Goal: Task Accomplishment & Management: Complete application form

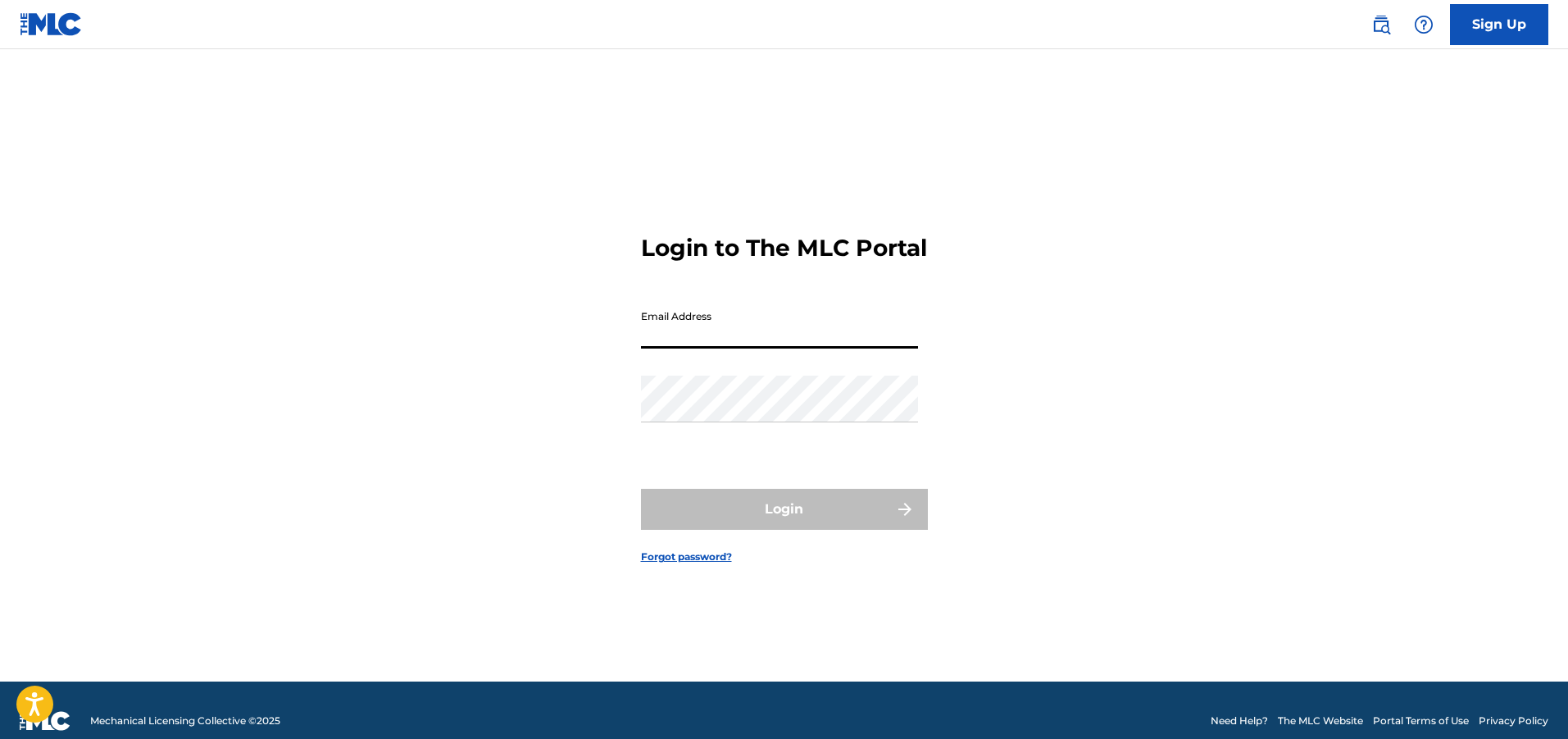
type input "[EMAIL_ADDRESS][DOMAIN_NAME]"
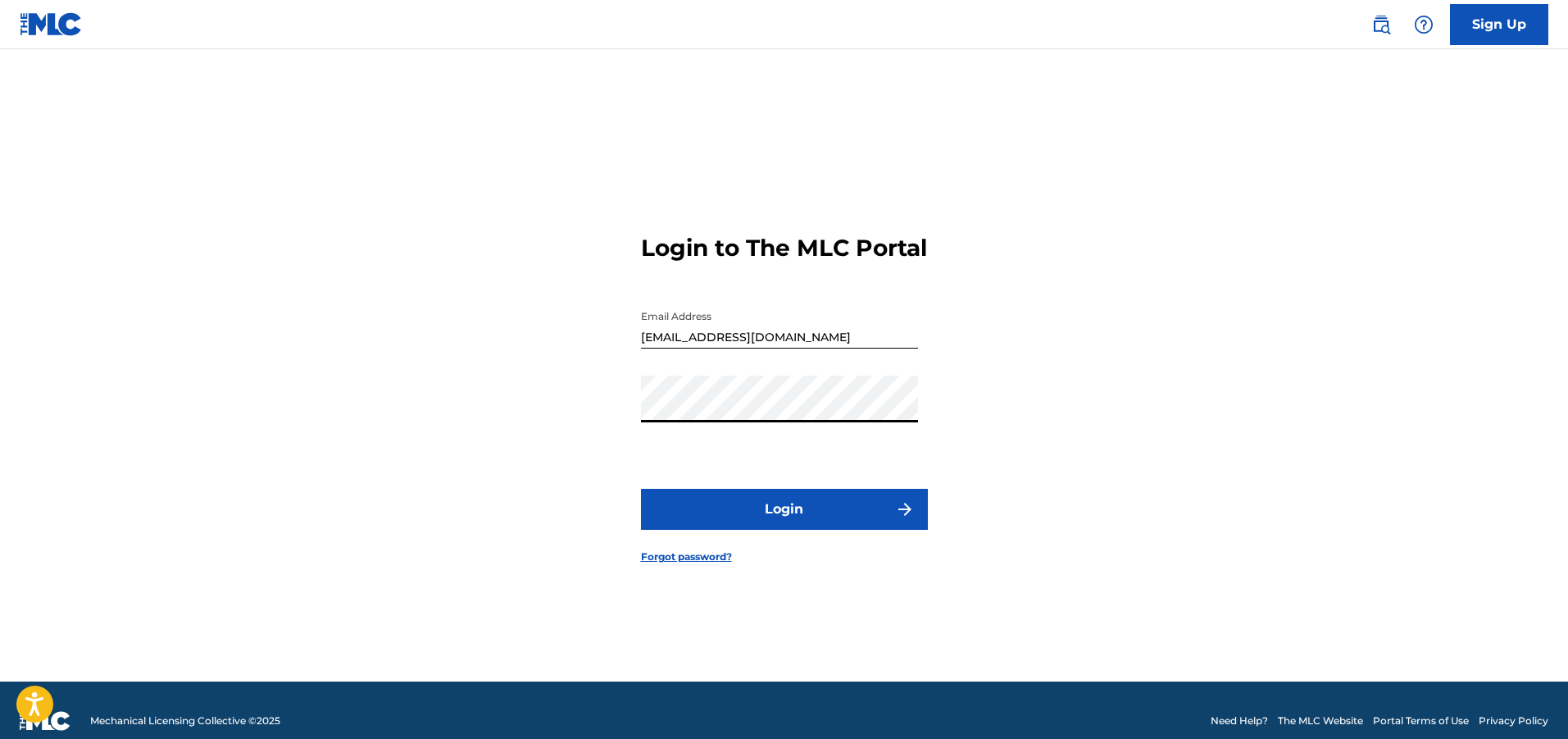
click at [736, 529] on button "Login" at bounding box center [784, 509] width 287 height 41
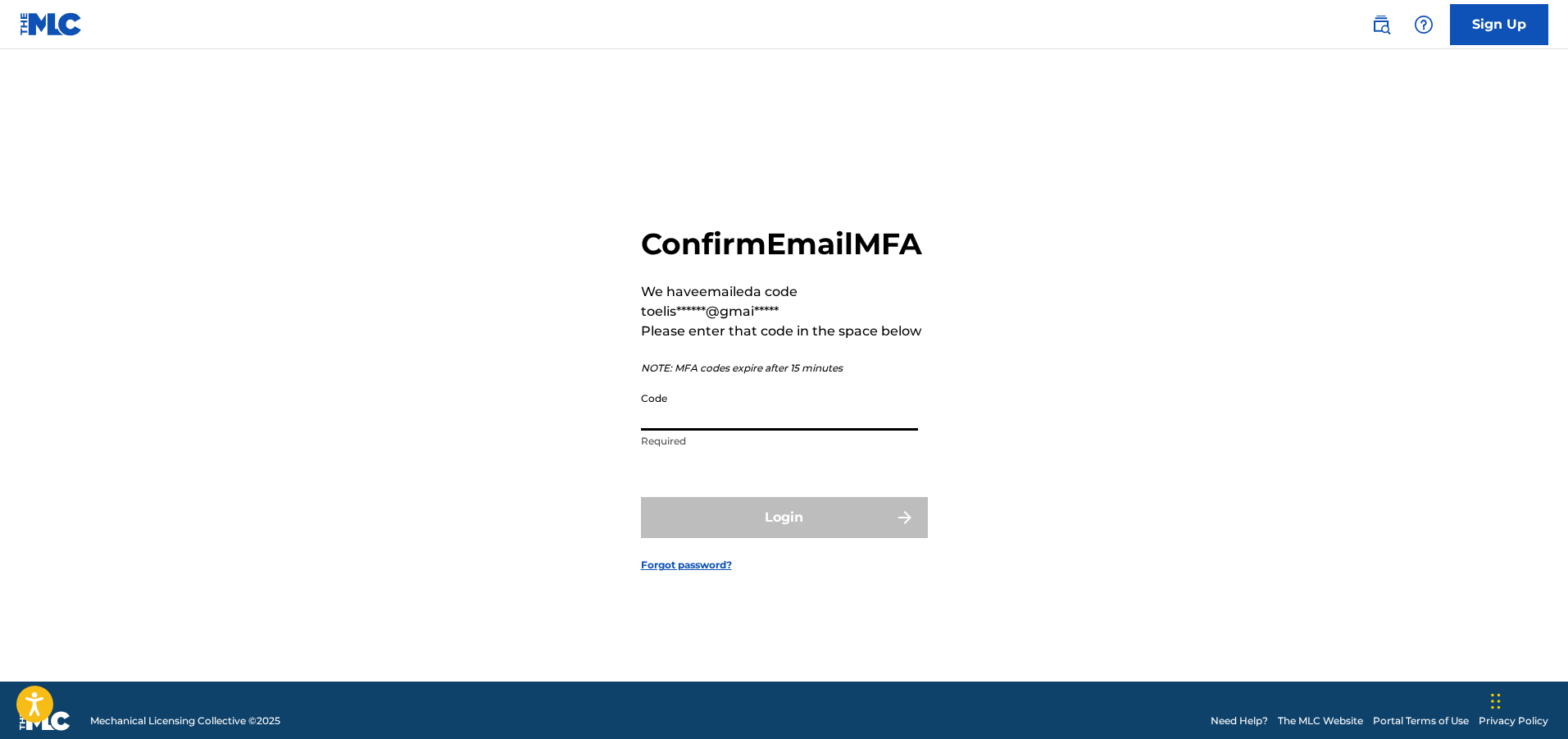
paste input "465476"
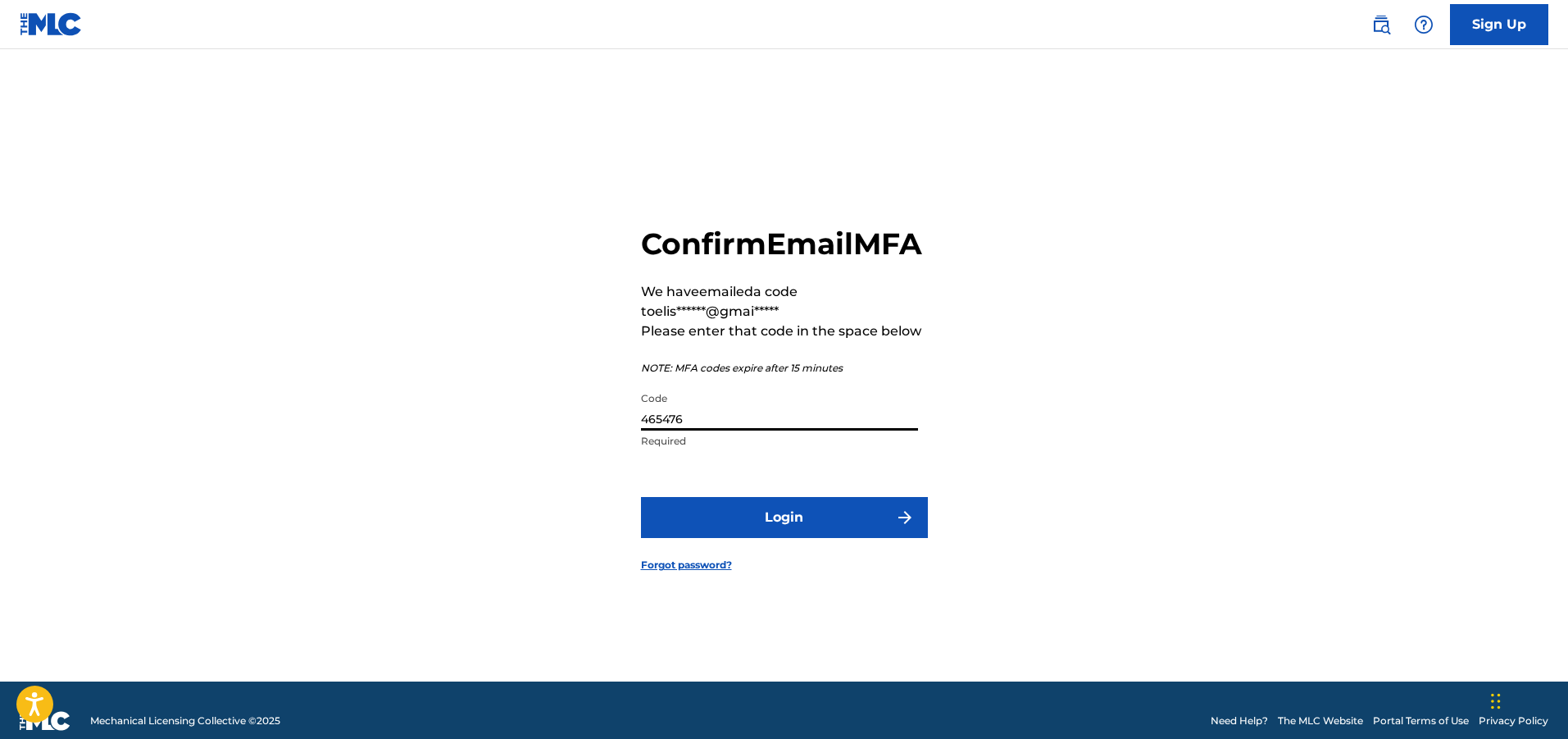
type input "465476"
click at [714, 538] on button "Login" at bounding box center [784, 517] width 287 height 41
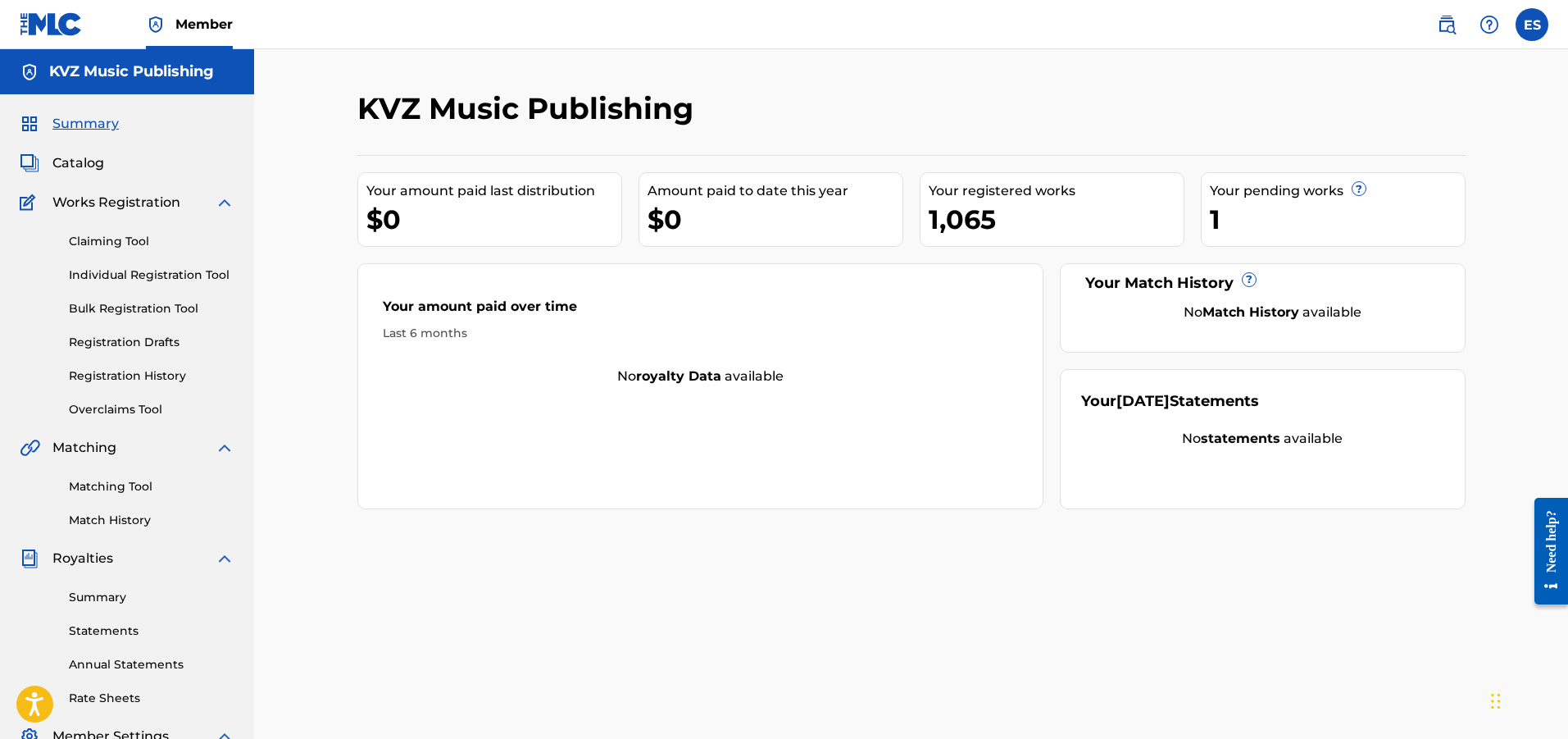
click at [170, 275] on link "Individual Registration Tool" at bounding box center [151, 276] width 165 height 17
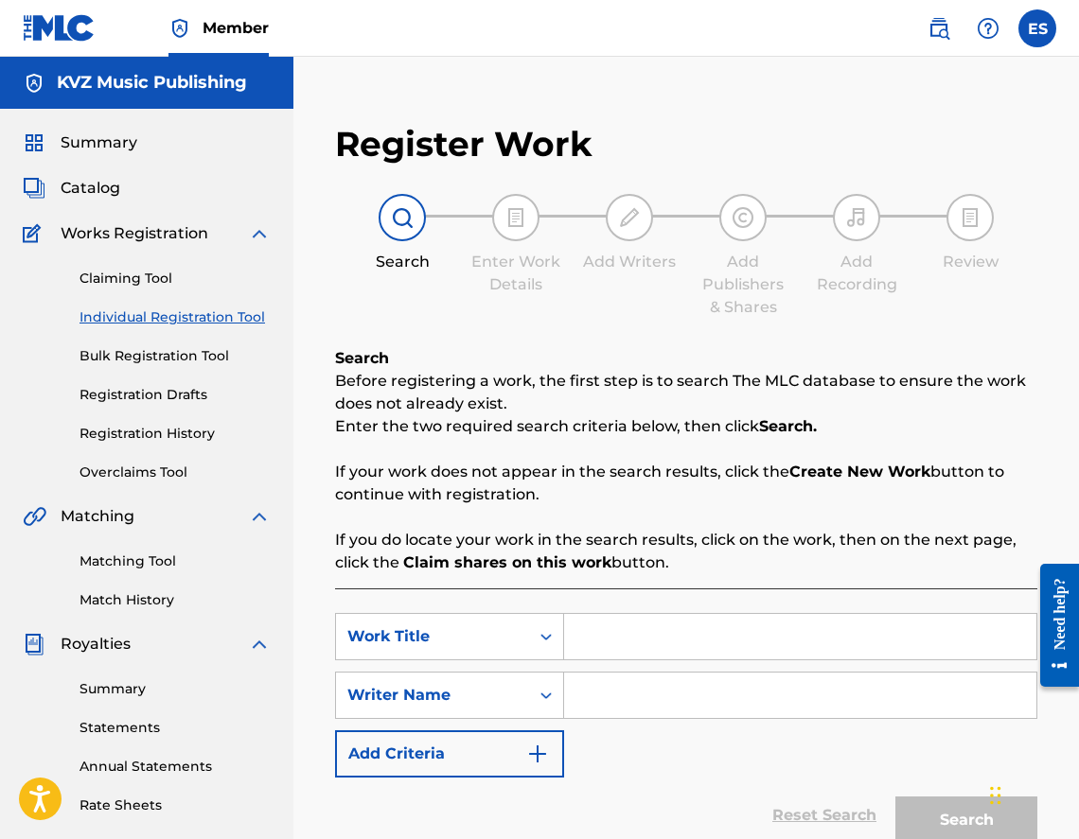
paste input "TAYNA"
type input "TAYNA"
click at [719, 704] on input "Search Form" at bounding box center [800, 695] width 472 height 45
type input "[PERSON_NAME]"
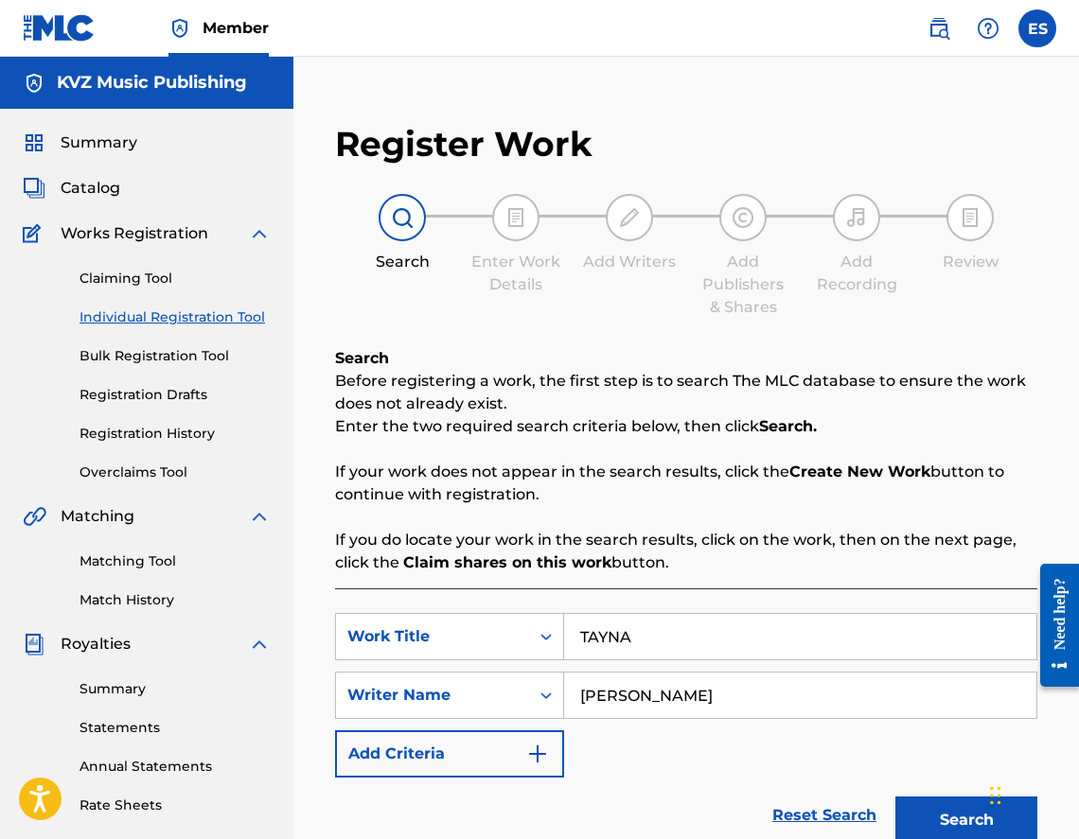
click at [917, 815] on button "Search" at bounding box center [966, 820] width 142 height 47
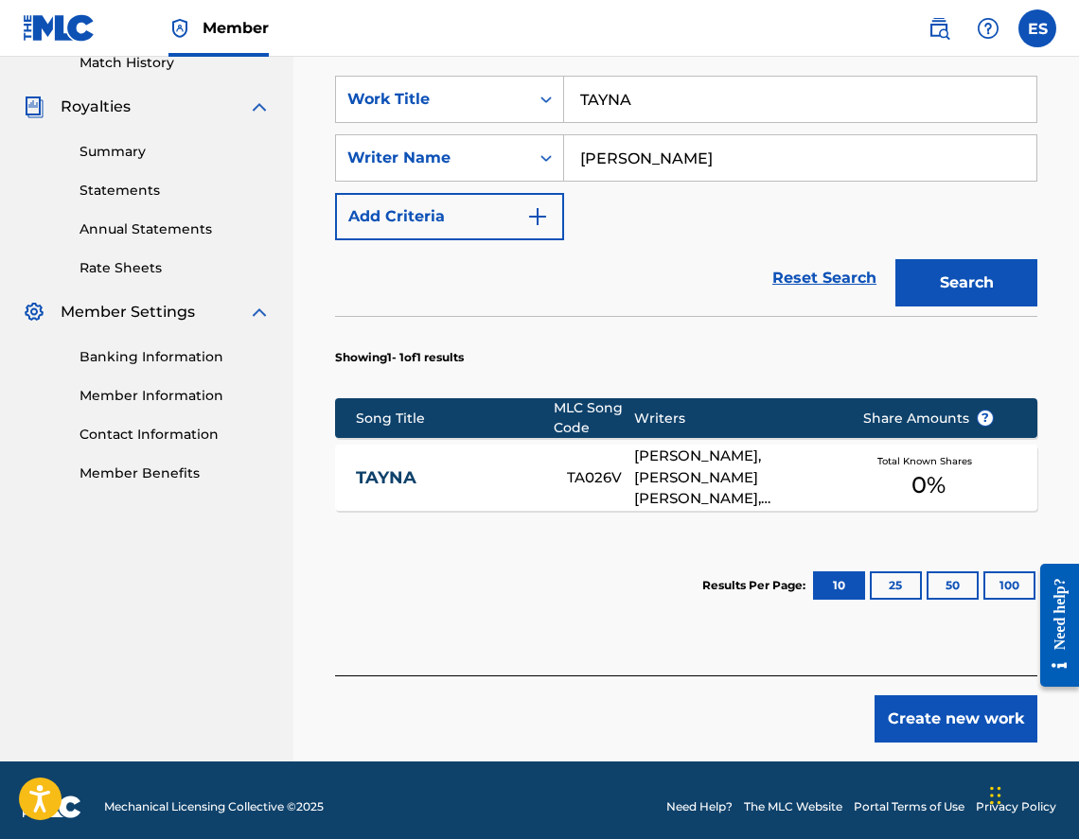
scroll to position [551, 0]
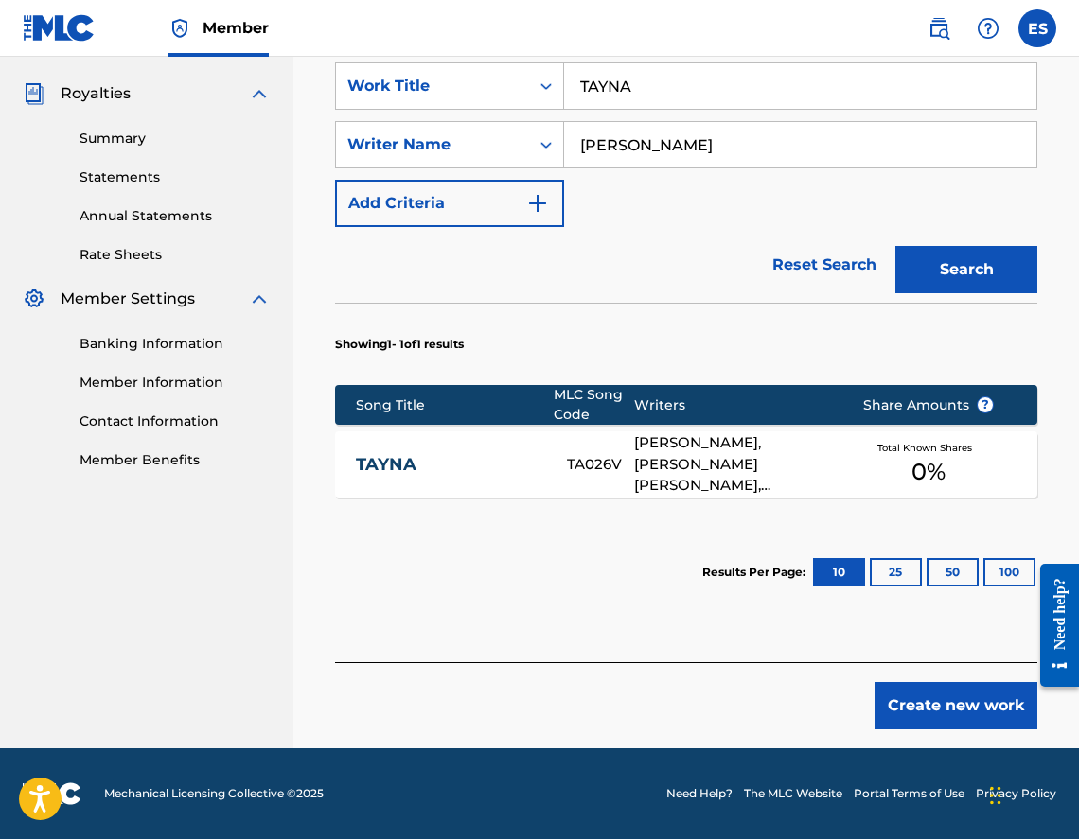
click at [503, 476] on div "[PERSON_NAME] TA026V [PERSON_NAME], [PERSON_NAME] [PERSON_NAME], [PERSON_NAME] …" at bounding box center [686, 465] width 702 height 66
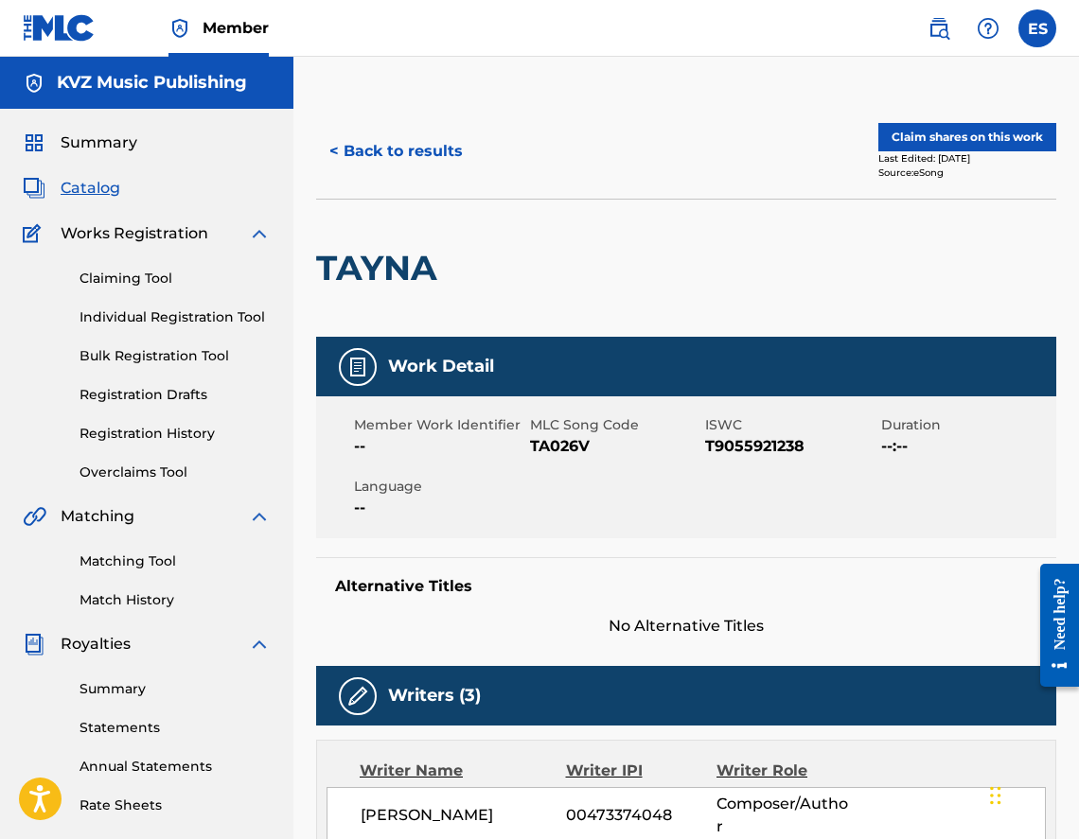
click at [387, 152] on button "< Back to results" at bounding box center [396, 151] width 160 height 47
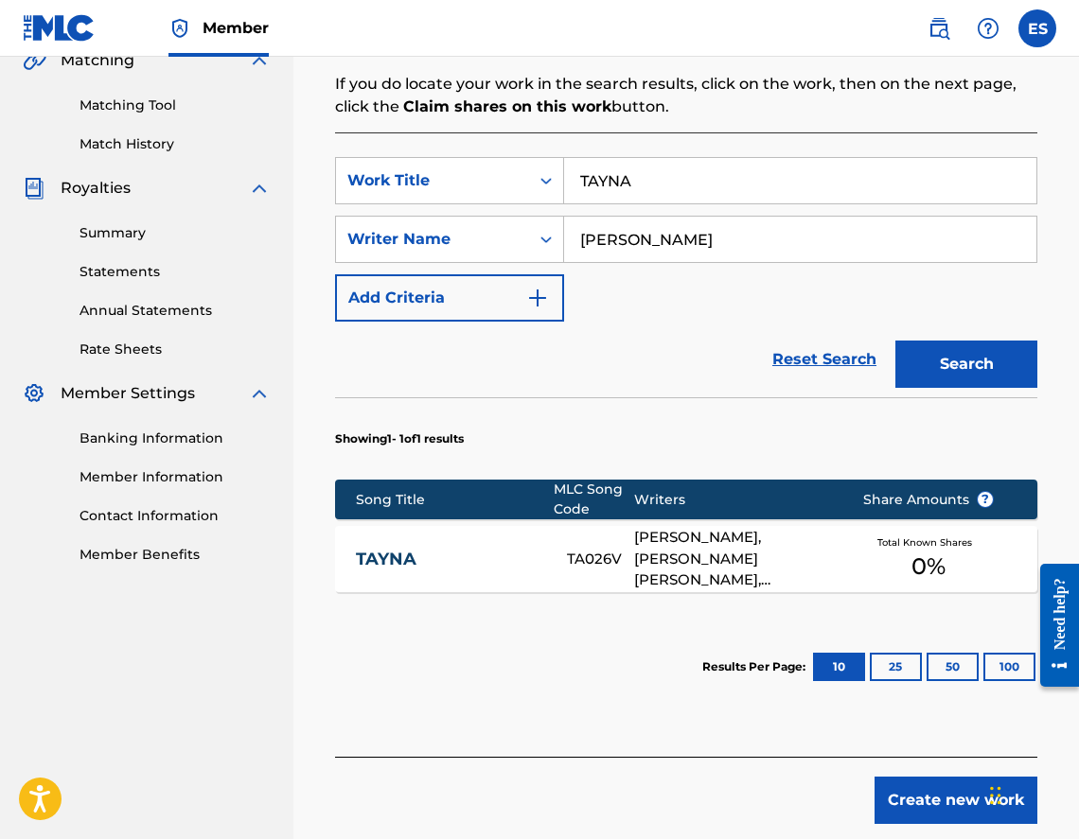
click at [907, 785] on button "Create new work" at bounding box center [955, 800] width 163 height 47
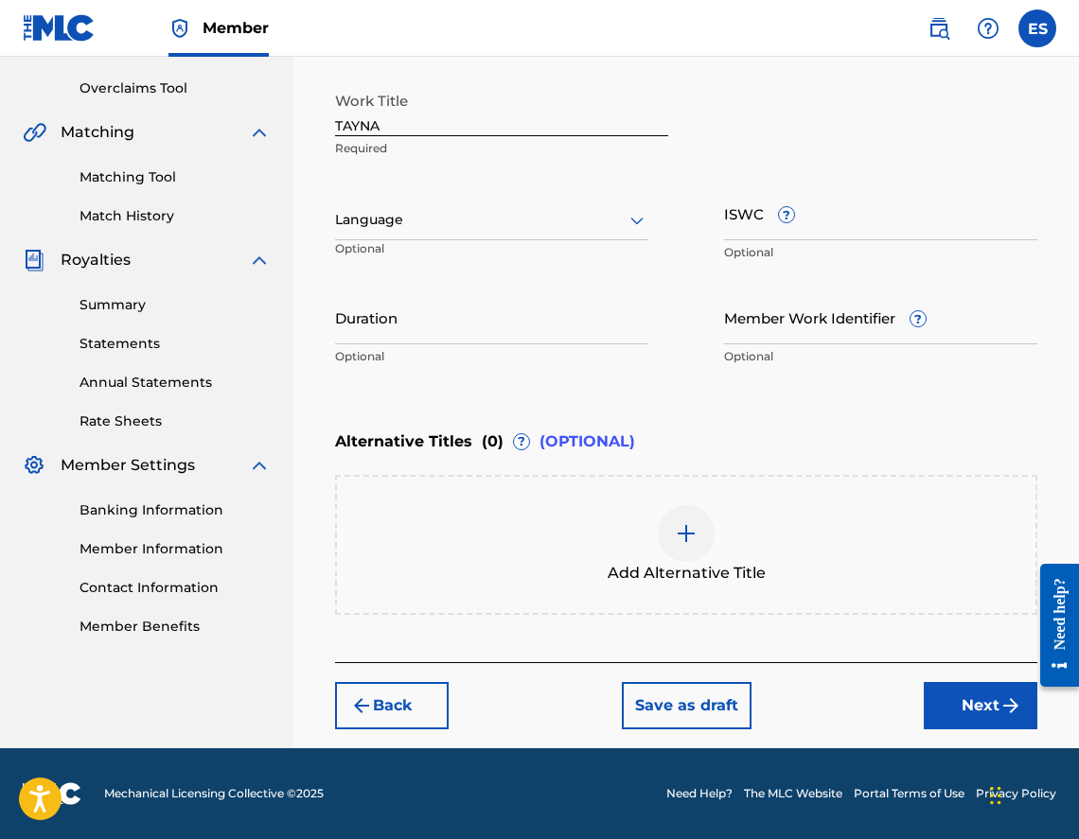
scroll to position [384, 0]
click at [478, 197] on div "Language Optional" at bounding box center [491, 228] width 313 height 85
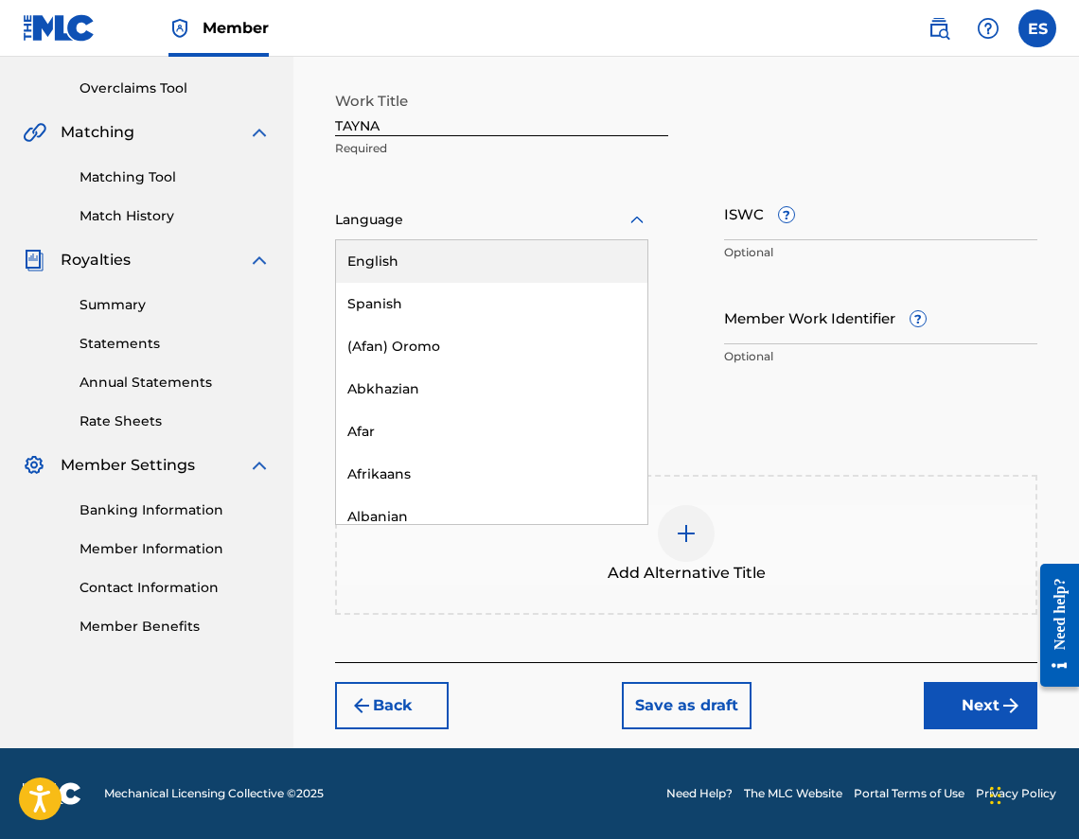
click at [466, 237] on div "Language" at bounding box center [491, 221] width 313 height 40
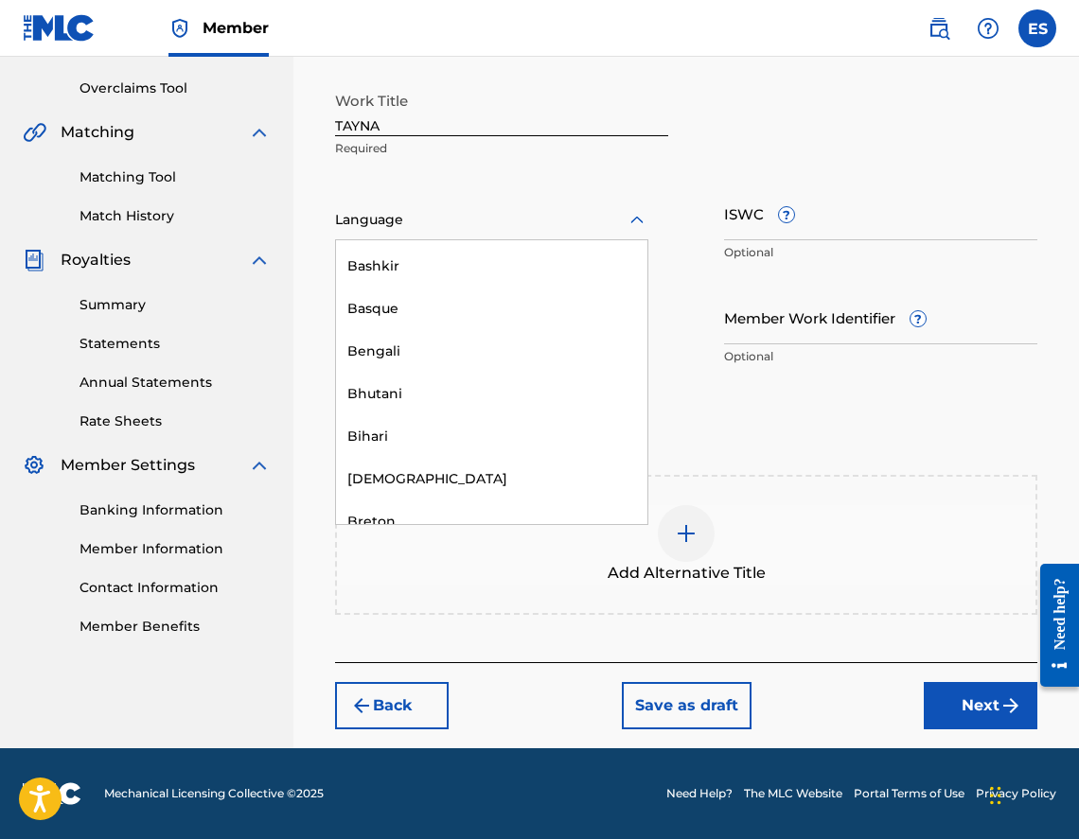
scroll to position [757, 0]
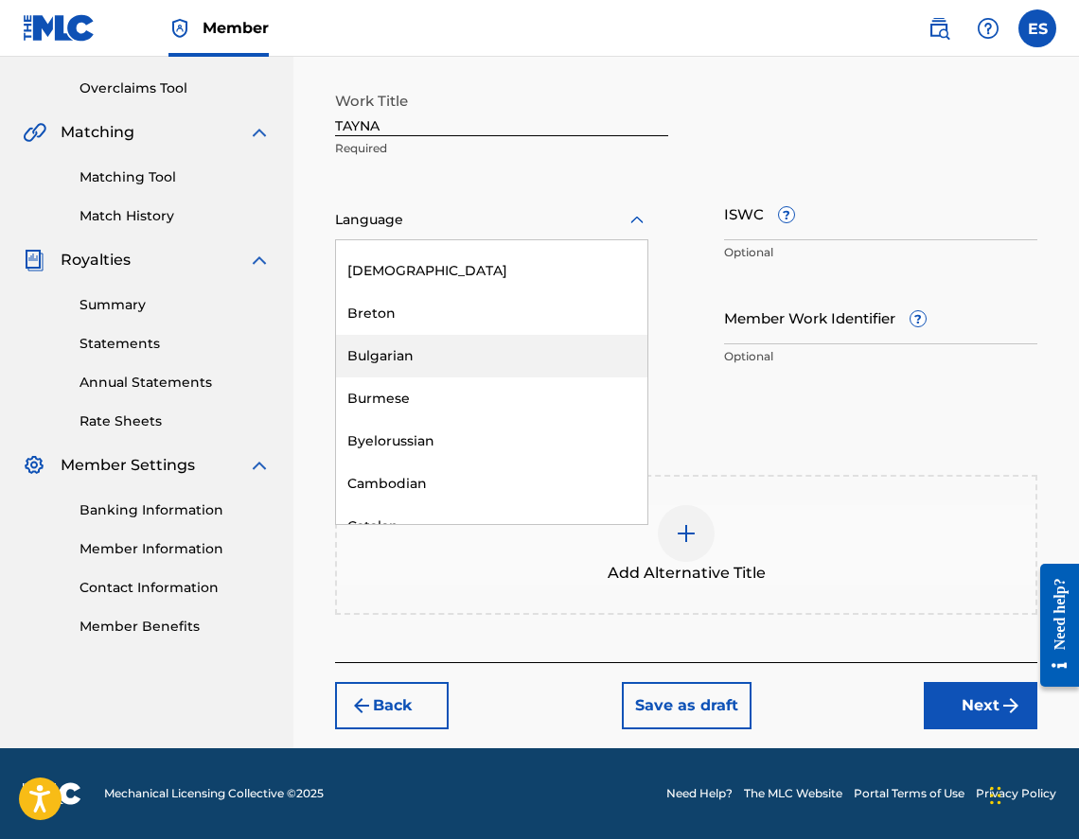
click at [450, 353] on div "Bulgarian" at bounding box center [491, 356] width 311 height 43
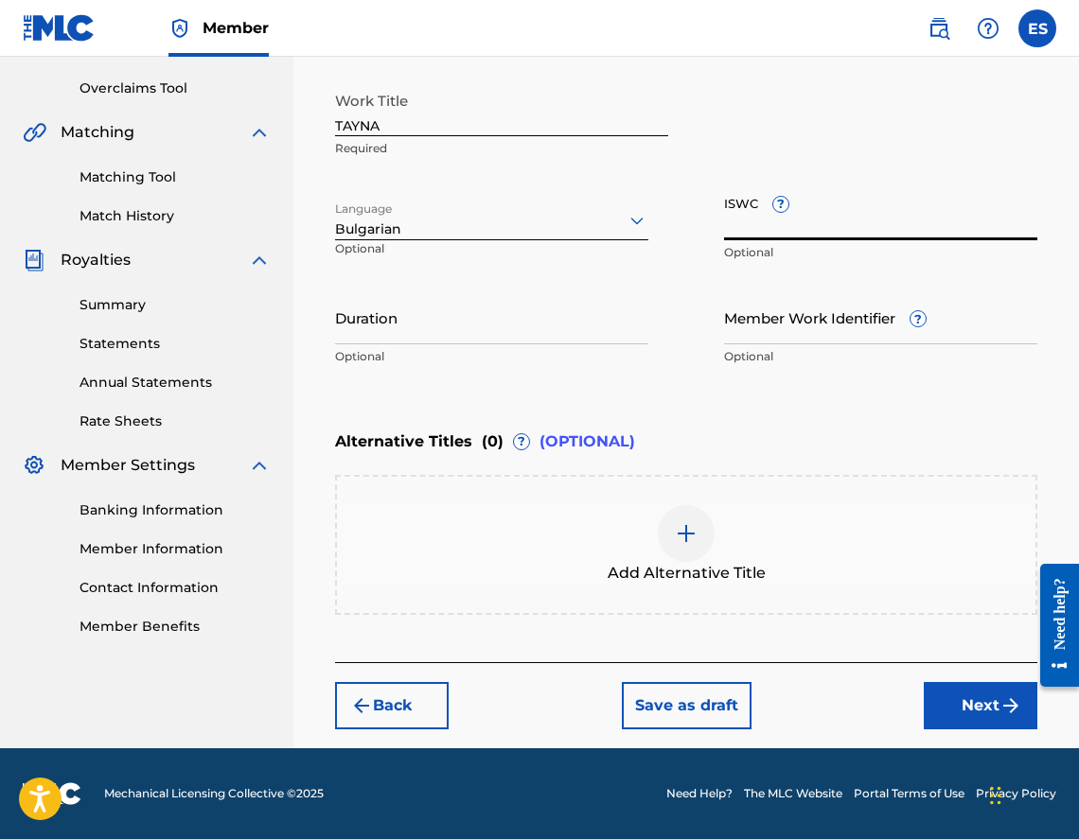
paste input "T9055921238"
type input "T9055921238"
click at [557, 326] on input "Duration" at bounding box center [491, 318] width 313 height 54
type input "03:00"
click at [642, 500] on div "Add Alternative Title" at bounding box center [686, 545] width 702 height 140
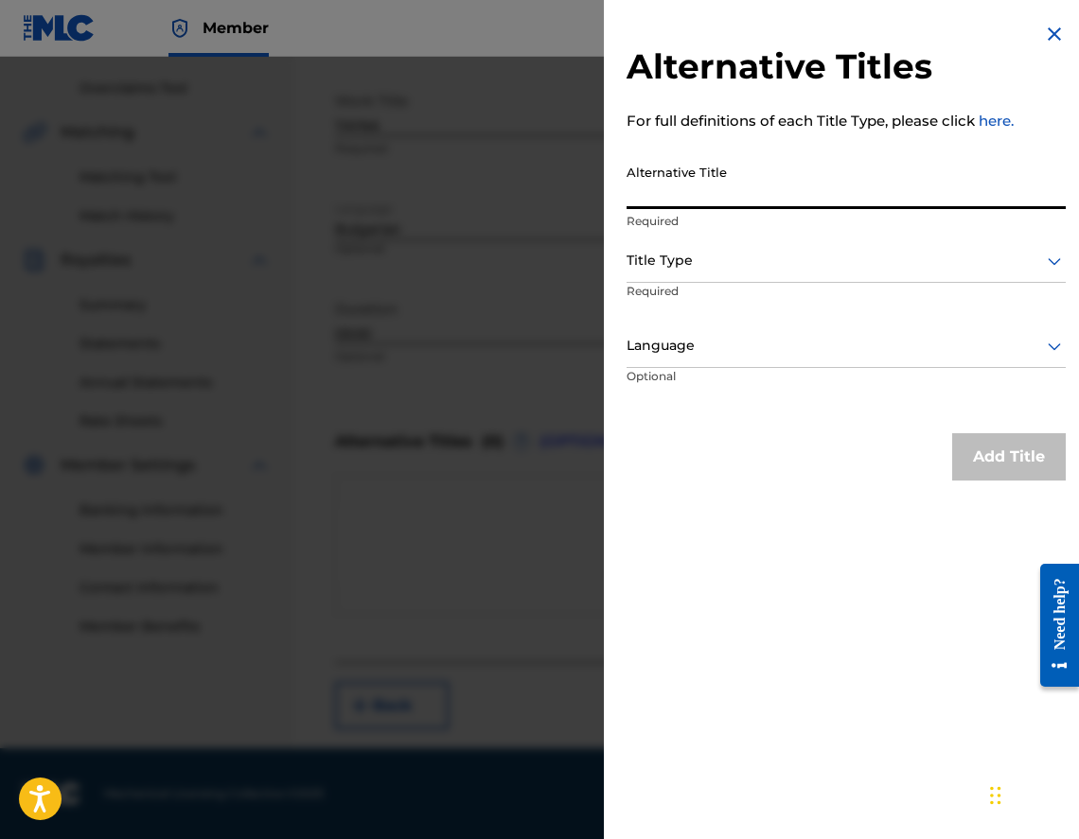
paste input "ТАЙНА"
type input "ТАЙНА"
click at [787, 274] on div "Title Type" at bounding box center [846, 261] width 439 height 43
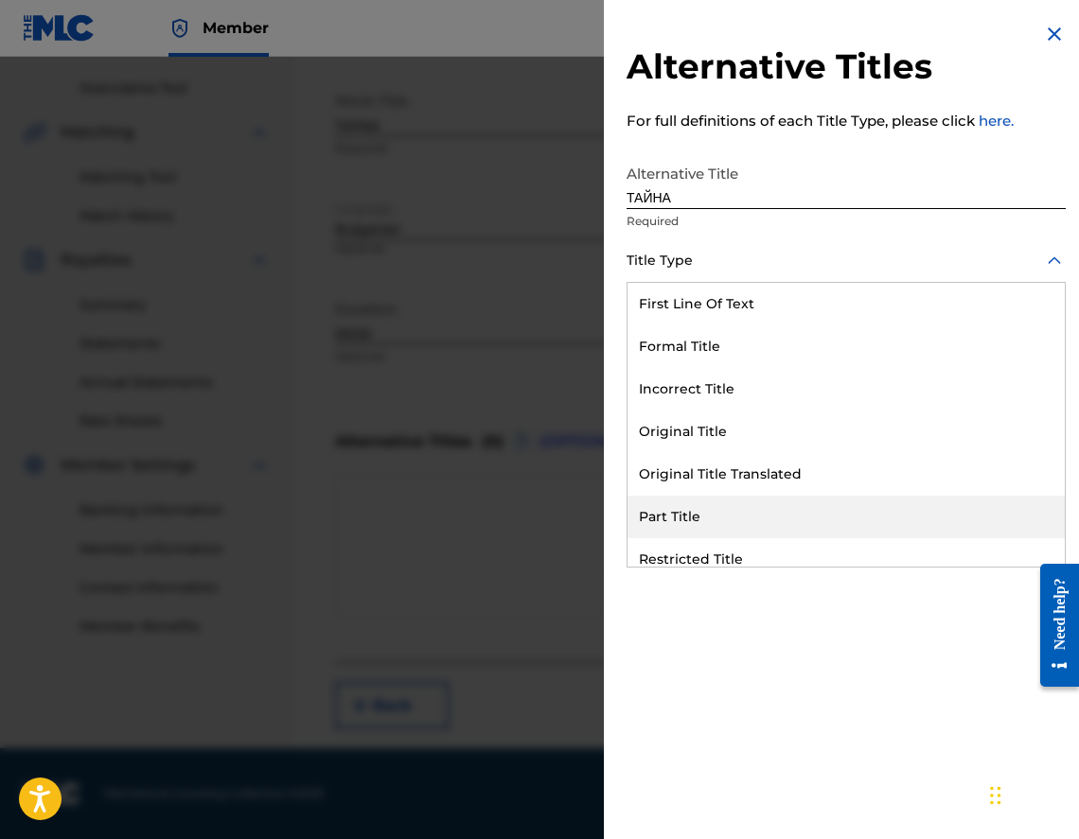
click at [805, 497] on div "Part Title" at bounding box center [845, 517] width 437 height 43
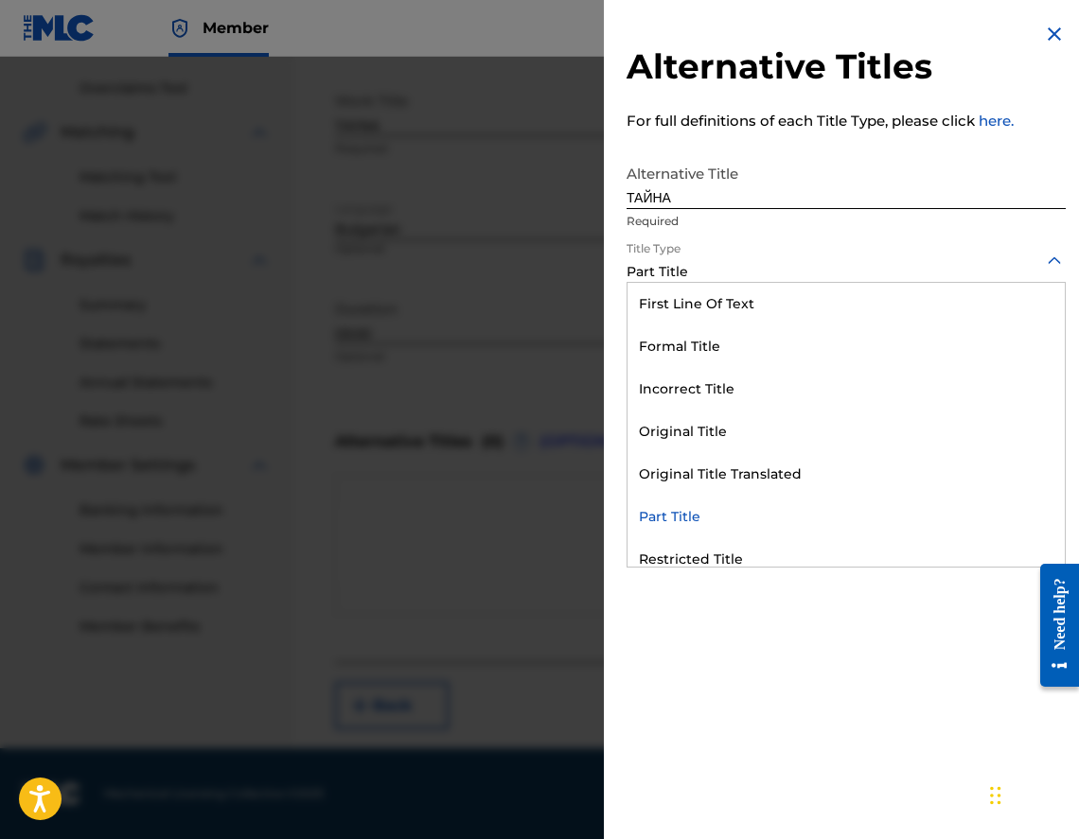
click at [748, 274] on div "Part Title" at bounding box center [846, 272] width 439 height 20
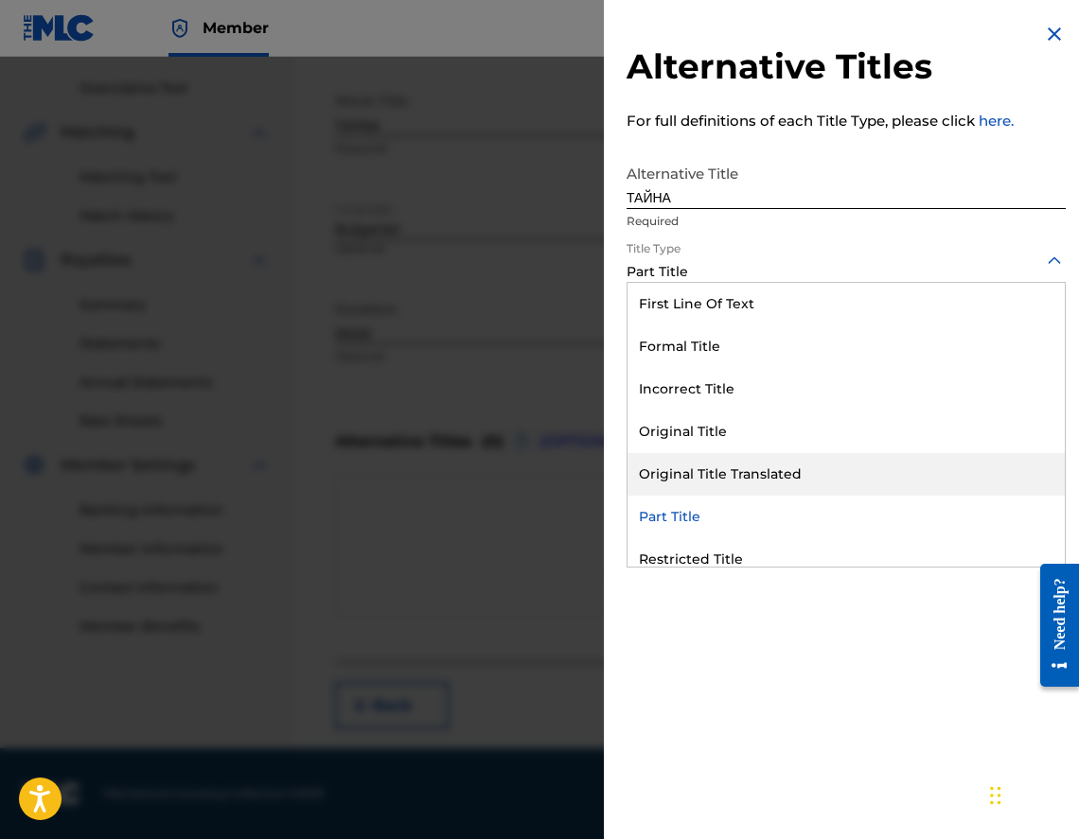
click at [767, 454] on div "Original Title Translated" at bounding box center [845, 474] width 437 height 43
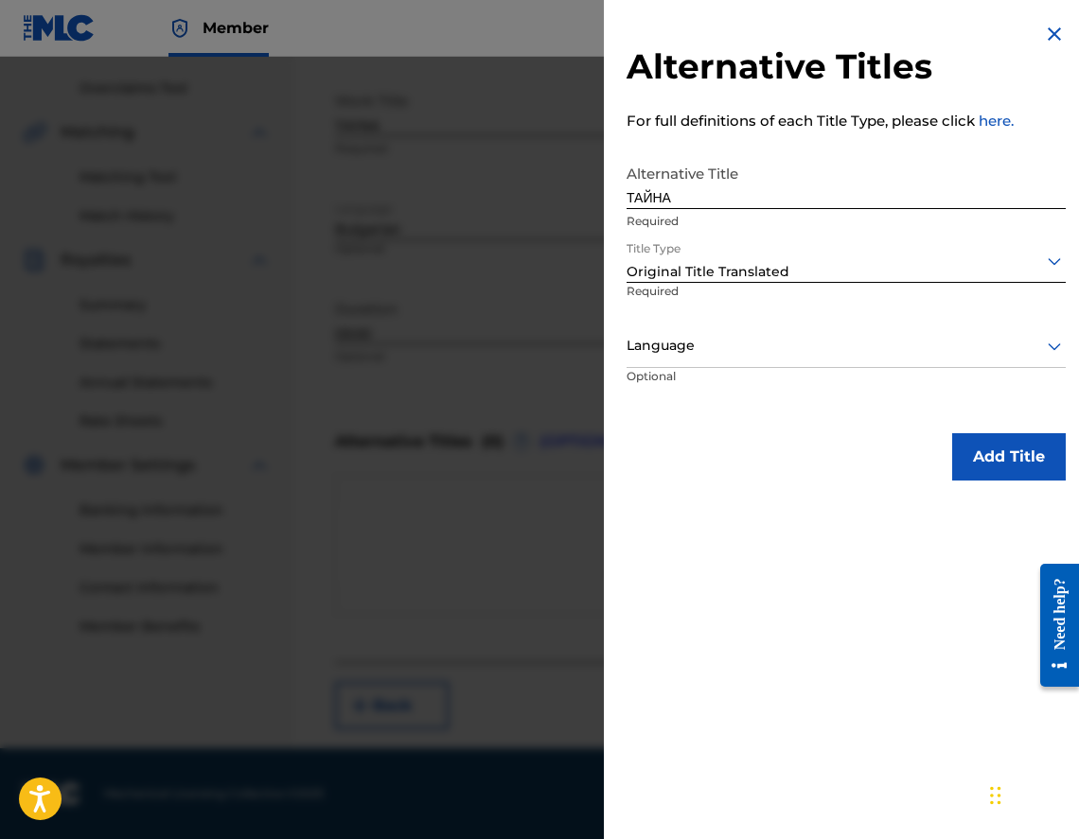
click at [743, 326] on div "Language" at bounding box center [846, 347] width 439 height 43
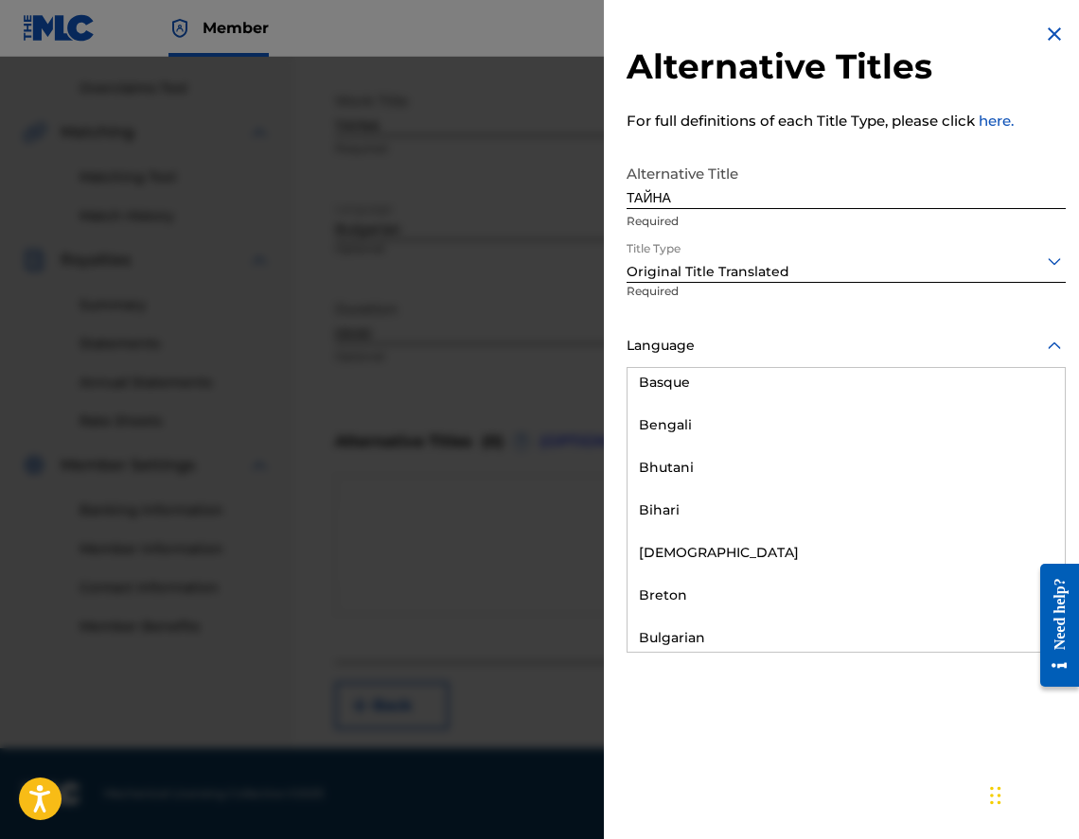
scroll to position [662, 0]
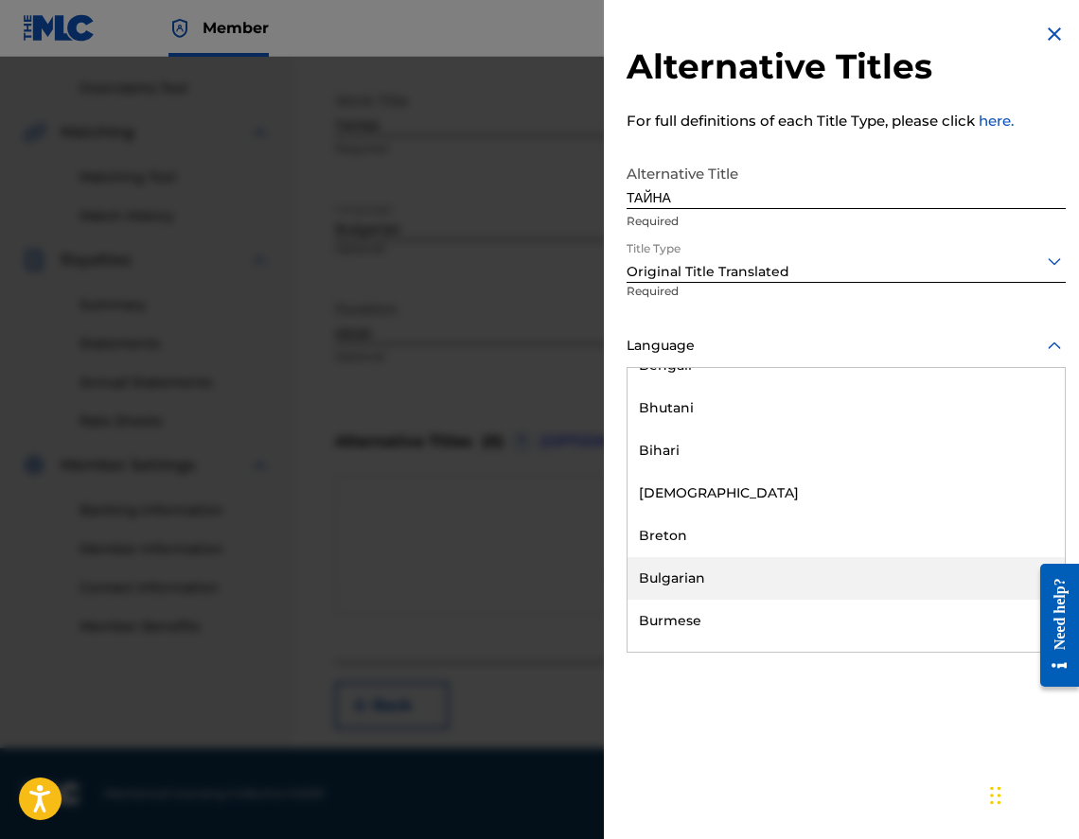
click at [790, 567] on div "Bulgarian" at bounding box center [845, 578] width 437 height 43
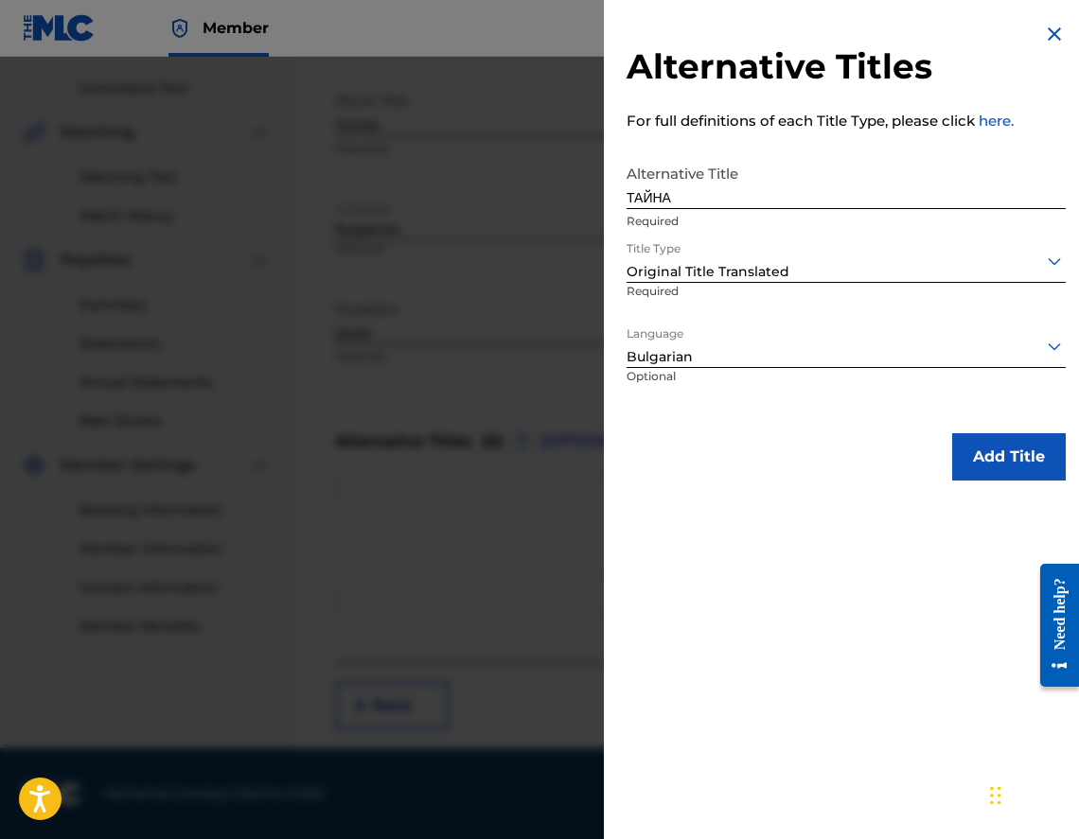
click at [962, 456] on button "Add Title" at bounding box center [1009, 456] width 114 height 47
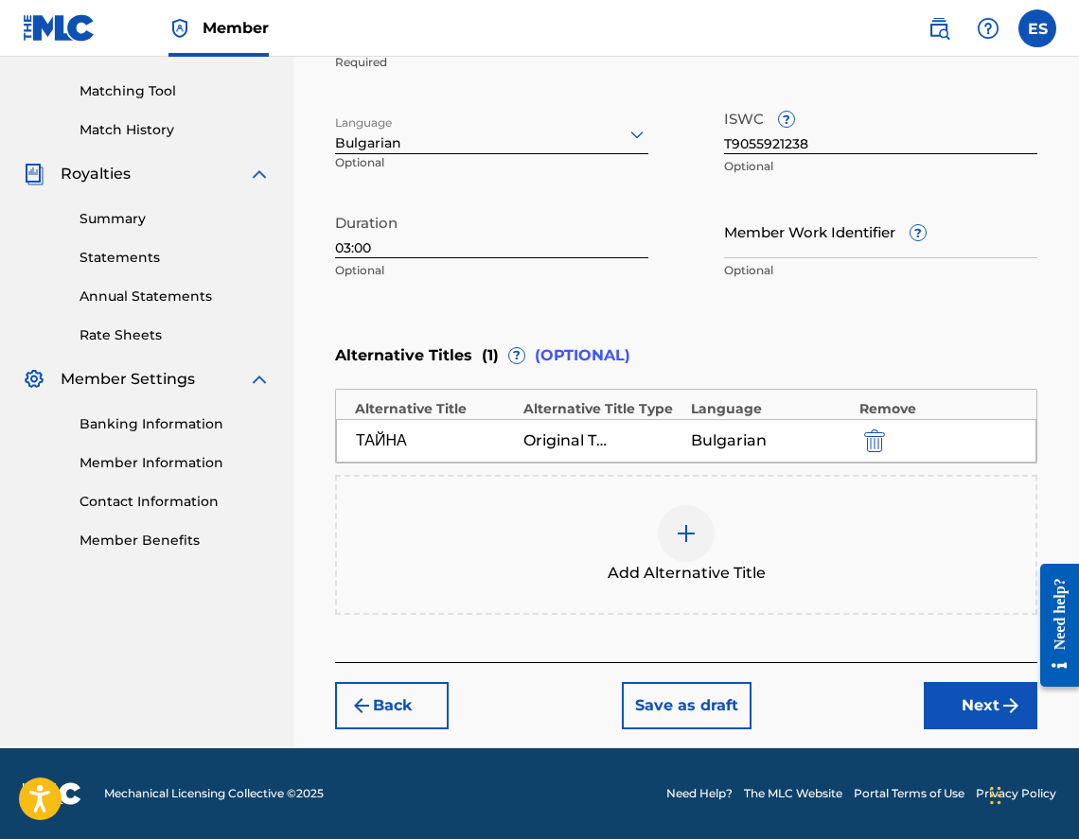
click at [979, 715] on button "Next" at bounding box center [981, 705] width 114 height 47
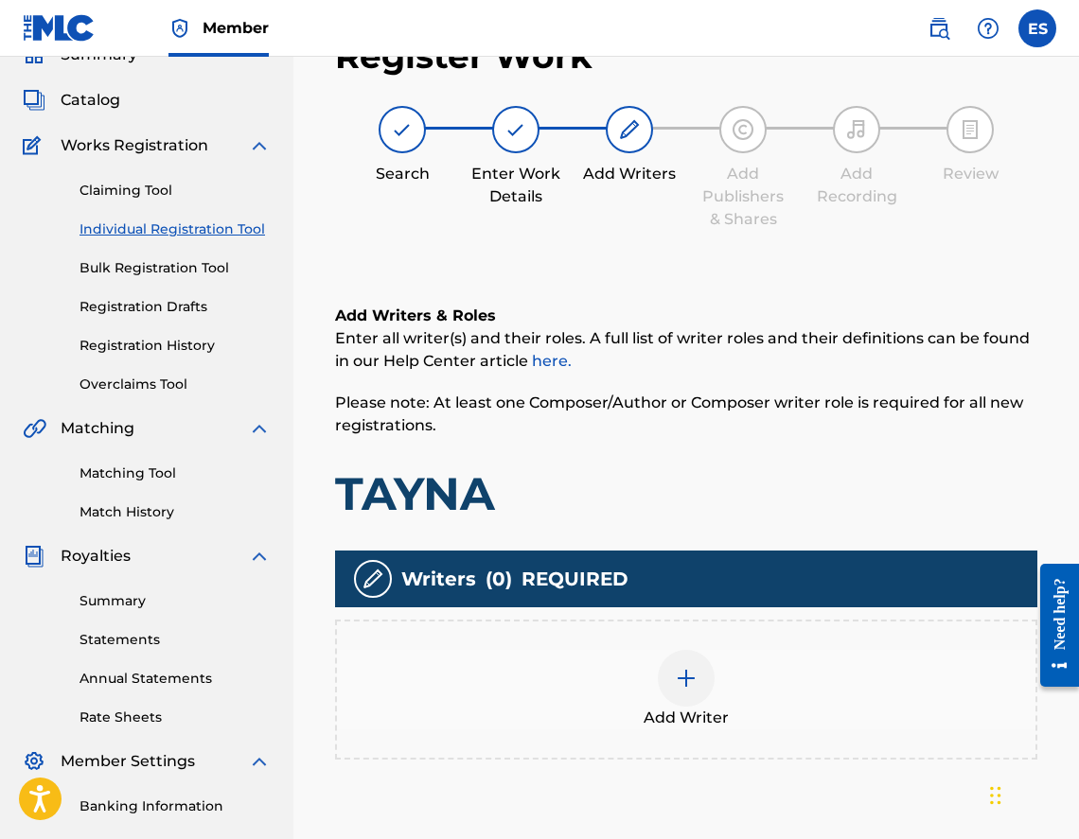
scroll to position [85, 0]
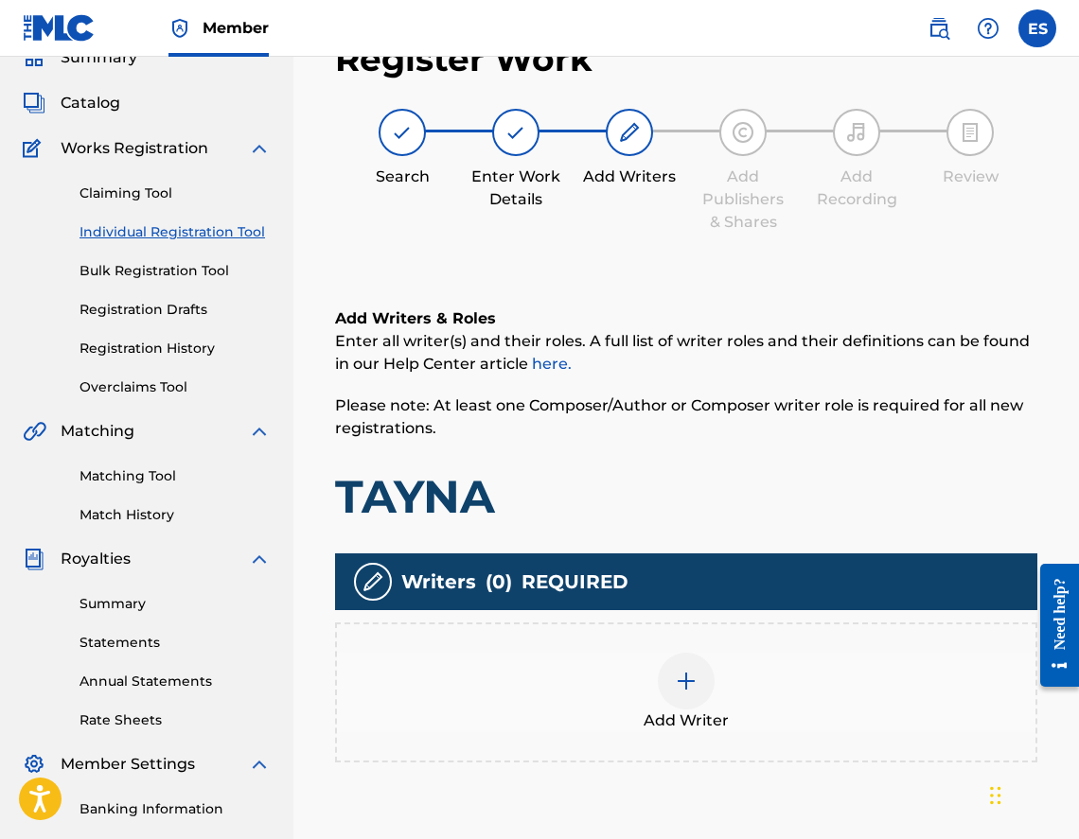
click at [717, 725] on span "Add Writer" at bounding box center [686, 721] width 85 height 23
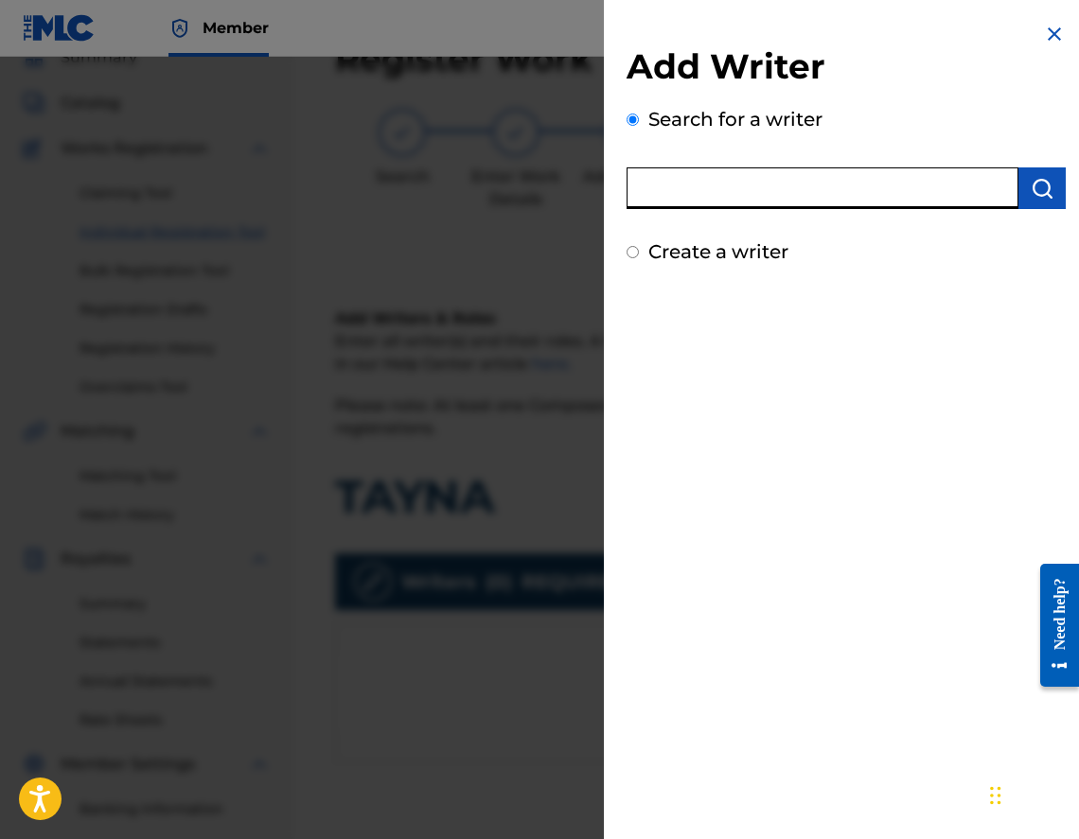
paste input "00452809252"
type input "00452809252"
click at [1018, 182] on button "submit" at bounding box center [1041, 189] width 47 height 42
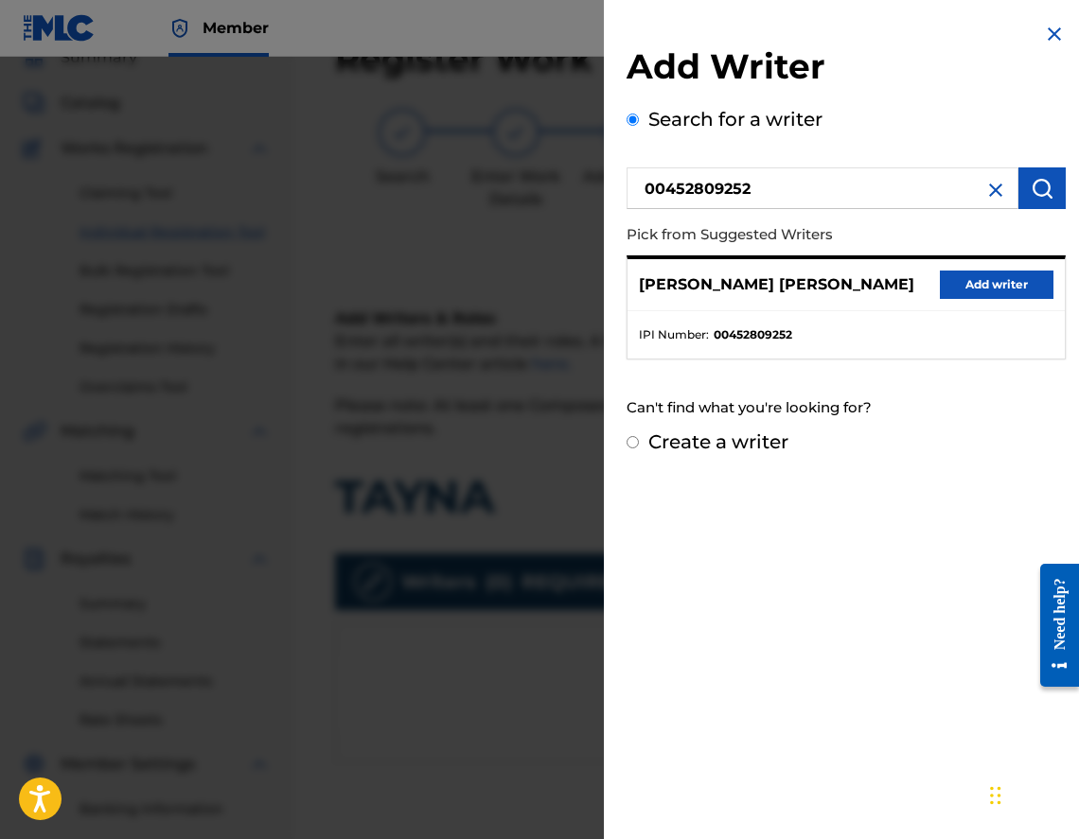
click at [972, 287] on button "Add writer" at bounding box center [997, 285] width 114 height 28
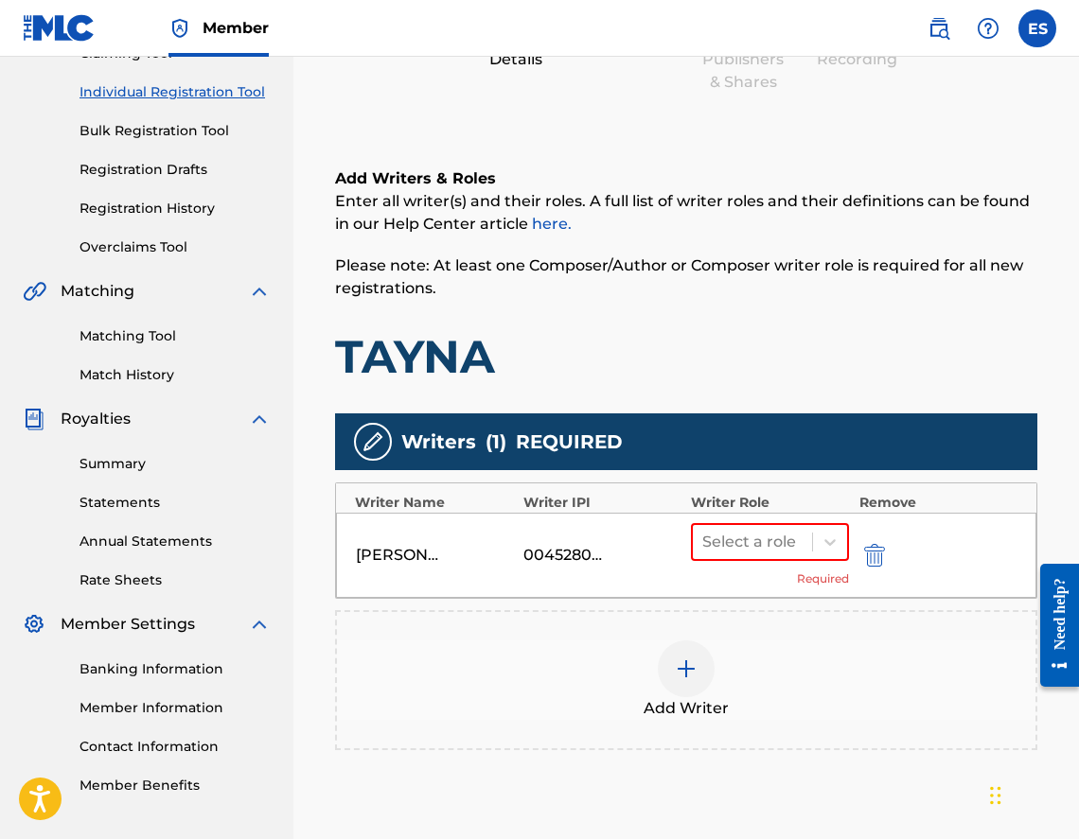
scroll to position [404, 0]
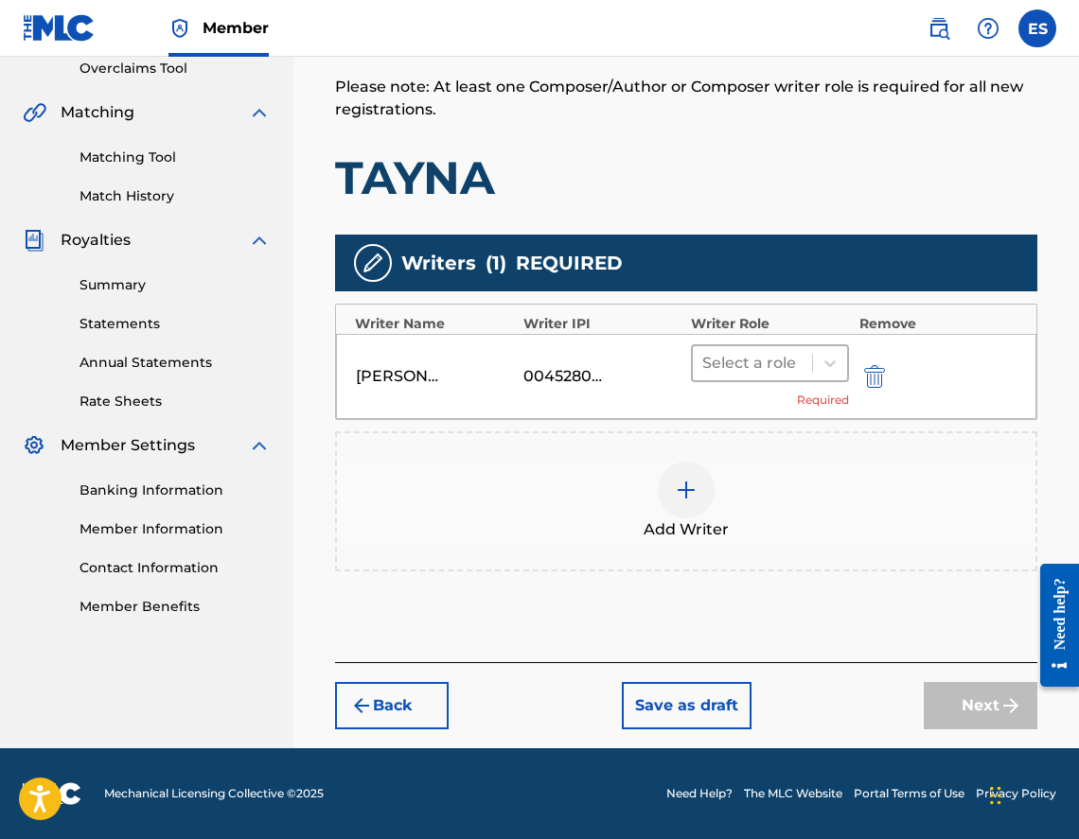
click at [758, 369] on div at bounding box center [752, 363] width 100 height 26
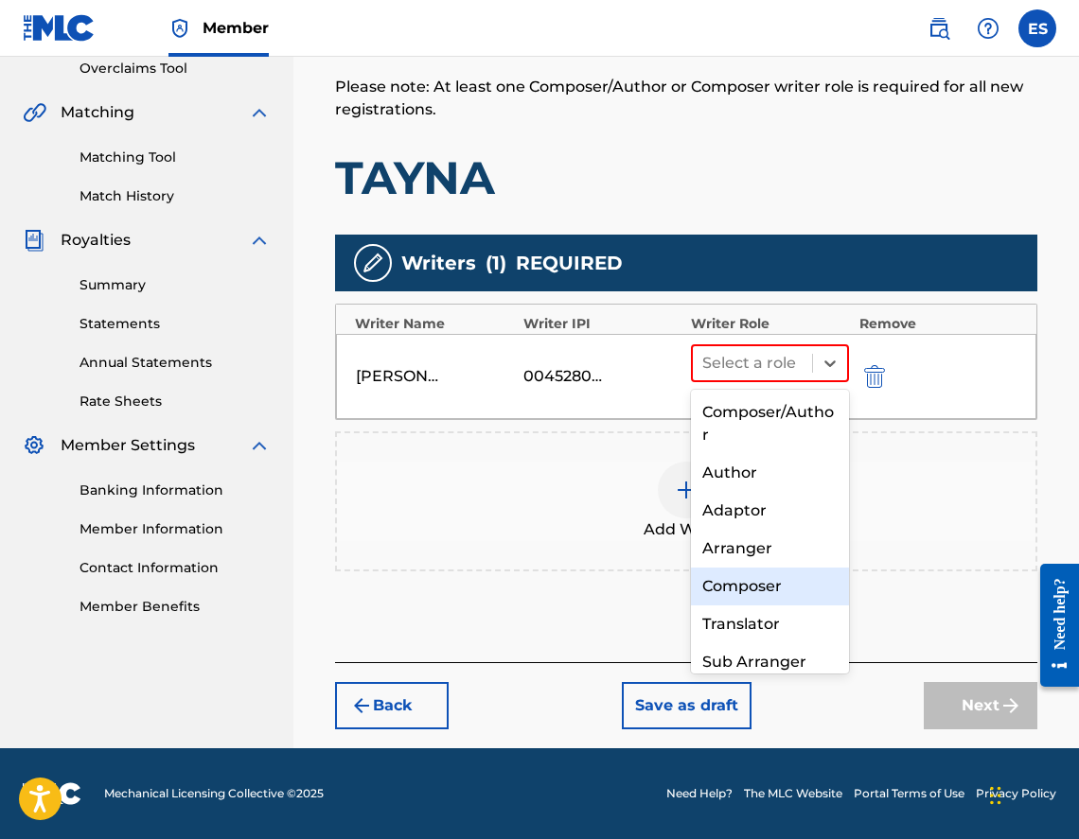
click at [786, 577] on div "Composer" at bounding box center [770, 587] width 158 height 38
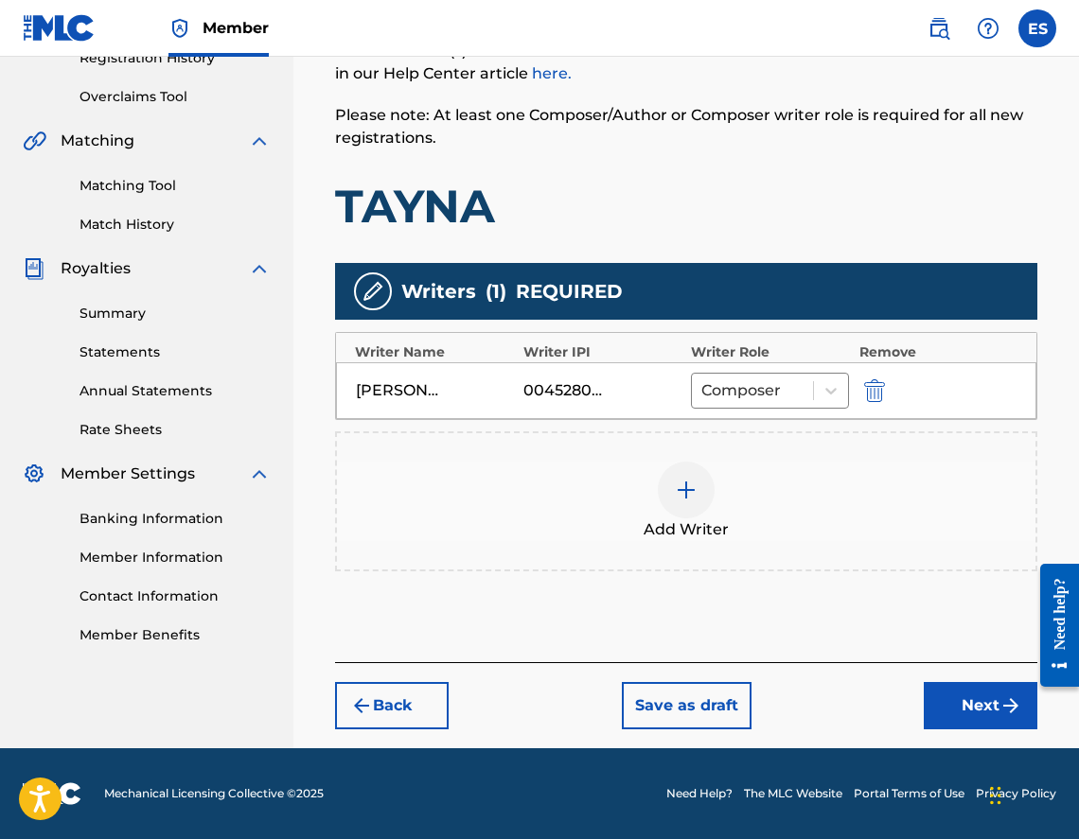
scroll to position [376, 0]
click at [753, 524] on div "Add Writer" at bounding box center [686, 501] width 698 height 79
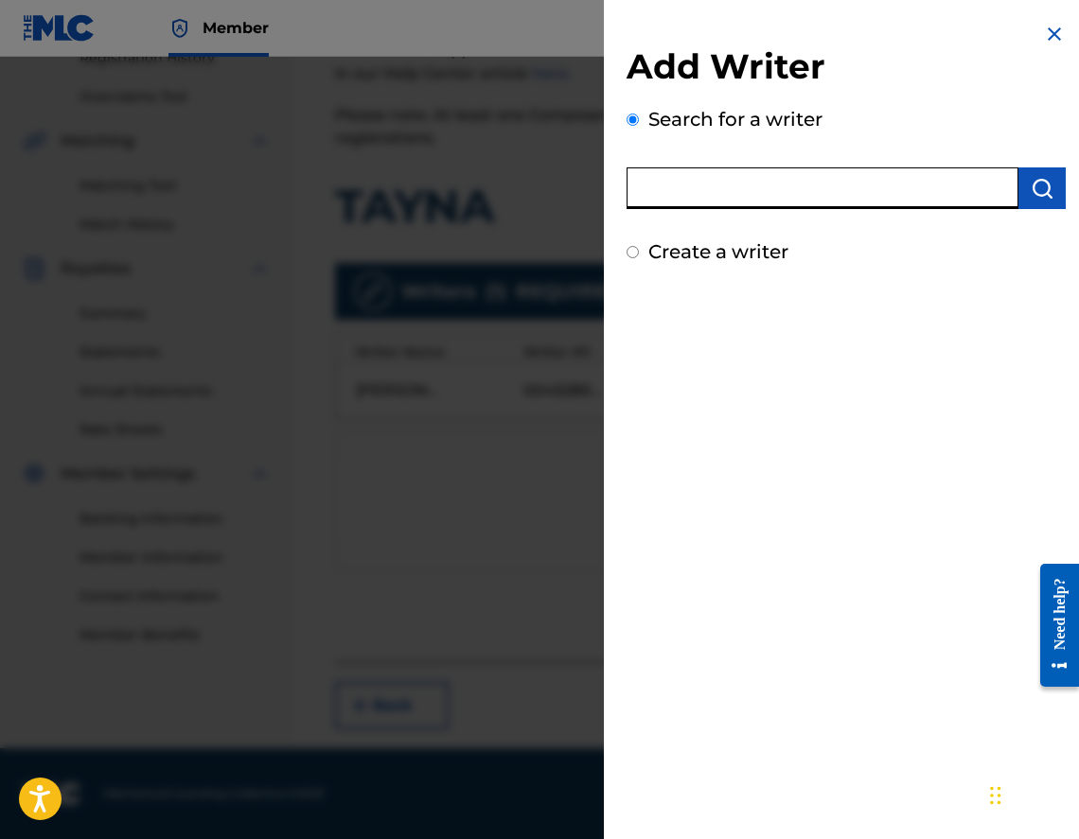
paste input "00473374048"
type input "00473374048"
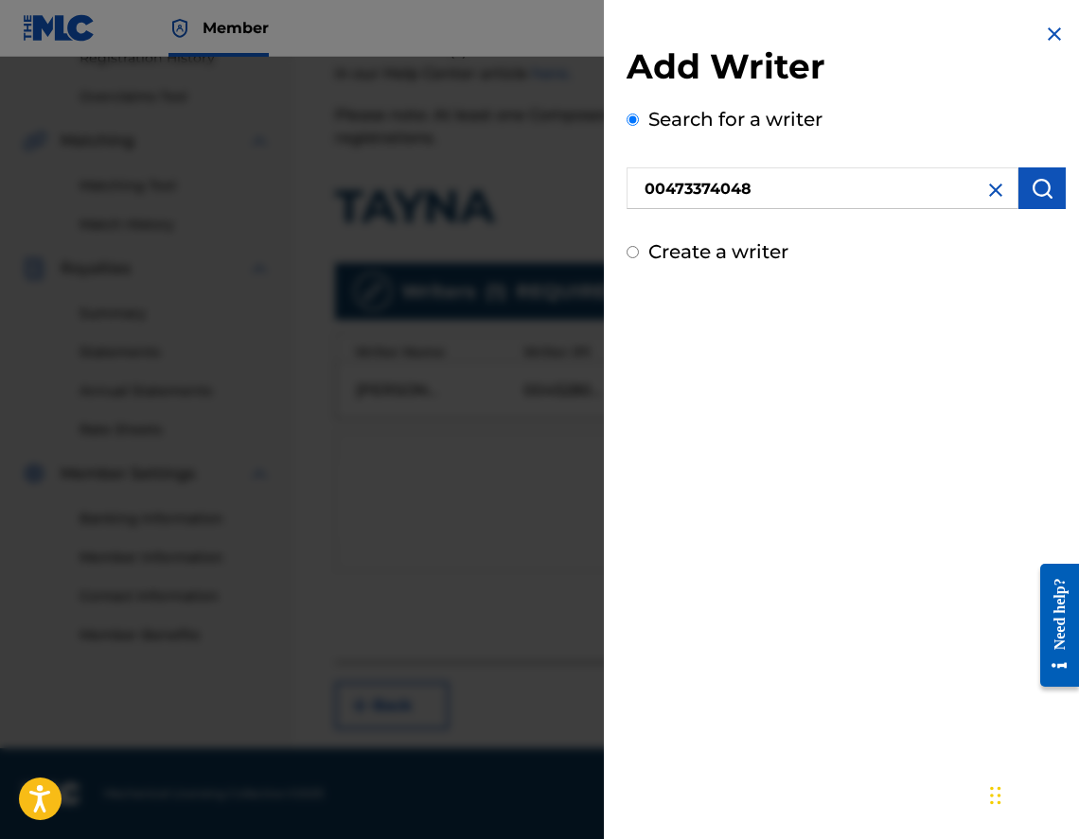
click at [921, 417] on div "Add Writer Search for a writer 00473374048 Create a writer" at bounding box center [846, 419] width 485 height 839
click at [1037, 169] on button "submit" at bounding box center [1041, 189] width 47 height 42
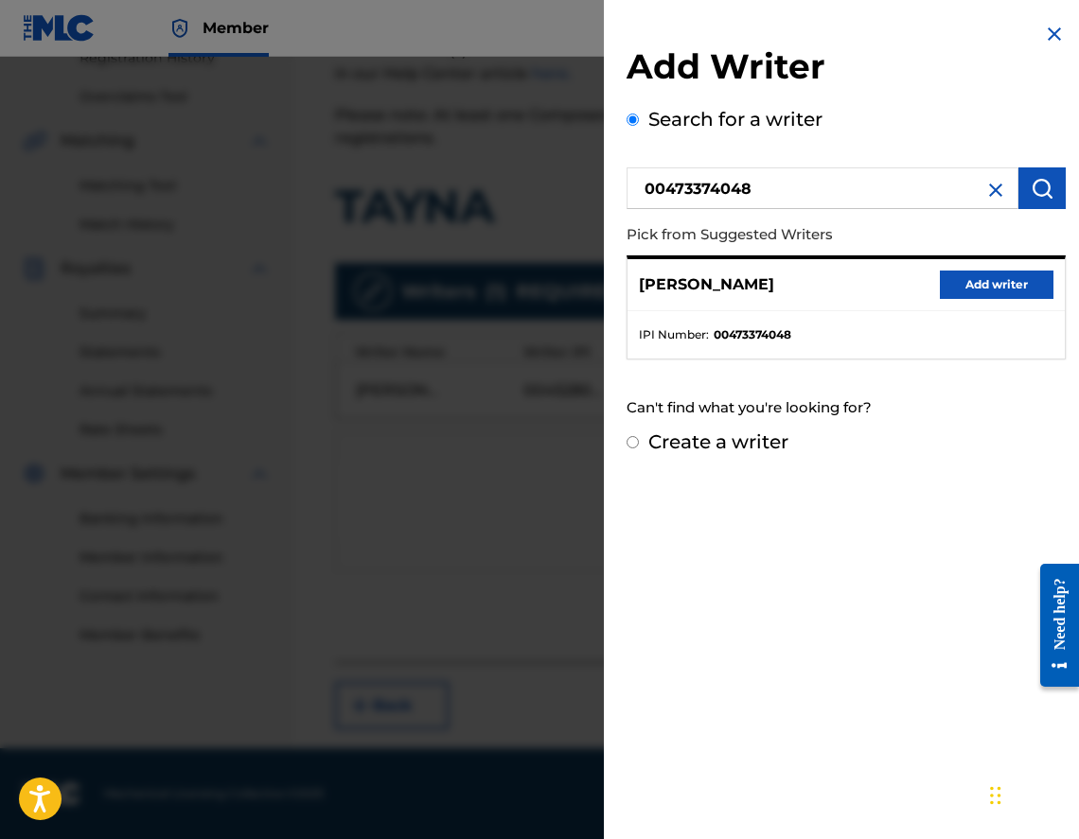
click at [1008, 291] on button "Add writer" at bounding box center [997, 285] width 114 height 28
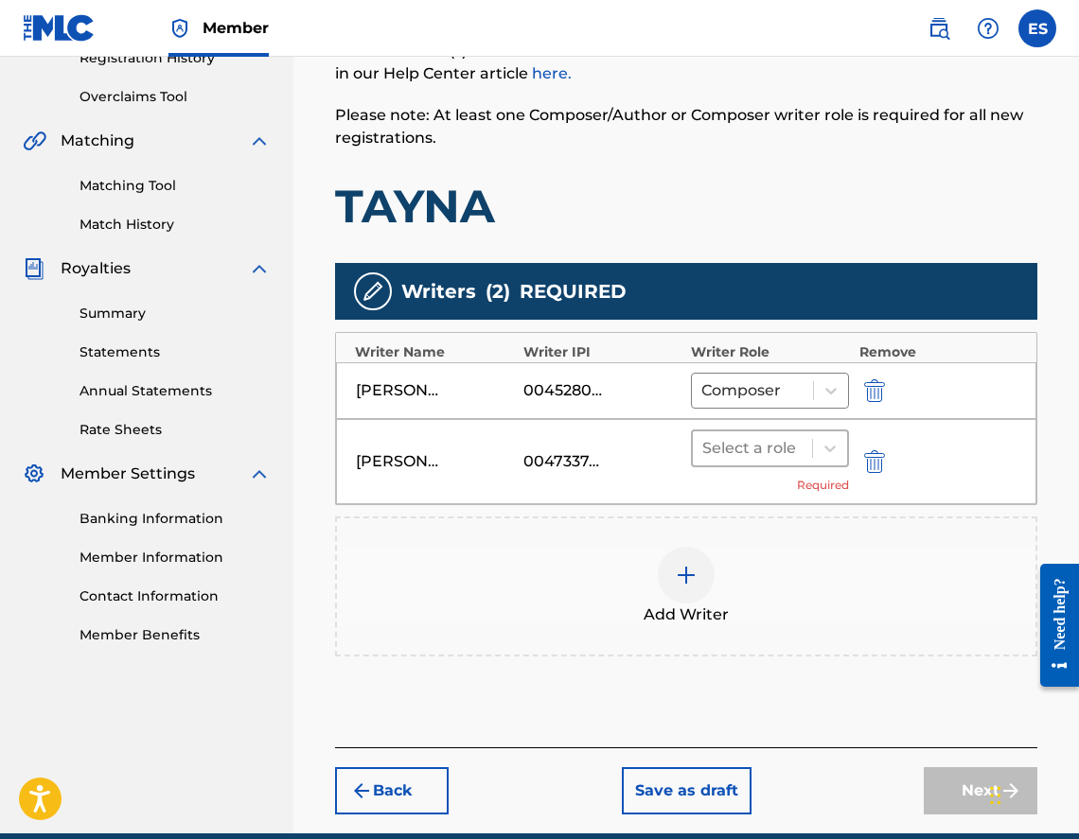
click at [732, 456] on div at bounding box center [752, 448] width 100 height 26
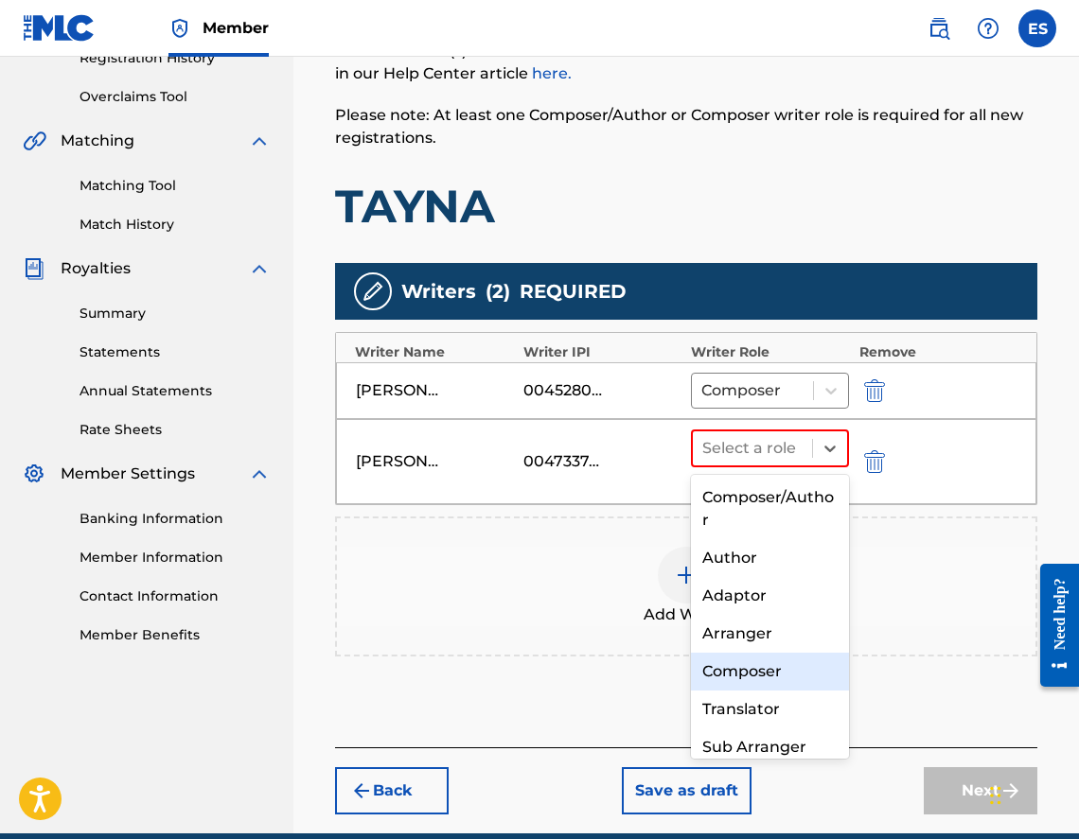
click at [764, 671] on div "Composer" at bounding box center [770, 672] width 158 height 38
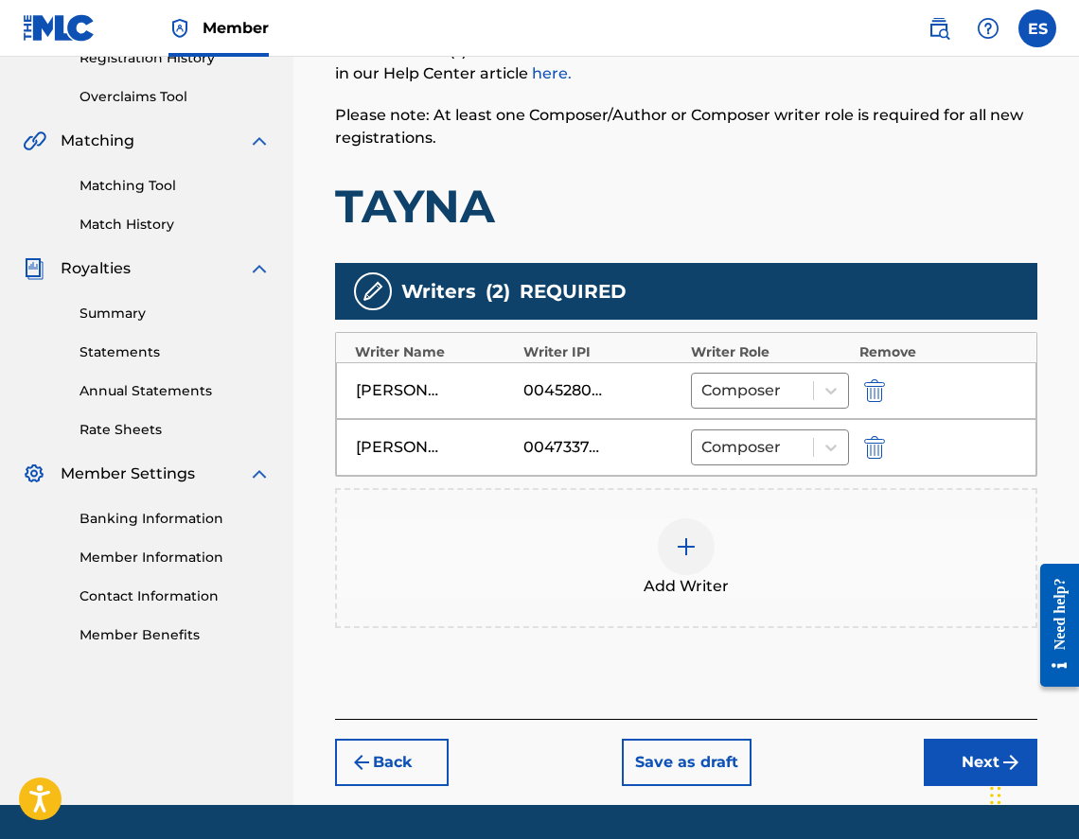
click at [686, 536] on img at bounding box center [686, 547] width 23 height 23
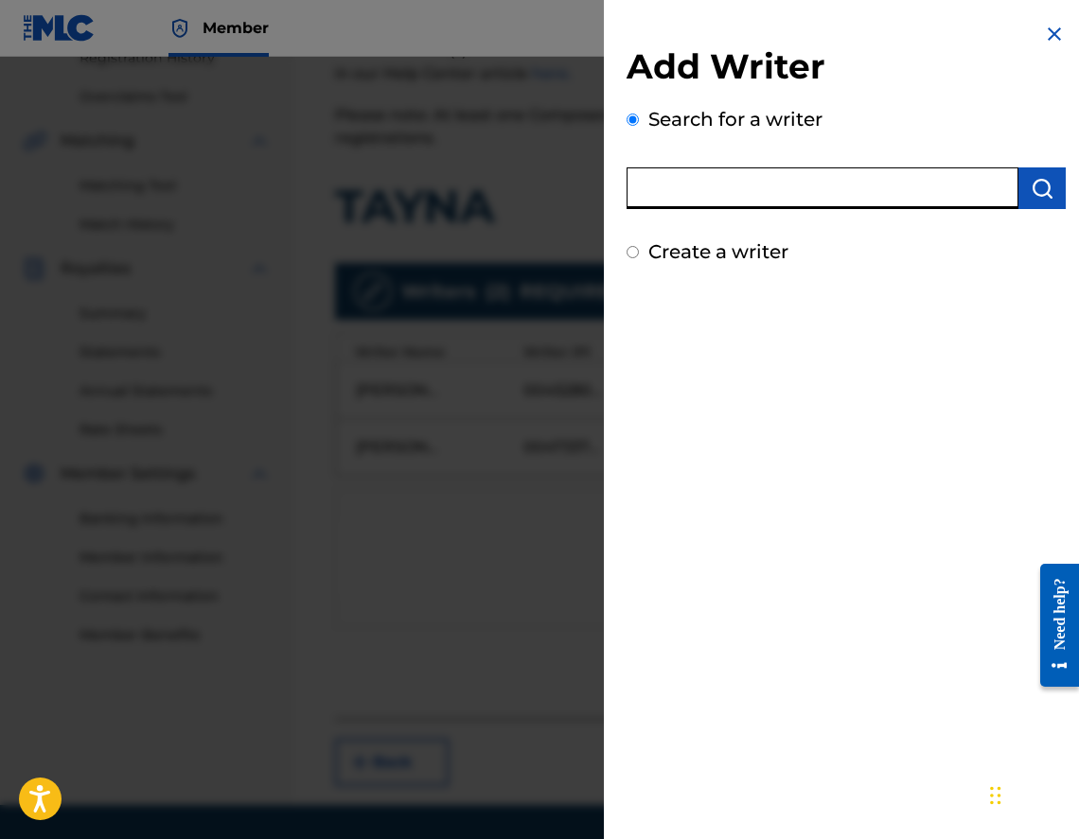
paste input "00473356148"
type input "00473356148"
click at [1028, 207] on button "submit" at bounding box center [1041, 189] width 47 height 42
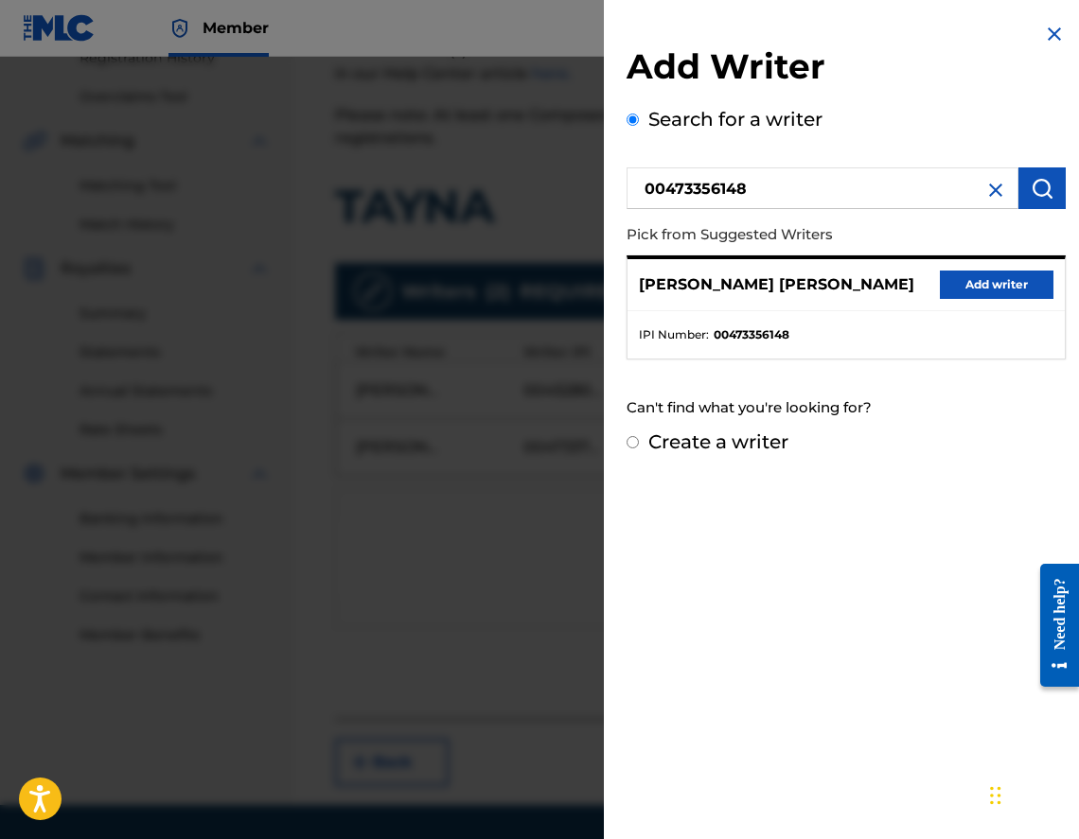
click at [971, 300] on div "[PERSON_NAME] [PERSON_NAME] Add writer" at bounding box center [845, 285] width 437 height 52
click at [971, 285] on button "Add writer" at bounding box center [997, 285] width 114 height 28
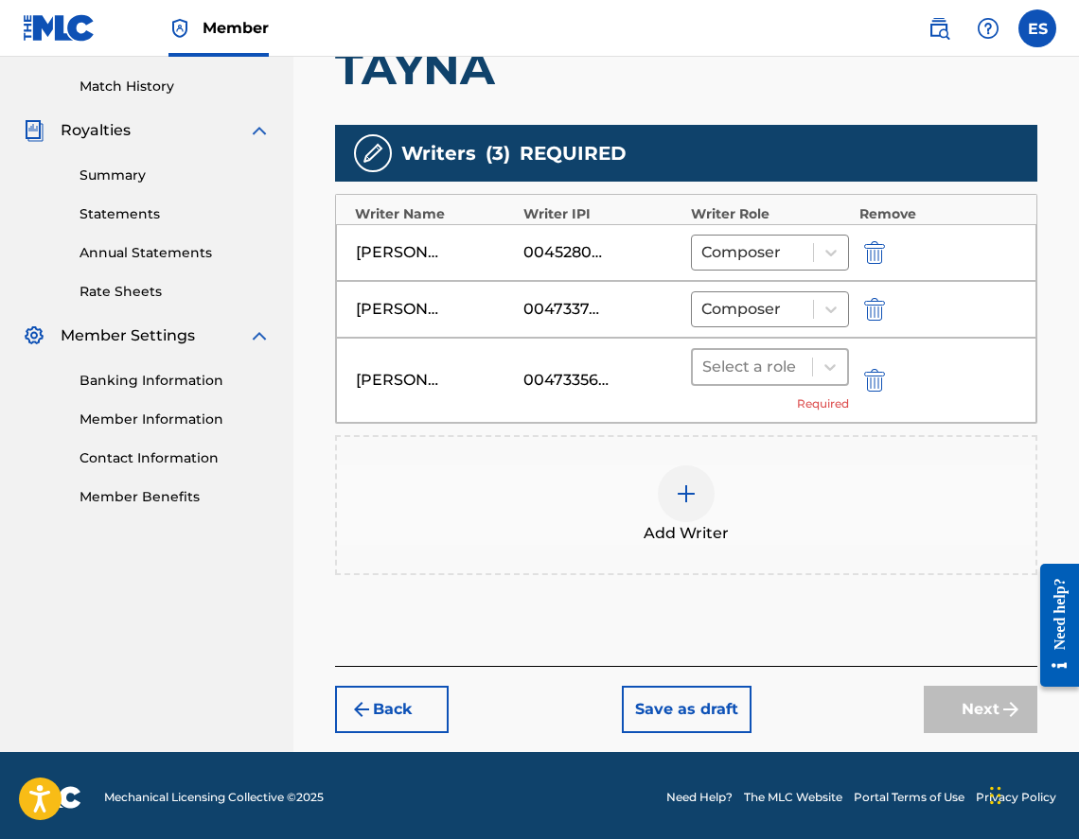
scroll to position [518, 0]
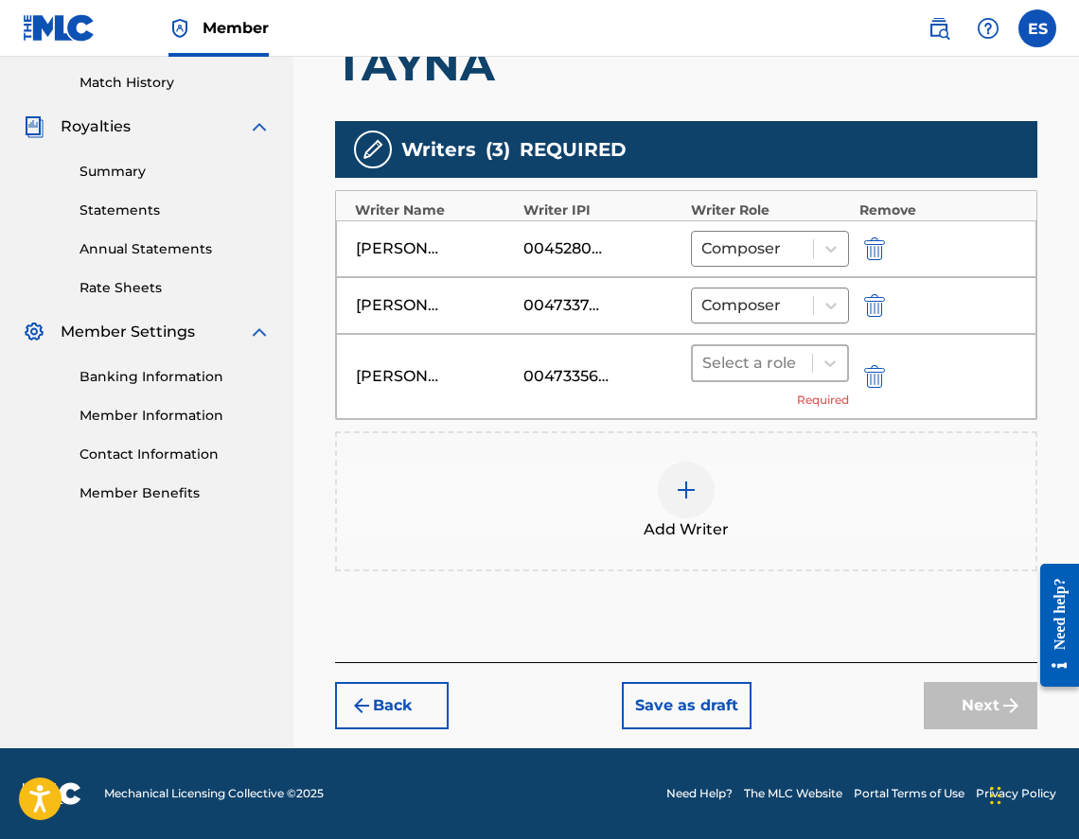
click at [736, 367] on div at bounding box center [752, 363] width 100 height 26
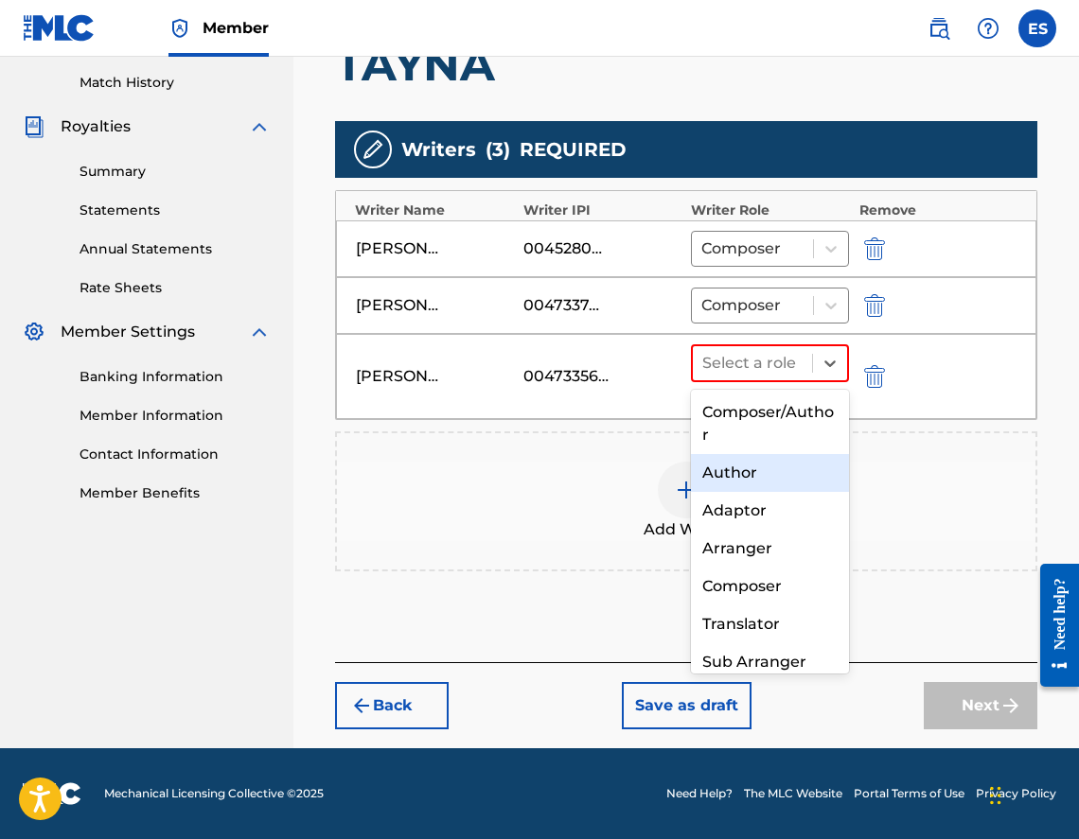
click at [790, 473] on div "Author" at bounding box center [770, 473] width 158 height 38
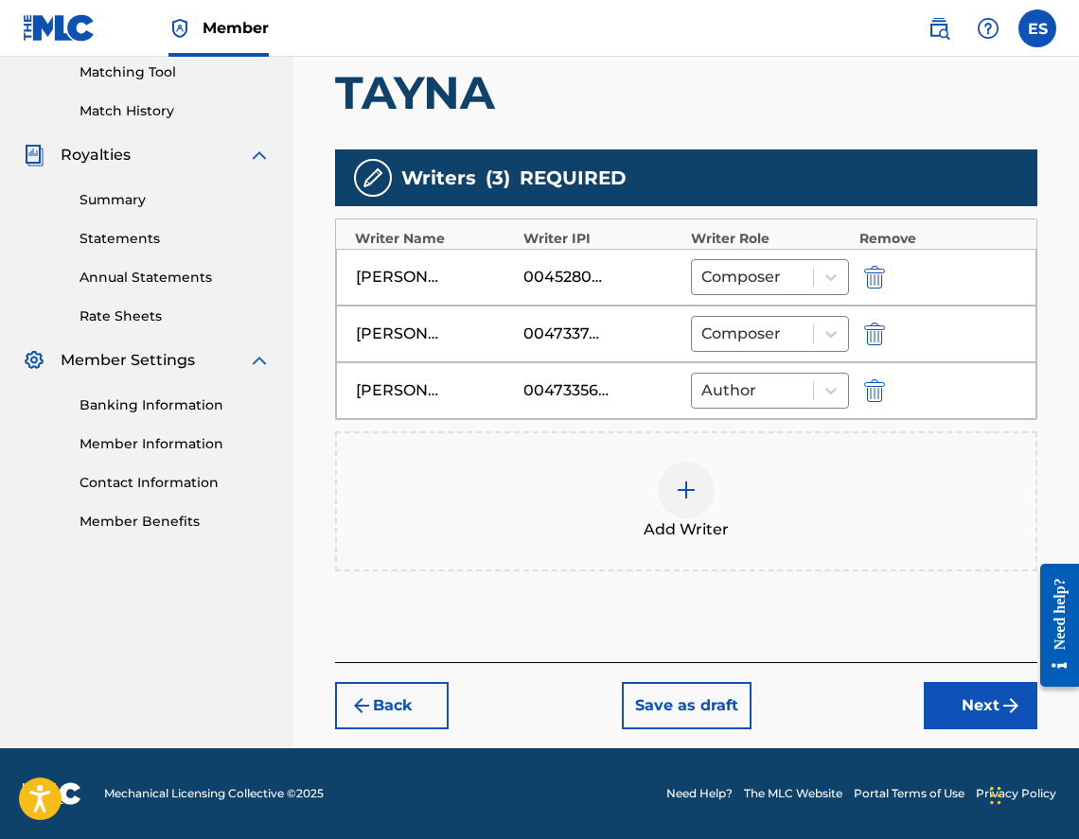
scroll to position [489, 0]
click at [977, 724] on button "Next" at bounding box center [981, 705] width 114 height 47
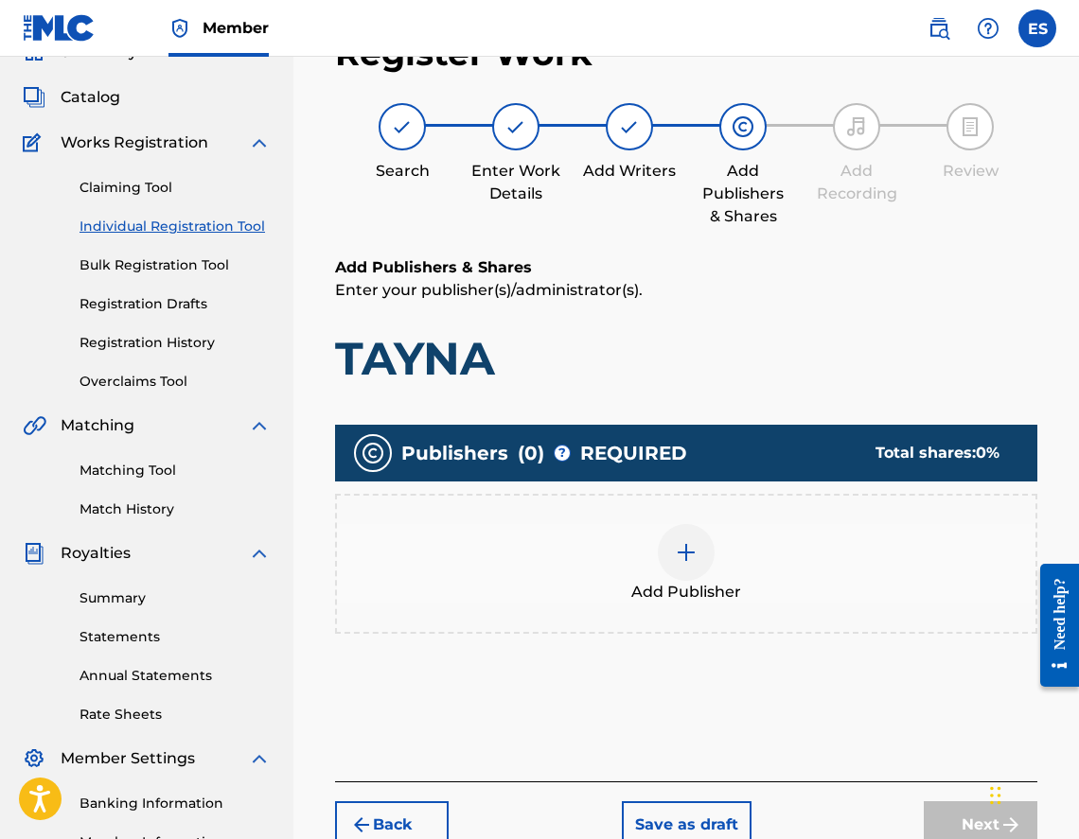
scroll to position [85, 0]
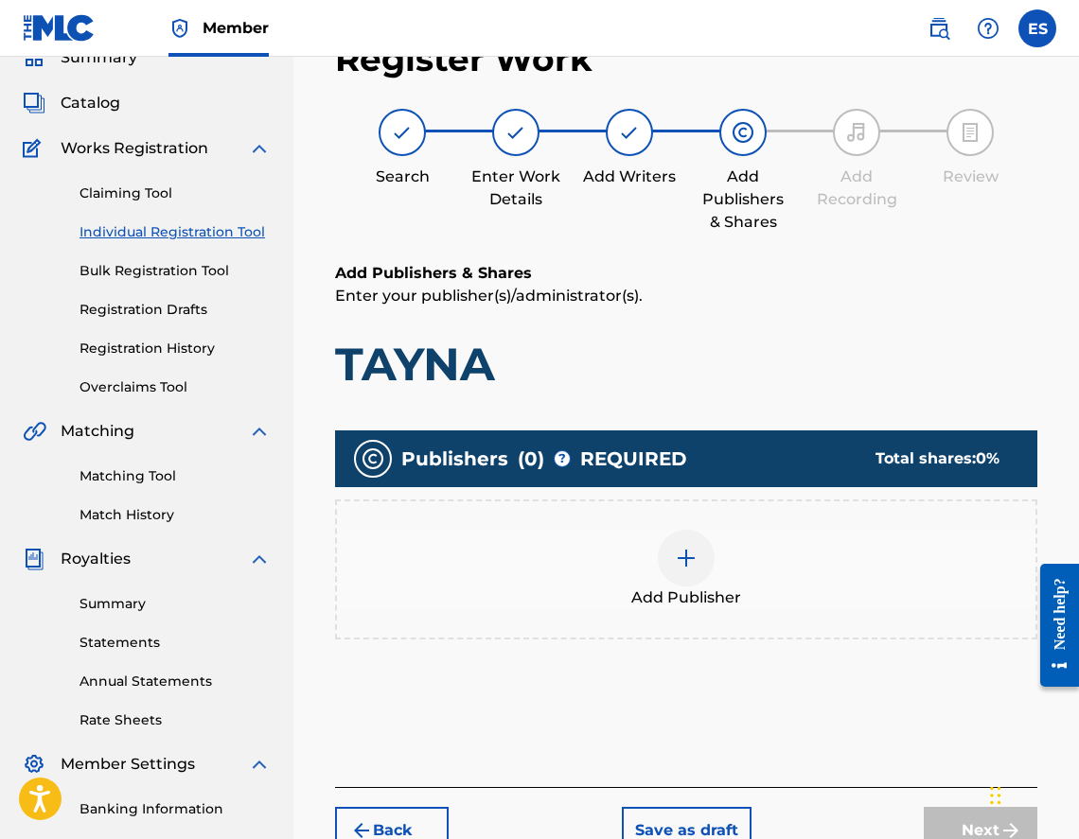
click at [716, 579] on div "Add Publisher" at bounding box center [686, 569] width 698 height 79
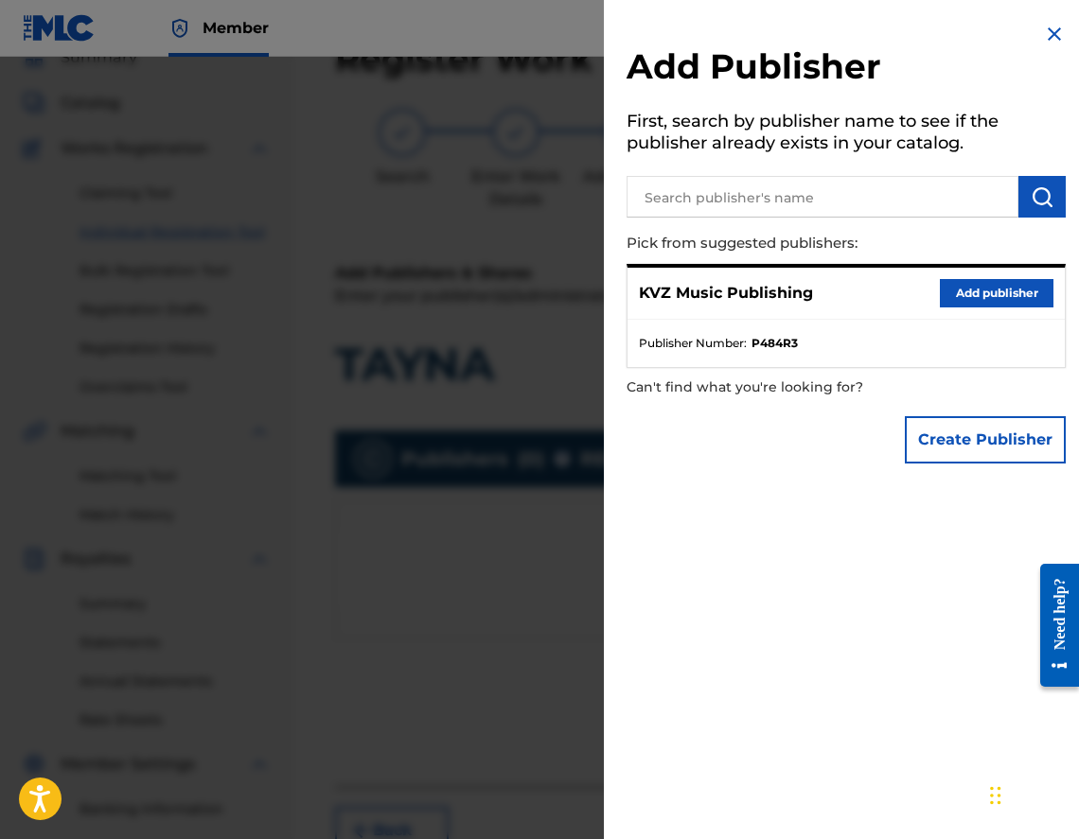
click at [921, 330] on ul "Publisher Number : P484R3" at bounding box center [845, 343] width 437 height 47
click at [941, 307] on button "Add publisher" at bounding box center [997, 293] width 114 height 28
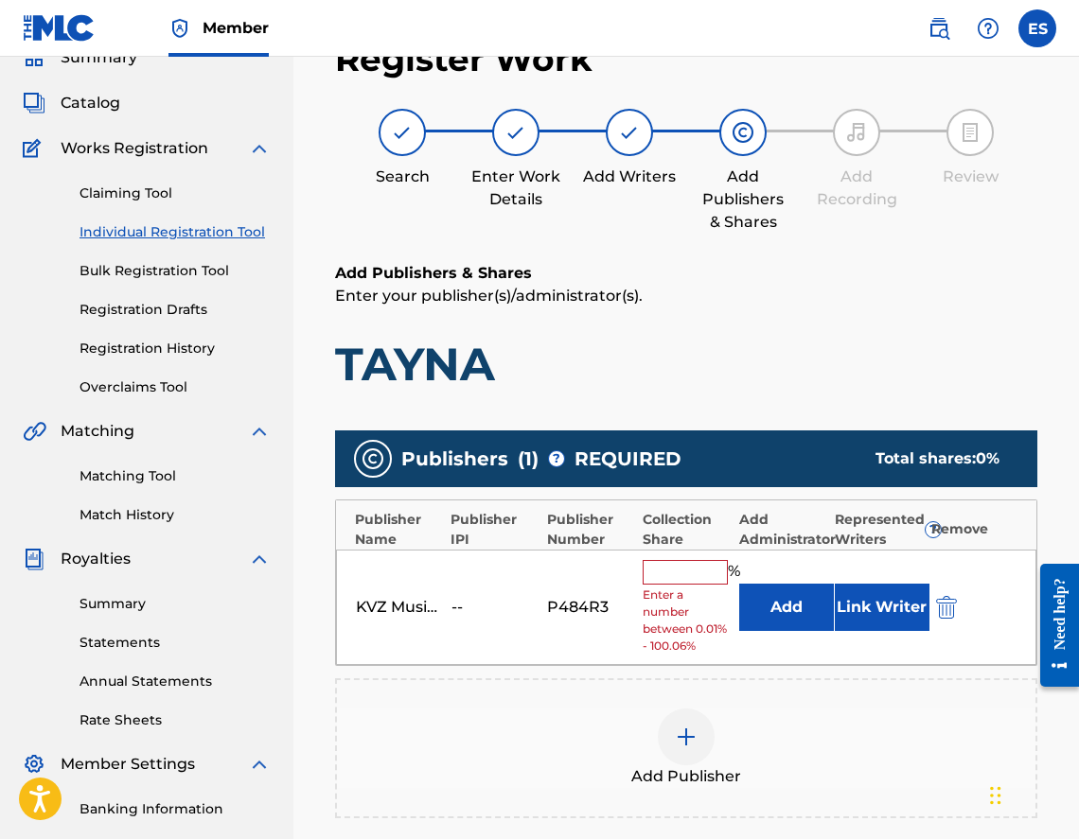
click at [666, 572] on input "text" at bounding box center [685, 572] width 85 height 25
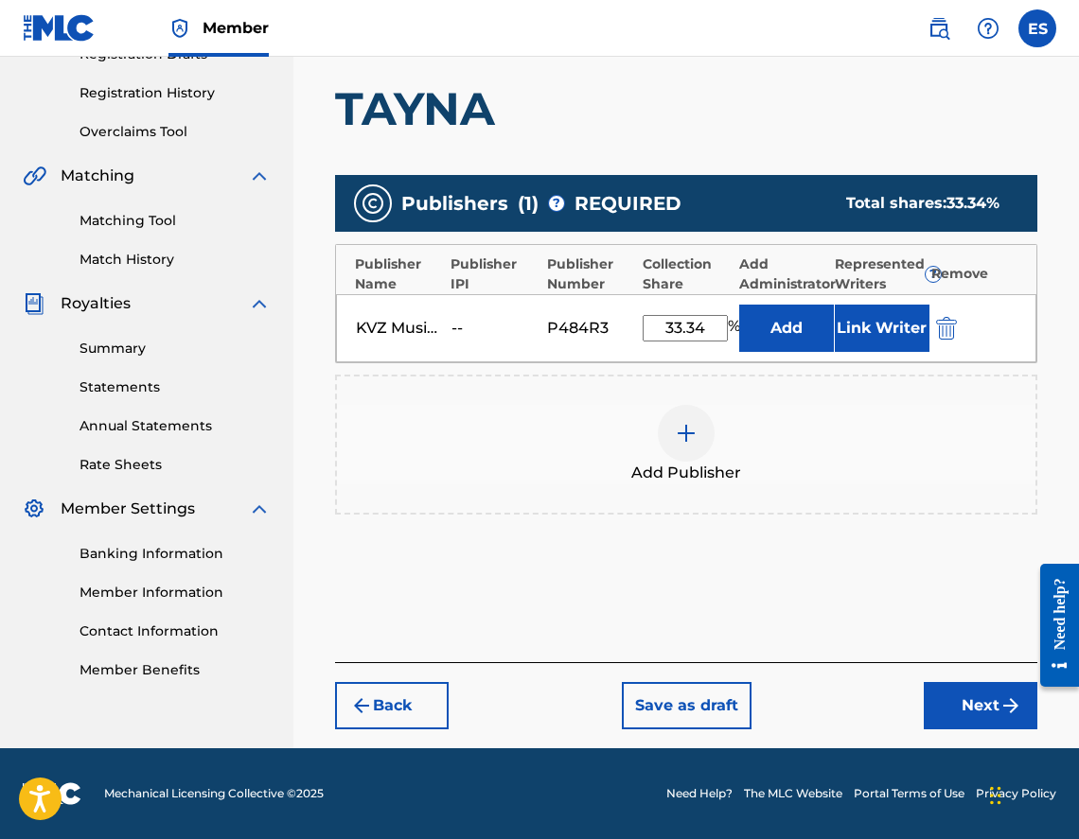
type input "33.34"
click at [1003, 715] on img "submit" at bounding box center [1010, 706] width 23 height 23
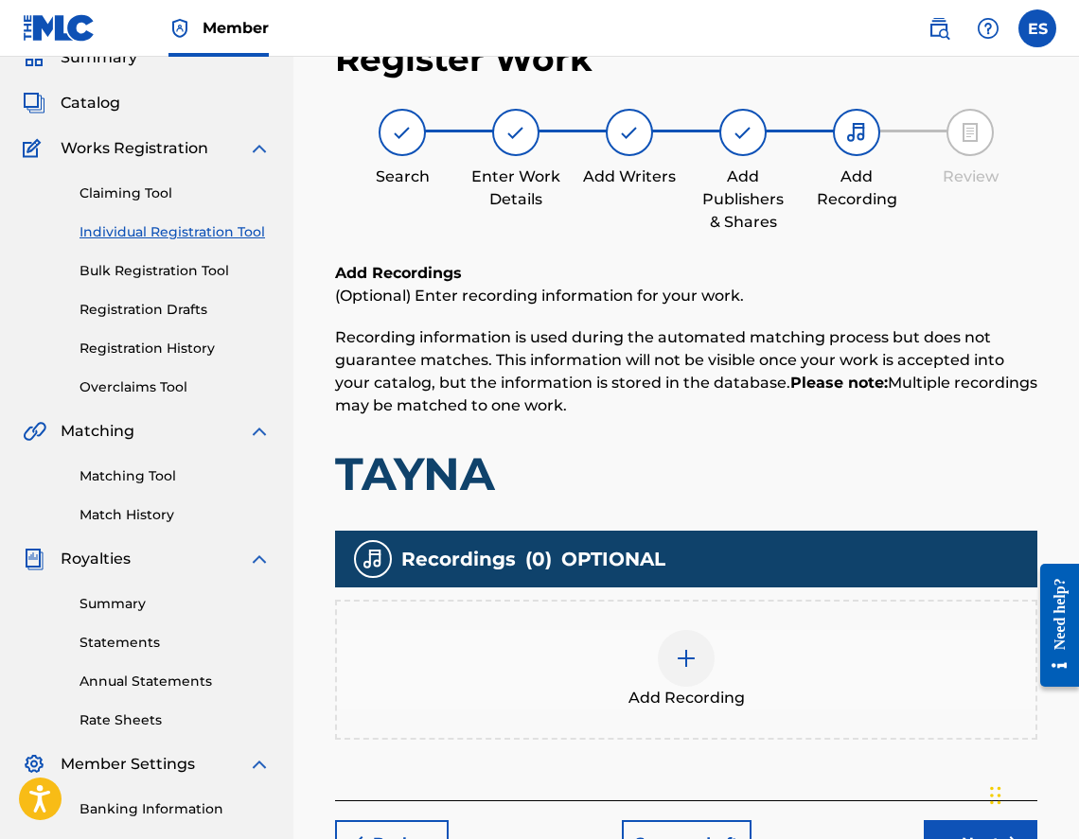
click at [857, 632] on div "Add Recording" at bounding box center [686, 669] width 698 height 79
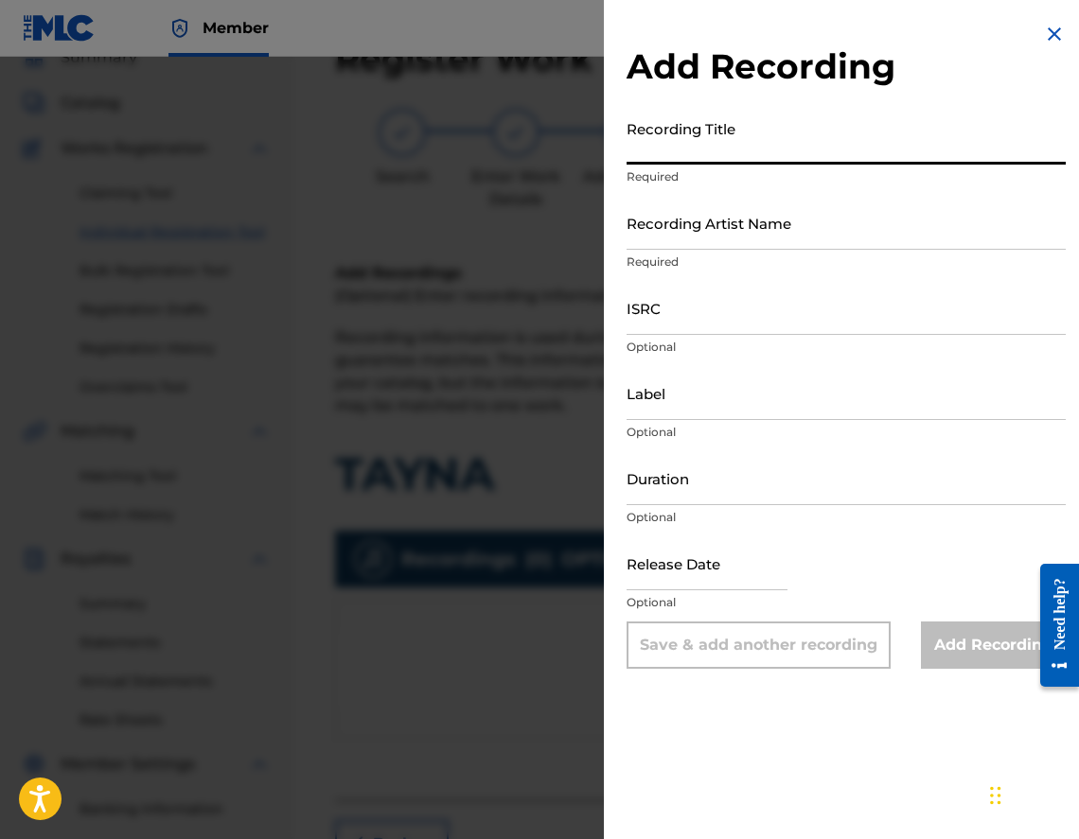
paste input "TAYNA"
type input "TAYNA"
click at [711, 441] on div "Label Optional" at bounding box center [846, 408] width 439 height 85
click at [713, 482] on input "Duration" at bounding box center [846, 478] width 439 height 54
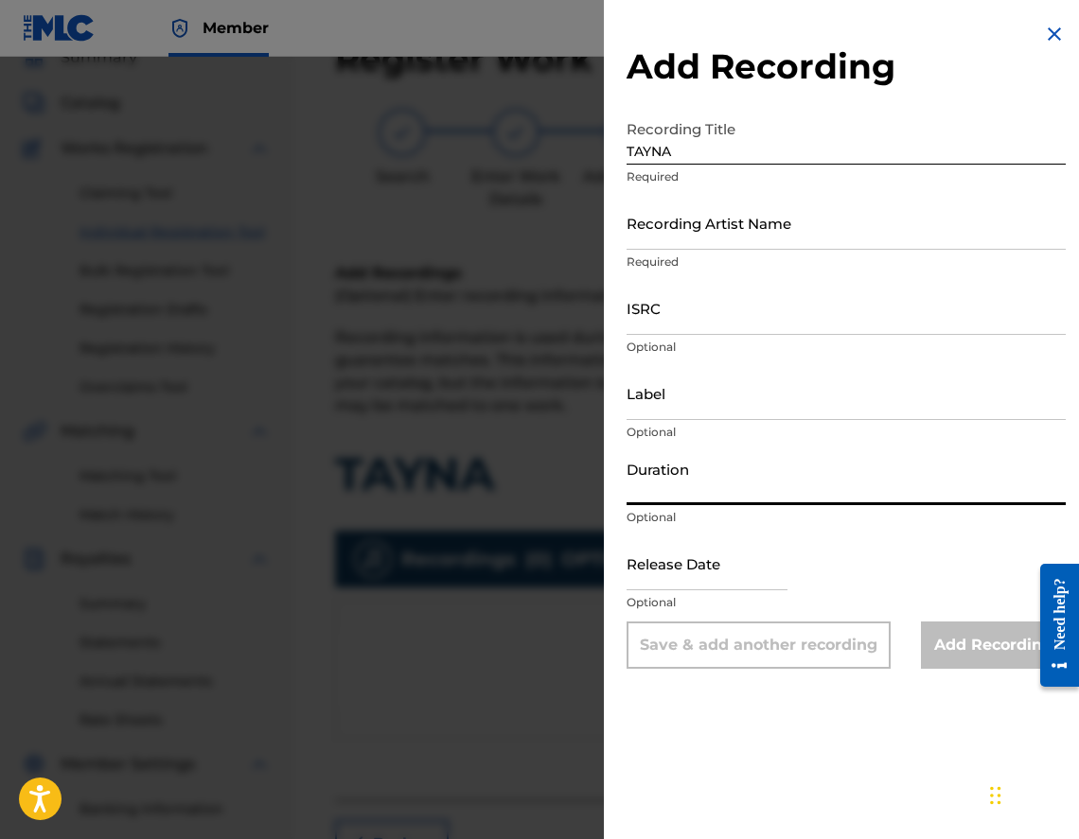
click at [728, 505] on div "Duration Optional" at bounding box center [846, 493] width 439 height 85
type input "03:00"
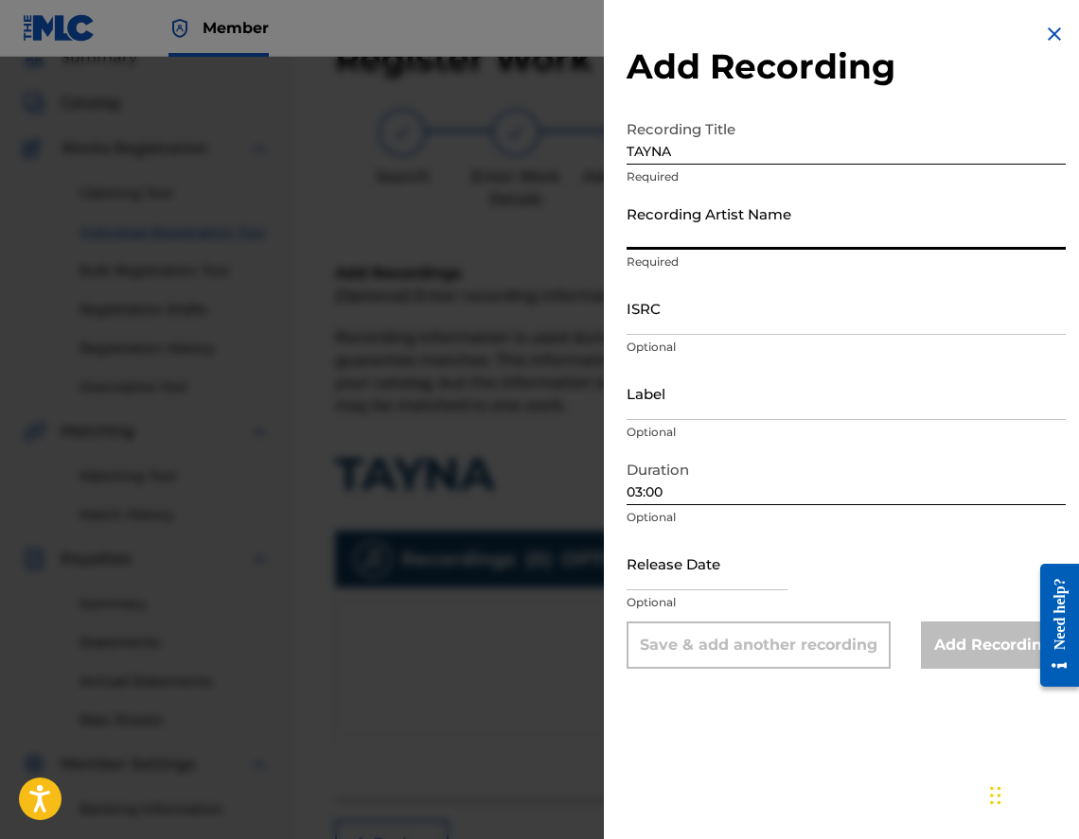
paste input "DESI SLAVA"
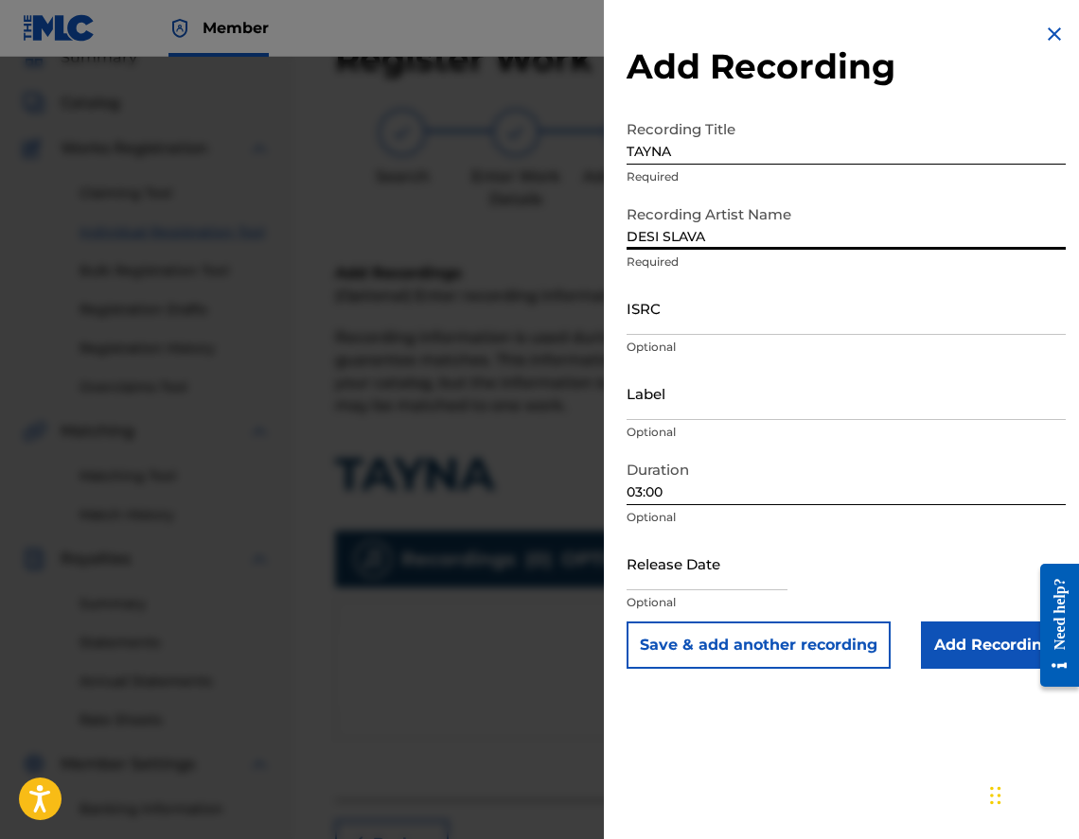
type input "DESI SLAVA"
click at [967, 636] on input "Add Recording" at bounding box center [993, 645] width 145 height 47
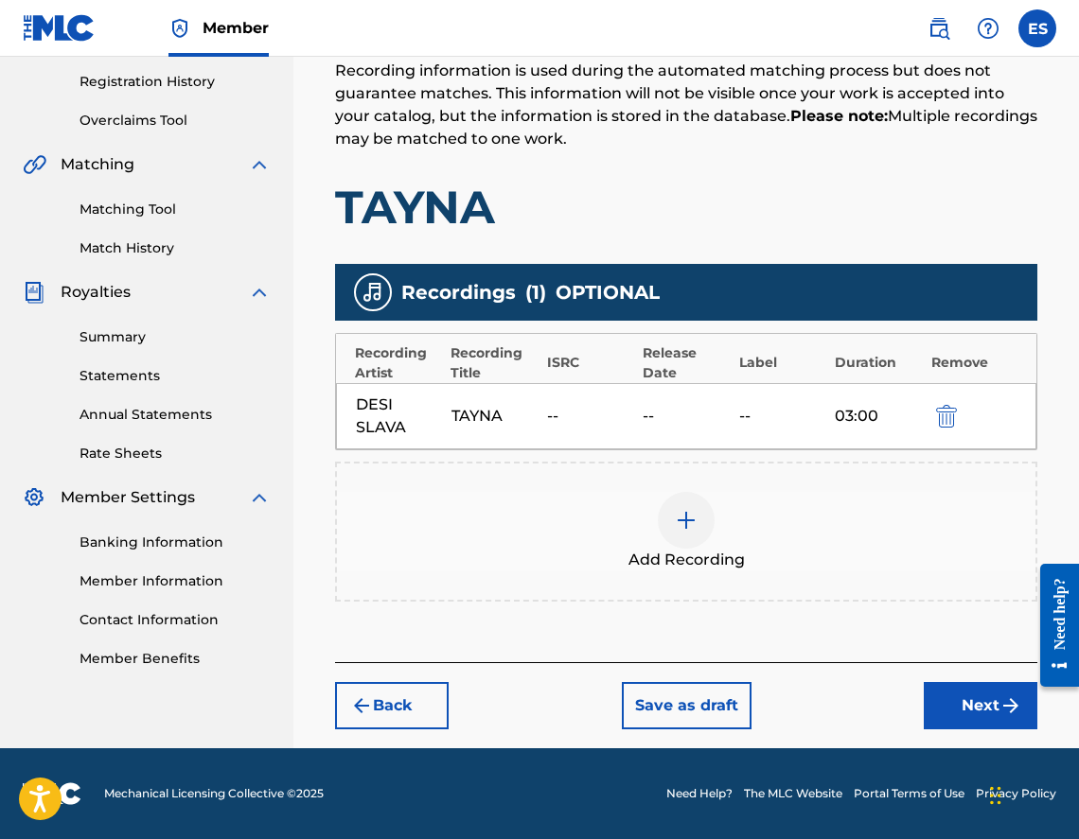
click at [927, 701] on button "Next" at bounding box center [981, 705] width 114 height 47
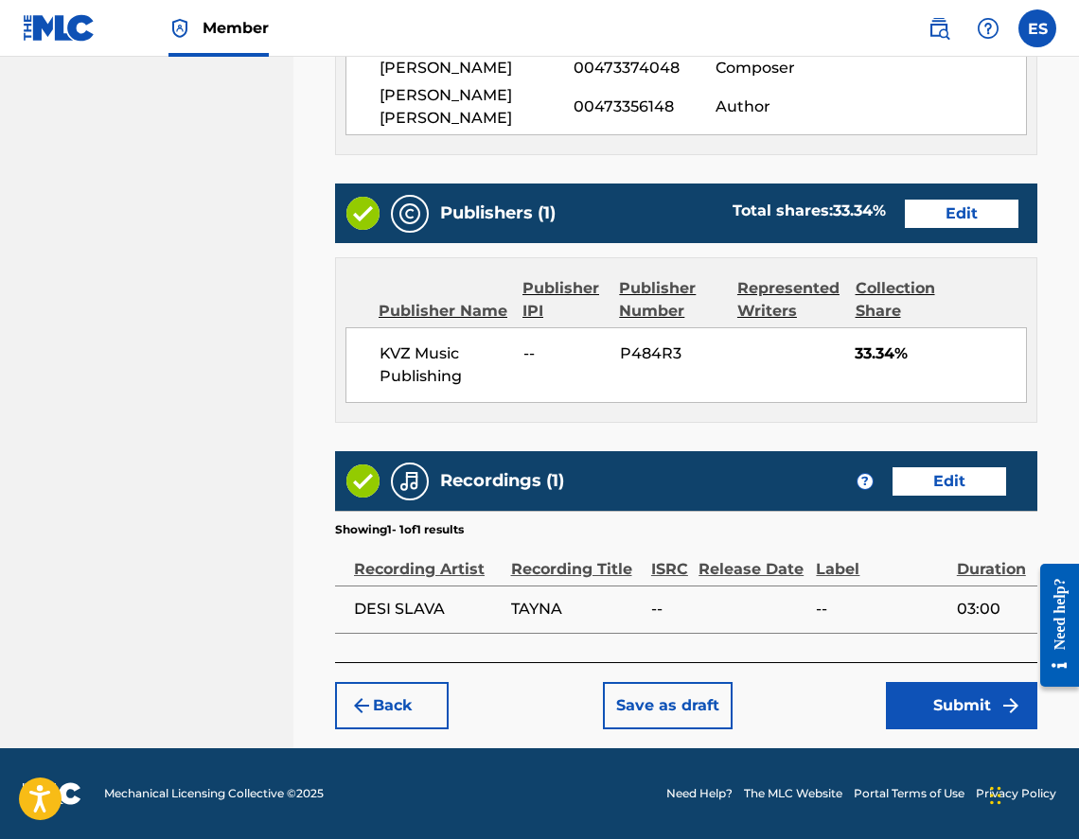
scroll to position [1102, 0]
click at [986, 692] on button "Submit" at bounding box center [961, 705] width 151 height 47
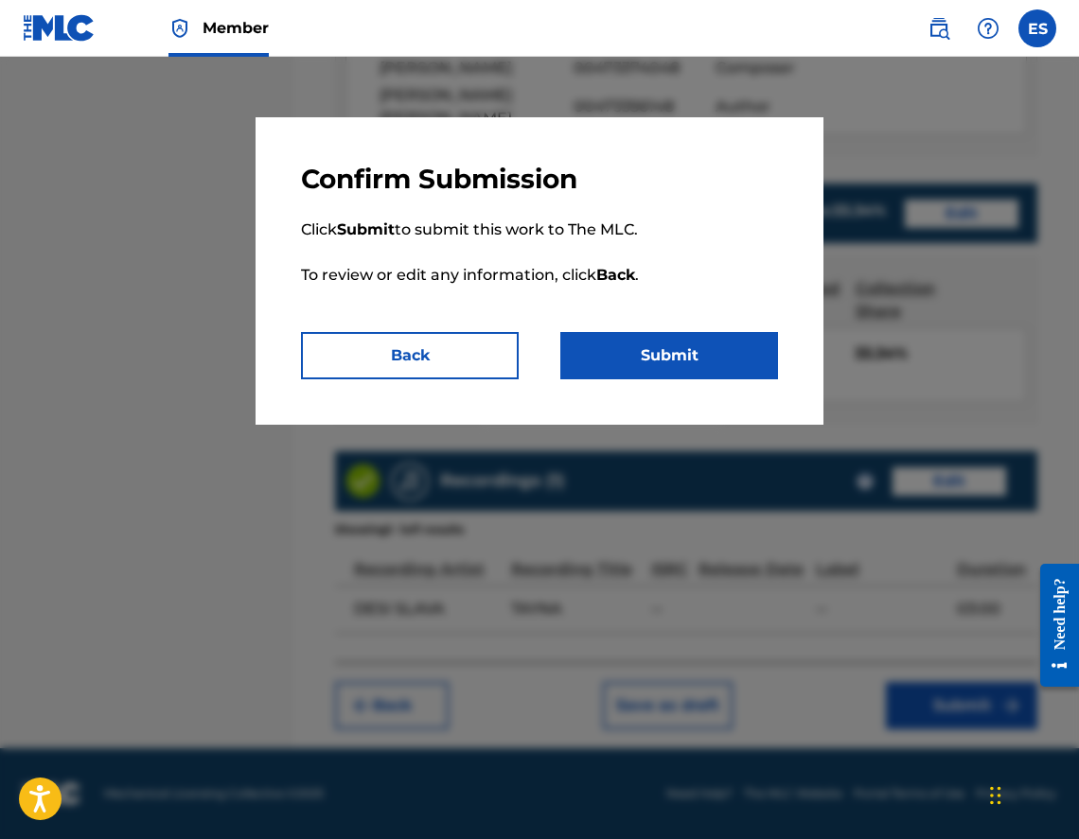
click at [660, 351] on button "Submit" at bounding box center [669, 355] width 218 height 47
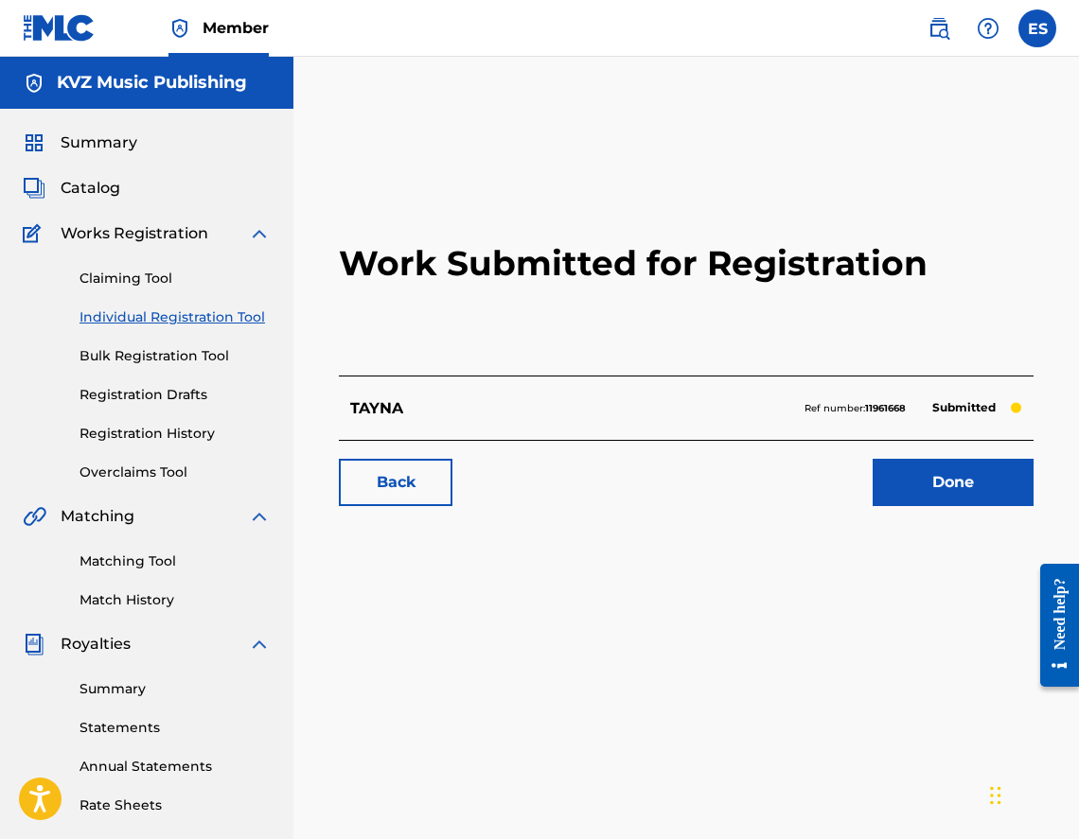
click at [156, 322] on link "Individual Registration Tool" at bounding box center [174, 318] width 191 height 20
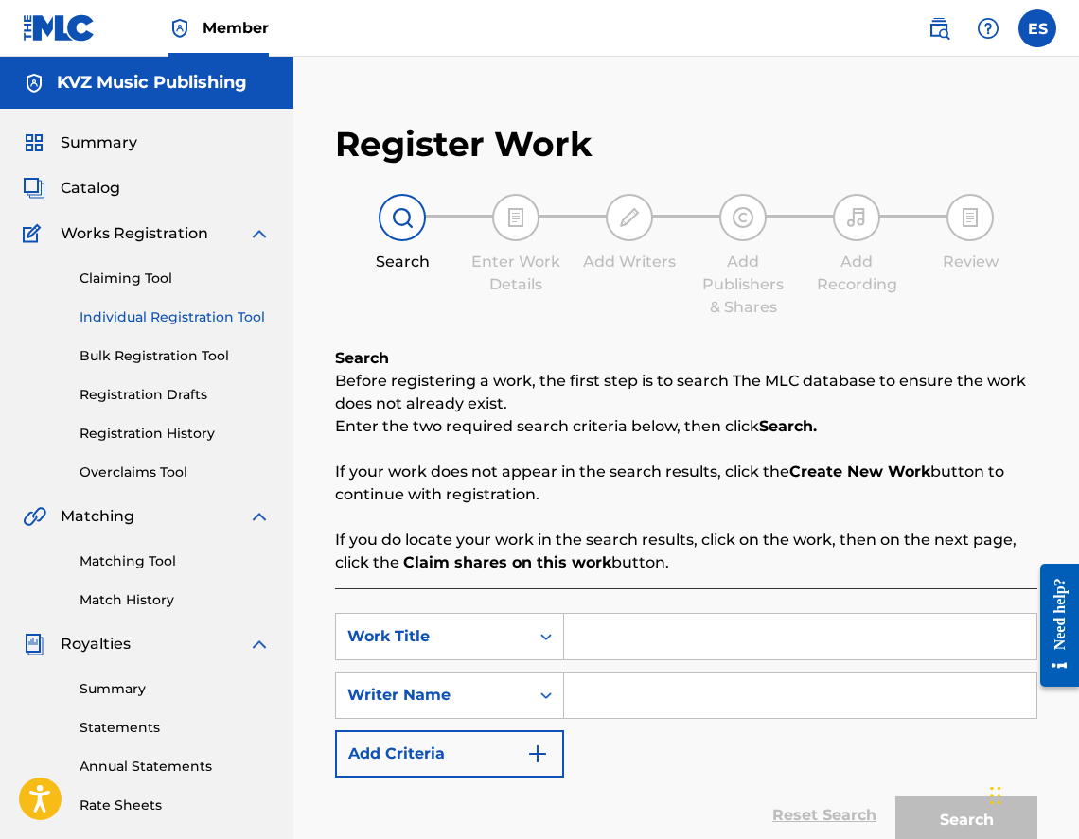
paste input "TAZI KOLEDA"
type input "TAZI KOLEDA"
click at [672, 704] on input "Search Form" at bounding box center [800, 695] width 472 height 45
type input "[PERSON_NAME]"
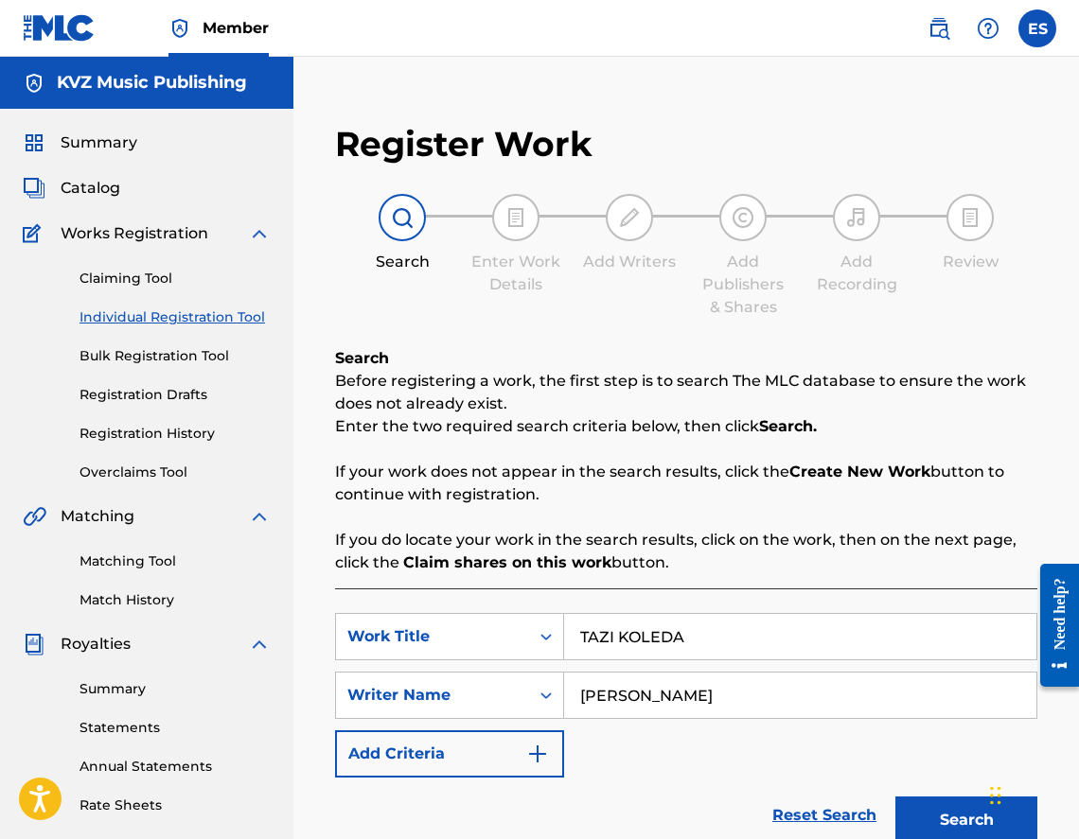
click at [927, 807] on button "Search" at bounding box center [966, 820] width 142 height 47
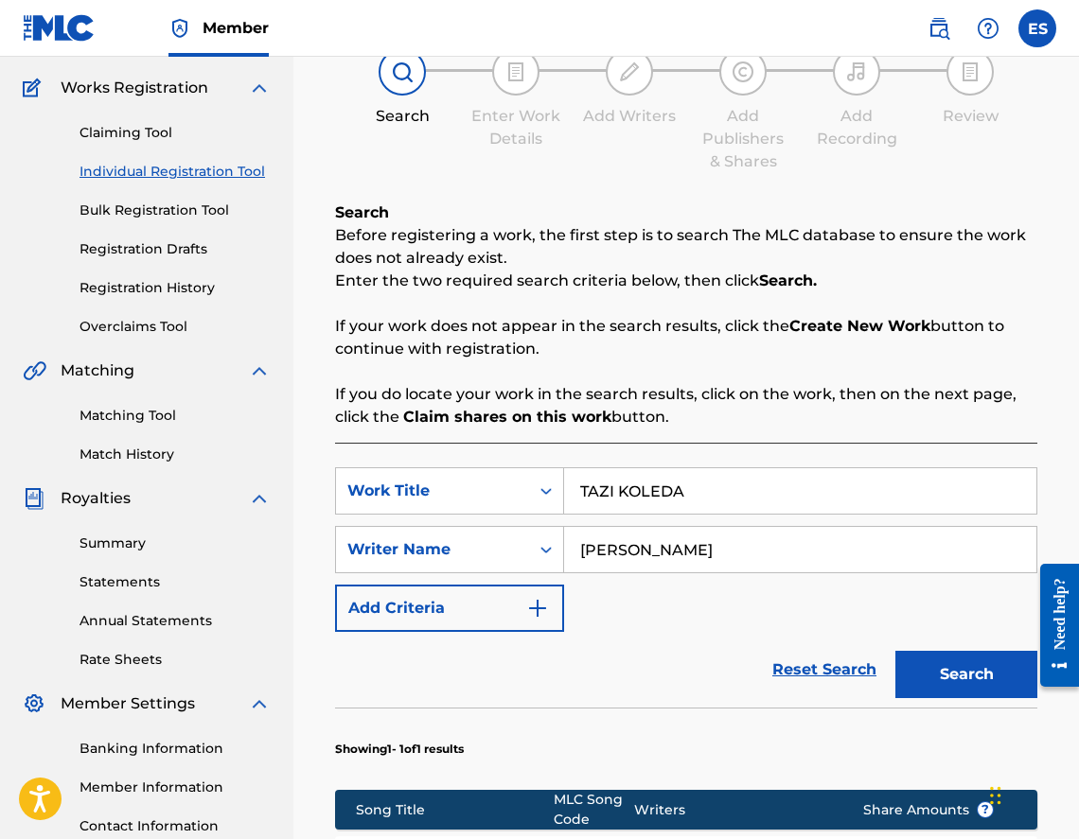
scroll to position [551, 0]
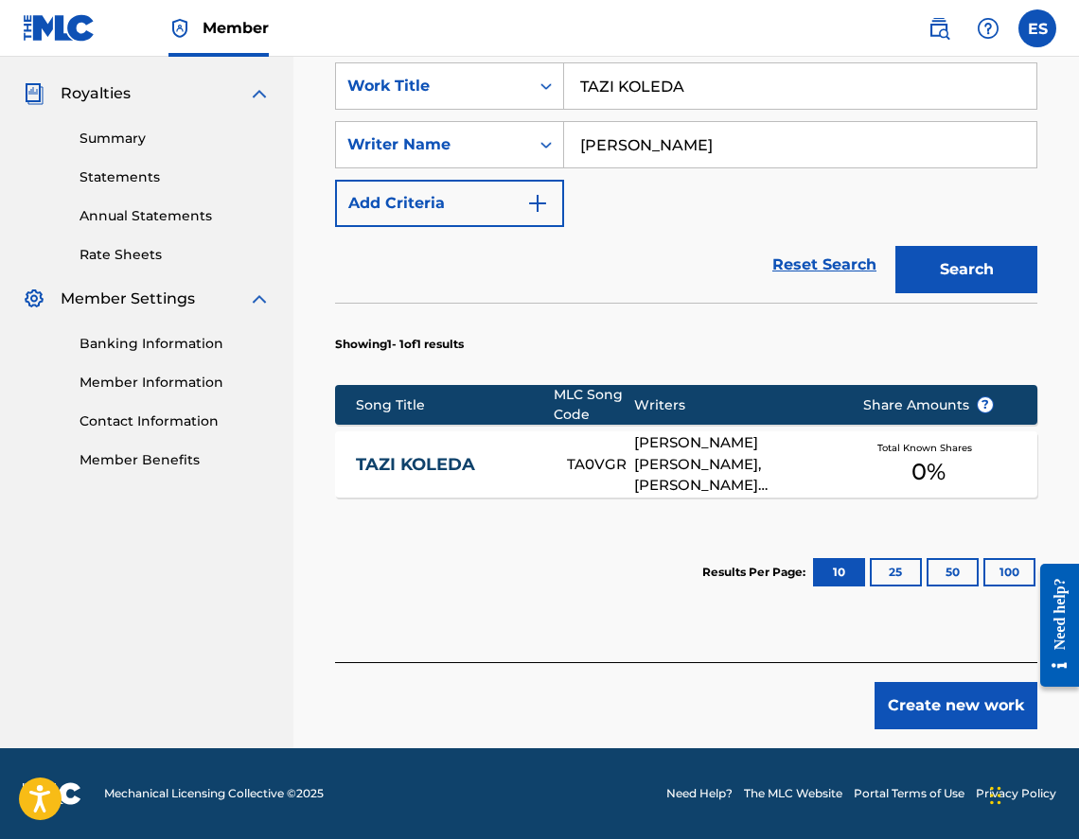
click at [510, 455] on link "TAZI KOLEDA" at bounding box center [448, 465] width 185 height 22
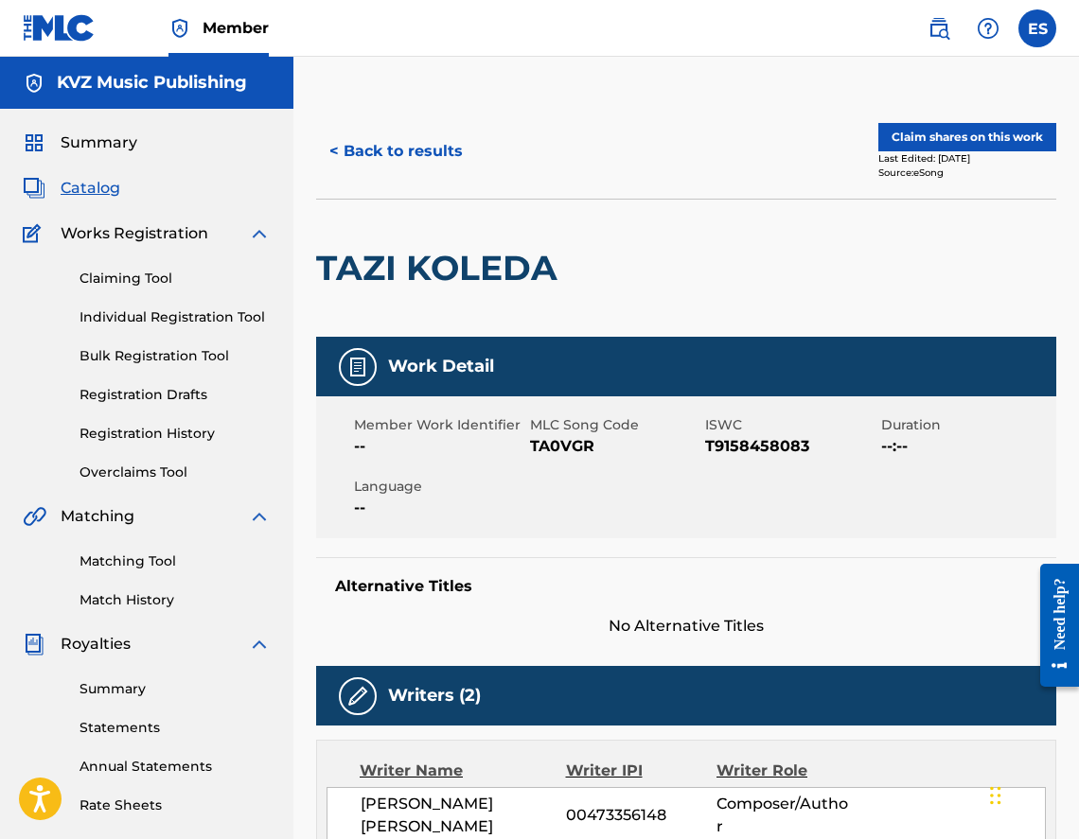
click at [407, 168] on button "< Back to results" at bounding box center [396, 151] width 160 height 47
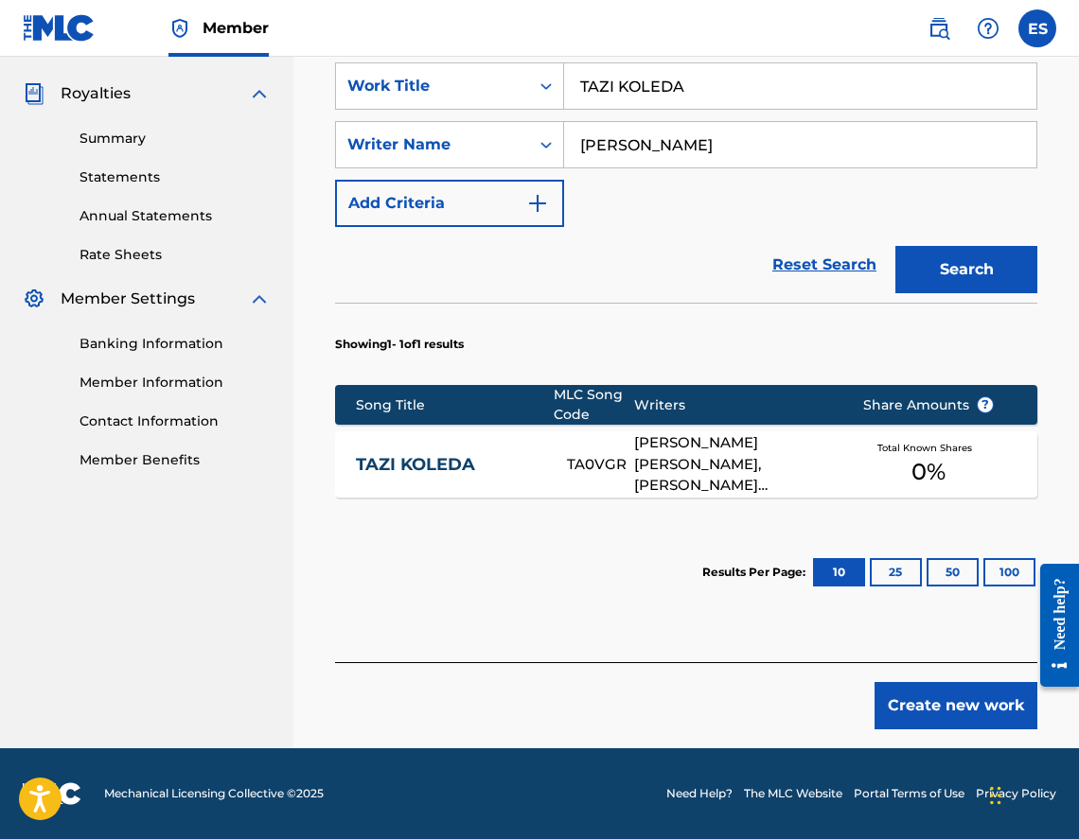
click at [889, 711] on button "Create new work" at bounding box center [955, 705] width 163 height 47
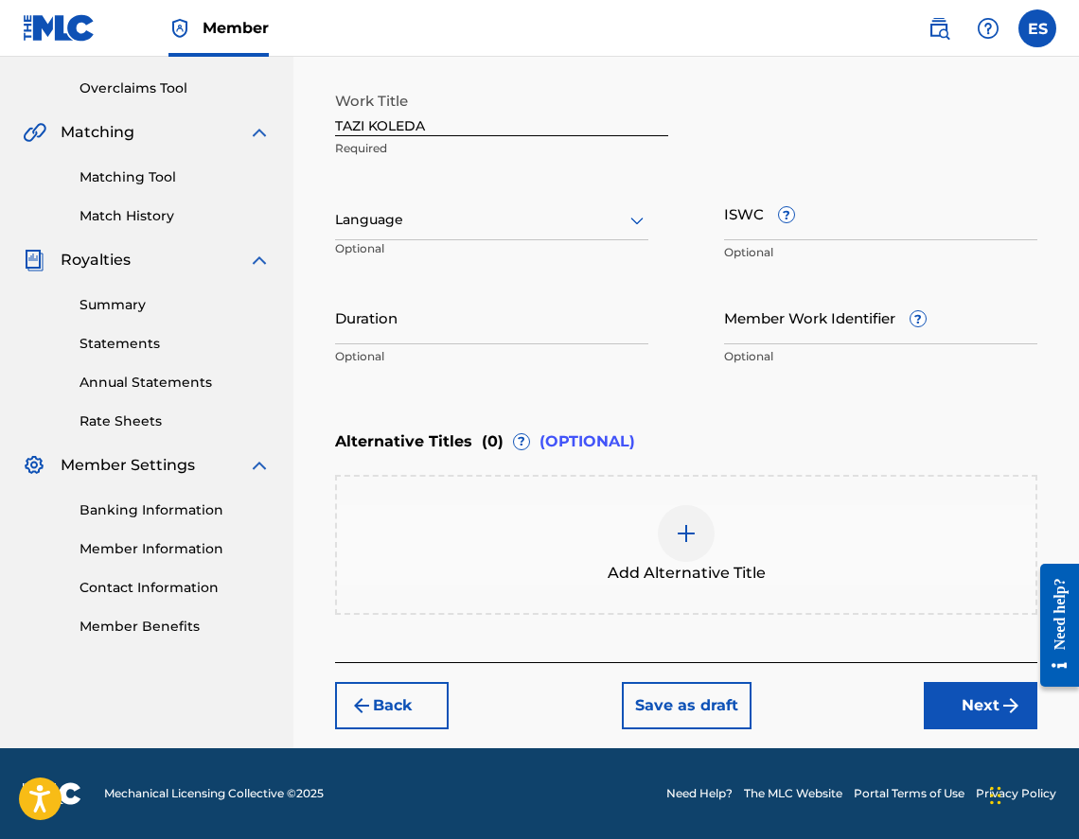
scroll to position [384, 0]
click at [453, 237] on div "Language" at bounding box center [491, 221] width 313 height 40
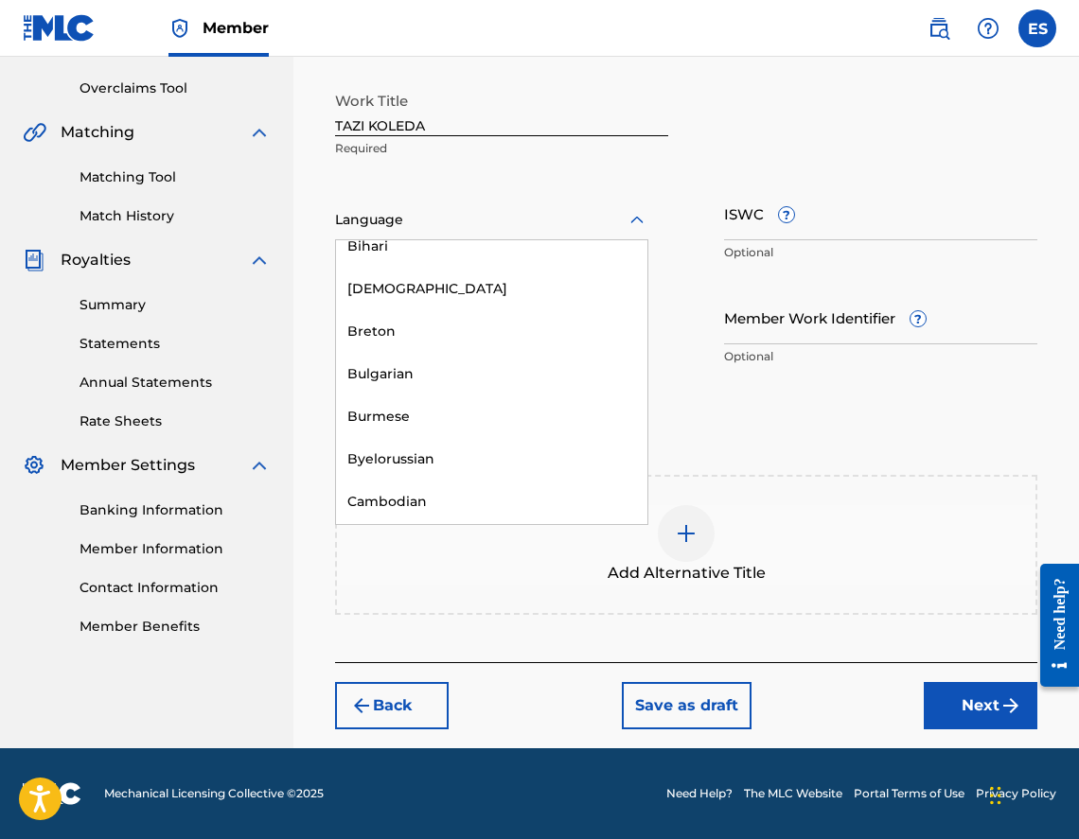
scroll to position [757, 0]
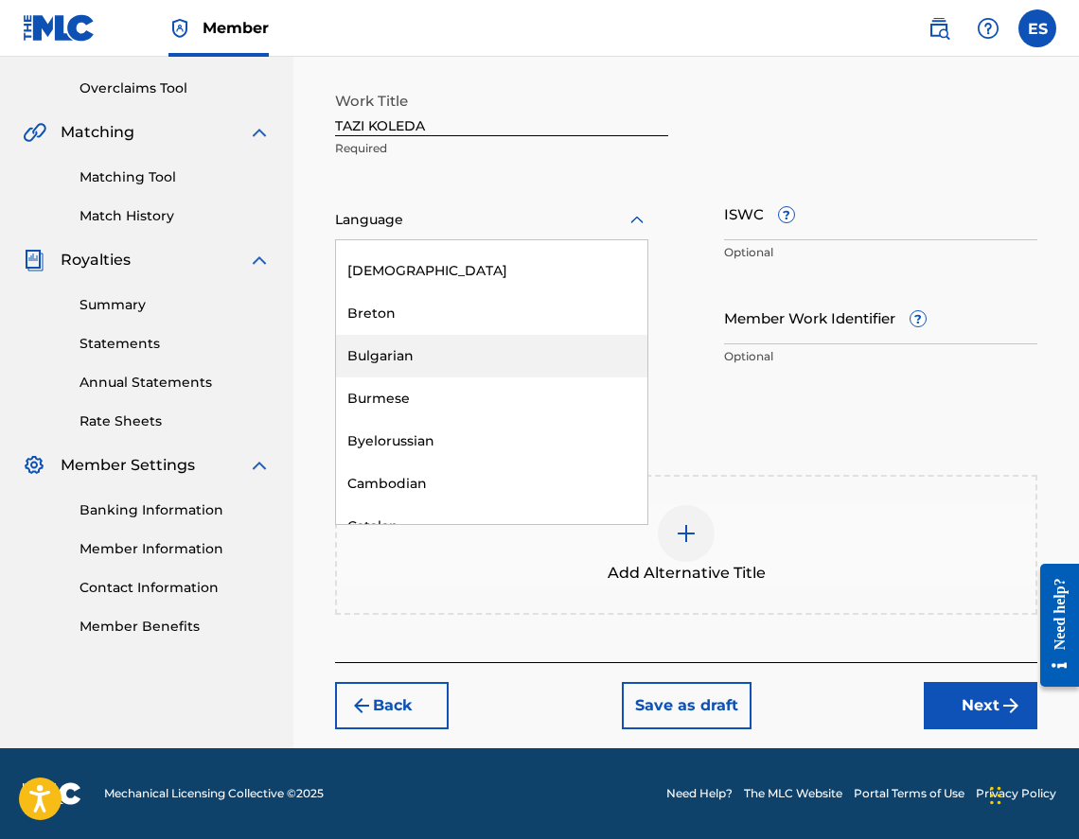
click at [431, 357] on div "Bulgarian" at bounding box center [491, 356] width 311 height 43
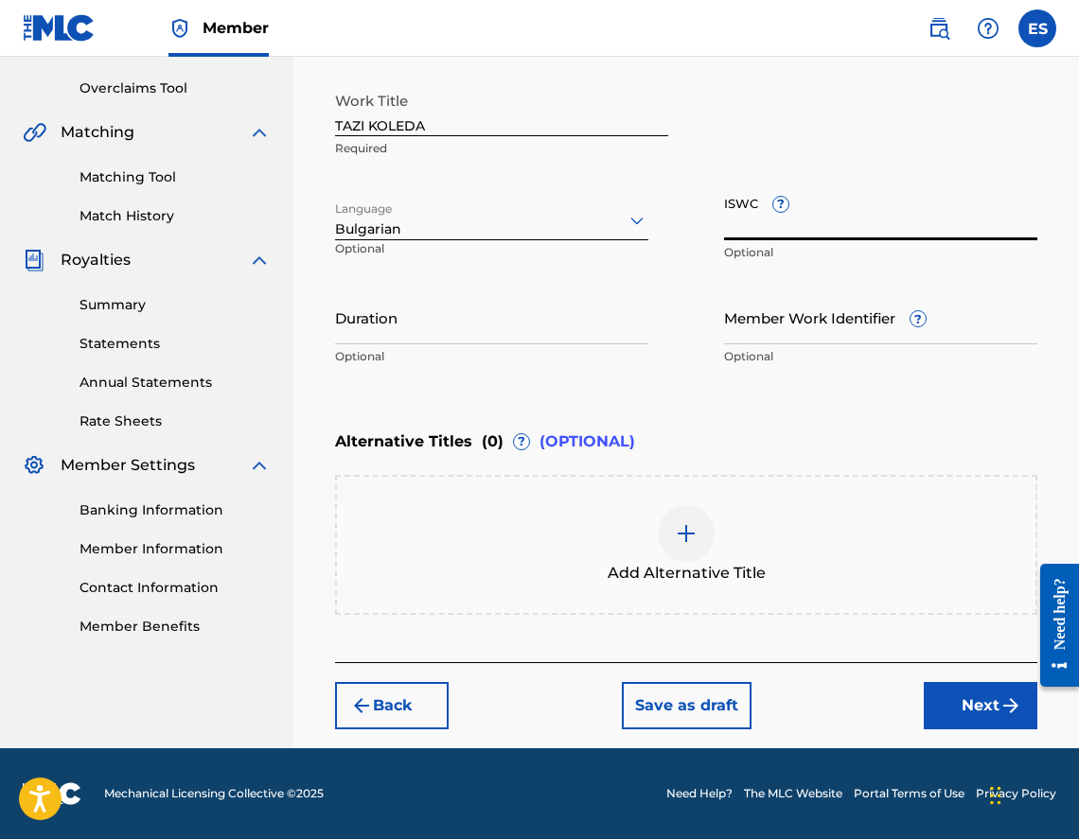
paste input "T9158458083"
type input "T9158458083"
click at [567, 316] on input "Duration" at bounding box center [491, 318] width 313 height 54
type input "03:00"
click at [699, 508] on div at bounding box center [686, 533] width 57 height 57
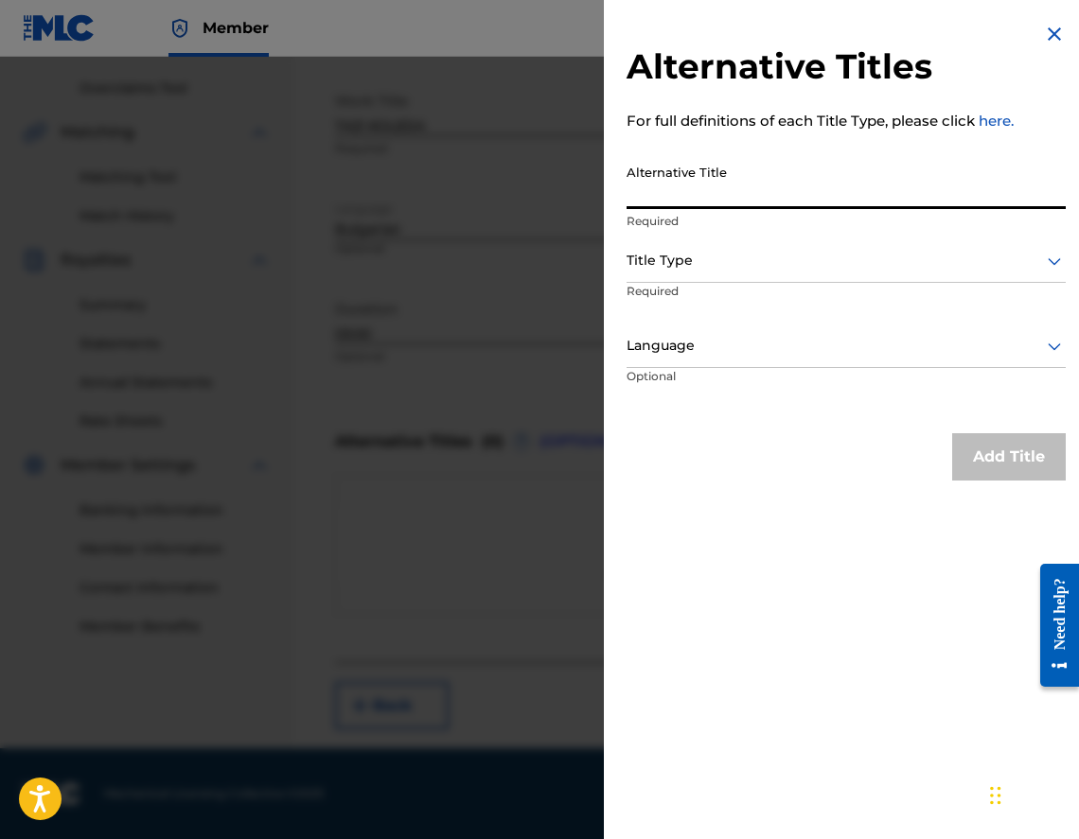
paste input "ТАЗИ КОЛЕДА"
type input "ТАЗИ КОЛЕДА"
click at [777, 249] on div at bounding box center [846, 261] width 439 height 24
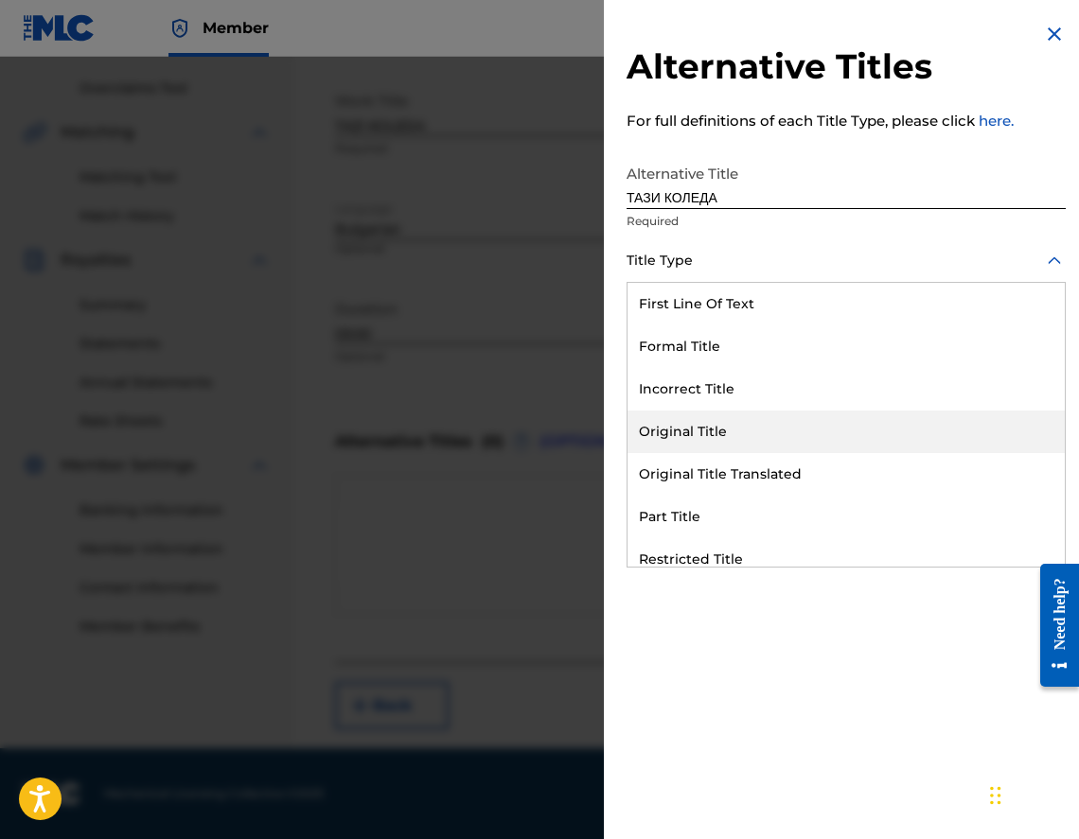
click at [845, 470] on div "Original Title Translated" at bounding box center [845, 474] width 437 height 43
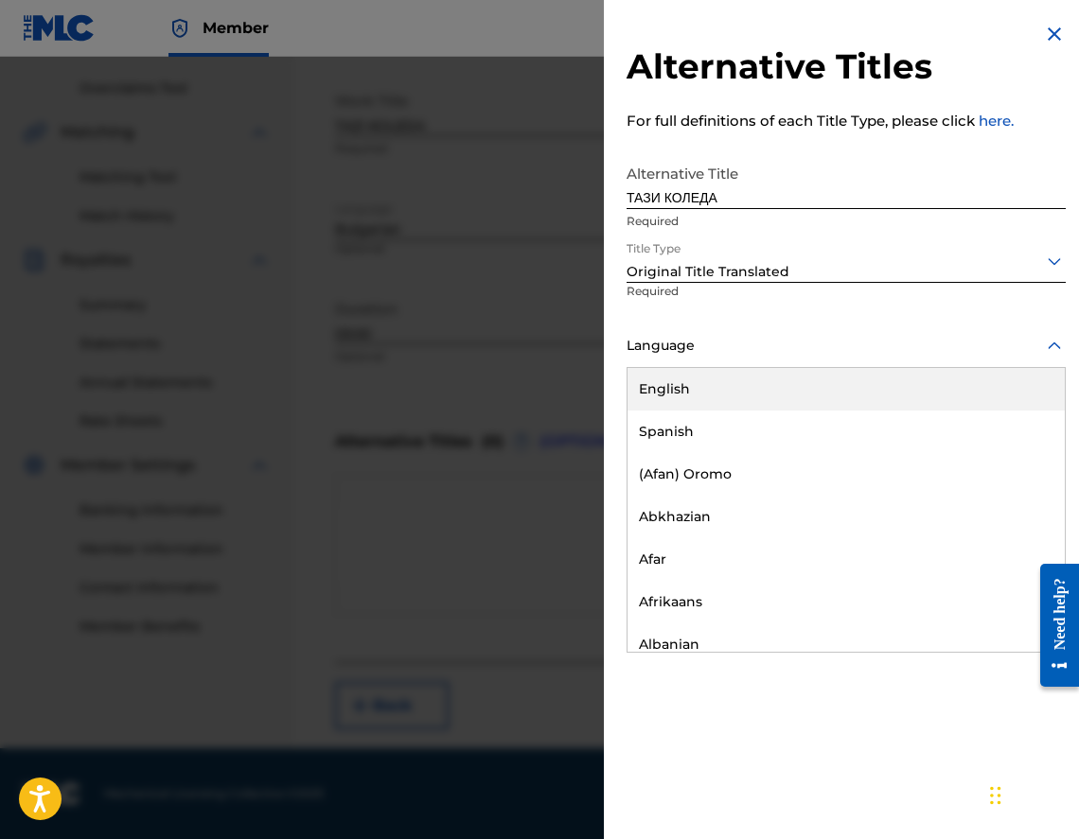
click at [802, 340] on div at bounding box center [846, 346] width 439 height 24
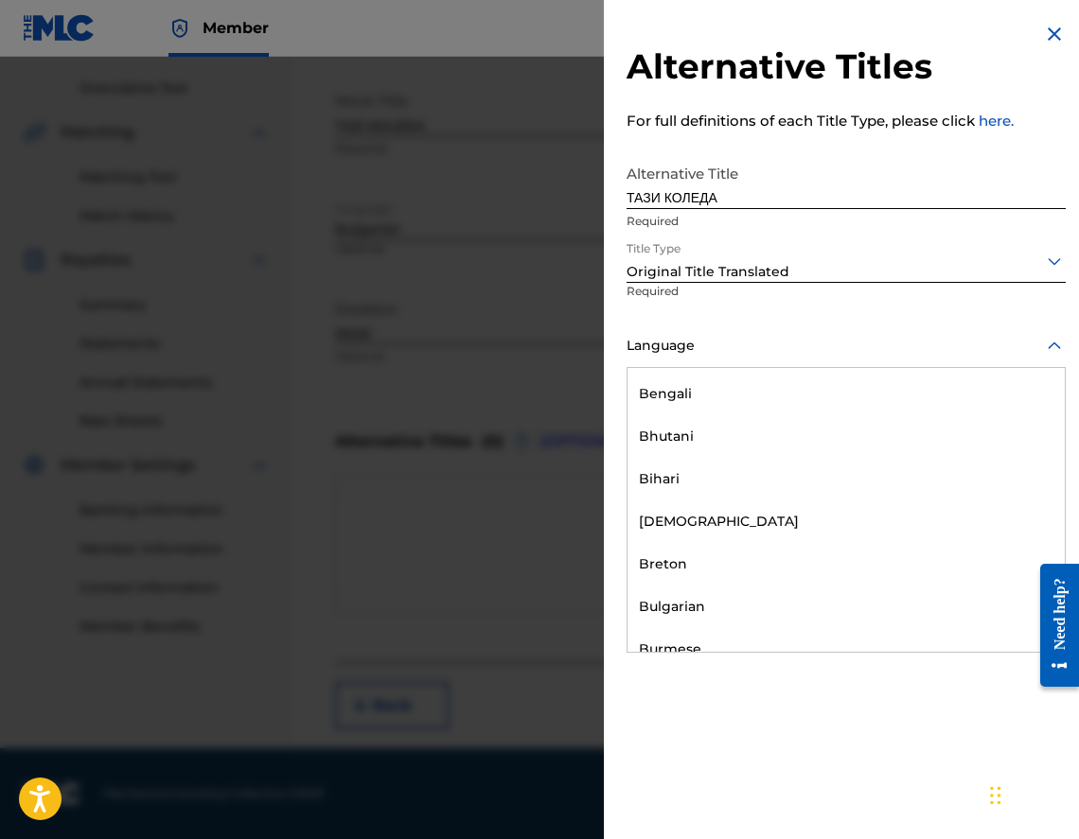
scroll to position [662, 0]
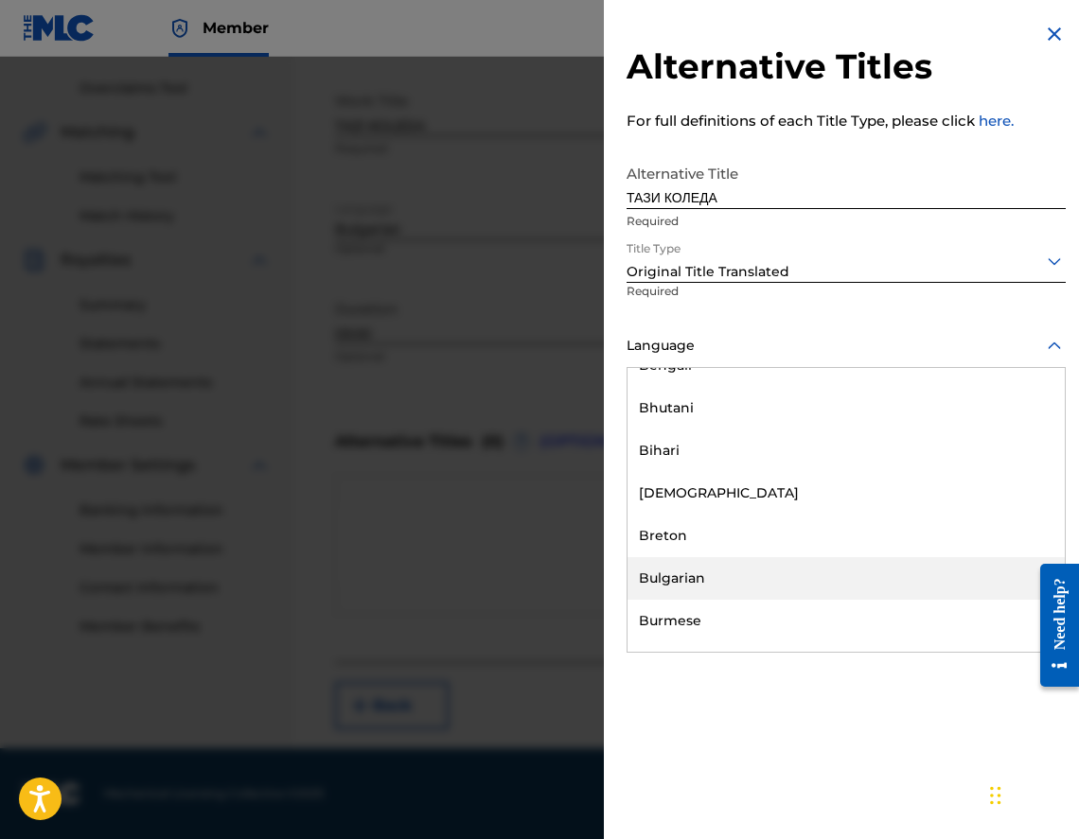
click at [769, 573] on div "Bulgarian" at bounding box center [845, 578] width 437 height 43
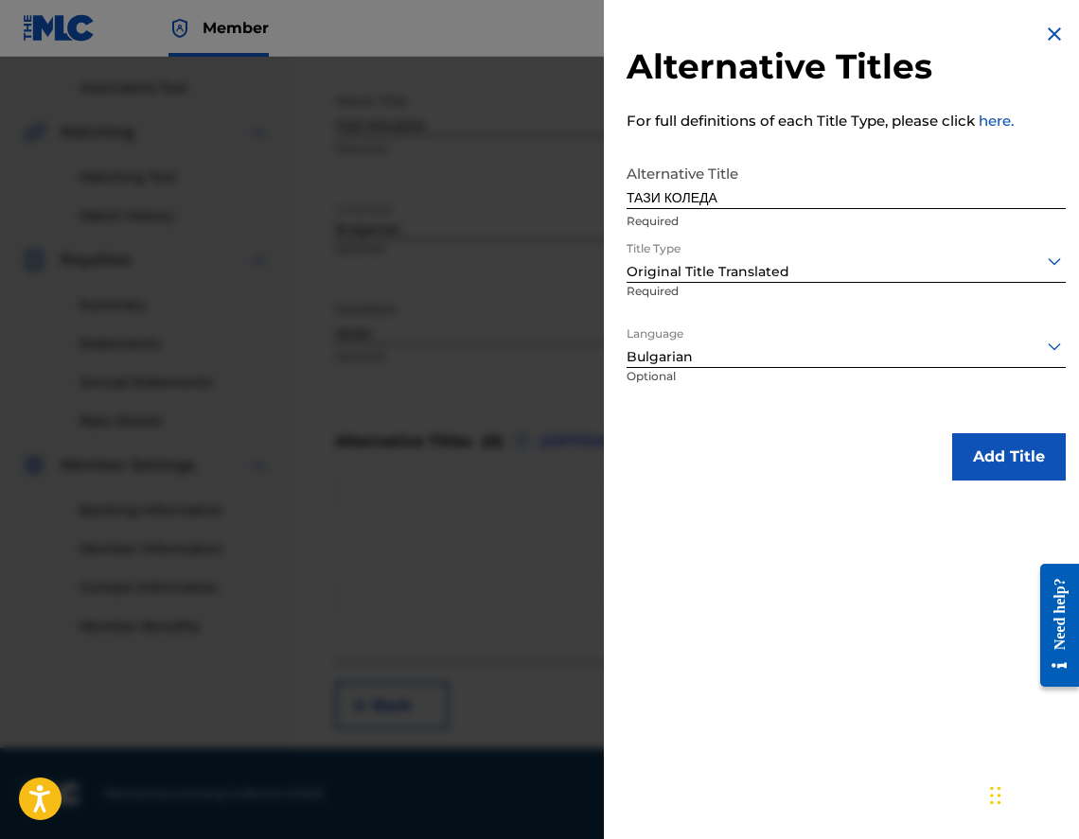
click at [980, 452] on button "Add Title" at bounding box center [1009, 456] width 114 height 47
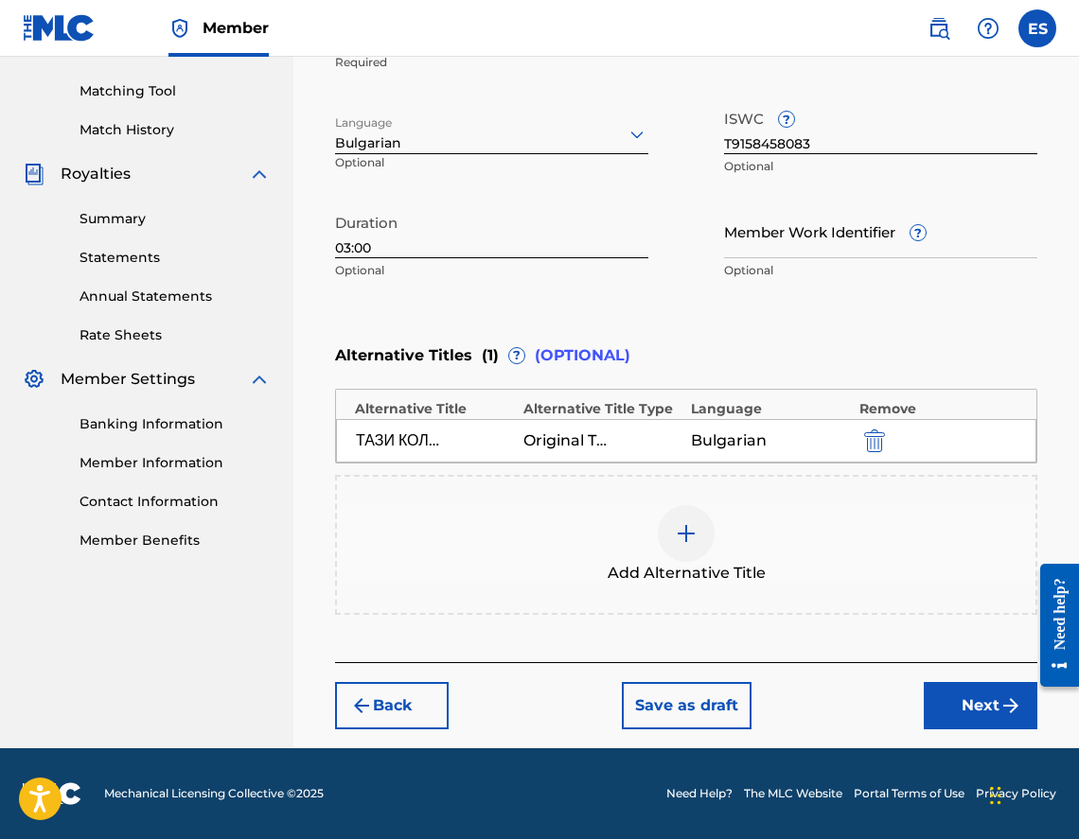
click at [976, 705] on button "Next" at bounding box center [981, 705] width 114 height 47
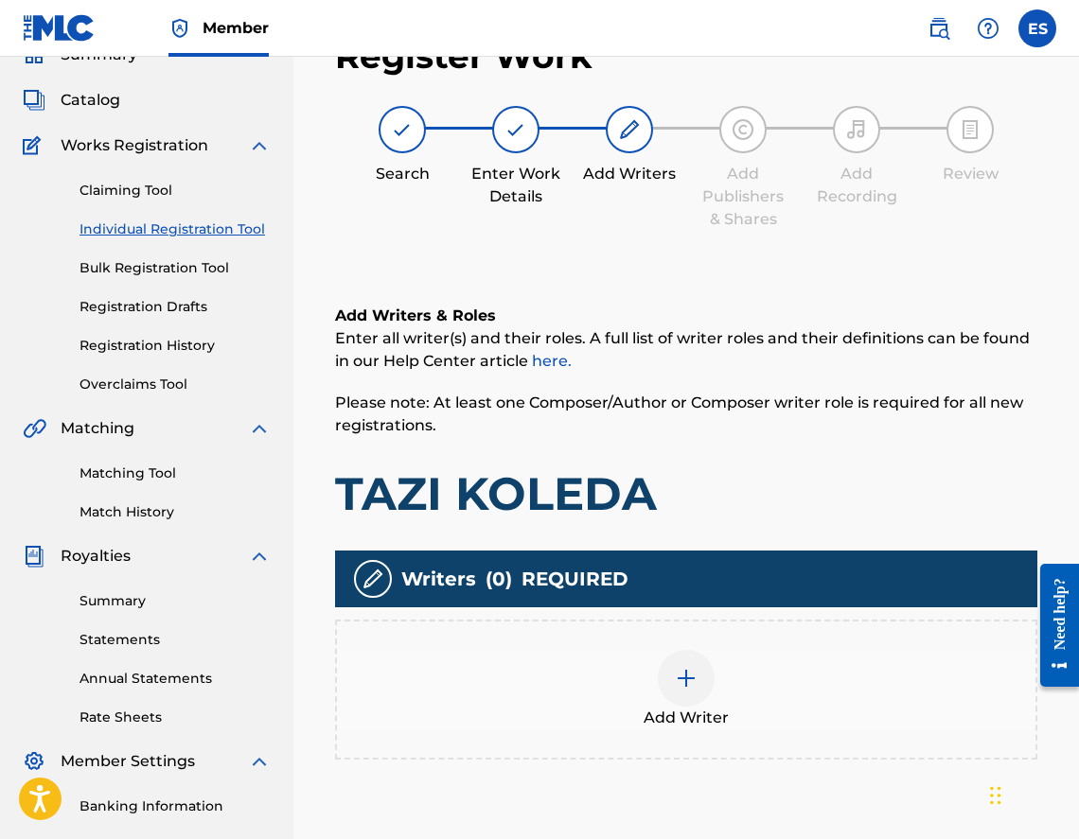
scroll to position [85, 0]
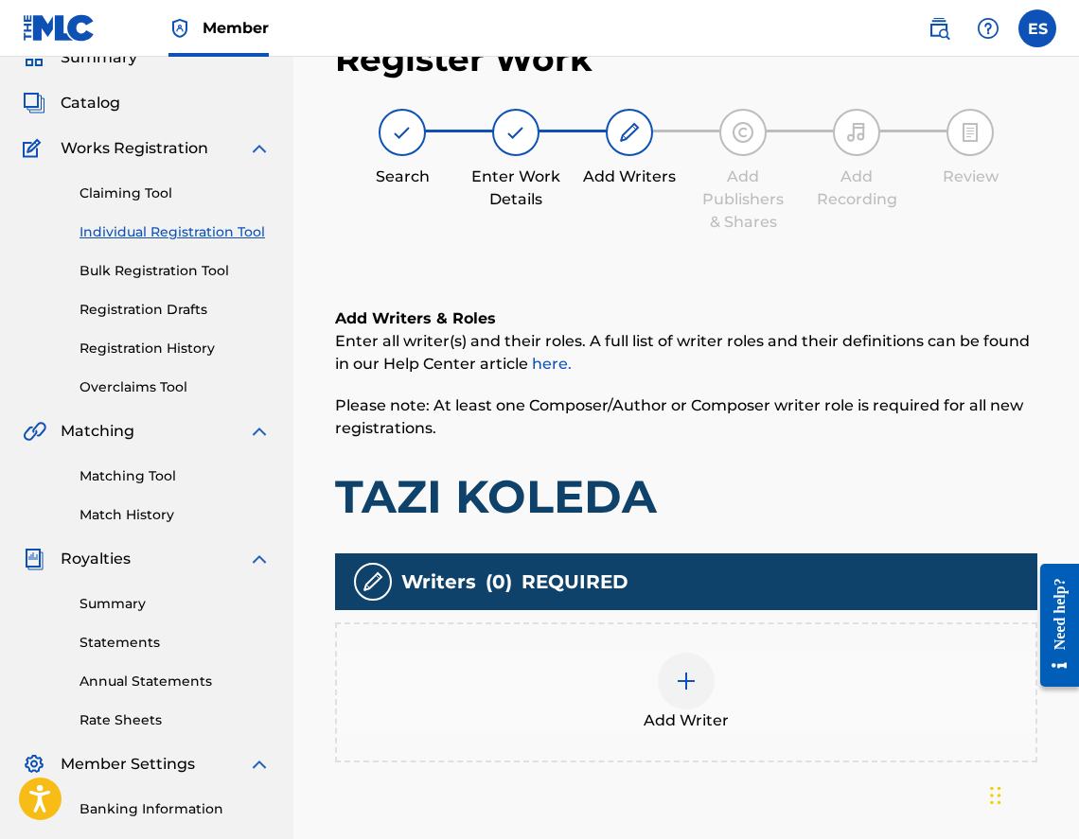
click at [525, 657] on div "Add Writer" at bounding box center [686, 692] width 698 height 79
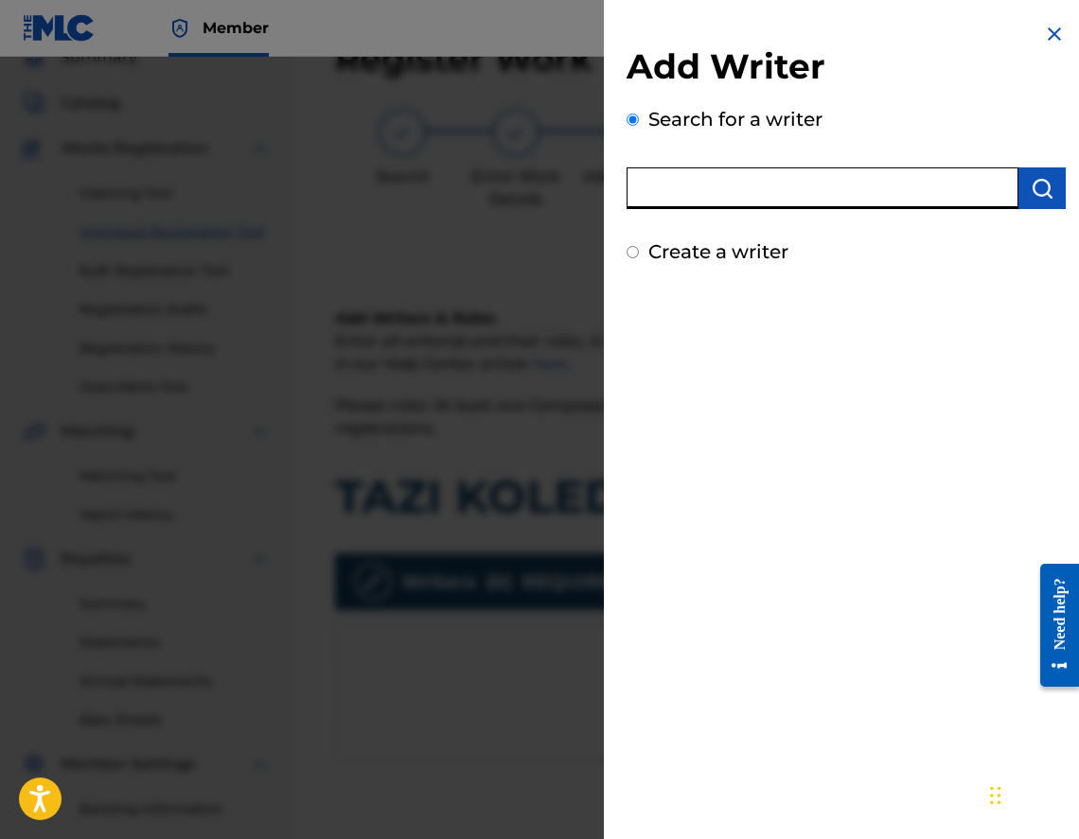
paste input "00473519635"
type input "00473519635"
click at [1031, 191] on img "submit" at bounding box center [1042, 188] width 23 height 23
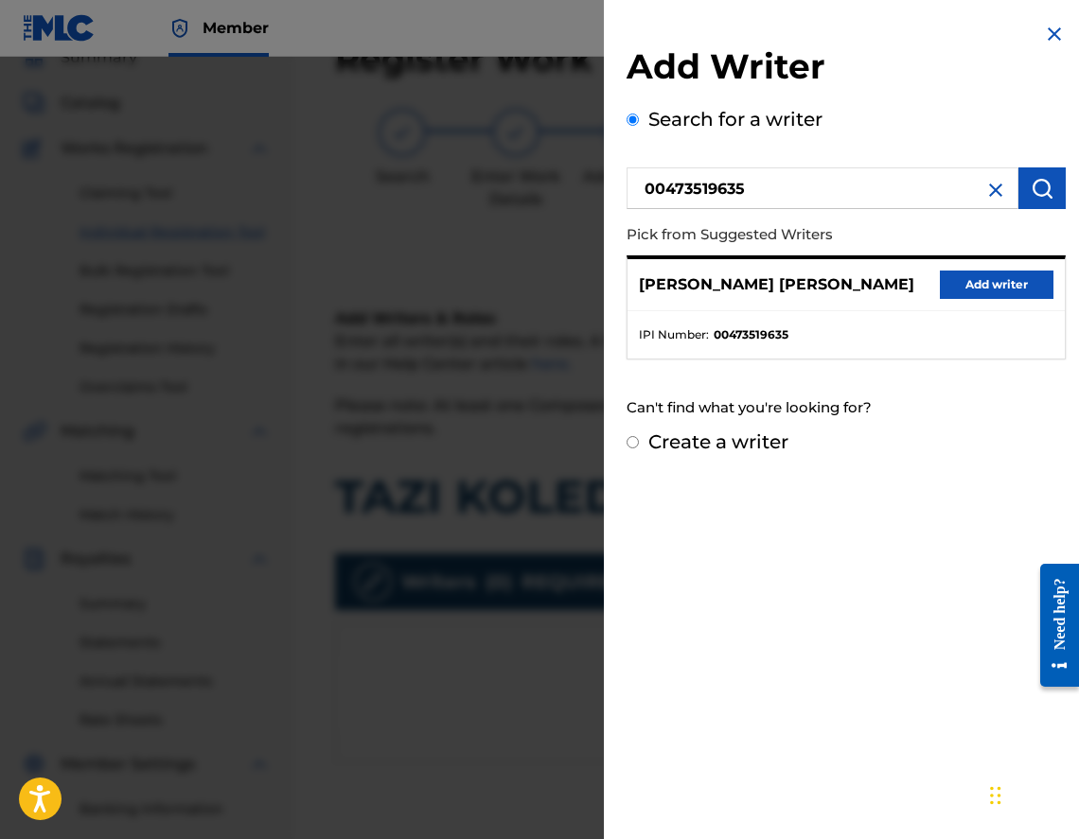
click at [970, 279] on button "Add writer" at bounding box center [997, 285] width 114 height 28
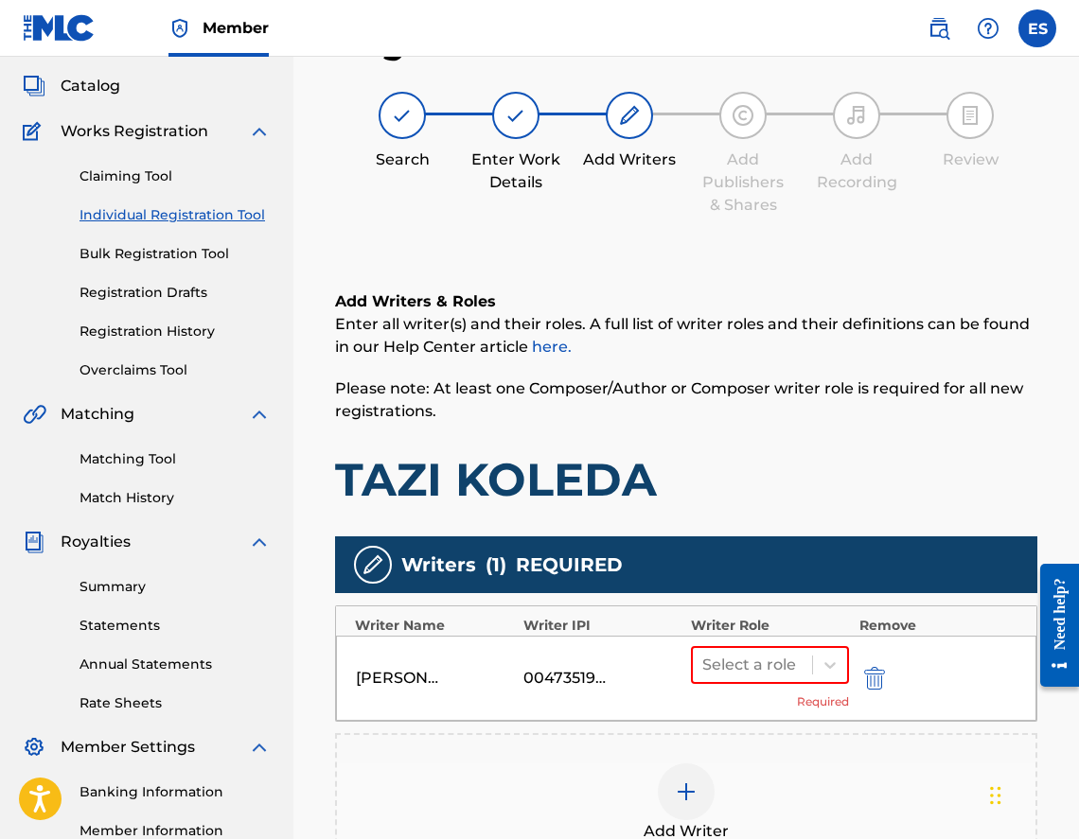
scroll to position [404, 0]
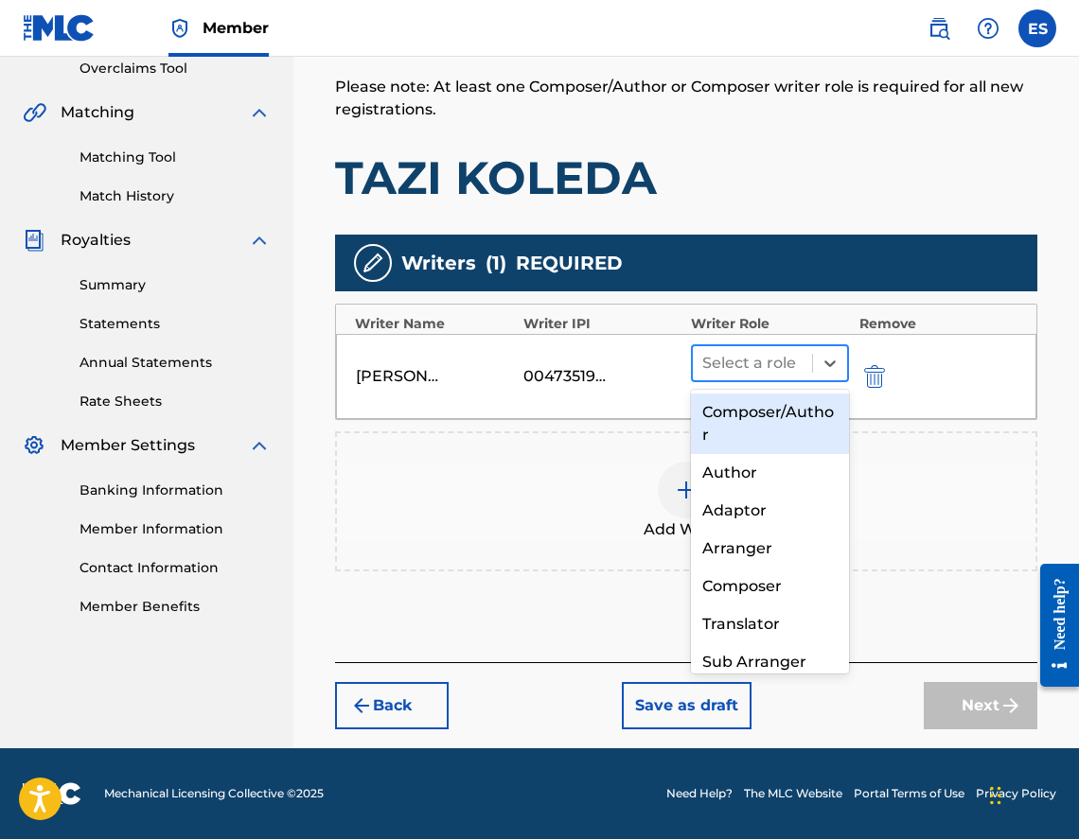
click at [749, 370] on div at bounding box center [752, 363] width 100 height 26
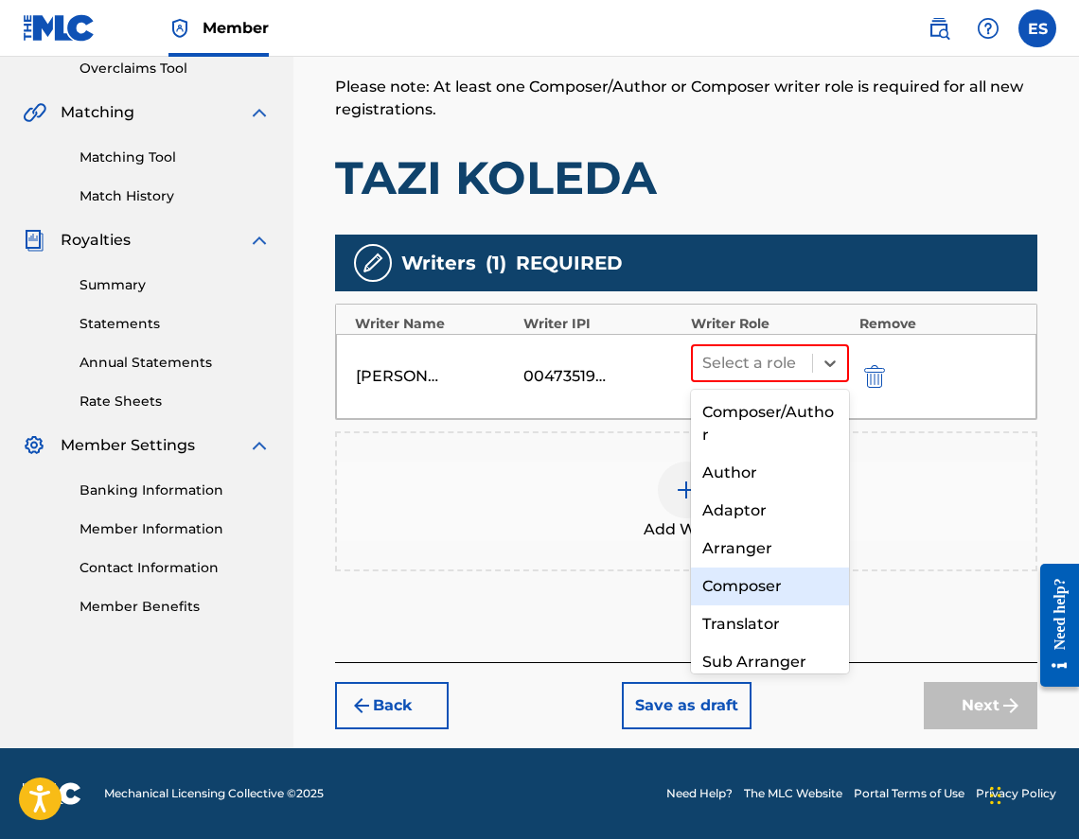
click at [770, 587] on div "Composer" at bounding box center [770, 587] width 158 height 38
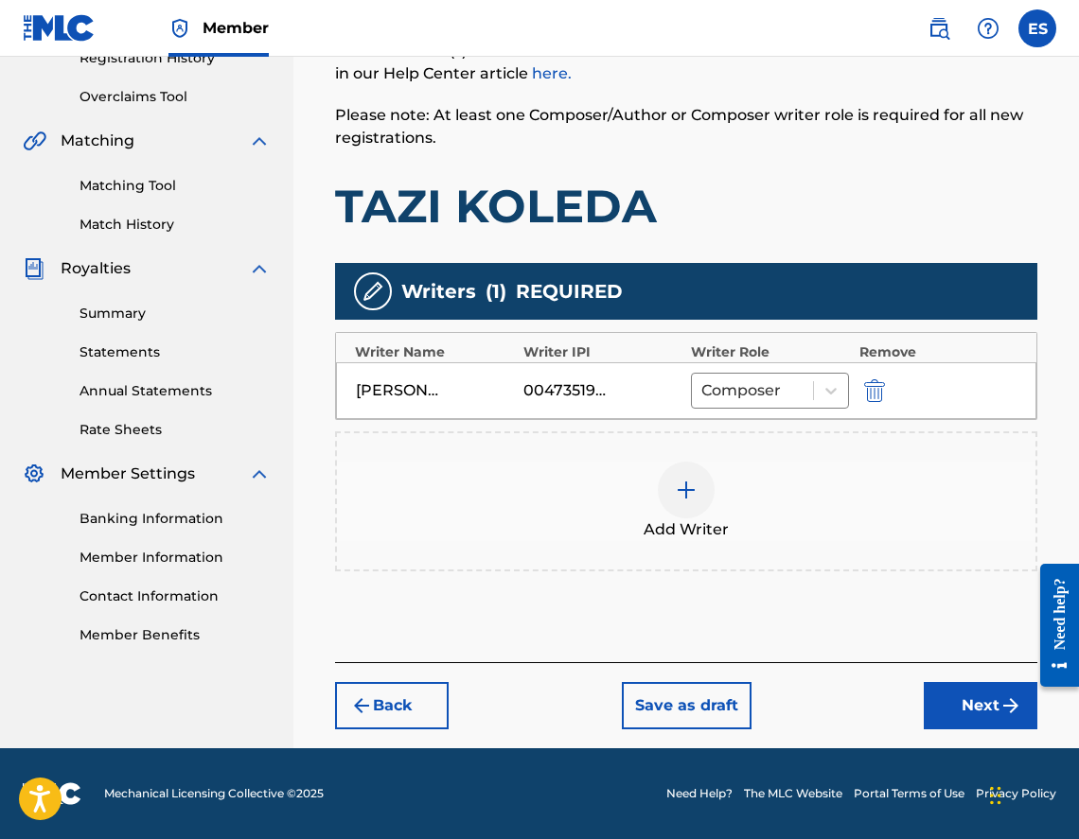
click at [709, 470] on div "Add Writer" at bounding box center [686, 501] width 698 height 79
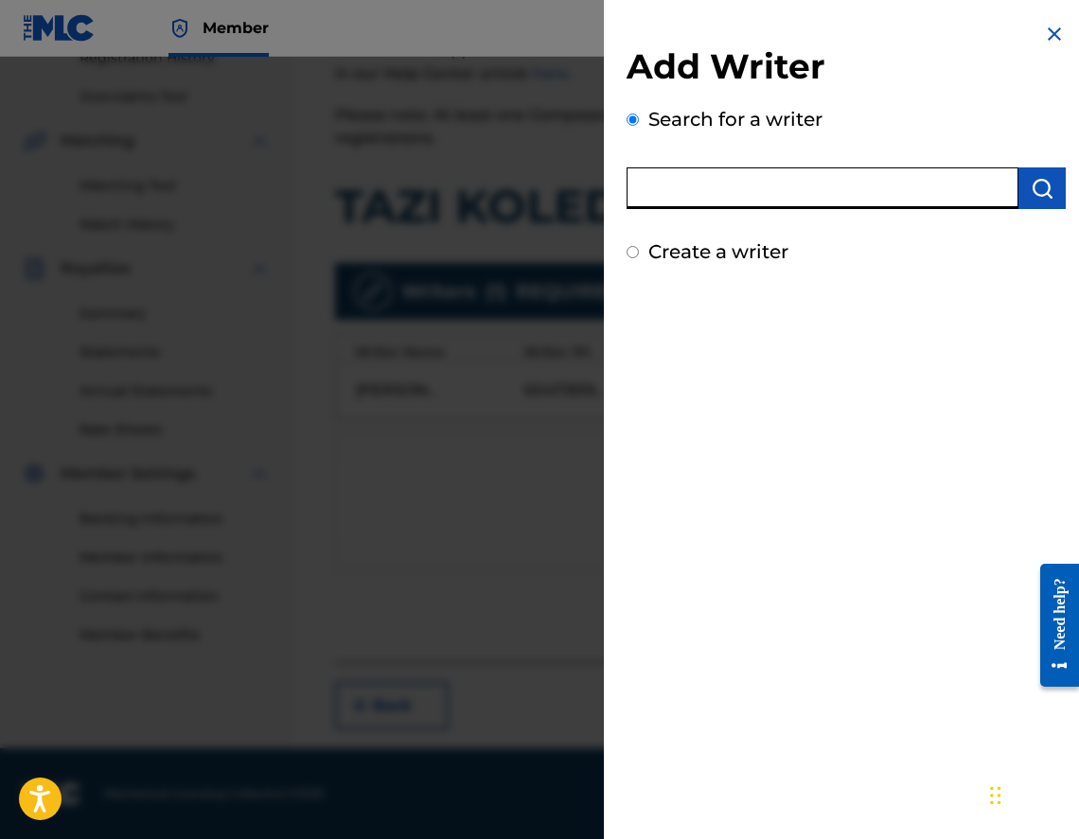
paste input "00473356148"
type input "00473356148"
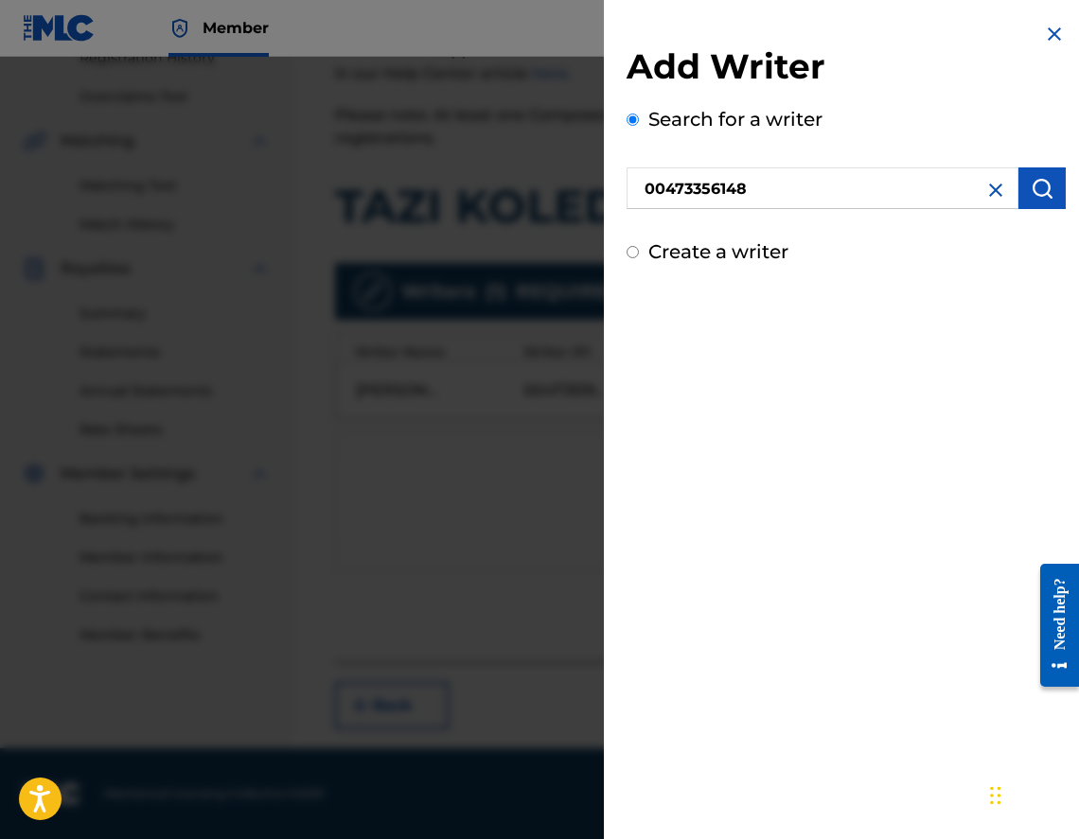
click at [1031, 177] on img "submit" at bounding box center [1042, 188] width 23 height 23
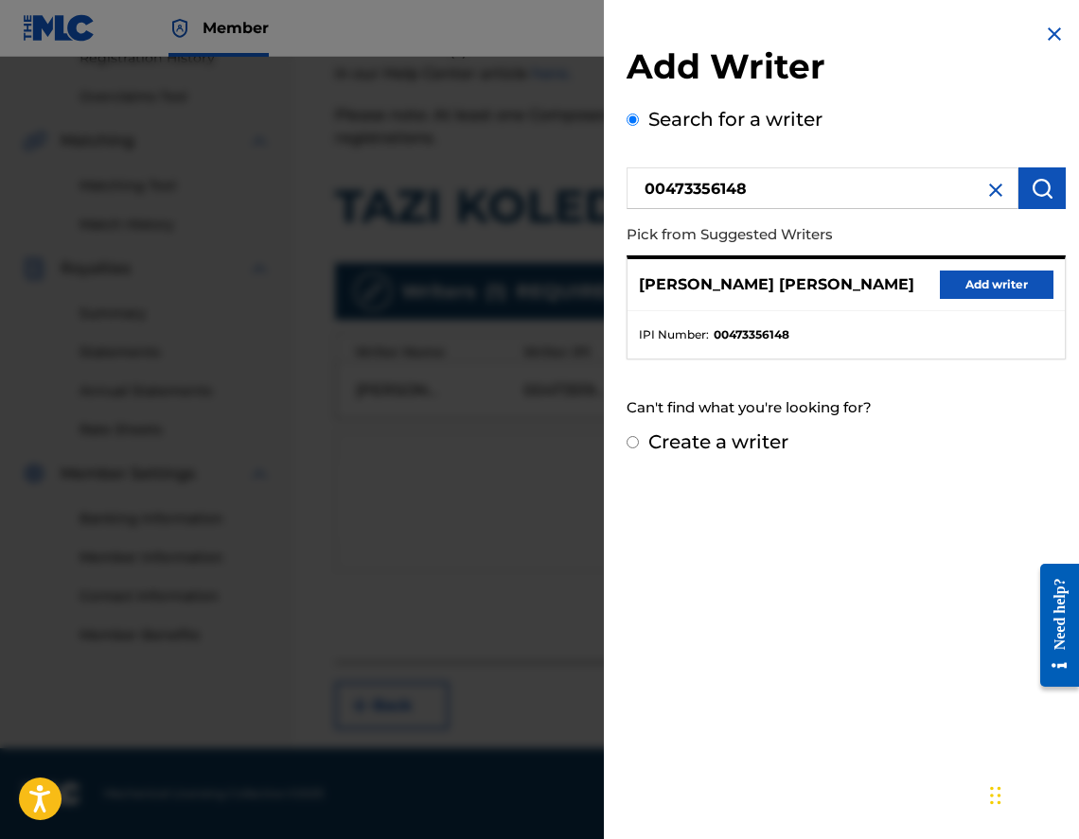
click at [965, 281] on button "Add writer" at bounding box center [997, 285] width 114 height 28
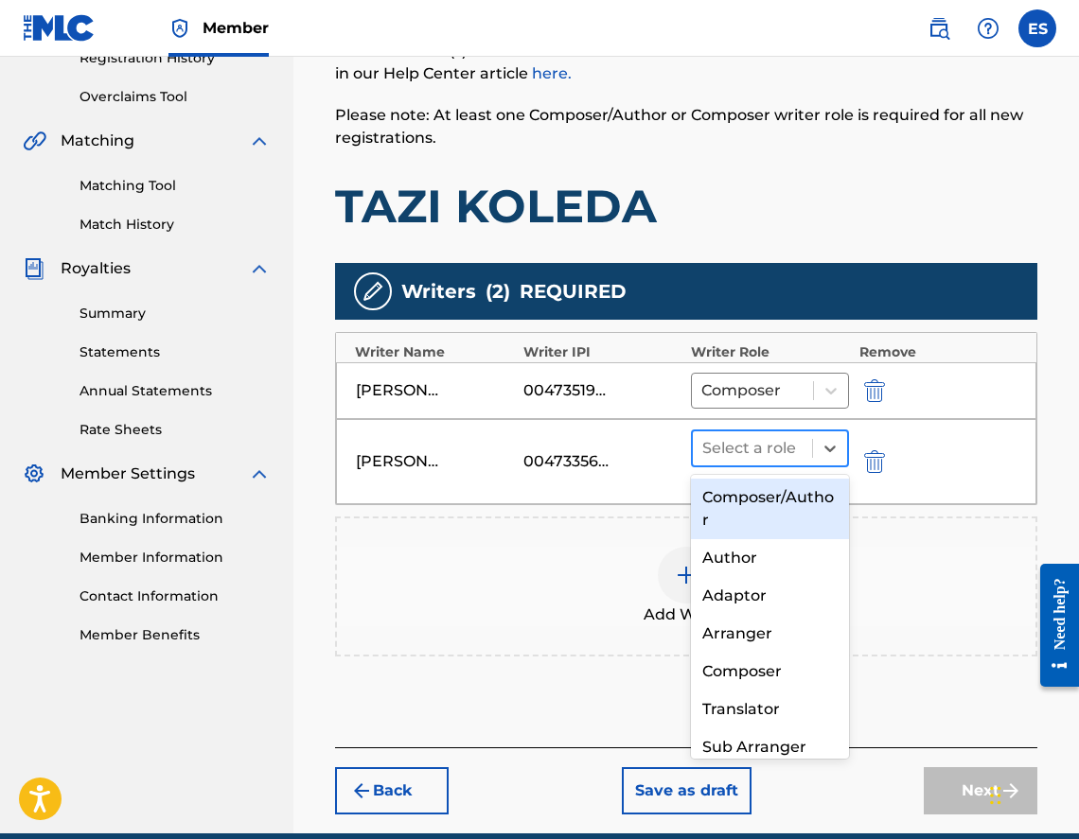
click at [734, 455] on div at bounding box center [752, 448] width 100 height 26
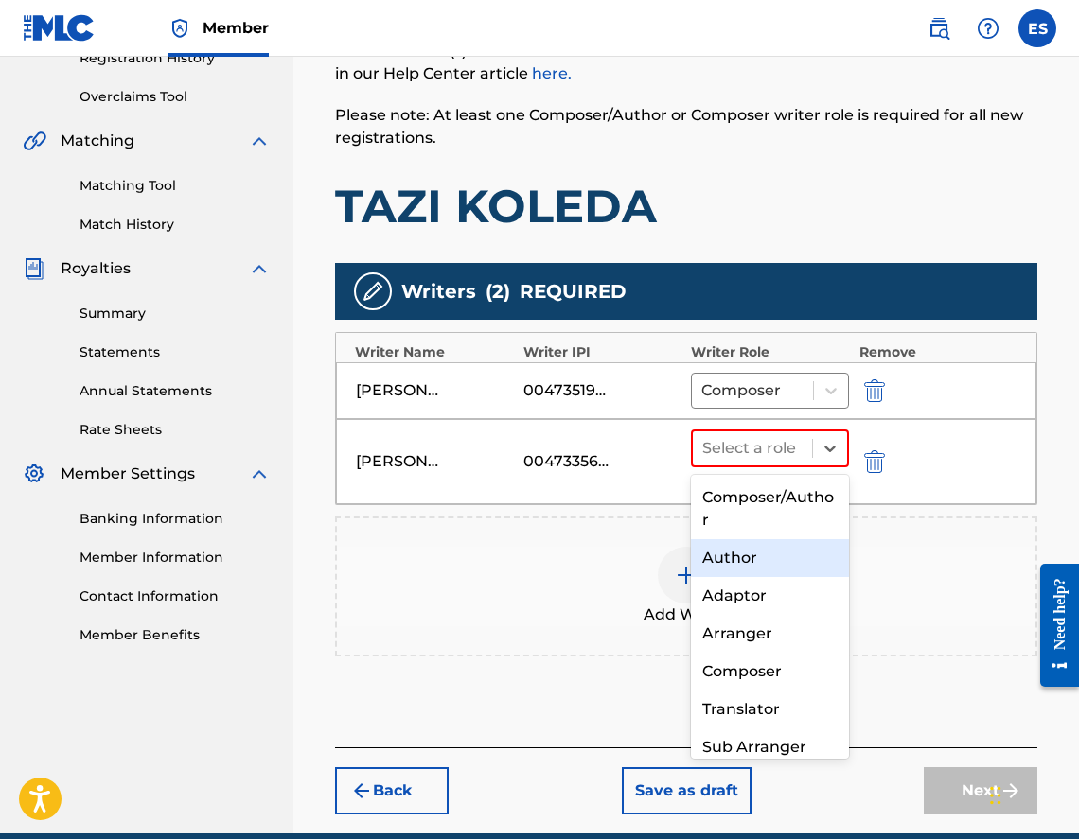
click at [732, 570] on div "Author" at bounding box center [770, 558] width 158 height 38
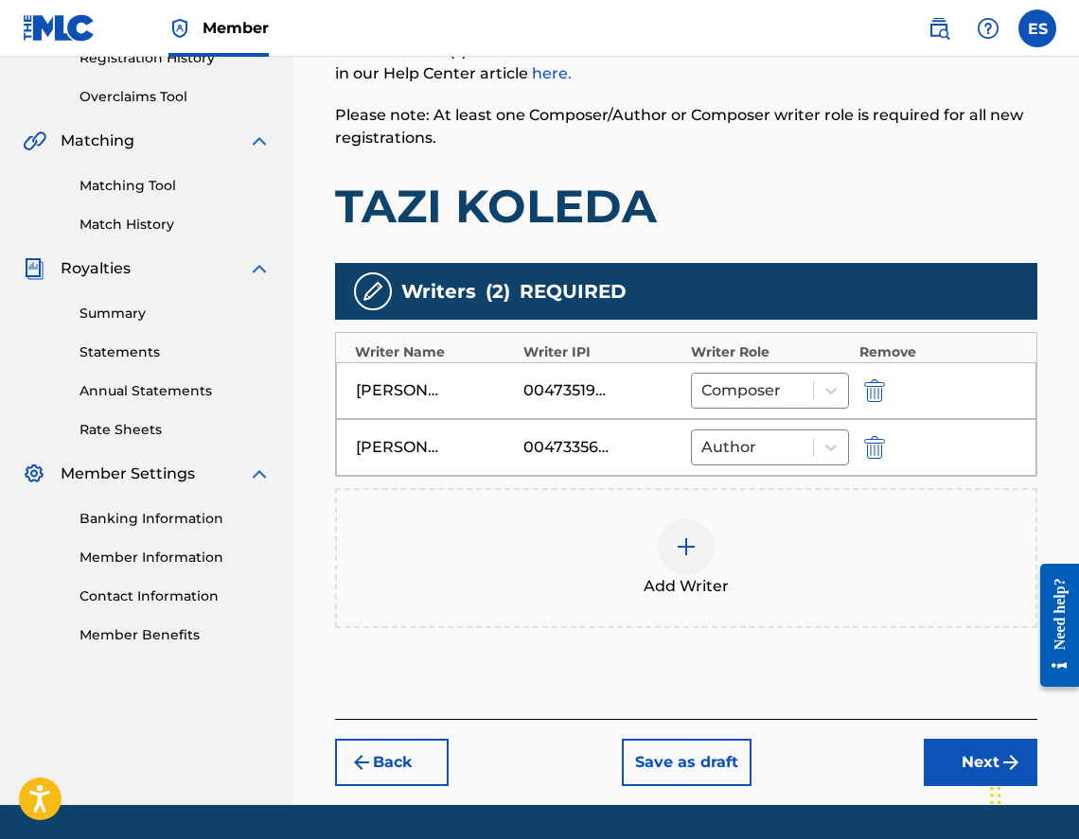
click at [949, 748] on button "Next" at bounding box center [981, 762] width 114 height 47
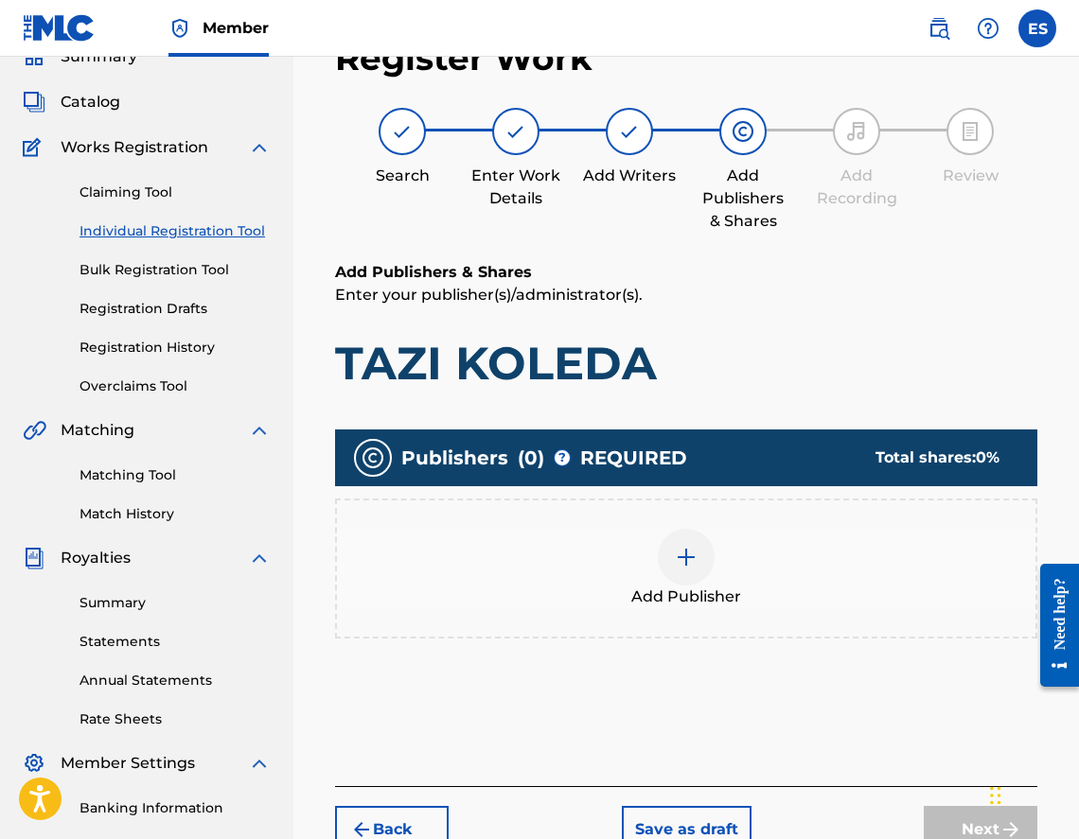
scroll to position [85, 0]
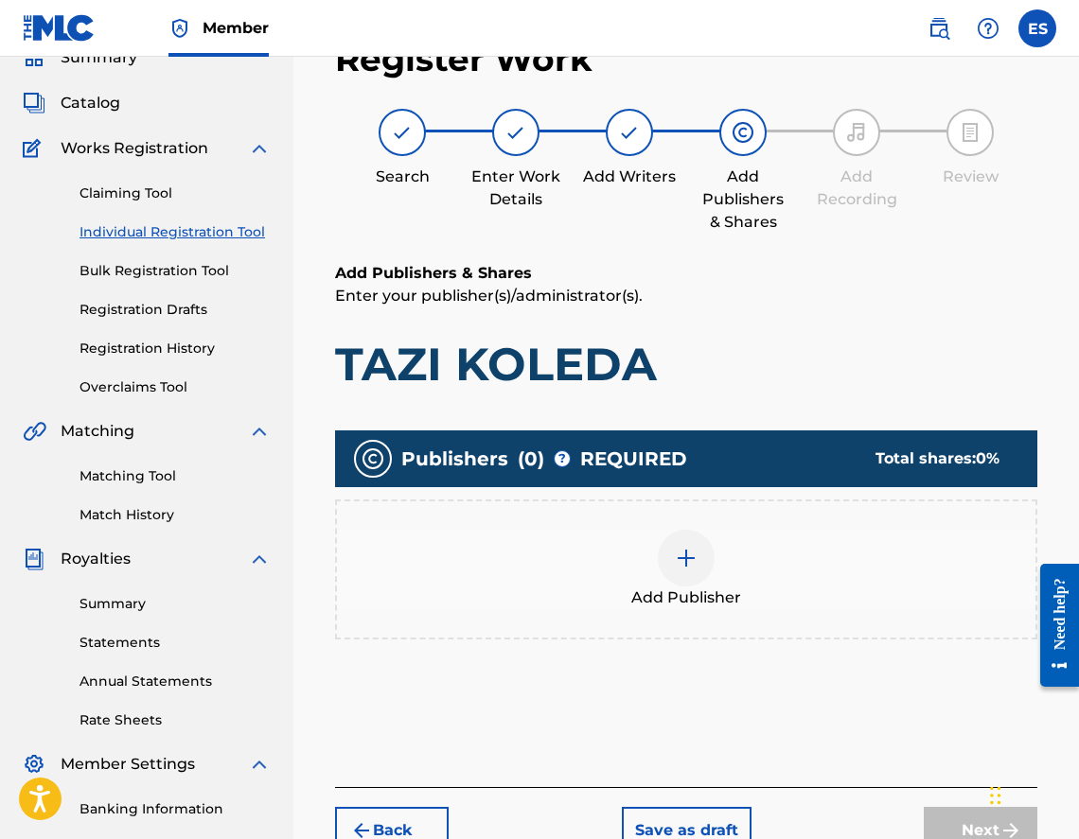
click at [748, 595] on div "Add Publisher" at bounding box center [686, 569] width 698 height 79
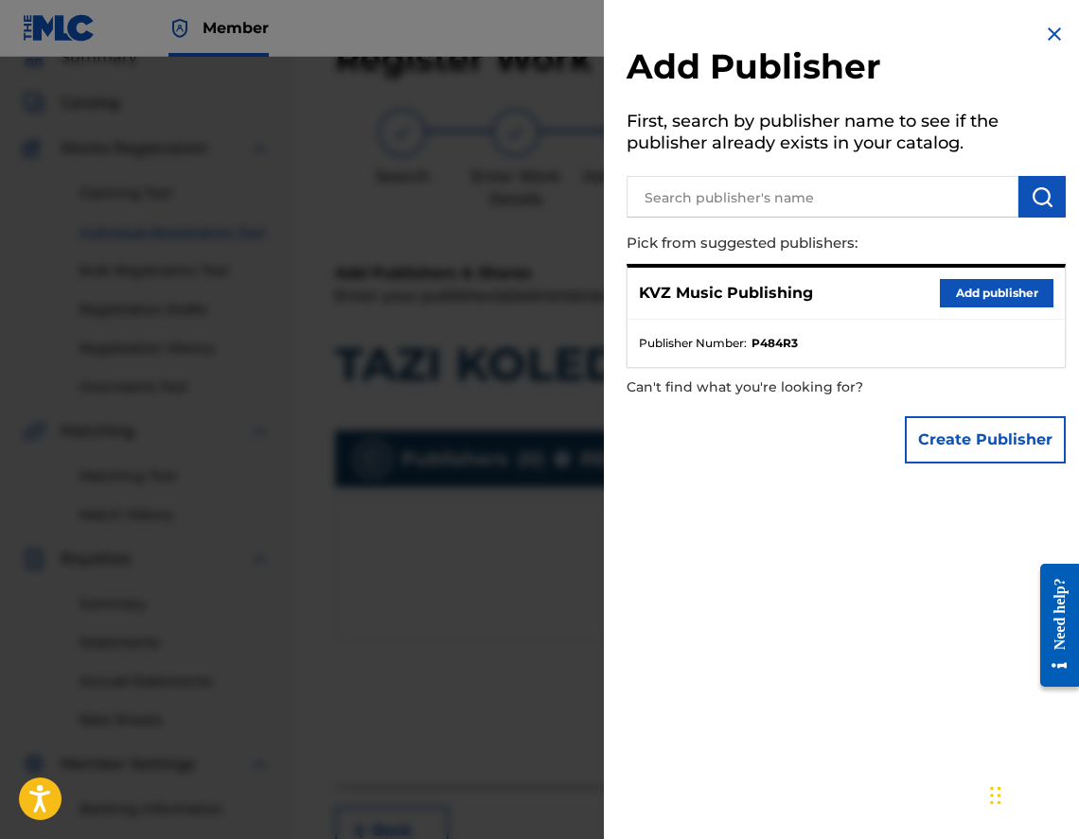
click at [970, 273] on div "KVZ Music Publishing Add publisher" at bounding box center [845, 294] width 437 height 52
click at [960, 297] on button "Add publisher" at bounding box center [997, 293] width 114 height 28
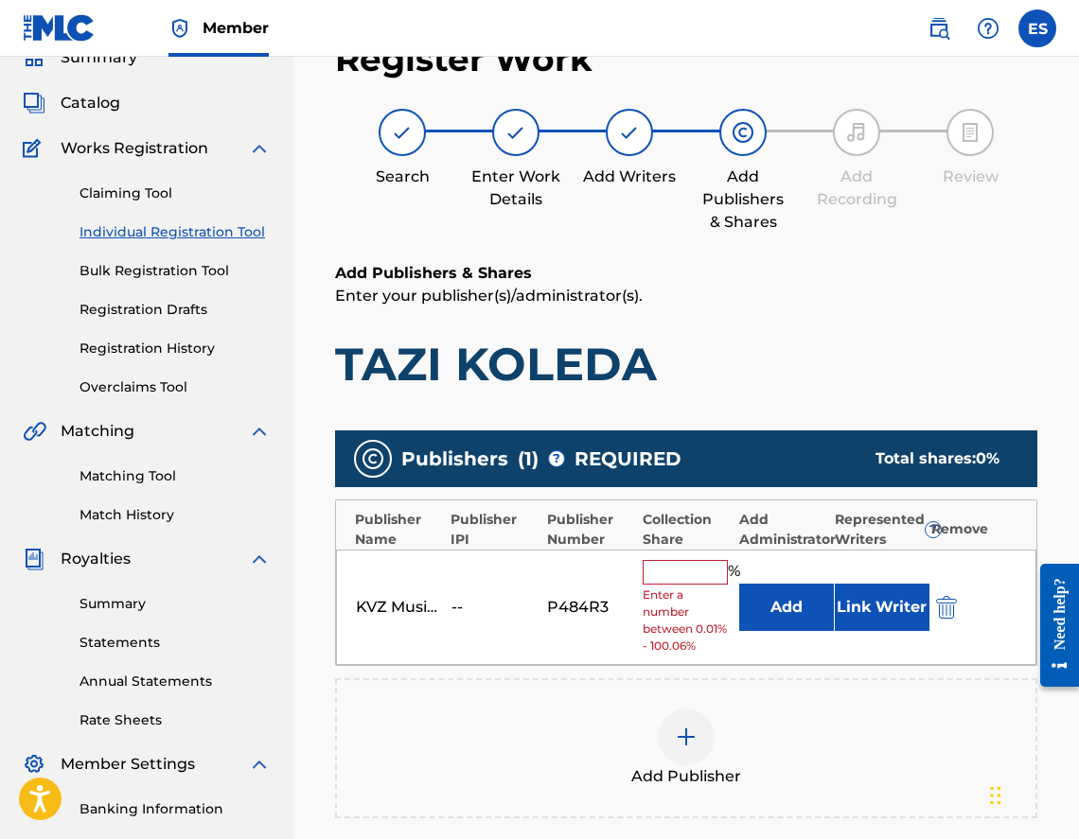
click at [654, 571] on input "text" at bounding box center [685, 572] width 85 height 25
type input "100"
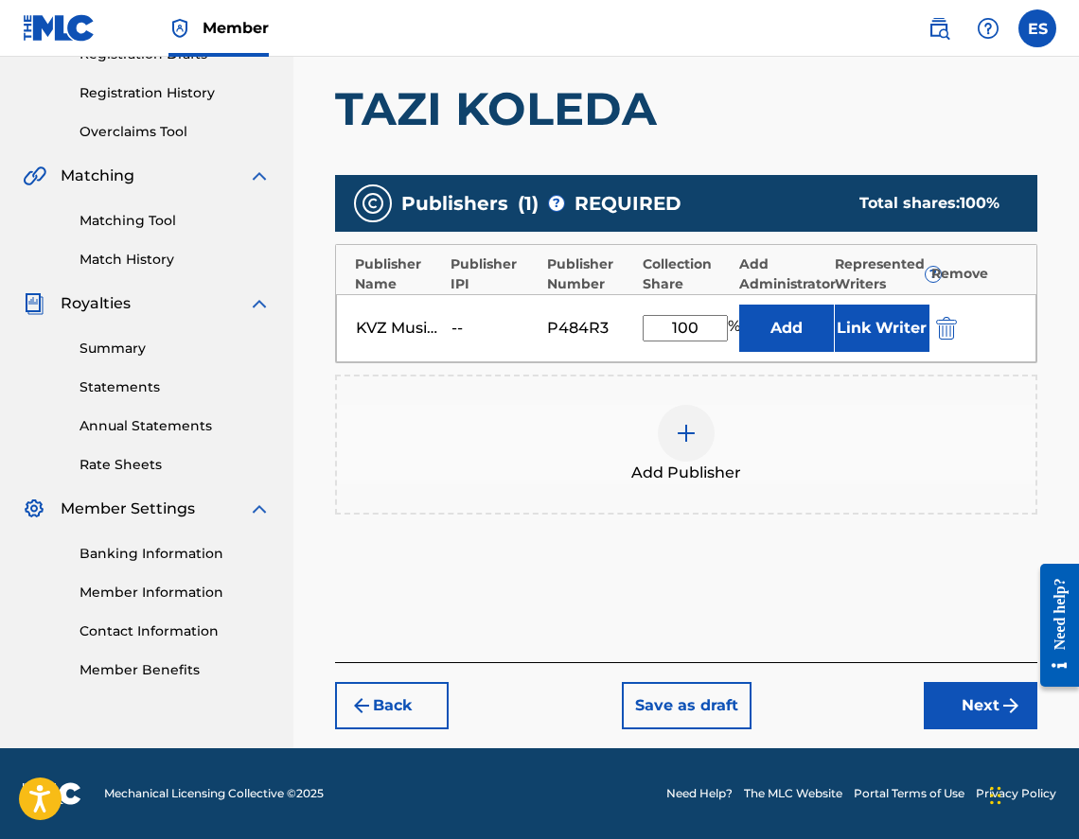
click at [950, 702] on button "Next" at bounding box center [981, 705] width 114 height 47
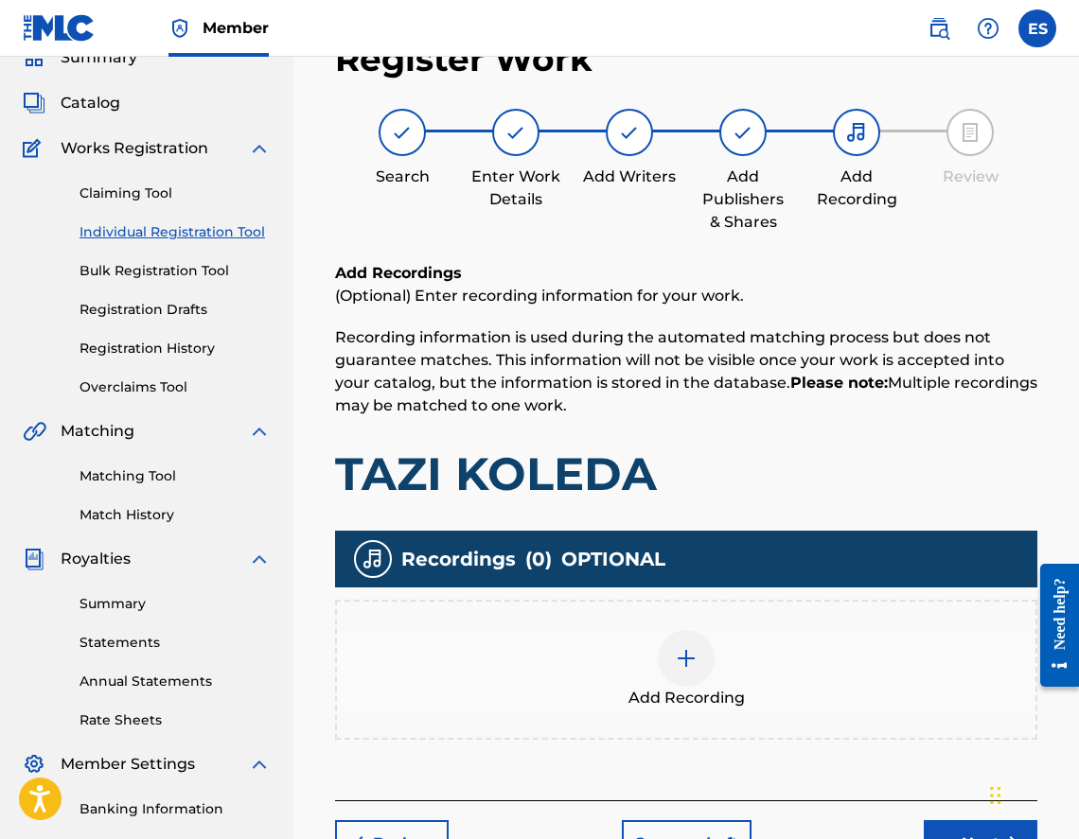
click at [741, 656] on div "Add Recording" at bounding box center [686, 669] width 698 height 79
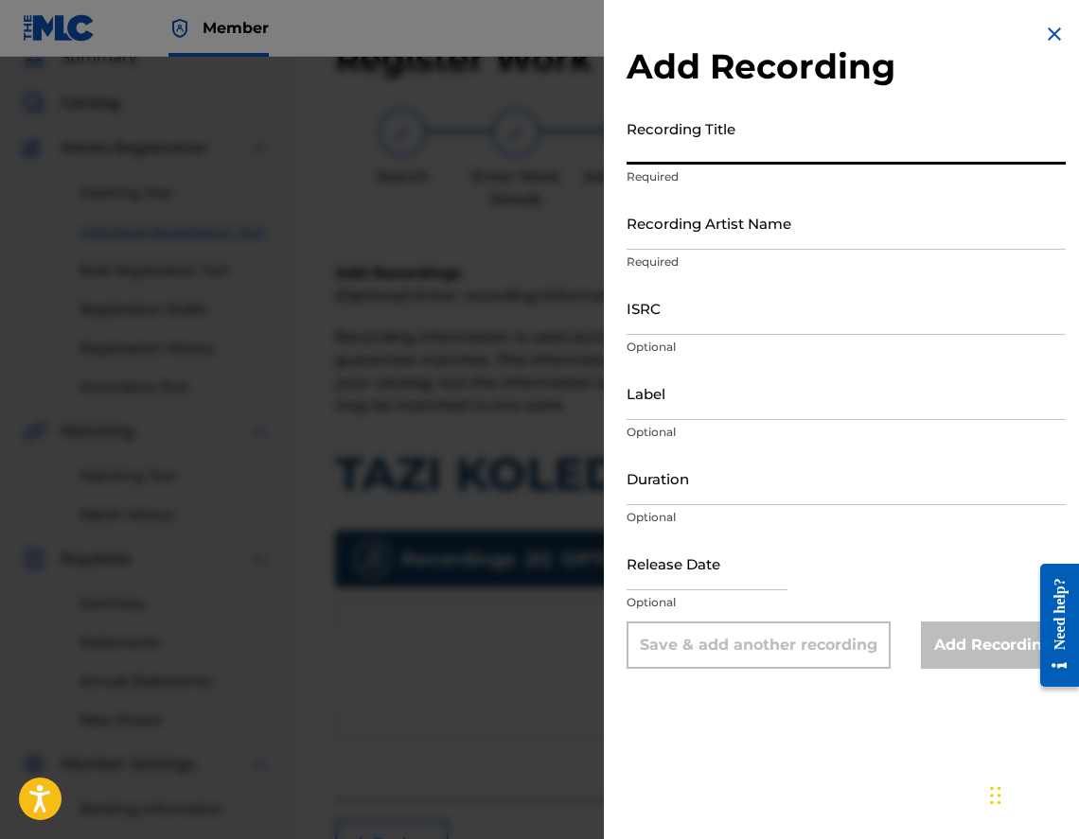
paste input "TAZI KOLEDA"
type input "TAZI KOLEDA"
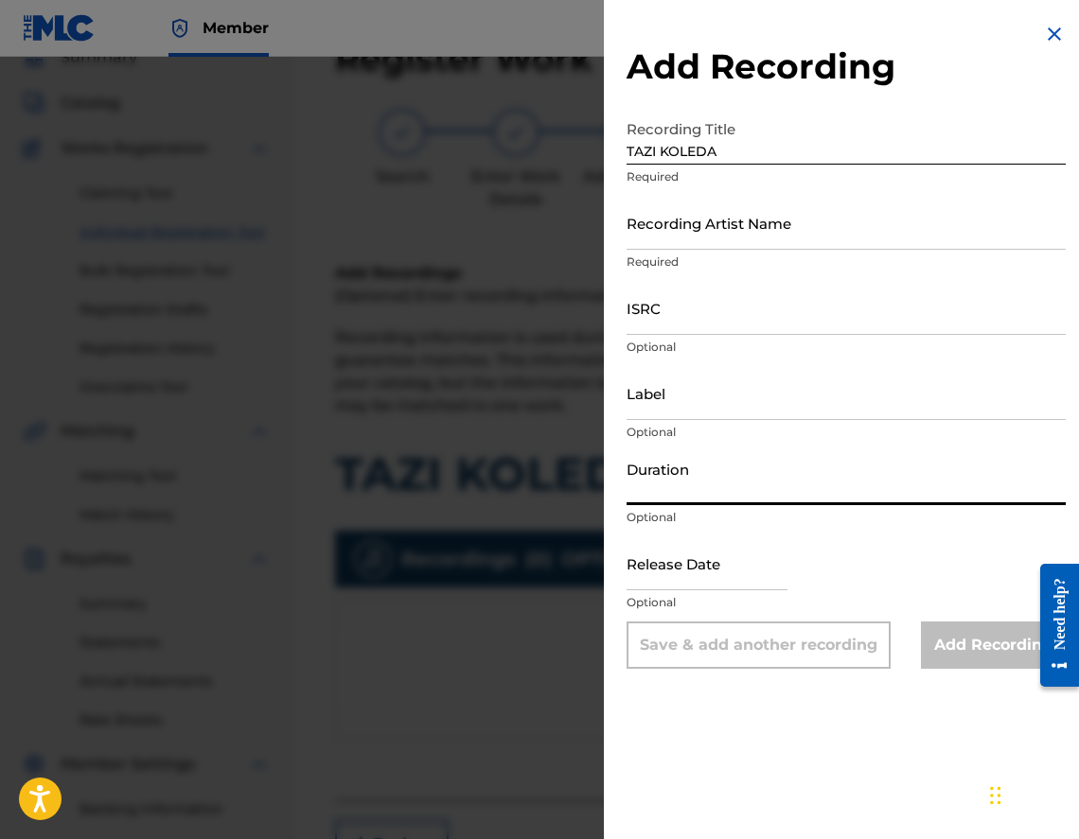
click at [759, 491] on input "Duration" at bounding box center [846, 478] width 439 height 54
type input "04:03"
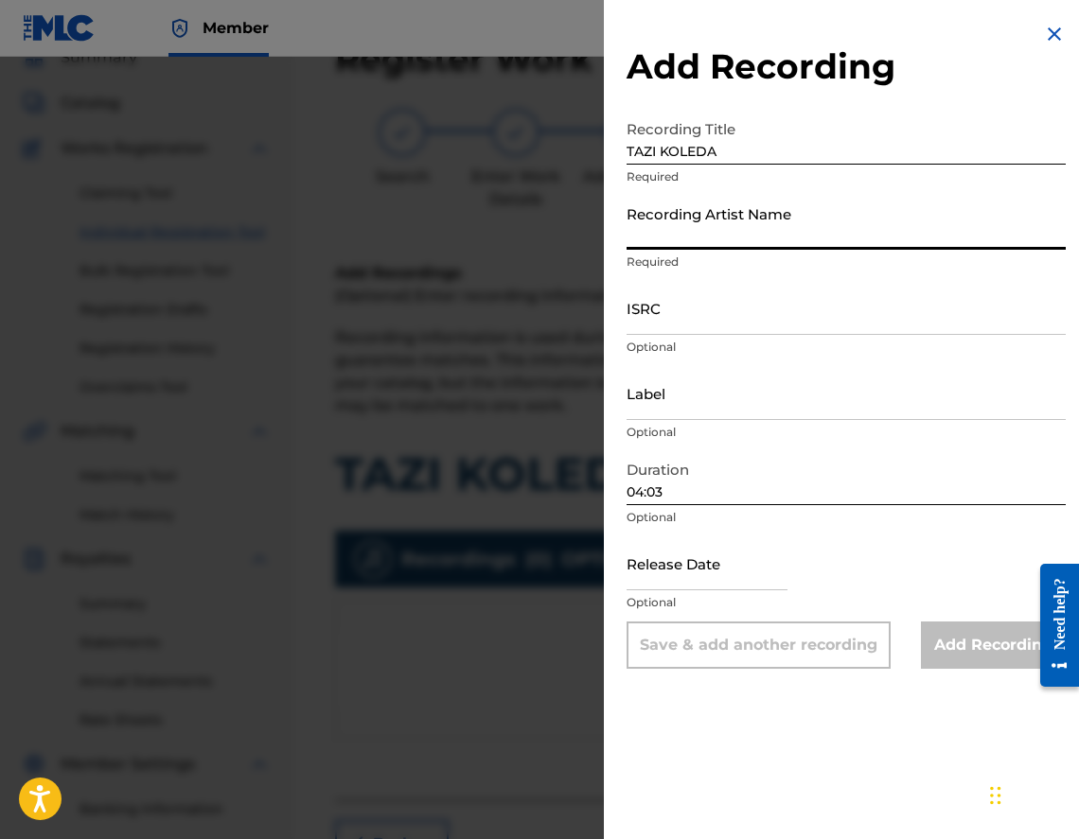
paste input "[PERSON_NAME] & [PERSON_NAME] & [PERSON_NAME]"
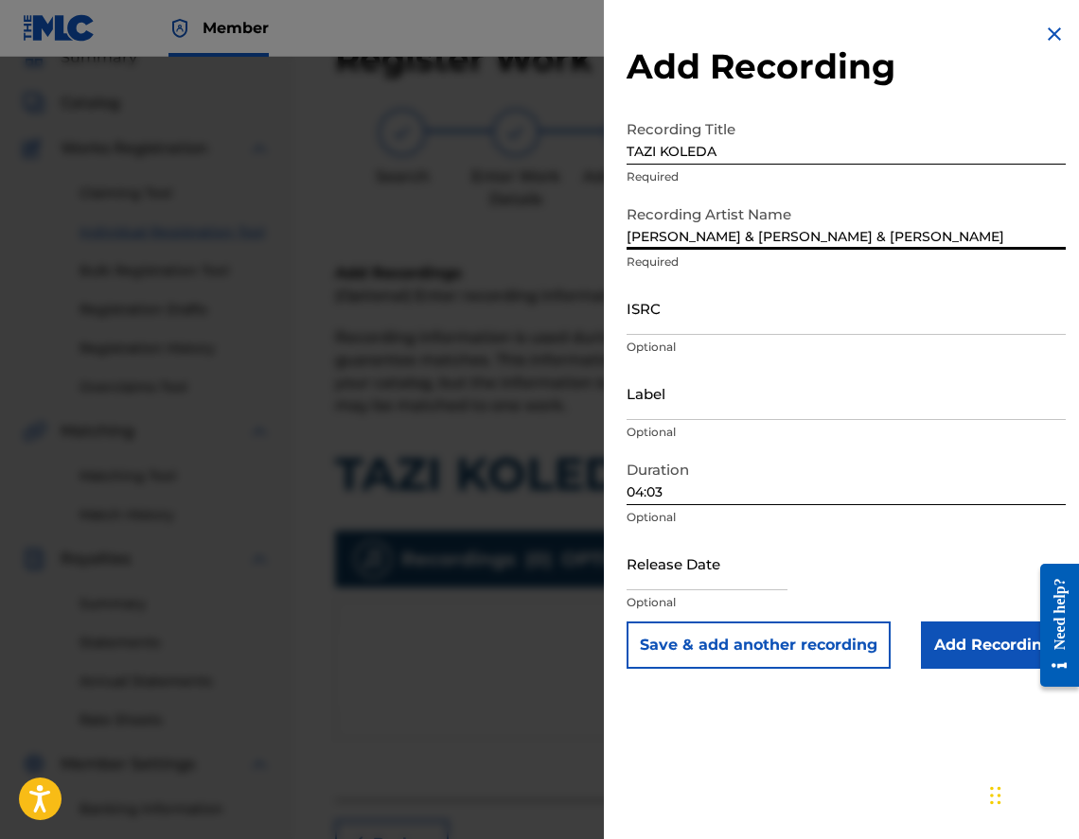
type input "[PERSON_NAME] & [PERSON_NAME] & [PERSON_NAME]"
click at [973, 645] on input "Add Recording" at bounding box center [993, 645] width 145 height 47
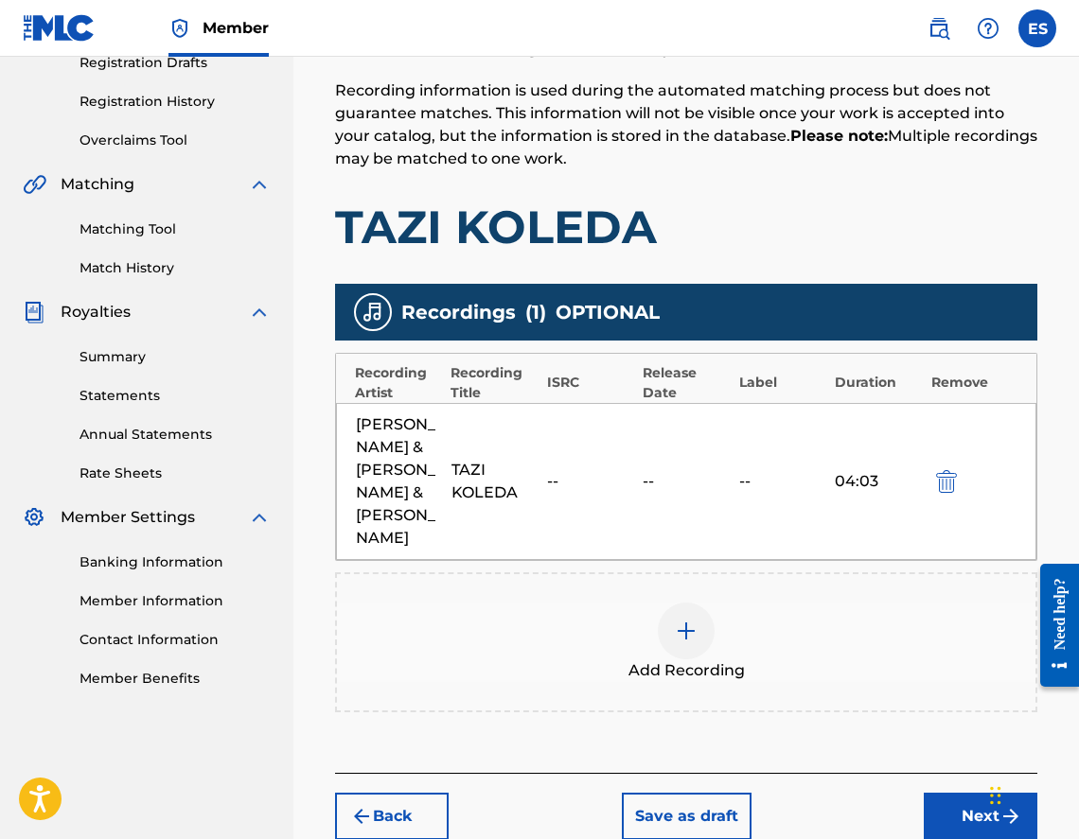
scroll to position [466, 0]
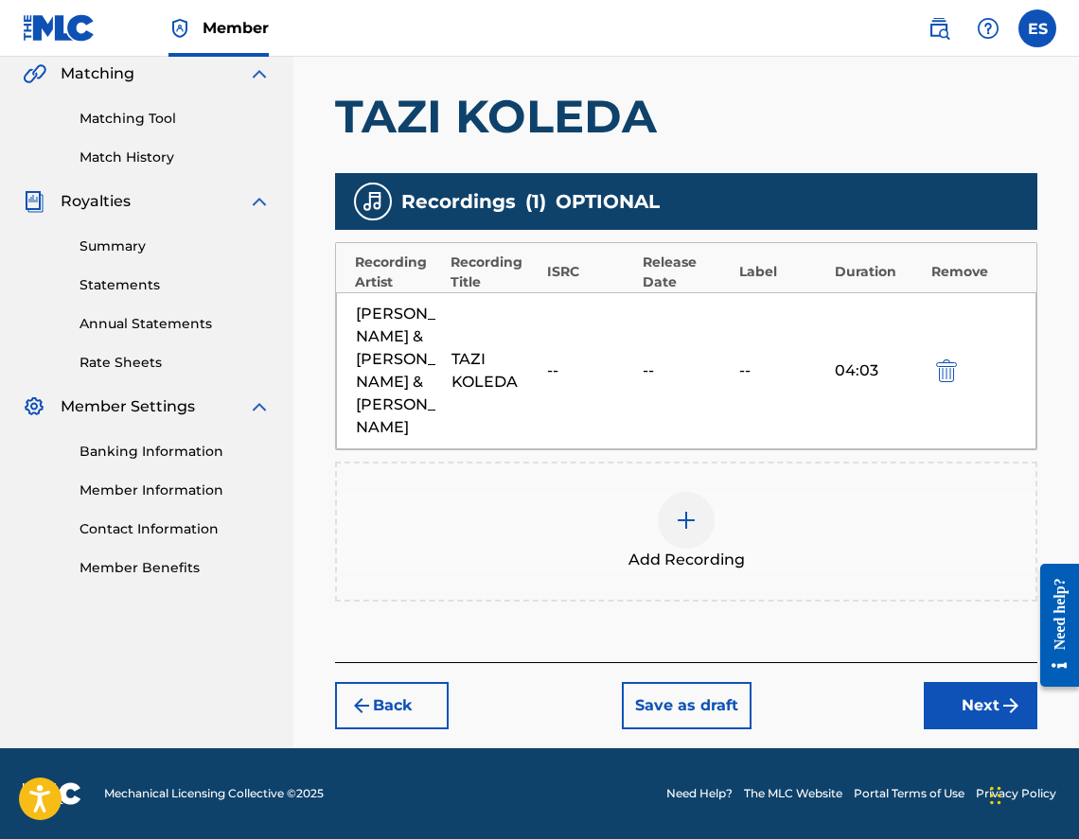
click at [970, 694] on button "Next" at bounding box center [981, 705] width 114 height 47
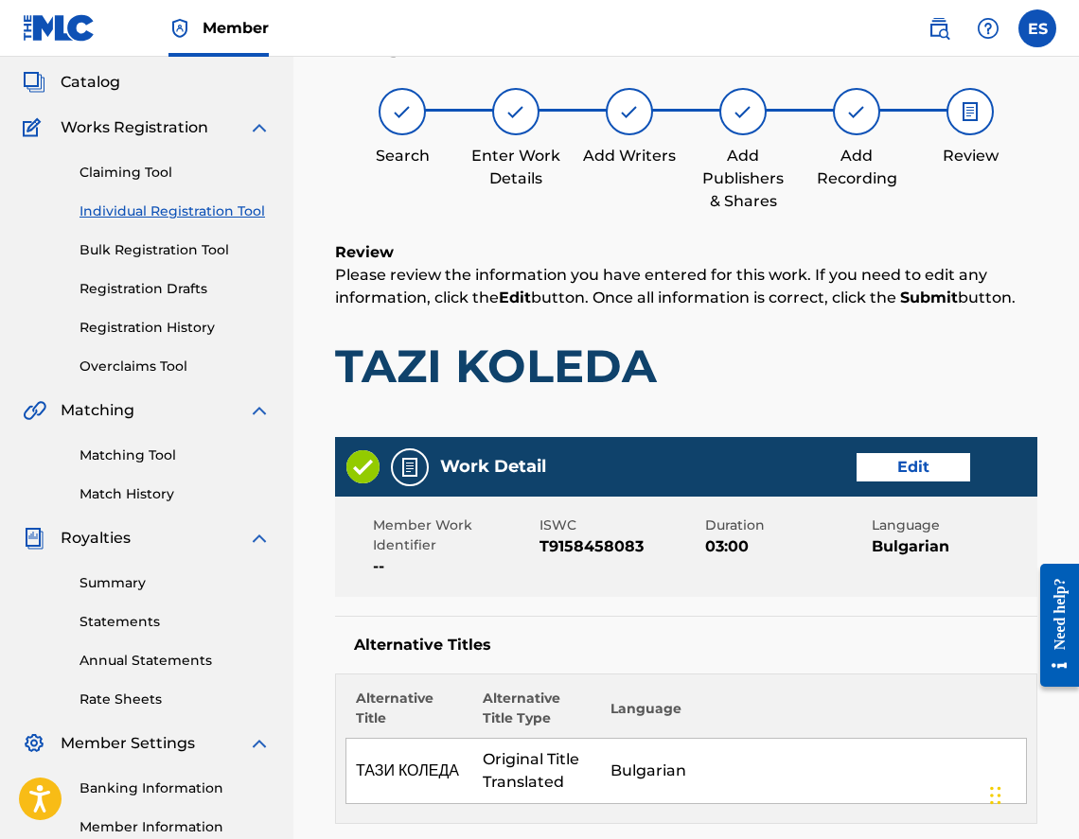
scroll to position [85, 0]
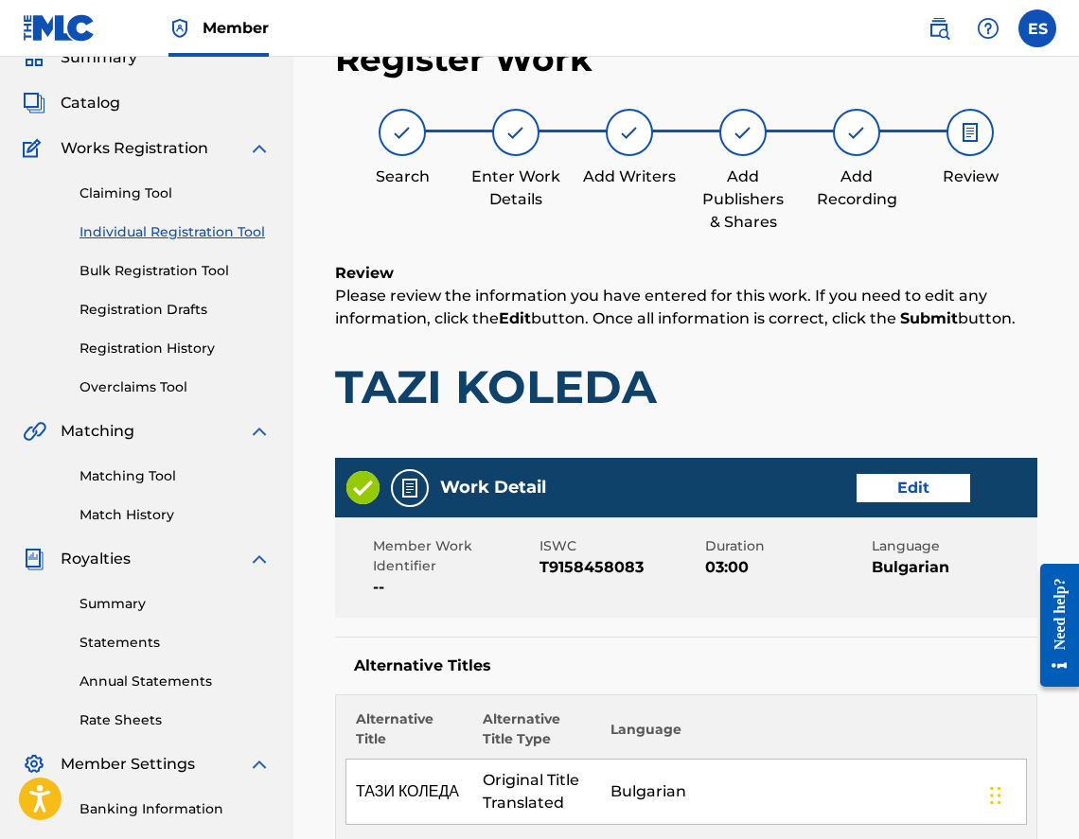
click at [904, 495] on button "Edit" at bounding box center [913, 488] width 114 height 28
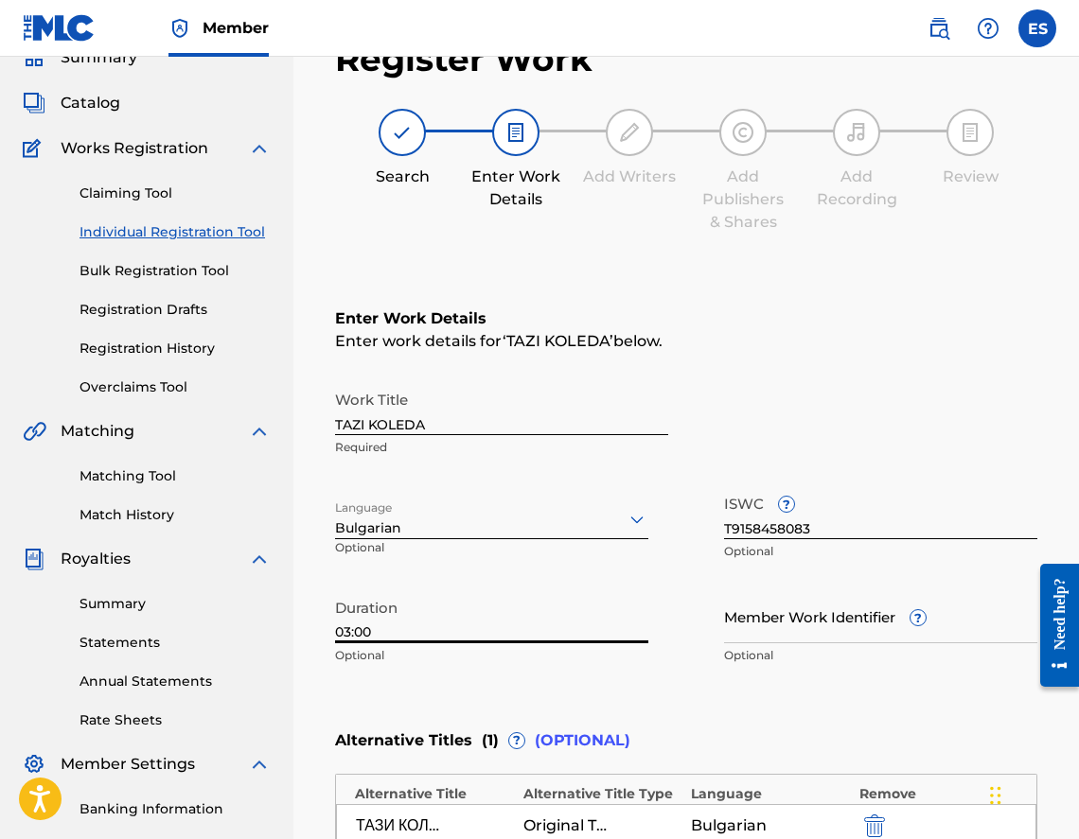
click at [344, 630] on input "03:00" at bounding box center [491, 617] width 313 height 54
click at [392, 633] on input "03:00" at bounding box center [491, 617] width 313 height 54
click at [347, 643] on input "03:03" at bounding box center [491, 617] width 313 height 54
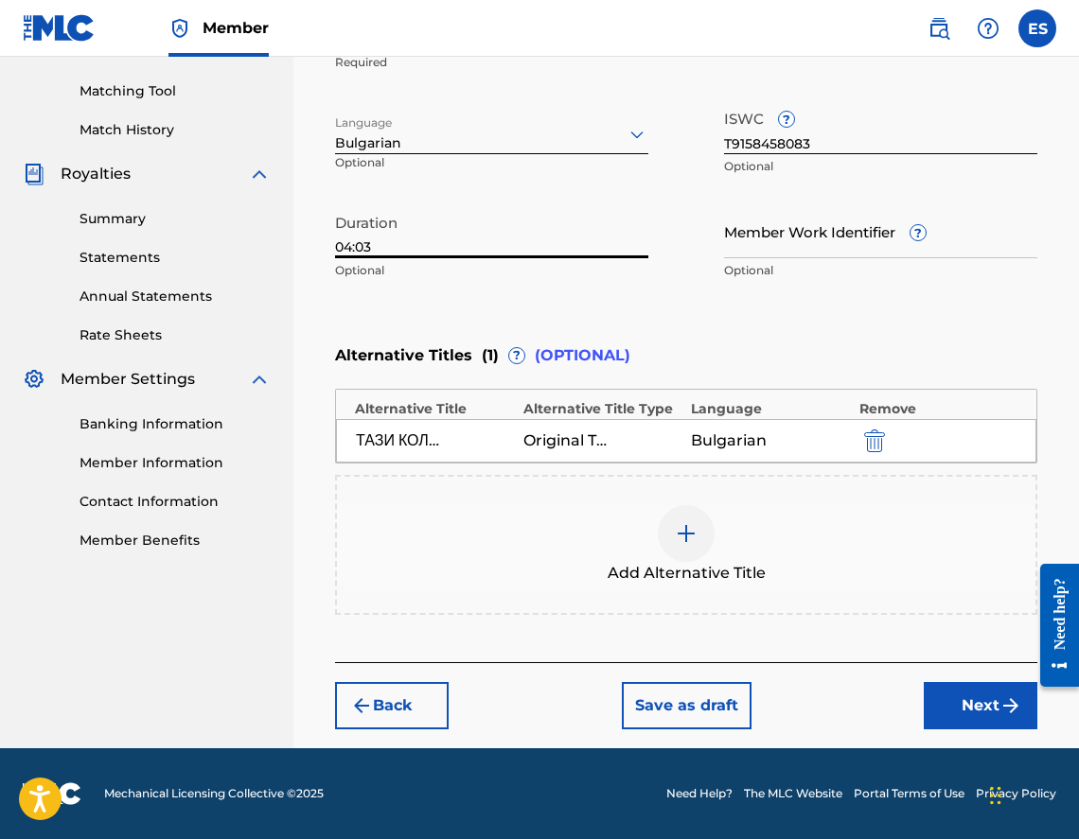
type input "04:03"
click at [981, 699] on button "Next" at bounding box center [981, 705] width 114 height 47
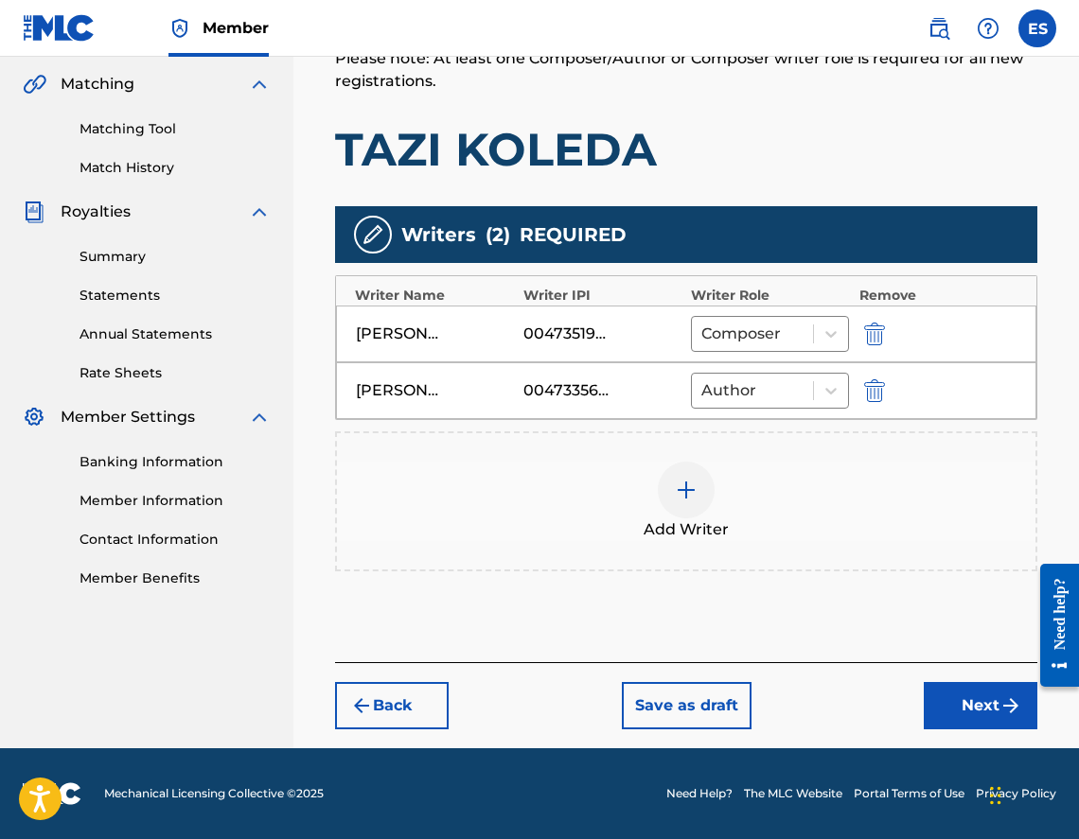
click at [964, 695] on button "Next" at bounding box center [981, 705] width 114 height 47
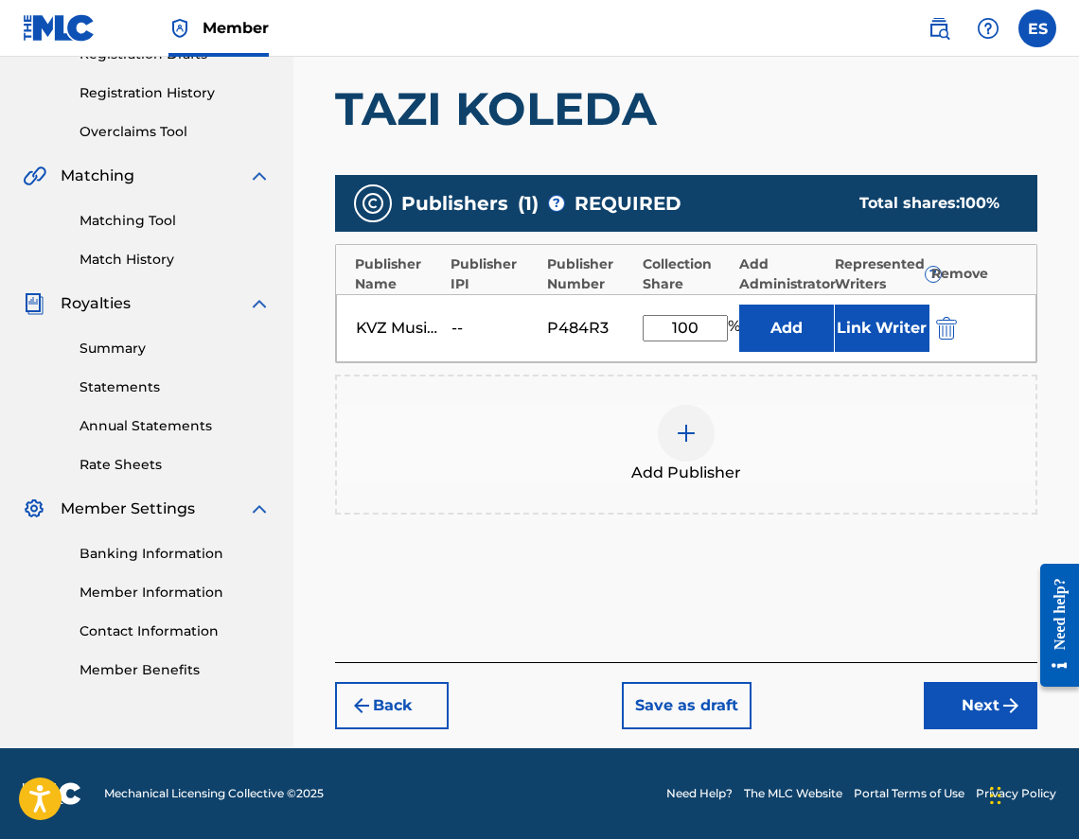
click at [960, 707] on button "Next" at bounding box center [981, 705] width 114 height 47
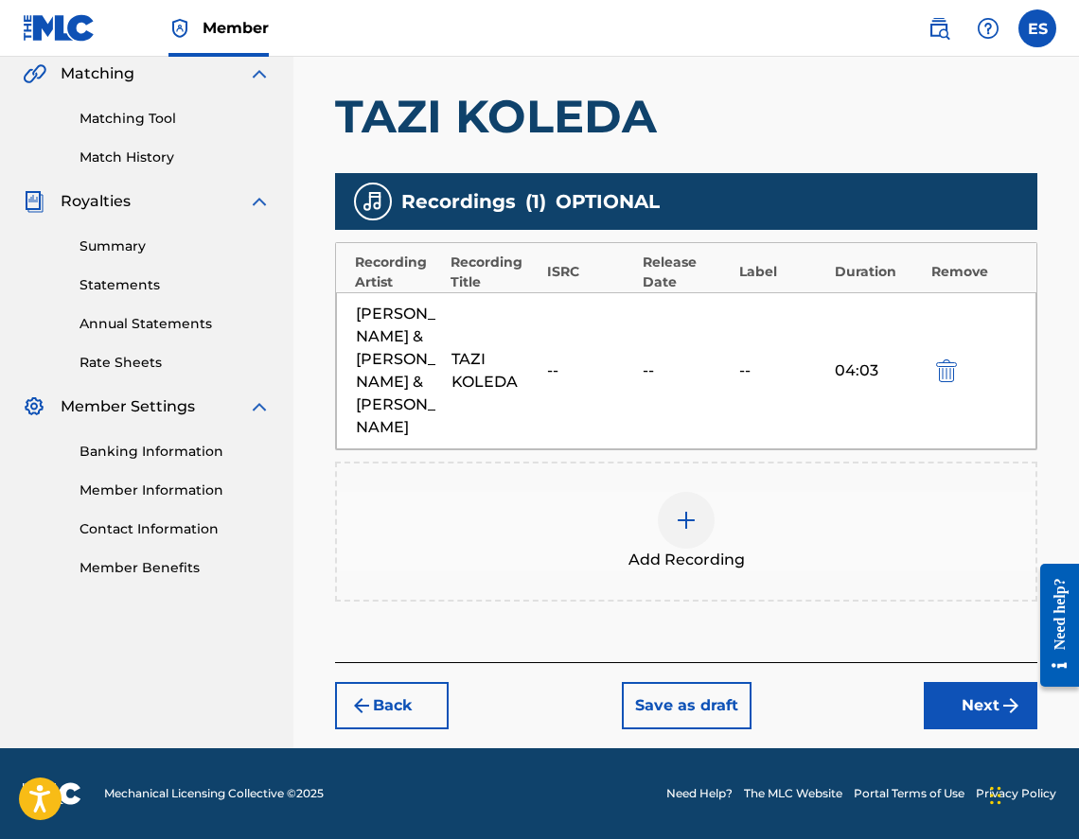
click at [958, 703] on button "Next" at bounding box center [981, 705] width 114 height 47
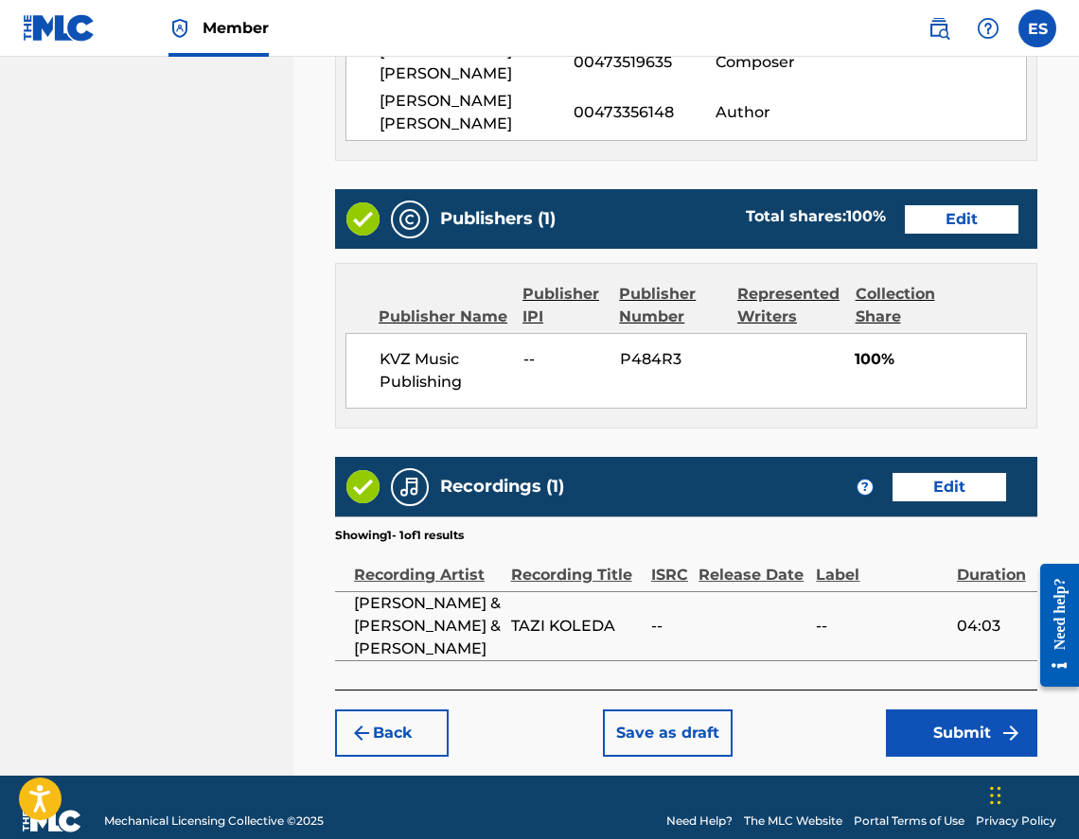
scroll to position [1073, 0]
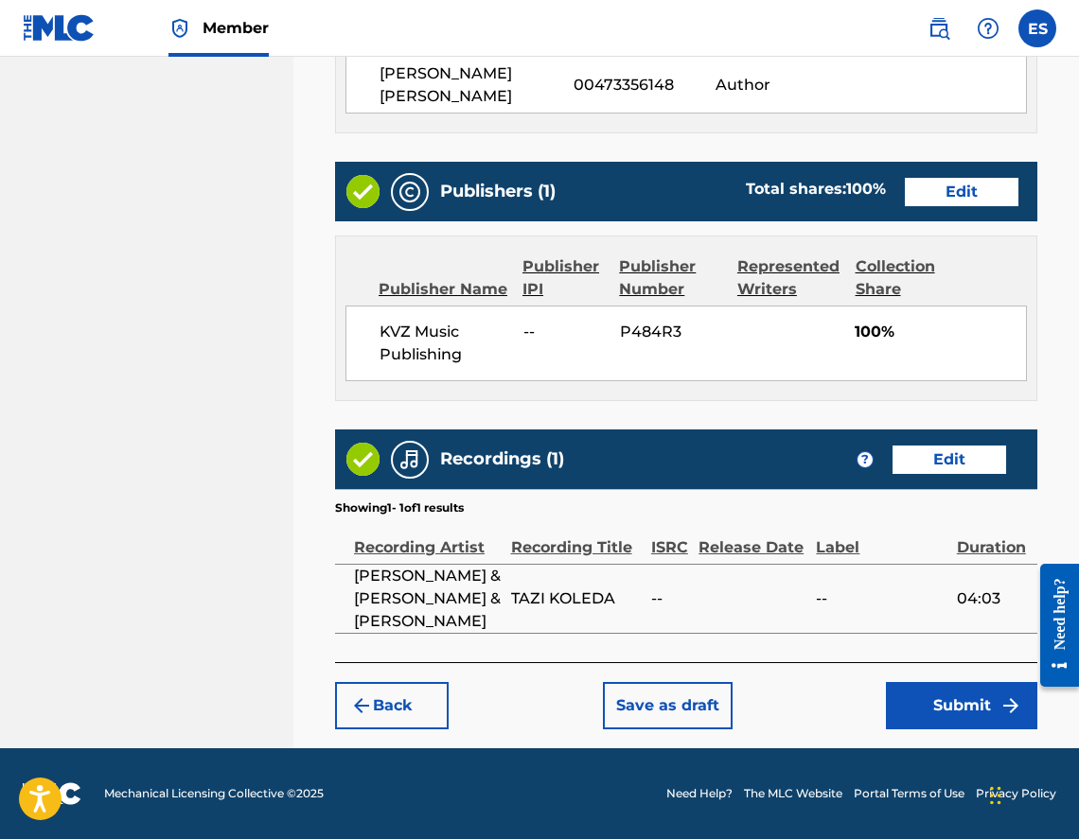
click at [944, 697] on button "Submit" at bounding box center [961, 705] width 151 height 47
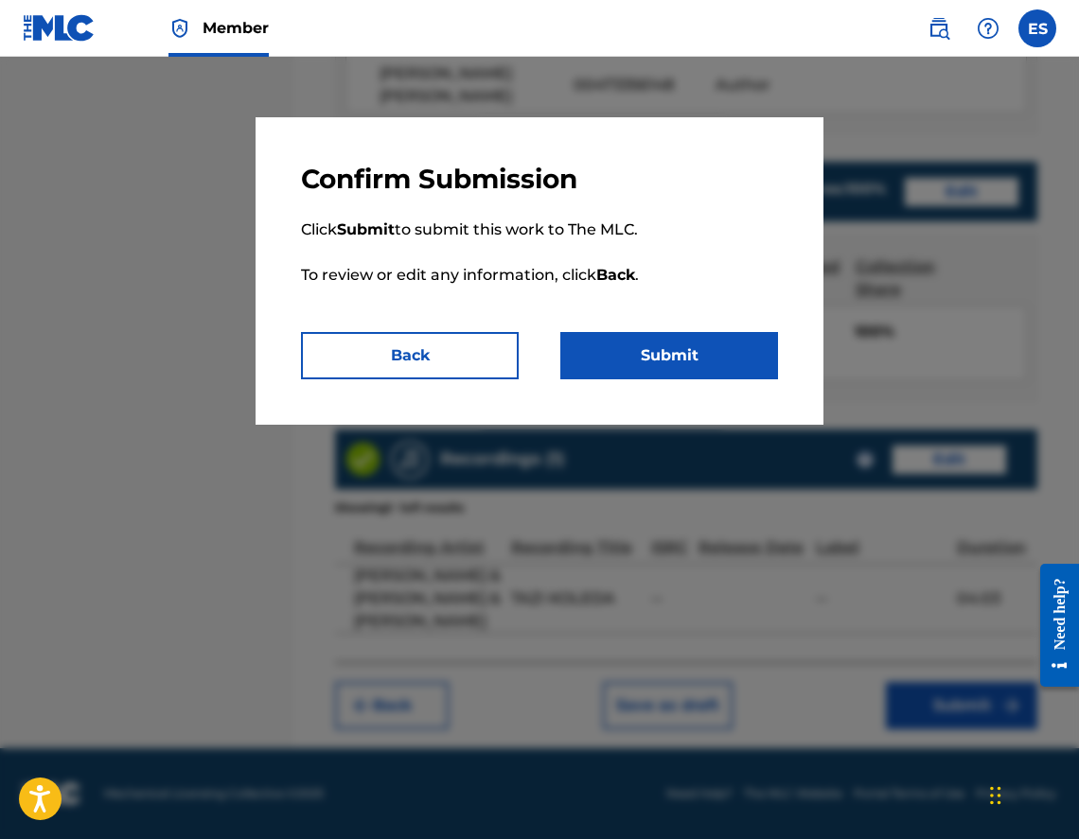
click at [392, 362] on button "Back" at bounding box center [410, 355] width 218 height 47
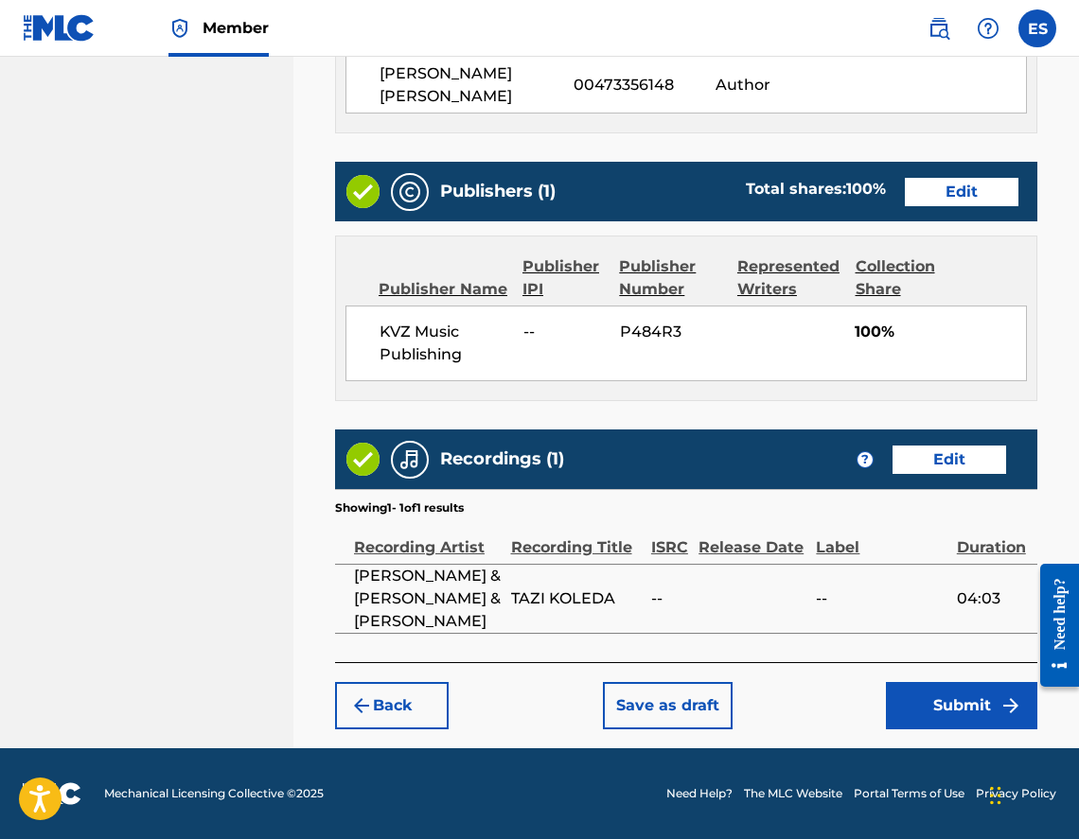
click at [938, 686] on button "Submit" at bounding box center [961, 705] width 151 height 47
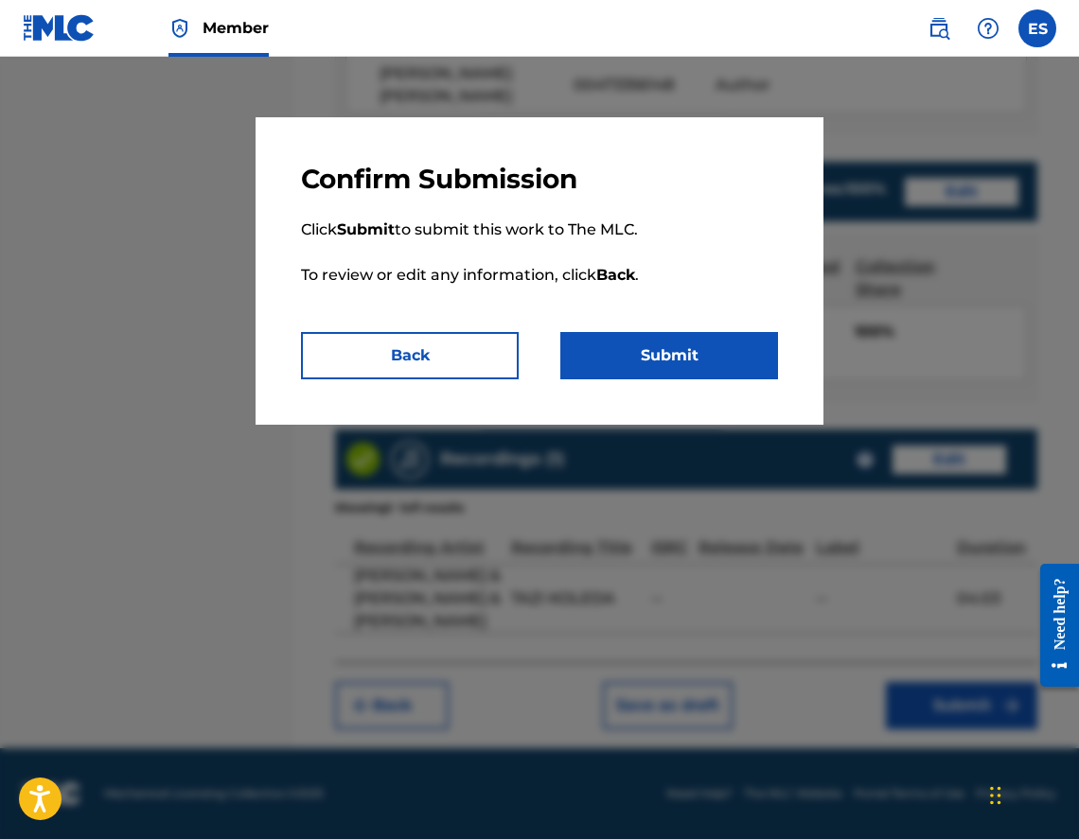
click at [607, 350] on button "Submit" at bounding box center [669, 355] width 218 height 47
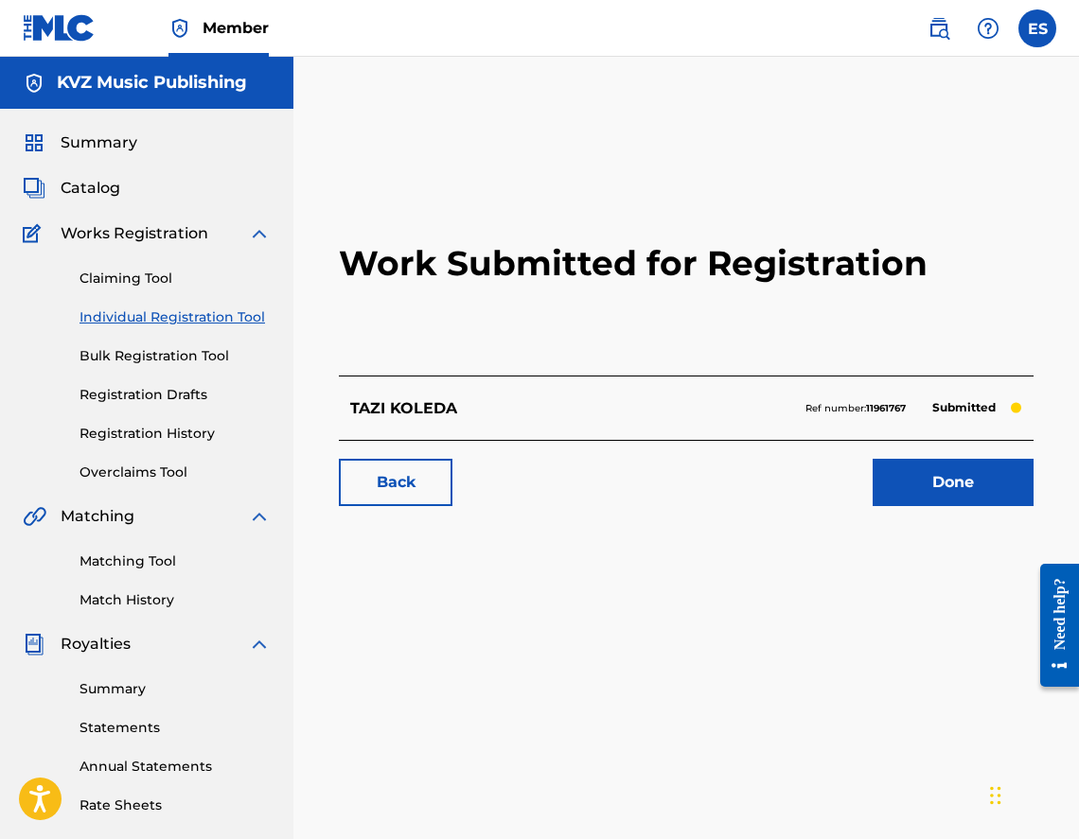
click at [253, 309] on link "Individual Registration Tool" at bounding box center [174, 318] width 191 height 20
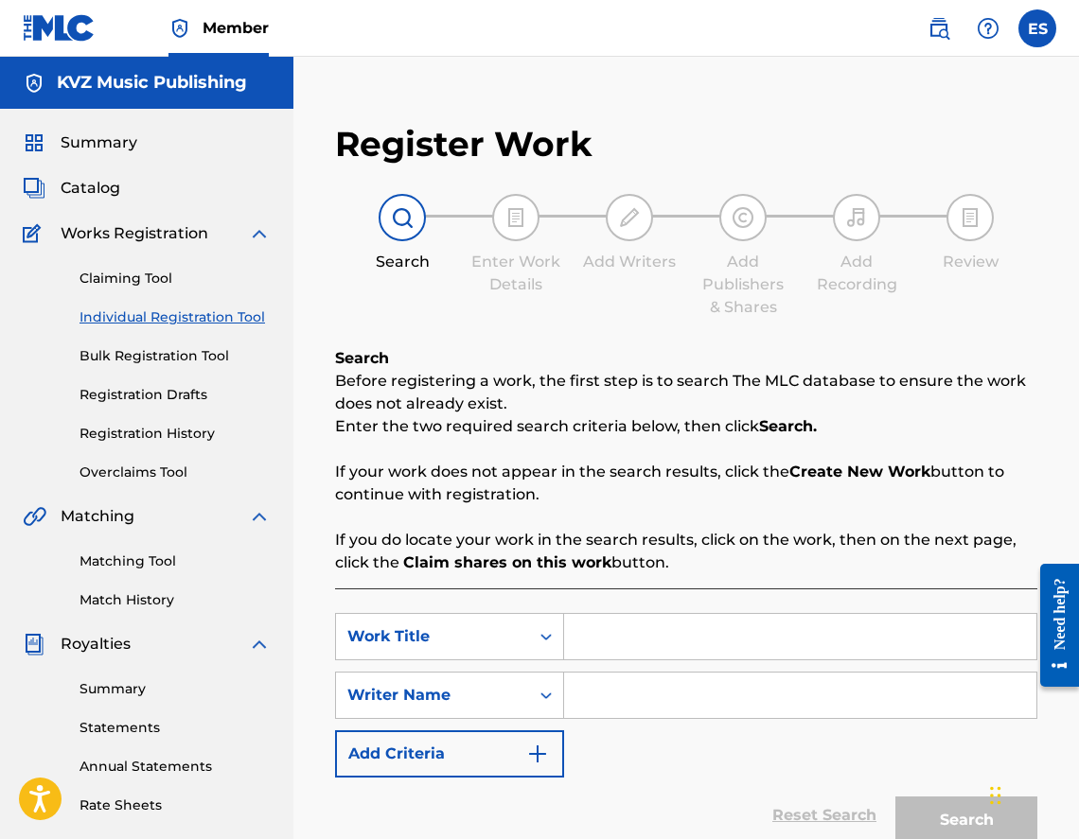
paste input "TAZI NOSHT"
type input "TAZI NOSHT"
click at [730, 737] on div "SearchWithCriteria45af2a84-129d-43e8-af4e-1bc667dfc467 Work Title TAZI NOSHT Se…" at bounding box center [686, 695] width 702 height 165
click at [732, 701] on input "Search Form" at bounding box center [800, 695] width 472 height 45
type input "[PERSON_NAME]"
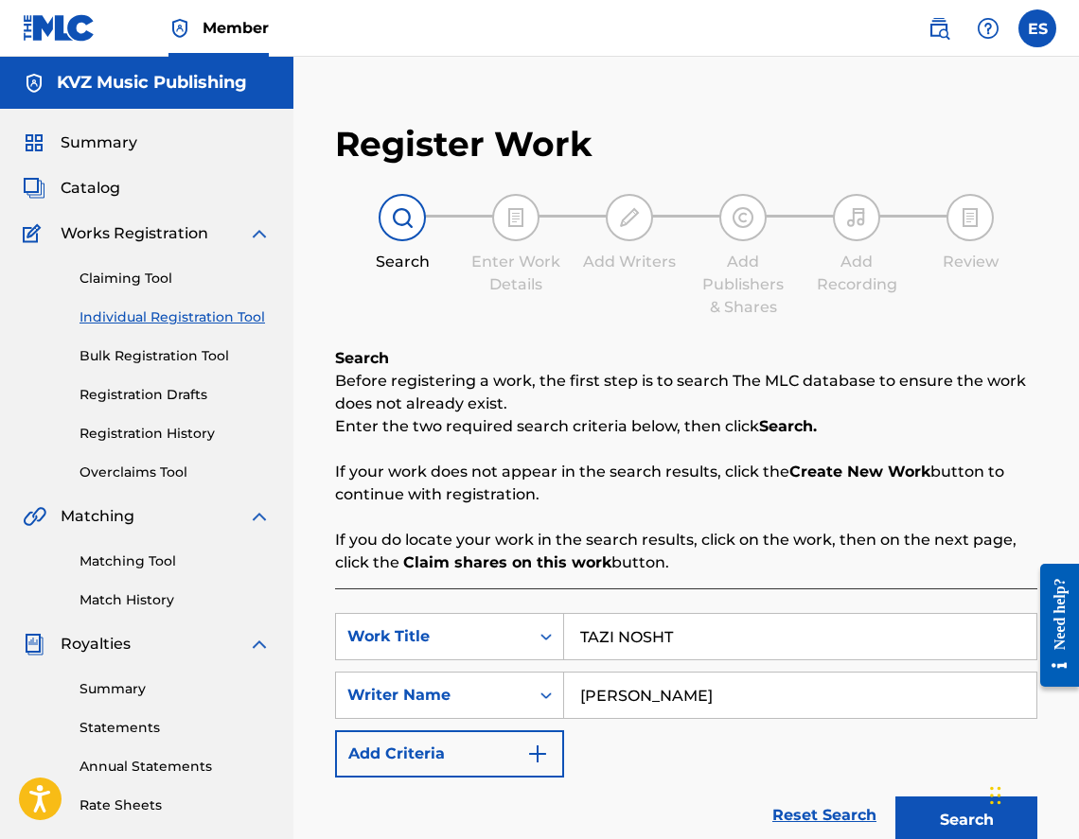
click at [953, 803] on button "Search" at bounding box center [966, 820] width 142 height 47
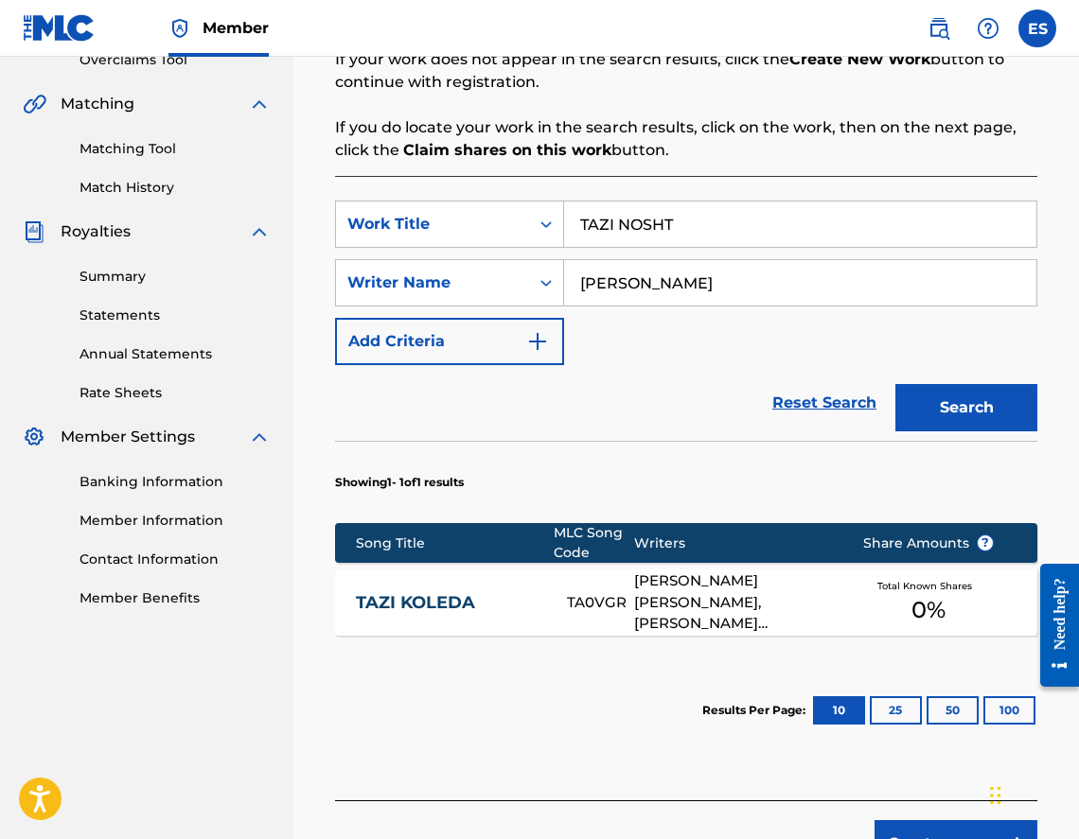
scroll to position [551, 0]
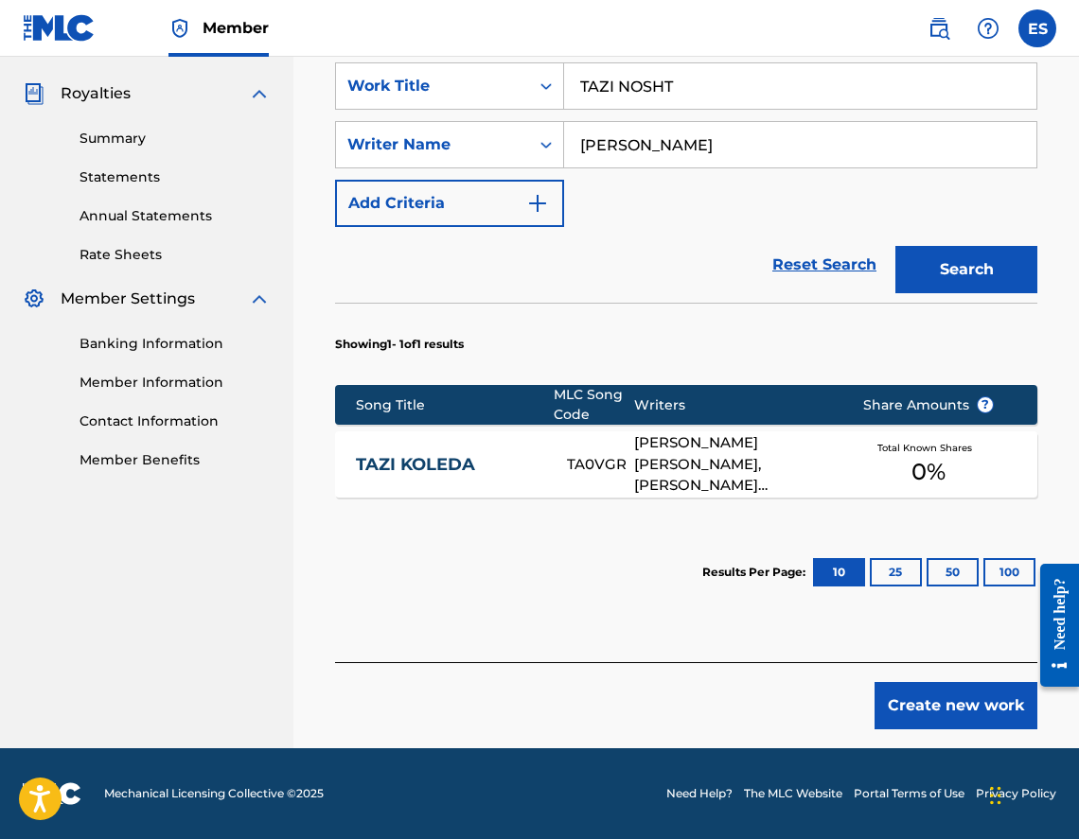
click at [485, 451] on div "TAZI KOLEDA TA0VGR [PERSON_NAME] [PERSON_NAME], [PERSON_NAME] [PERSON_NAME] Tot…" at bounding box center [686, 465] width 702 height 66
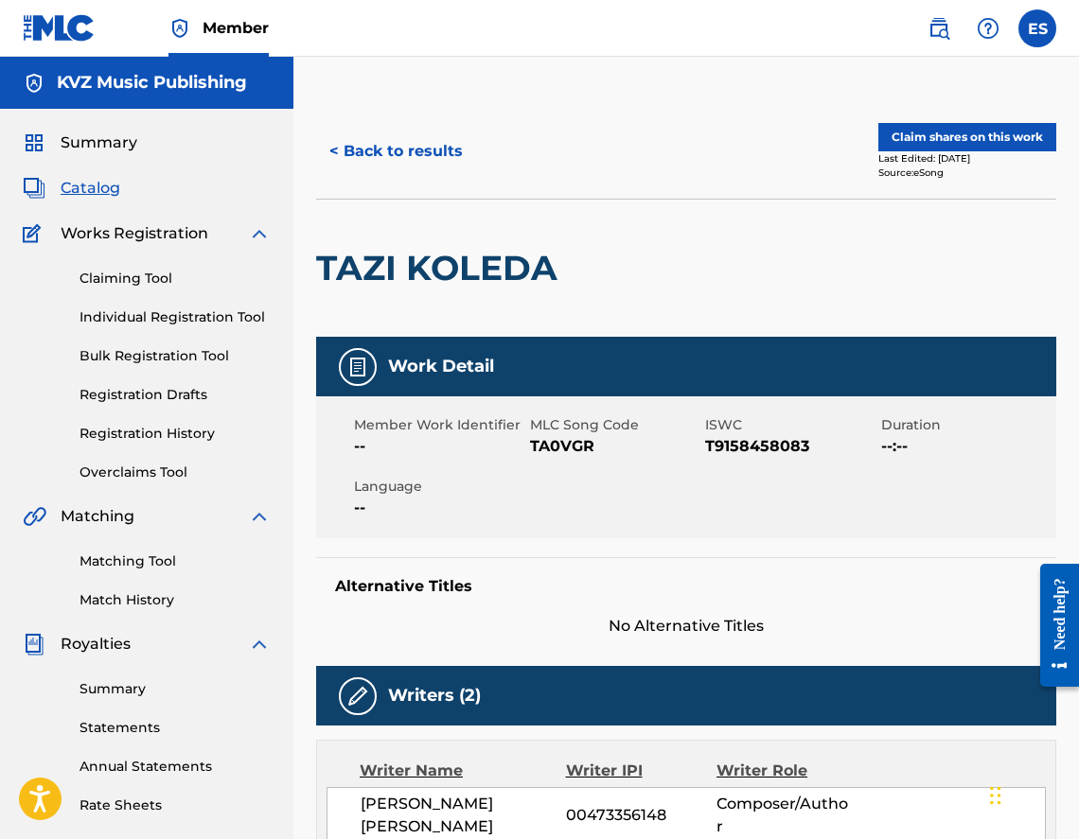
click at [405, 145] on button "< Back to results" at bounding box center [396, 151] width 160 height 47
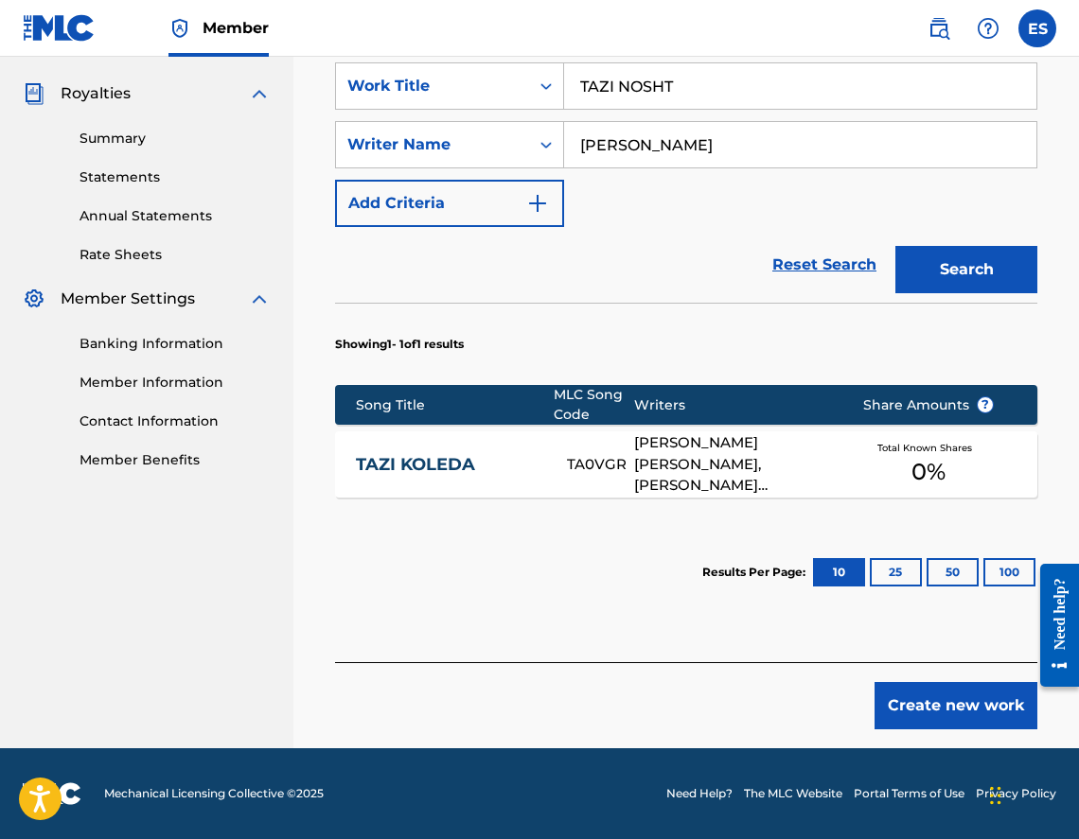
click at [927, 705] on button "Create new work" at bounding box center [955, 705] width 163 height 47
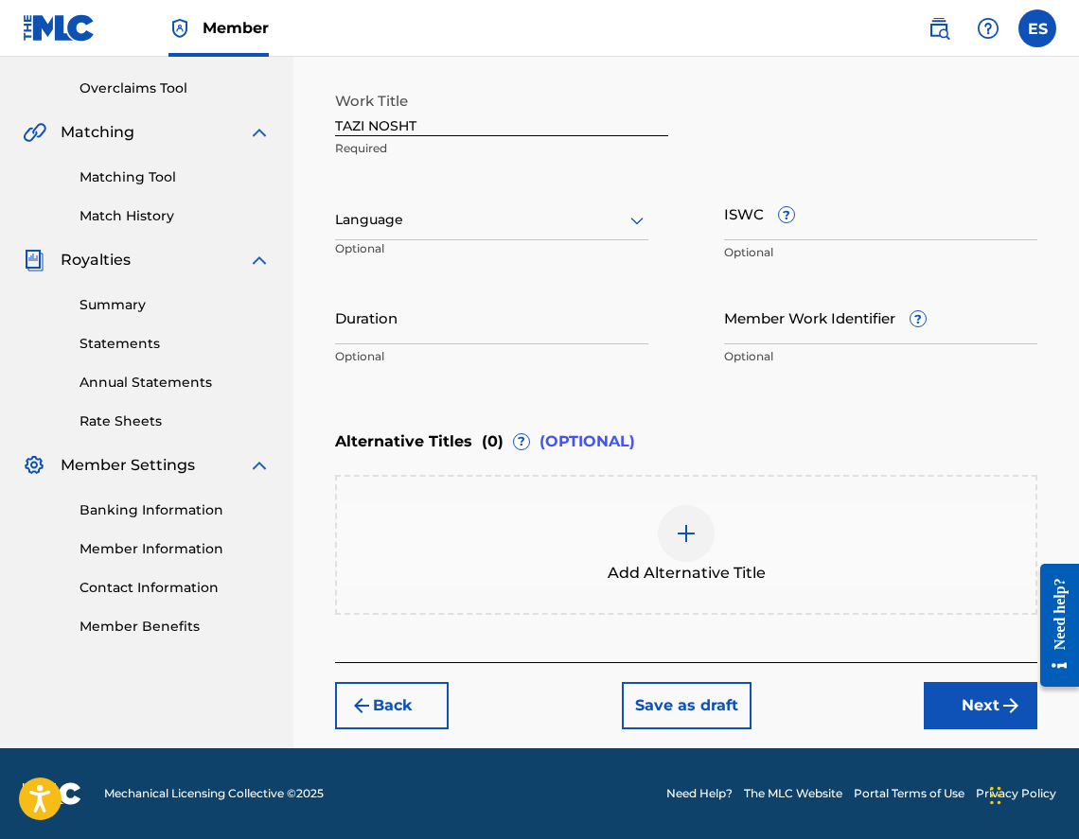
click at [460, 241] on div "Language Optional" at bounding box center [491, 228] width 313 height 85
click at [450, 226] on div at bounding box center [491, 220] width 313 height 24
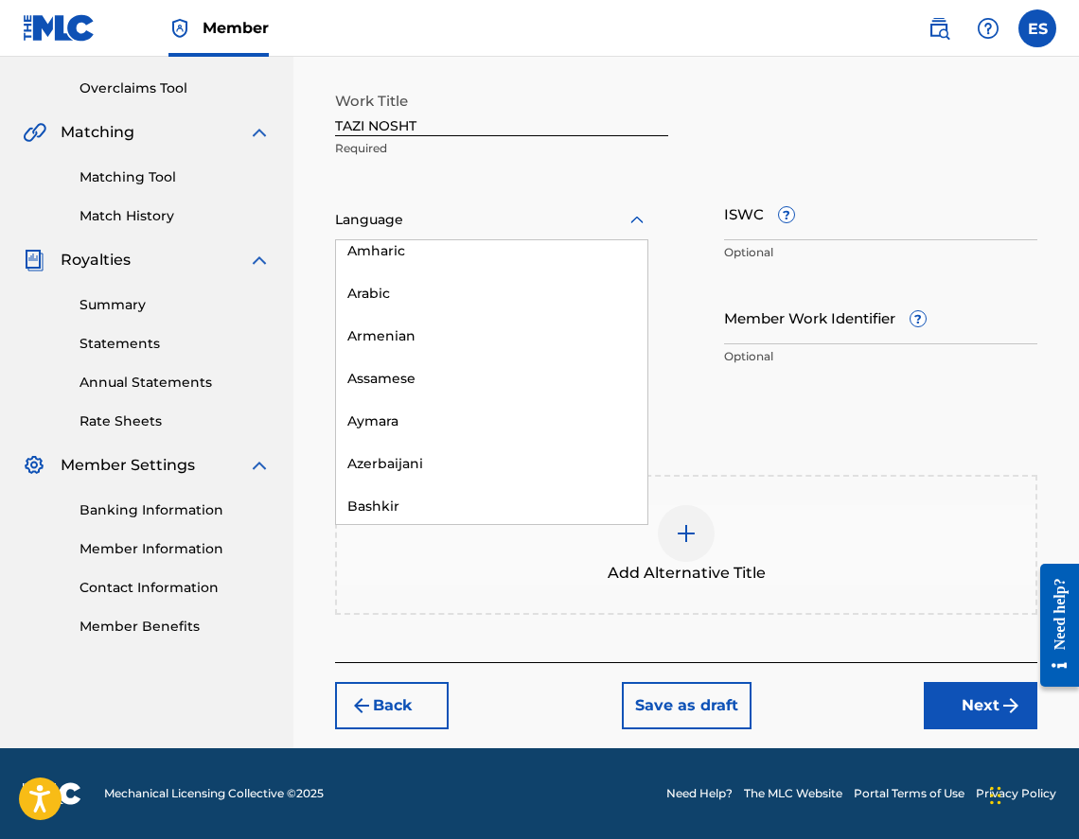
scroll to position [757, 0]
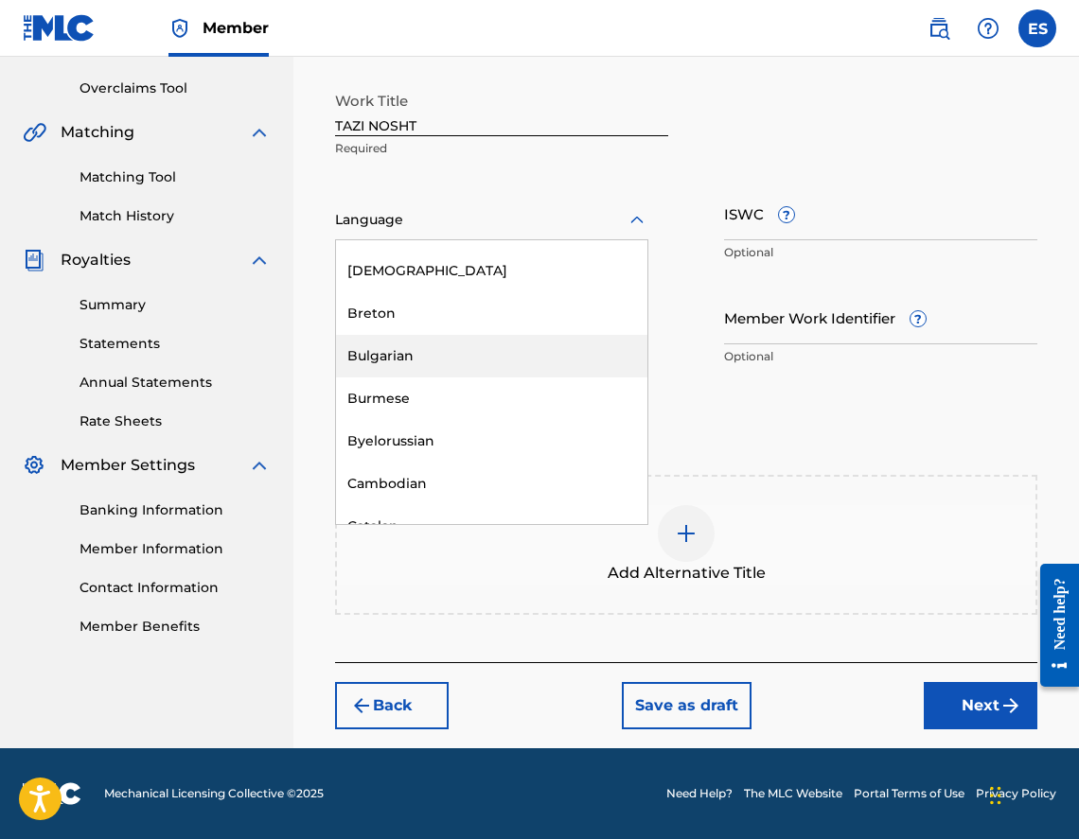
click at [456, 354] on div "Bulgarian" at bounding box center [491, 356] width 311 height 43
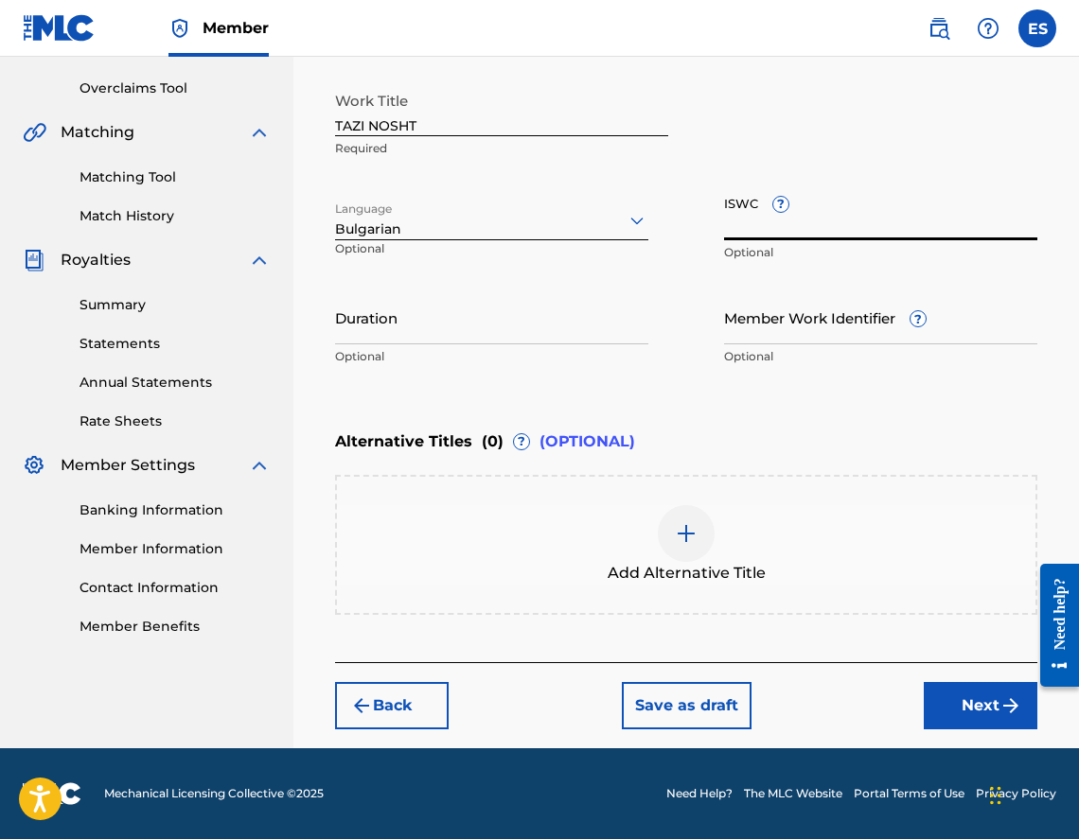
paste input "T9158458094"
type input "T9158458094"
click at [603, 346] on div "Duration Optional" at bounding box center [491, 333] width 313 height 85
click at [517, 321] on input "Duration" at bounding box center [491, 318] width 313 height 54
type input "04:10"
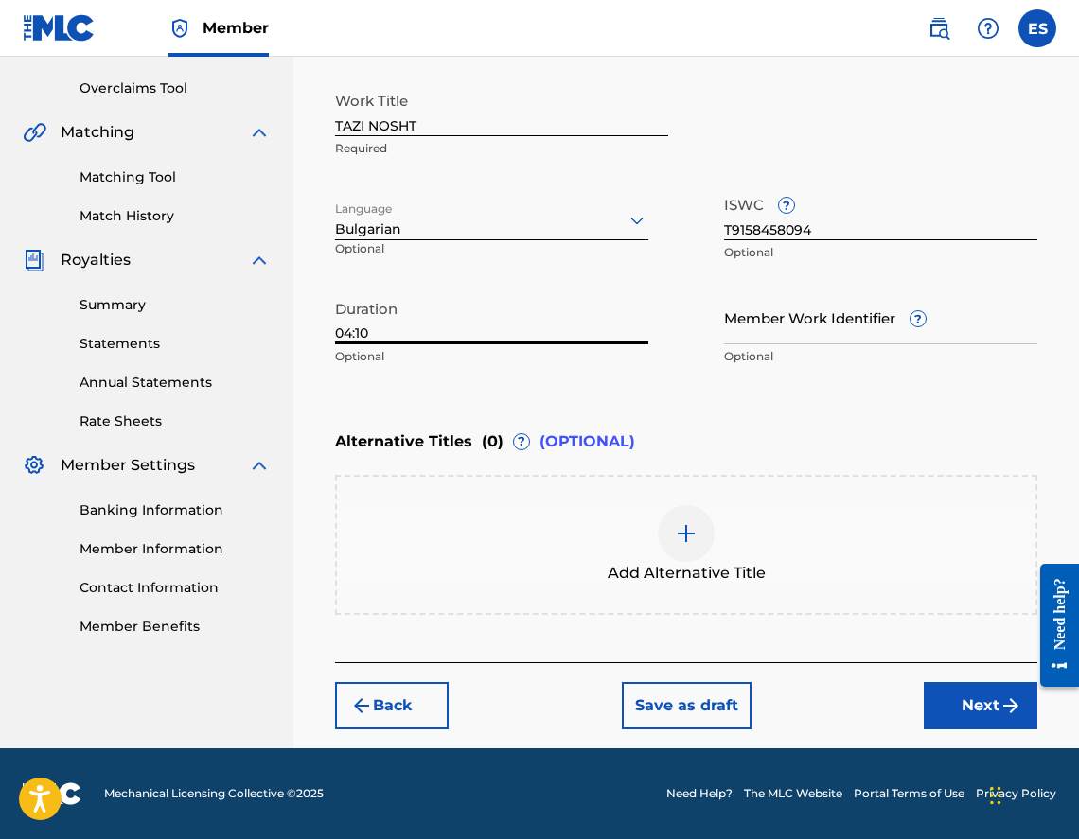
click at [628, 500] on div "Add Alternative Title" at bounding box center [686, 545] width 702 height 140
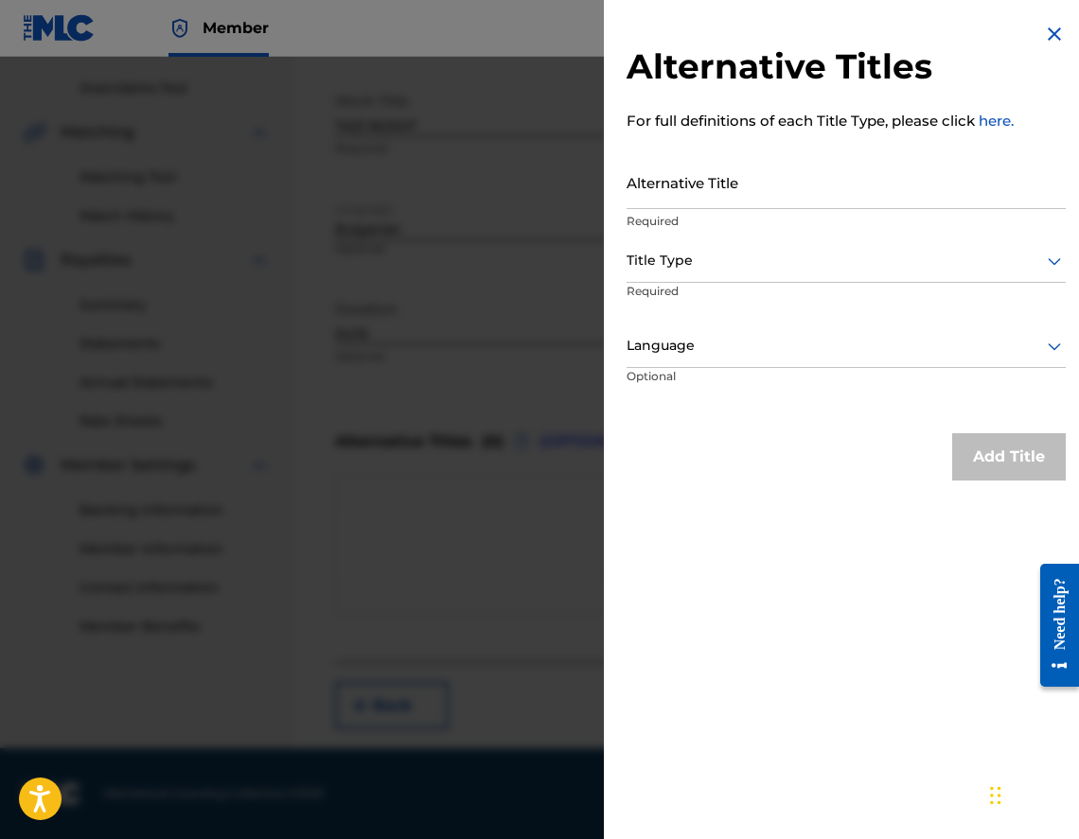
drag, startPoint x: 866, startPoint y: 209, endPoint x: 776, endPoint y: 182, distance: 94.0
paste input "ТАЗИ НОЩ"
type input "ТАЗИ НОЩ"
click at [685, 288] on p "Required" at bounding box center [699, 304] width 145 height 43
click at [683, 276] on div "Title Type" at bounding box center [846, 261] width 439 height 43
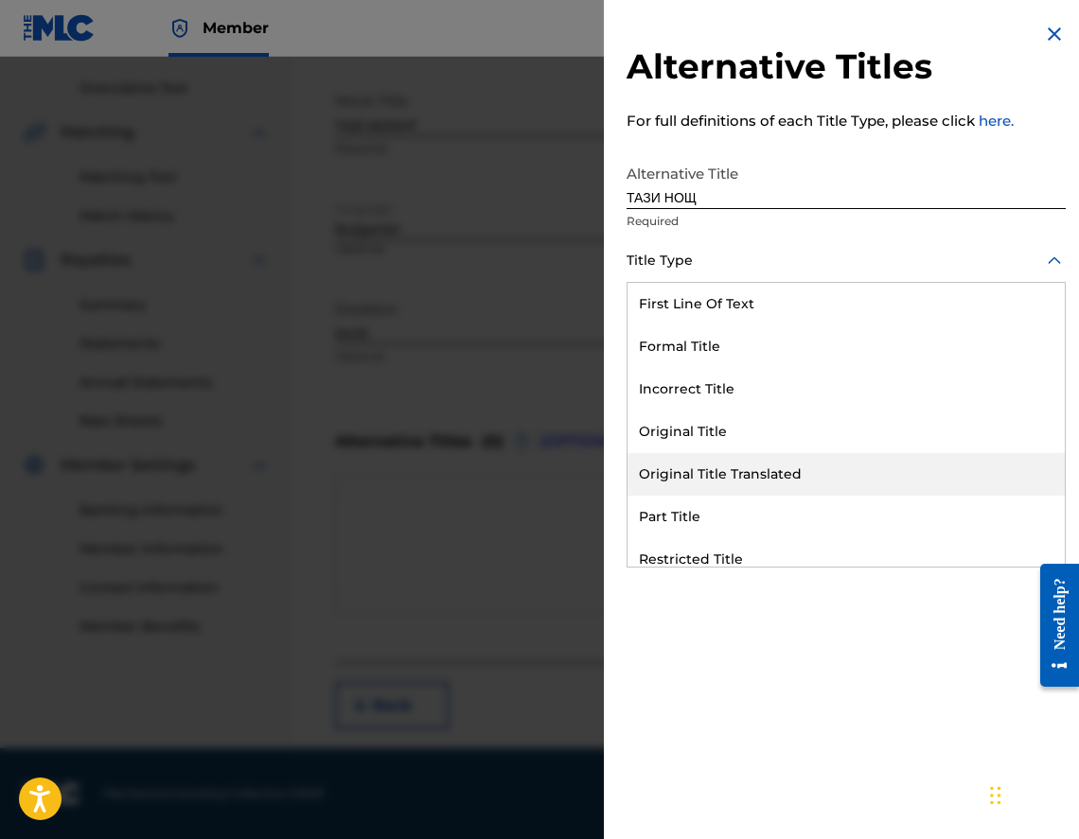
click at [744, 467] on div "Original Title Translated" at bounding box center [845, 474] width 437 height 43
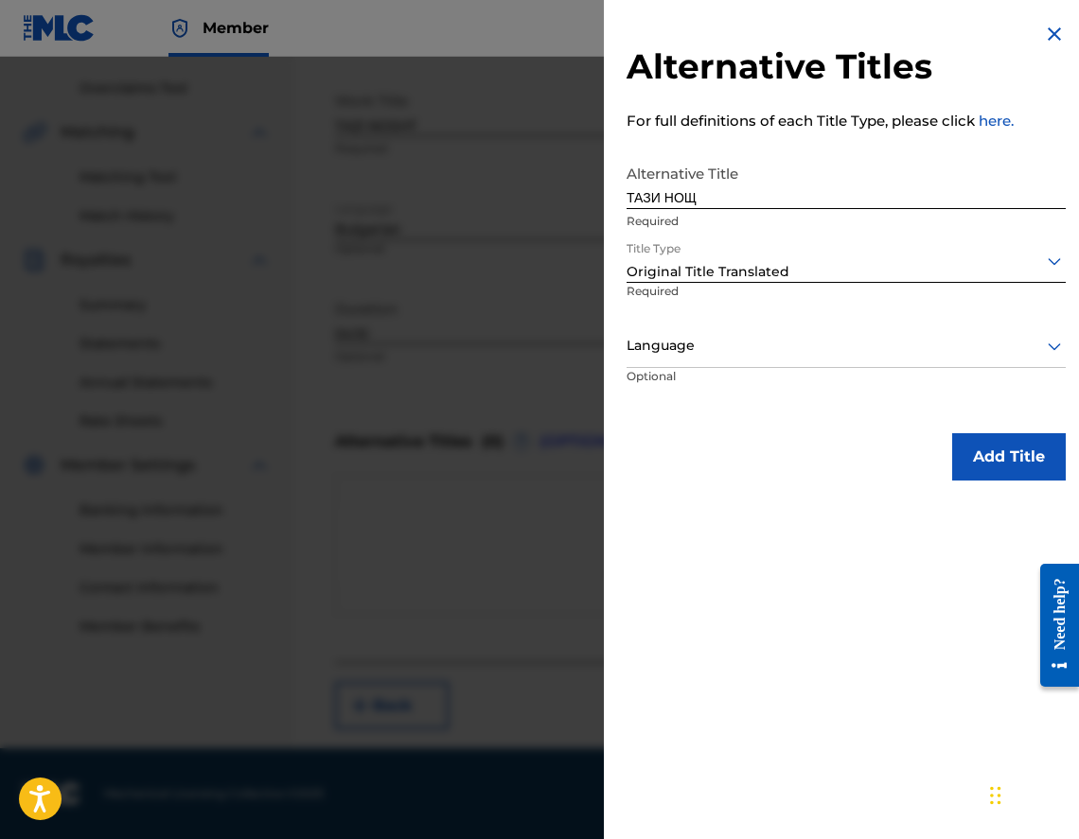
click at [694, 337] on div at bounding box center [846, 346] width 439 height 24
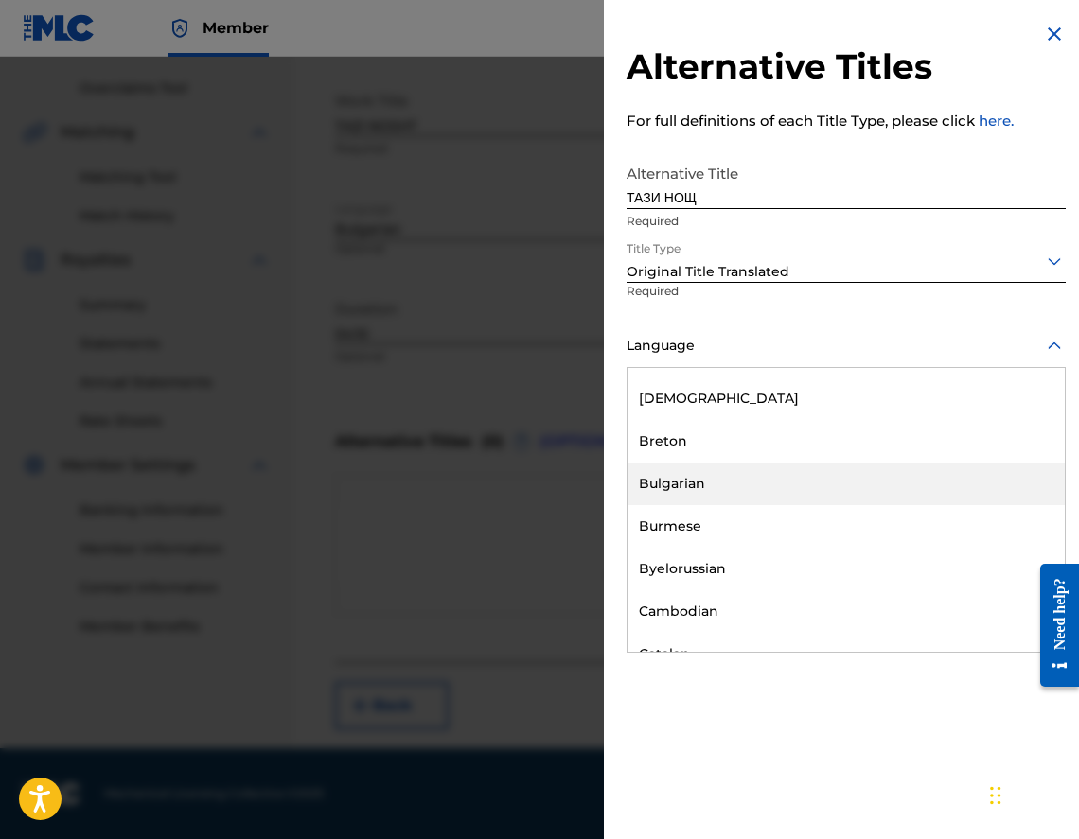
click at [715, 475] on div "Bulgarian" at bounding box center [845, 484] width 437 height 43
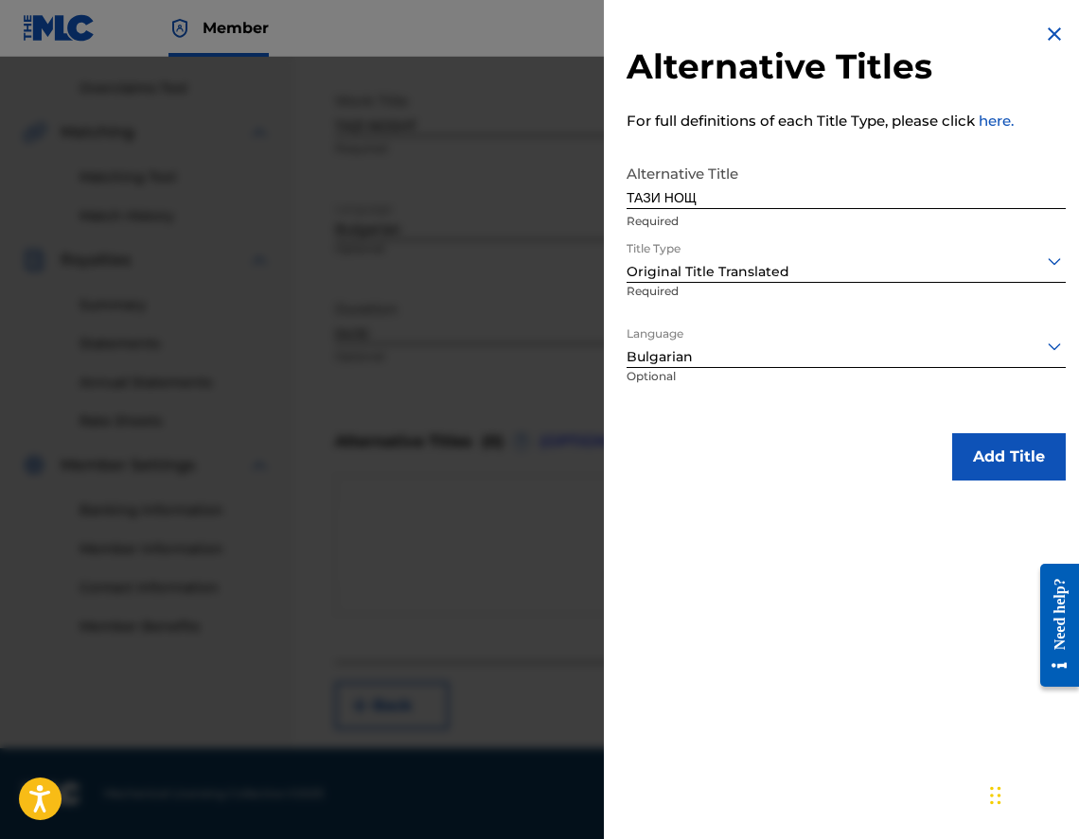
click at [965, 452] on button "Add Title" at bounding box center [1009, 456] width 114 height 47
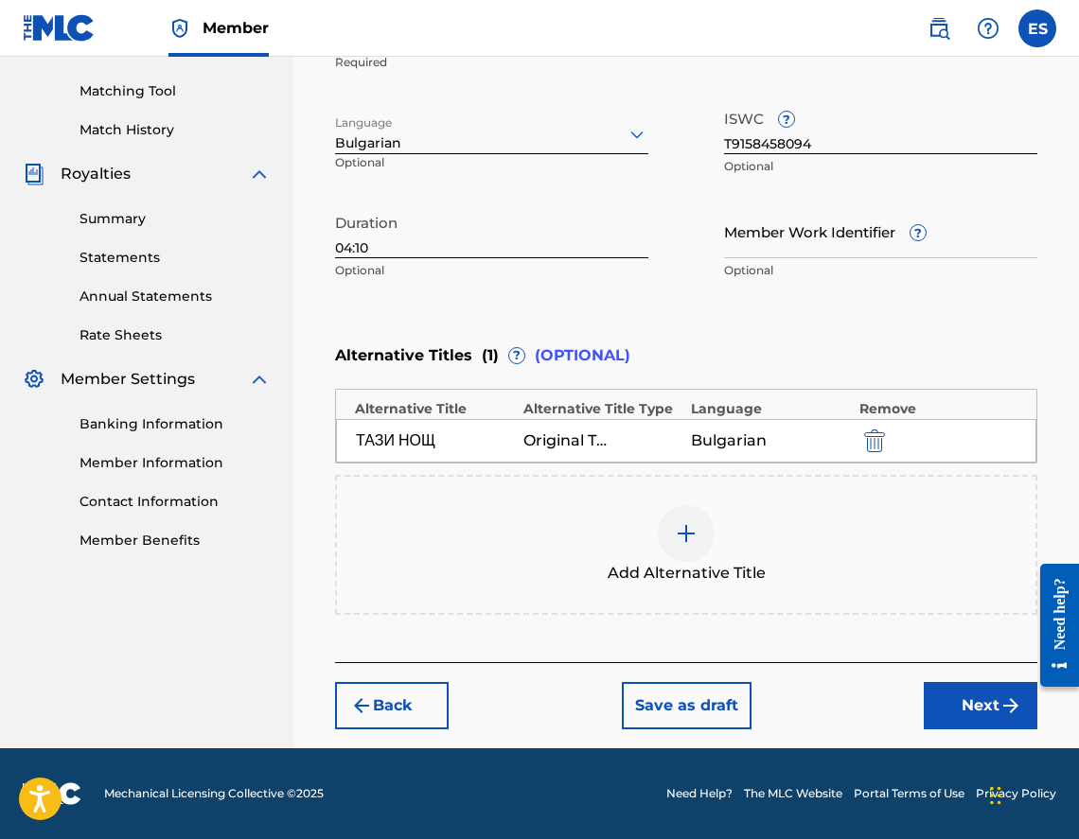
click at [963, 693] on button "Next" at bounding box center [981, 705] width 114 height 47
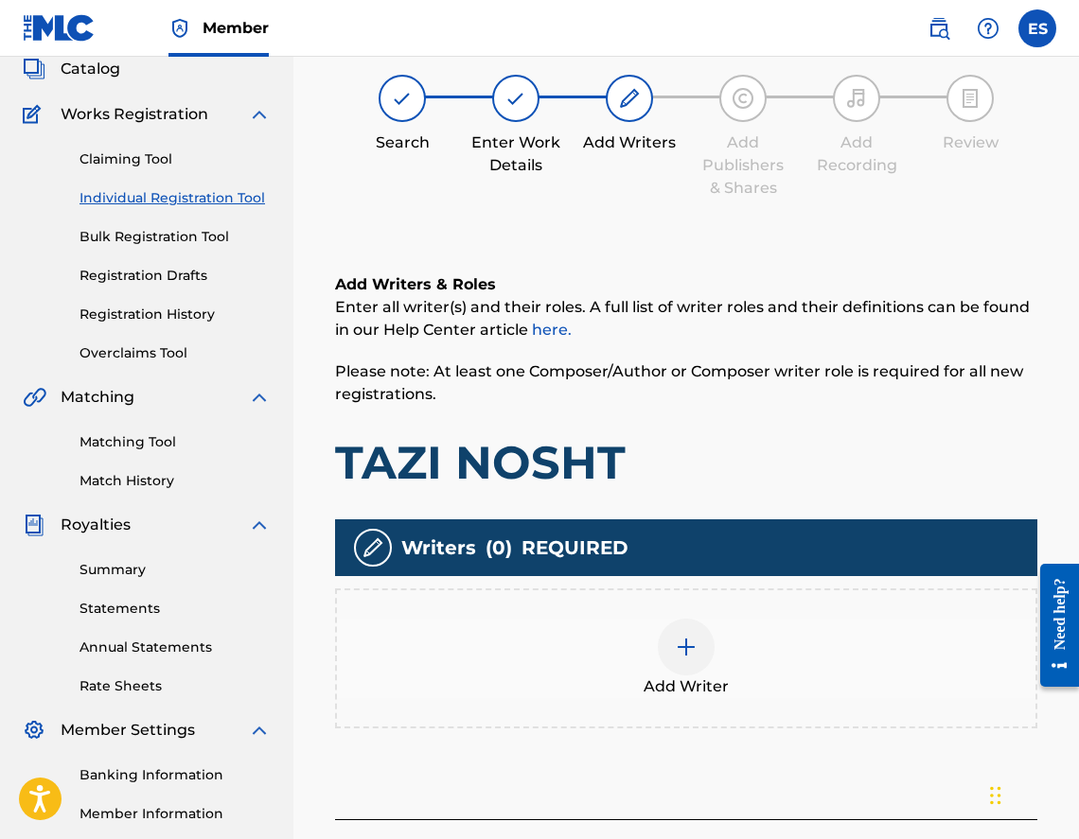
scroll to position [85, 0]
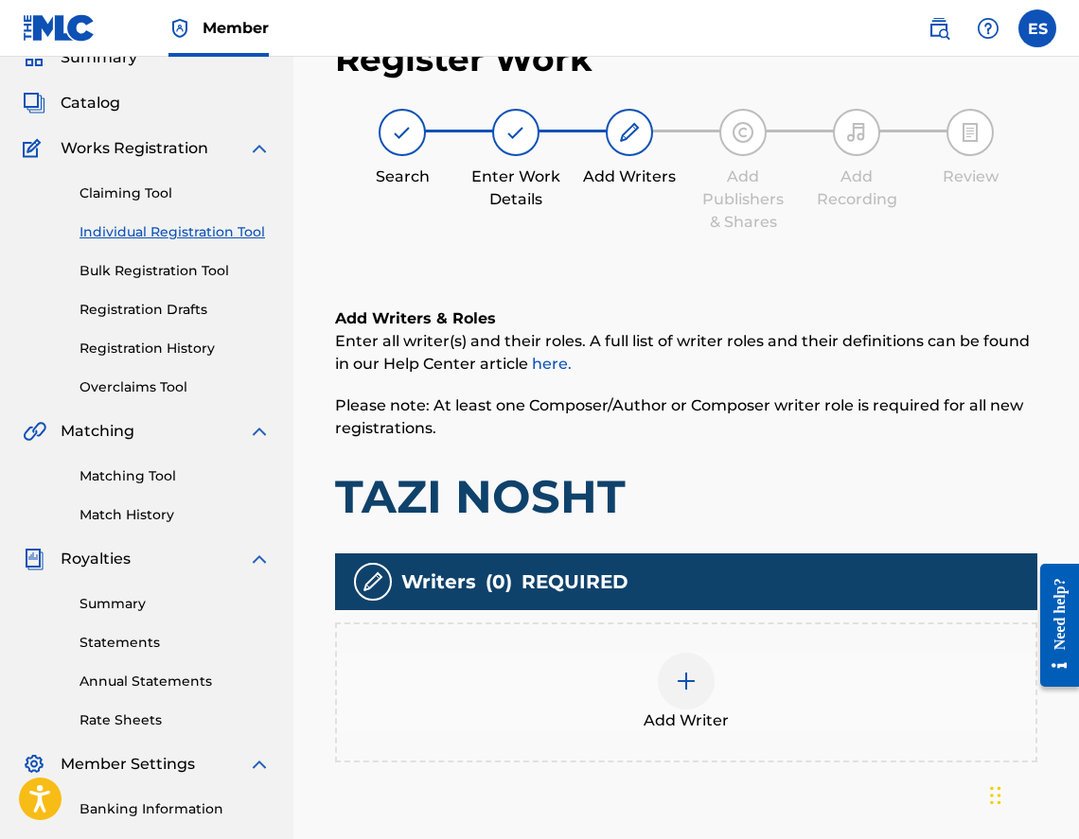
click at [687, 670] on img at bounding box center [686, 681] width 23 height 23
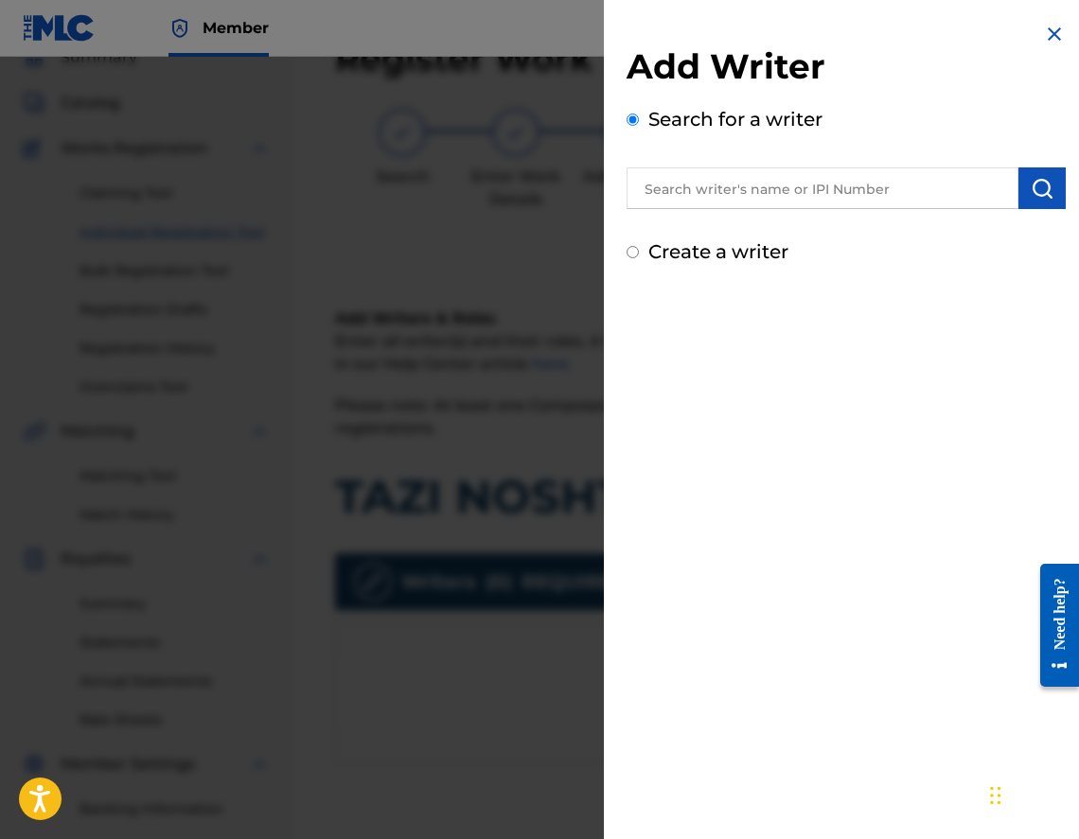
drag, startPoint x: 805, startPoint y: 213, endPoint x: 772, endPoint y: 193, distance: 38.6
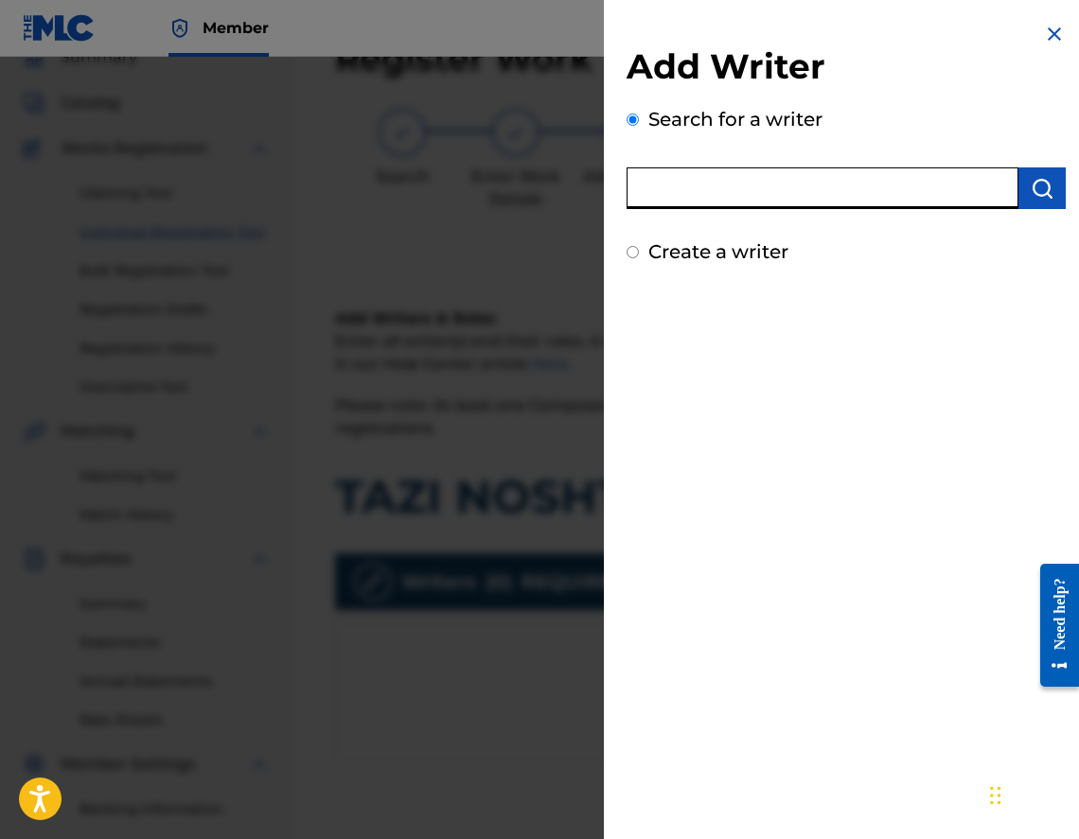
paste input "00473519635"
type input "00473519635"
click at [1036, 185] on img "submit" at bounding box center [1042, 188] width 23 height 23
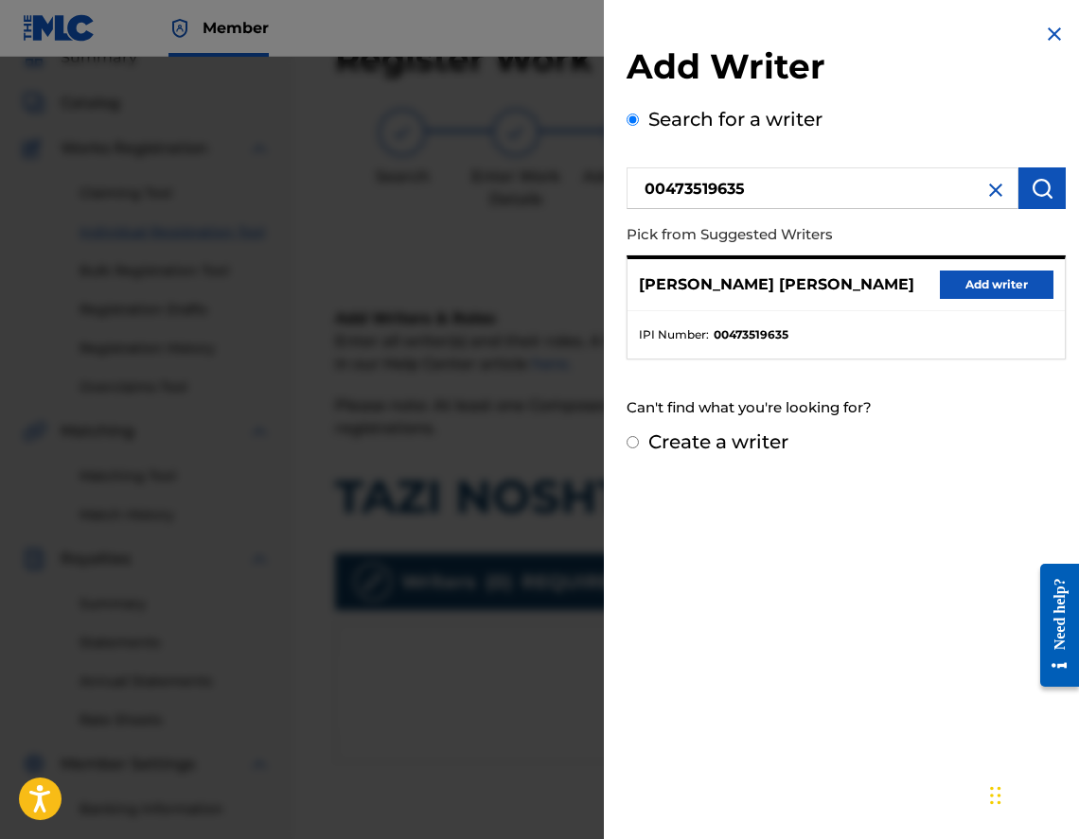
click at [1003, 291] on button "Add writer" at bounding box center [997, 285] width 114 height 28
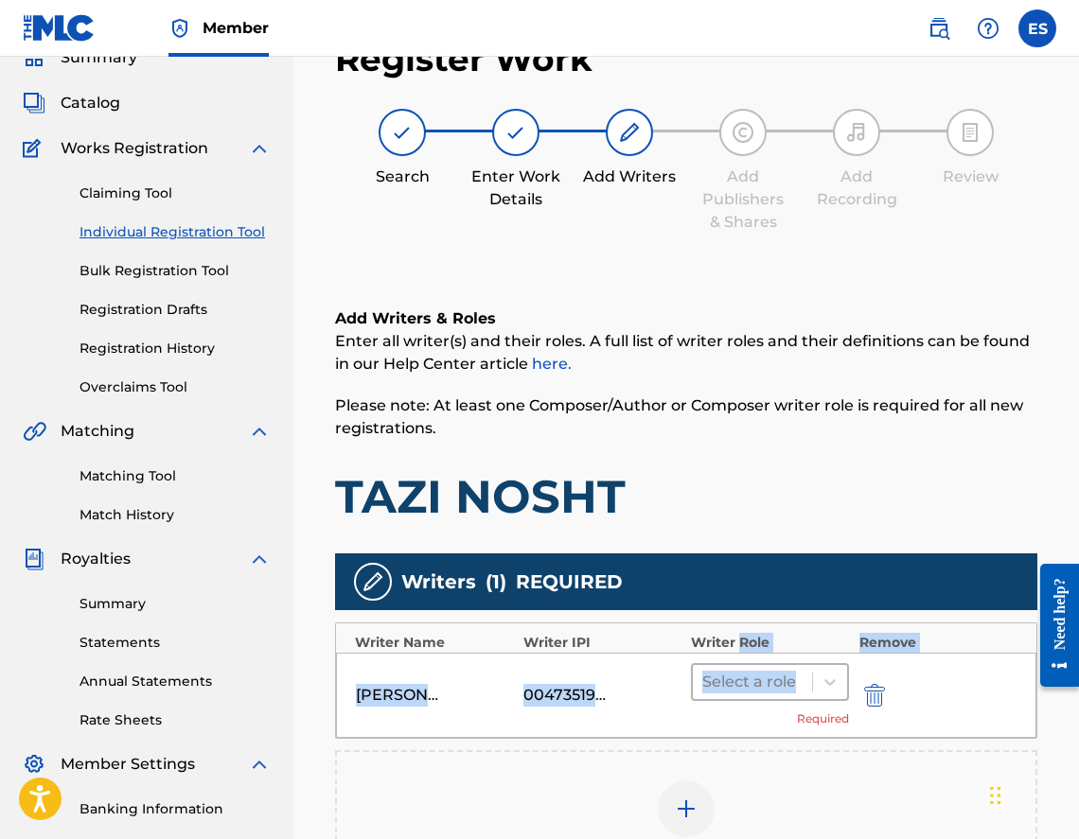
drag, startPoint x: 739, startPoint y: 649, endPoint x: 736, endPoint y: 667, distance: 18.2
click at [736, 667] on div "Writer Name Writer IPI Writer Role Remove [PERSON_NAME] [PERSON_NAME] 004735196…" at bounding box center [686, 681] width 702 height 116
click at [736, 685] on div at bounding box center [752, 682] width 100 height 26
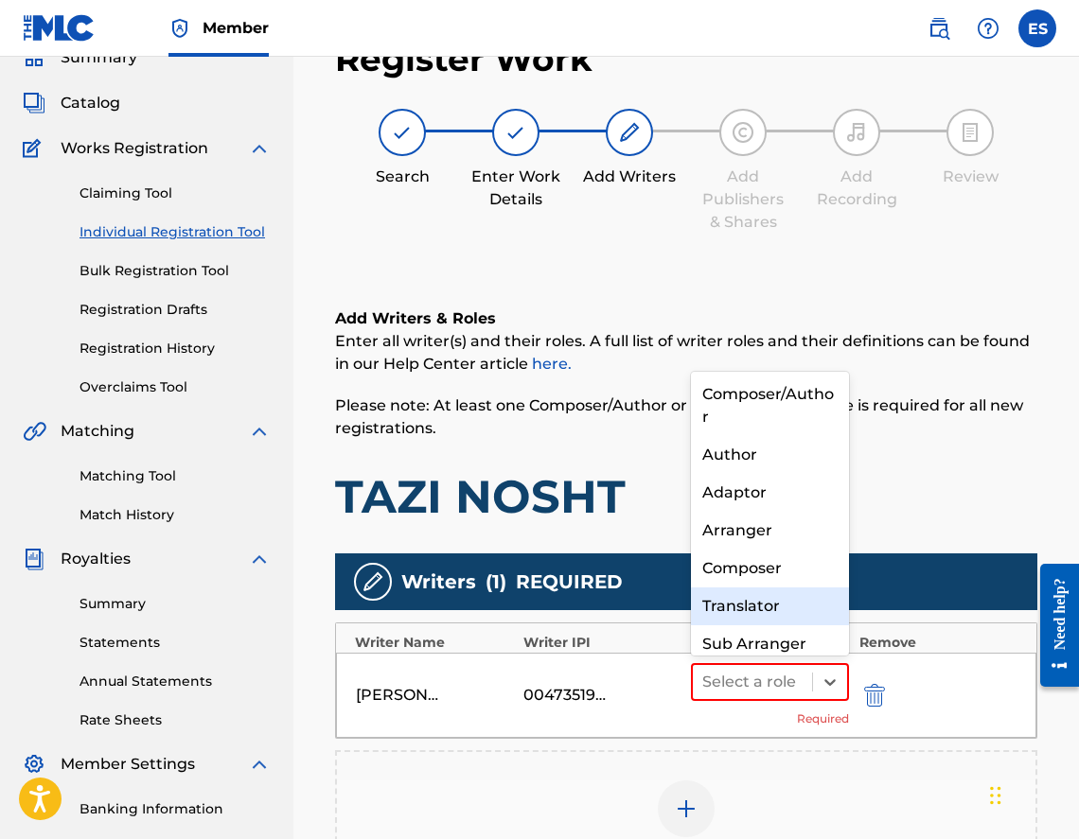
scroll to position [20, 0]
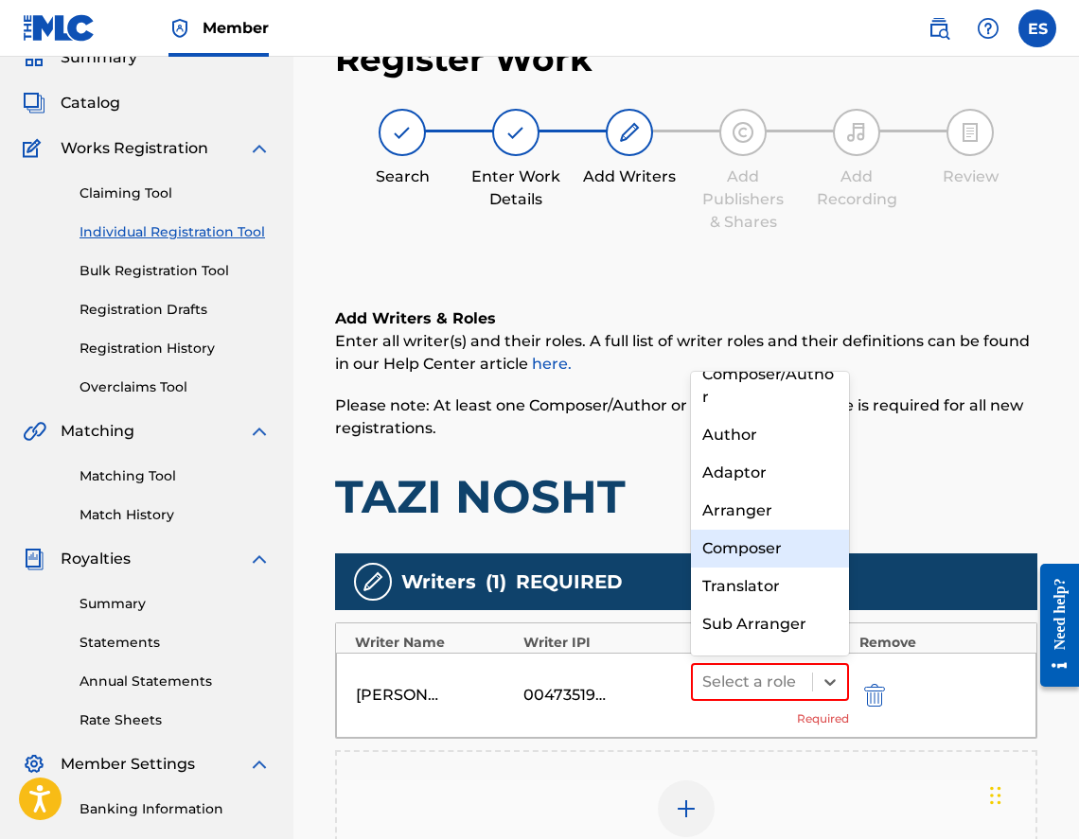
click at [783, 547] on div "Composer" at bounding box center [770, 549] width 158 height 38
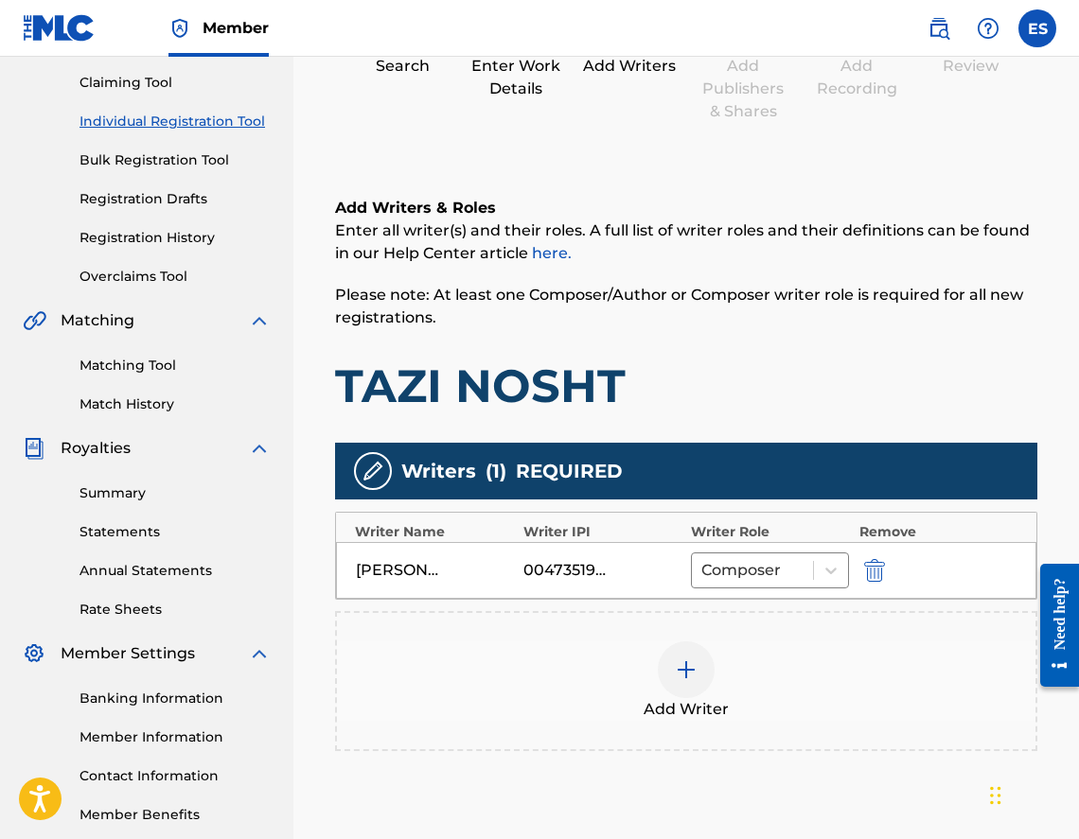
scroll to position [376, 0]
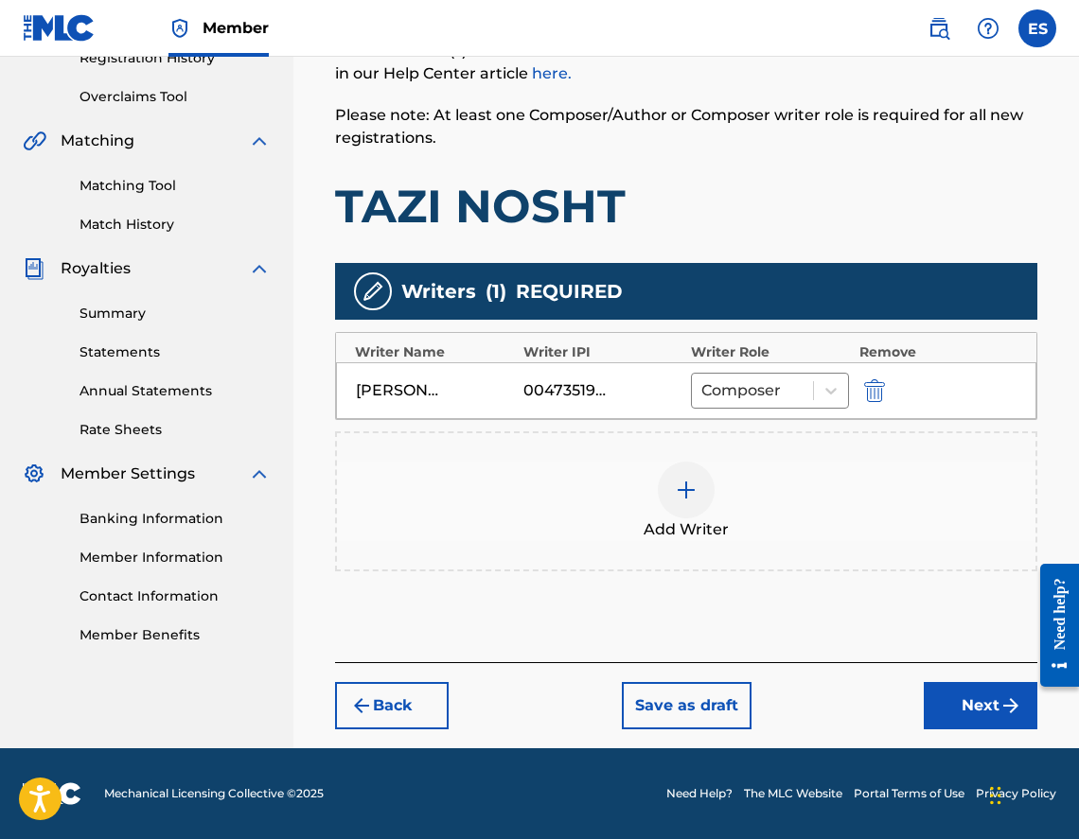
click at [710, 487] on div at bounding box center [686, 490] width 57 height 57
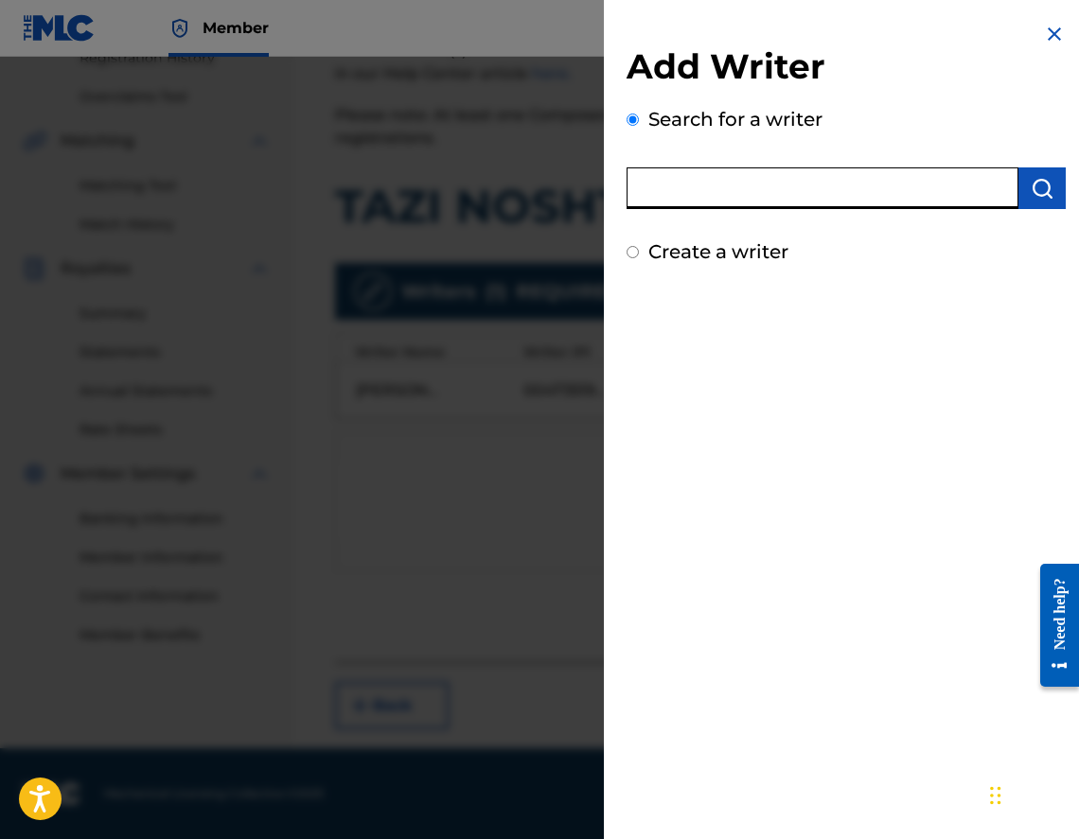
paste input "00473356148"
type input "00473356148"
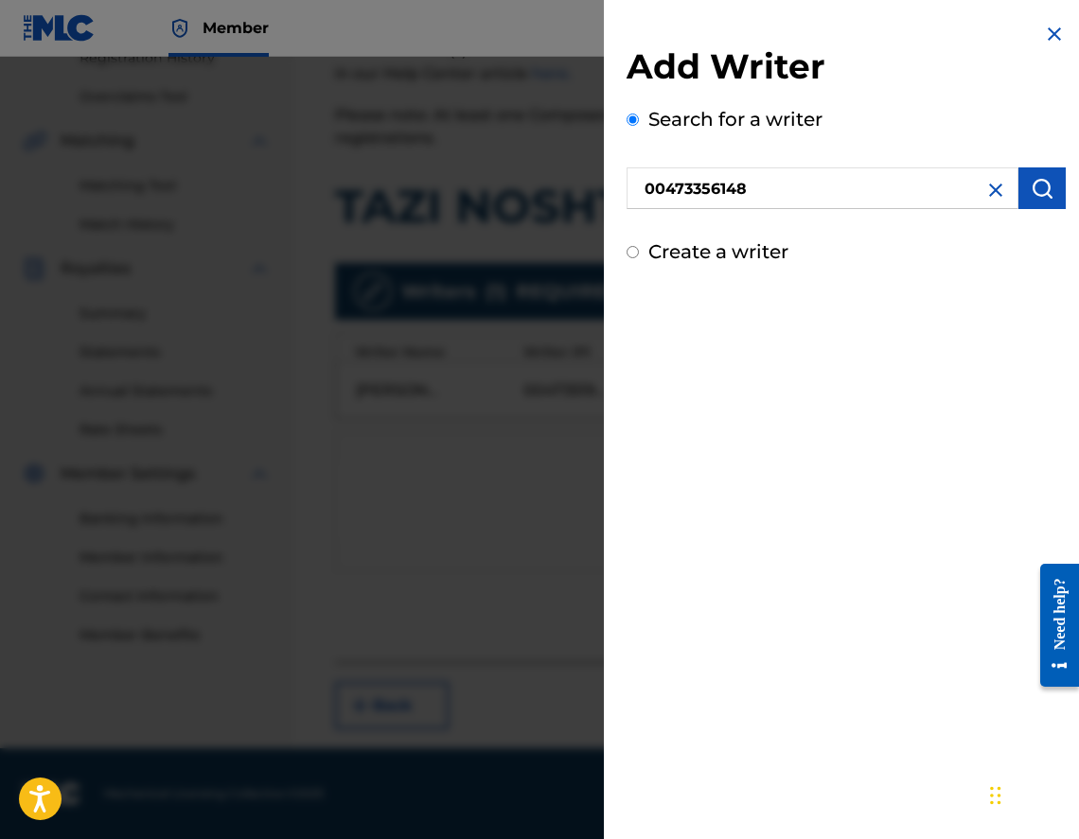
click at [1058, 172] on button "submit" at bounding box center [1041, 189] width 47 height 42
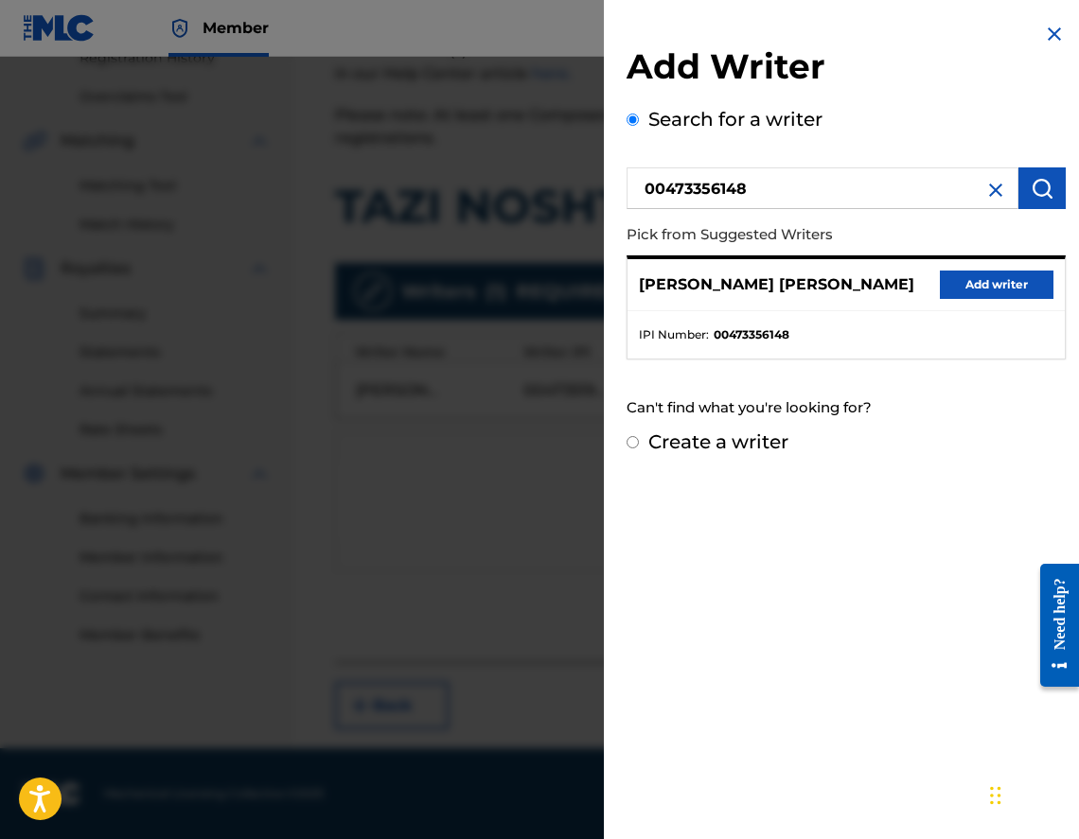
click at [985, 287] on button "Add writer" at bounding box center [997, 285] width 114 height 28
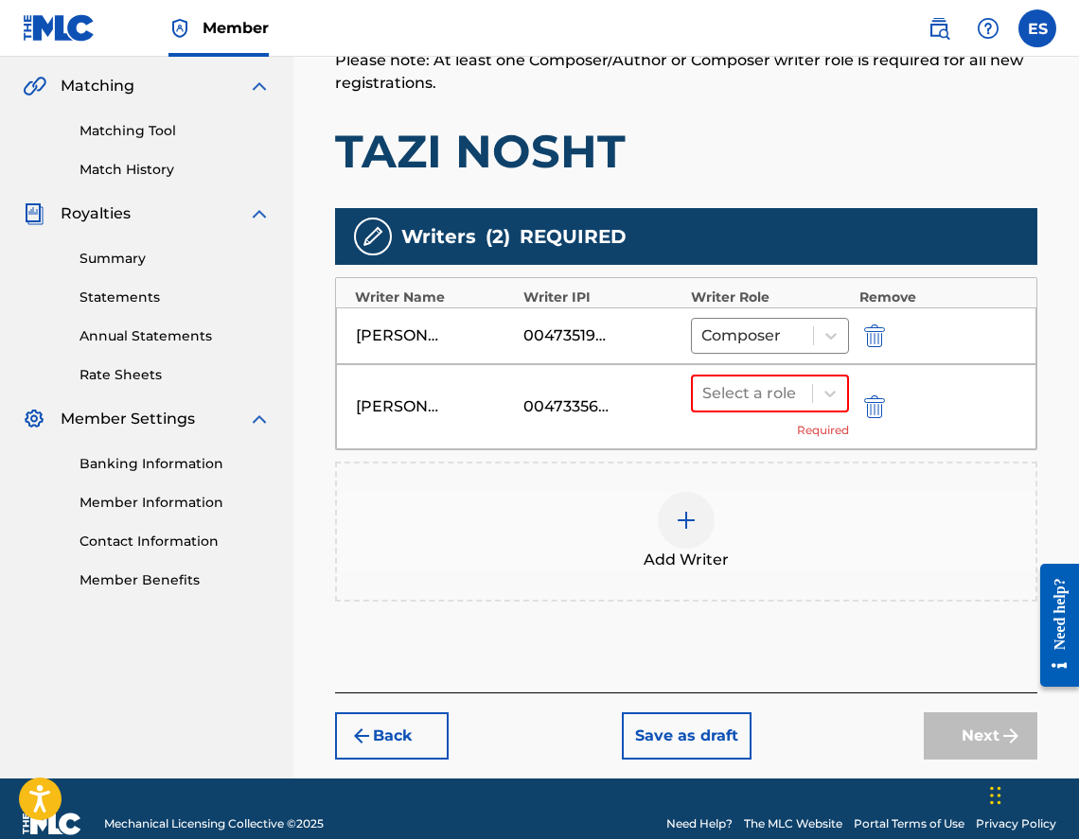
scroll to position [461, 0]
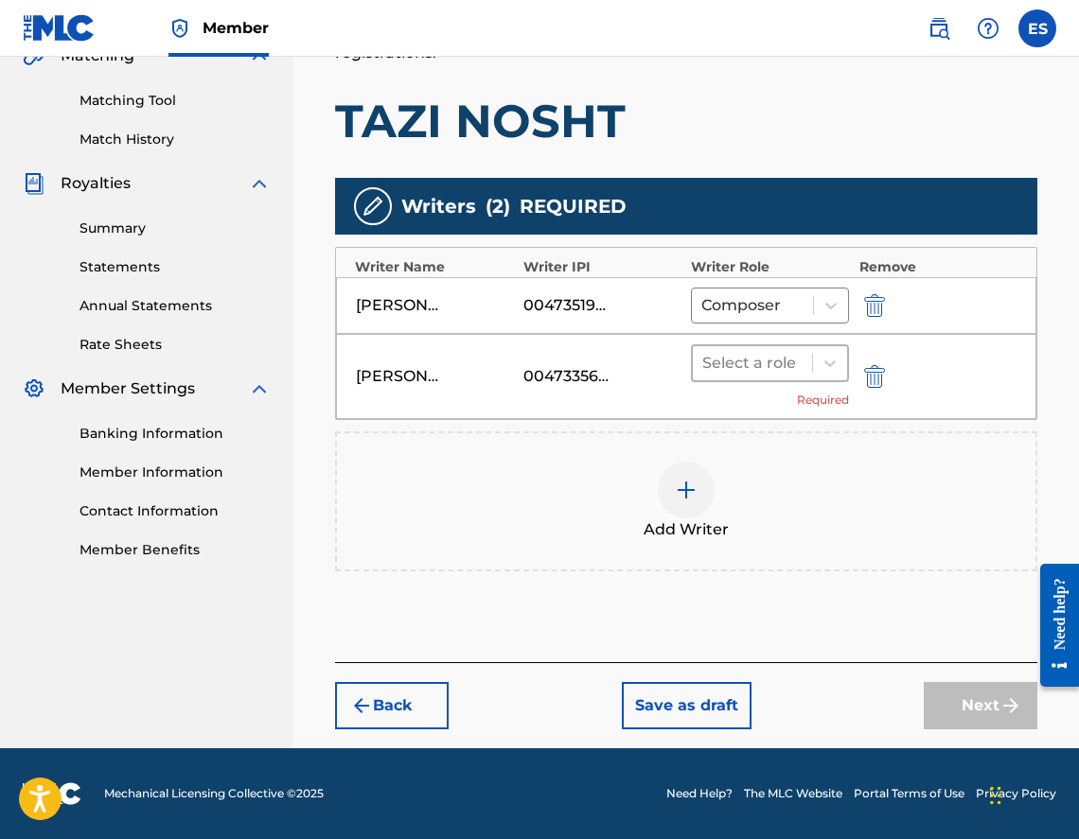
click at [730, 368] on div at bounding box center [752, 363] width 100 height 26
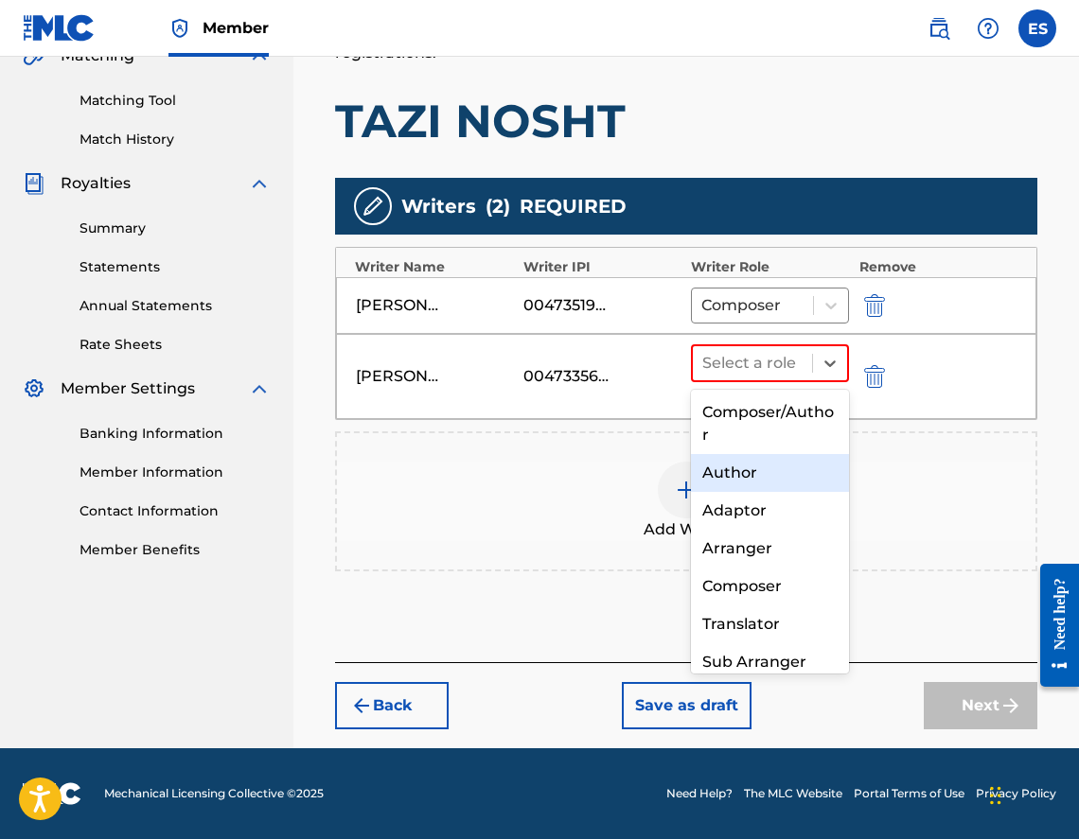
click at [758, 479] on div "Author" at bounding box center [770, 473] width 158 height 38
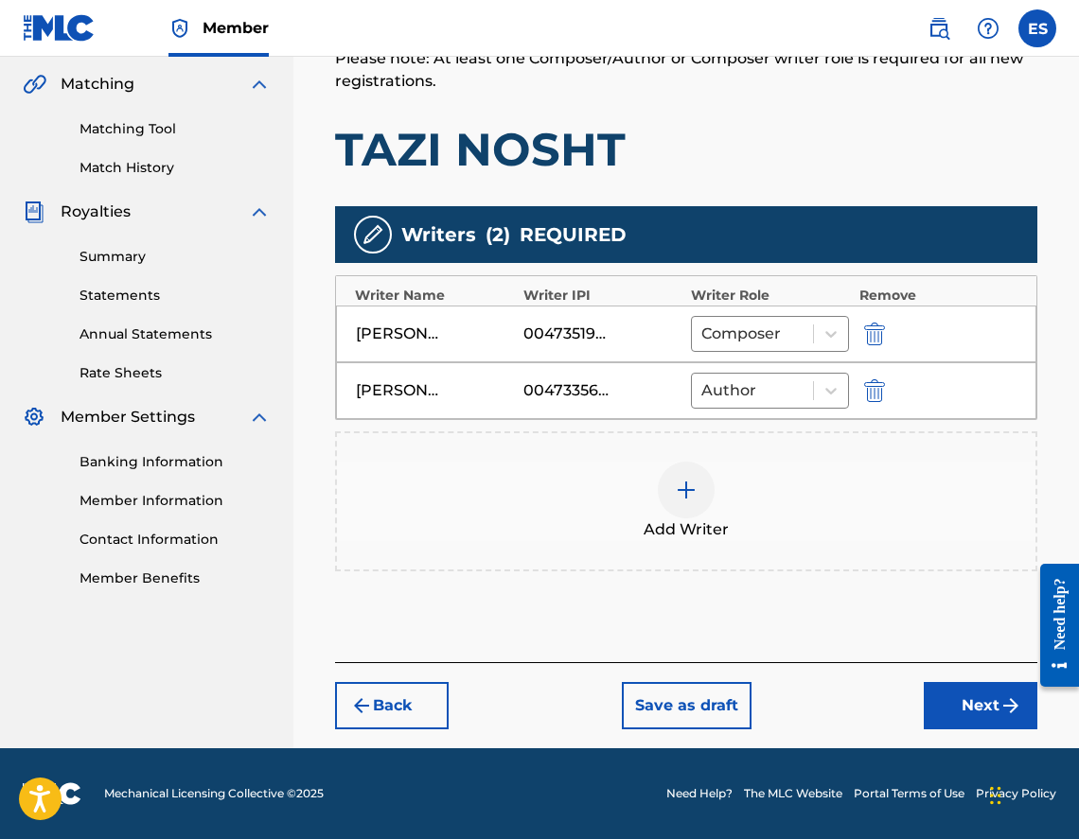
click at [946, 693] on button "Next" at bounding box center [981, 705] width 114 height 47
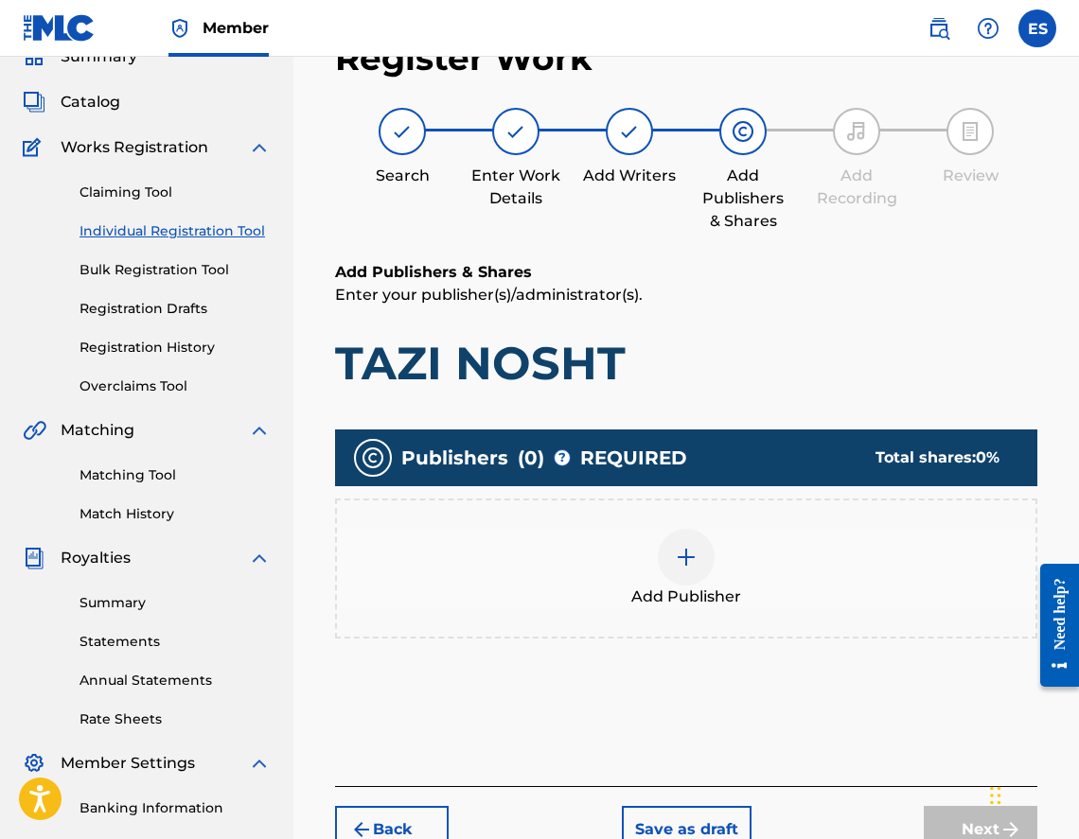
scroll to position [85, 0]
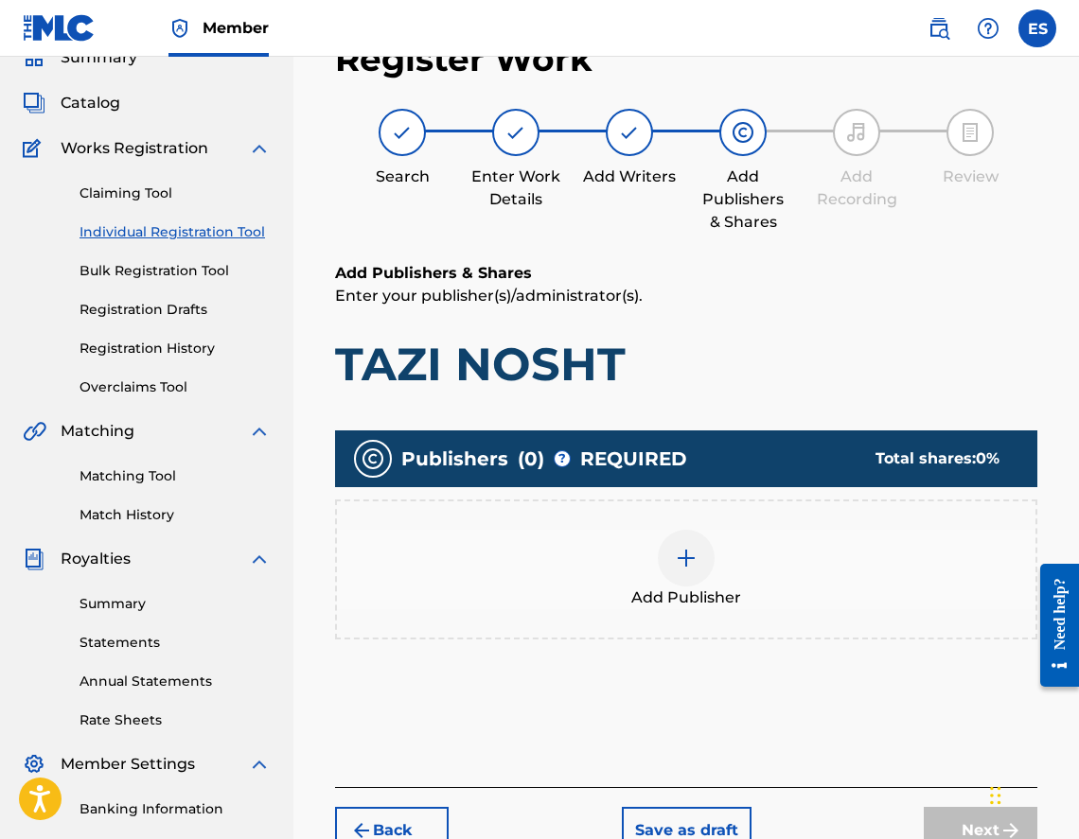
click at [768, 634] on div "Add Publisher" at bounding box center [686, 570] width 702 height 140
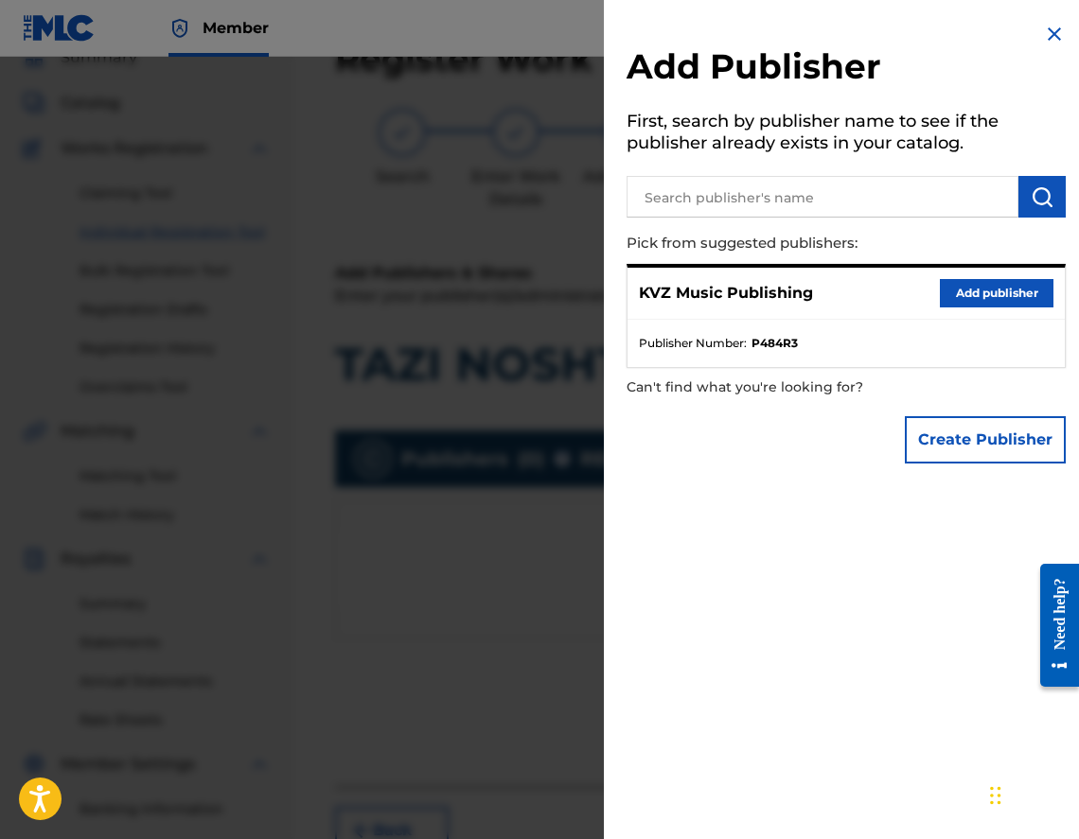
click at [983, 284] on button "Add publisher" at bounding box center [997, 293] width 114 height 28
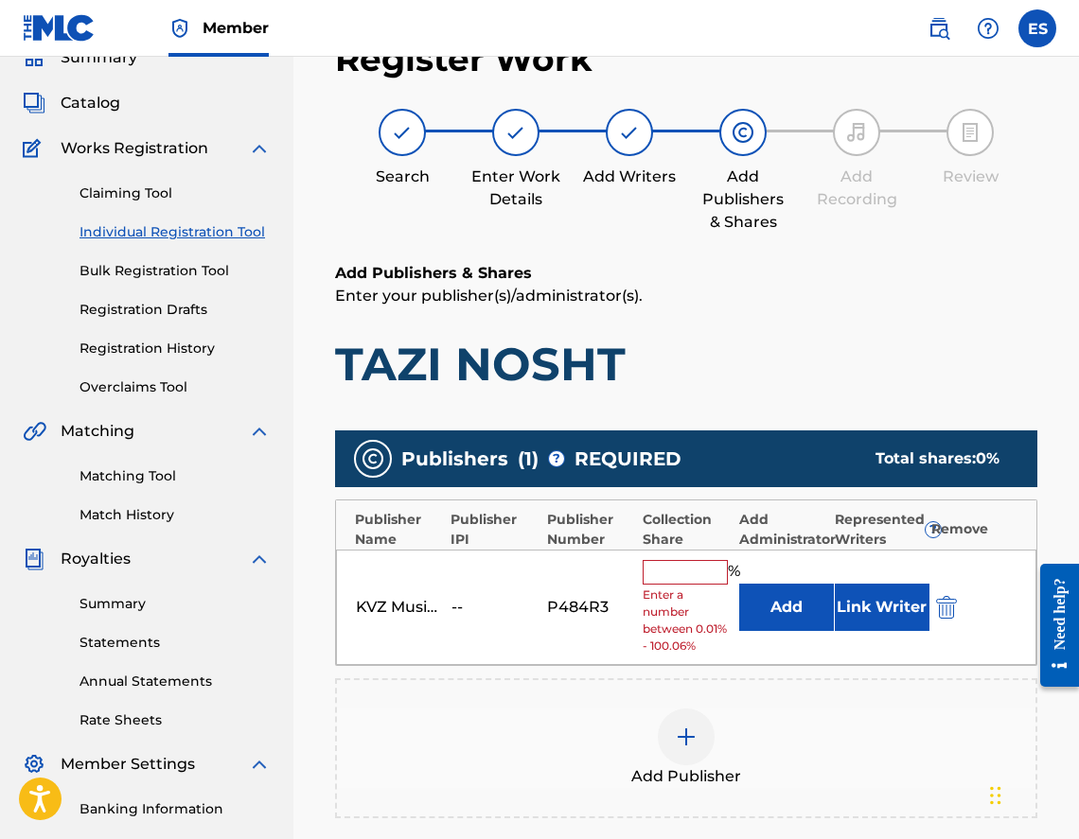
click at [702, 582] on input "text" at bounding box center [685, 572] width 85 height 25
type input "100"
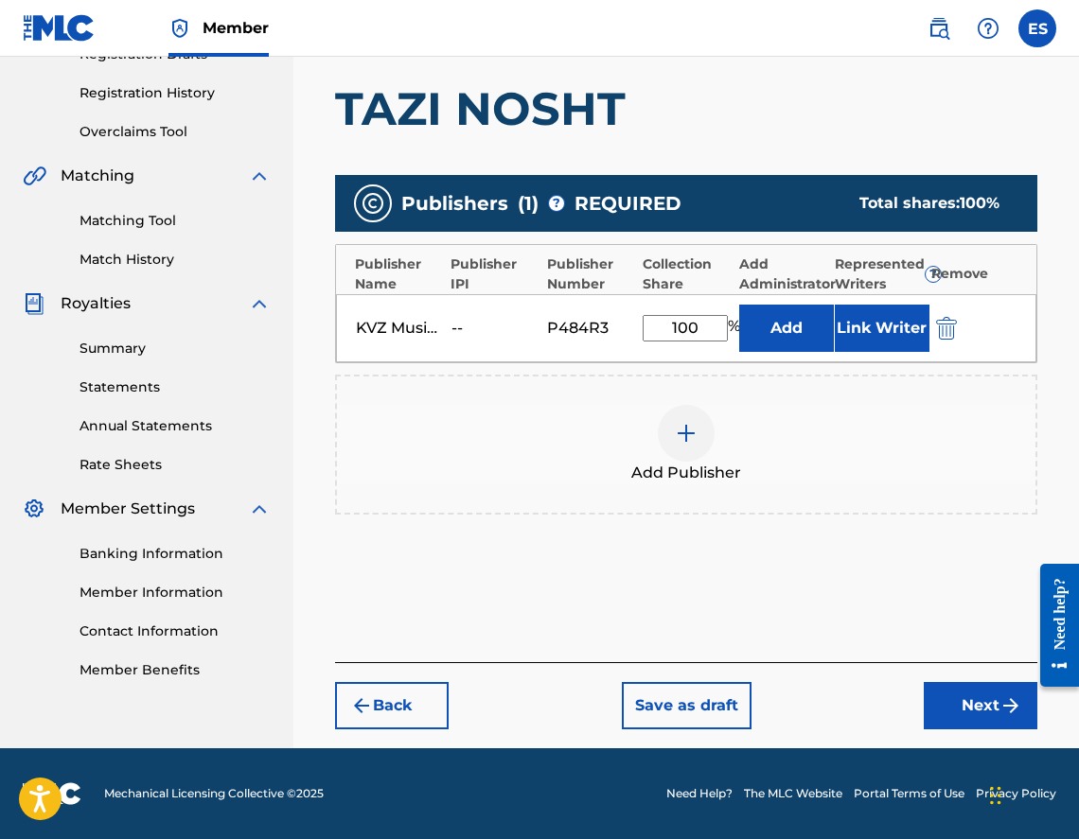
click at [933, 703] on button "Next" at bounding box center [981, 705] width 114 height 47
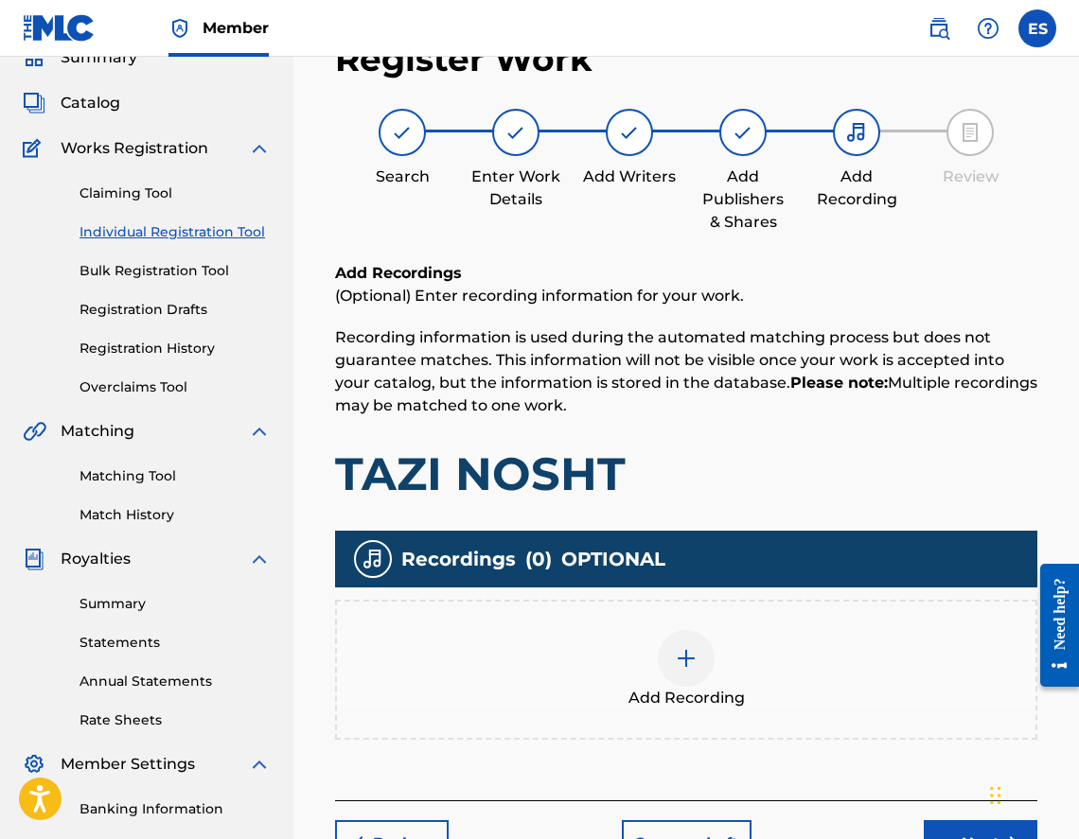
click at [750, 650] on div "Add Recording" at bounding box center [686, 669] width 698 height 79
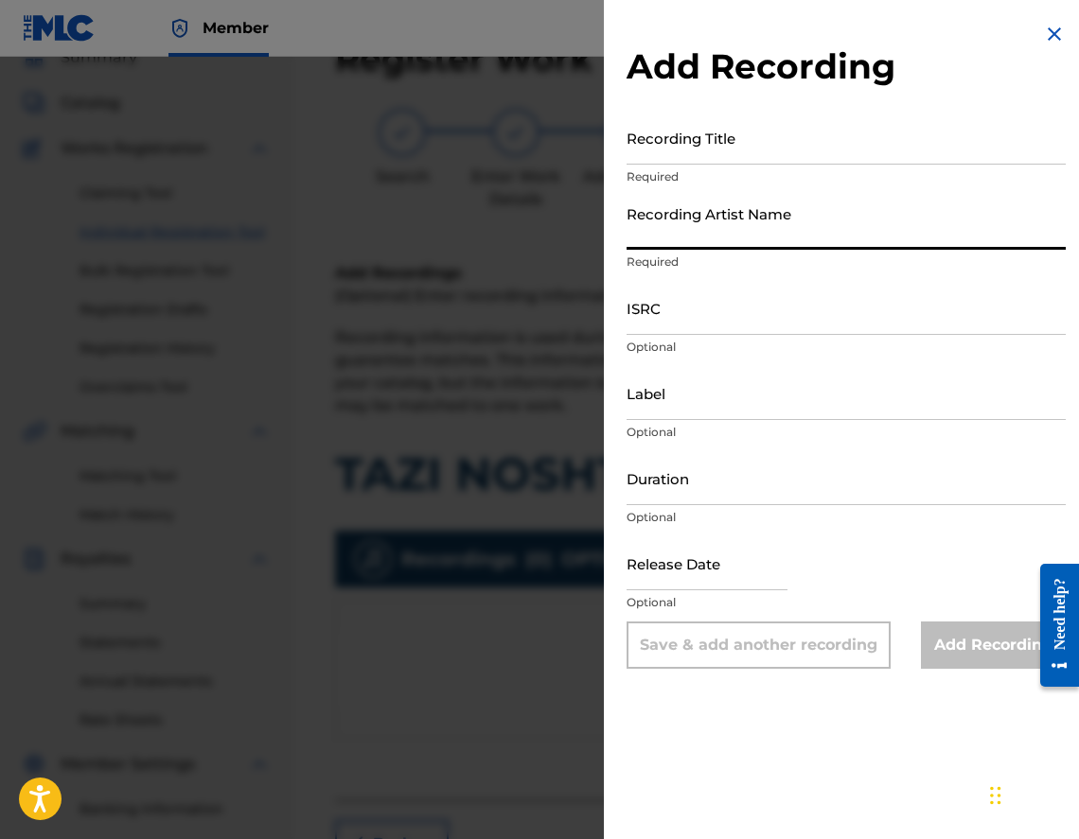
drag, startPoint x: 677, startPoint y: 202, endPoint x: 664, endPoint y: 152, distance: 50.7
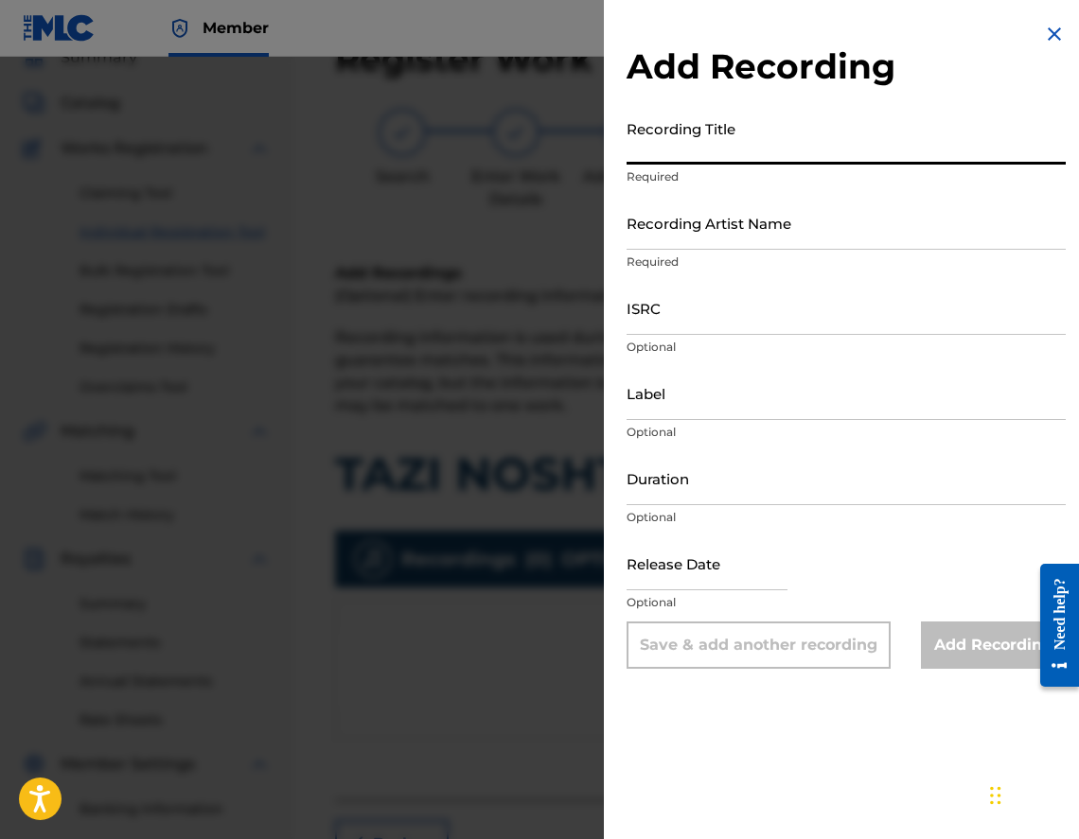
paste input "TAZI NOSHT"
type input "TAZI NOSHT"
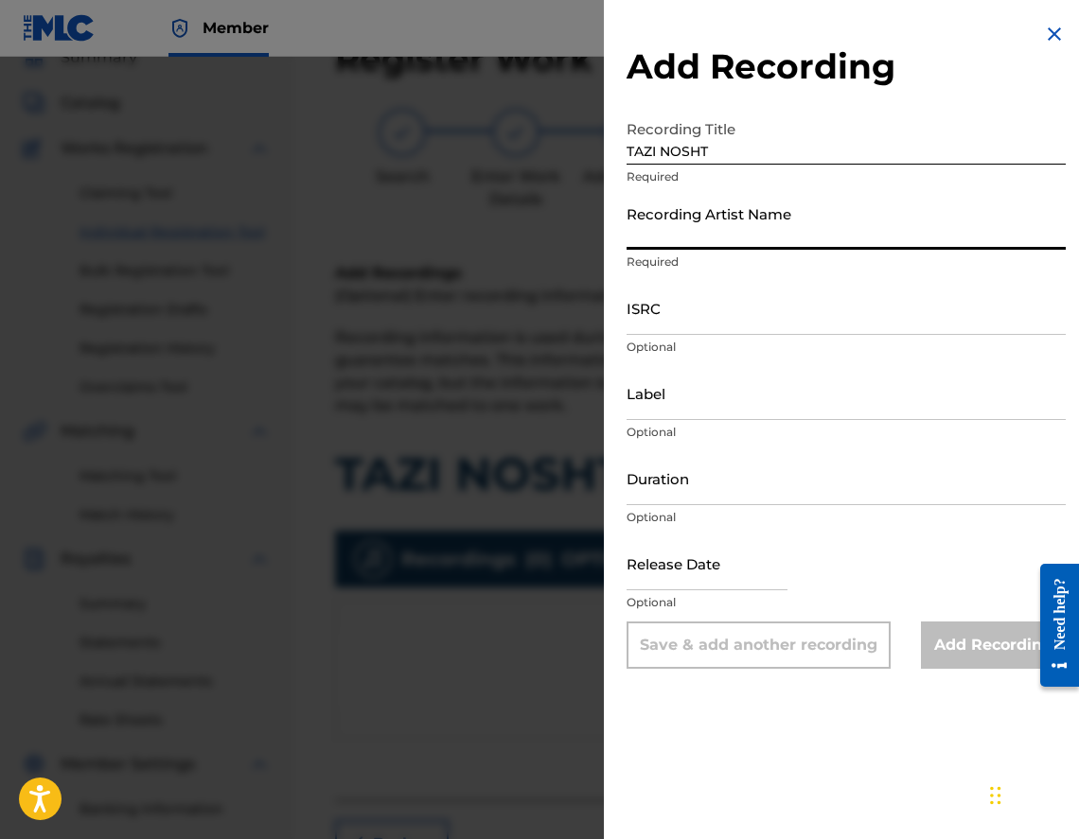
paste input "[PERSON_NAME]"
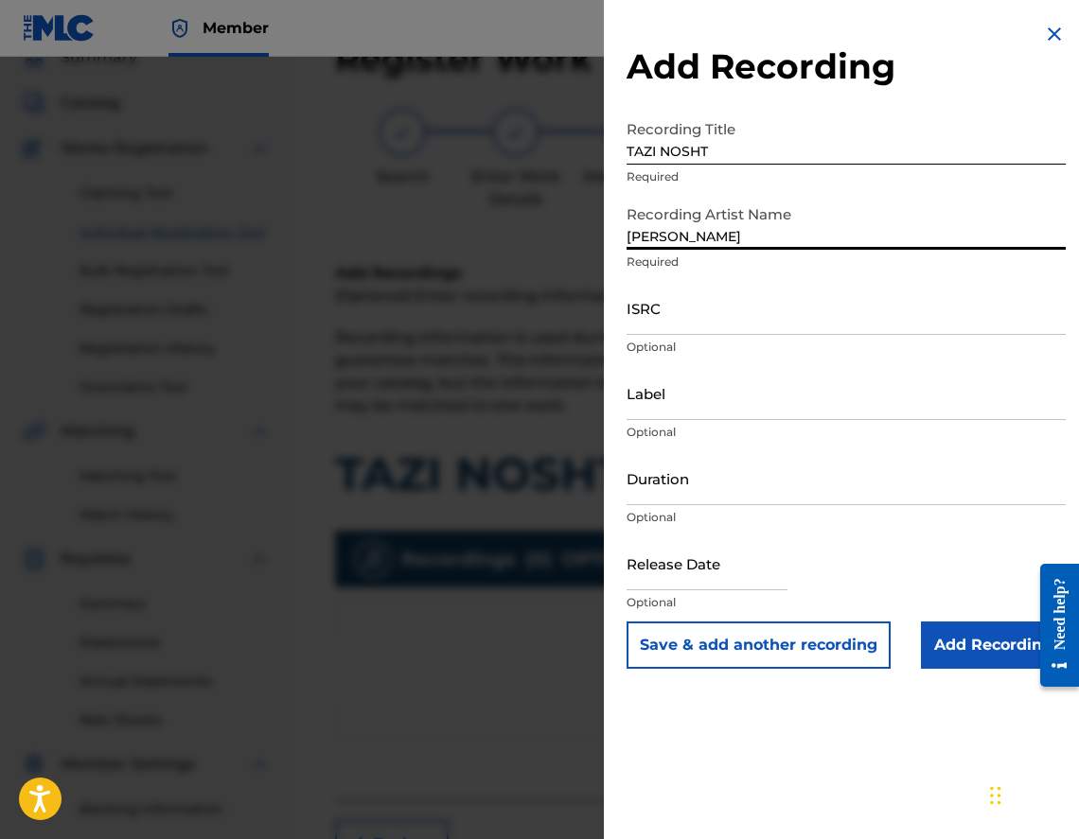
type input "[PERSON_NAME]"
click at [854, 507] on div "Duration Optional" at bounding box center [846, 493] width 439 height 85
click at [852, 487] on input "Duration" at bounding box center [846, 478] width 439 height 54
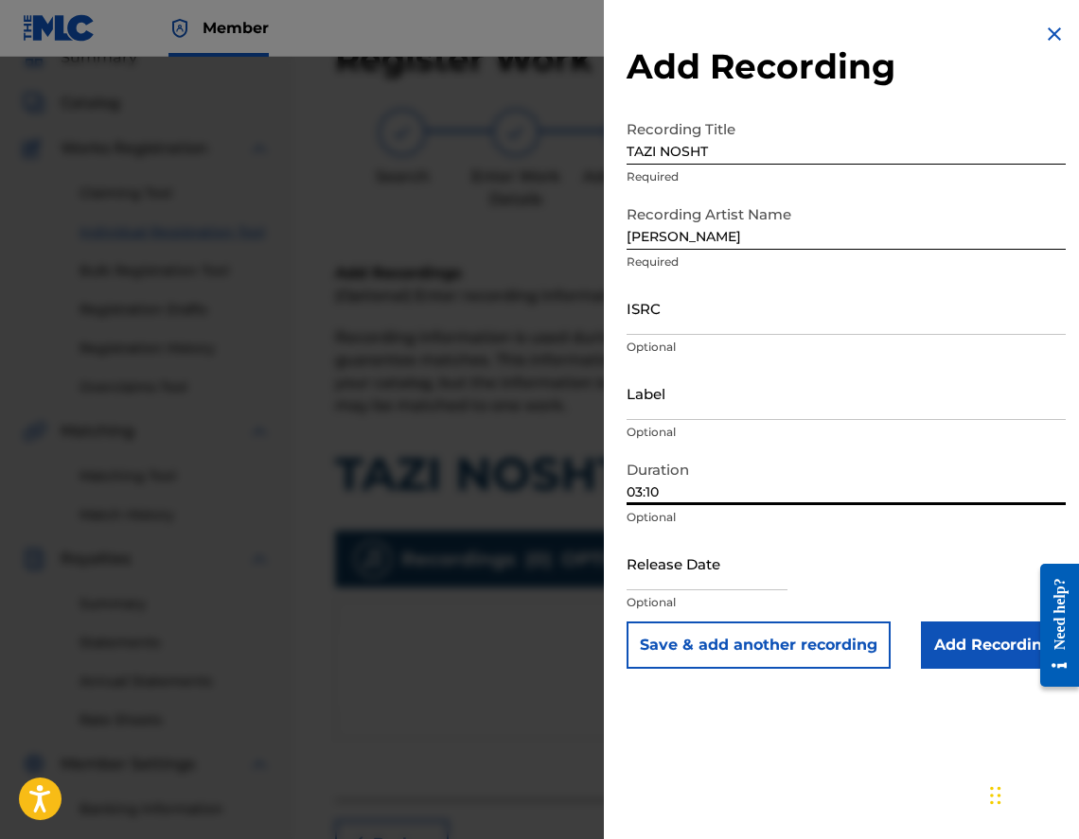
click at [641, 498] on input "03:10" at bounding box center [846, 478] width 439 height 54
type input "04:10"
click at [953, 646] on input "Add Recording" at bounding box center [993, 645] width 145 height 47
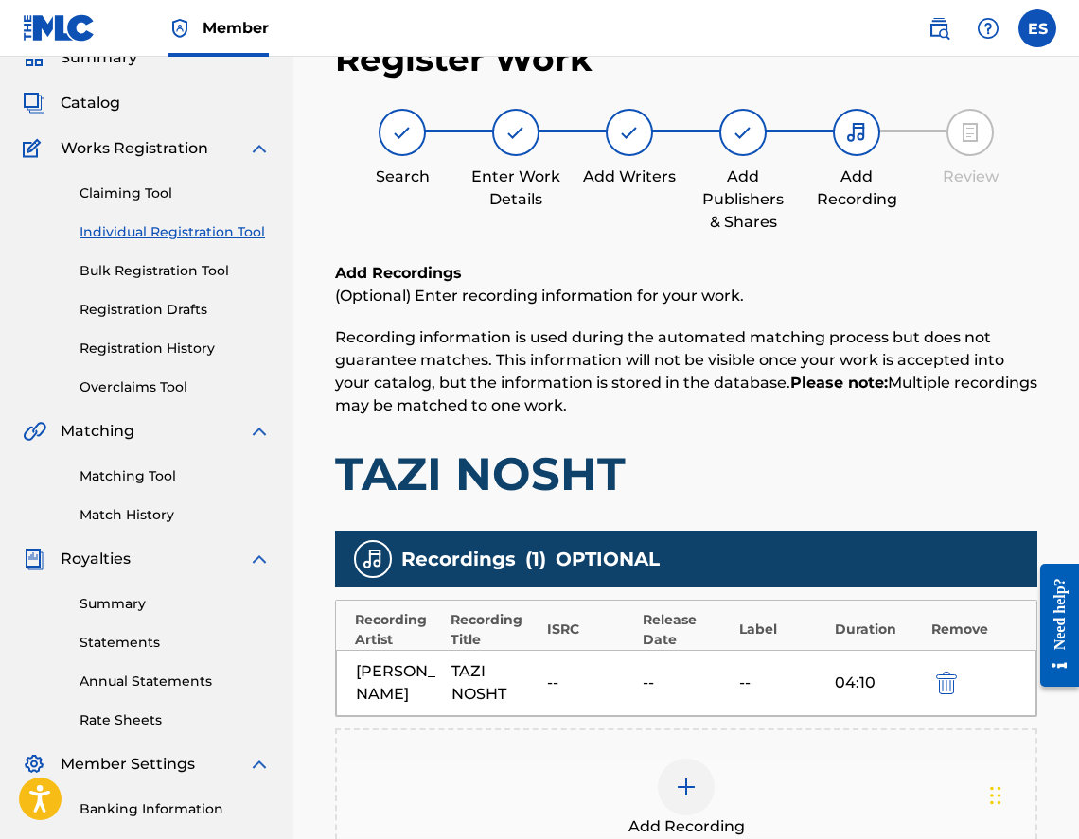
scroll to position [352, 0]
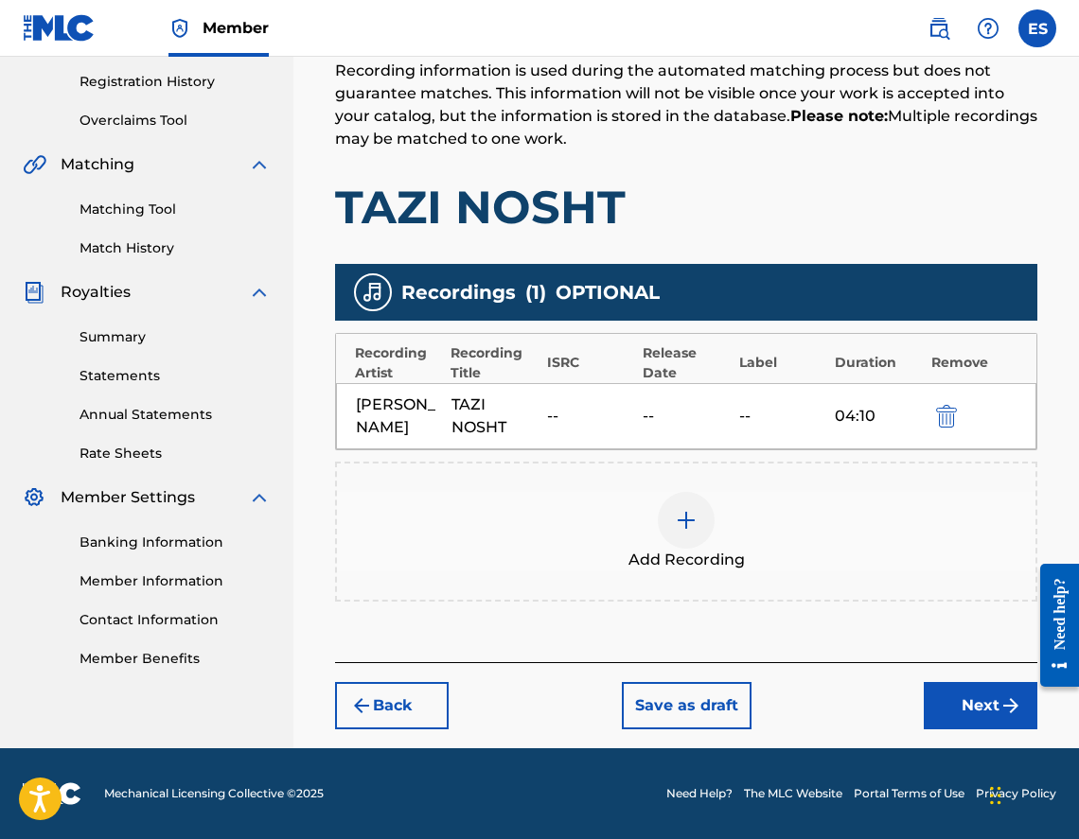
click at [949, 698] on button "Next" at bounding box center [981, 705] width 114 height 47
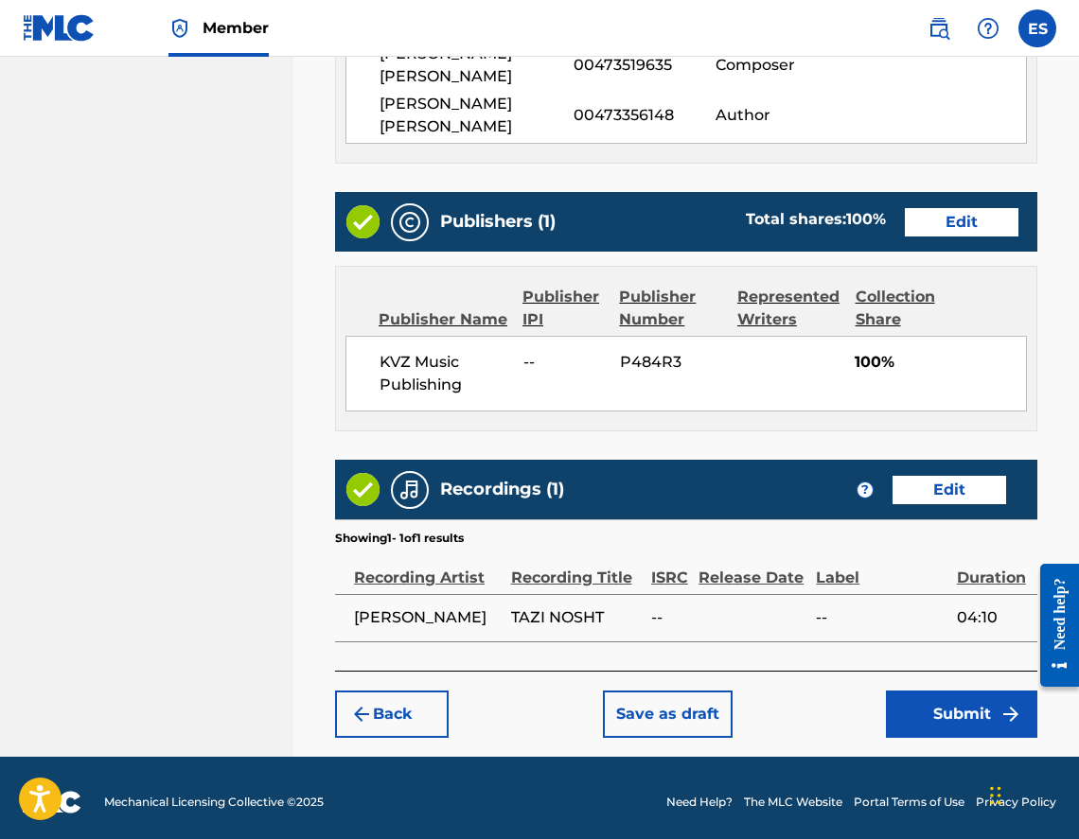
scroll to position [1051, 0]
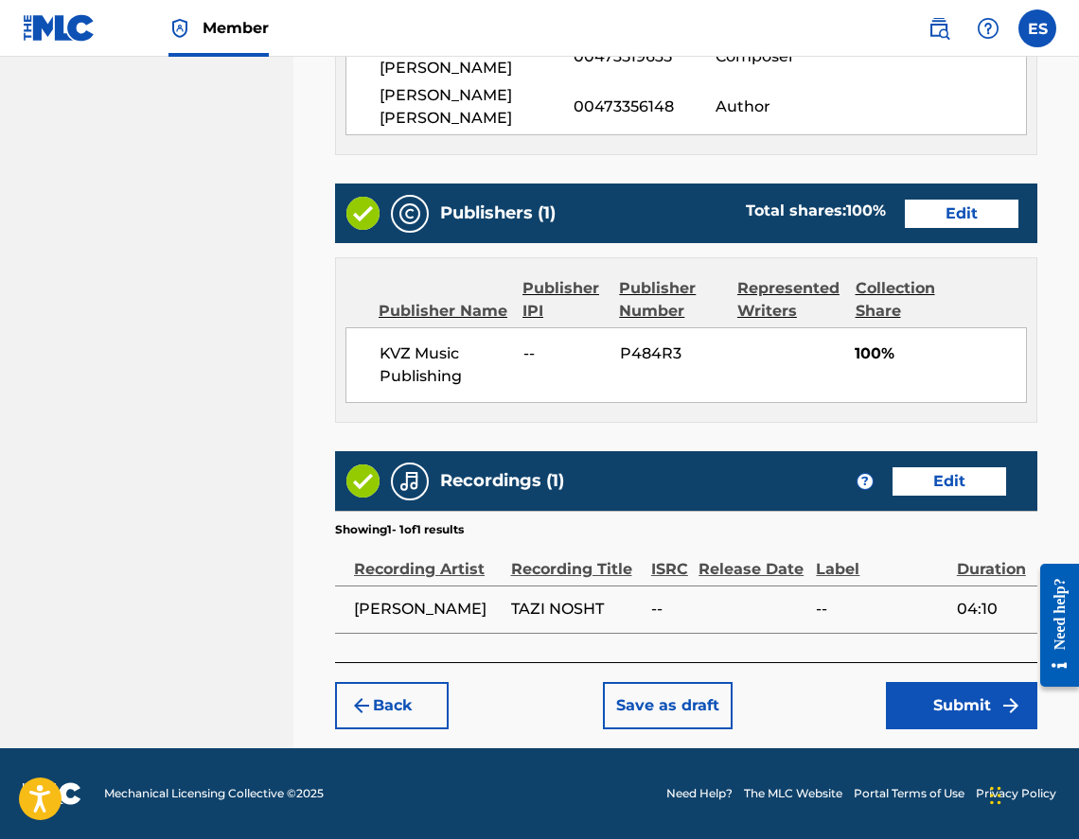
click at [927, 712] on button "Submit" at bounding box center [961, 705] width 151 height 47
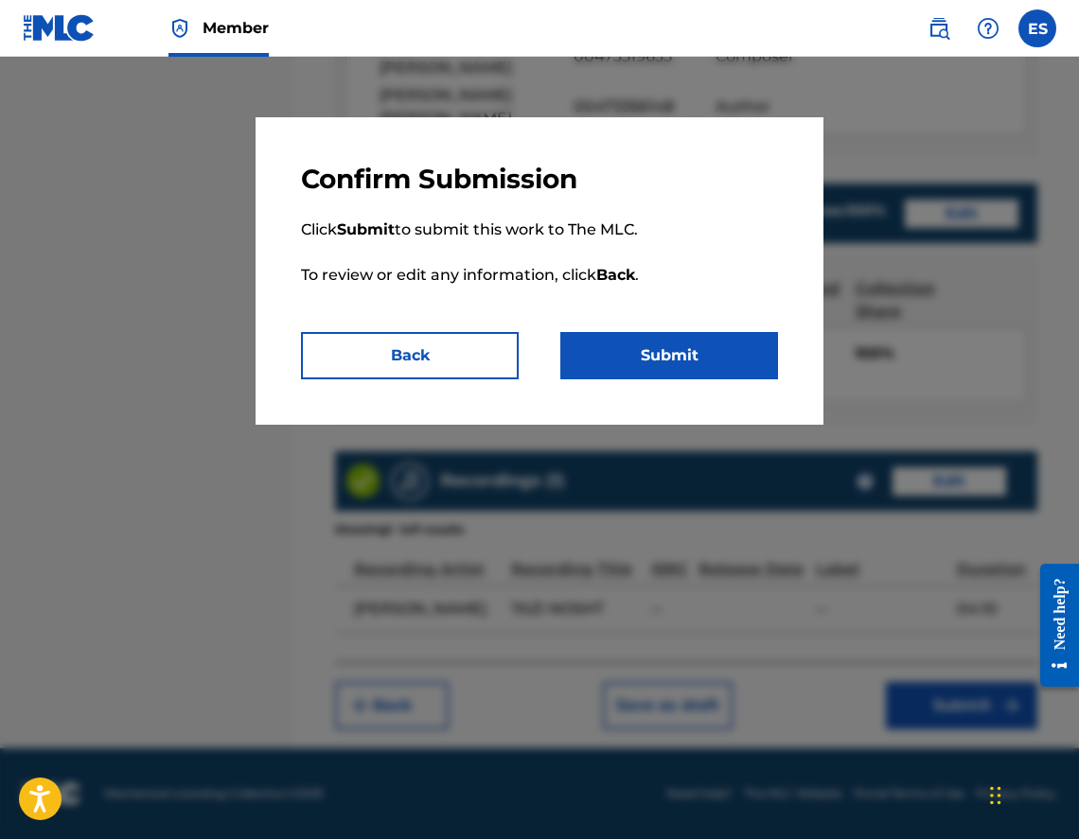
click at [621, 354] on button "Submit" at bounding box center [669, 355] width 218 height 47
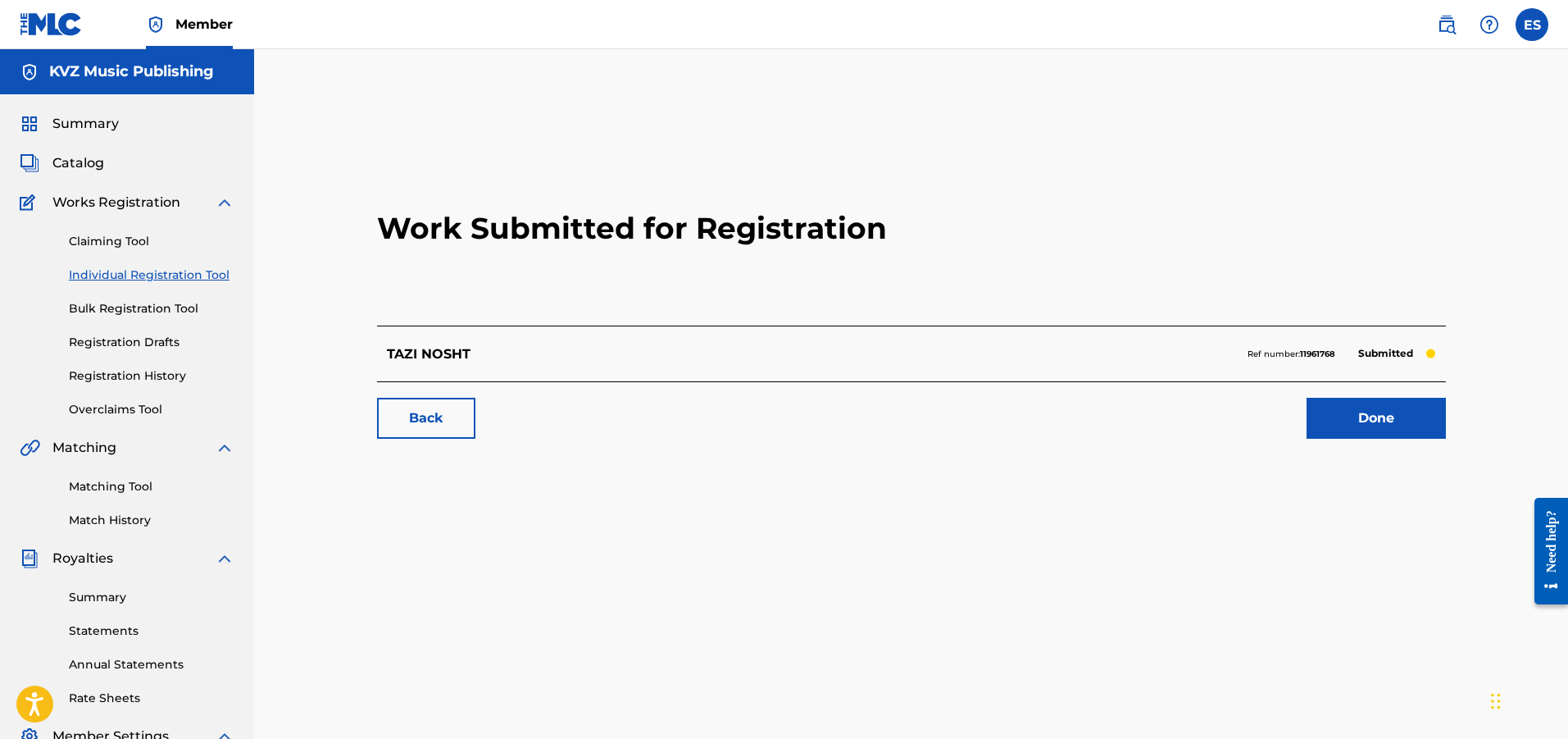
click at [176, 276] on link "Individual Registration Tool" at bounding box center [151, 276] width 165 height 17
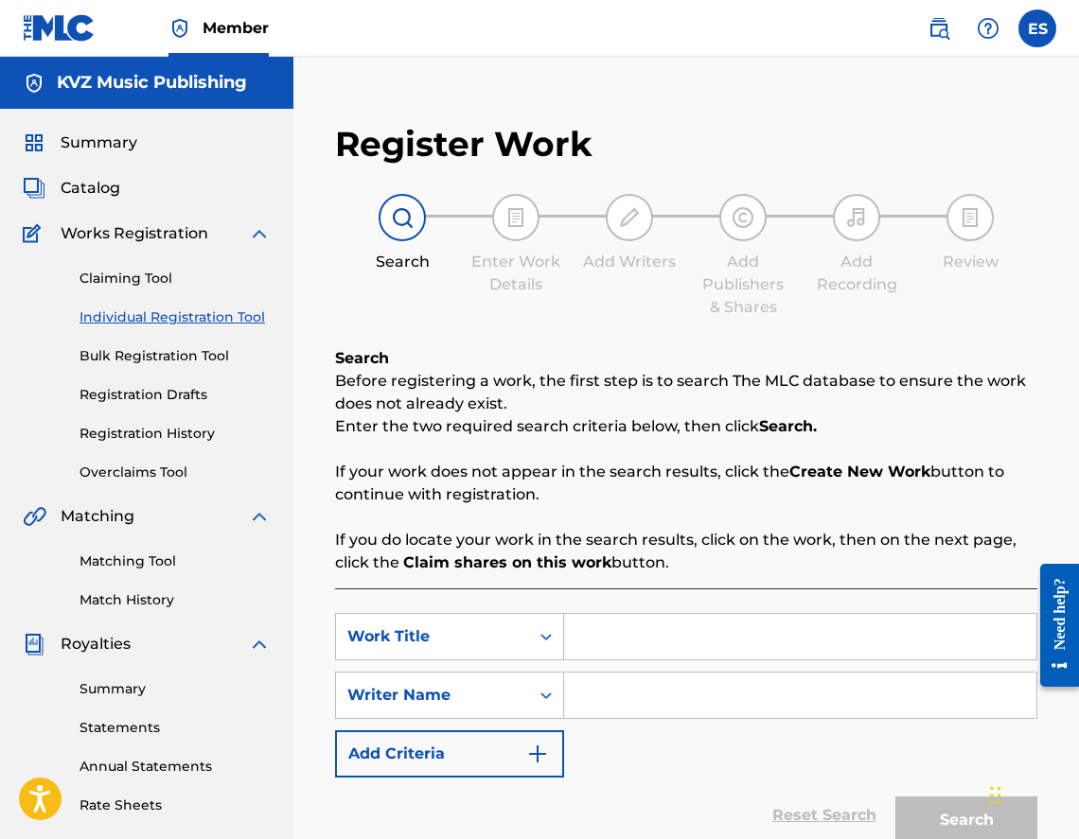
paste input "TOPLI VULNI"
type input "TOPLI VULNI"
click at [602, 691] on input "Search Form" at bounding box center [800, 695] width 472 height 45
type input "[PERSON_NAME]"
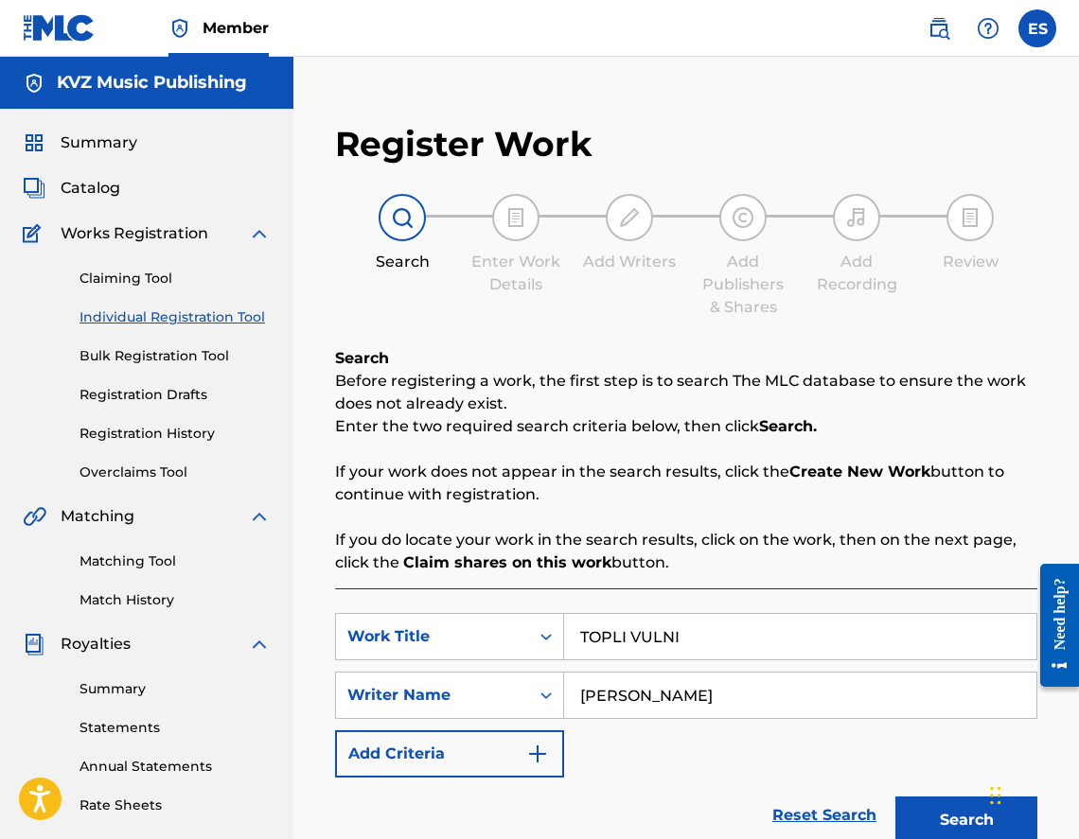
drag, startPoint x: 914, startPoint y: 817, endPoint x: 902, endPoint y: 815, distance: 12.4
click at [915, 817] on button "Search" at bounding box center [966, 820] width 142 height 47
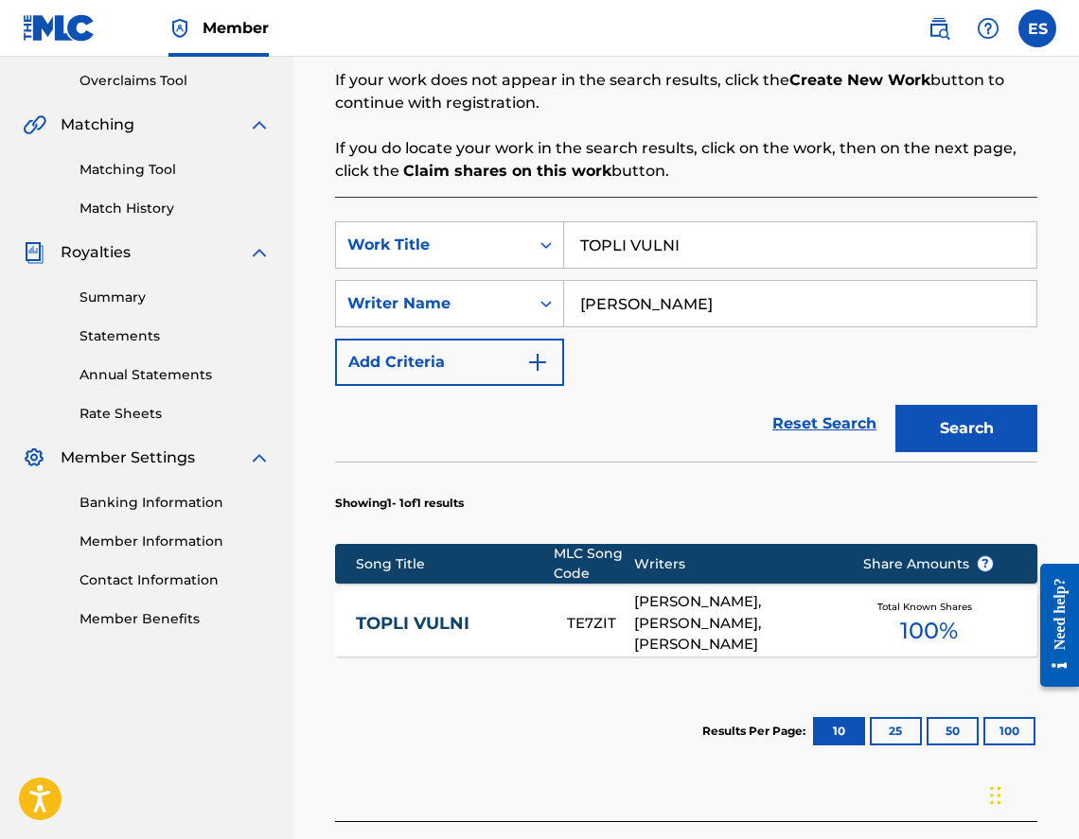
scroll to position [405, 0]
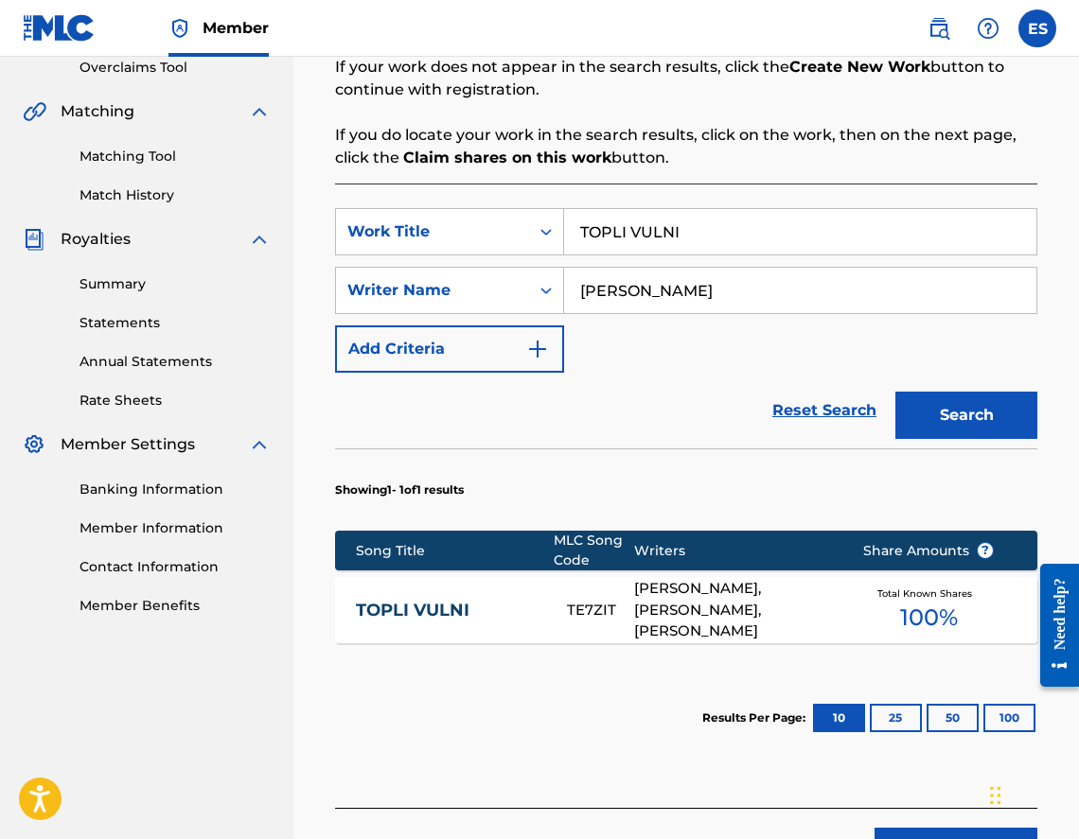
click at [483, 616] on link "TOPLI VULNI" at bounding box center [448, 611] width 185 height 22
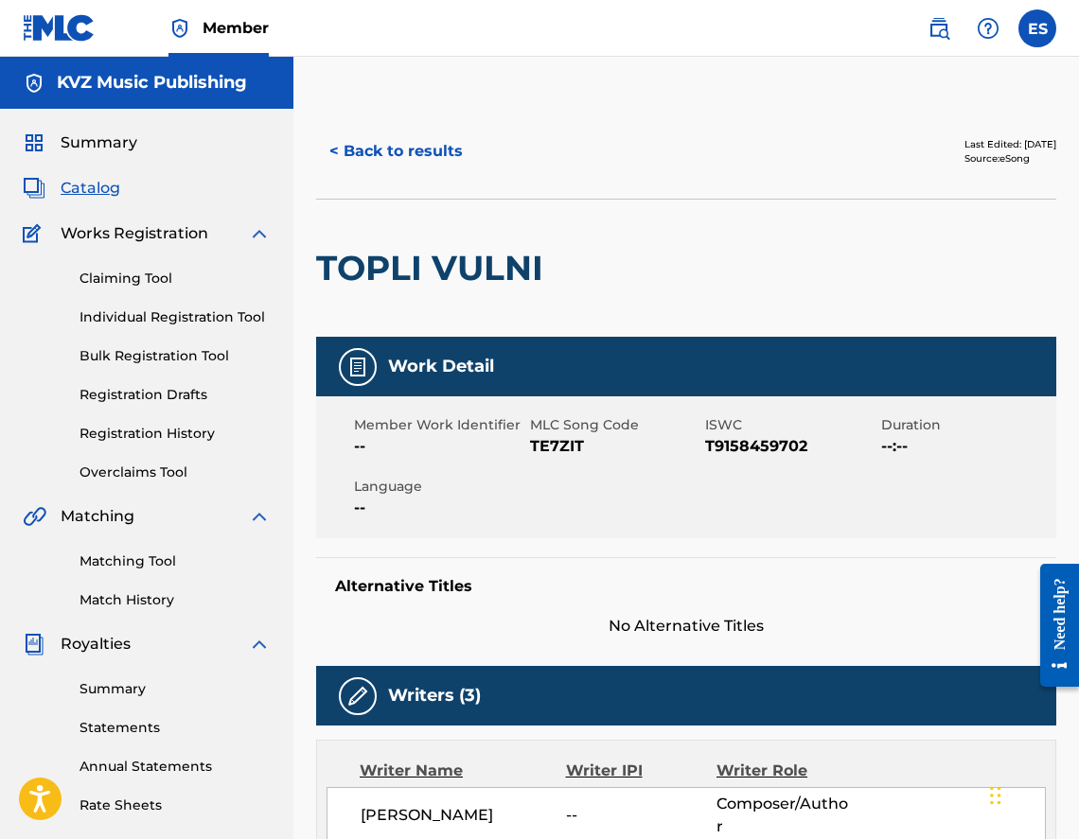
click at [429, 150] on button "< Back to results" at bounding box center [396, 151] width 160 height 47
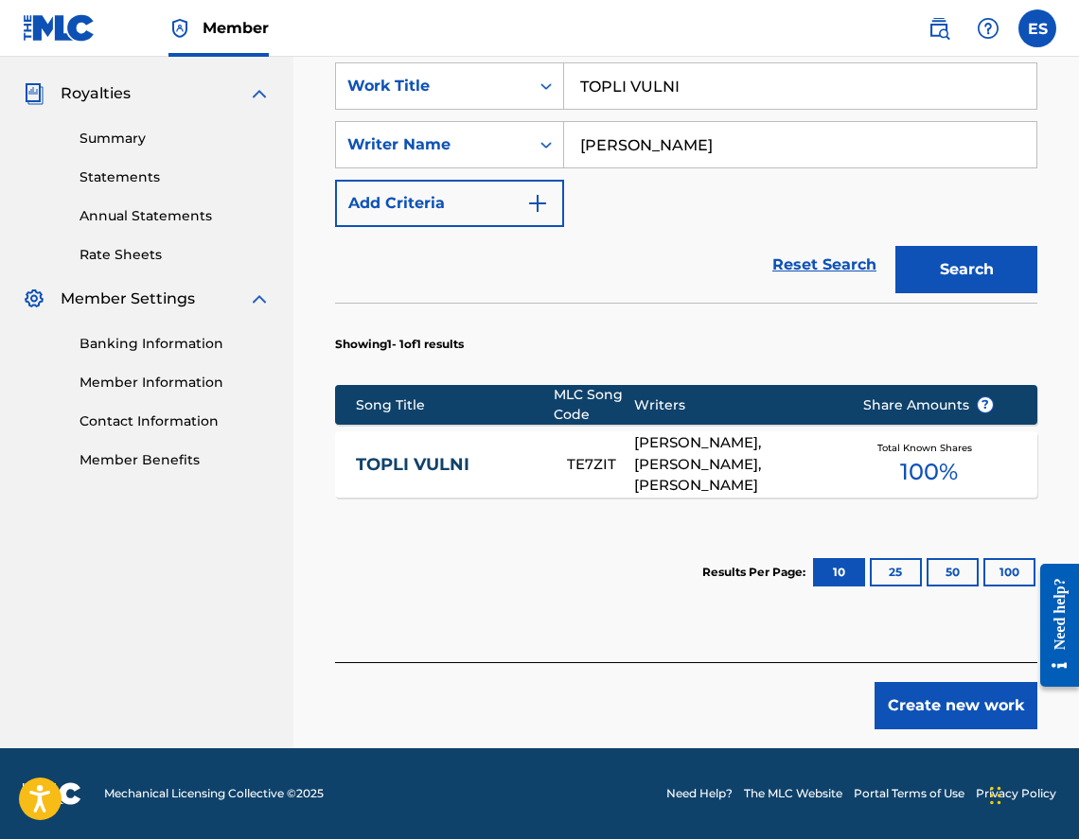
click at [958, 724] on button "Create new work" at bounding box center [955, 705] width 163 height 47
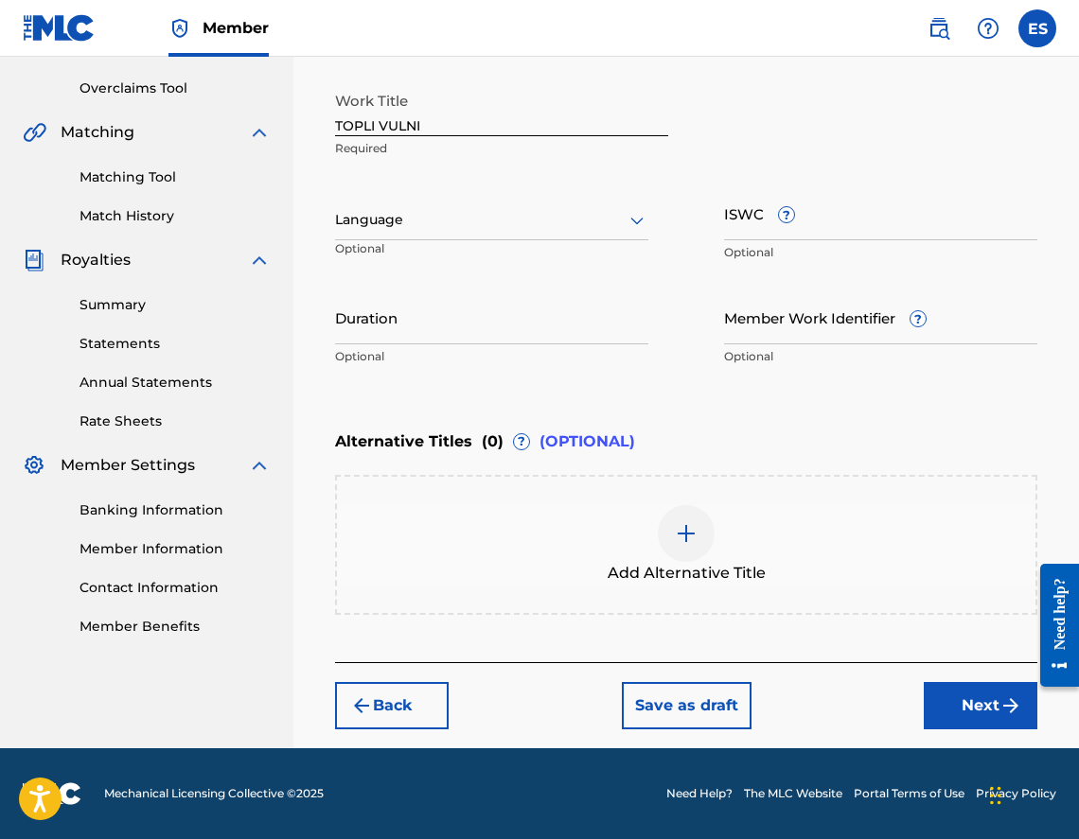
click at [464, 209] on div at bounding box center [491, 220] width 313 height 24
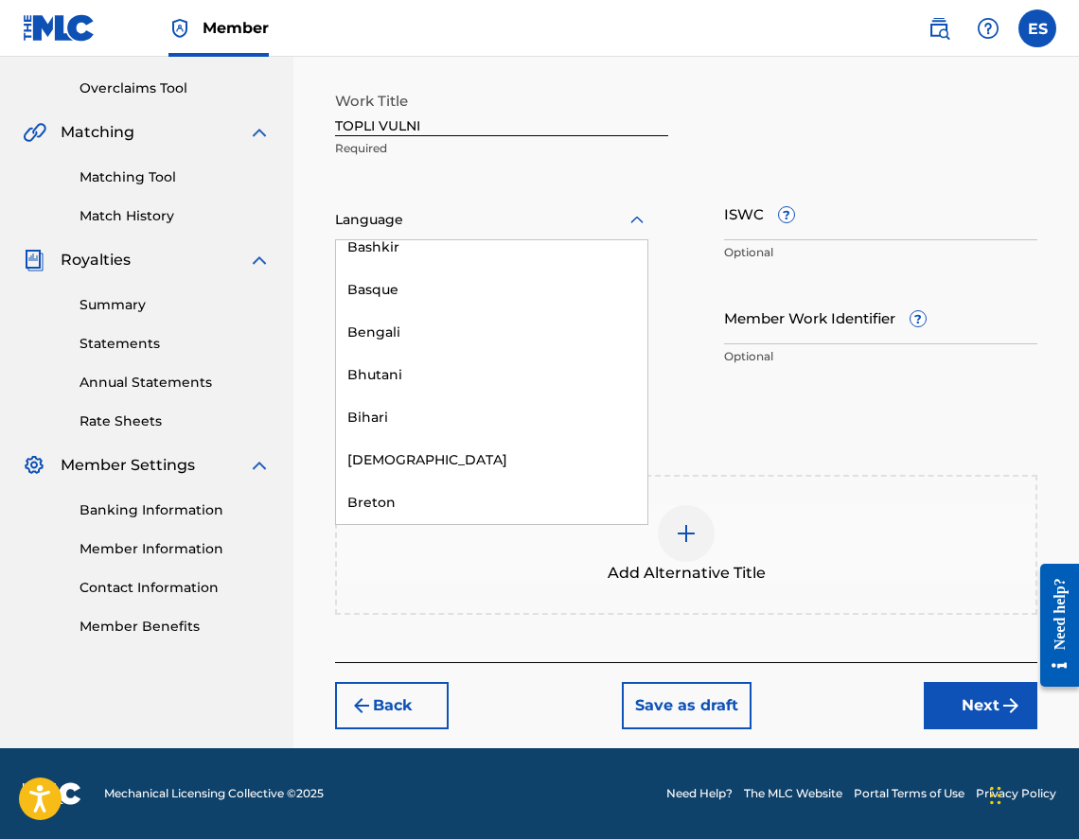
scroll to position [662, 0]
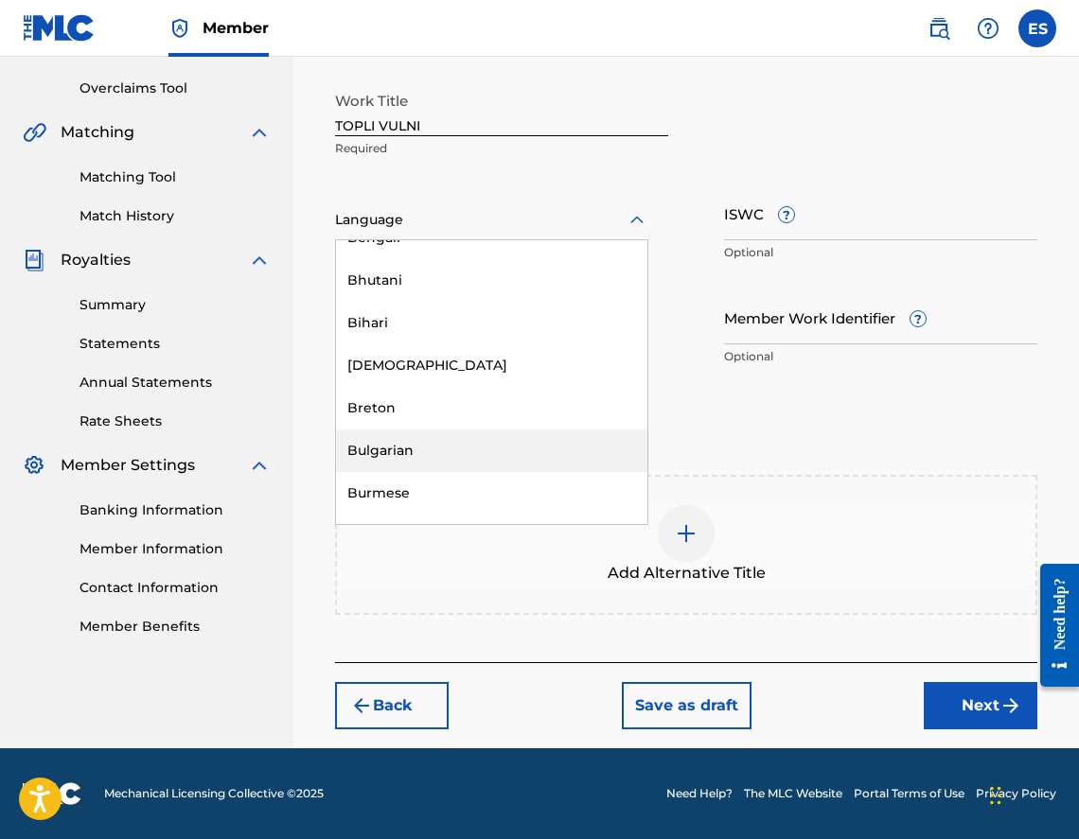
click at [447, 465] on div "Bulgarian" at bounding box center [491, 451] width 311 height 43
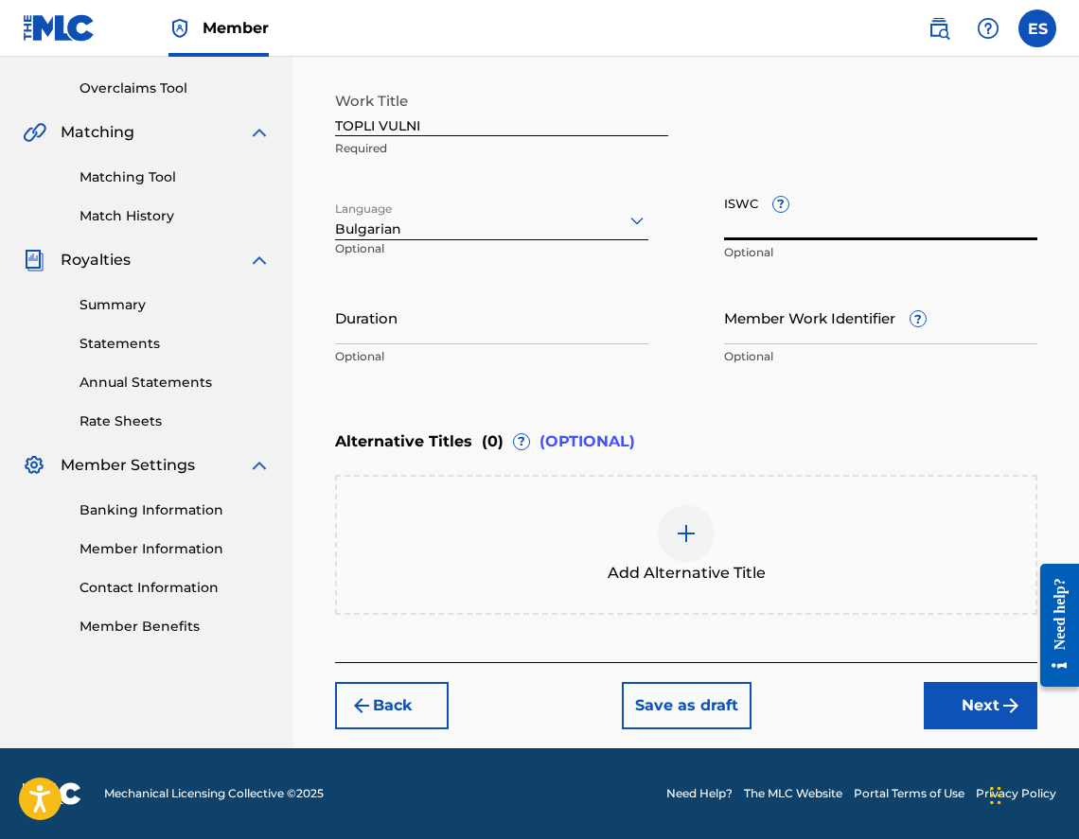
drag, startPoint x: 881, startPoint y: 245, endPoint x: 858, endPoint y: 230, distance: 27.3
paste input "T9158459702"
type input "T9158459702"
paste input "03:17"
type input "03:17"
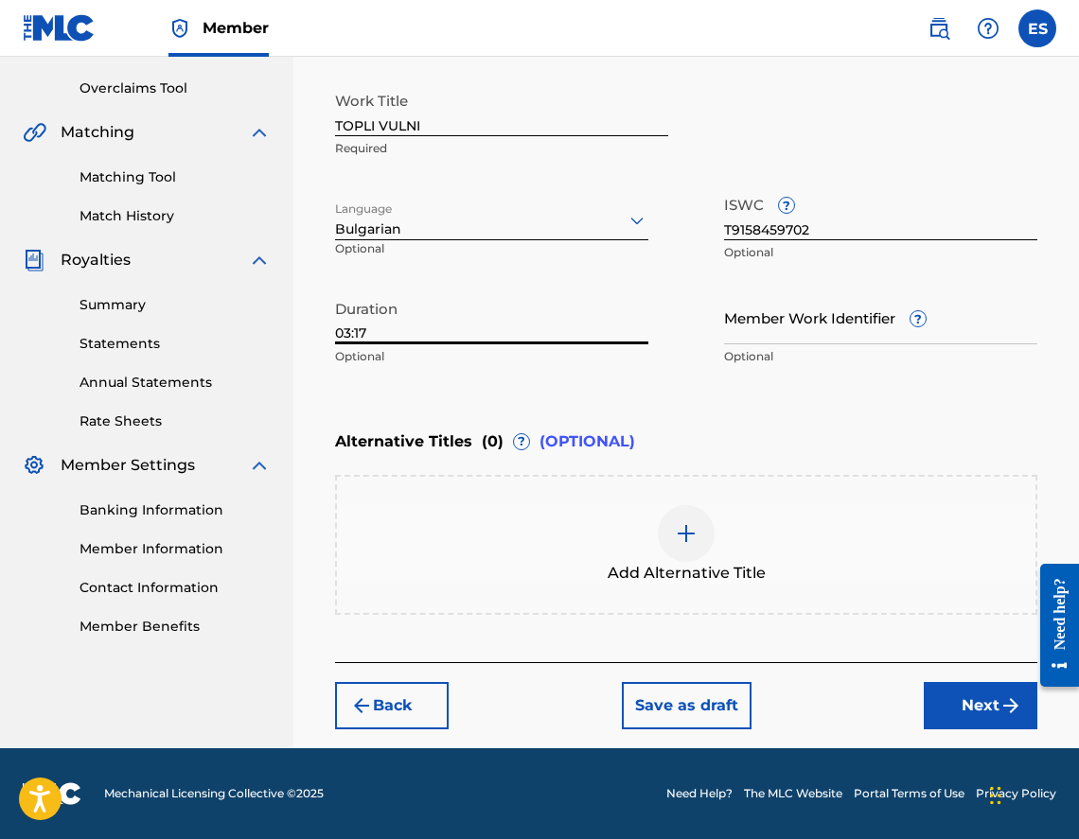
click at [724, 556] on div "Add Alternative Title" at bounding box center [686, 544] width 698 height 79
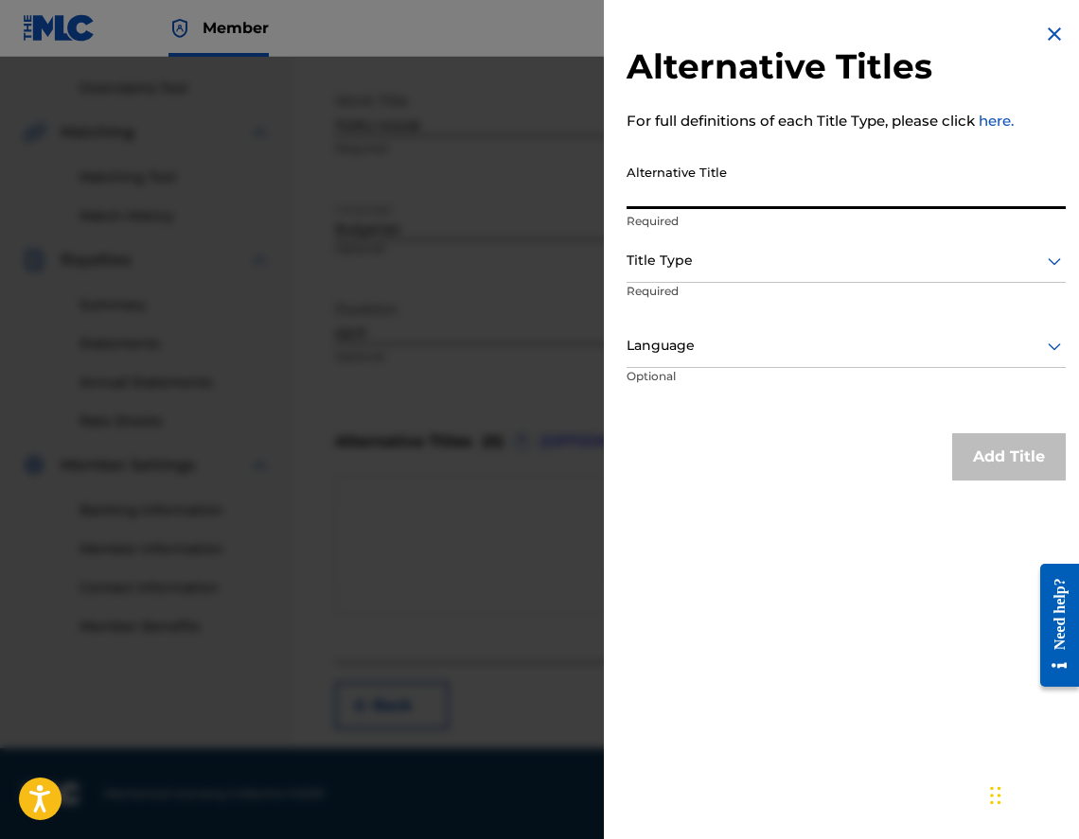
paste input "ТОПЛИ ВЪЛНИ"
type input "ТОПЛИ ВЪЛНИ"
click at [679, 263] on div at bounding box center [846, 261] width 439 height 24
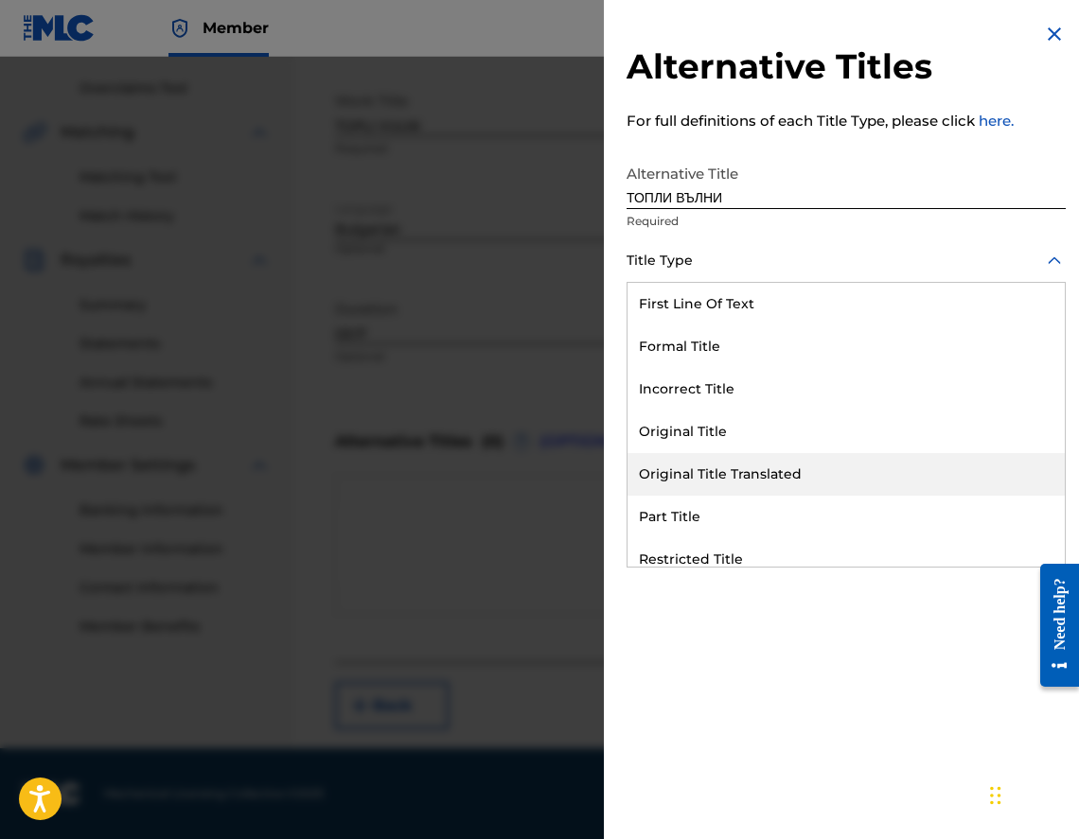
click at [721, 460] on div "Original Title Translated" at bounding box center [845, 474] width 437 height 43
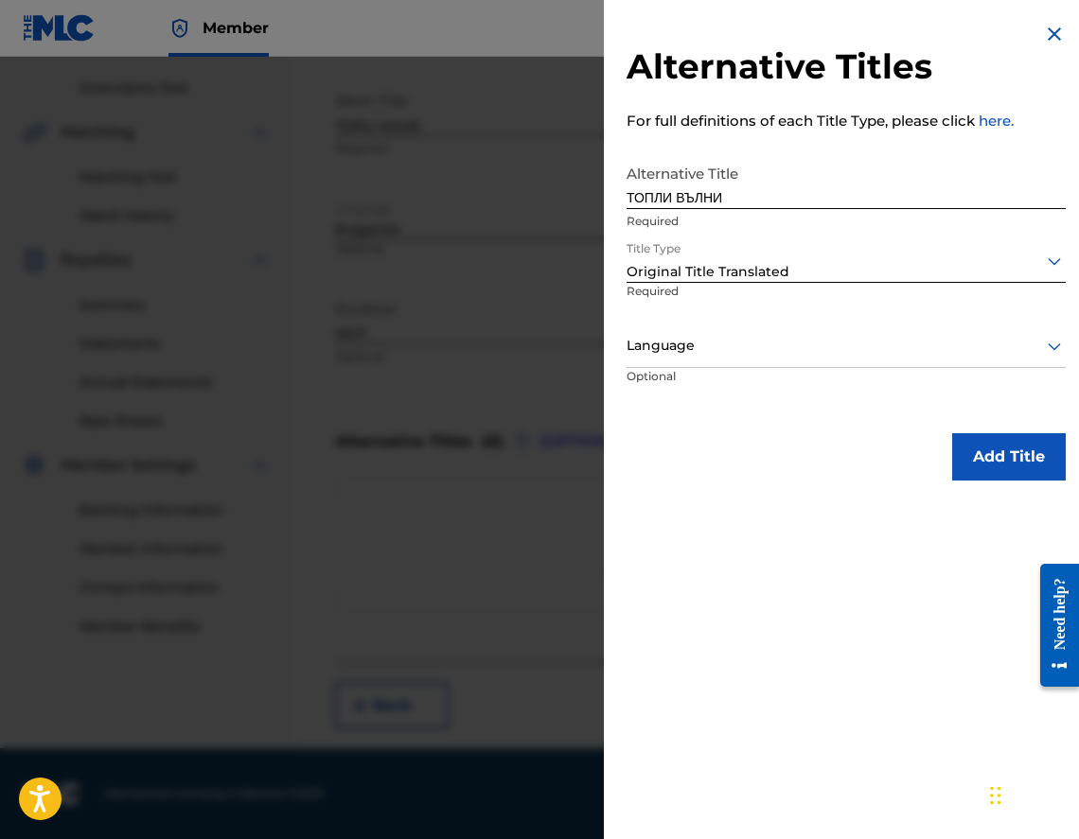
click at [697, 347] on div at bounding box center [846, 346] width 439 height 24
click at [692, 362] on div "Language" at bounding box center [846, 347] width 439 height 43
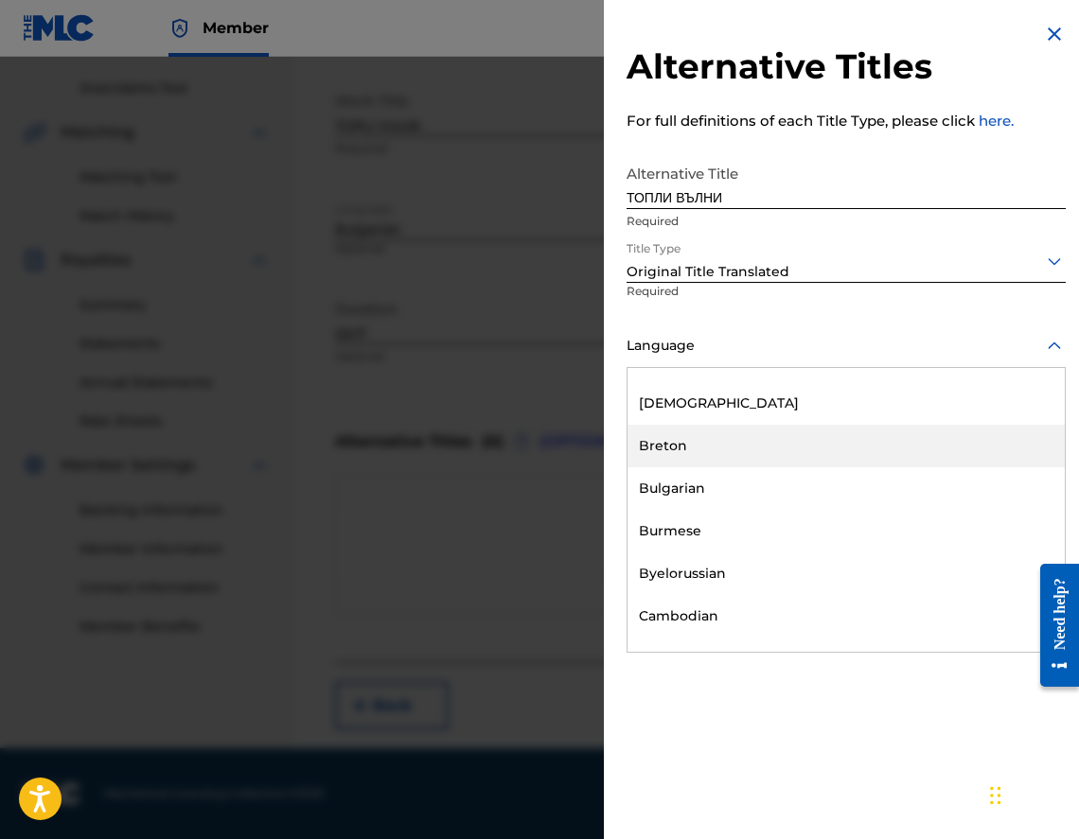
scroll to position [757, 0]
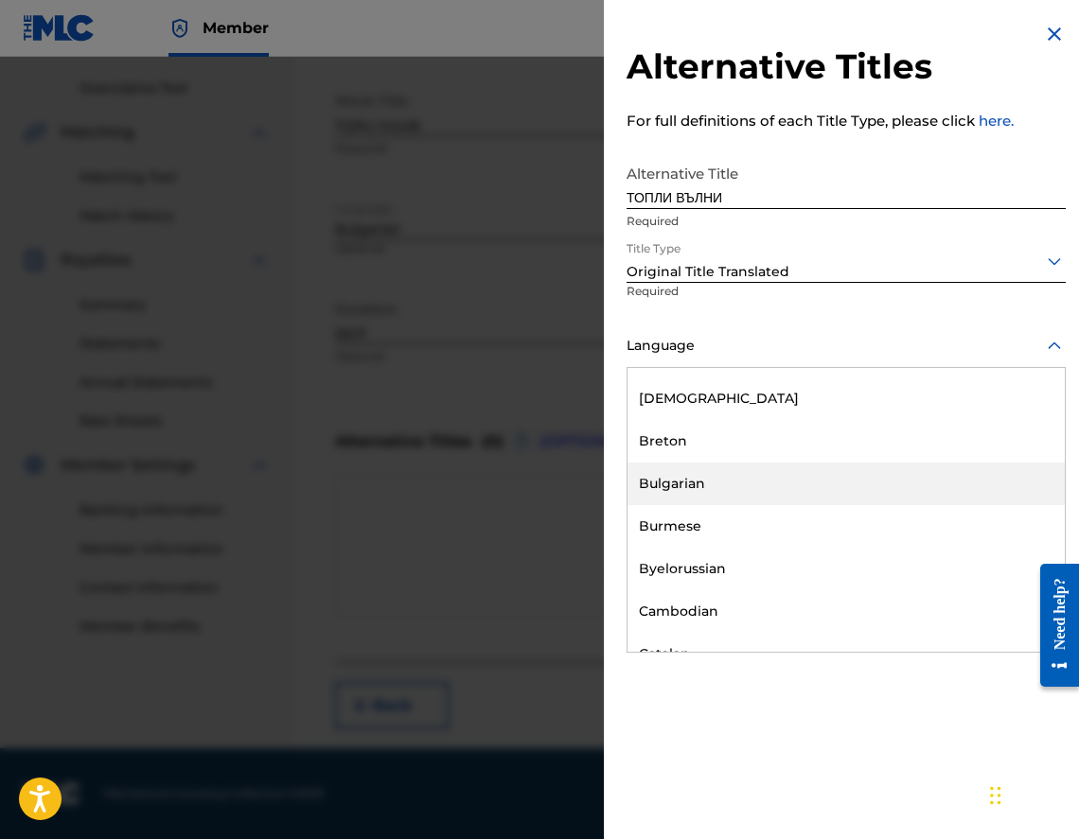
click at [790, 475] on div "Bulgarian" at bounding box center [845, 484] width 437 height 43
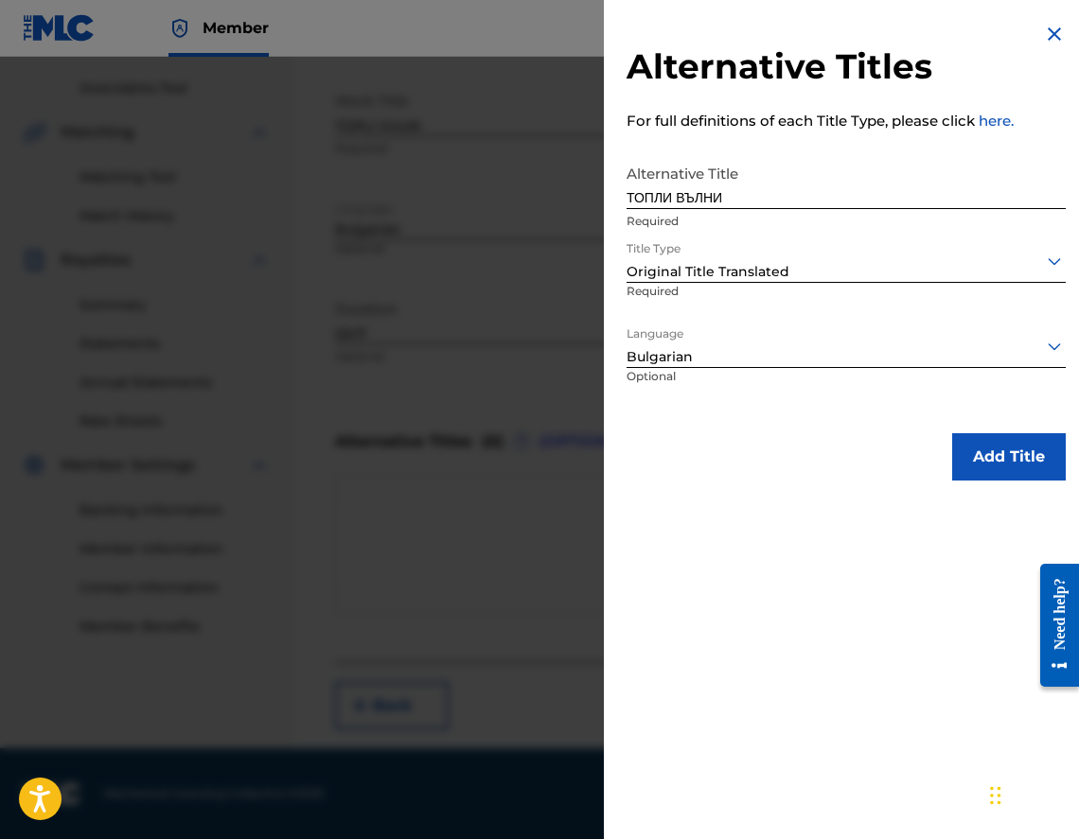
click at [988, 469] on button "Add Title" at bounding box center [1009, 456] width 114 height 47
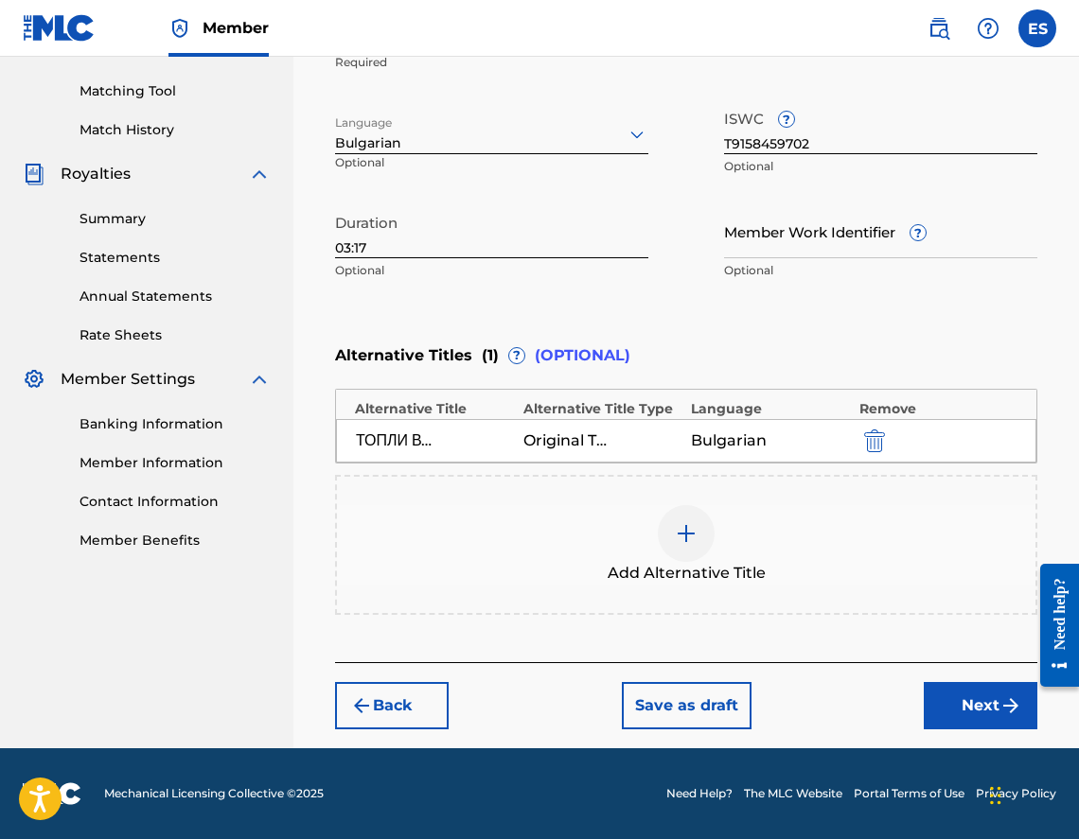
click at [926, 705] on button "Next" at bounding box center [981, 705] width 114 height 47
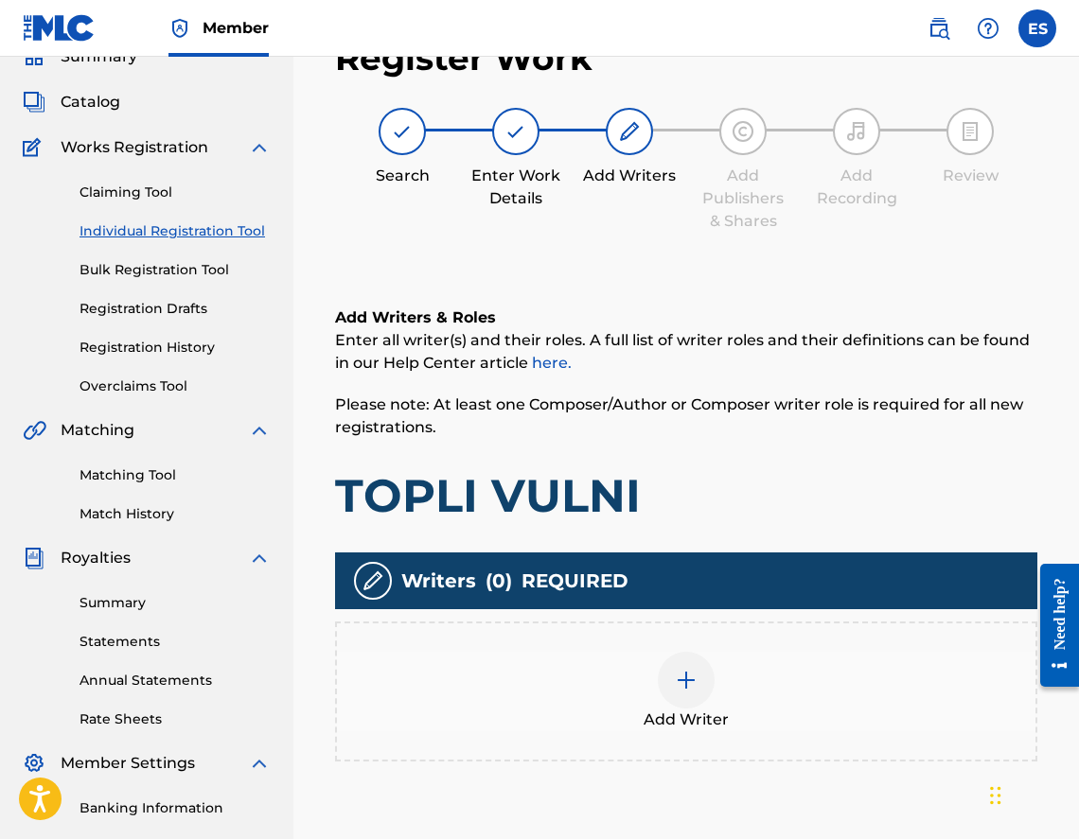
scroll to position [85, 0]
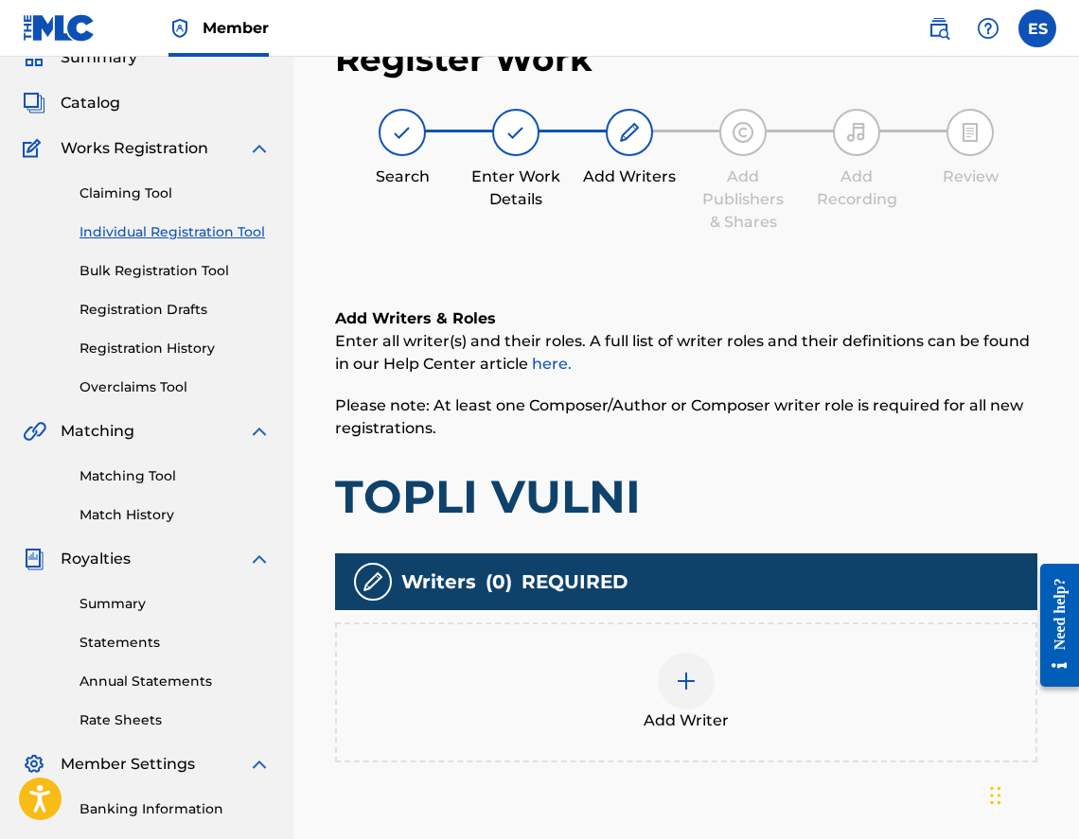
click at [762, 682] on div "Add Writer" at bounding box center [686, 692] width 698 height 79
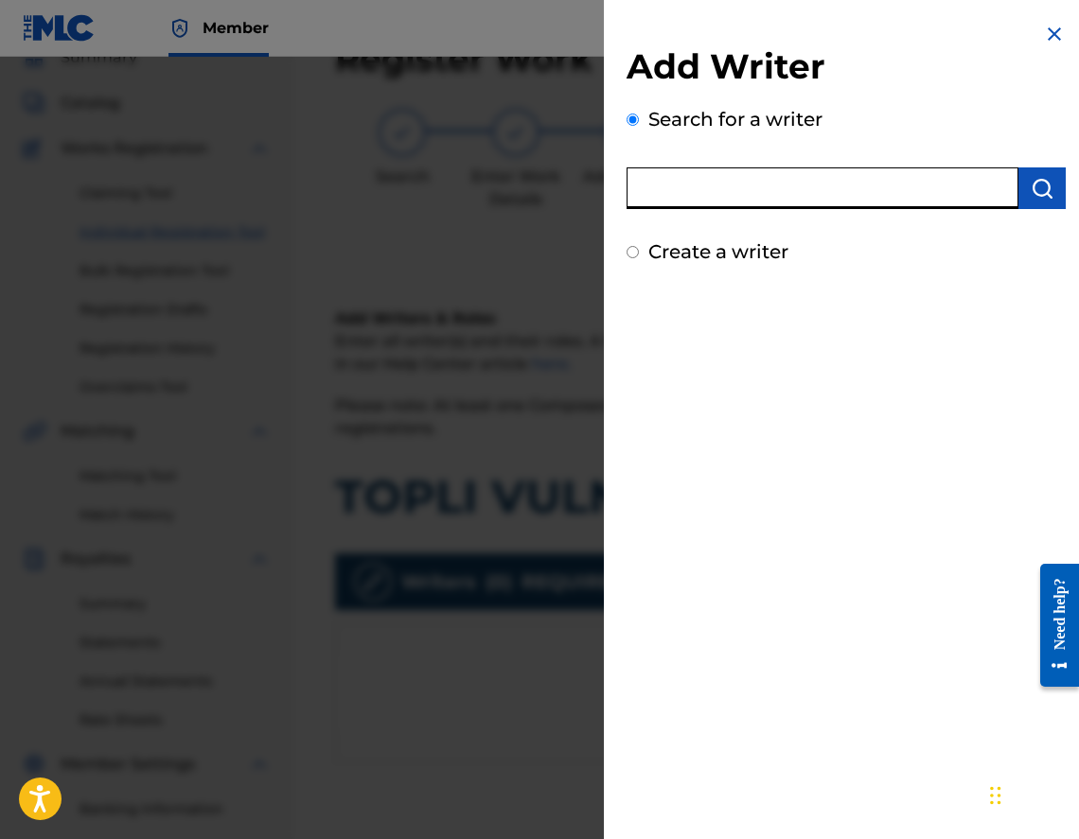
paste input "00520283097"
type input "00520283097"
click at [1022, 183] on button "submit" at bounding box center [1041, 189] width 47 height 42
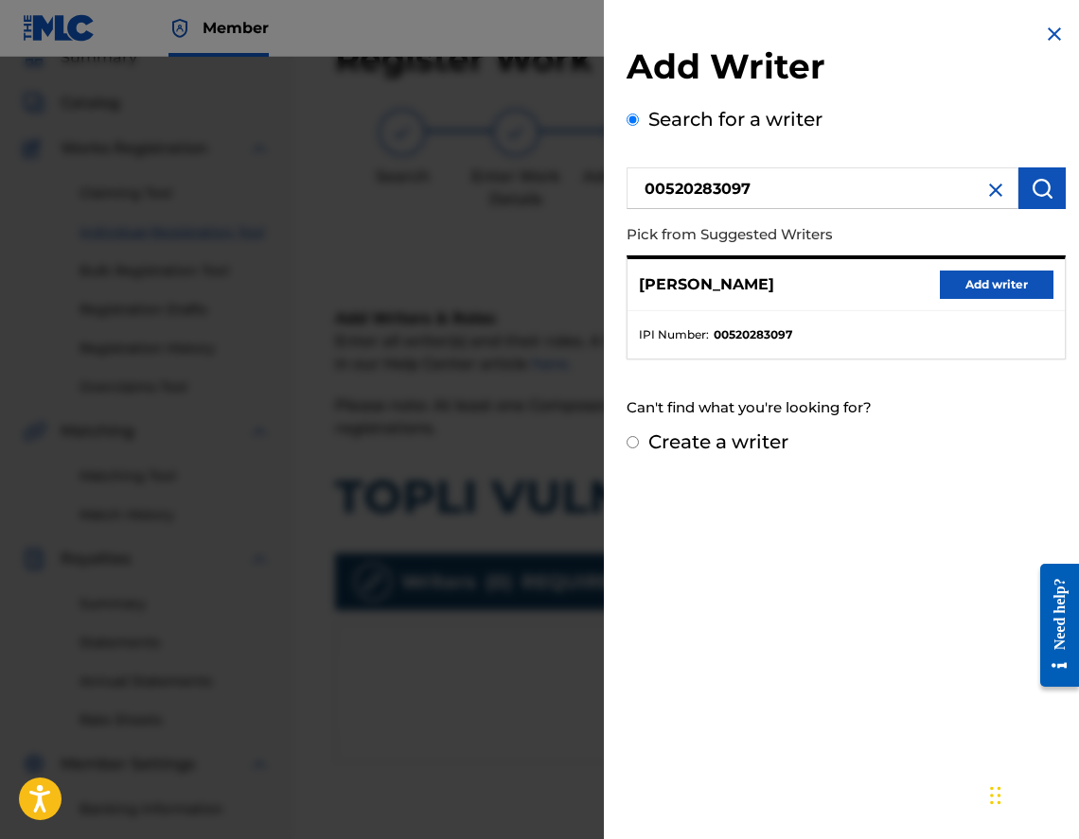
click at [974, 292] on button "Add writer" at bounding box center [997, 285] width 114 height 28
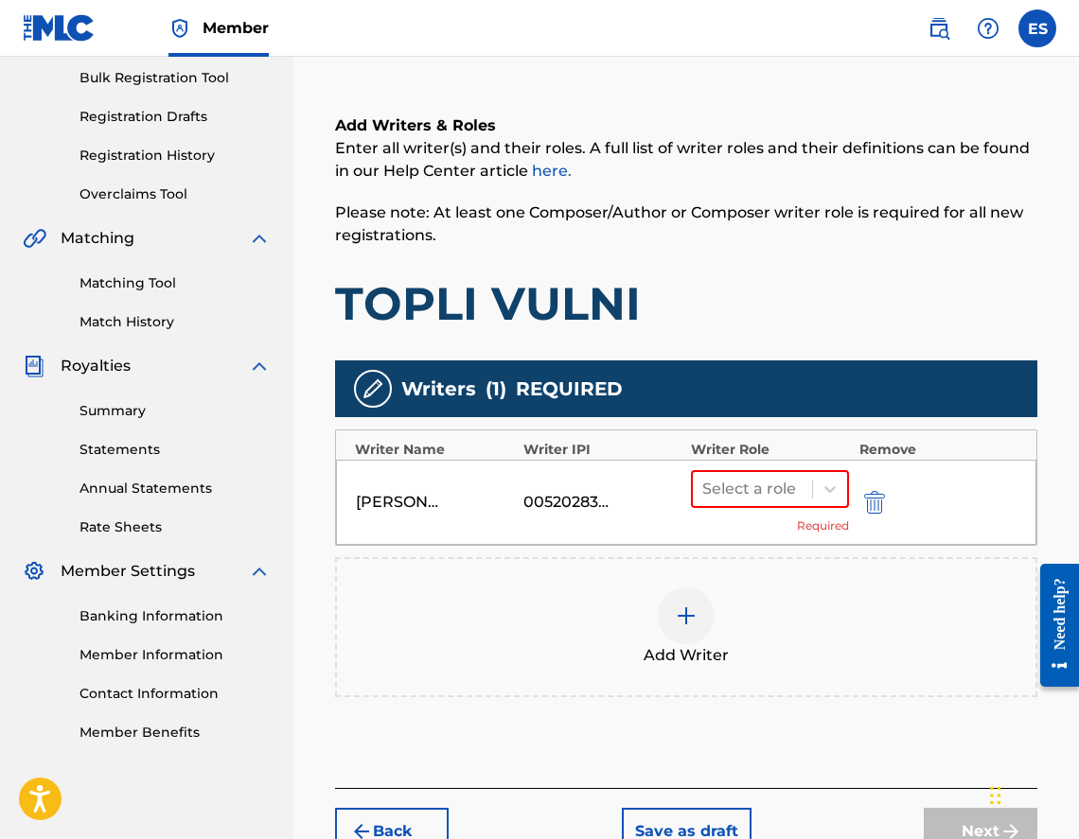
scroll to position [404, 0]
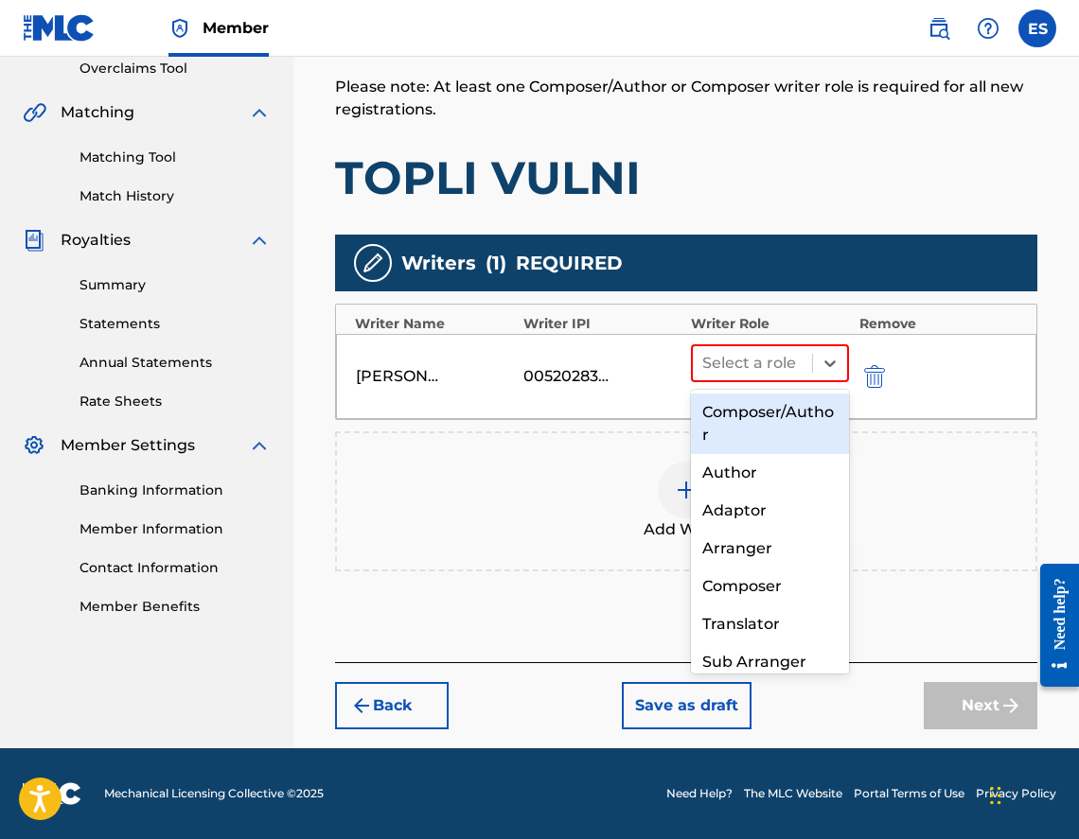
drag, startPoint x: 747, startPoint y: 374, endPoint x: 771, endPoint y: 321, distance: 58.4
click at [748, 374] on div at bounding box center [752, 363] width 100 height 26
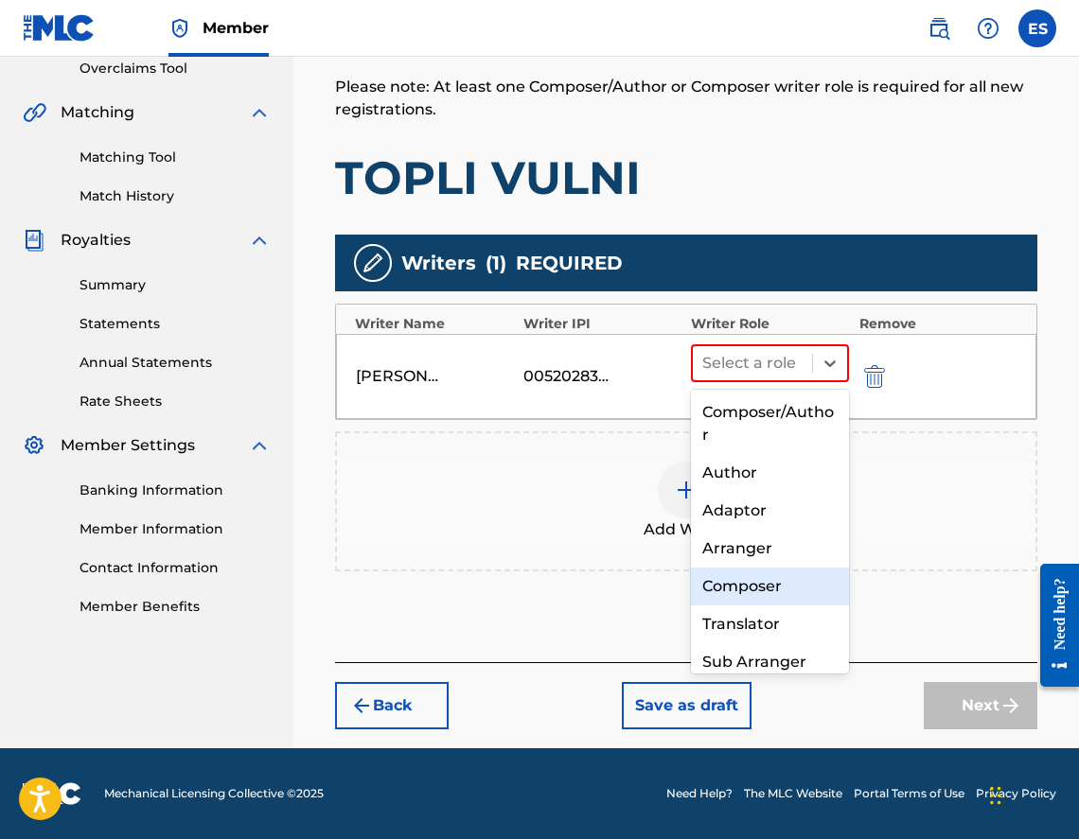
click at [799, 593] on div "Composer" at bounding box center [770, 587] width 158 height 38
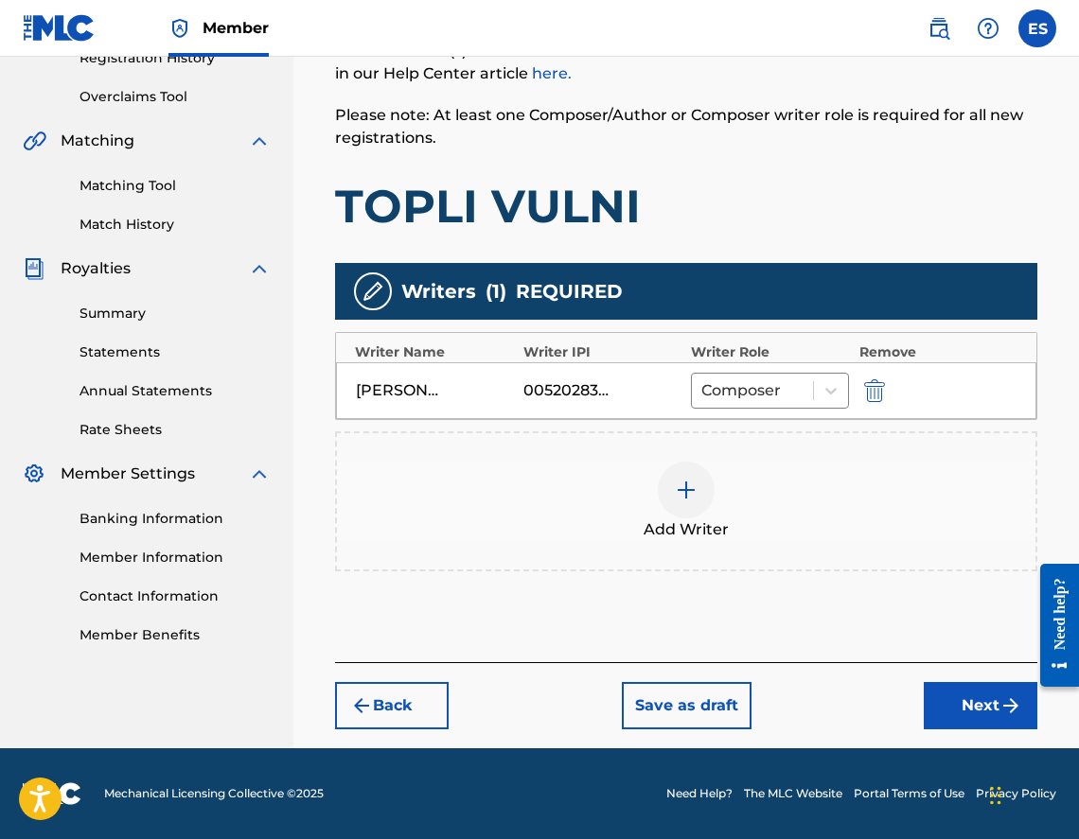
click at [668, 485] on div at bounding box center [686, 490] width 57 height 57
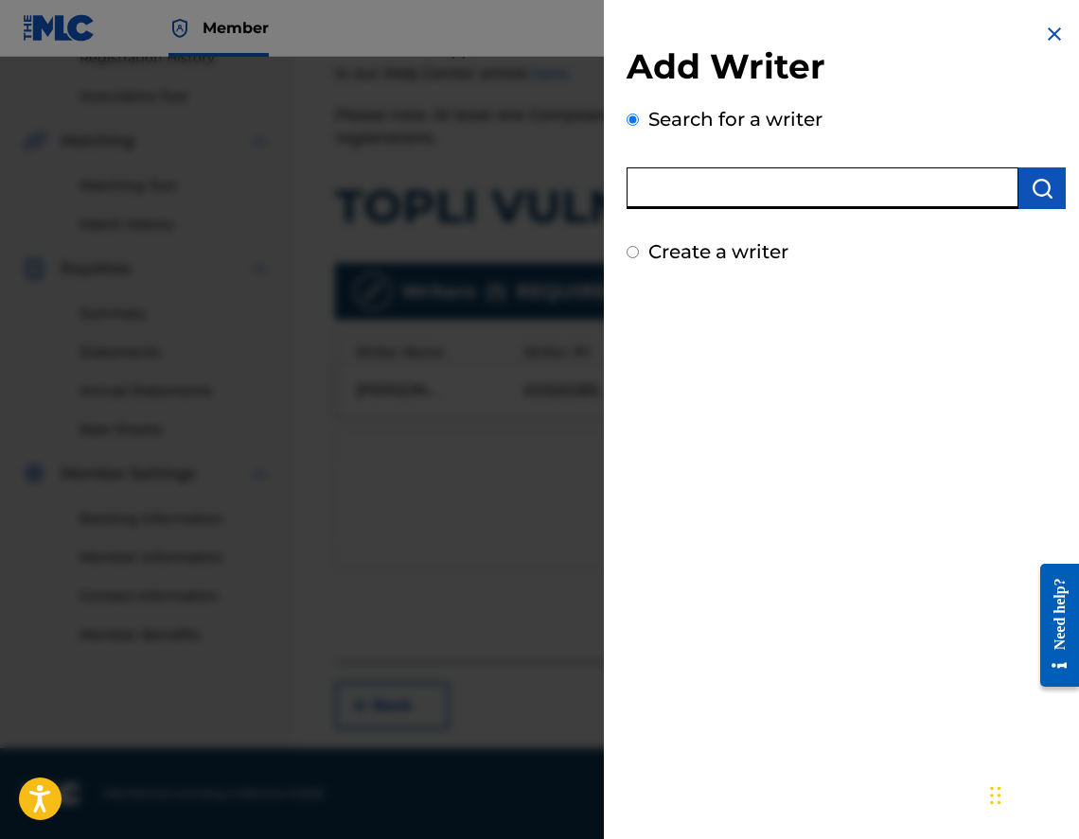
paste input "00473356148"
type input "00473356148"
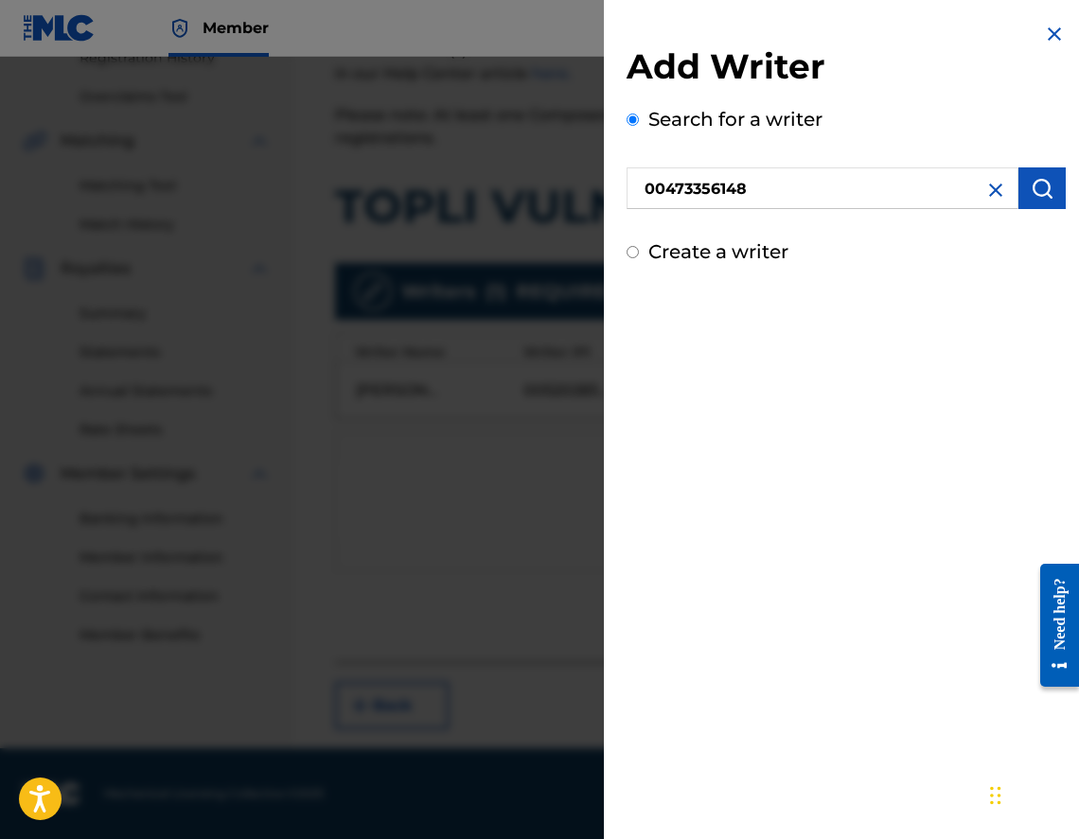
click at [1021, 194] on button "submit" at bounding box center [1041, 189] width 47 height 42
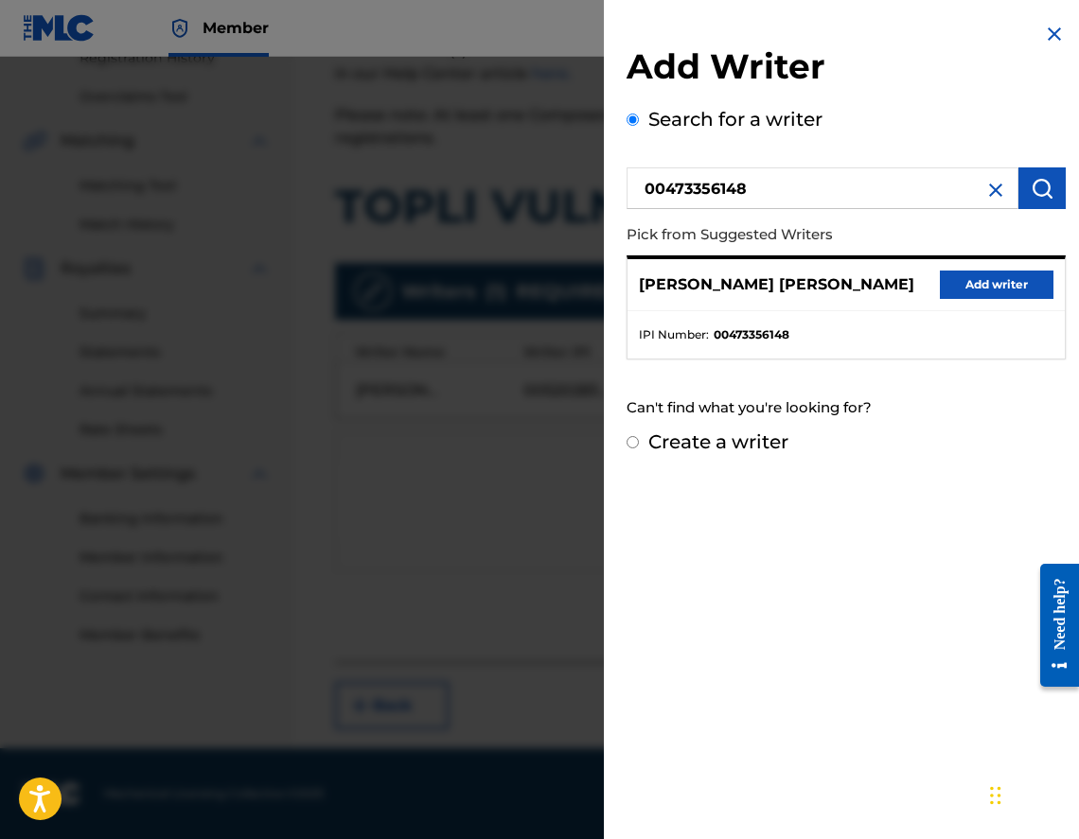
click at [997, 288] on button "Add writer" at bounding box center [997, 285] width 114 height 28
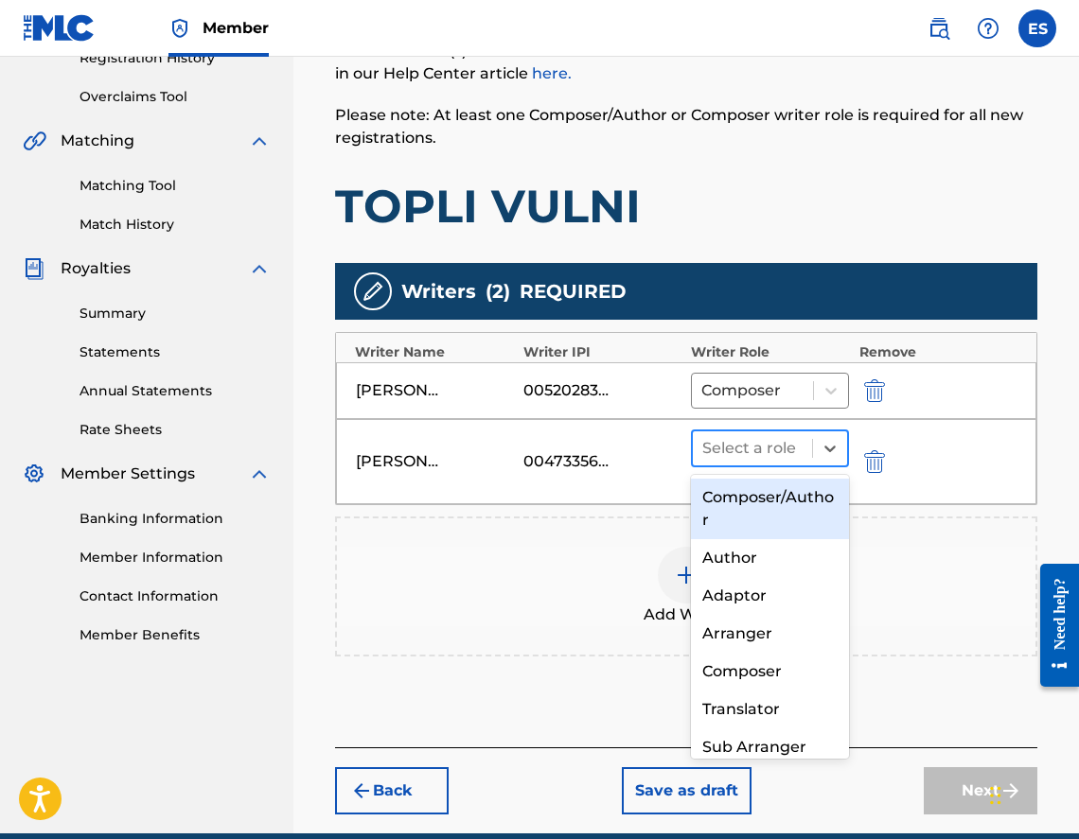
click at [754, 449] on div at bounding box center [752, 448] width 100 height 26
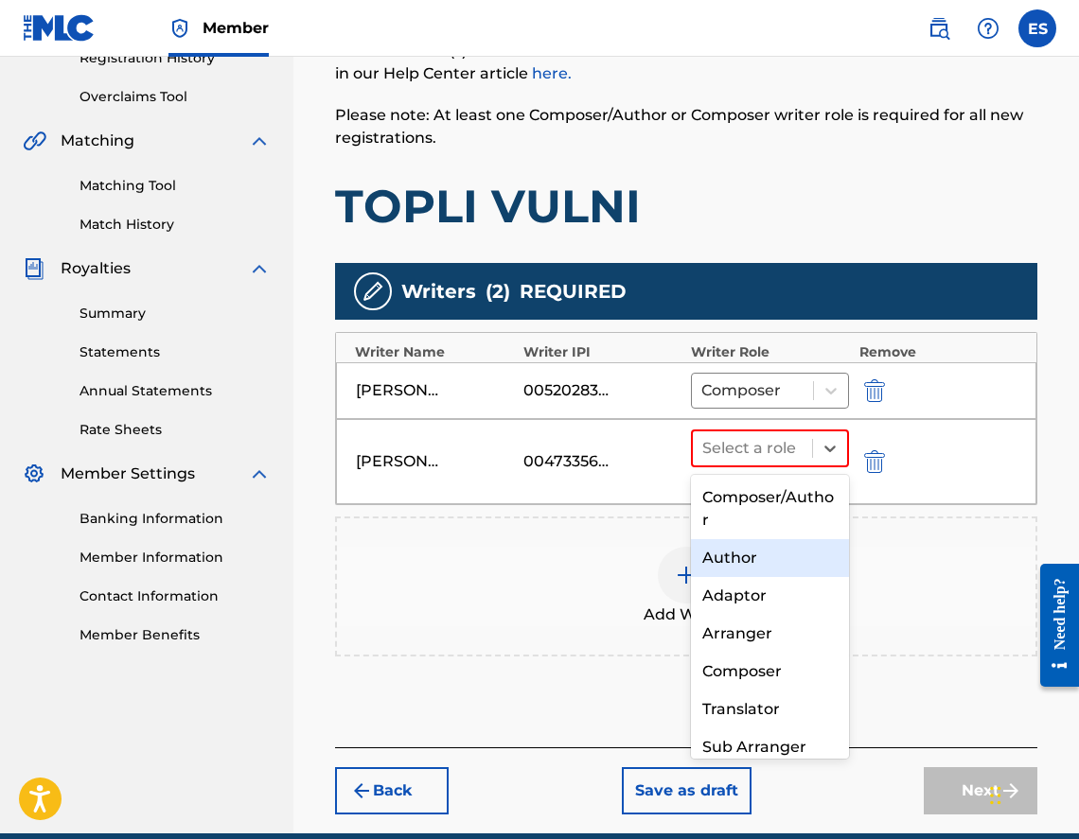
click at [750, 570] on div "Author" at bounding box center [770, 558] width 158 height 38
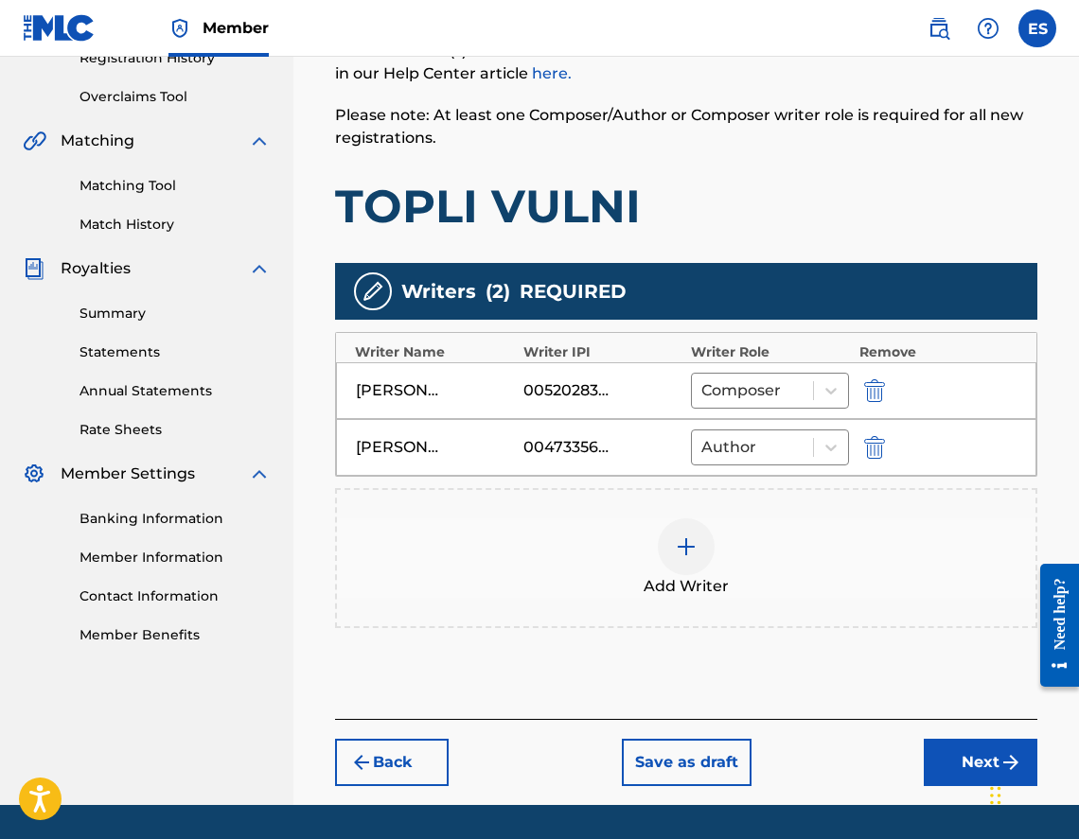
click at [703, 534] on div at bounding box center [686, 547] width 57 height 57
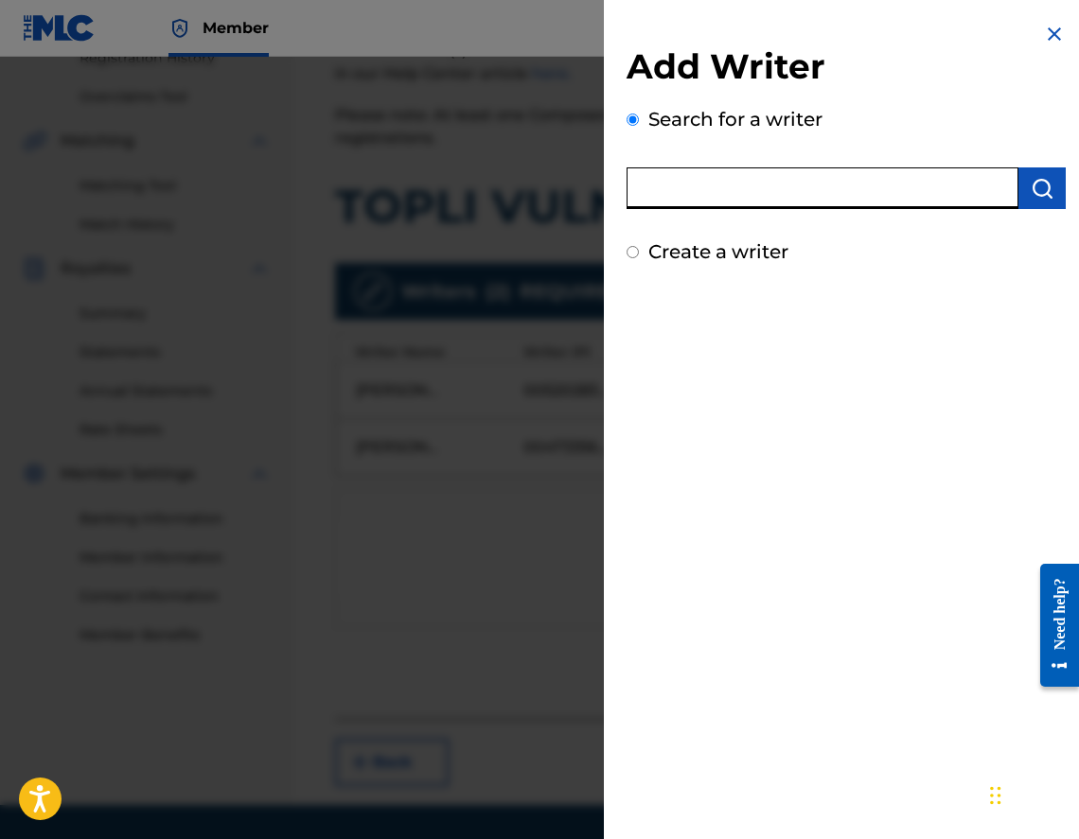
paste input "00403867361"
type input "00403867361"
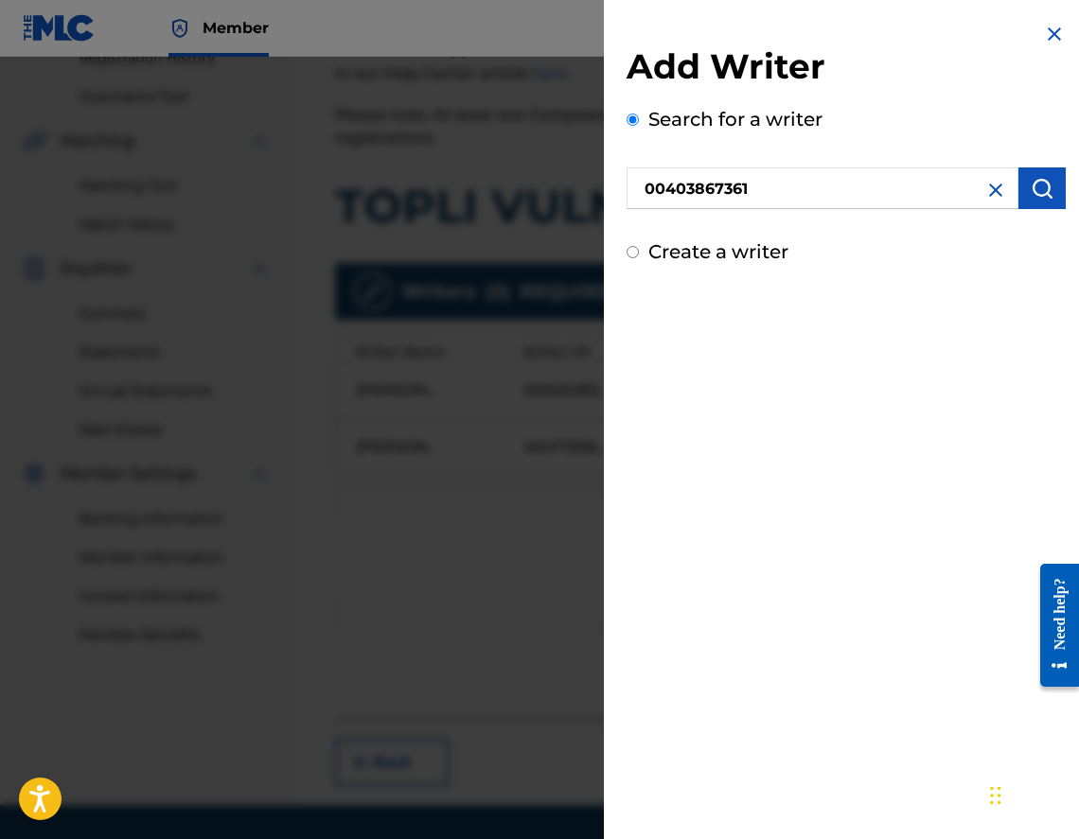
click at [1031, 192] on img "submit" at bounding box center [1042, 188] width 23 height 23
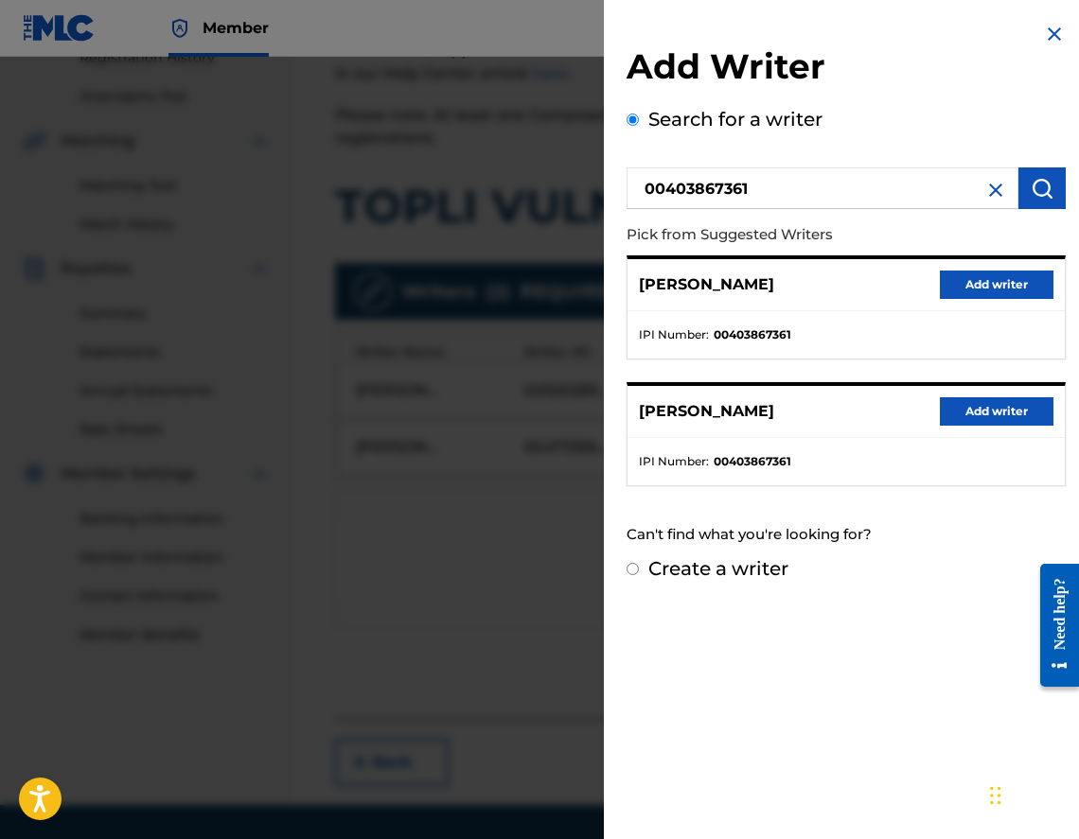
click at [999, 400] on button "Add writer" at bounding box center [997, 411] width 114 height 28
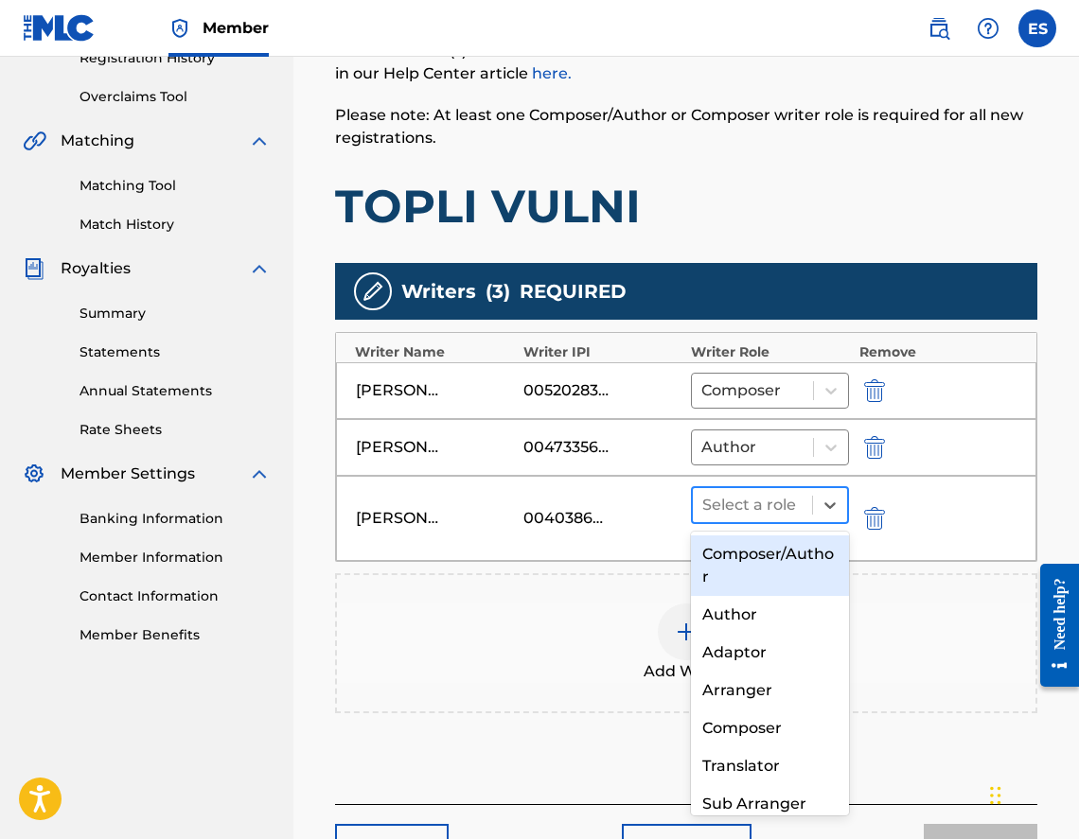
click at [792, 520] on div "Select a role" at bounding box center [752, 505] width 119 height 34
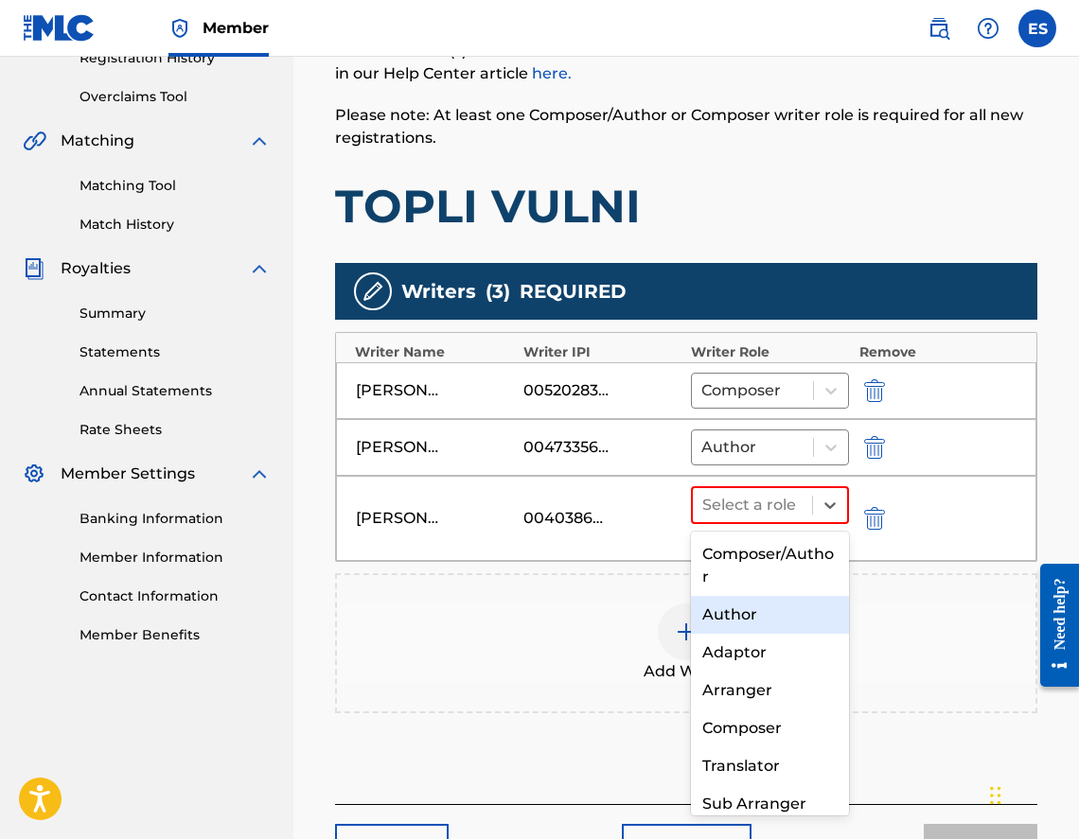
click at [786, 617] on div "Author" at bounding box center [770, 615] width 158 height 38
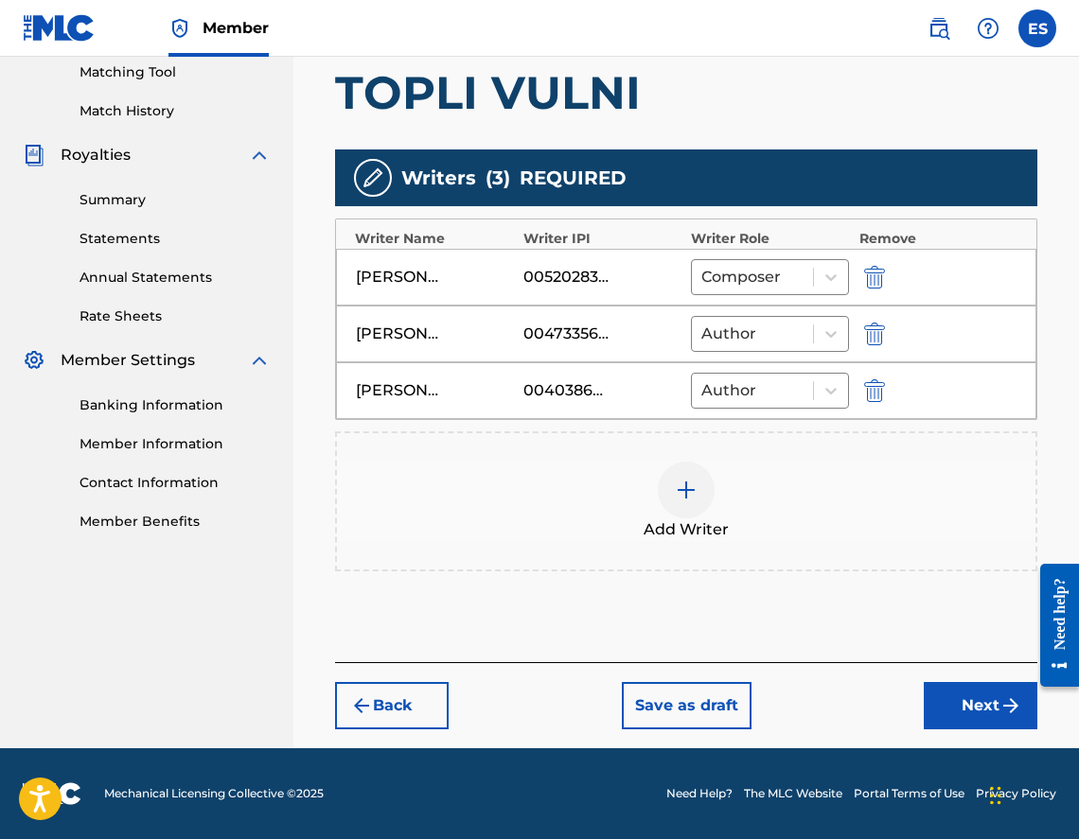
click at [944, 694] on button "Next" at bounding box center [981, 705] width 114 height 47
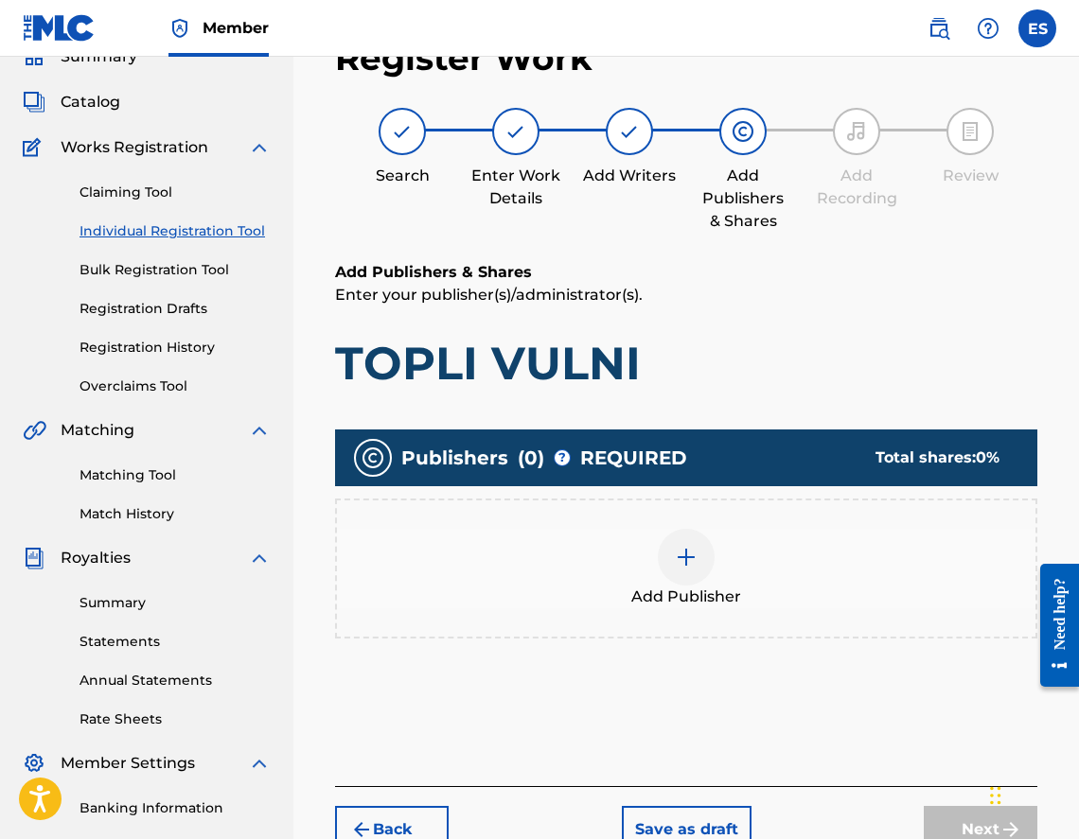
scroll to position [85, 0]
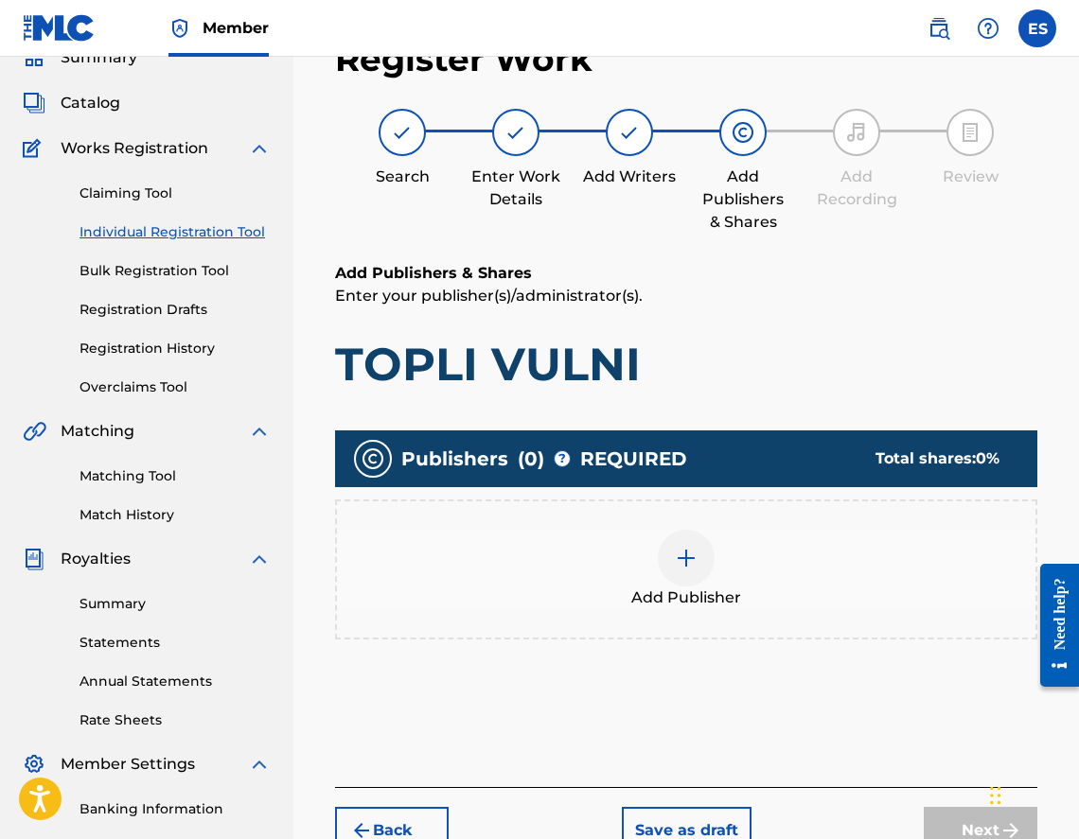
click at [740, 600] on span "Add Publisher" at bounding box center [686, 598] width 110 height 23
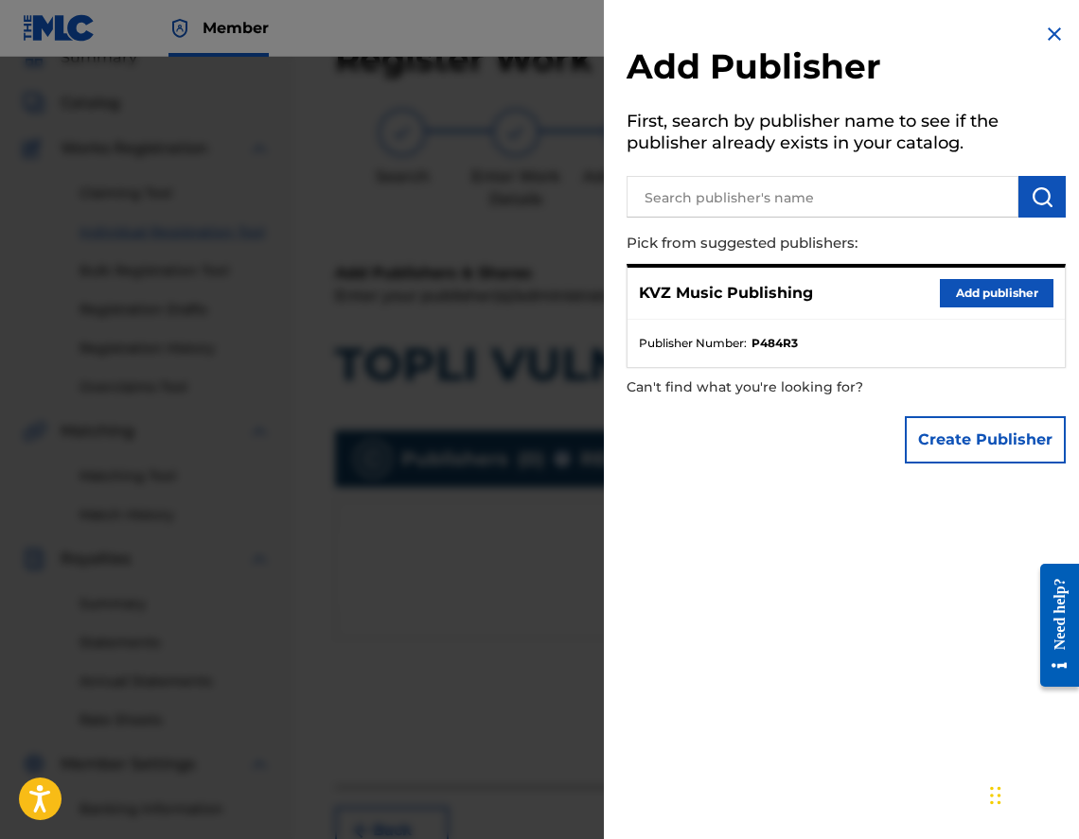
drag, startPoint x: 938, startPoint y: 309, endPoint x: 943, endPoint y: 300, distance: 10.6
click at [939, 308] on div "KVZ Music Publishing Add publisher" at bounding box center [845, 294] width 437 height 52
click at [943, 299] on button "Add publisher" at bounding box center [997, 293] width 114 height 28
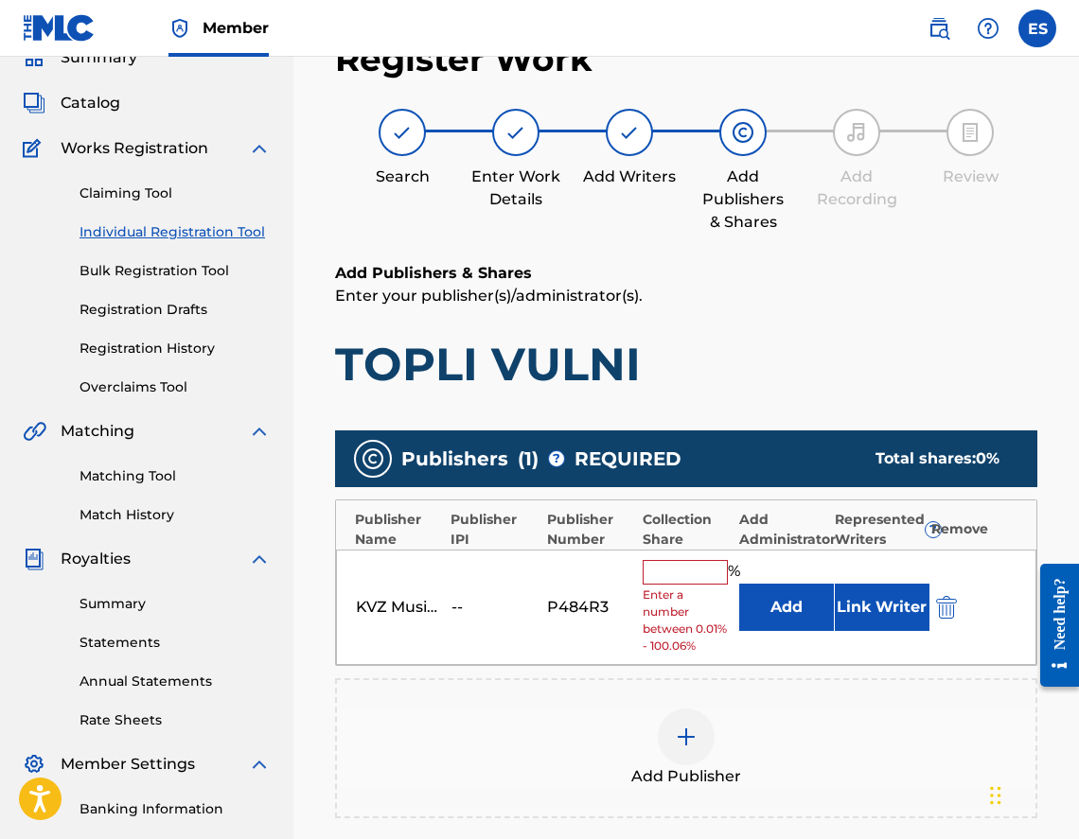
click at [700, 582] on input "text" at bounding box center [685, 572] width 85 height 25
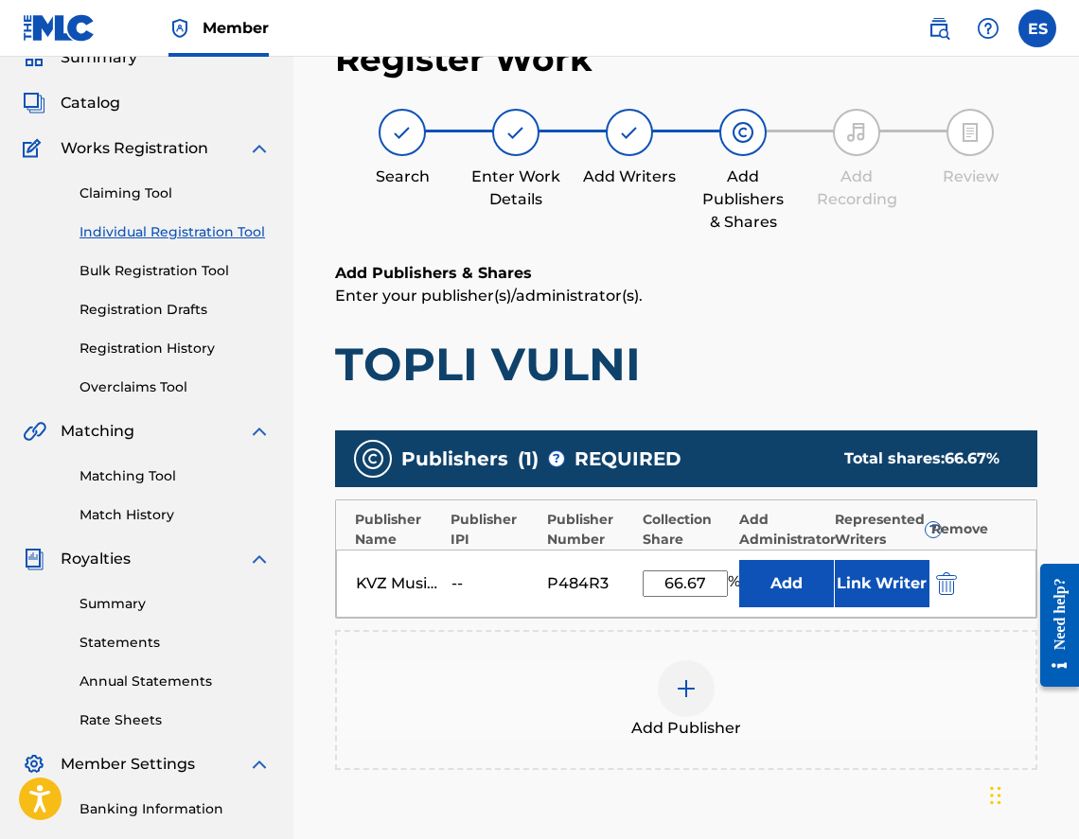
click at [675, 574] on input "66.67" at bounding box center [685, 584] width 85 height 26
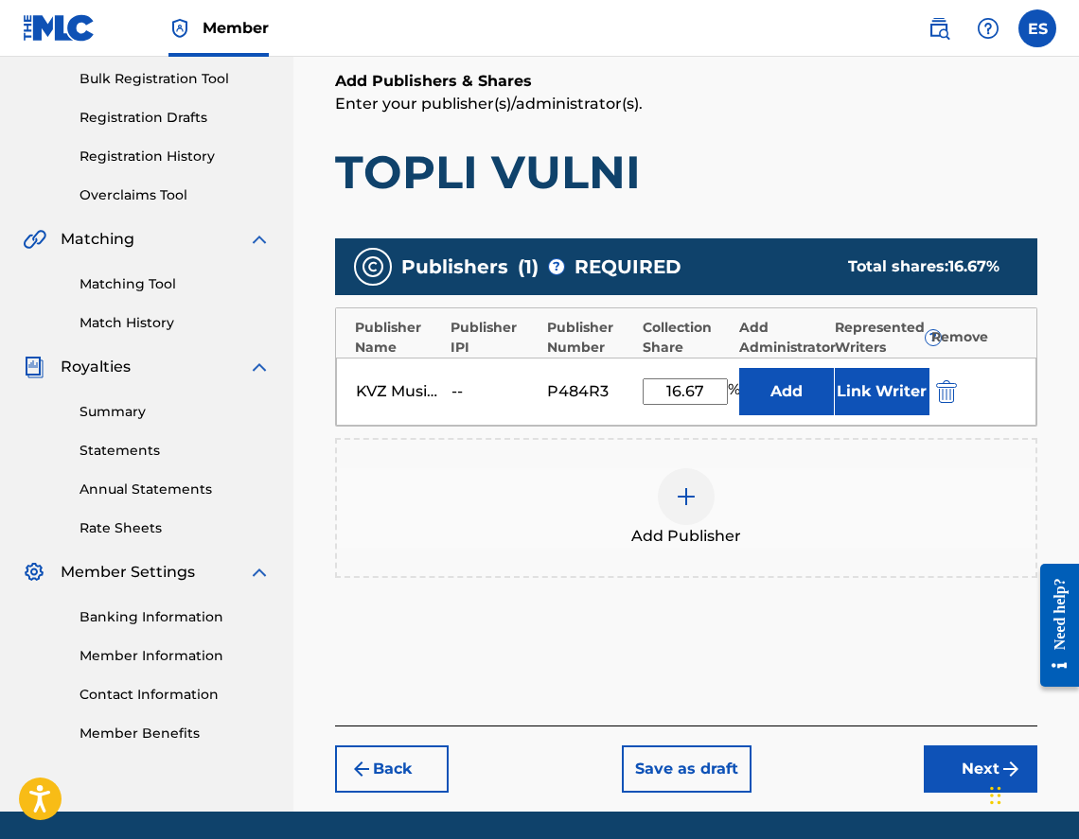
scroll to position [341, 0]
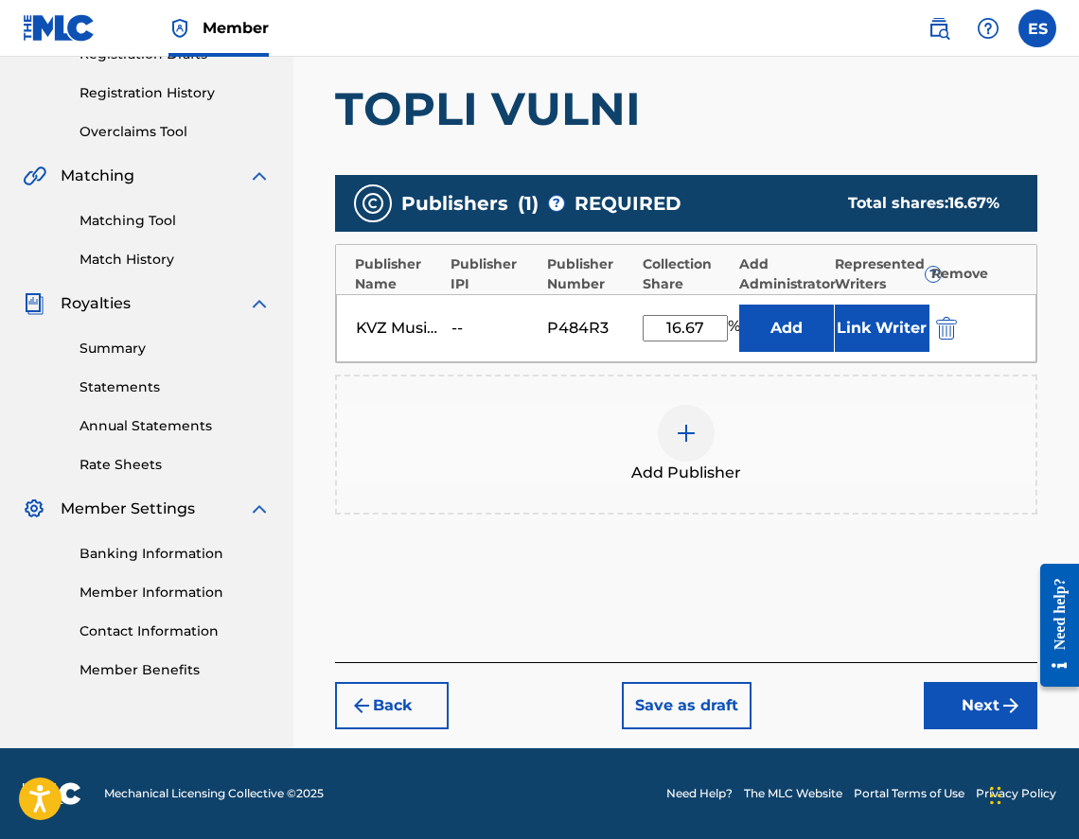
type input "16.67"
click at [983, 701] on button "Next" at bounding box center [981, 705] width 114 height 47
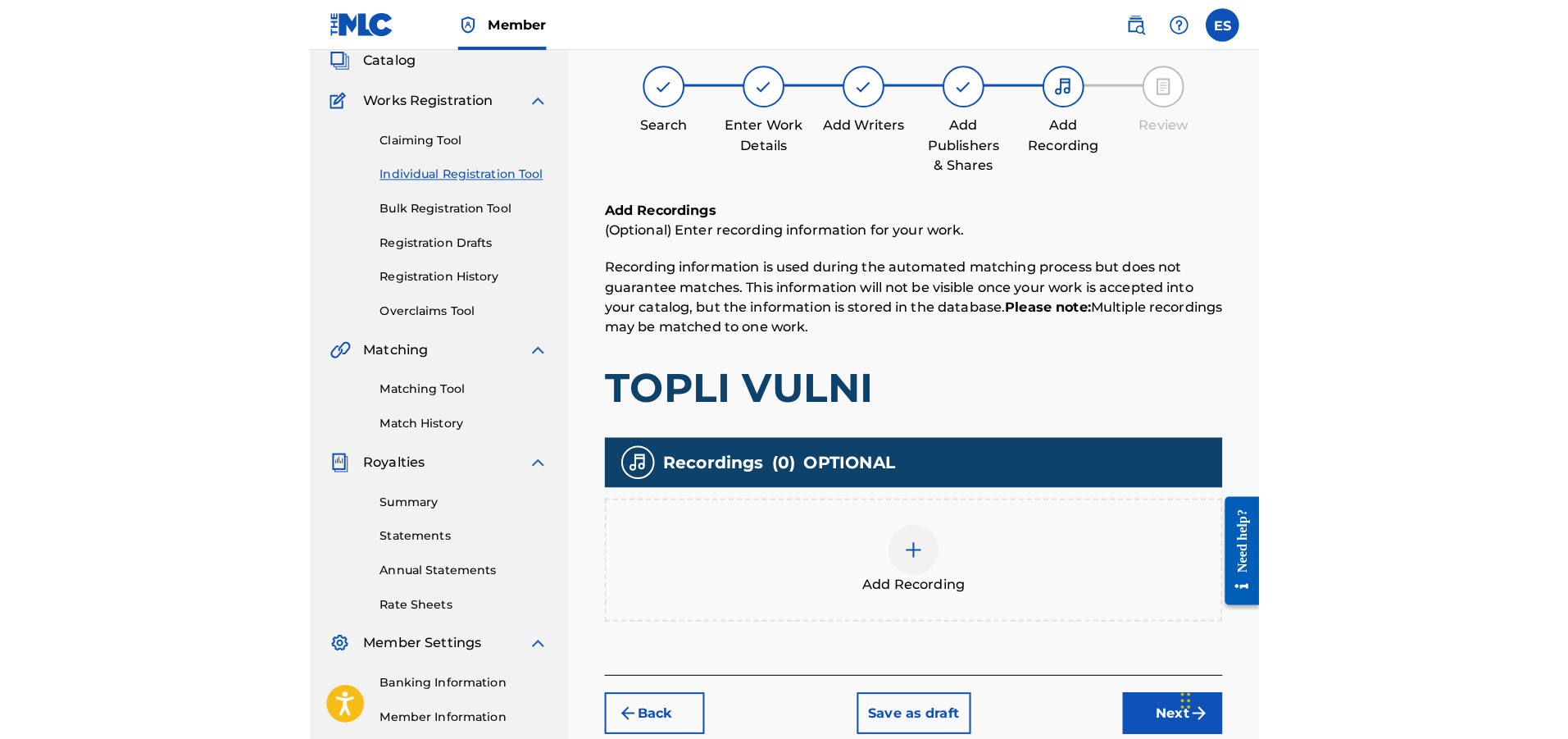
scroll to position [74, 0]
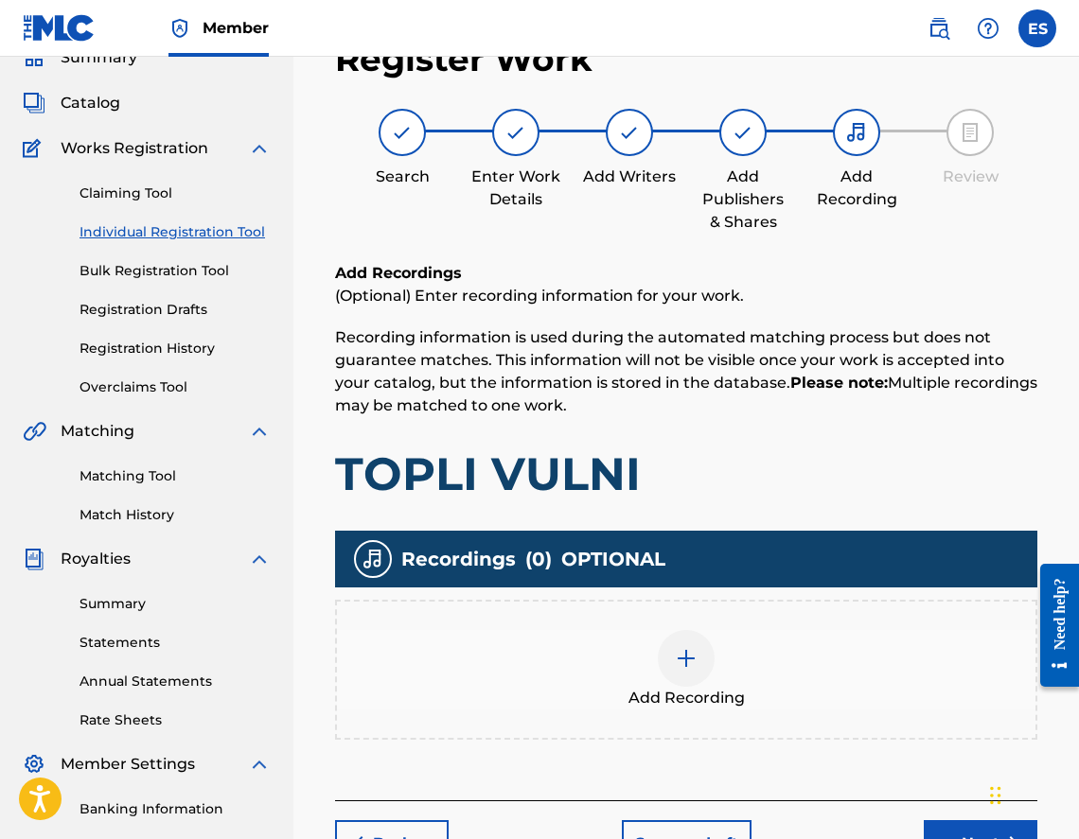
click at [749, 680] on div "Add Recording" at bounding box center [686, 669] width 698 height 79
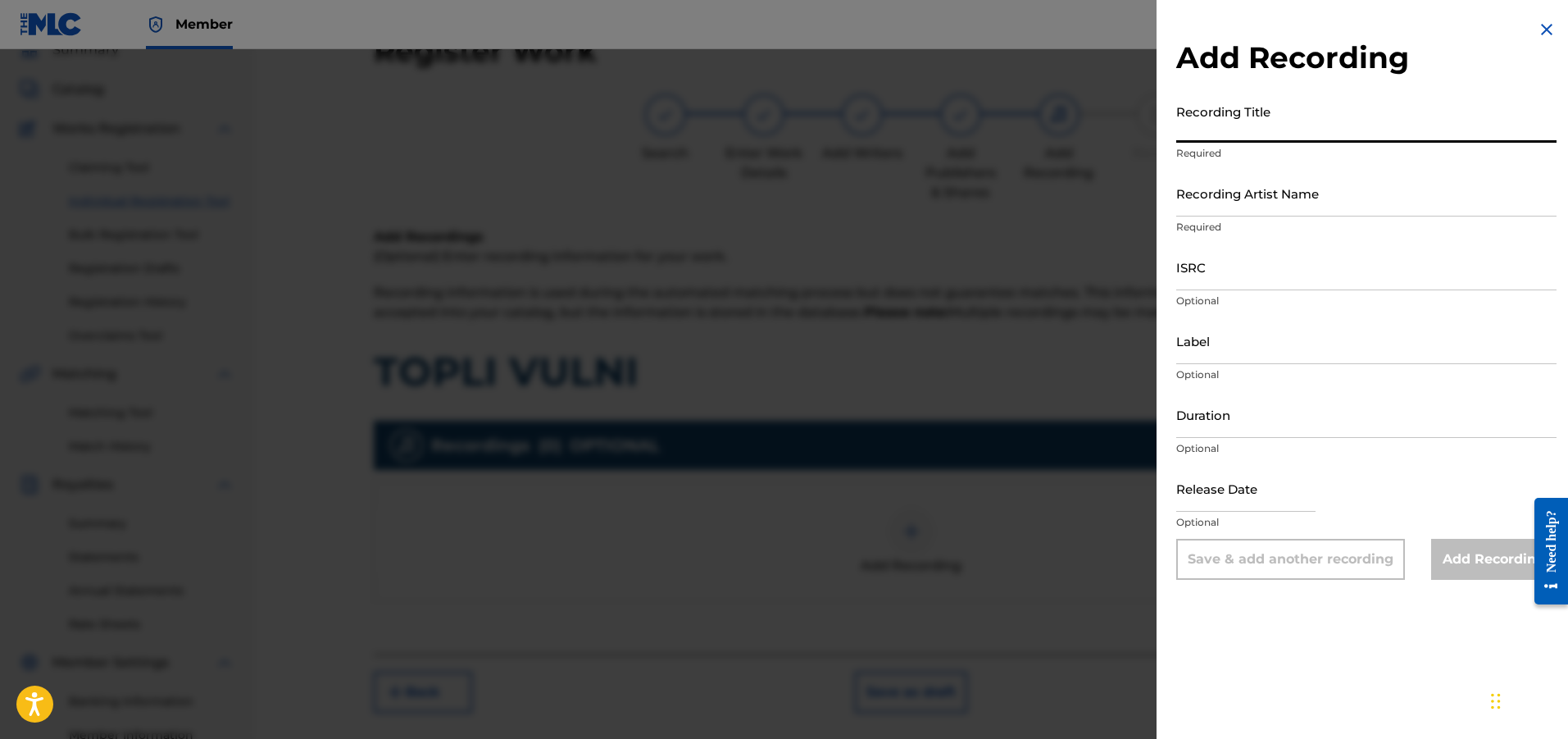
paste input "Topli Vulni"
type input "Topli Vulni"
paste input "03:17"
type input "03:17"
paste input "[PERSON_NAME] & Tet Master"
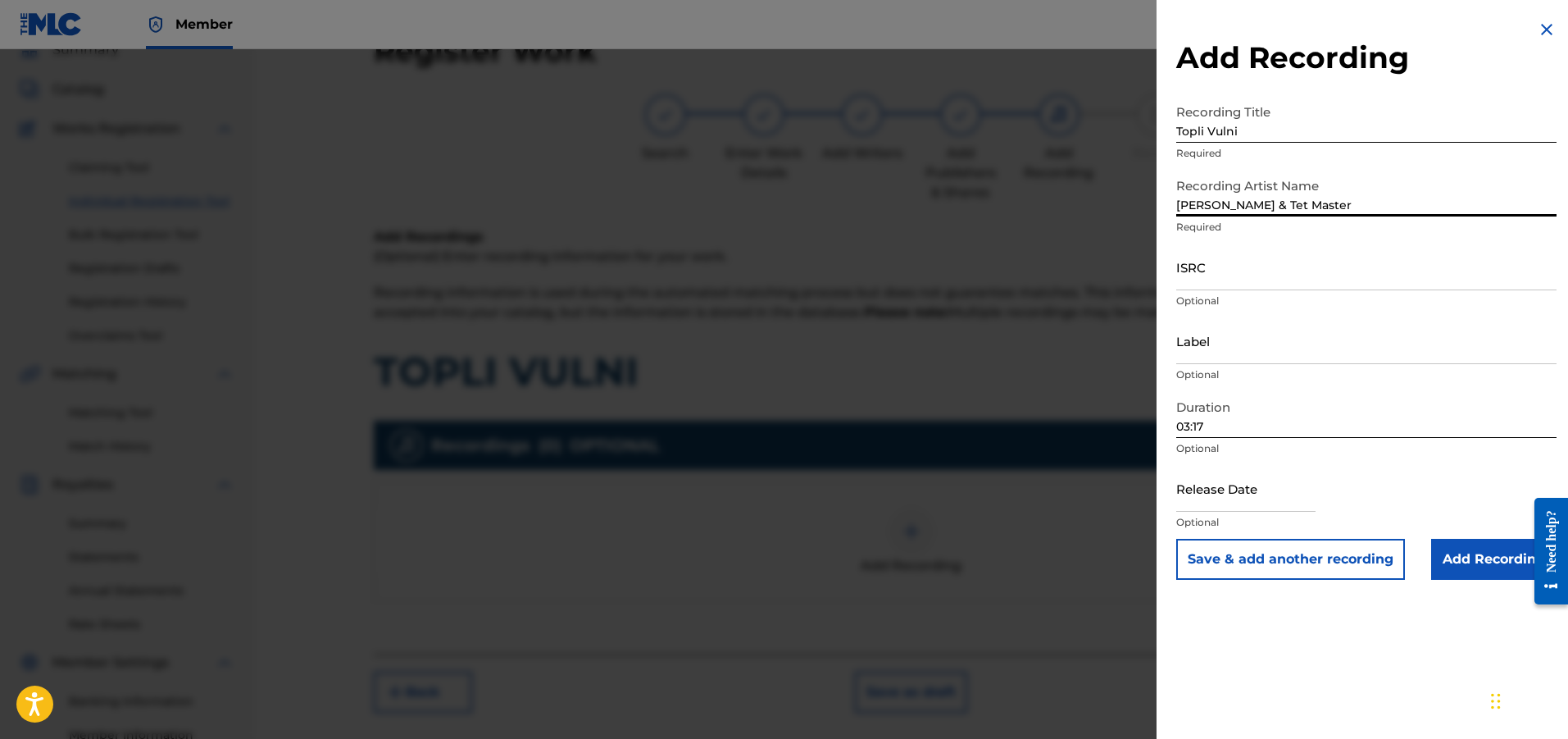
type input "[PERSON_NAME] & Tet Master"
drag, startPoint x: 1228, startPoint y: 239, endPoint x: 1263, endPoint y: 276, distance: 50.9
paste input "BGA561100794"
type input "BGA561100794"
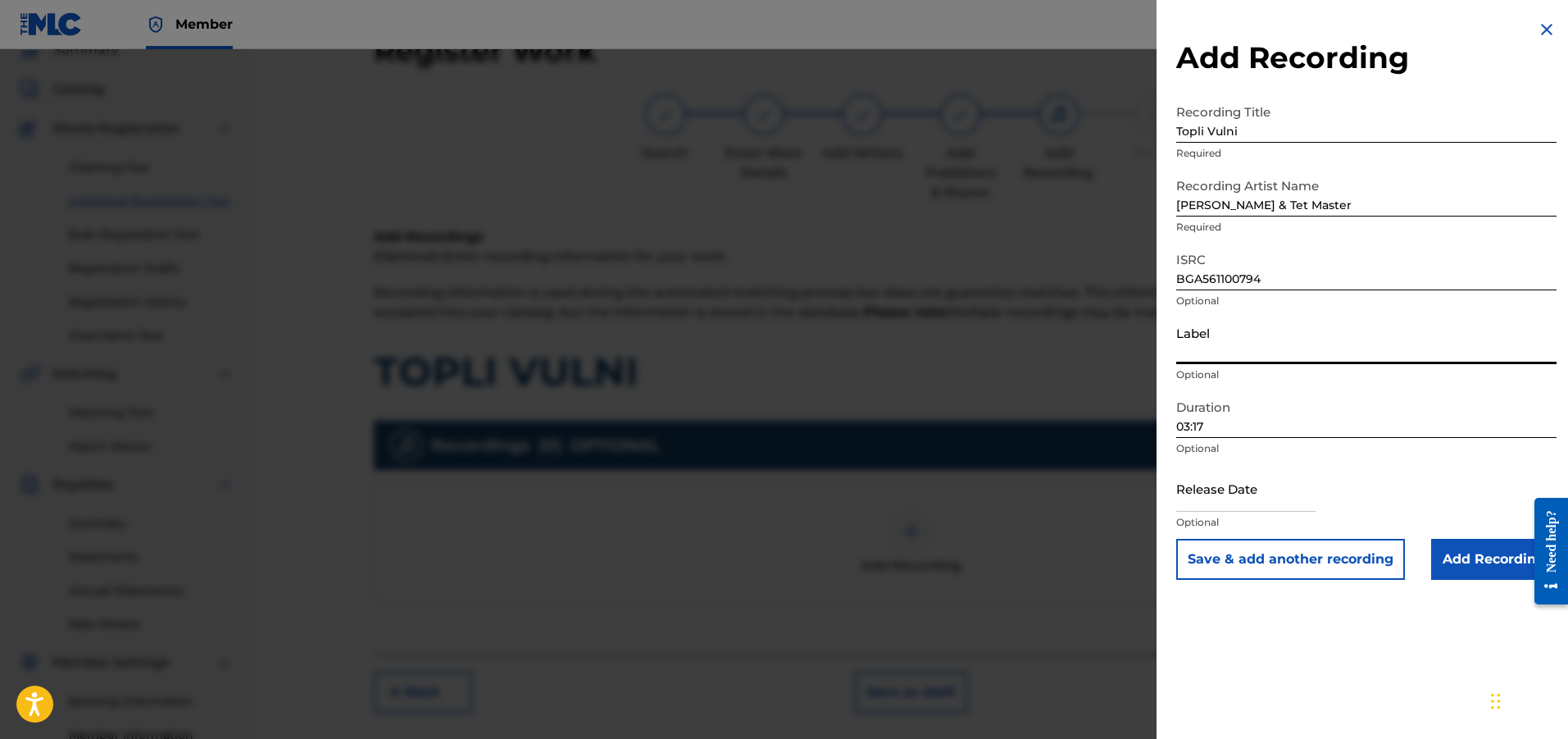
paste input "Ara Music"
type input "Ara Music"
click at [1465, 558] on input "Add Recording" at bounding box center [1493, 559] width 126 height 41
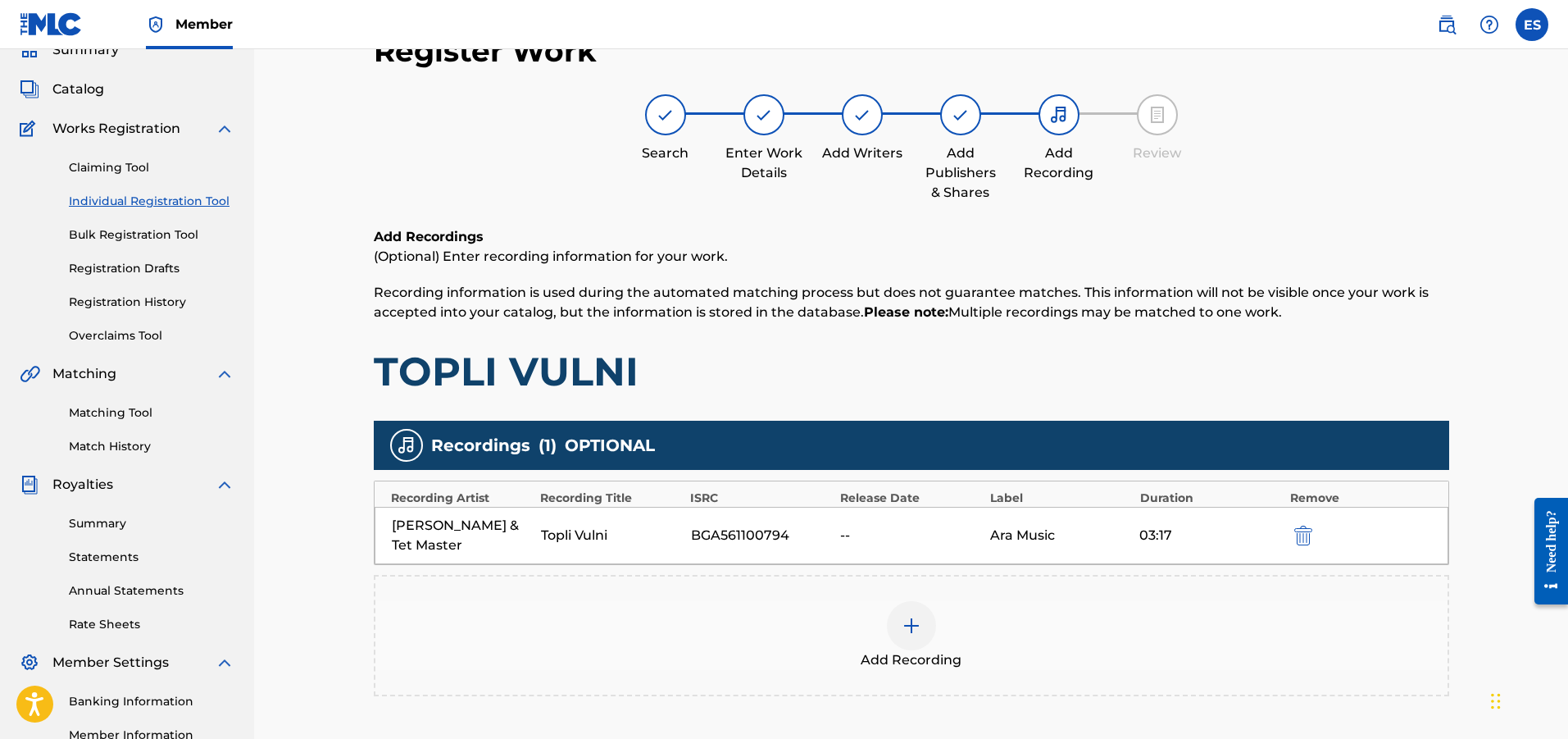
click at [984, 601] on div "Add Recording" at bounding box center [911, 635] width 1072 height 68
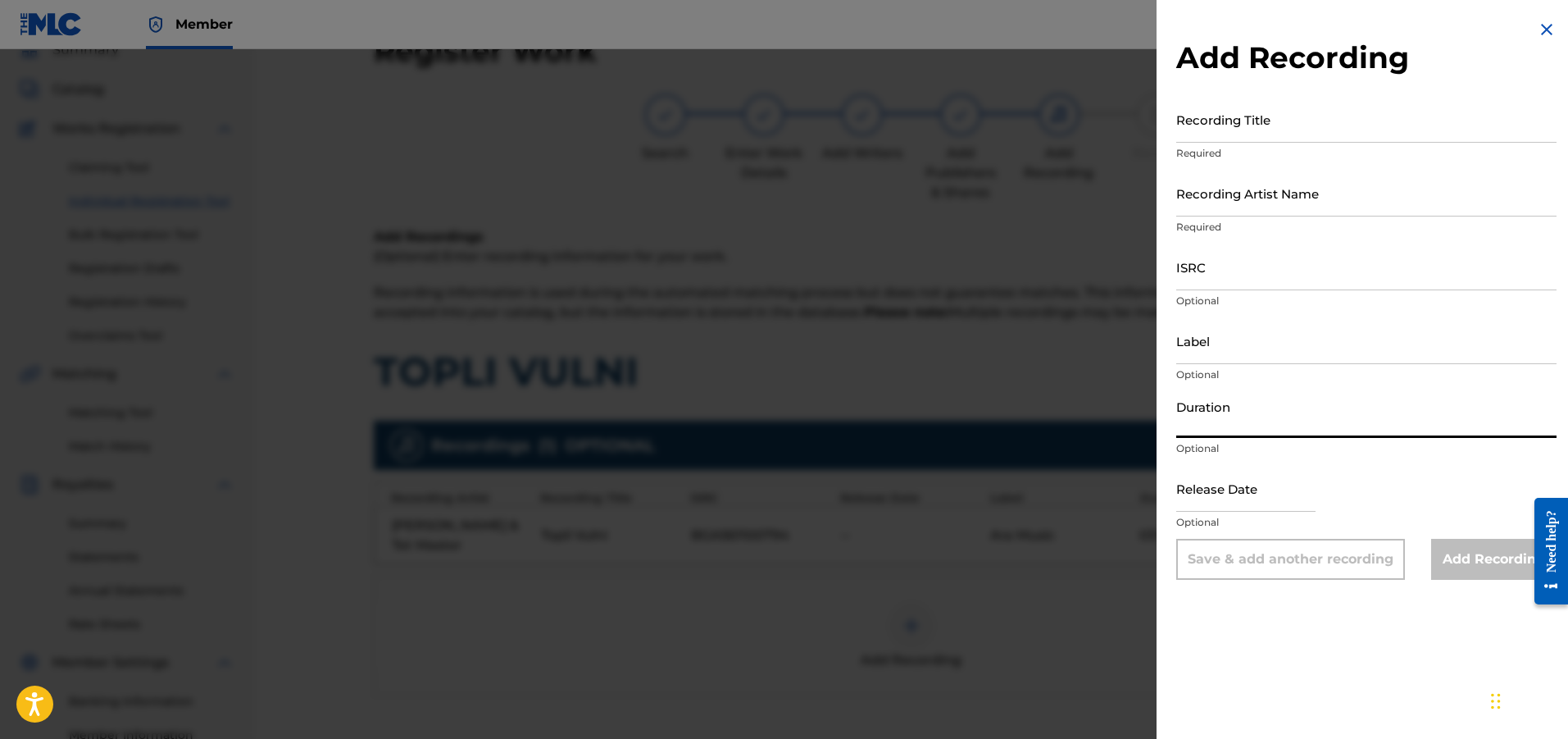
drag, startPoint x: 1245, startPoint y: 392, endPoint x: 1203, endPoint y: 345, distance: 63.0
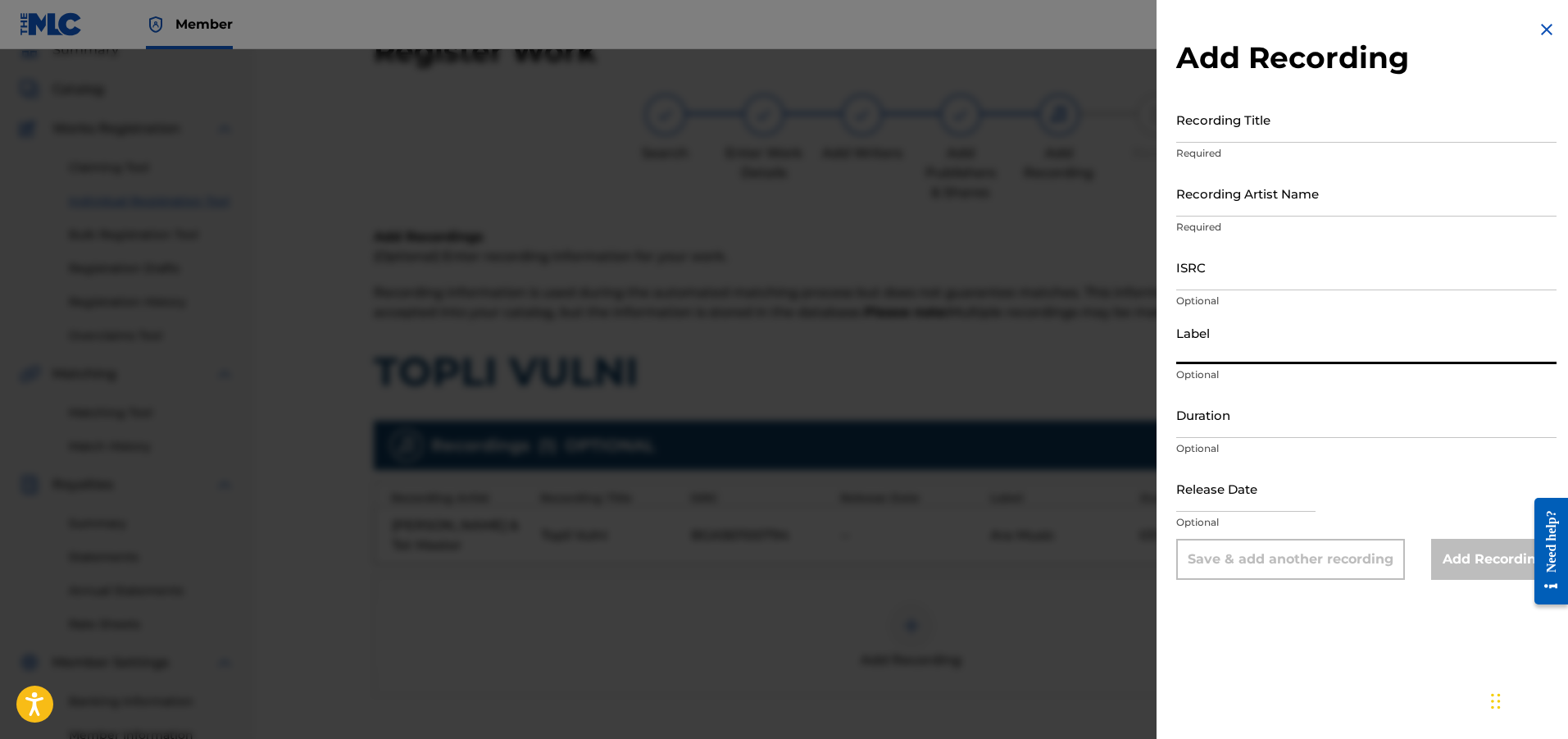
paste input "Ara Music"
type input "Ara Music"
paste input "FR59R2408238"
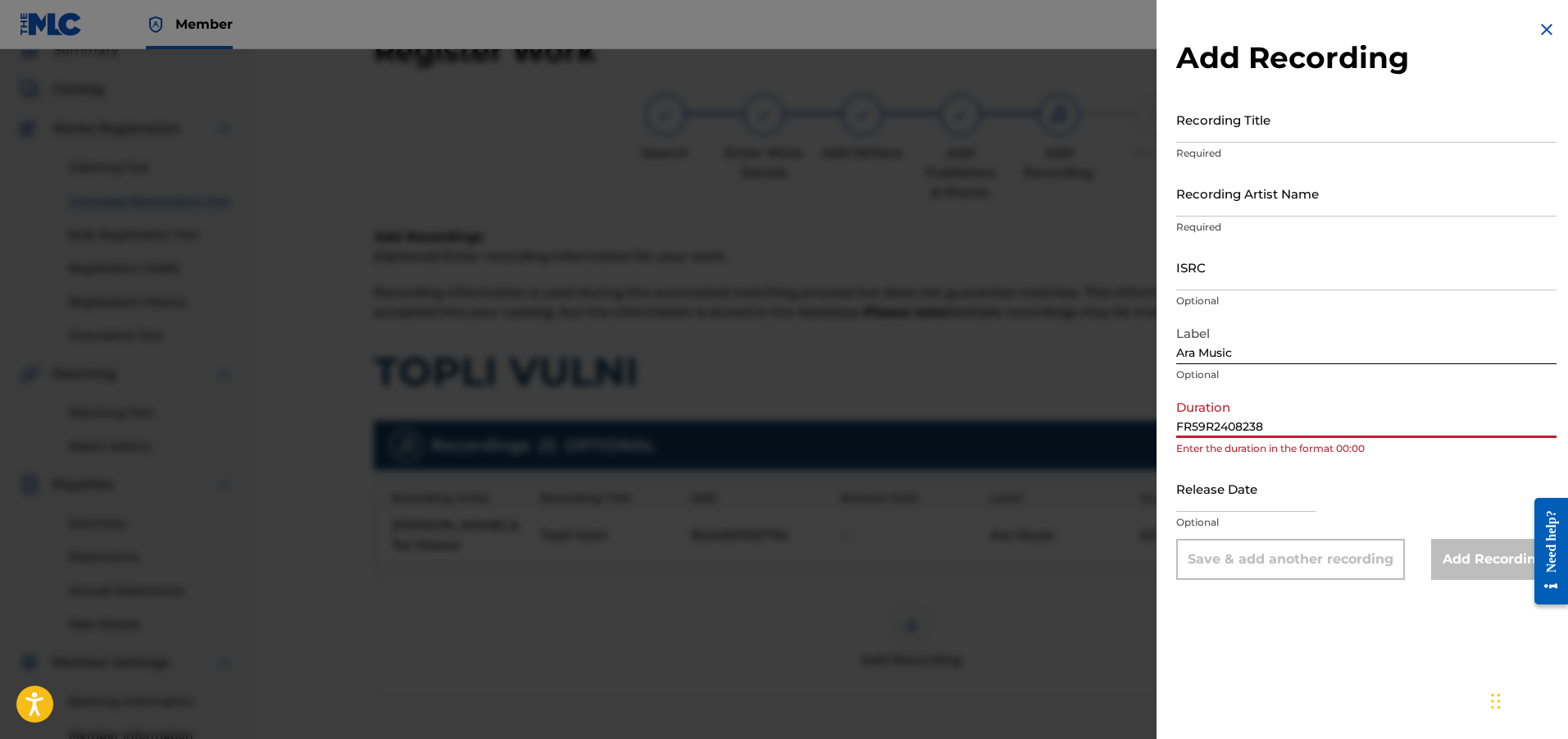
type input "FR59R2408238"
paste input "FR59R2408238"
type input "FR59R2408238"
click at [1331, 418] on input "FR59R2408238" at bounding box center [1366, 414] width 380 height 47
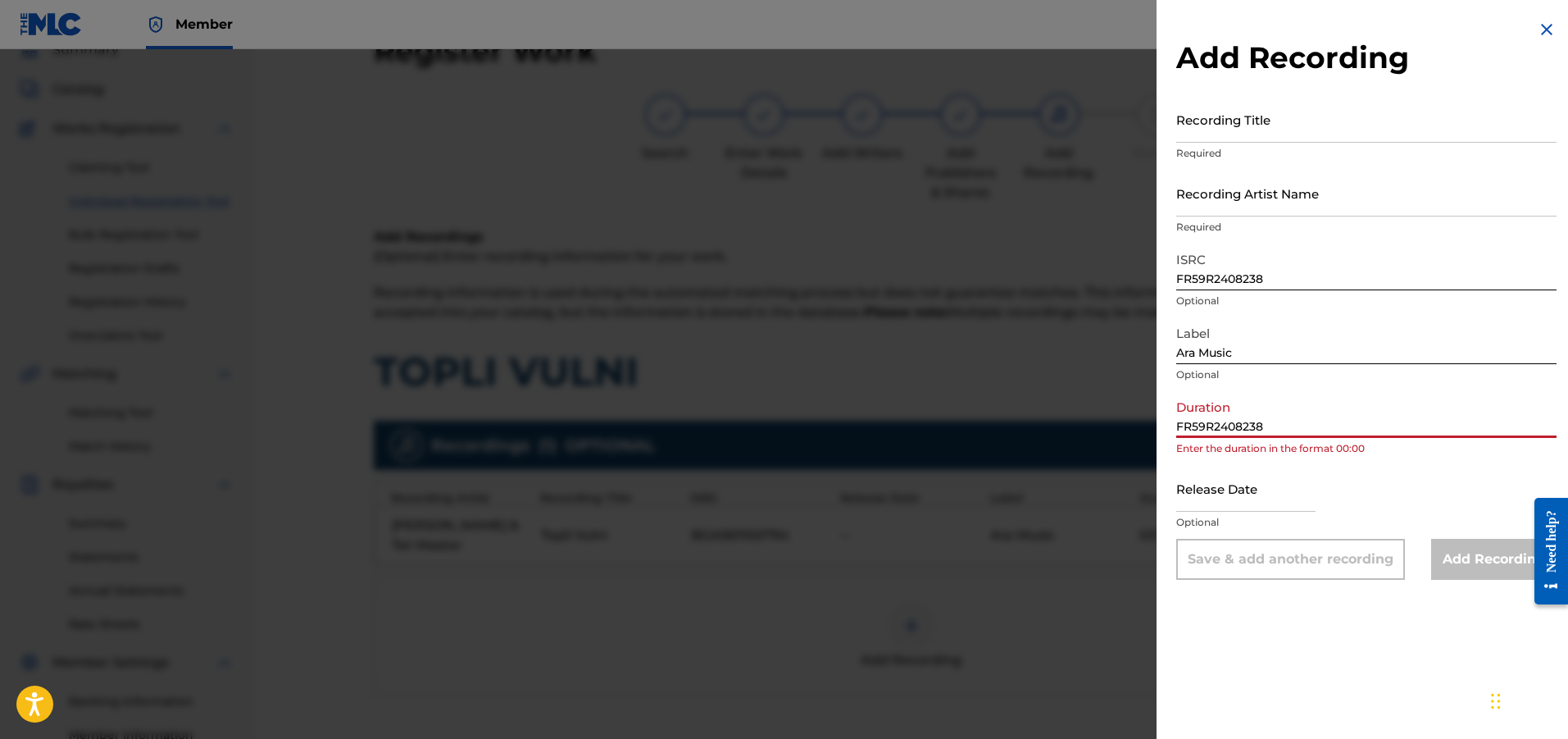
paste input "03:17"
type input "03:17"
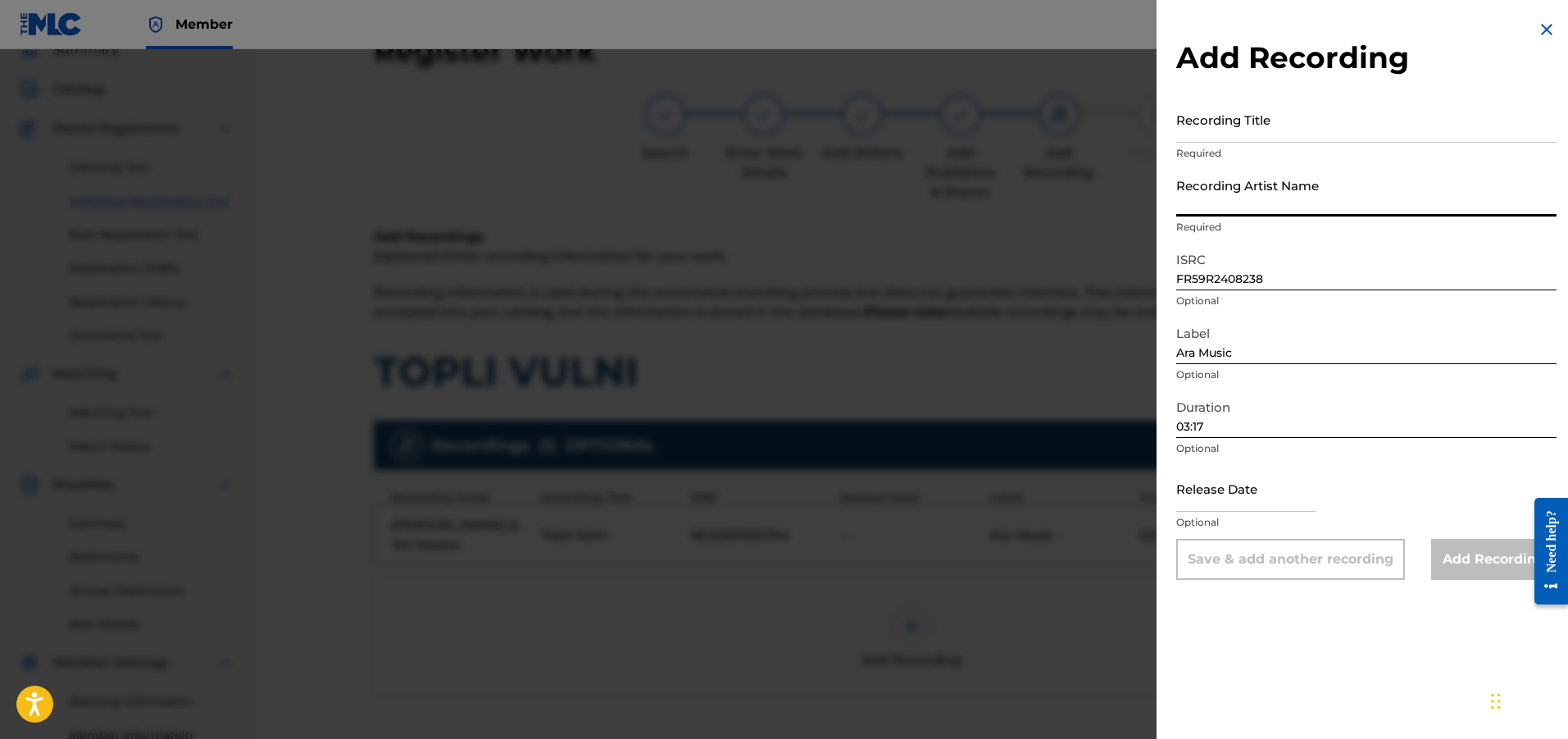
paste input "[PERSON_NAME] & Tet Master"
type input "[PERSON_NAME] & Tet Master"
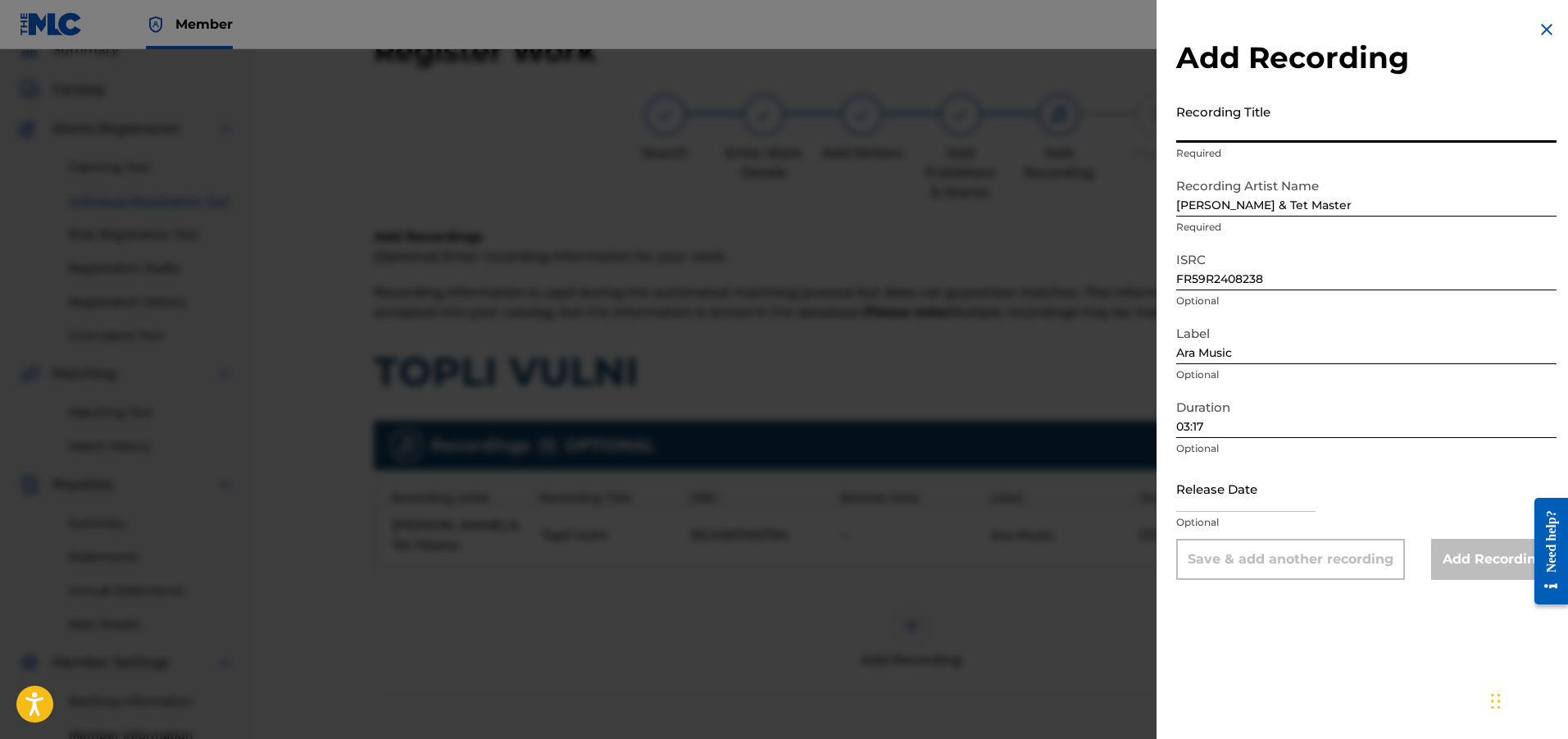
paste input "Topli Vulni"
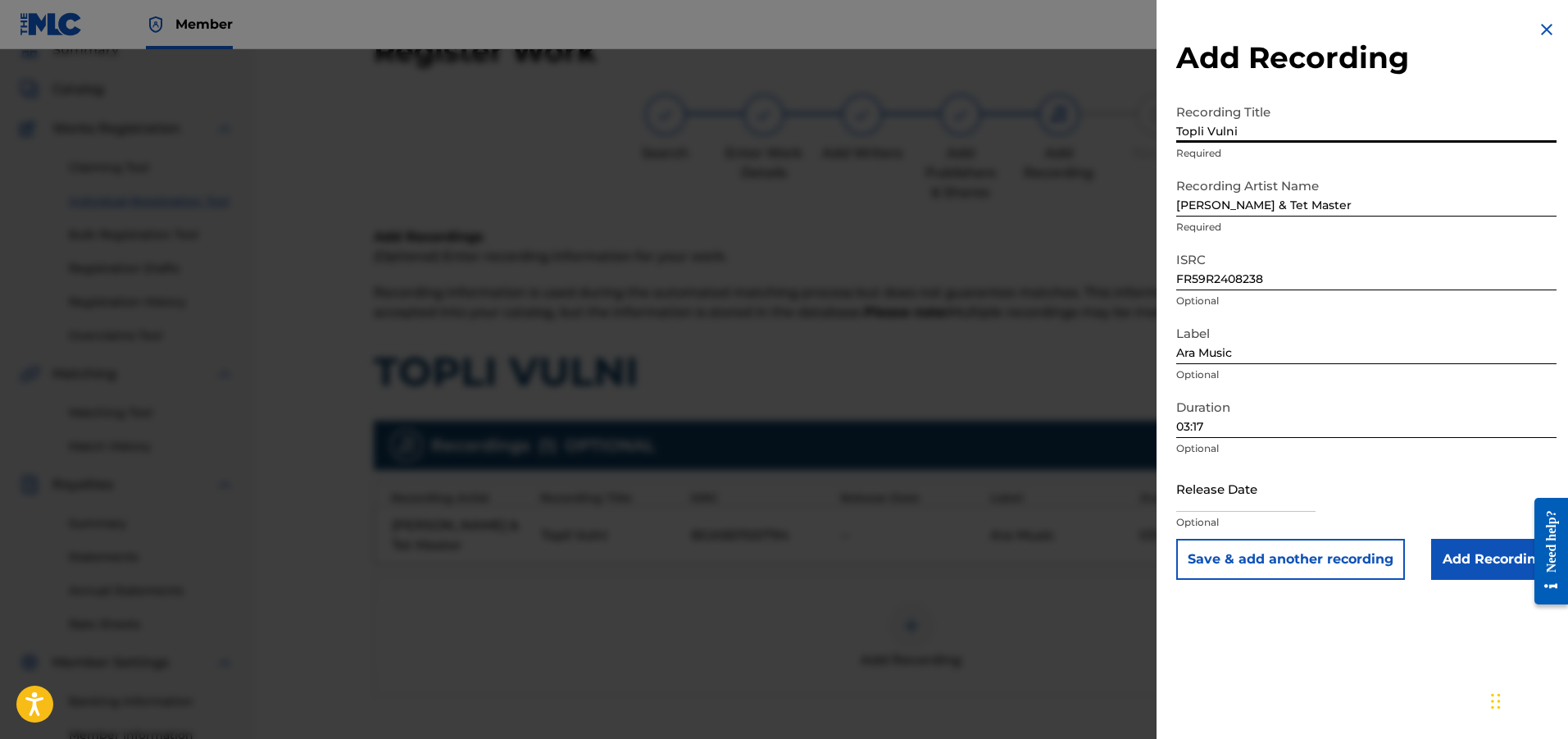
type input "Topli Vulni"
click at [1432, 565] on input "Add Recording" at bounding box center [1493, 559] width 126 height 41
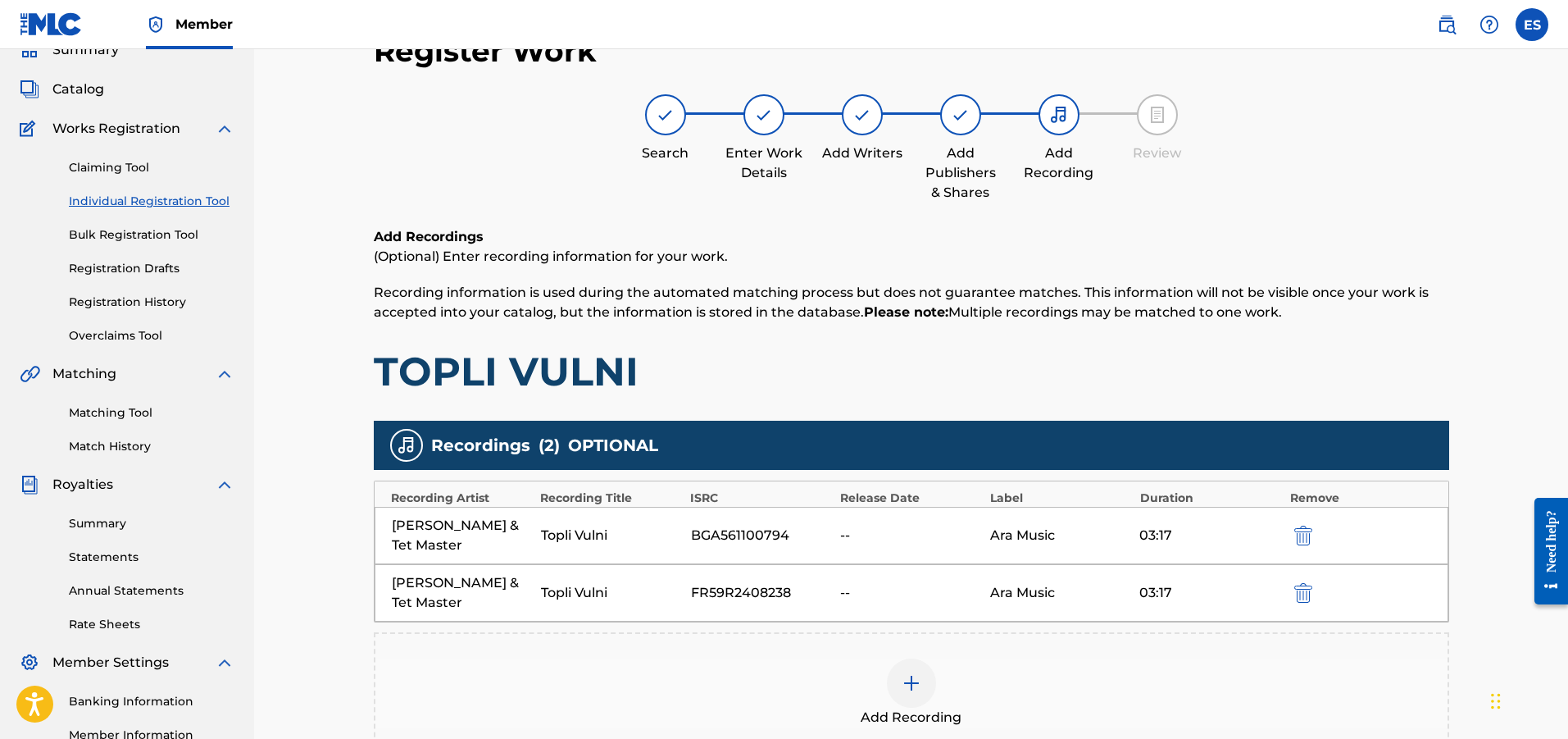
click at [908, 673] on img at bounding box center [911, 683] width 20 height 20
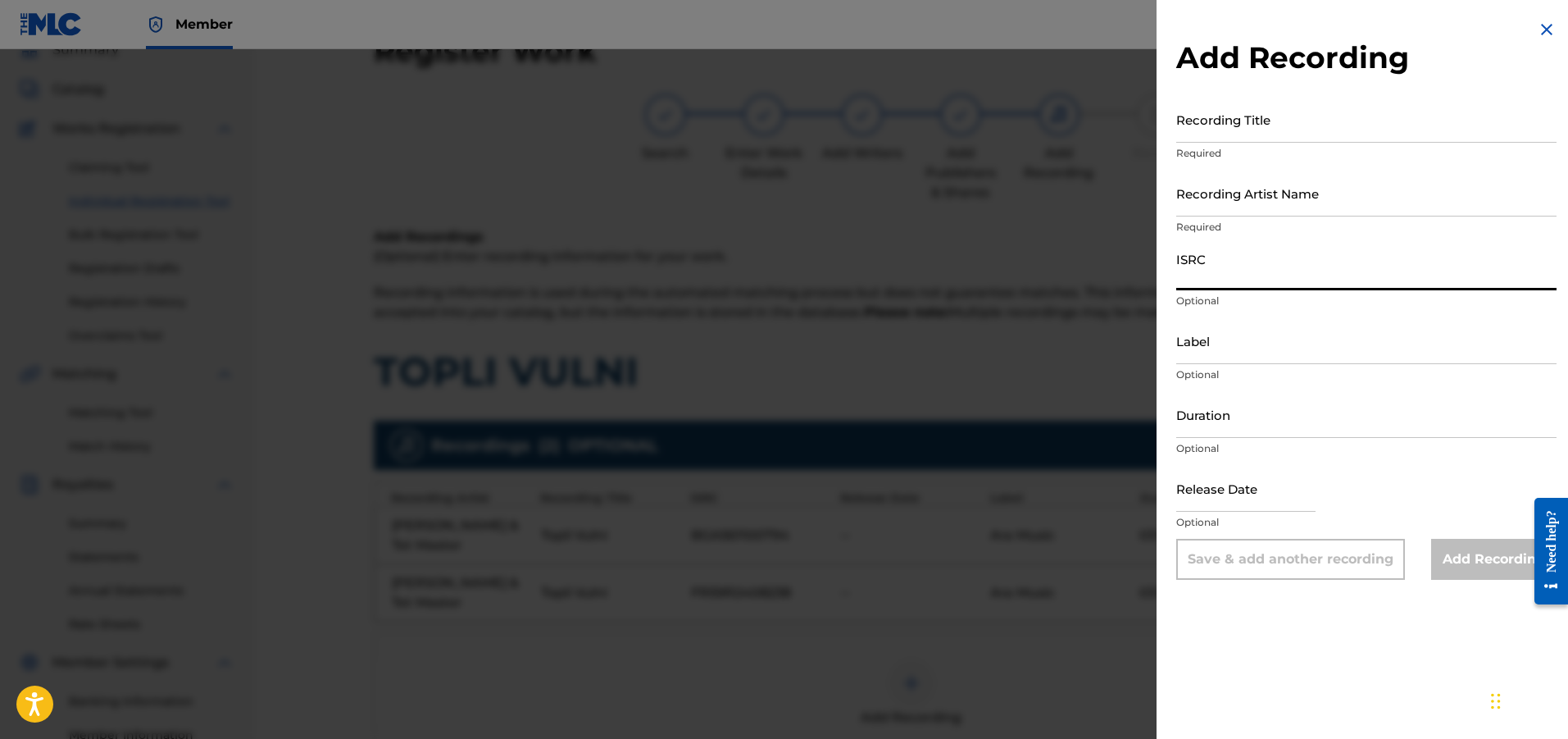
paste input "Topli Vulni"
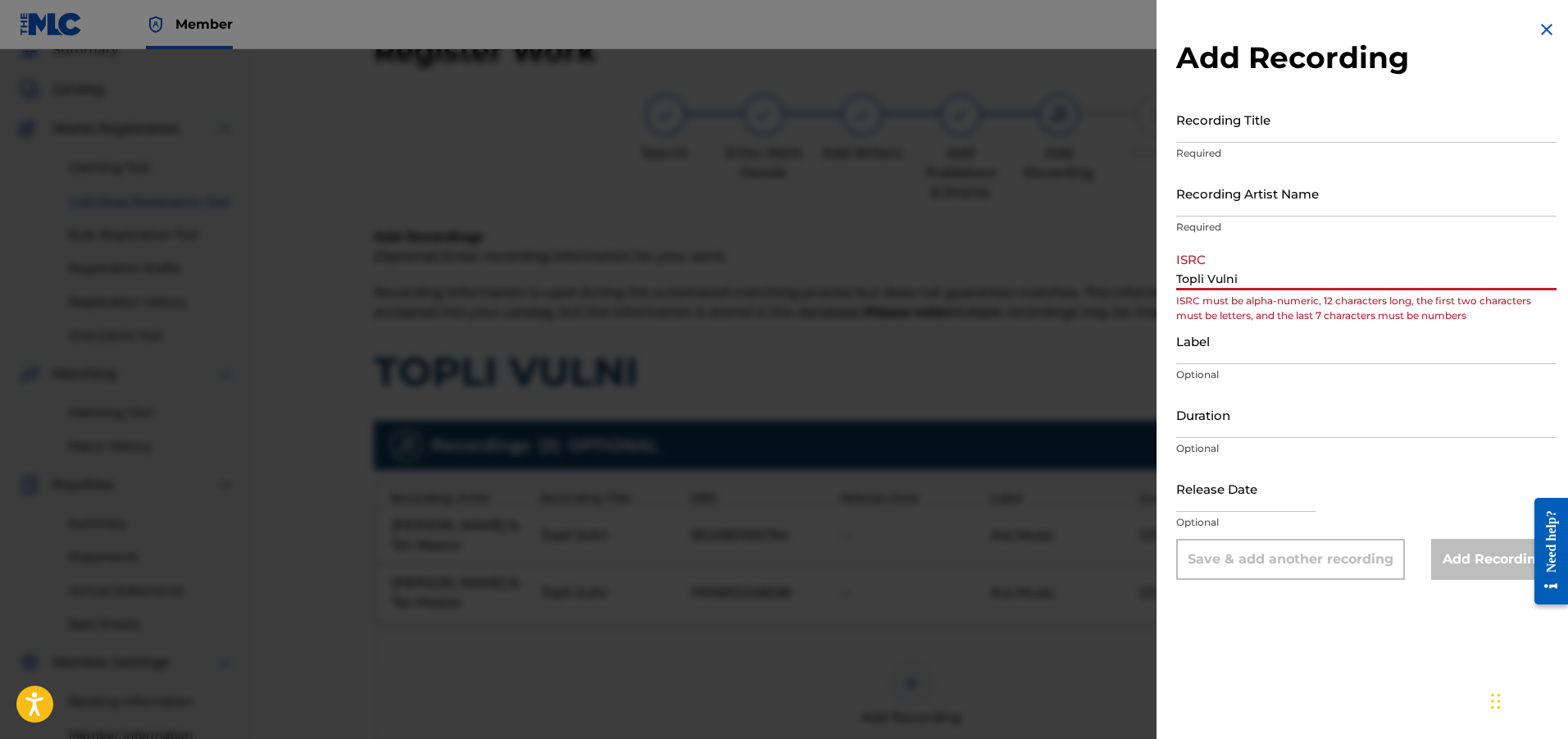
type input "Topli Vulni"
paste input "03:17"
type input "03:18"
click at [1221, 277] on input "Topli Vulni" at bounding box center [1366, 267] width 380 height 47
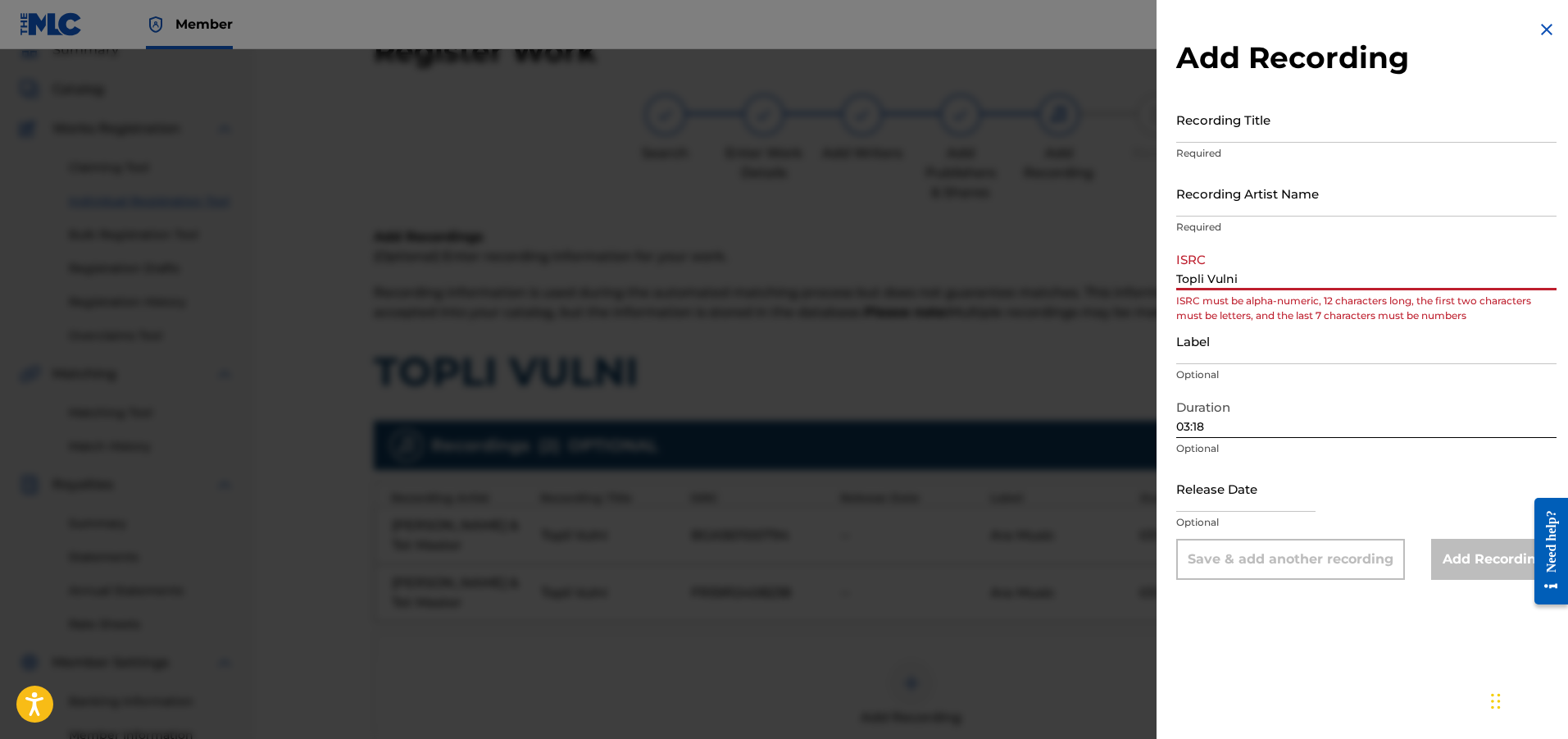
click at [1221, 277] on input "Topli Vulni" at bounding box center [1366, 267] width 380 height 47
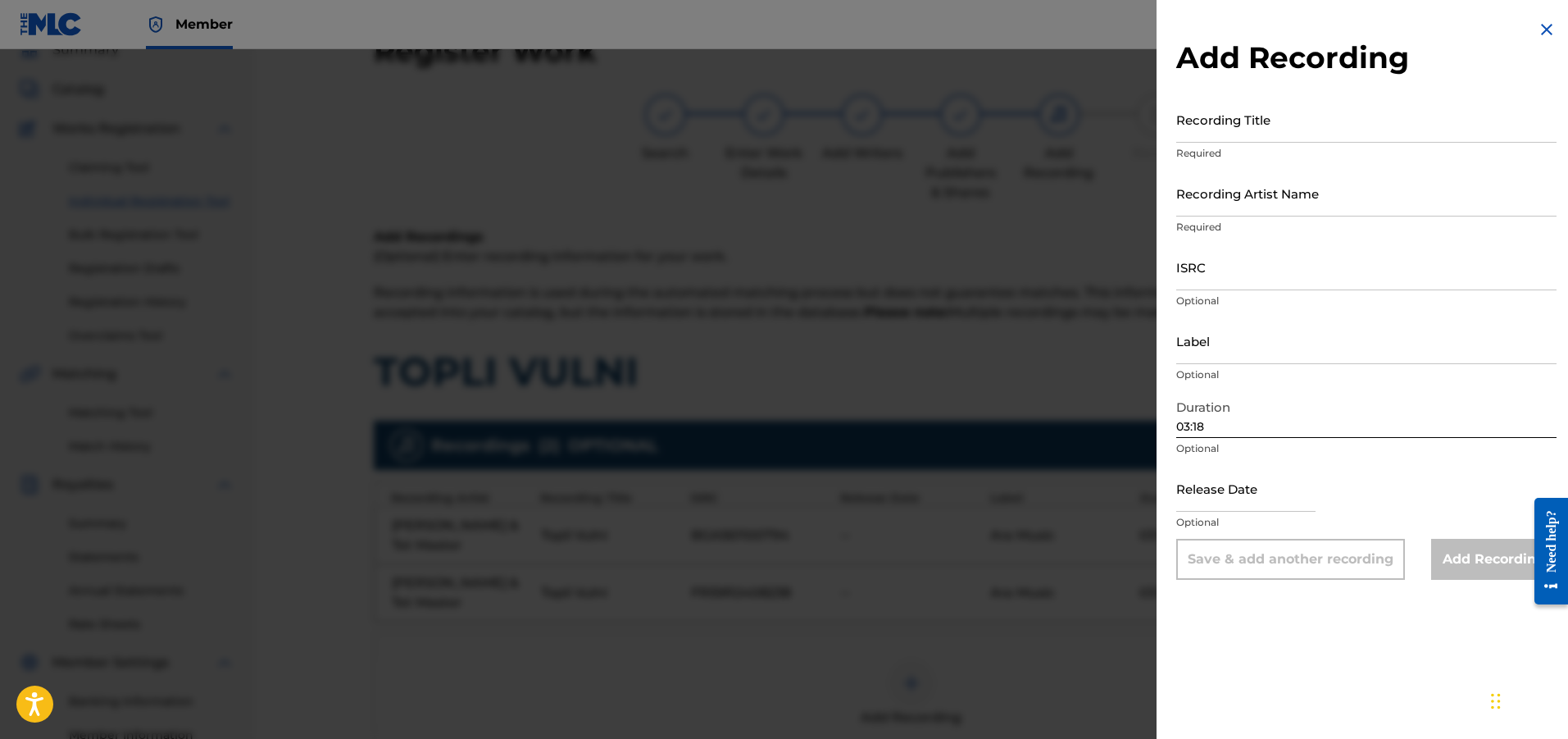
drag, startPoint x: 1206, startPoint y: 145, endPoint x: 1203, endPoint y: 136, distance: 9.5
paste input "Topli Vulni"
type input "Topli Vulni"
click at [1264, 331] on input "Label" at bounding box center [1366, 340] width 380 height 47
paste input "[PERSON_NAME]"
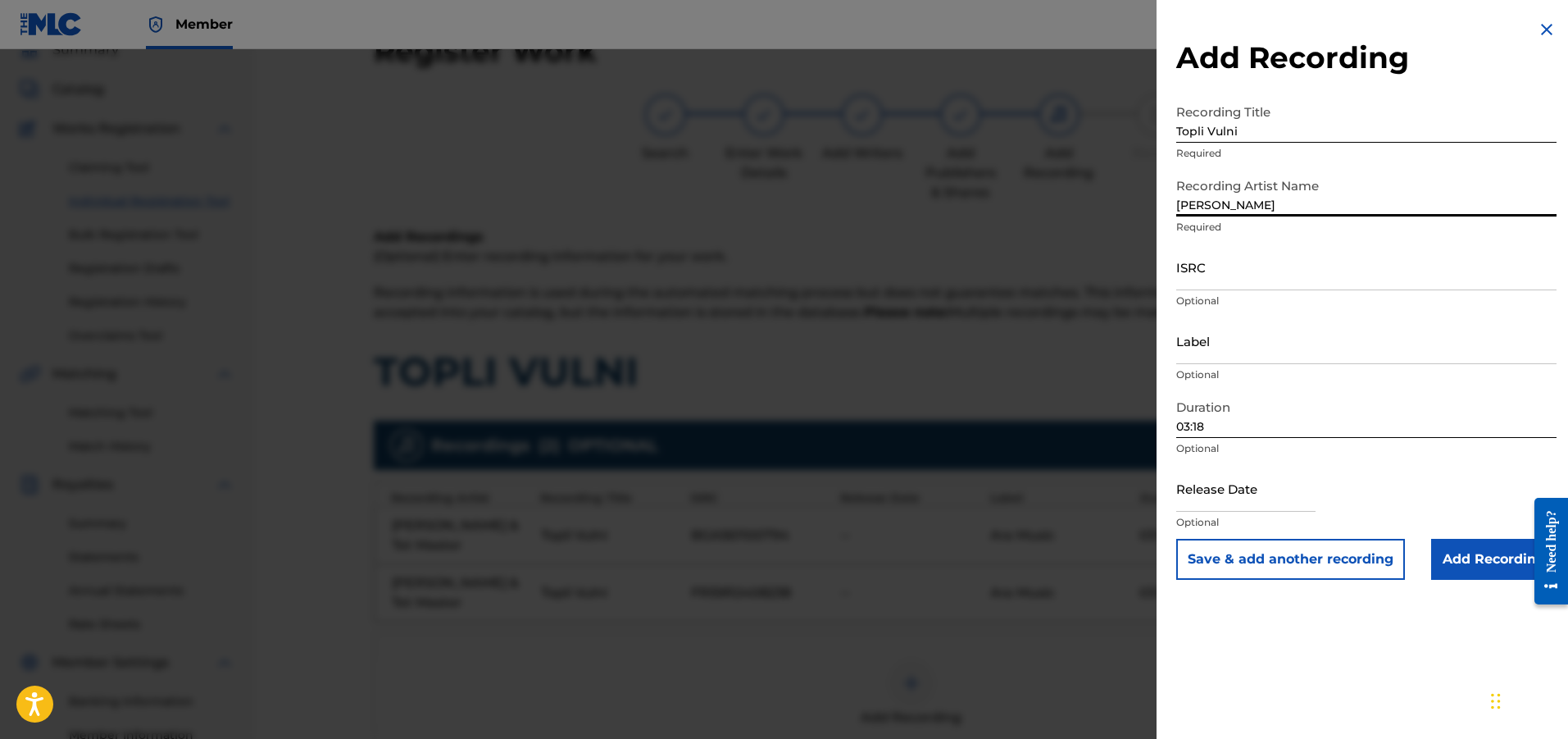
type input "[PERSON_NAME]"
paste input "BGA561100794"
type input "BGA561100794"
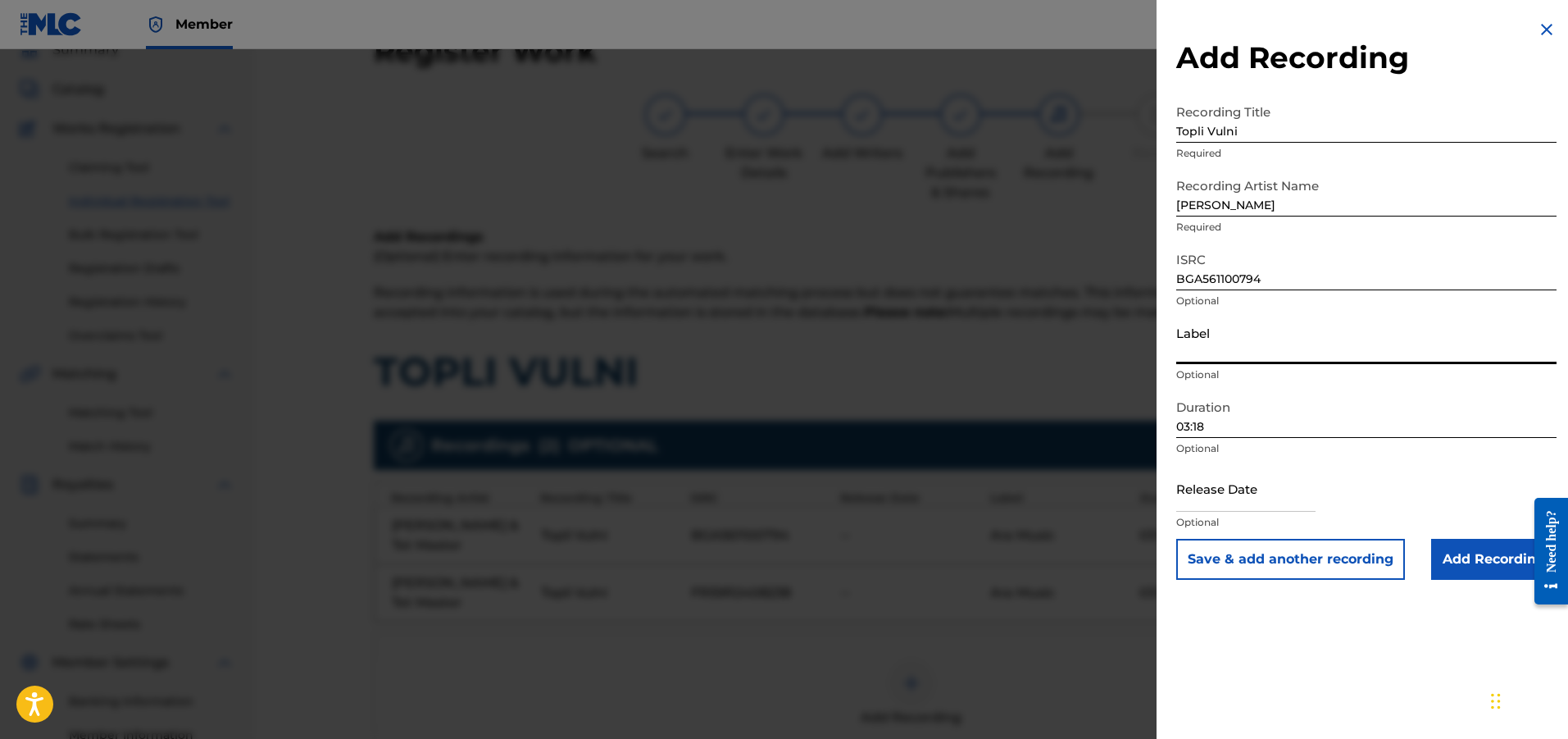
paste input "Ara Audio Video"
type input "Ara Audio Video"
click at [1448, 582] on div "Add Recording Recording Title Topli Vulni Required Recording Artist Name [PERSO…" at bounding box center [1366, 300] width 420 height 600
click at [1447, 563] on input "Add Recording" at bounding box center [1493, 559] width 126 height 41
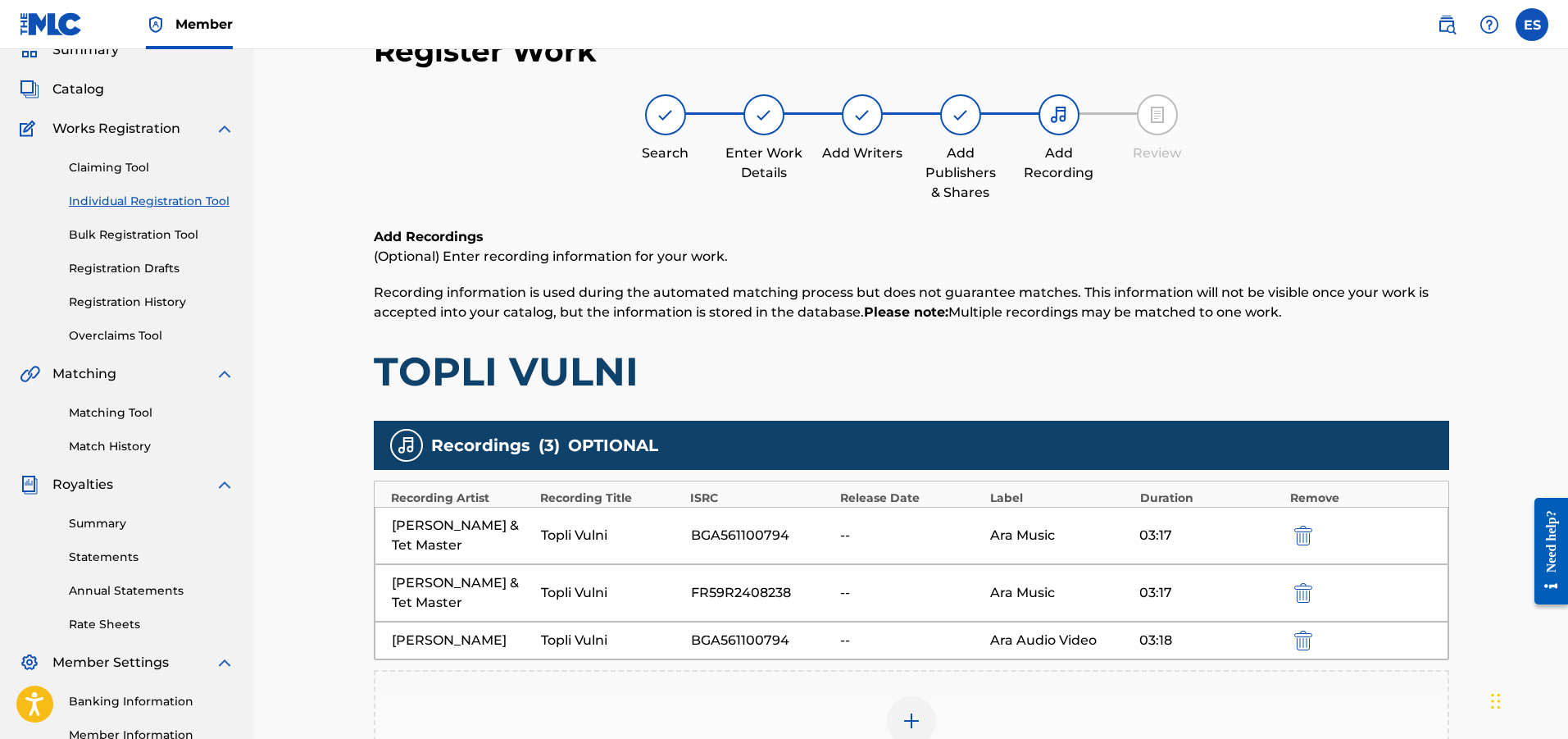
click at [910, 711] on img at bounding box center [911, 721] width 20 height 20
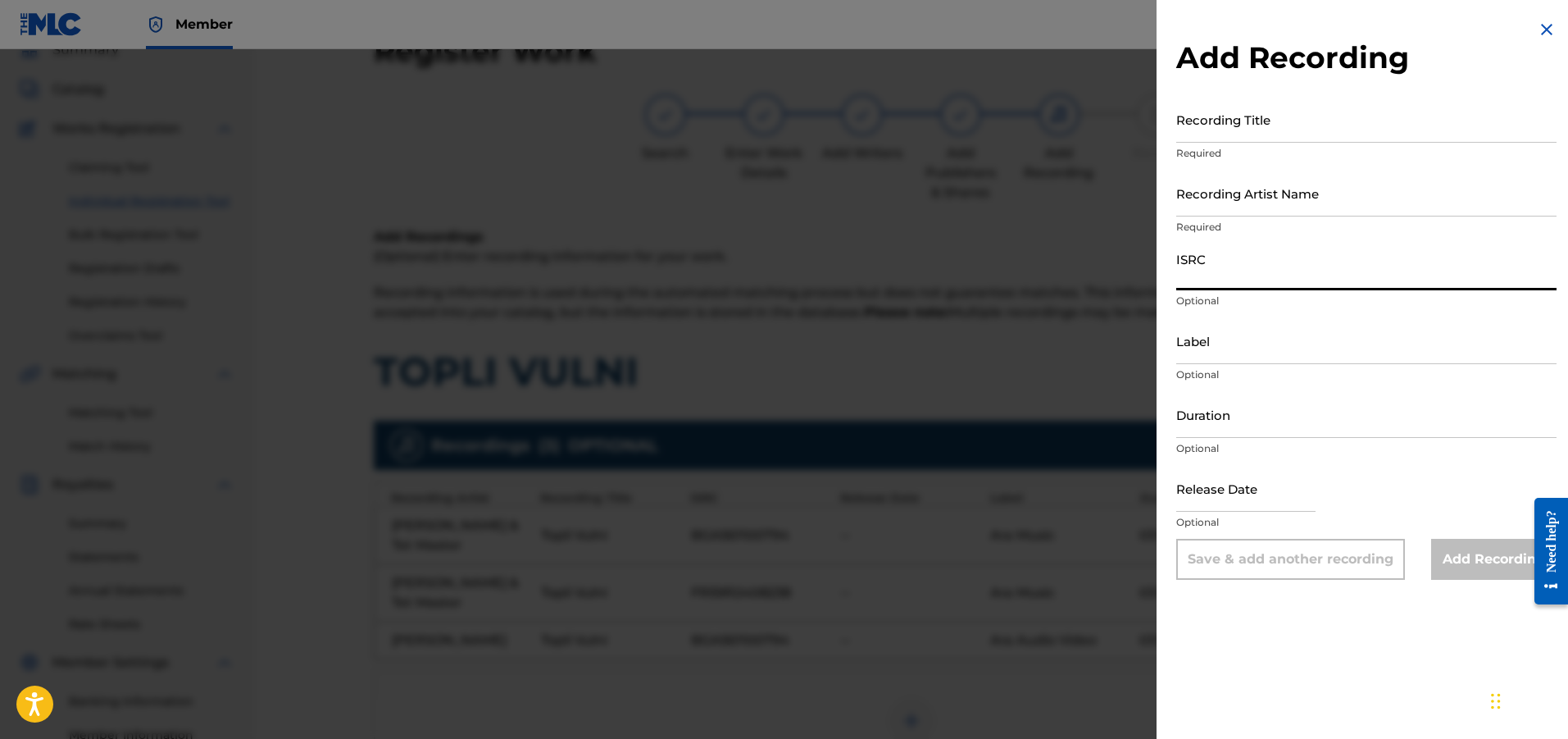
drag, startPoint x: 1276, startPoint y: 244, endPoint x: 1202, endPoint y: 368, distance: 144.4
drag, startPoint x: 1202, startPoint y: 368, endPoint x: 1181, endPoint y: 340, distance: 35.0
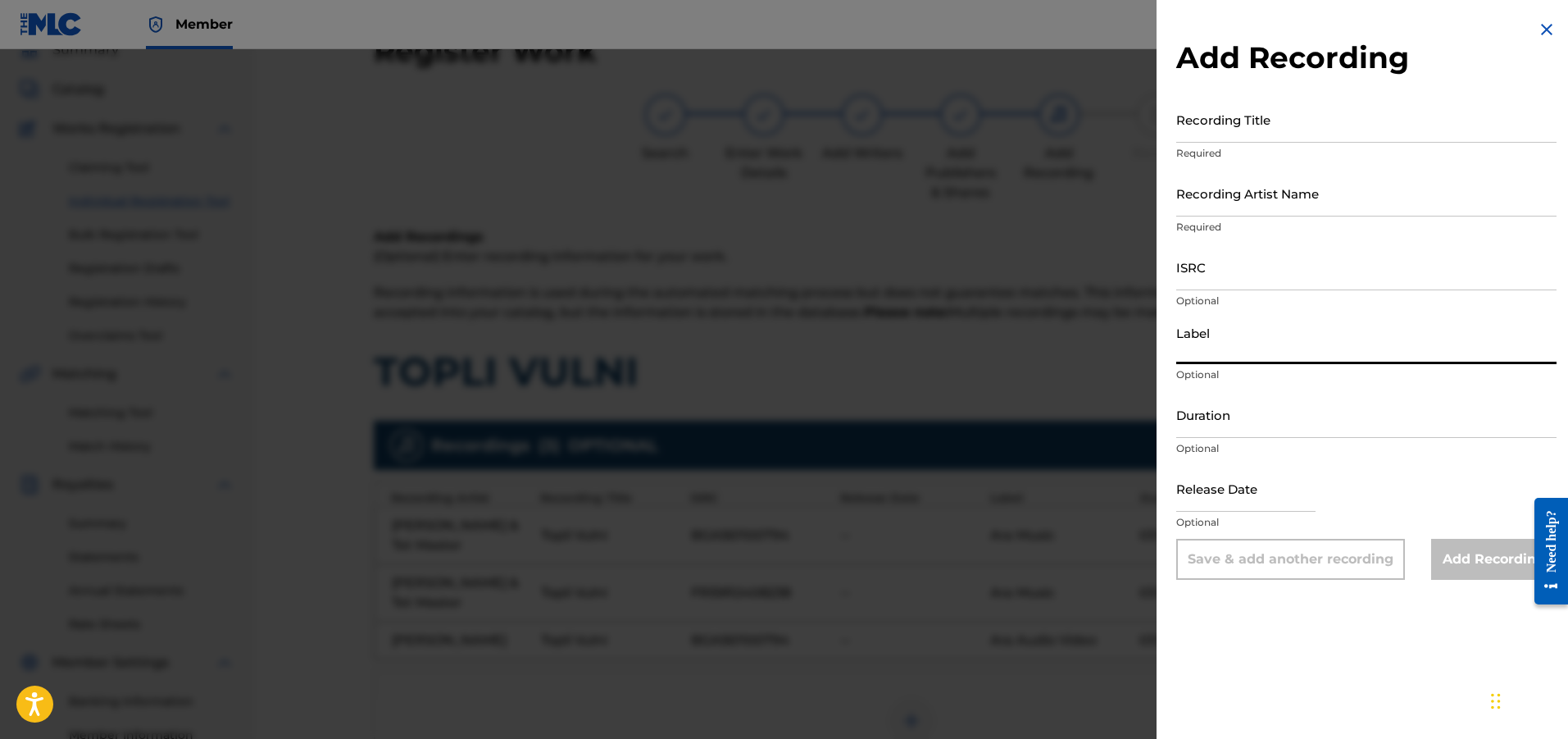
paste input "Ara Audio Video"
type input "Ara Audio Video"
paste input "FR59R2408238"
type input "FR59R2408238"
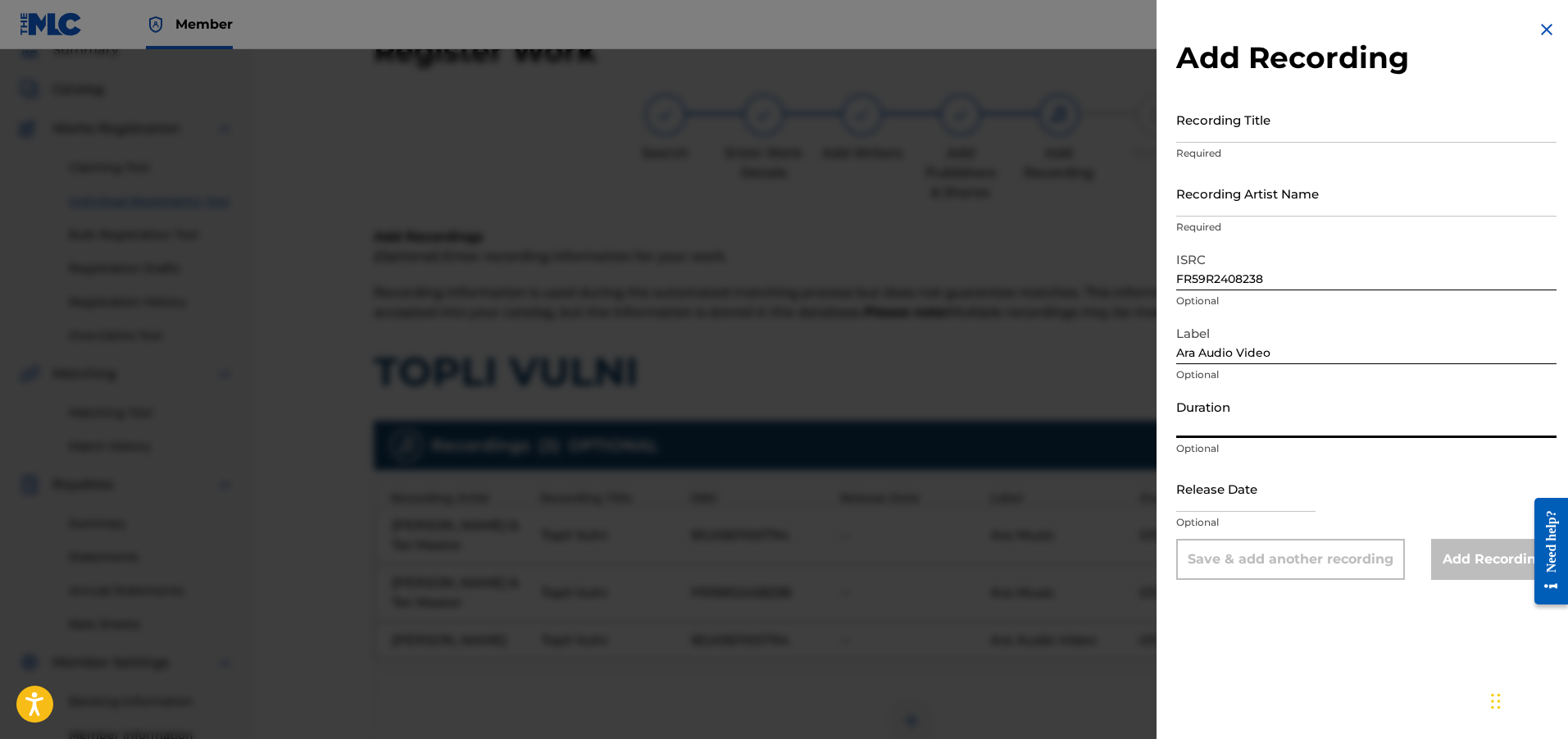
paste input "03:17"
type input "03:18"
paste input "[PERSON_NAME]"
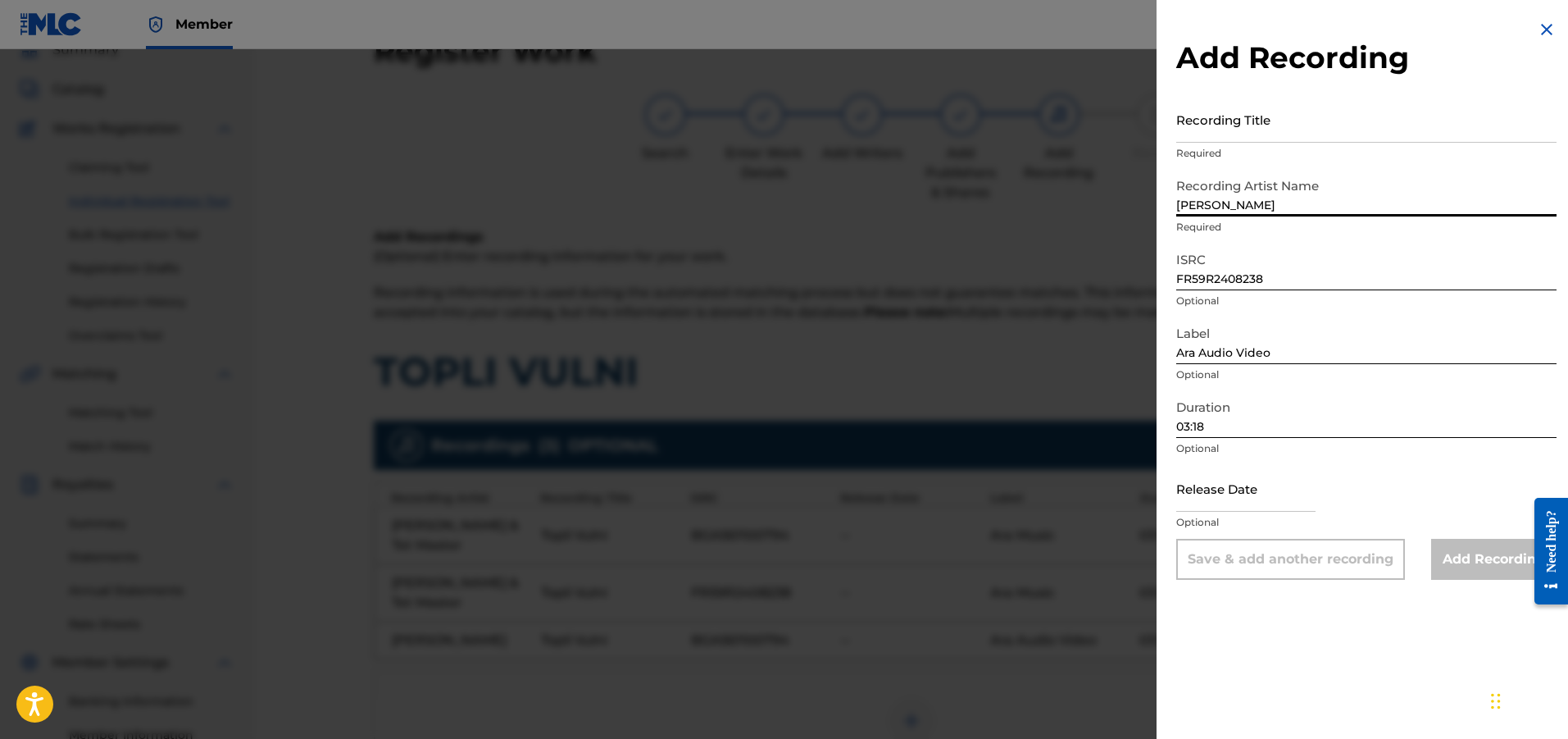
type input "[PERSON_NAME]"
drag, startPoint x: 1319, startPoint y: 141, endPoint x: 1263, endPoint y: 120, distance: 59.8
paste input "Topli Vulni"
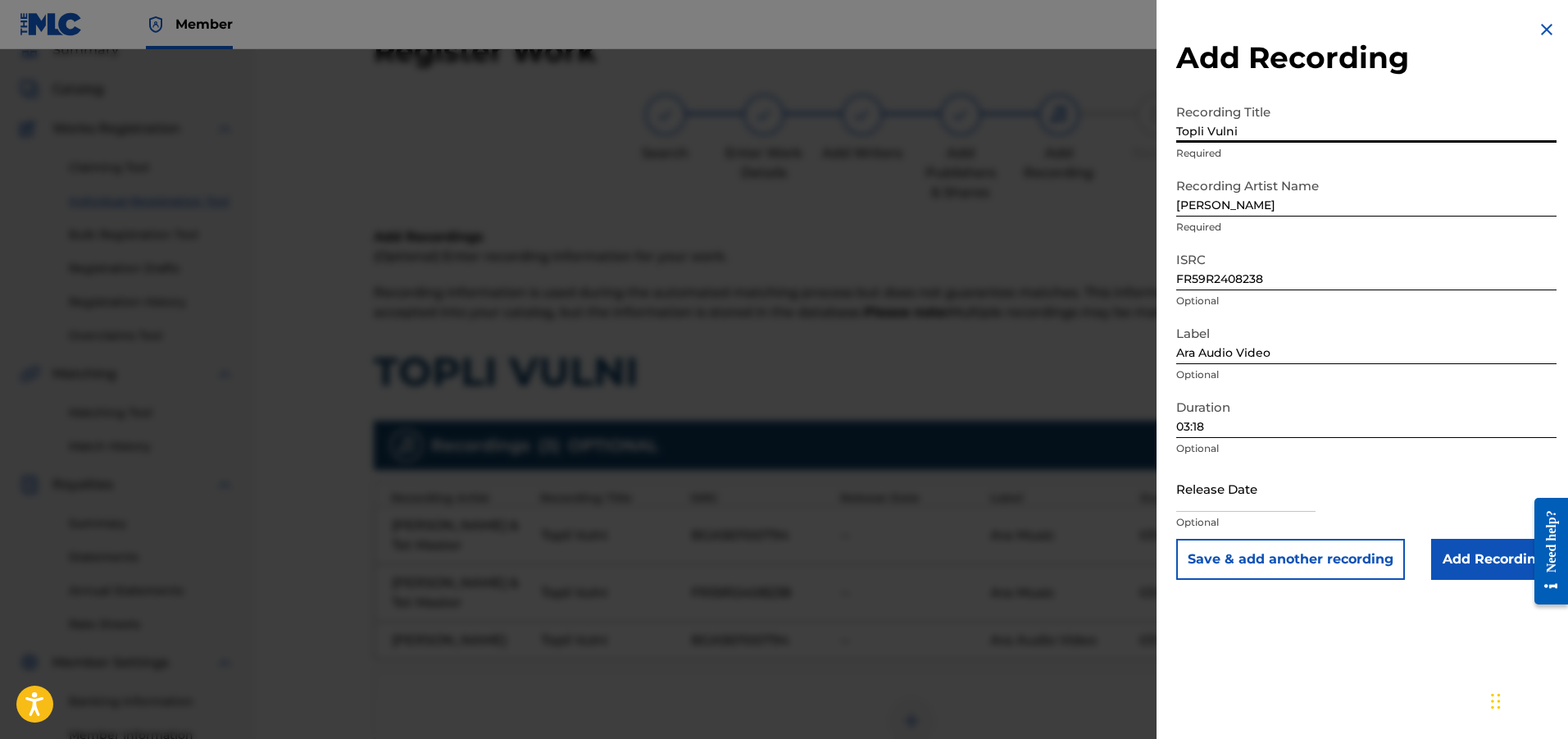
type input "Topli Vulni"
click at [1476, 553] on input "Add Recording" at bounding box center [1493, 559] width 126 height 41
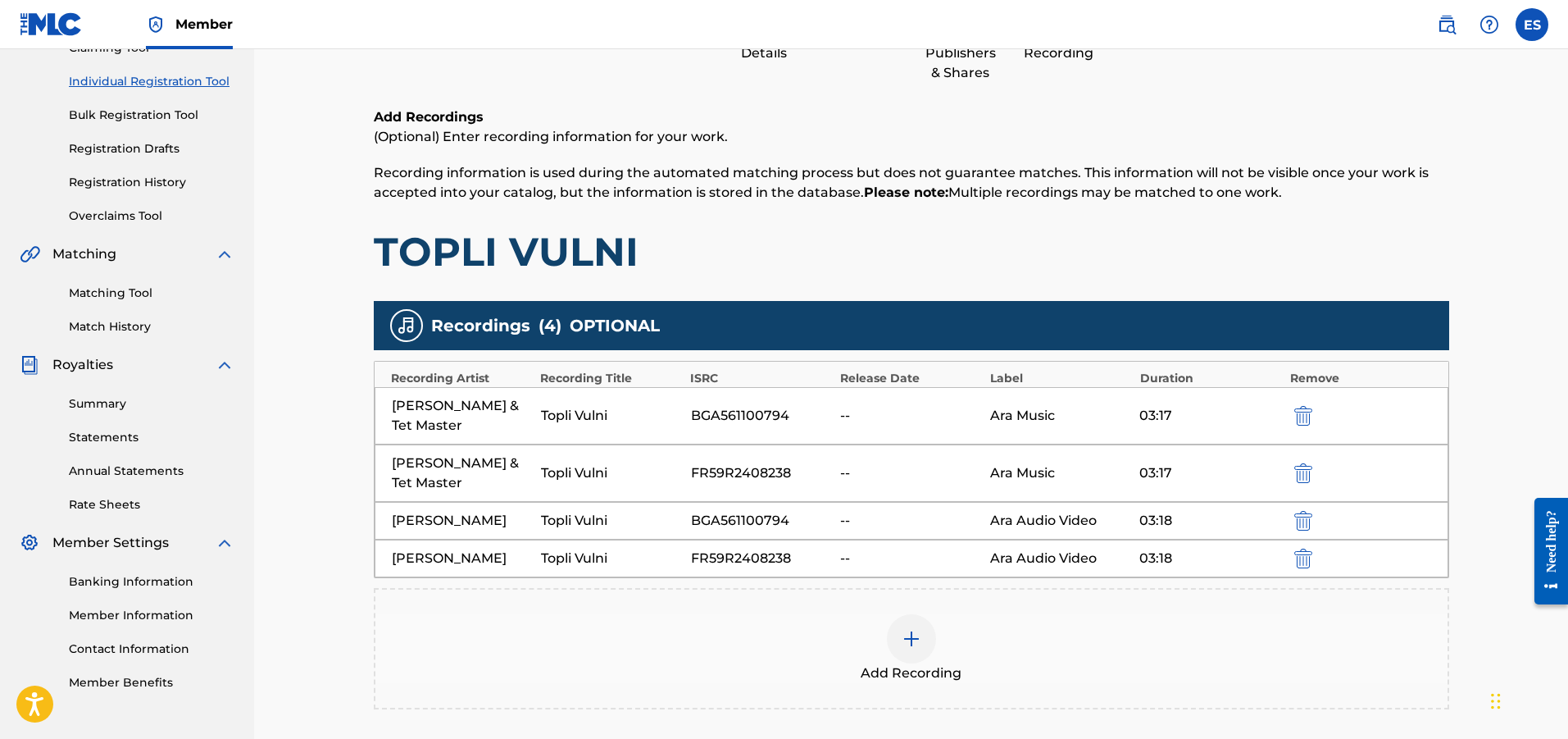
scroll to position [320, 0]
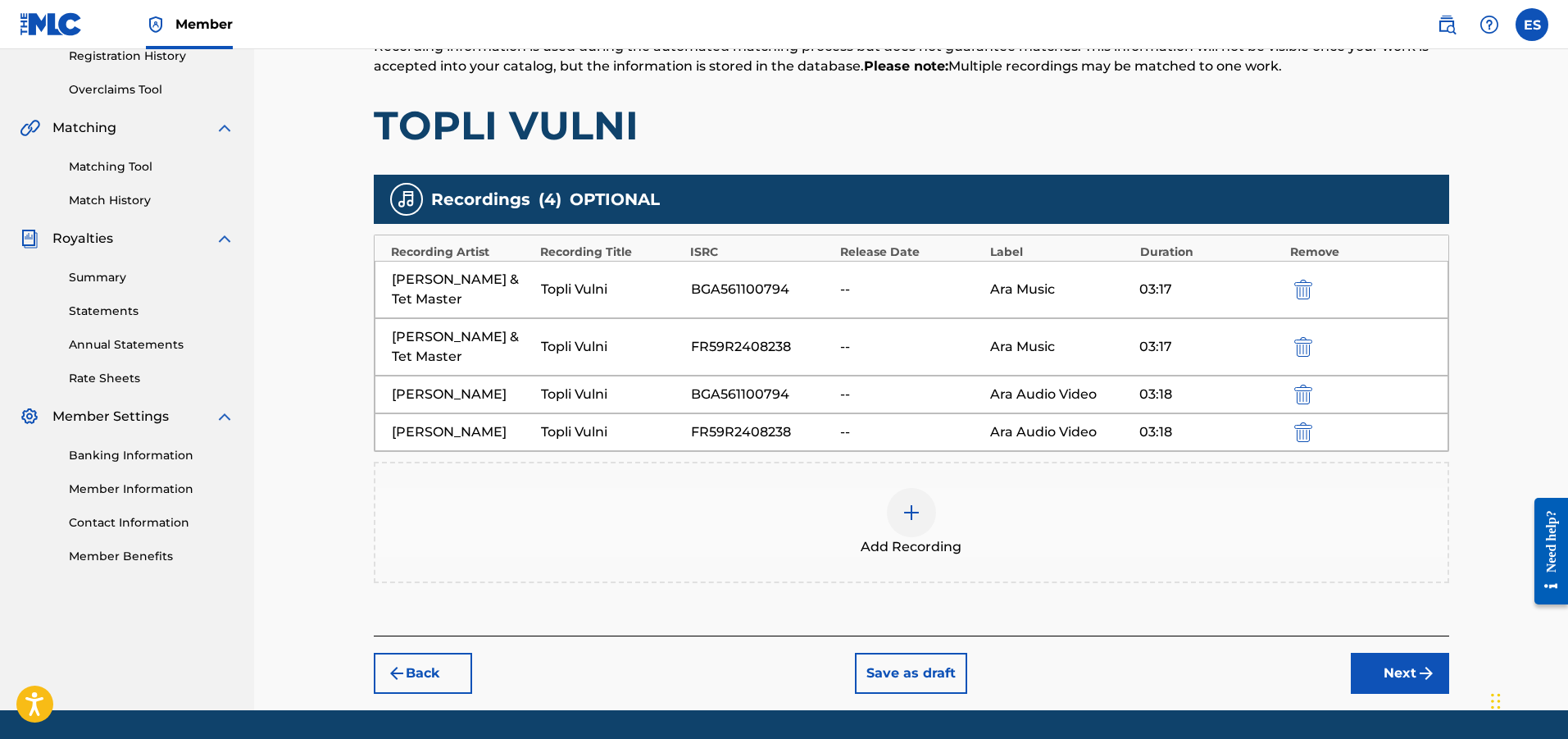
click at [891, 537] on span "Add Recording" at bounding box center [911, 547] width 100 height 20
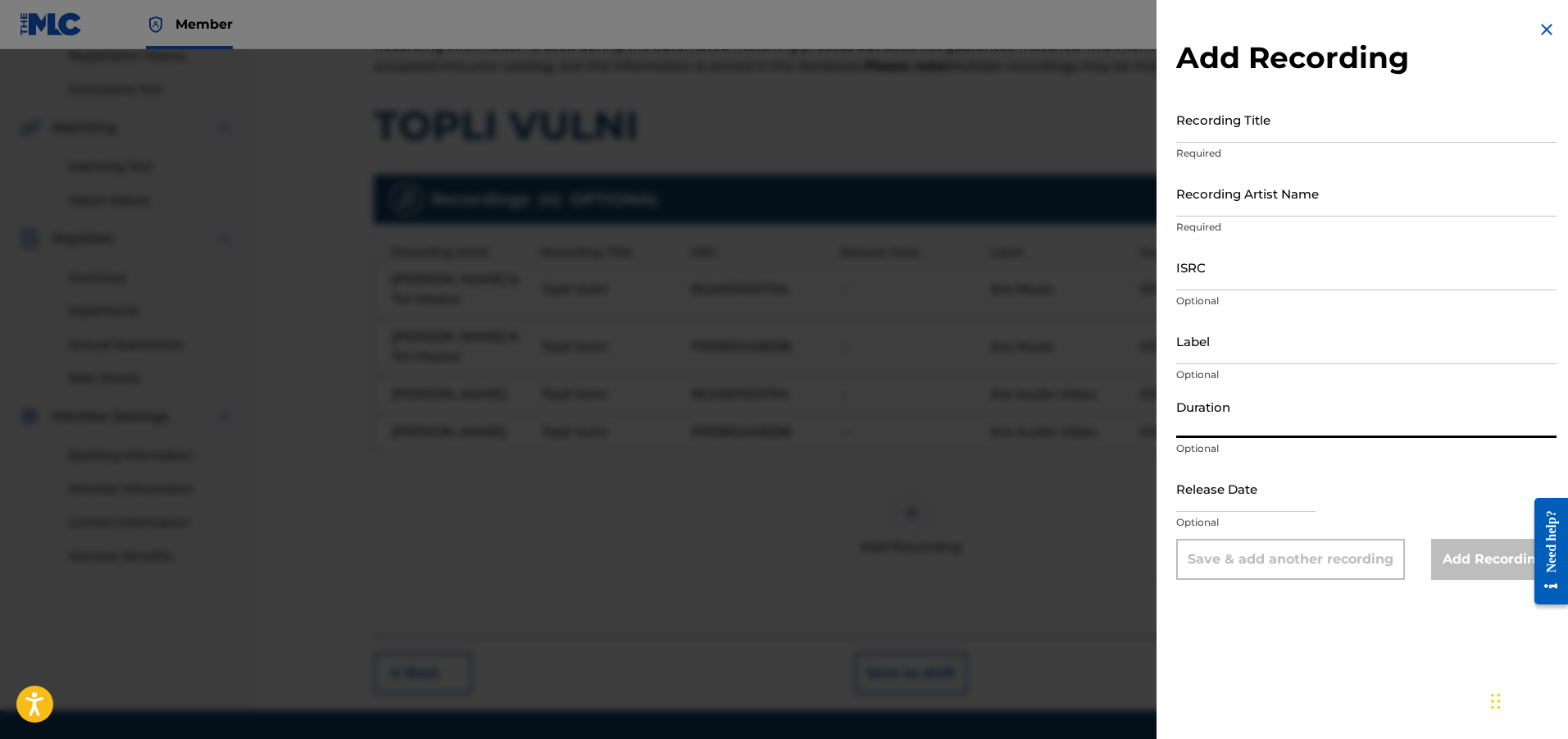
drag, startPoint x: 1280, startPoint y: 428, endPoint x: 1222, endPoint y: 340, distance: 105.4
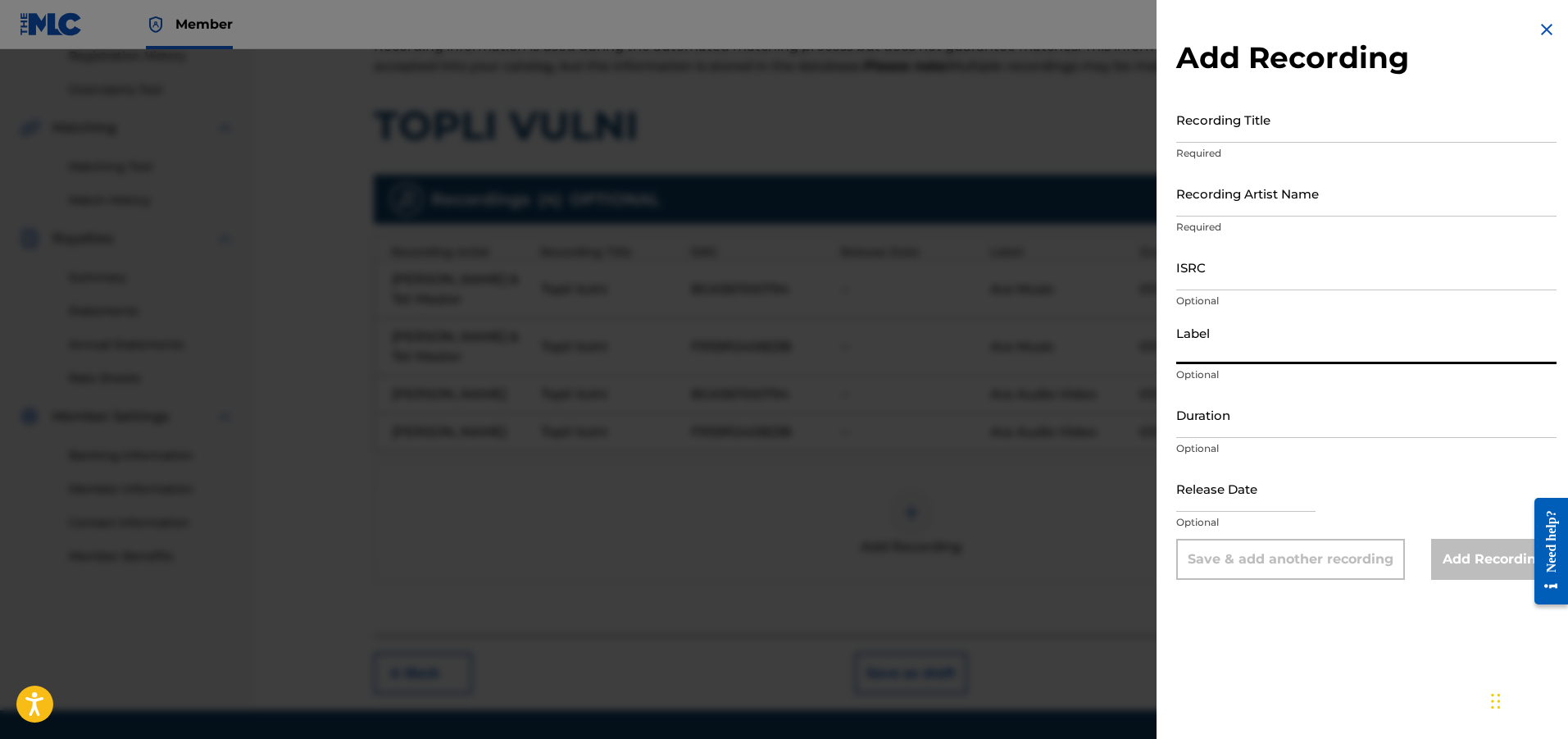
paste input "Ara Audio Video"
type input "Ara Audio Video"
paste input "BGA561100794"
type input "BGA561100794"
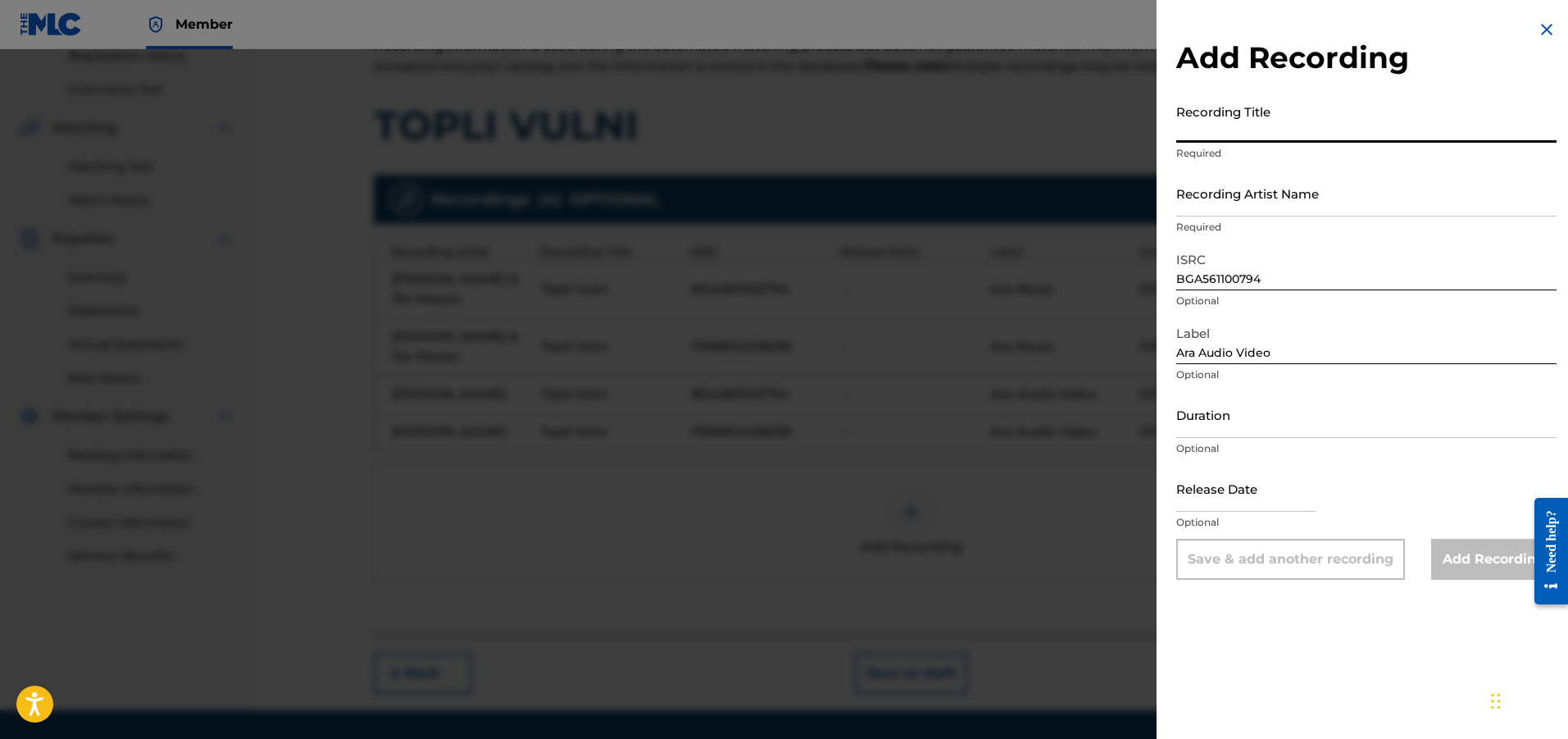
paste input "Topli Vulni (feat. Tet Mster)"
type input "Topli Vulni (feat. Tet Mster)"
paste input "[PERSON_NAME]"
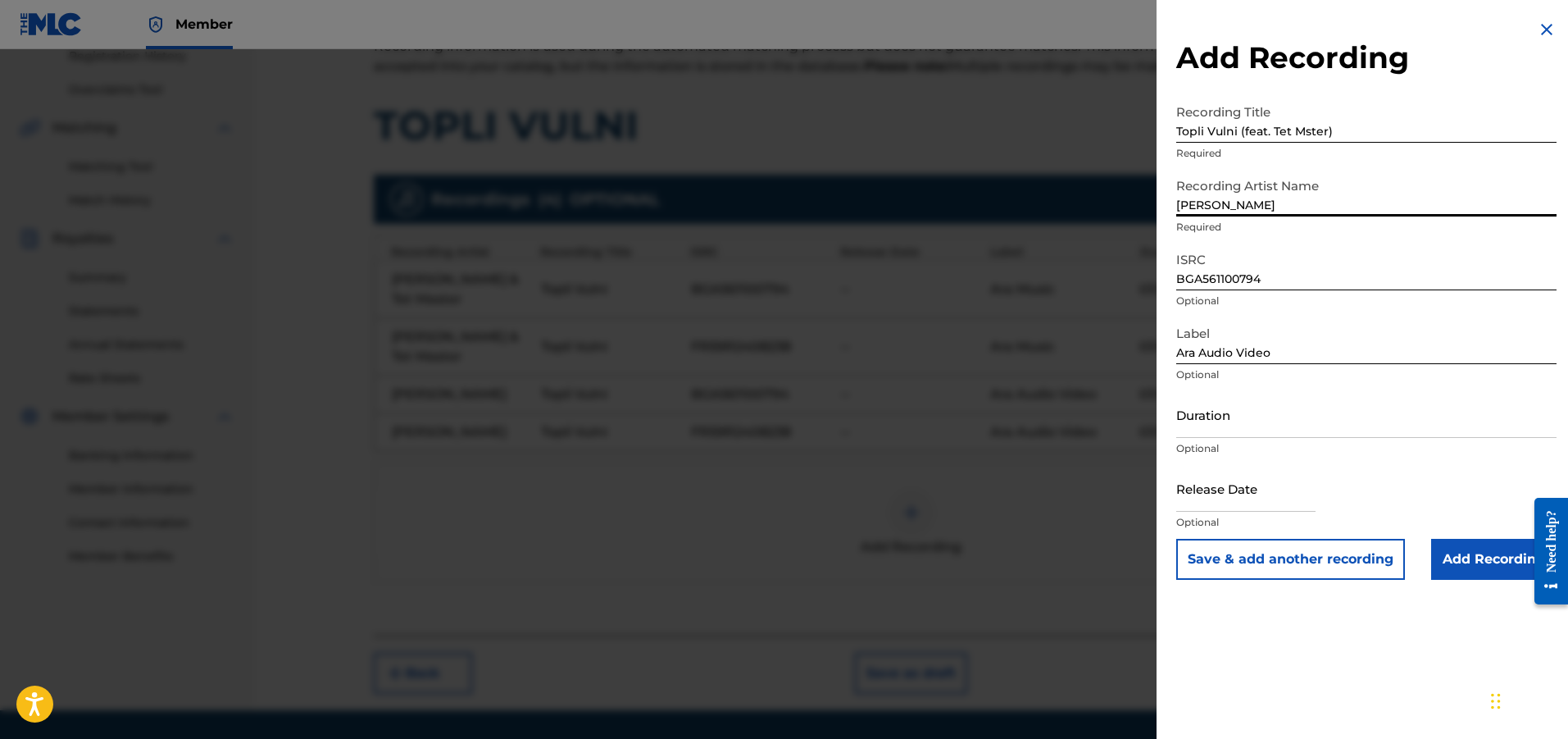
type input "[PERSON_NAME]"
paste input "05:17"
type input "05:17"
click at [1450, 554] on input "Add Recording" at bounding box center [1493, 559] width 126 height 41
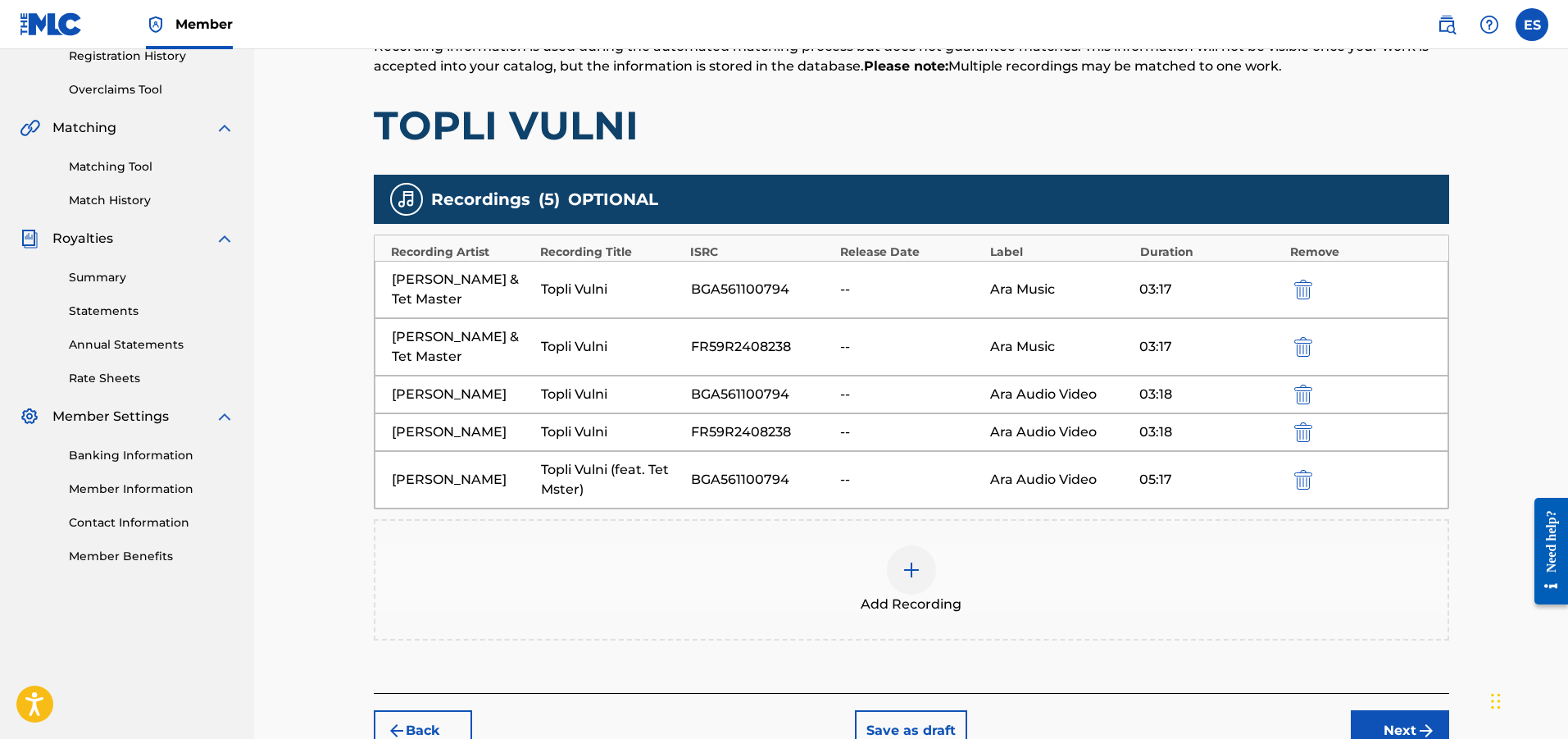
click at [1426, 721] on img "submit" at bounding box center [1426, 730] width 20 height 20
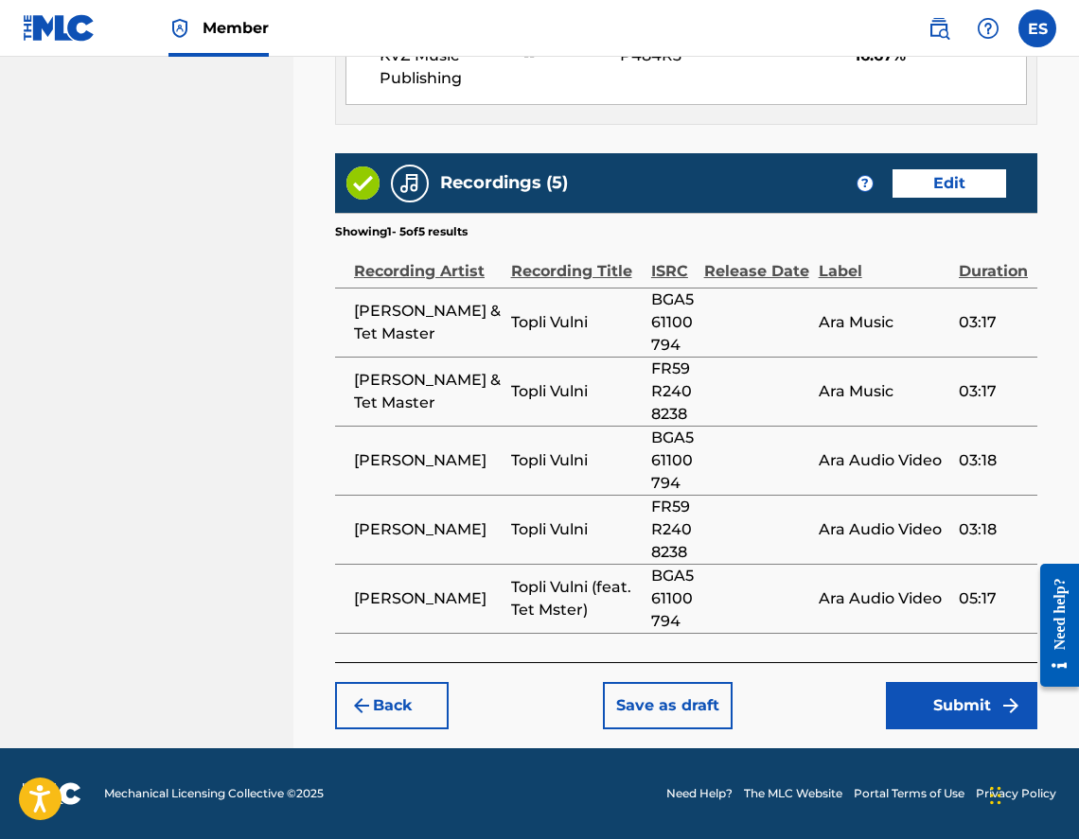
scroll to position [1400, 0]
drag, startPoint x: 397, startPoint y: 228, endPoint x: 364, endPoint y: 248, distance: 38.6
click at [364, 248] on div "Recording Artist" at bounding box center [428, 261] width 148 height 43
click at [961, 711] on button "Submit" at bounding box center [961, 705] width 151 height 47
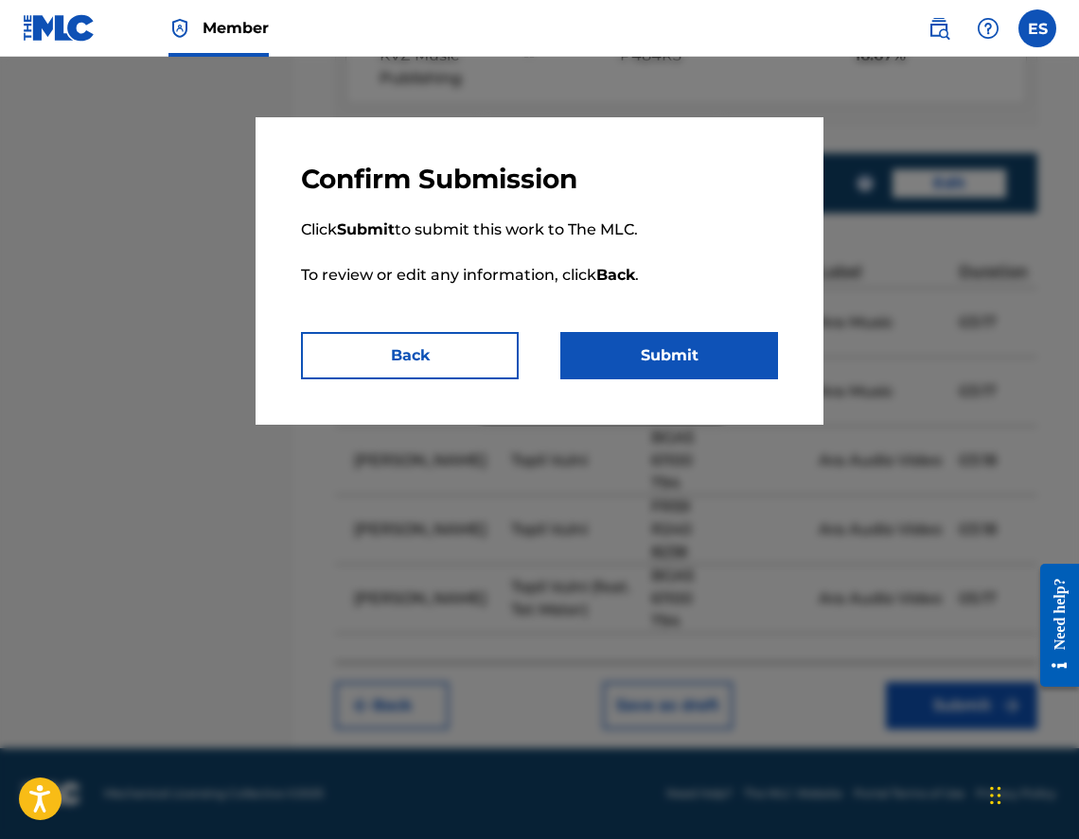
click at [468, 366] on button "Back" at bounding box center [410, 355] width 218 height 47
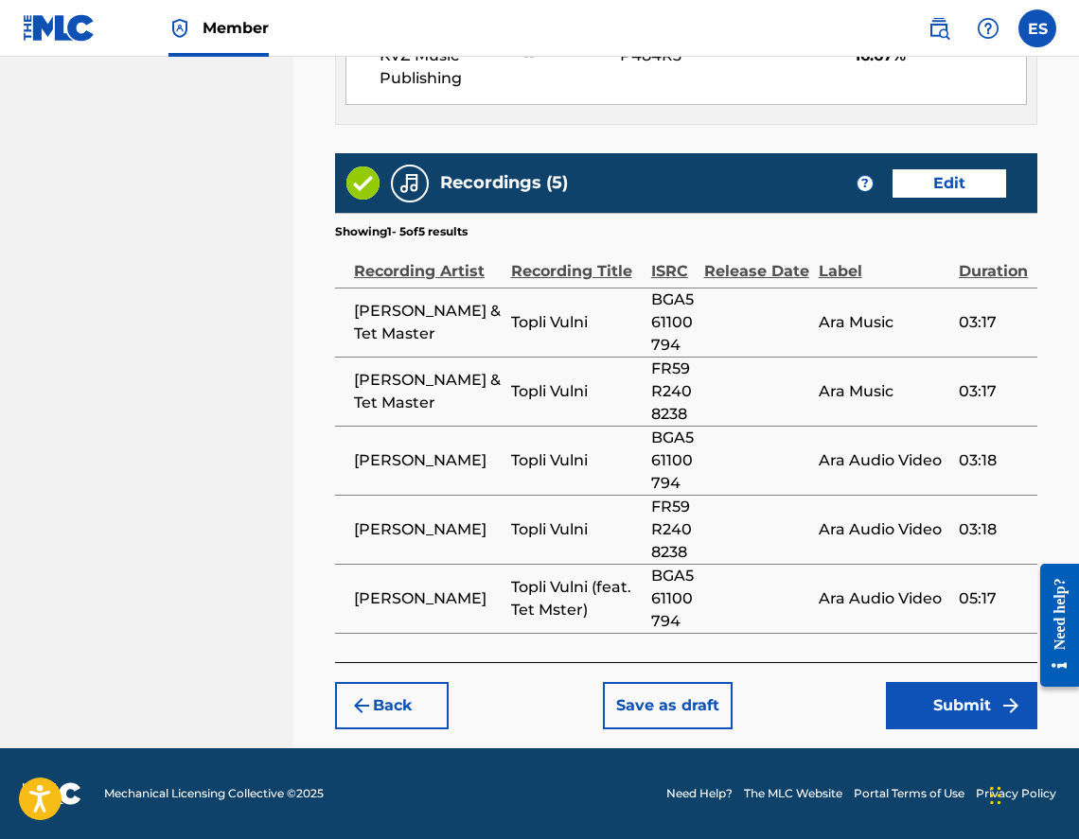
click at [922, 708] on button "Submit" at bounding box center [961, 705] width 151 height 47
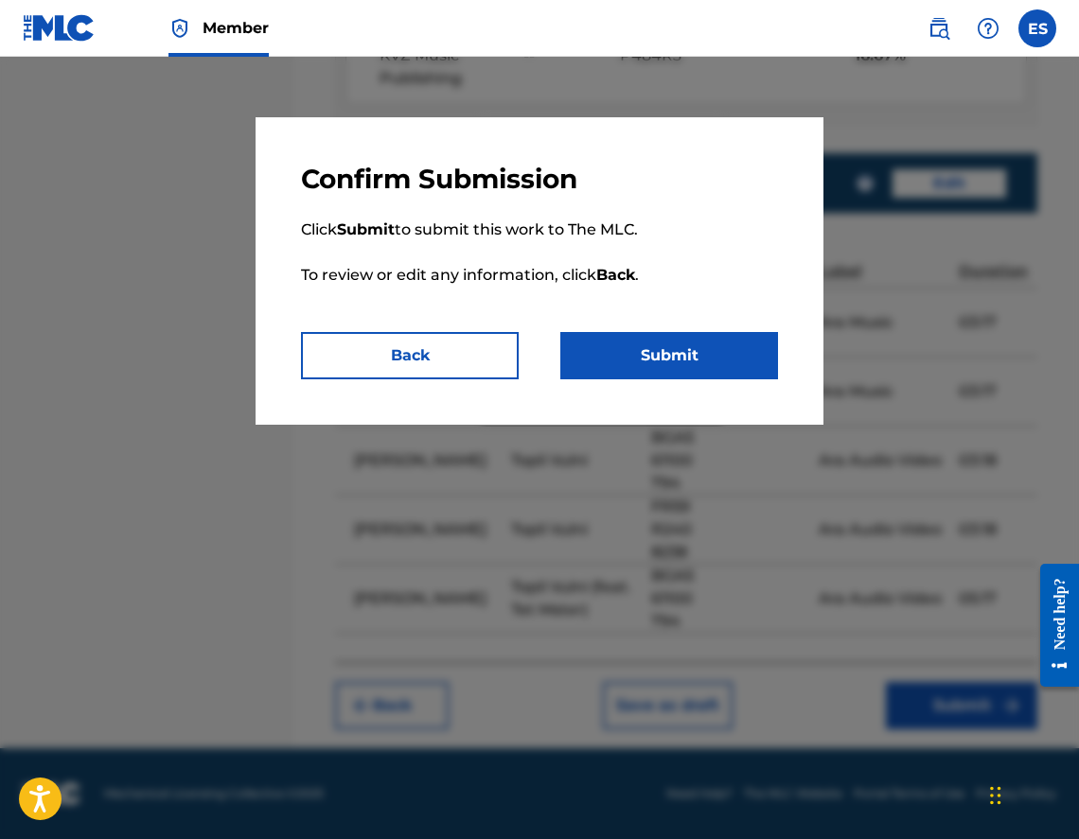
click at [681, 340] on button "Submit" at bounding box center [669, 355] width 218 height 47
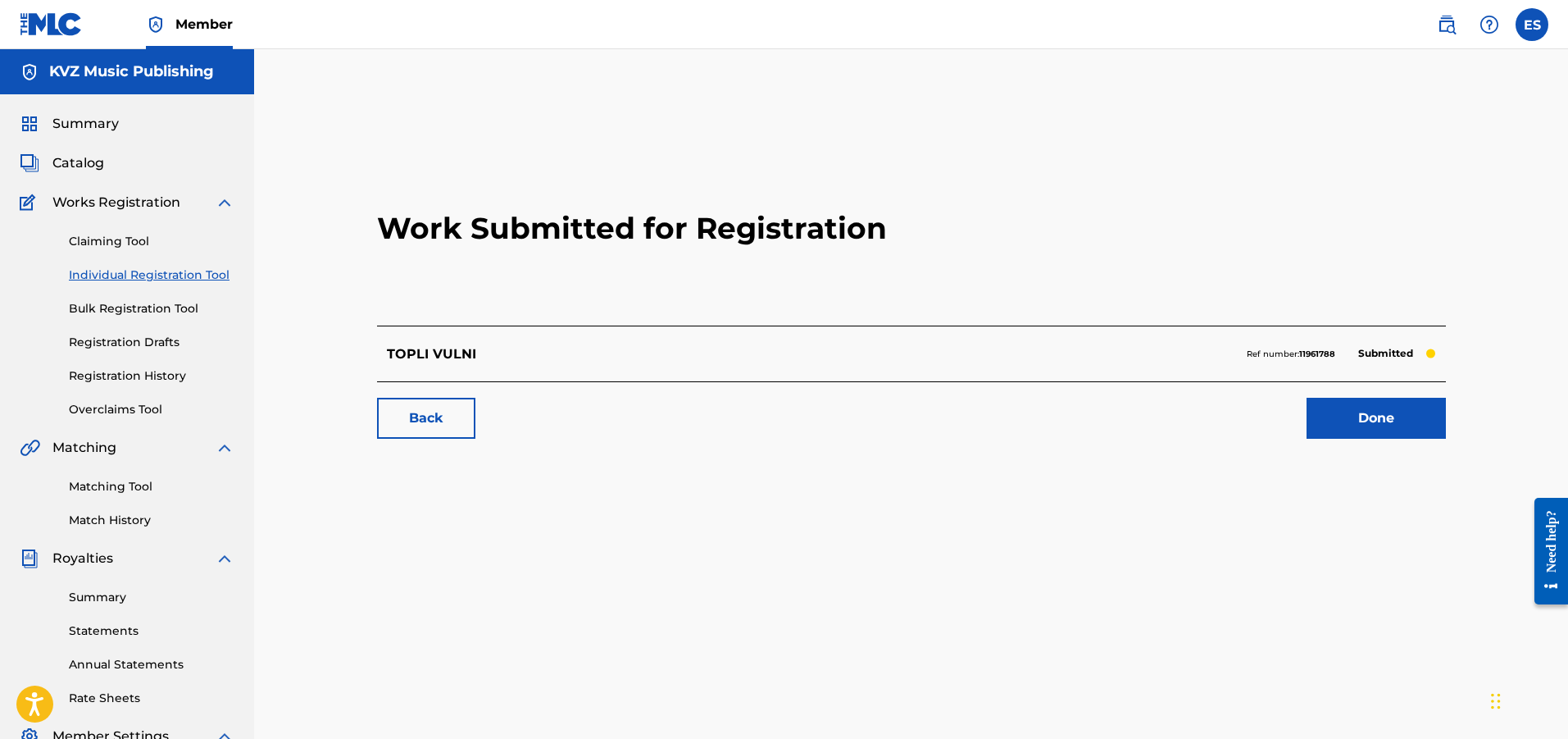
click at [198, 283] on div "Claiming Tool Individual Registration Tool Bulk Registration Tool Registration …" at bounding box center [127, 315] width 215 height 206
click at [130, 271] on link "Individual Registration Tool" at bounding box center [151, 276] width 165 height 17
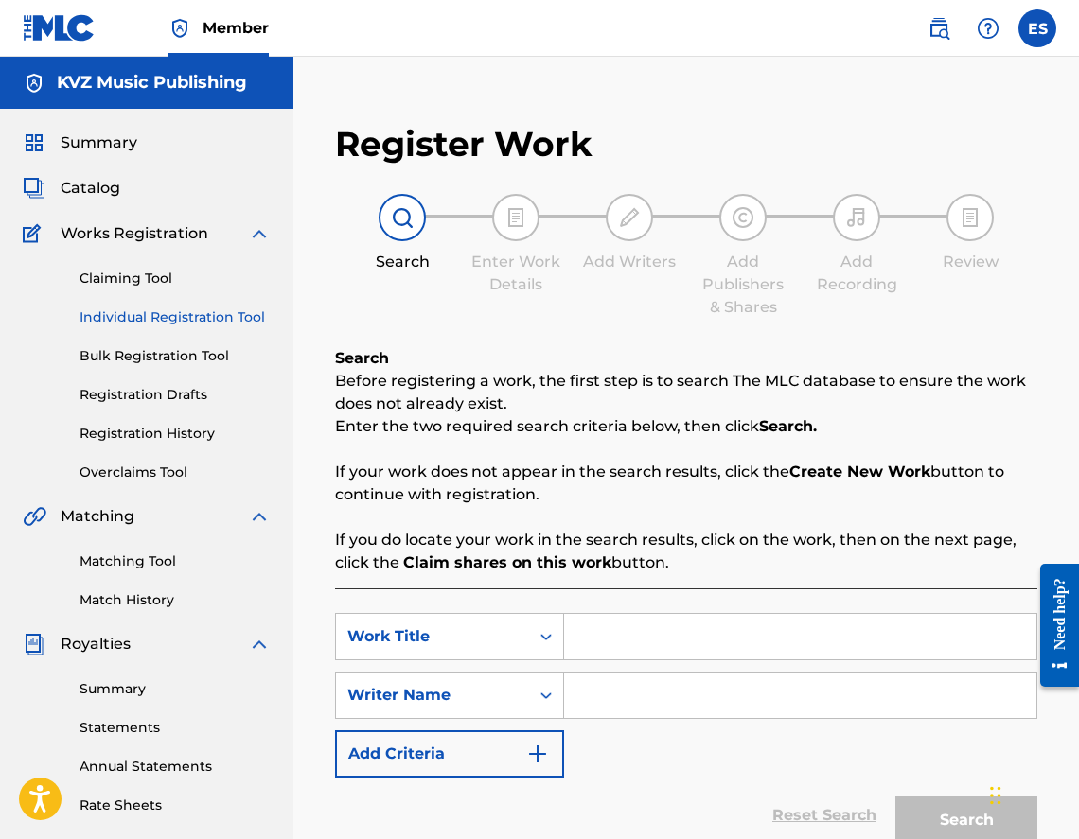
paste input "TOVA SME NIE"
type input "TOVA SME NIE"
click at [737, 682] on input "Search Form" at bounding box center [800, 695] width 472 height 45
type input "[PERSON_NAME]"
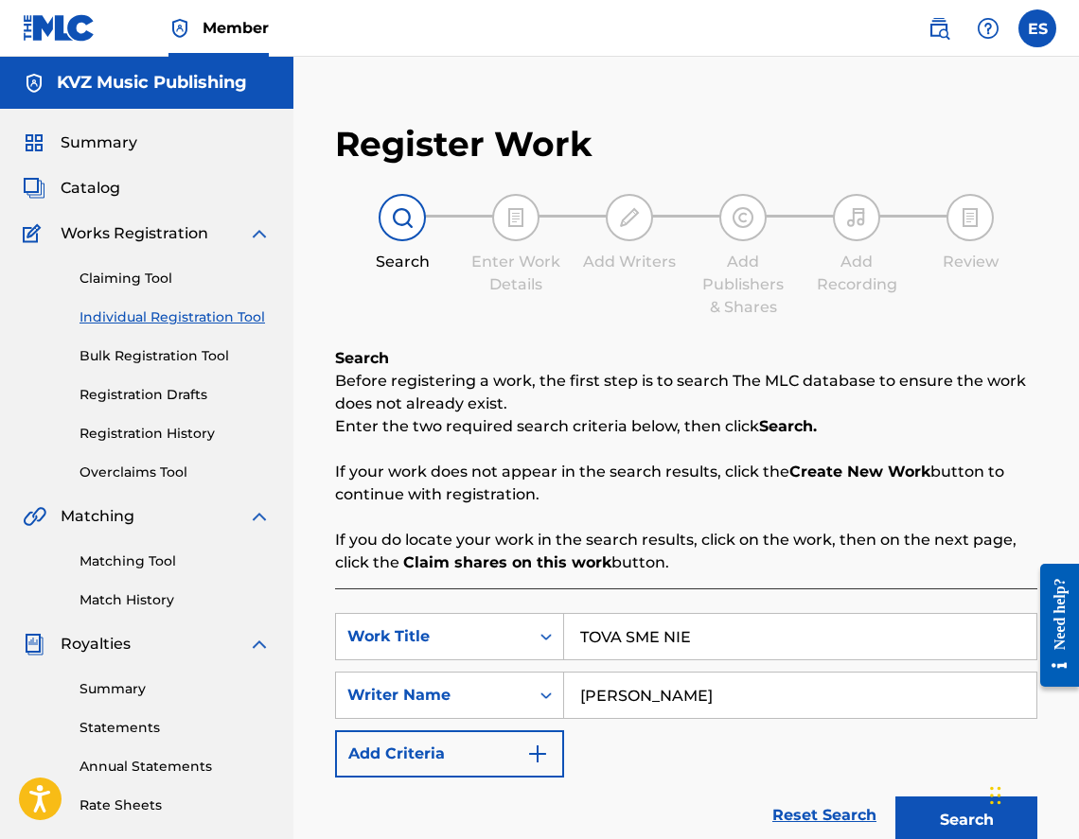
click at [922, 810] on button "Search" at bounding box center [966, 820] width 142 height 47
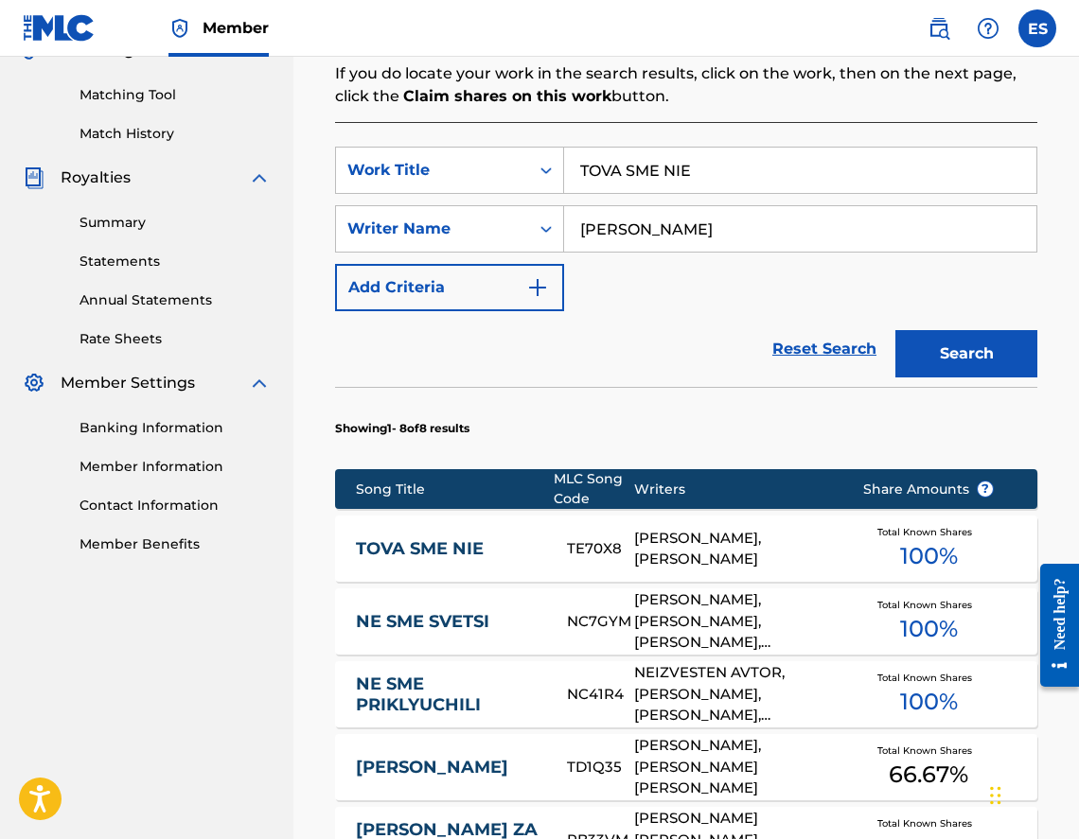
scroll to position [500, 0]
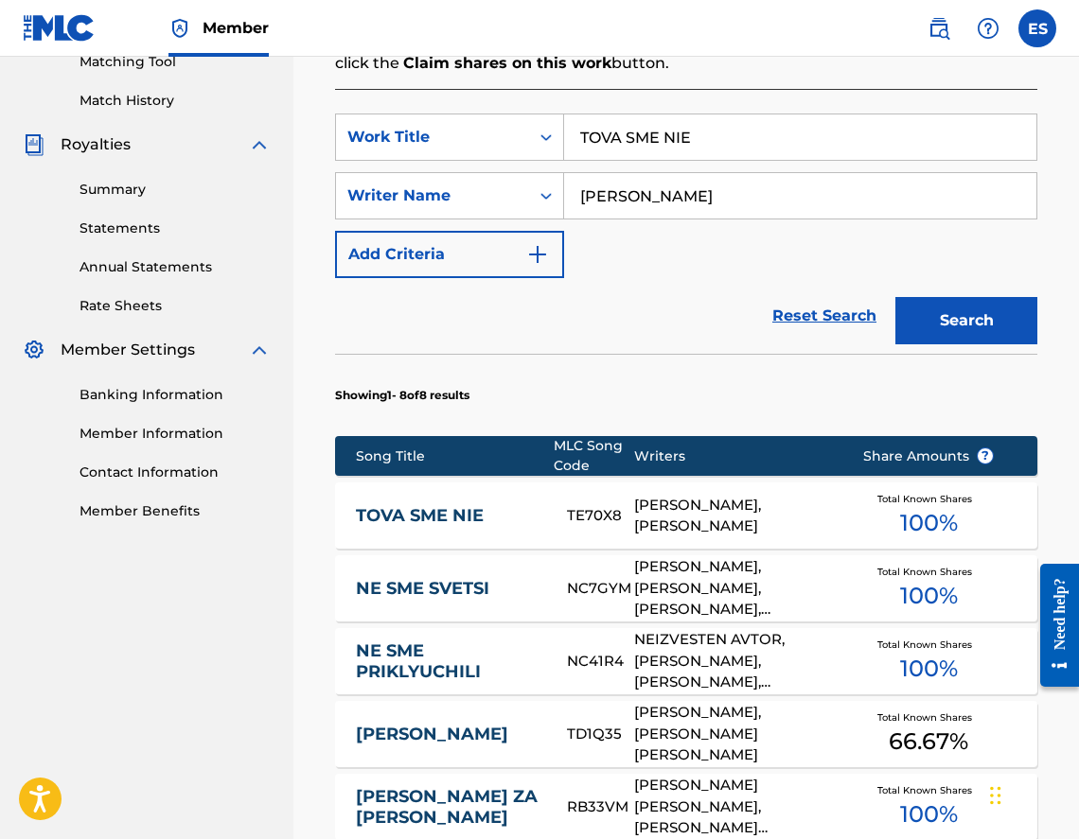
click at [467, 517] on link "TOVA SME NIE" at bounding box center [448, 516] width 185 height 22
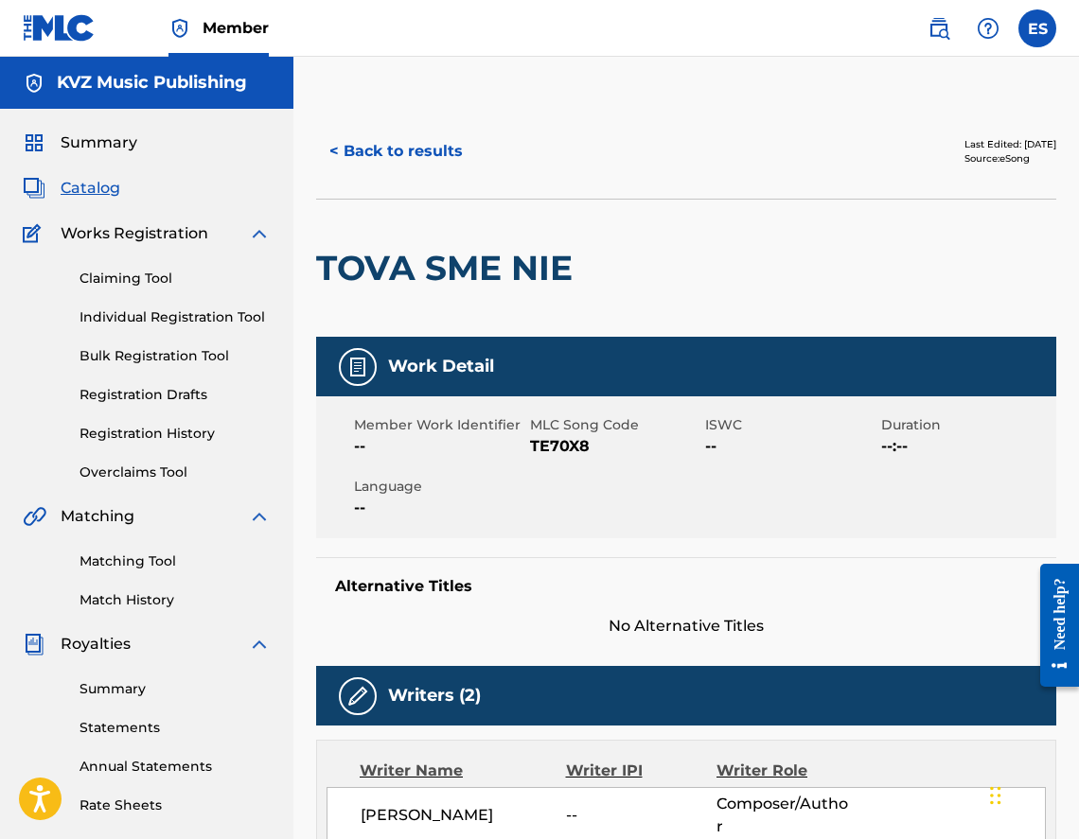
click at [384, 162] on button "< Back to results" at bounding box center [396, 151] width 160 height 47
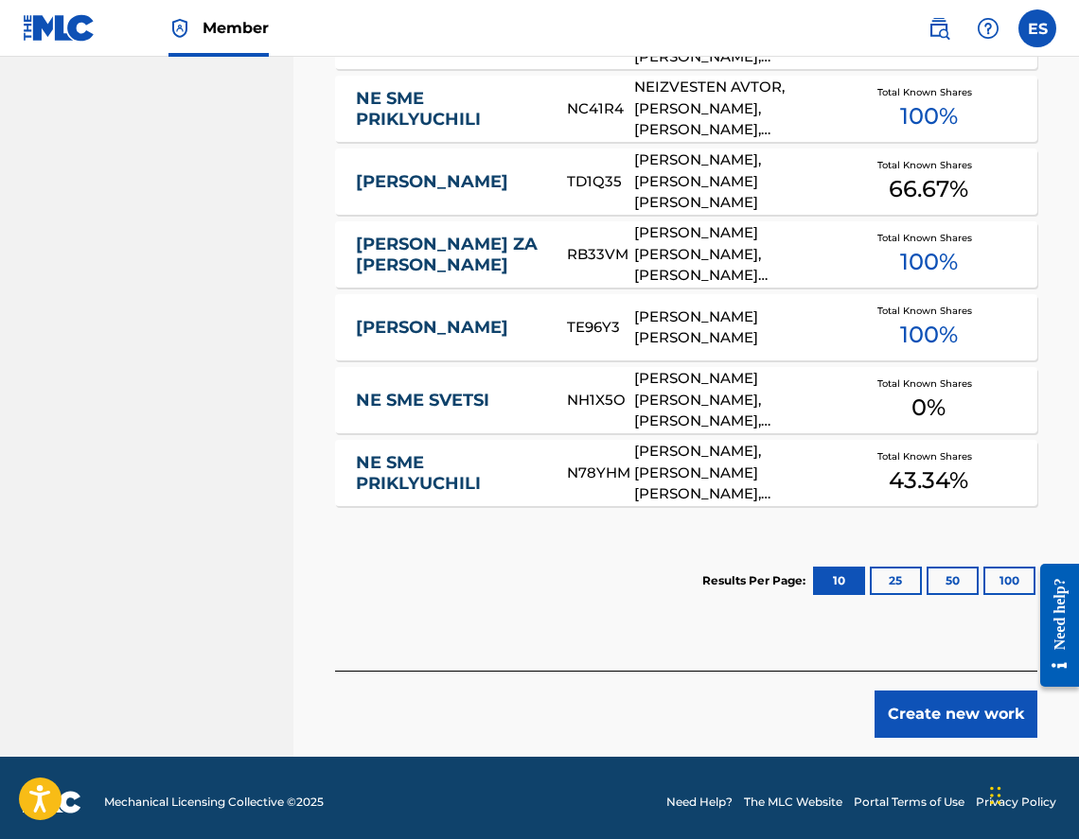
click at [947, 722] on button "Create new work" at bounding box center [955, 714] width 163 height 47
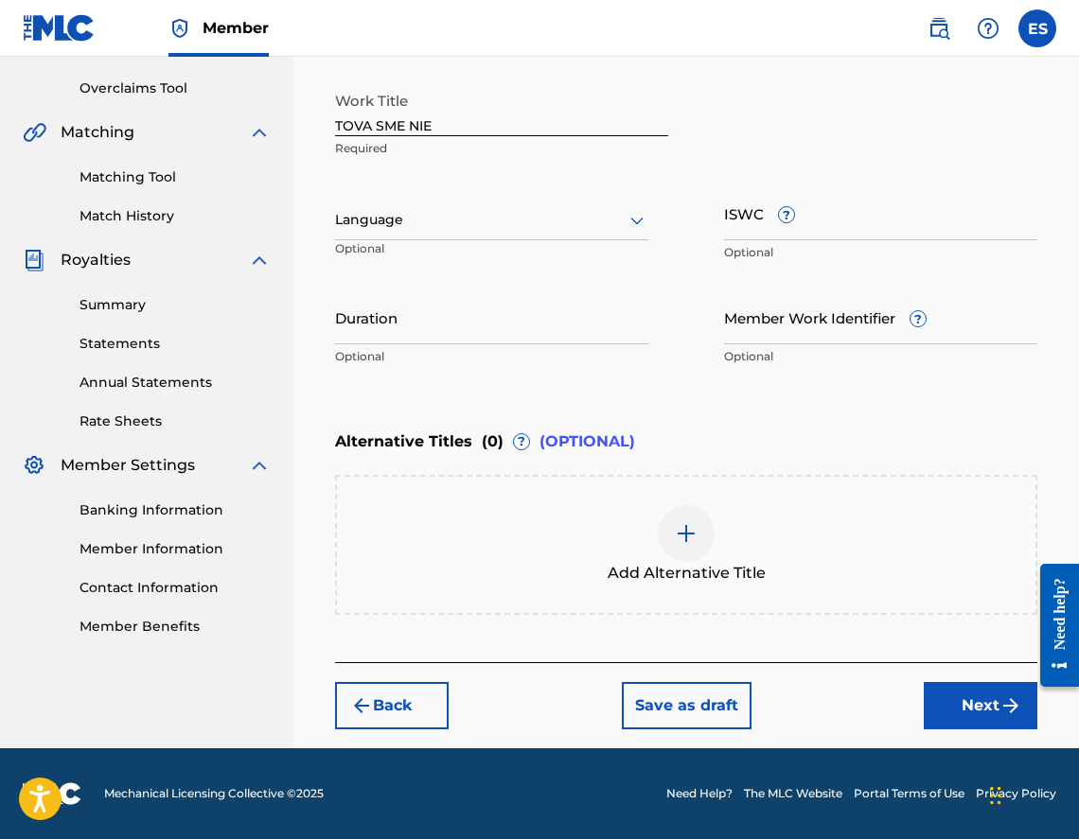
scroll to position [384, 0]
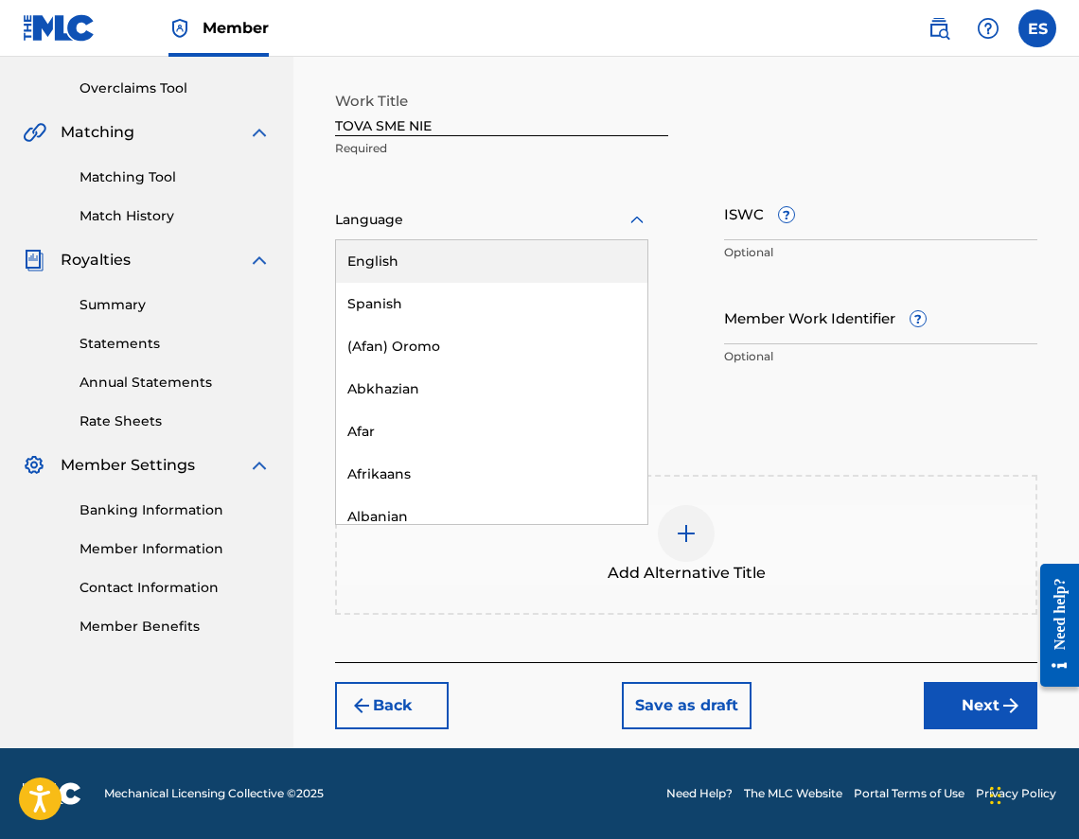
click at [448, 227] on div at bounding box center [491, 220] width 313 height 24
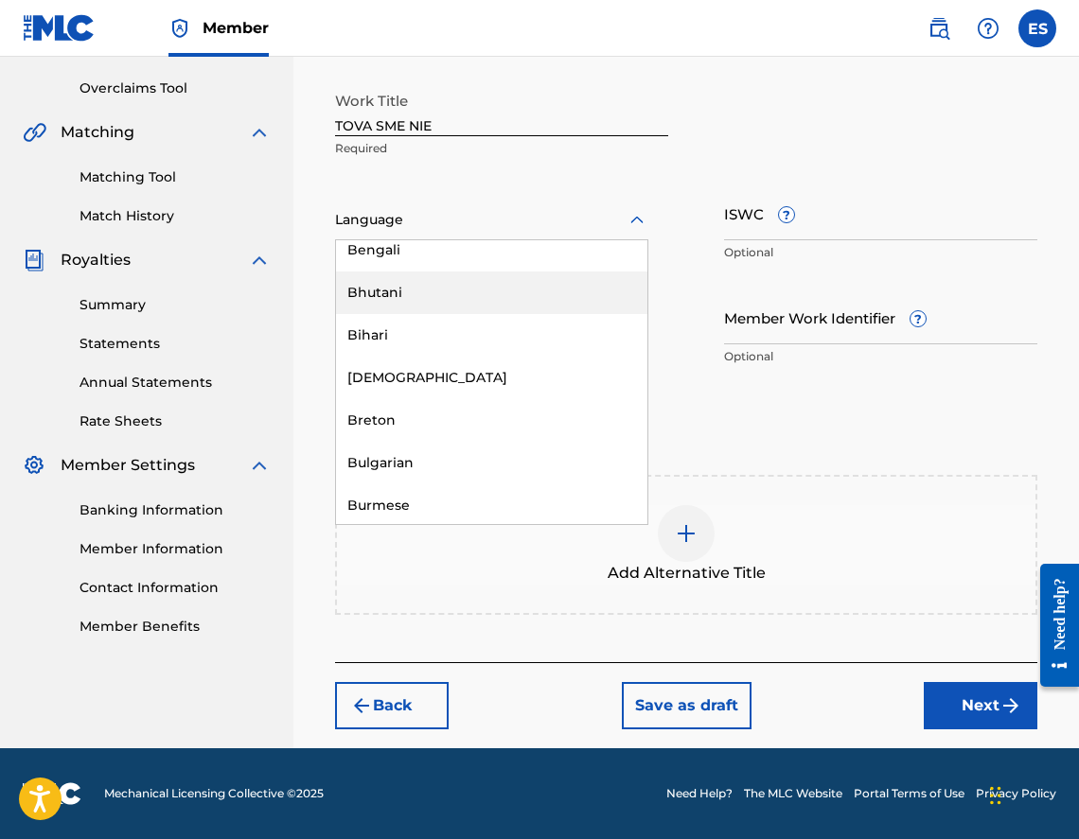
scroll to position [757, 0]
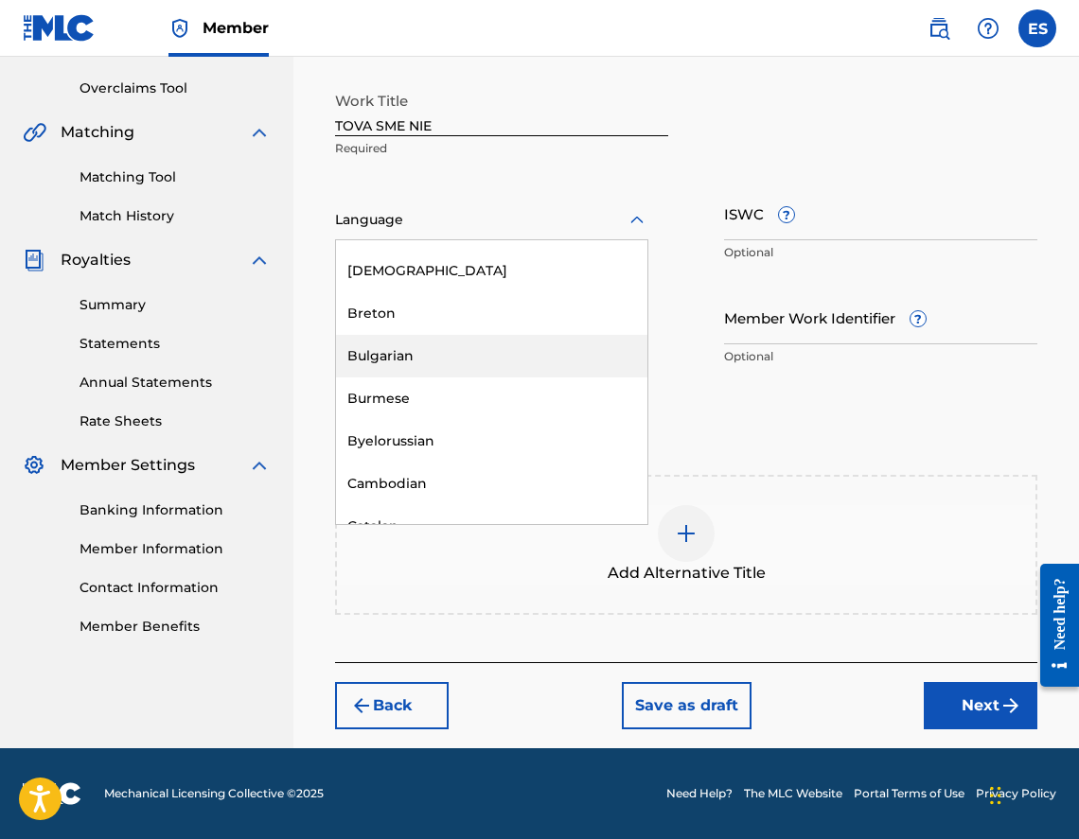
click at [474, 361] on div "Bulgarian" at bounding box center [491, 356] width 311 height 43
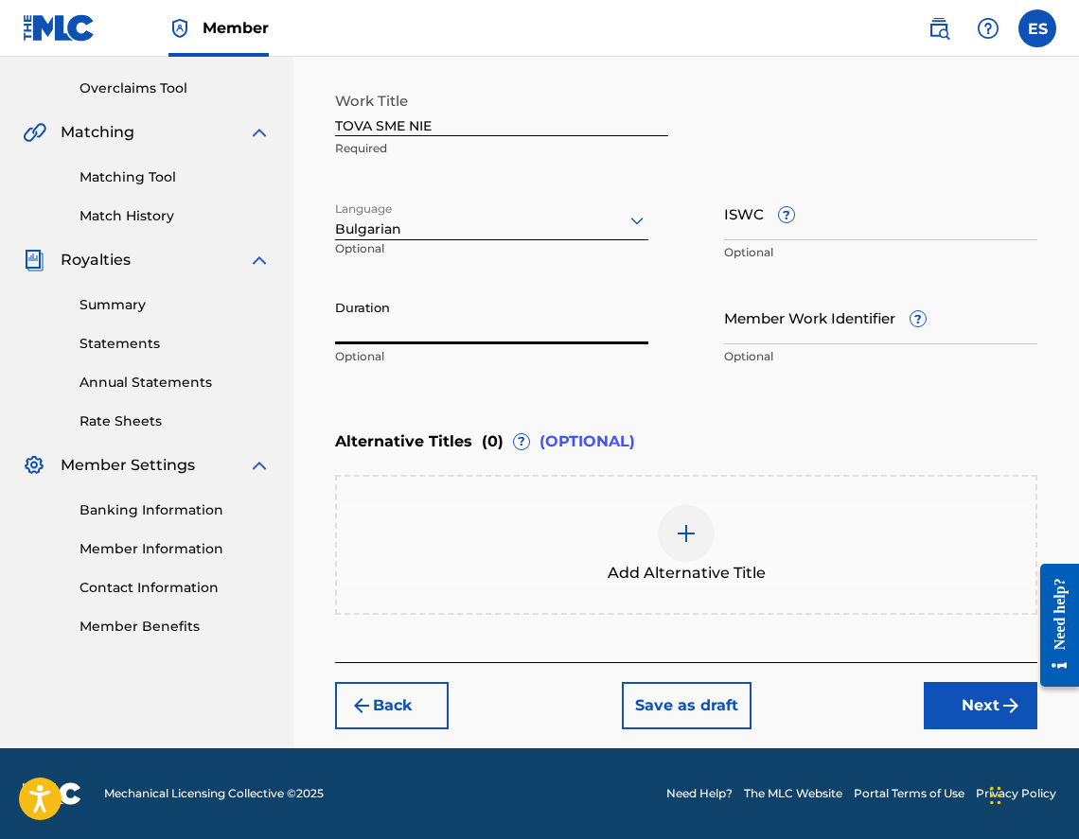
paste input "03:05"
type input "03:05"
click at [891, 219] on input "ISWC ?" at bounding box center [880, 213] width 313 height 54
click at [739, 554] on div "Add Alternative Title" at bounding box center [686, 544] width 698 height 79
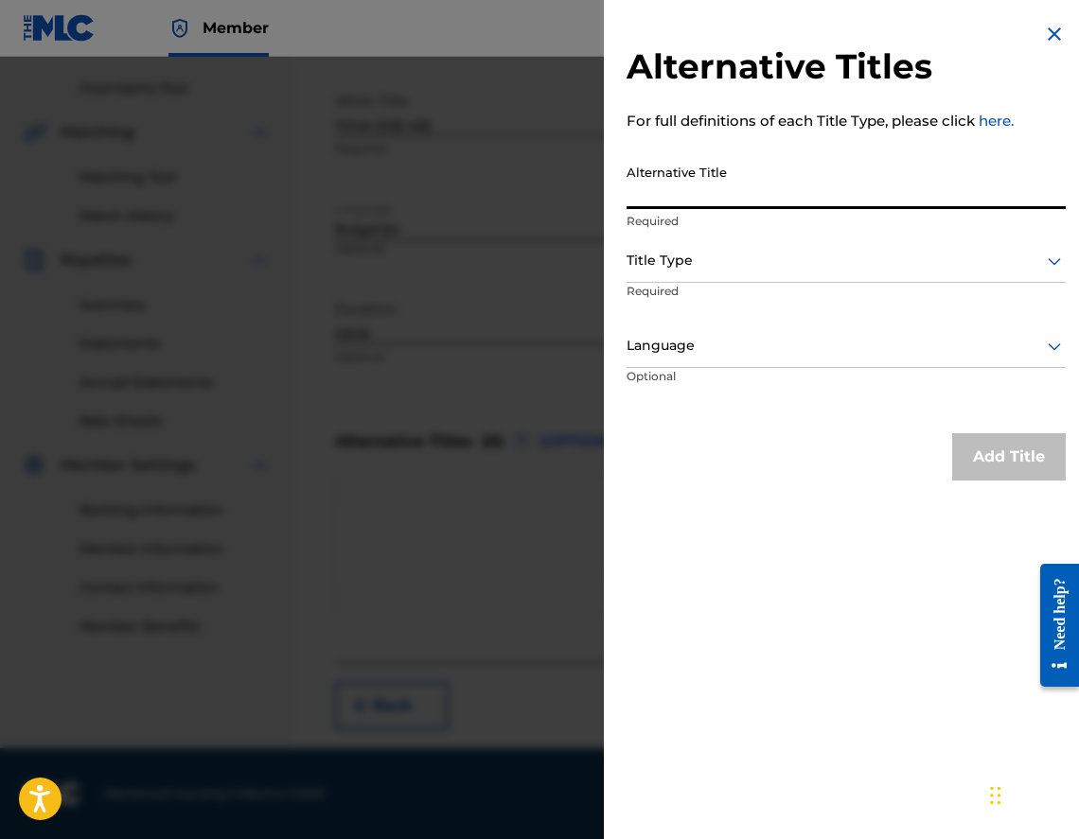
paste input "ТОВА СМЕ НИЕ"
type input "ТОВА СМЕ НИЕ"
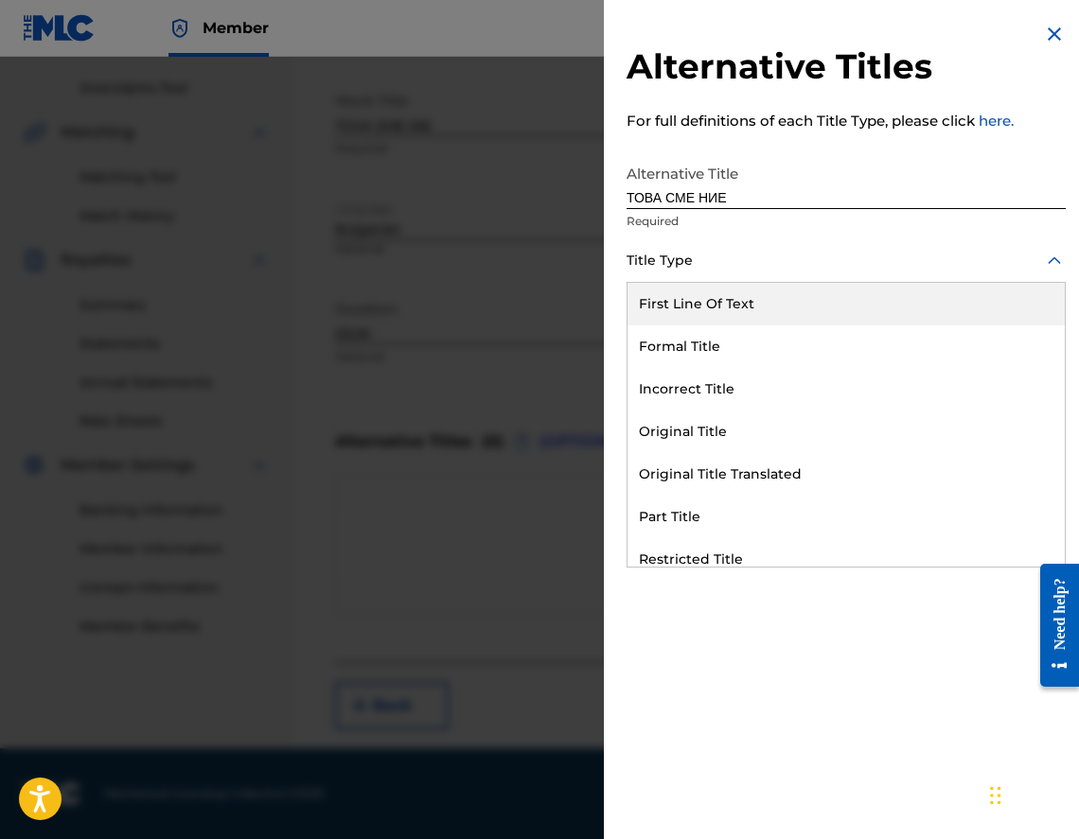
click at [691, 242] on div "Title Type" at bounding box center [846, 261] width 439 height 43
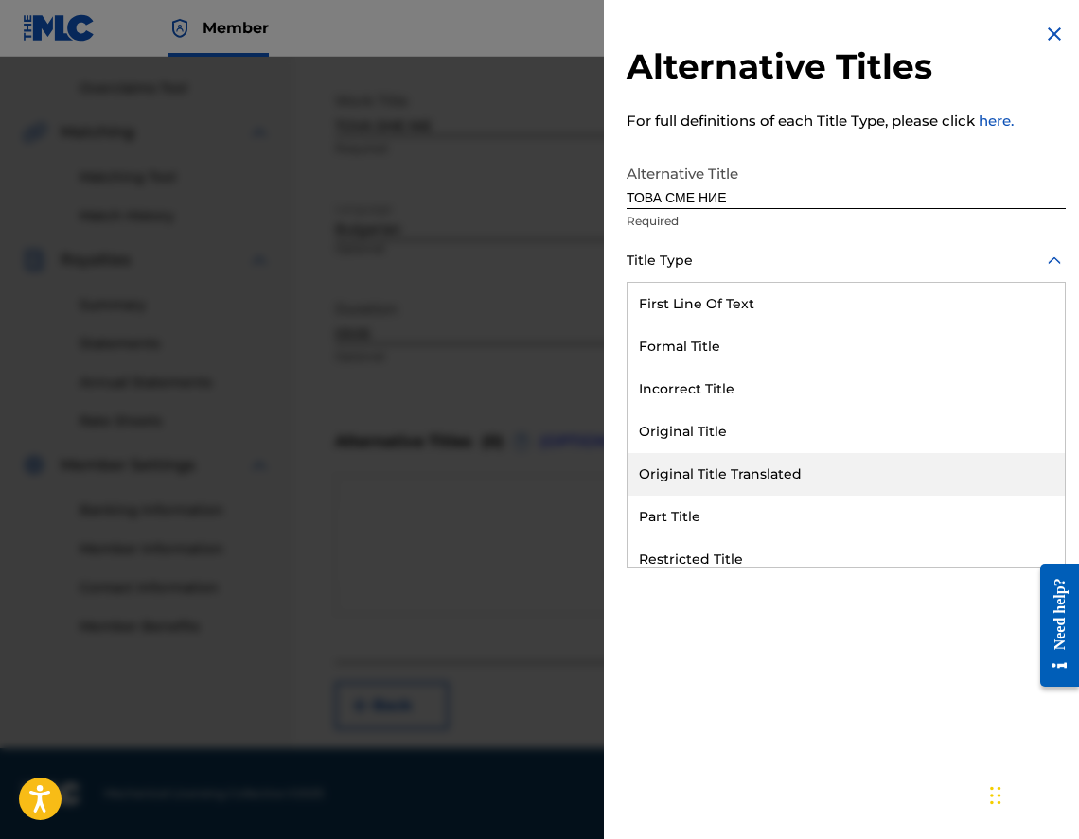
click at [704, 466] on div "Original Title Translated" at bounding box center [845, 474] width 437 height 43
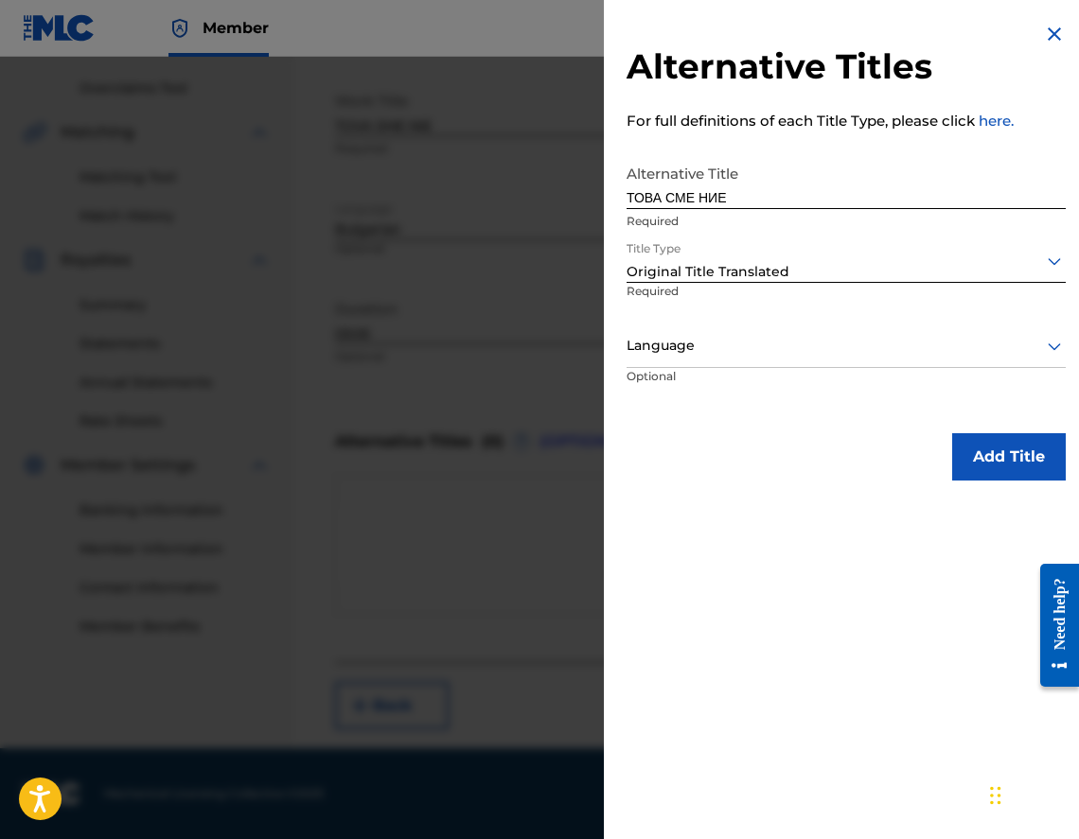
click at [680, 382] on p "Optional" at bounding box center [698, 389] width 142 height 43
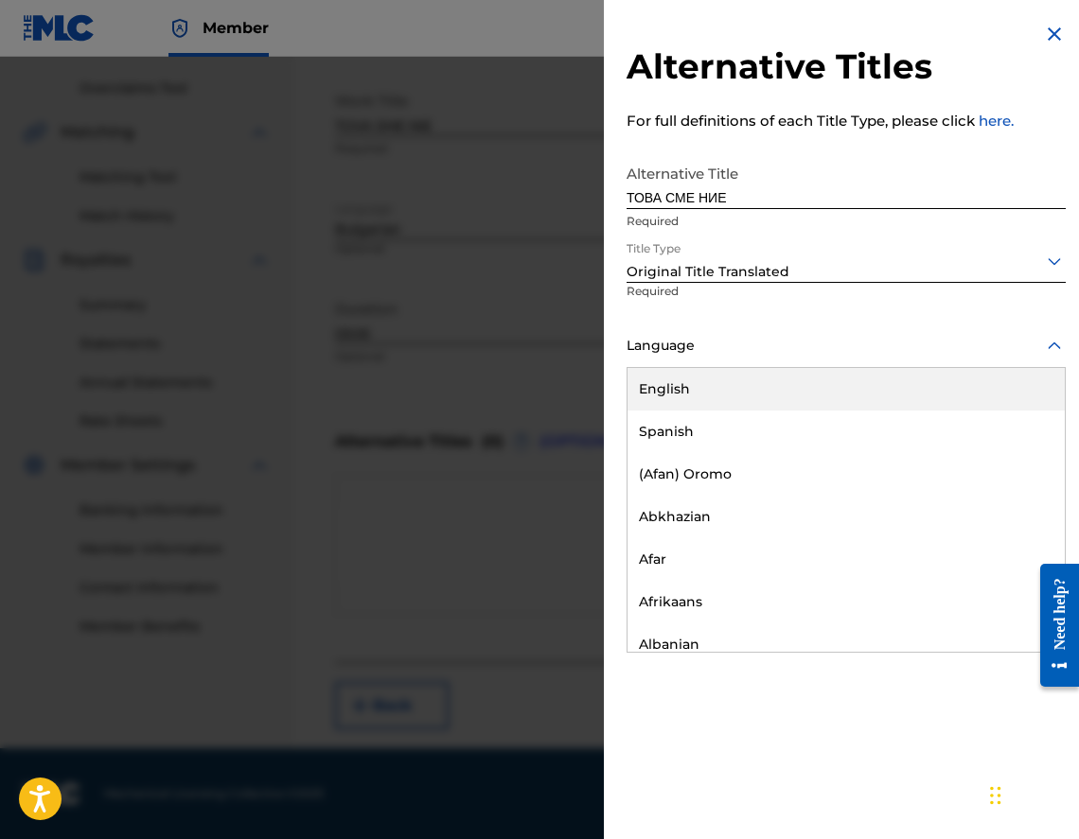
click at [679, 363] on div "Language" at bounding box center [846, 347] width 439 height 43
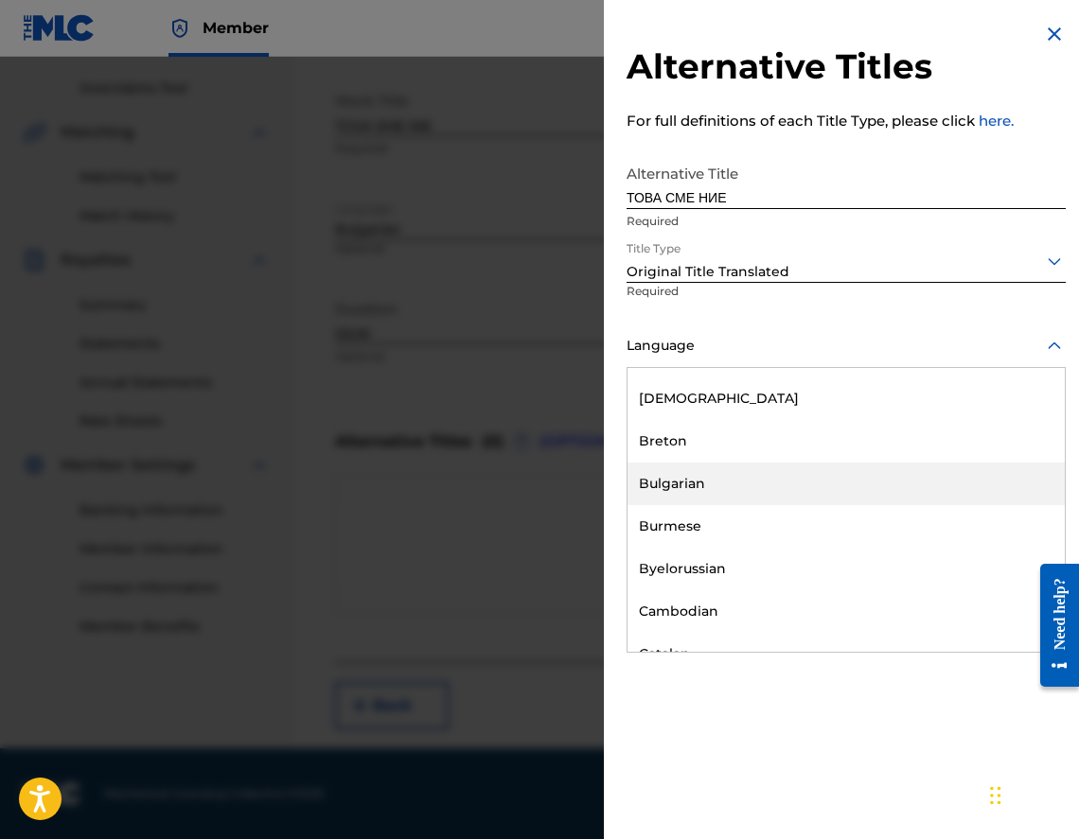
click at [673, 473] on div "Bulgarian" at bounding box center [845, 484] width 437 height 43
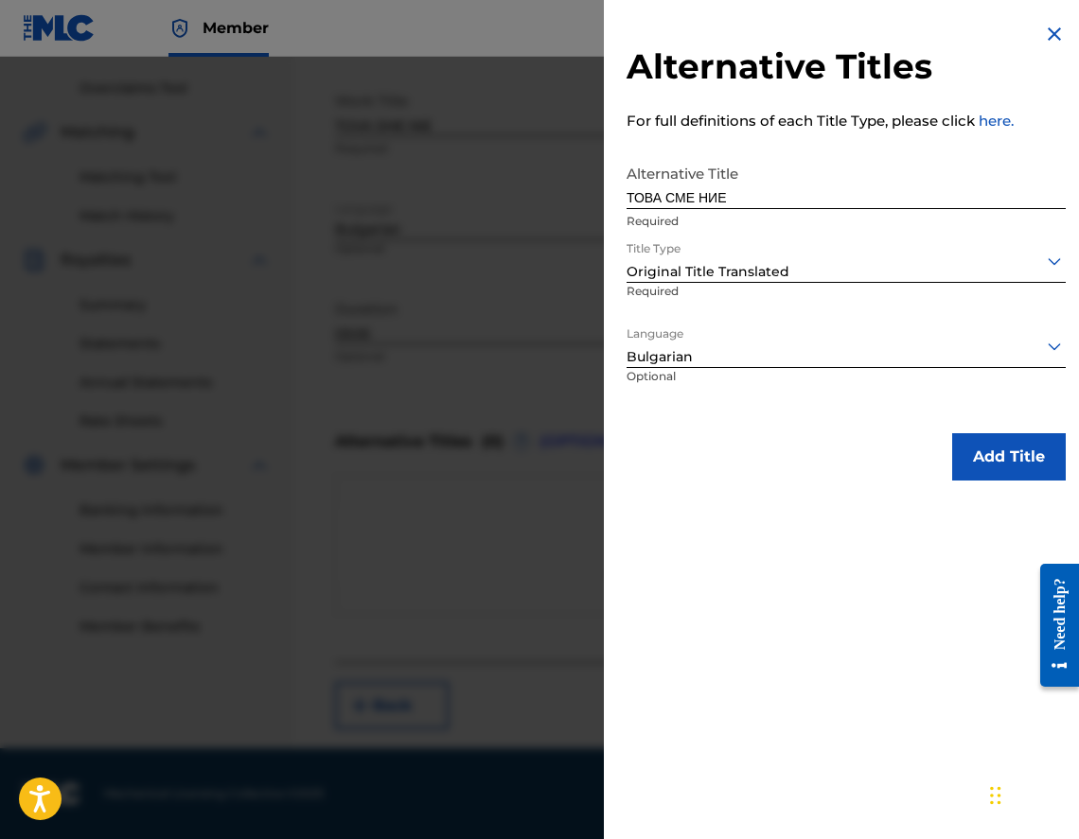
click at [993, 443] on button "Add Title" at bounding box center [1009, 456] width 114 height 47
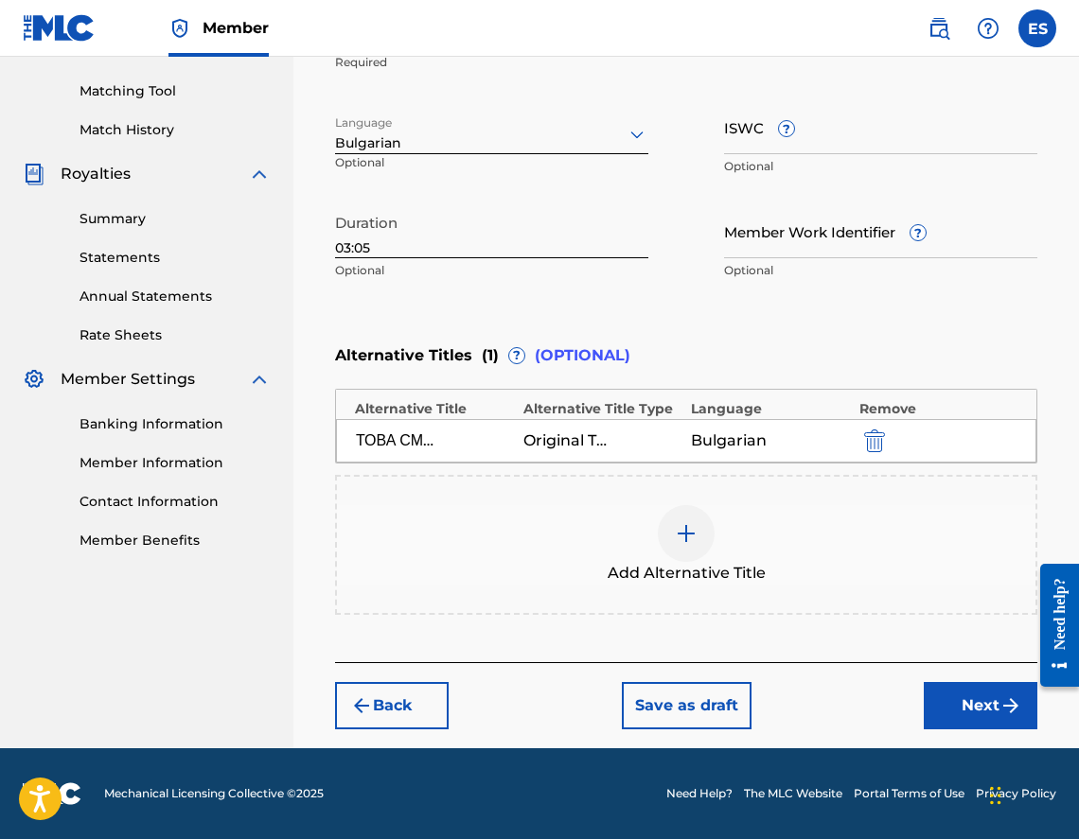
click at [961, 717] on button "Next" at bounding box center [981, 705] width 114 height 47
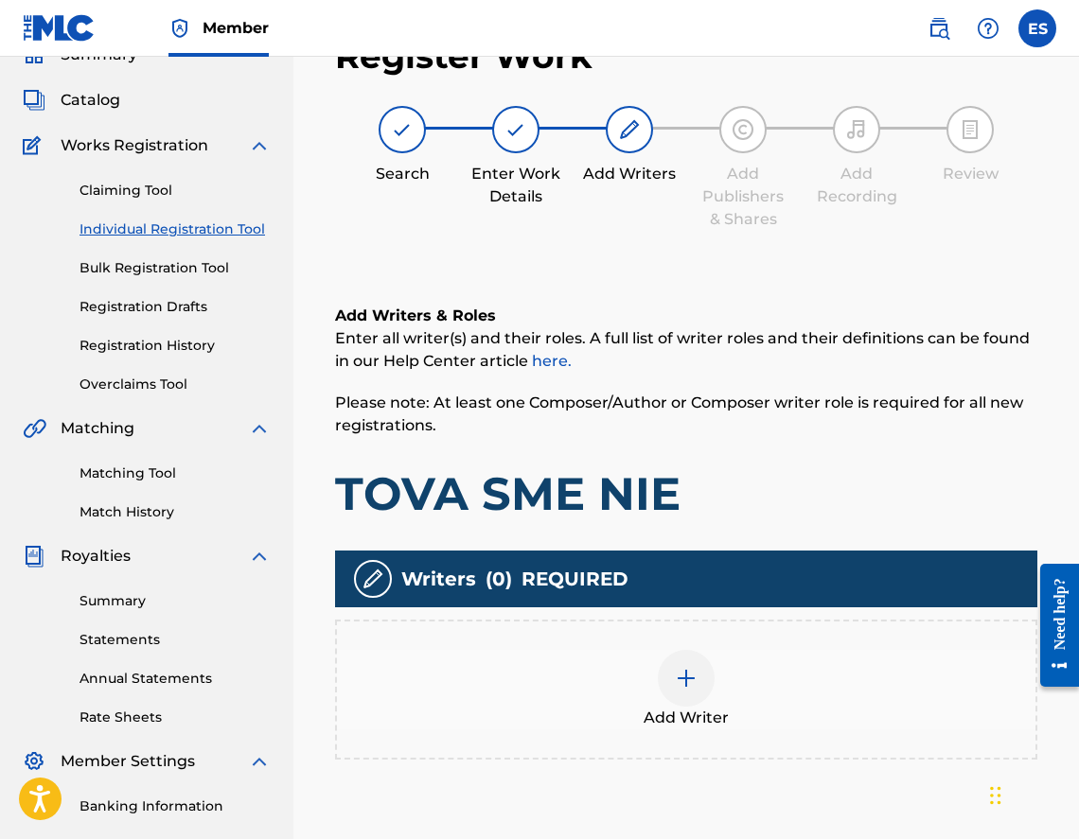
scroll to position [85, 0]
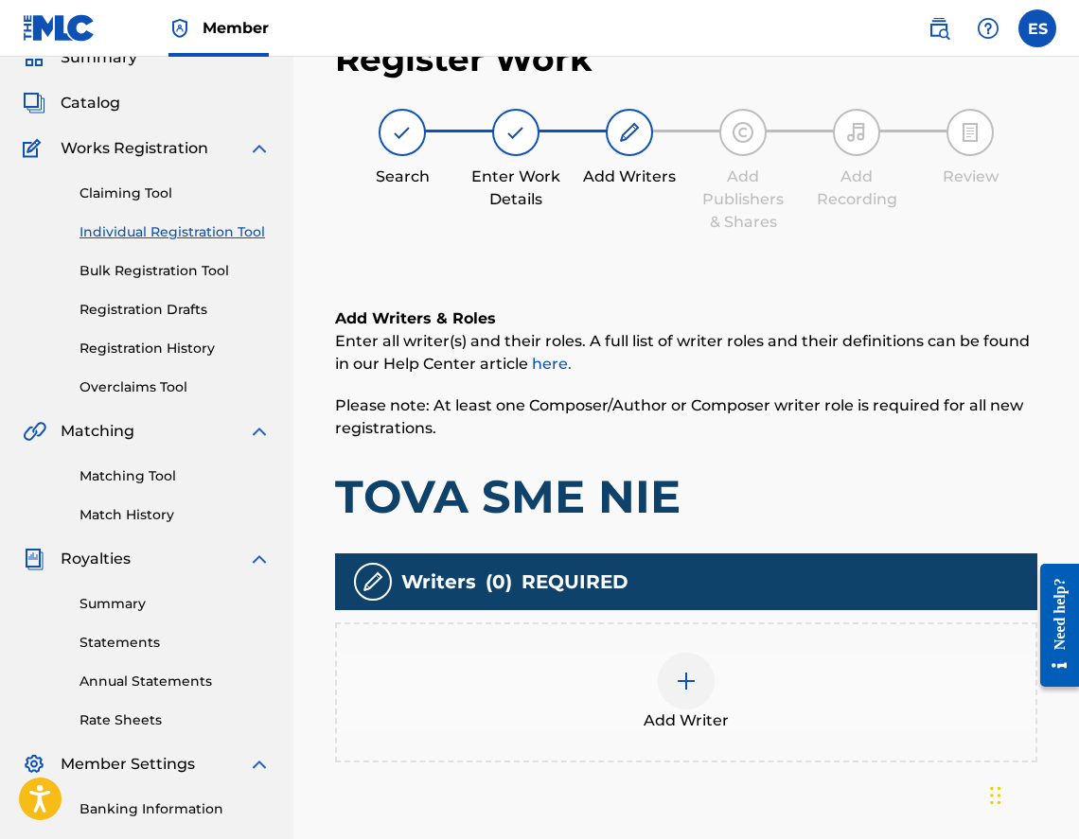
click at [720, 679] on div "Add Writer" at bounding box center [686, 692] width 698 height 79
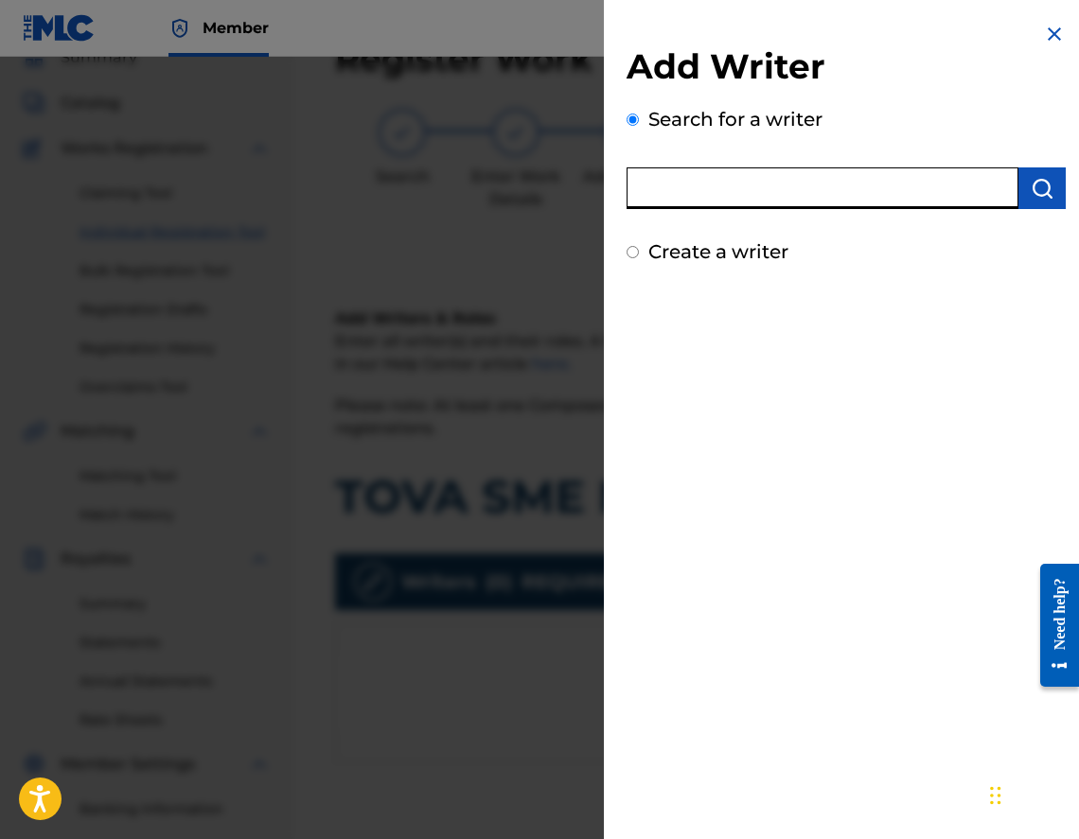
paste input "00473356148"
type input "00473356148"
click at [1034, 176] on button "submit" at bounding box center [1041, 189] width 47 height 42
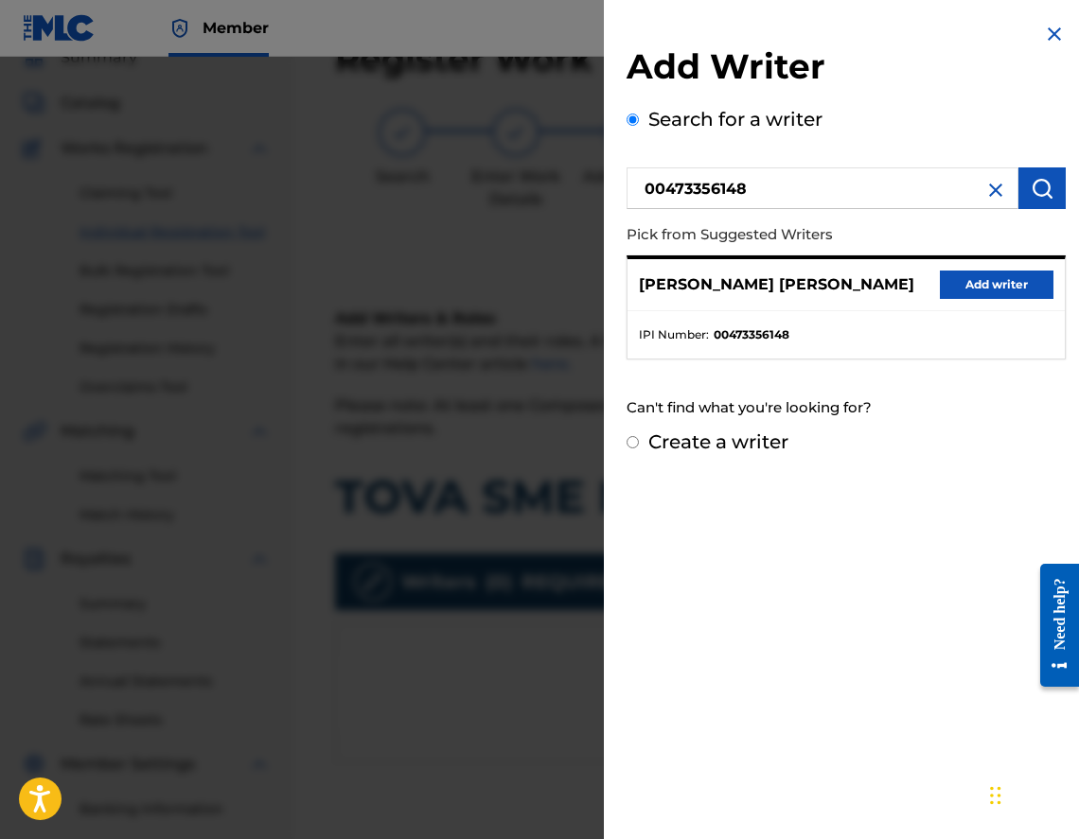
click at [967, 286] on button "Add writer" at bounding box center [997, 285] width 114 height 28
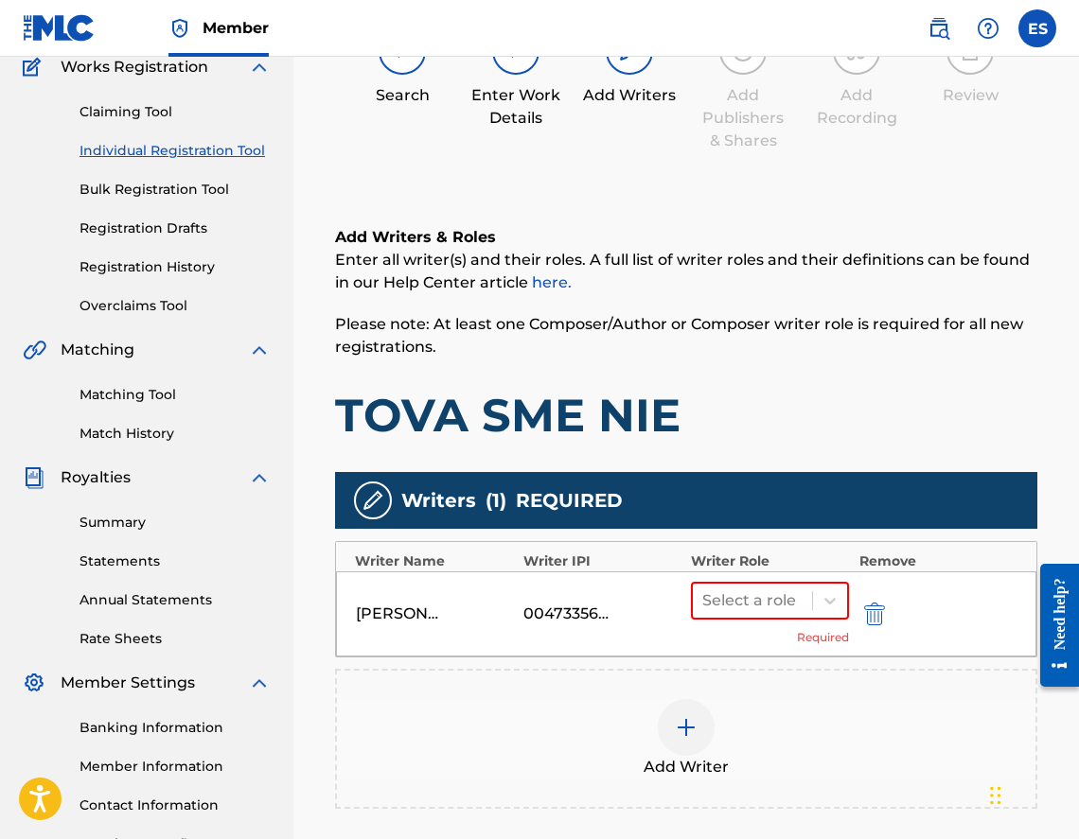
scroll to position [369, 0]
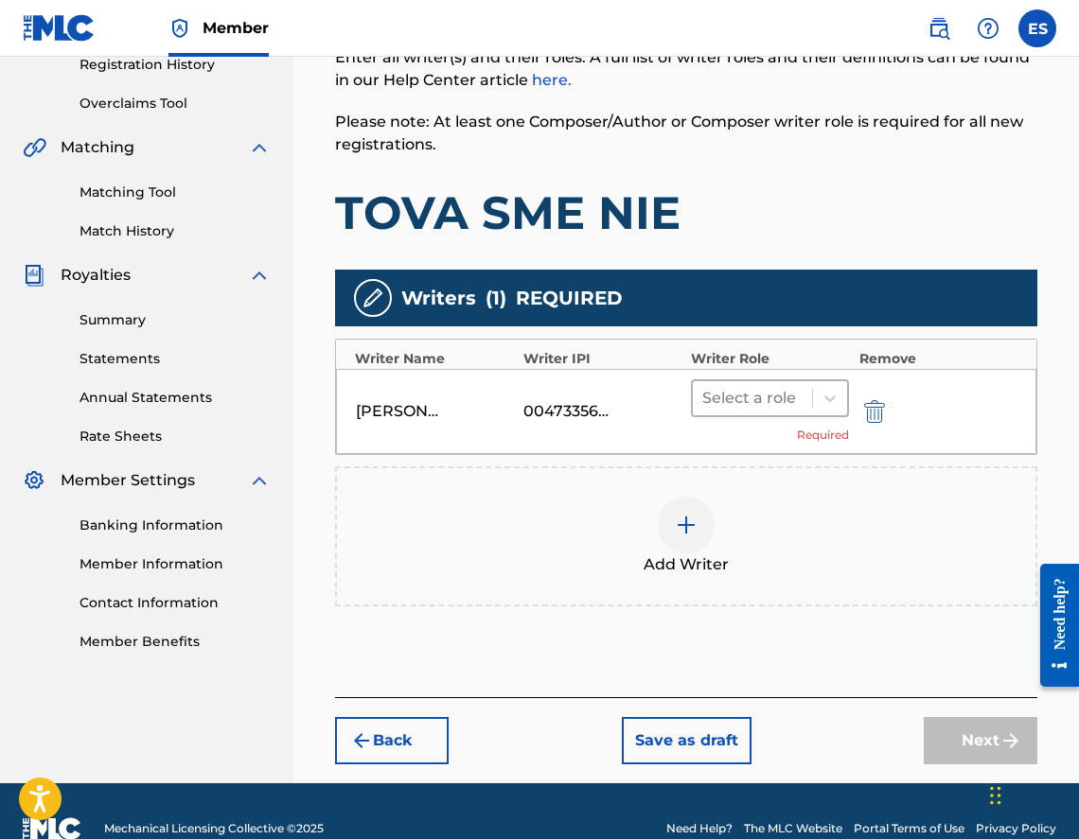
click at [763, 404] on div at bounding box center [752, 398] width 100 height 26
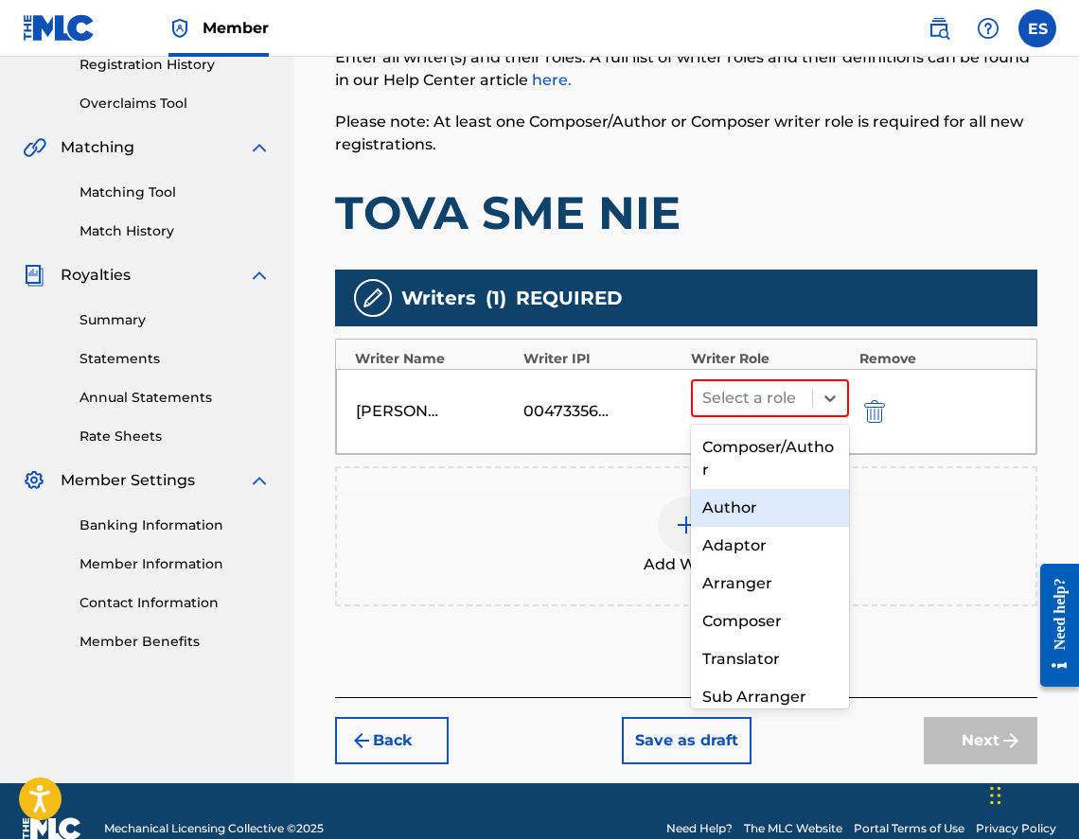
click at [747, 509] on div "Author" at bounding box center [770, 508] width 158 height 38
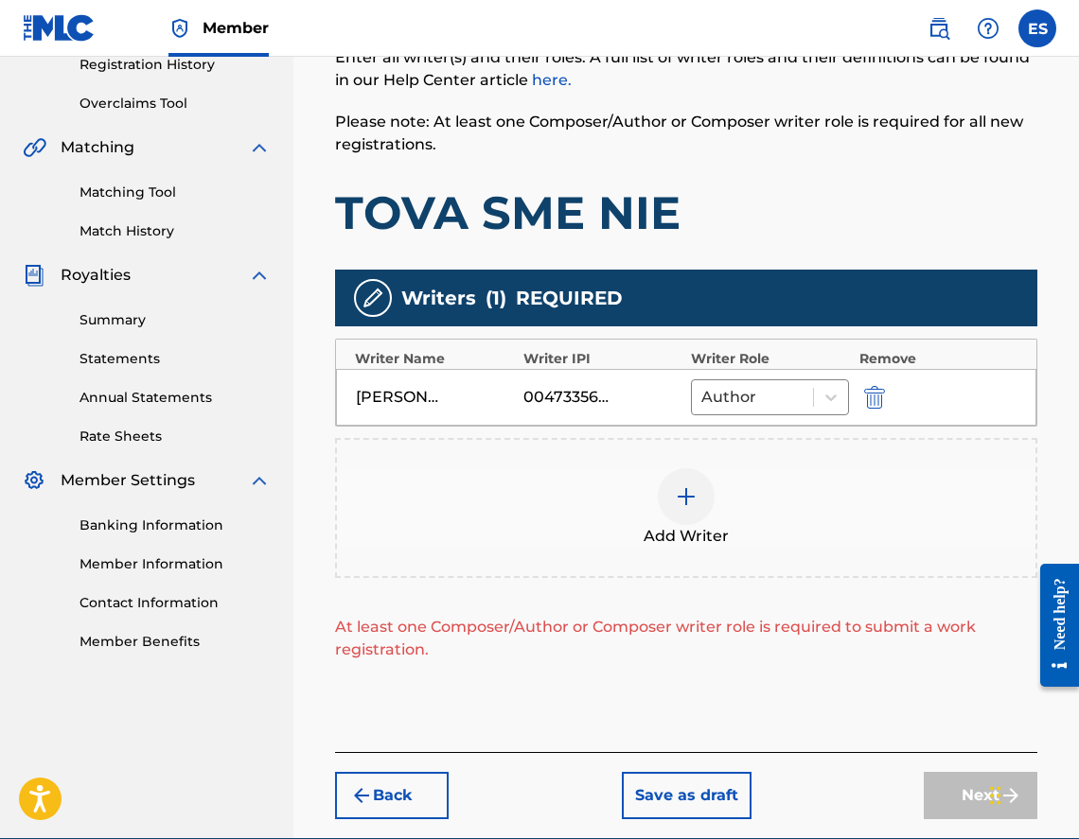
click at [747, 509] on div "Add Writer" at bounding box center [686, 507] width 698 height 79
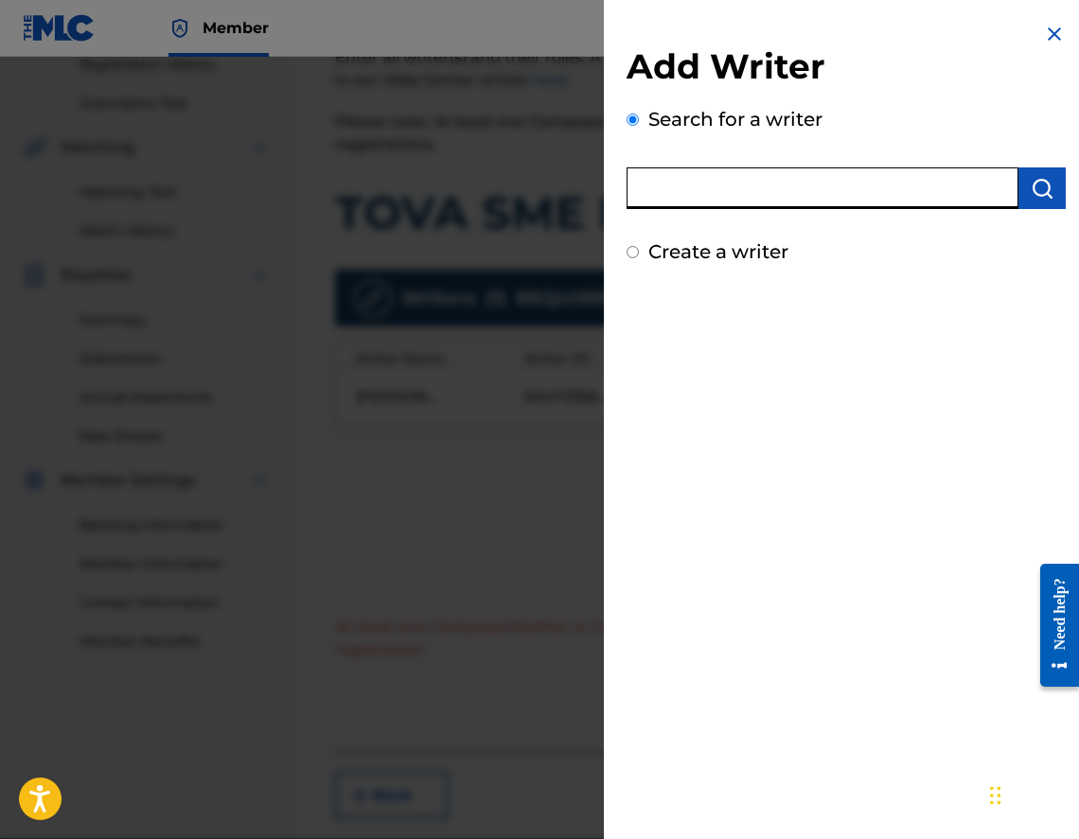
drag, startPoint x: 788, startPoint y: 202, endPoint x: 780, endPoint y: 208, distance: 10.8
paste input "00804571940"
type input "00804571940"
click at [1036, 186] on img "submit" at bounding box center [1042, 188] width 23 height 23
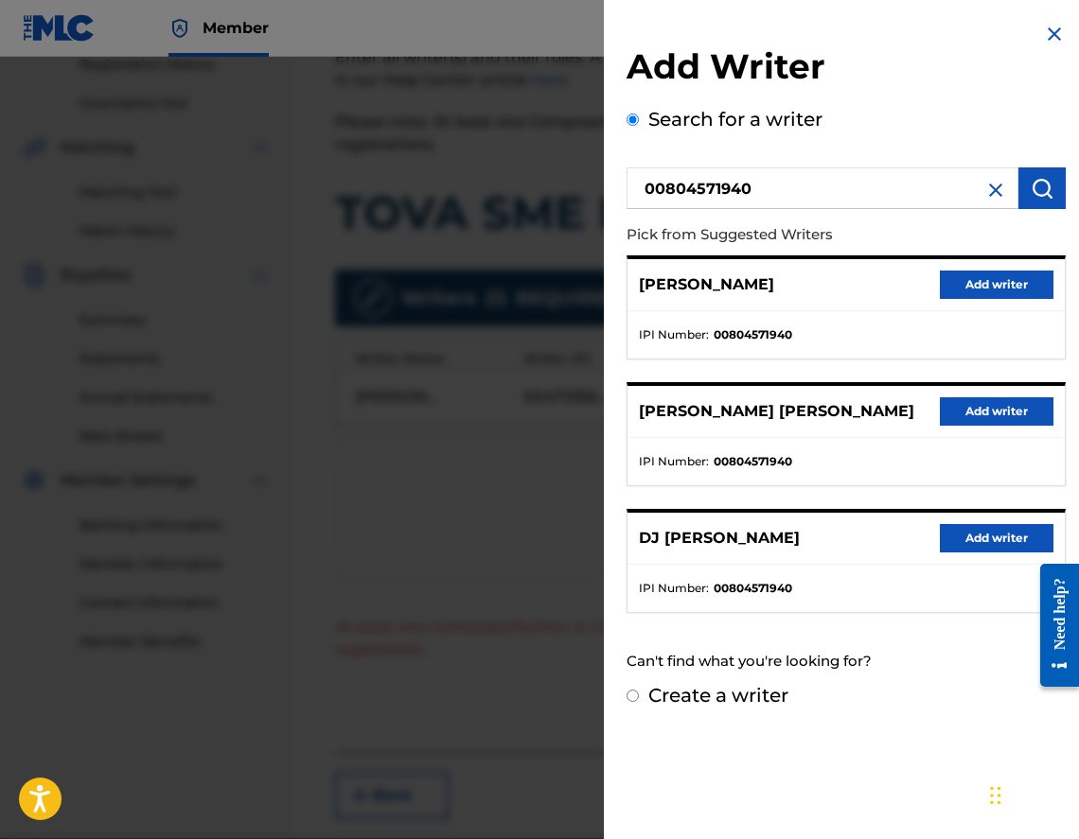
click at [955, 279] on button "Add writer" at bounding box center [997, 285] width 114 height 28
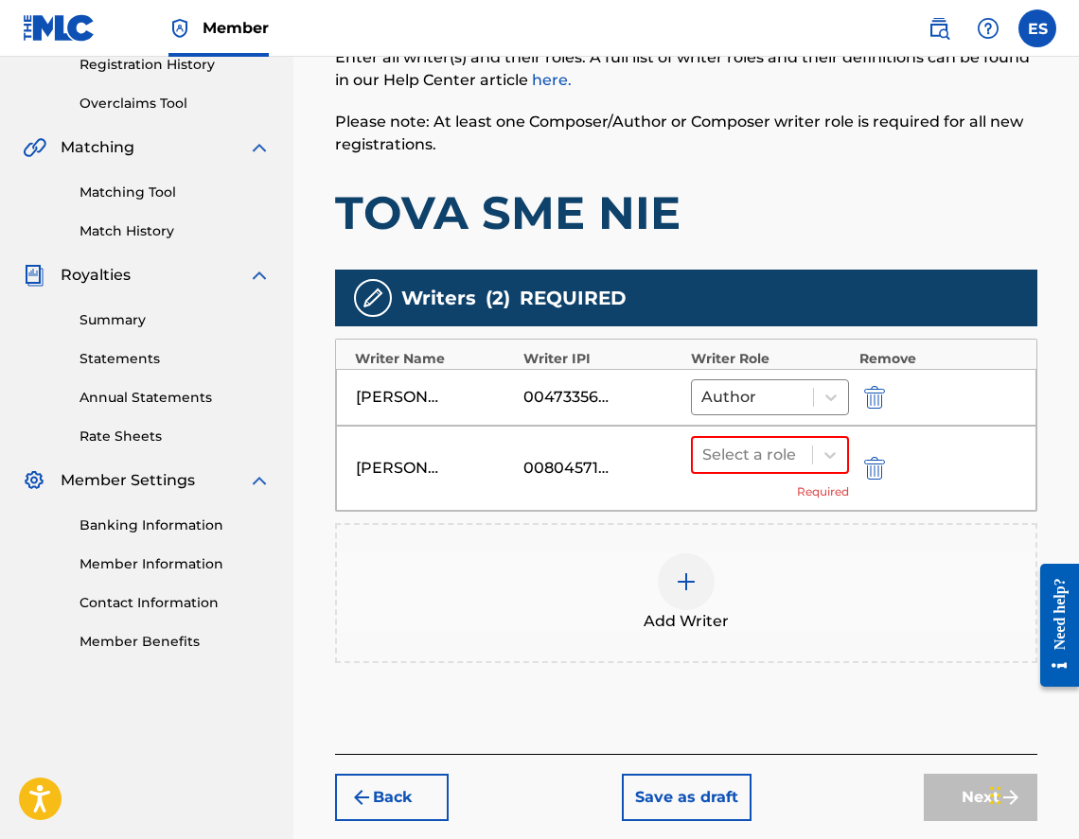
click at [756, 477] on div "Select a role Required" at bounding box center [770, 468] width 158 height 64
click at [758, 474] on div "Select a role Required" at bounding box center [770, 468] width 158 height 64
click at [754, 462] on div at bounding box center [752, 455] width 100 height 26
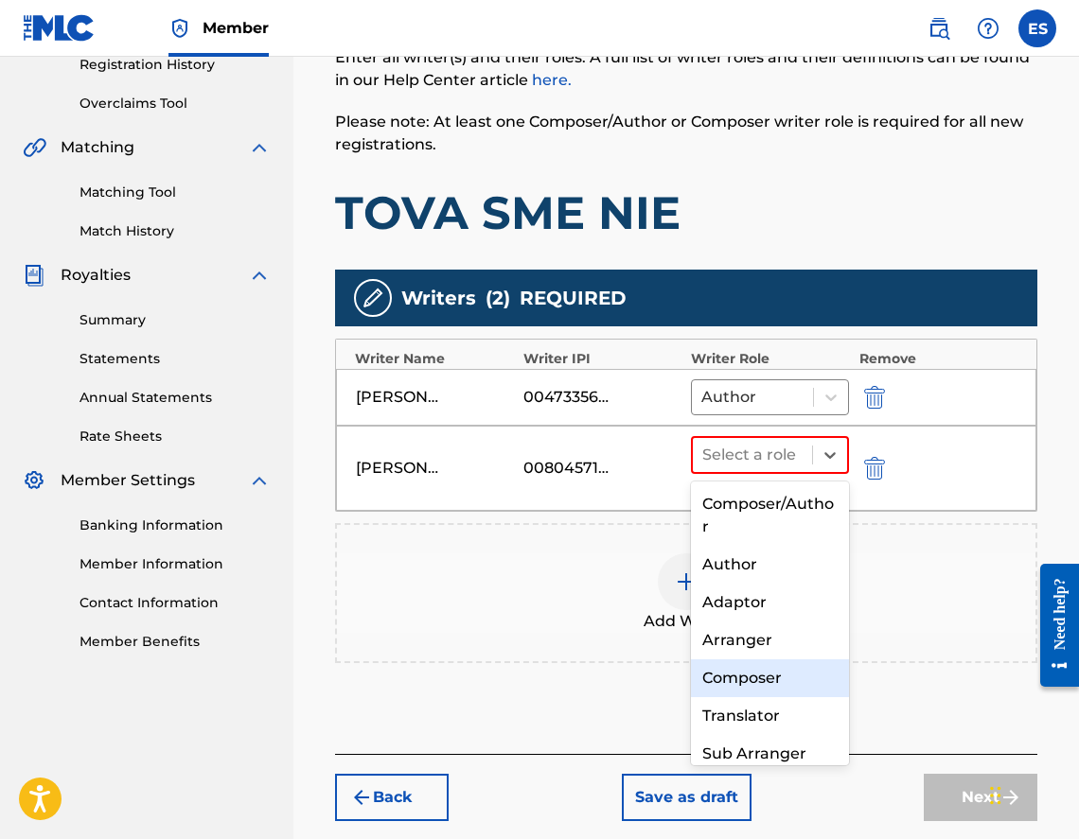
click at [763, 677] on div "Composer" at bounding box center [770, 679] width 158 height 38
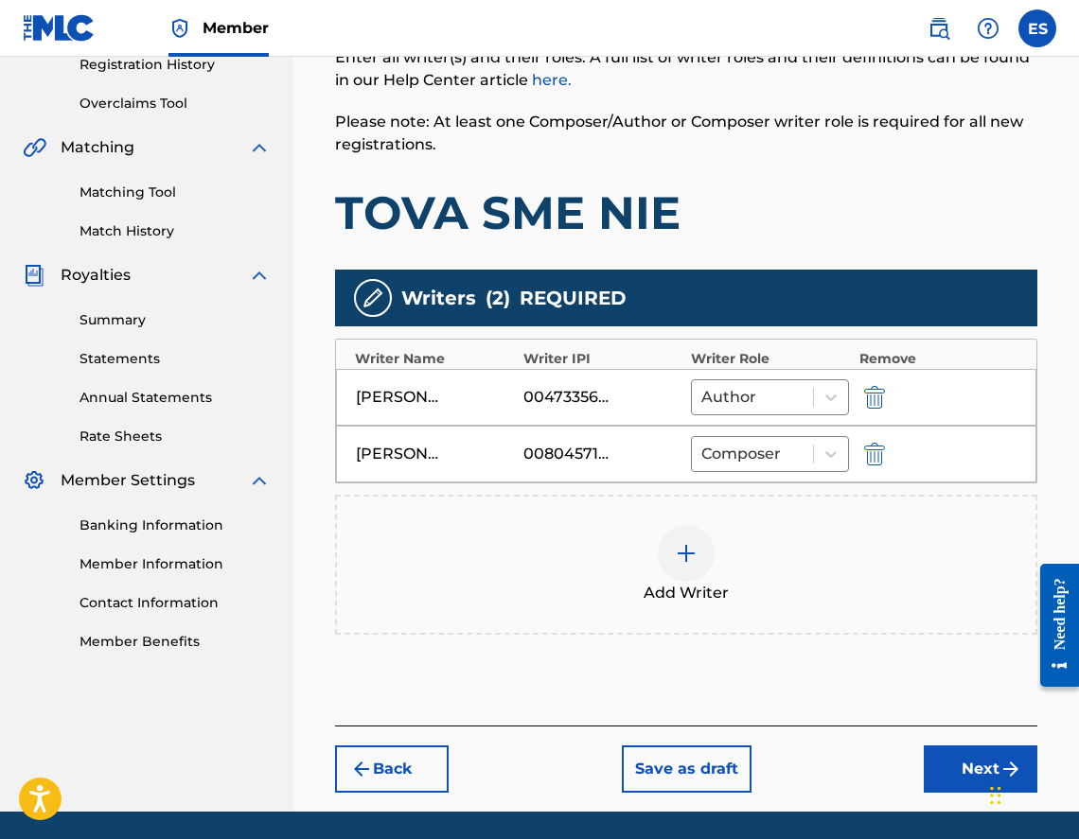
click at [971, 767] on button "Next" at bounding box center [981, 769] width 114 height 47
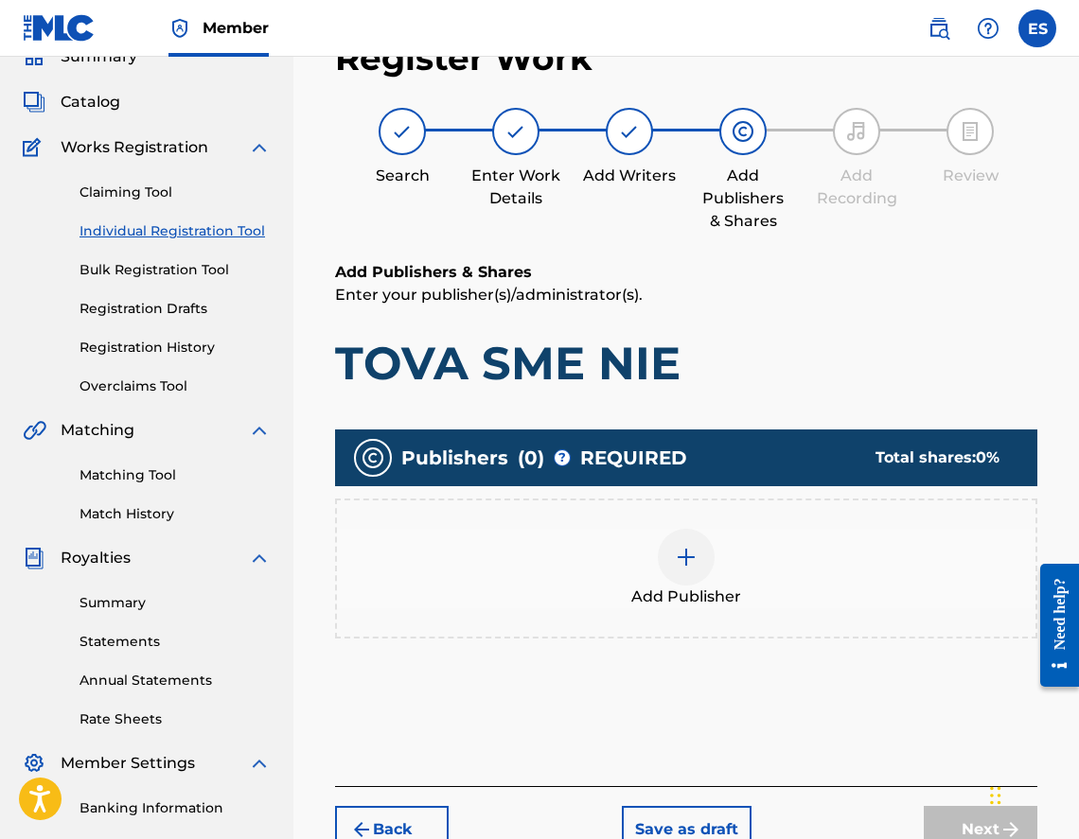
scroll to position [85, 0]
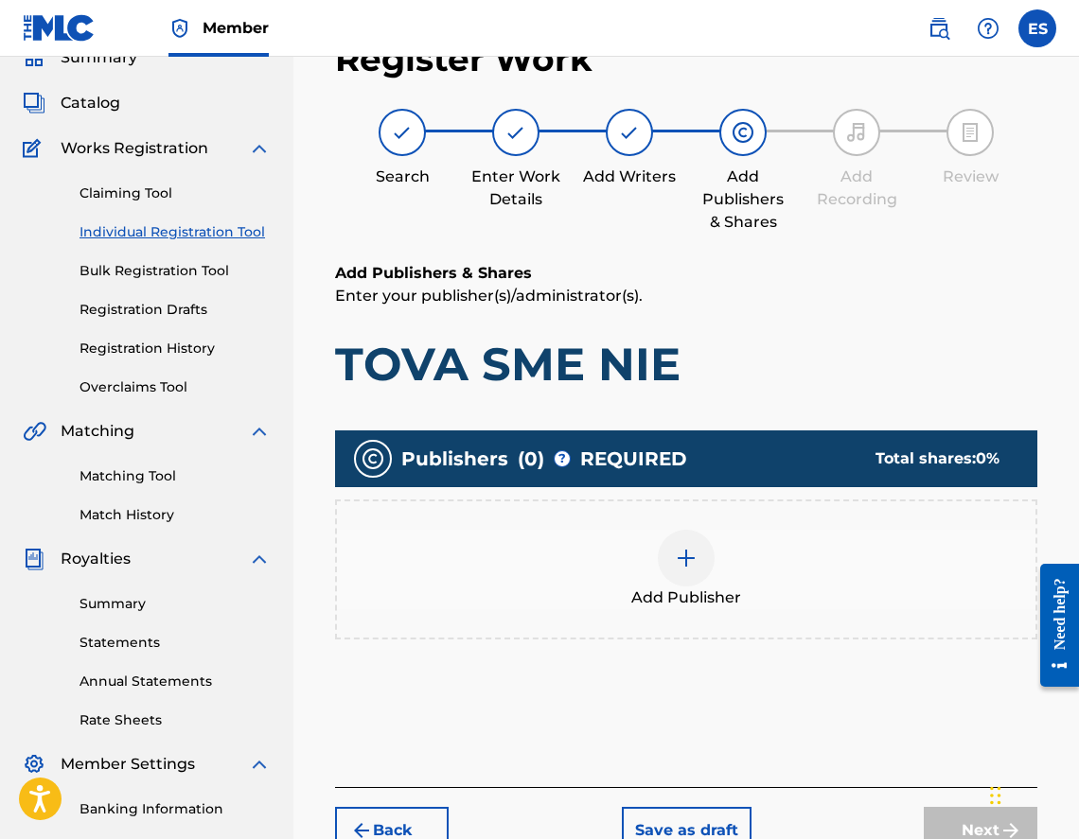
click at [717, 574] on div "Add Publisher" at bounding box center [686, 569] width 698 height 79
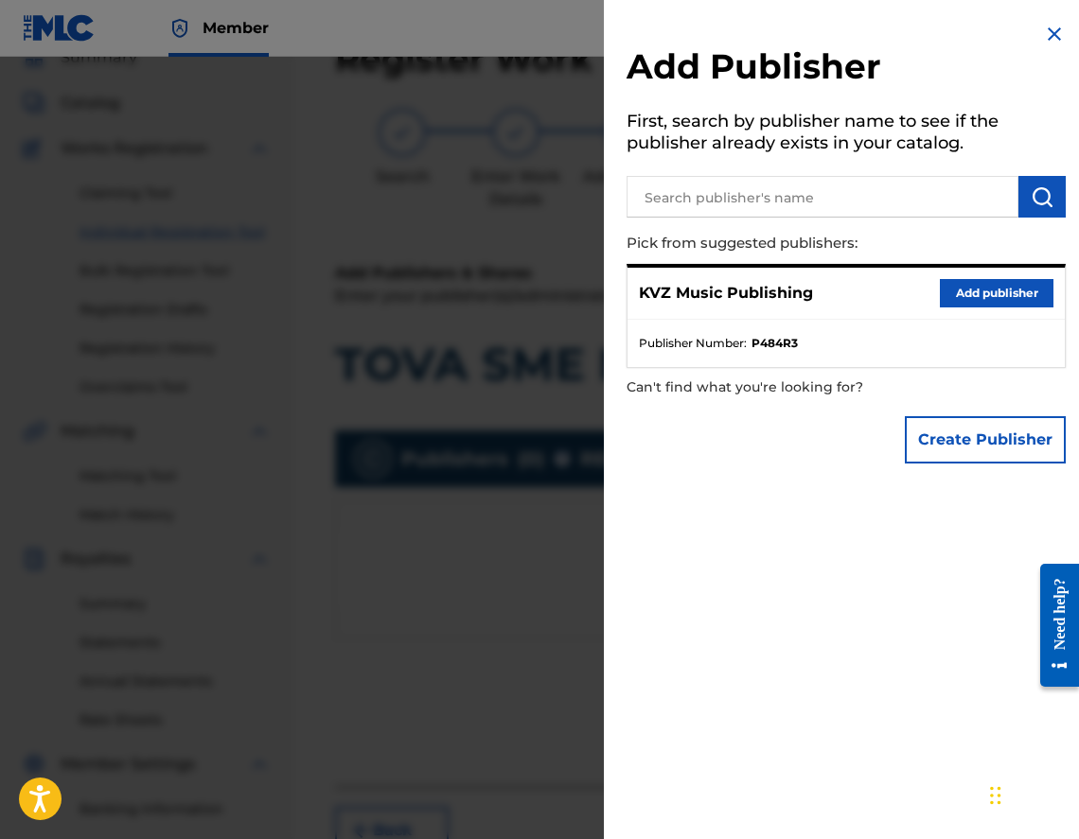
click at [968, 277] on div "KVZ Music Publishing Add publisher" at bounding box center [845, 294] width 437 height 52
drag, startPoint x: 979, startPoint y: 297, endPoint x: 964, endPoint y: 300, distance: 14.5
click at [979, 297] on button "Add publisher" at bounding box center [997, 293] width 114 height 28
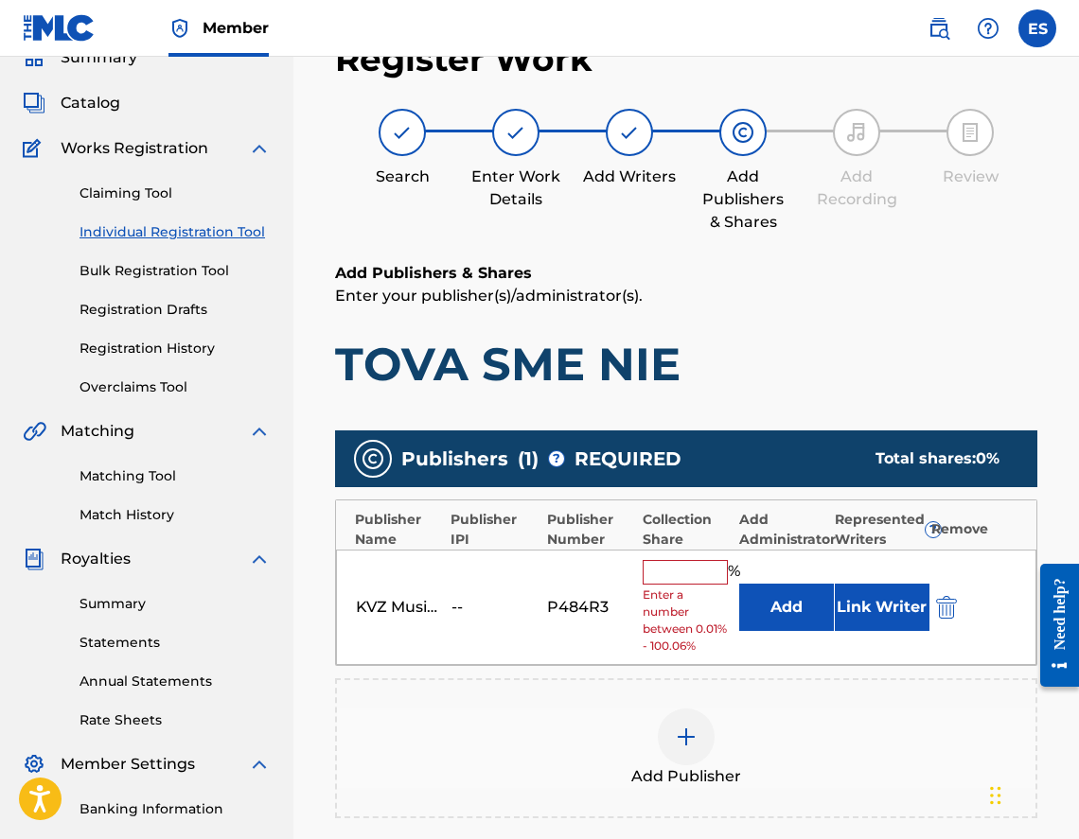
click at [681, 578] on input "text" at bounding box center [685, 572] width 85 height 25
type input "33.33"
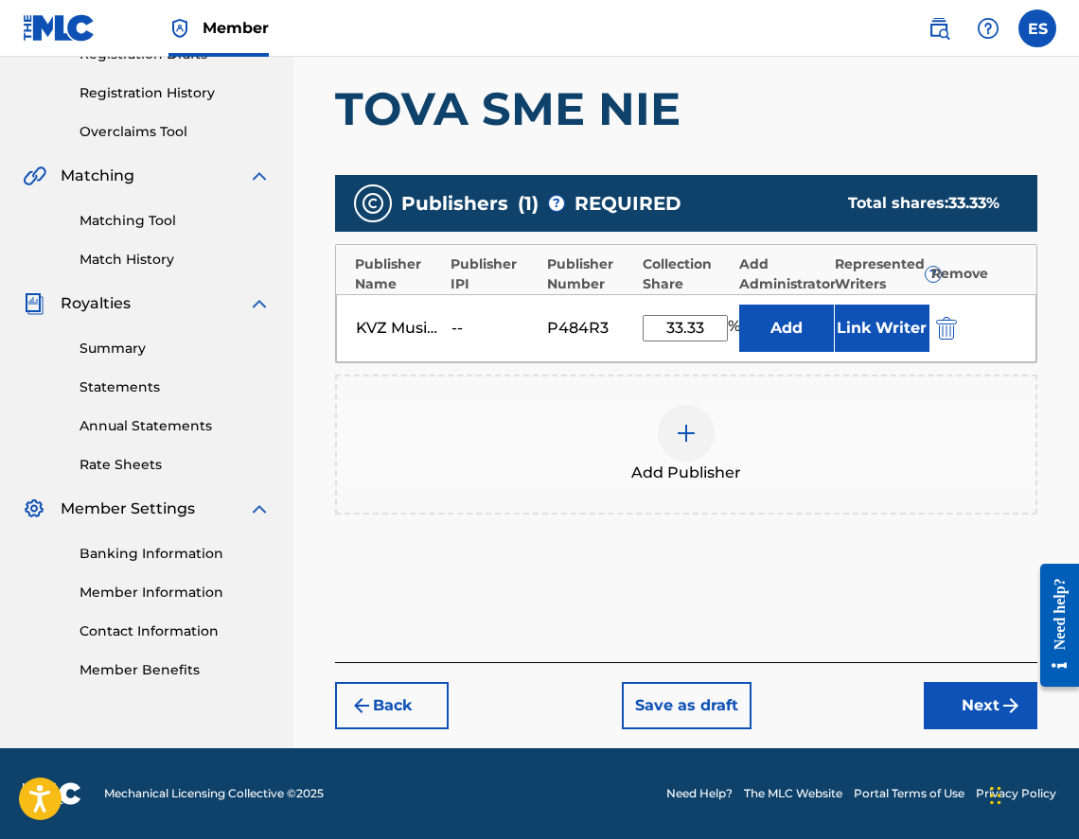
click at [964, 707] on button "Next" at bounding box center [981, 705] width 114 height 47
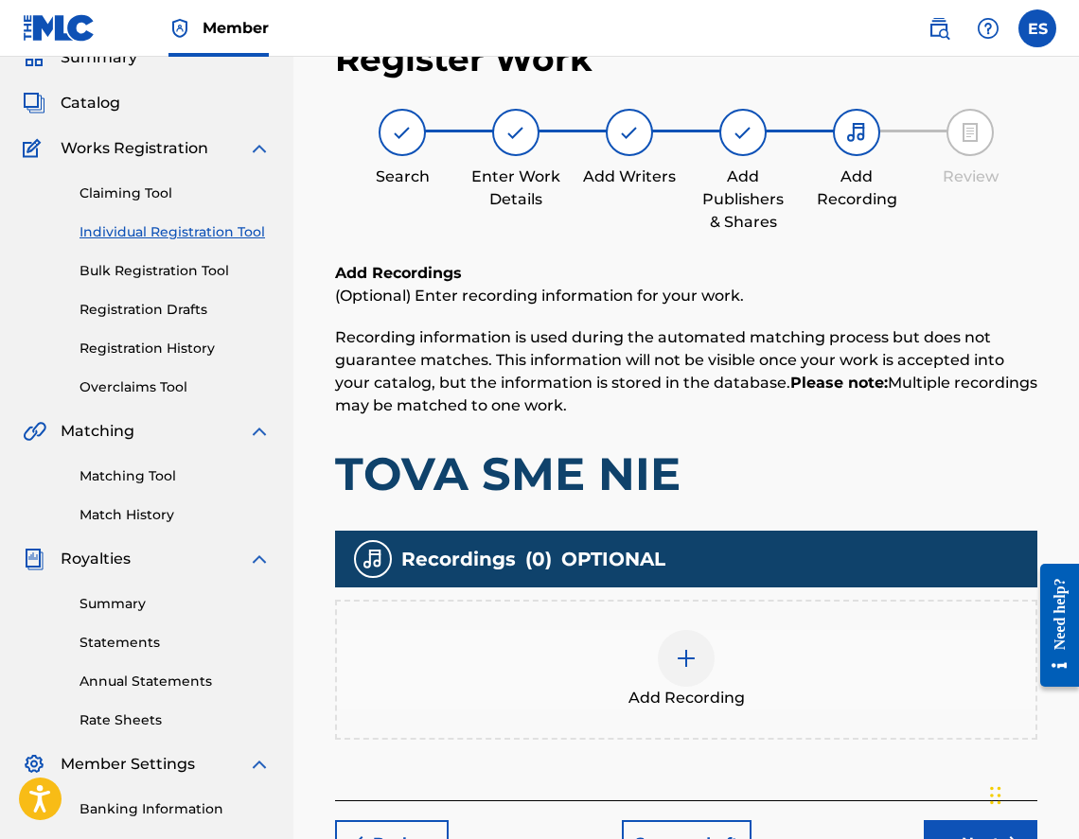
click at [599, 690] on div "Add Recording" at bounding box center [686, 669] width 698 height 79
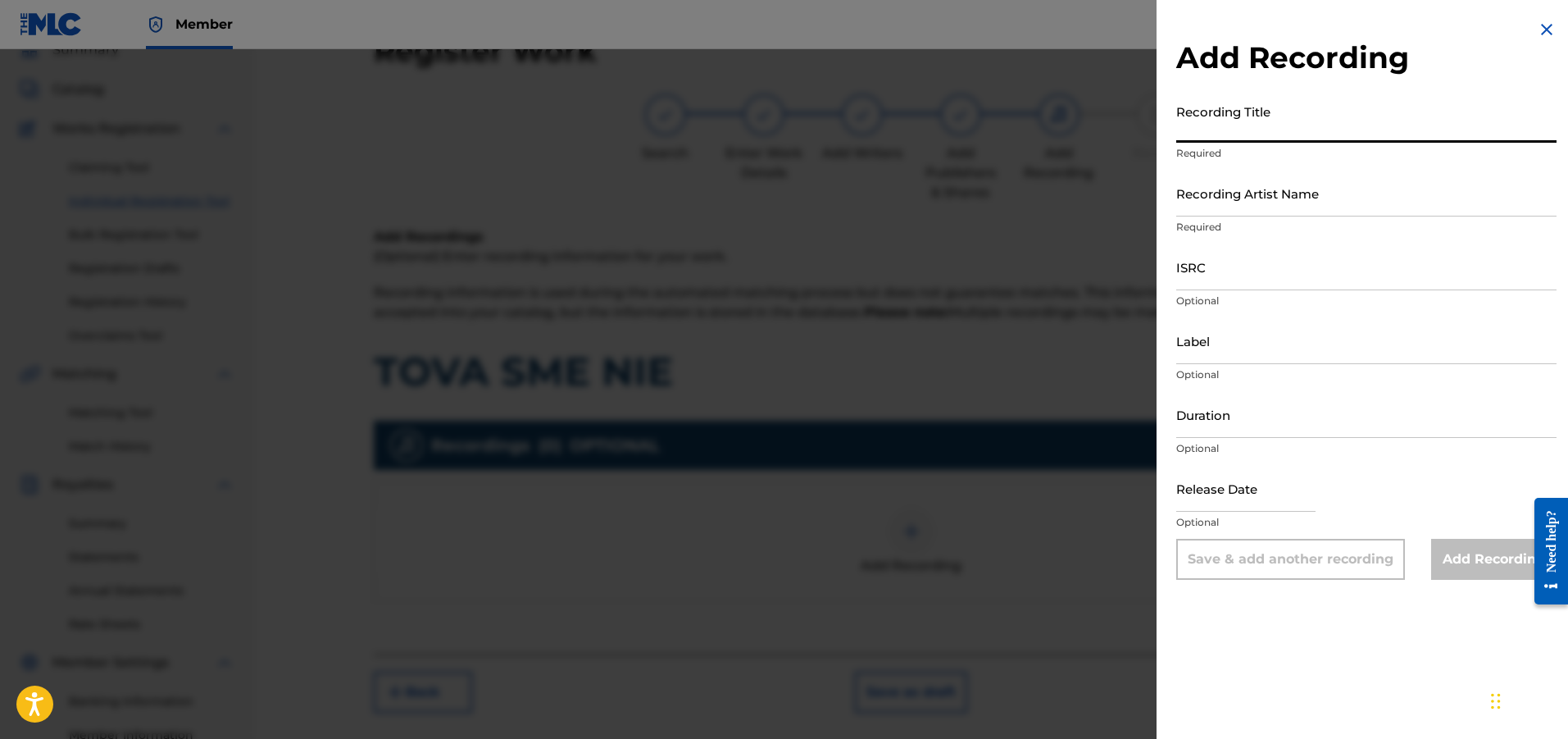
paste input "Tova Sme Nie"
type input "Tova Sme Nie"
drag, startPoint x: 1176, startPoint y: 172, endPoint x: 1207, endPoint y: 151, distance: 37.4
drag, startPoint x: 1207, startPoint y: 151, endPoint x: 1193, endPoint y: 195, distance: 46.2
paste input "[PERSON_NAME]"
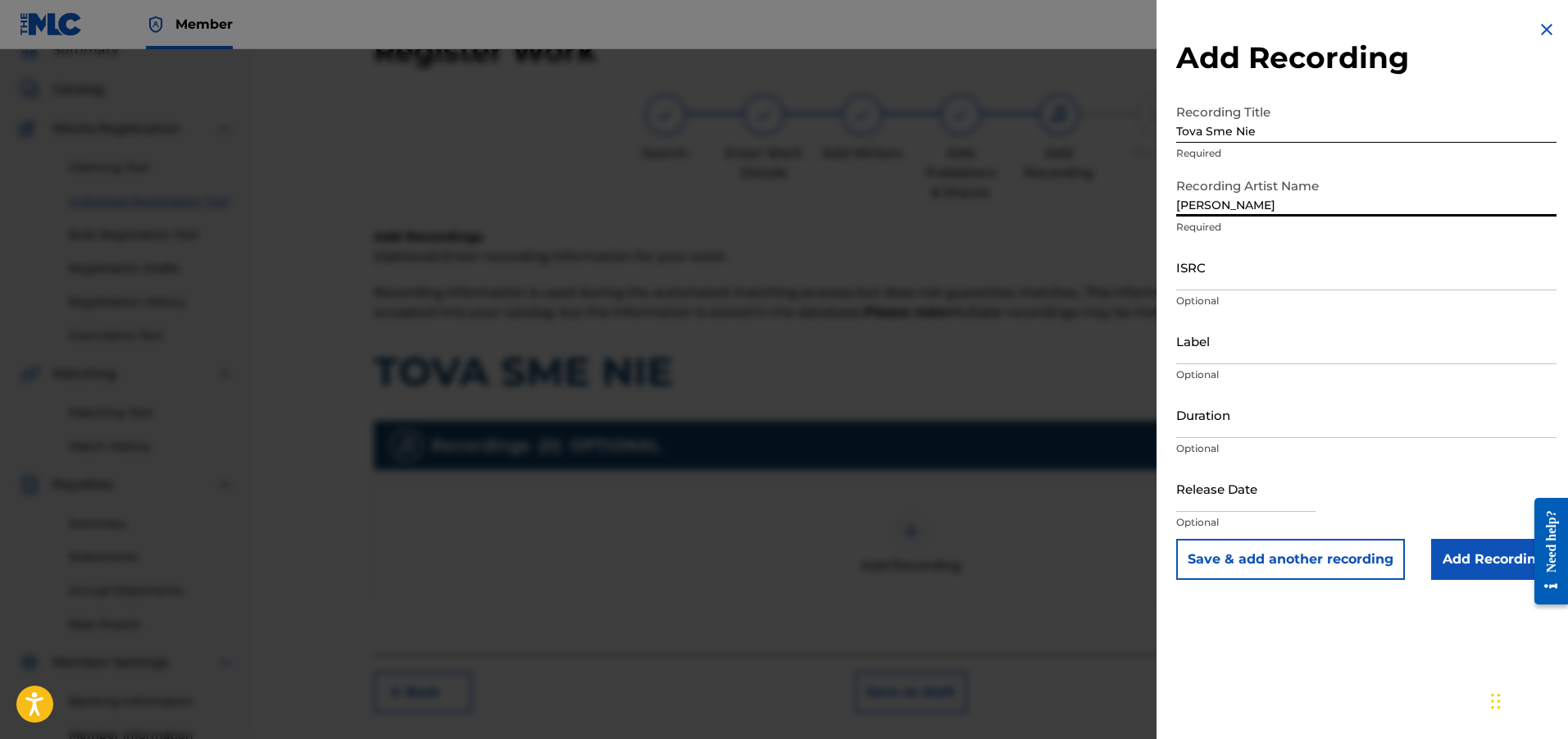
type input "[PERSON_NAME]"
drag, startPoint x: 1223, startPoint y: 247, endPoint x: 1193, endPoint y: 417, distance: 172.6
paste input "03:05"
type input "03:05"
paste input "BGA561100554"
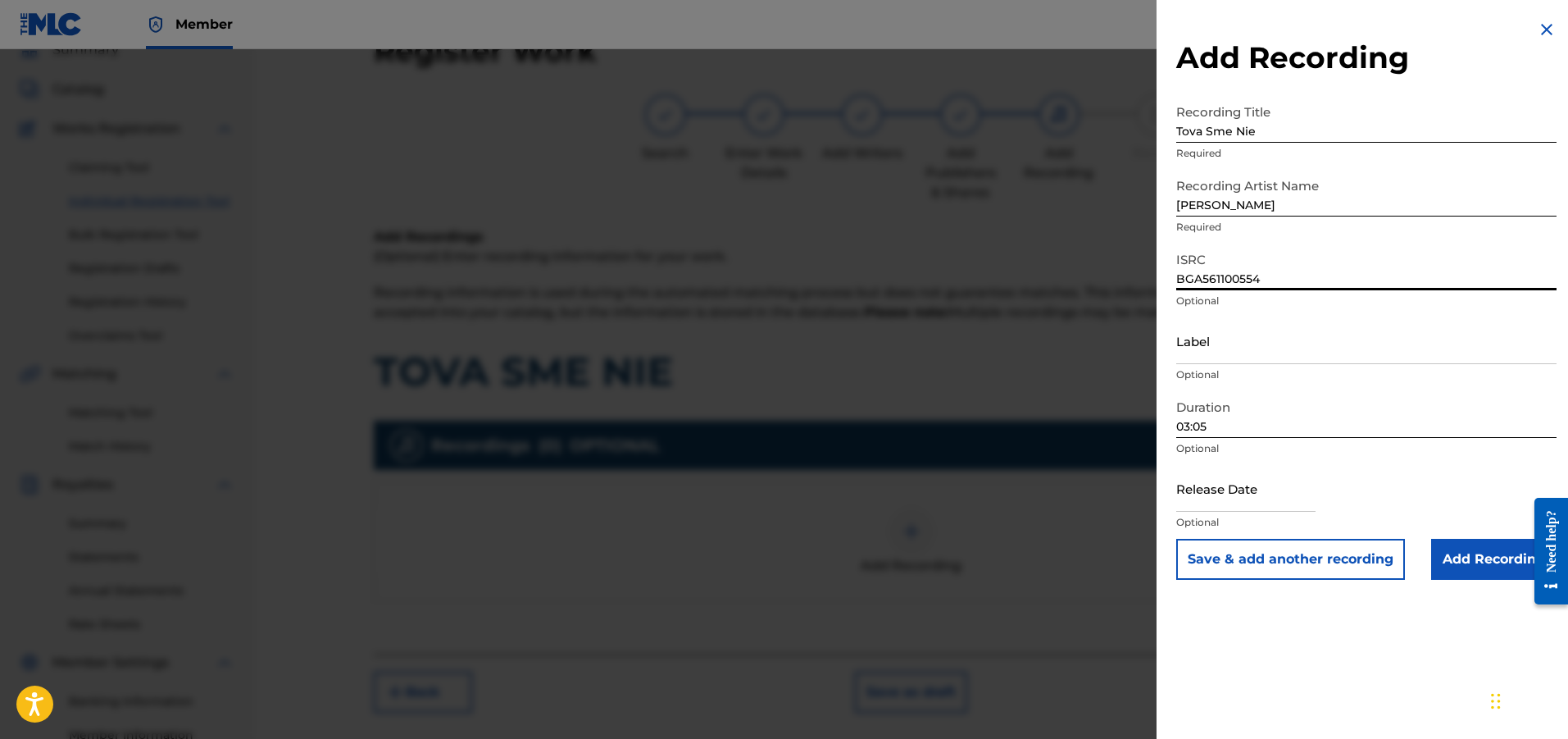
type input "BGA561100554"
drag, startPoint x: 1384, startPoint y: 374, endPoint x: 1493, endPoint y: 353, distance: 111.0
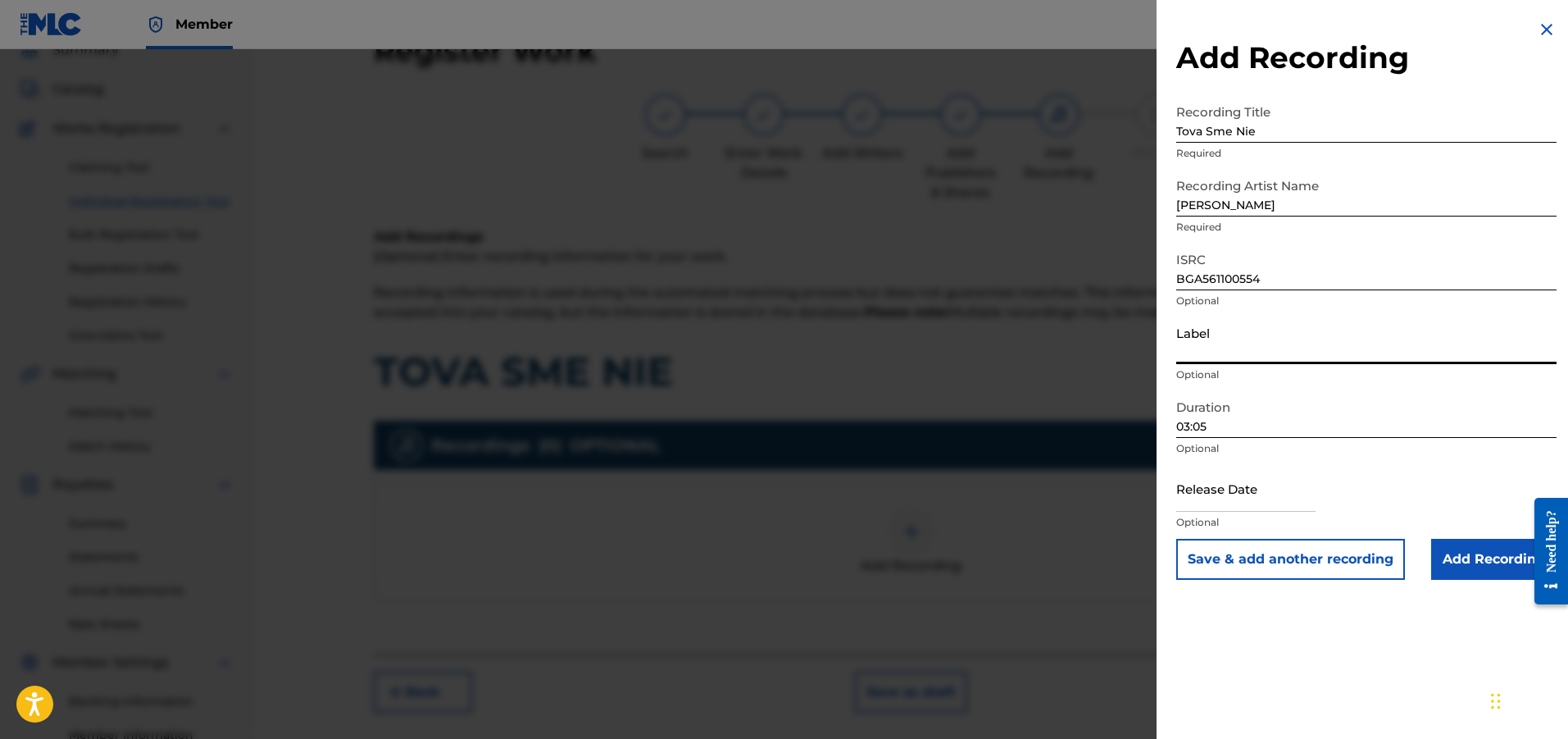
paste input "Diapason Records"
type input "Diapason Records"
click at [1460, 556] on input "Add Recording" at bounding box center [1493, 559] width 126 height 41
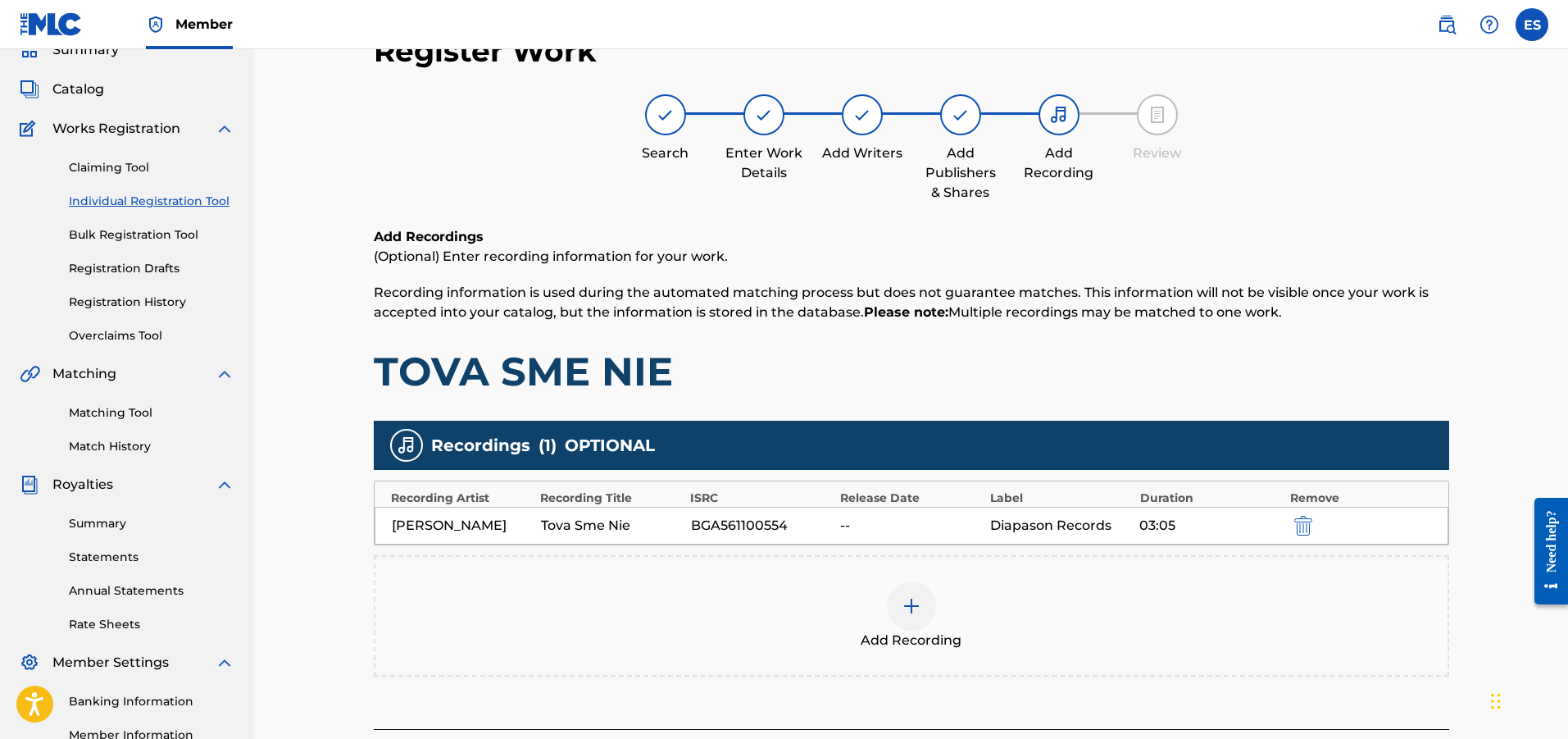
click at [1077, 593] on div "Add Recording" at bounding box center [911, 615] width 1072 height 68
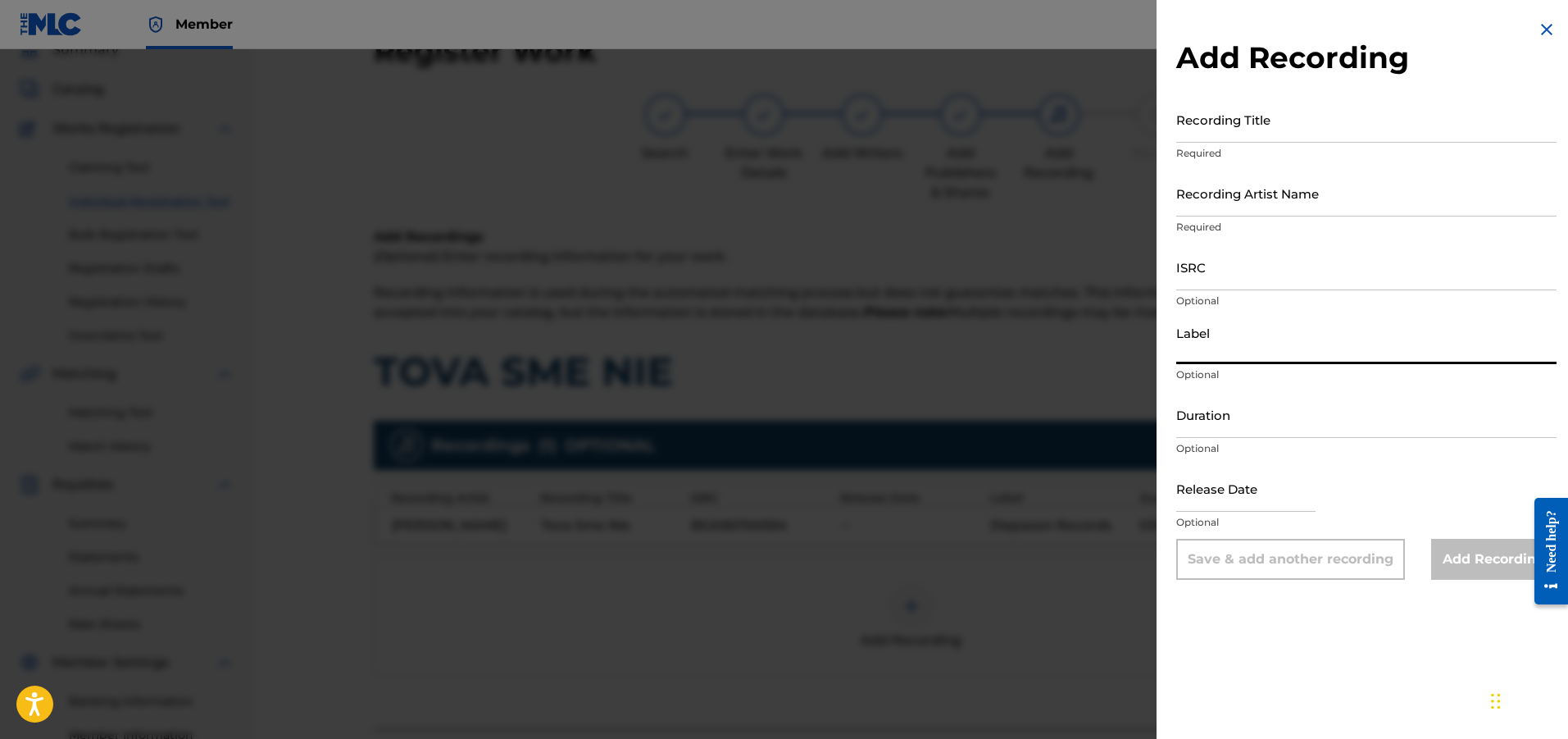
paste input "Diapason Records"
type input "Diapason Records"
paste input "FR2X42458689"
type input "FR2X42458689"
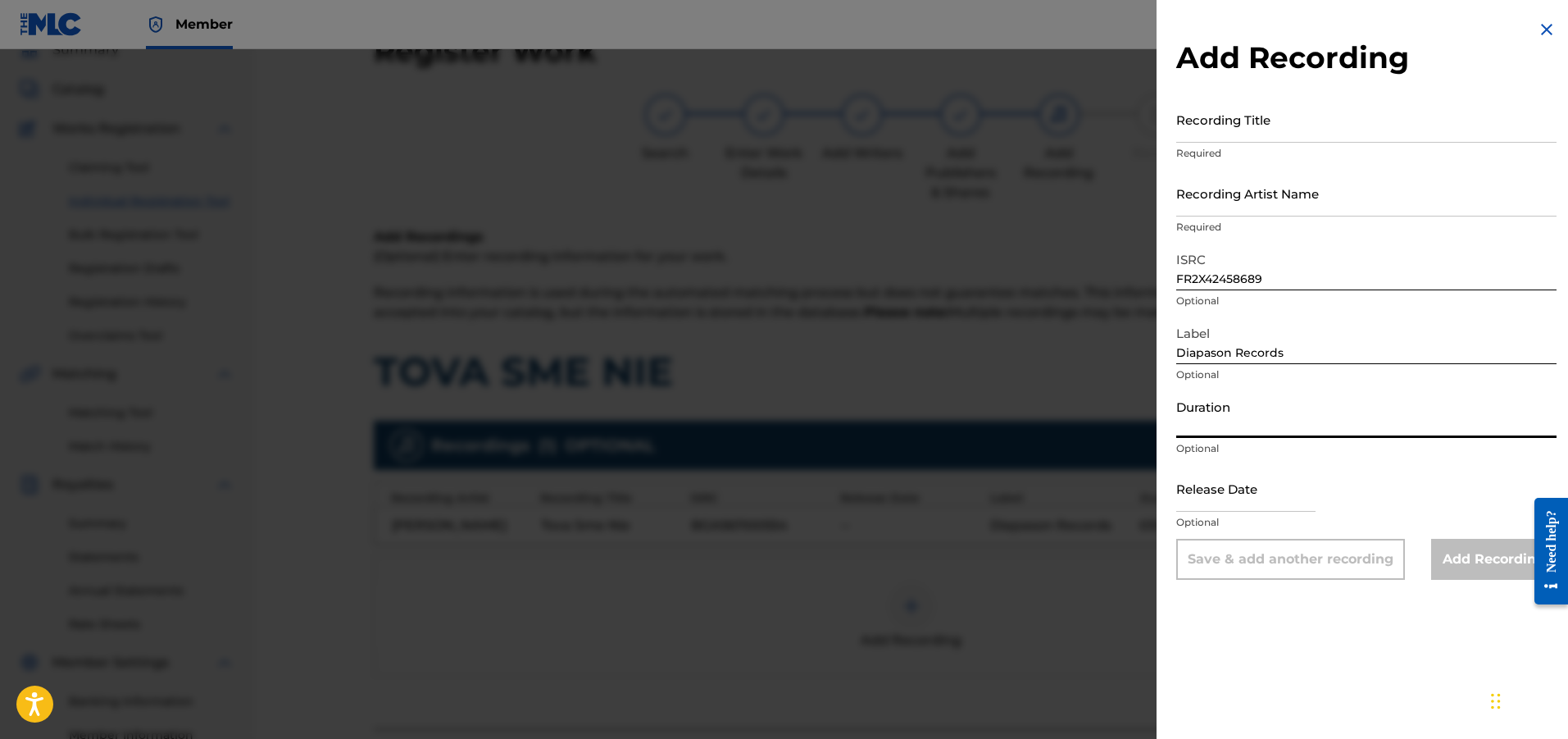
paste input "03:05"
type input "03:05"
paste input "Tova Sme Nie"
type input "Tova Sme Nie"
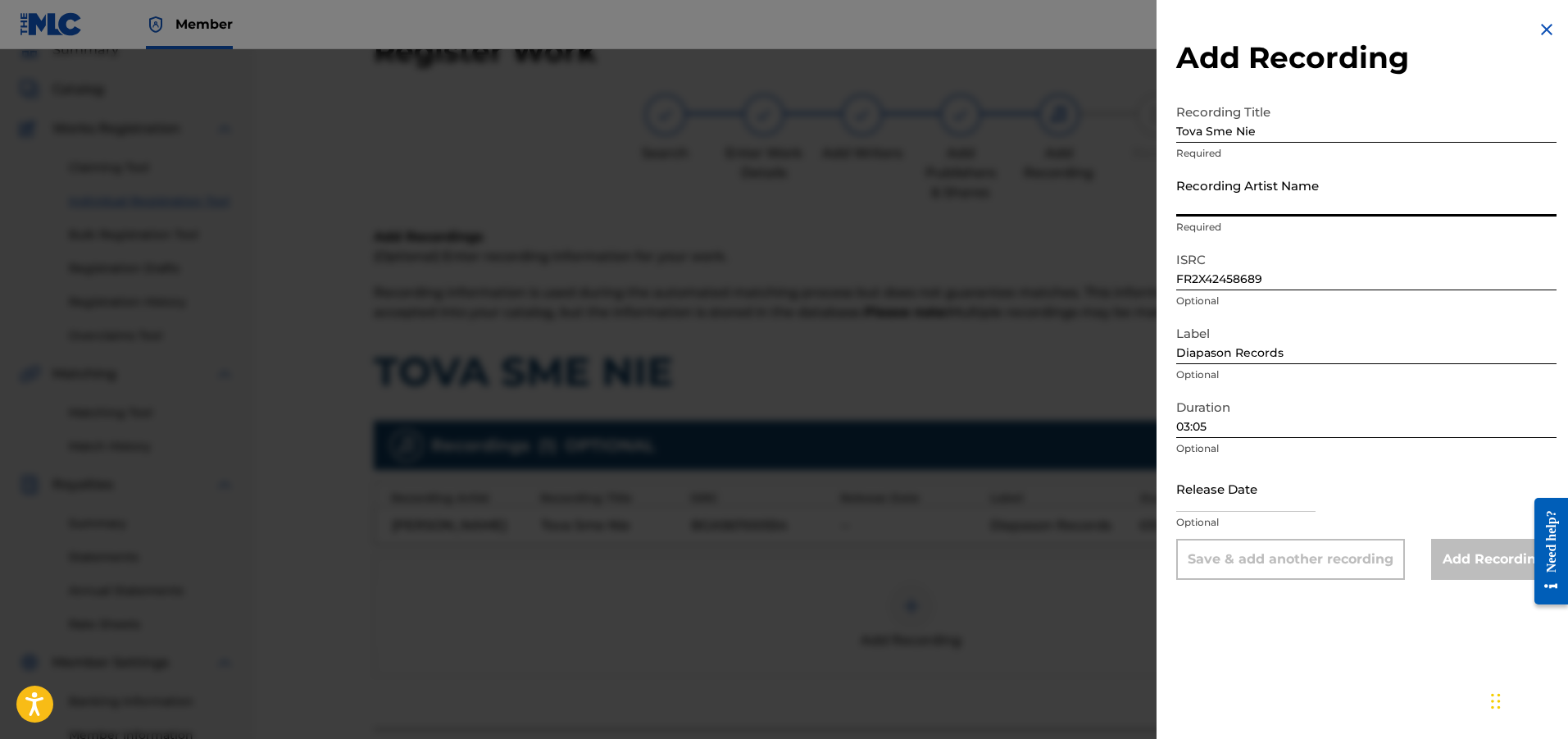
paste input "[PERSON_NAME]"
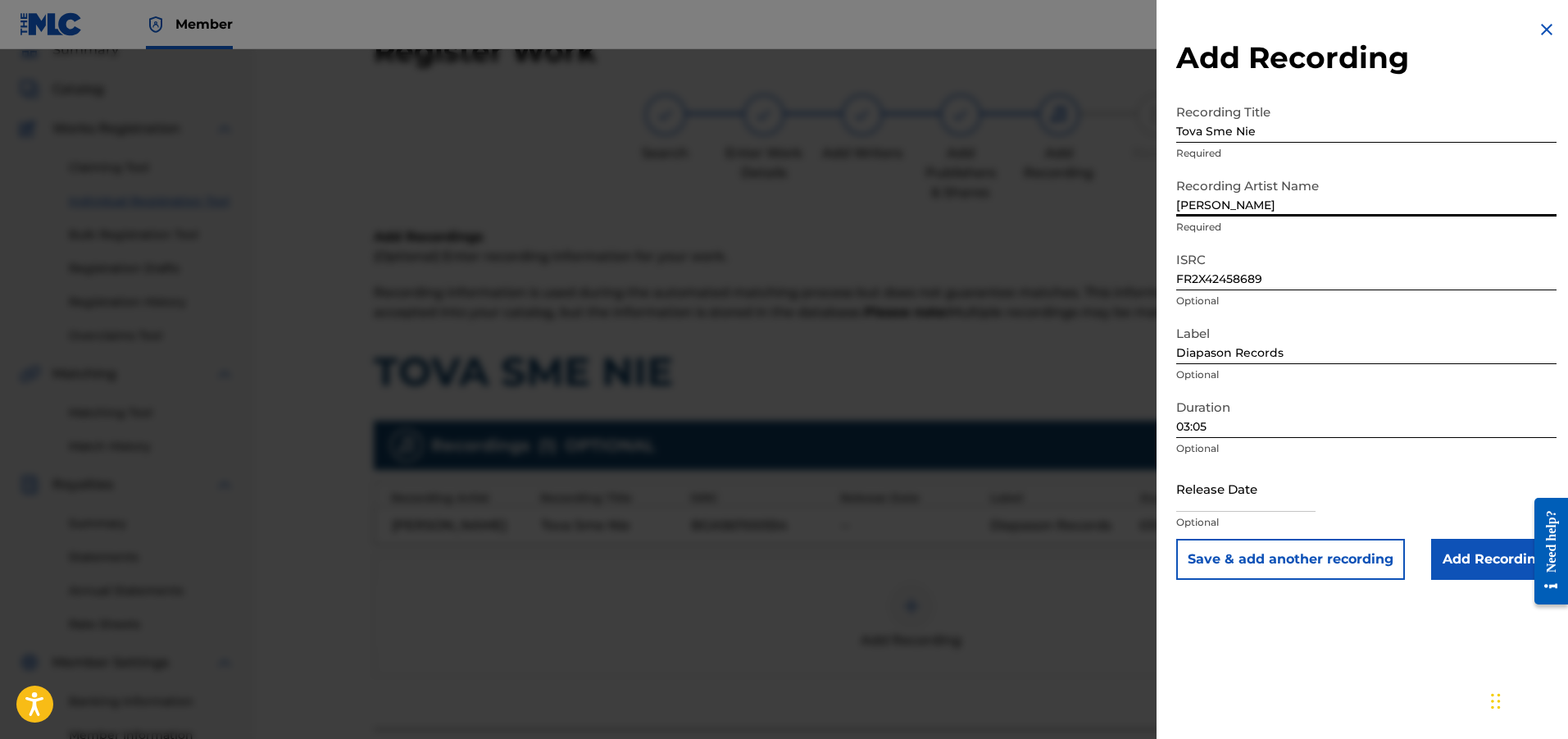
type input "[PERSON_NAME]"
click at [1482, 561] on input "Add Recording" at bounding box center [1493, 559] width 126 height 41
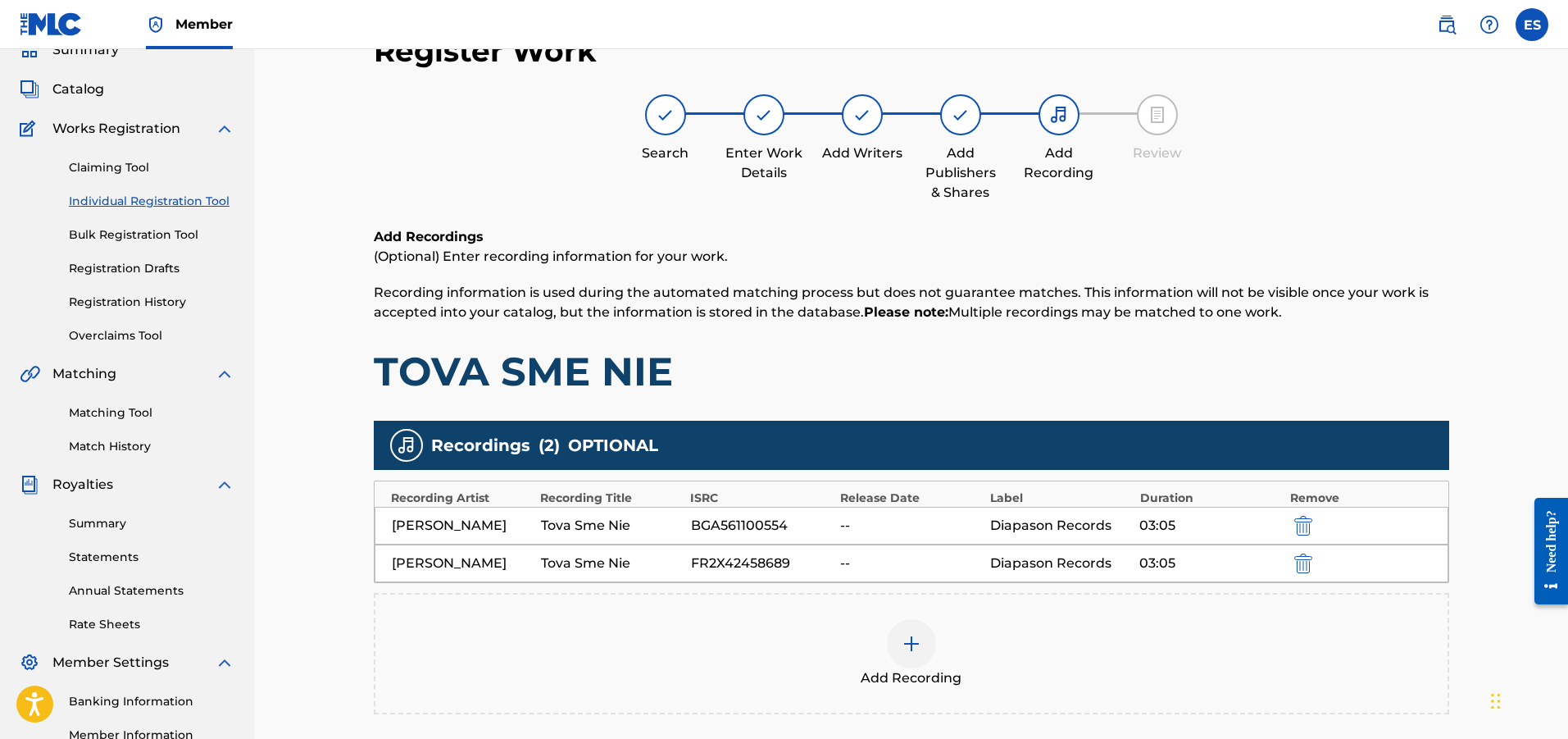
click at [889, 672] on span "Add Recording" at bounding box center [911, 677] width 100 height 20
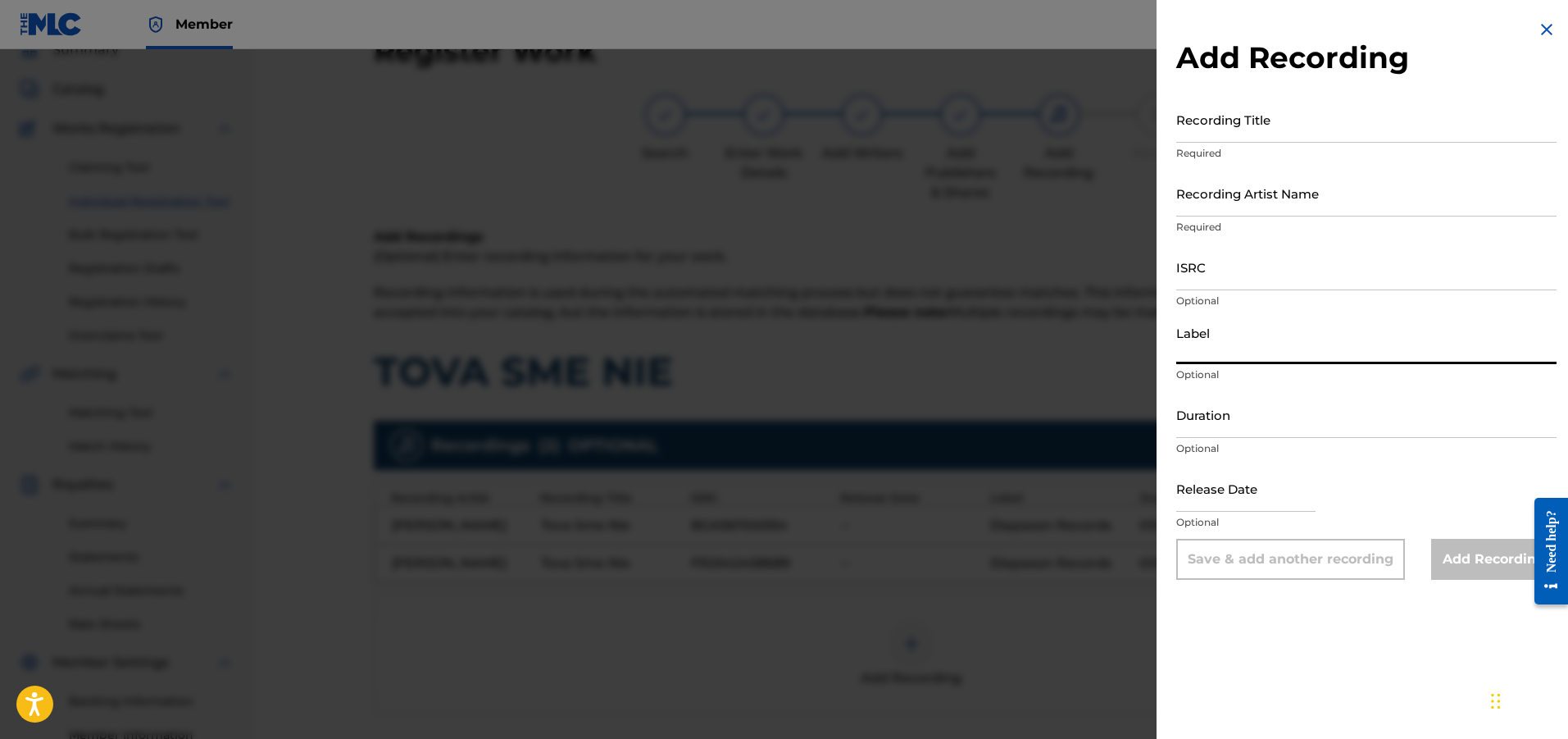
paste input "Ara Music"
type input "Ara Music"
paste input "03:05"
type input "03:04"
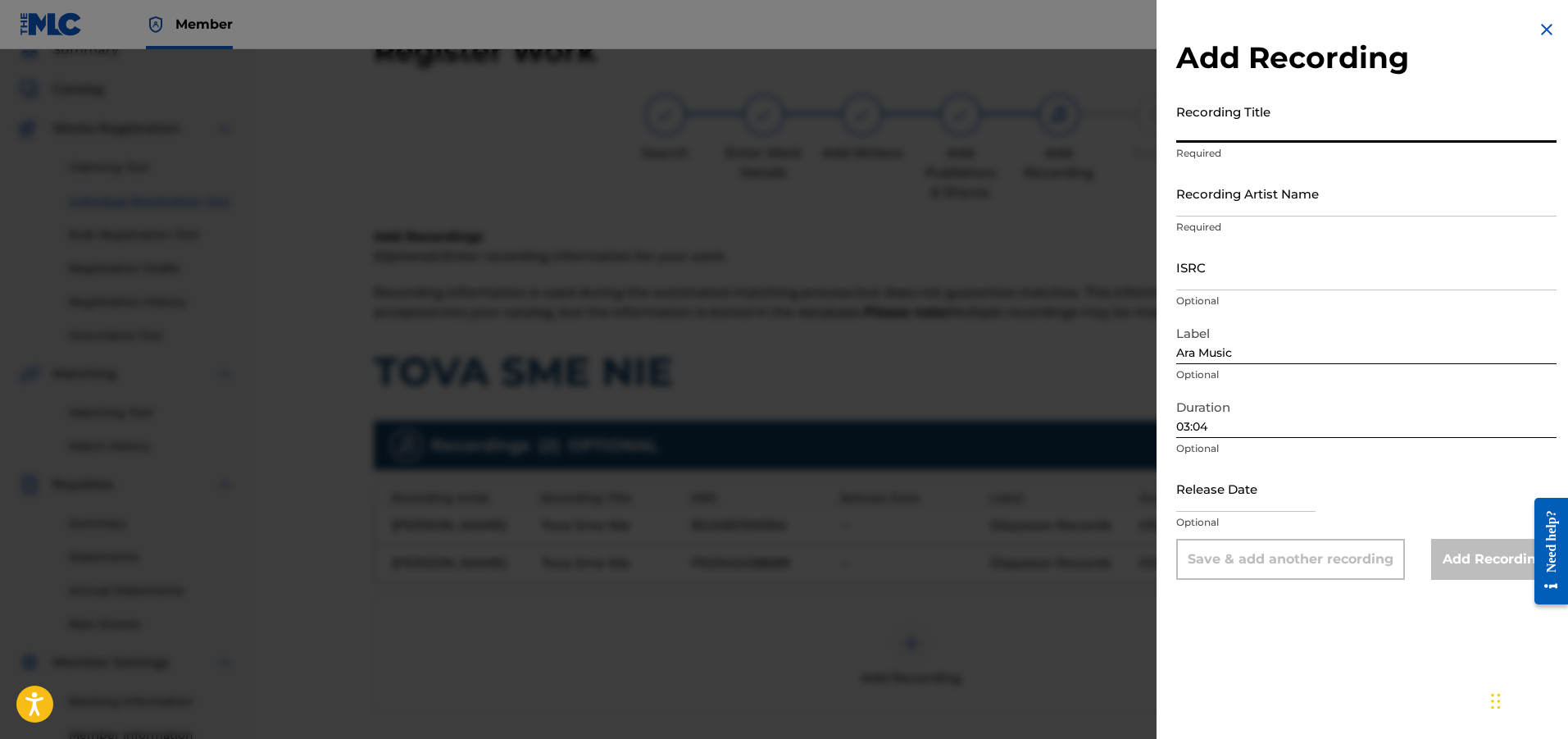
paste input "Tova Sme Nie 1"
type input "Tova Sme Nie 1"
paste input "[PERSON_NAME]"
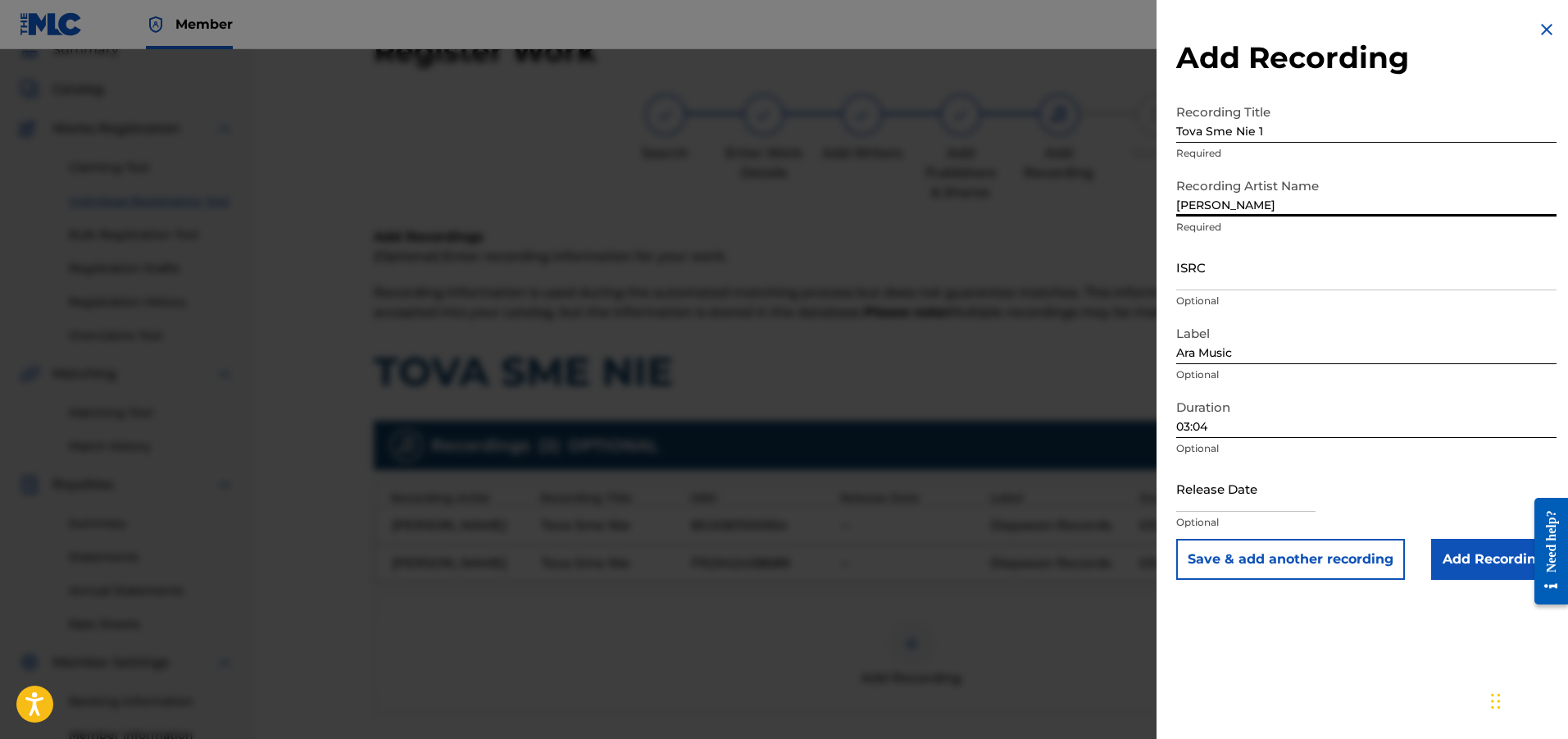
type input "[PERSON_NAME]"
paste input "BGA561100554"
type input "BGA561100554"
click at [1442, 550] on input "Add Recording" at bounding box center [1493, 559] width 126 height 41
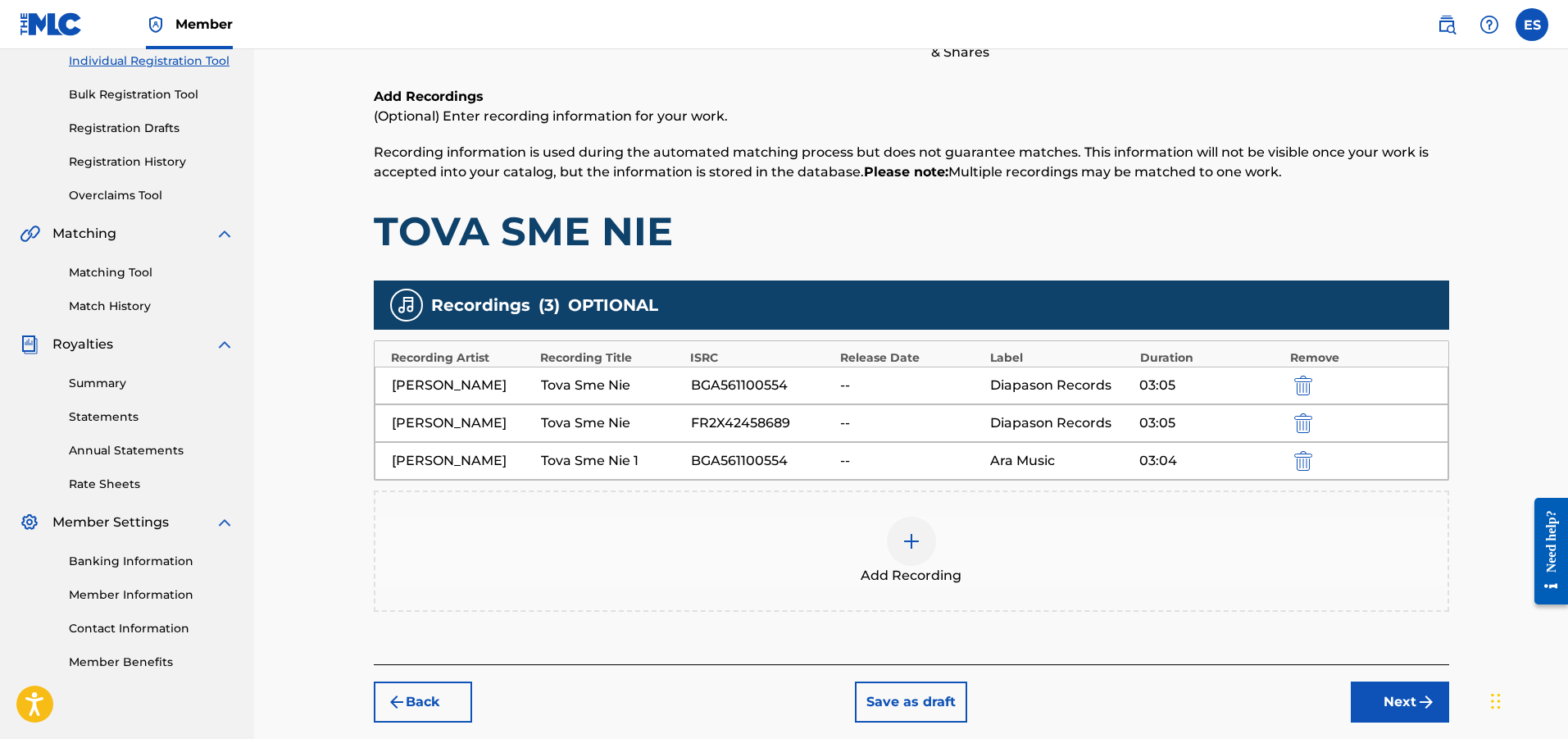
scroll to position [293, 0]
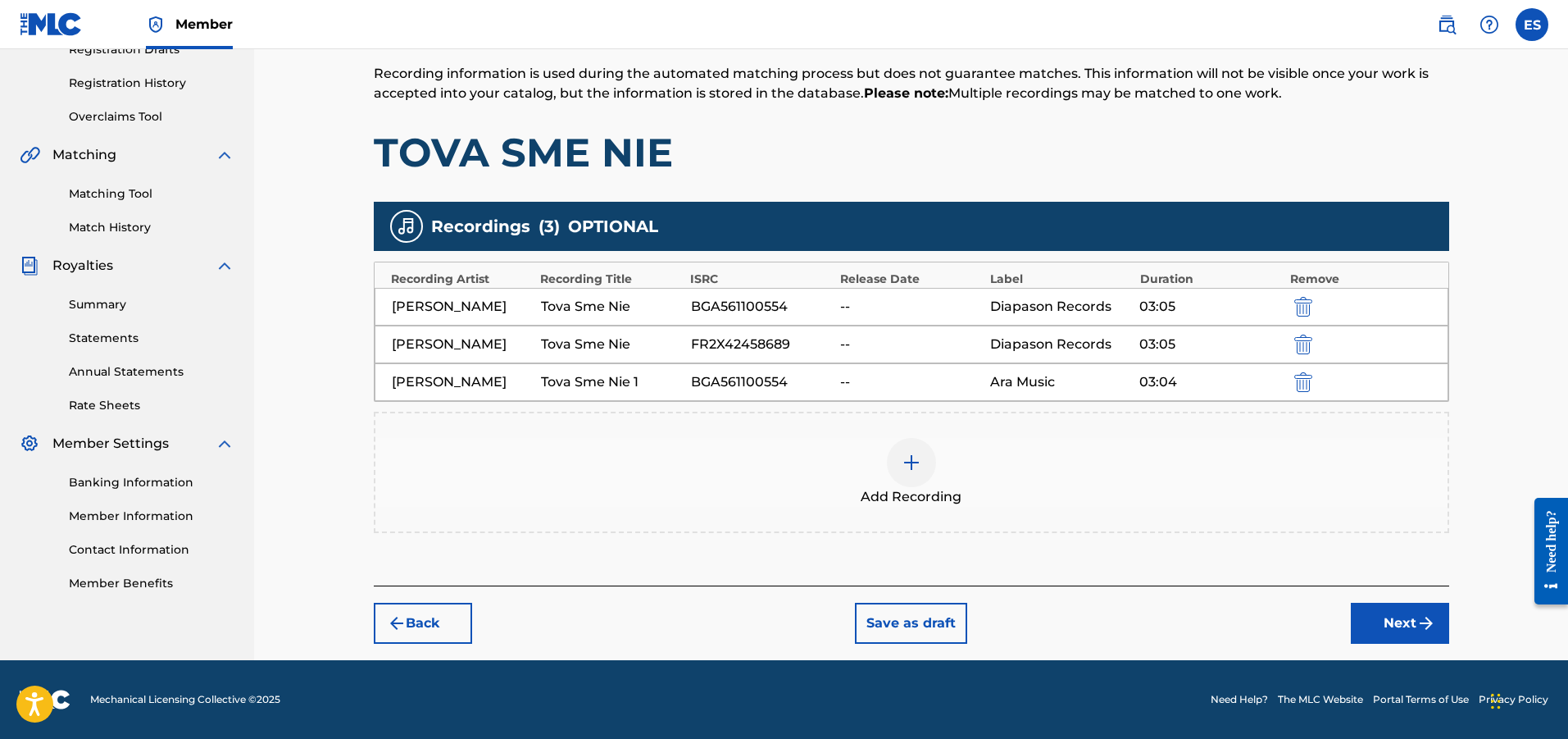
click at [1386, 608] on button "Next" at bounding box center [1401, 623] width 99 height 41
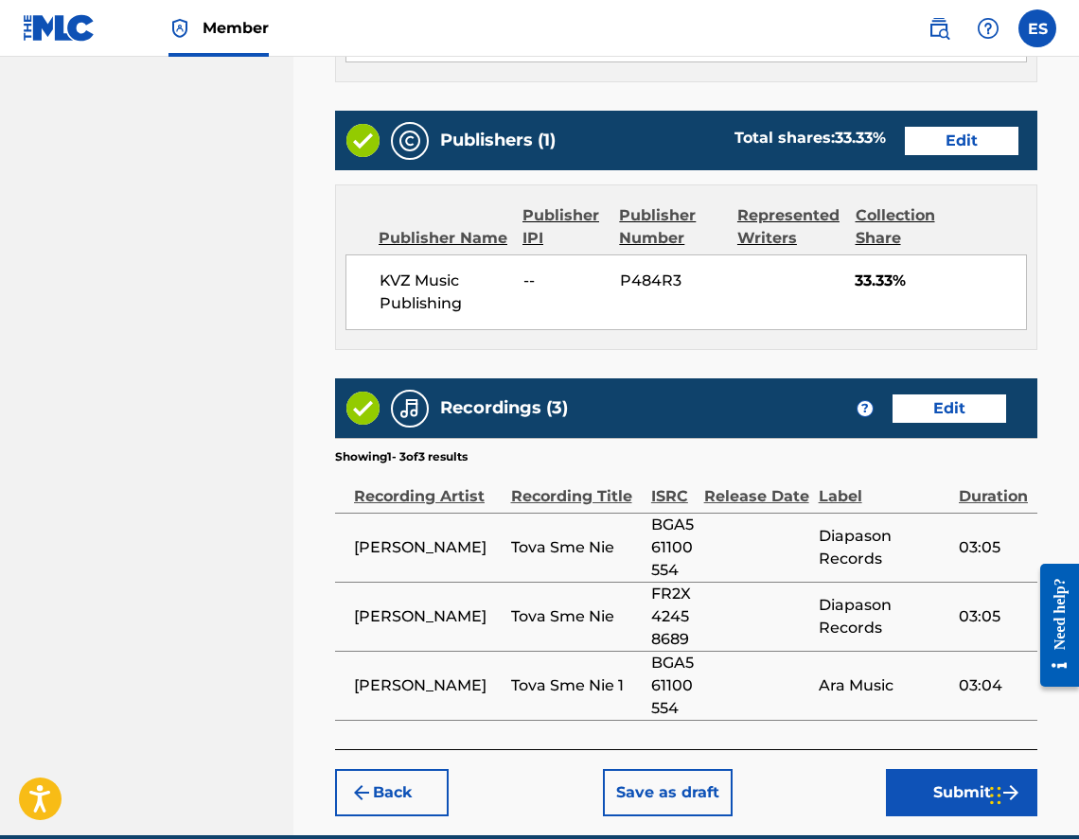
scroll to position [1189, 0]
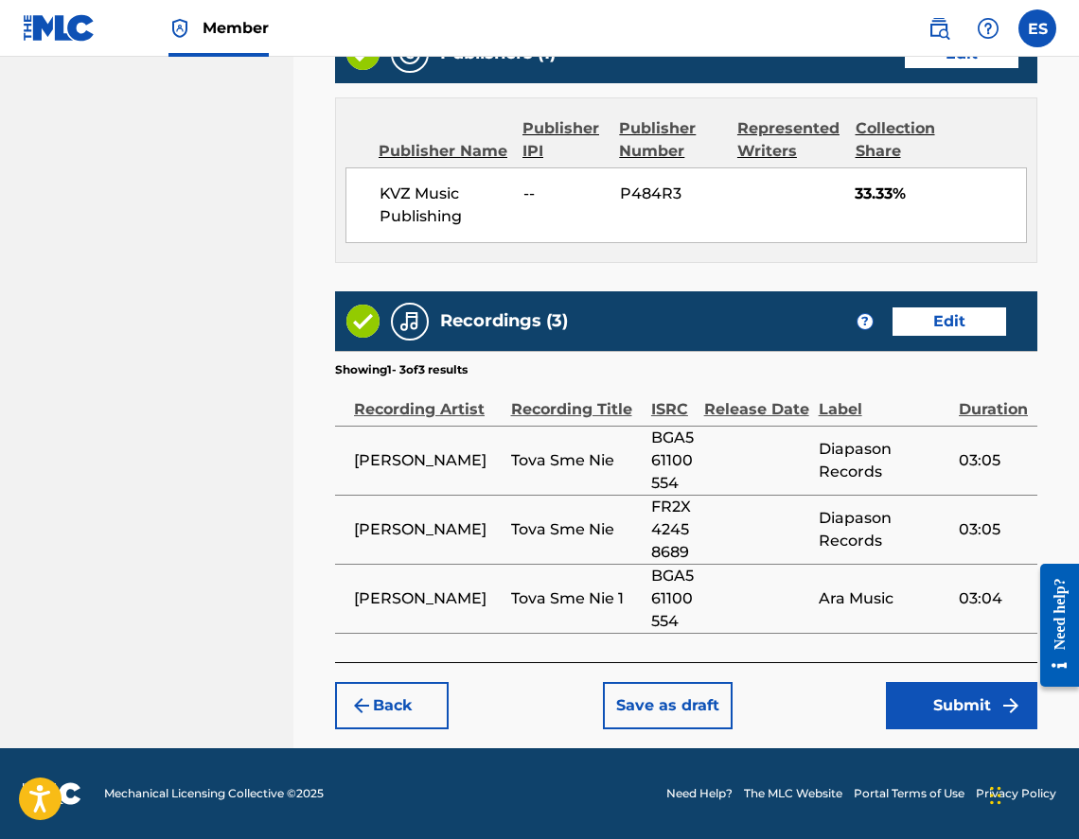
click at [689, 701] on button "Save as draft" at bounding box center [668, 705] width 130 height 47
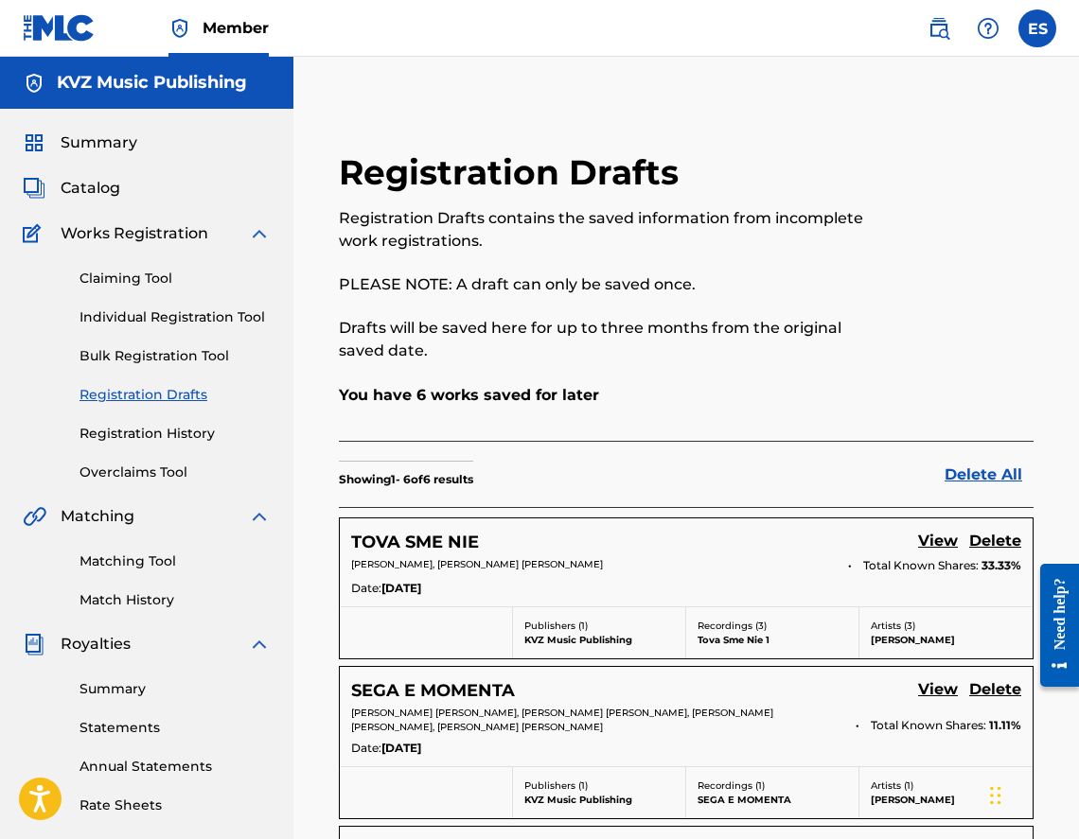
click at [184, 300] on div "Claiming Tool Individual Registration Tool Bulk Registration Tool Registration …" at bounding box center [147, 364] width 248 height 238
click at [184, 317] on link "Individual Registration Tool" at bounding box center [174, 318] width 191 height 20
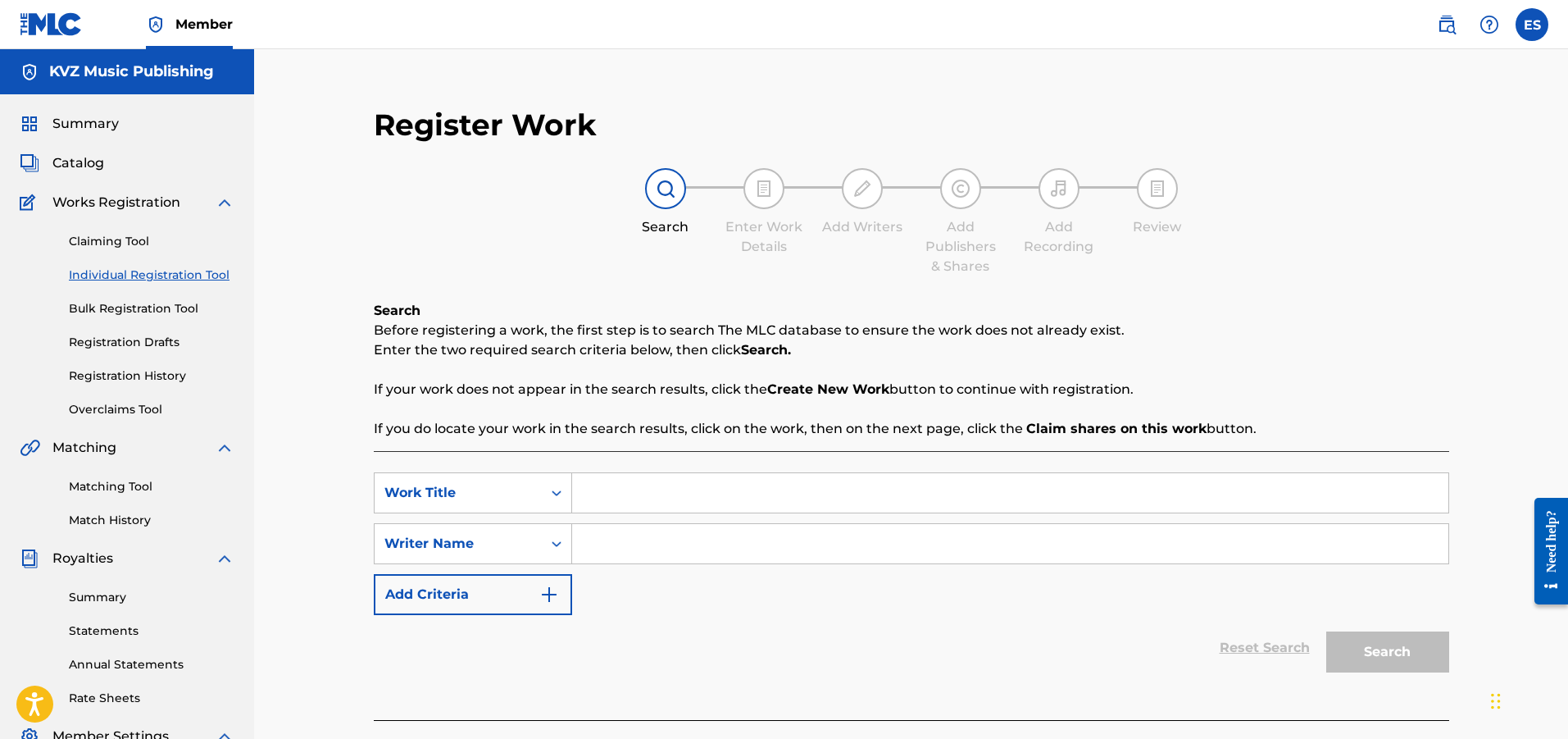
click at [213, 281] on link "Individual Registration Tool" at bounding box center [151, 276] width 165 height 17
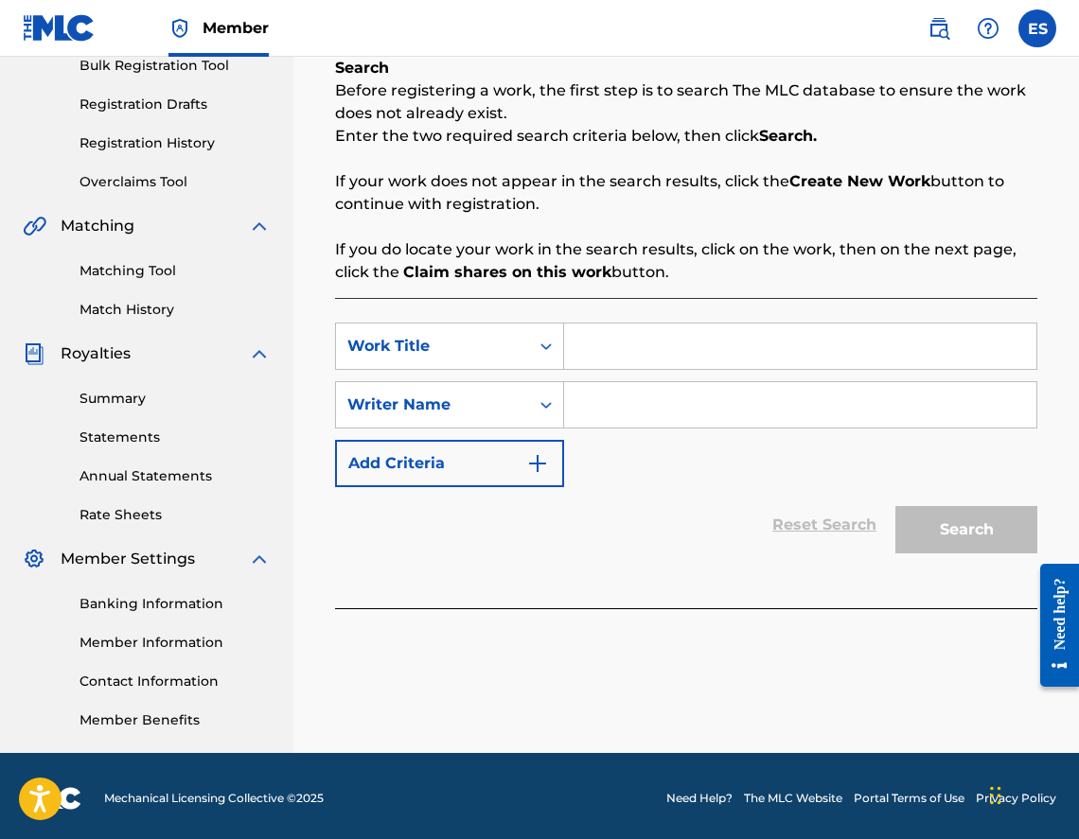
scroll to position [295, 0]
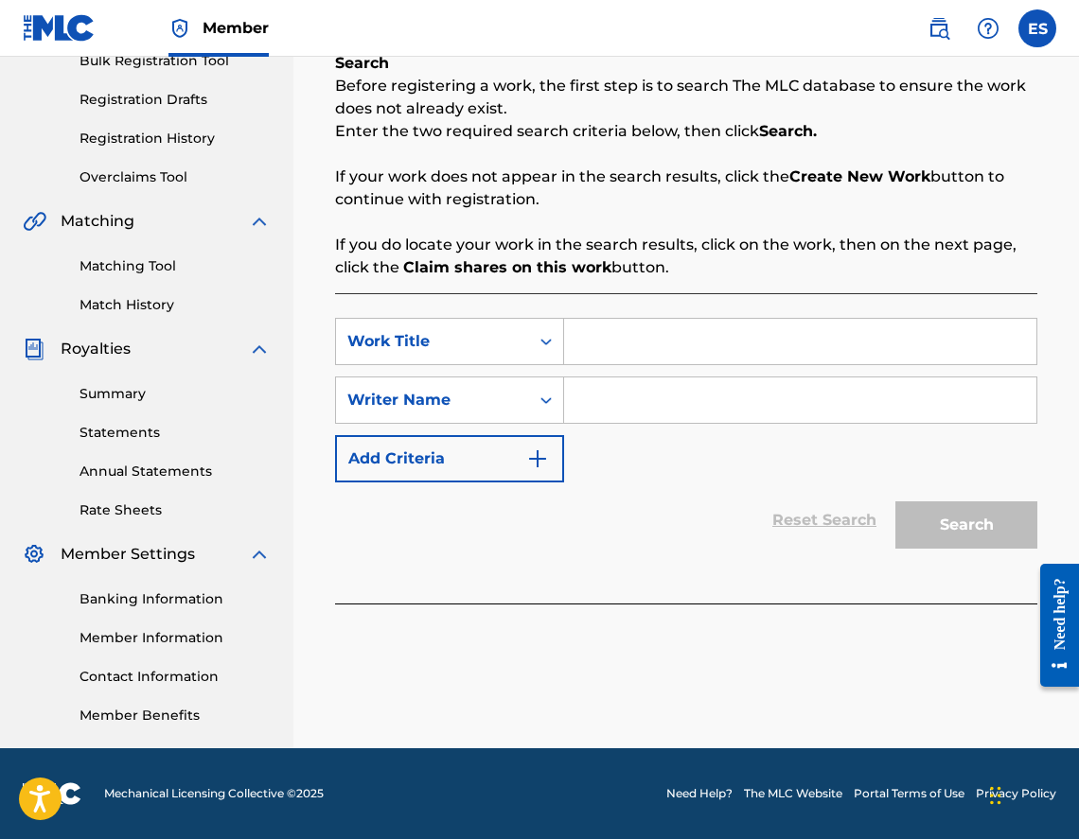
drag, startPoint x: 701, startPoint y: 367, endPoint x: 686, endPoint y: 351, distance: 22.1
paste input "TRUPKATA"
type input "TRUPKATA"
click at [617, 399] on input "Search Form" at bounding box center [800, 400] width 472 height 45
type input "[PERSON_NAME]"
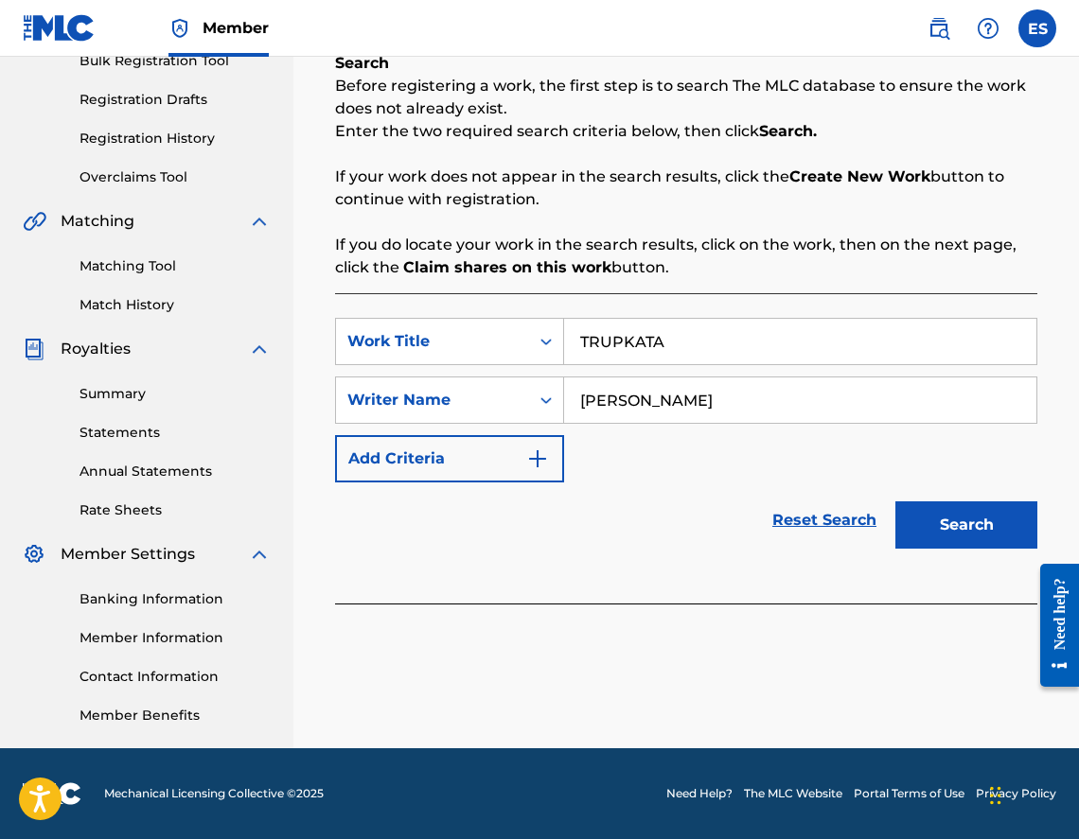
click at [988, 536] on button "Search" at bounding box center [966, 525] width 142 height 47
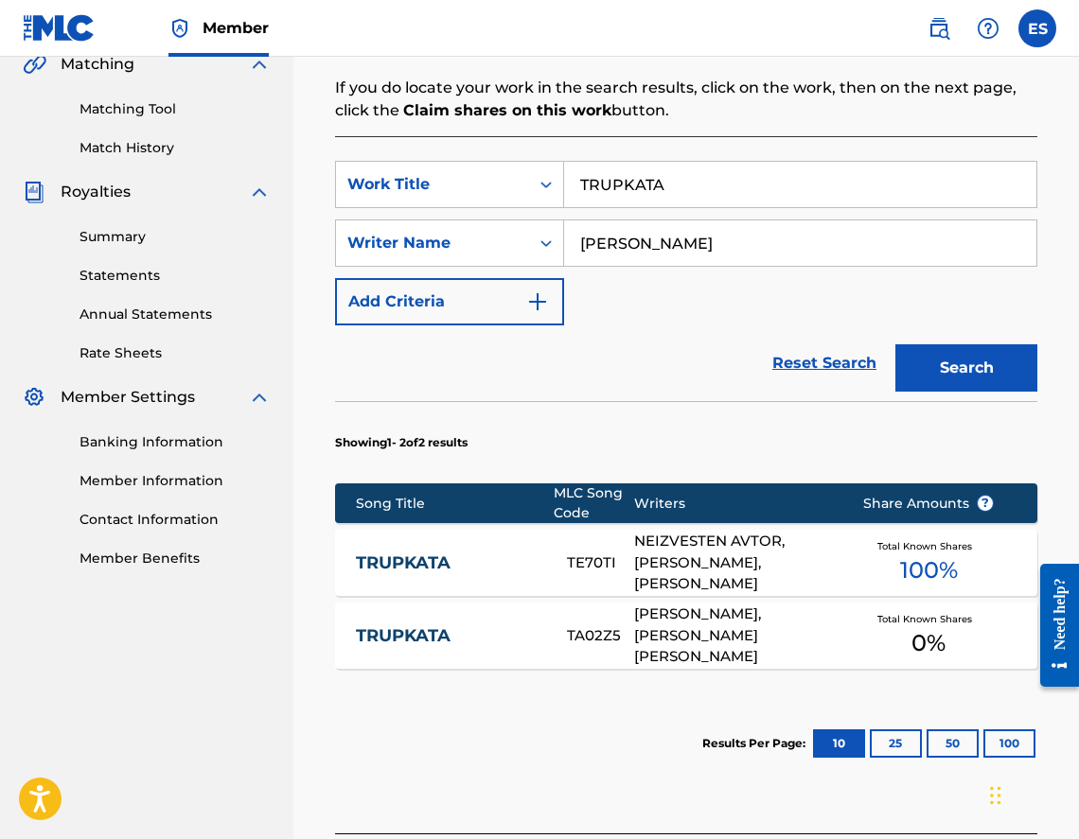
scroll to position [624, 0]
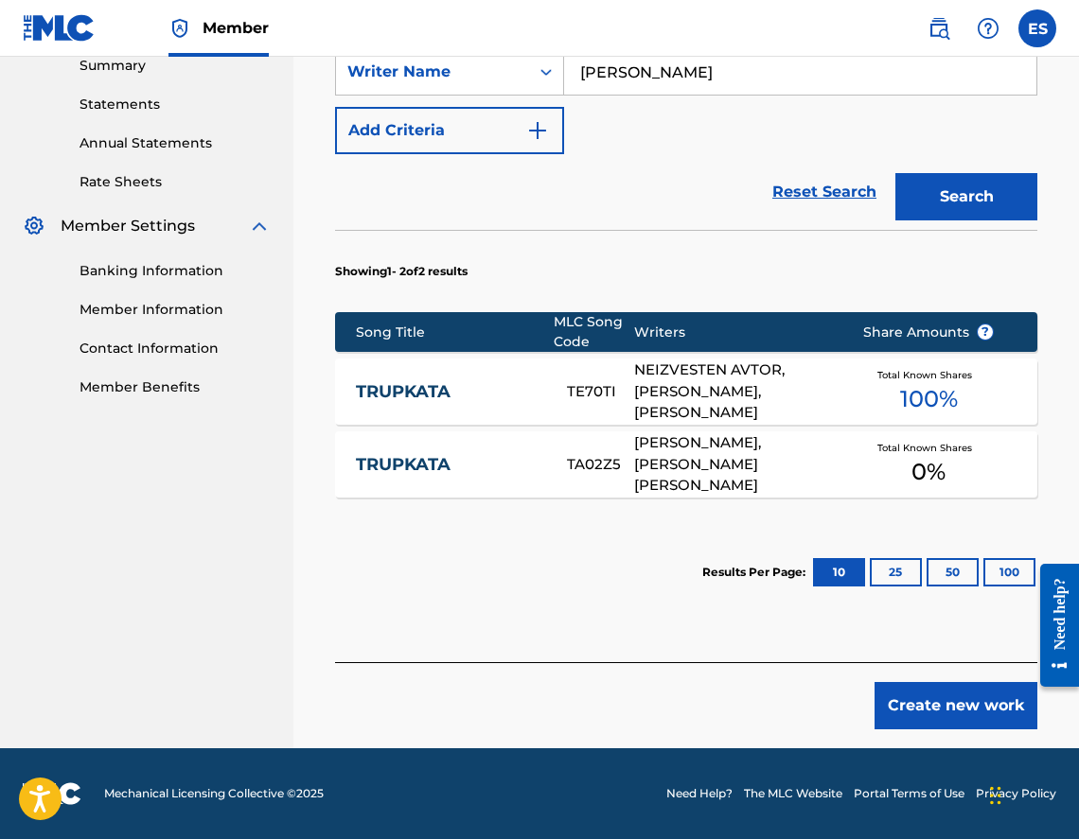
click at [427, 381] on link "TRUPKATA" at bounding box center [448, 392] width 185 height 22
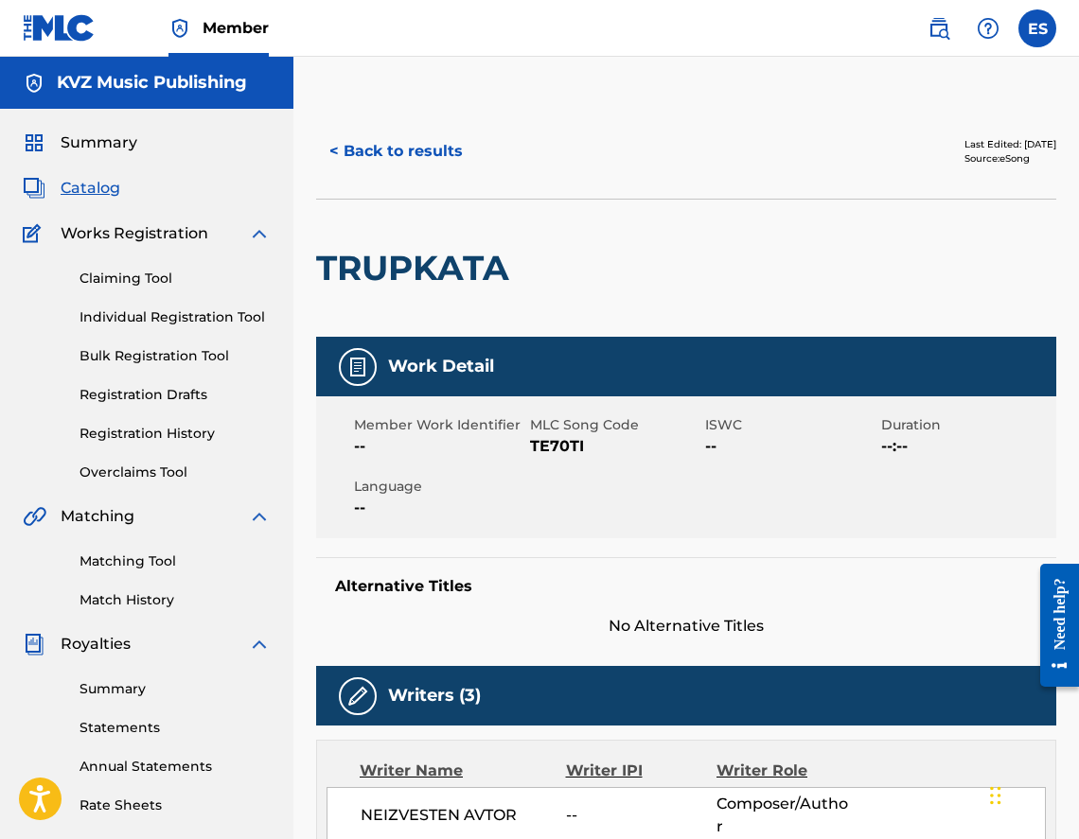
click at [393, 166] on button "< Back to results" at bounding box center [396, 151] width 160 height 47
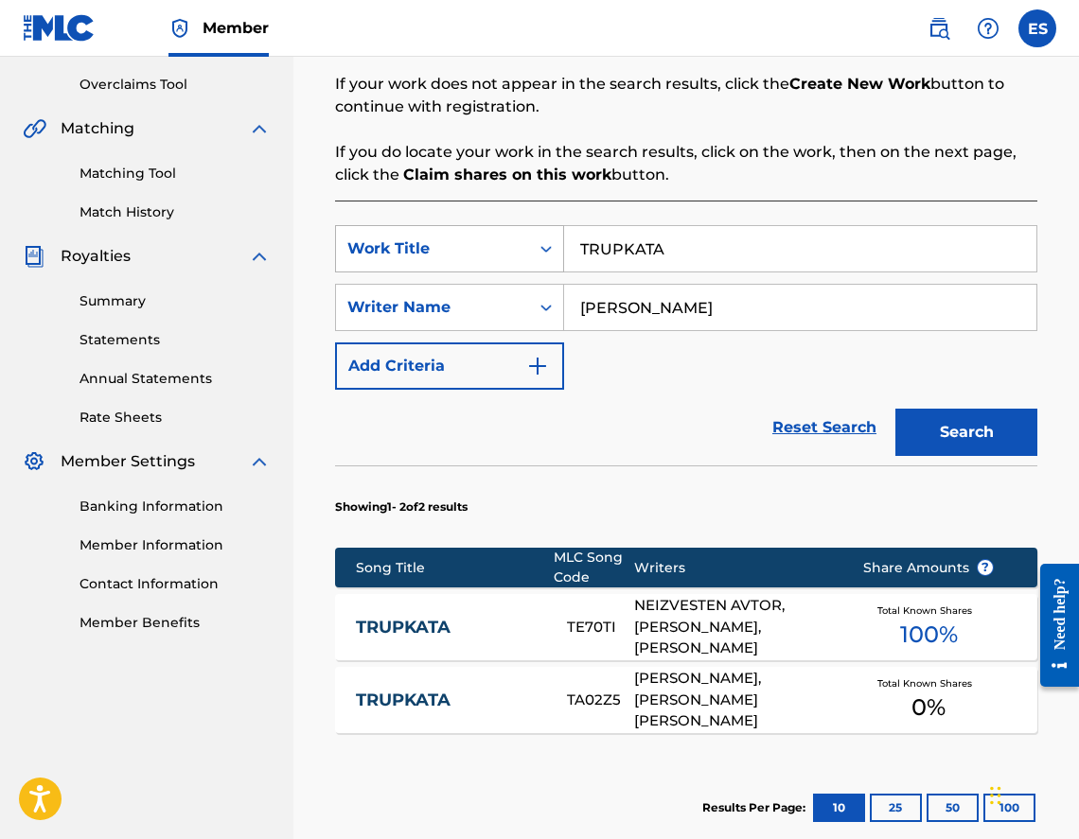
scroll to position [624, 0]
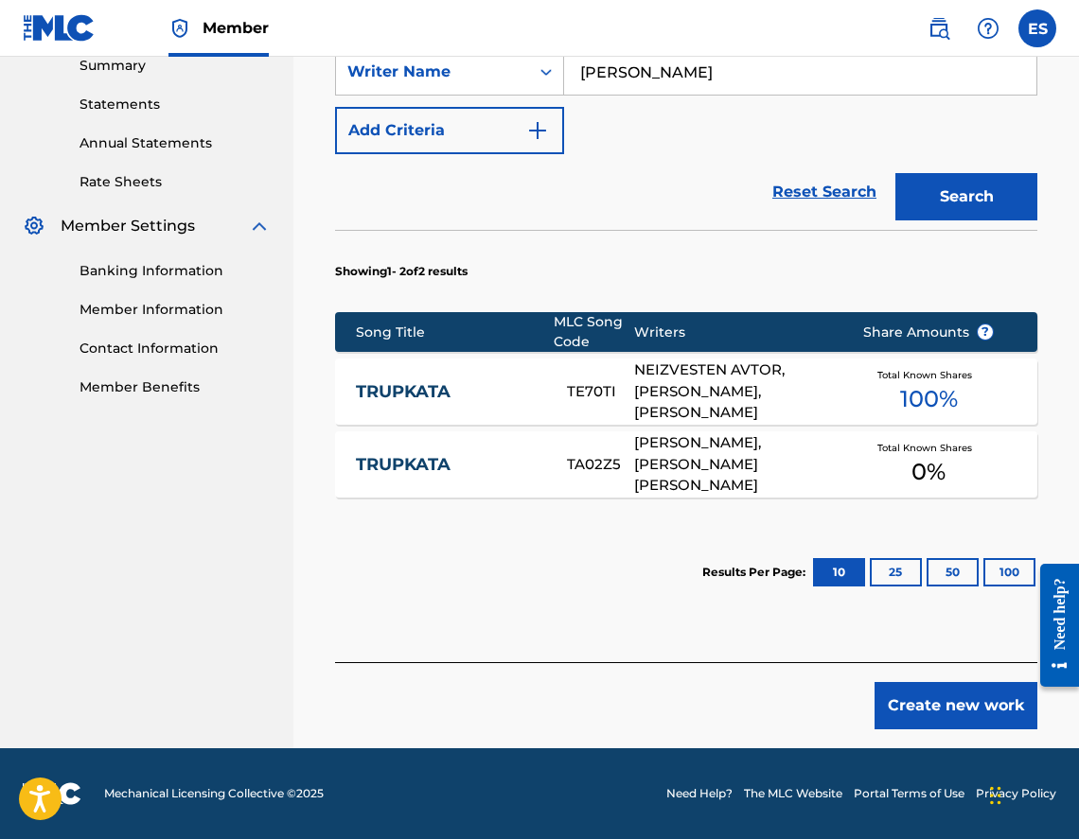
click at [478, 479] on div "TRUPKATA TA02Z5 [PERSON_NAME], [PERSON_NAME] [PERSON_NAME] Total Known Shares 0…" at bounding box center [686, 465] width 702 height 66
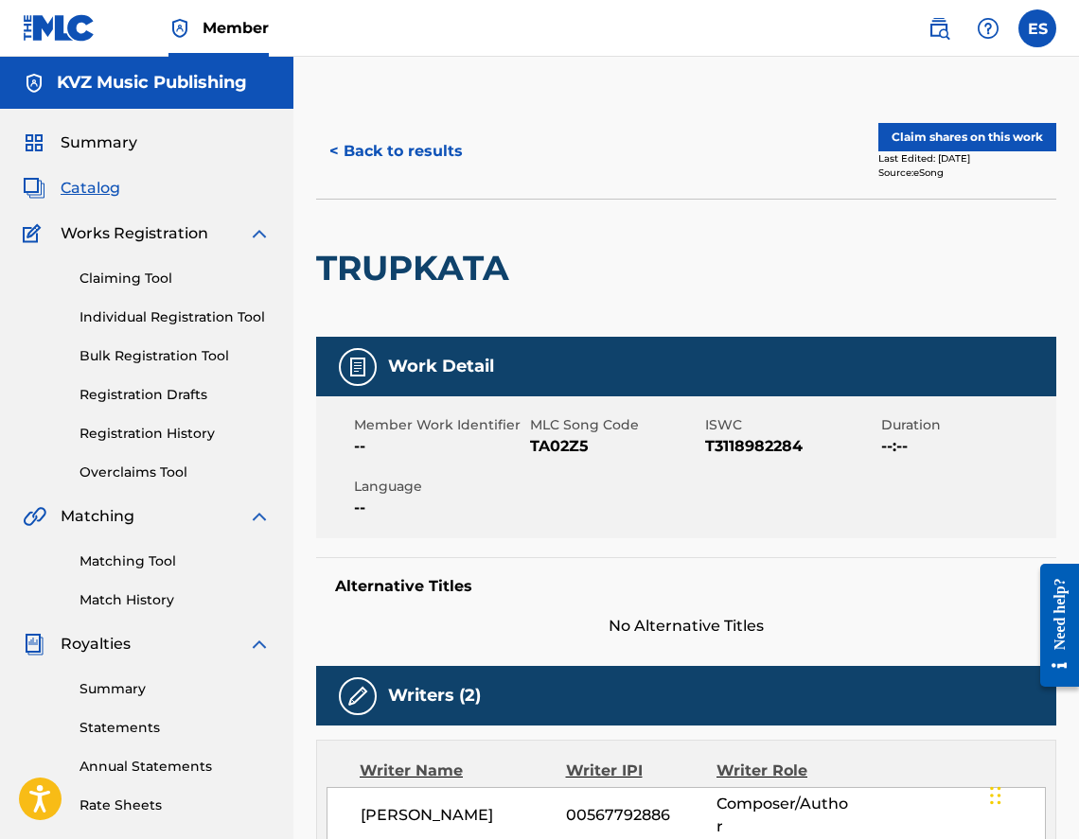
click at [404, 111] on div "< Back to results Claim shares on this work Last Edited: [DATE] Source: eSong" at bounding box center [686, 151] width 740 height 95
click at [399, 148] on button "< Back to results" at bounding box center [396, 151] width 160 height 47
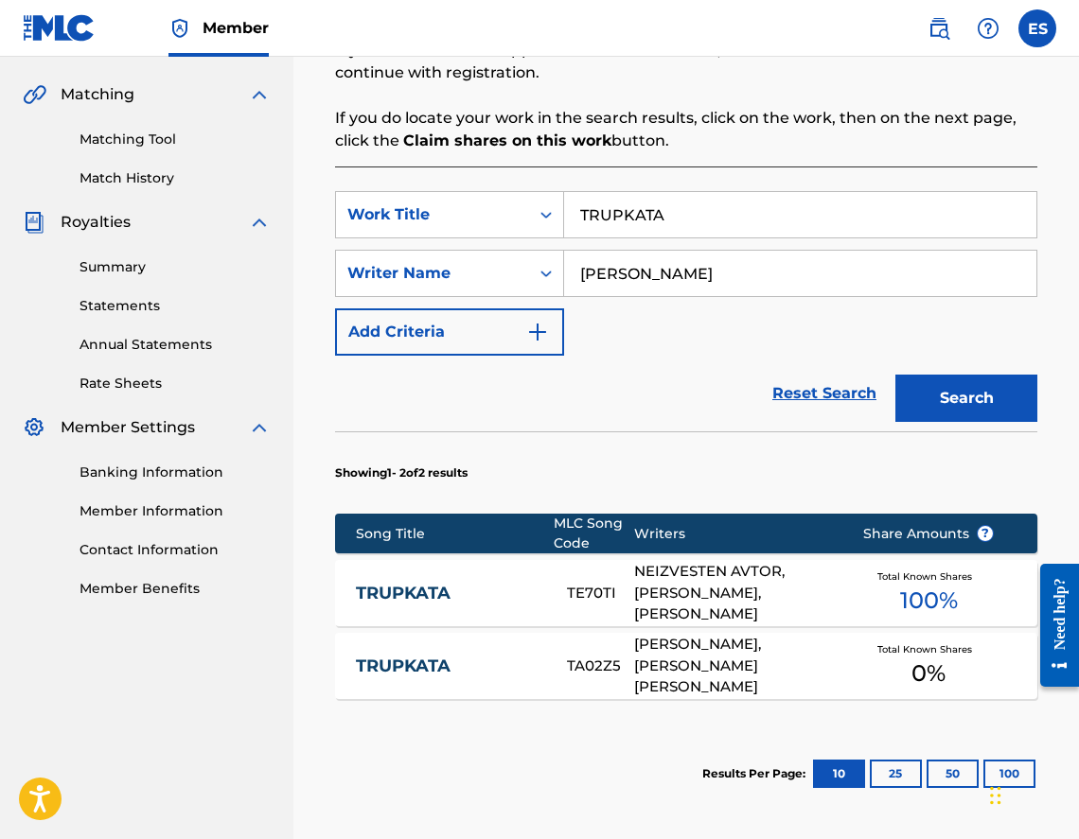
scroll to position [624, 0]
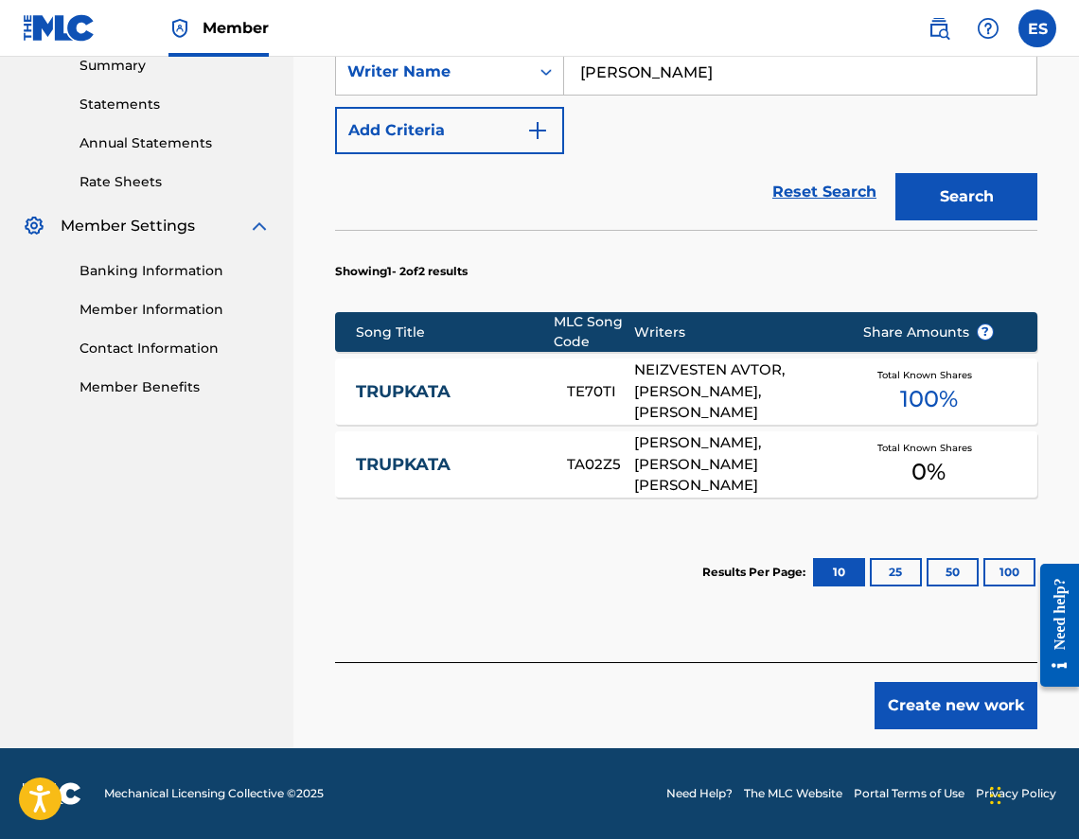
click at [927, 720] on button "Create new work" at bounding box center [955, 705] width 163 height 47
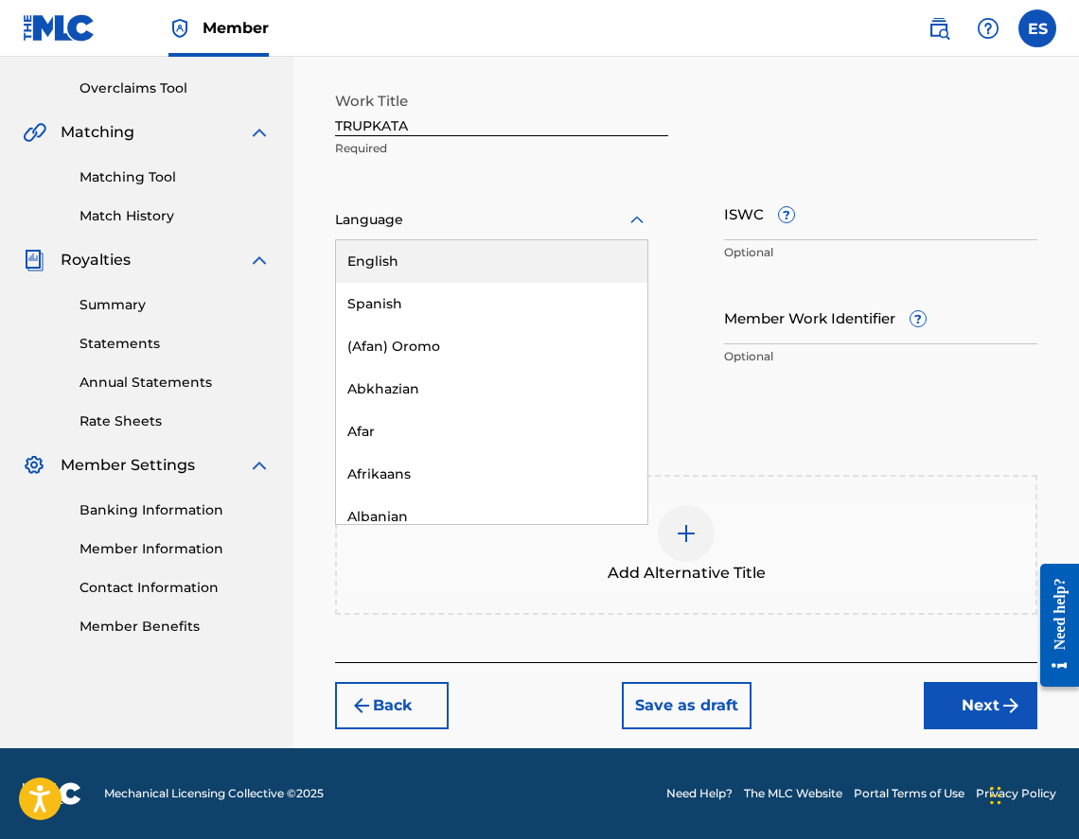
click at [442, 218] on div at bounding box center [491, 220] width 313 height 24
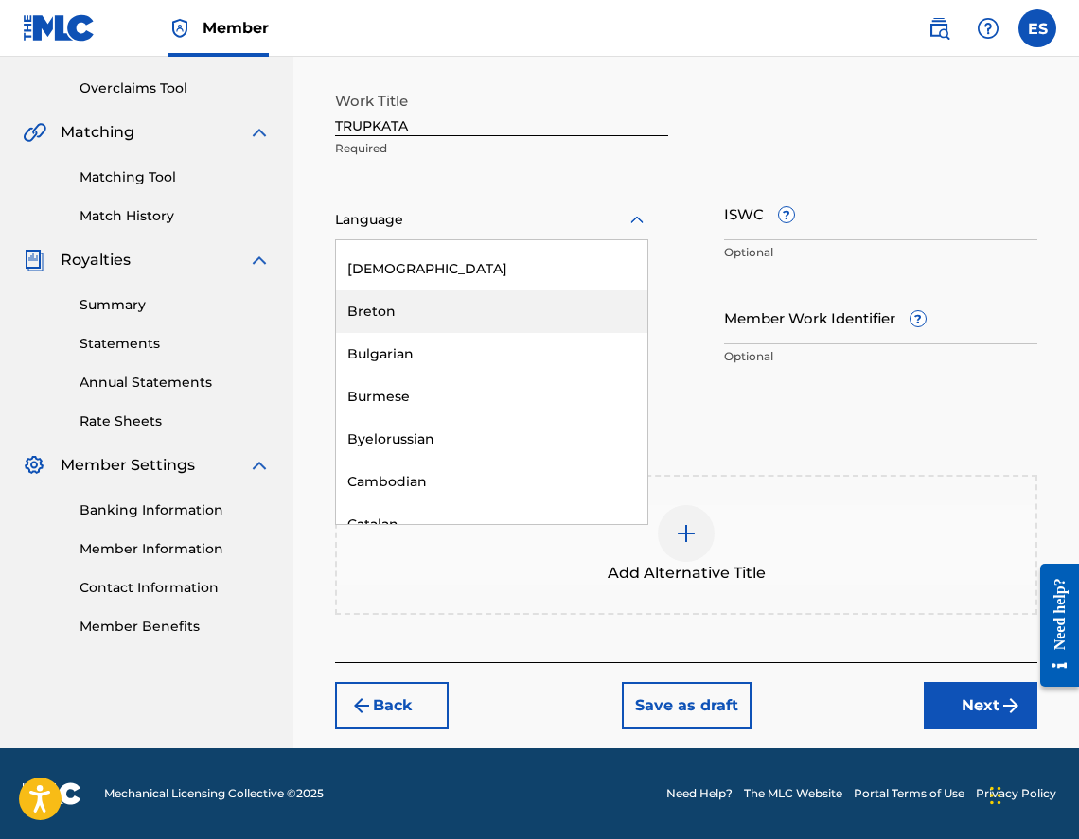
scroll to position [757, 0]
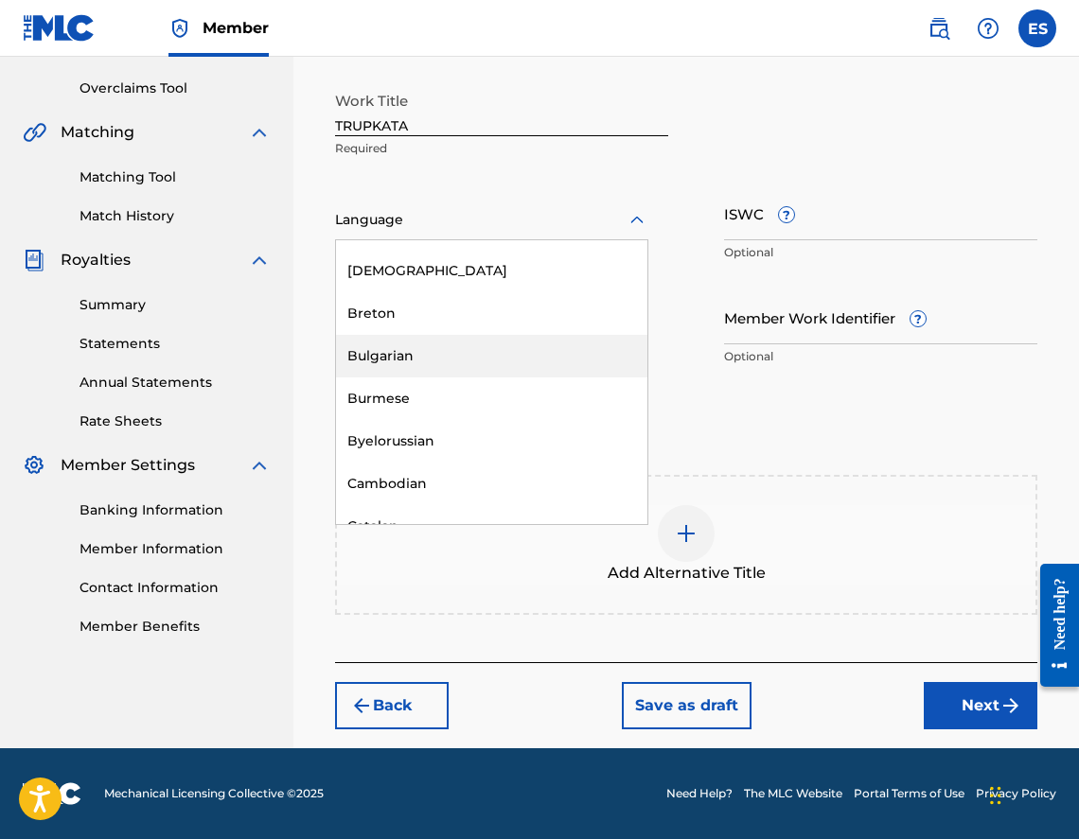
click at [485, 365] on div "Bulgarian" at bounding box center [491, 356] width 311 height 43
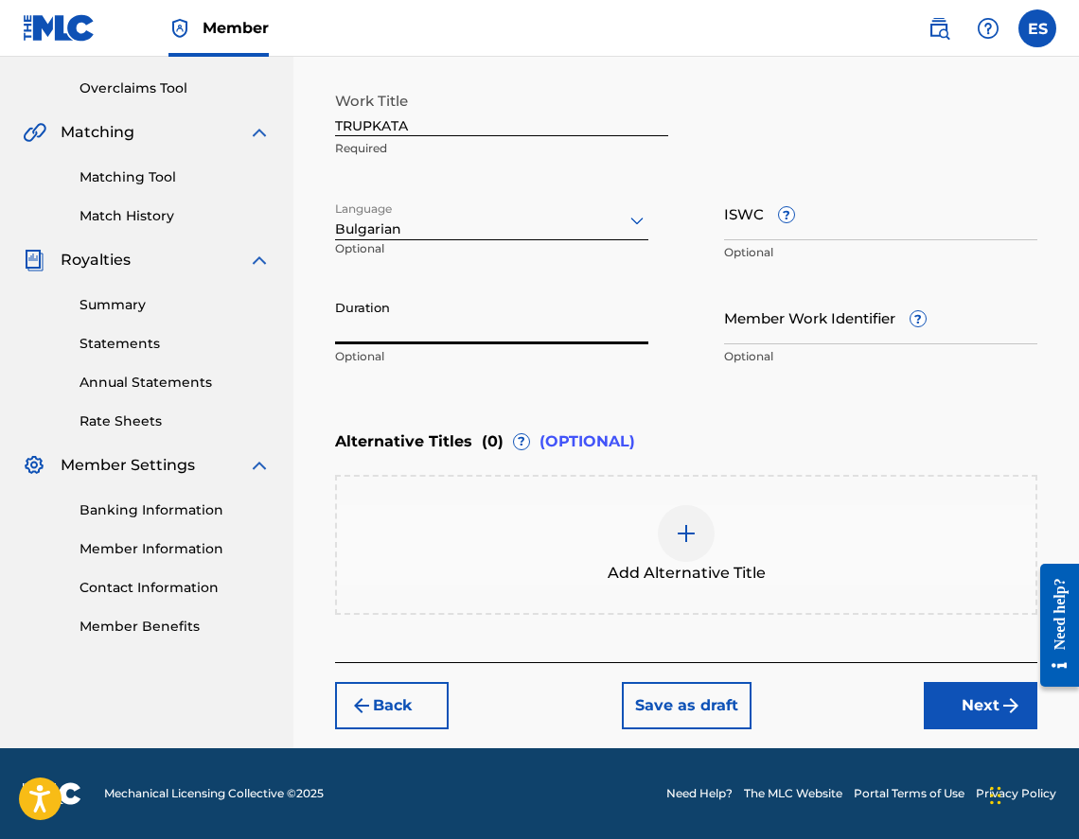
click at [517, 302] on input "Duration" at bounding box center [491, 318] width 313 height 54
drag, startPoint x: 479, startPoint y: 299, endPoint x: 438, endPoint y: 332, distance: 52.5
paste input "03:23"
type input "03:23"
click at [648, 560] on div "Add Alternative Title" at bounding box center [686, 544] width 698 height 79
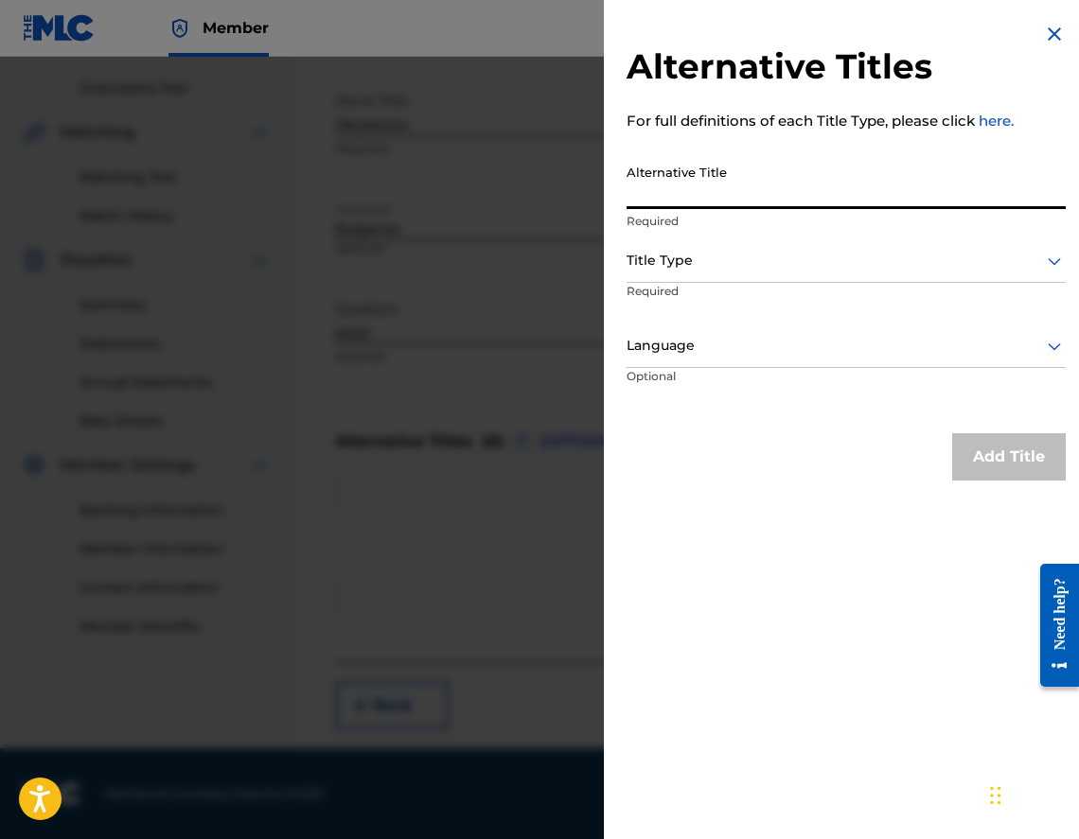
paste input "ТРЪПКАТА"
type input "ТРЪПКАТА"
click at [703, 249] on div at bounding box center [846, 261] width 439 height 24
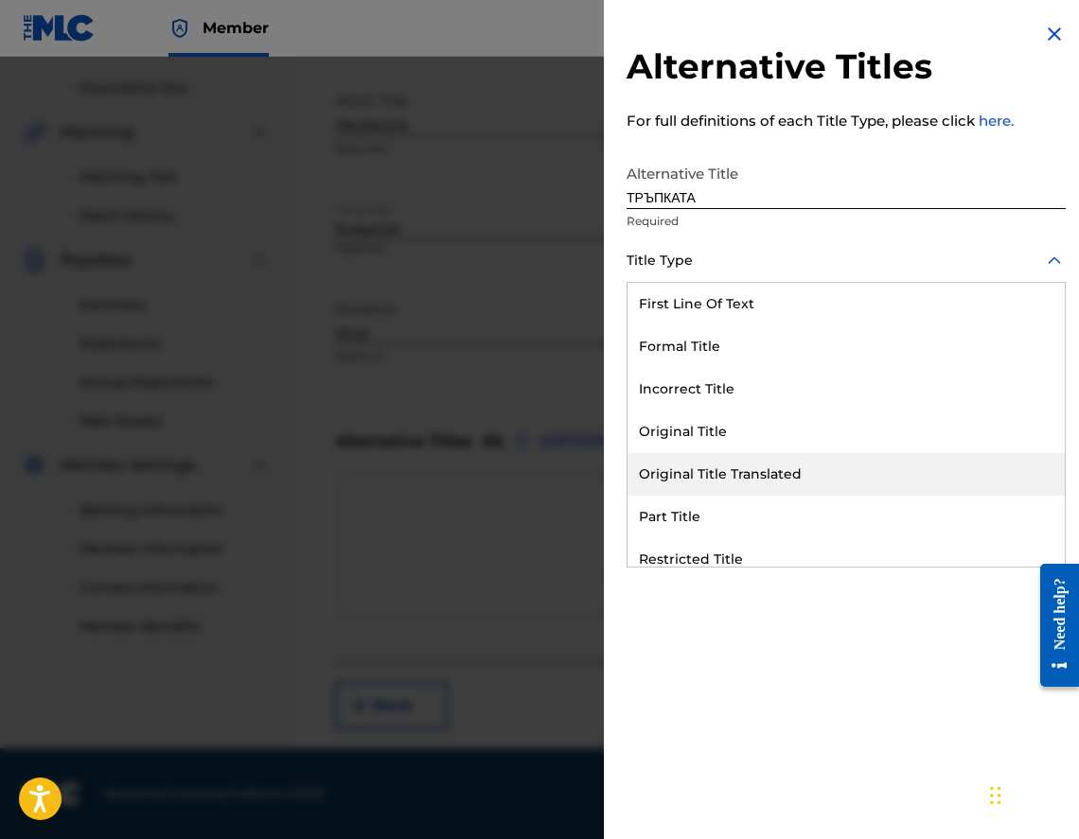
click at [740, 465] on div "Original Title Translated" at bounding box center [845, 474] width 437 height 43
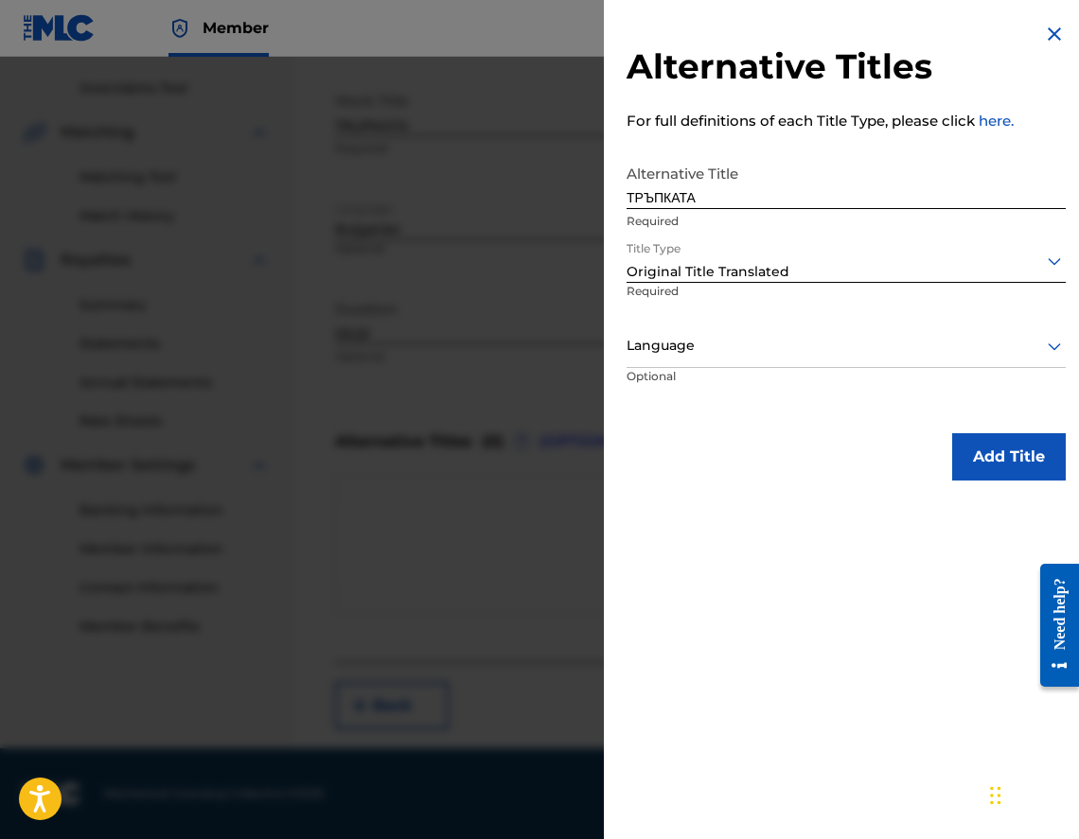
click at [706, 326] on div "Language" at bounding box center [846, 347] width 439 height 43
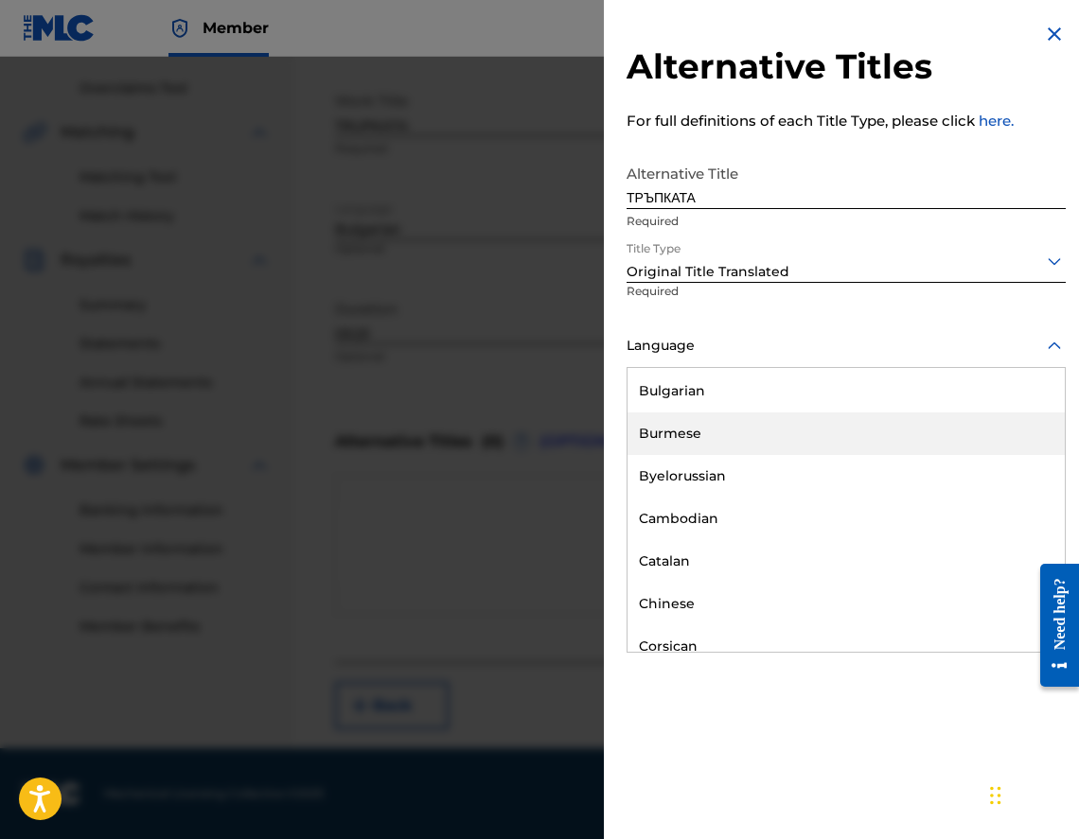
scroll to position [852, 0]
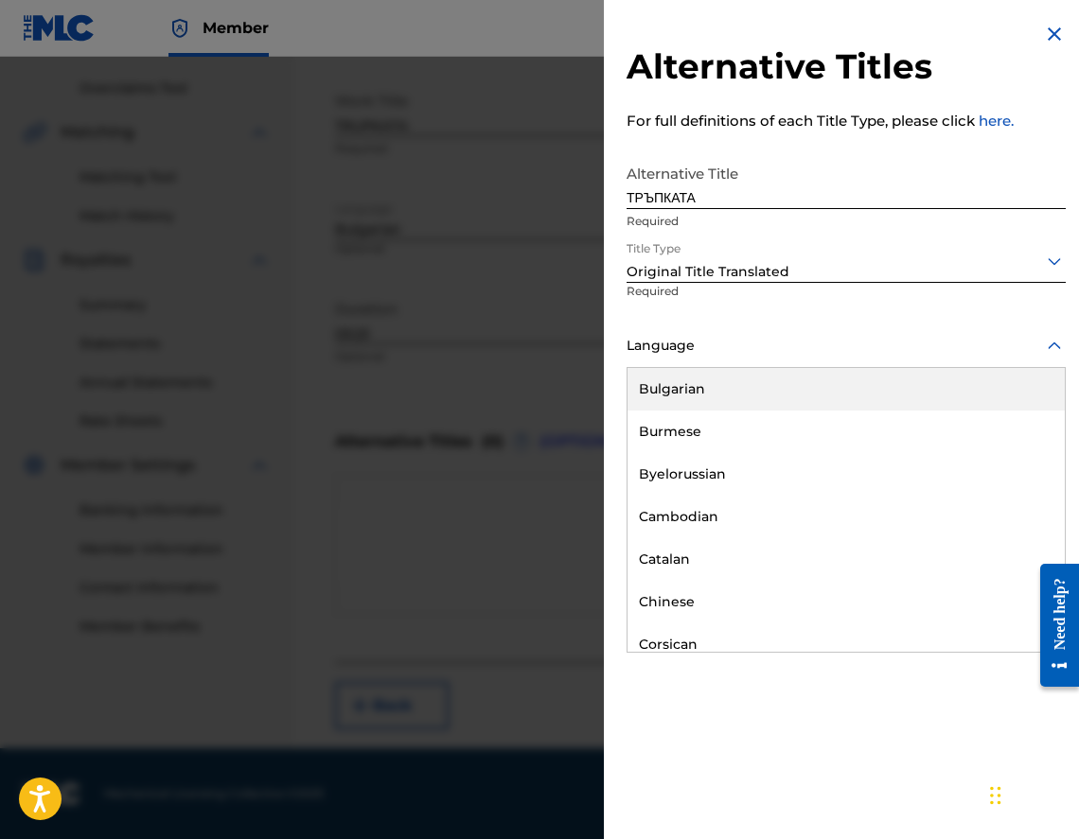
click at [767, 401] on div "Bulgarian" at bounding box center [845, 389] width 437 height 43
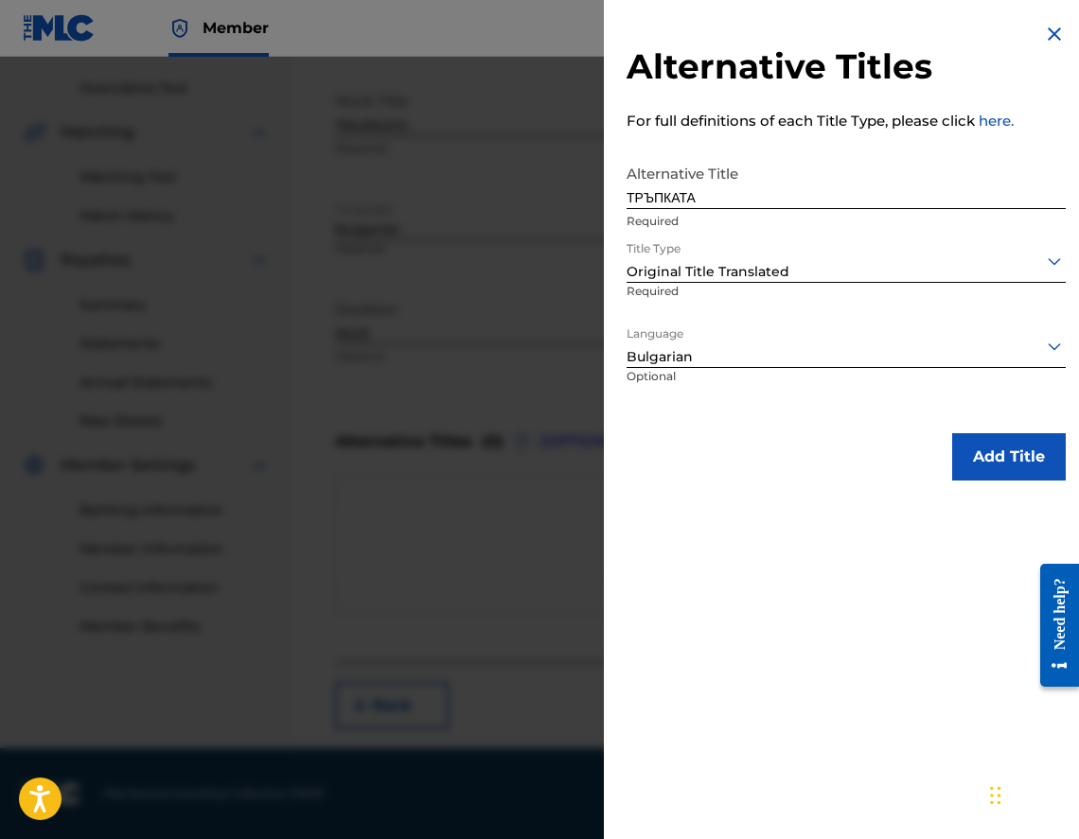
click at [971, 440] on button "Add Title" at bounding box center [1009, 456] width 114 height 47
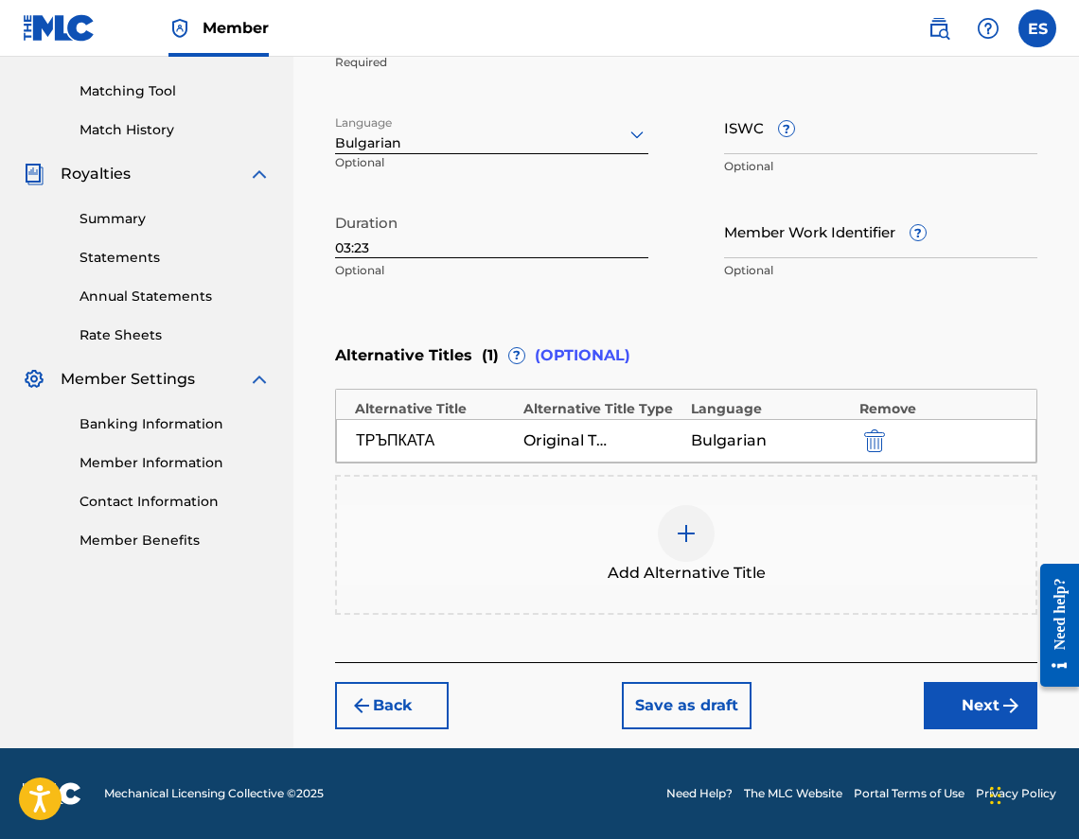
click at [972, 698] on button "Next" at bounding box center [981, 705] width 114 height 47
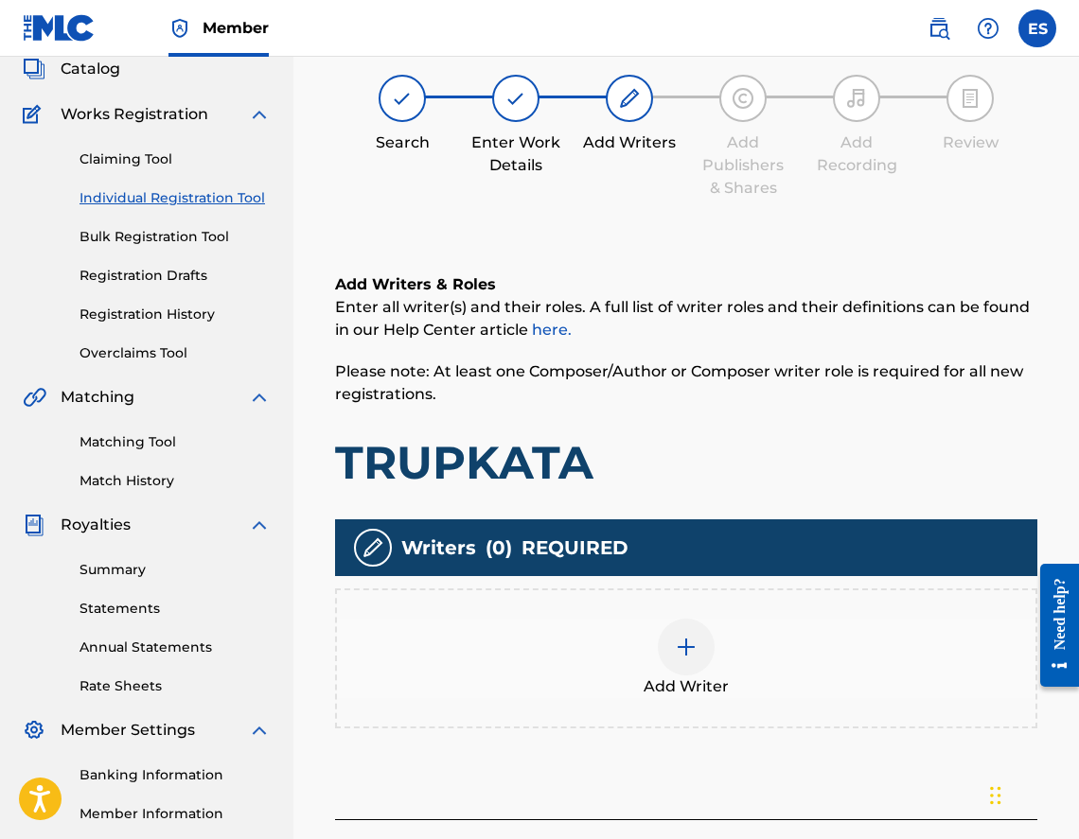
scroll to position [85, 0]
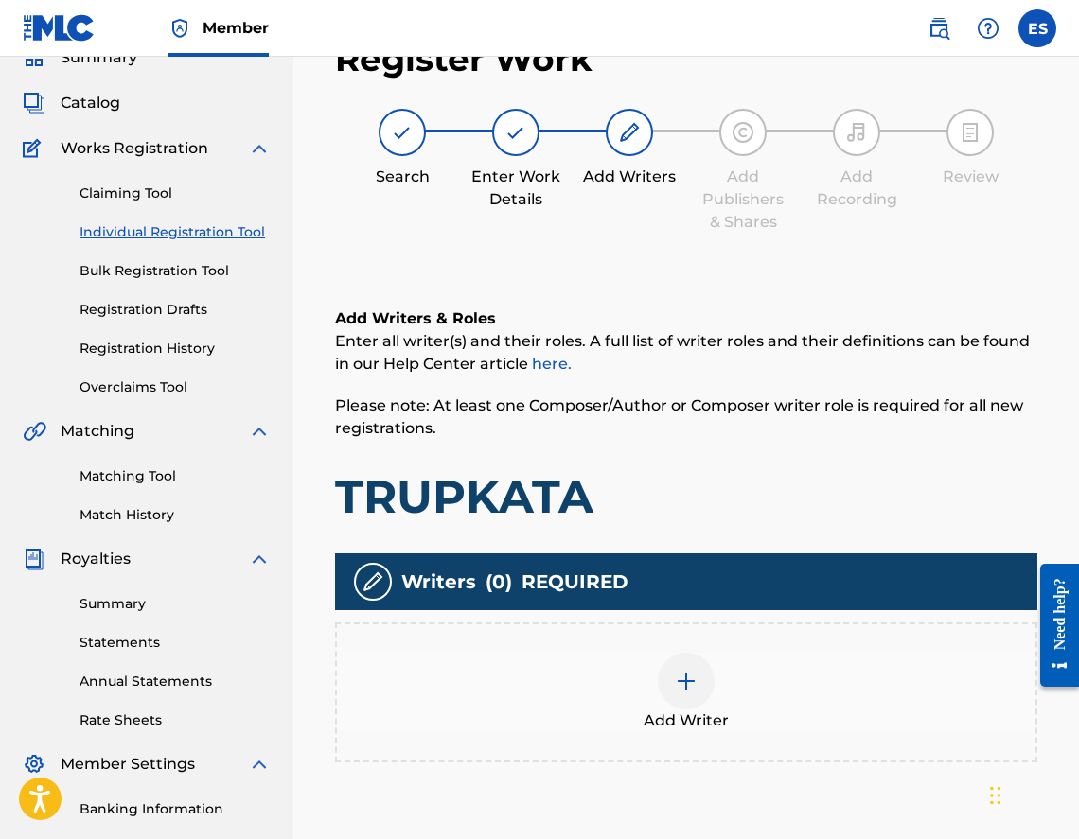
click at [799, 647] on div "Add Writer" at bounding box center [686, 693] width 702 height 140
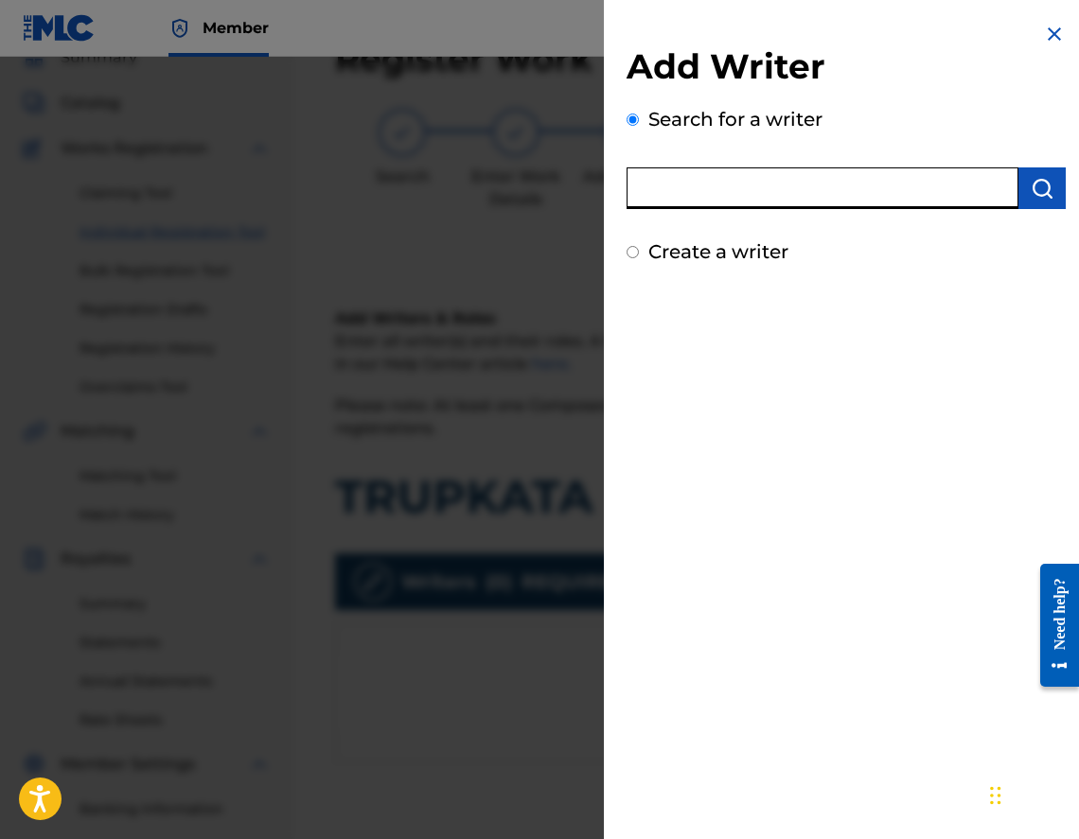
paste input "00567792886"
type input "00567792886"
click at [1041, 201] on button "submit" at bounding box center [1041, 189] width 47 height 42
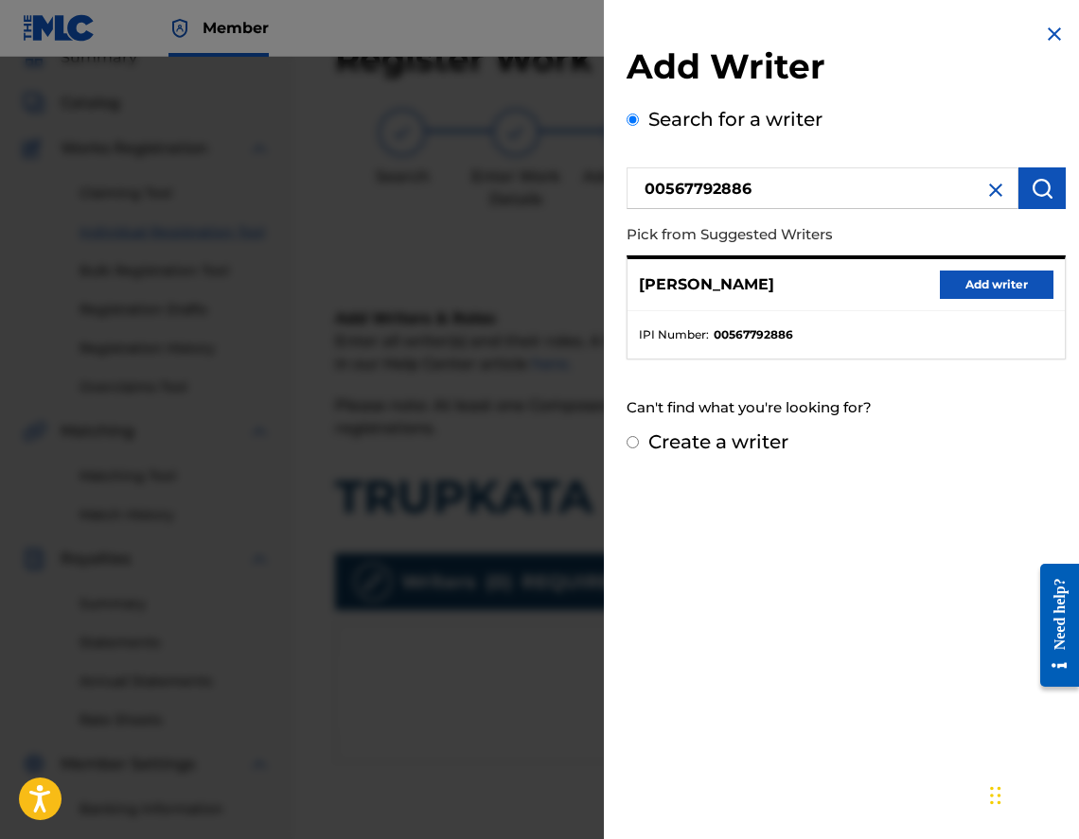
click at [1005, 289] on button "Add writer" at bounding box center [997, 285] width 114 height 28
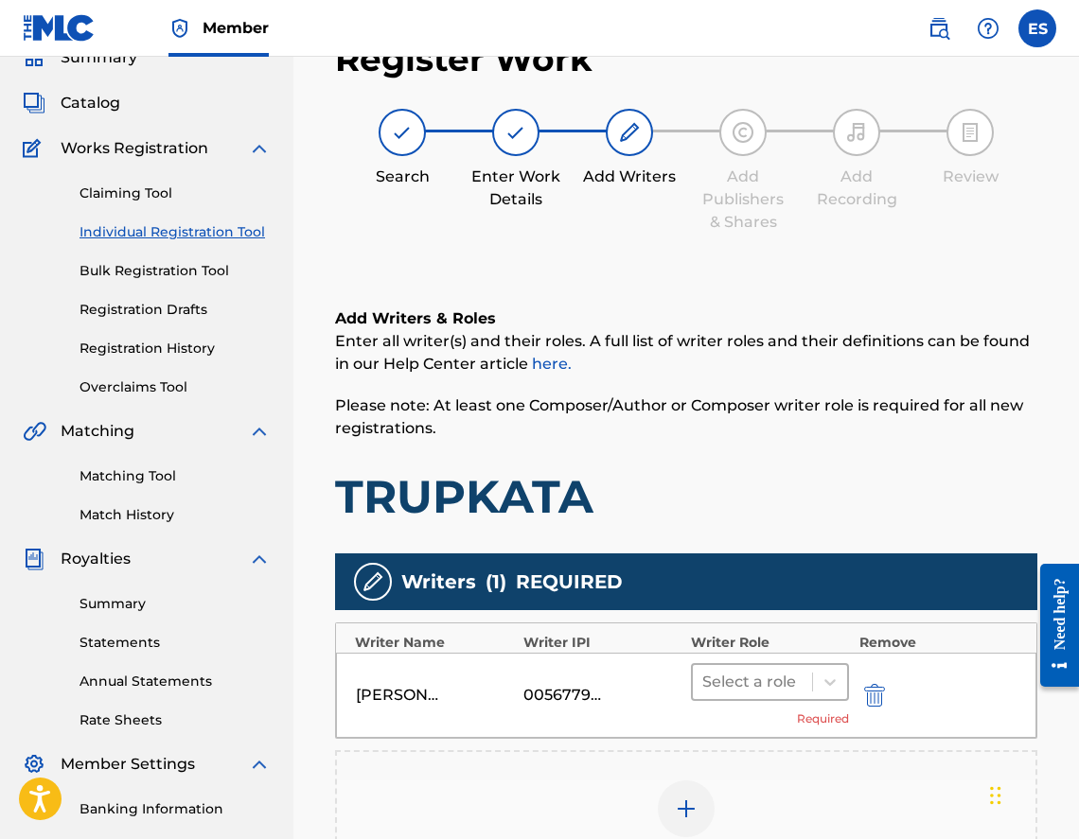
click at [723, 688] on div at bounding box center [752, 682] width 100 height 26
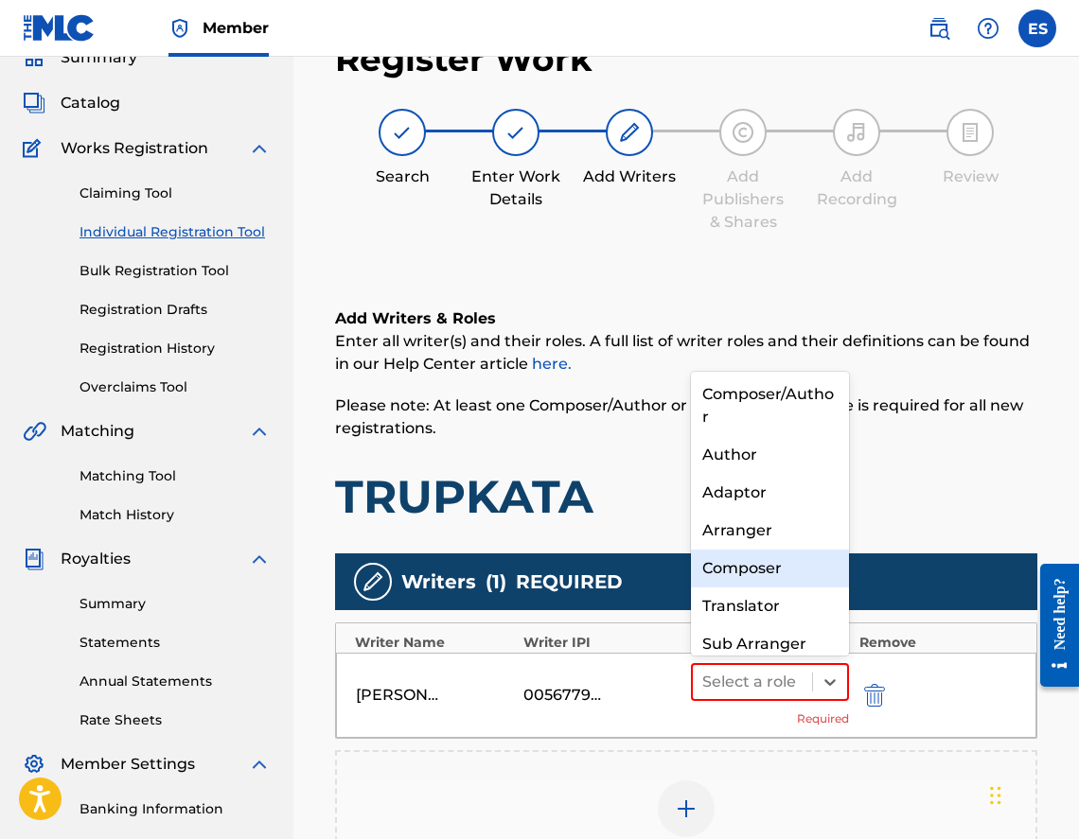
click at [721, 561] on div "Composer" at bounding box center [770, 569] width 158 height 38
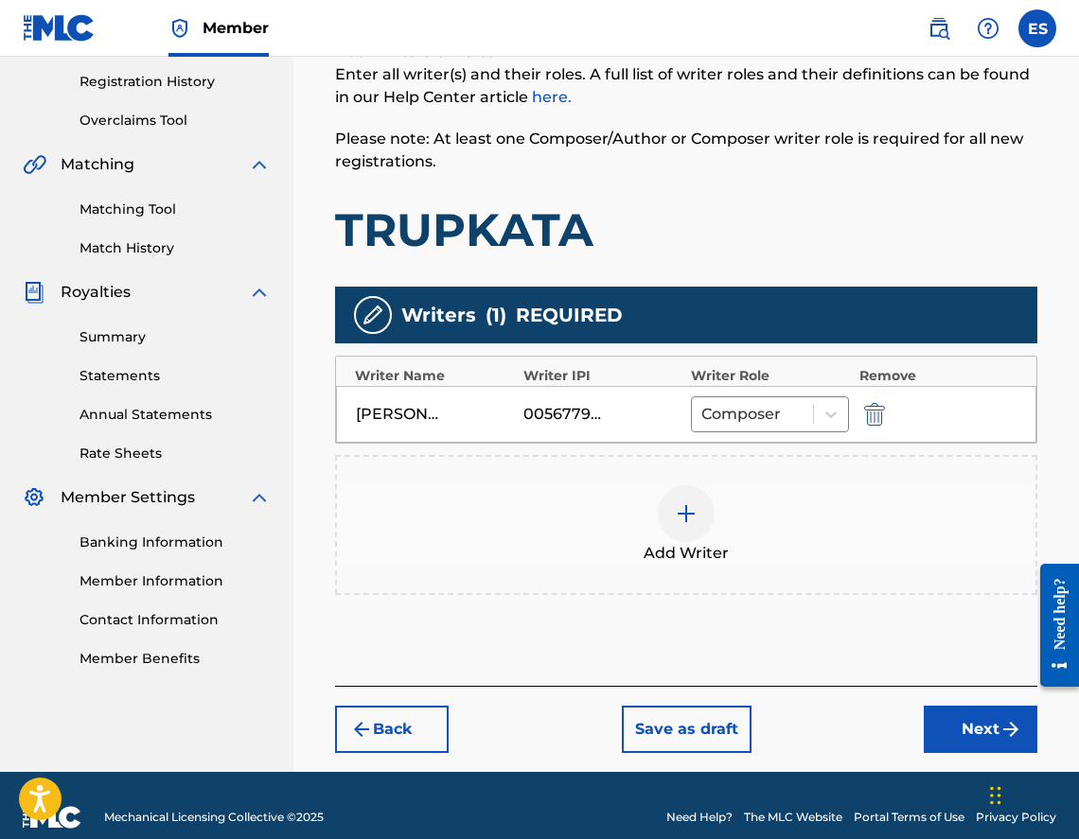
scroll to position [376, 0]
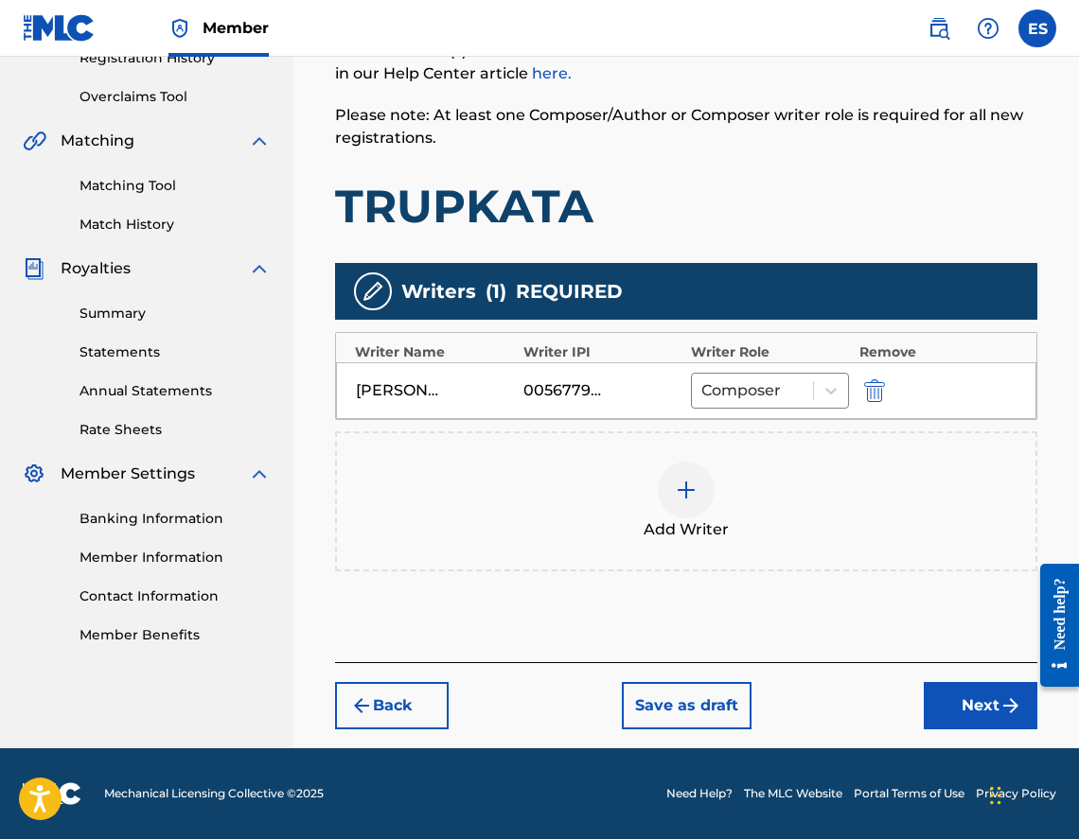
click at [683, 449] on div "Add Writer" at bounding box center [686, 502] width 702 height 140
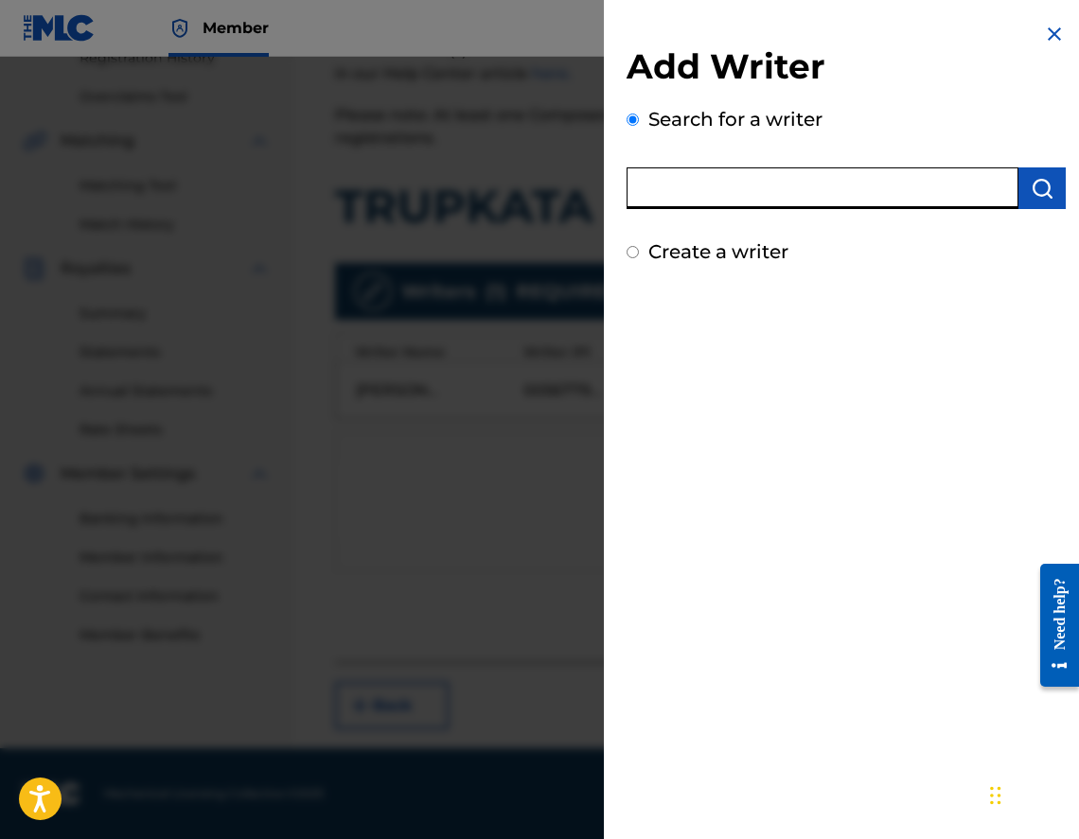
paste input "00473356148"
type input "00473356148"
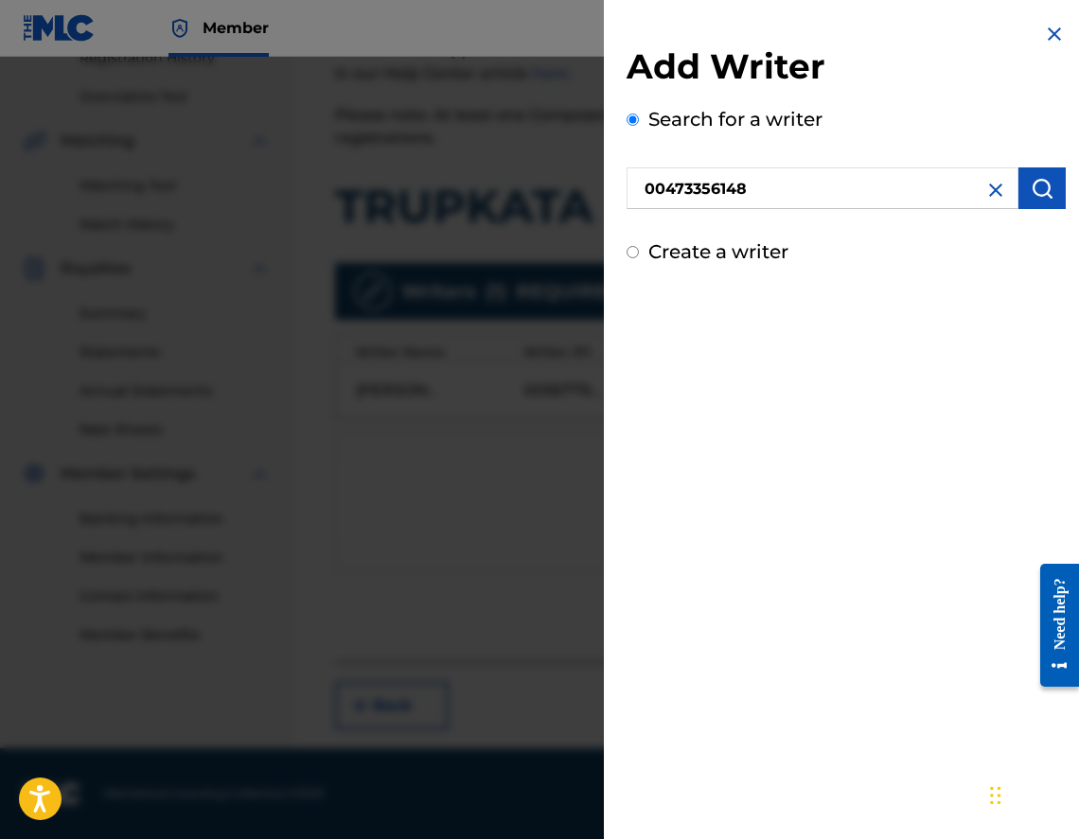
click at [1041, 187] on img "submit" at bounding box center [1042, 188] width 23 height 23
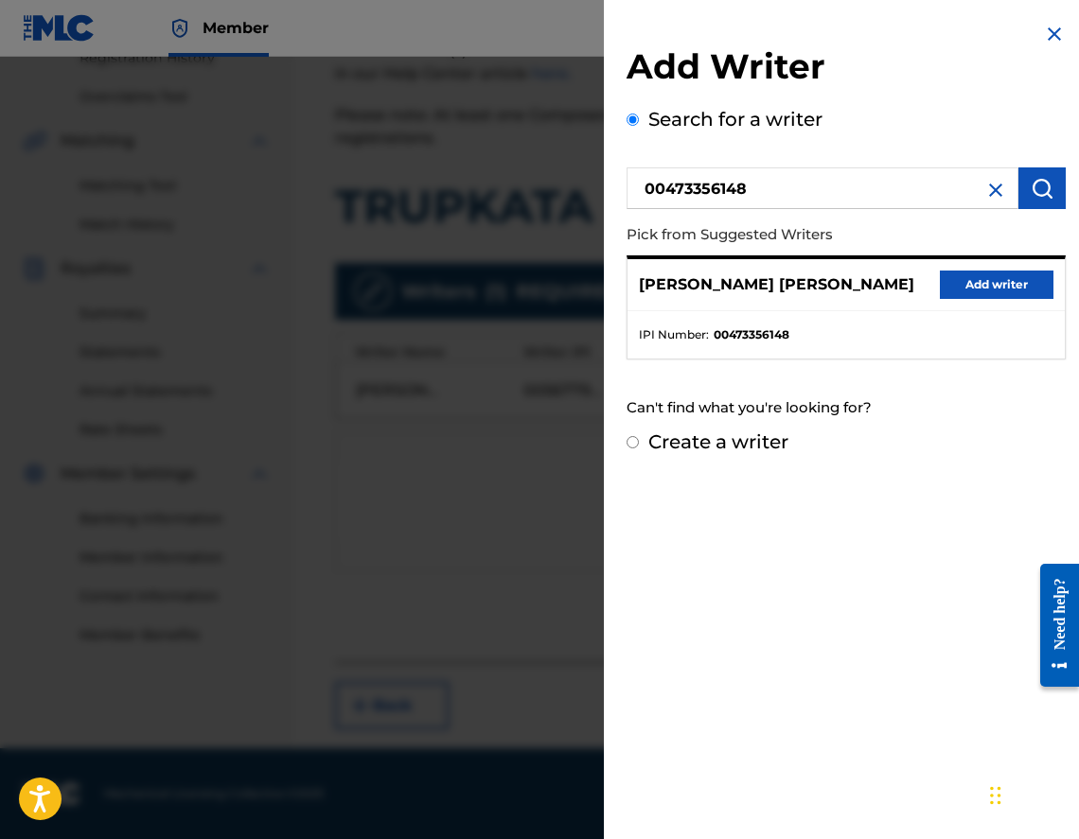
click at [1020, 277] on button "Add writer" at bounding box center [997, 285] width 114 height 28
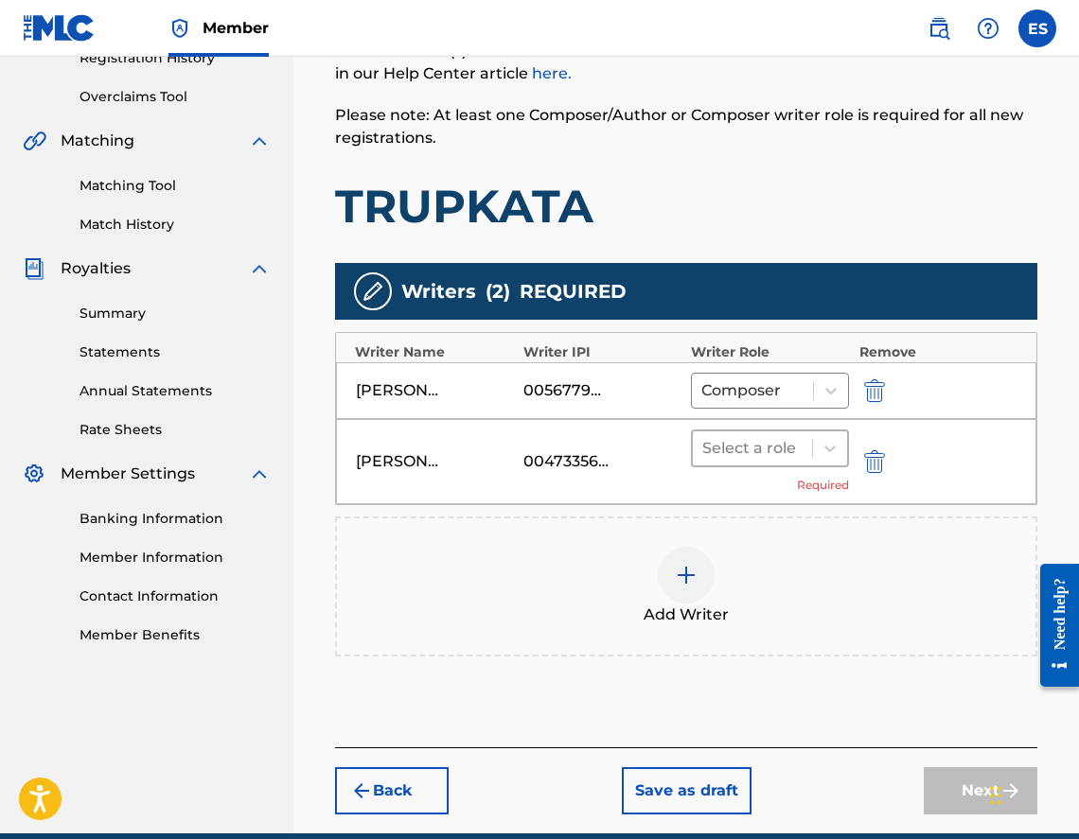
click at [766, 437] on div at bounding box center [752, 448] width 100 height 26
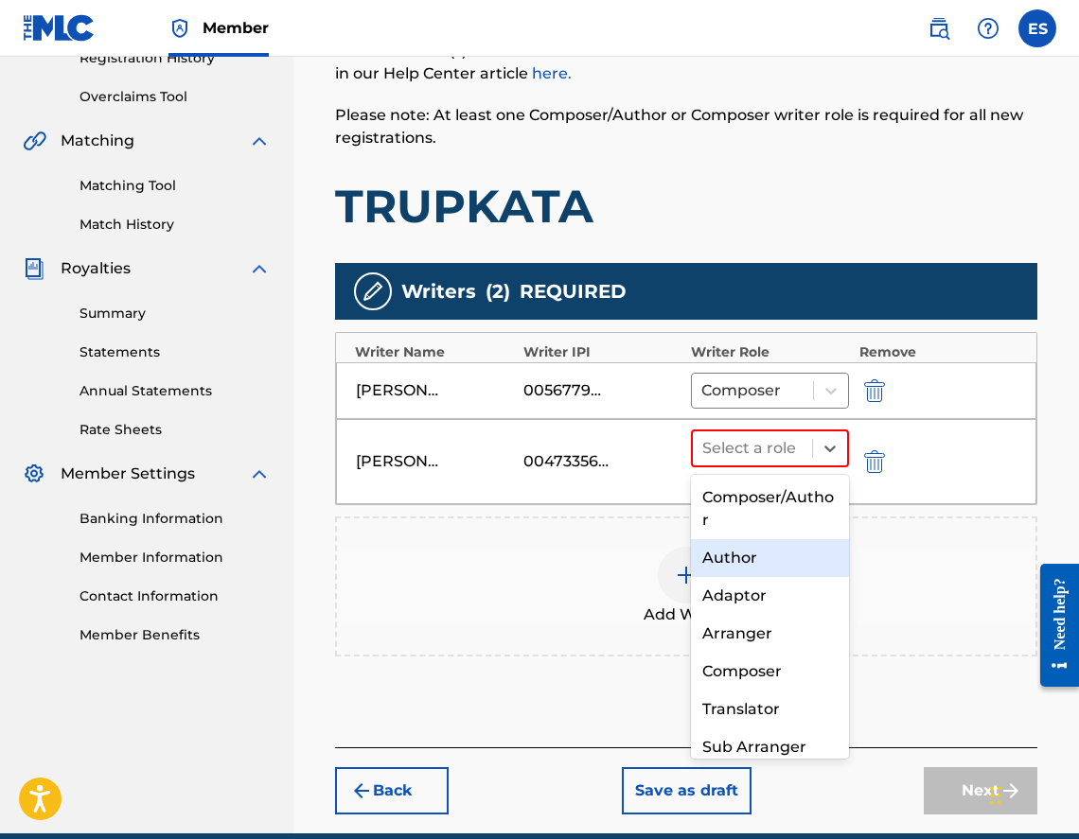
click at [760, 556] on div "Author" at bounding box center [770, 558] width 158 height 38
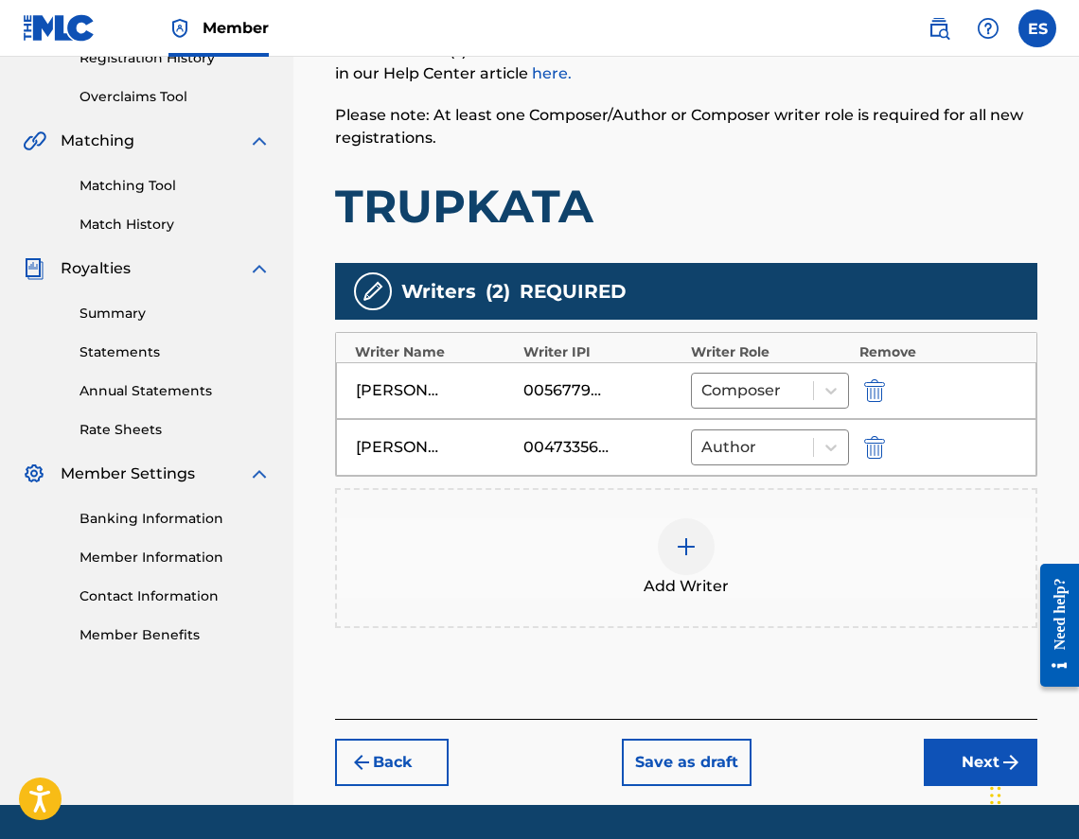
click at [953, 748] on button "Next" at bounding box center [981, 762] width 114 height 47
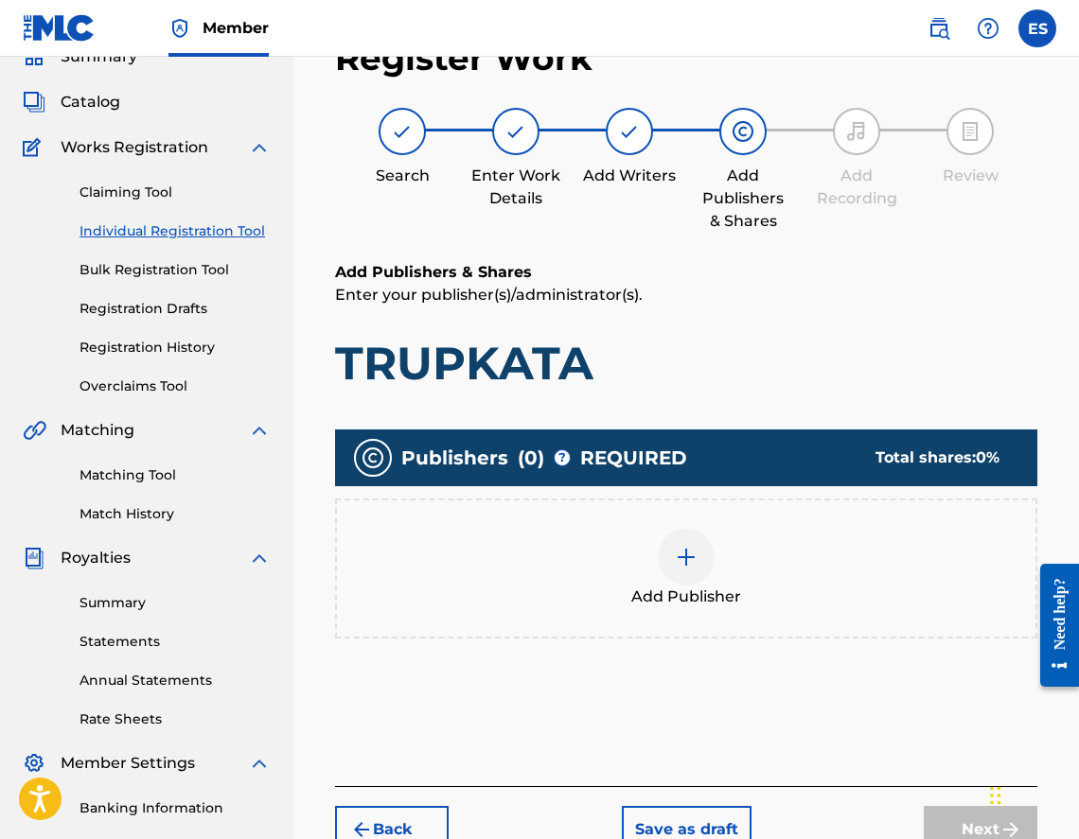
scroll to position [85, 0]
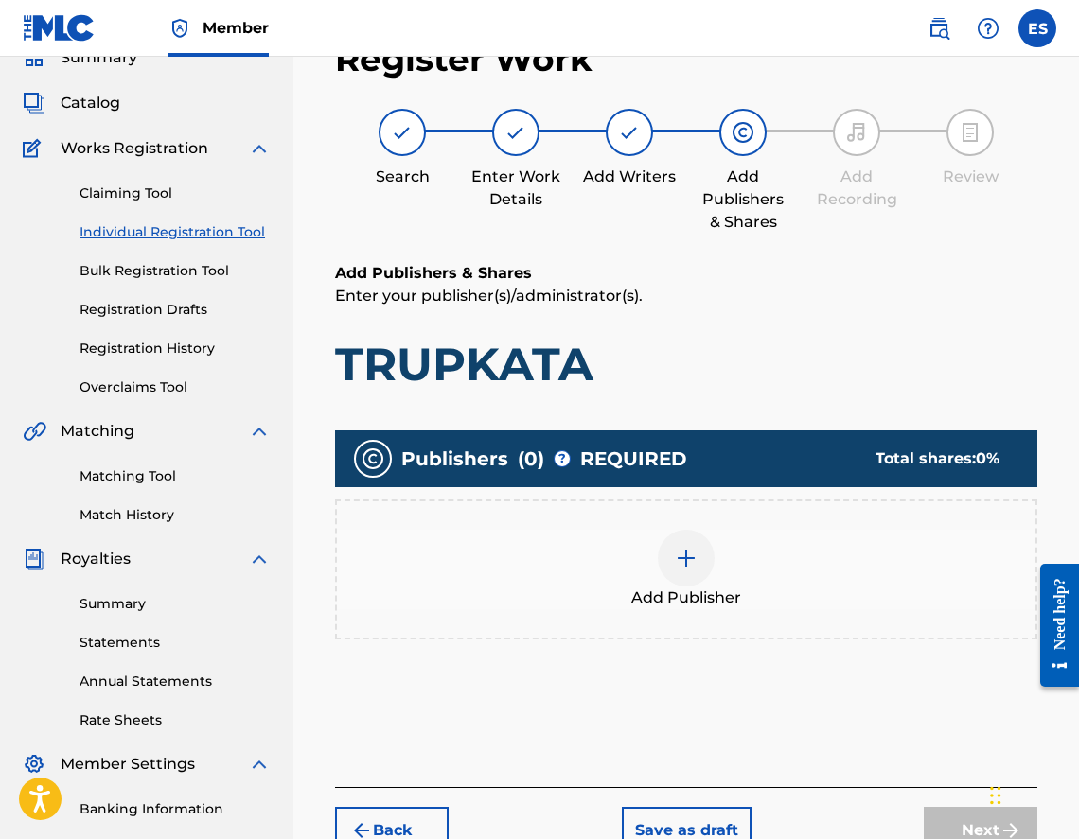
click at [792, 626] on div "Add Publisher" at bounding box center [686, 570] width 702 height 140
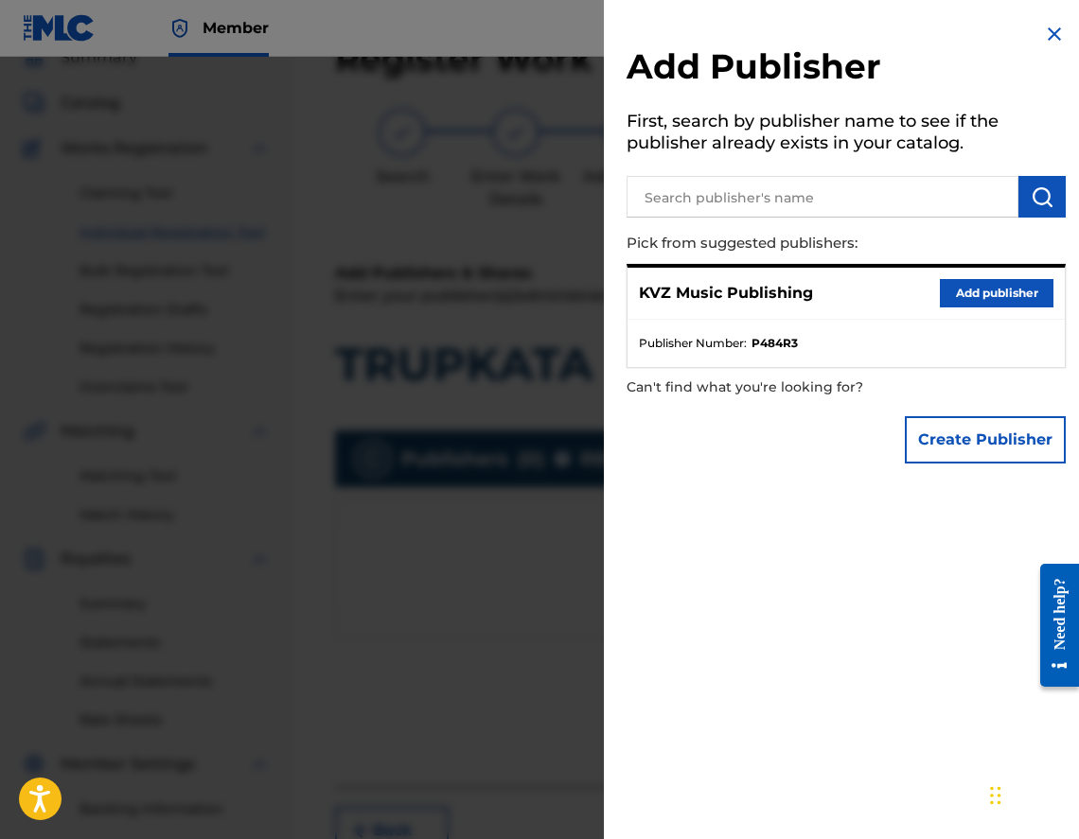
click at [961, 287] on button "Add publisher" at bounding box center [997, 293] width 114 height 28
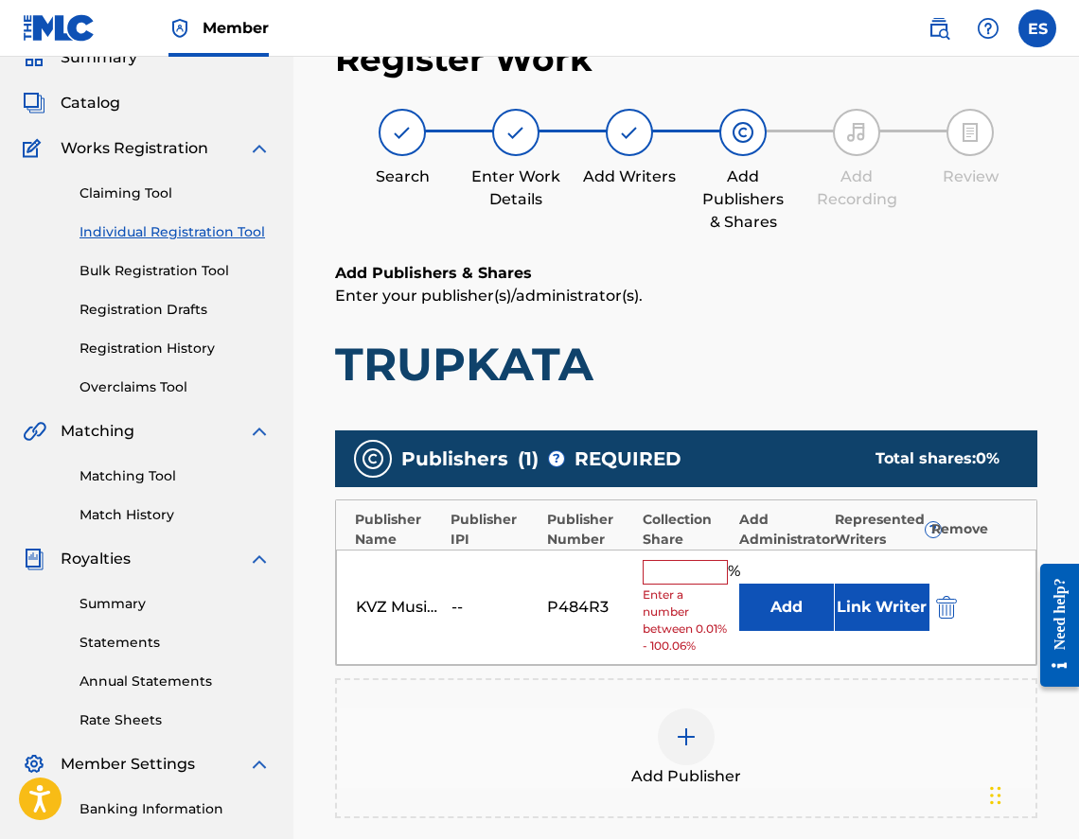
click at [666, 565] on input "text" at bounding box center [685, 572] width 85 height 25
type input "100"
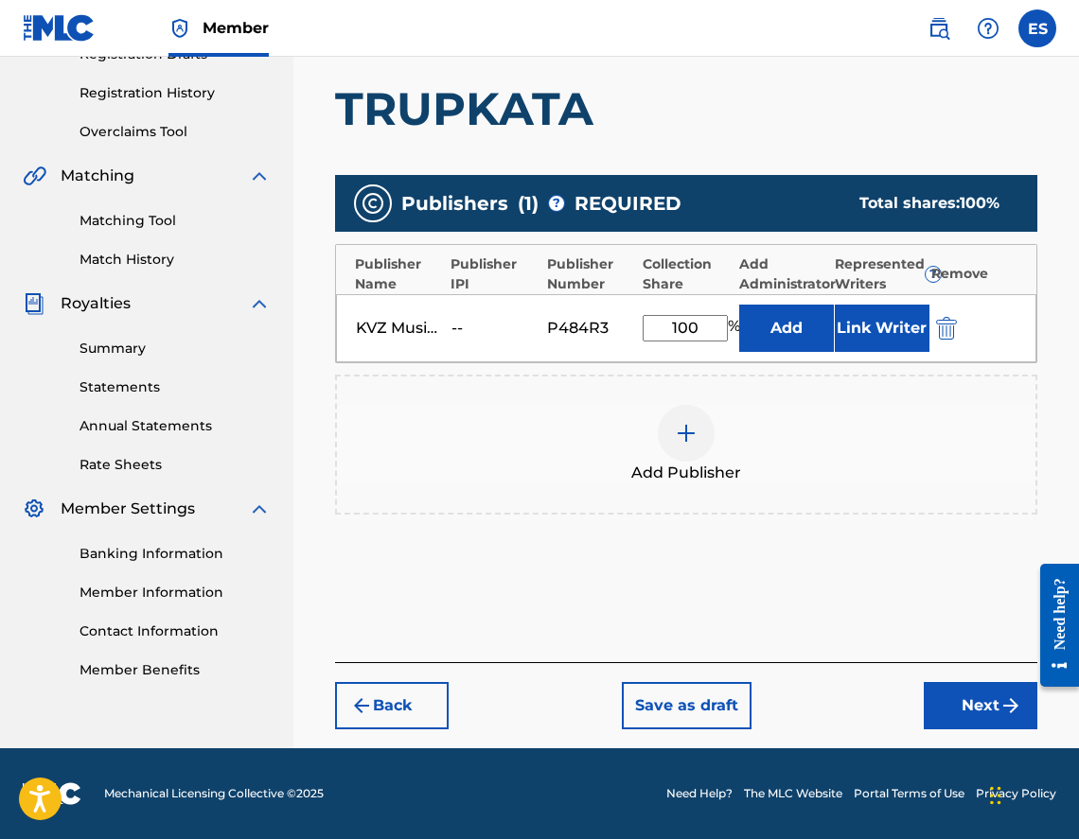
click at [942, 719] on button "Next" at bounding box center [981, 705] width 114 height 47
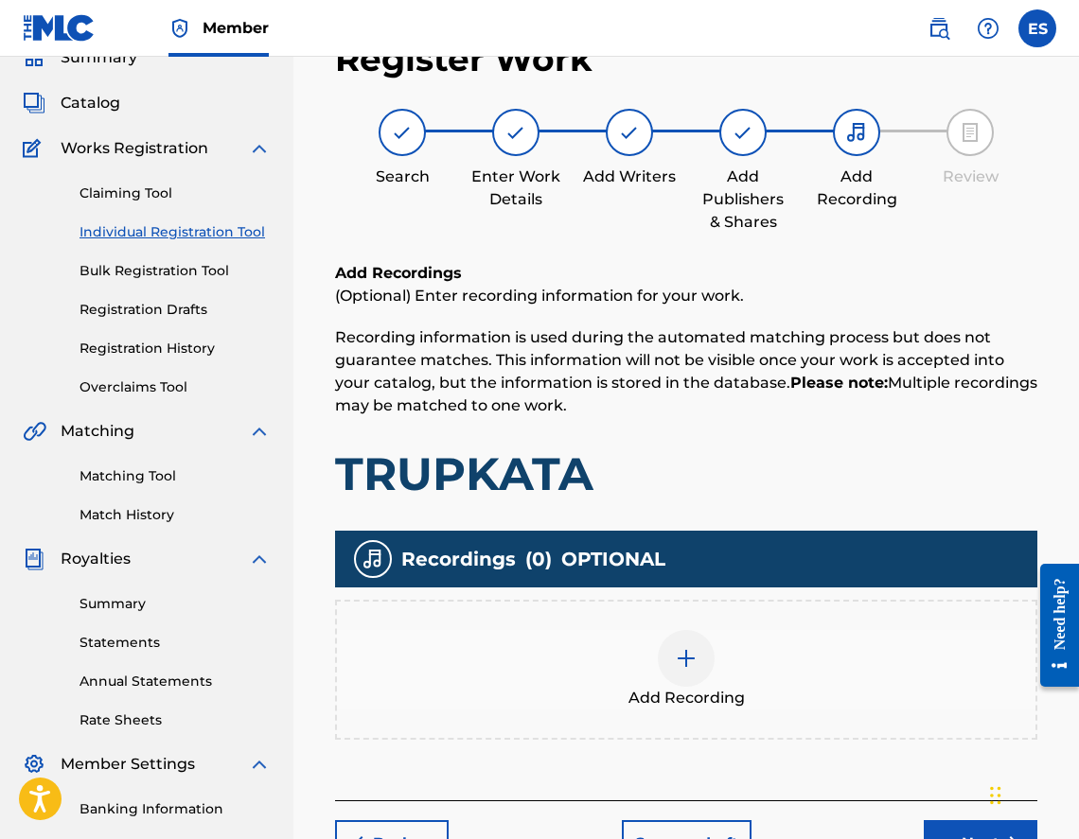
click at [545, 689] on div "Add Recording" at bounding box center [686, 669] width 698 height 79
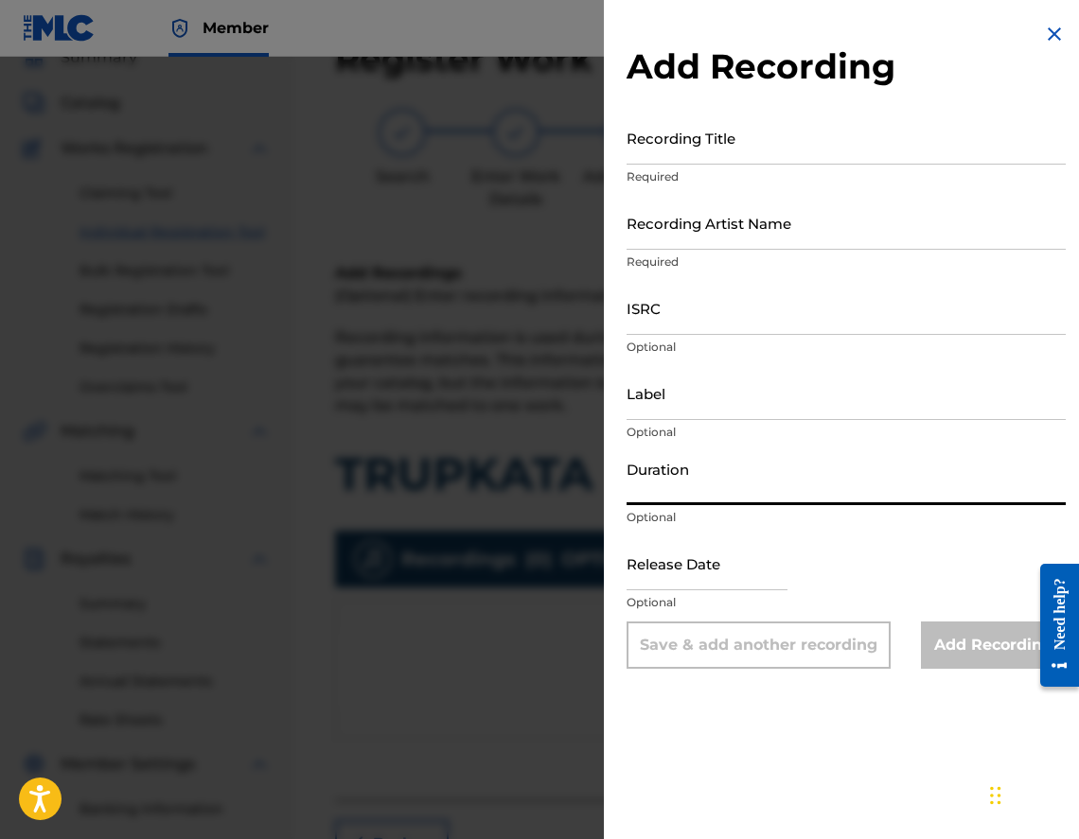
paste input "03:23"
type input "03:23"
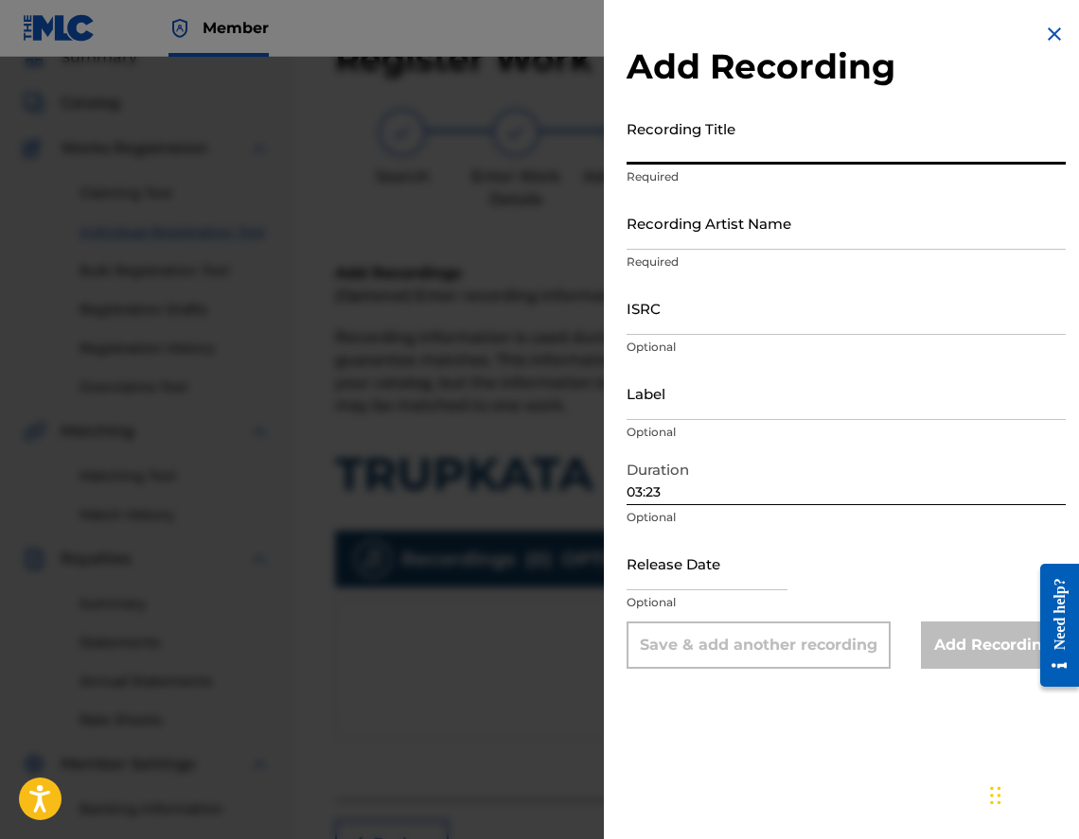
paste input "Trupkata"
type input "Trupkata"
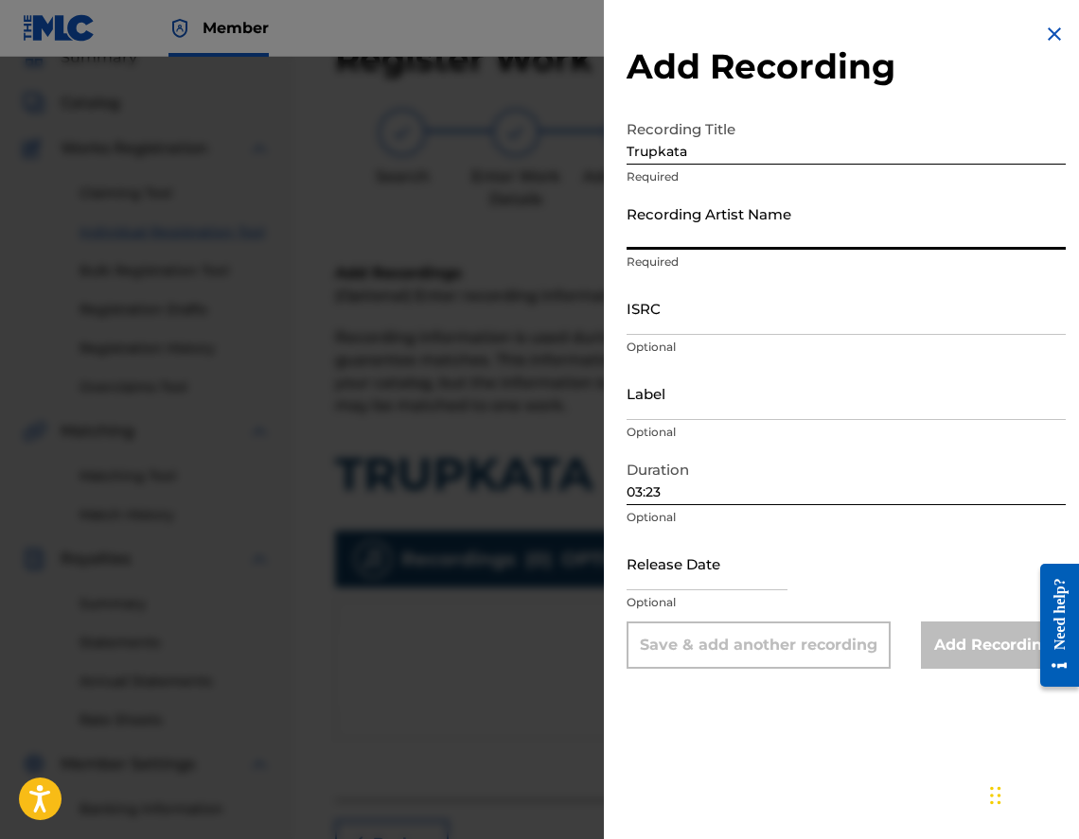
paste input "Emanuela"
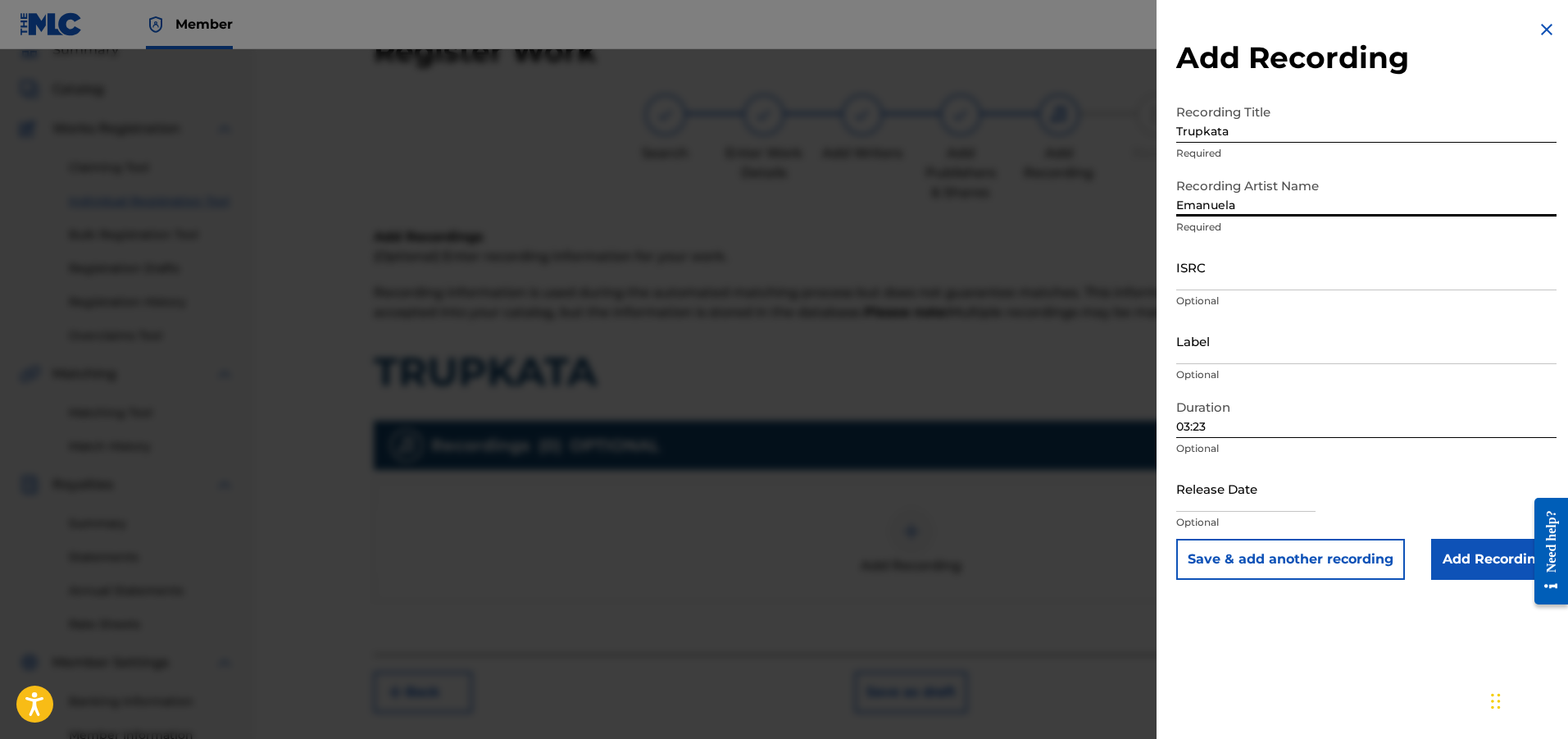
type input "Emanuela"
paste input "BGA551300758"
type input "BGA551300758"
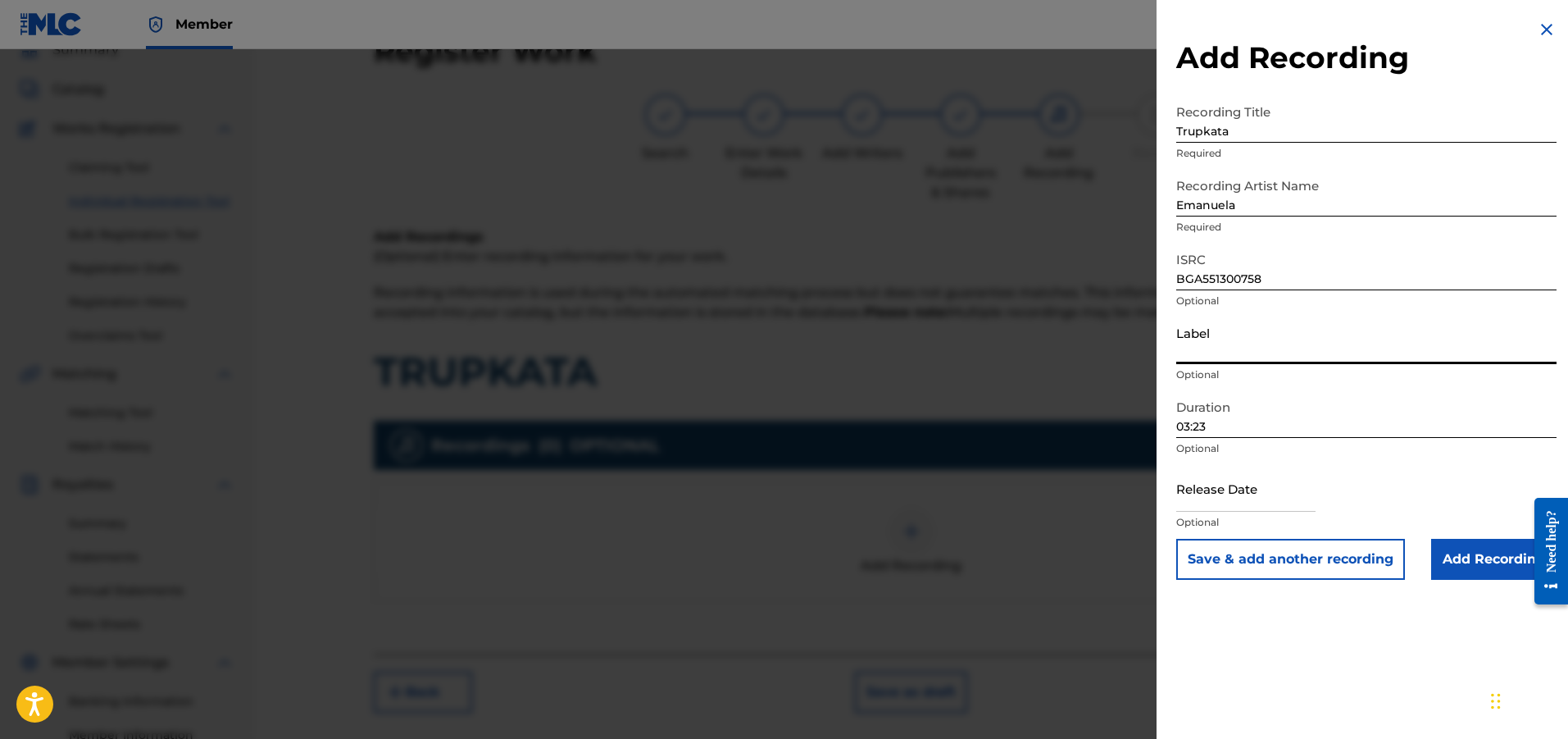
paste input "Ara Music"
type input "Ara Music"
click at [1471, 573] on input "Add Recording" at bounding box center [1493, 559] width 126 height 41
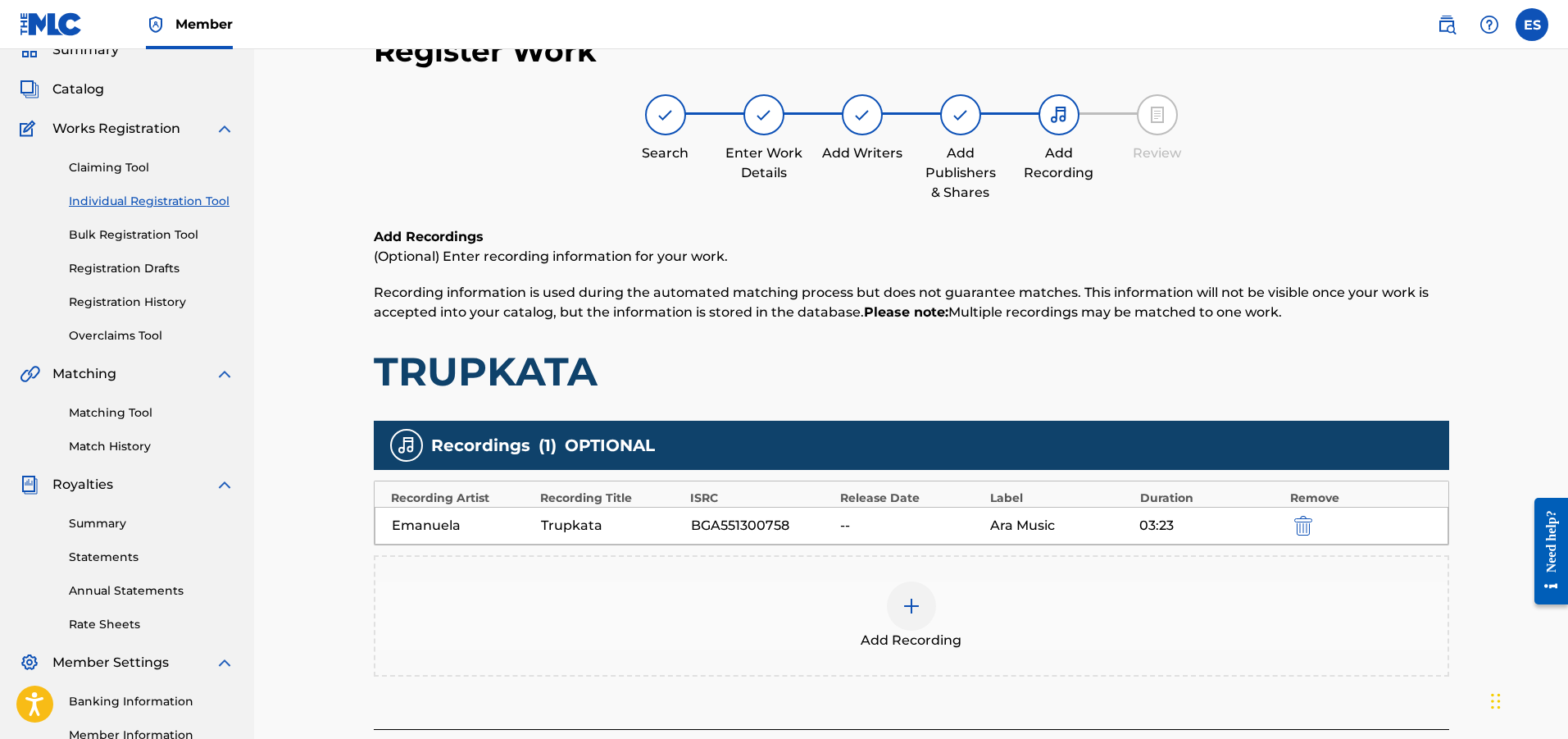
click at [956, 591] on div "Add Recording" at bounding box center [911, 615] width 1072 height 68
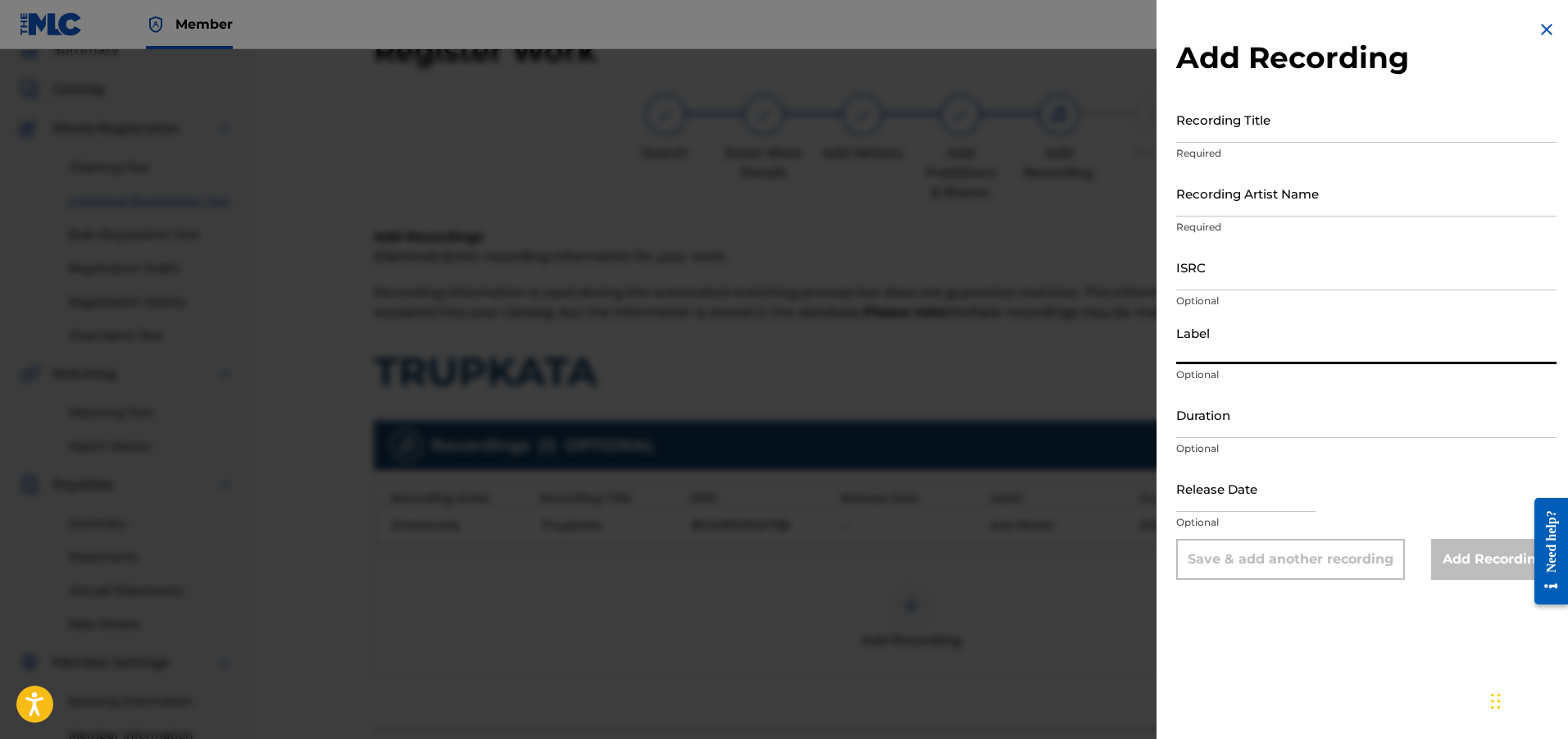
paste input "Ara Music"
type input "Ara Music"
drag, startPoint x: 1288, startPoint y: 295, endPoint x: 1226, endPoint y: 244, distance: 80.3
paste input "FR2X42459215"
type input "FR2X42459215"
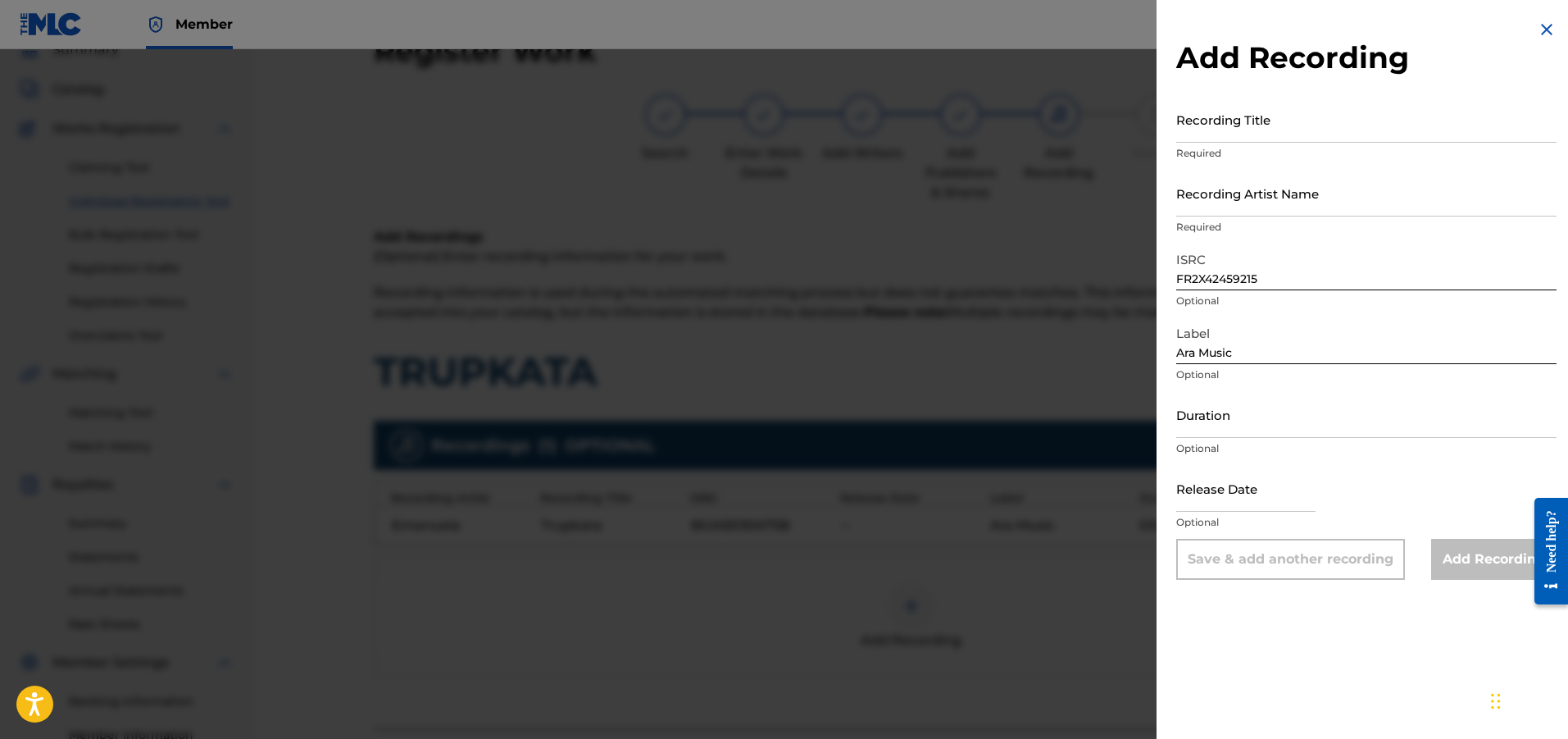
drag, startPoint x: 1230, startPoint y: 145, endPoint x: 1215, endPoint y: 126, distance: 24.2
paste input "Trupkata"
type input "Trupkata"
drag, startPoint x: 1225, startPoint y: 217, endPoint x: 1209, endPoint y: 194, distance: 28.0
paste input "Emanuela"
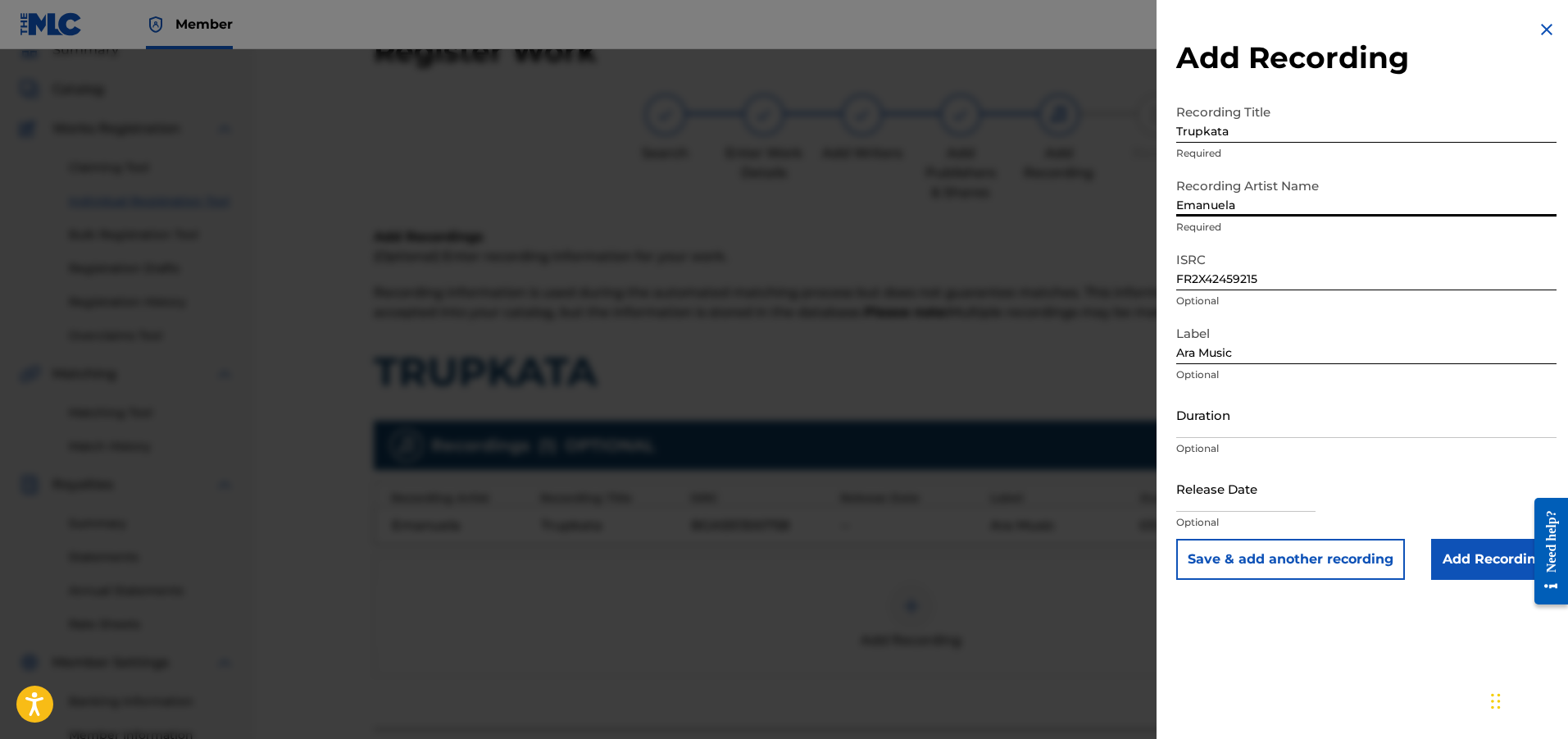
type input "Emanuela"
paste input "03:23"
type input "03:23"
click at [1473, 573] on input "Add Recording" at bounding box center [1493, 559] width 126 height 41
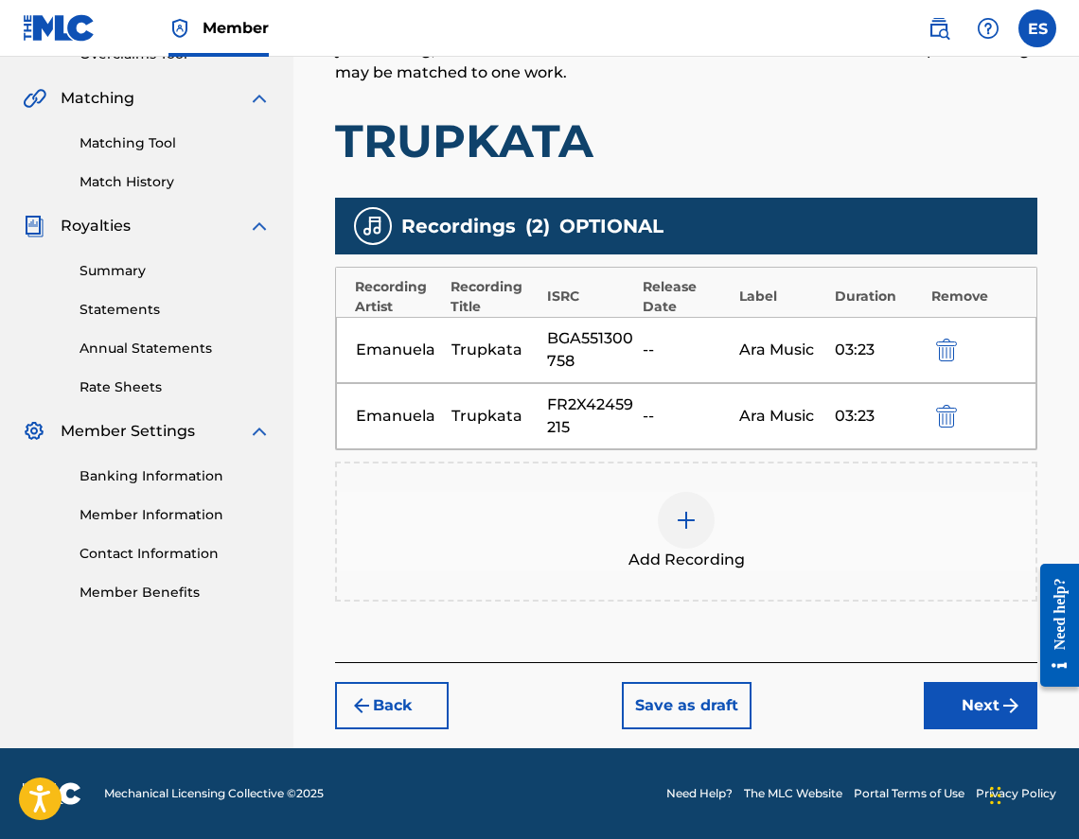
click at [980, 701] on button "Next" at bounding box center [981, 705] width 114 height 47
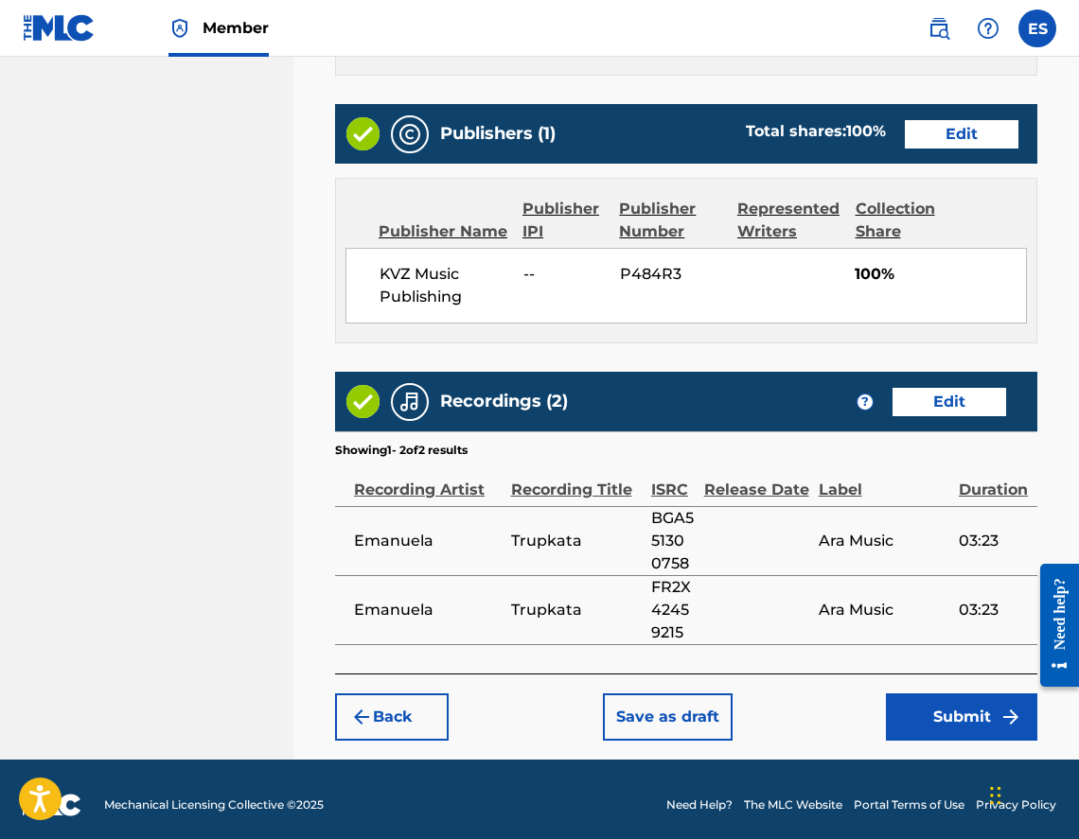
scroll to position [1142, 0]
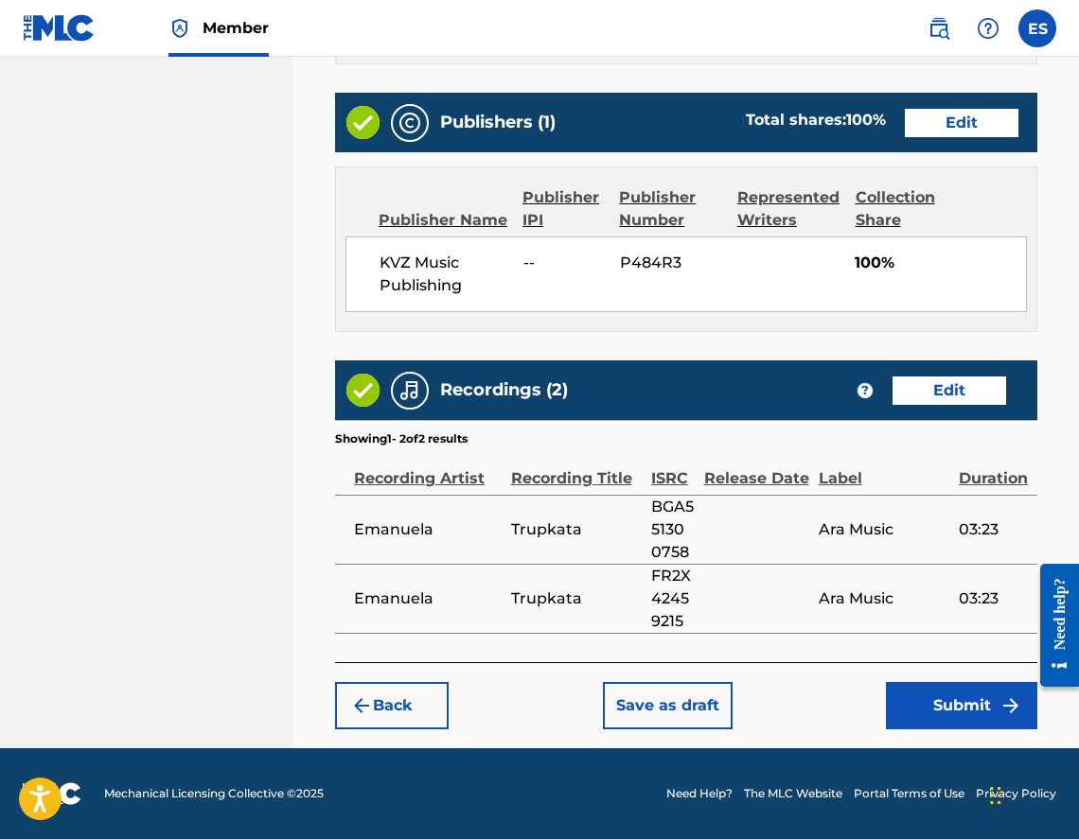
click at [934, 709] on button "Submit" at bounding box center [961, 705] width 151 height 47
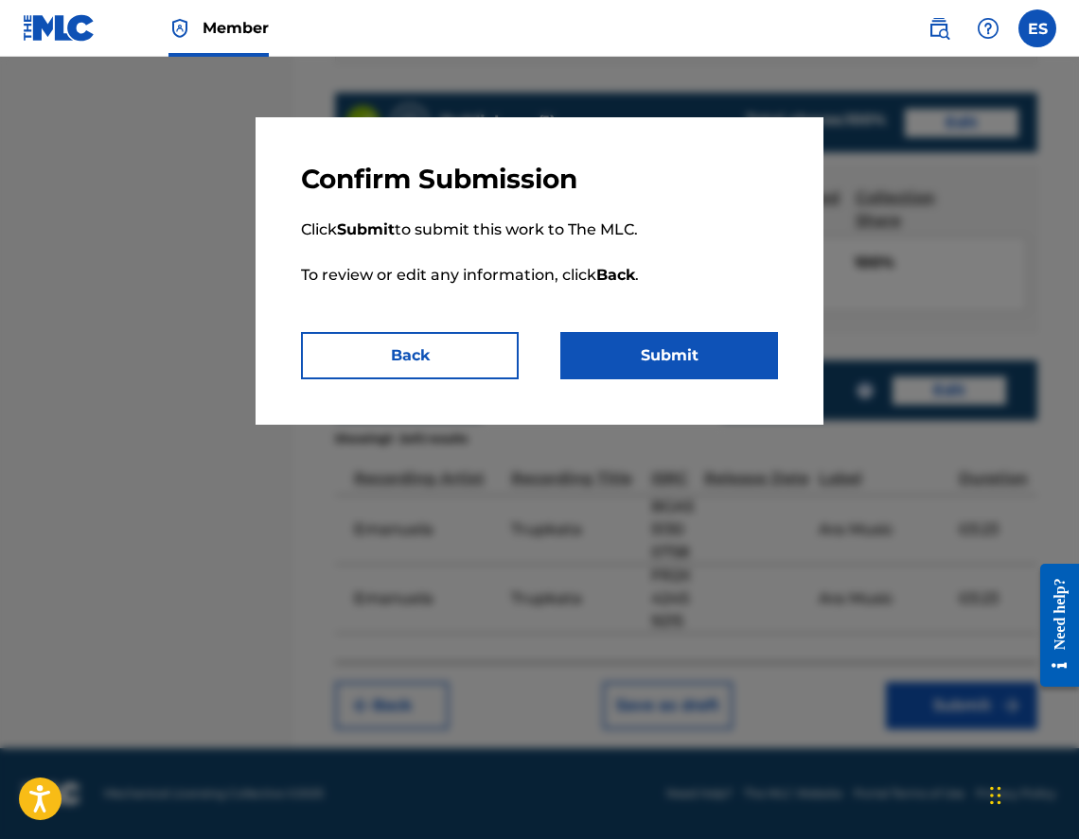
click at [630, 319] on p "Click Submit to submit this work to The MLC. To review or edit any information,…" at bounding box center [539, 264] width 477 height 136
click at [629, 340] on button "Submit" at bounding box center [669, 355] width 218 height 47
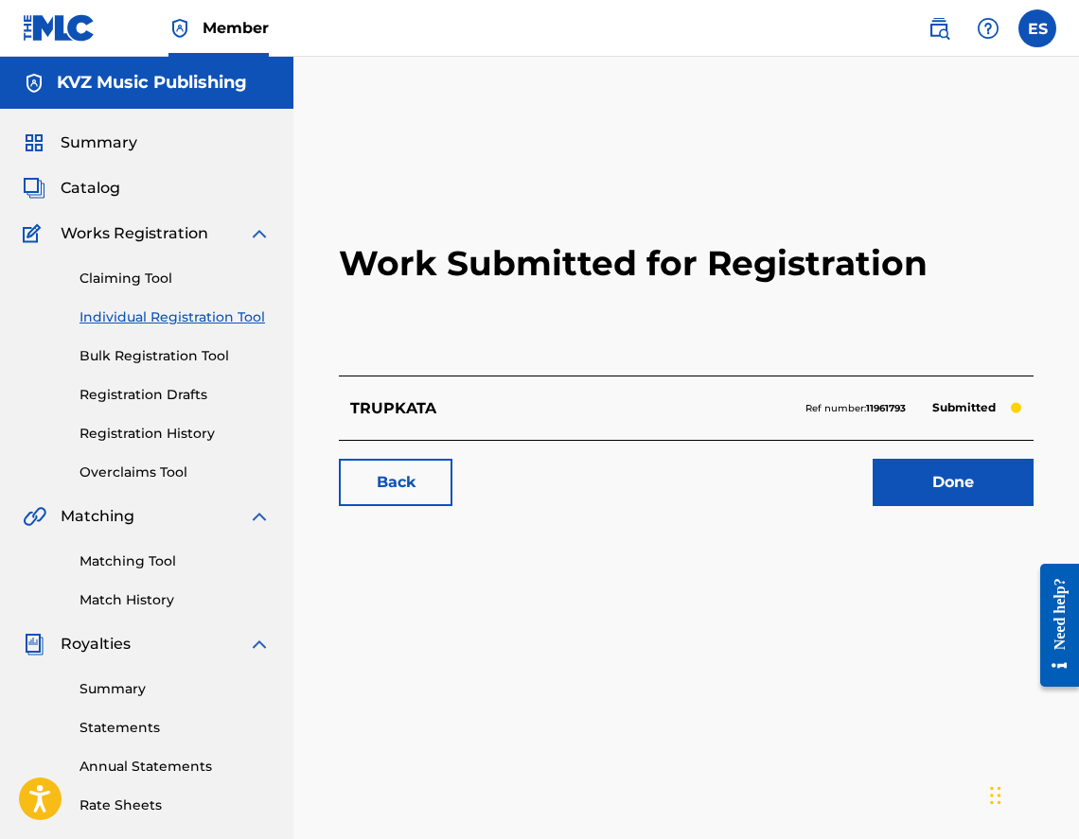
click at [137, 320] on link "Individual Registration Tool" at bounding box center [174, 318] width 191 height 20
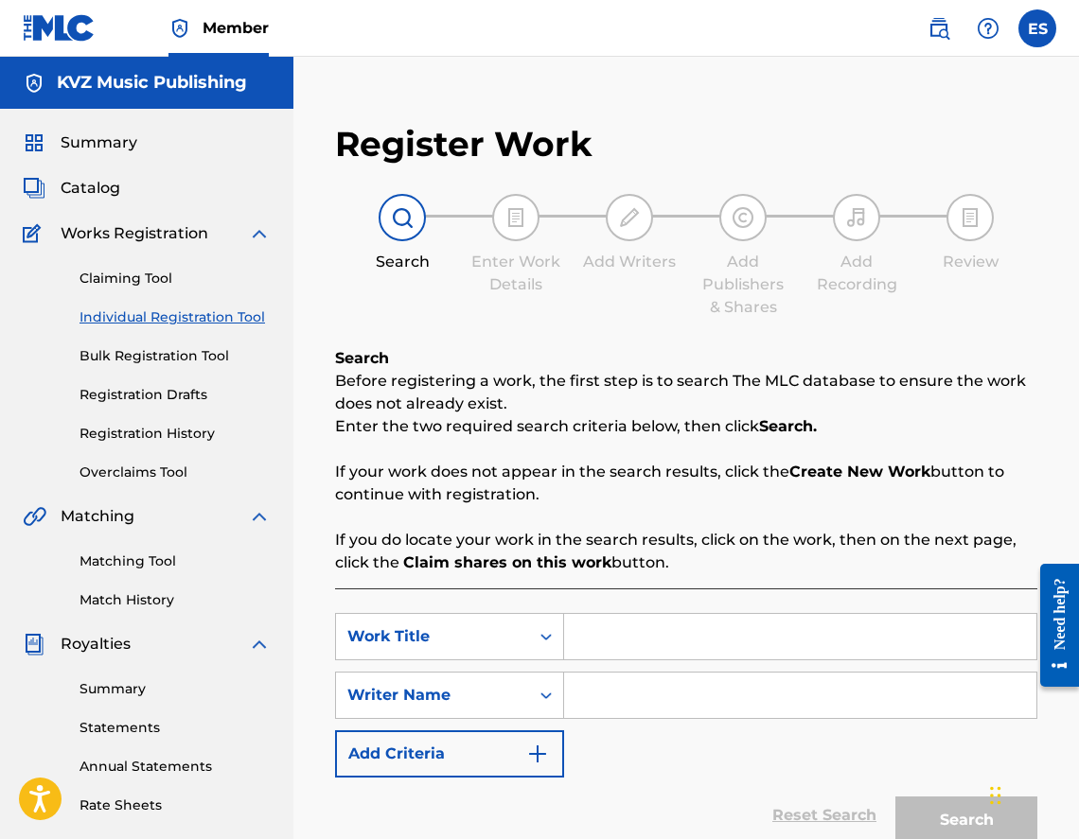
paste input "TVOETO MOMCHE"
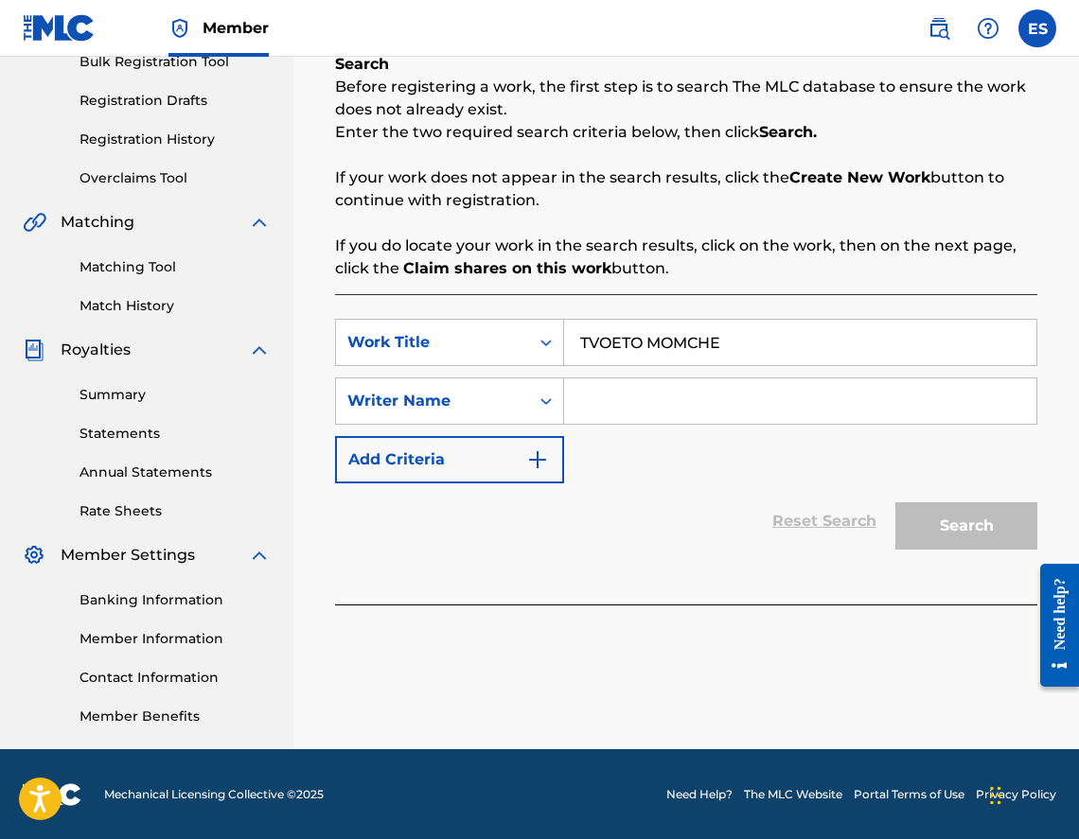
scroll to position [295, 0]
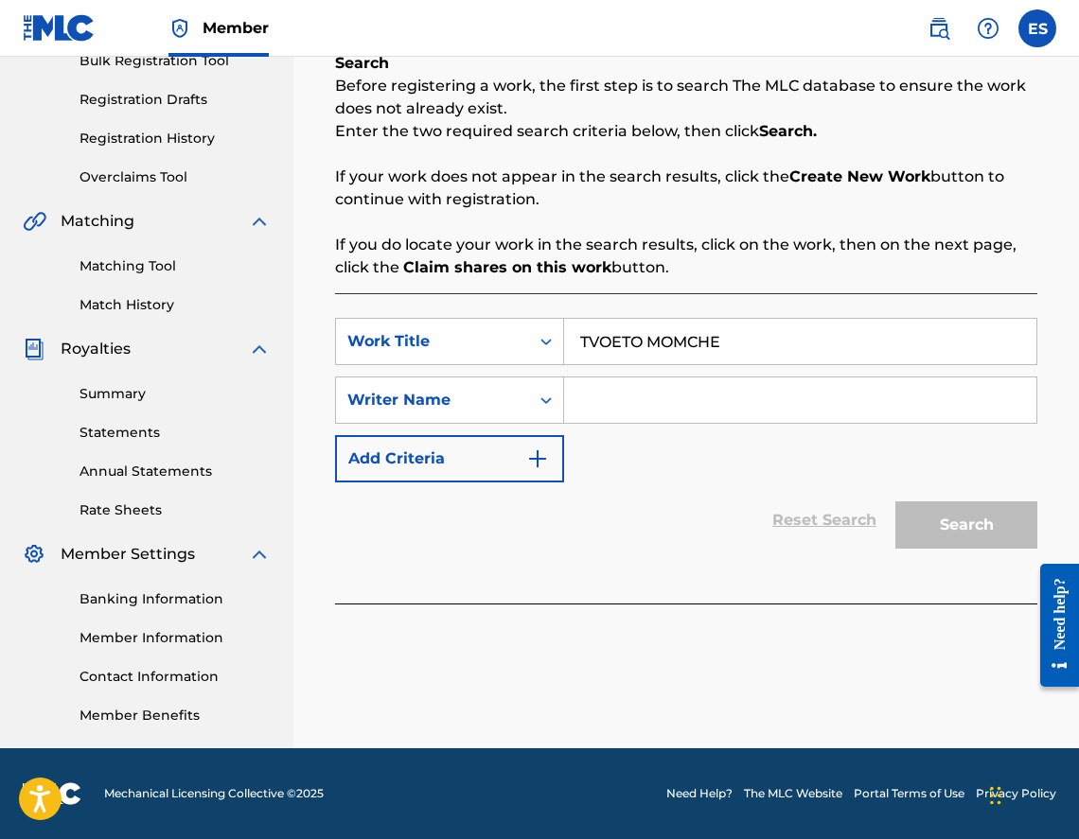
type input "TVOETO MOMCHE"
click at [737, 414] on input "Search Form" at bounding box center [800, 400] width 472 height 45
type input "[PERSON_NAME]"
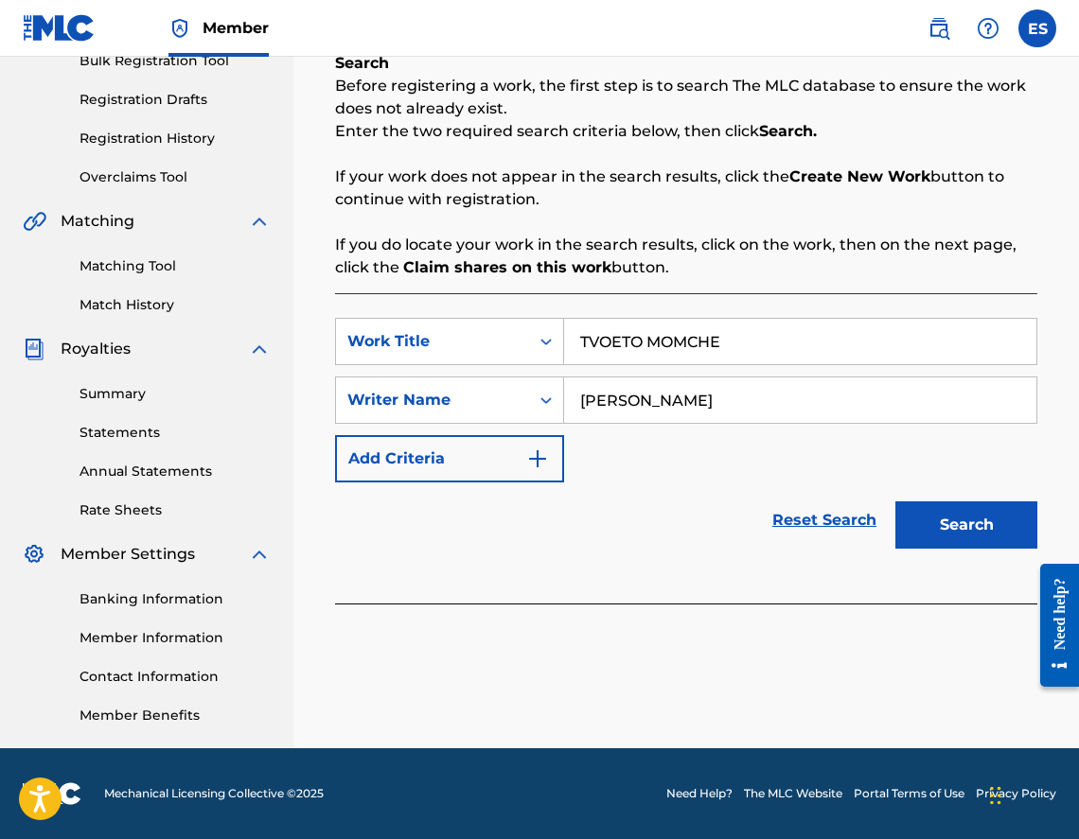
click at [958, 529] on button "Search" at bounding box center [966, 525] width 142 height 47
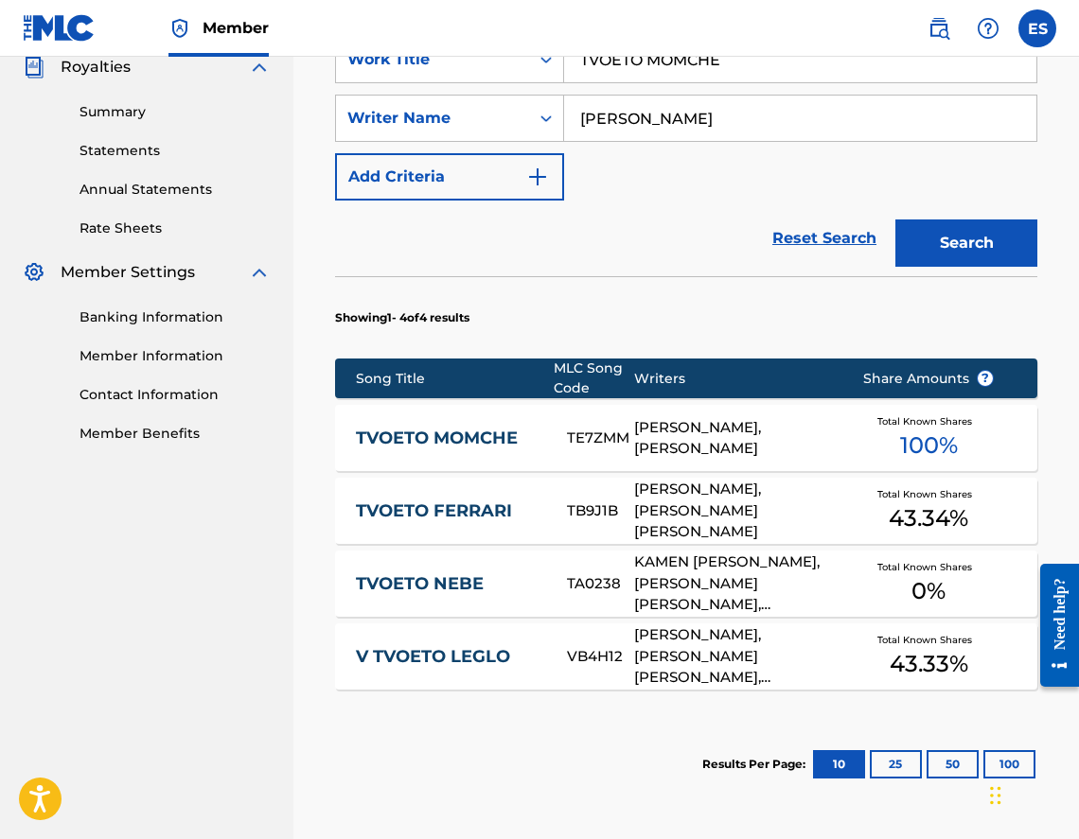
scroll to position [594, 0]
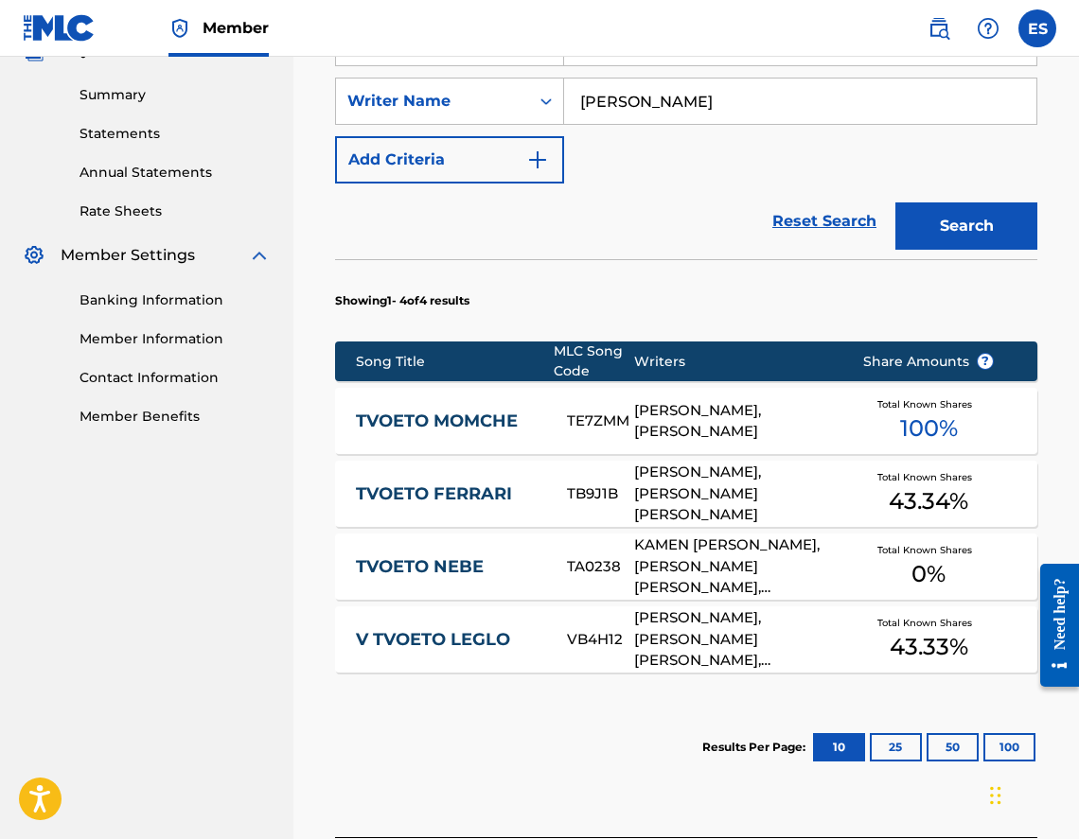
click at [532, 429] on link "TVOETO MOMCHE" at bounding box center [448, 422] width 185 height 22
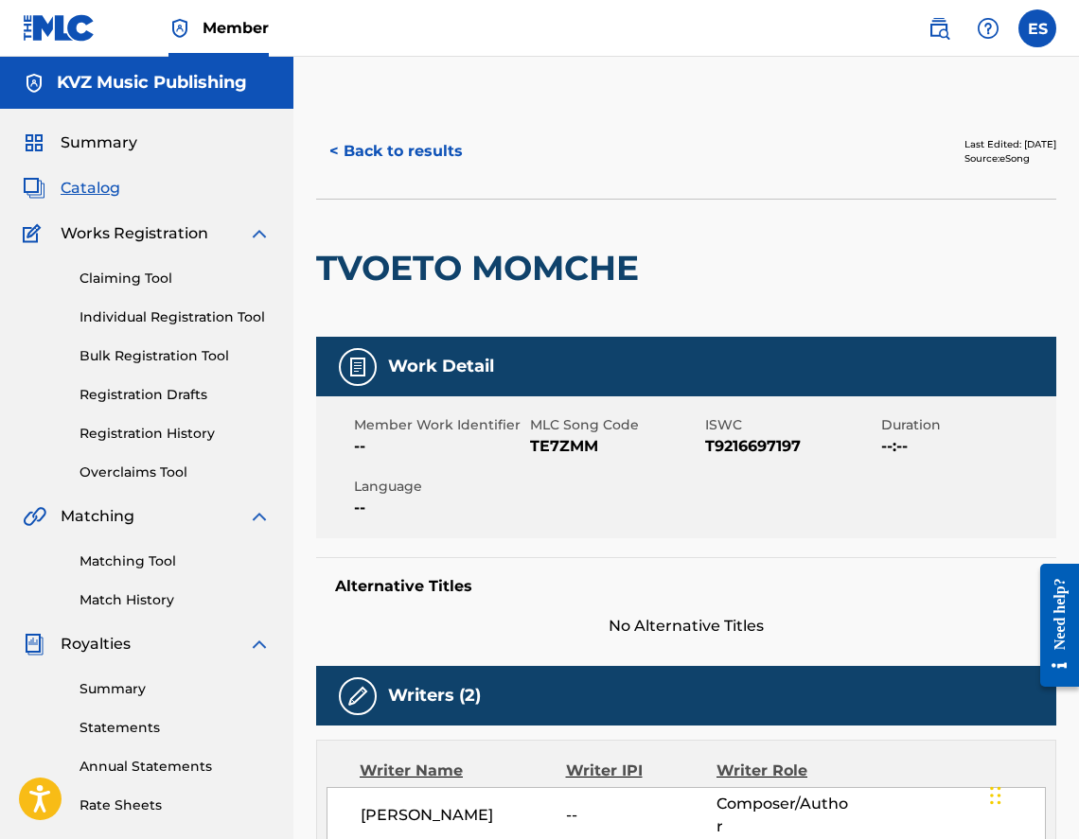
click at [366, 134] on button "< Back to results" at bounding box center [396, 151] width 160 height 47
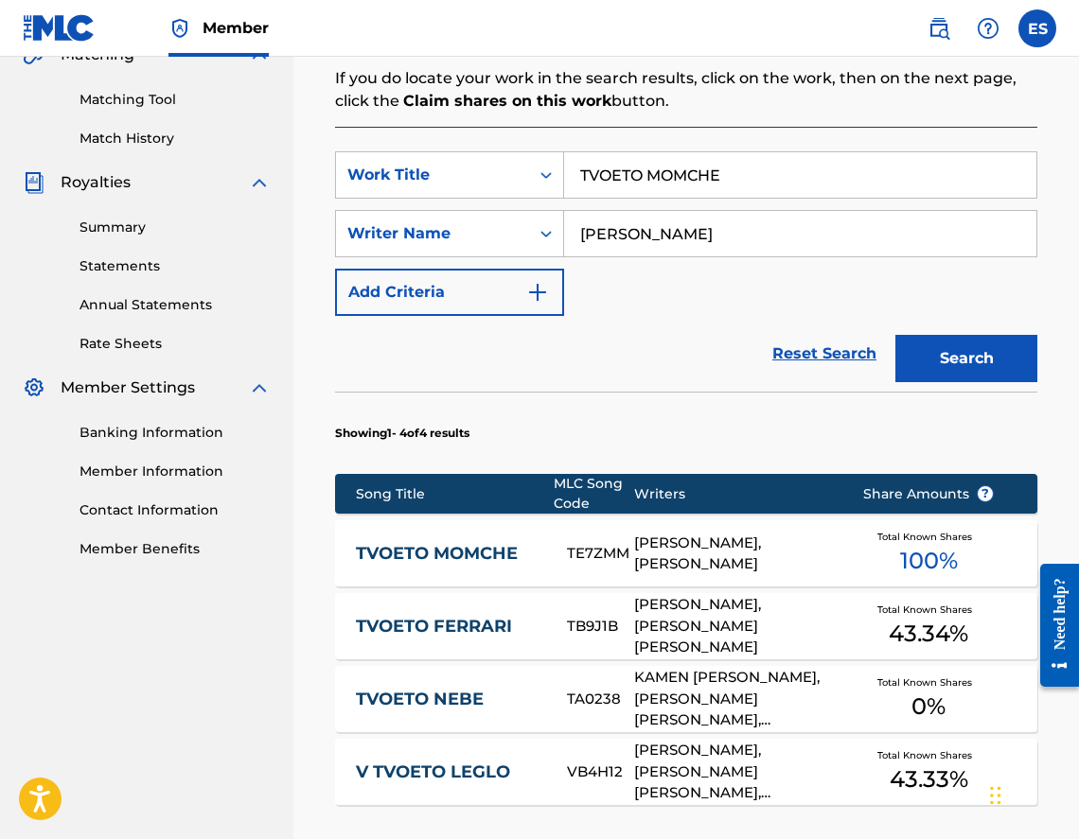
scroll to position [768, 0]
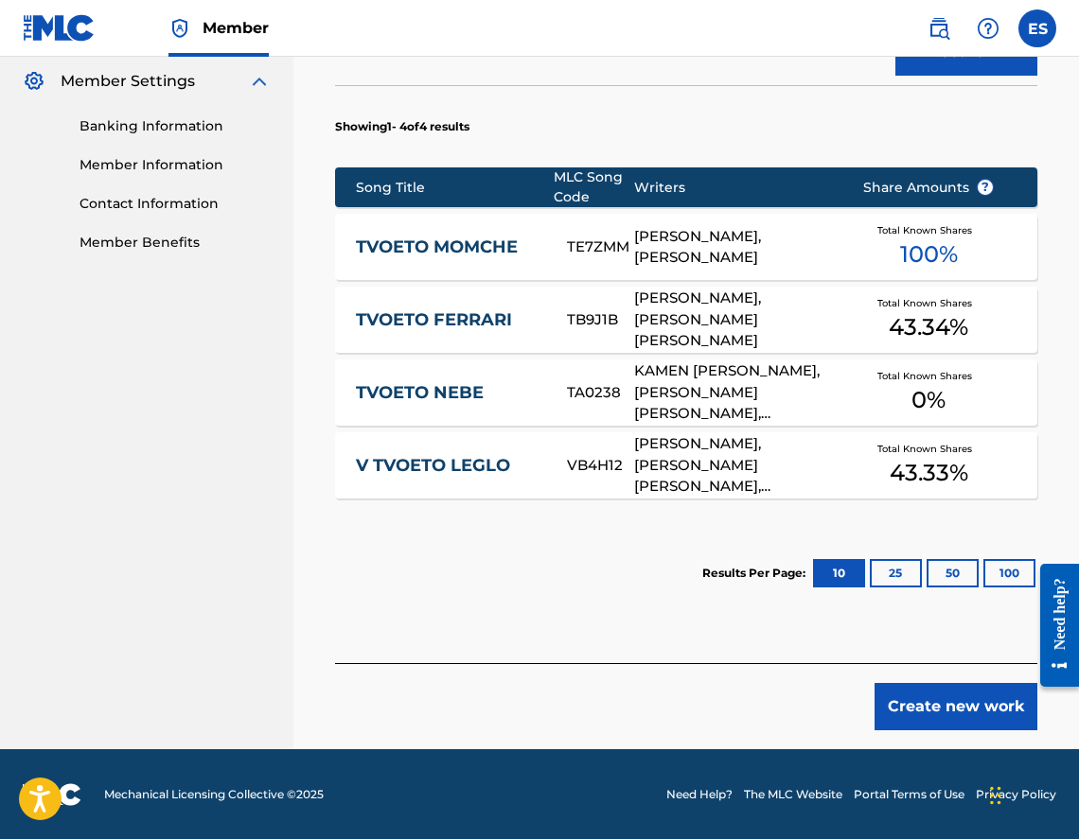
click at [943, 696] on button "Create new work" at bounding box center [955, 706] width 163 height 47
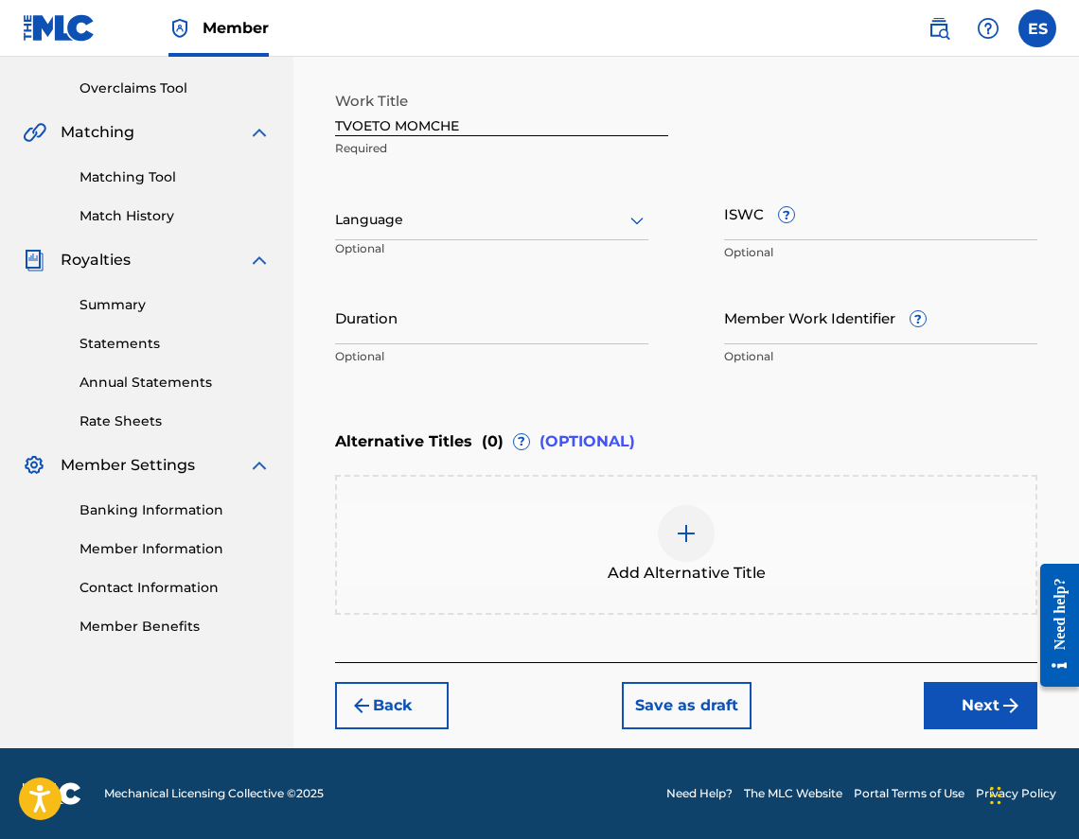
click at [458, 223] on div at bounding box center [491, 220] width 313 height 24
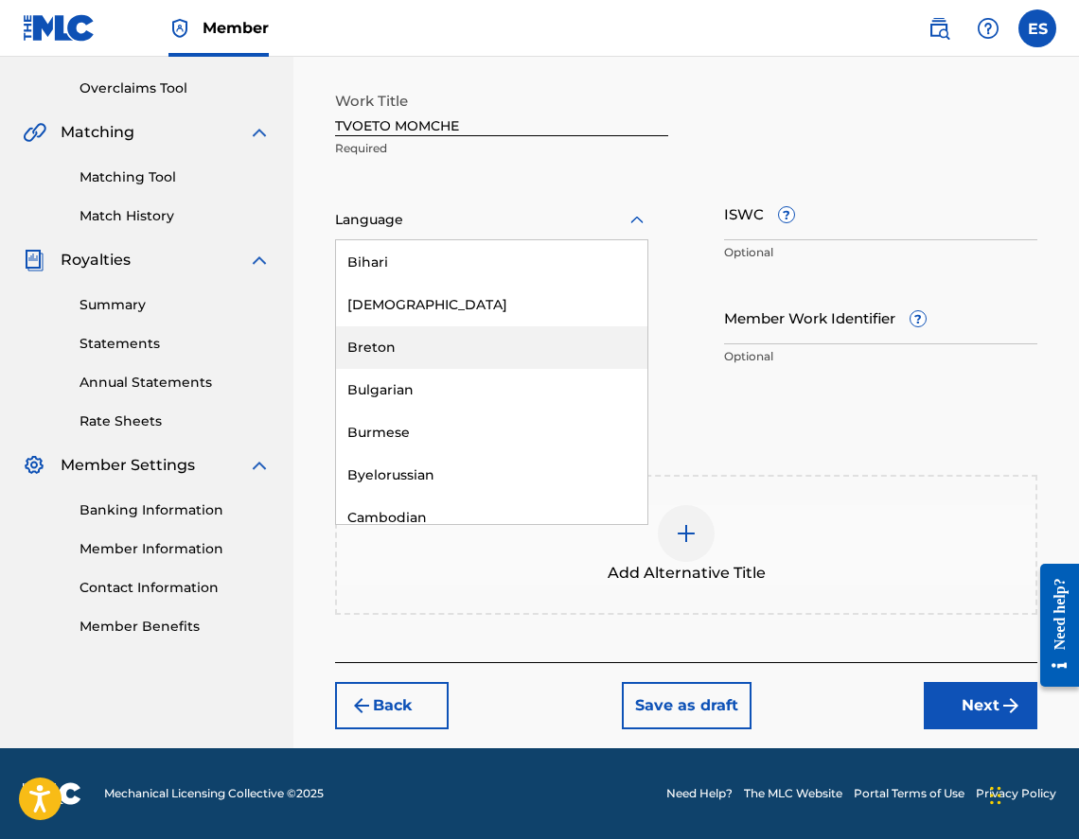
scroll to position [757, 0]
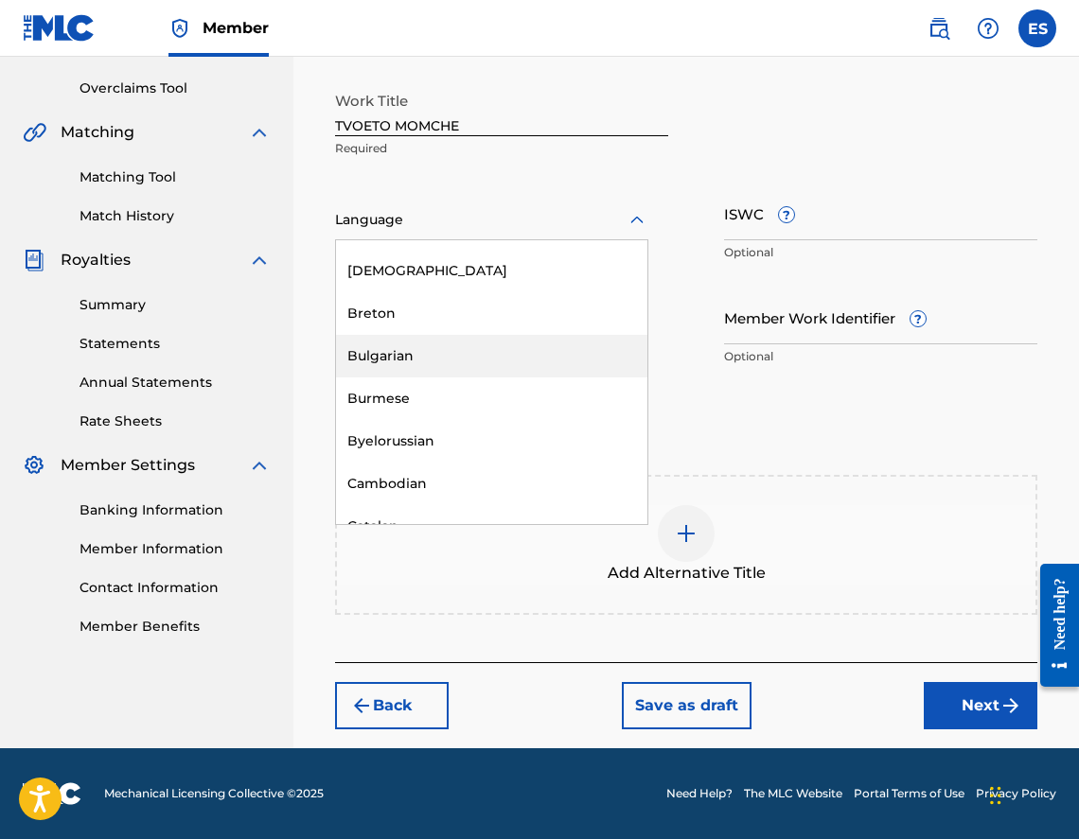
click at [457, 363] on div "Bulgarian" at bounding box center [491, 356] width 311 height 43
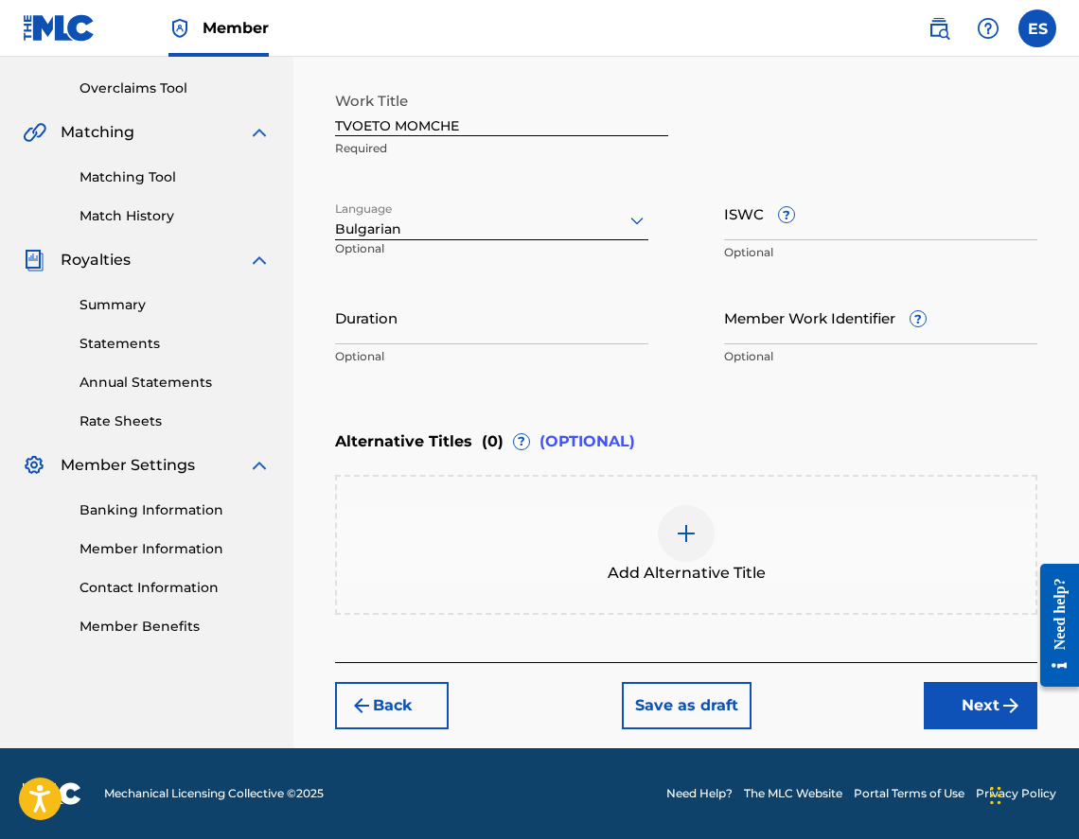
drag, startPoint x: 769, startPoint y: 250, endPoint x: 748, endPoint y: 230, distance: 29.5
paste input "T9216697197"
type input "T9216697197"
drag, startPoint x: 418, startPoint y: 357, endPoint x: 415, endPoint y: 327, distance: 29.5
paste input "03:53"
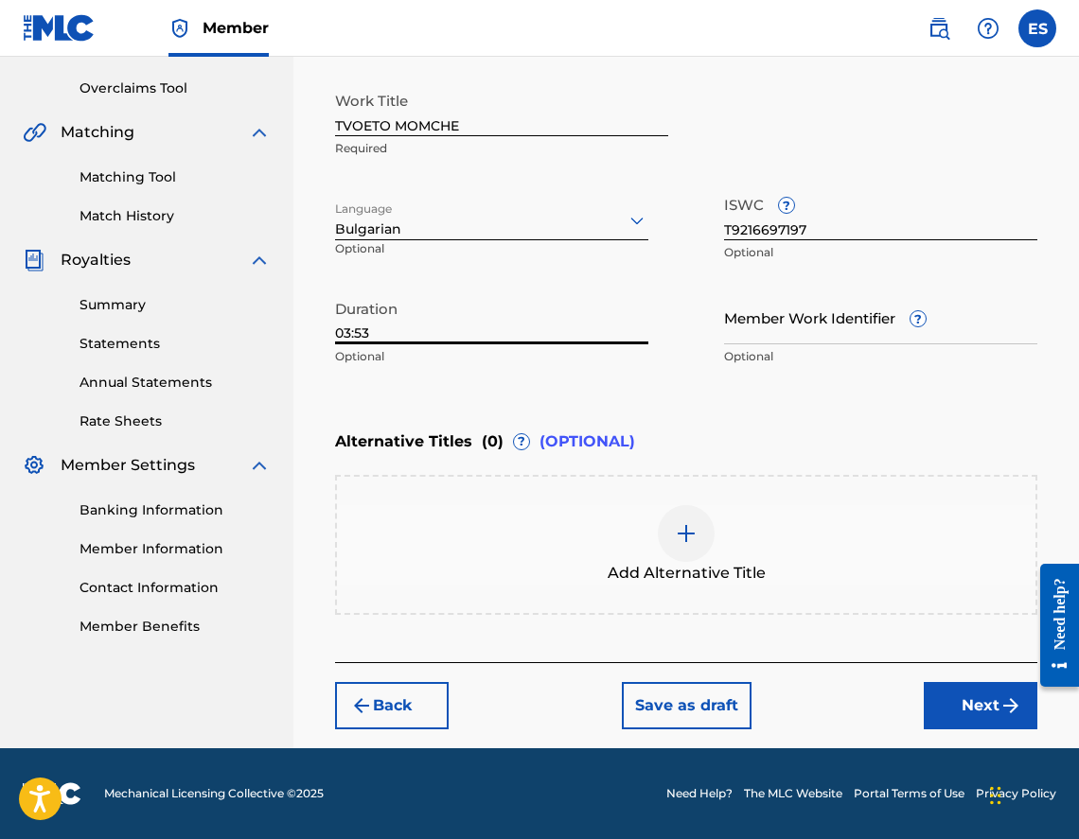
type input "03:53"
click at [463, 546] on div "Add Alternative Title" at bounding box center [686, 544] width 698 height 79
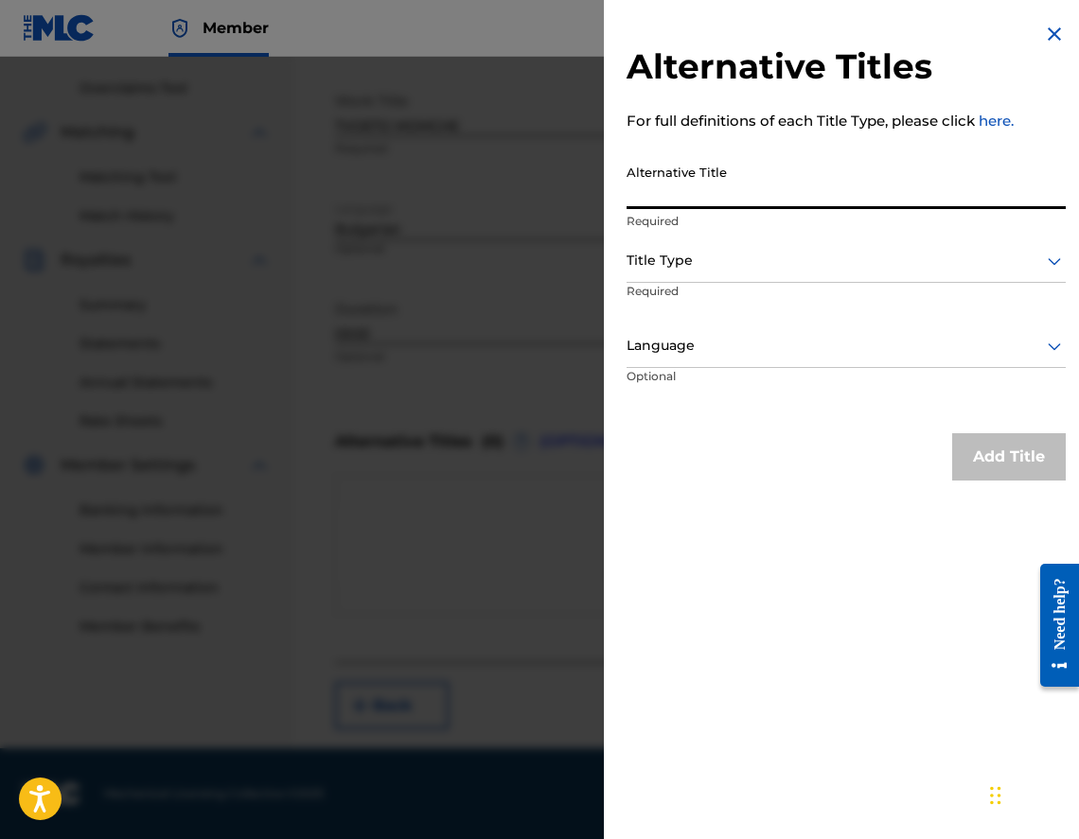
paste input "ТВОЕТО МОМЧЕ"
type input "ТВОЕТО МОМЧЕ"
click at [856, 270] on div at bounding box center [846, 261] width 439 height 24
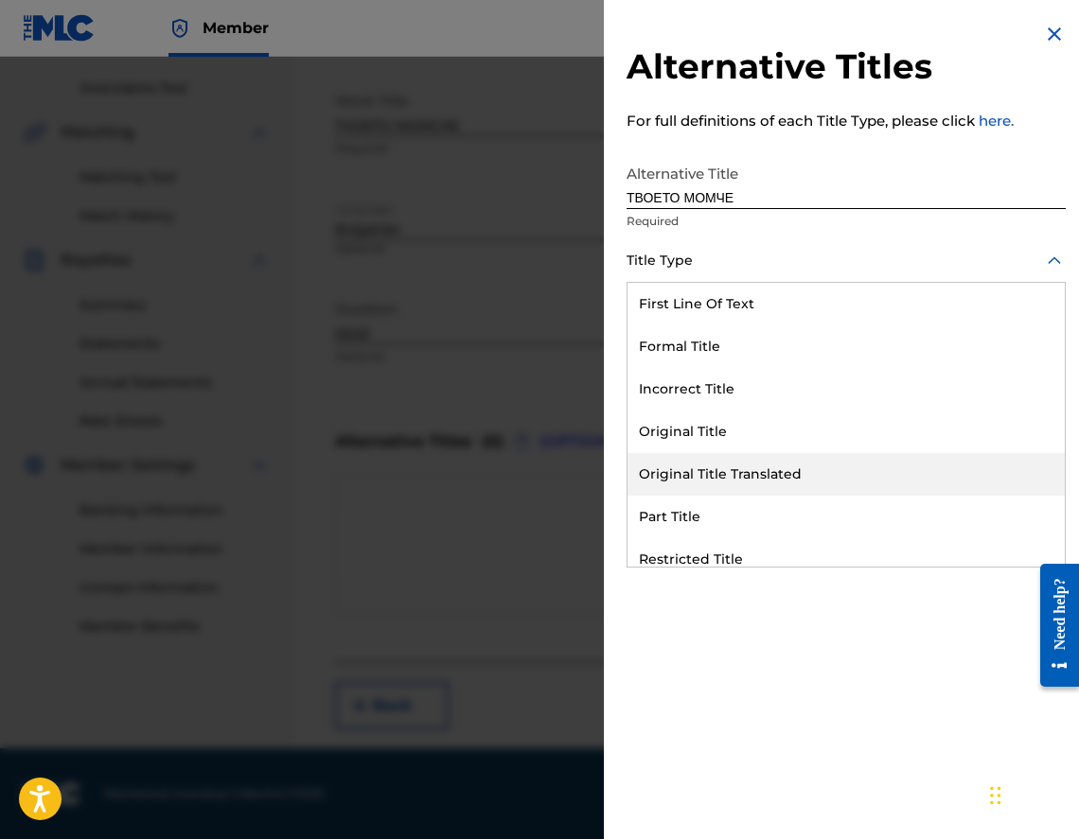
click at [834, 479] on div "Original Title Translated" at bounding box center [845, 474] width 437 height 43
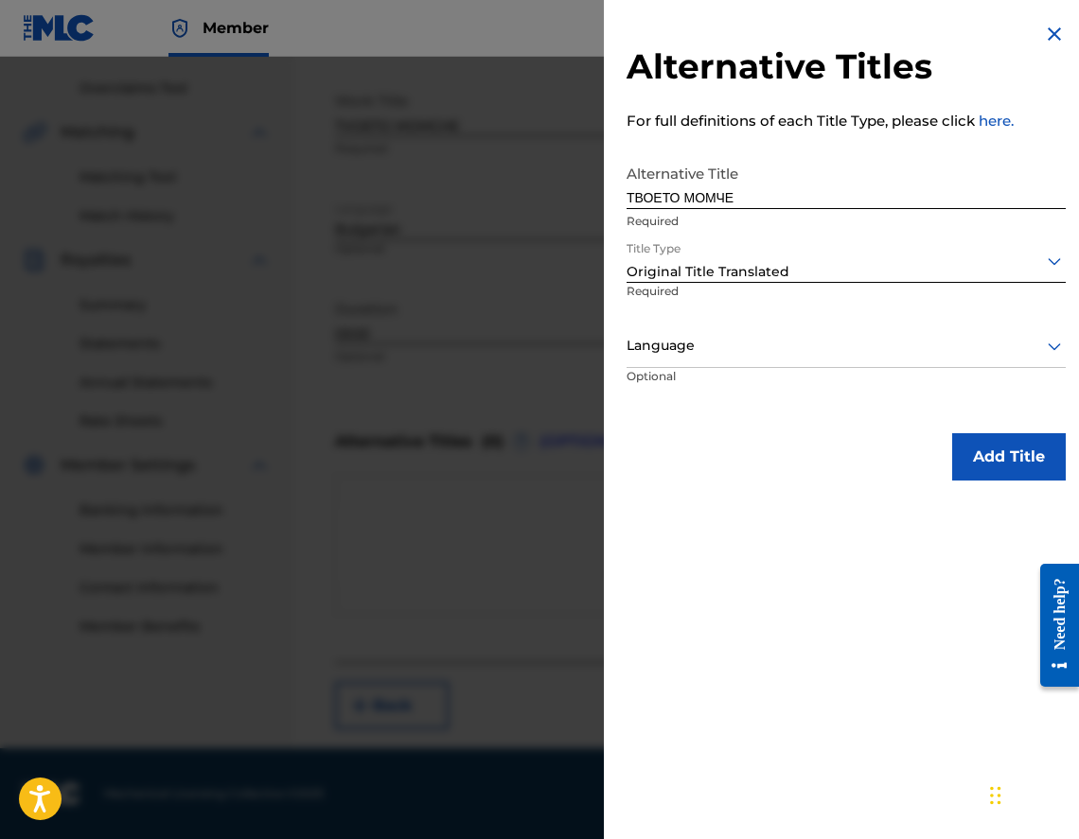
click at [758, 324] on div "Title Type Original Title Translated Required" at bounding box center [846, 282] width 439 height 85
click at [753, 360] on div "Language" at bounding box center [846, 347] width 439 height 43
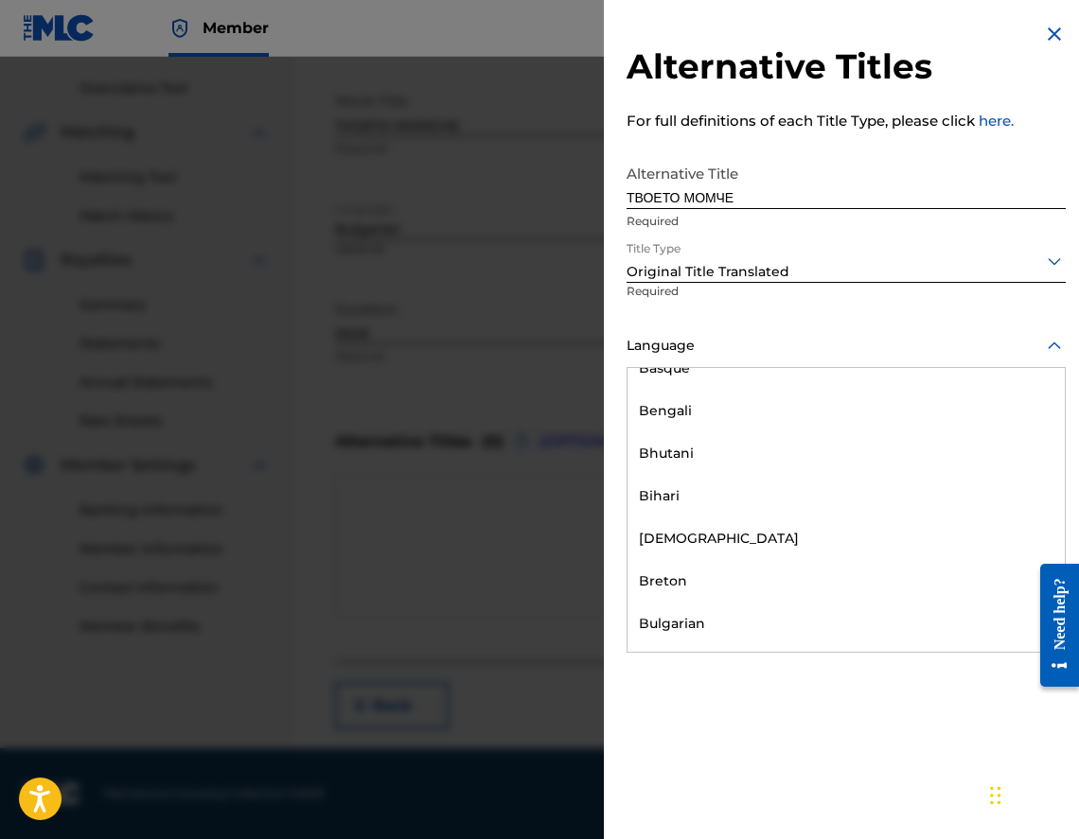
scroll to position [662, 0]
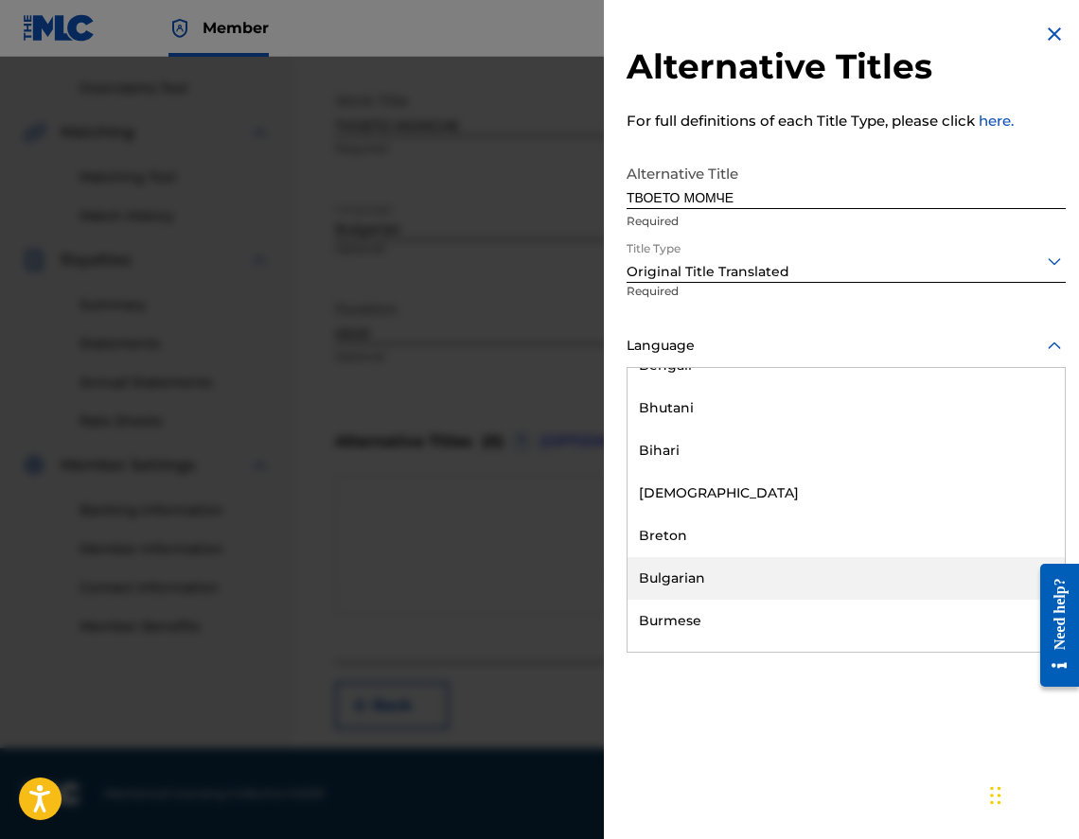
click at [780, 562] on div "Bulgarian" at bounding box center [845, 578] width 437 height 43
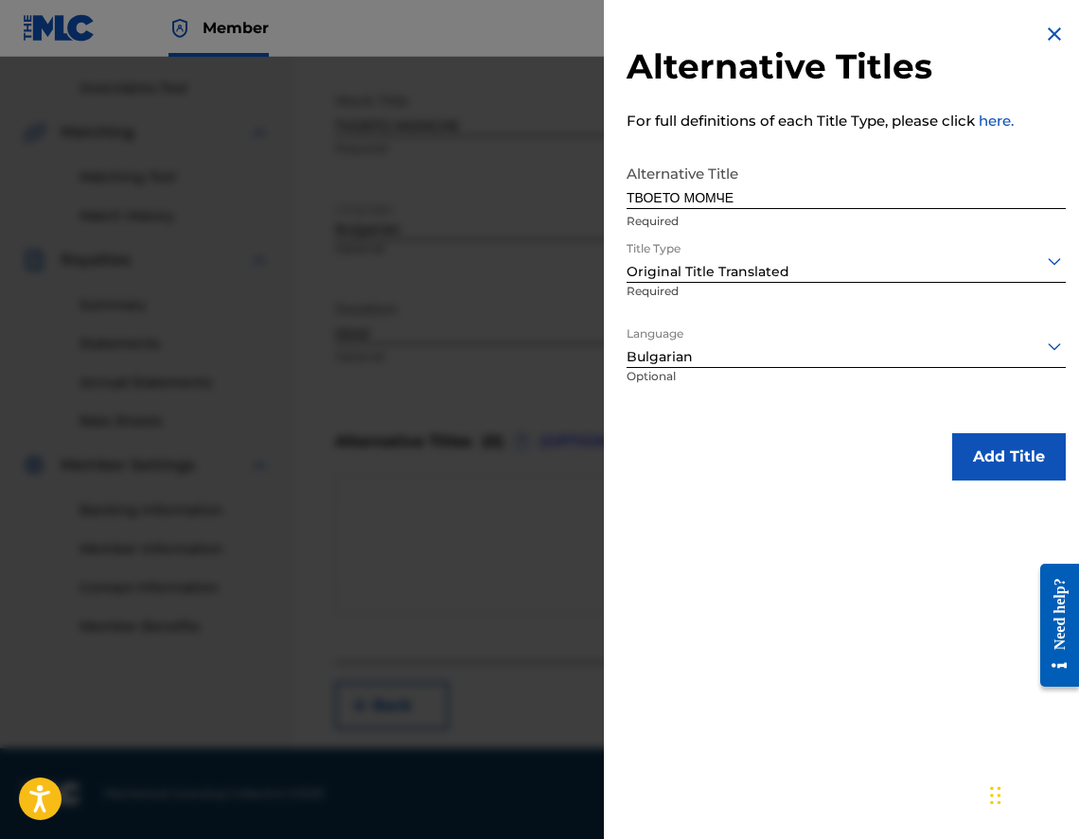
click at [996, 476] on button "Add Title" at bounding box center [1009, 456] width 114 height 47
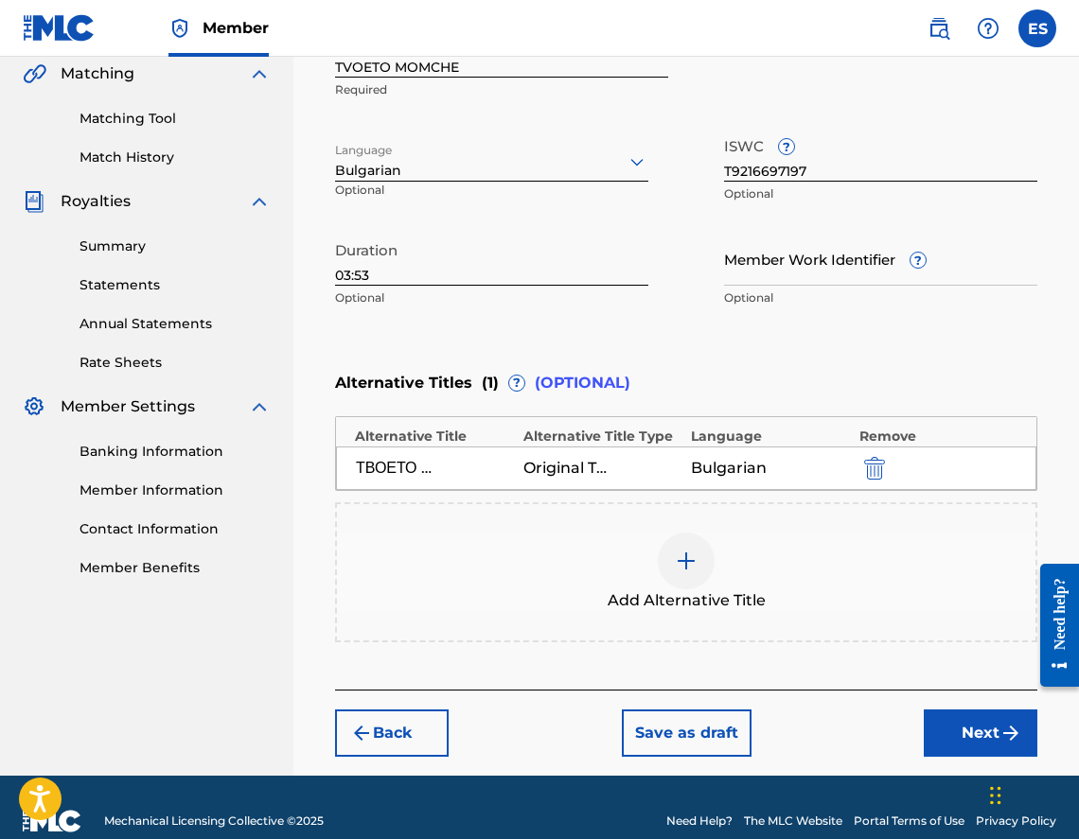
scroll to position [470, 0]
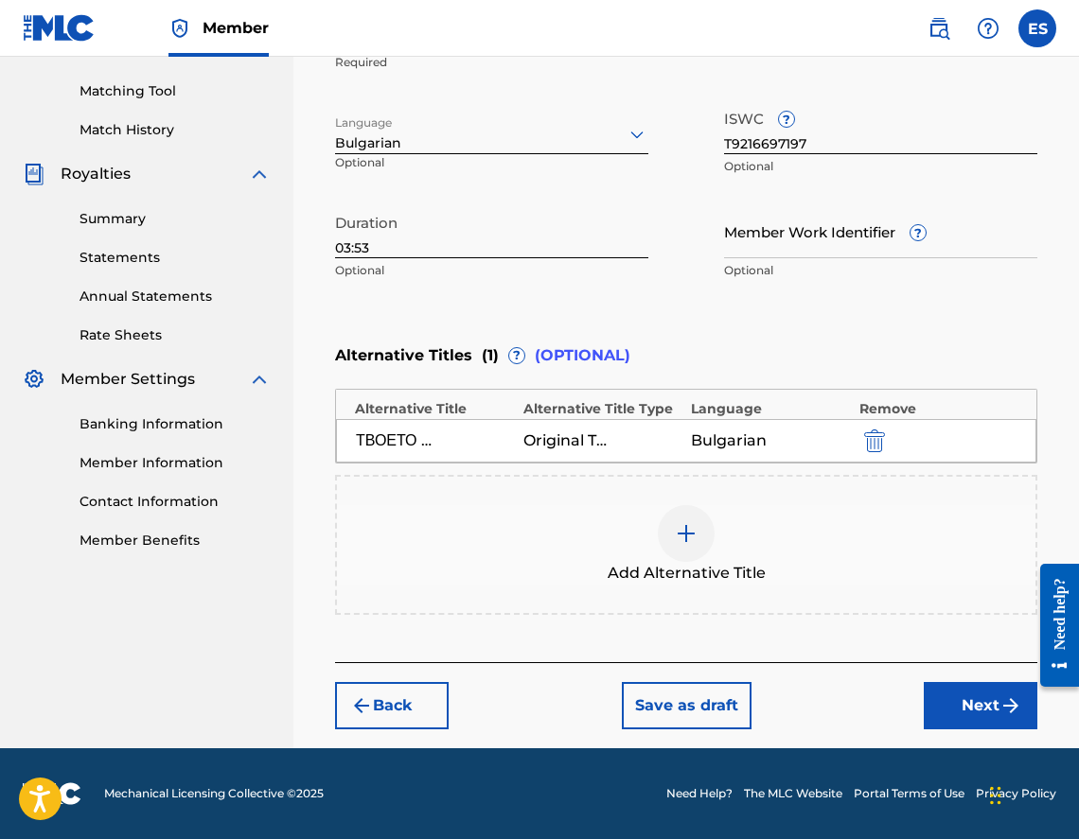
click at [951, 682] on div "Back Save as draft Next" at bounding box center [686, 695] width 702 height 67
click at [978, 698] on button "Next" at bounding box center [981, 705] width 114 height 47
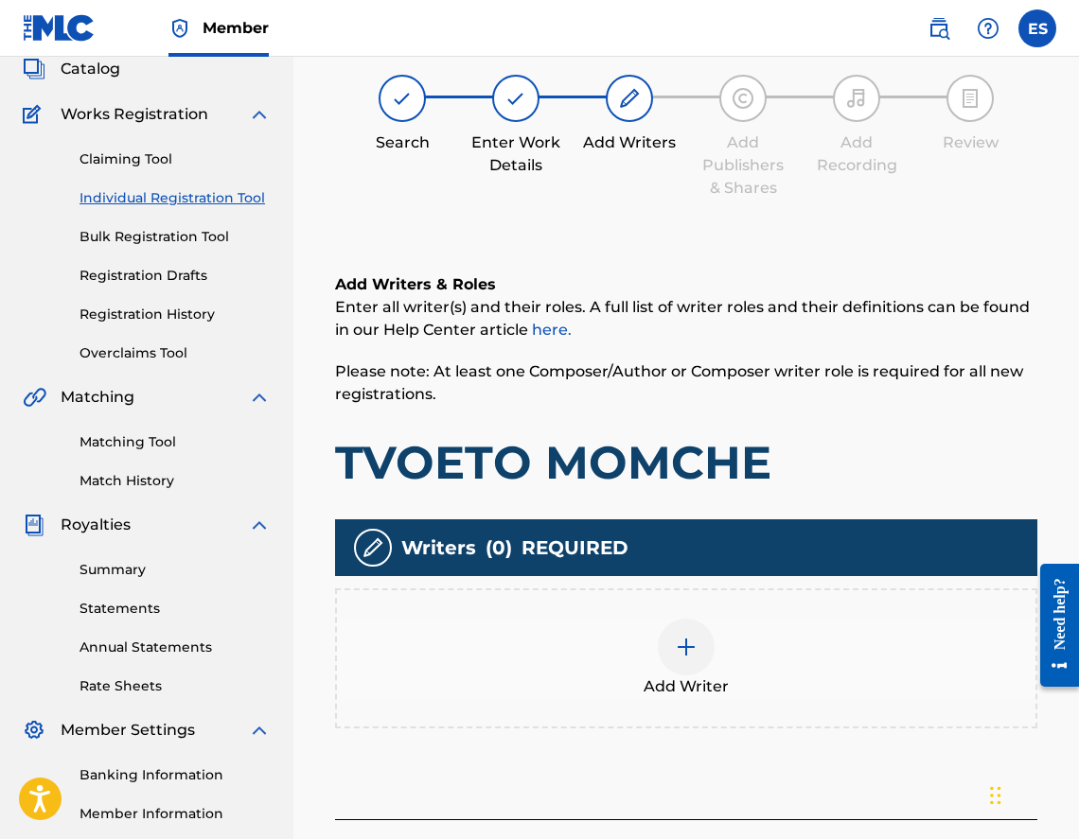
scroll to position [85, 0]
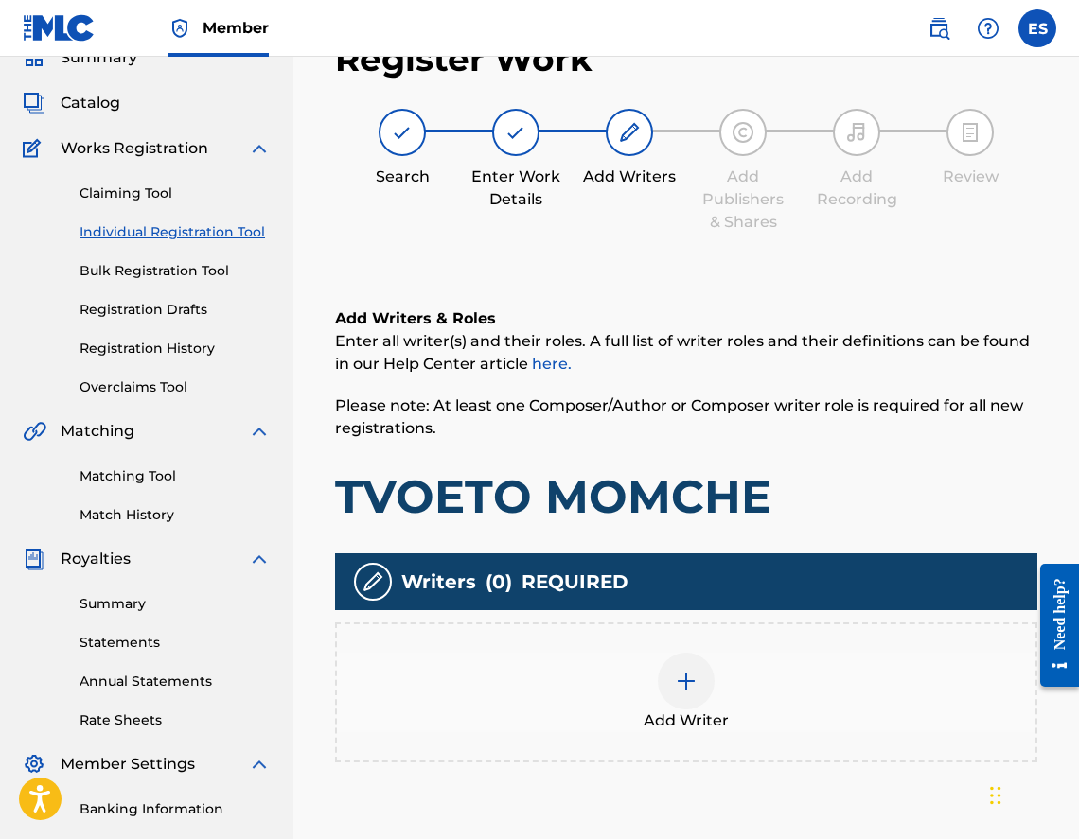
click at [831, 646] on div "Add Writer" at bounding box center [686, 693] width 702 height 140
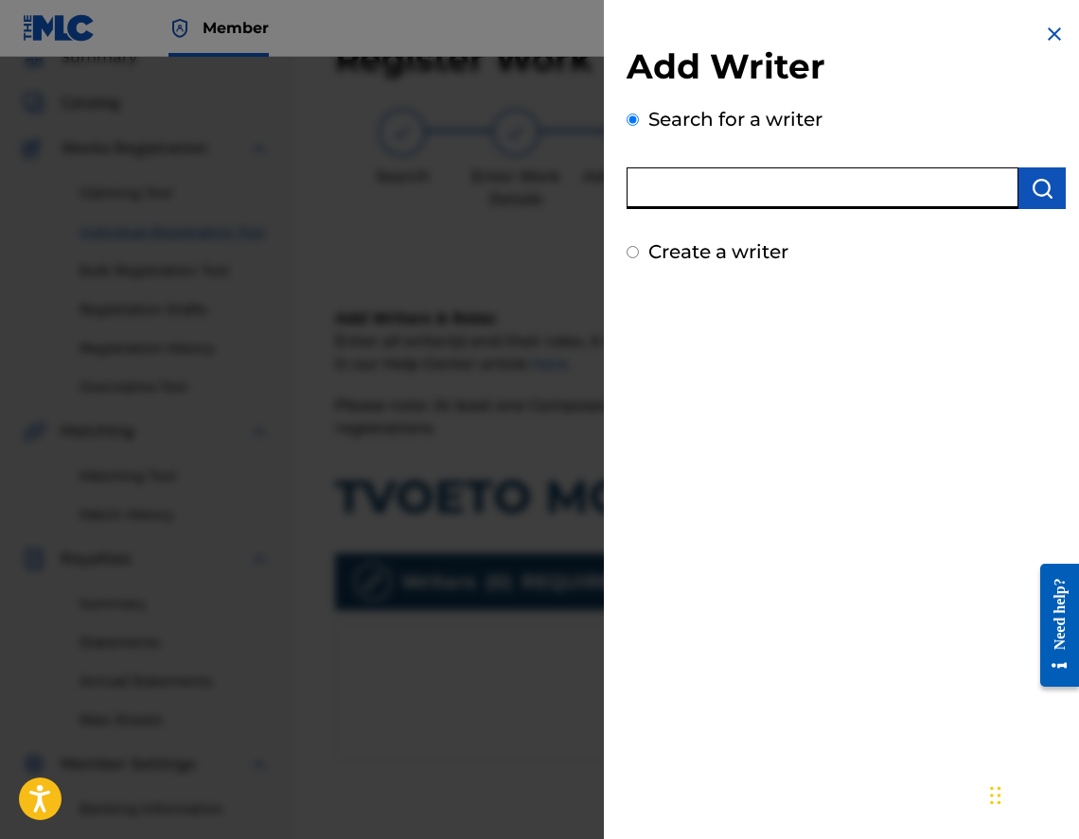
paste input "00473356148"
type input "00473356148"
click at [1051, 182] on button "submit" at bounding box center [1041, 189] width 47 height 42
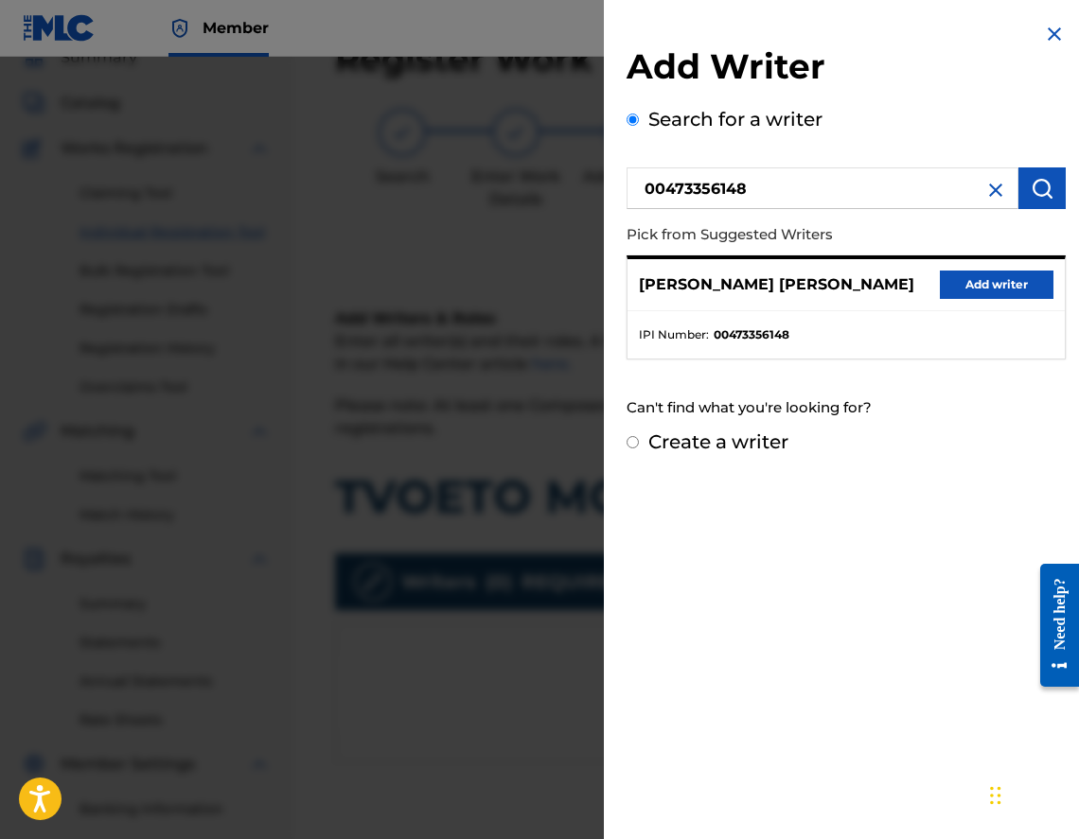
click at [1010, 287] on button "Add writer" at bounding box center [997, 285] width 114 height 28
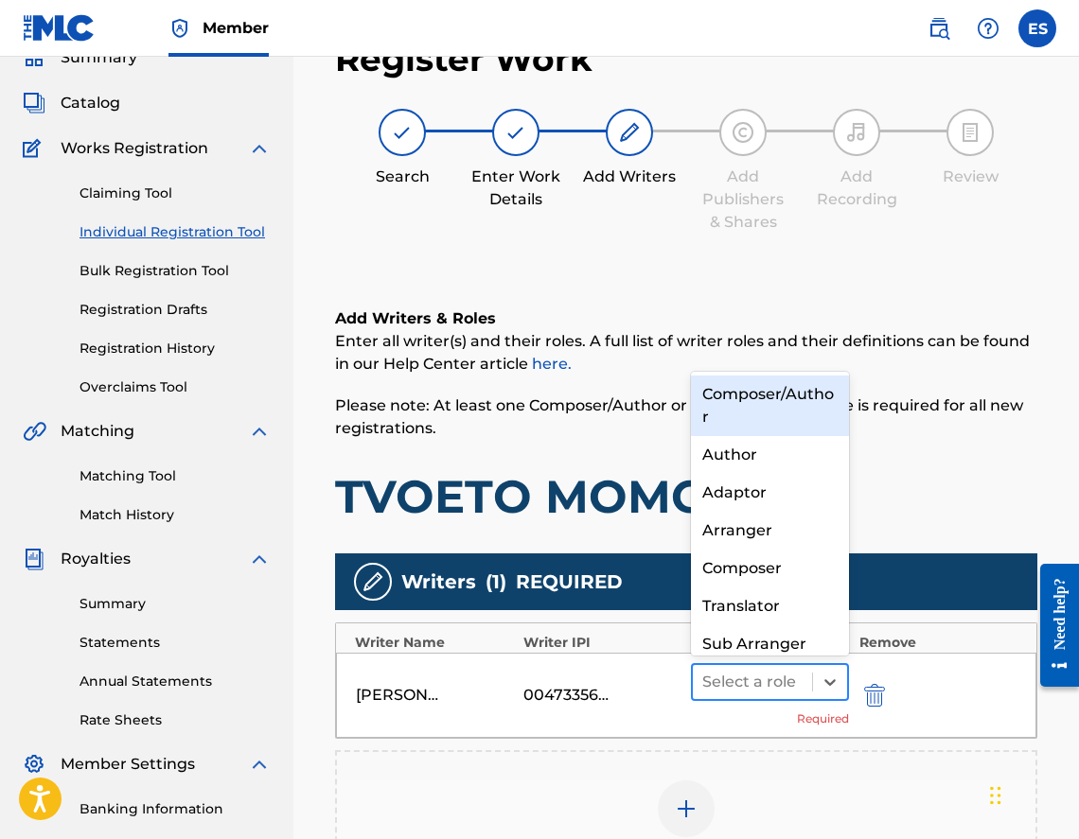
click at [750, 683] on div at bounding box center [752, 682] width 100 height 26
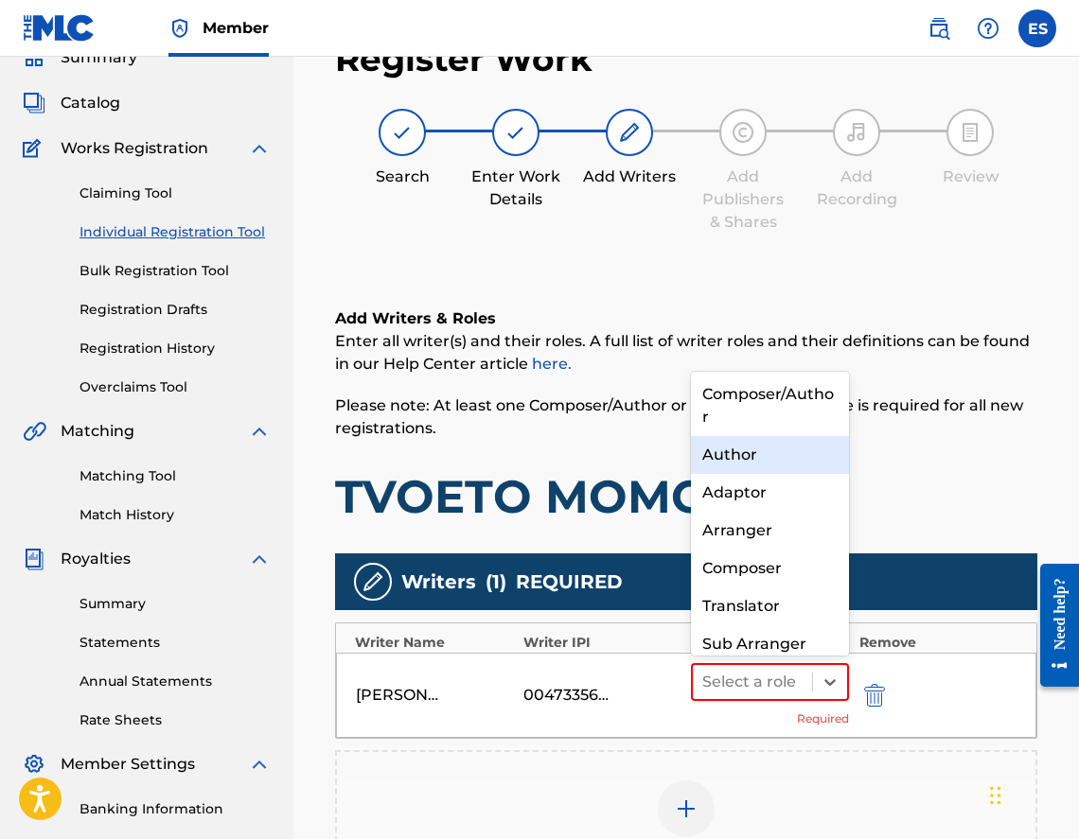
click at [818, 461] on div "Author" at bounding box center [770, 455] width 158 height 38
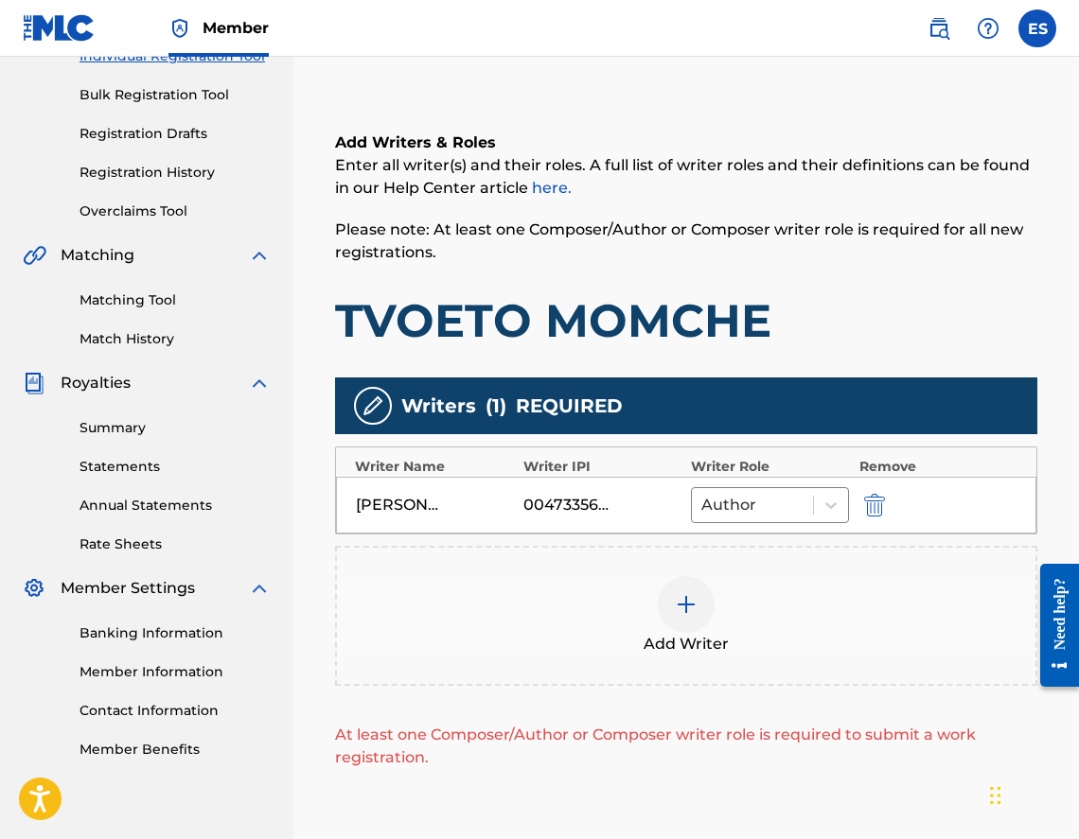
scroll to position [459, 0]
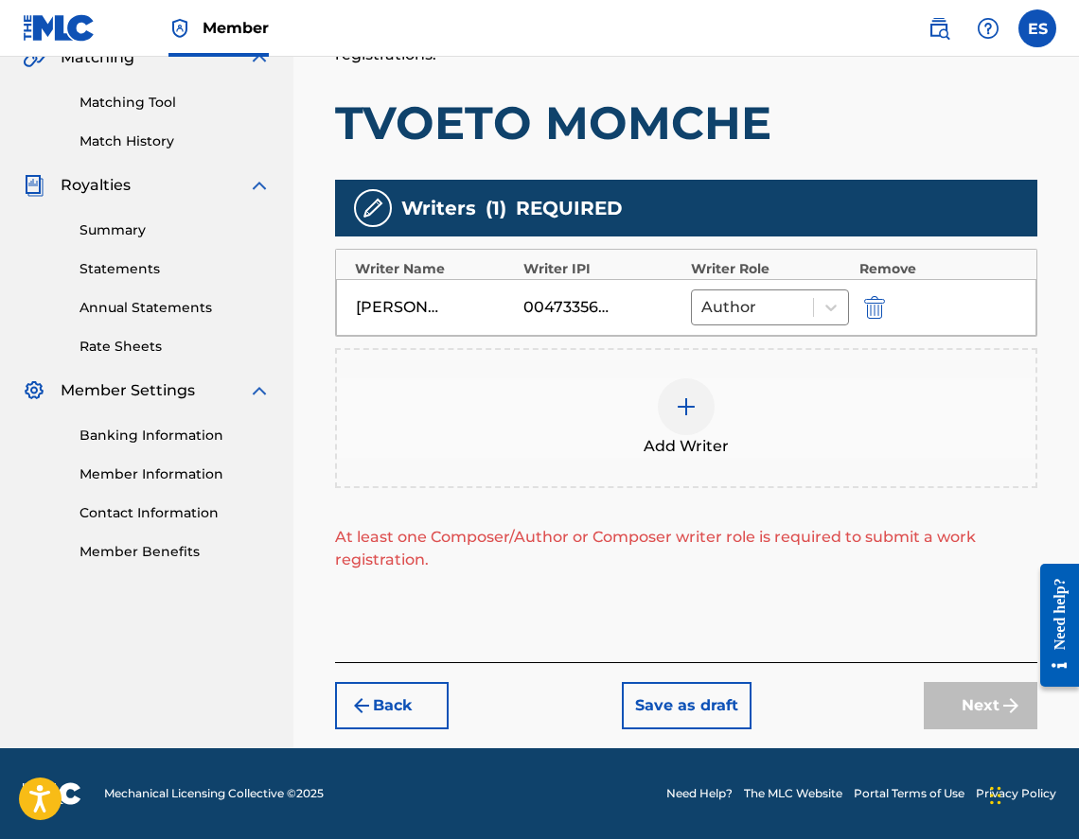
click at [785, 437] on div "Add Writer" at bounding box center [686, 418] width 698 height 79
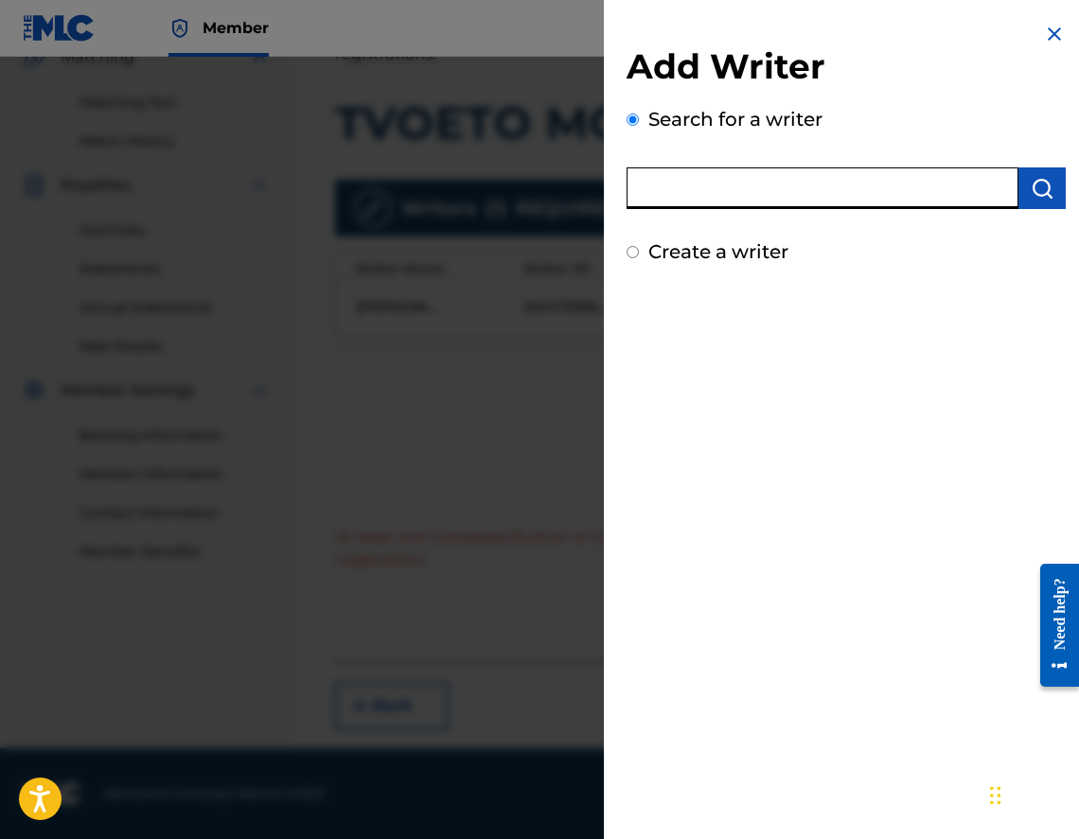
paste input "00597490788"
type input "00597490788"
click at [1043, 171] on button "submit" at bounding box center [1041, 189] width 47 height 42
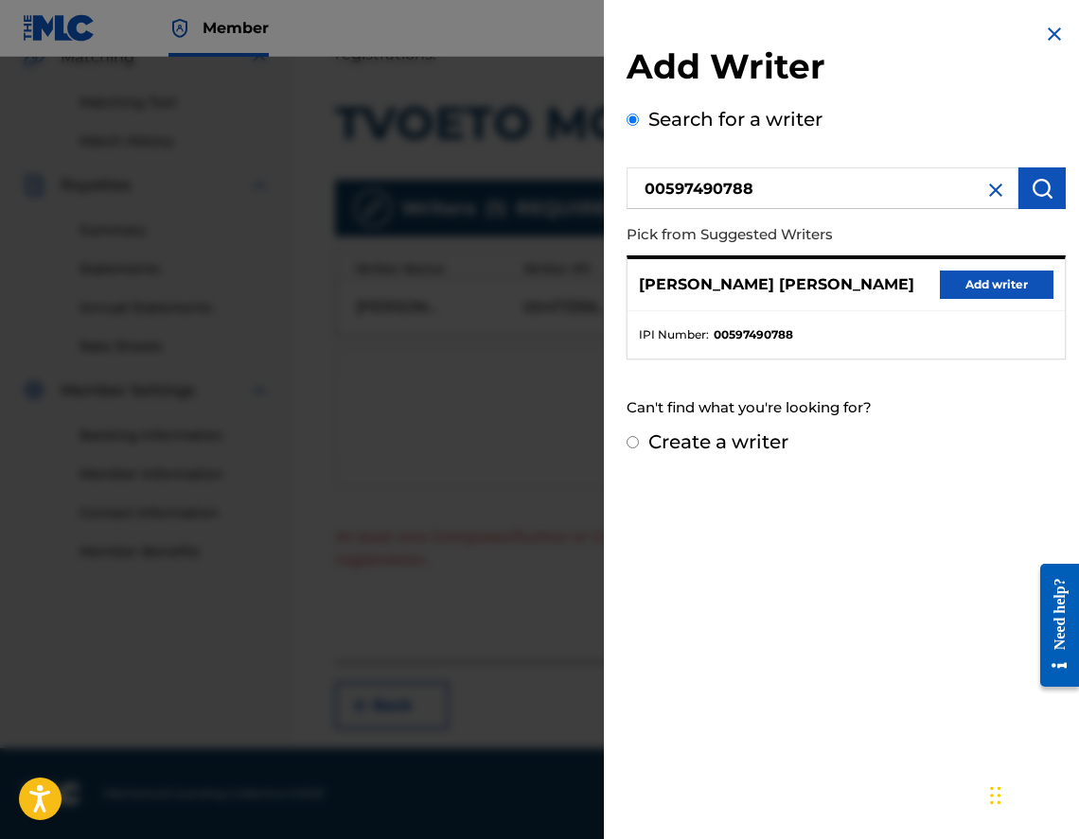
click at [999, 290] on button "Add writer" at bounding box center [997, 285] width 114 height 28
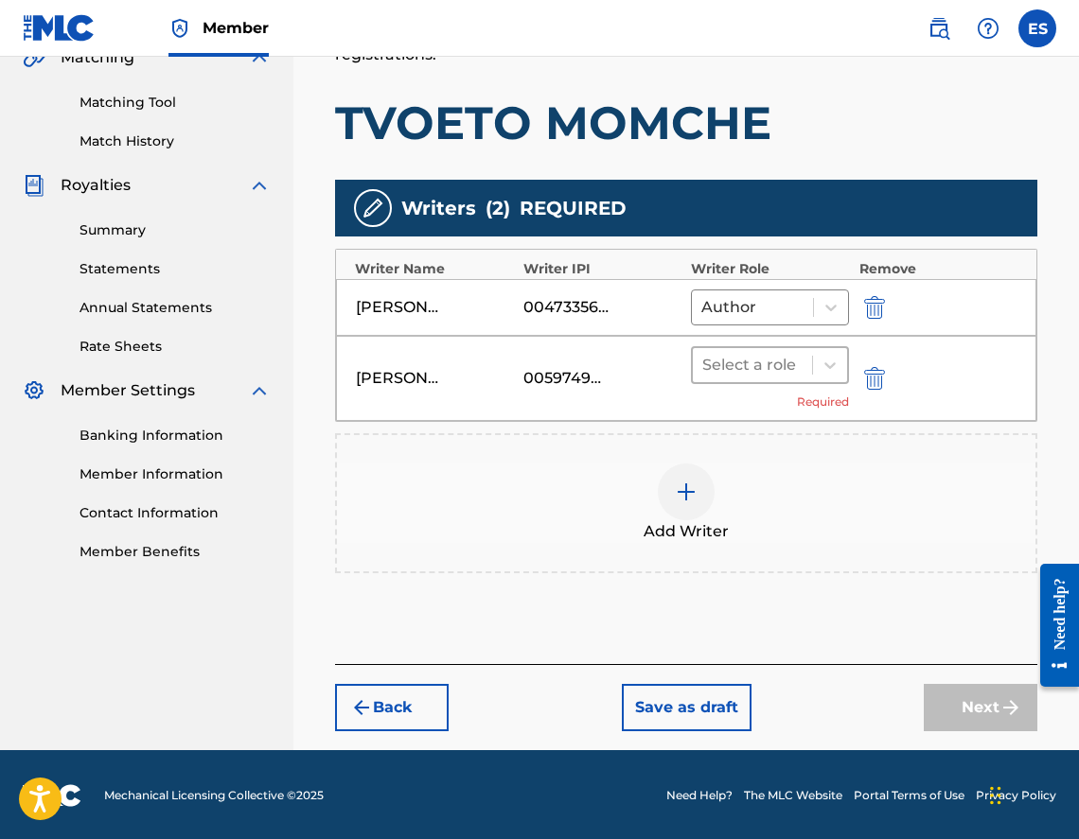
click at [773, 362] on div at bounding box center [752, 365] width 100 height 26
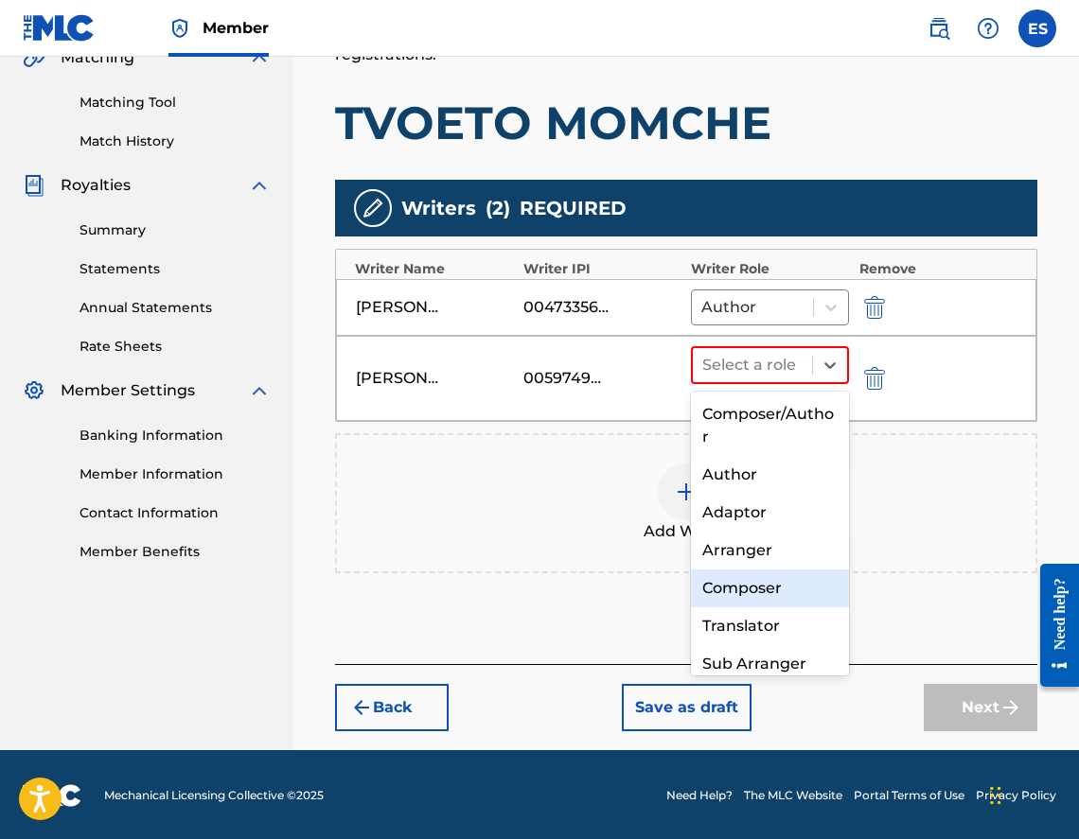
click at [776, 576] on div "Composer" at bounding box center [770, 589] width 158 height 38
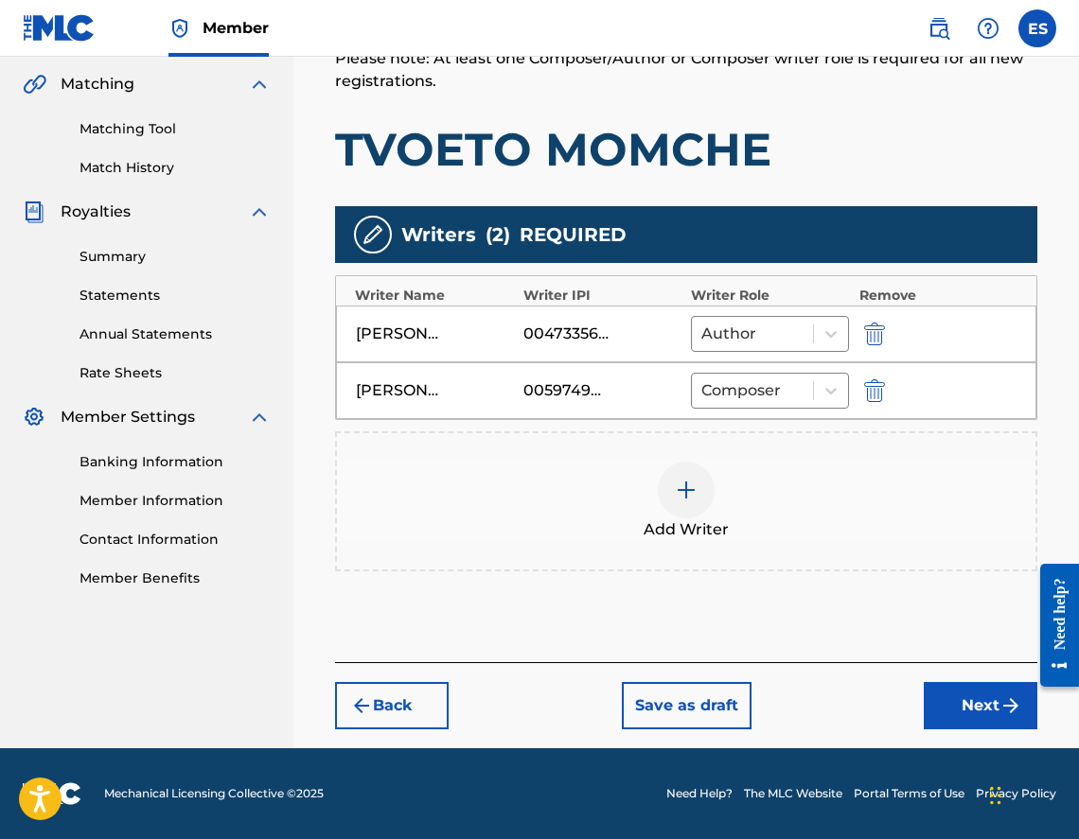
click at [943, 708] on button "Next" at bounding box center [981, 705] width 114 height 47
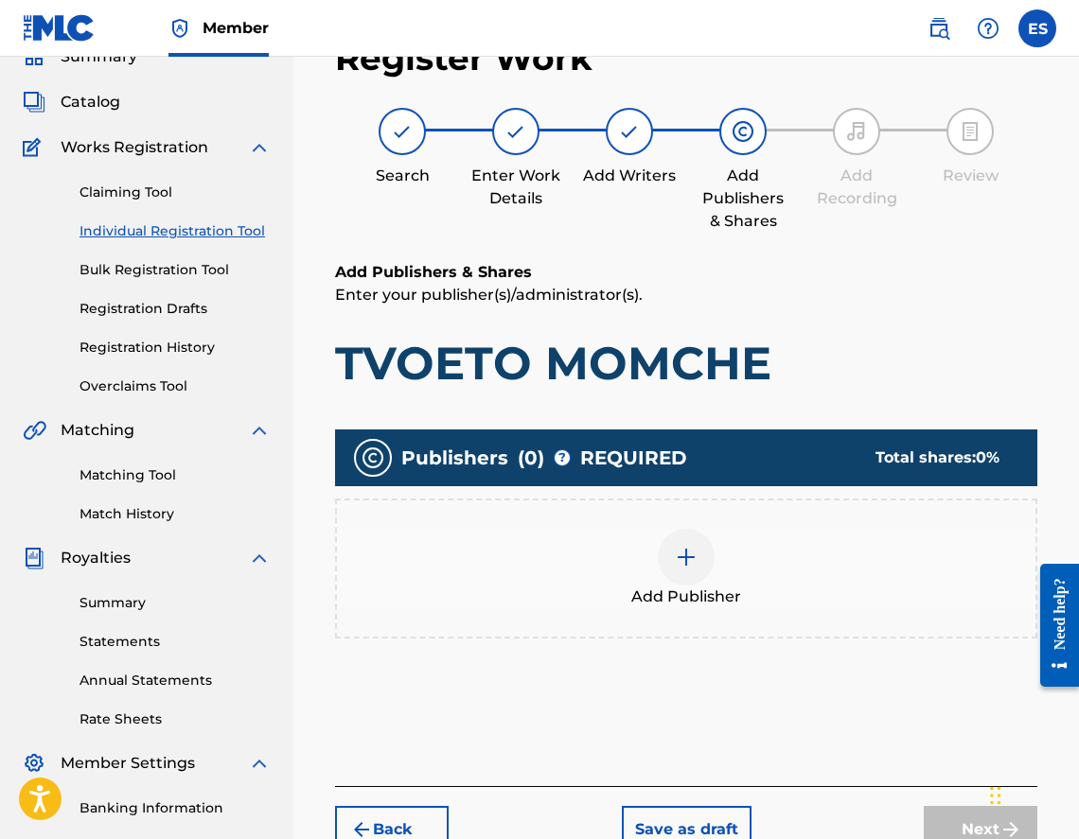
scroll to position [85, 0]
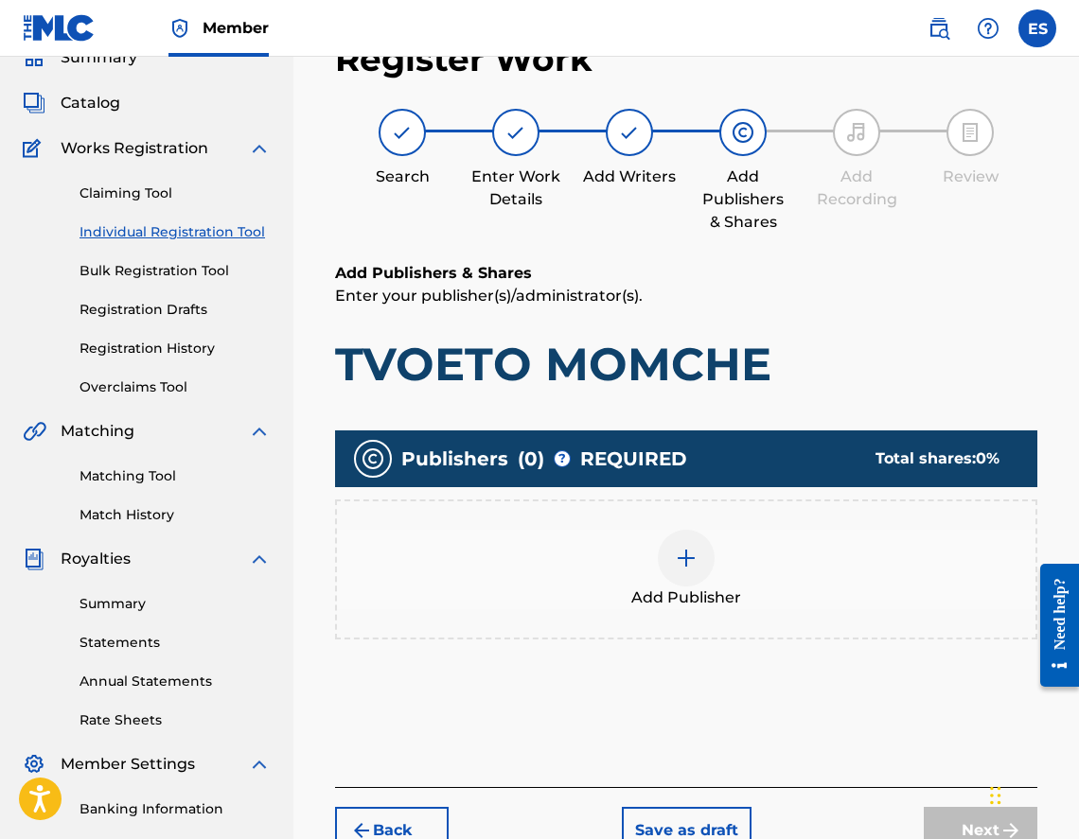
click at [812, 627] on div "Add Publisher" at bounding box center [686, 570] width 702 height 140
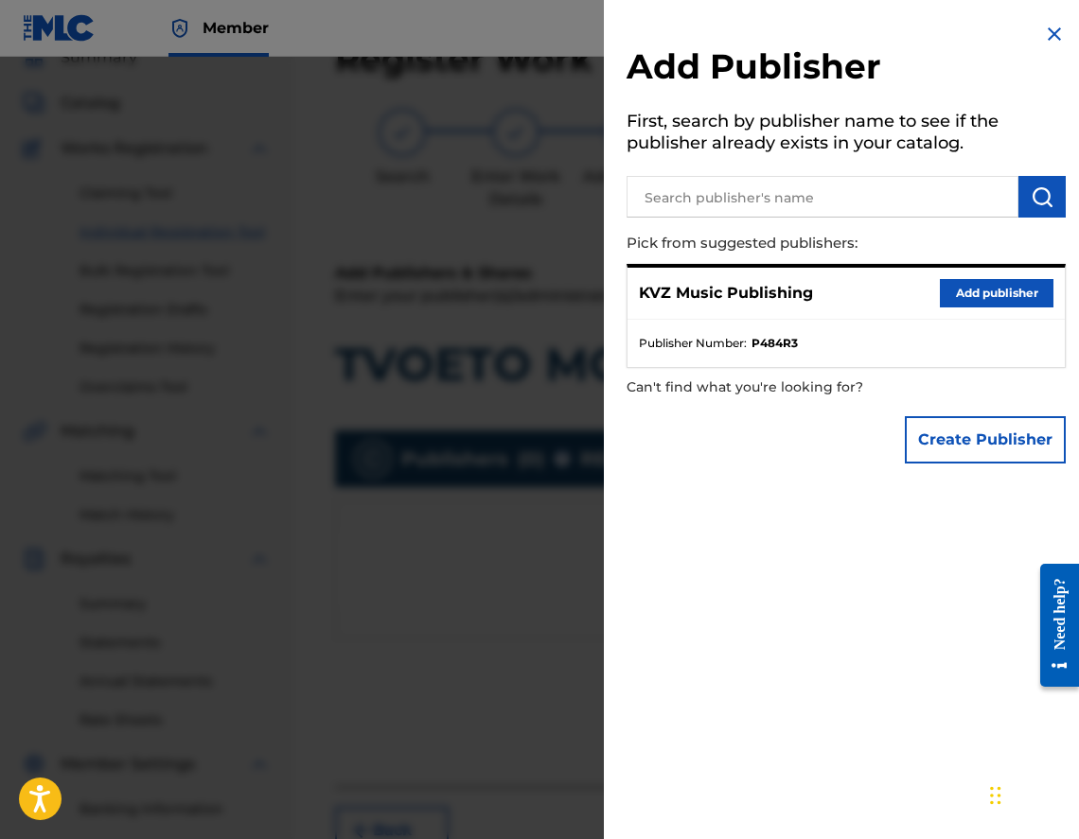
click at [1018, 291] on button "Add publisher" at bounding box center [997, 293] width 114 height 28
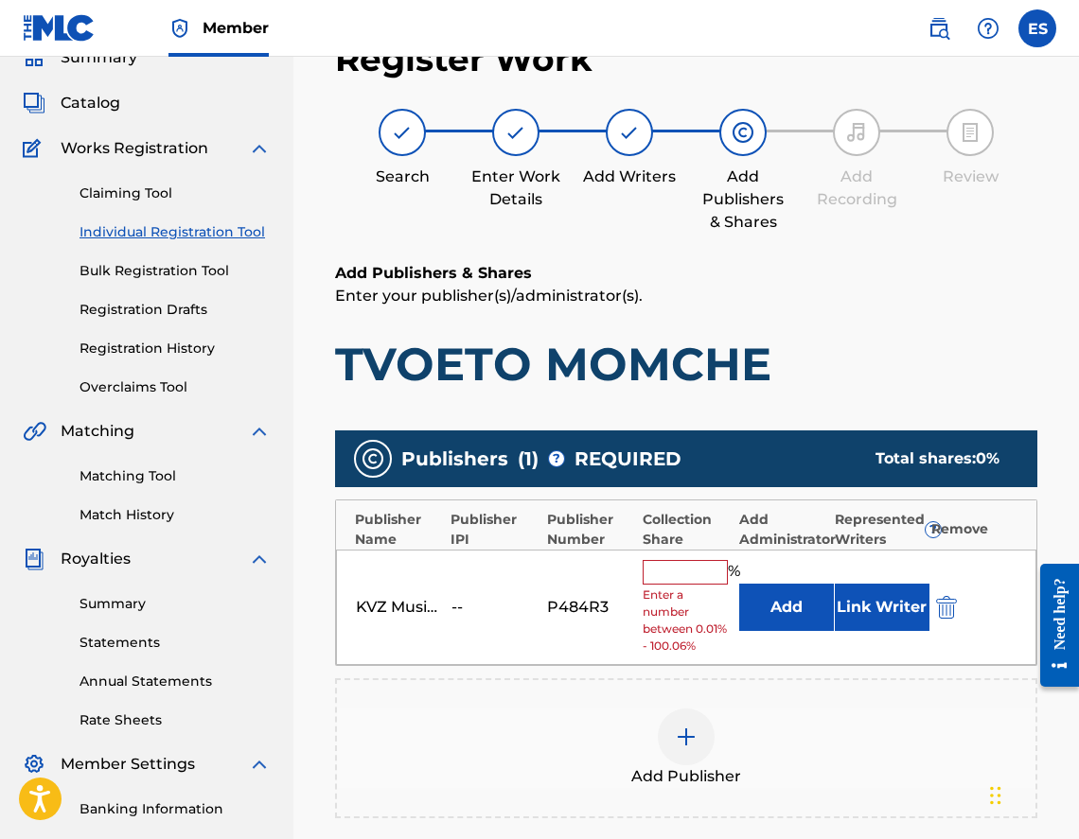
click at [657, 583] on input "text" at bounding box center [685, 572] width 85 height 25
type input "66.67"
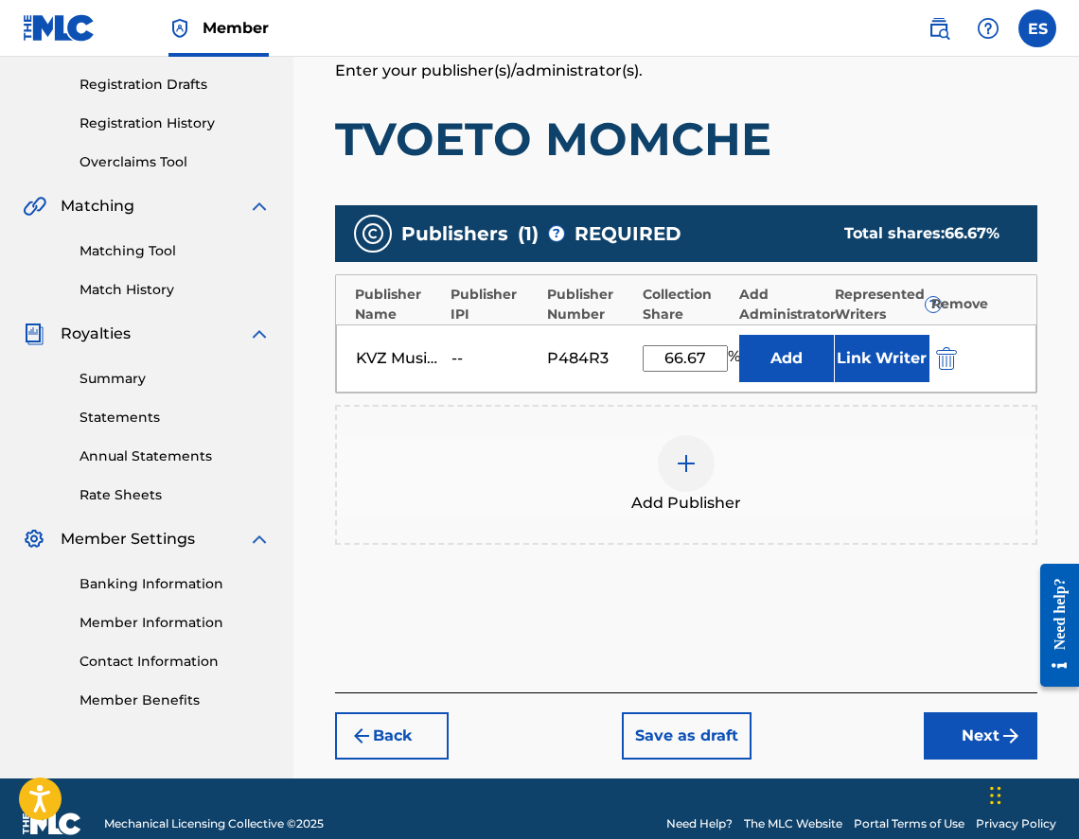
scroll to position [341, 0]
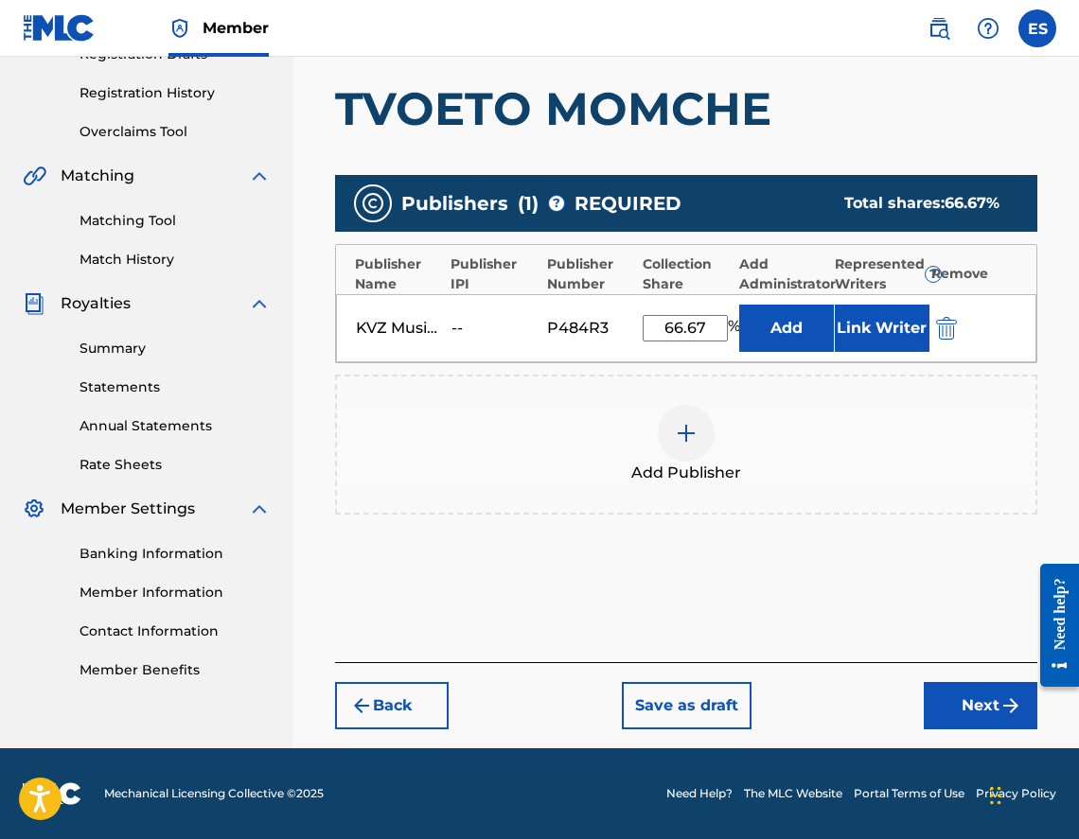
click at [962, 725] on button "Next" at bounding box center [981, 705] width 114 height 47
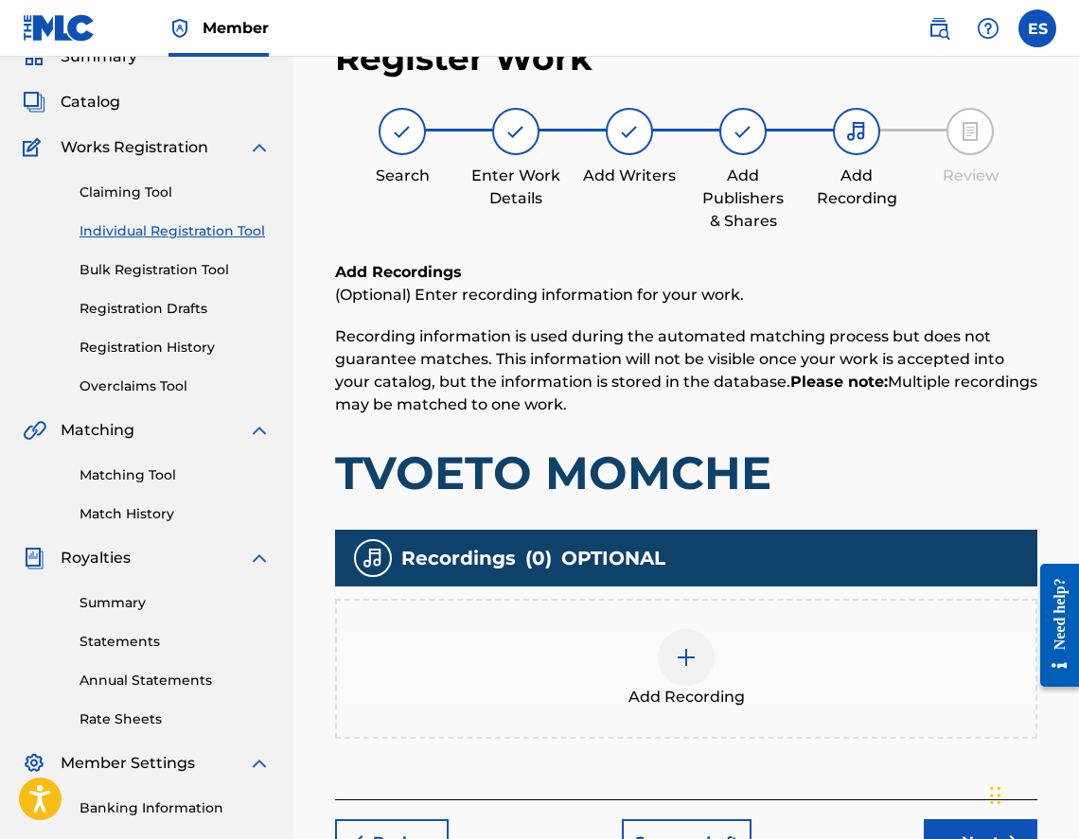
scroll to position [85, 0]
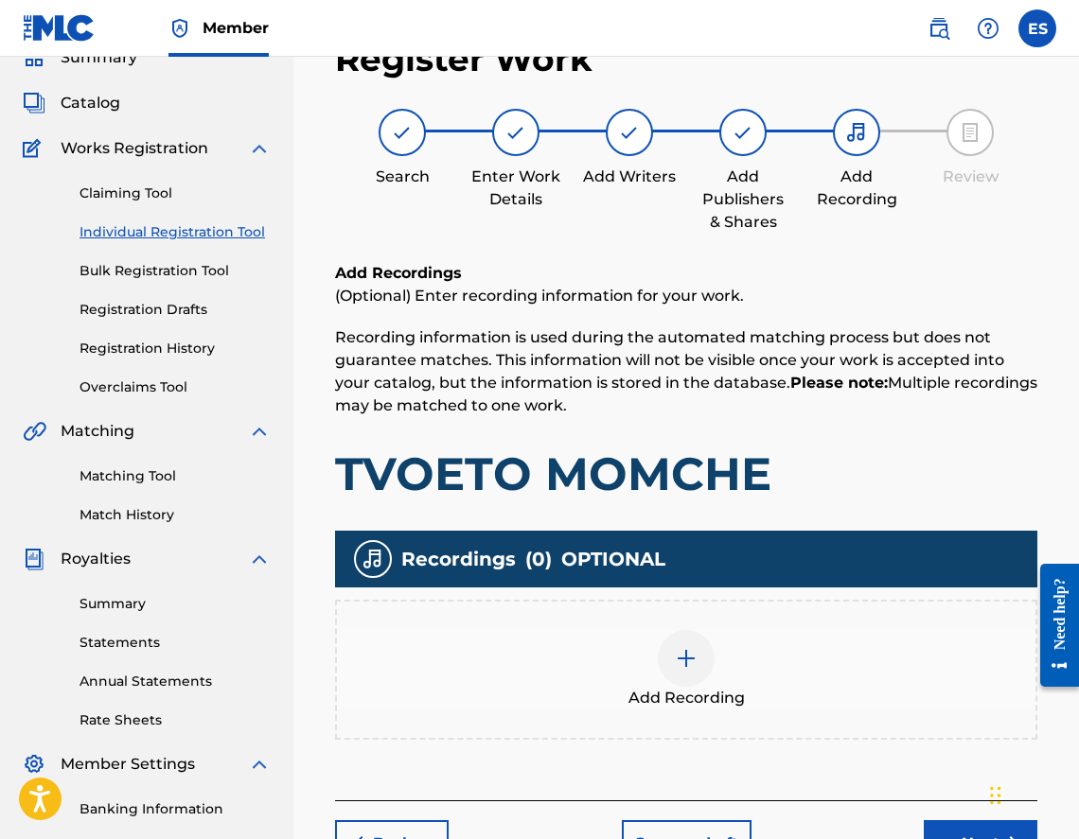
click at [752, 664] on div "Add Recording" at bounding box center [686, 669] width 698 height 79
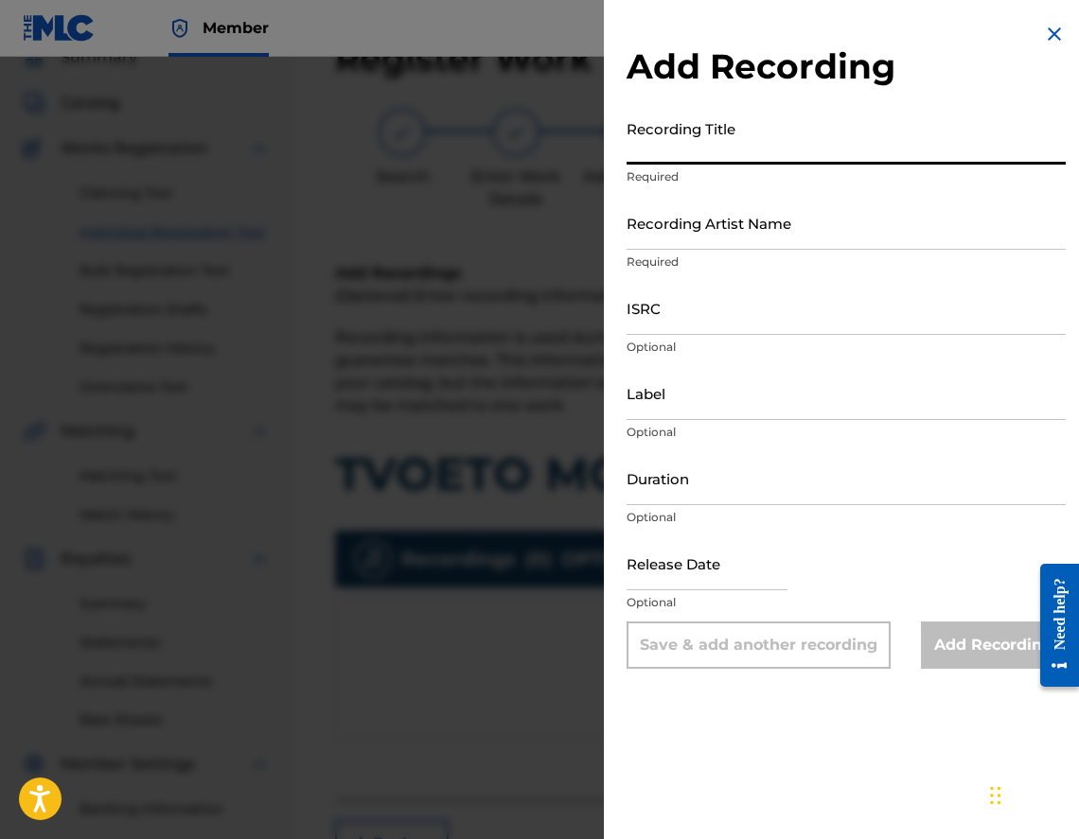
paste input "TVOETO MOMCHE"
type input "TVOETO MOMCHE"
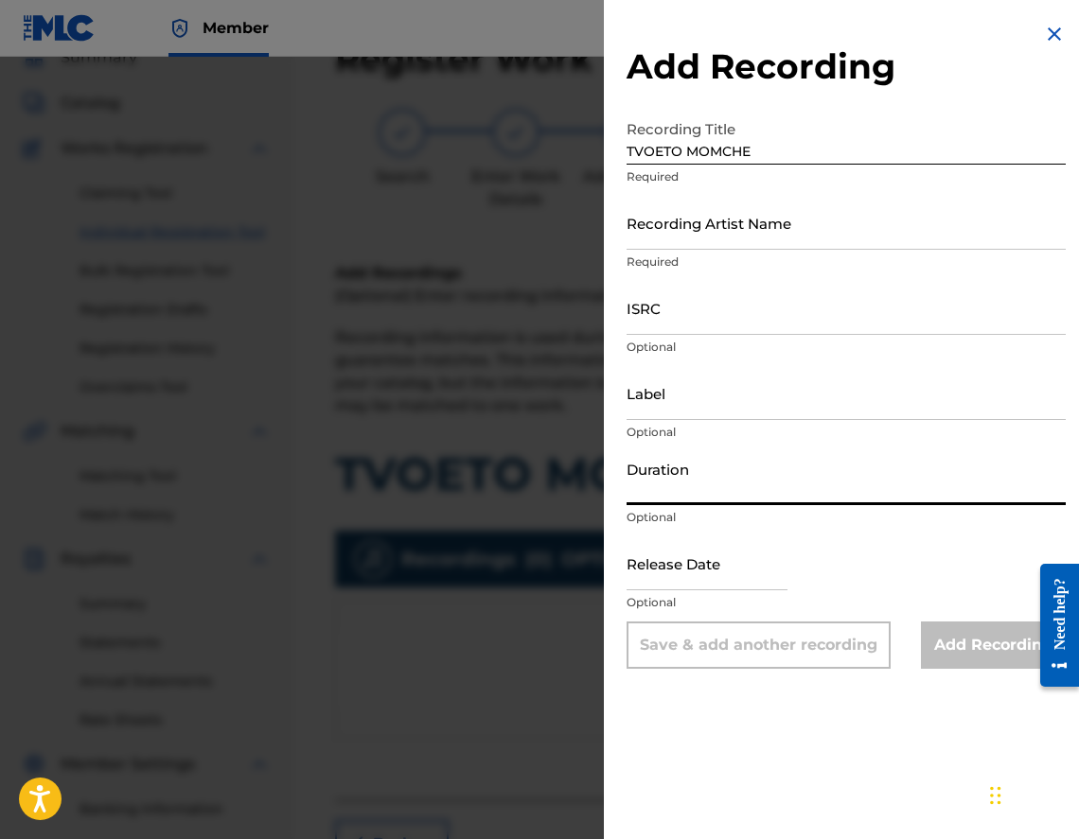
paste input "03:53"
type input "03:53"
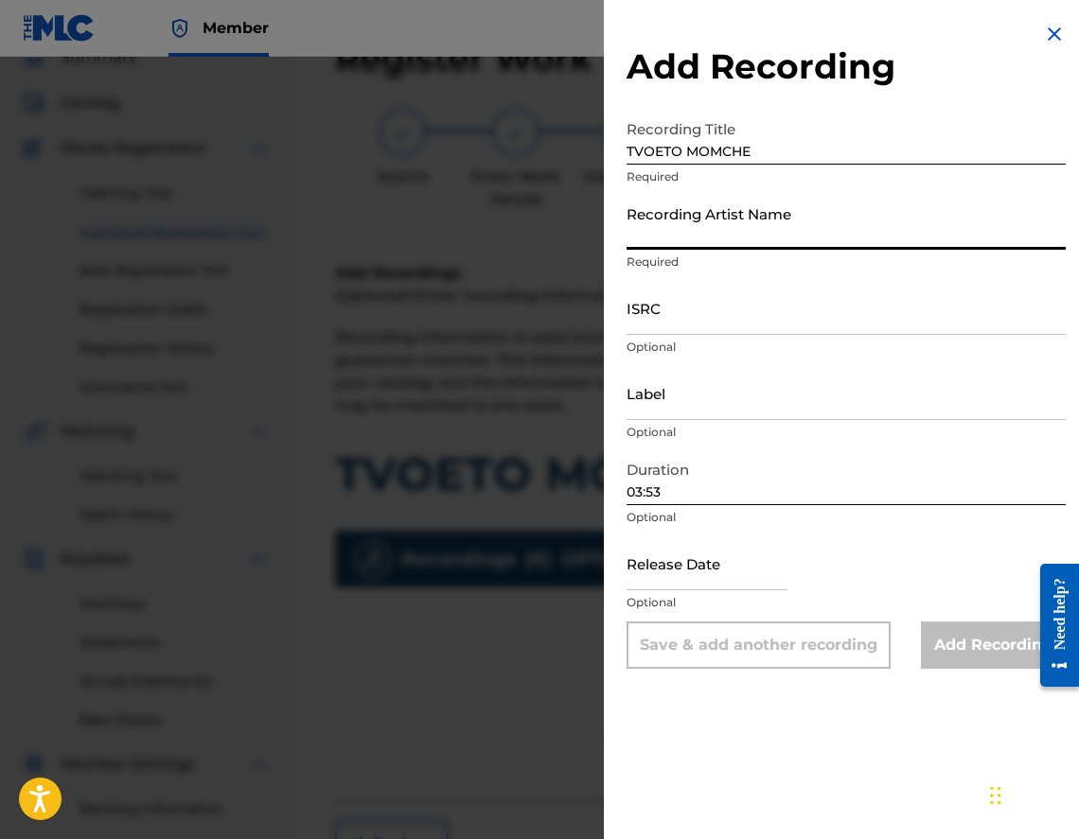
paste
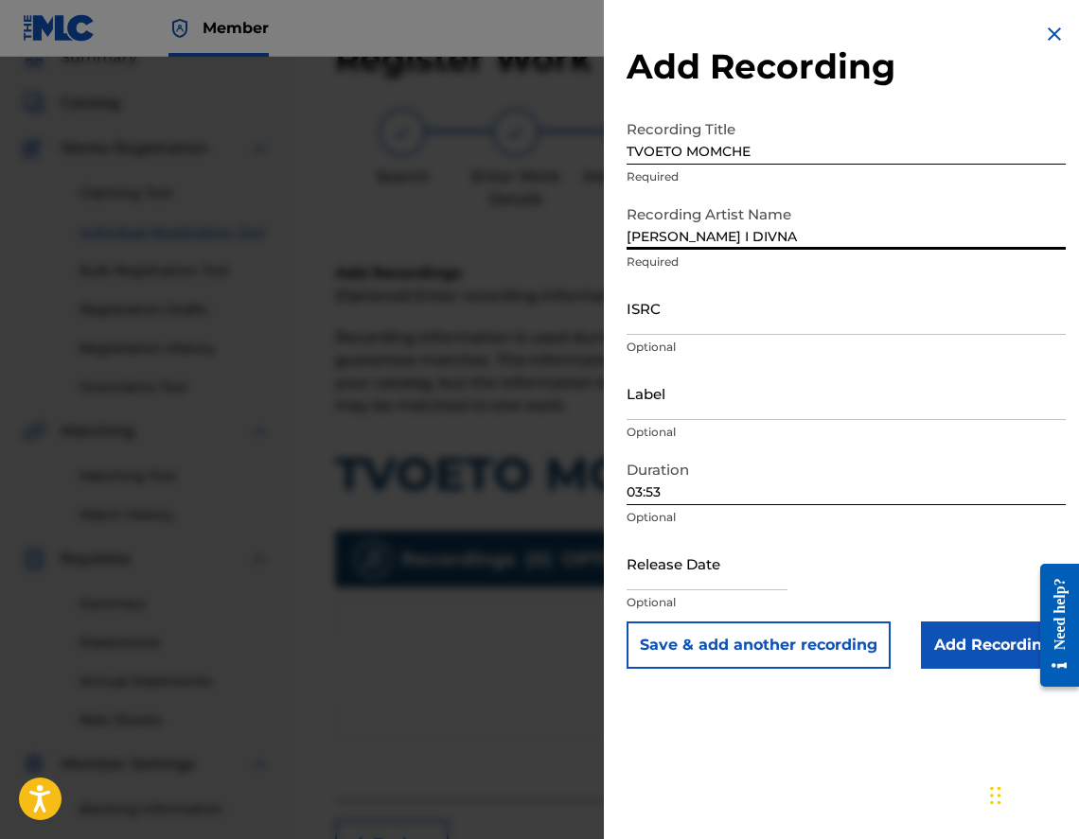
click at [821, 452] on input "03:53" at bounding box center [846, 478] width 439 height 54
click at [749, 236] on input "[PERSON_NAME] I DIVNA" at bounding box center [846, 223] width 439 height 54
type input "[PERSON_NAME] & DIVNA"
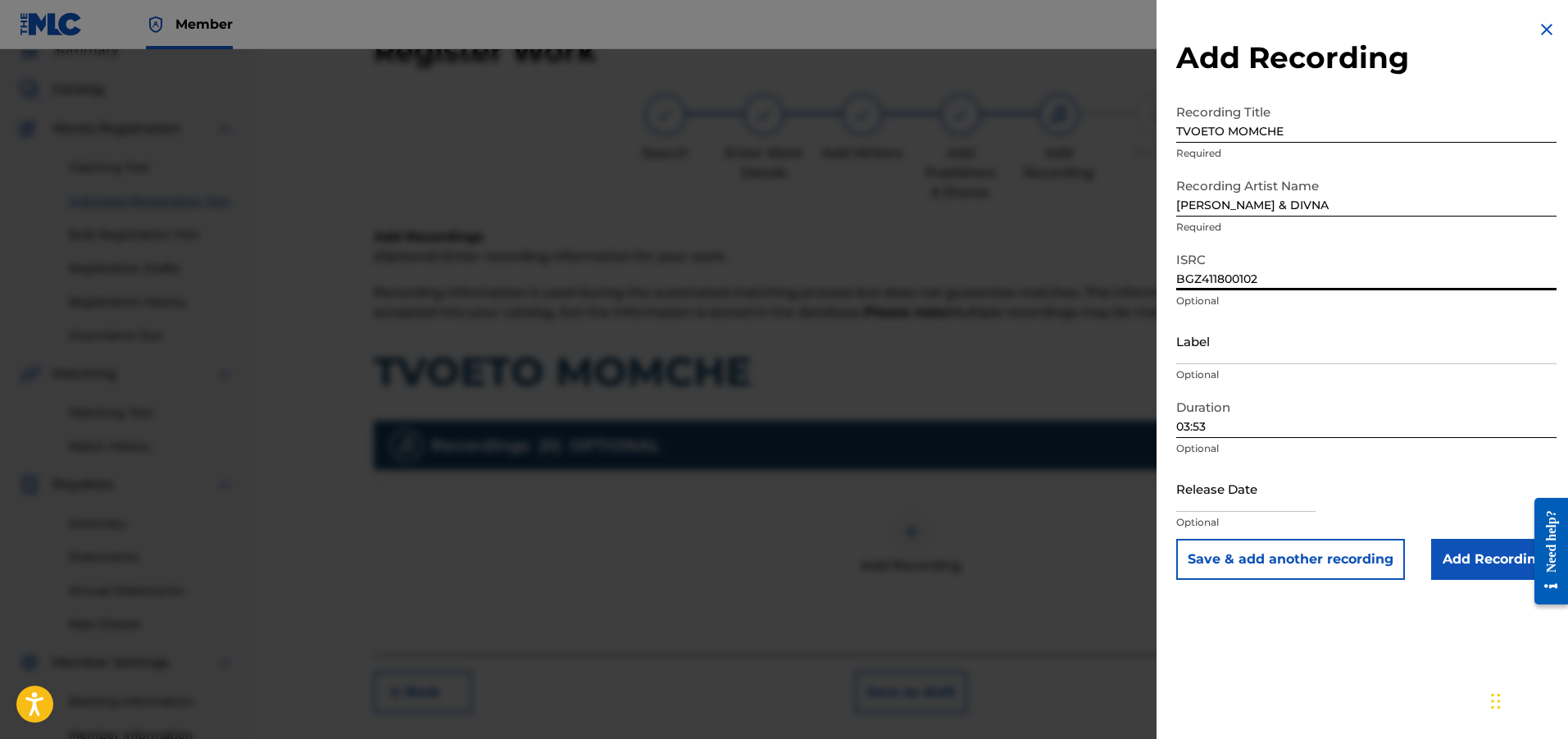
type input "BGZ411800102"
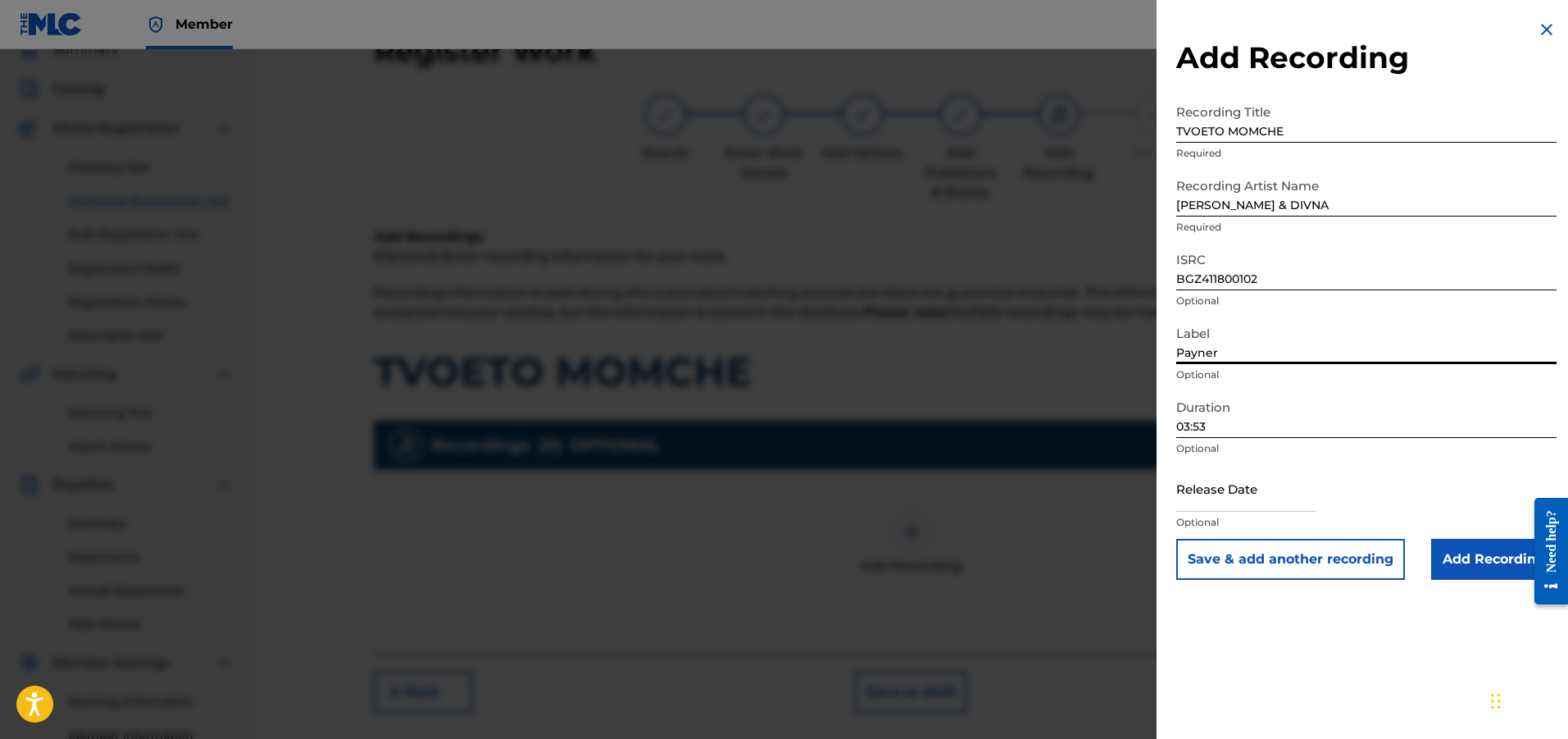
type input "Payner"
click at [1472, 557] on input "Add Recording" at bounding box center [1493, 559] width 126 height 41
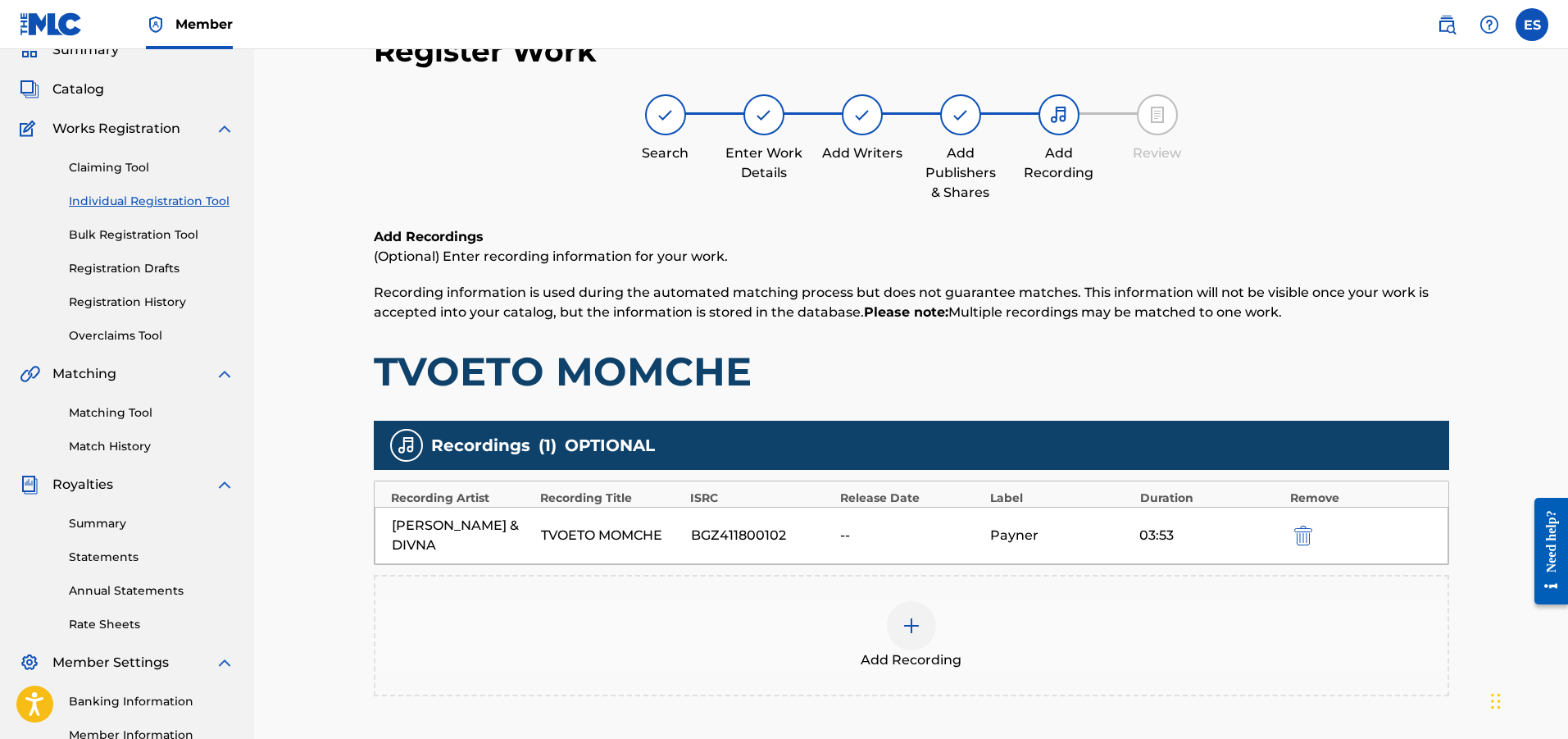
click at [897, 609] on div at bounding box center [911, 626] width 49 height 49
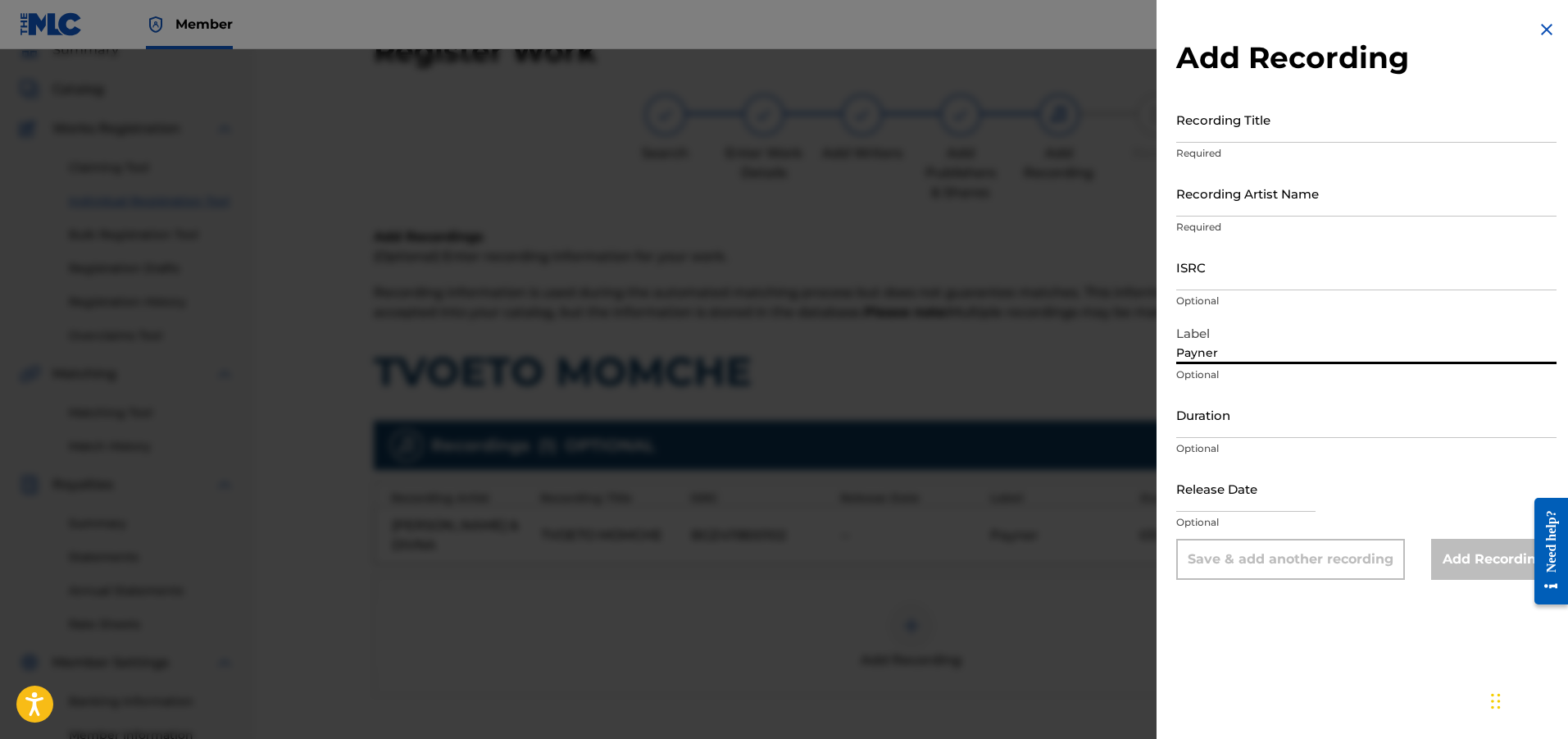
type input "Payner"
type input "BGA261856901"
type input "03:53"
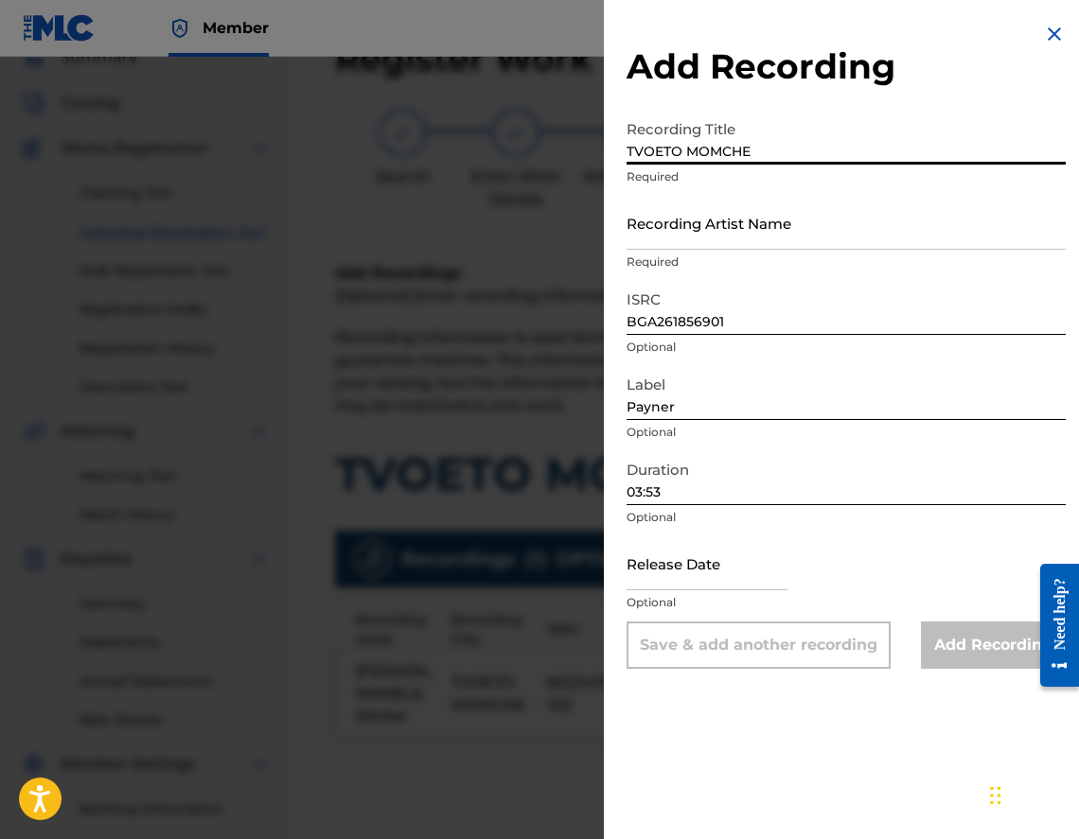
type input "TVOETO MOMCHE"
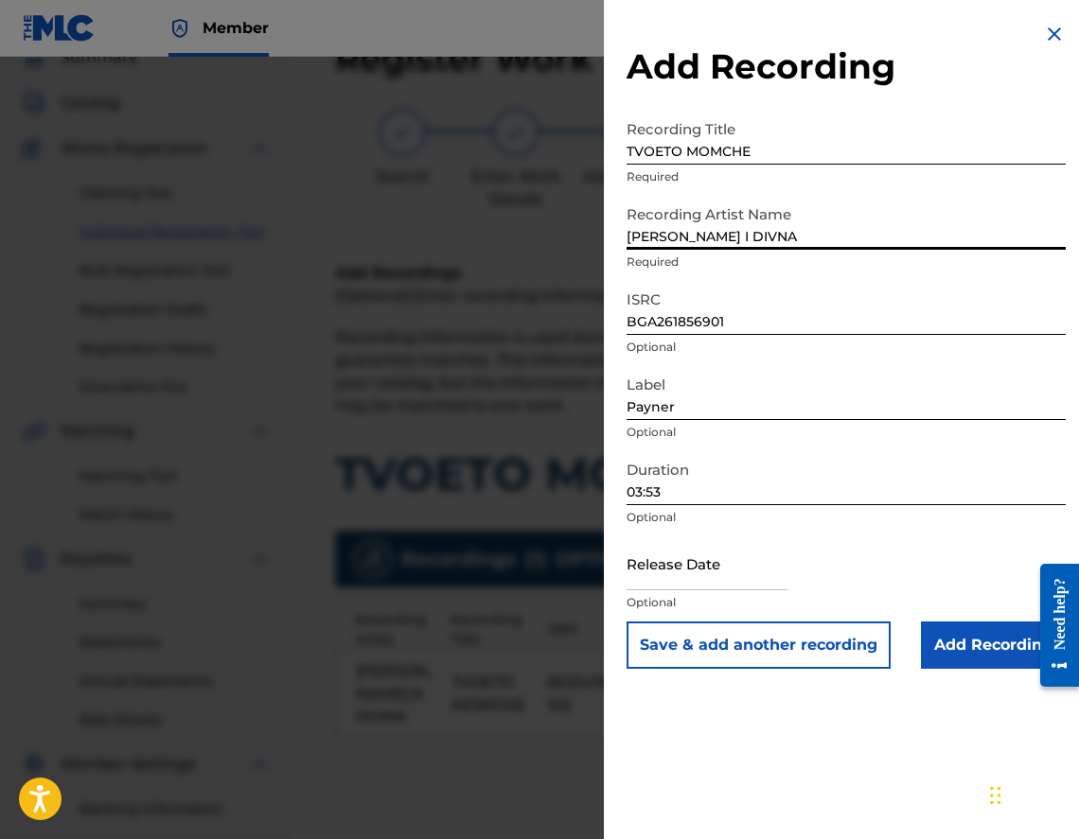
click at [750, 233] on input "[PERSON_NAME] I DIVNA" at bounding box center [846, 223] width 439 height 54
type input "[PERSON_NAME] & DIVNA"
click at [969, 649] on input "Add Recording" at bounding box center [993, 645] width 145 height 47
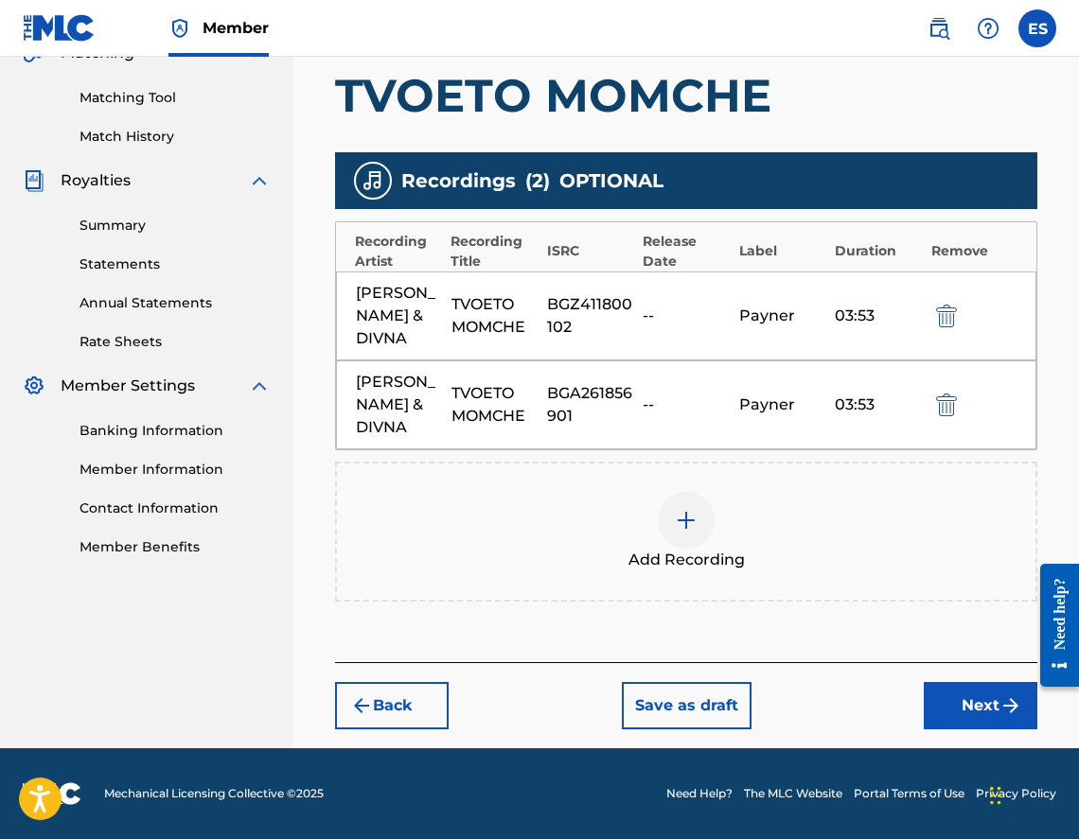
click at [937, 693] on button "Next" at bounding box center [981, 705] width 114 height 47
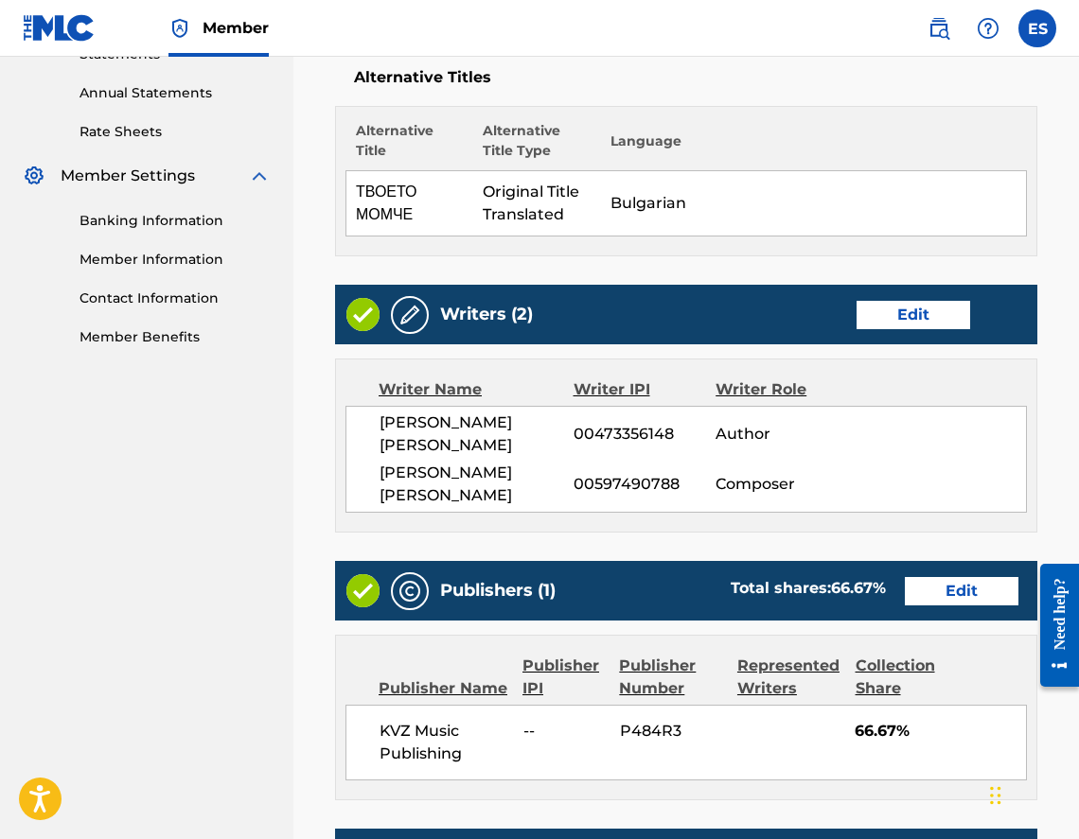
scroll to position [669, 0]
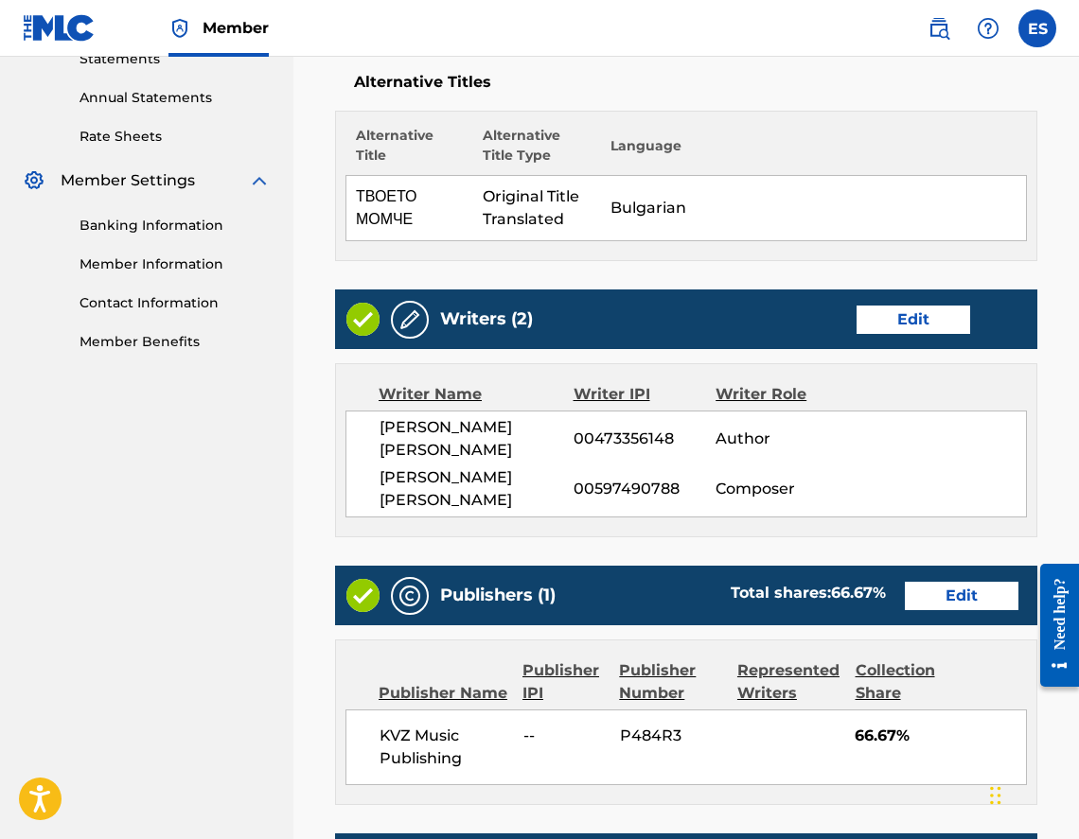
click at [953, 606] on button "Edit" at bounding box center [962, 596] width 114 height 28
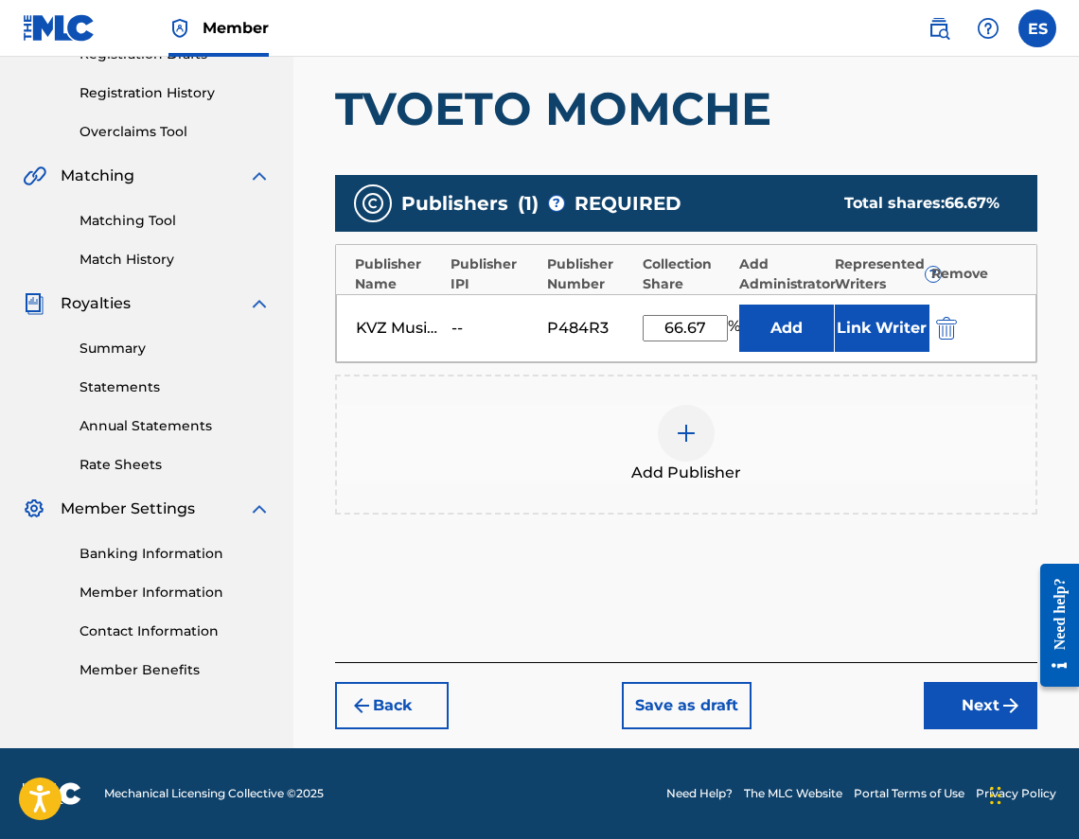
click at [667, 313] on div "KVZ Music Publishing -- P484R3 66.67 % Add Link Writer" at bounding box center [686, 328] width 700 height 68
click at [663, 324] on input "66.67" at bounding box center [685, 328] width 85 height 26
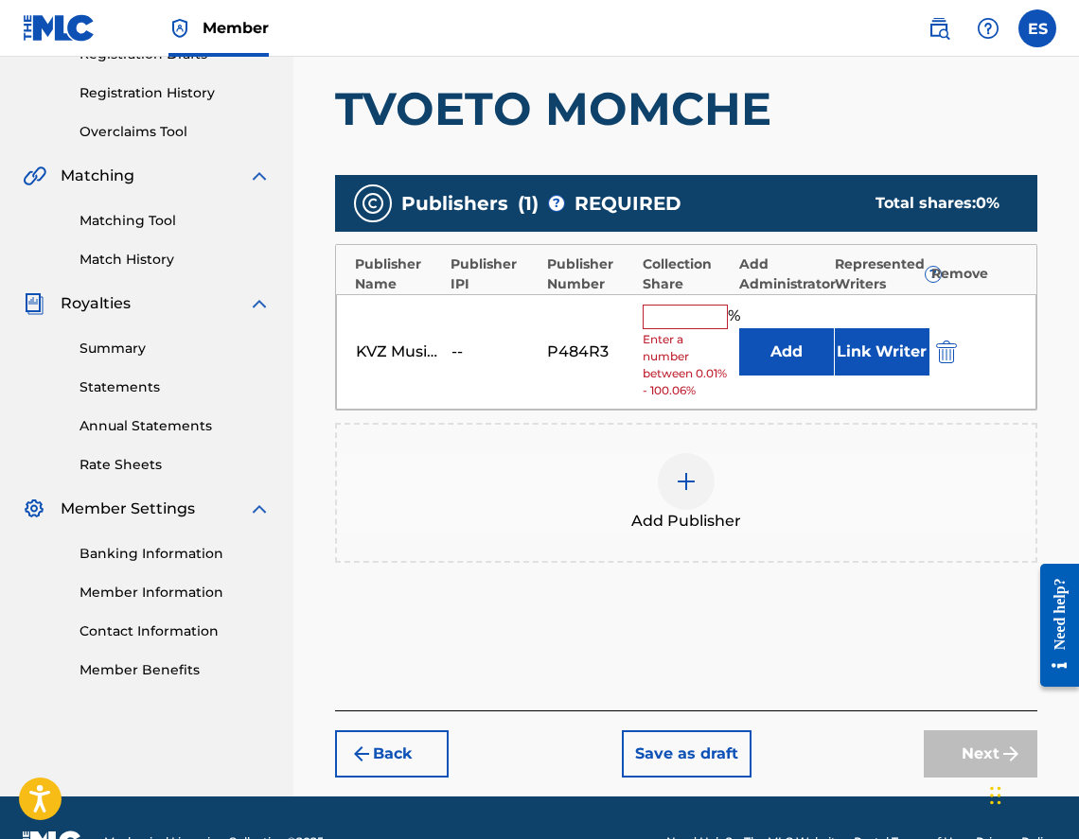
click at [675, 329] on div "% Enter a number between 0.01% - 100.06%" at bounding box center [686, 353] width 86 height 96
click at [675, 324] on input "text" at bounding box center [685, 317] width 85 height 25
type input "33.33"
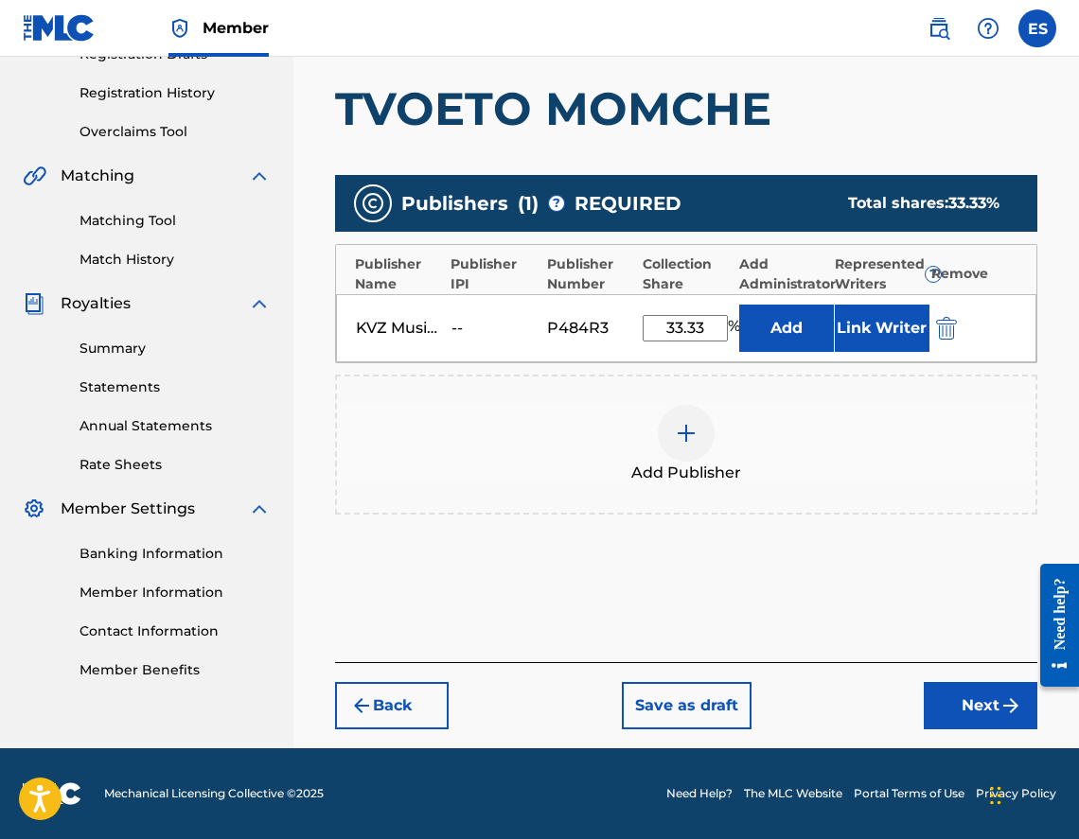
click at [951, 709] on button "Next" at bounding box center [981, 705] width 114 height 47
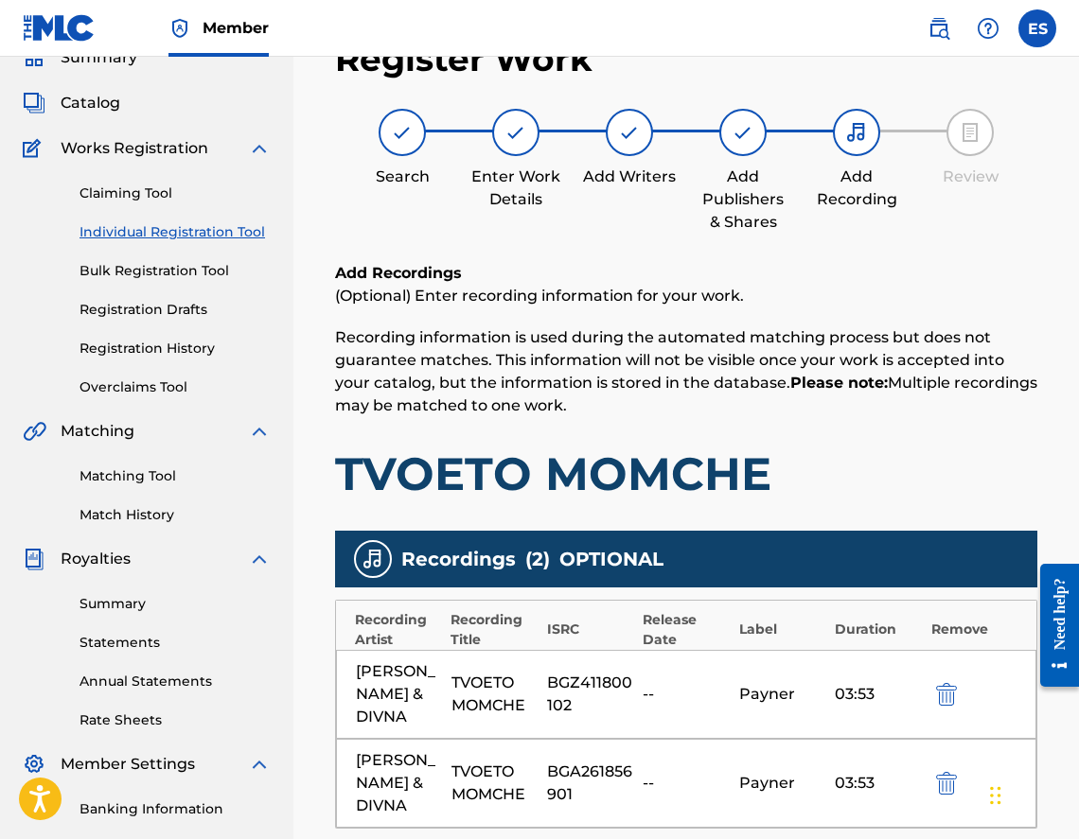
scroll to position [464, 0]
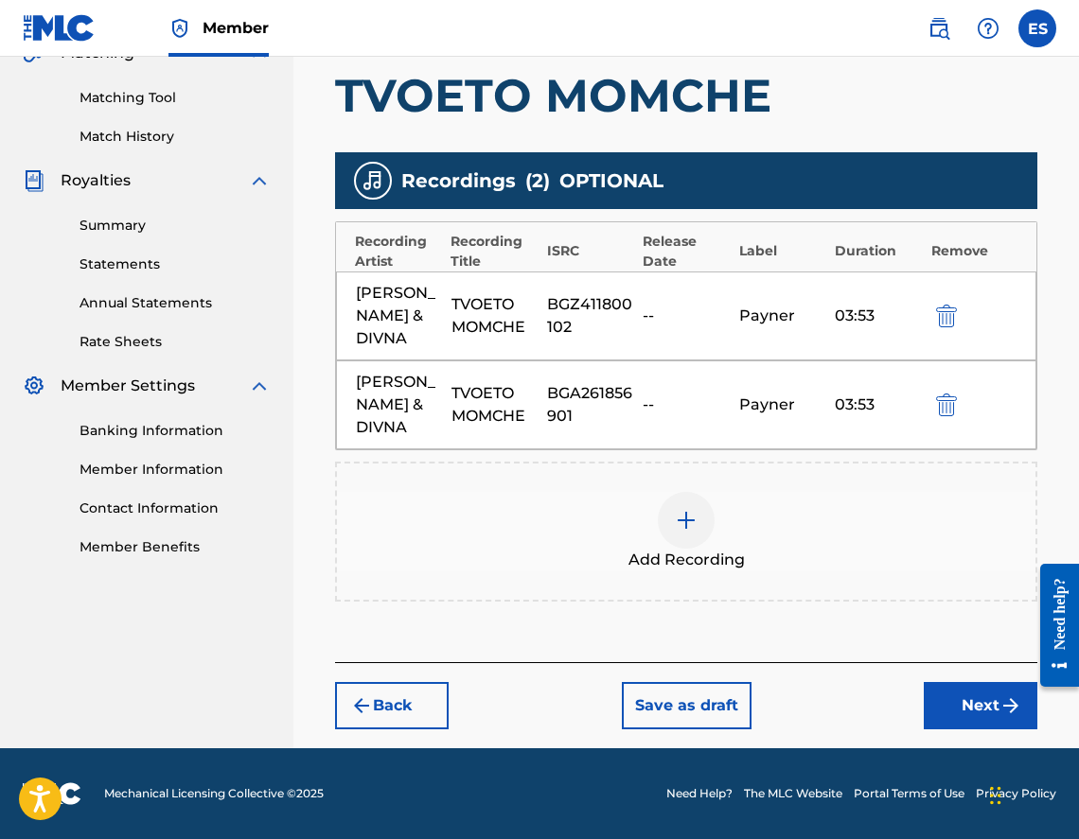
click at [946, 691] on button "Next" at bounding box center [981, 705] width 114 height 47
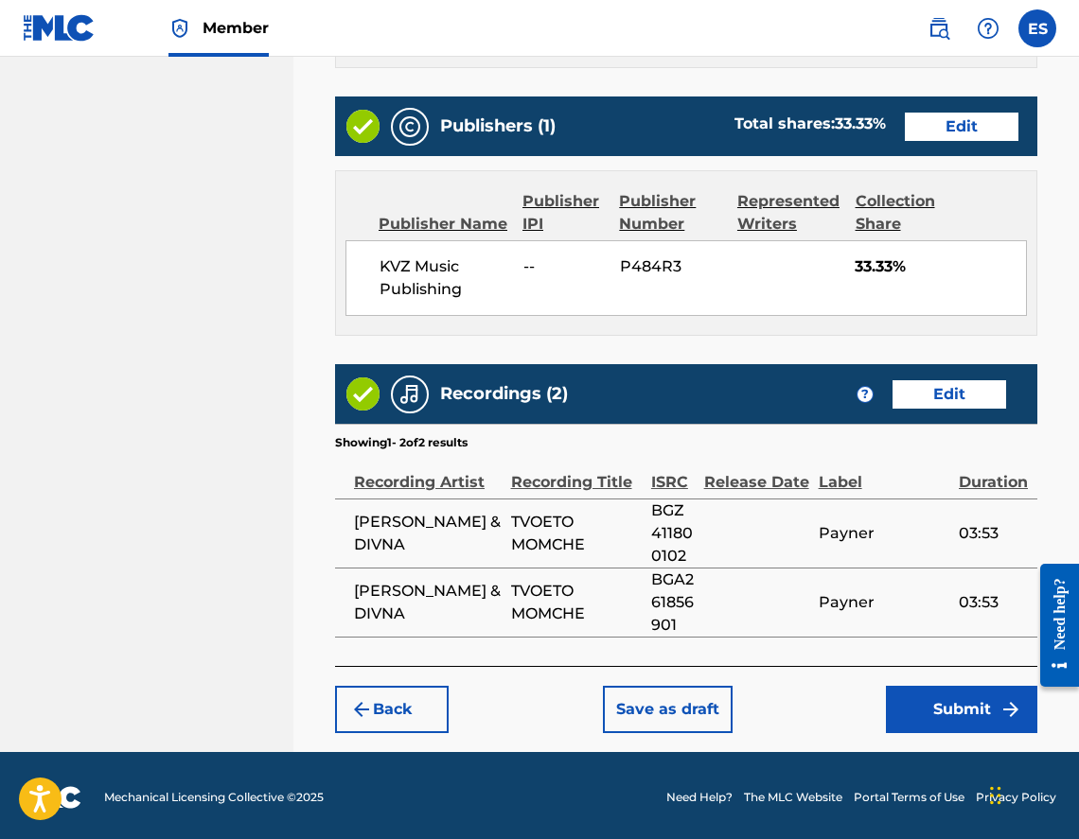
scroll to position [1142, 0]
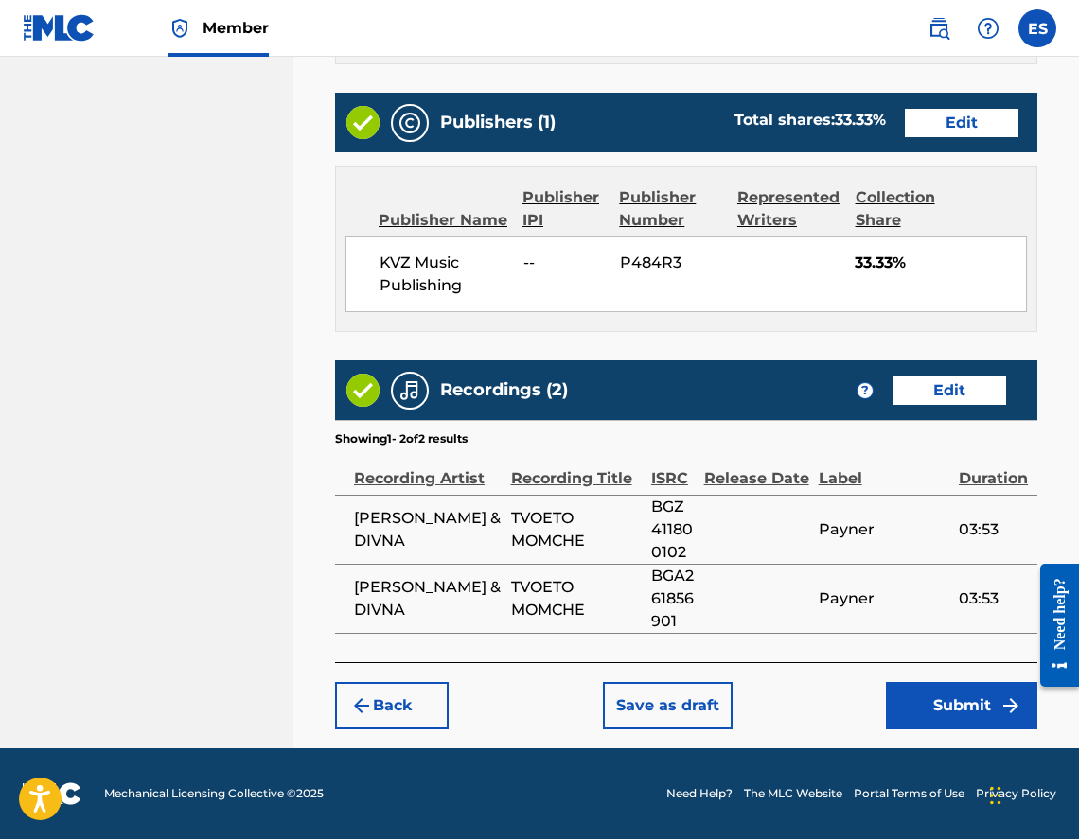
click at [911, 707] on button "Submit" at bounding box center [961, 705] width 151 height 47
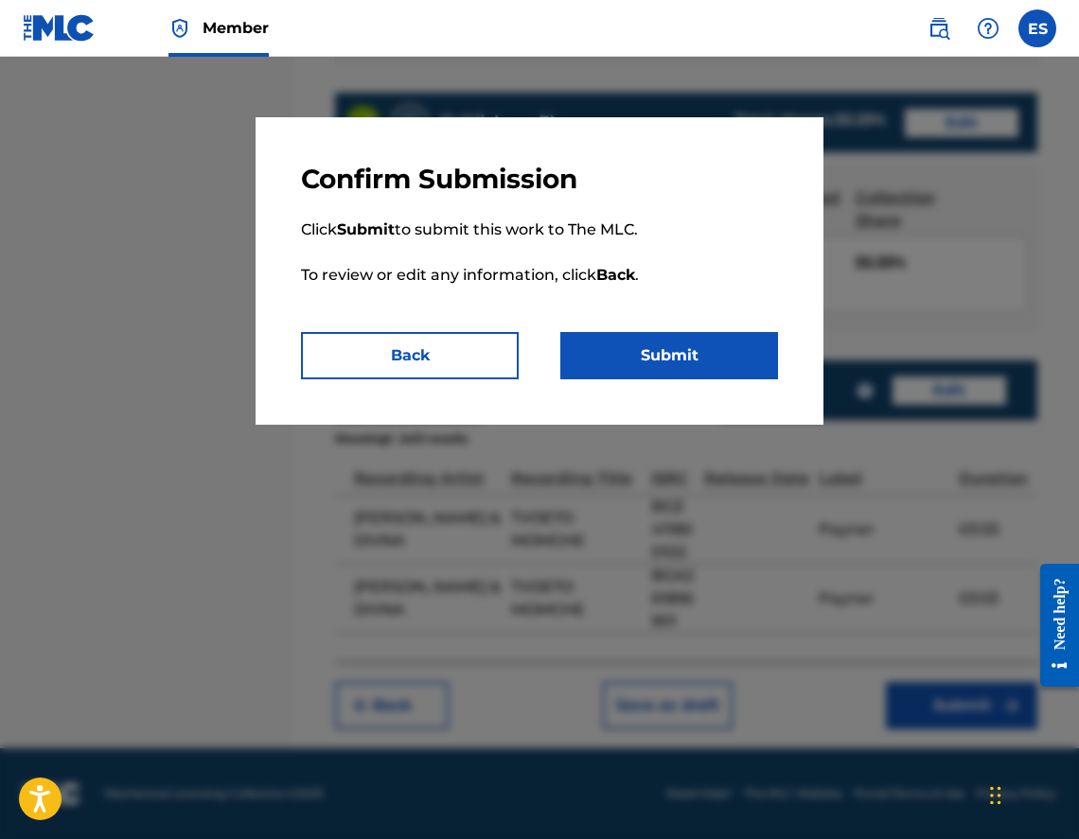
click at [619, 344] on button "Submit" at bounding box center [669, 355] width 218 height 47
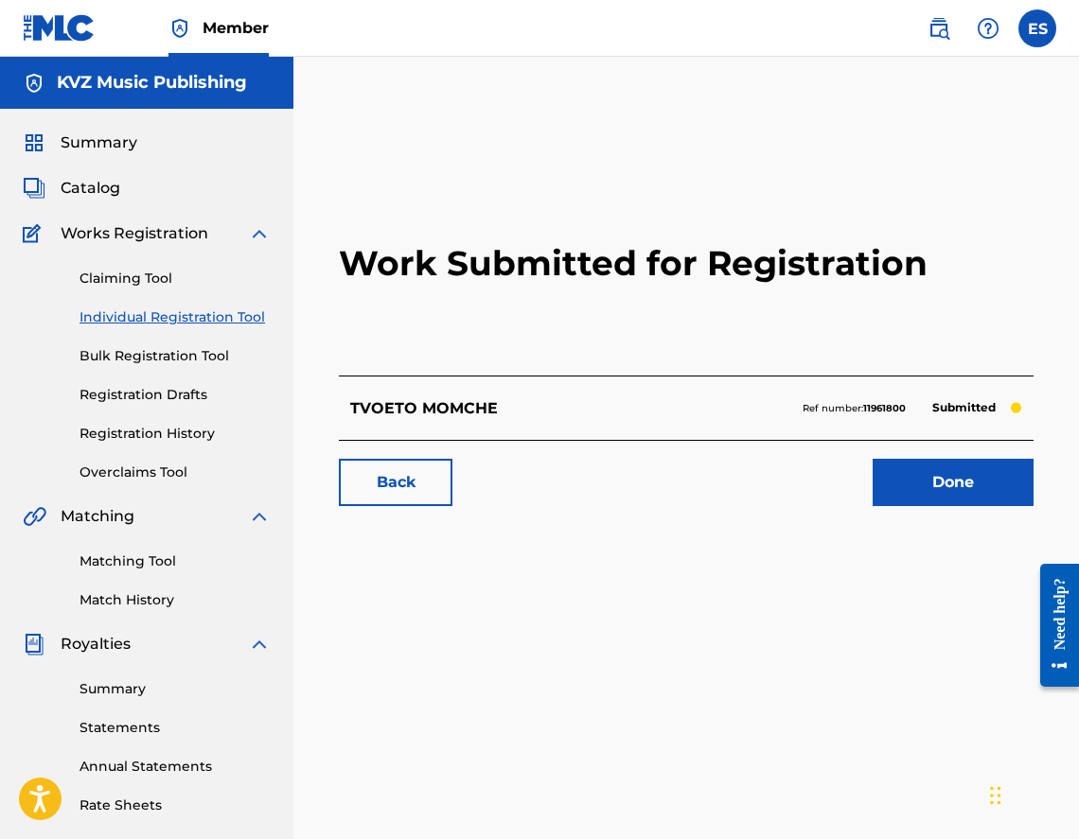
click at [212, 321] on link "Individual Registration Tool" at bounding box center [174, 318] width 191 height 20
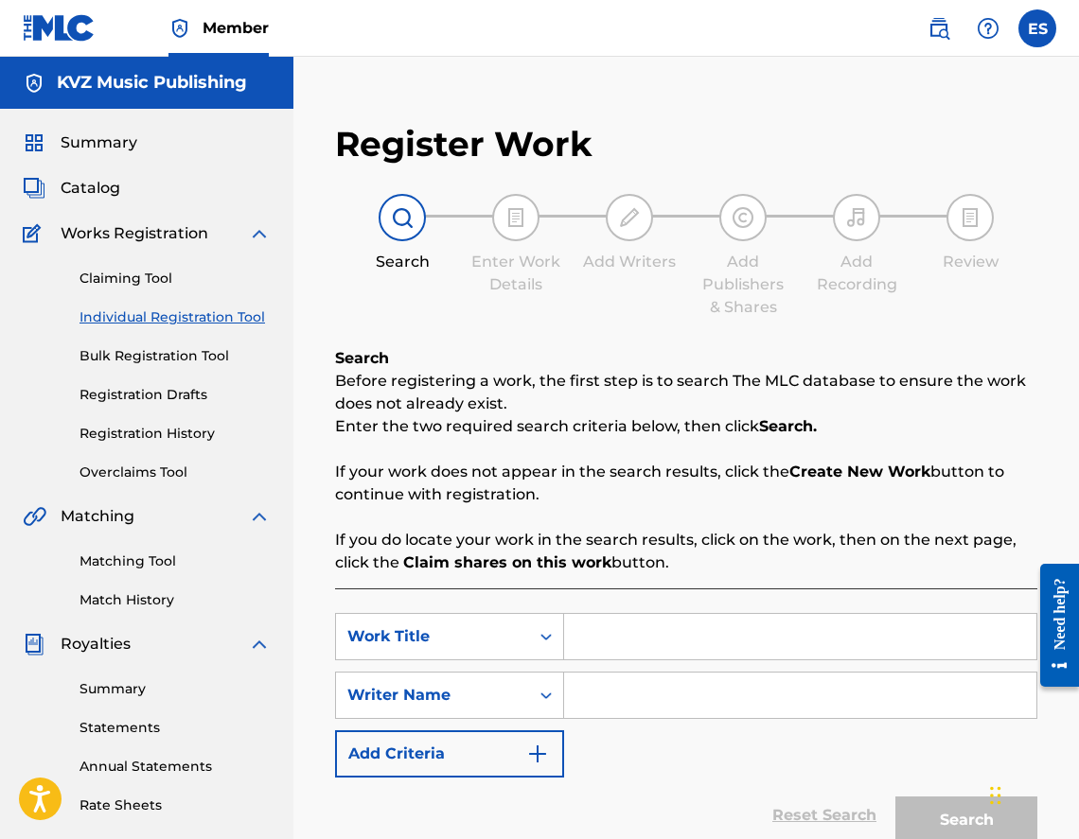
drag, startPoint x: 695, startPoint y: 665, endPoint x: 603, endPoint y: 630, distance: 98.3
type input "TVOETO NEBE"
click at [717, 696] on input "Search Form" at bounding box center [800, 695] width 472 height 45
type input "[PERSON_NAME]"
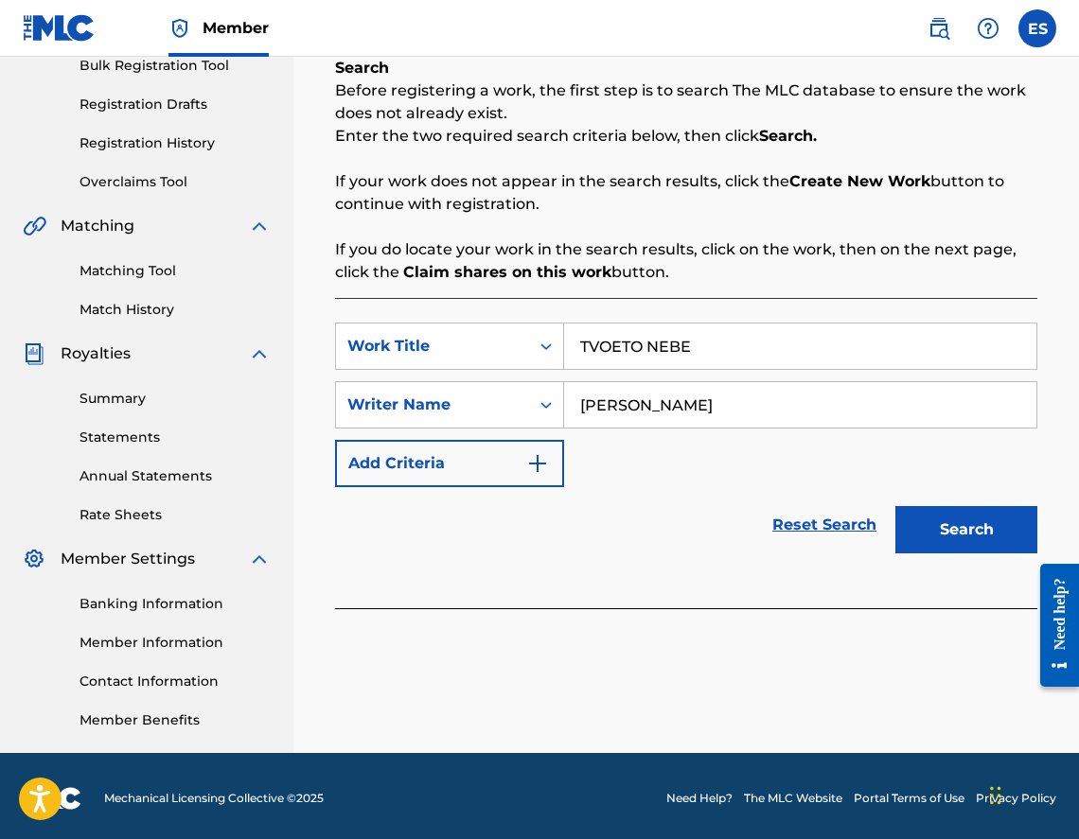
scroll to position [295, 0]
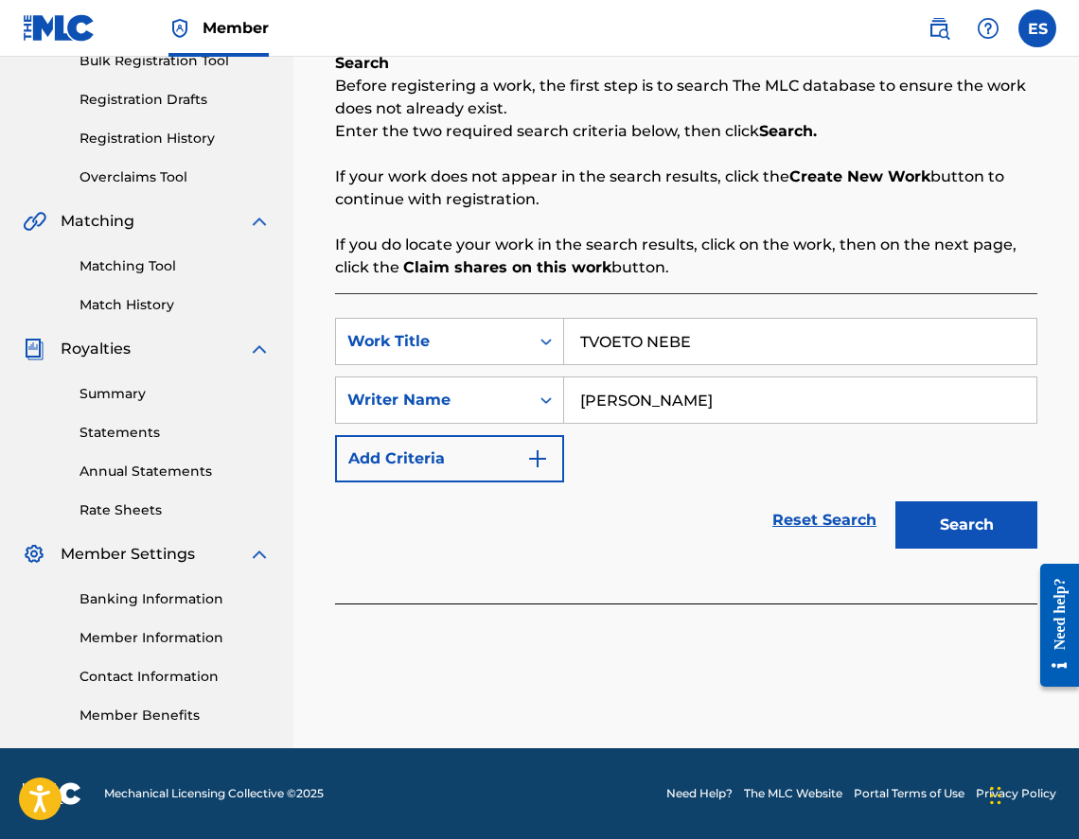
click at [978, 518] on button "Search" at bounding box center [966, 525] width 142 height 47
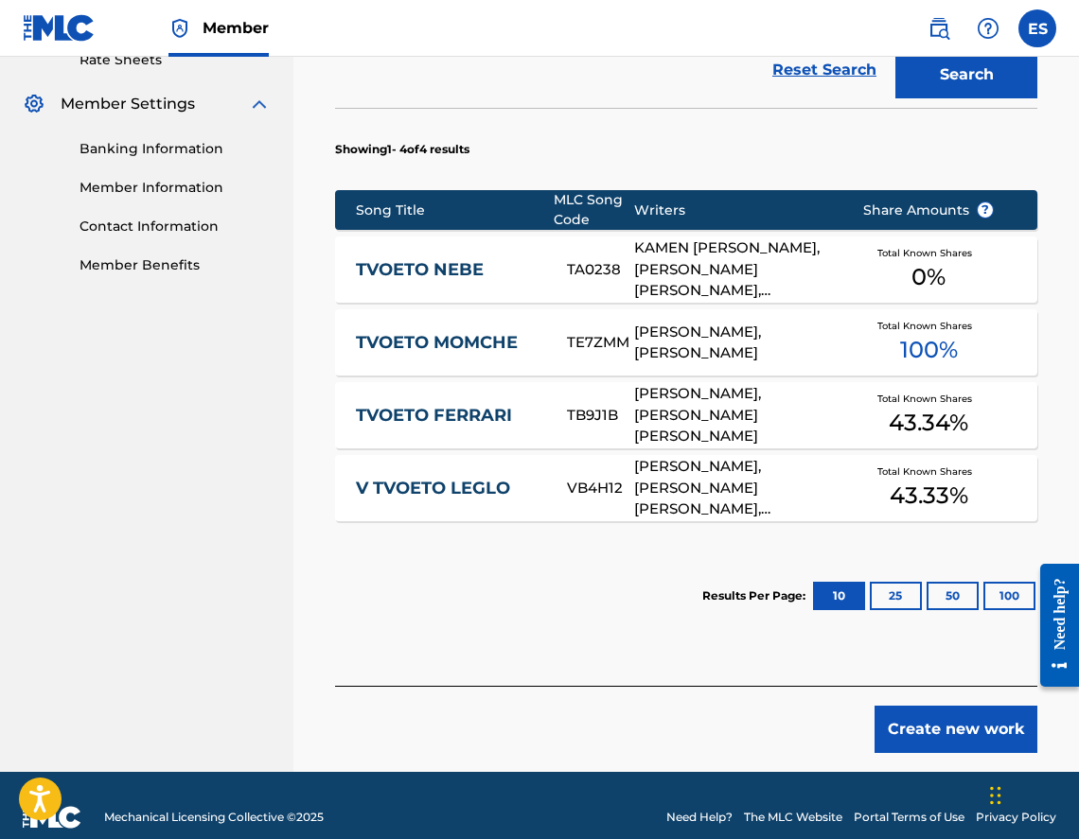
scroll to position [768, 0]
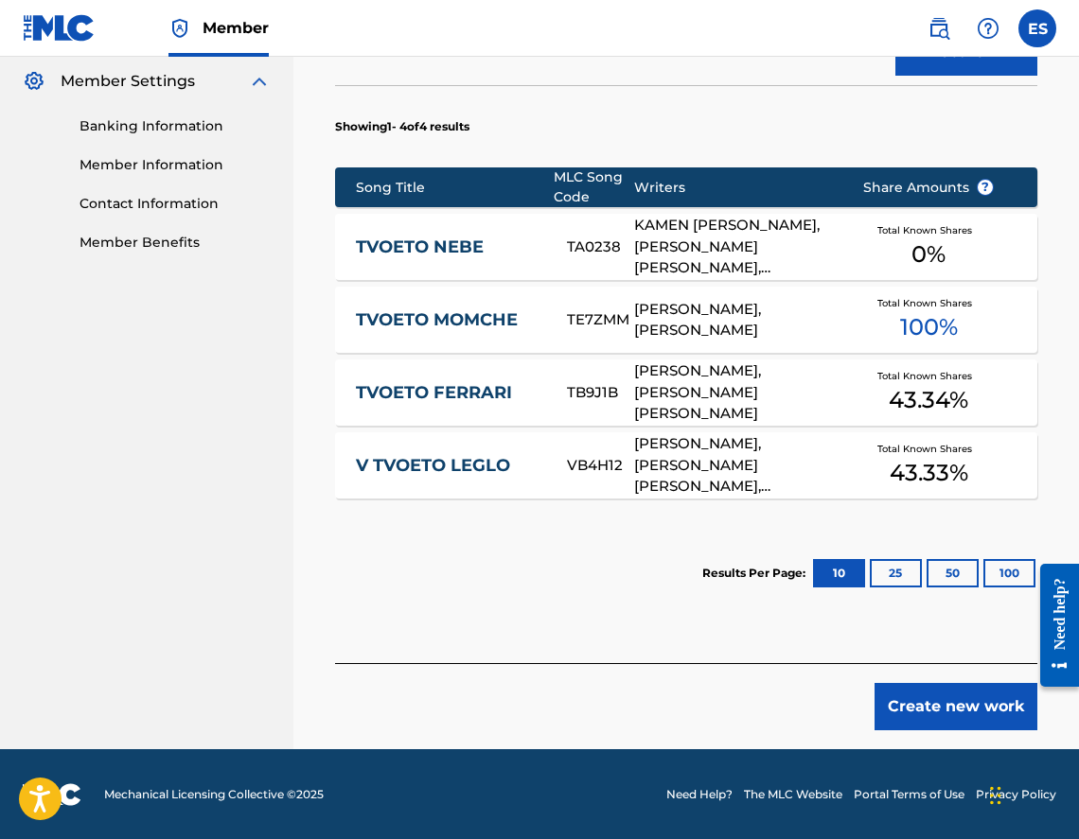
click at [491, 257] on link "TVOETO NEBE" at bounding box center [448, 248] width 185 height 22
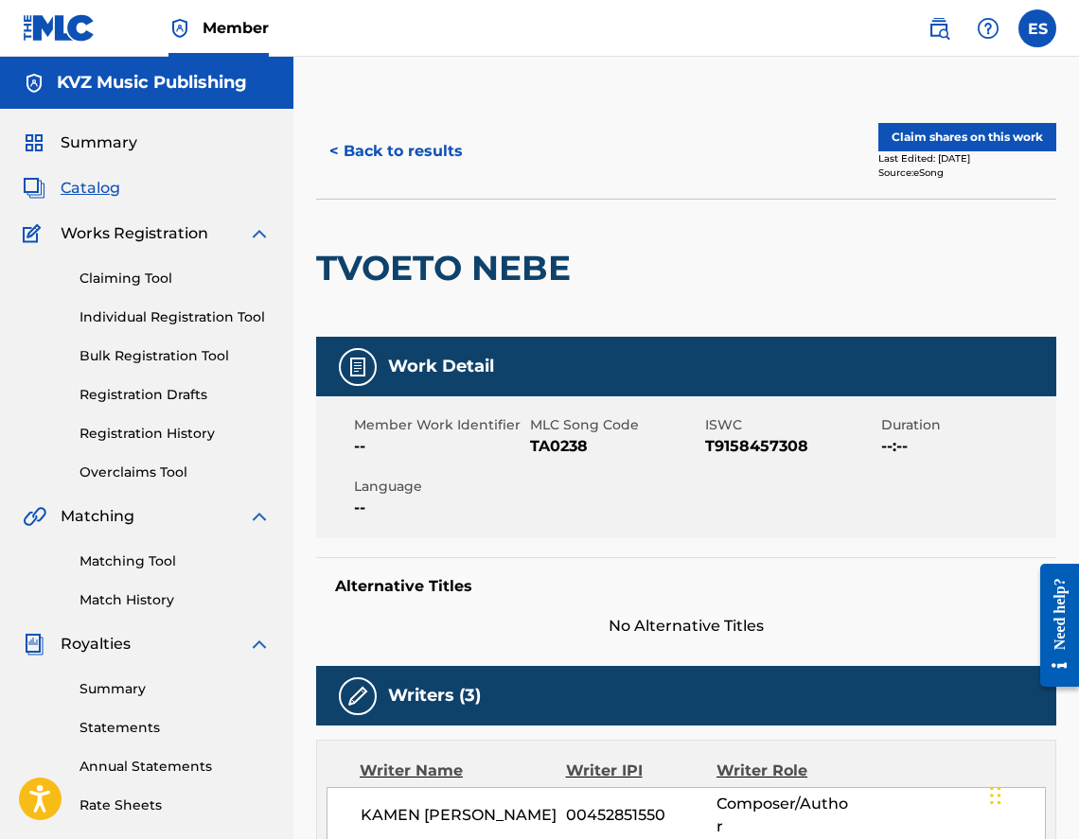
click at [410, 149] on button "< Back to results" at bounding box center [396, 151] width 160 height 47
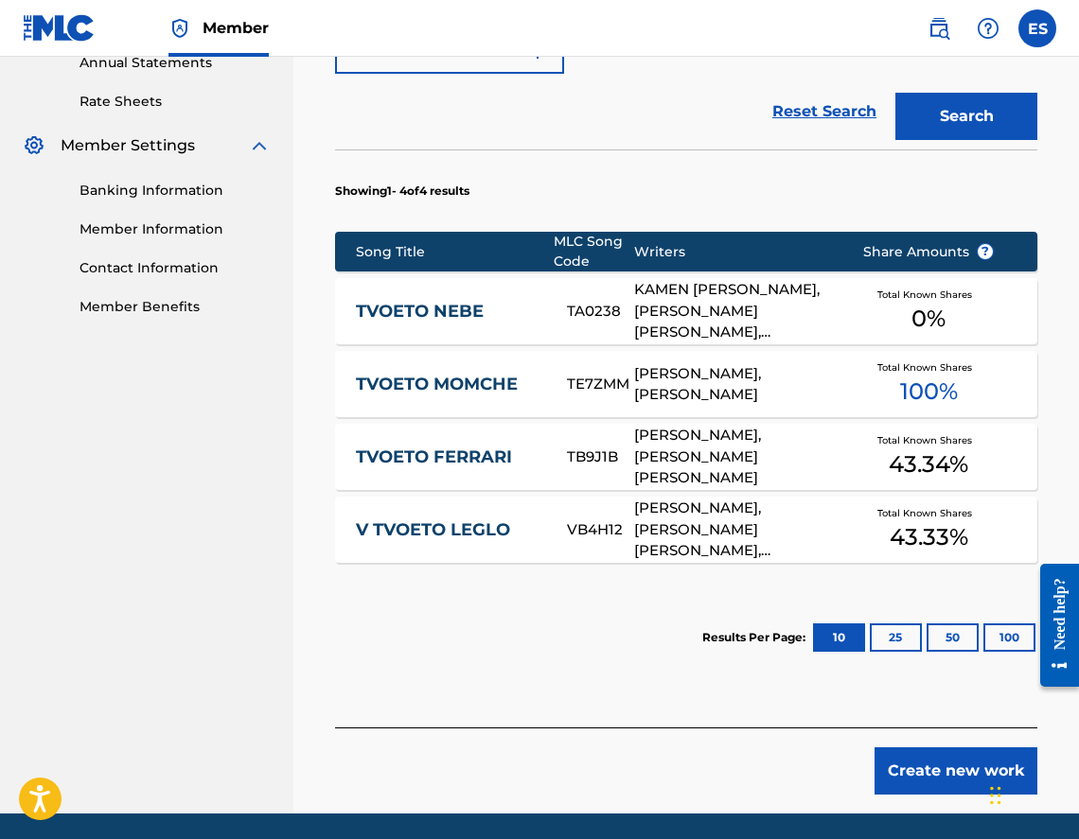
scroll to position [769, 0]
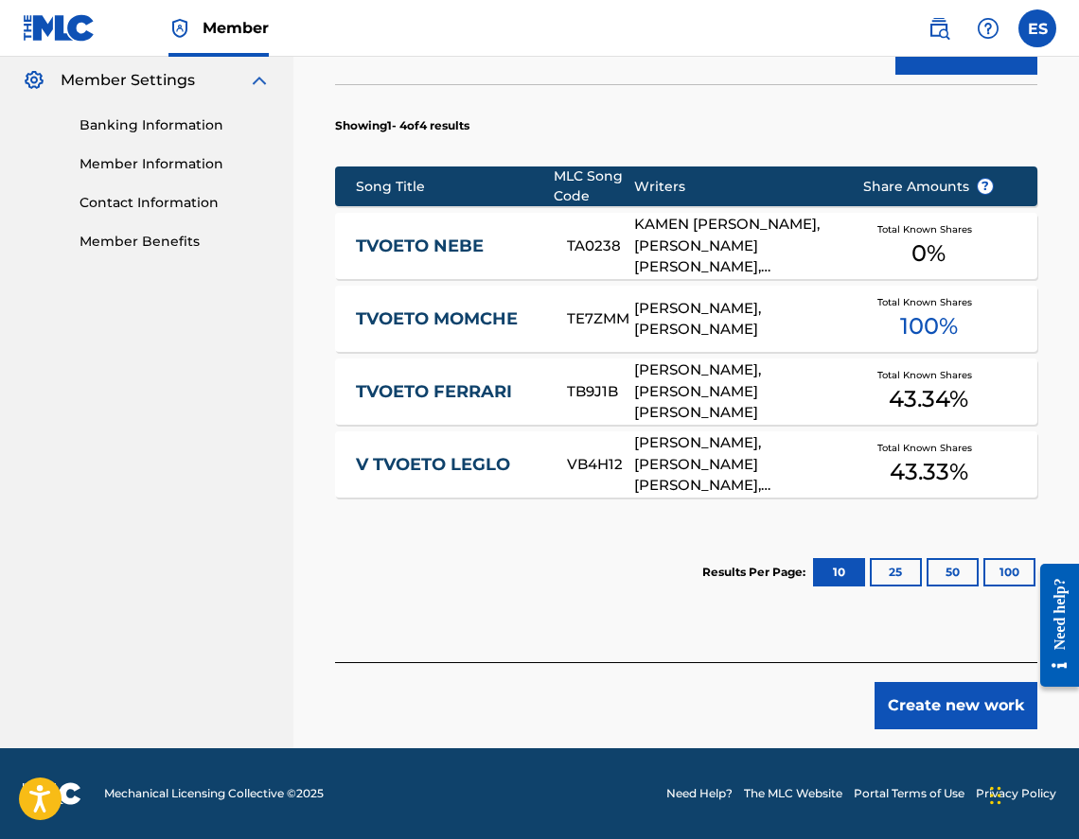
click at [971, 710] on button "Create new work" at bounding box center [955, 705] width 163 height 47
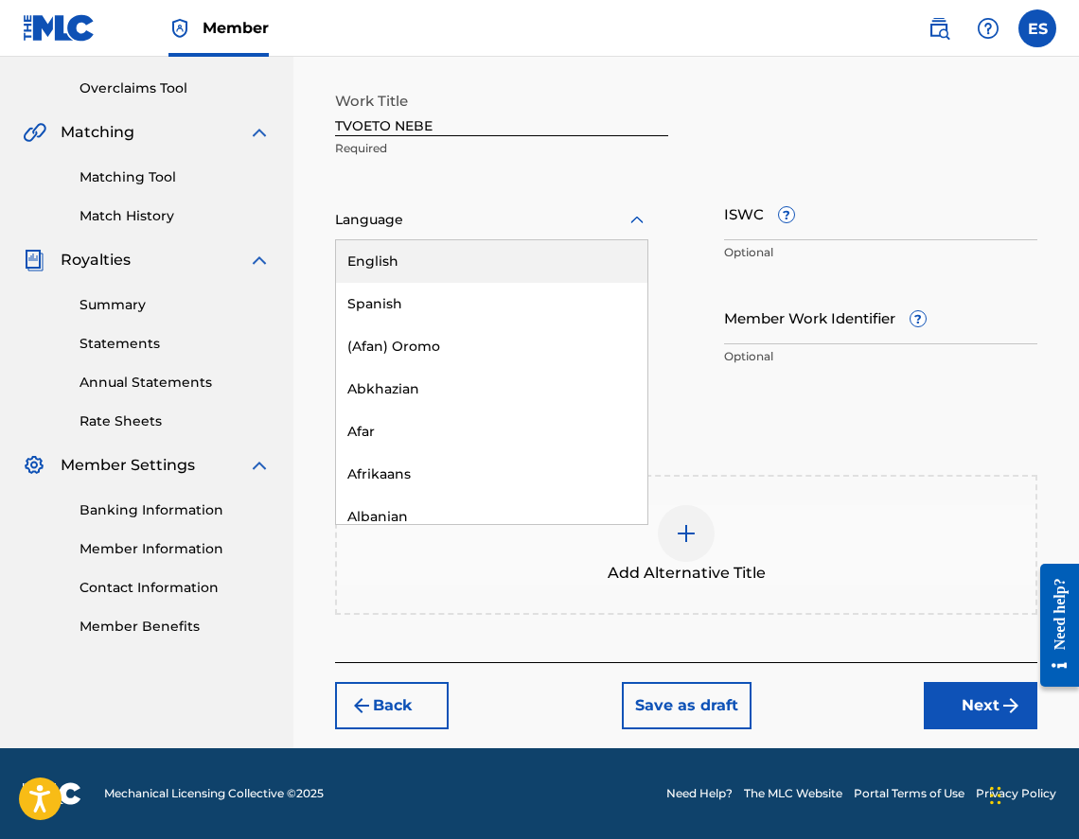
click at [499, 230] on div at bounding box center [491, 220] width 313 height 24
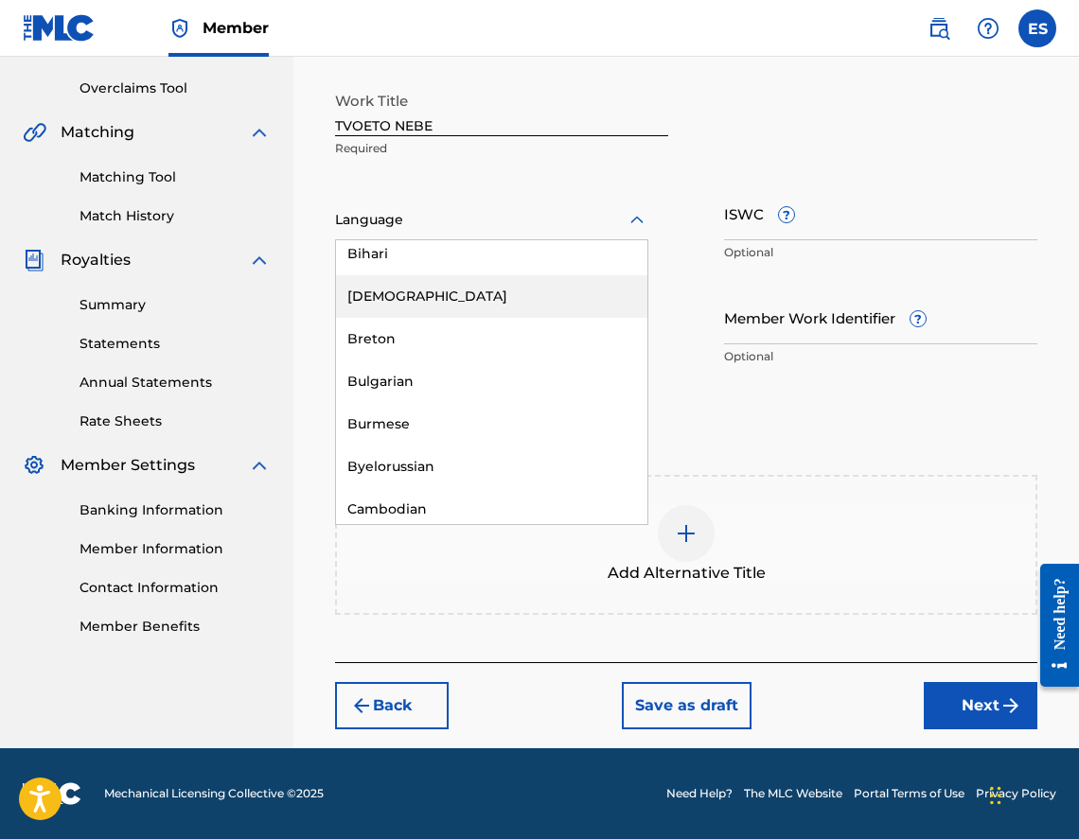
scroll to position [757, 0]
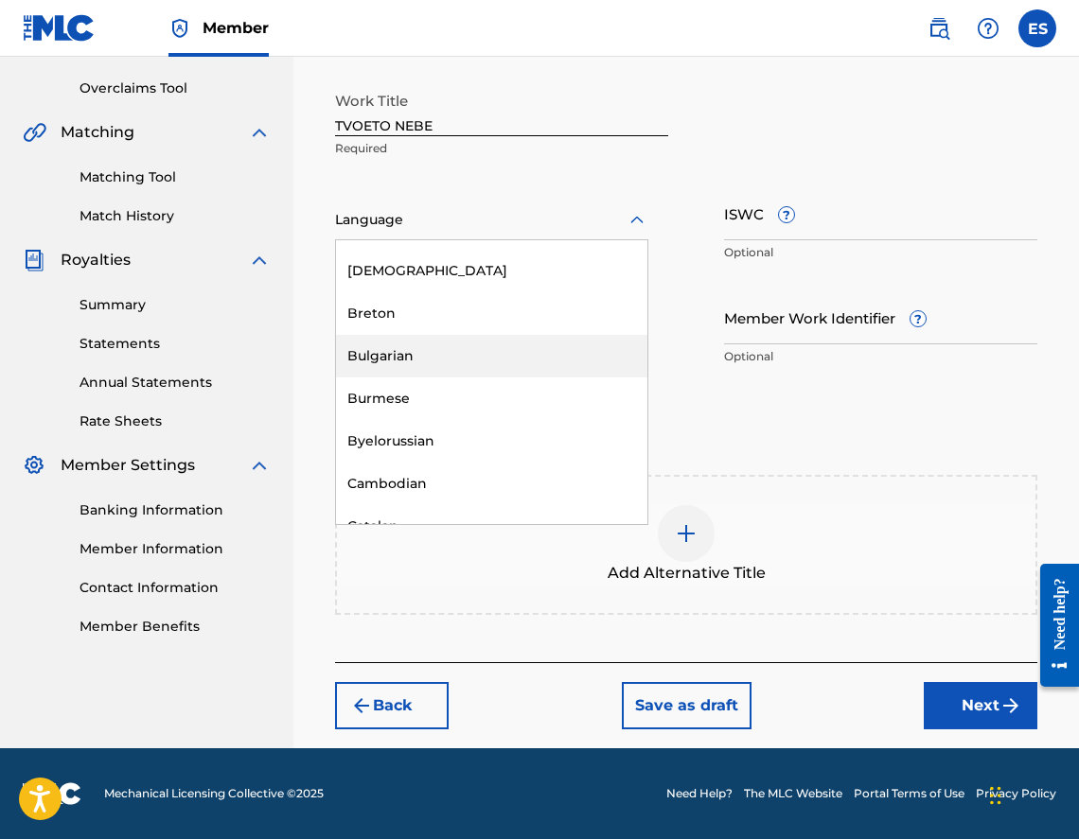
click at [507, 358] on div "Bulgarian" at bounding box center [491, 356] width 311 height 43
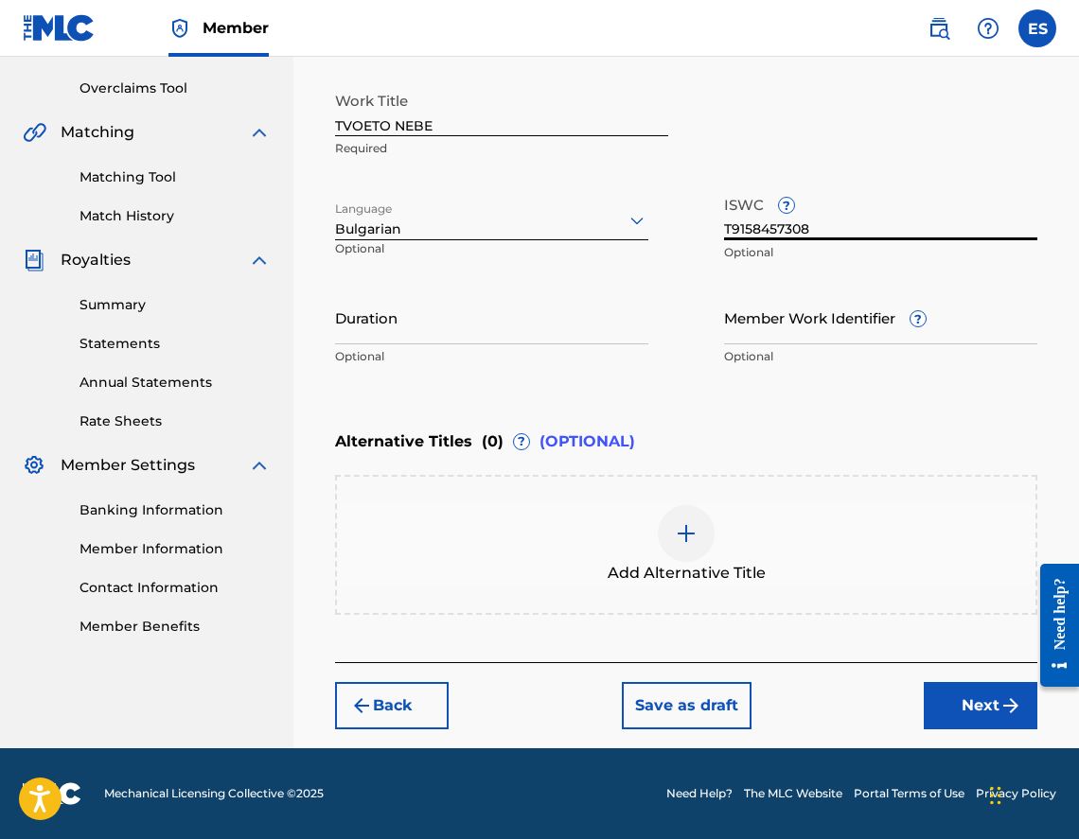
type input "T9158457308"
click at [592, 319] on input "Duration" at bounding box center [491, 318] width 313 height 54
type input "03:31"
click at [689, 624] on div "Enter Work Details Enter work details for ‘ TVOETO NEBE ’ below. Work Title TVO…" at bounding box center [686, 312] width 702 height 699
click at [730, 540] on div "Add Alternative Title" at bounding box center [686, 544] width 698 height 79
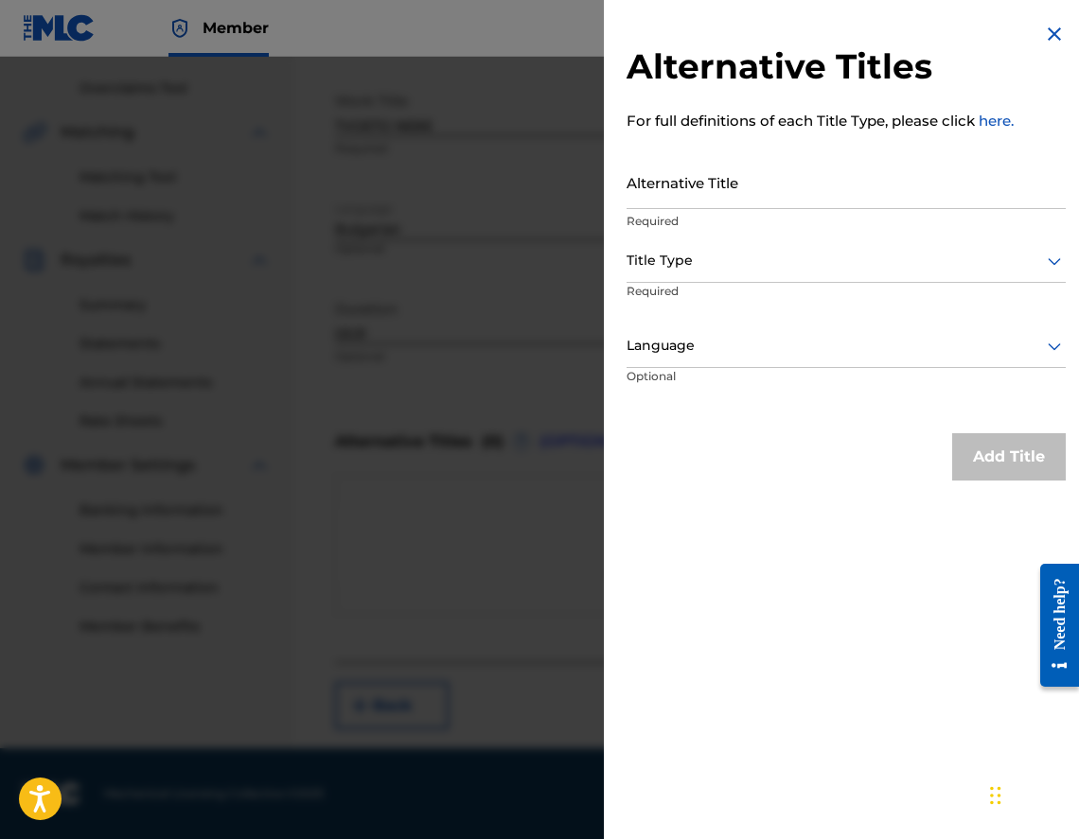
drag, startPoint x: 811, startPoint y: 196, endPoint x: 801, endPoint y: 192, distance: 11.1
type input "ТВОЕТО НЕБЕ"
click at [754, 287] on p "Required" at bounding box center [699, 304] width 145 height 43
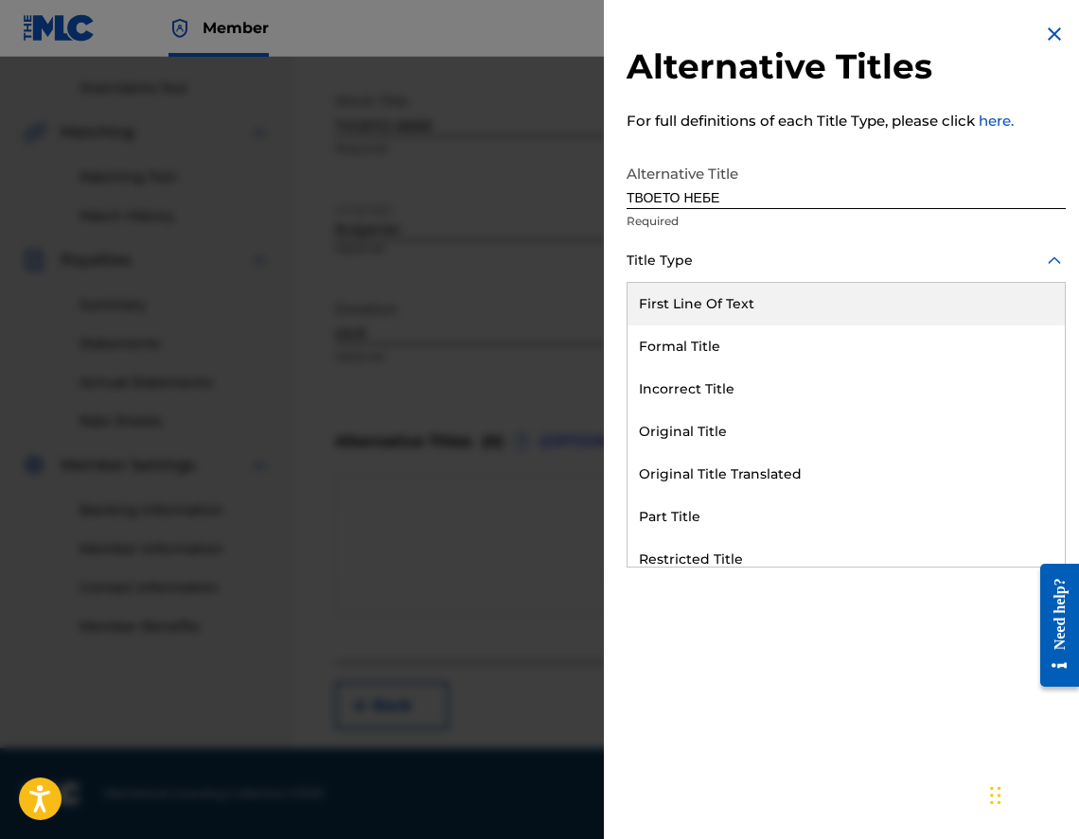
click at [738, 273] on div "Title Type" at bounding box center [846, 261] width 439 height 43
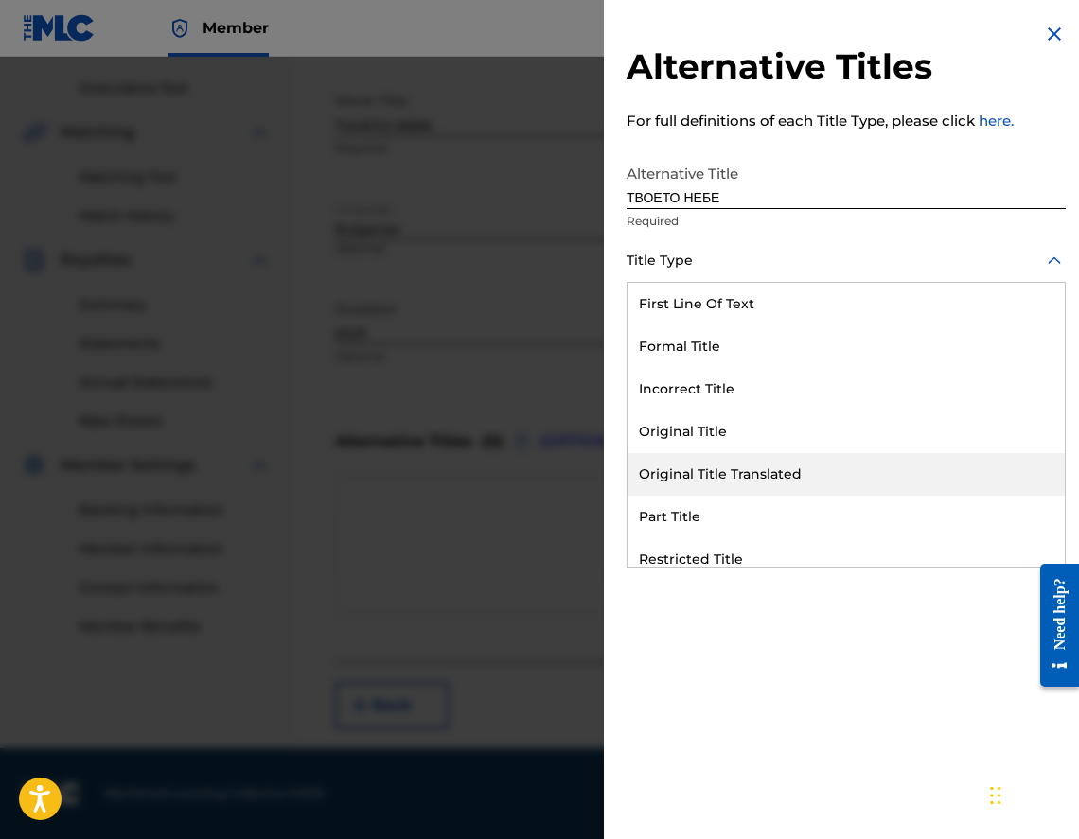
click at [784, 453] on div "Original Title Translated" at bounding box center [845, 474] width 437 height 43
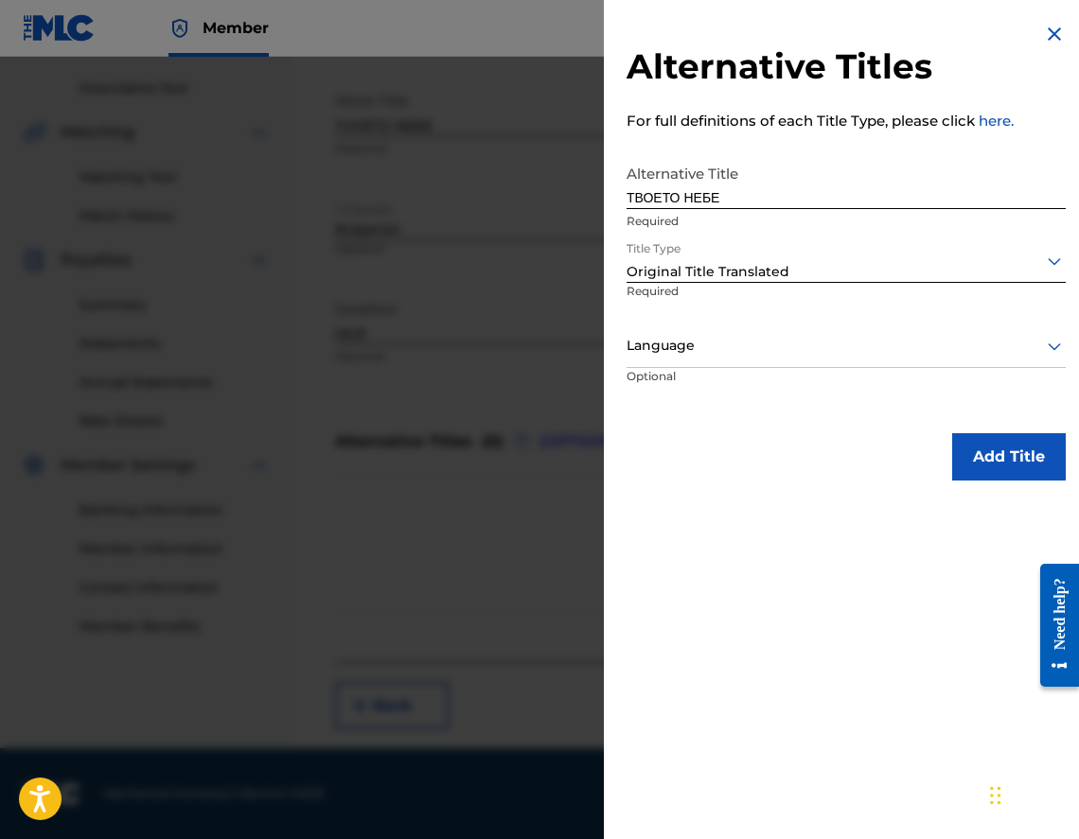
click at [738, 355] on div at bounding box center [846, 346] width 439 height 24
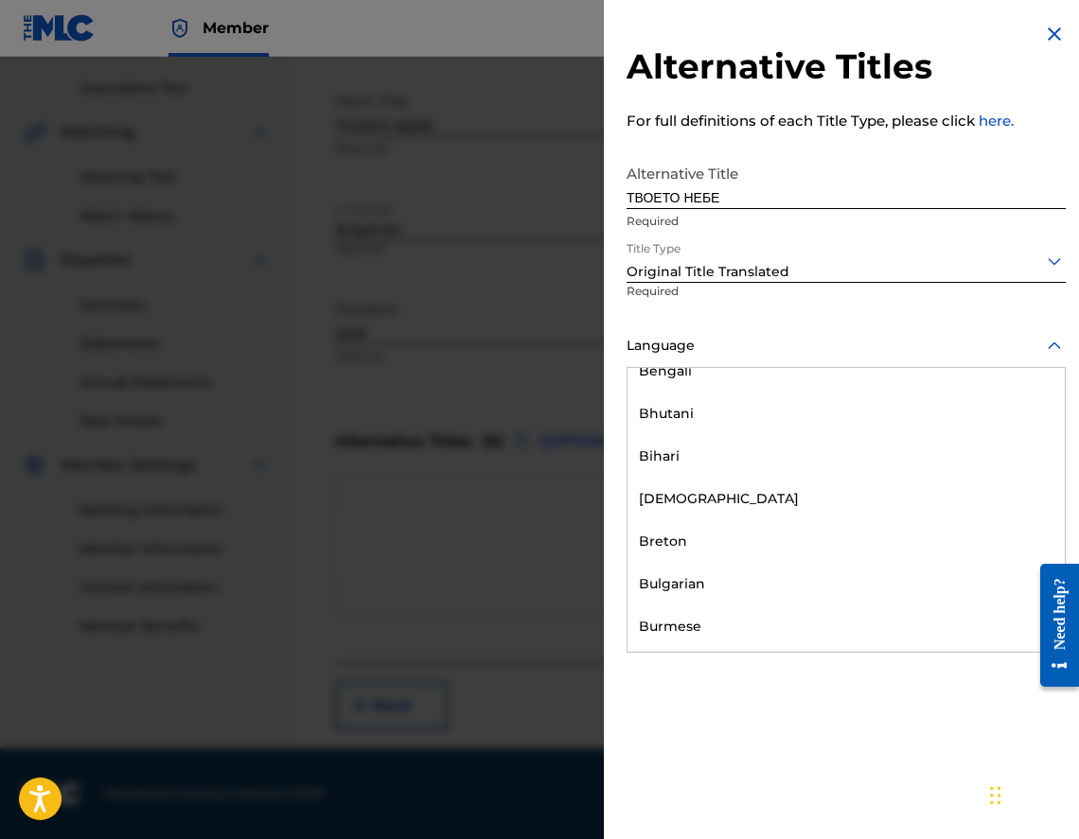
scroll to position [662, 0]
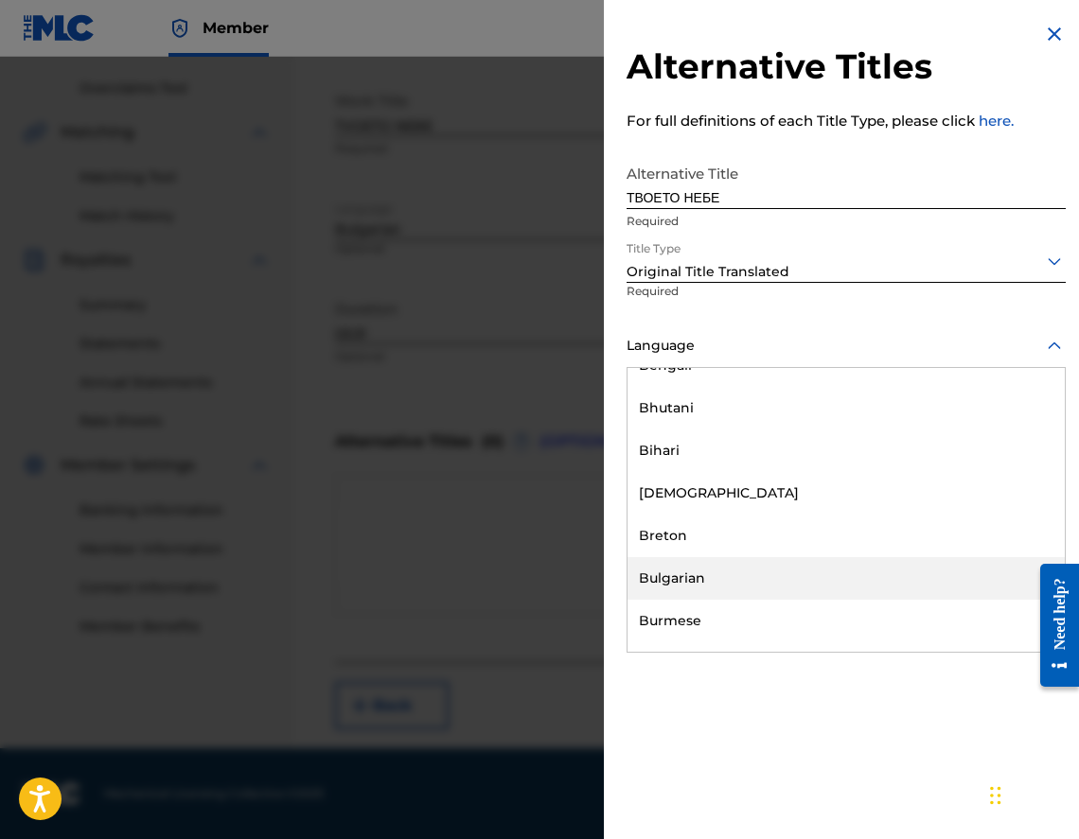
click at [745, 593] on div "Bulgarian" at bounding box center [845, 578] width 437 height 43
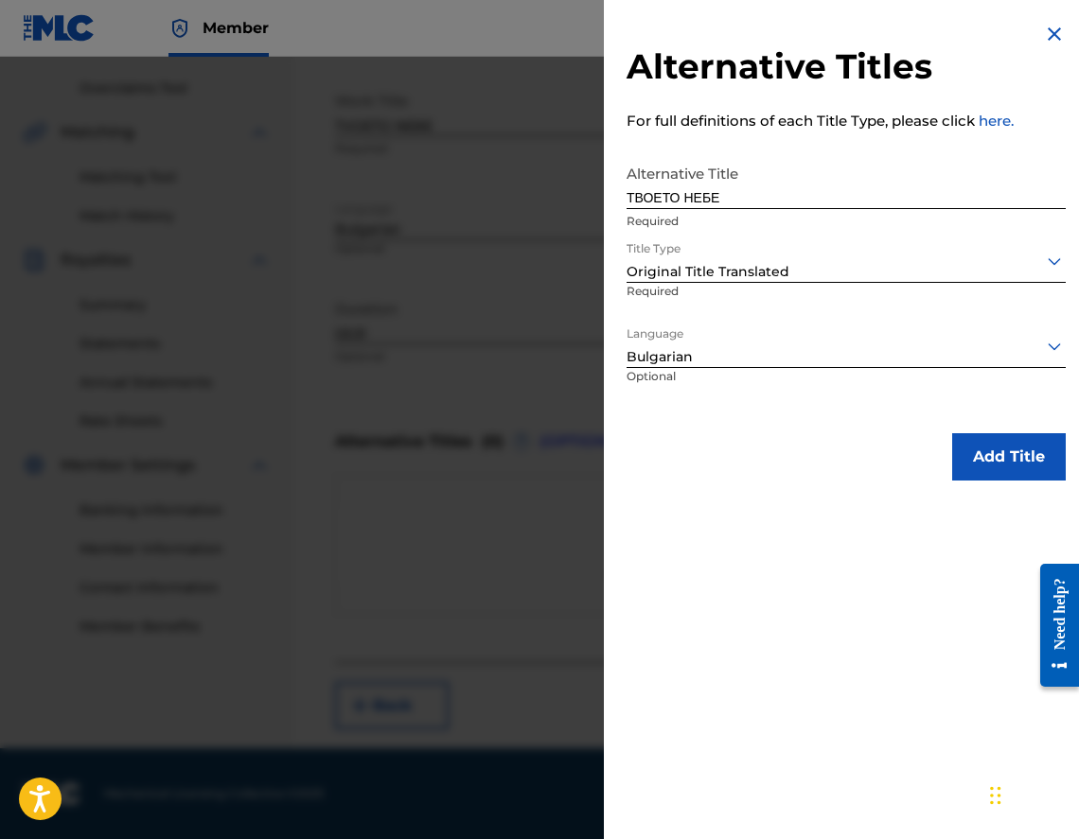
click at [992, 480] on button "Add Title" at bounding box center [1009, 456] width 114 height 47
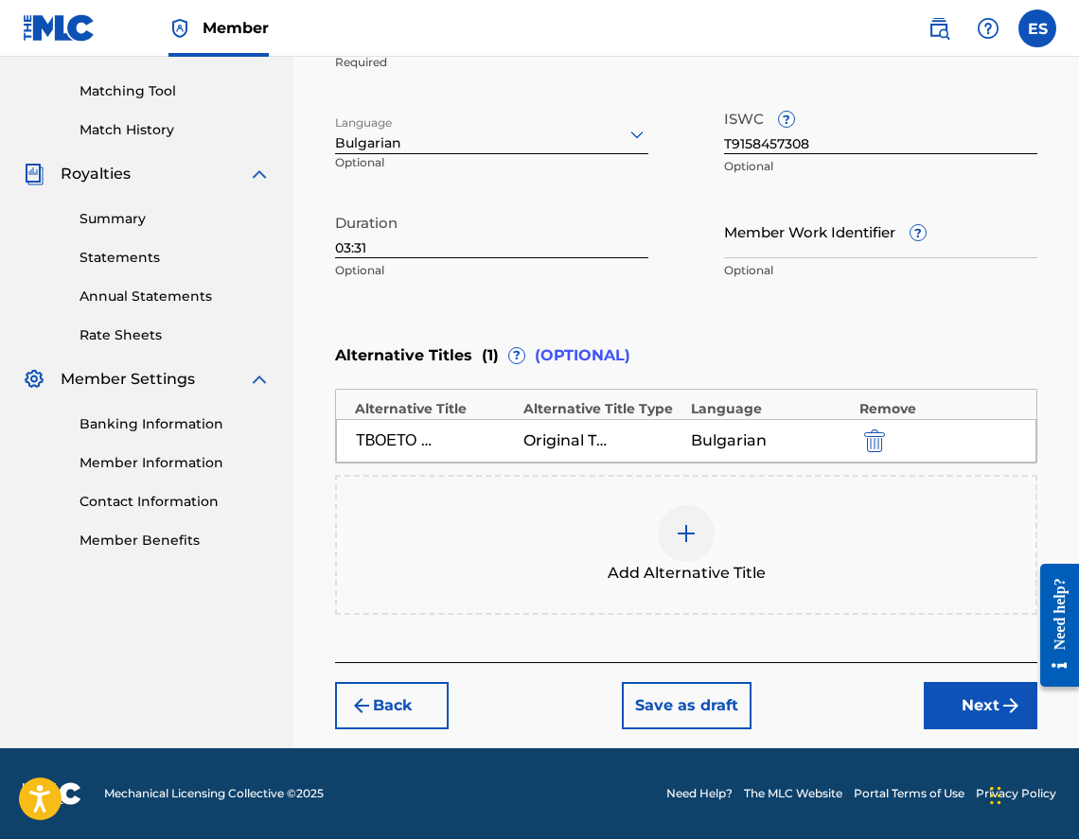
click at [960, 699] on button "Next" at bounding box center [981, 705] width 114 height 47
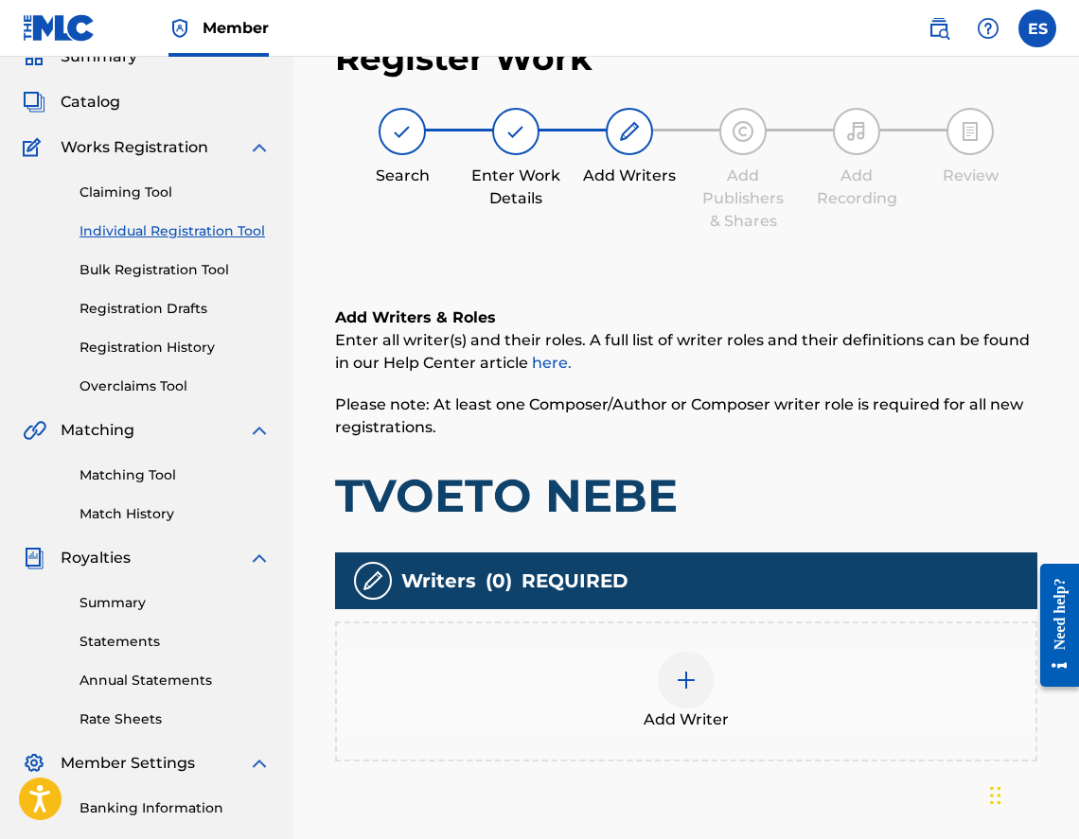
scroll to position [85, 0]
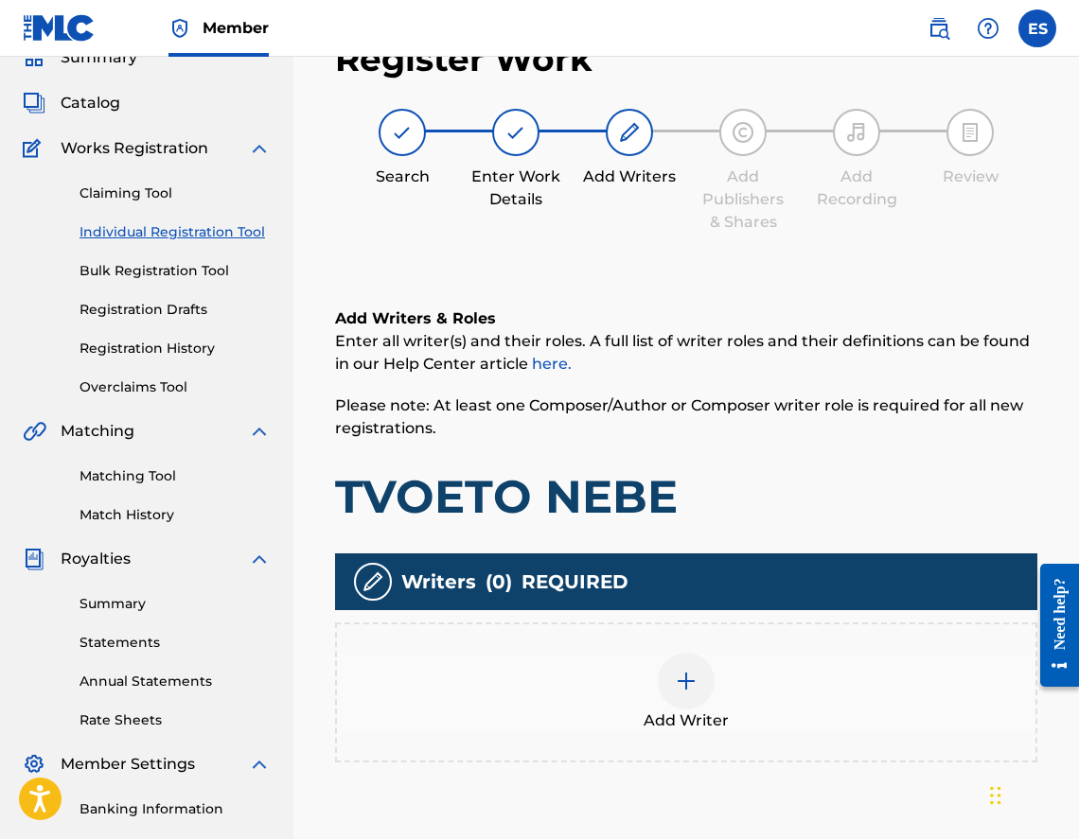
click at [892, 691] on div "Add Writer" at bounding box center [686, 692] width 698 height 79
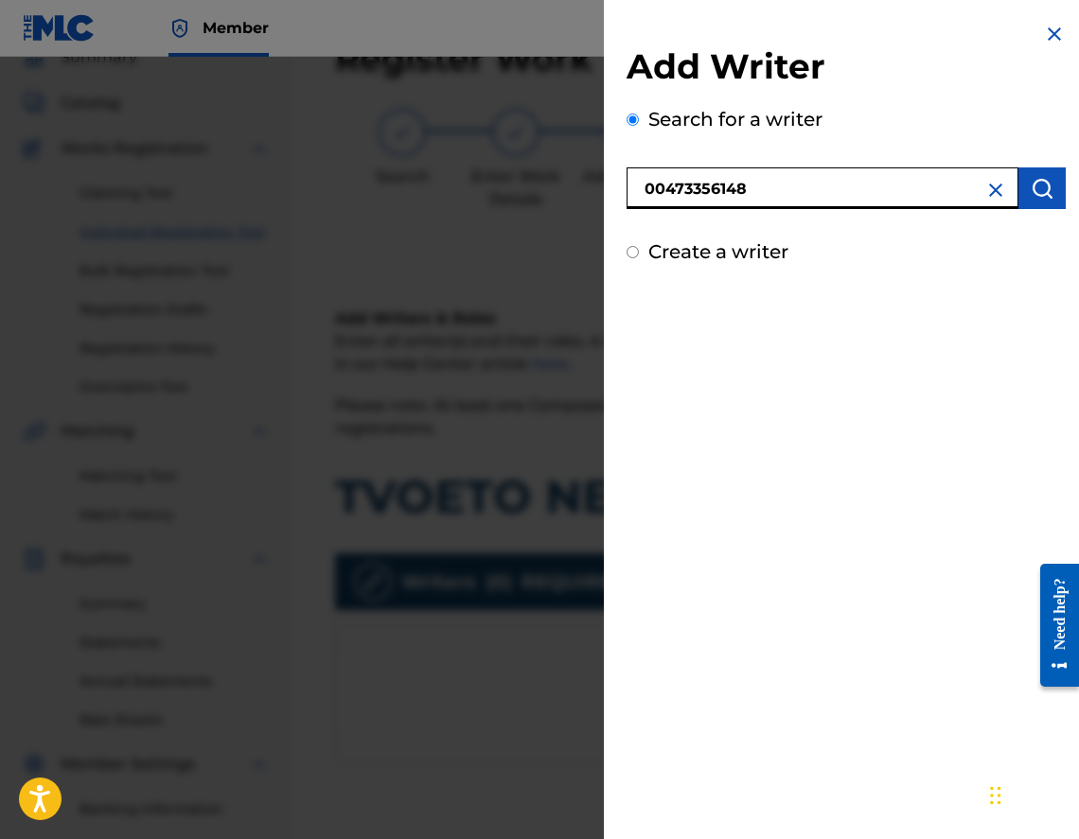
type input "00473356148"
click at [1036, 197] on img "submit" at bounding box center [1042, 188] width 23 height 23
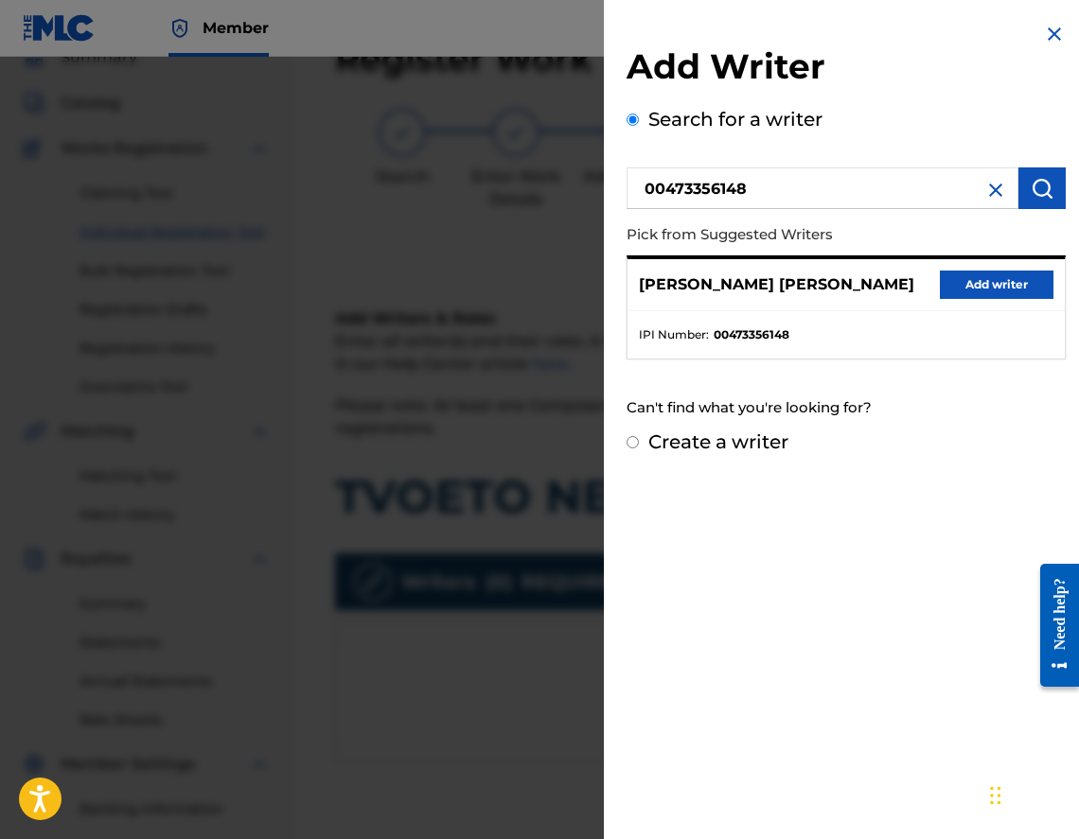
click at [951, 288] on button "Add writer" at bounding box center [997, 285] width 114 height 28
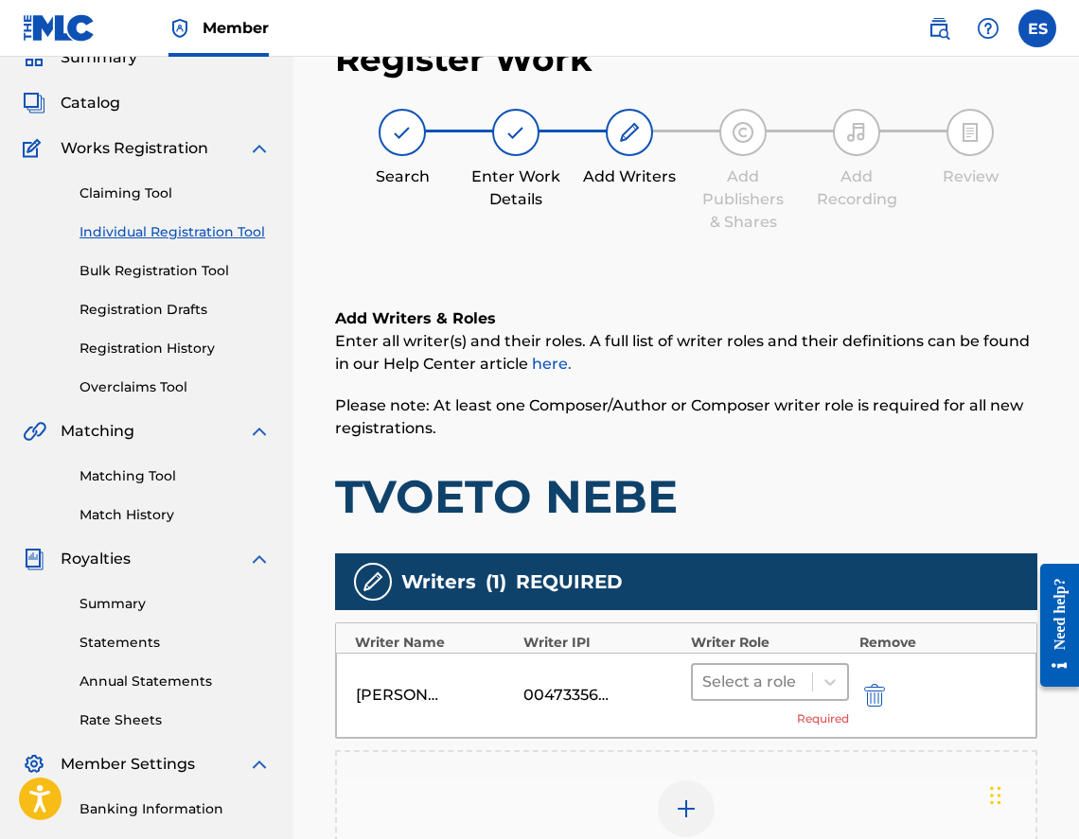
click at [726, 689] on div at bounding box center [752, 682] width 100 height 26
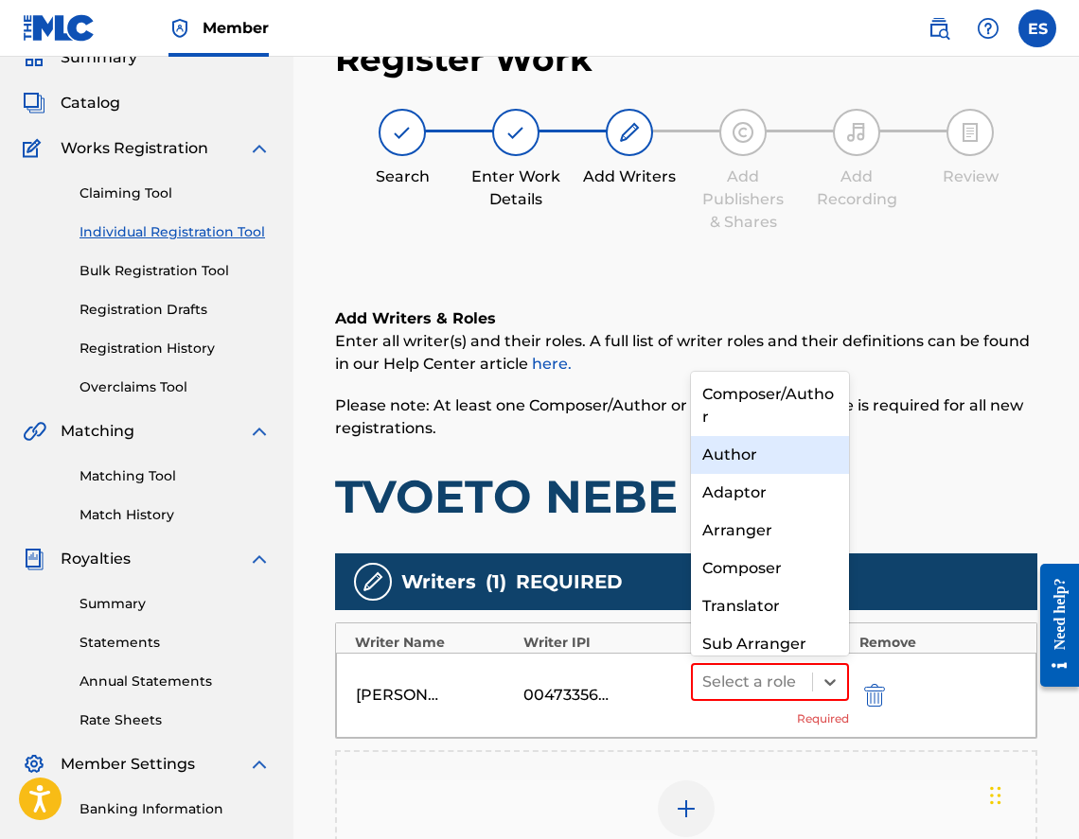
click at [794, 445] on div "Author" at bounding box center [770, 455] width 158 height 38
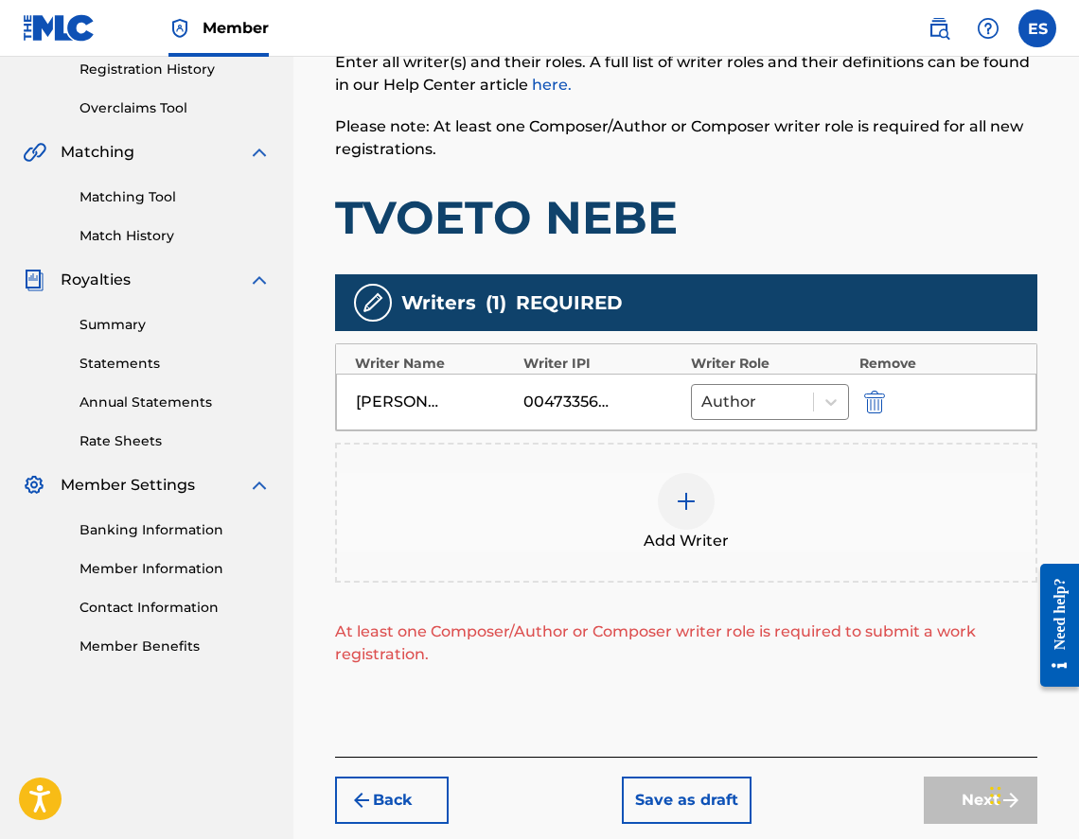
scroll to position [369, 0]
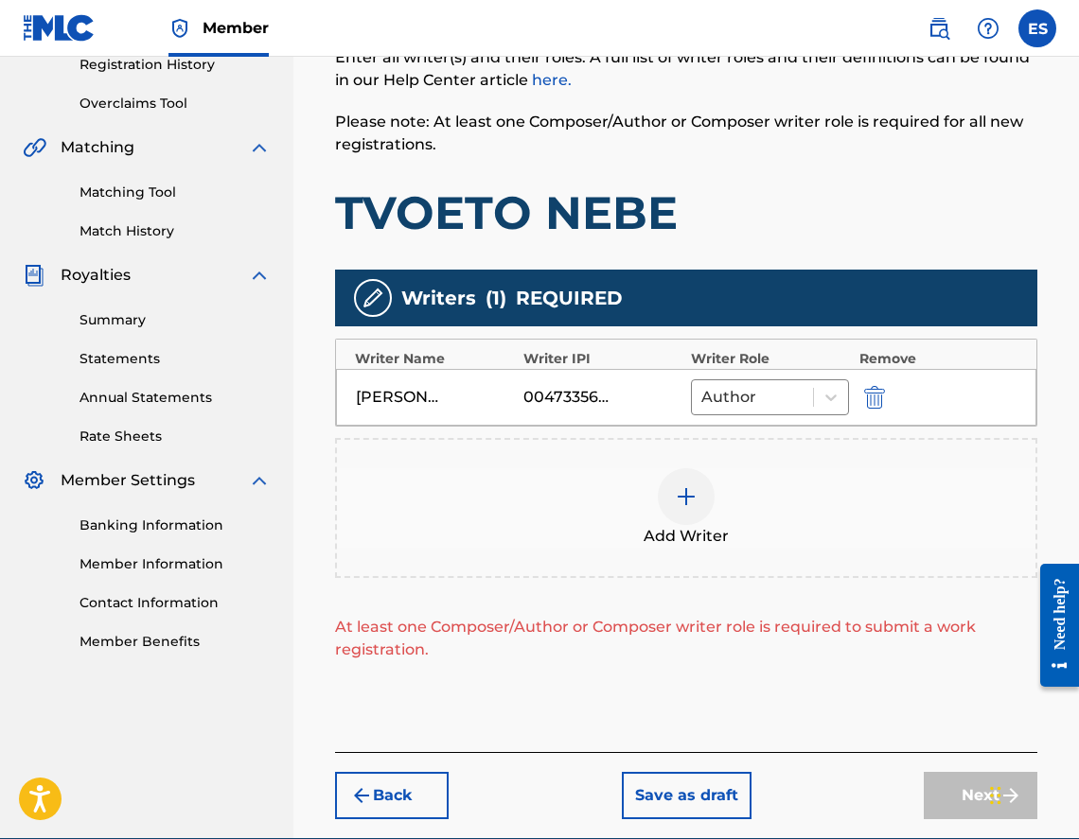
click at [711, 478] on div "Add Writer" at bounding box center [686, 507] width 698 height 79
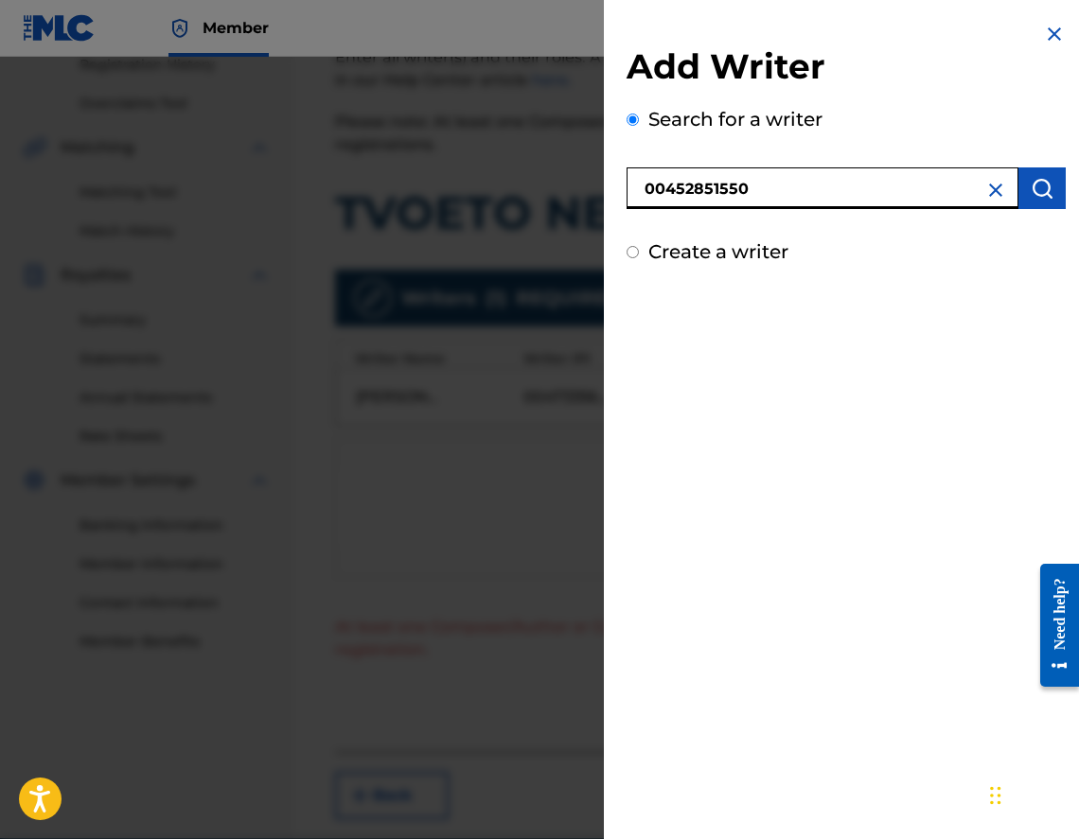
type input "00452851550"
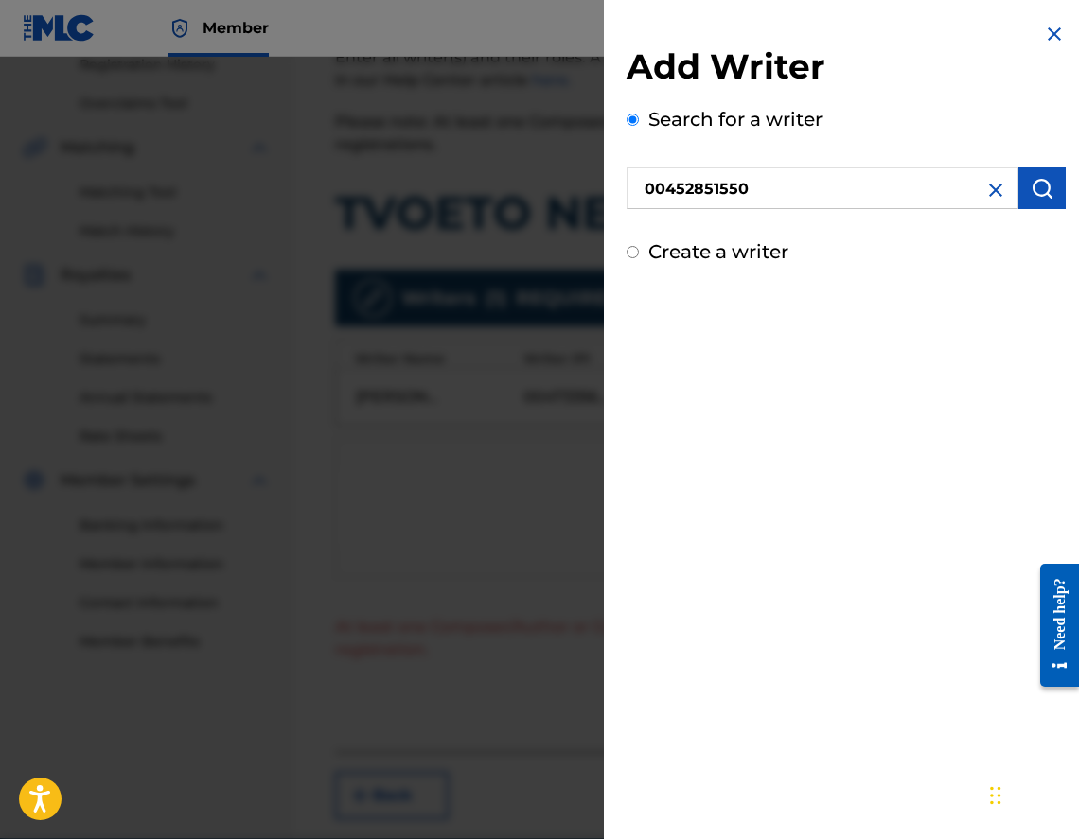
click at [1055, 201] on button "submit" at bounding box center [1041, 189] width 47 height 42
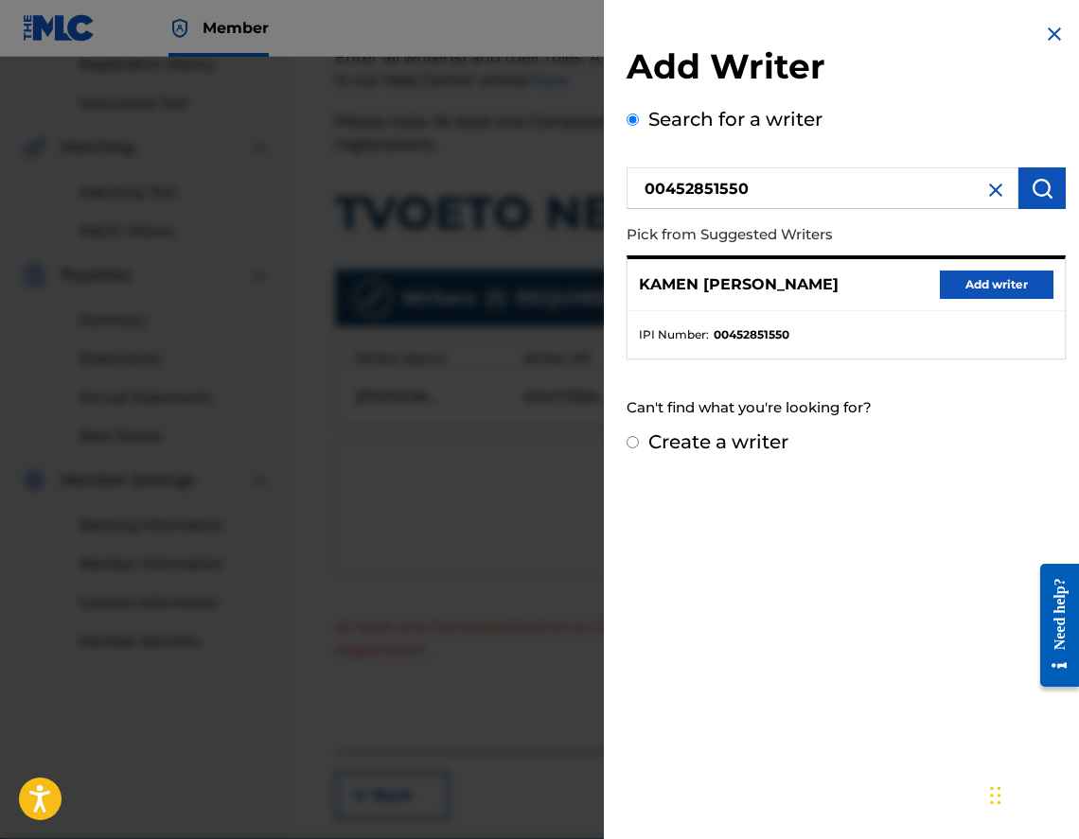
click at [1000, 284] on button "Add writer" at bounding box center [997, 285] width 114 height 28
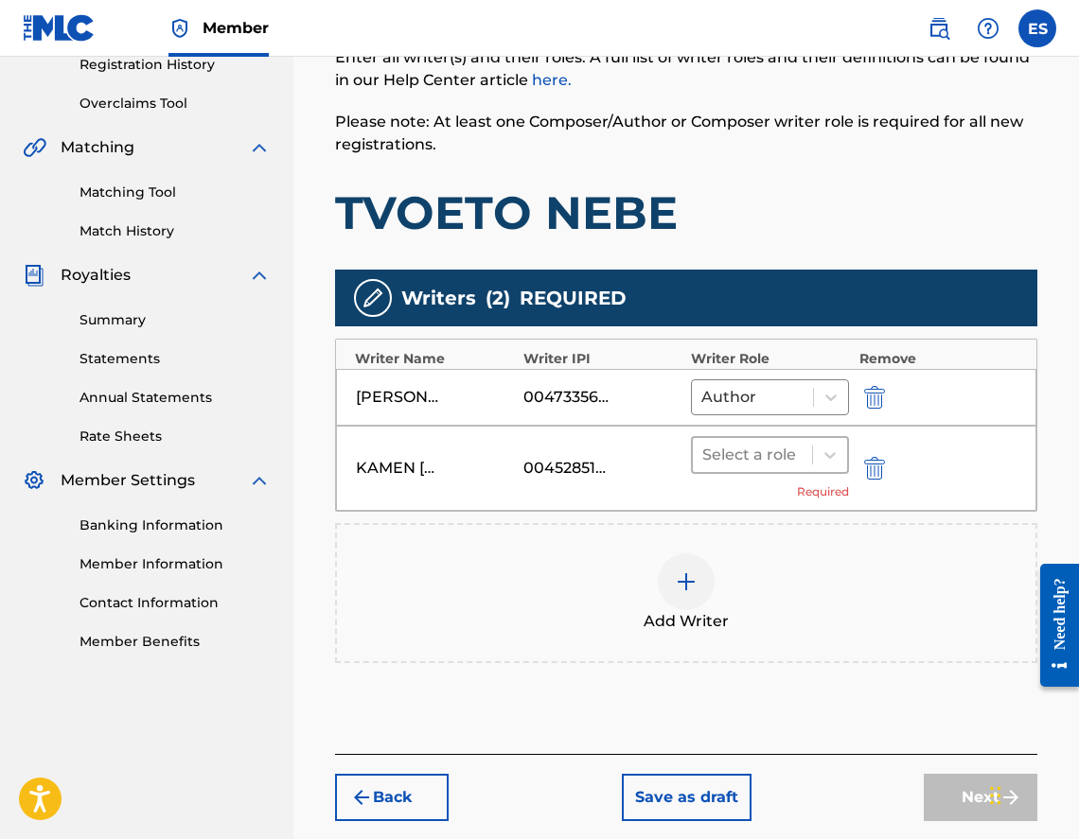
click at [736, 453] on div at bounding box center [752, 455] width 100 height 26
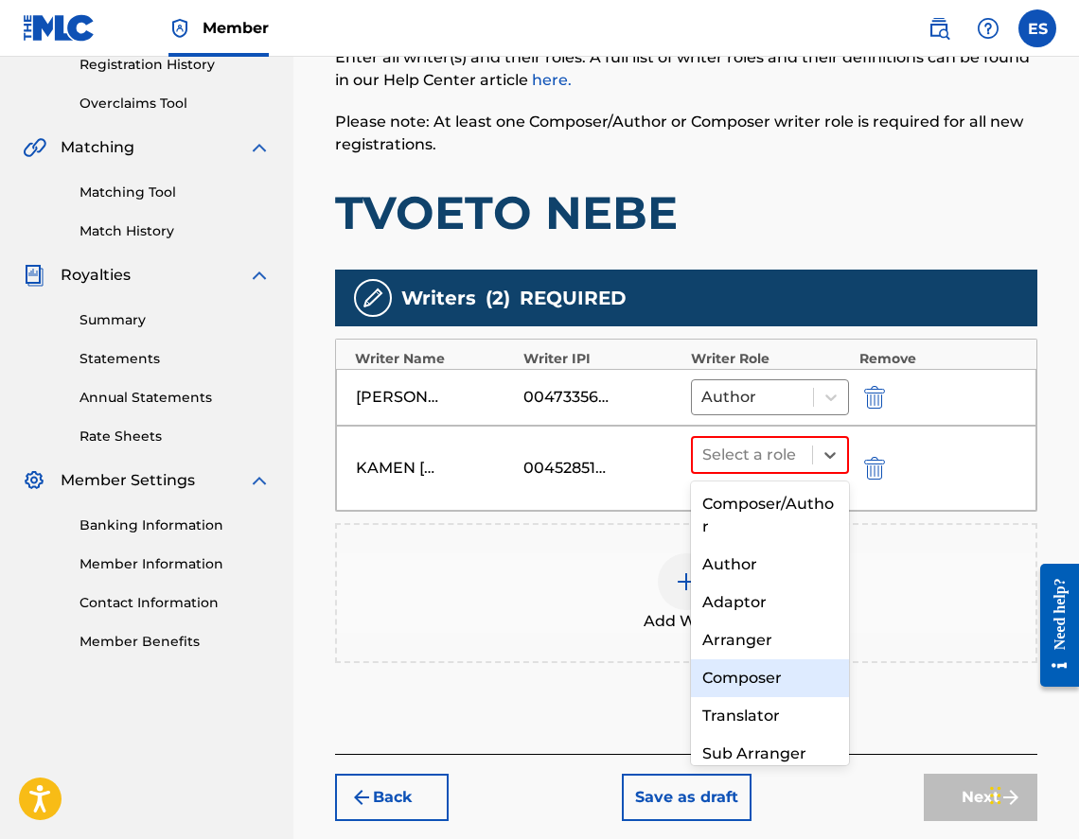
click at [780, 665] on div "Composer" at bounding box center [770, 679] width 158 height 38
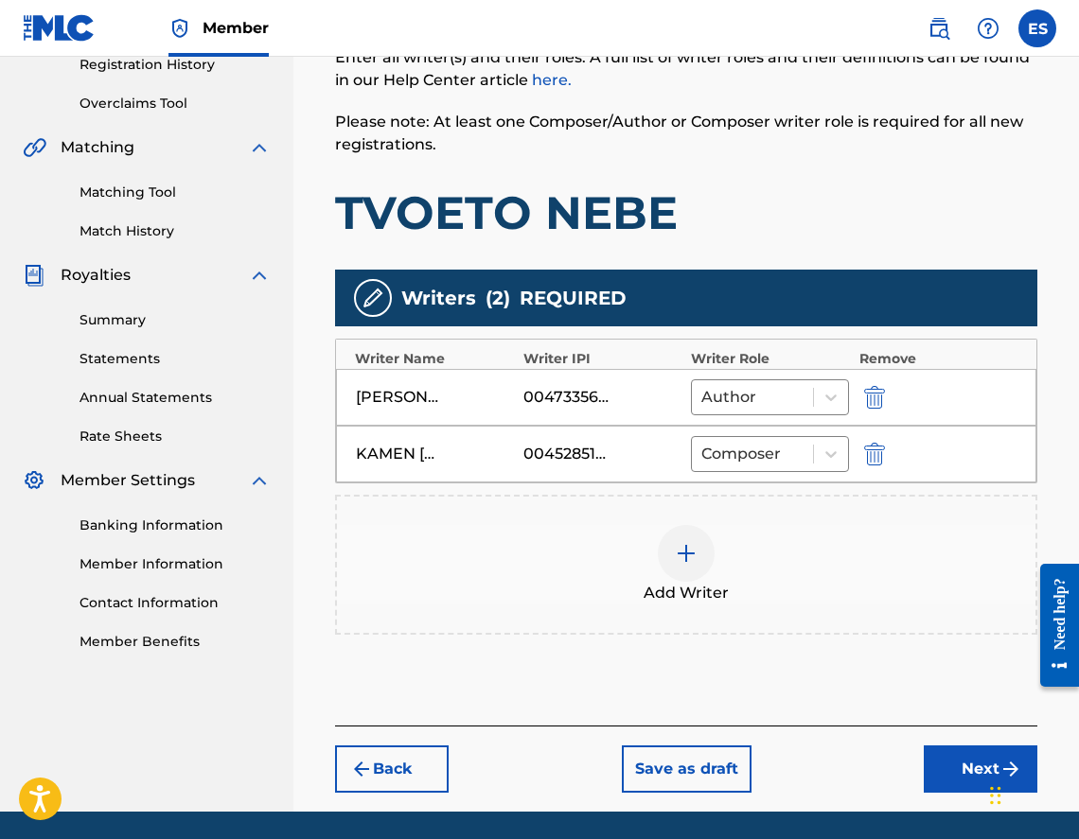
click at [739, 588] on div "Add Writer" at bounding box center [686, 564] width 698 height 79
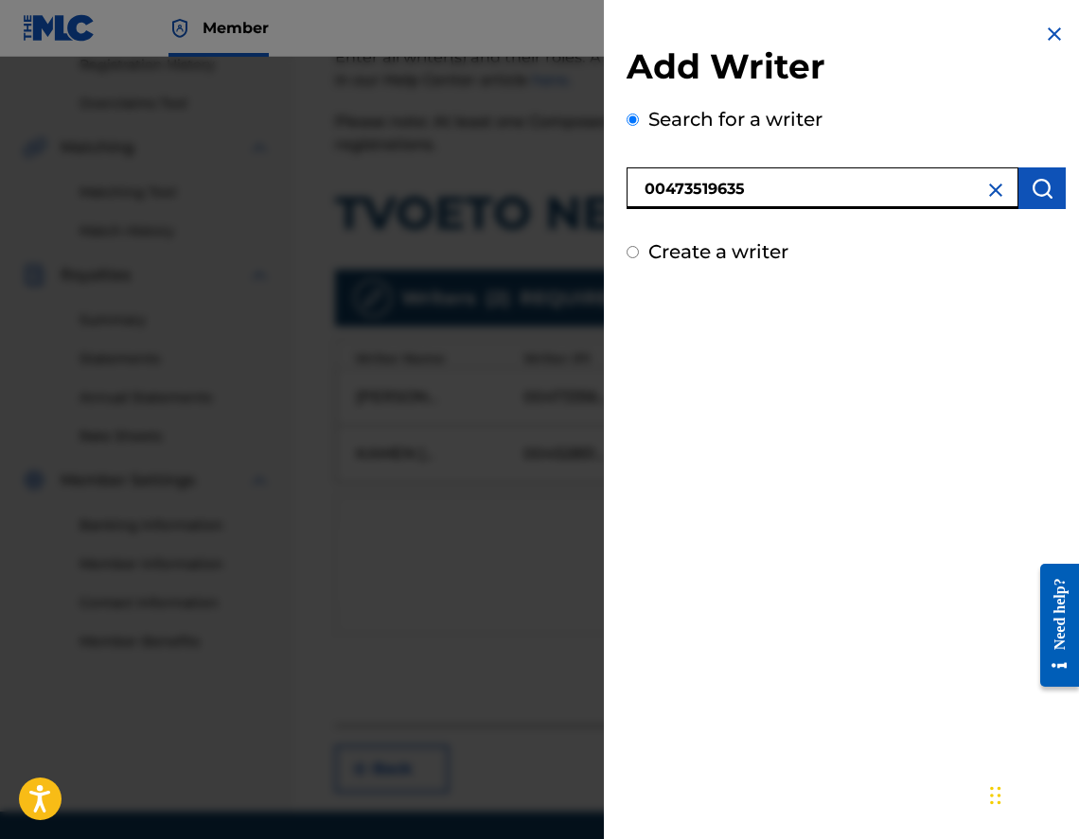
type input "00473519635"
click at [1055, 191] on button "submit" at bounding box center [1041, 189] width 47 height 42
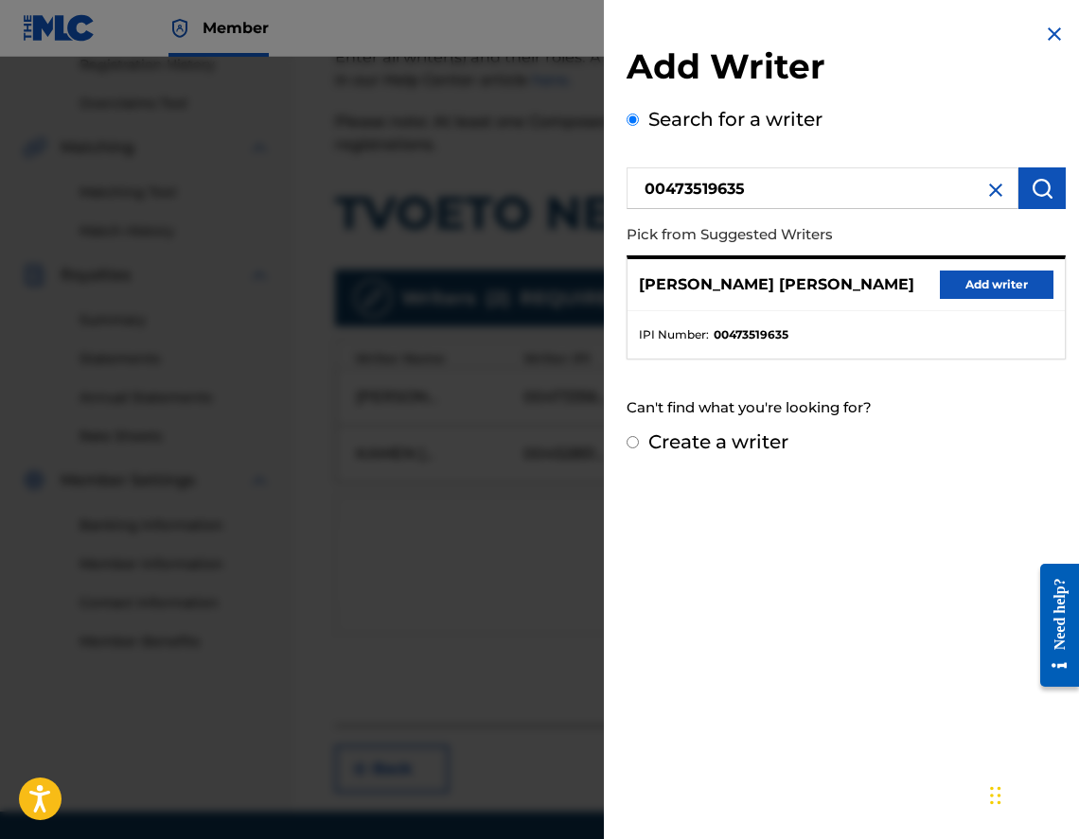
click at [997, 285] on button "Add writer" at bounding box center [997, 285] width 114 height 28
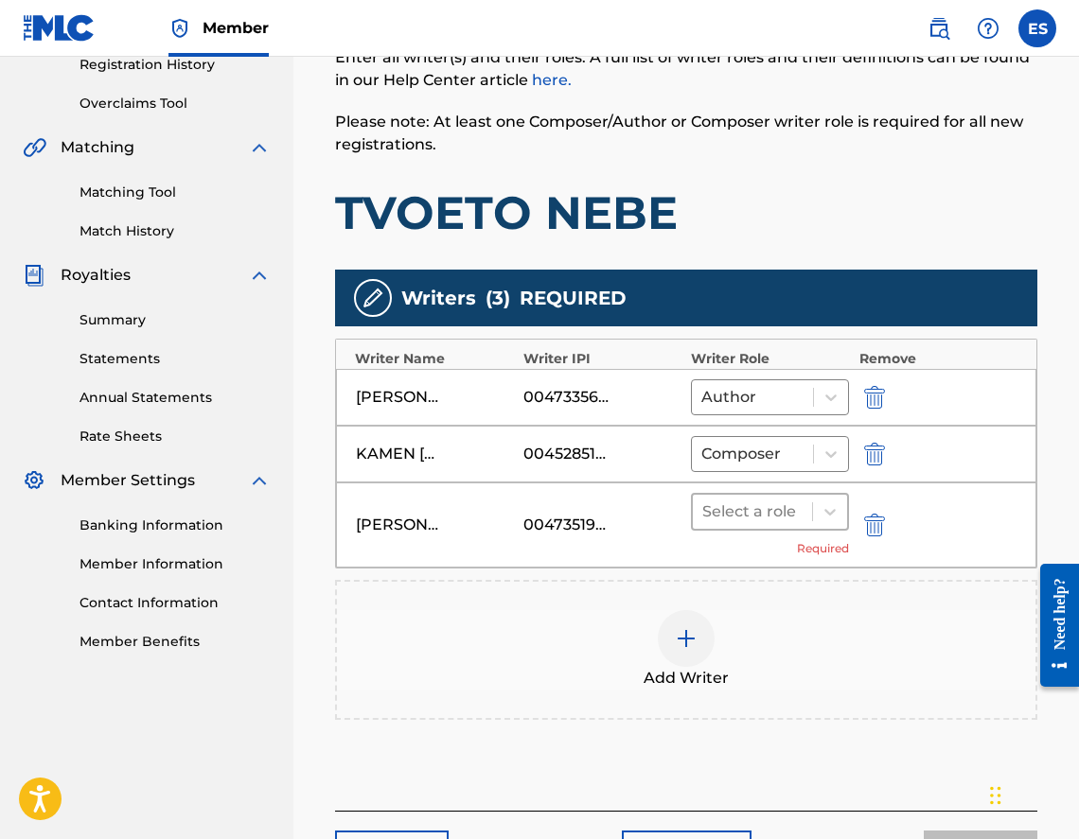
click at [750, 524] on div at bounding box center [752, 512] width 100 height 26
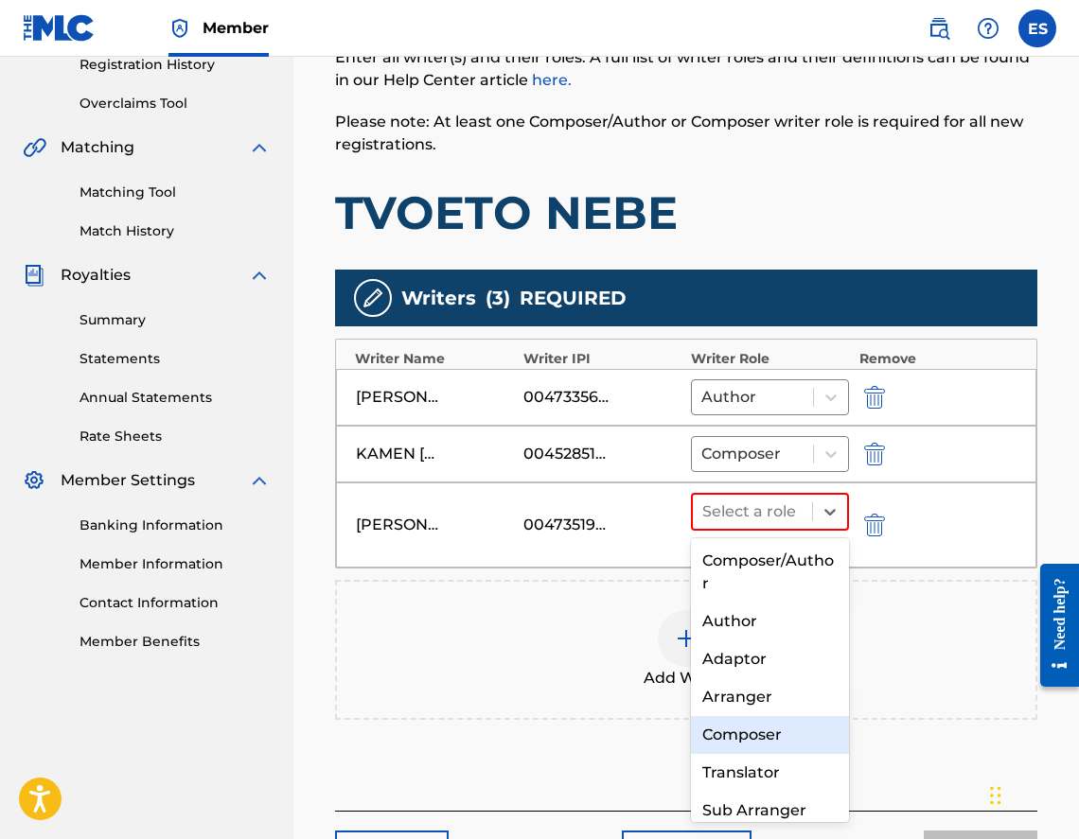
click at [732, 737] on div "Composer" at bounding box center [770, 735] width 158 height 38
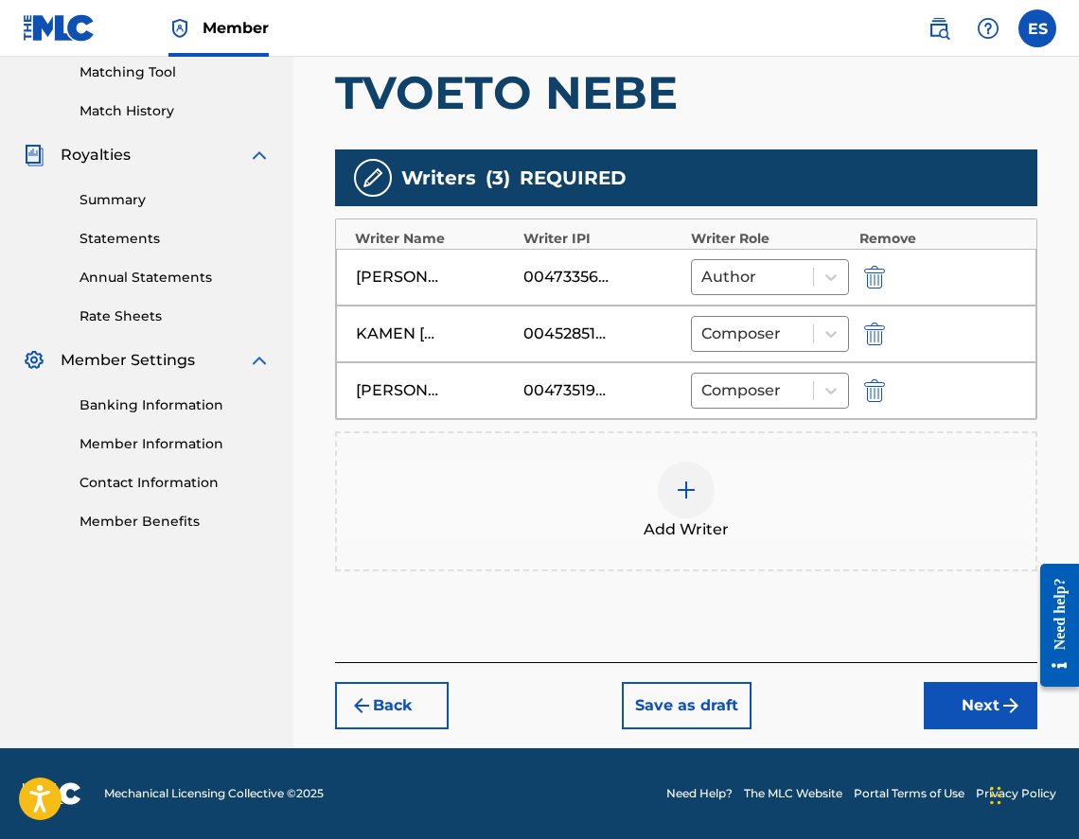
click at [936, 717] on button "Next" at bounding box center [981, 705] width 114 height 47
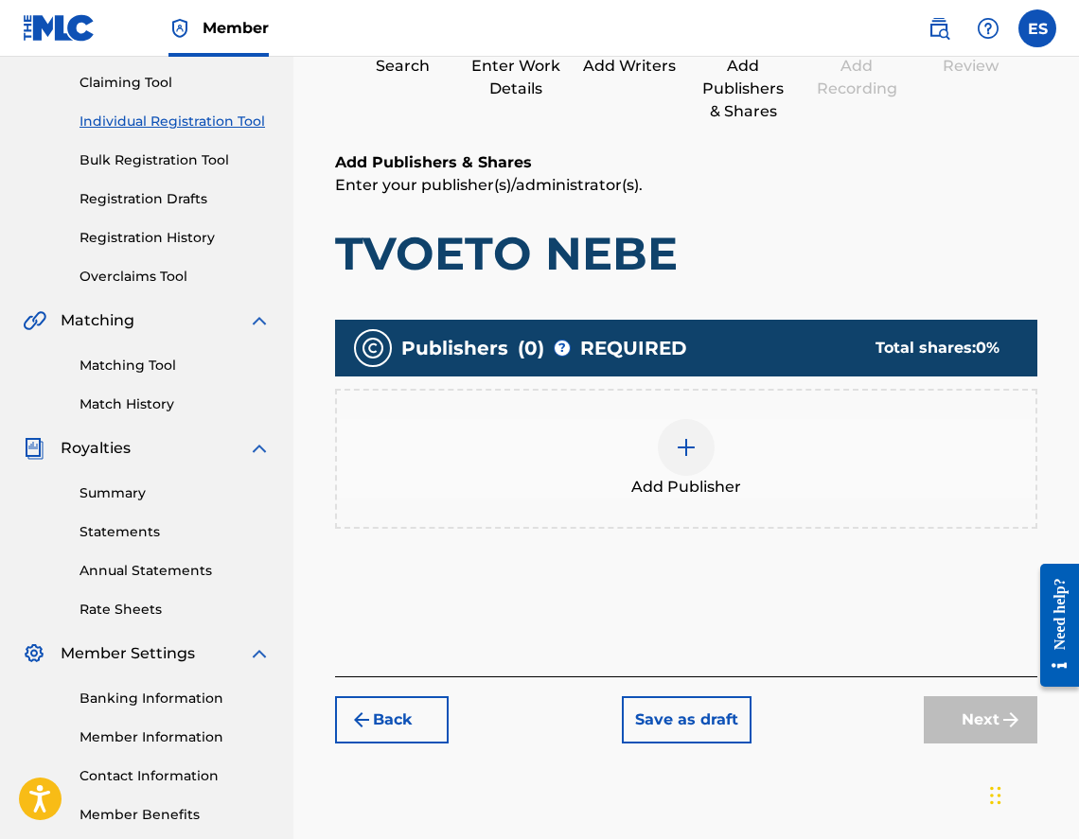
scroll to position [295, 0]
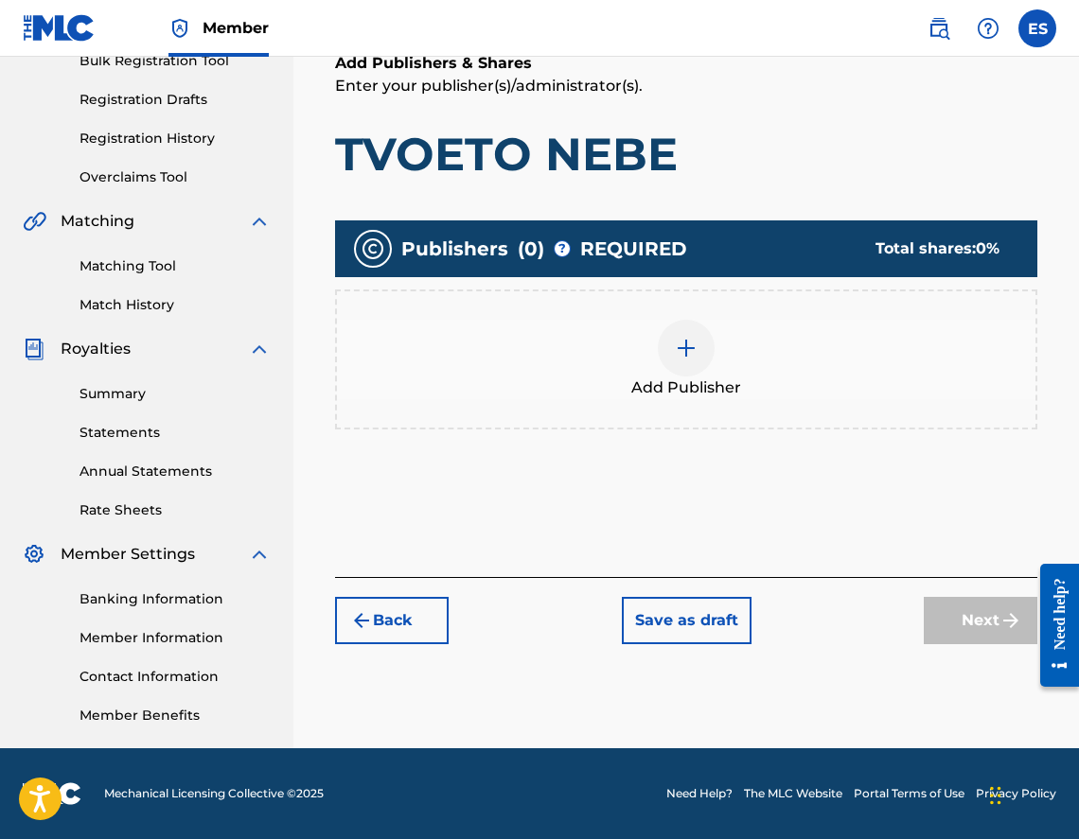
click at [409, 622] on button "Back" at bounding box center [392, 620] width 114 height 47
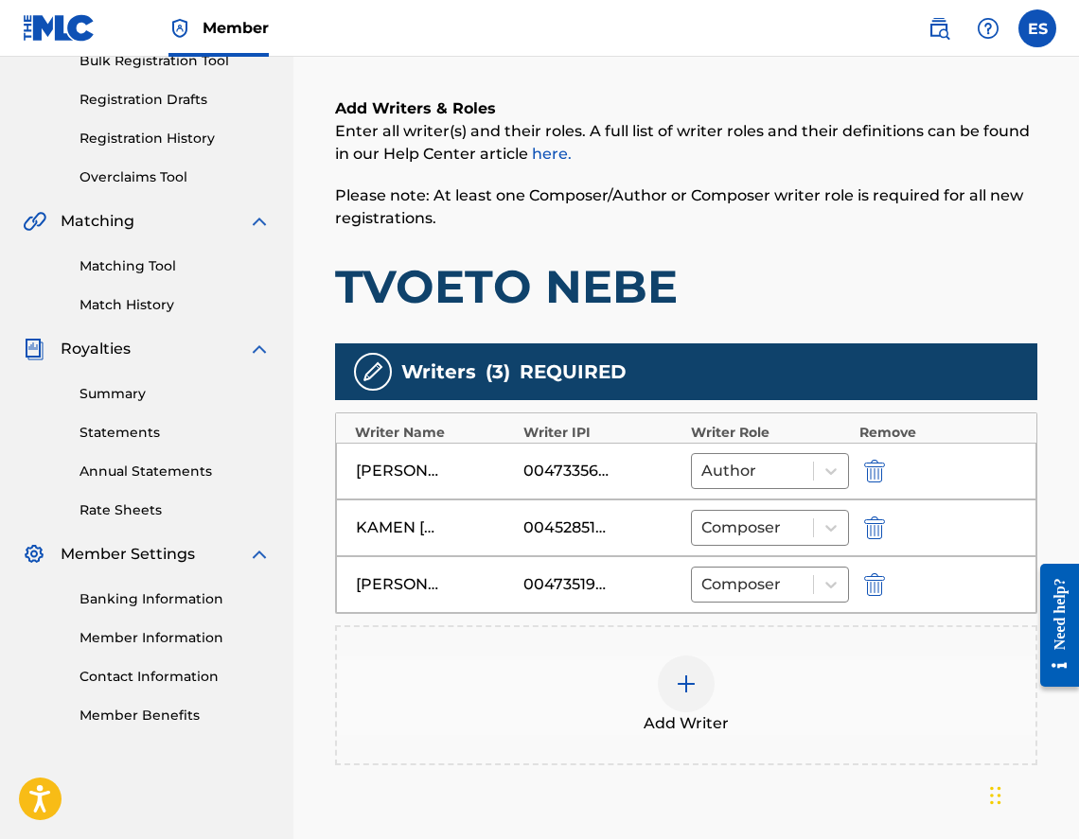
click at [737, 677] on div "Add Writer" at bounding box center [686, 695] width 698 height 79
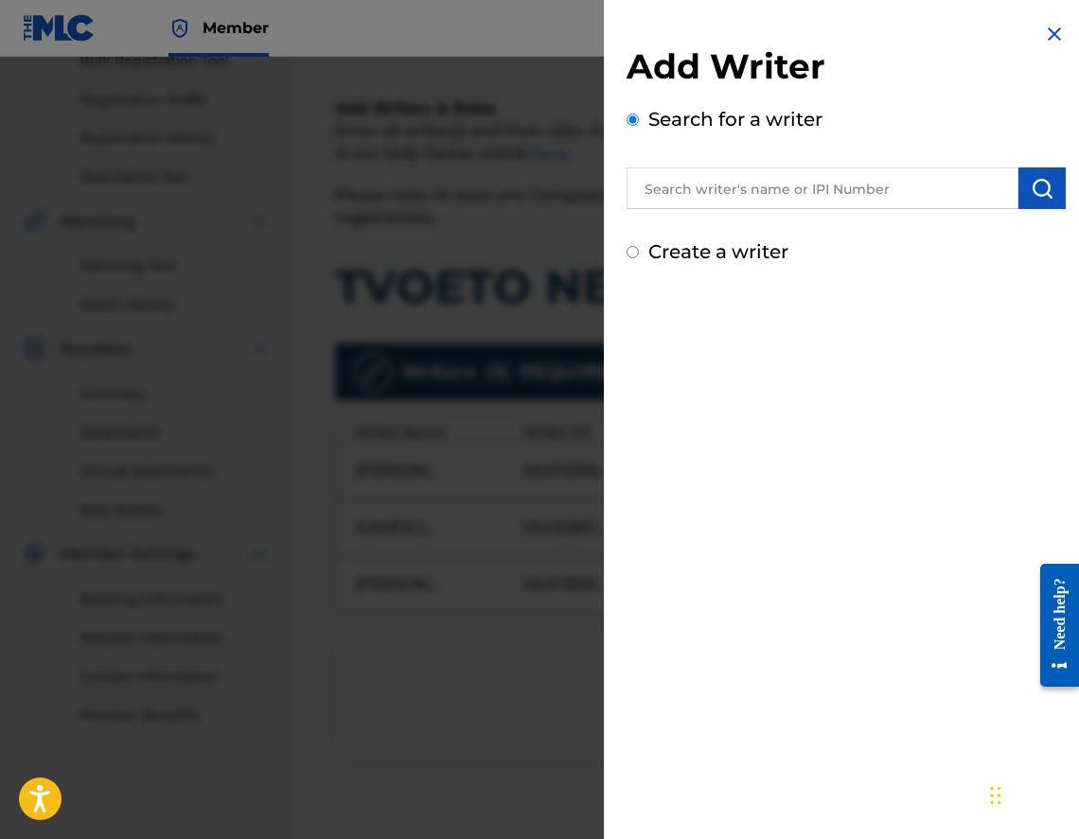
click at [669, 246] on label "Create a writer" at bounding box center [718, 251] width 140 height 23
radio input "true"
click at [639, 246] on input "Create a writer" at bounding box center [633, 252] width 12 height 12
radio input "false"
radio input "true"
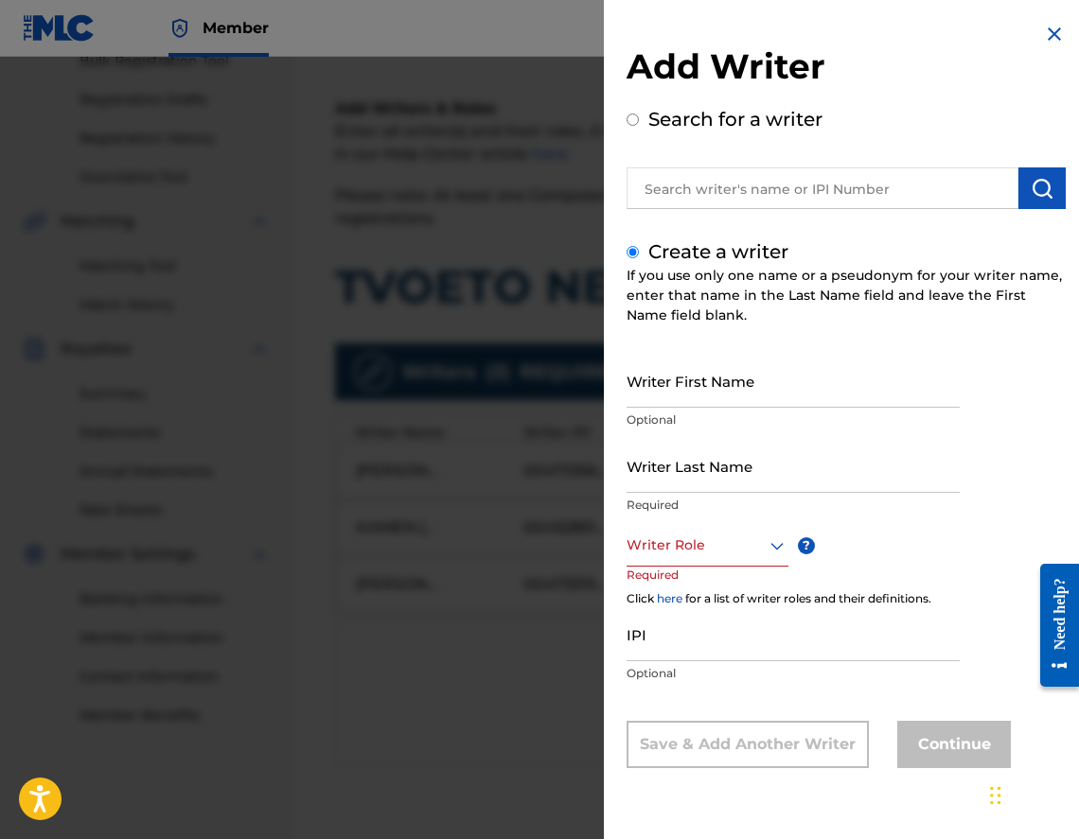
click at [682, 520] on div "Writer Last Name Required" at bounding box center [793, 481] width 333 height 85
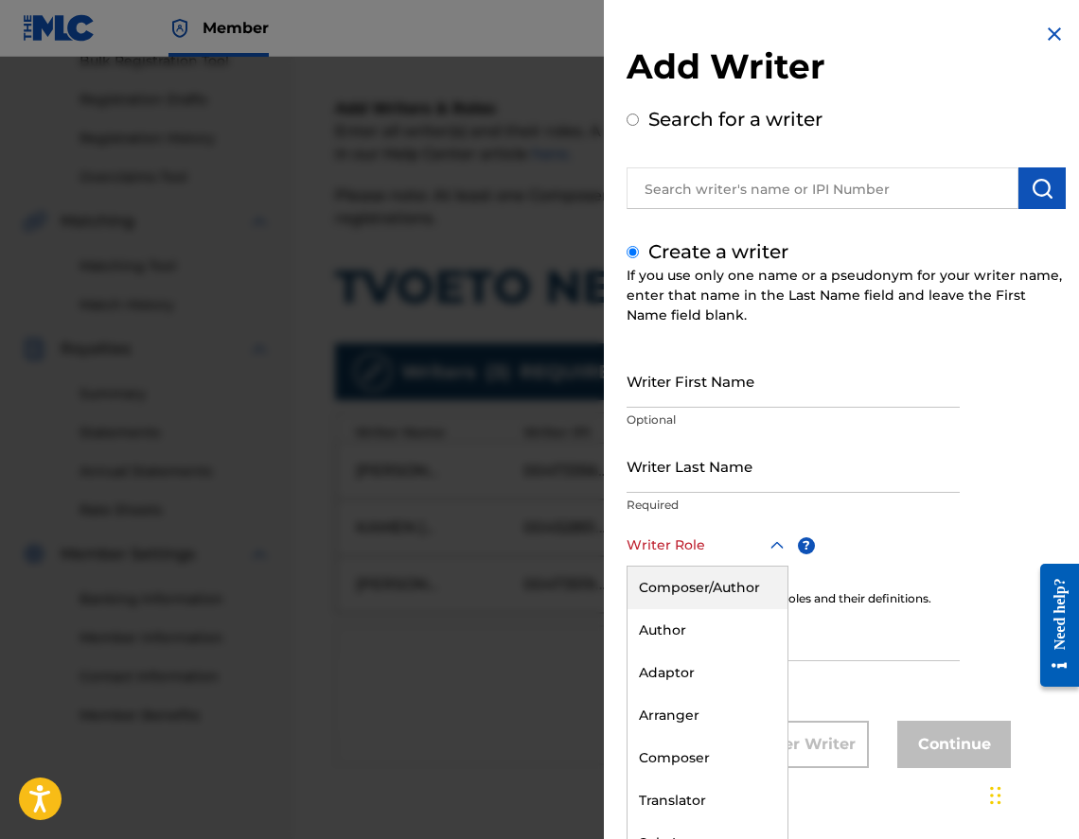
click at [680, 556] on div at bounding box center [708, 546] width 162 height 24
click at [725, 715] on div "Arranger" at bounding box center [707, 715] width 160 height 43
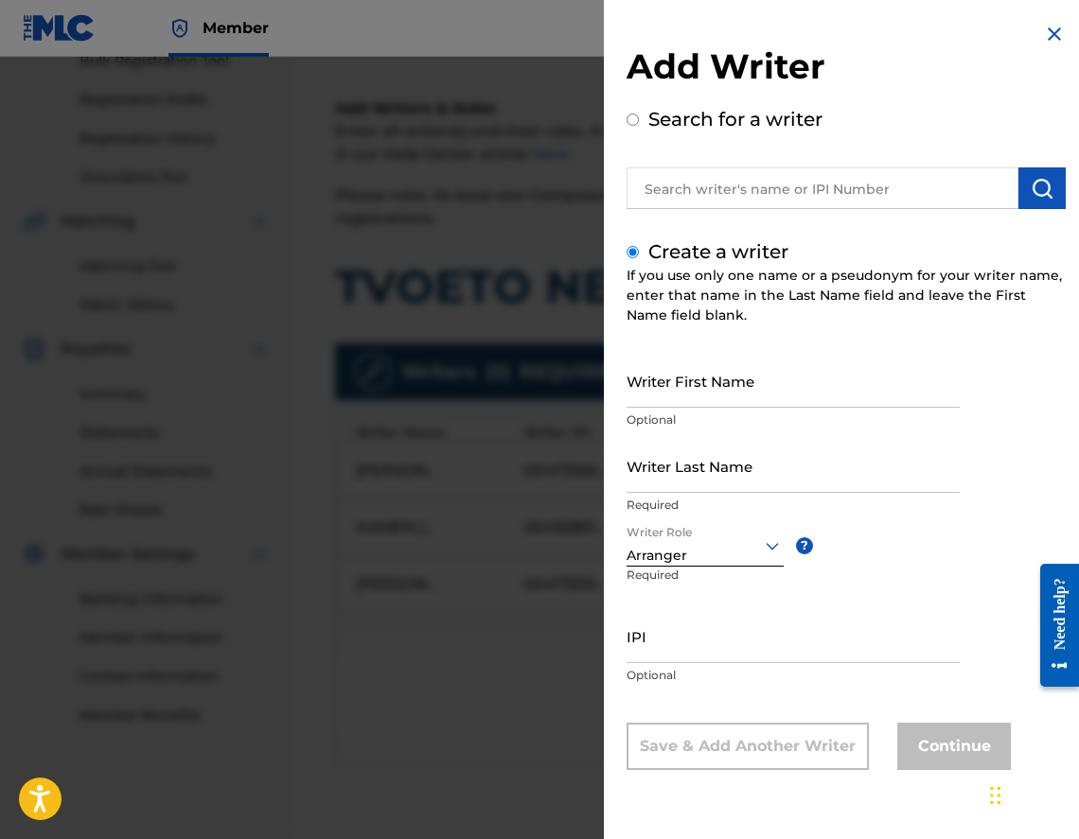
scroll to position [0, 0]
type input "00473519635"
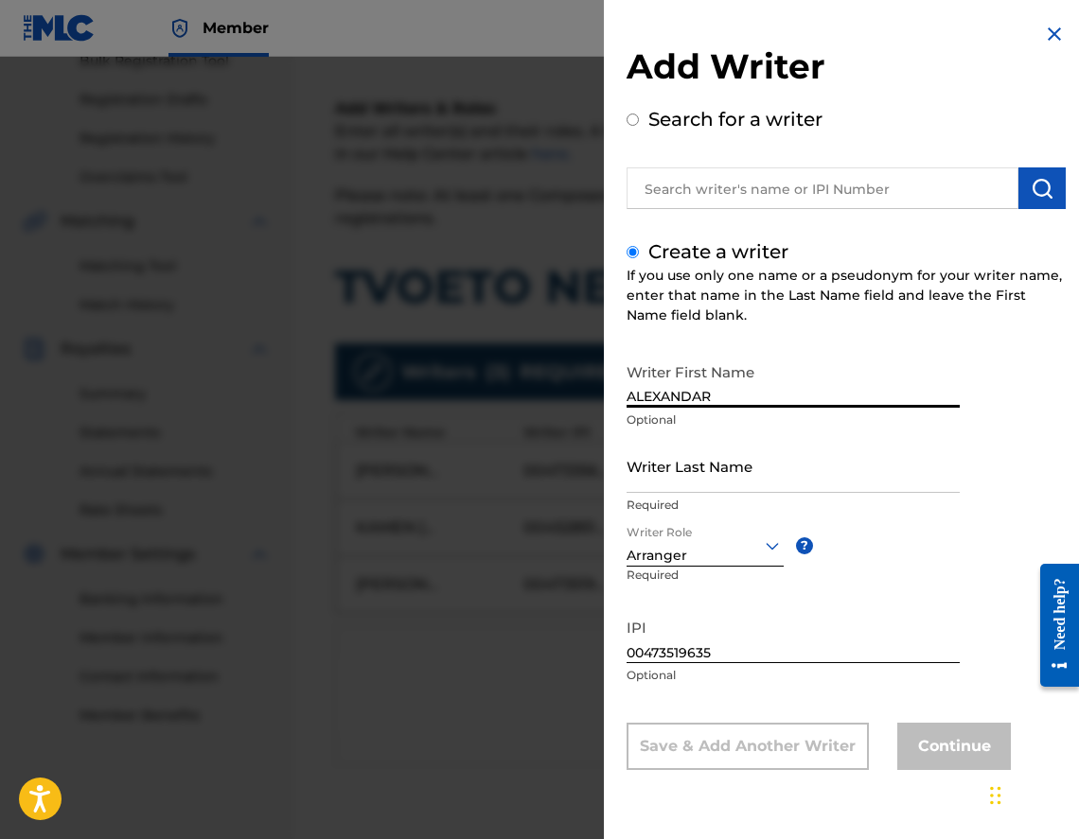
type input "ALEXANDAR"
drag, startPoint x: 695, startPoint y: 499, endPoint x: 671, endPoint y: 468, distance: 39.2
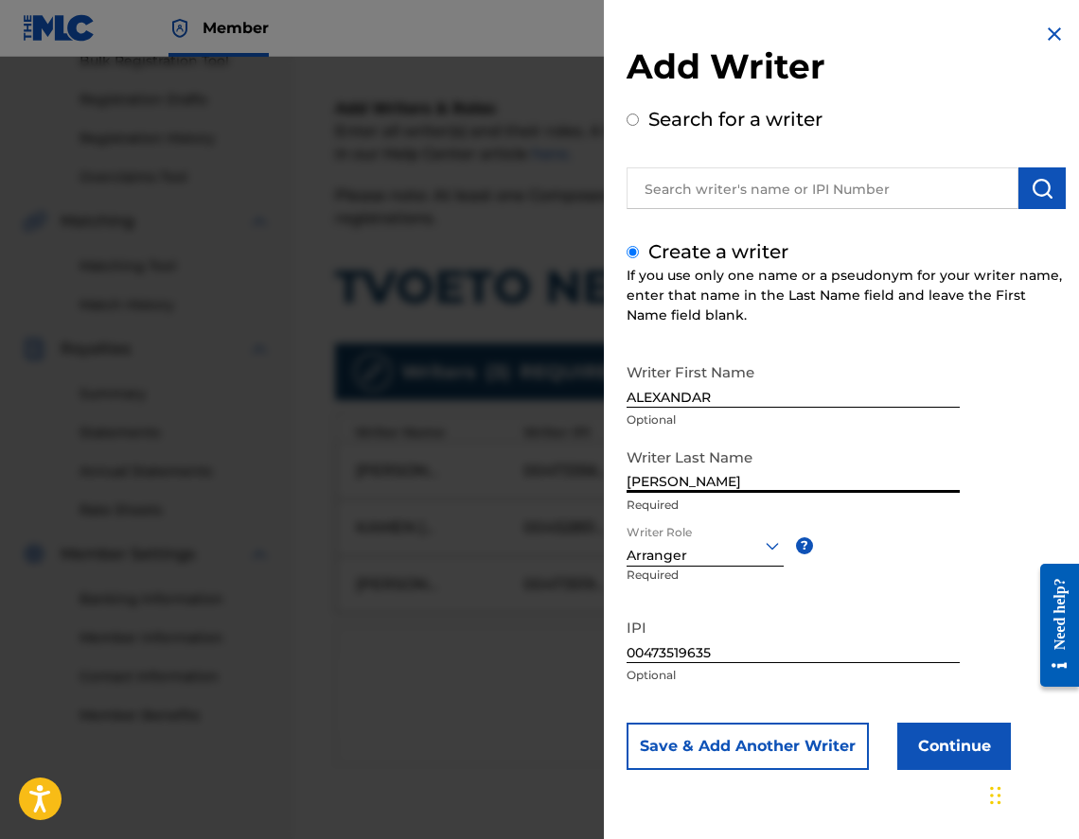
click at [714, 486] on input "[PERSON_NAME]" at bounding box center [793, 466] width 333 height 54
type input "[PERSON_NAME]"
click at [913, 713] on div "Writer First Name [PERSON_NAME] Optional Writer Last Name [PERSON_NAME] Require…" at bounding box center [846, 562] width 439 height 416
click at [915, 739] on button "Continue" at bounding box center [954, 746] width 114 height 47
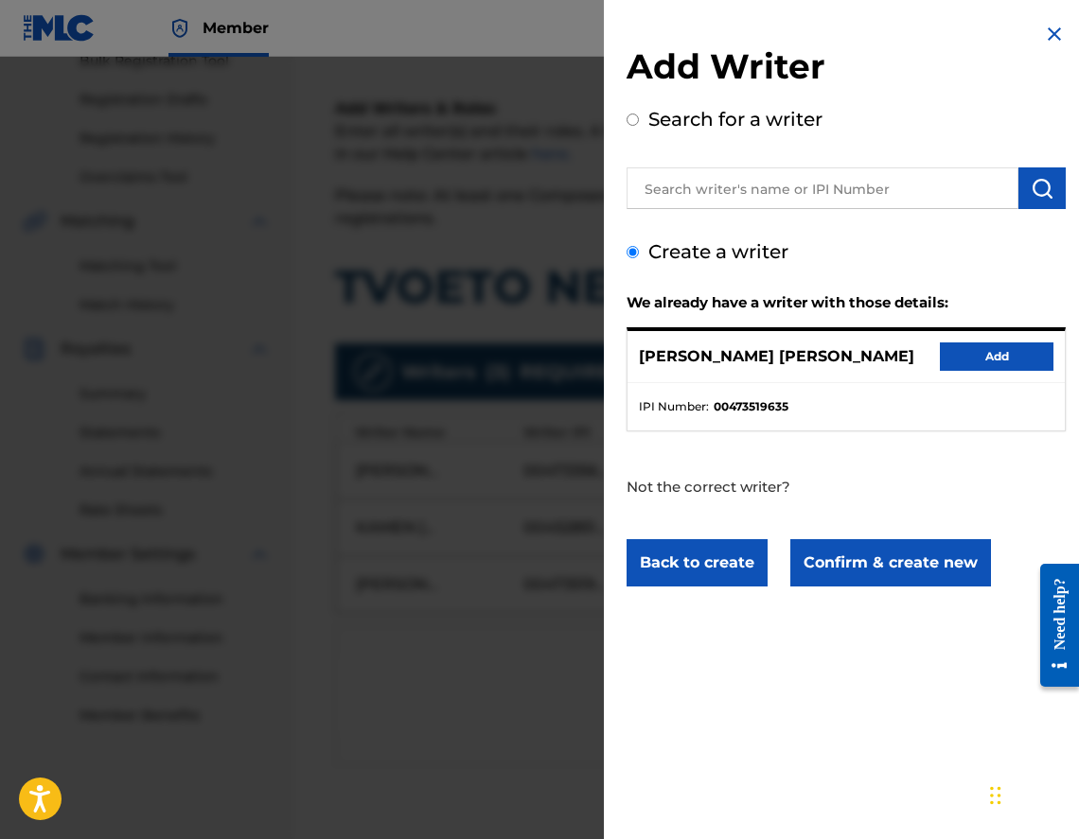
click at [1014, 357] on button "Add" at bounding box center [997, 357] width 114 height 28
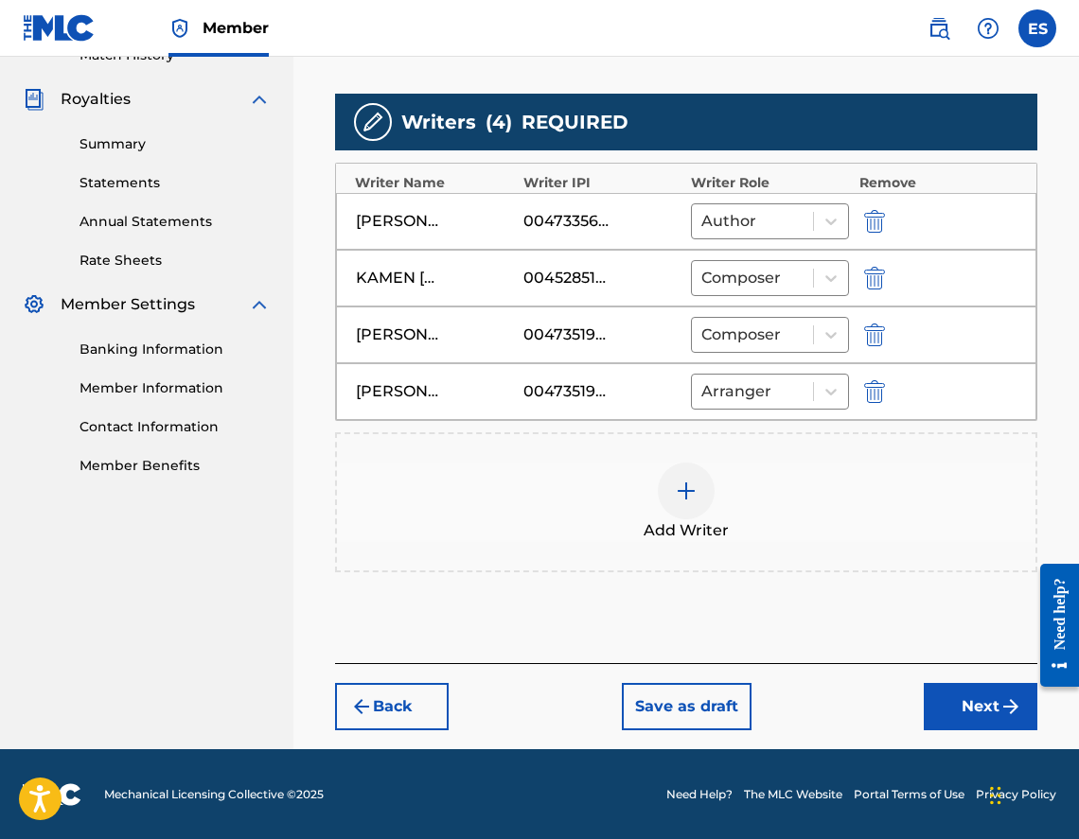
scroll to position [546, 0]
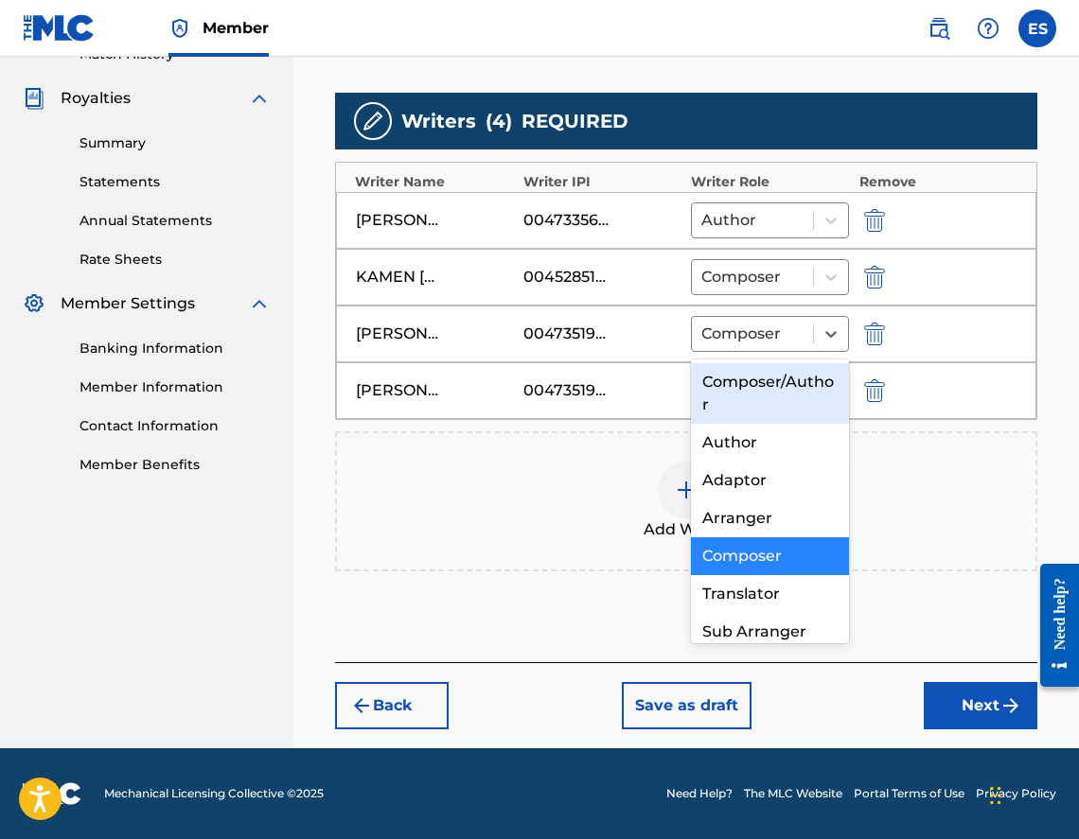
drag, startPoint x: 694, startPoint y: 344, endPoint x: 325, endPoint y: 455, distance: 385.6
click at [325, 455] on div "Register Work Search Enter Work Details Add Writers Add Publishers & Shares Add…" at bounding box center [686, 153] width 740 height 1191
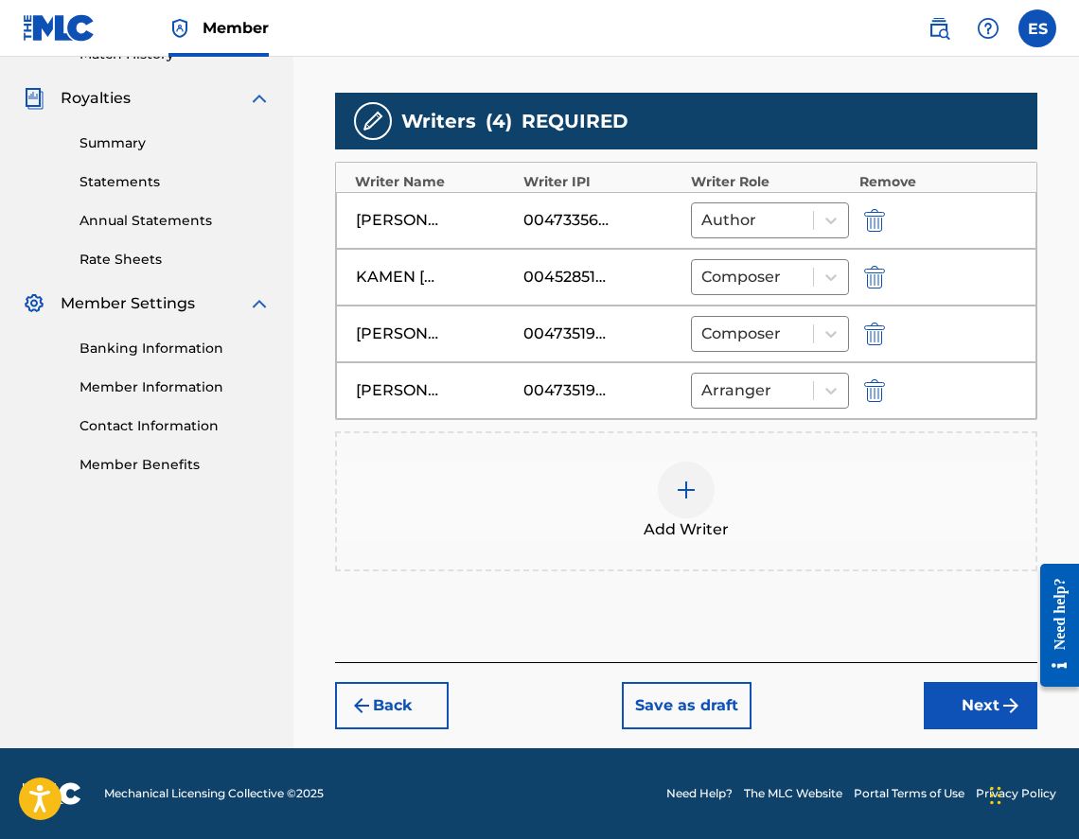
drag, startPoint x: 679, startPoint y: 321, endPoint x: 324, endPoint y: 580, distance: 440.3
click at [324, 580] on div "Register Work Search Enter Work Details Add Writers Add Publishers & Shares Add…" at bounding box center [686, 153] width 740 height 1191
click at [298, 710] on div "Register Work Search Enter Work Details Add Writers Add Publishers & Shares Add…" at bounding box center [685, 153] width 785 height 1191
click at [997, 718] on button "Next" at bounding box center [981, 705] width 114 height 47
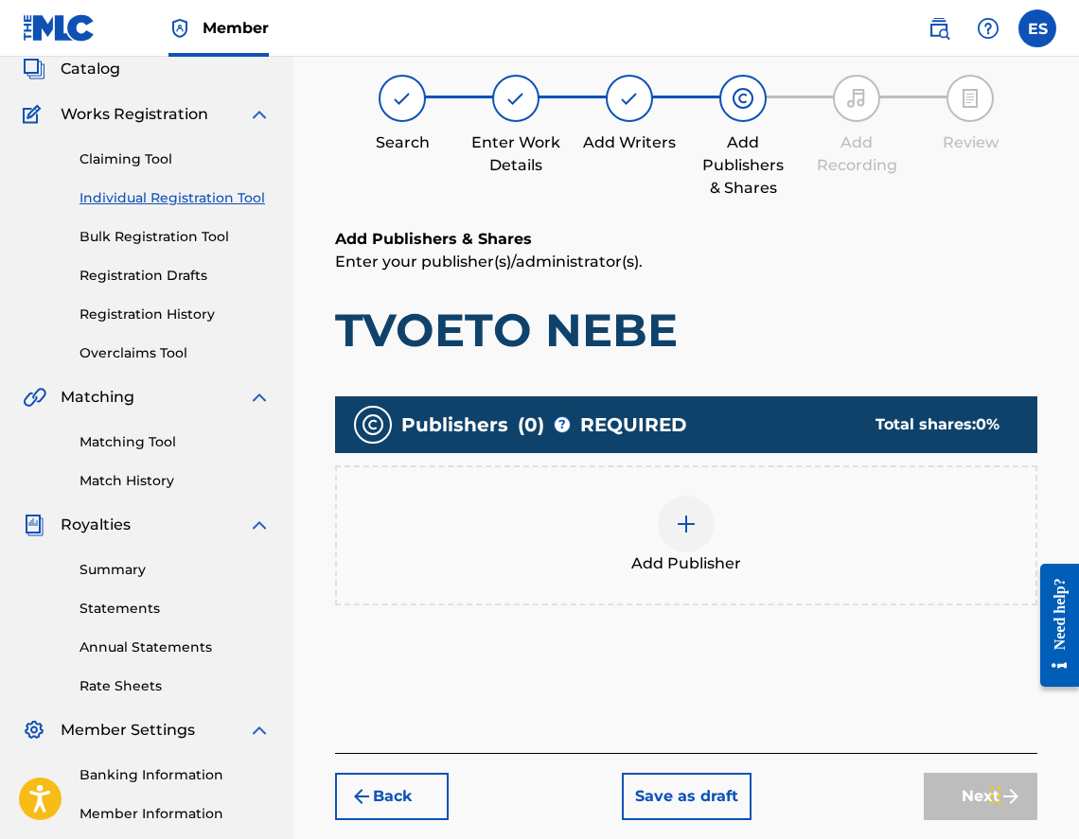
scroll to position [85, 0]
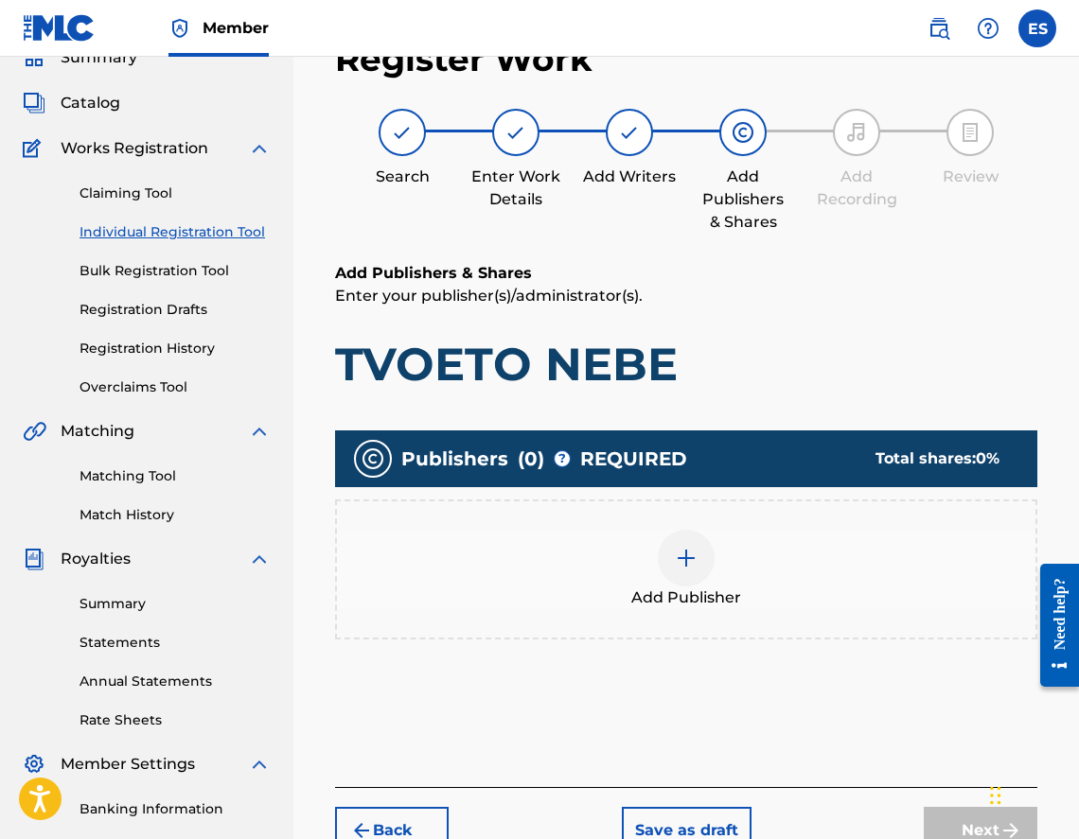
click at [677, 579] on div at bounding box center [686, 558] width 57 height 57
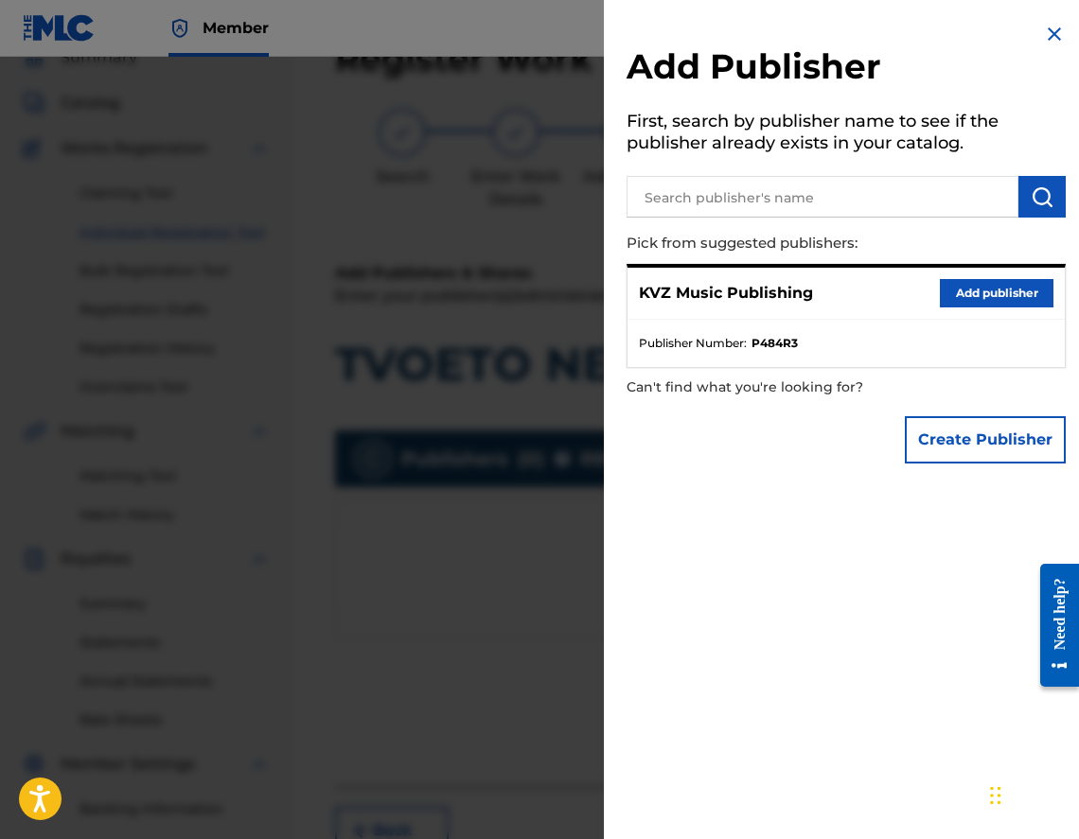
click at [953, 290] on button "Add publisher" at bounding box center [997, 293] width 114 height 28
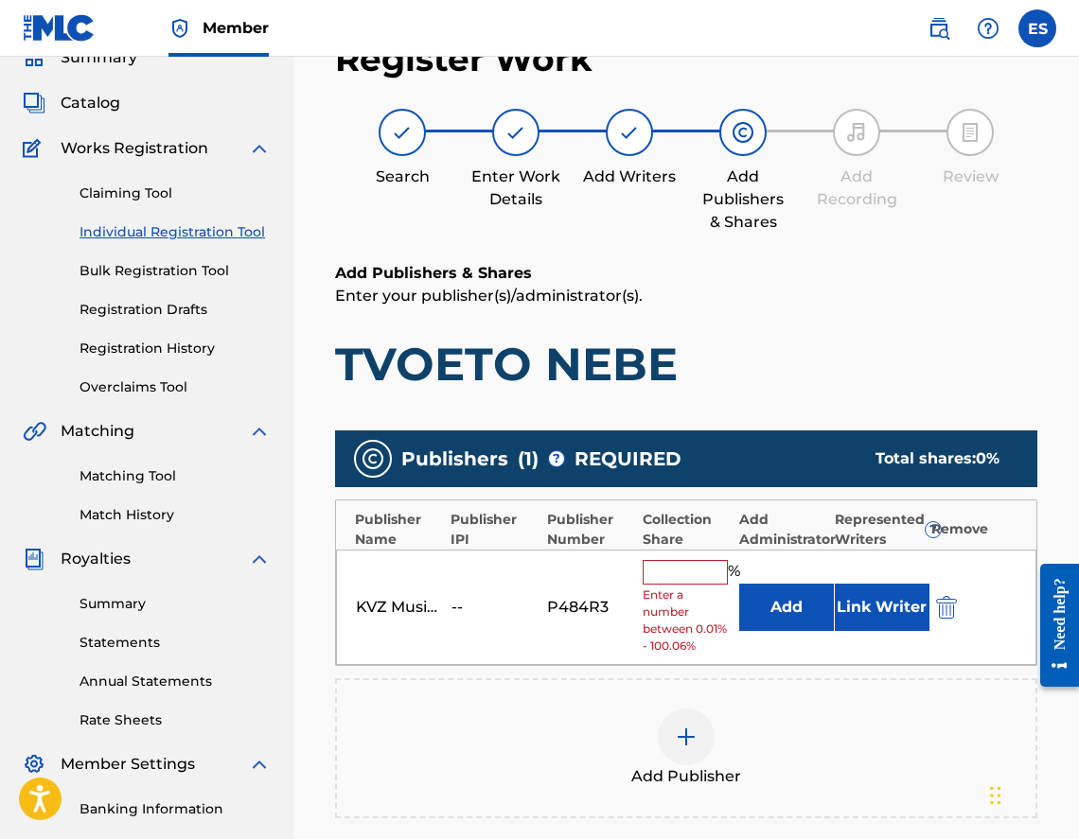
click at [673, 581] on input "text" at bounding box center [685, 572] width 85 height 25
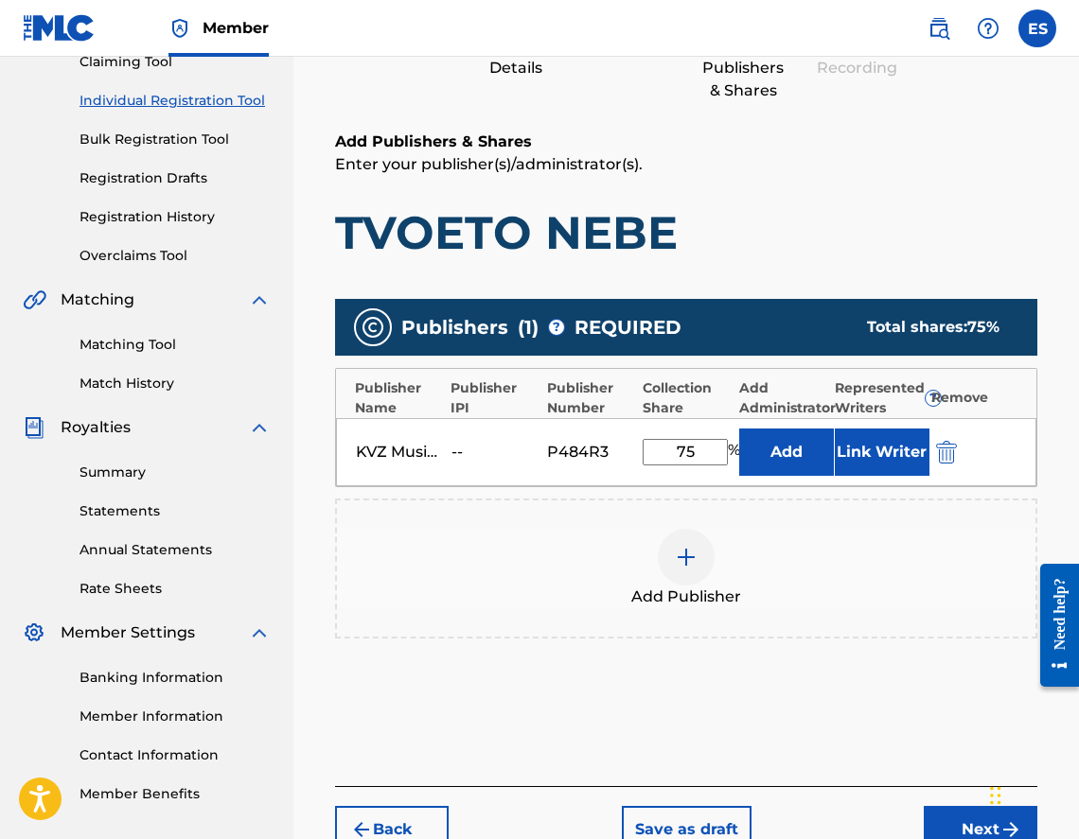
scroll to position [341, 0]
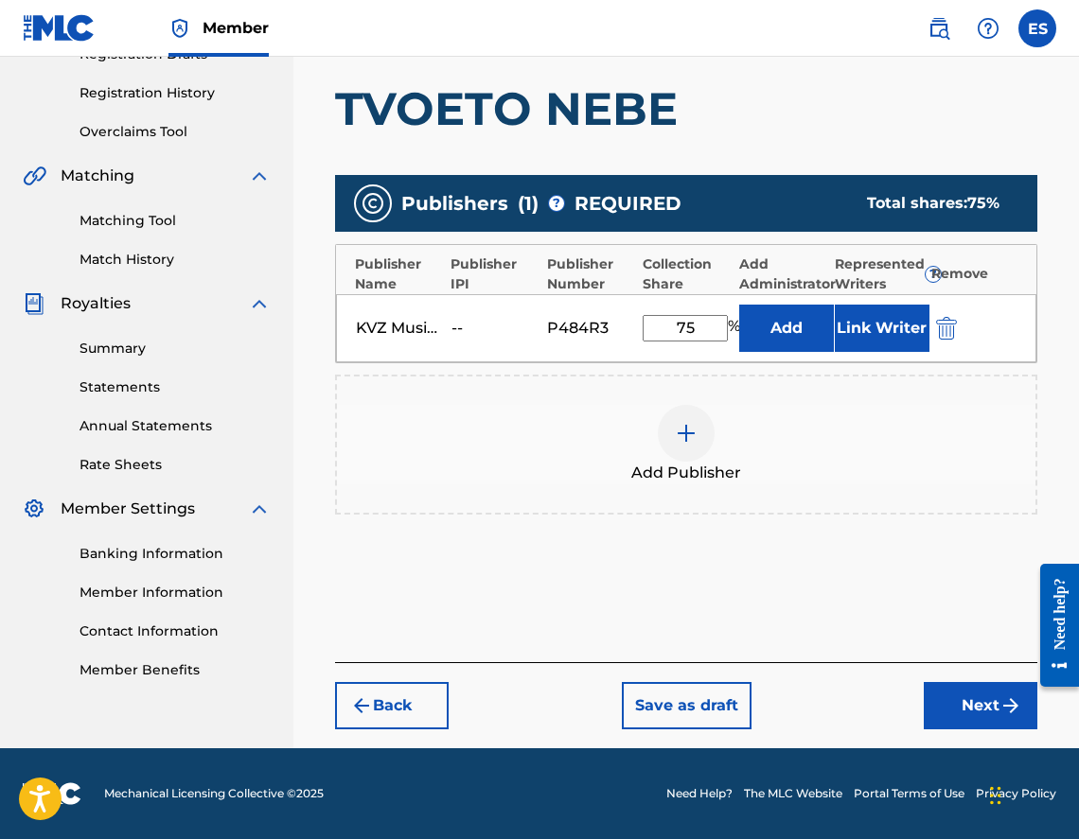
type input "75"
click at [963, 729] on button "Next" at bounding box center [981, 705] width 114 height 47
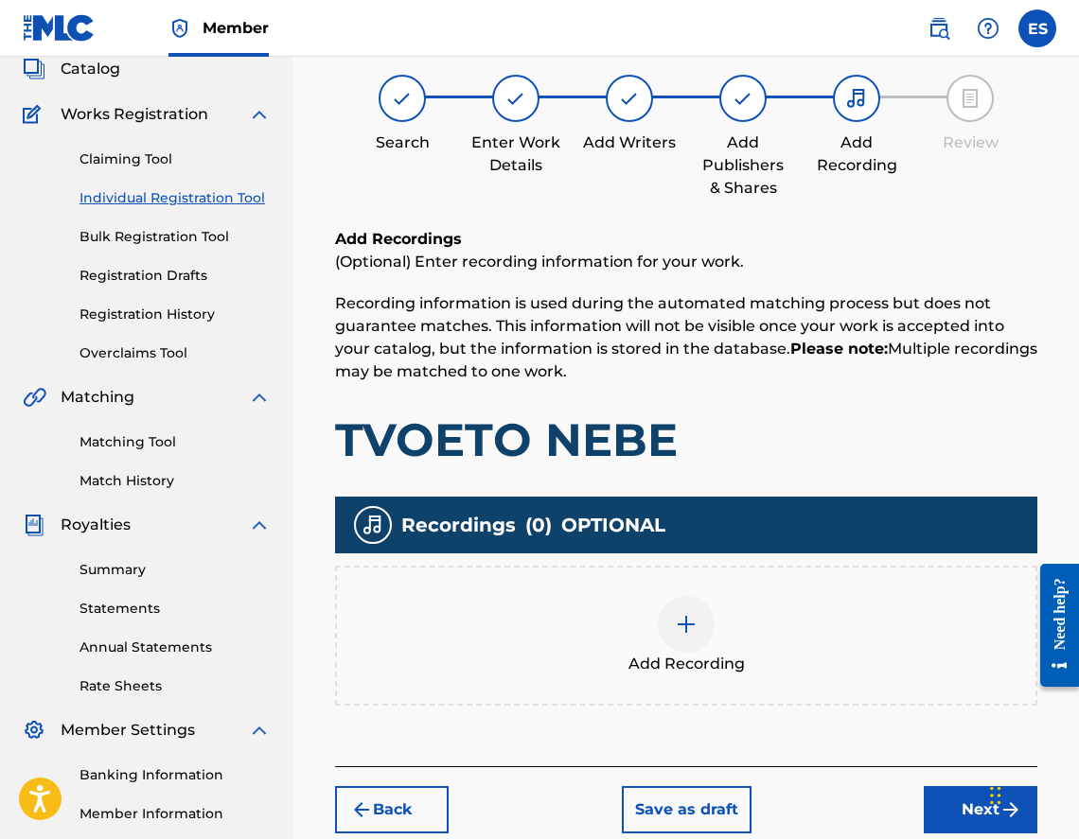
scroll to position [85, 0]
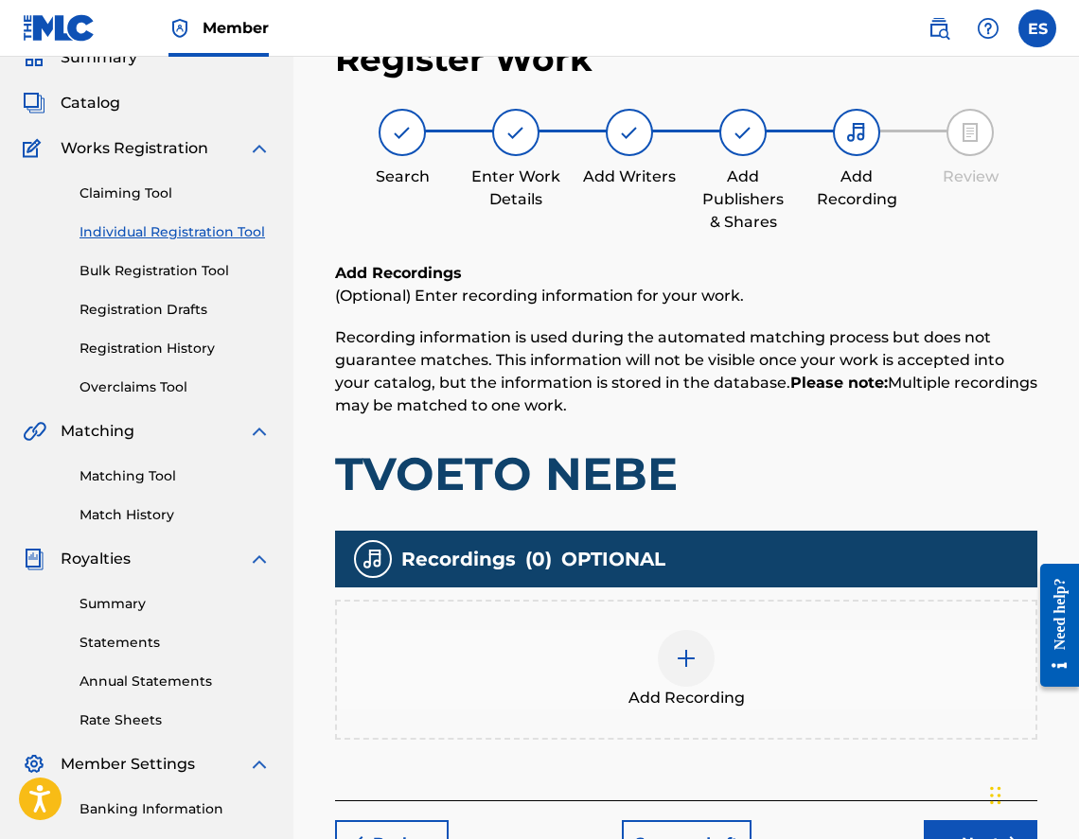
click at [758, 688] on div "Add Recording" at bounding box center [686, 669] width 698 height 79
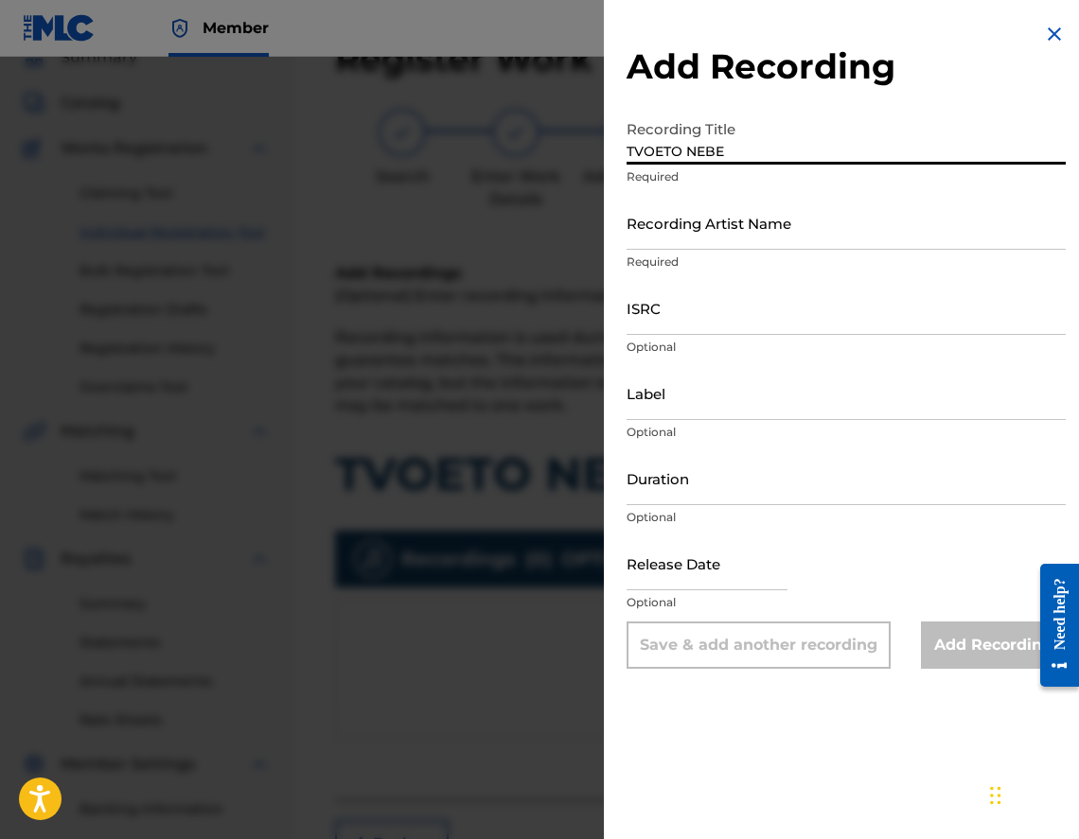
type input "TVOETO NEBE"
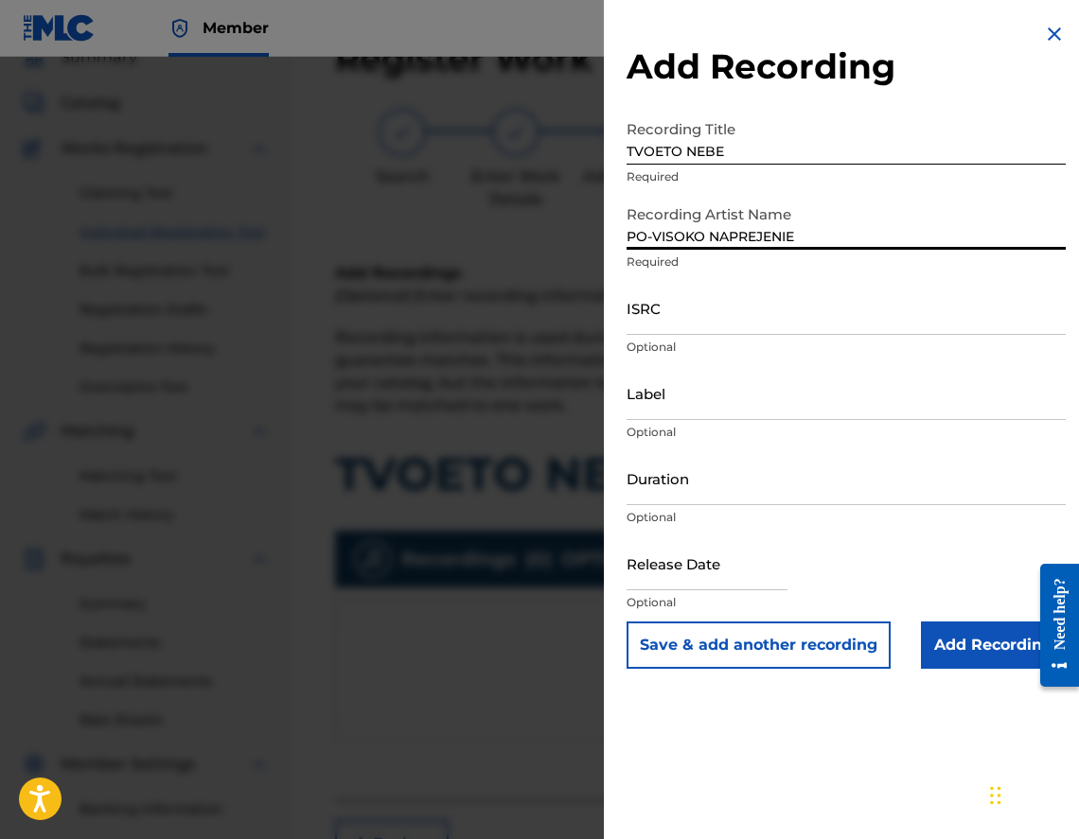
type input "PO-VISOKO NAPREJENIE"
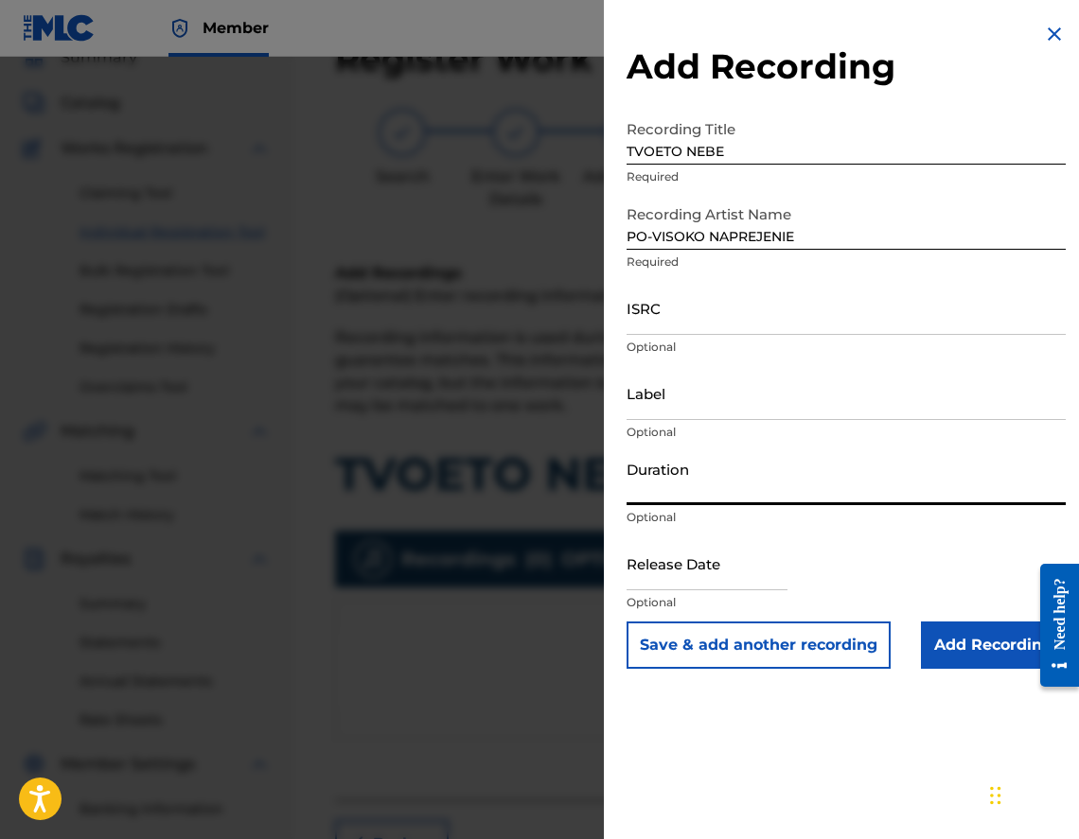
click at [920, 500] on input "Duration" at bounding box center [846, 478] width 439 height 54
type input "03:31"
click at [982, 666] on input "Add Recording" at bounding box center [993, 645] width 145 height 47
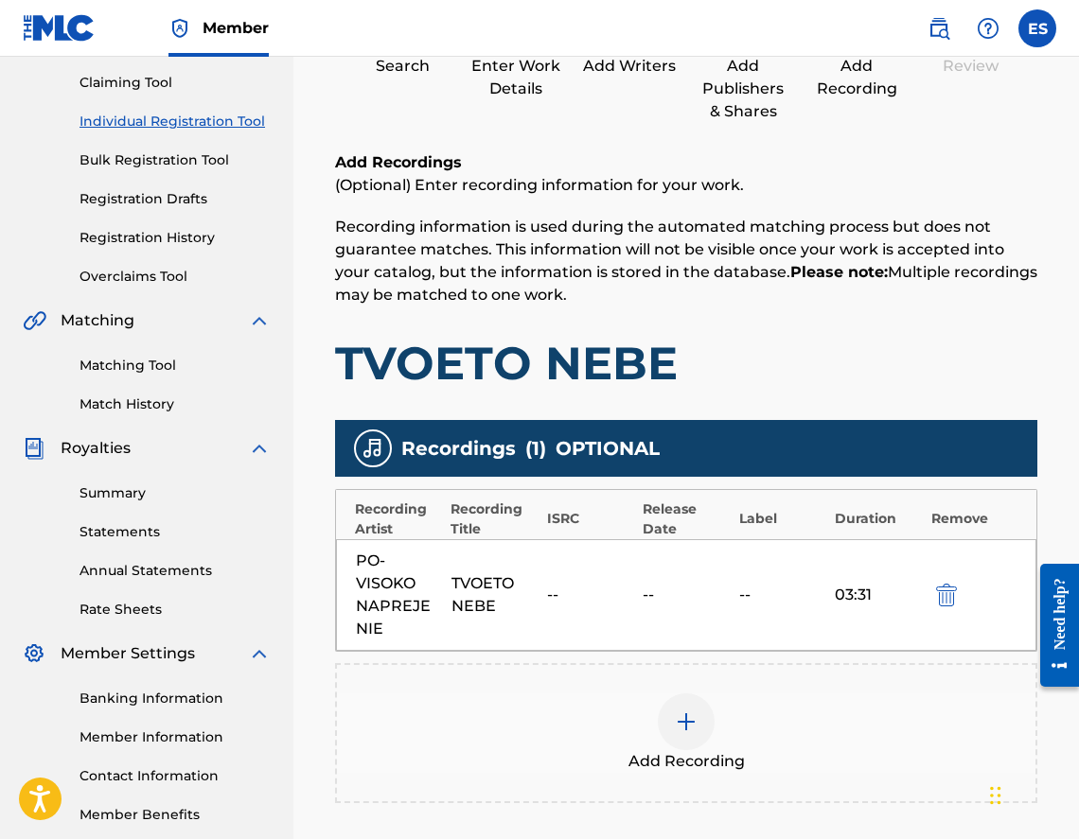
scroll to position [397, 0]
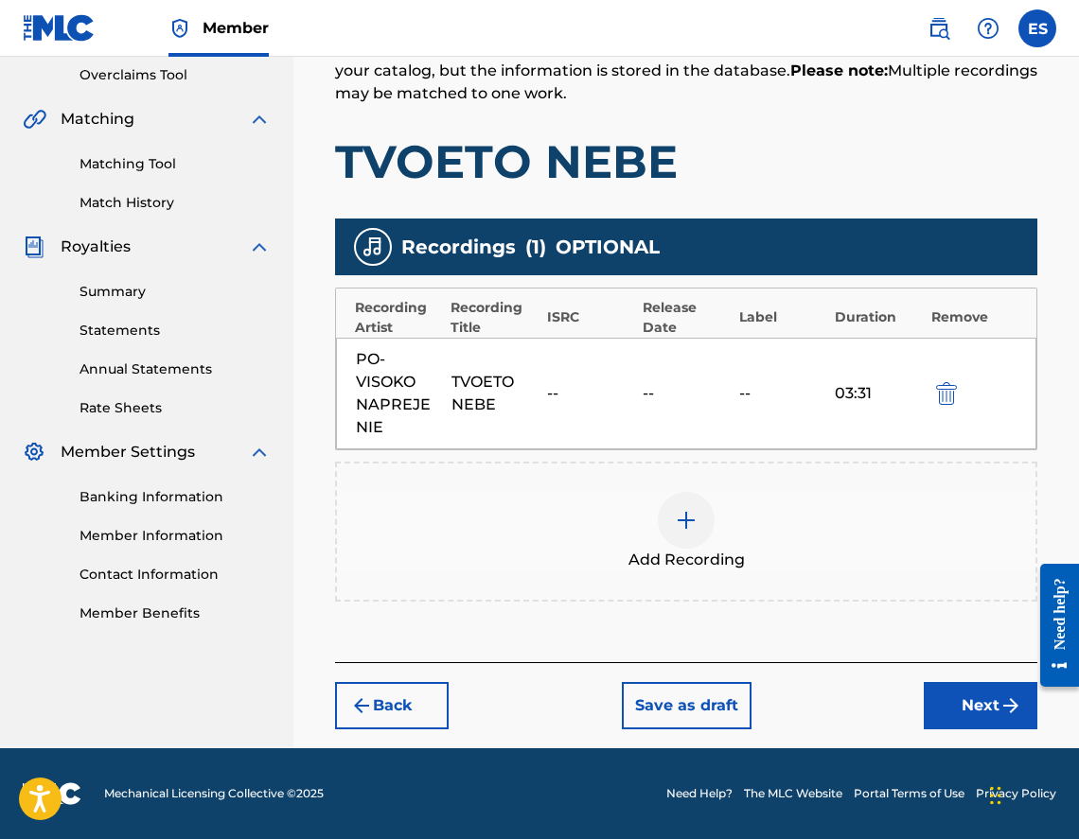
click at [956, 697] on button "Next" at bounding box center [981, 705] width 114 height 47
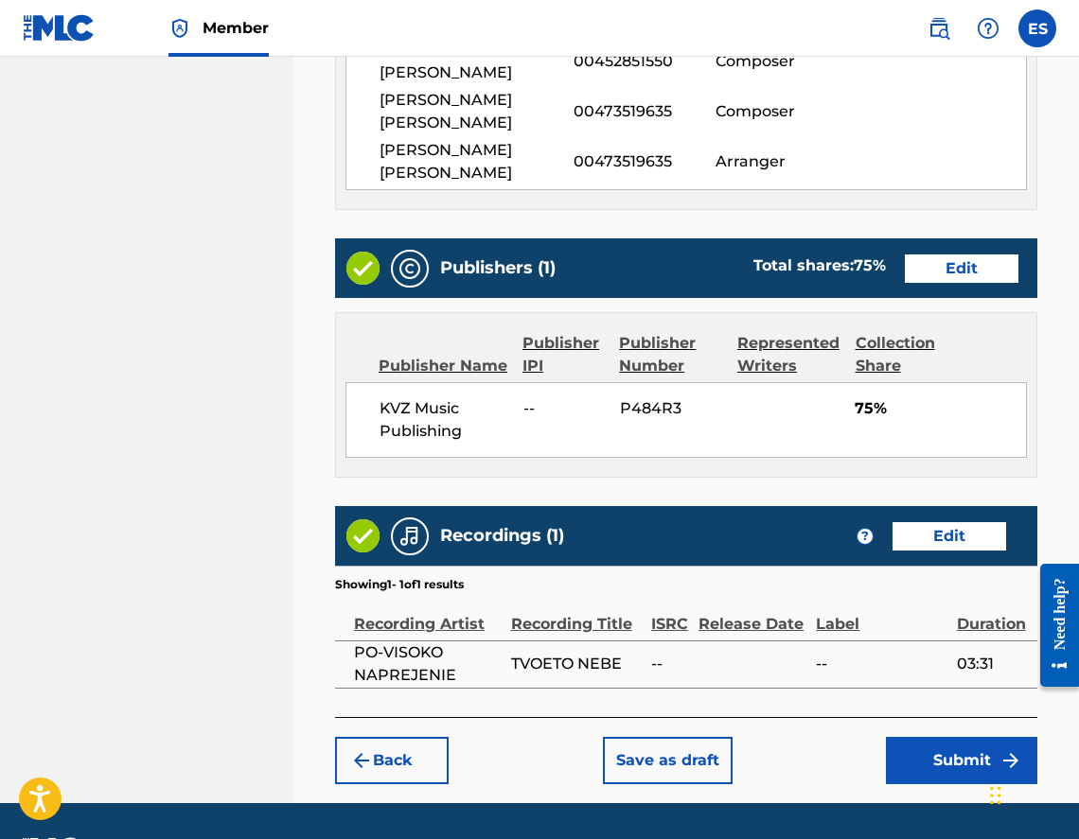
scroll to position [1152, 0]
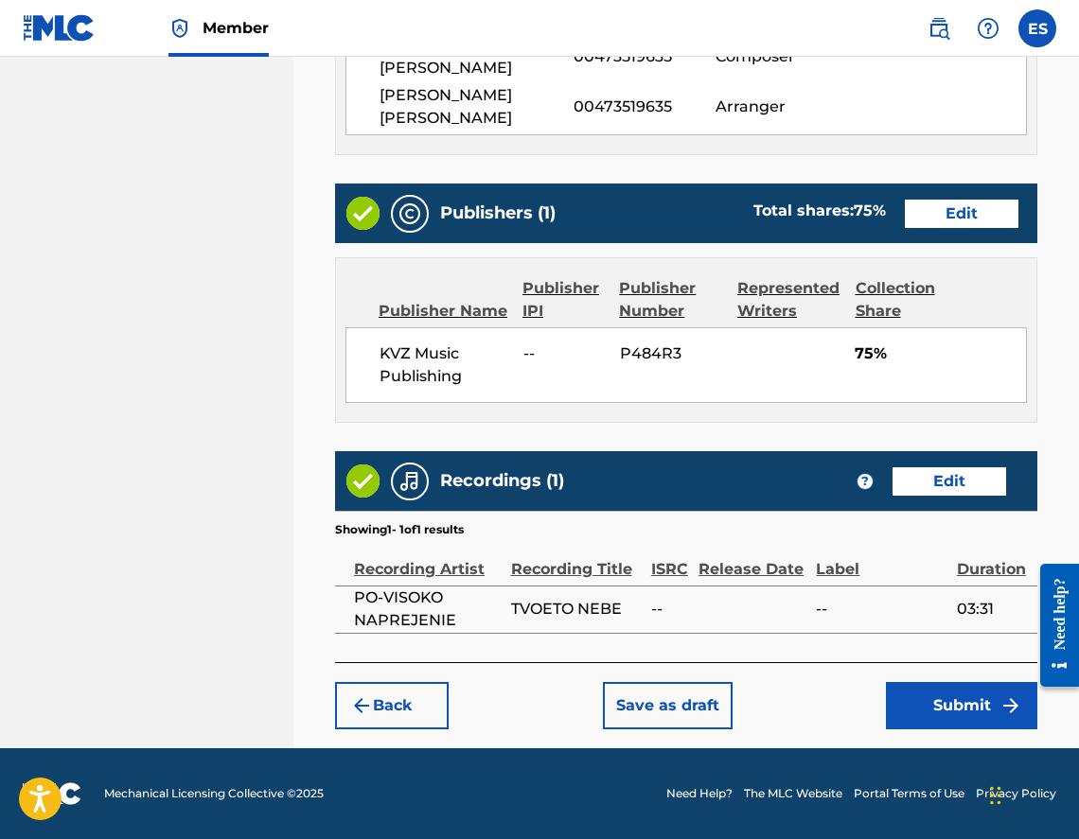
click at [931, 695] on button "Submit" at bounding box center [961, 705] width 151 height 47
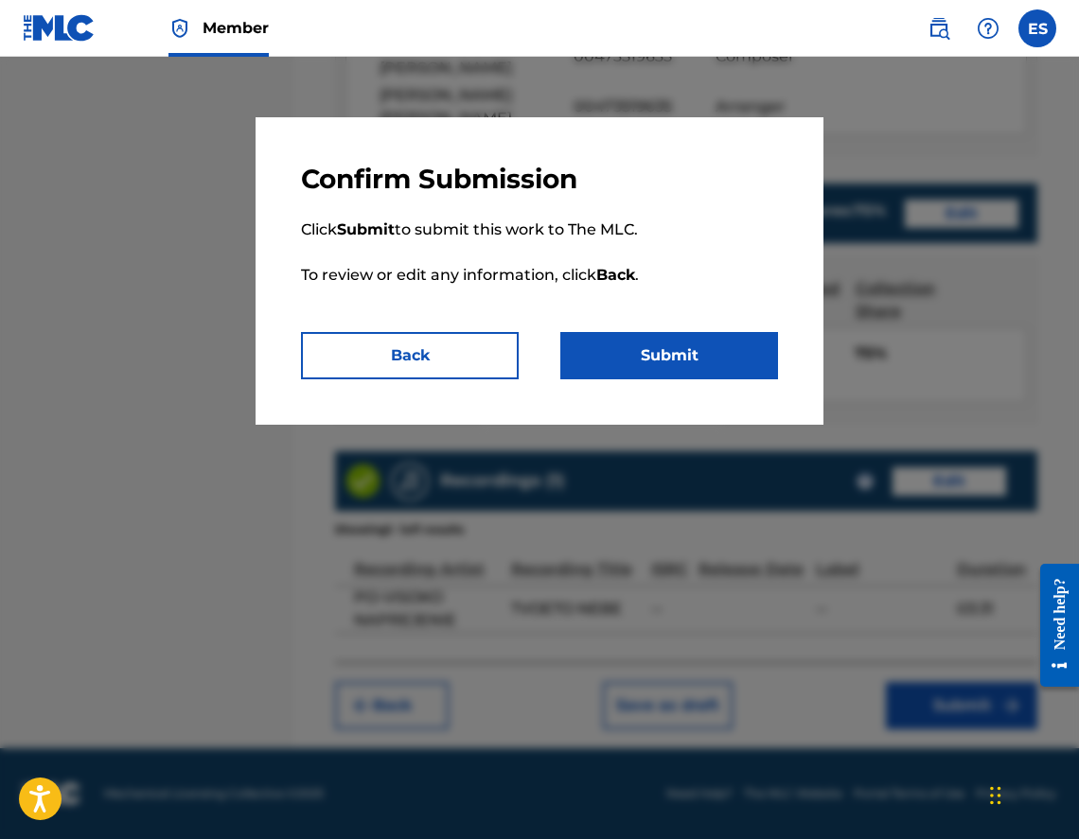
click at [656, 373] on button "Submit" at bounding box center [669, 355] width 218 height 47
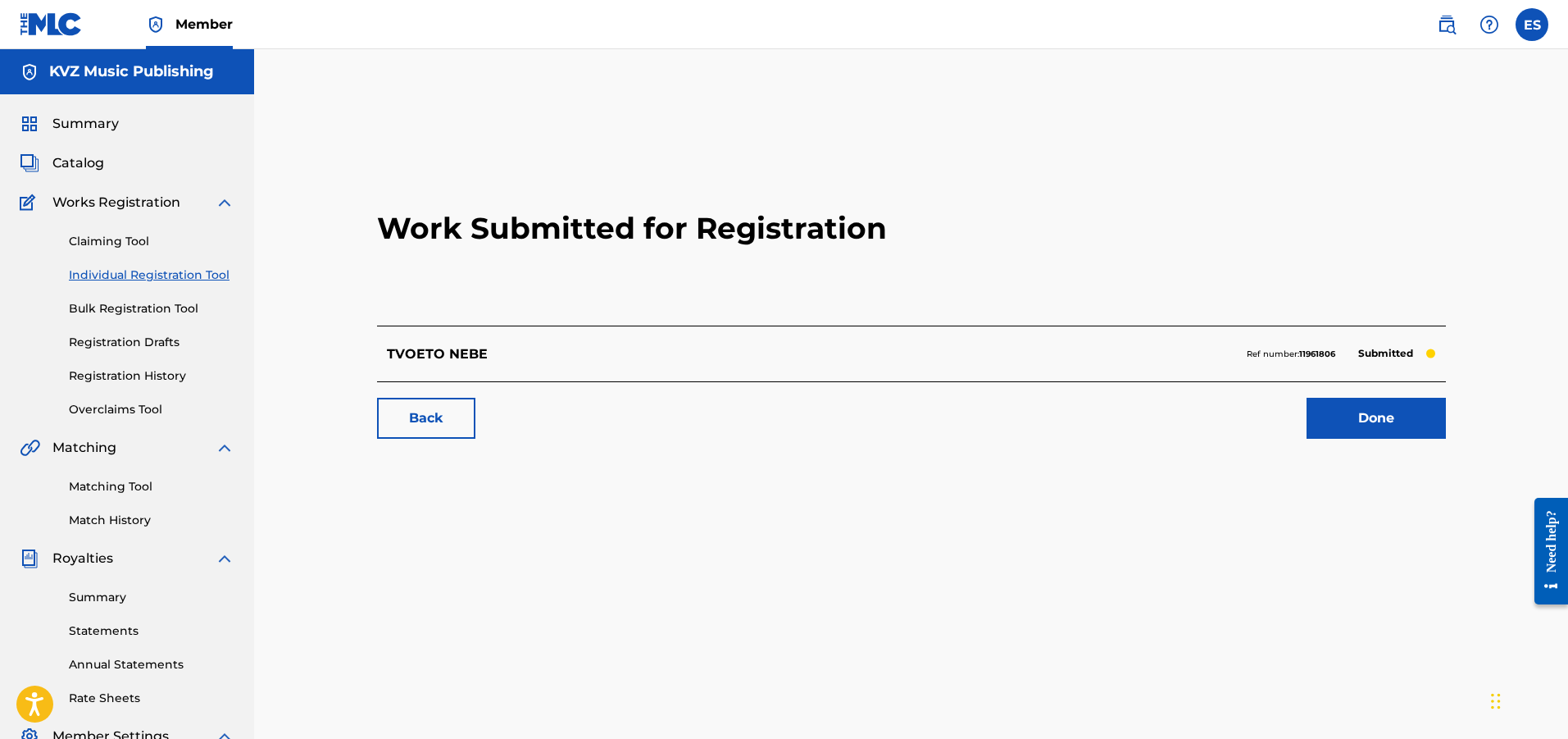
click at [197, 276] on link "Individual Registration Tool" at bounding box center [151, 276] width 165 height 17
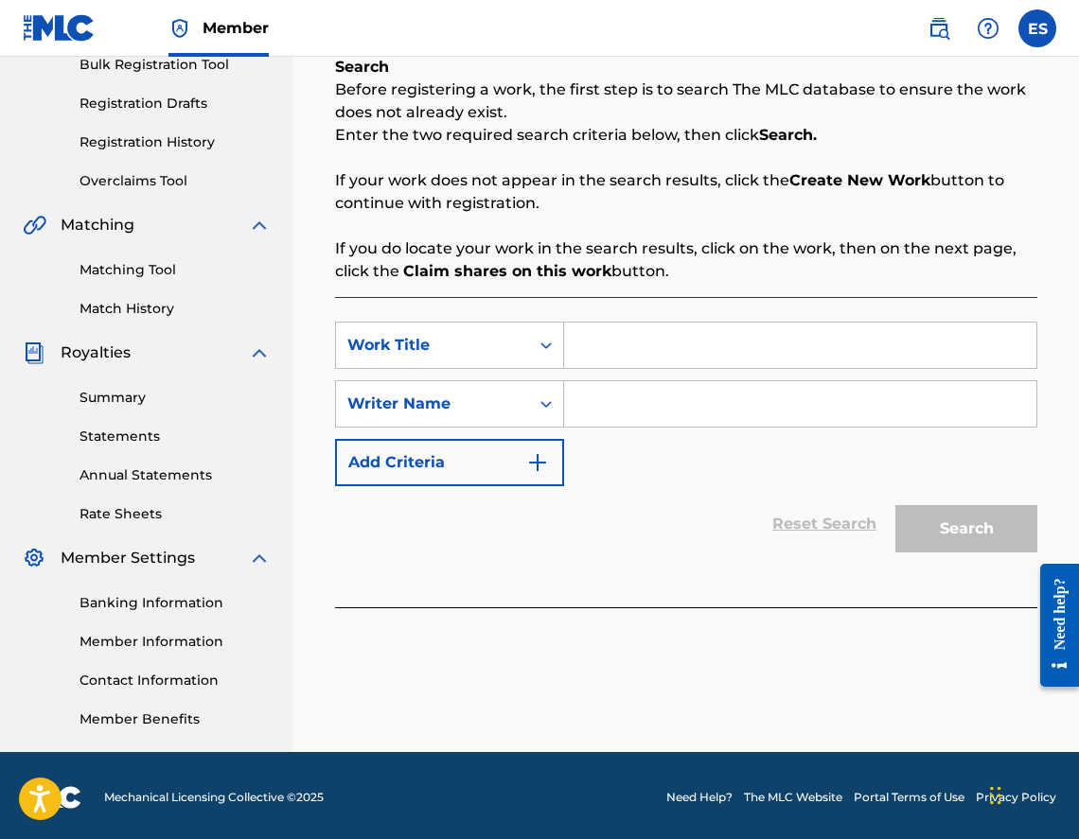
scroll to position [295, 0]
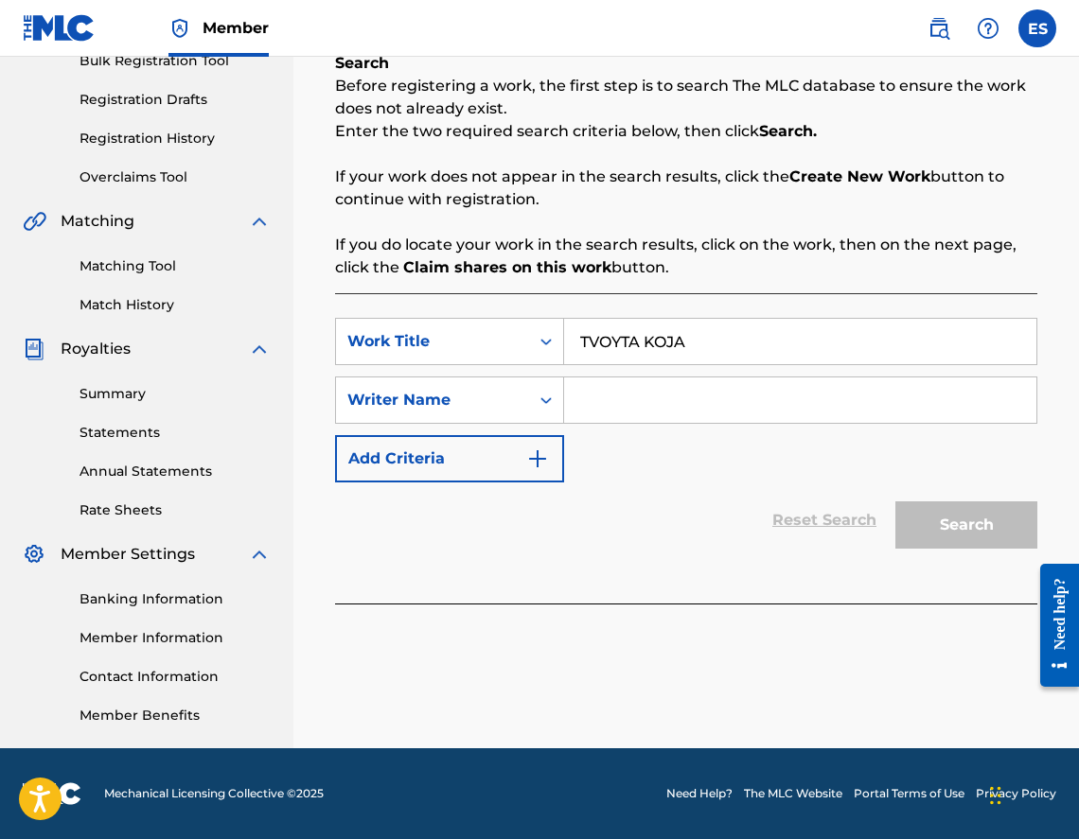
type input "TVOYTA KOJA"
click at [671, 408] on input "Search Form" at bounding box center [800, 400] width 472 height 45
type input "[PERSON_NAME]"
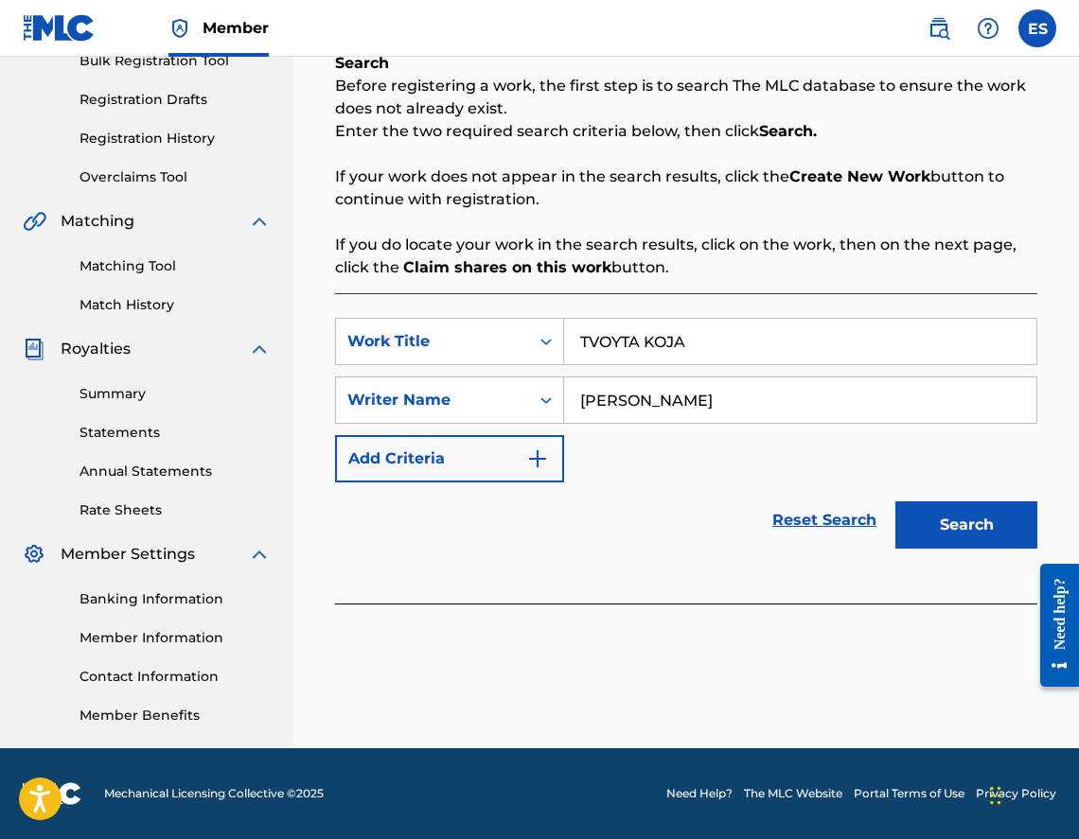
click at [912, 516] on button "Search" at bounding box center [966, 525] width 142 height 47
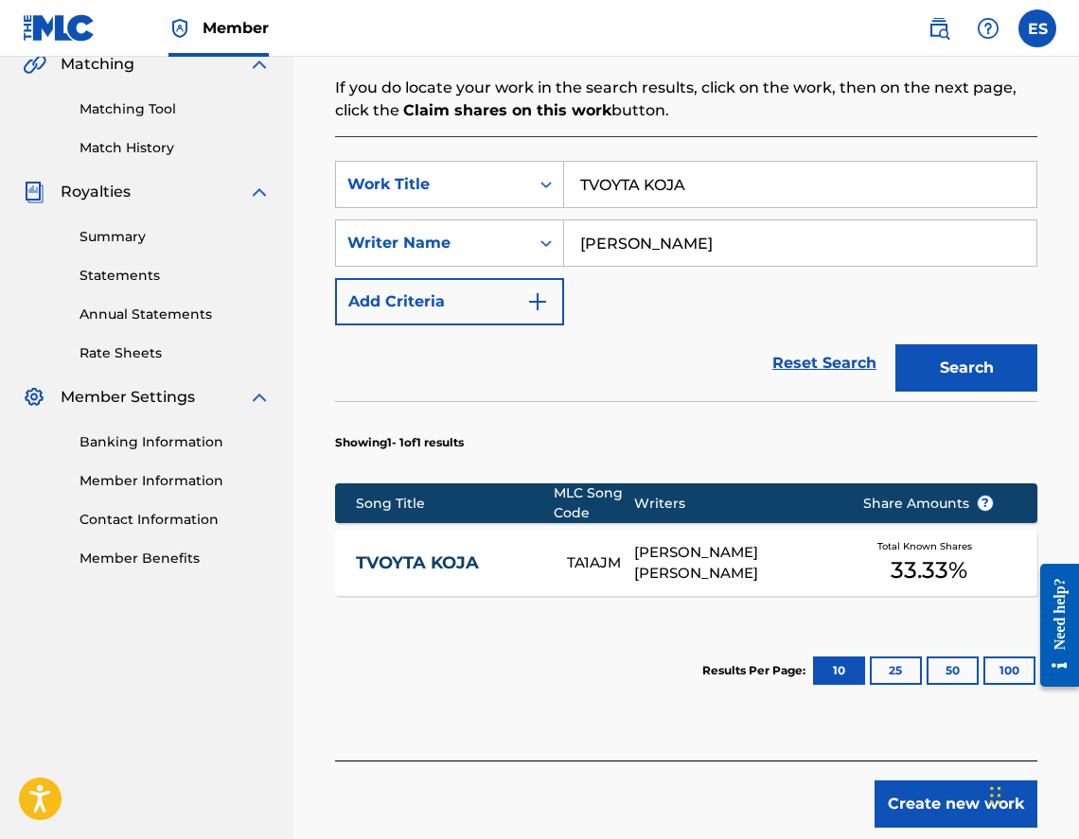
scroll to position [547, 0]
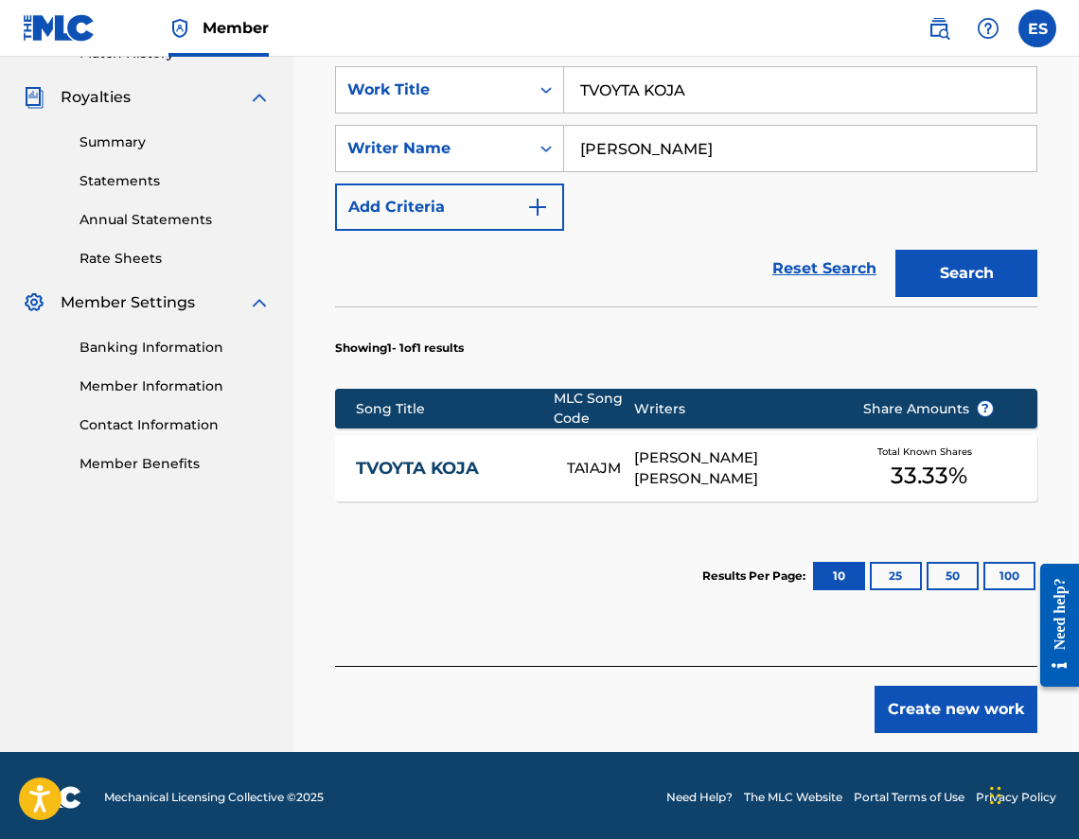
click at [584, 475] on div "TA1AJM" at bounding box center [600, 469] width 66 height 22
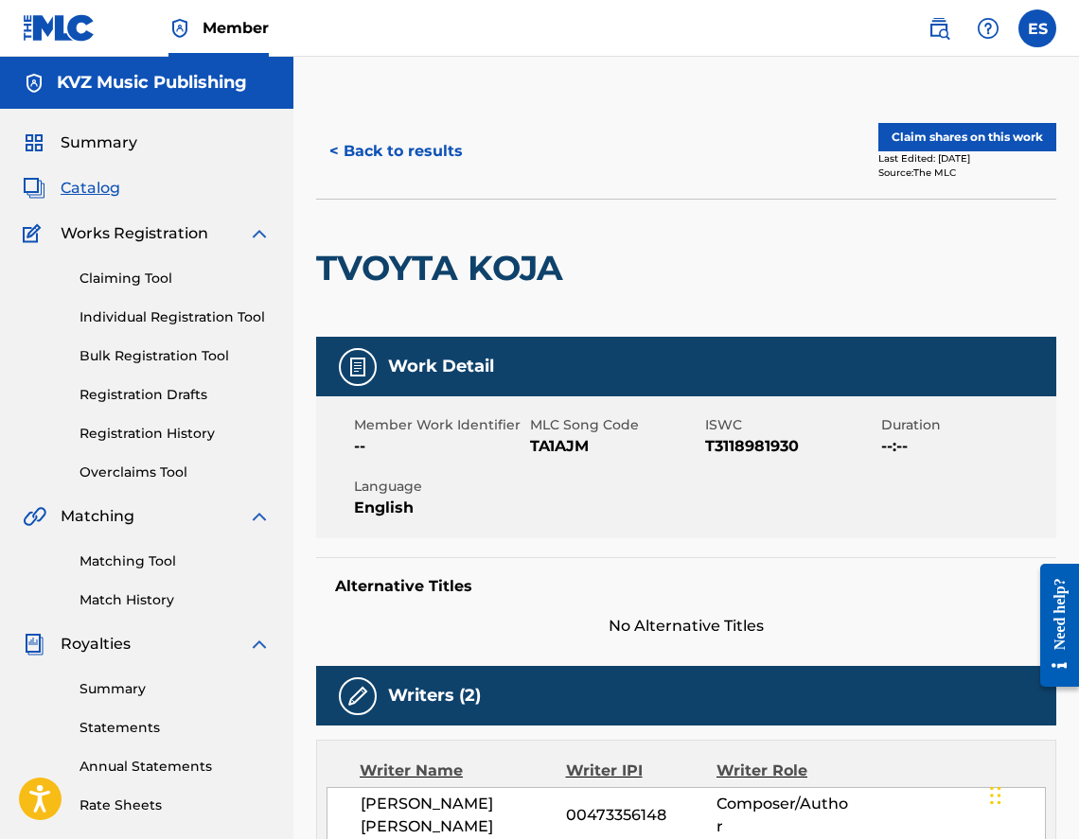
click at [326, 153] on button "< Back to results" at bounding box center [396, 151] width 160 height 47
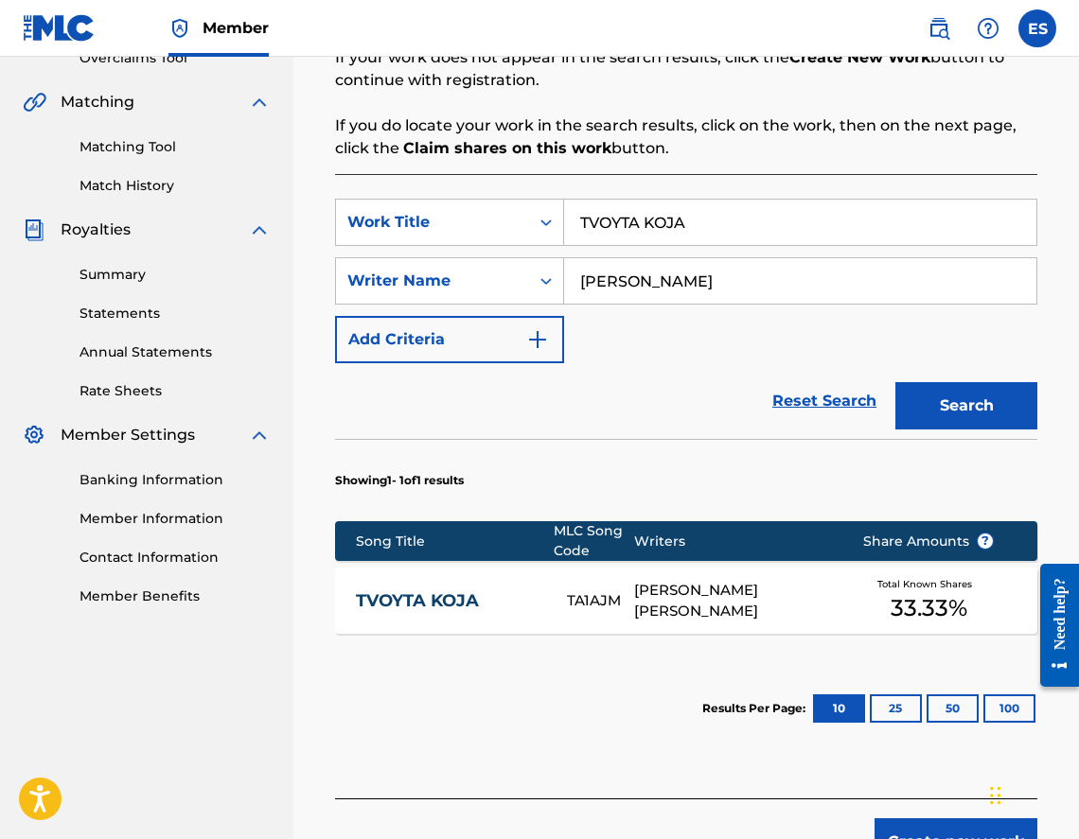
scroll to position [551, 0]
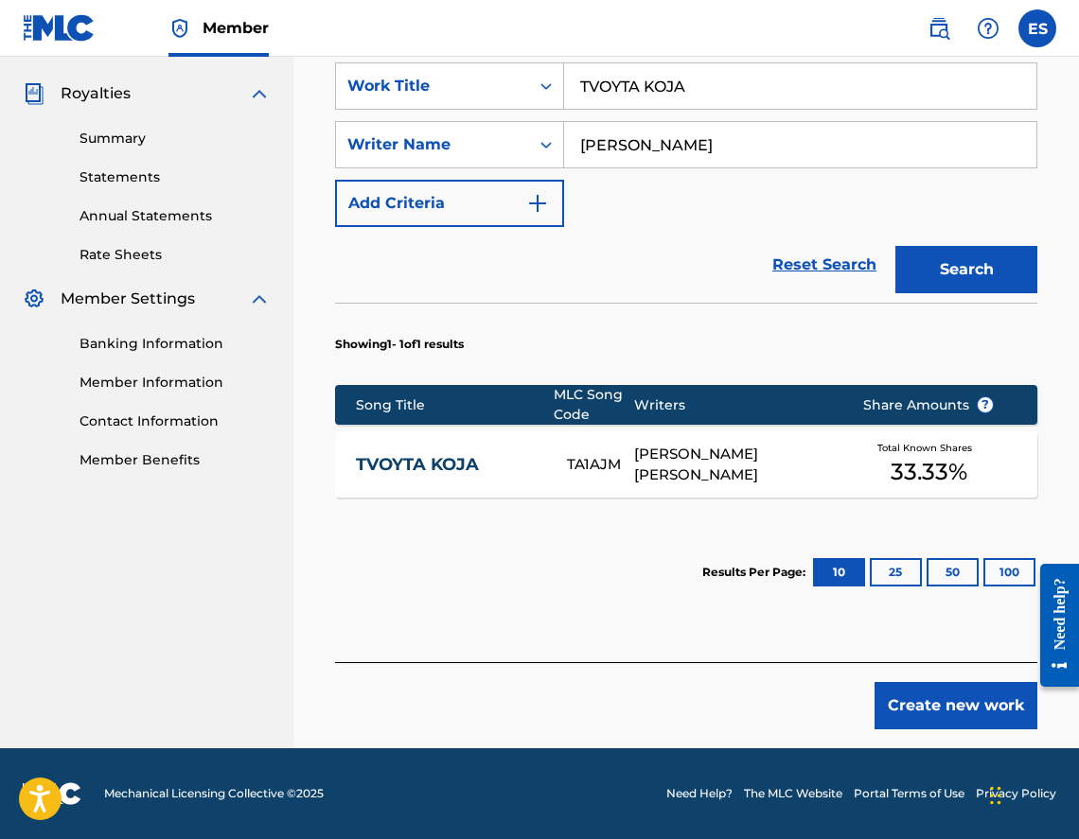
drag, startPoint x: 935, startPoint y: 701, endPoint x: 925, endPoint y: 701, distance: 10.4
click at [925, 701] on button "Create new work" at bounding box center [955, 705] width 163 height 47
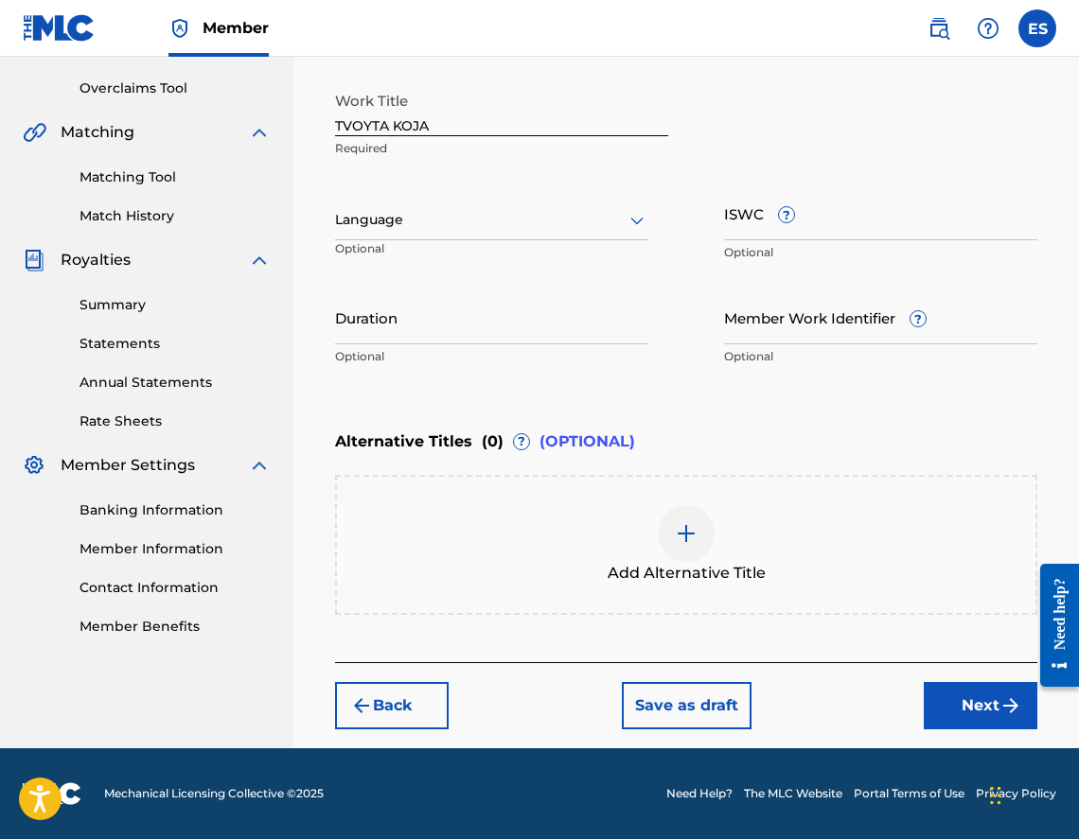
click at [414, 221] on div at bounding box center [491, 220] width 313 height 24
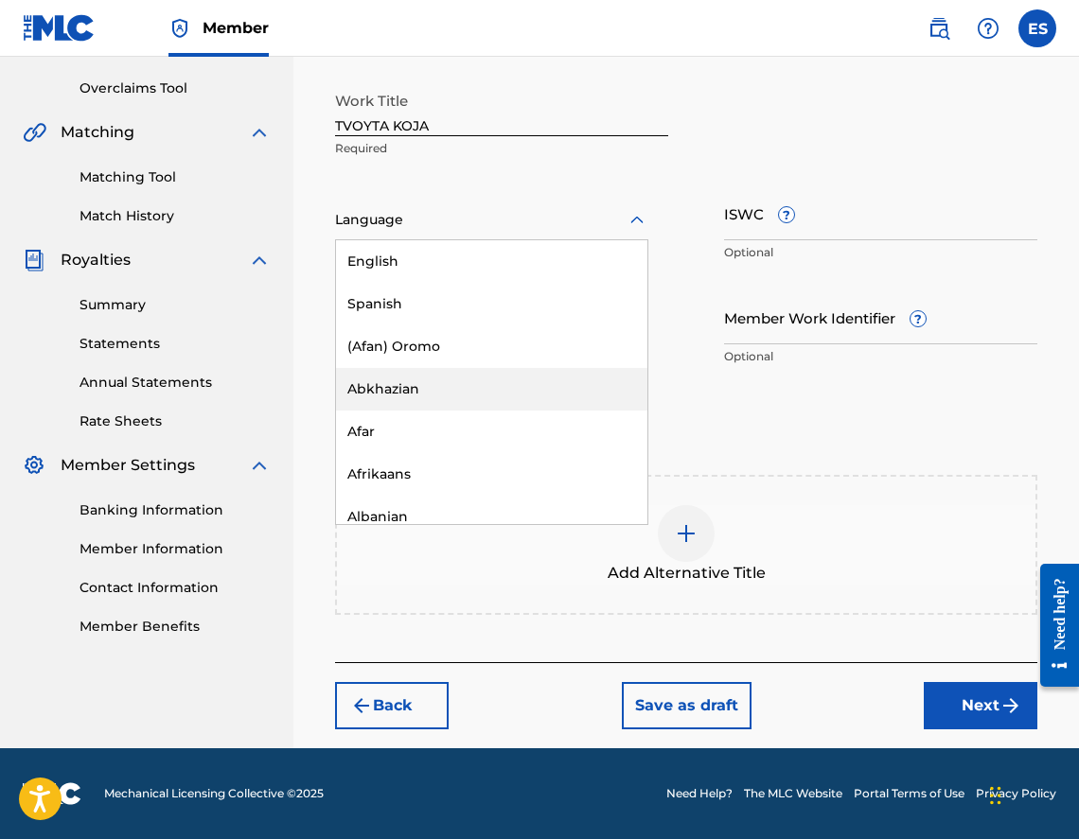
scroll to position [662, 0]
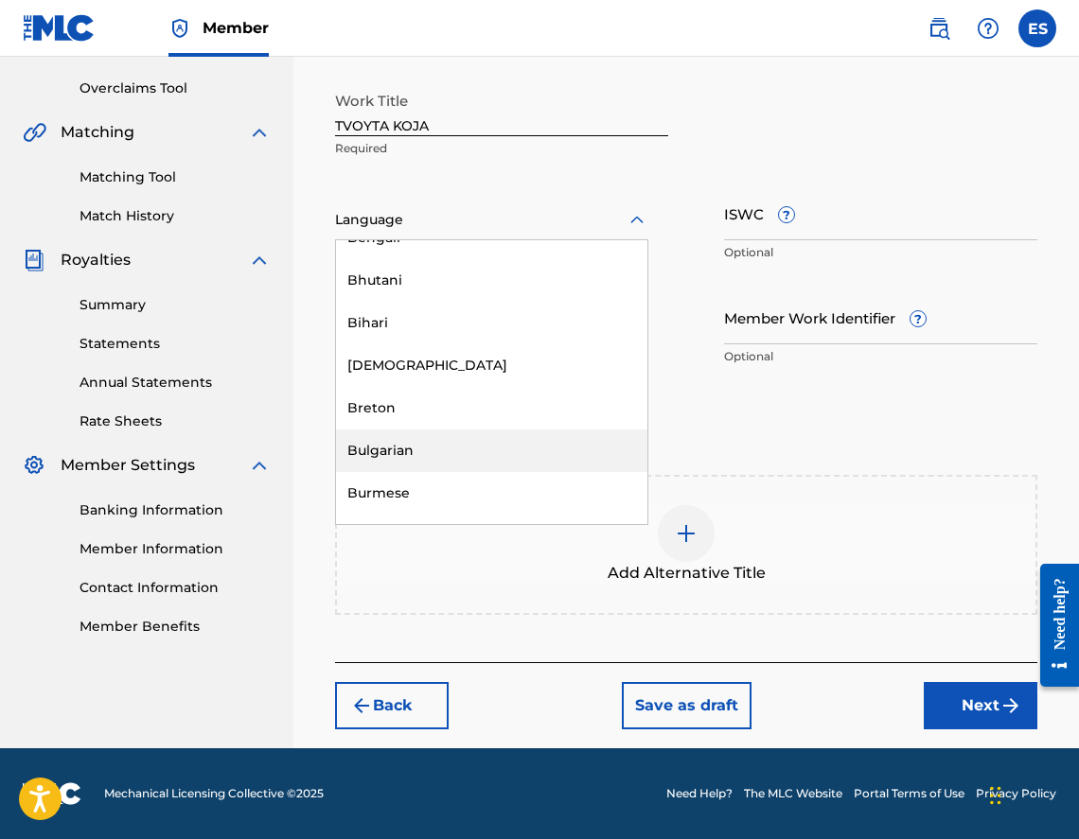
click at [483, 457] on div "Bulgarian" at bounding box center [491, 451] width 311 height 43
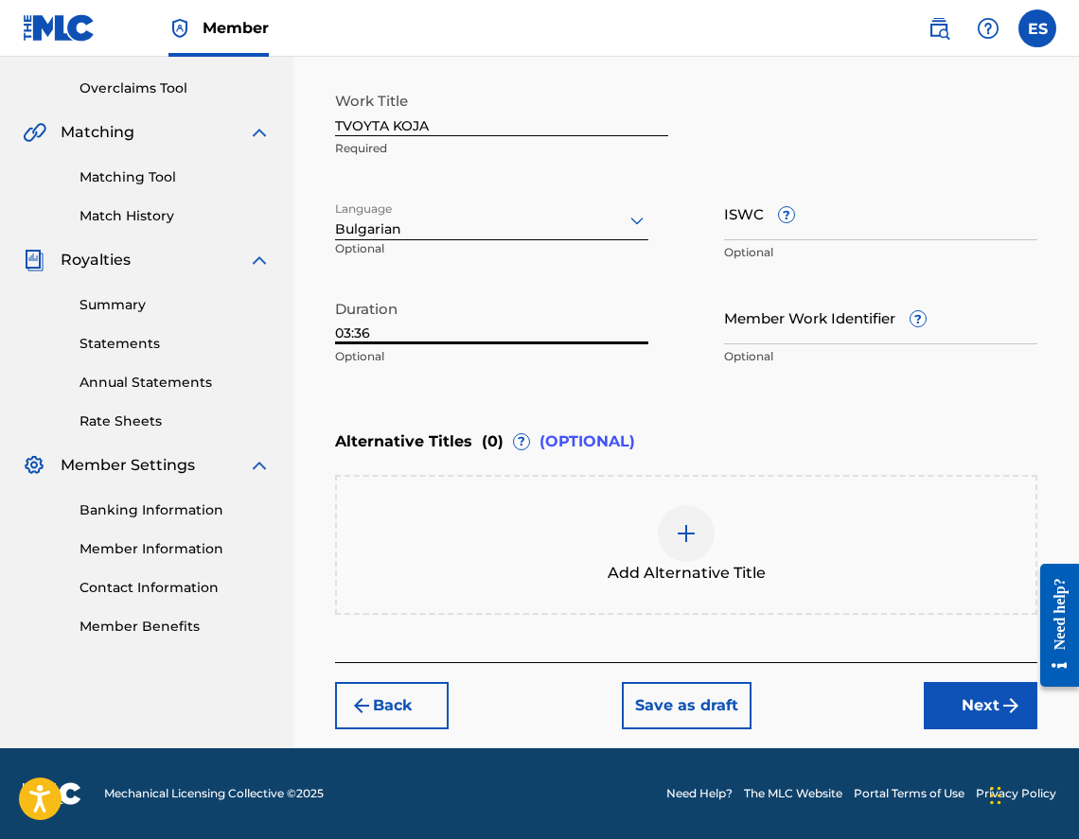
type input "03:36"
click at [626, 532] on div "Add Alternative Title" at bounding box center [686, 544] width 698 height 79
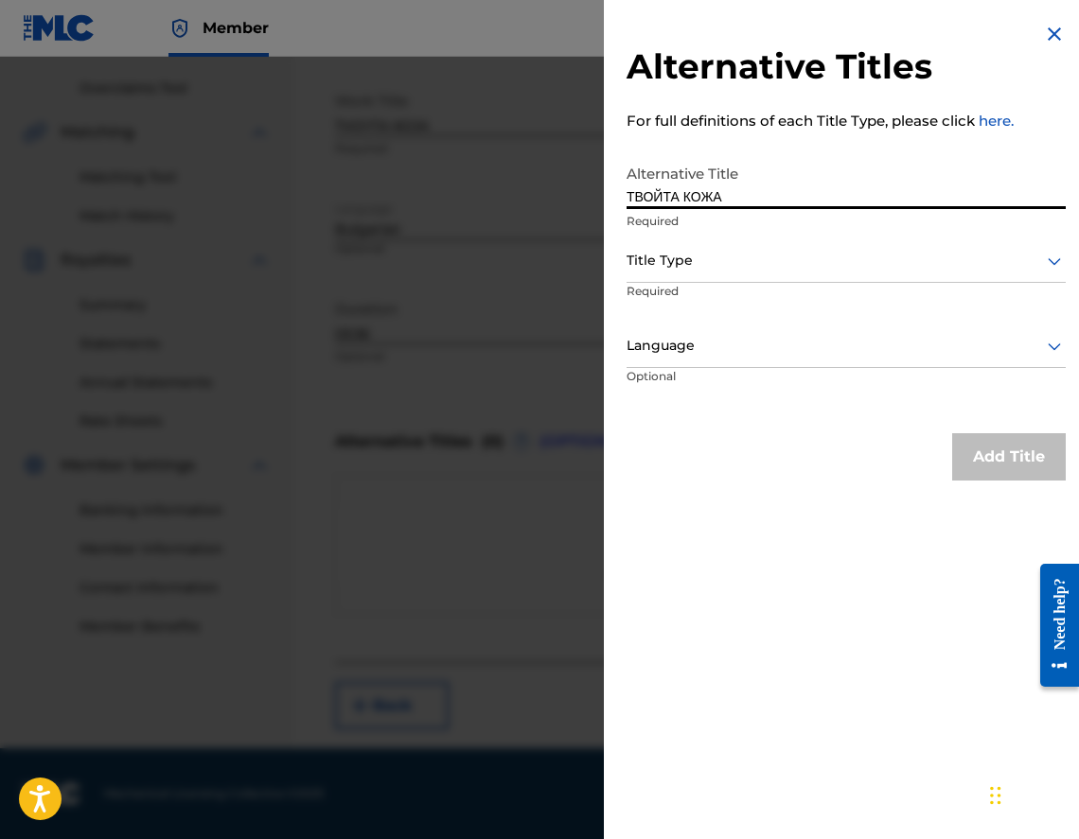
type input "ТВОЙТА КОЖА"
click at [842, 401] on div "Language Optional" at bounding box center [846, 368] width 439 height 85
click at [727, 275] on div "Title Type" at bounding box center [846, 261] width 439 height 43
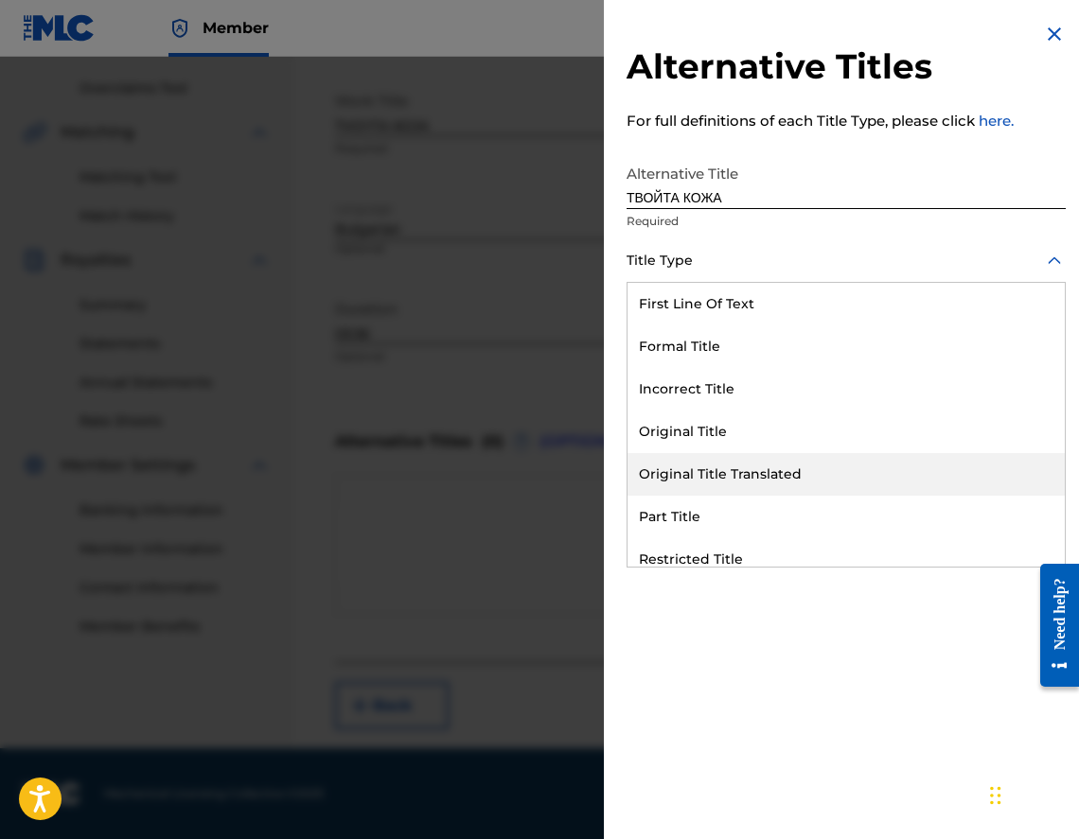
click at [788, 459] on div "Original Title Translated" at bounding box center [845, 474] width 437 height 43
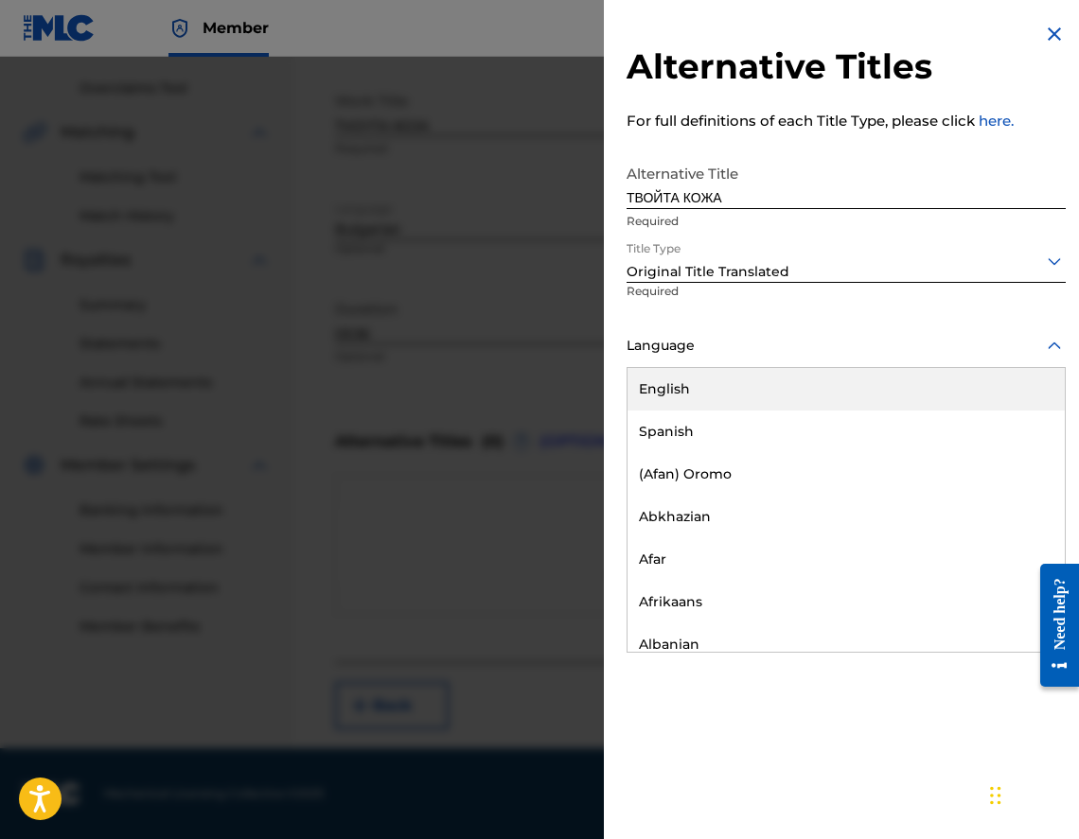
click at [759, 340] on div at bounding box center [846, 346] width 439 height 24
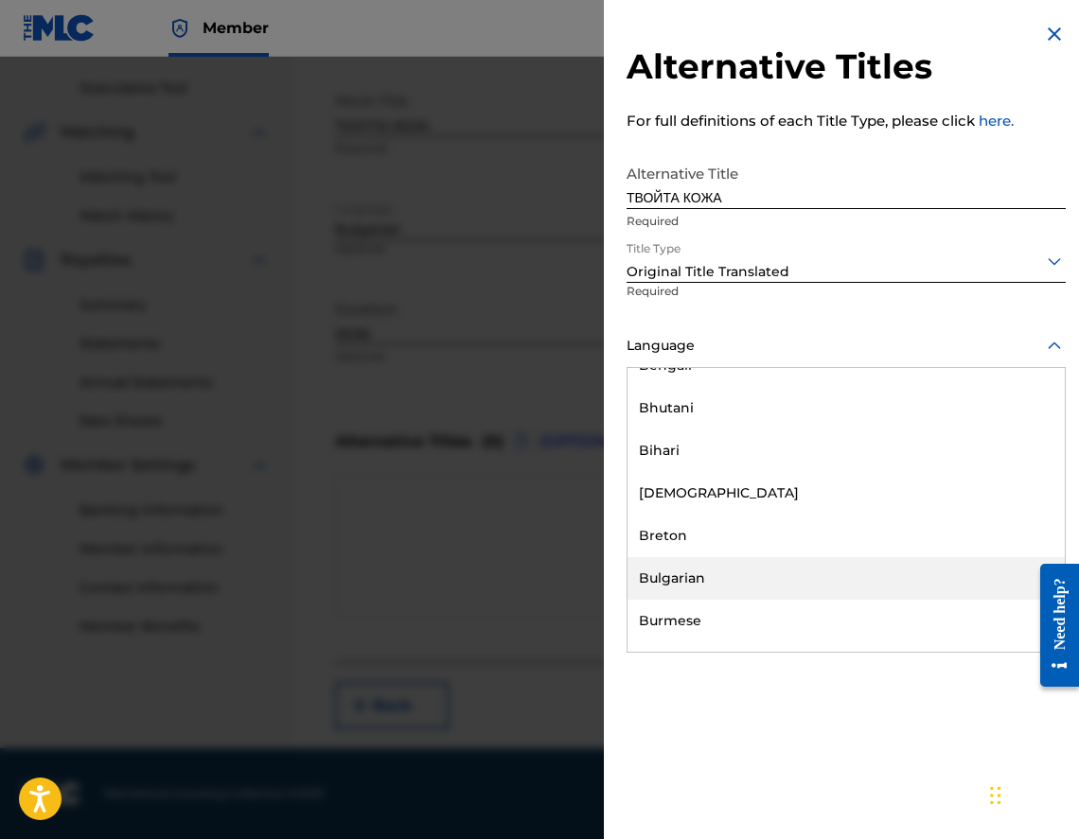
click at [846, 567] on div "Bulgarian" at bounding box center [845, 578] width 437 height 43
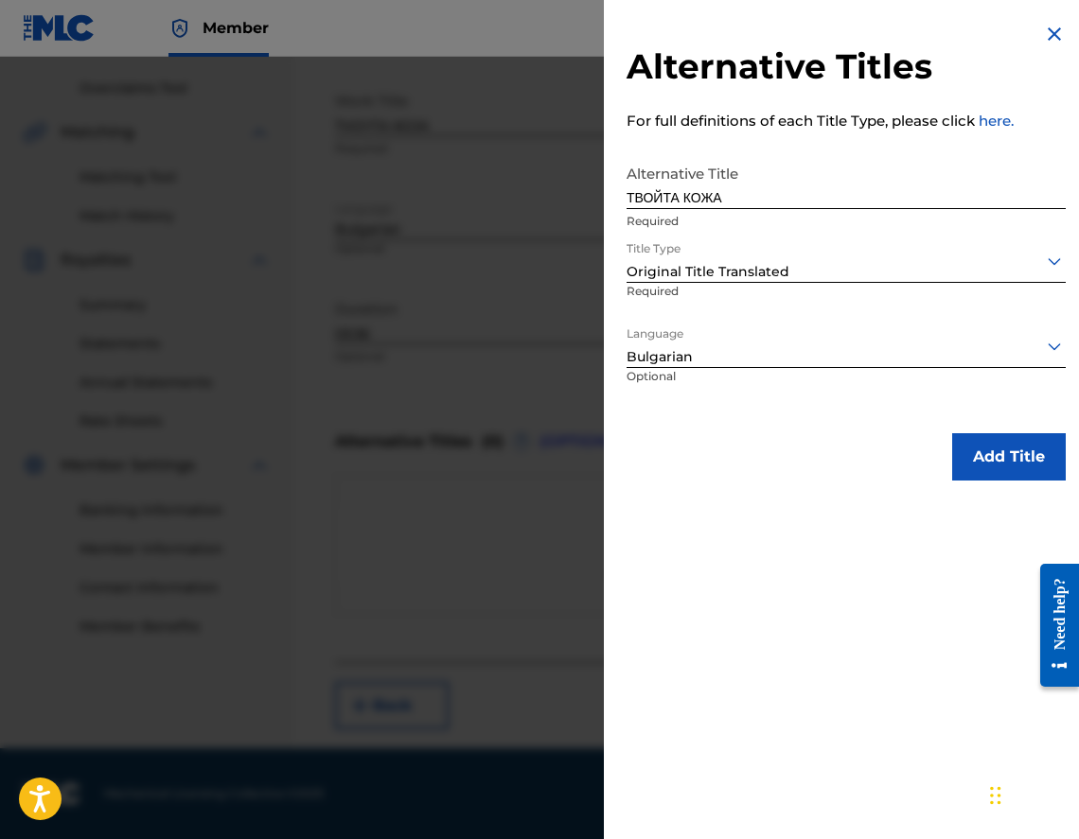
click at [1006, 461] on button "Add Title" at bounding box center [1009, 456] width 114 height 47
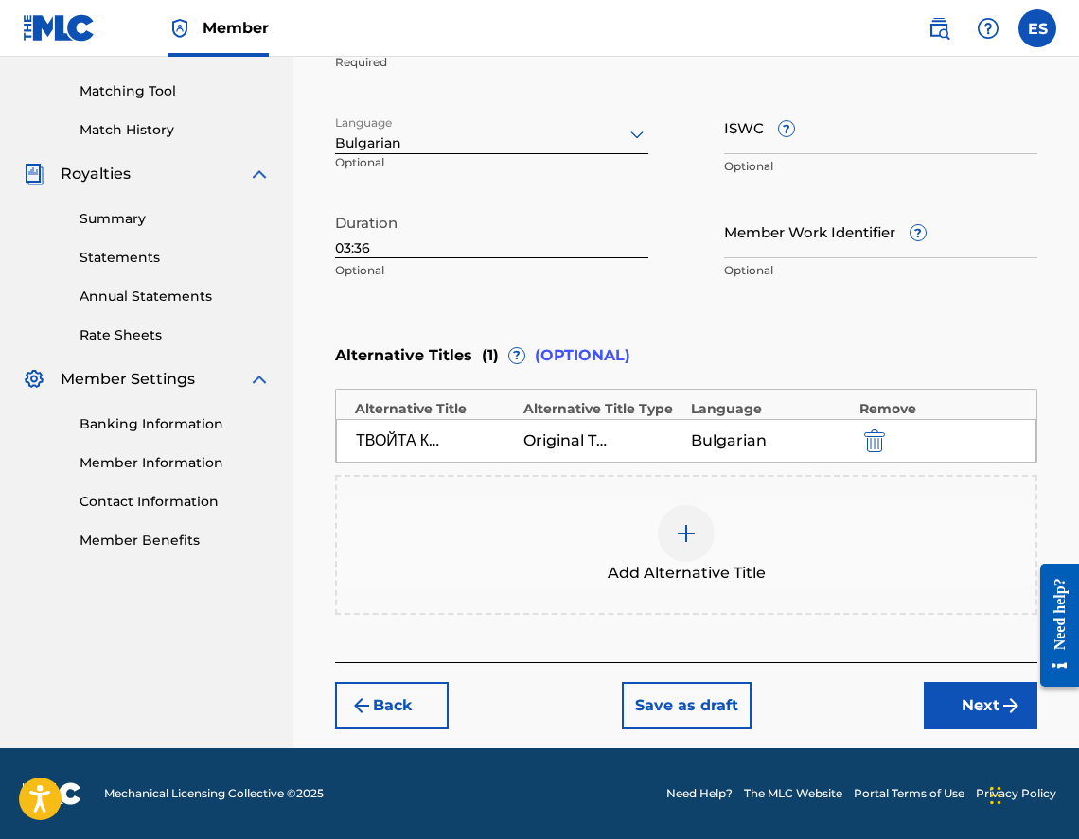
click at [979, 697] on button "Next" at bounding box center [981, 705] width 114 height 47
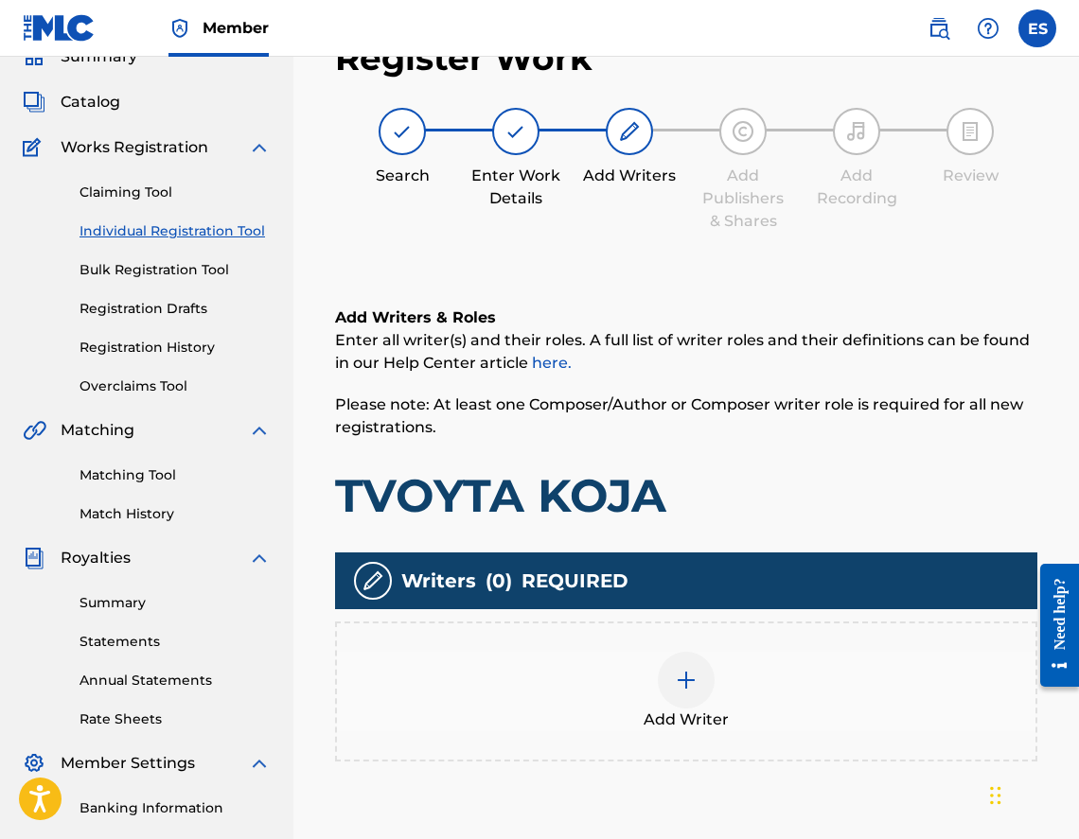
scroll to position [85, 0]
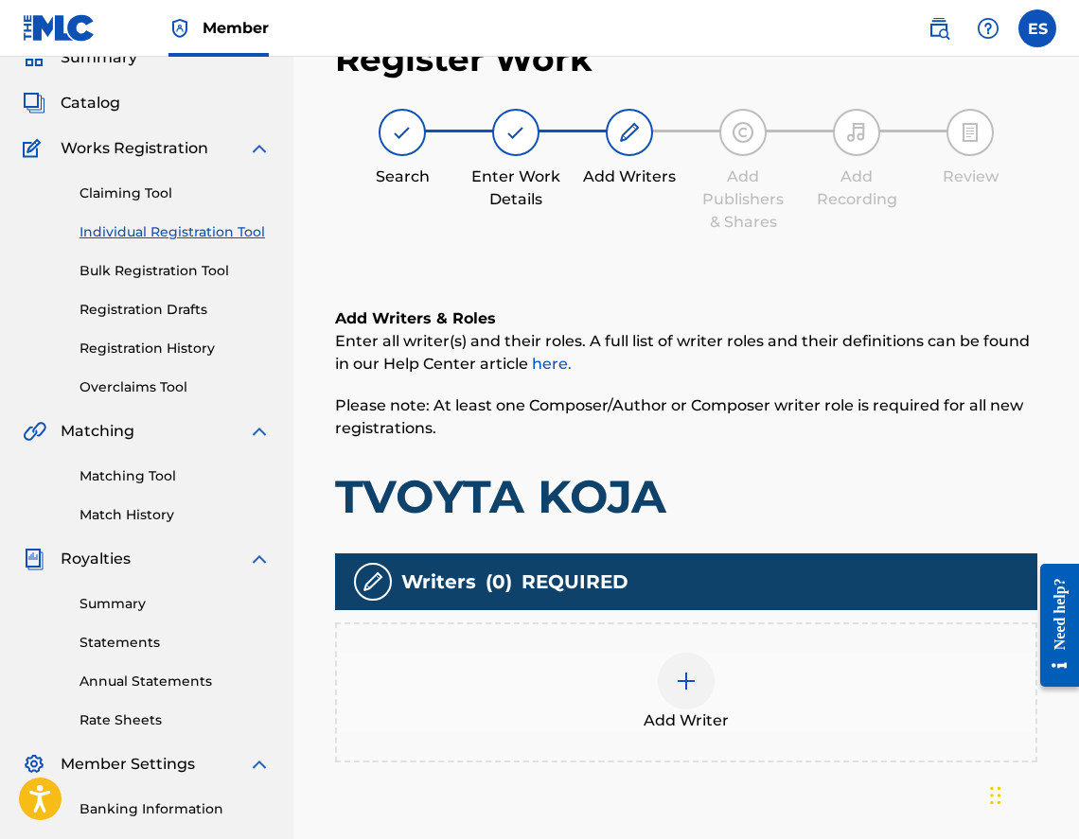
click at [975, 680] on div "Add Writer" at bounding box center [686, 692] width 698 height 79
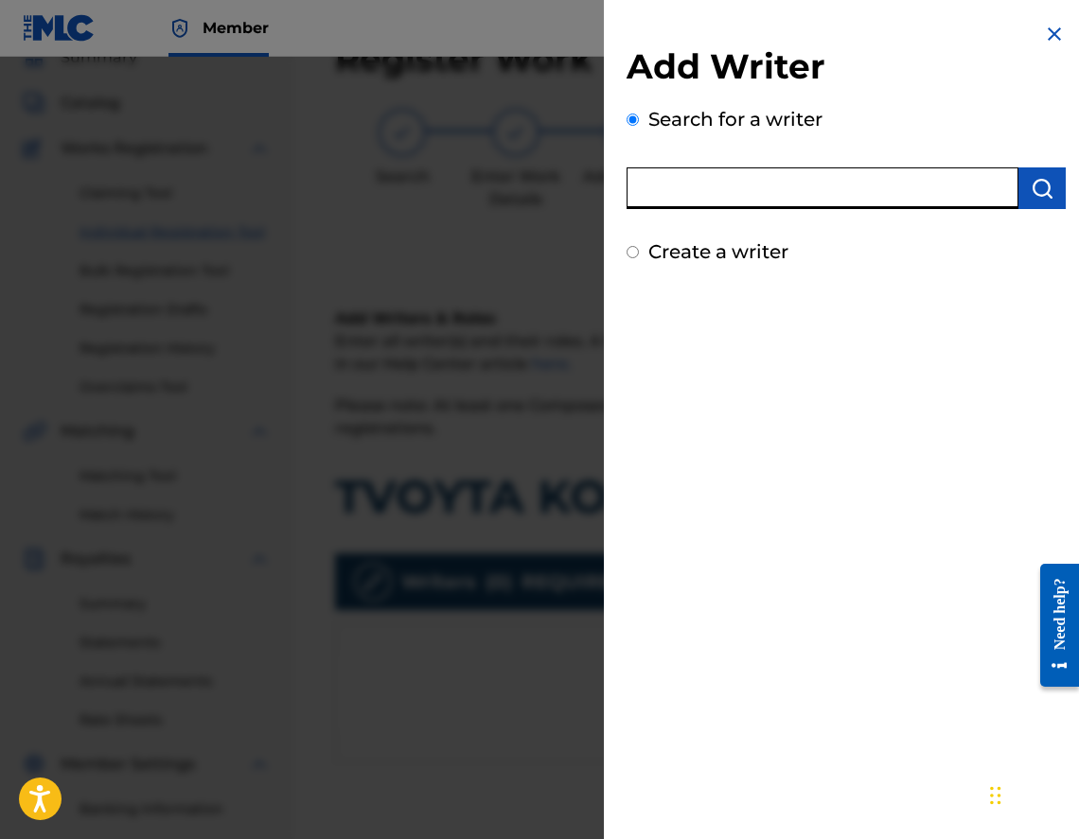
drag, startPoint x: 799, startPoint y: 206, endPoint x: 756, endPoint y: 197, distance: 43.6
type input "00656051648"
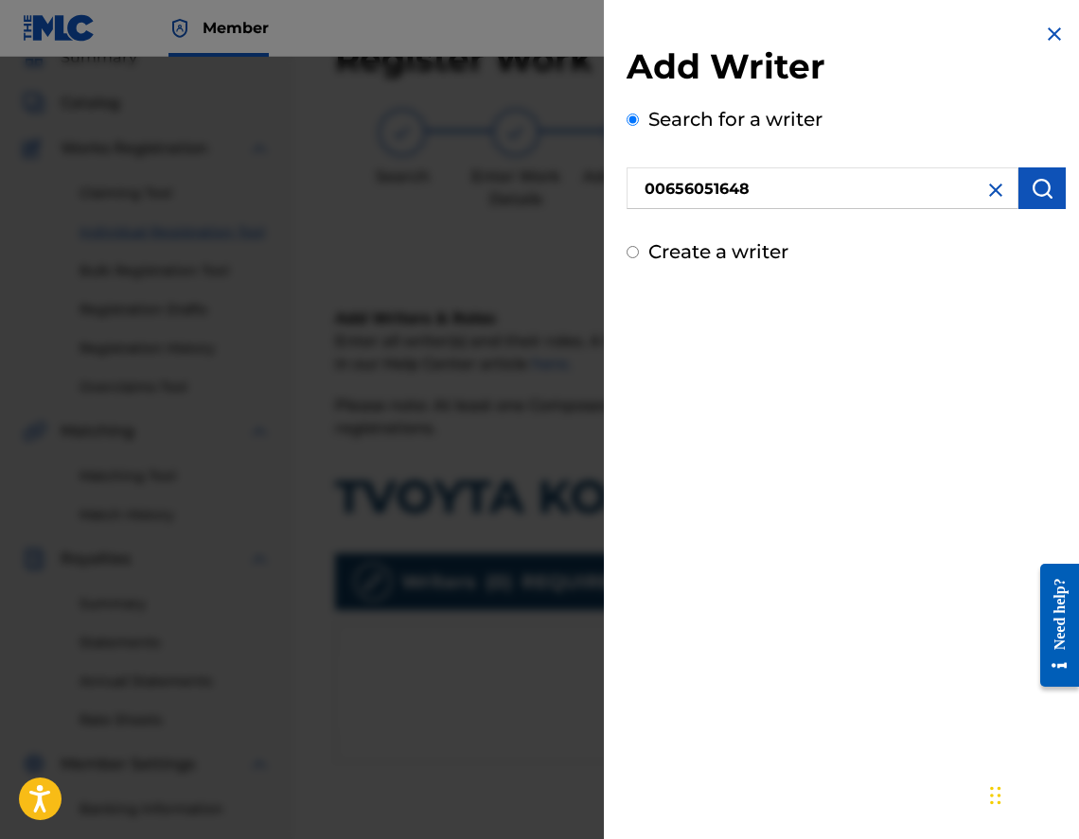
click at [1046, 197] on img "submit" at bounding box center [1042, 188] width 23 height 23
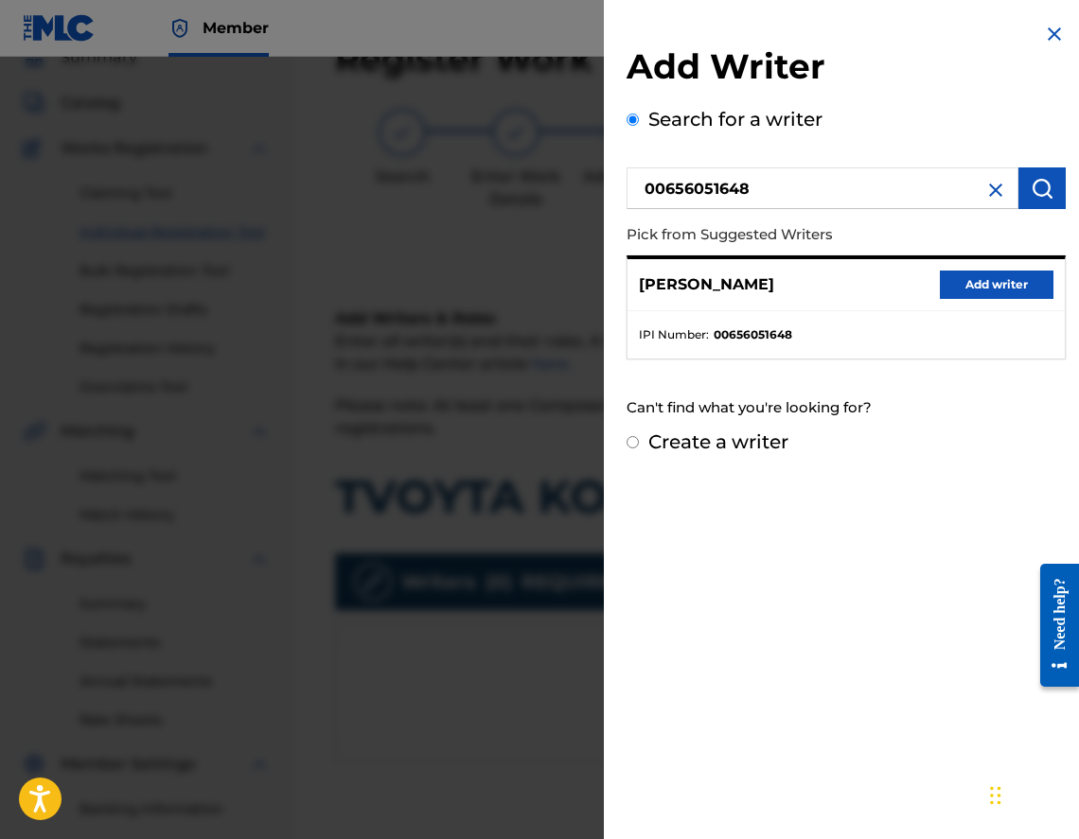
click at [949, 278] on button "Add writer" at bounding box center [997, 285] width 114 height 28
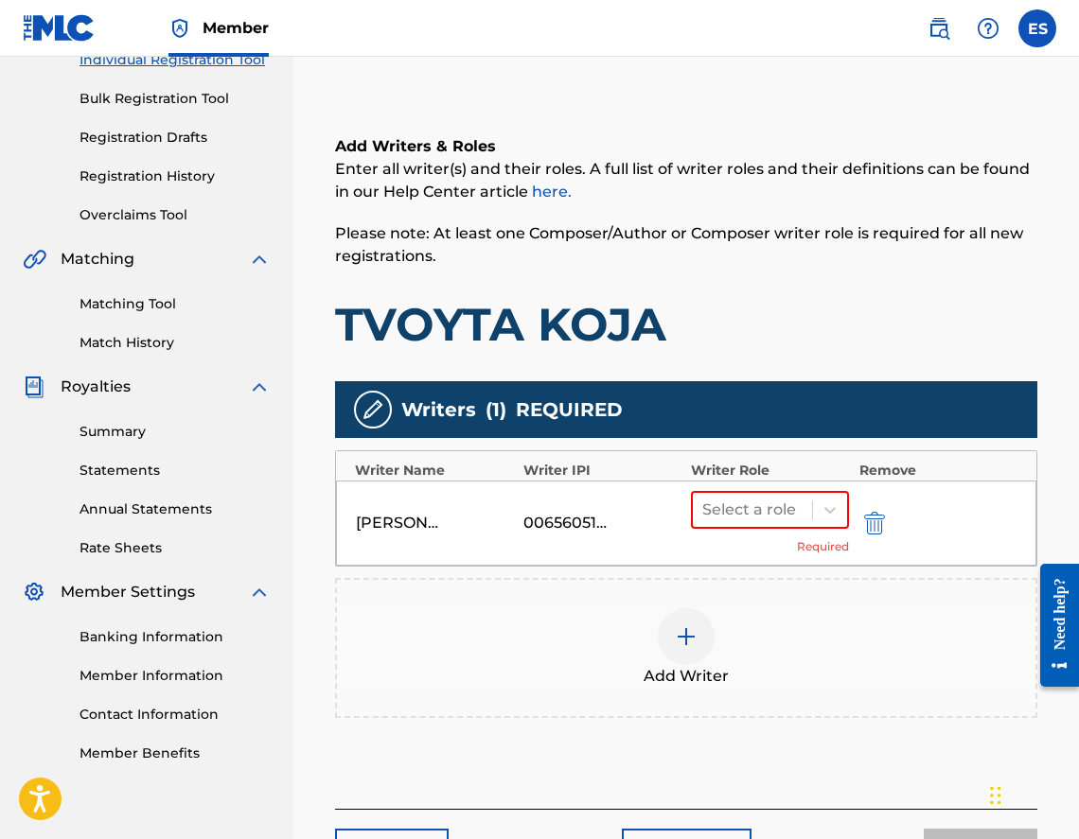
scroll to position [404, 0]
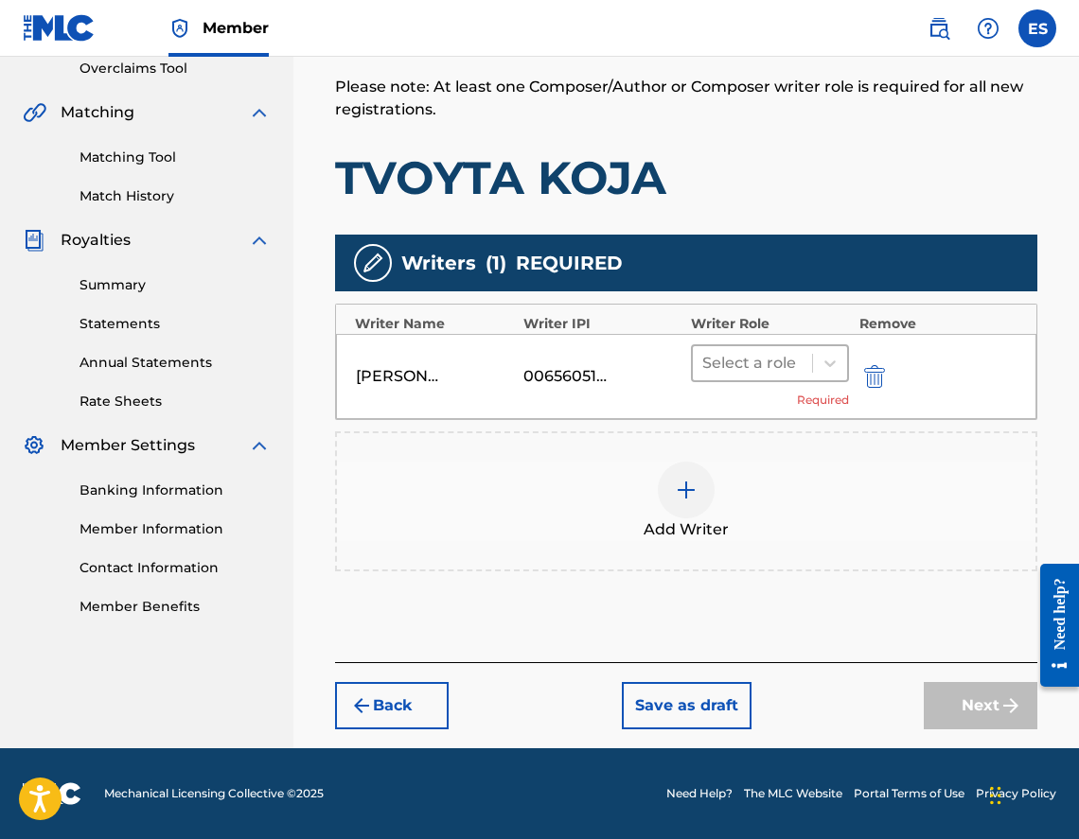
click at [773, 366] on div at bounding box center [752, 363] width 100 height 26
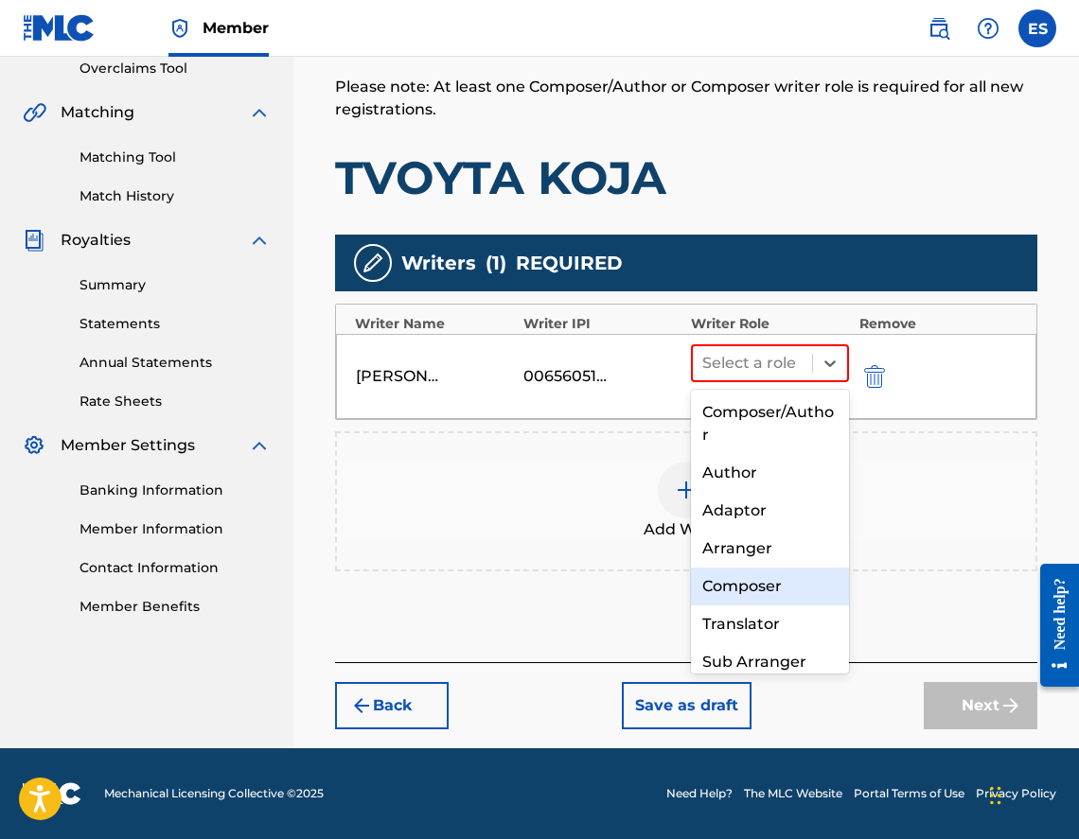
click at [776, 583] on div "Composer" at bounding box center [770, 587] width 158 height 38
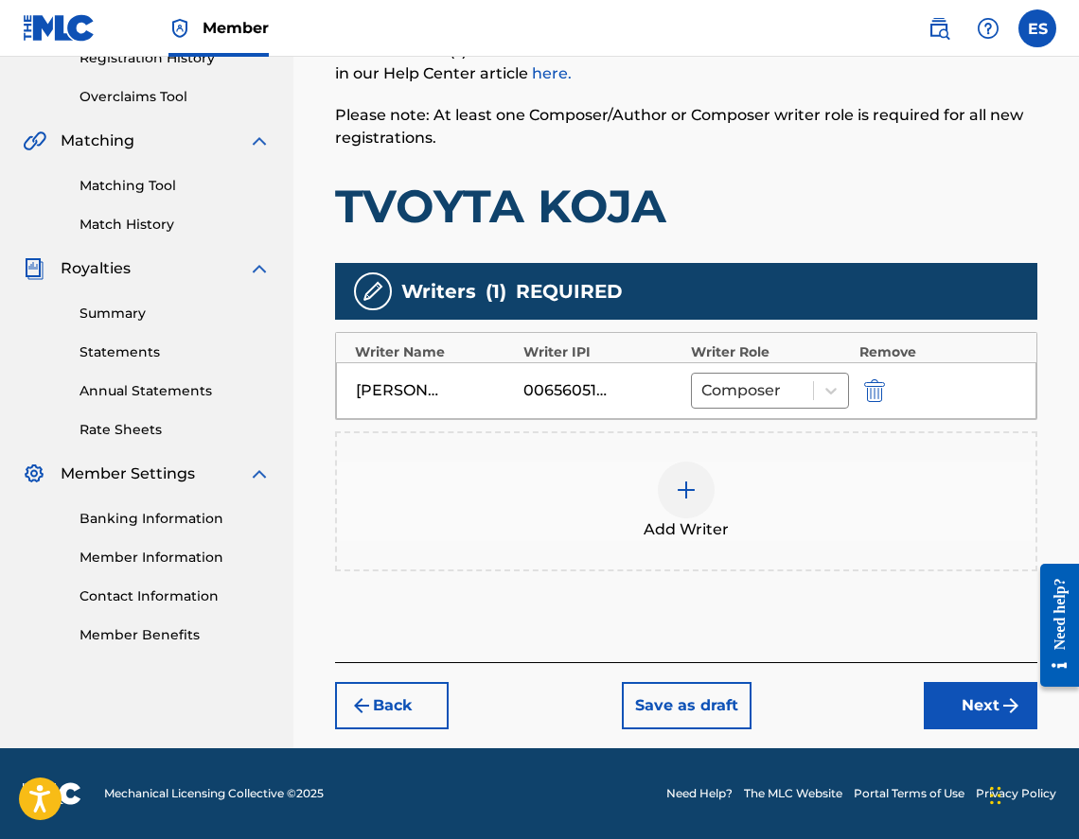
click at [734, 485] on div "Add Writer" at bounding box center [686, 501] width 698 height 79
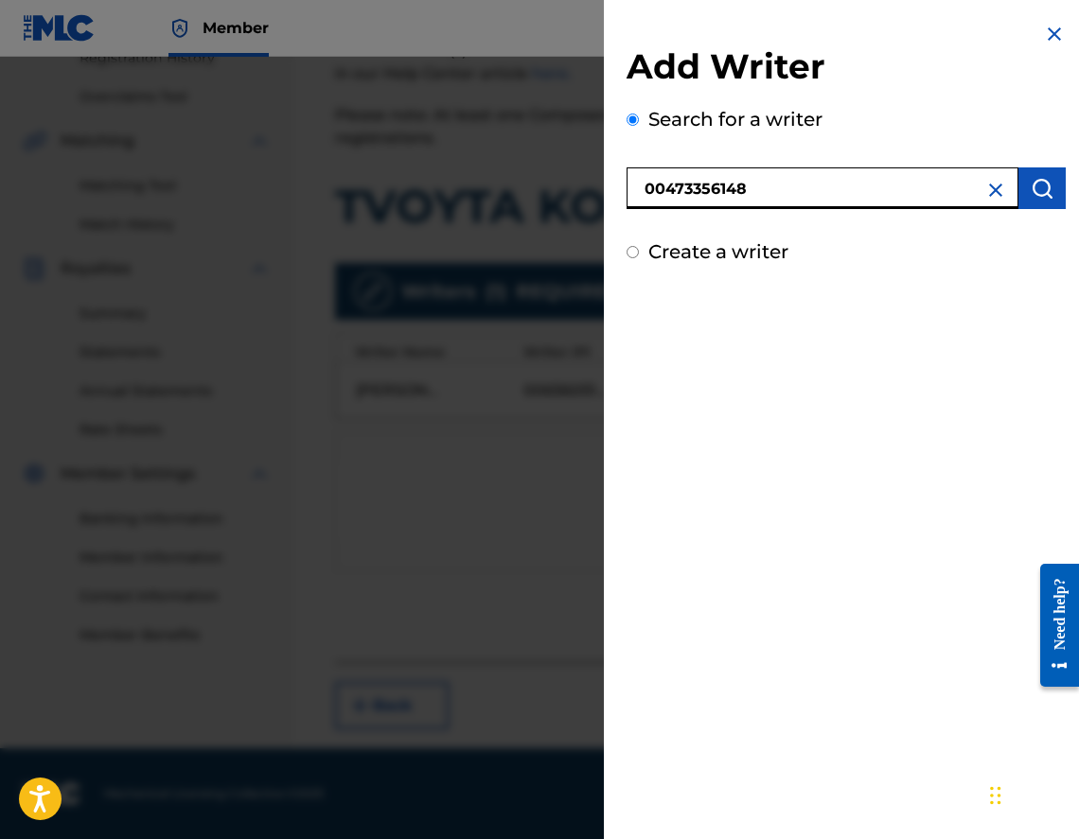
type input "00473356148"
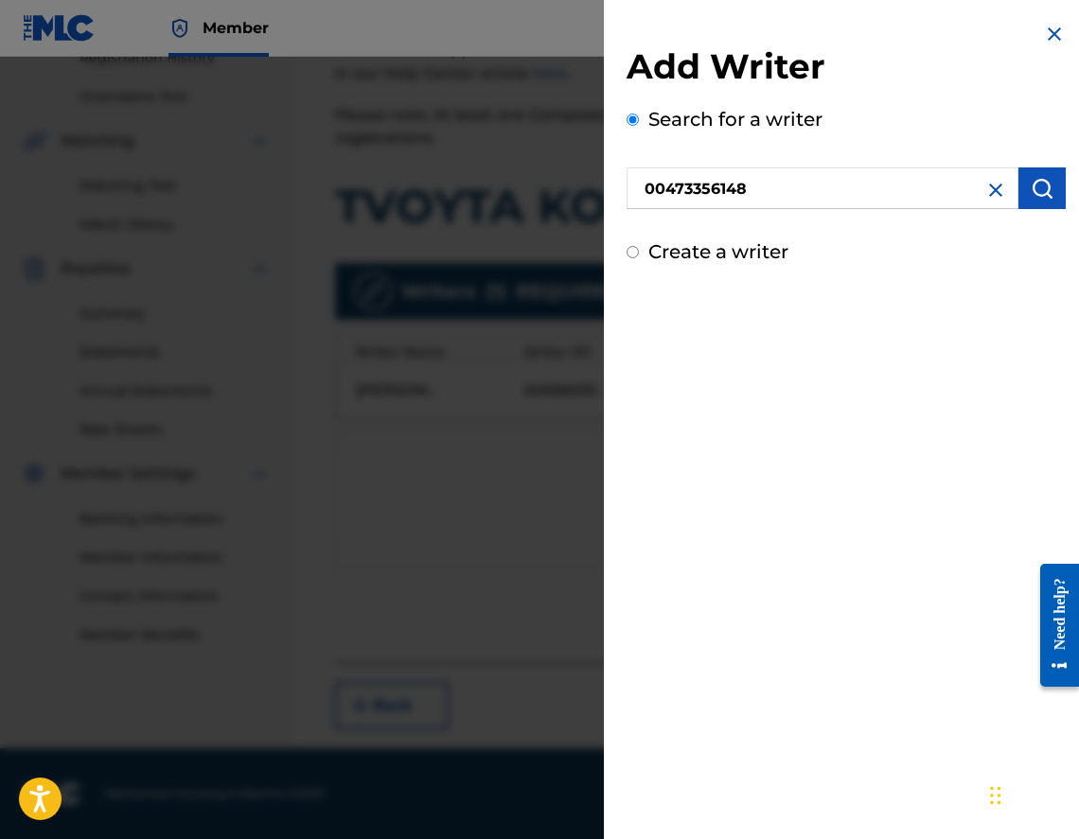
click at [1035, 201] on button "submit" at bounding box center [1041, 189] width 47 height 42
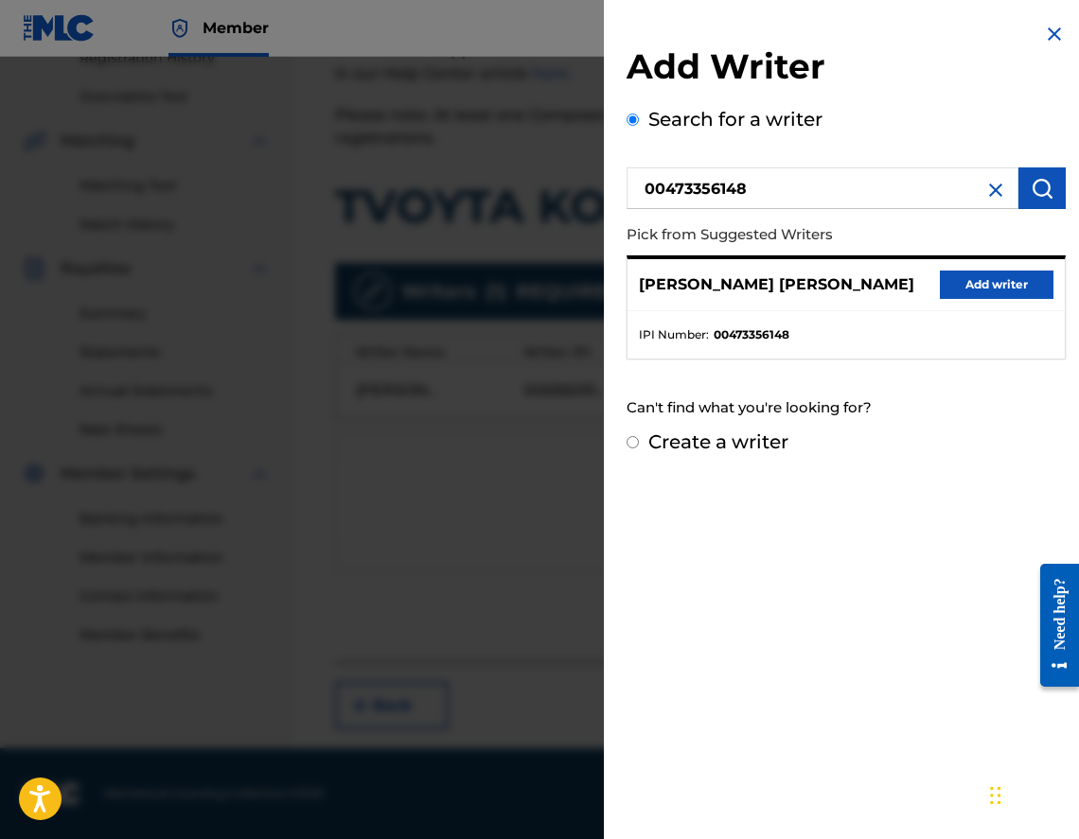
click at [1005, 292] on button "Add writer" at bounding box center [997, 285] width 114 height 28
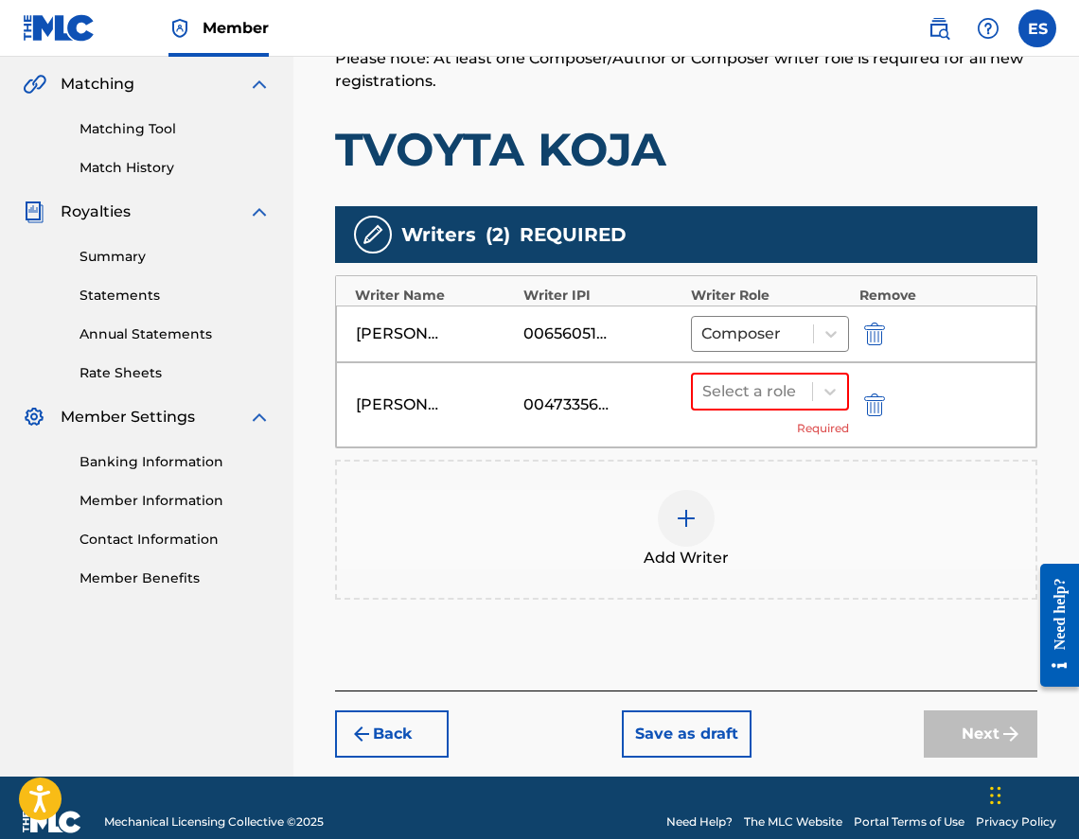
scroll to position [461, 0]
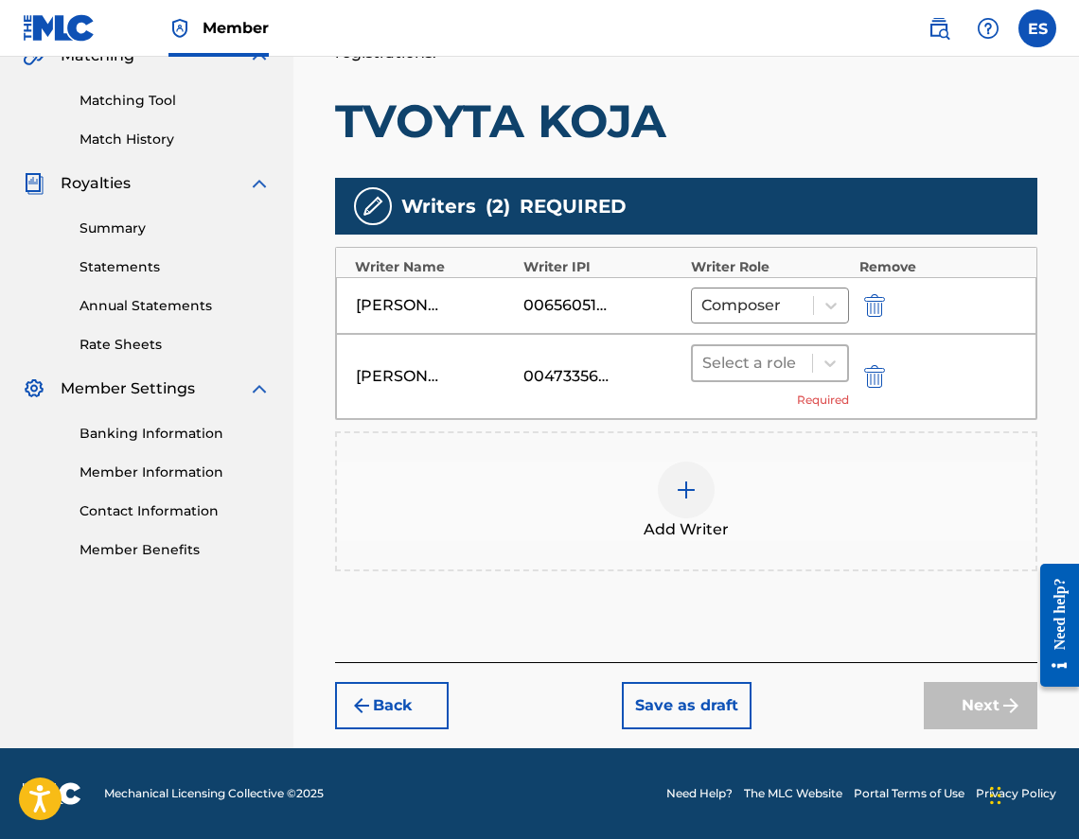
click at [702, 364] on div "Select a role" at bounding box center [752, 363] width 119 height 34
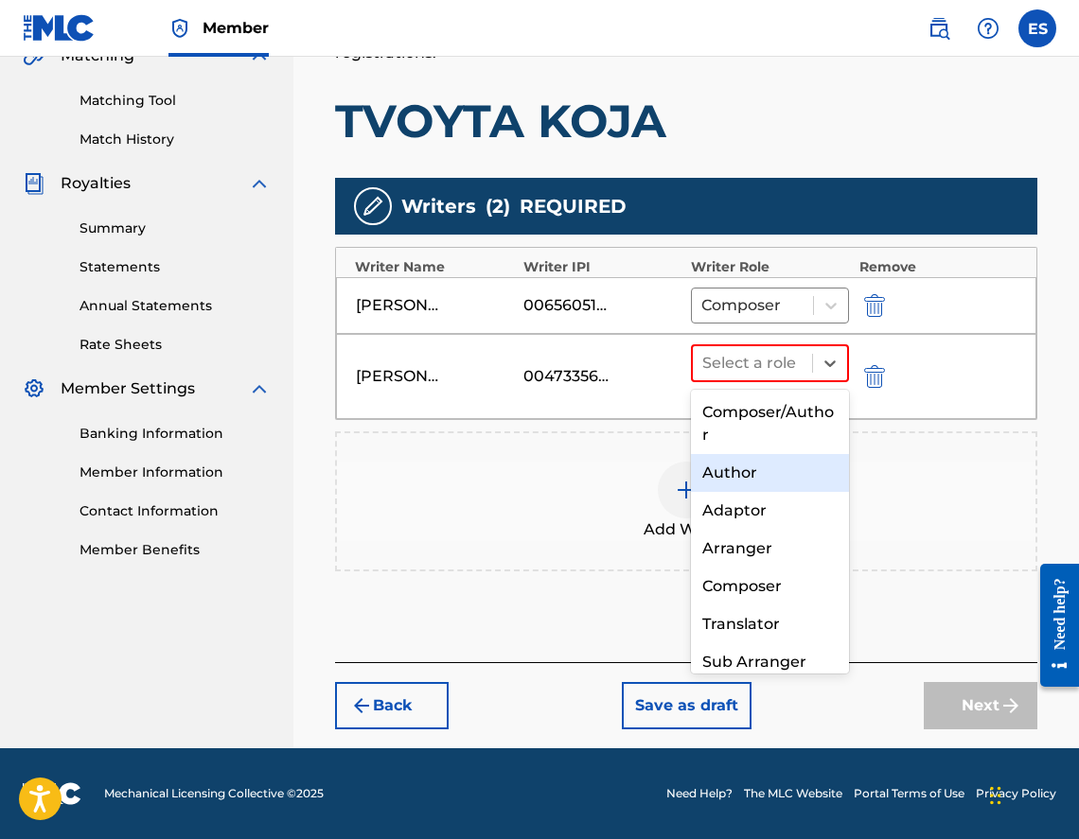
click at [755, 481] on div "Author" at bounding box center [770, 473] width 158 height 38
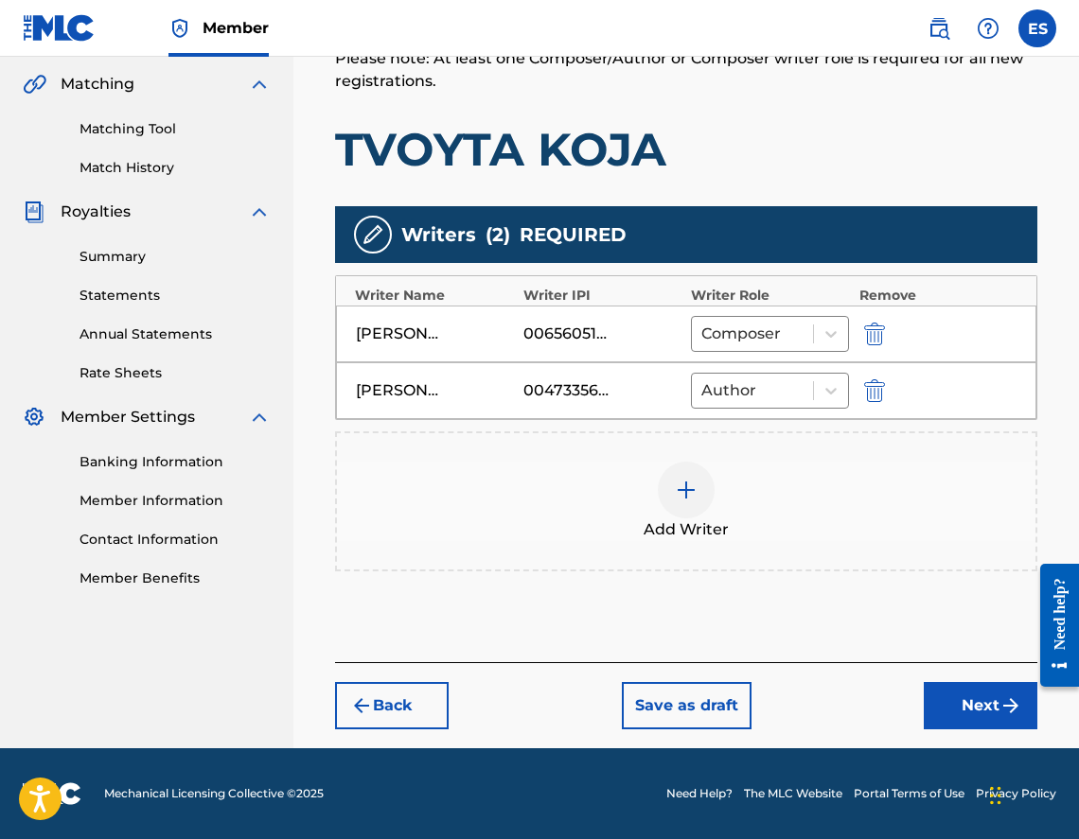
click at [1013, 695] on img "submit" at bounding box center [1010, 706] width 23 height 23
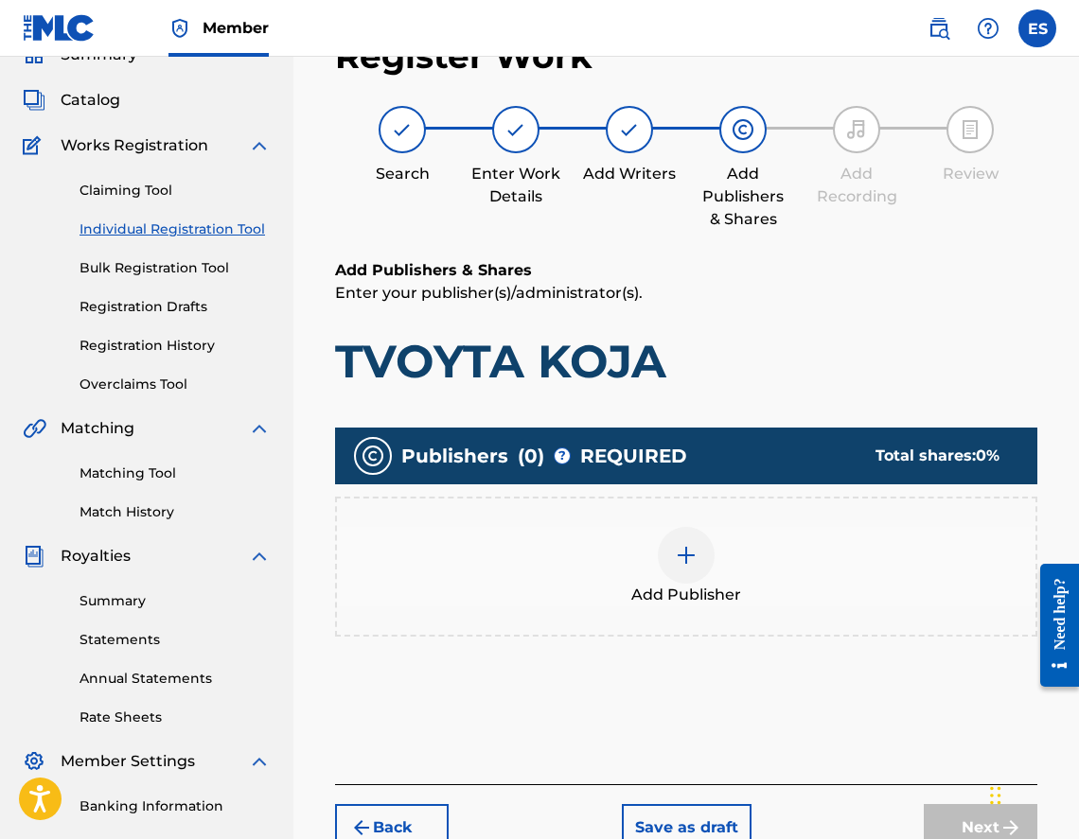
scroll to position [85, 0]
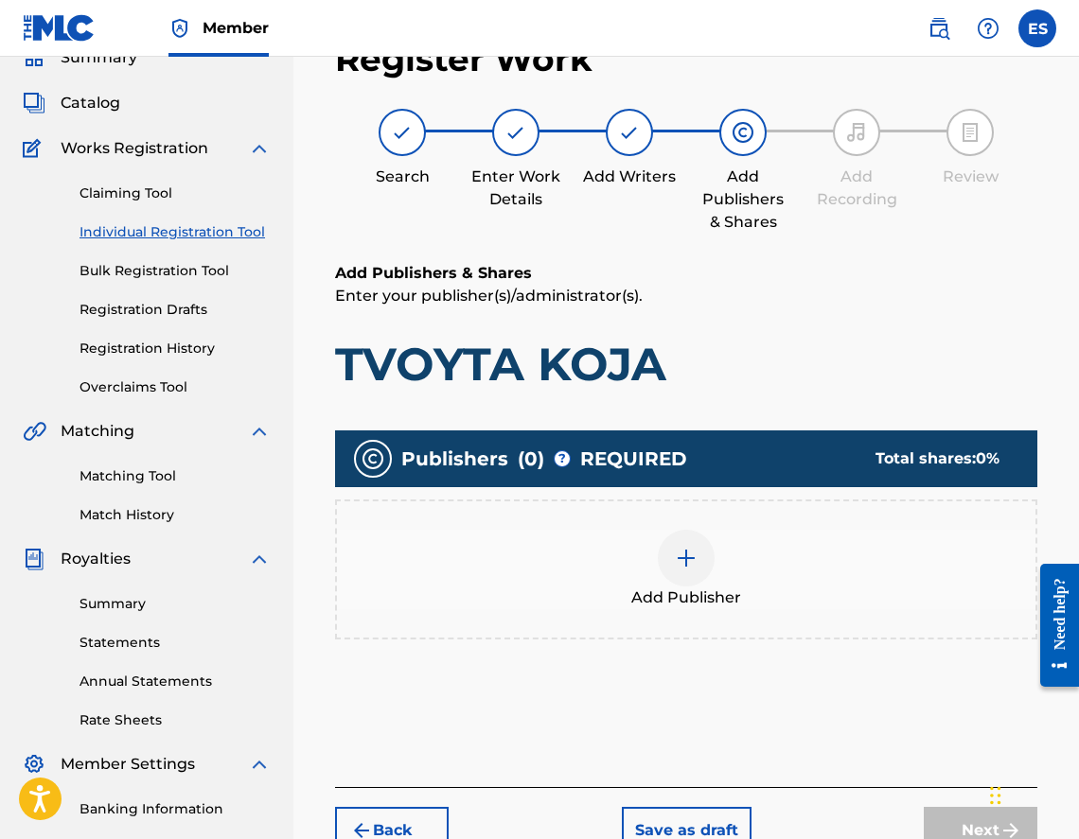
click at [840, 631] on div "Add Publisher" at bounding box center [686, 570] width 702 height 140
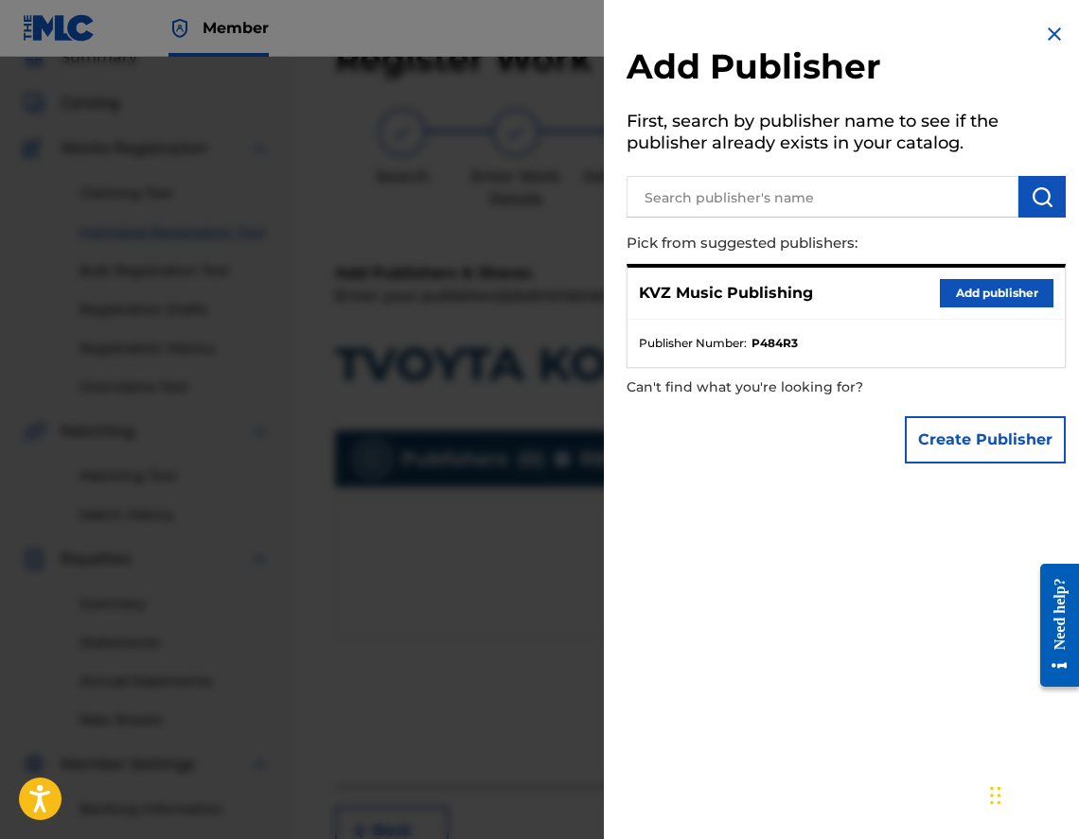
click at [989, 293] on button "Add publisher" at bounding box center [997, 293] width 114 height 28
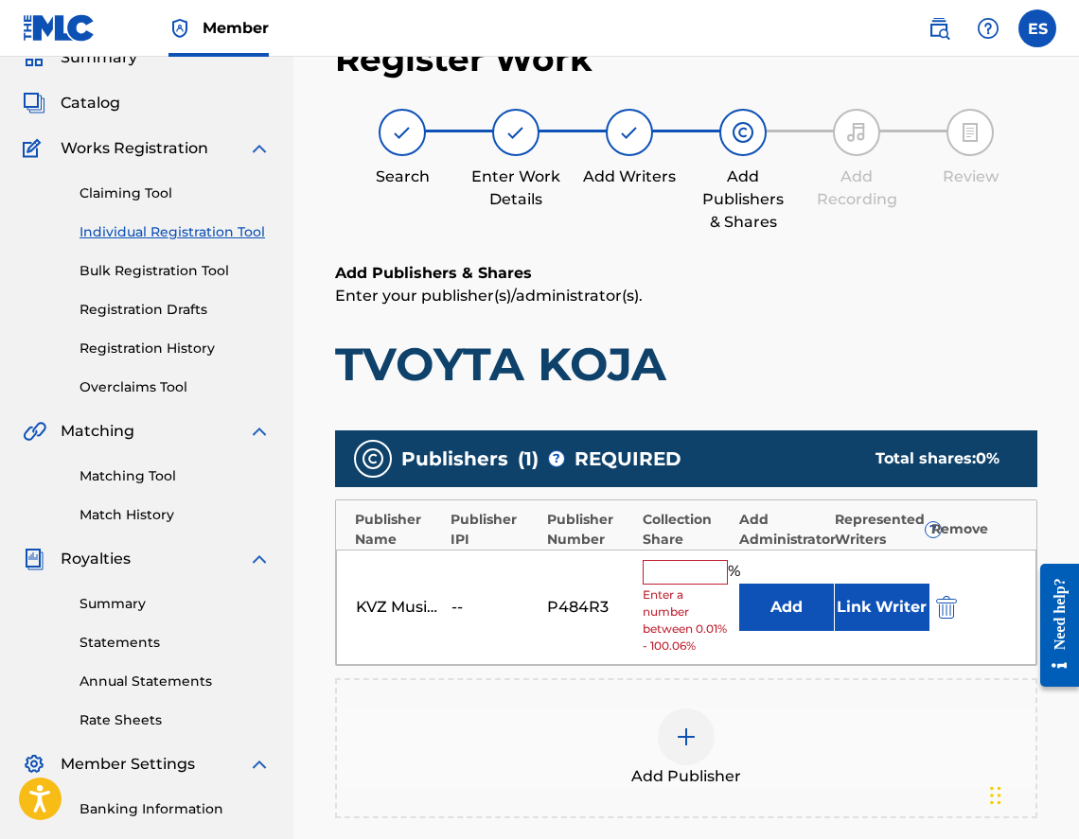
click at [670, 572] on input "text" at bounding box center [685, 572] width 85 height 25
type input "100"
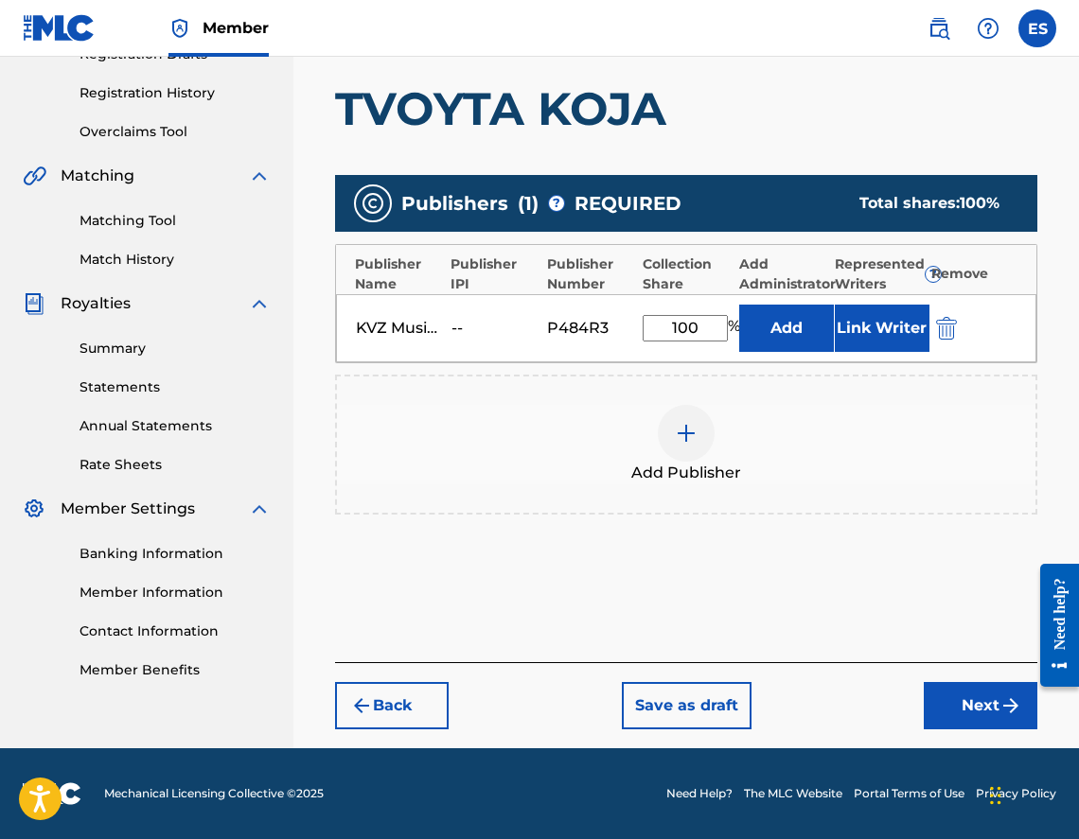
click at [999, 699] on img "submit" at bounding box center [1010, 706] width 23 height 23
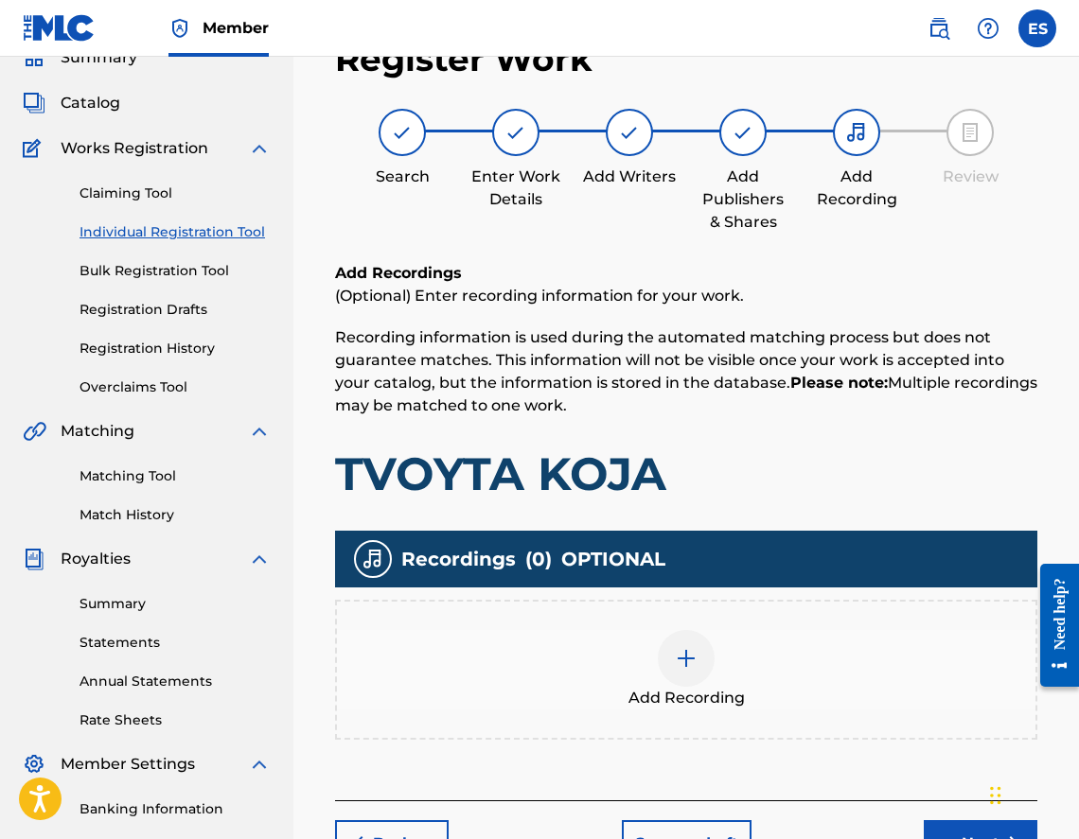
click at [749, 671] on div "Add Recording" at bounding box center [686, 669] width 698 height 79
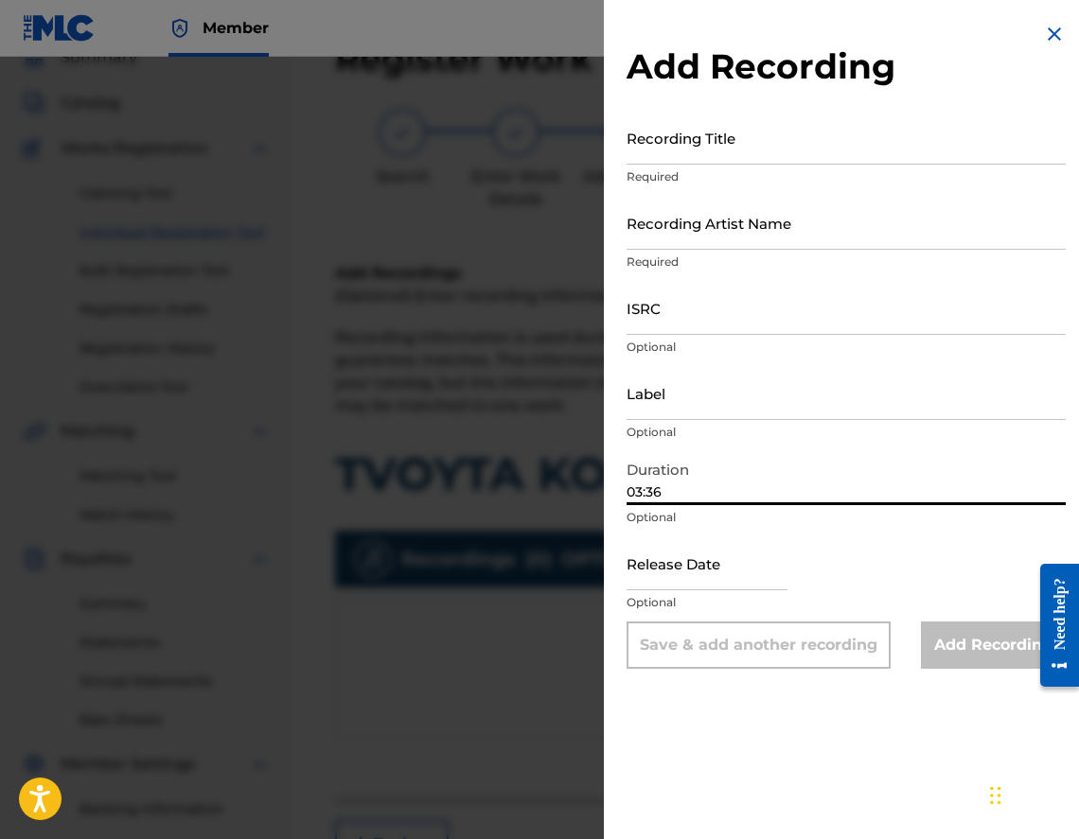
type input "03:36"
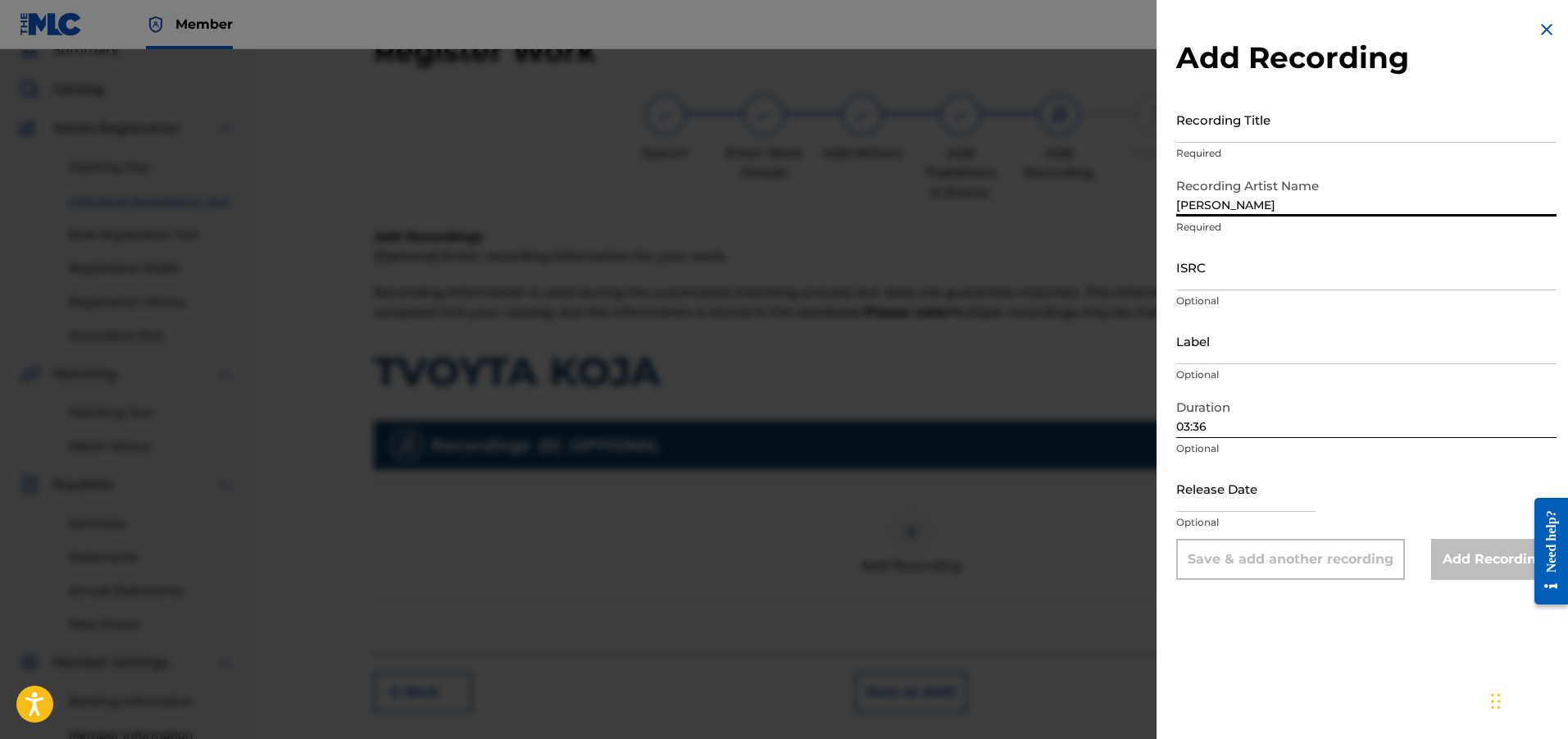
type input "[PERSON_NAME]"
type input "BGA261577705"
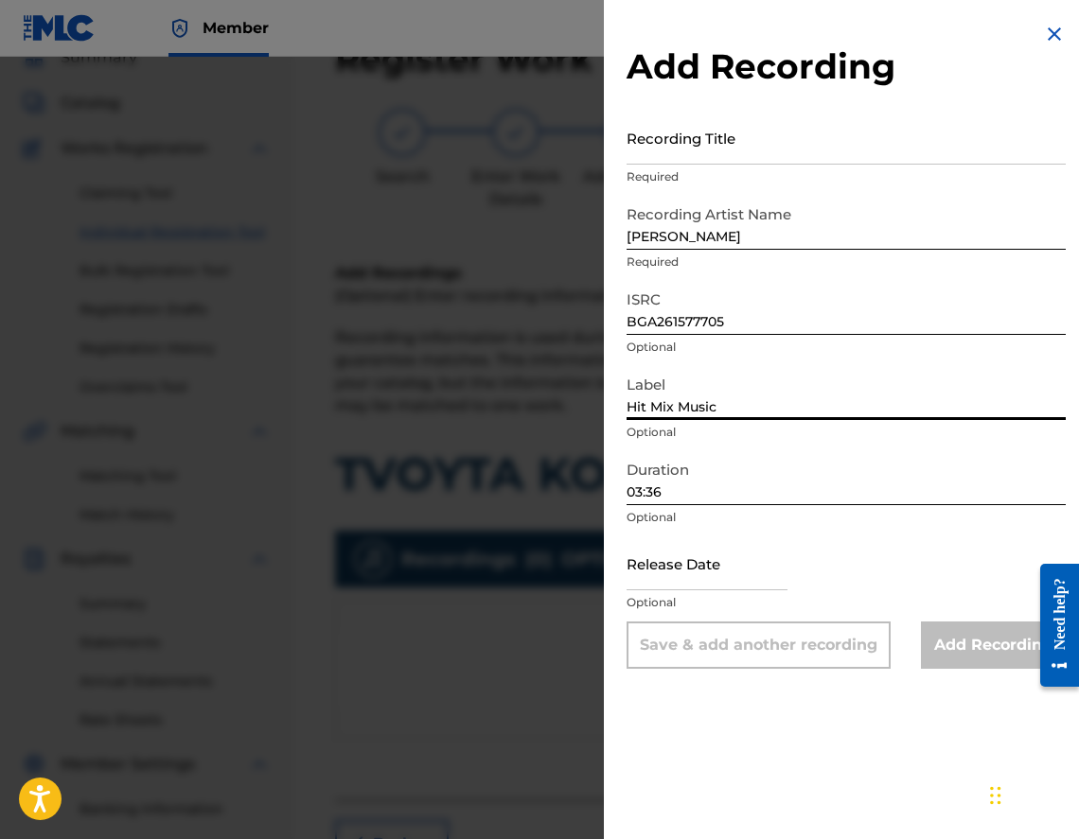
type input "Hit Mix Music"
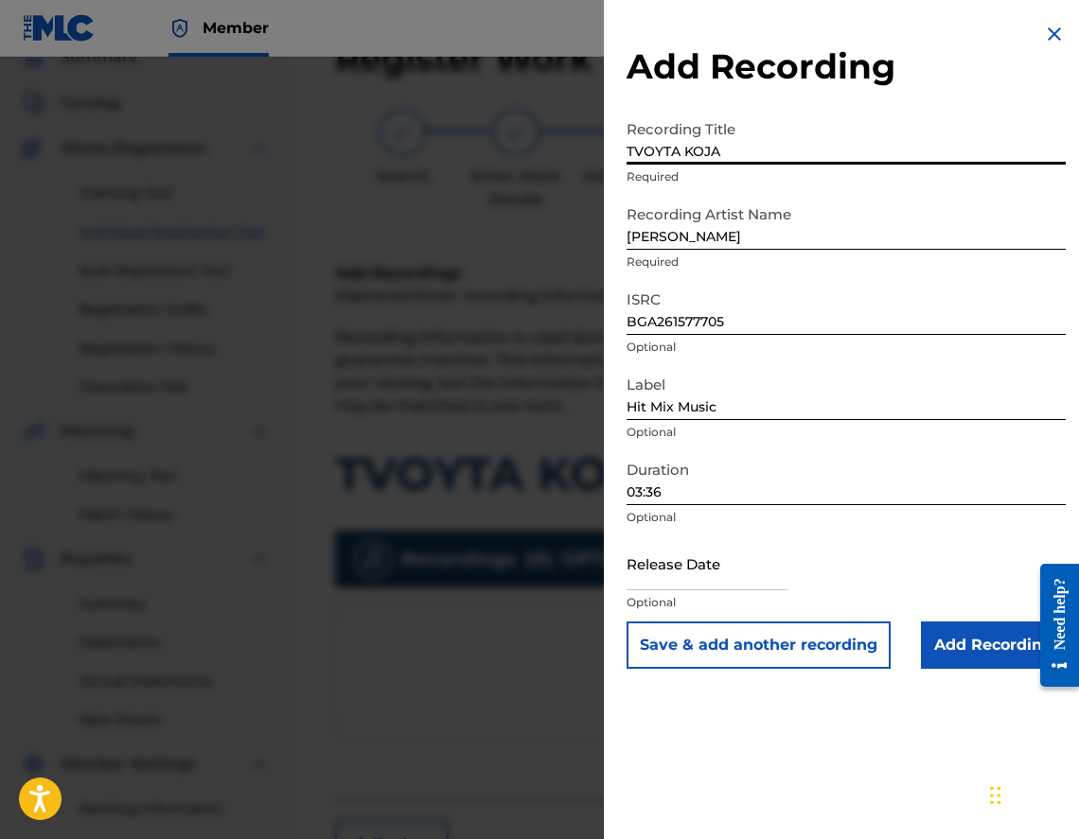
type input "TVOYTA KOJA"
click at [956, 643] on input "Add Recording" at bounding box center [993, 645] width 145 height 47
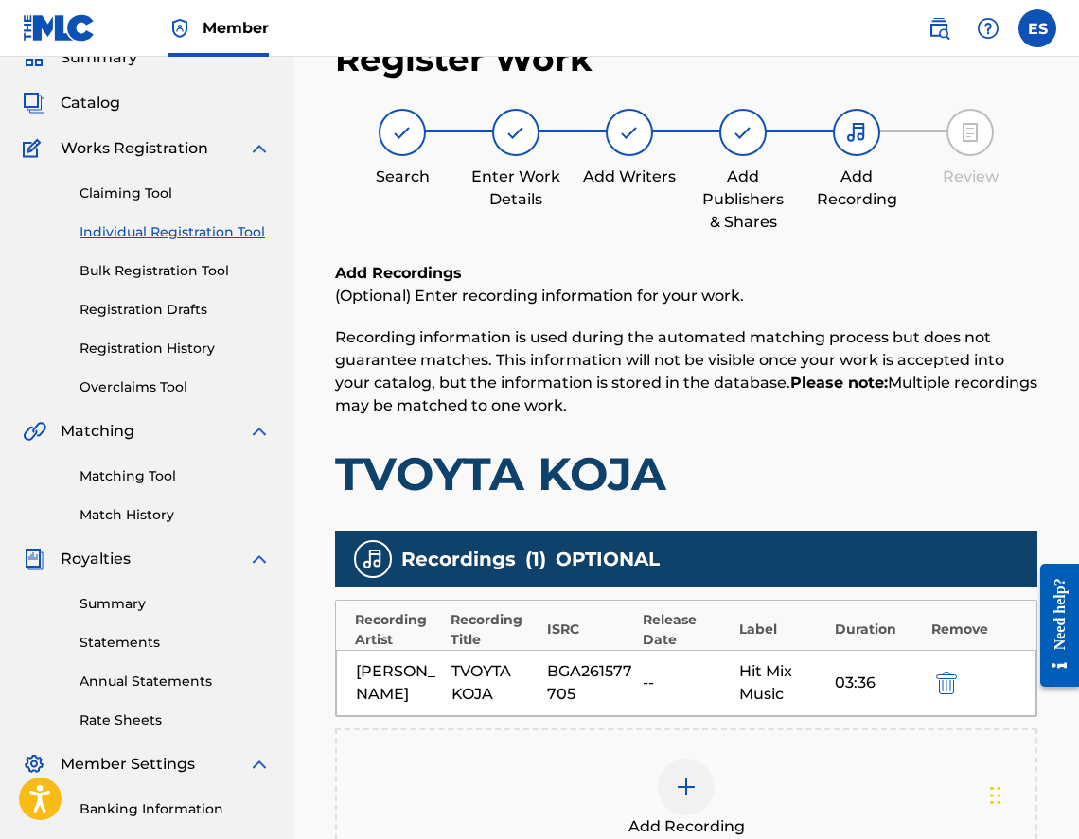
click at [562, 762] on div "Add Recording" at bounding box center [686, 798] width 698 height 79
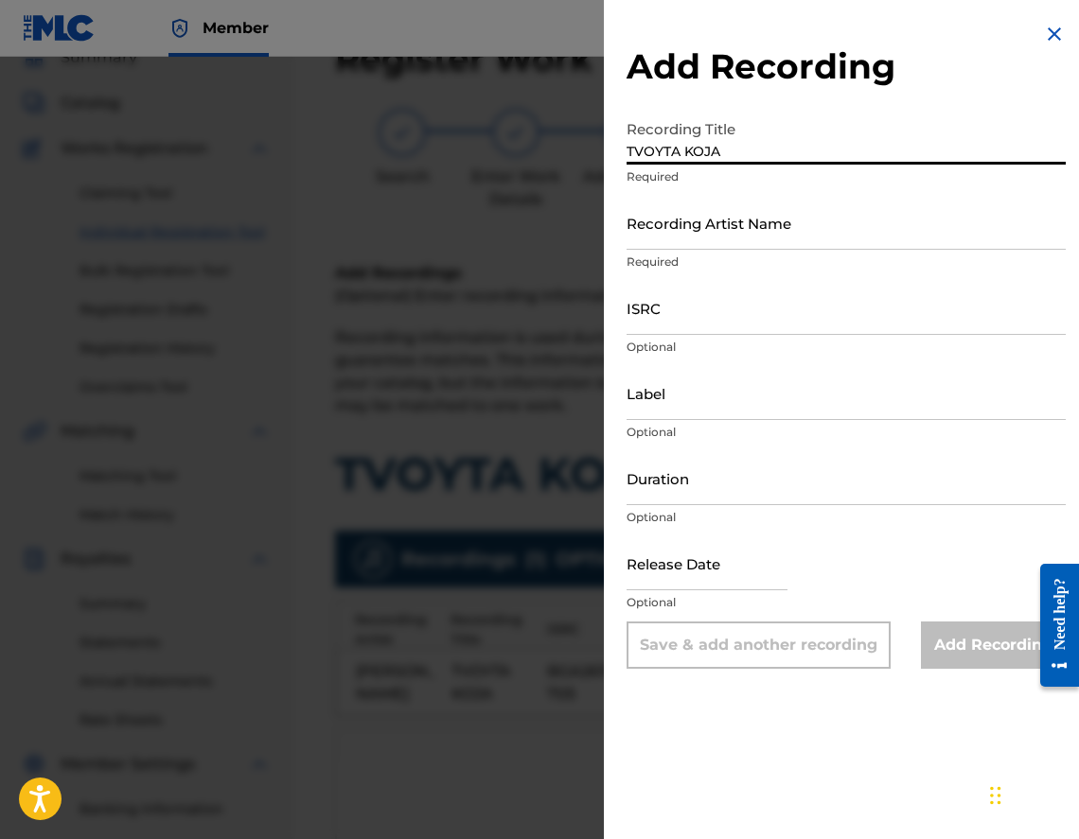
type input "TVOYTA KOJA"
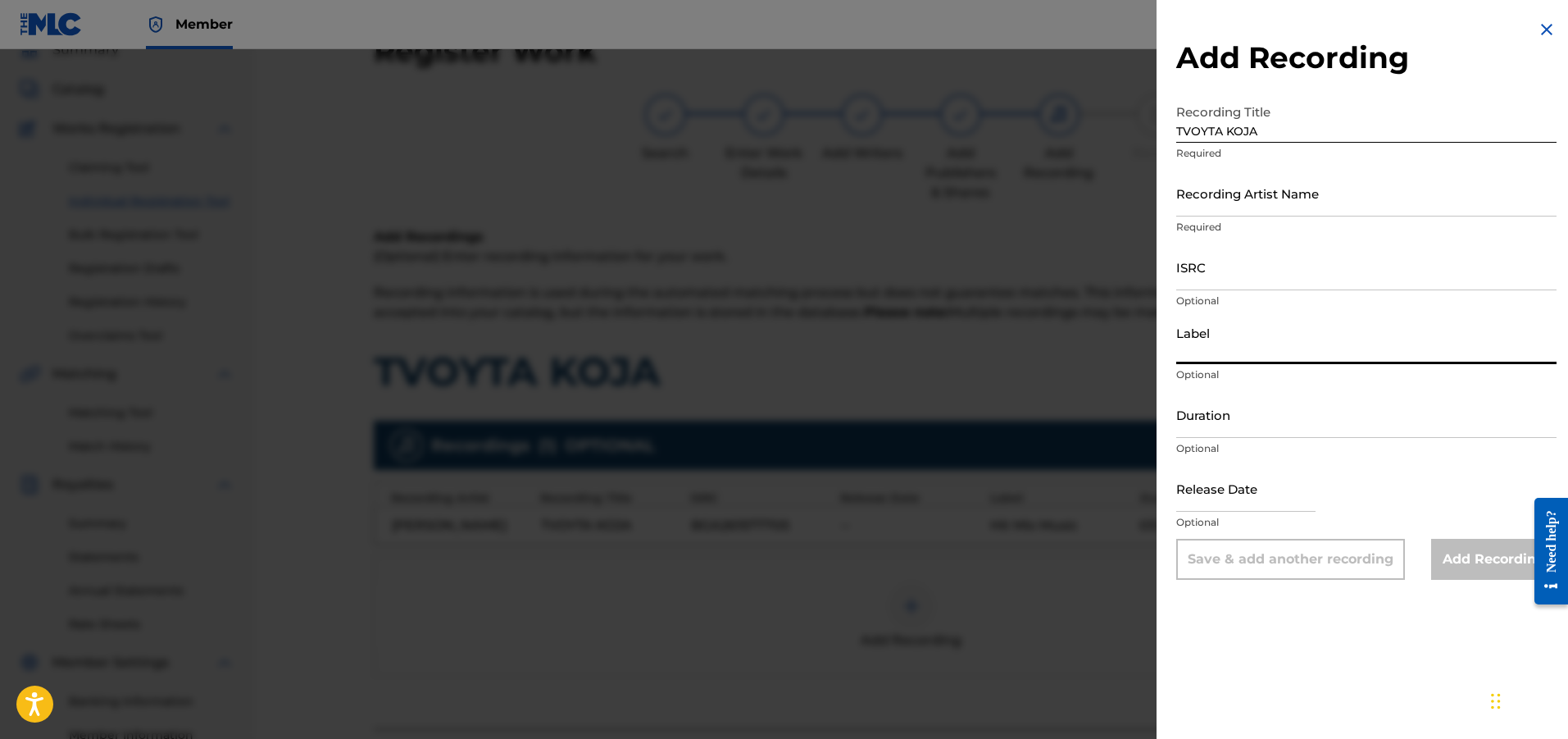
drag, startPoint x: 1211, startPoint y: 318, endPoint x: 1188, endPoint y: 274, distance: 49.6
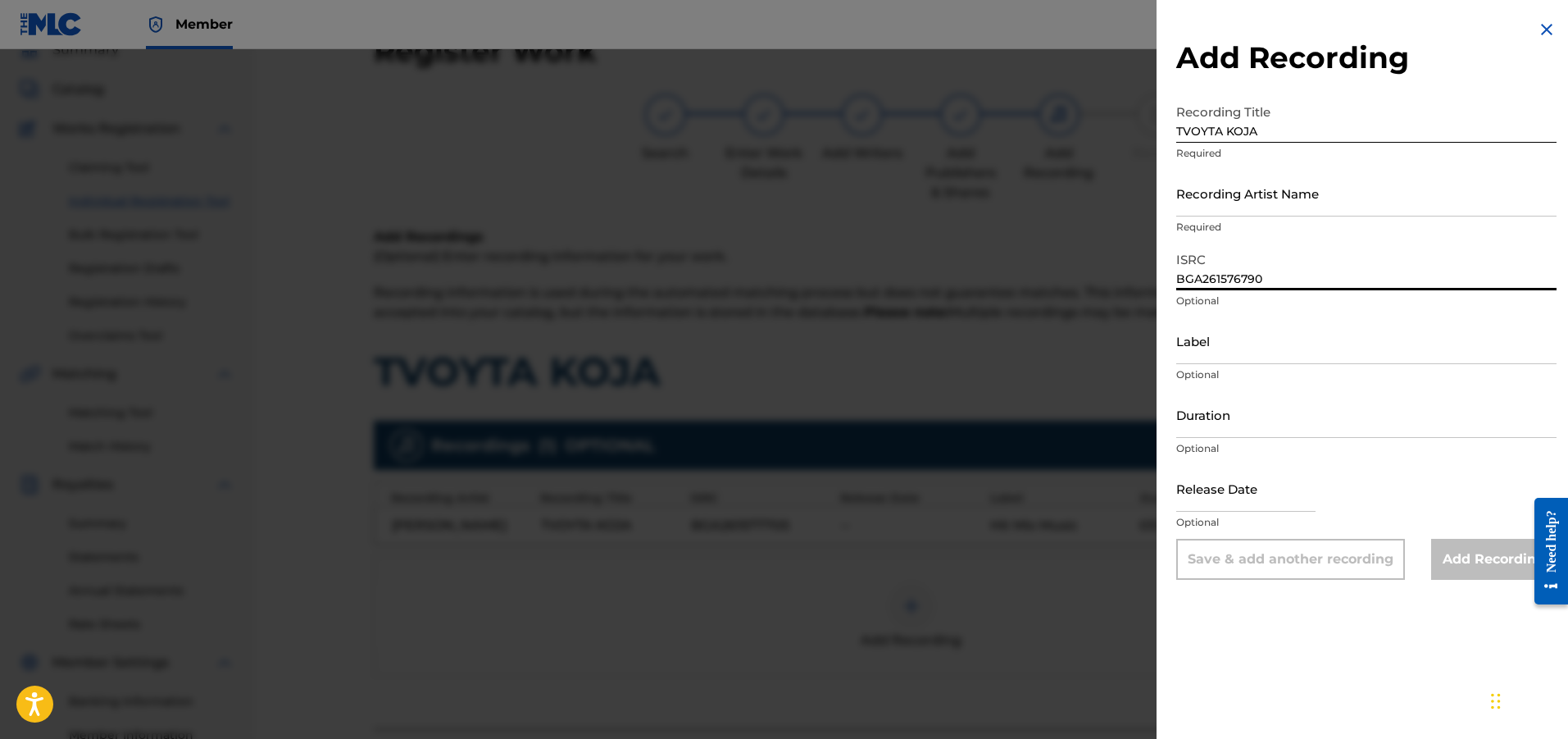
type input "BGA261576790"
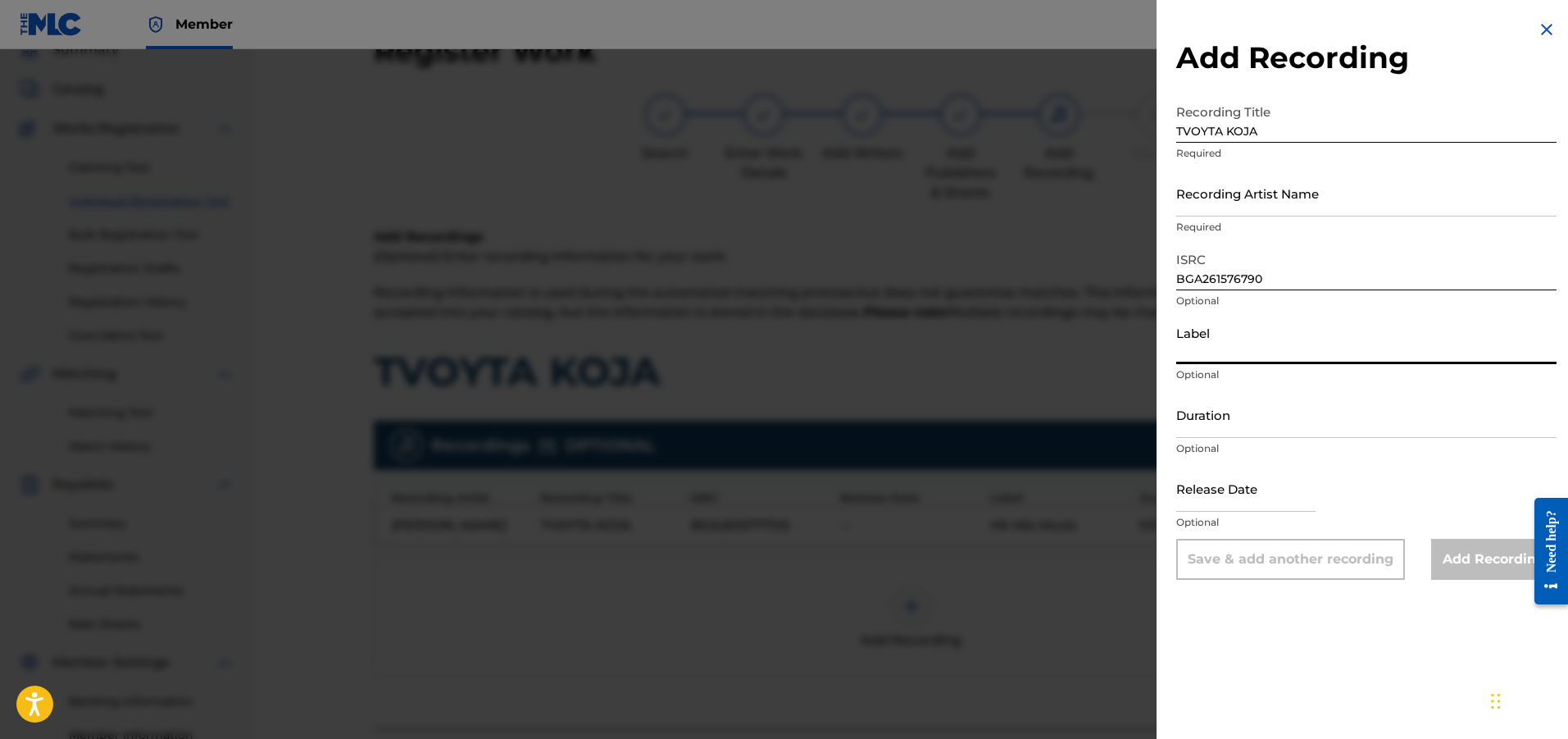
drag, startPoint x: 1269, startPoint y: 372, endPoint x: 1323, endPoint y: 356, distance: 56.3
type input "HIT Music"
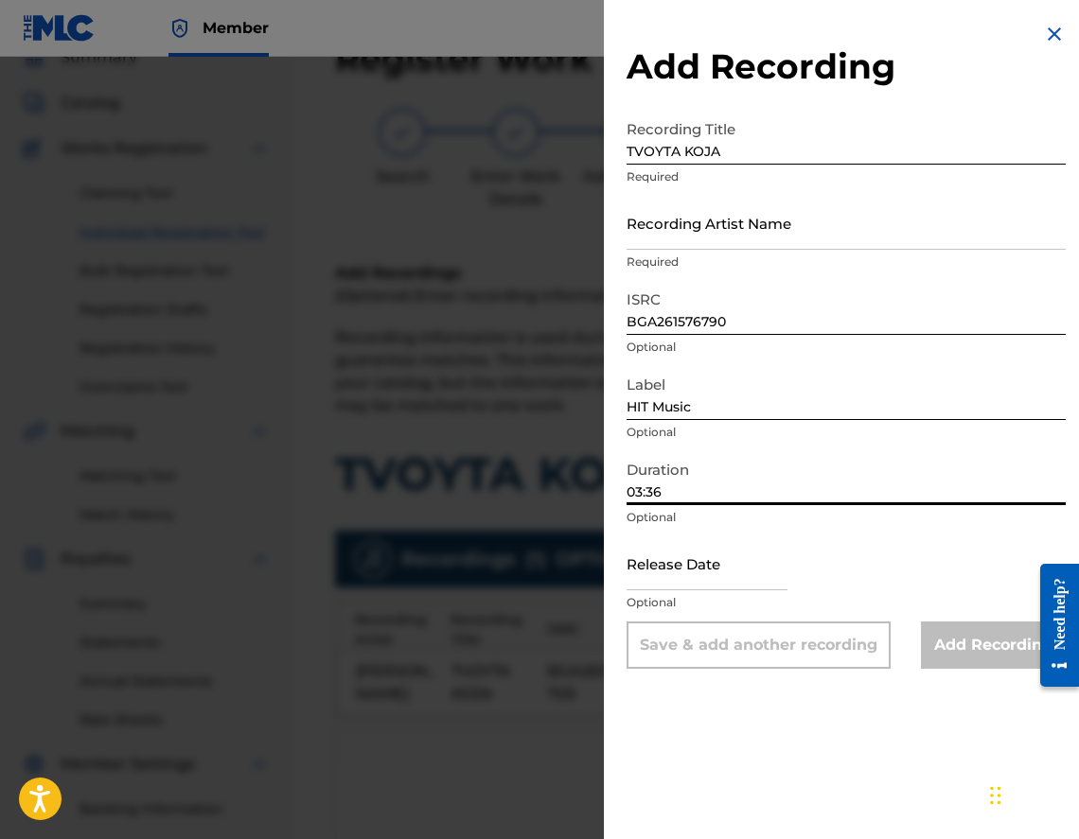
type input "03:36"
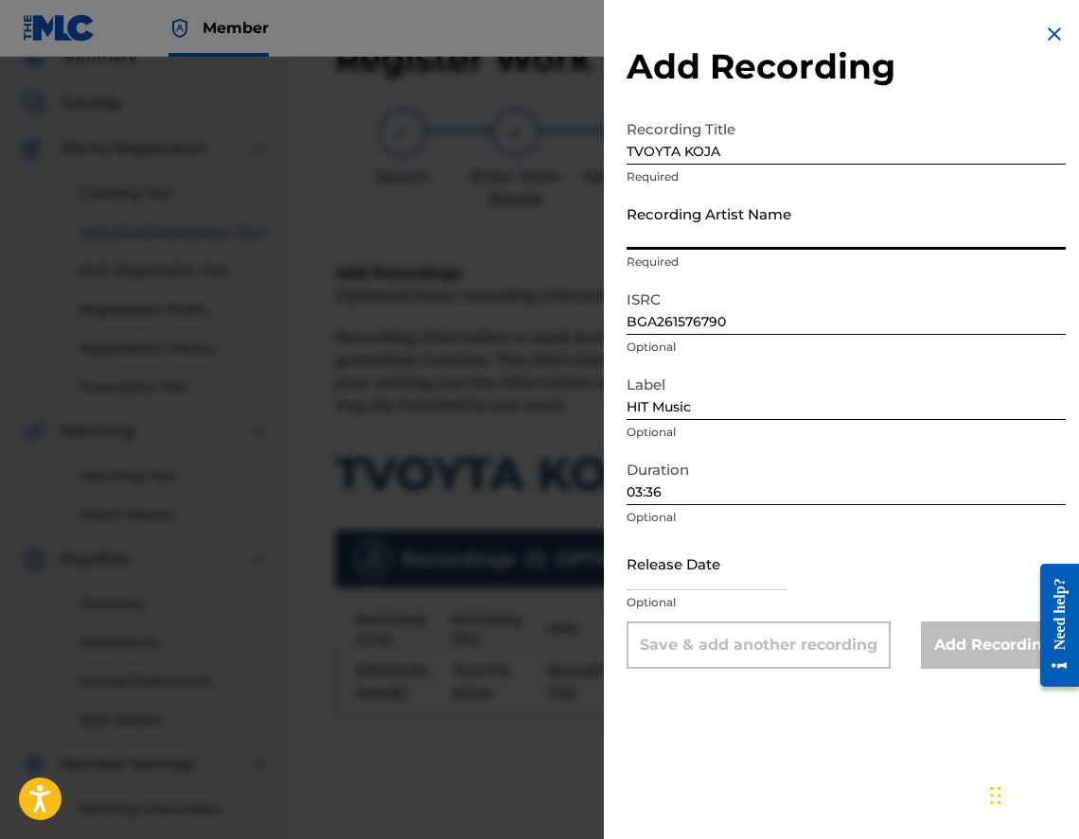
drag, startPoint x: 798, startPoint y: 236, endPoint x: 785, endPoint y: 232, distance: 13.8
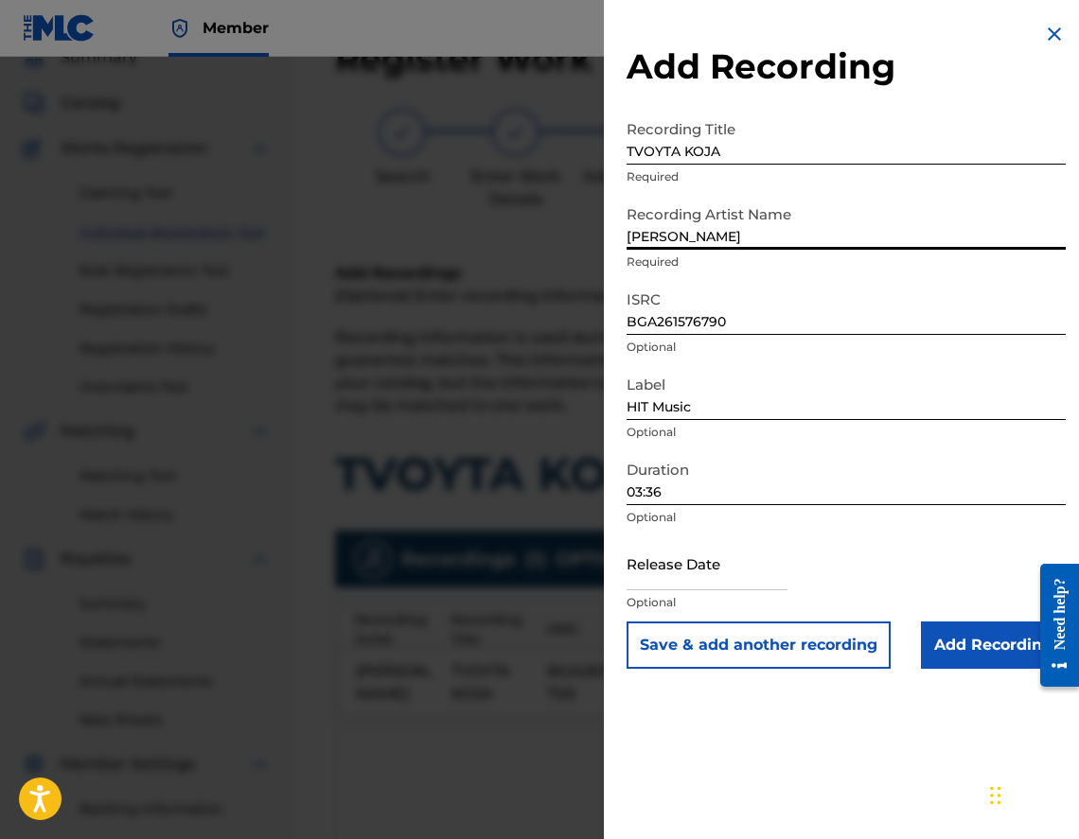
click at [669, 235] on input "[PERSON_NAME]" at bounding box center [846, 223] width 439 height 54
type input "[PERSON_NAME] & [PERSON_NAME]"
click at [979, 666] on input "Add Recording" at bounding box center [993, 645] width 145 height 47
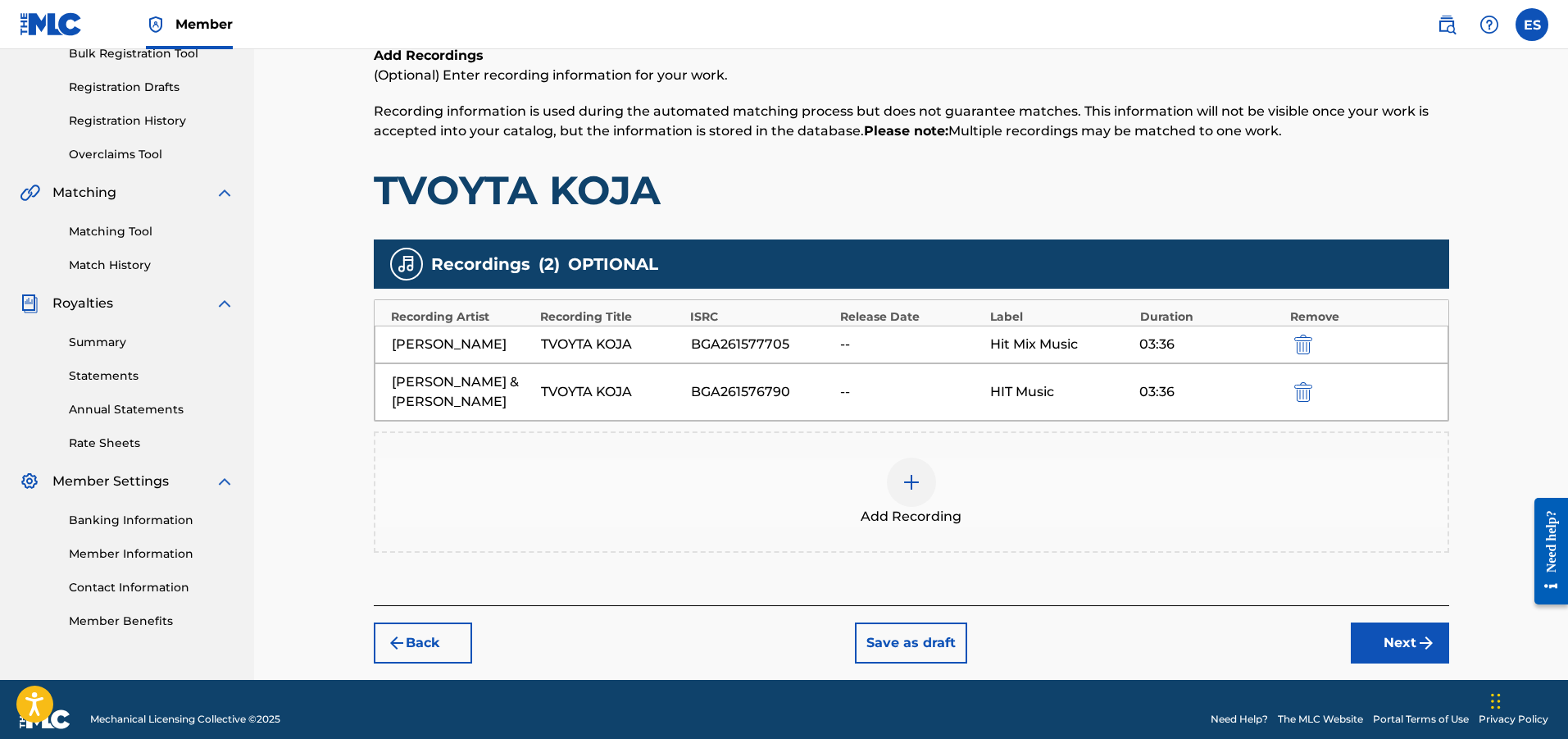
click at [1447, 627] on button "Next" at bounding box center [1401, 642] width 99 height 41
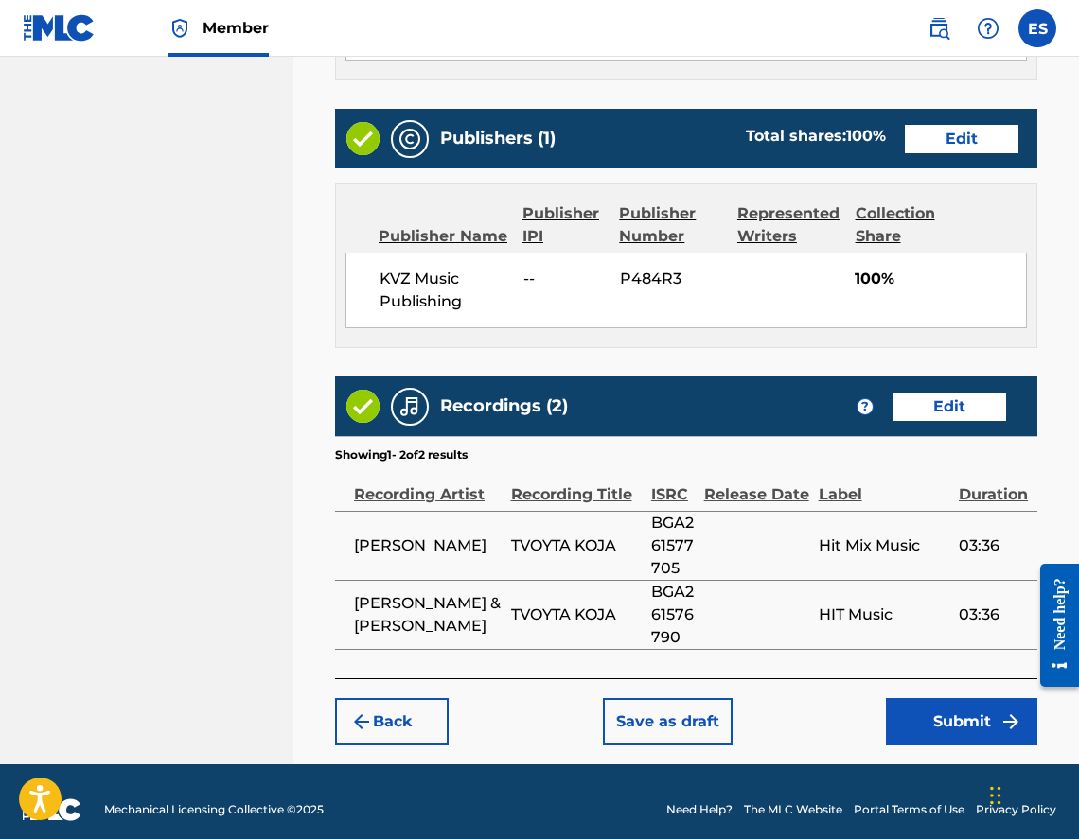
scroll to position [1120, 0]
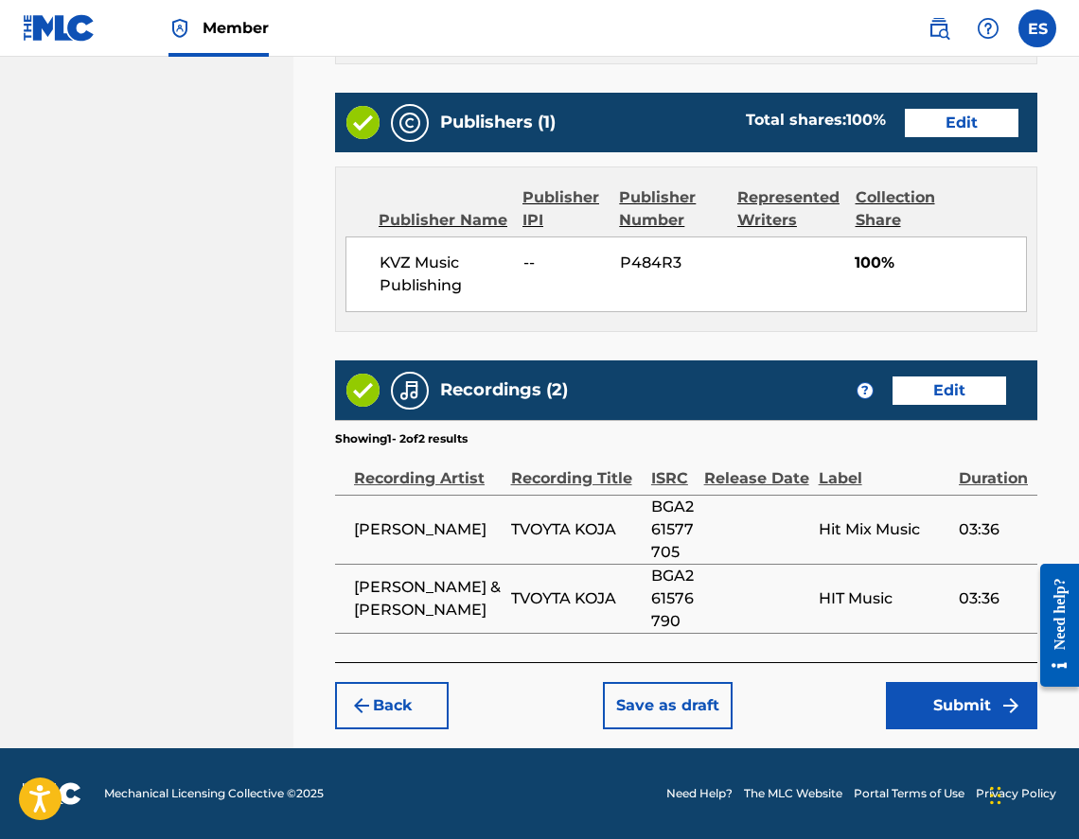
click at [989, 709] on button "Submit" at bounding box center [961, 705] width 151 height 47
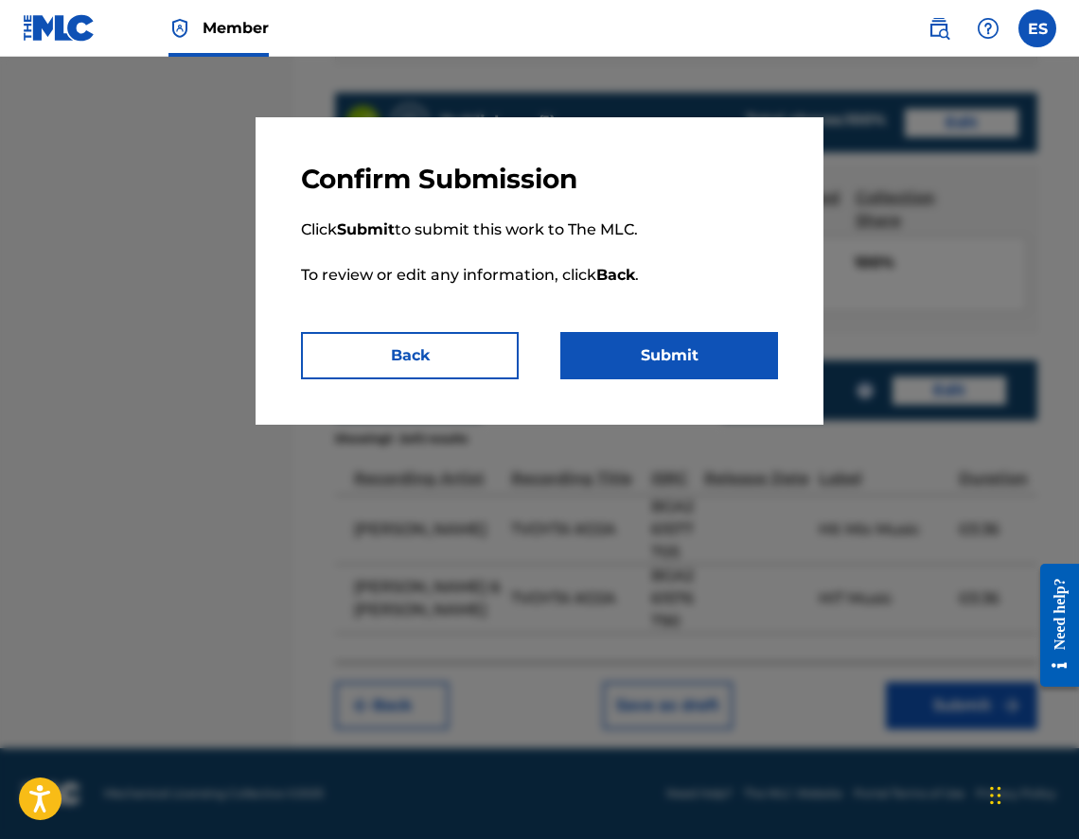
click at [596, 363] on button "Submit" at bounding box center [669, 355] width 218 height 47
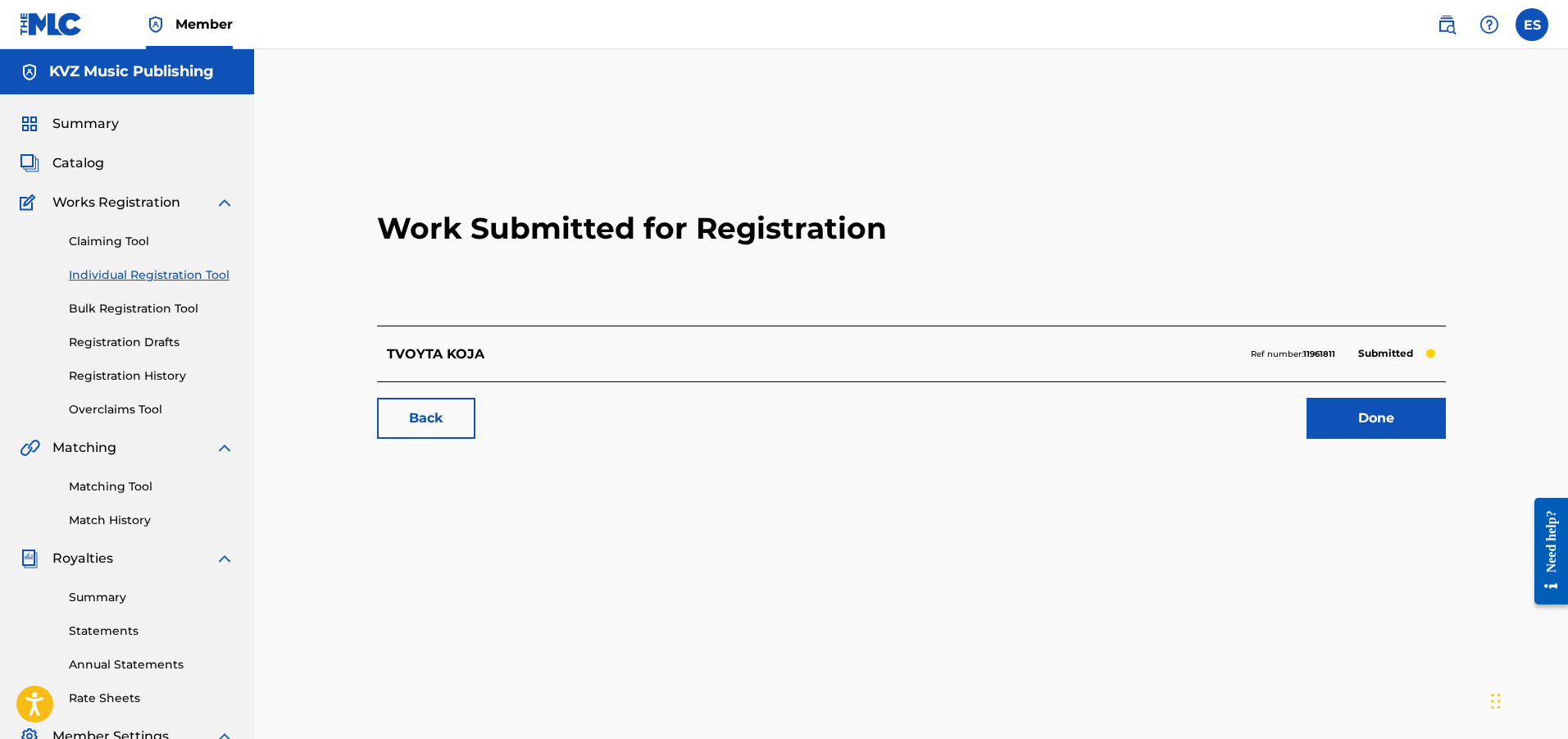
click at [195, 278] on link "Individual Registration Tool" at bounding box center [151, 276] width 165 height 17
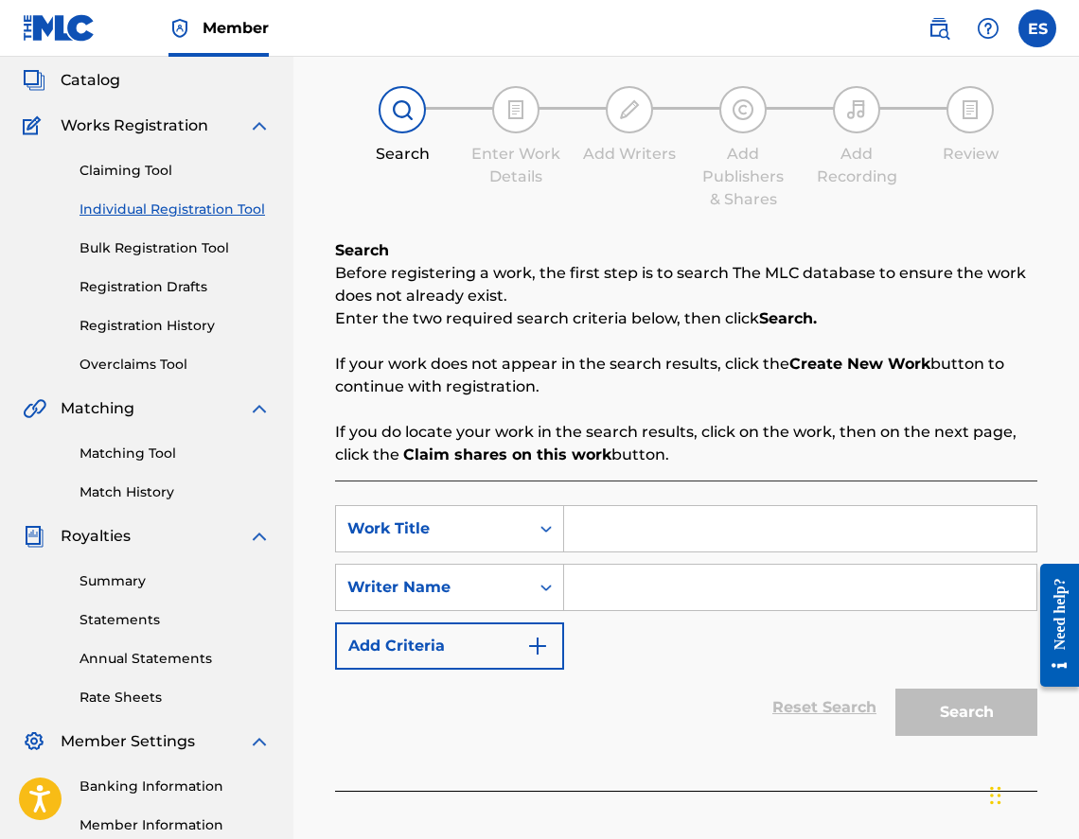
scroll to position [189, 0]
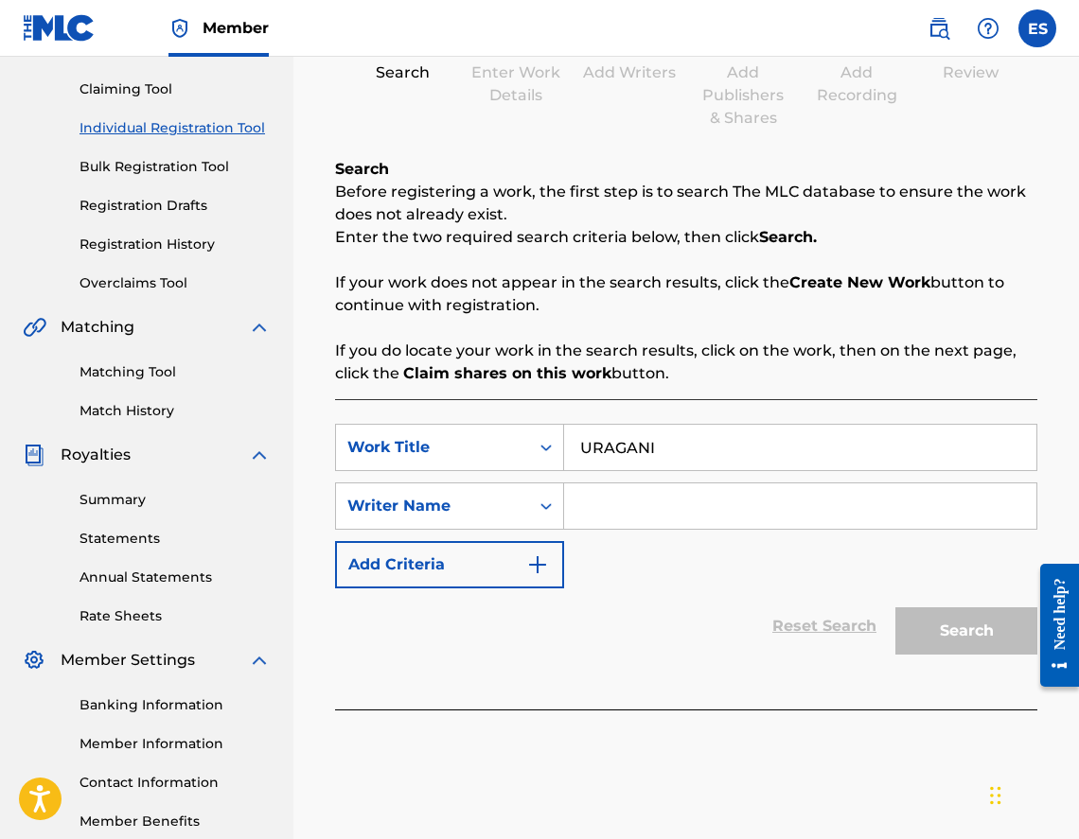
type input "URAGANI"
click at [744, 511] on input "Search Form" at bounding box center [800, 506] width 472 height 45
type input "[PERSON_NAME]"
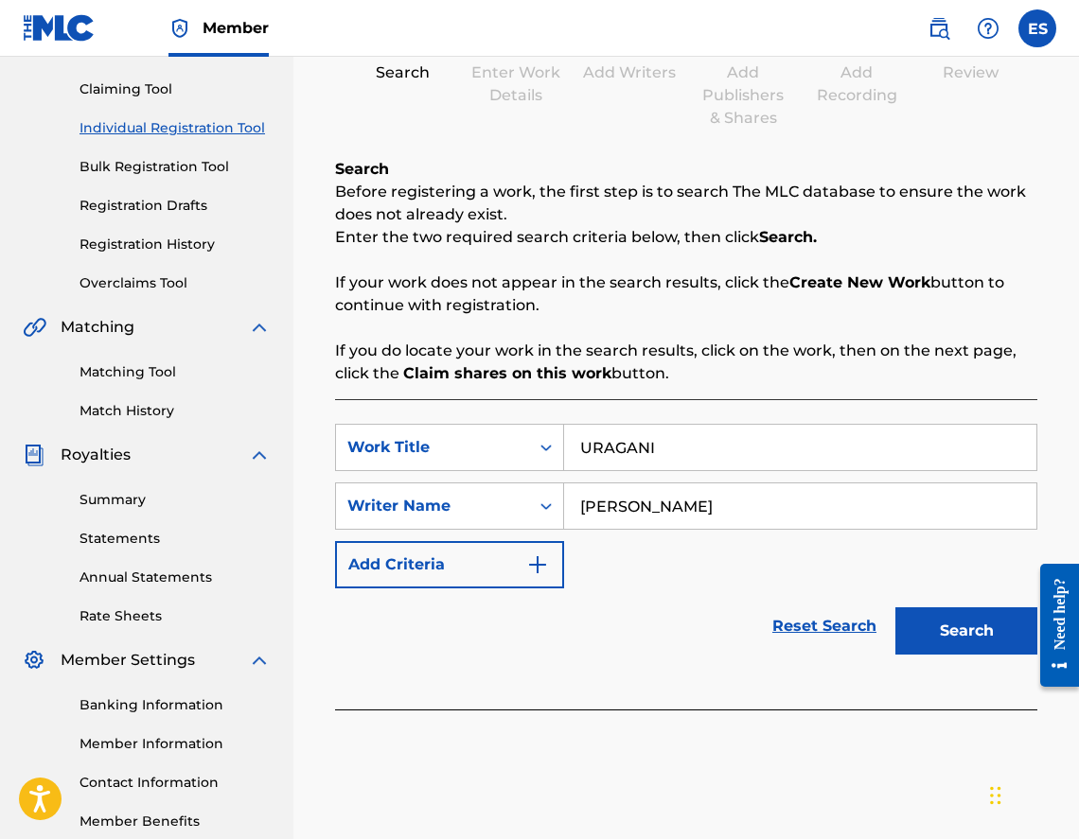
click at [999, 642] on button "Search" at bounding box center [966, 631] width 142 height 47
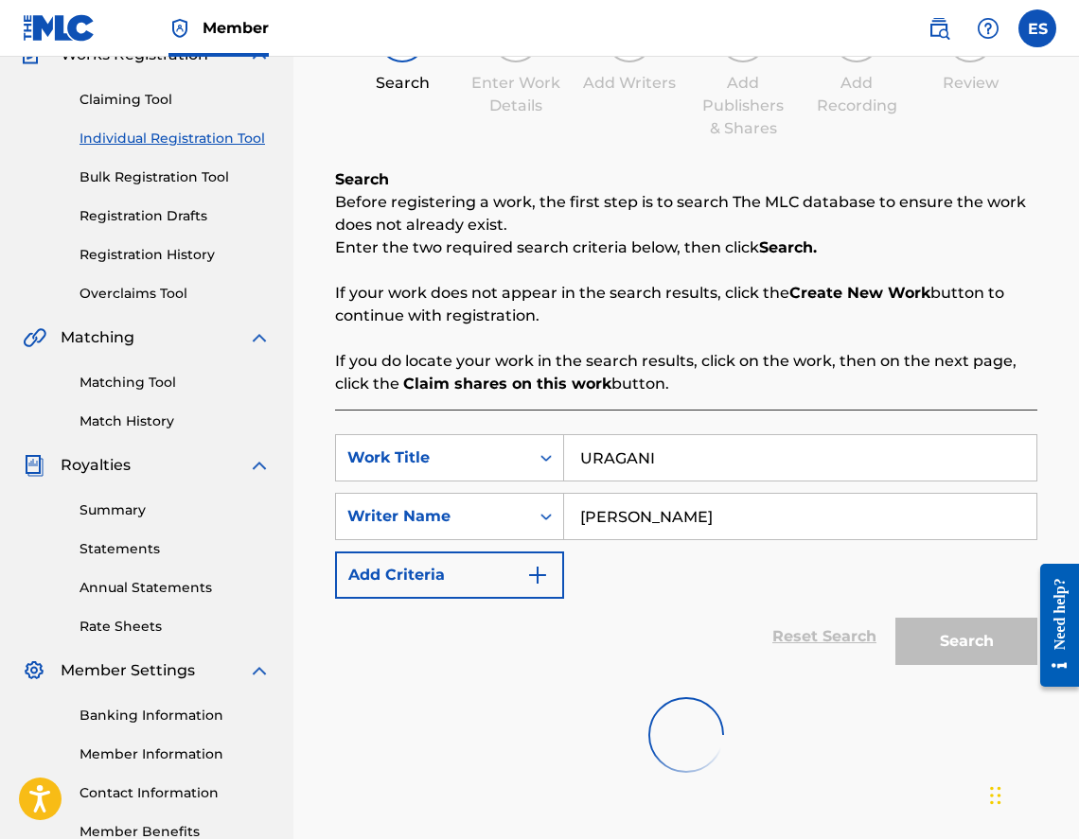
scroll to position [0, 0]
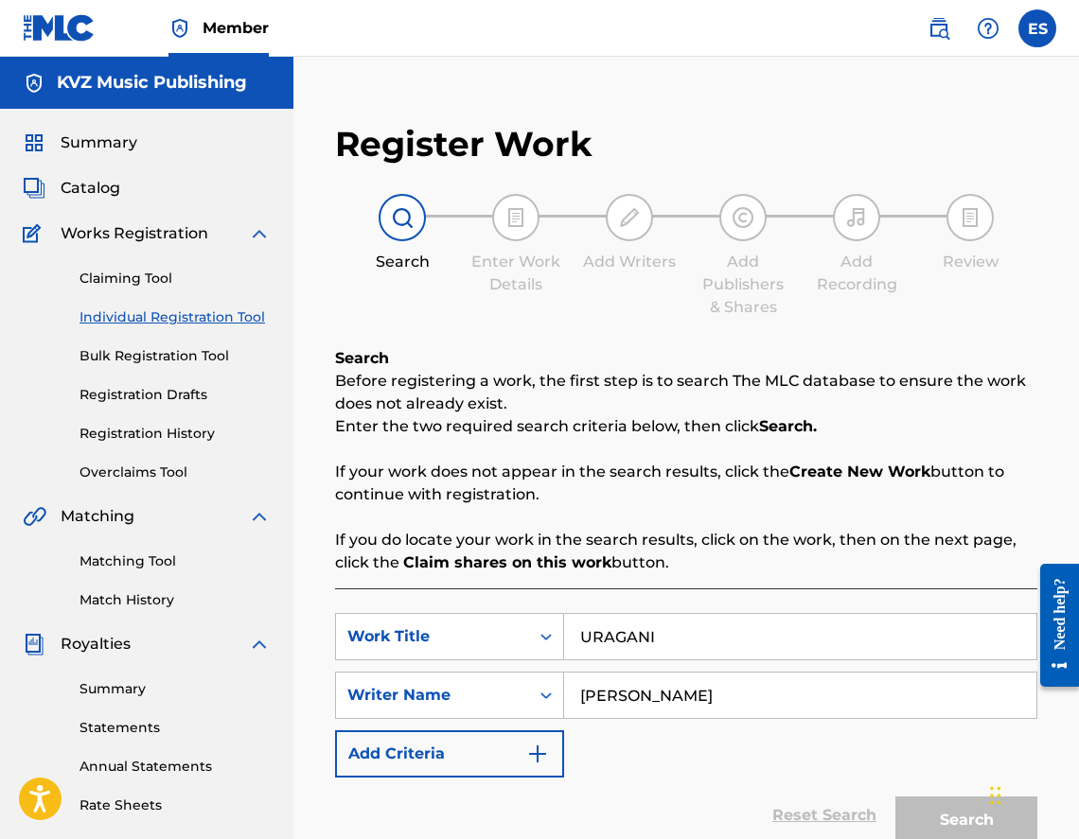
click at [210, 316] on link "Individual Registration Tool" at bounding box center [174, 318] width 191 height 20
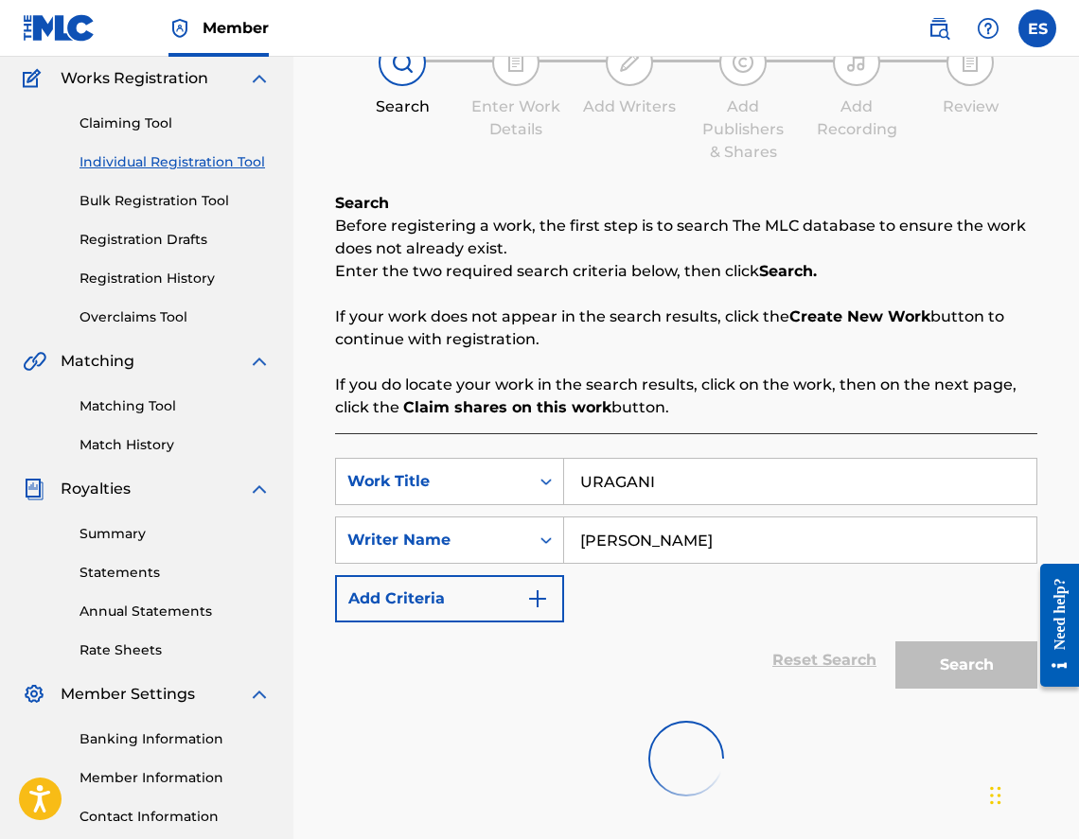
scroll to position [310, 0]
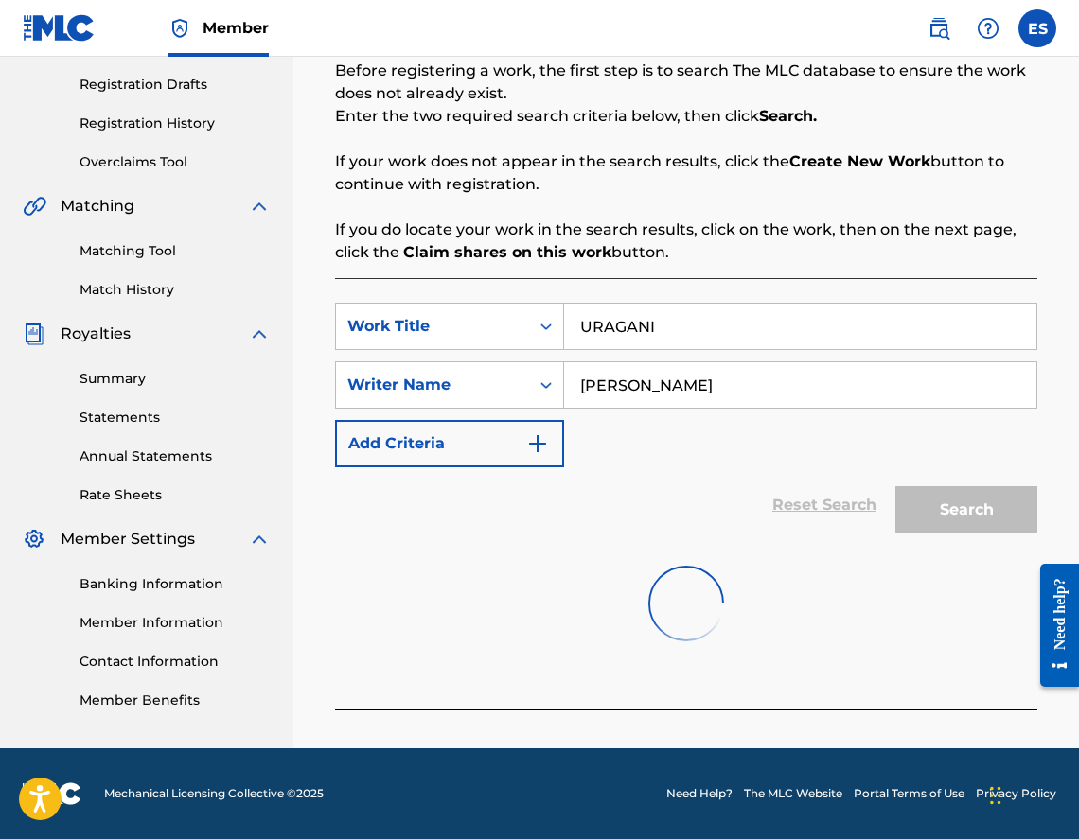
click at [164, 121] on link "Registration History" at bounding box center [174, 124] width 191 height 20
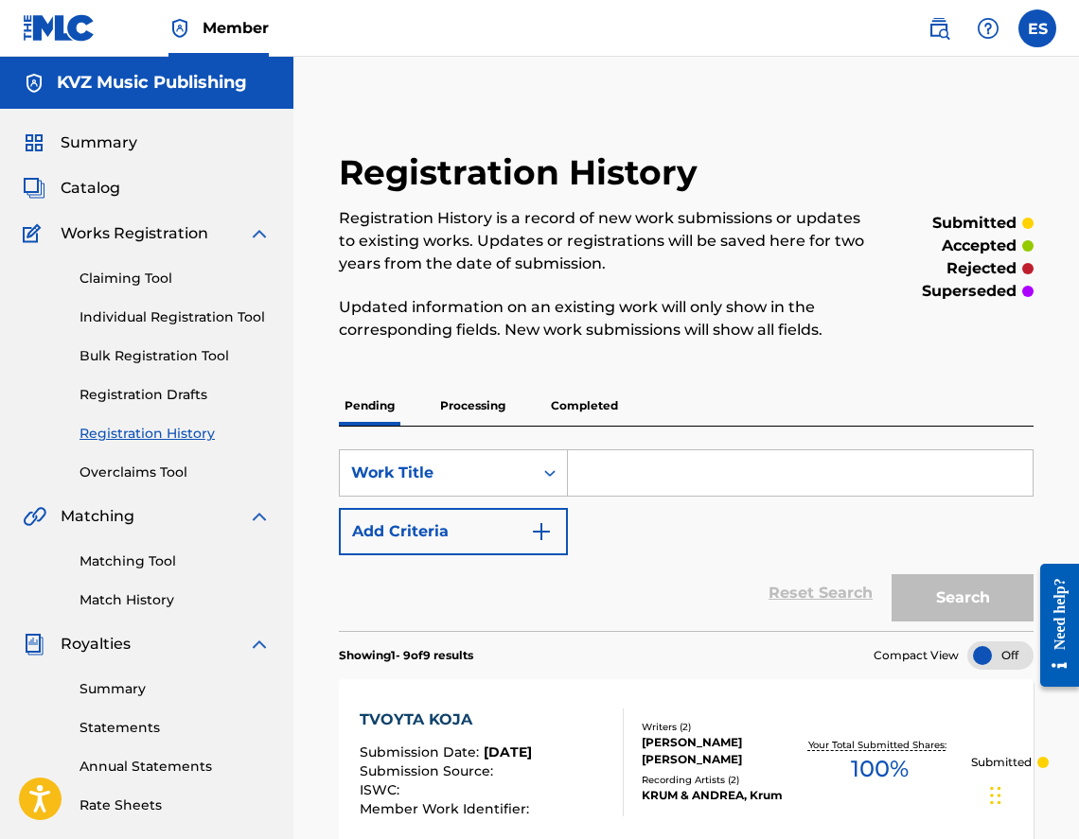
click at [166, 310] on link "Individual Registration Tool" at bounding box center [174, 318] width 191 height 20
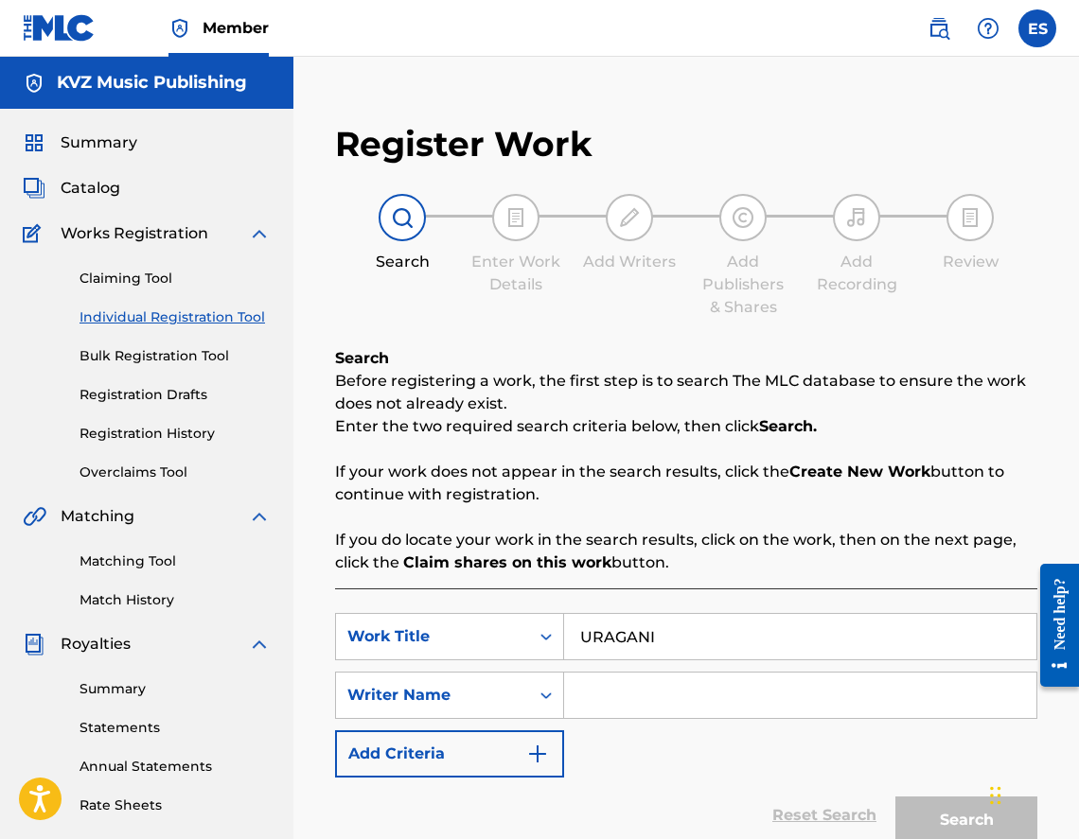
type input "URAGANI"
click at [676, 704] on input "Search Form" at bounding box center [800, 695] width 472 height 45
type input "[PERSON_NAME]"
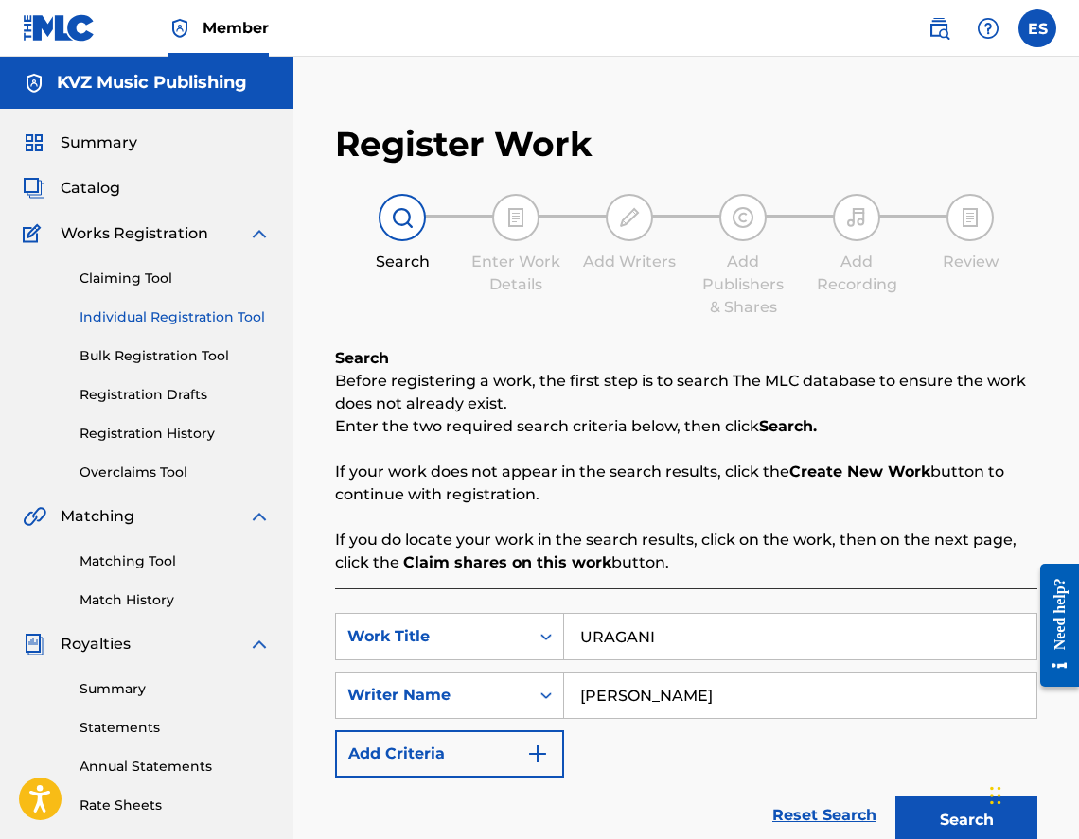
click at [915, 811] on button "Search" at bounding box center [966, 820] width 142 height 47
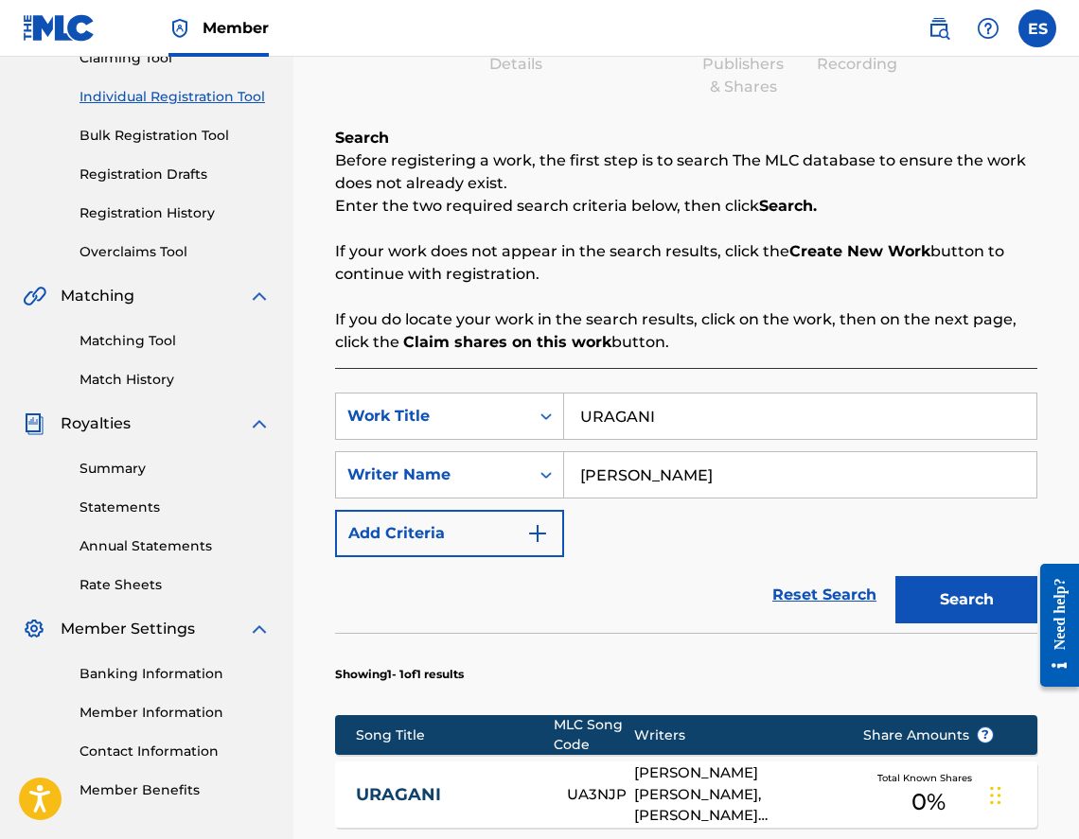
scroll to position [551, 0]
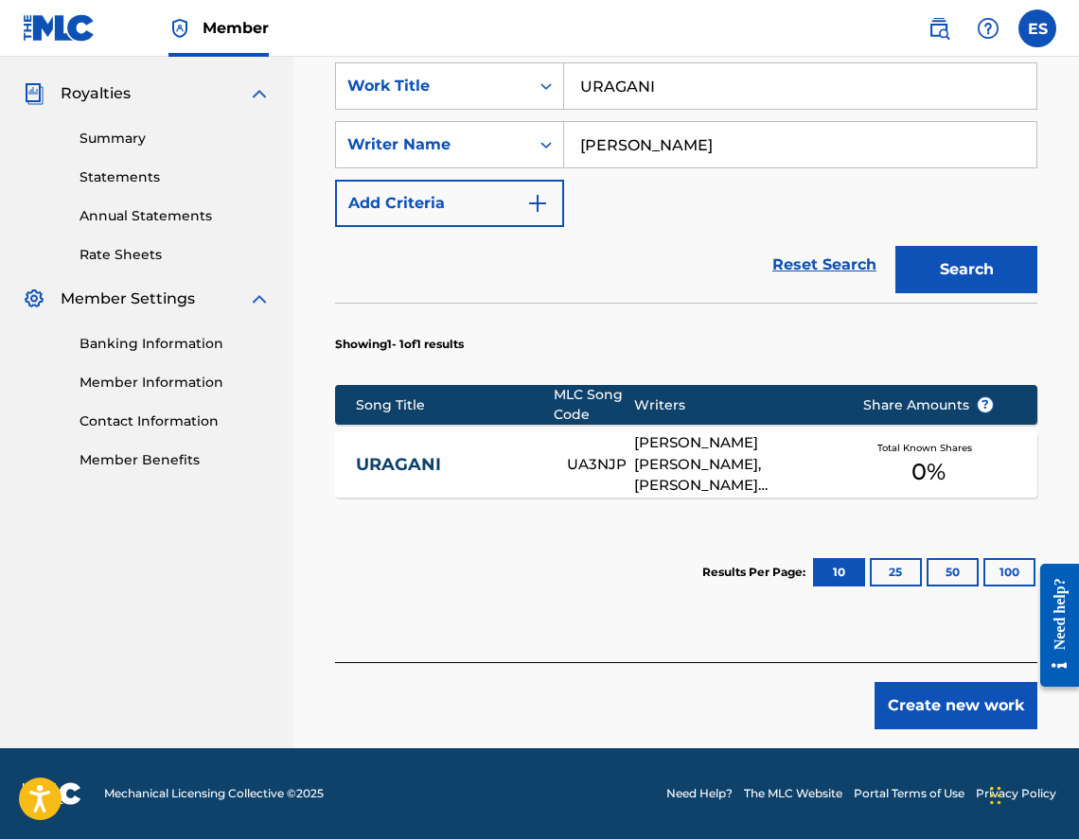
click at [492, 472] on link "URAGANI" at bounding box center [448, 465] width 185 height 22
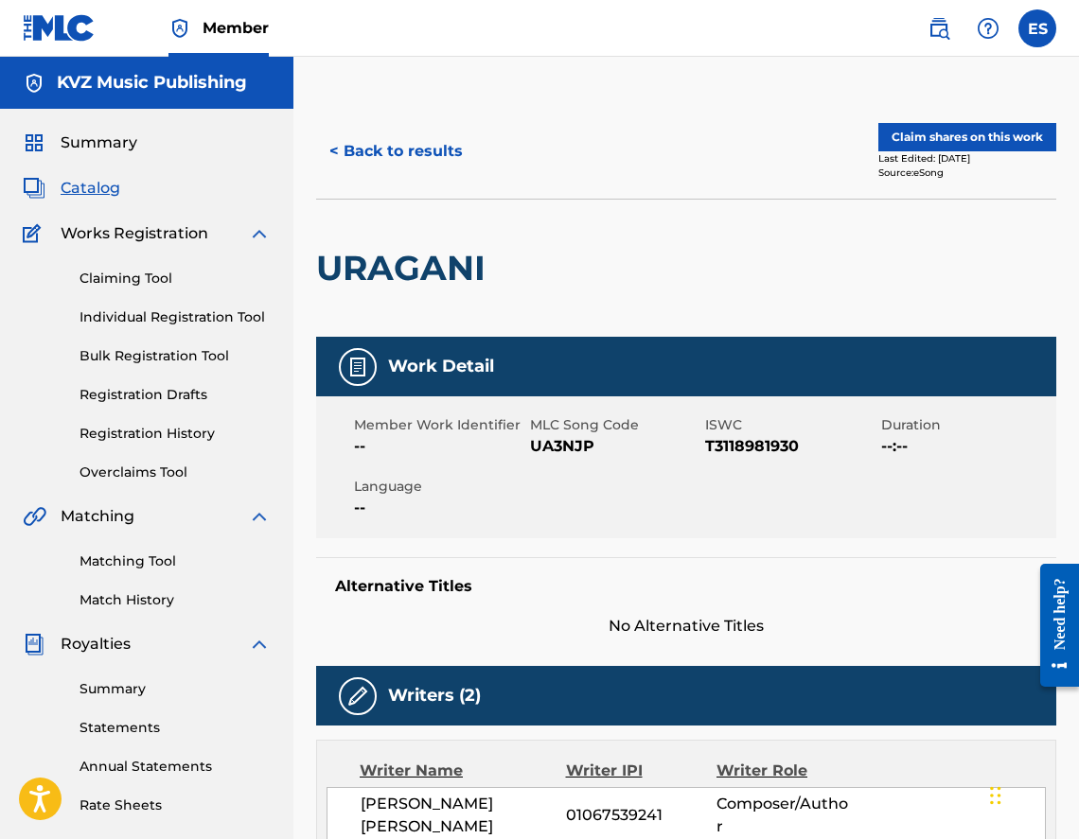
click at [405, 157] on button "< Back to results" at bounding box center [396, 151] width 160 height 47
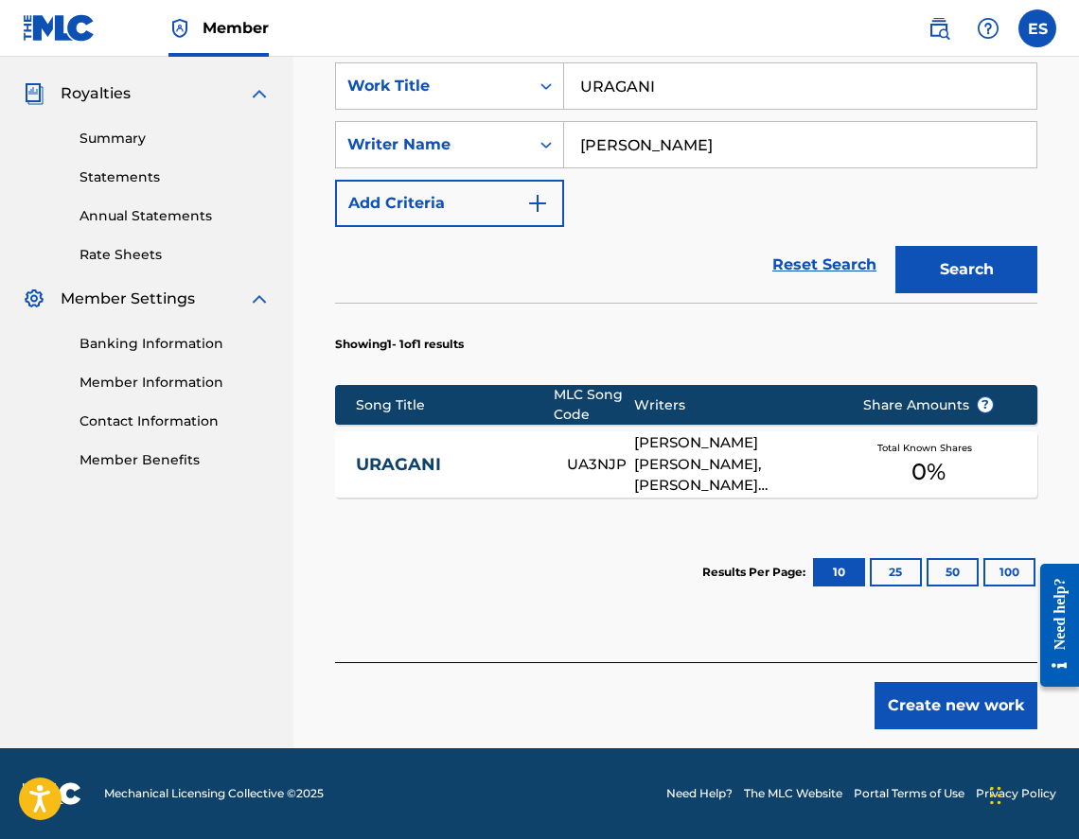
click at [948, 706] on button "Create new work" at bounding box center [955, 705] width 163 height 47
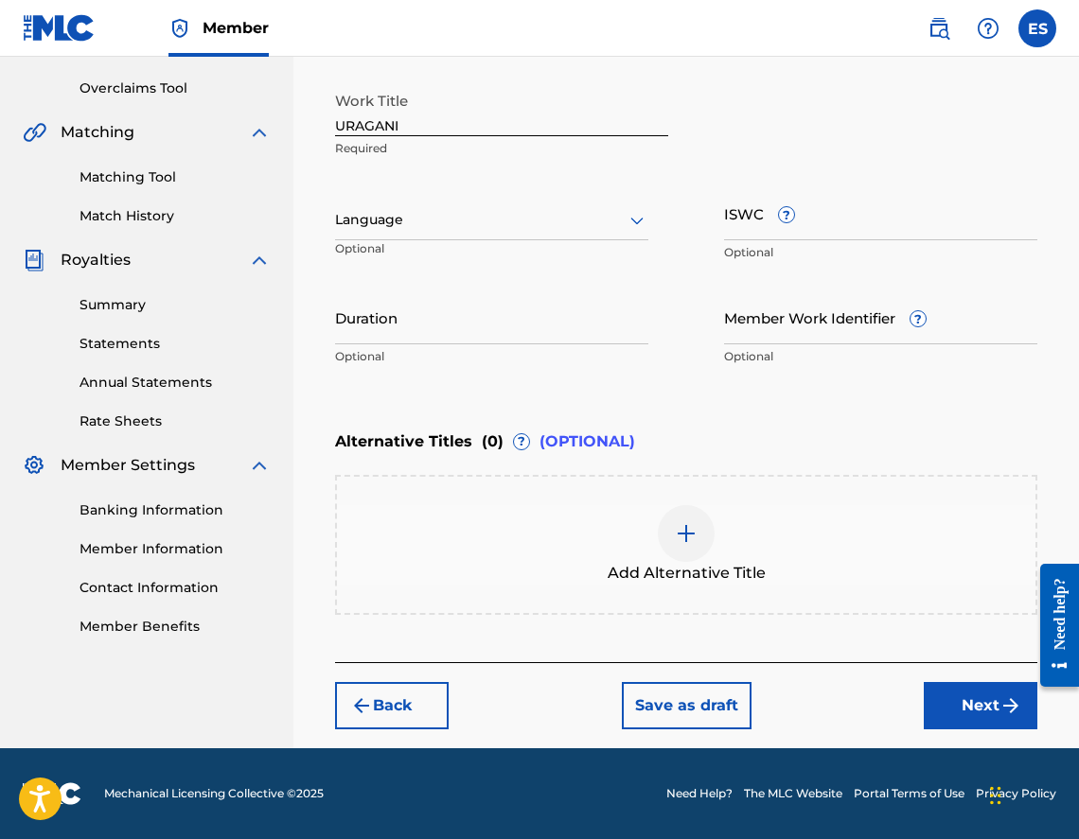
click at [423, 216] on div at bounding box center [491, 220] width 313 height 24
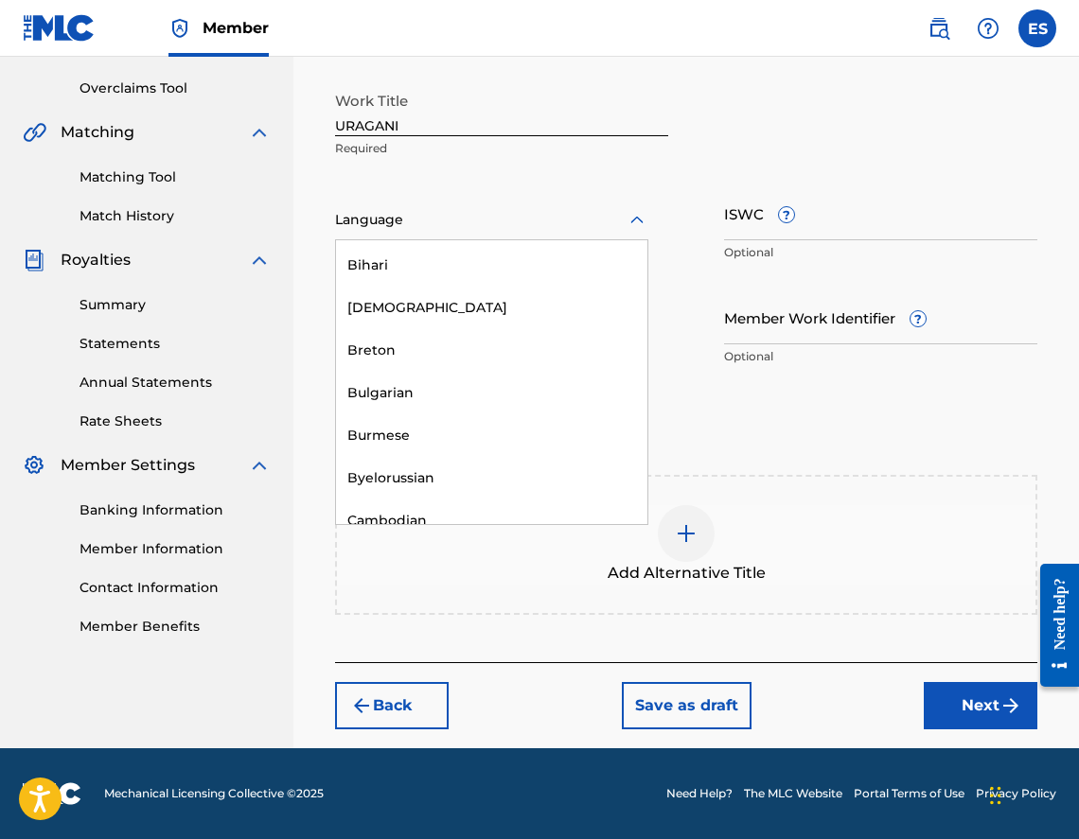
scroll to position [757, 0]
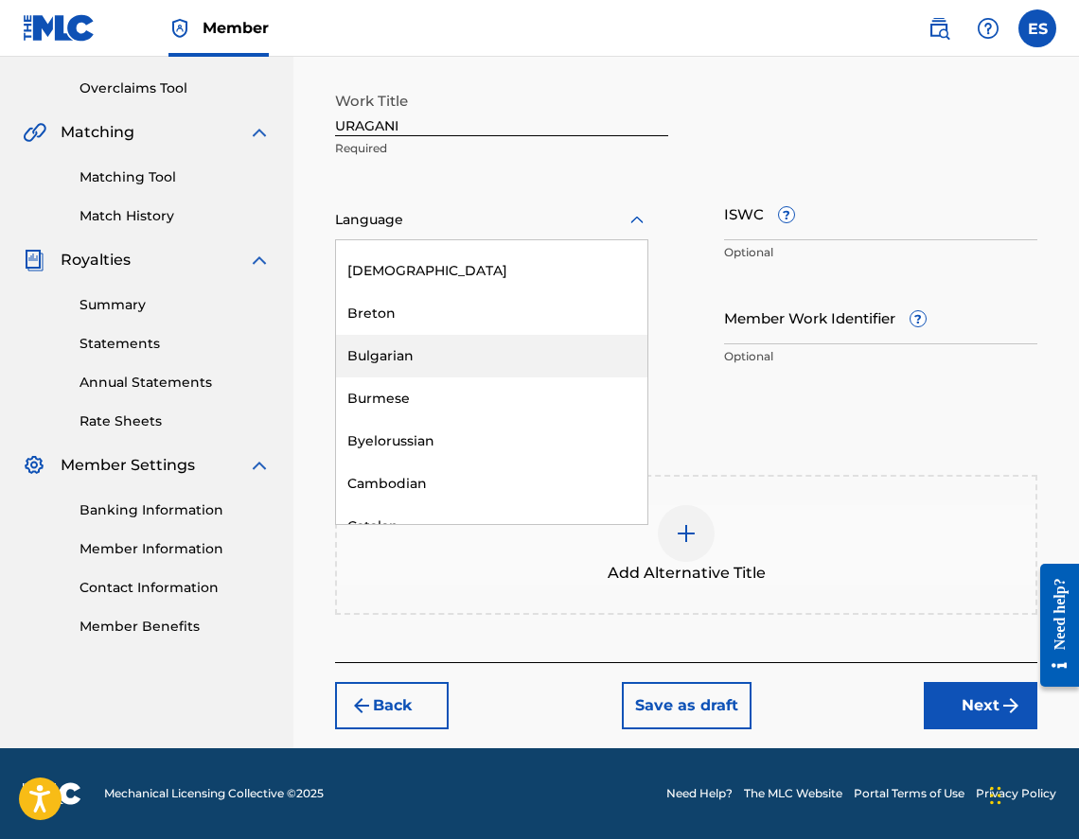
click at [432, 366] on div "Bulgarian" at bounding box center [491, 356] width 311 height 43
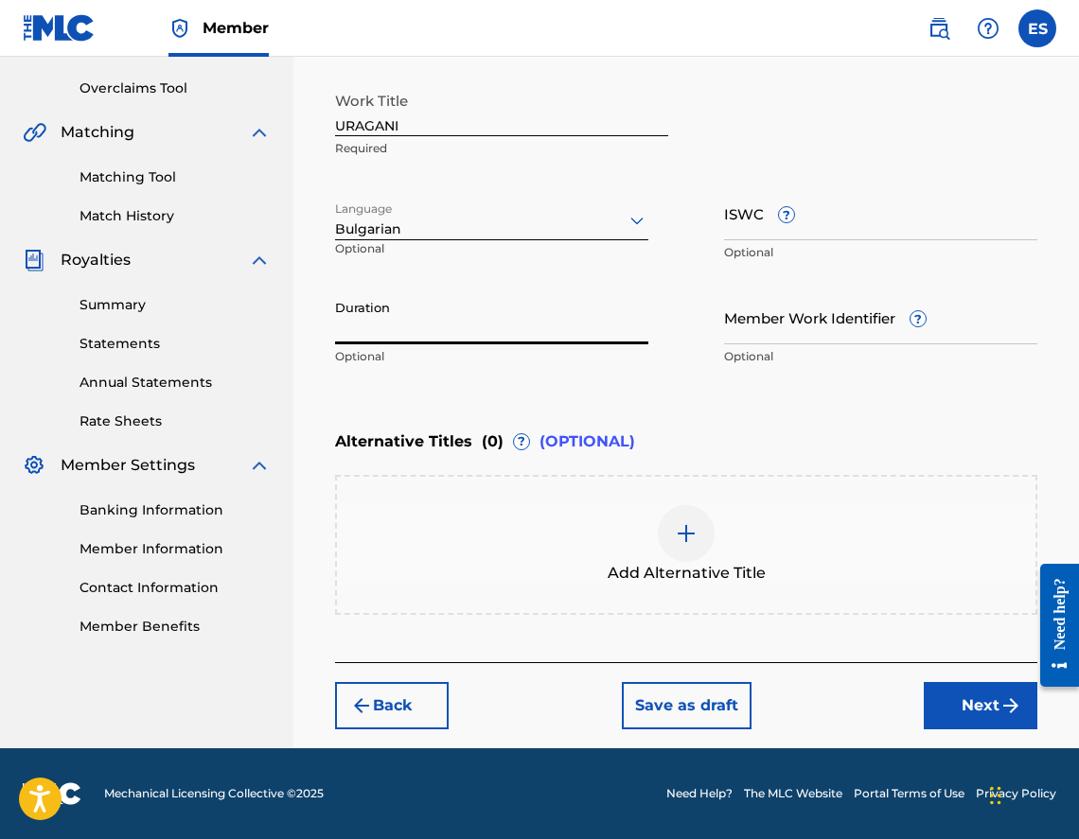
drag, startPoint x: 447, startPoint y: 278, endPoint x: 386, endPoint y: 314, distance: 70.4
type input "03:48"
click at [593, 574] on div "Add Alternative Title" at bounding box center [686, 544] width 698 height 79
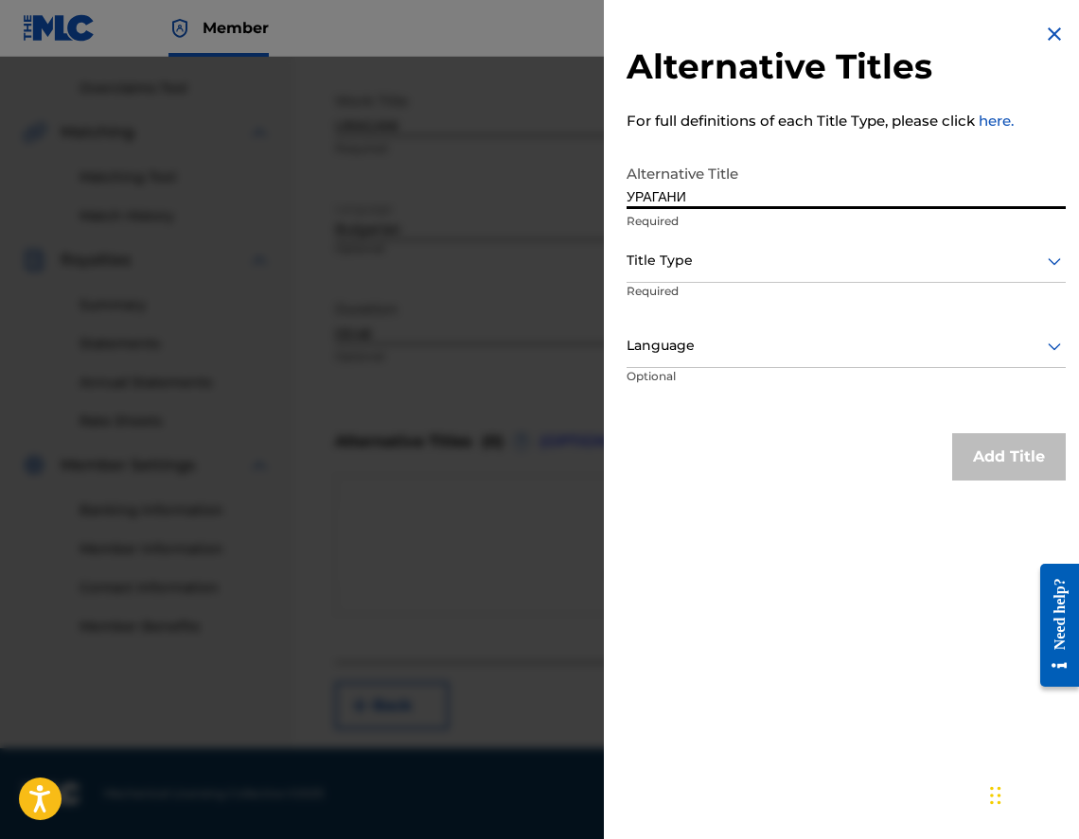
click at [654, 208] on input "УРАГАНИ" at bounding box center [846, 182] width 439 height 54
type input "УРАГАНИ"
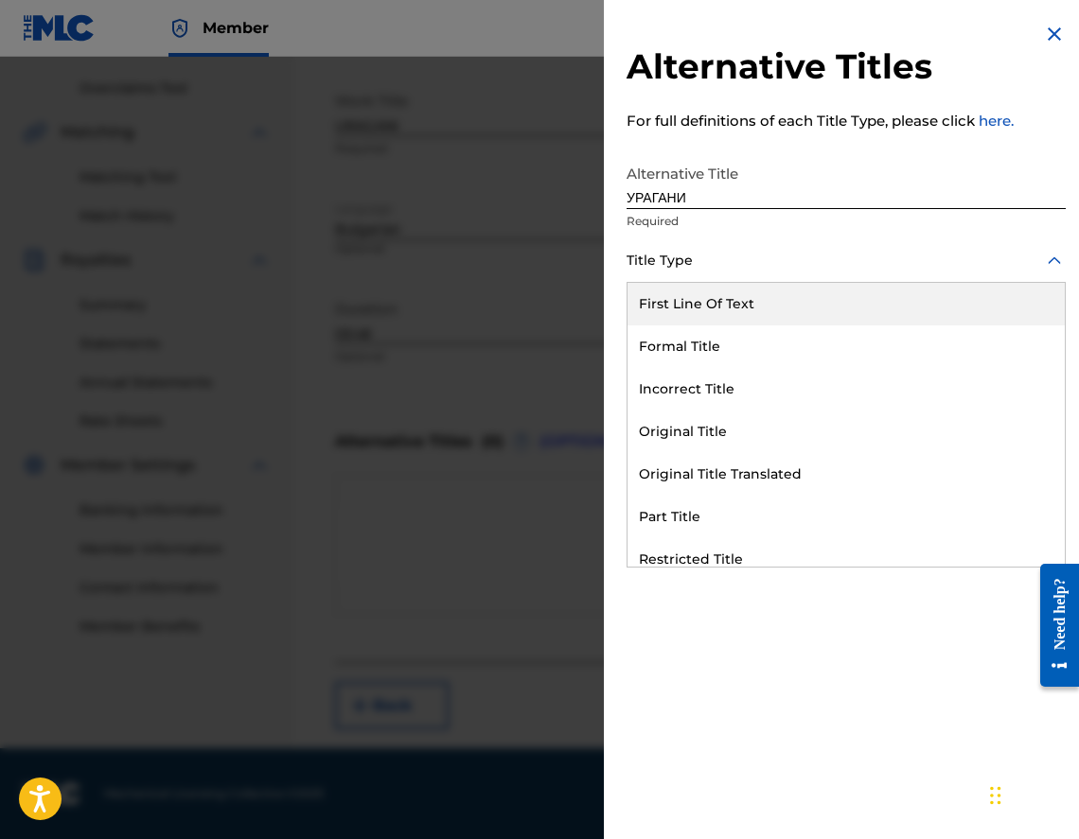
click at [658, 270] on div at bounding box center [846, 261] width 439 height 24
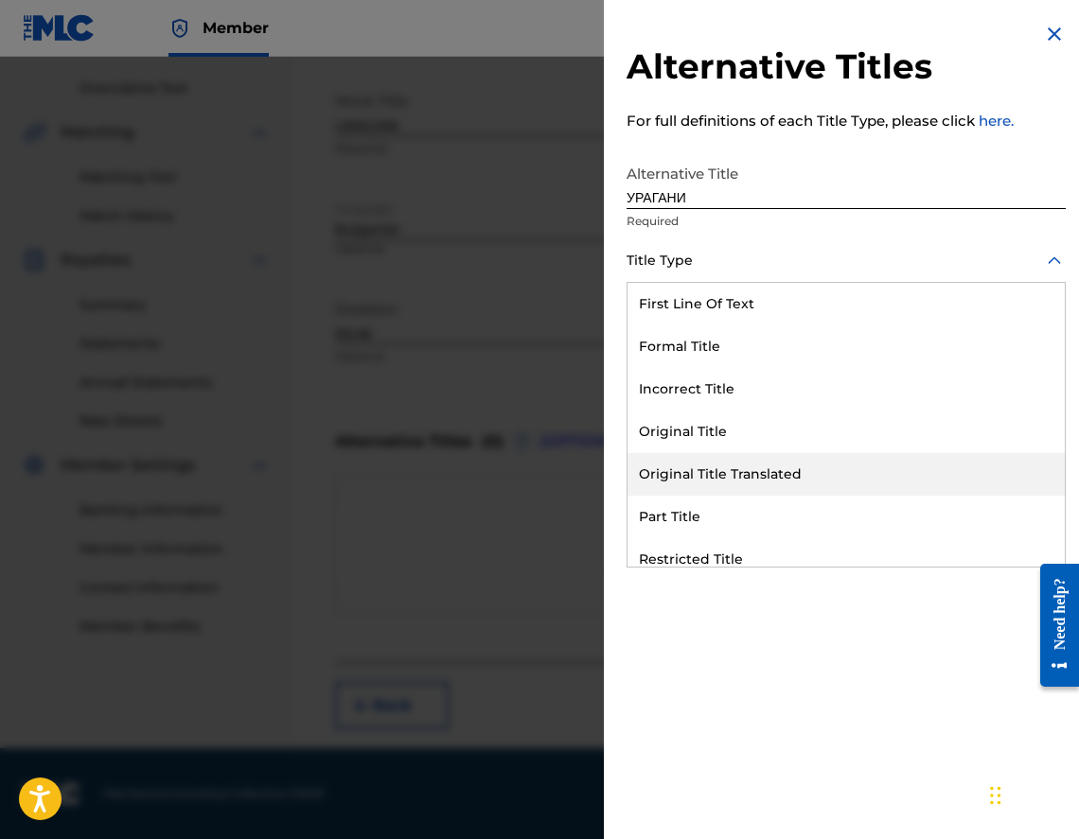
click at [716, 476] on div "Original Title Translated" at bounding box center [845, 474] width 437 height 43
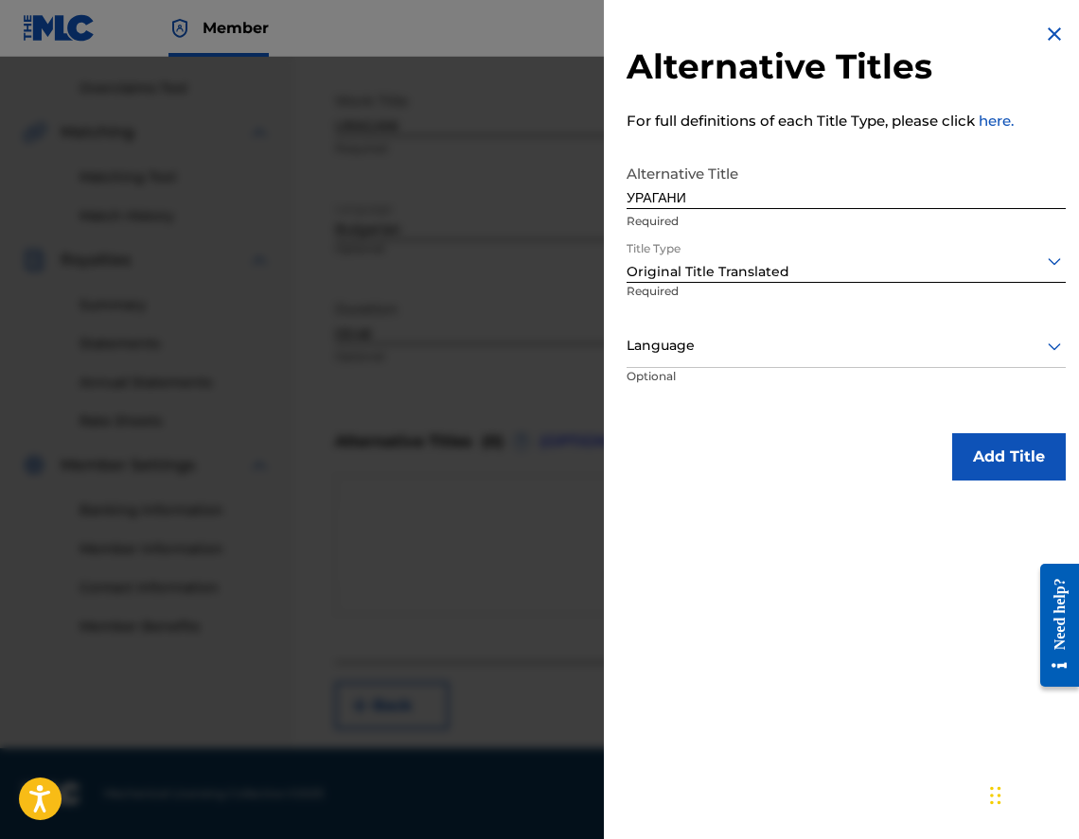
click at [711, 336] on div at bounding box center [846, 346] width 439 height 24
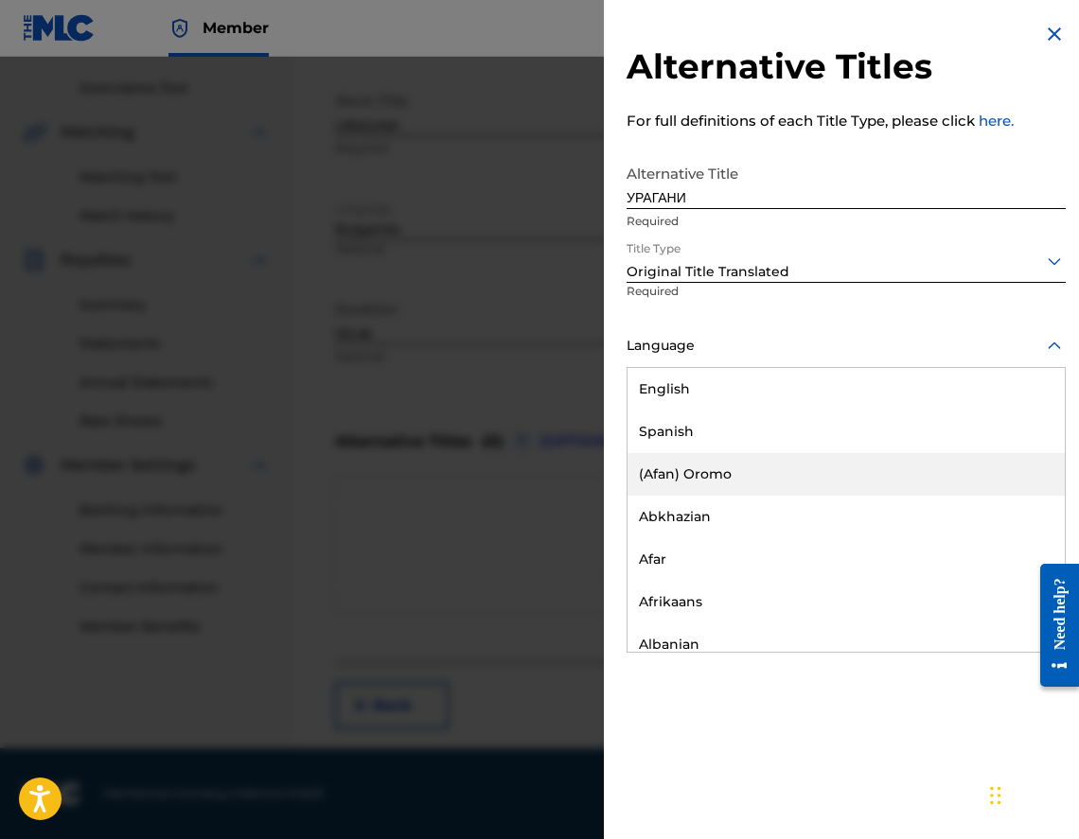
scroll to position [662, 0]
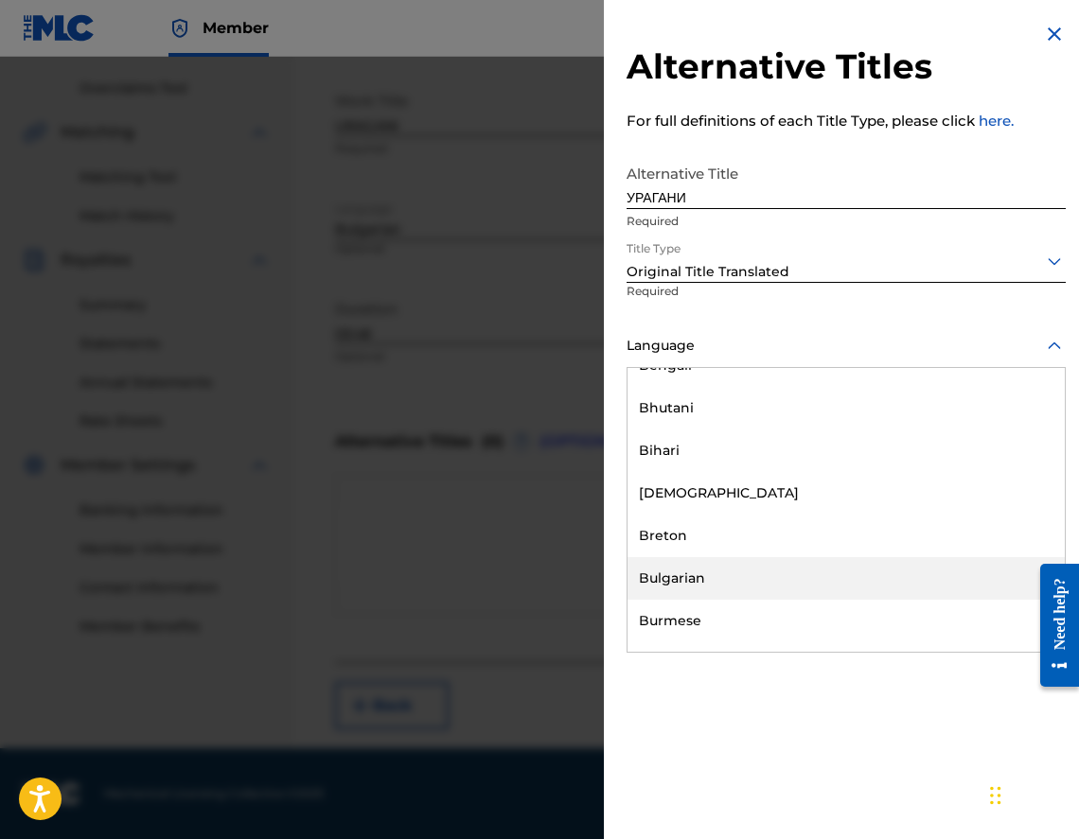
click at [770, 567] on div "Bulgarian" at bounding box center [845, 578] width 437 height 43
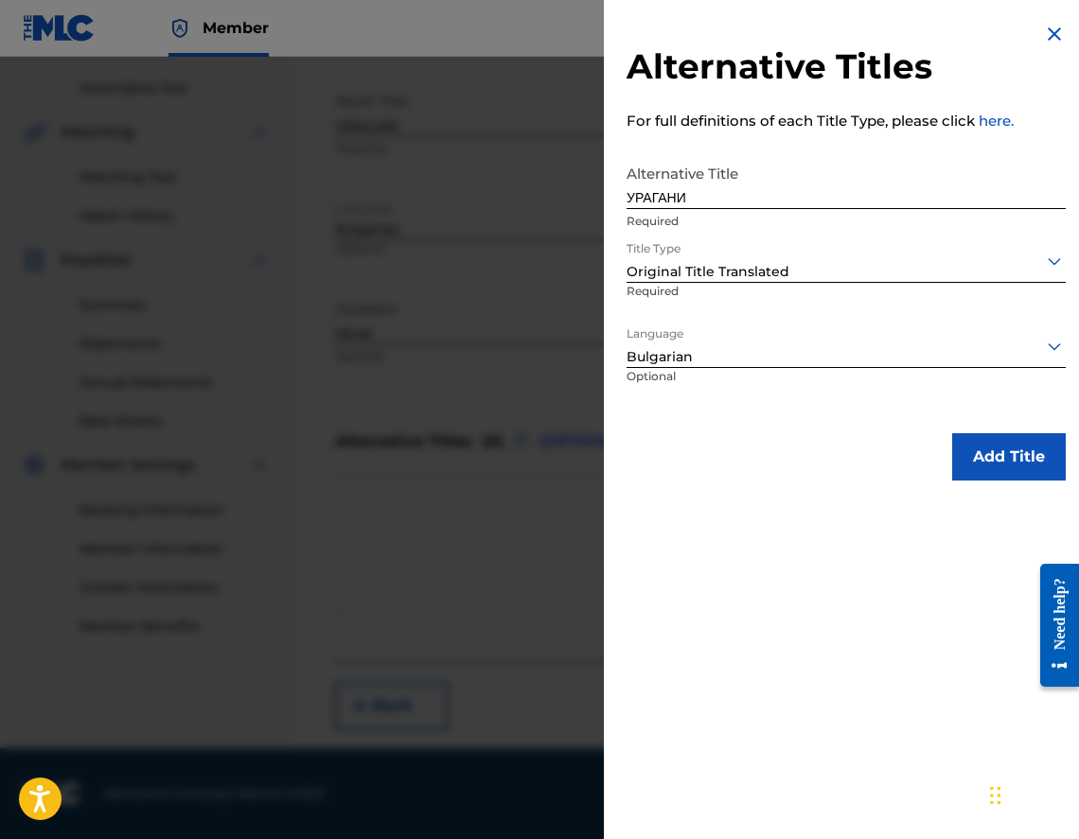
click at [1005, 450] on button "Add Title" at bounding box center [1009, 456] width 114 height 47
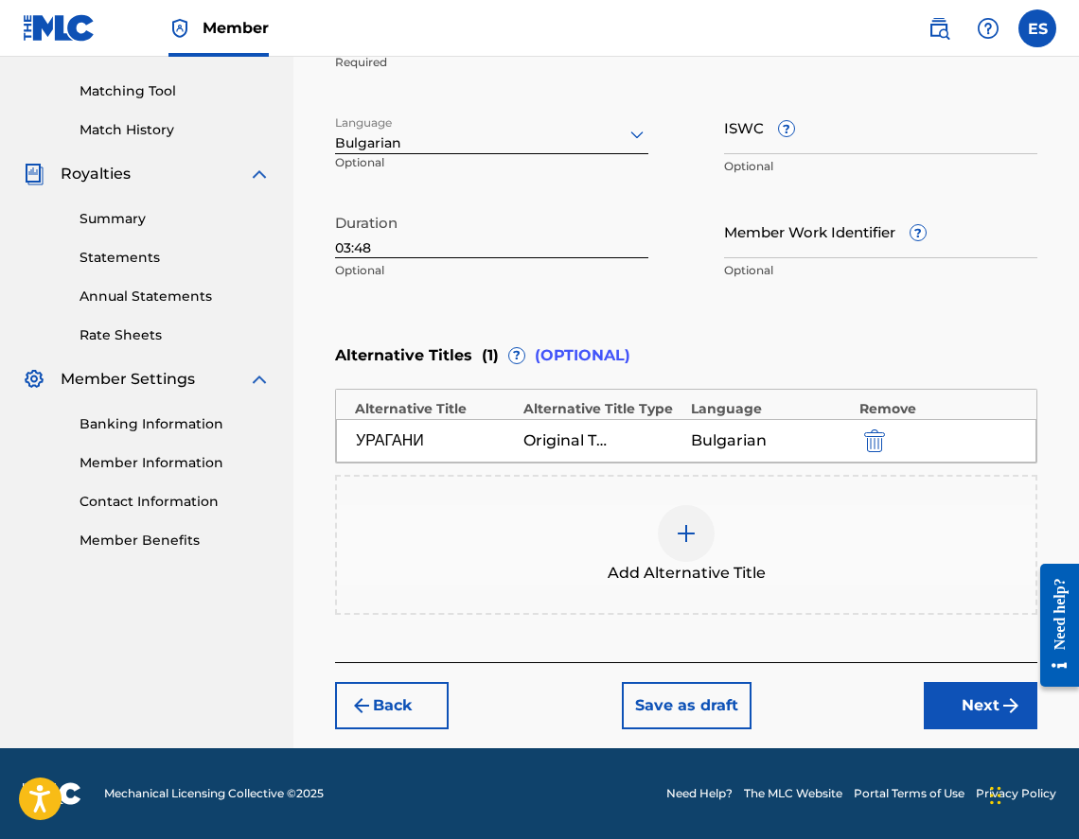
click at [963, 716] on button "Next" at bounding box center [981, 705] width 114 height 47
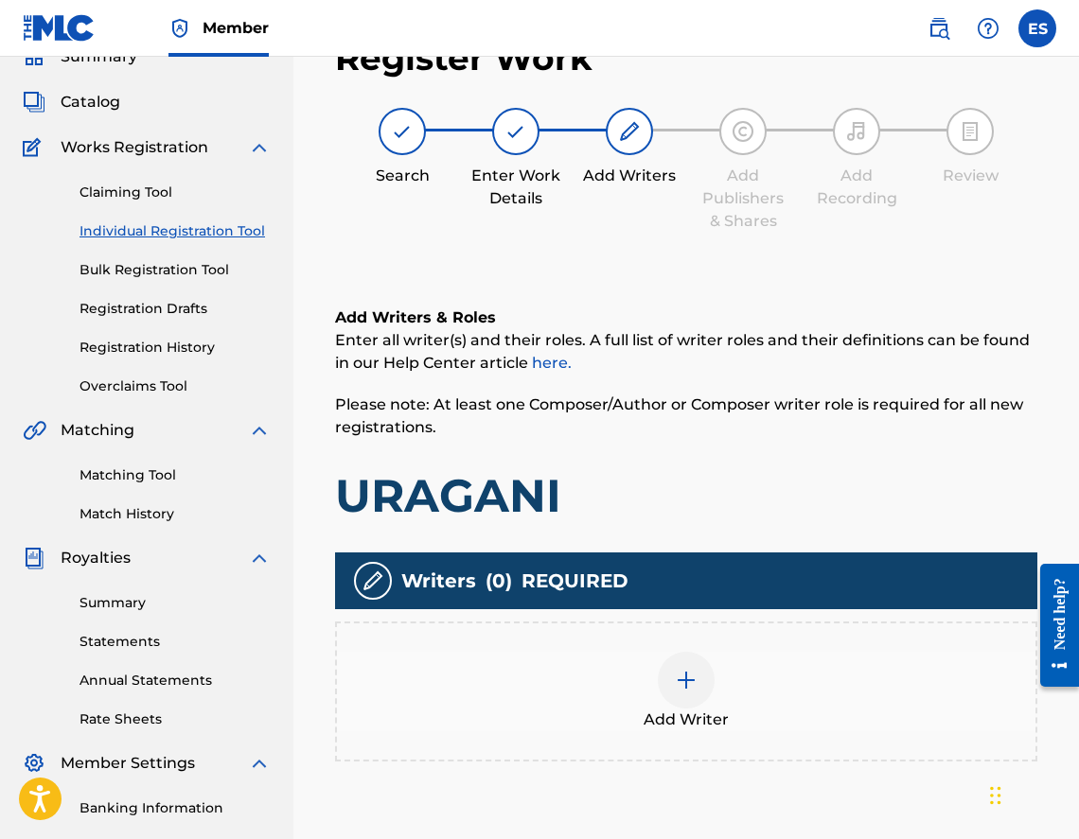
scroll to position [85, 0]
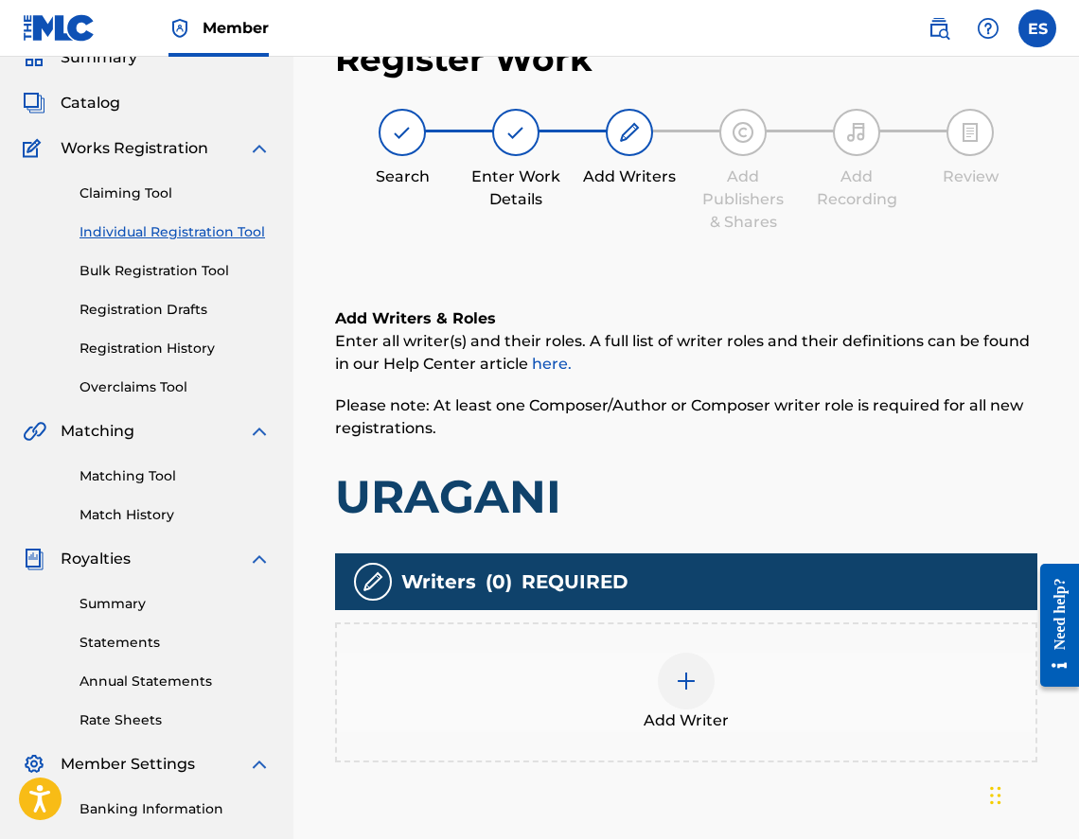
click at [681, 681] on img at bounding box center [686, 681] width 23 height 23
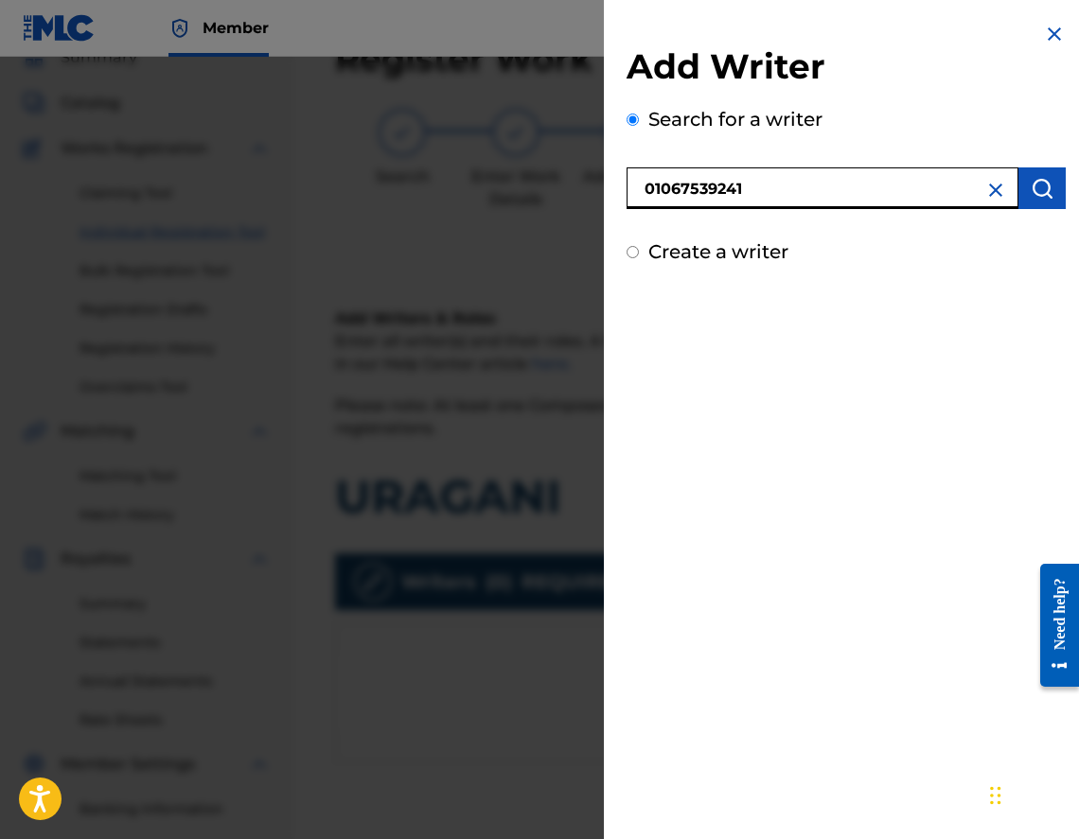
type input "01067539241"
click at [1032, 199] on img "submit" at bounding box center [1042, 188] width 23 height 23
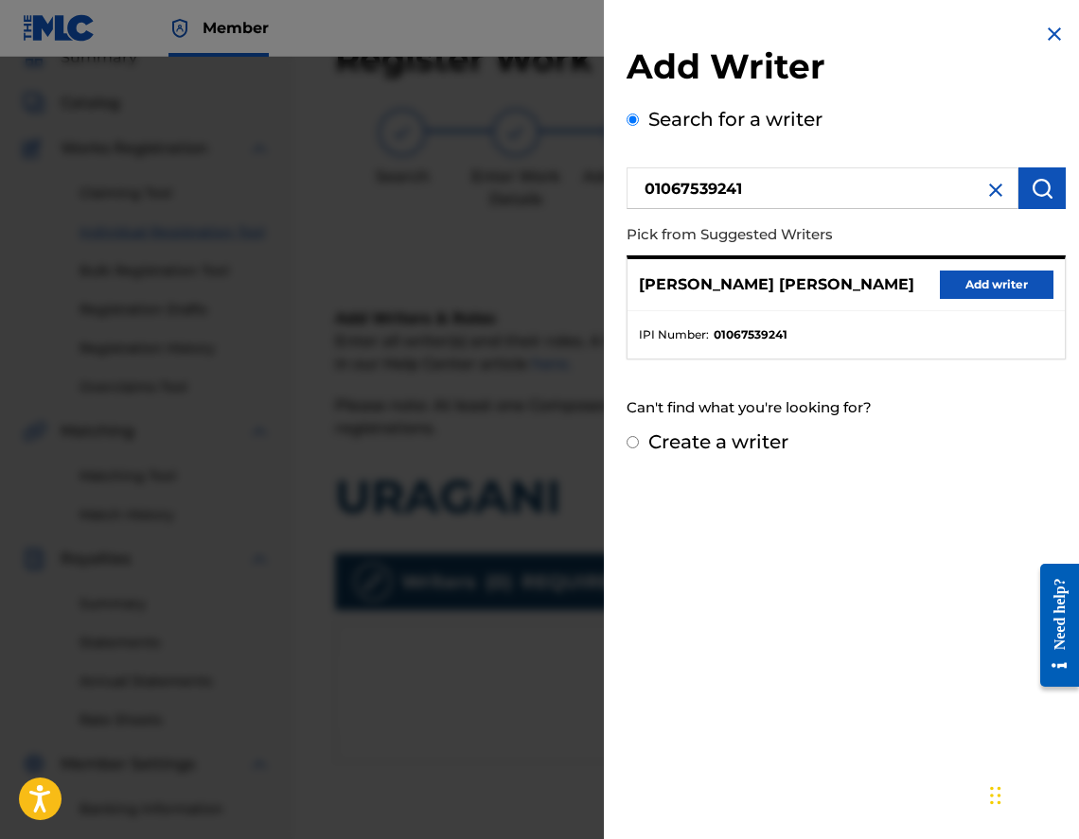
click at [985, 281] on button "Add writer" at bounding box center [997, 285] width 114 height 28
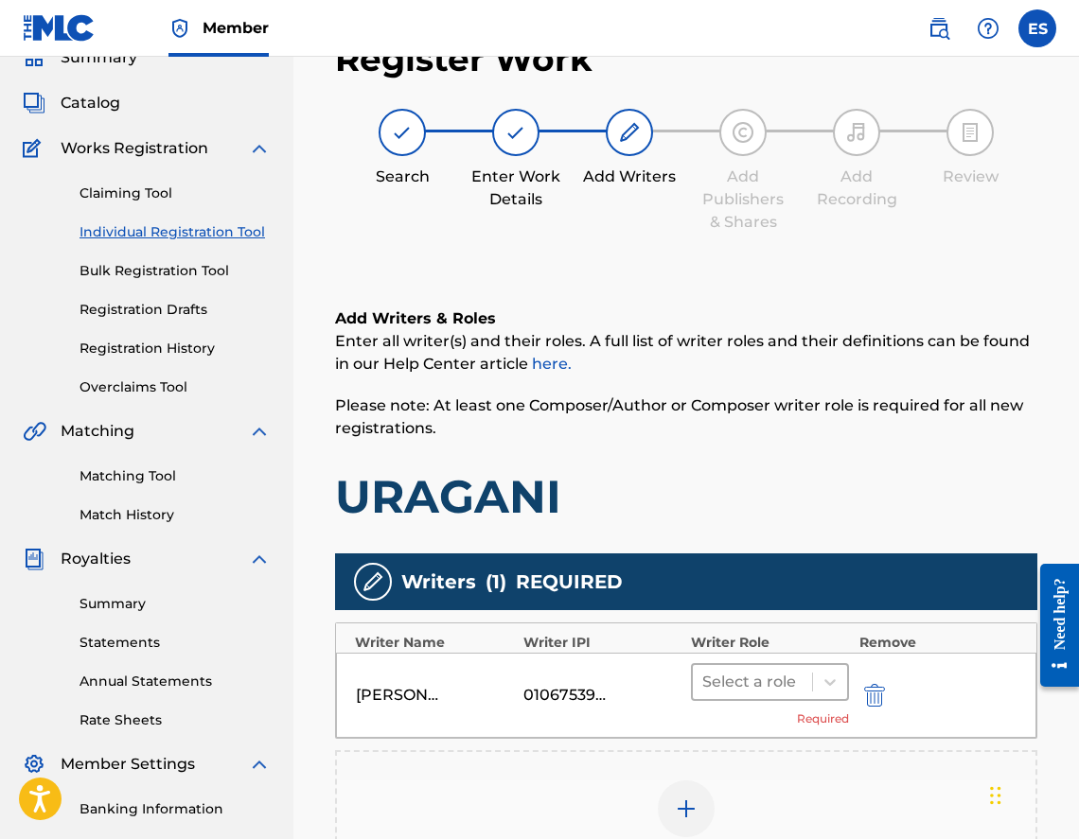
click at [739, 665] on div "Select a role" at bounding box center [752, 682] width 119 height 34
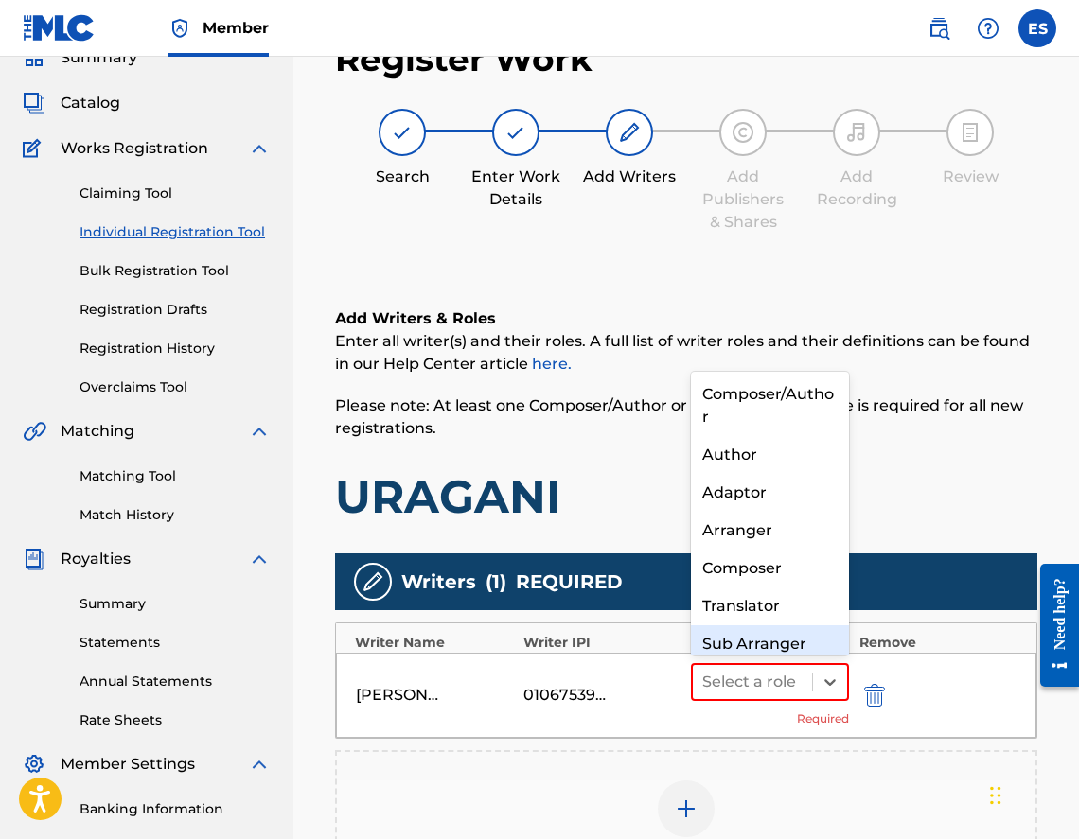
scroll to position [20, 0]
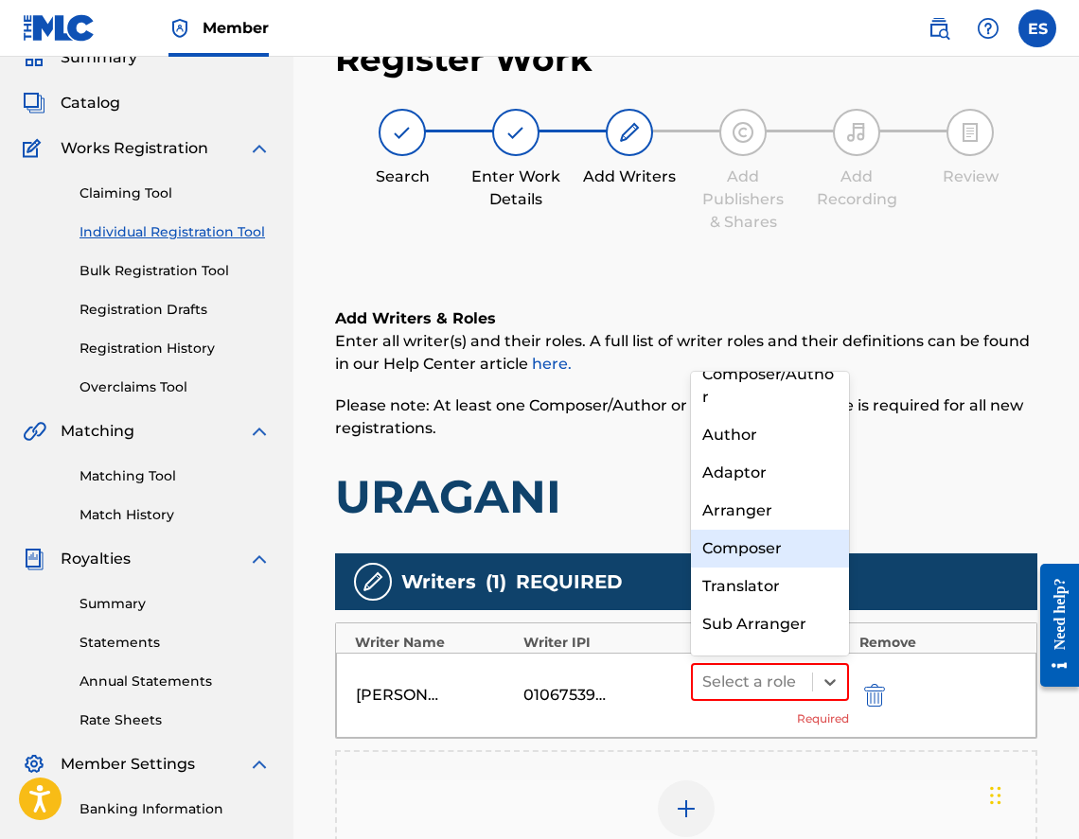
click at [766, 544] on div "Composer" at bounding box center [770, 549] width 158 height 38
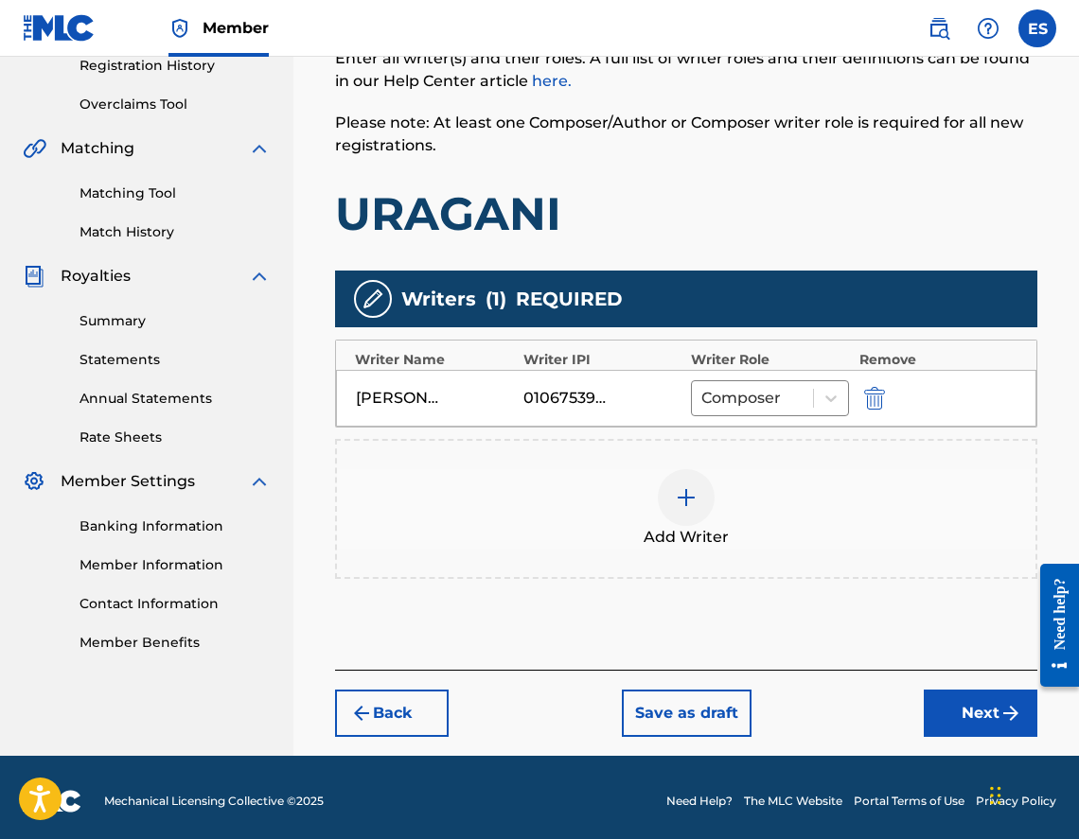
scroll to position [376, 0]
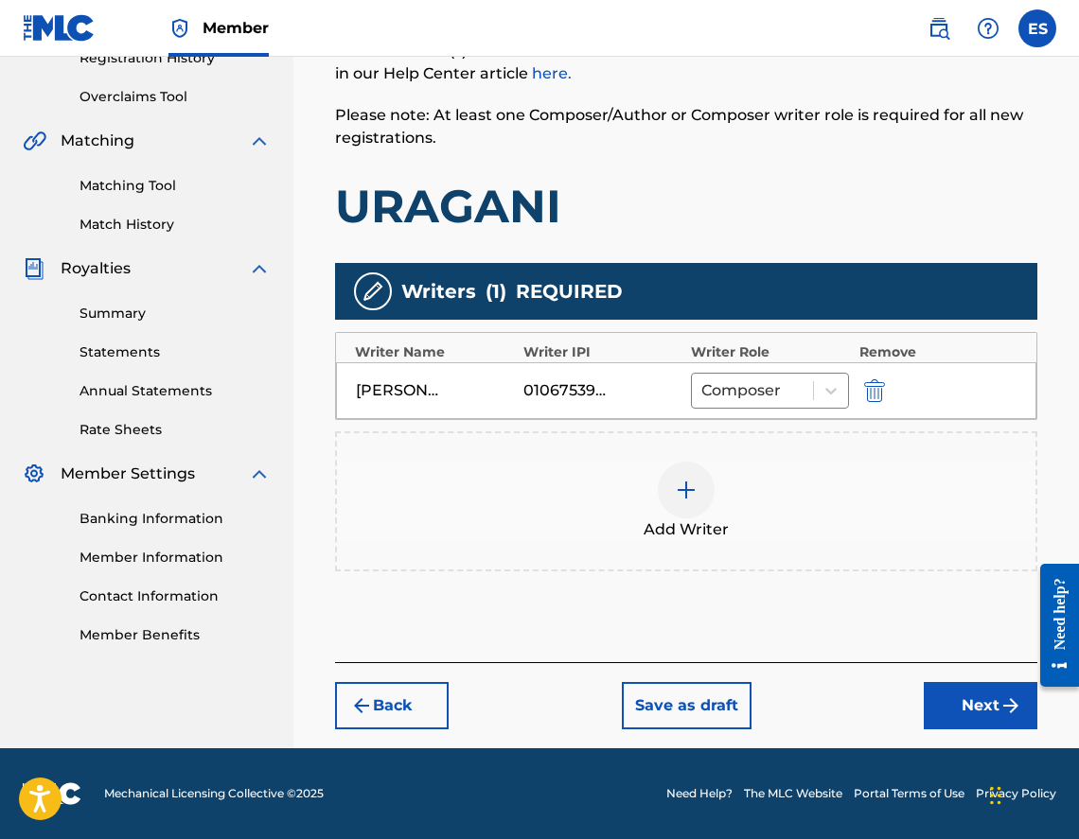
click at [732, 530] on div "Add Writer" at bounding box center [686, 501] width 698 height 79
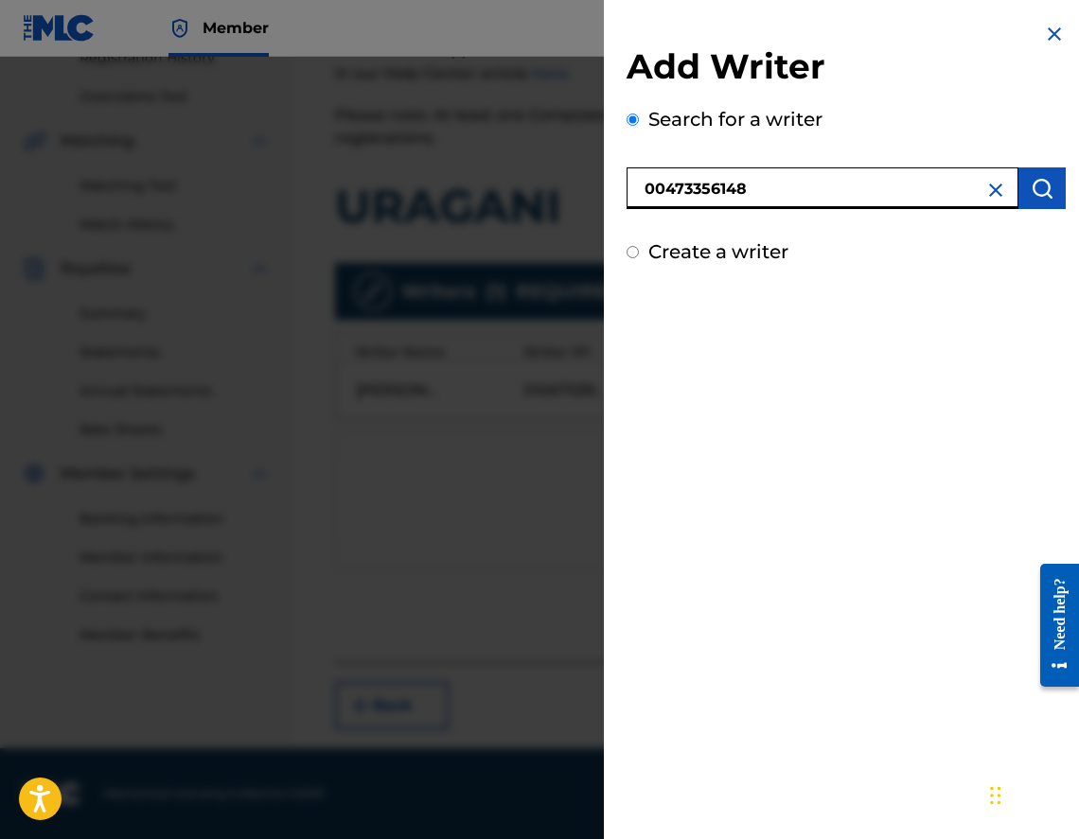
type input "00473356148"
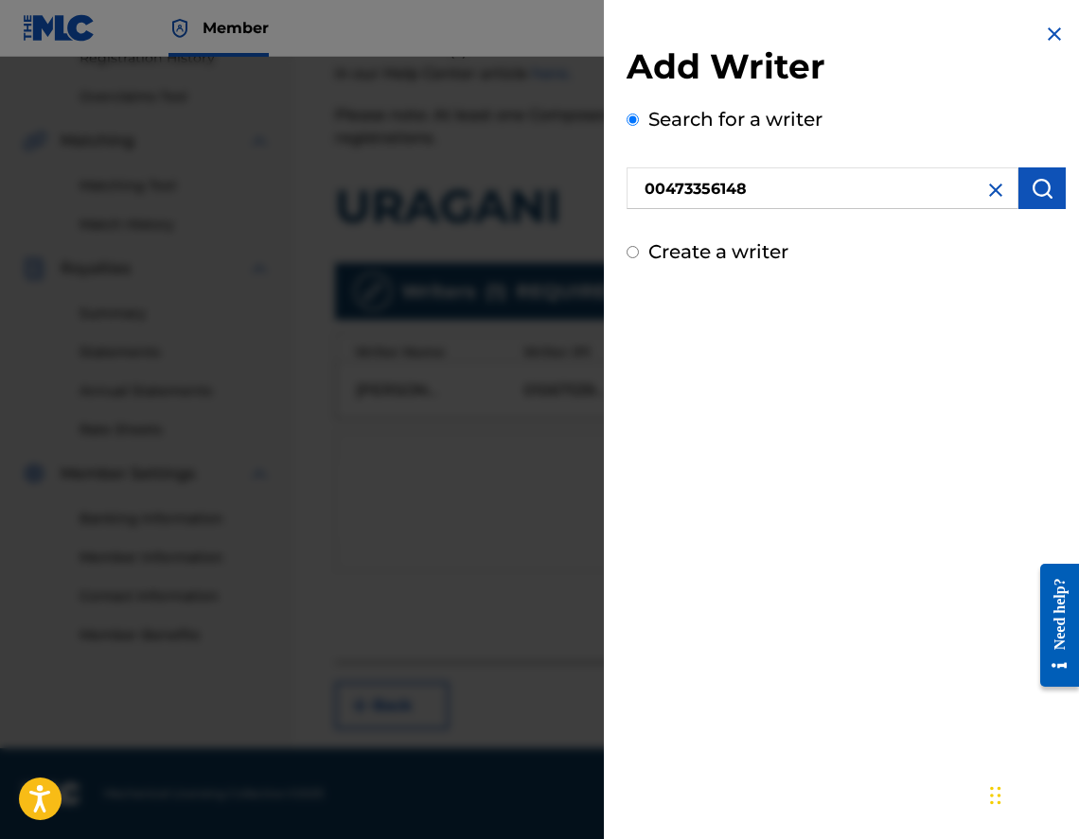
click at [1041, 202] on button "submit" at bounding box center [1041, 189] width 47 height 42
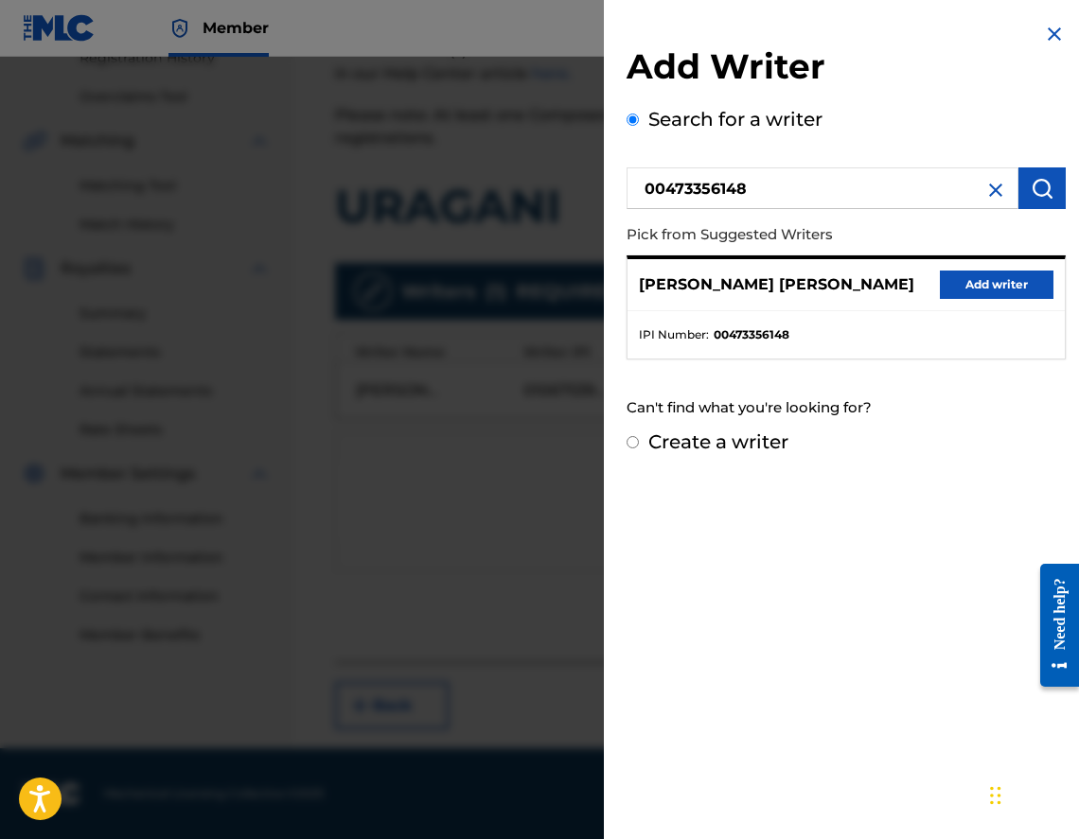
click at [974, 271] on button "Add writer" at bounding box center [997, 285] width 114 height 28
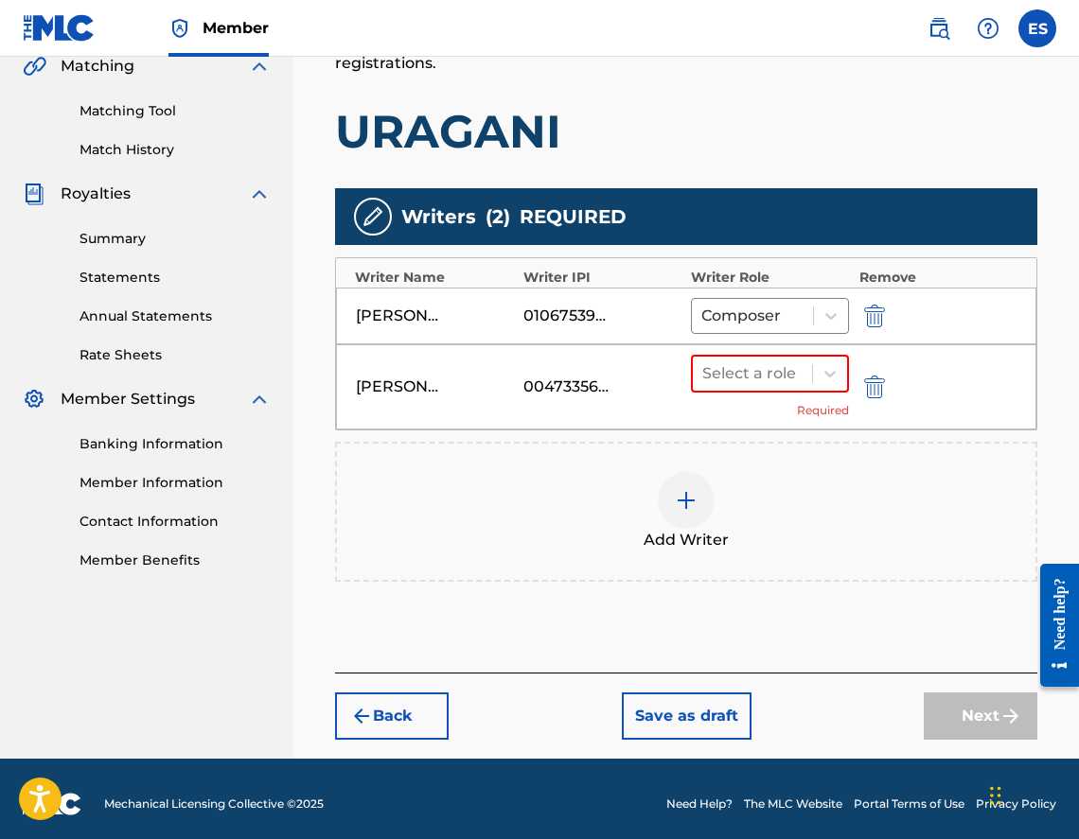
scroll to position [461, 0]
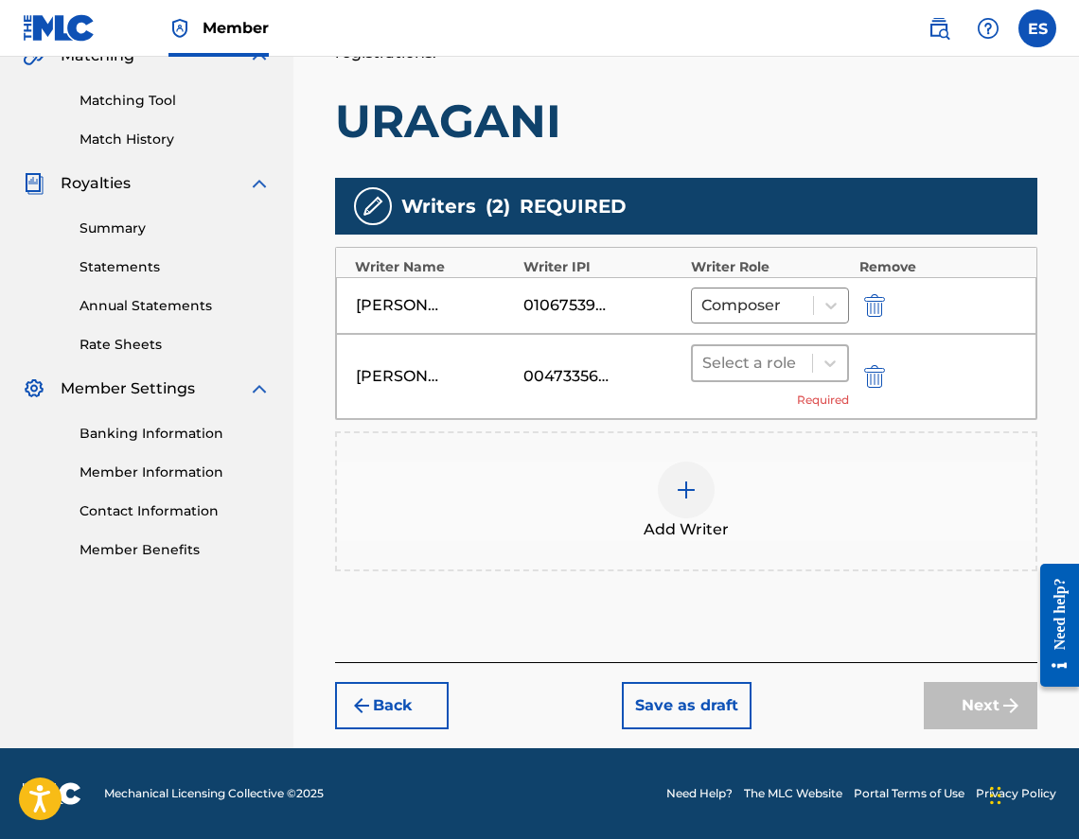
click at [792, 368] on div at bounding box center [752, 363] width 100 height 26
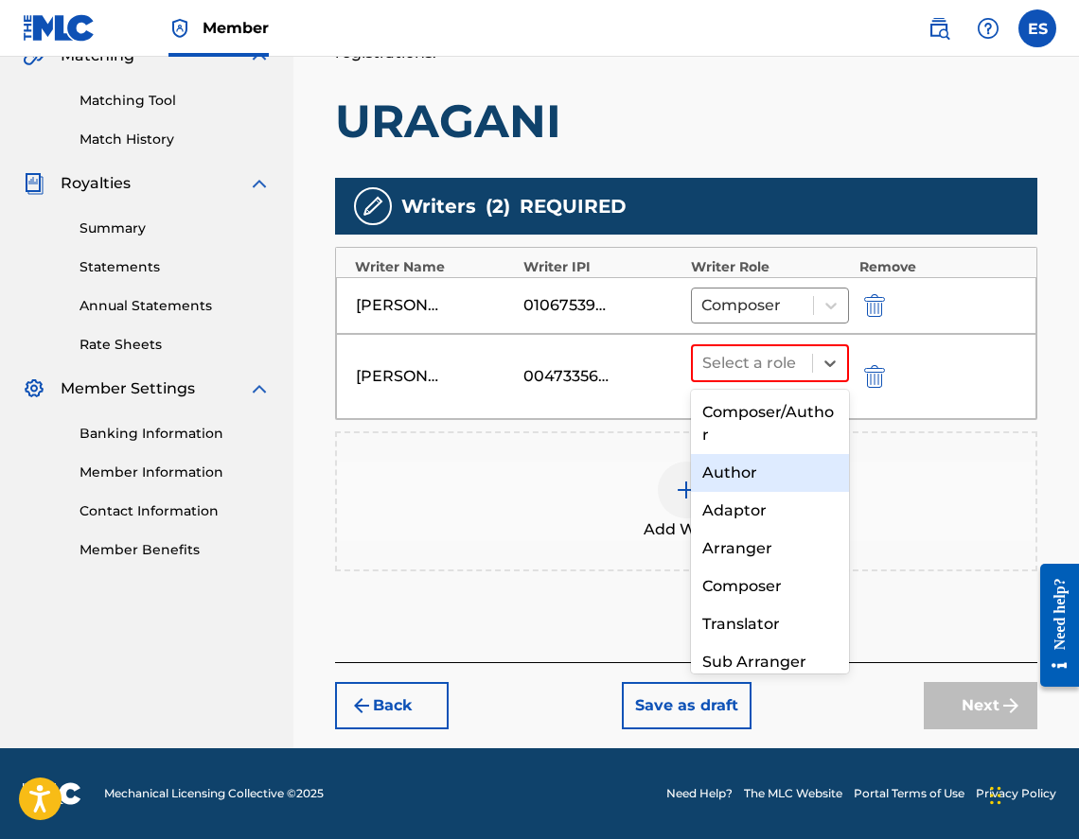
click at [778, 474] on div "Author" at bounding box center [770, 473] width 158 height 38
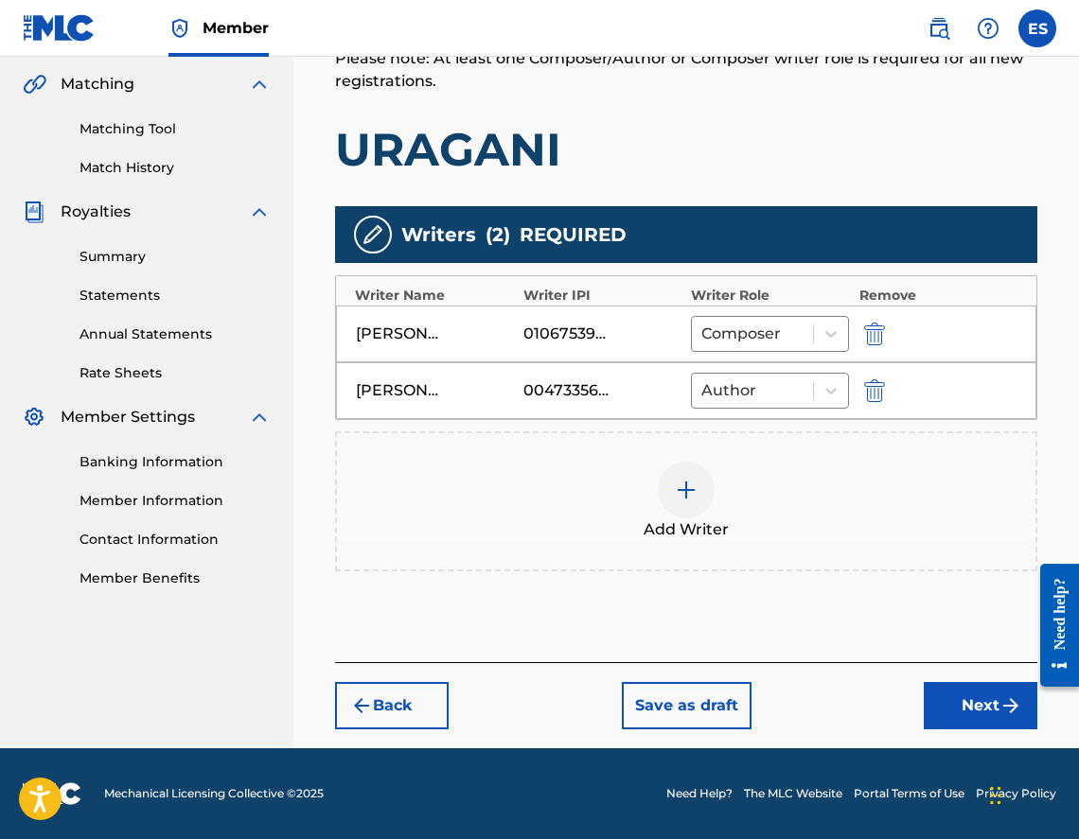
click at [962, 690] on button "Next" at bounding box center [981, 705] width 114 height 47
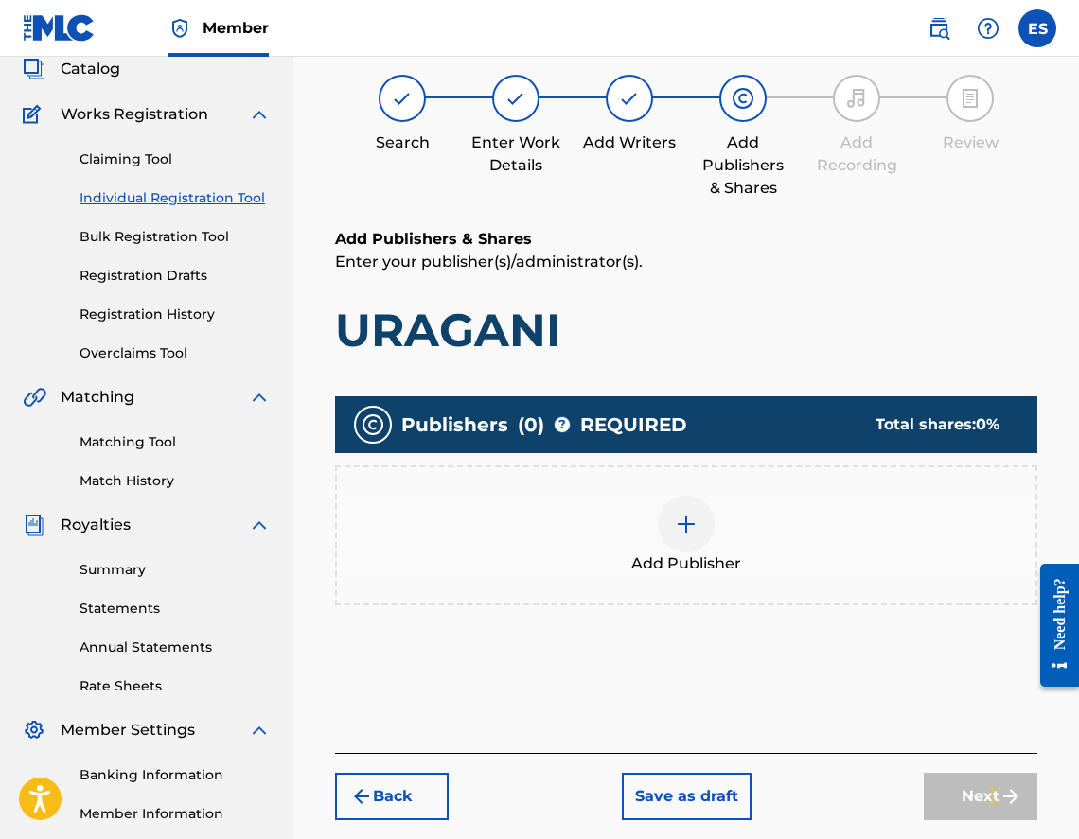
scroll to position [85, 0]
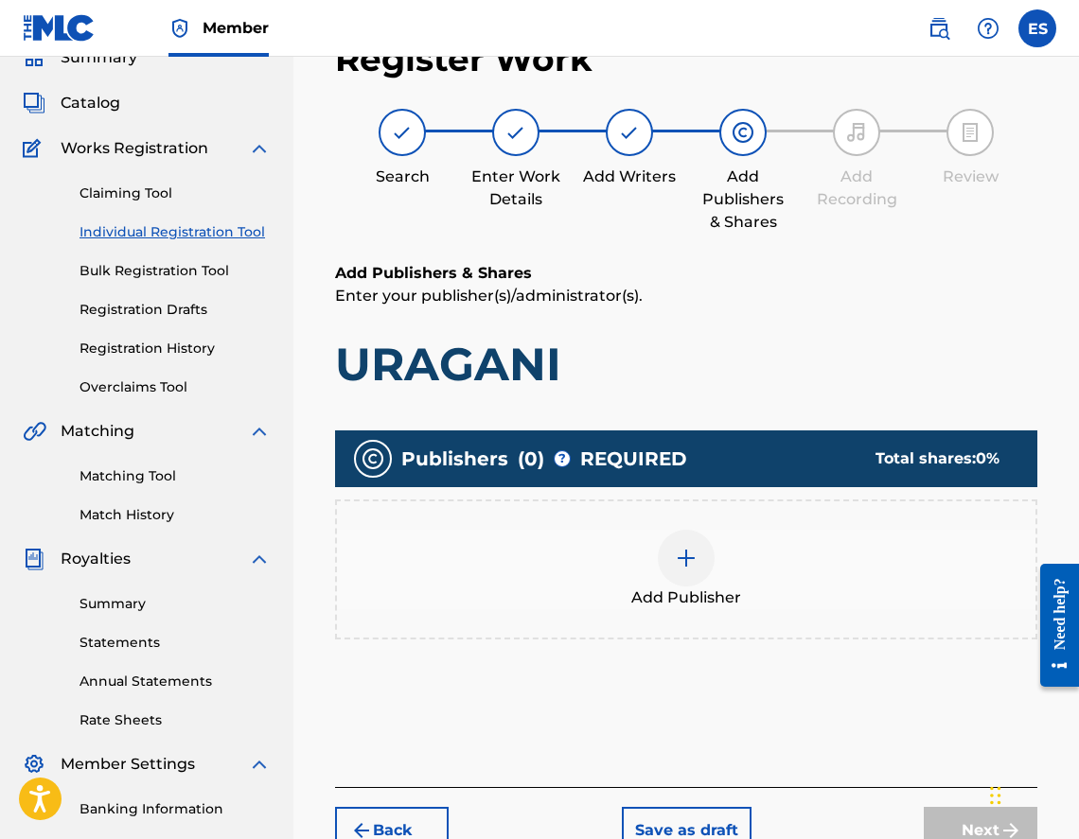
click at [682, 613] on div "Add Publisher" at bounding box center [686, 570] width 702 height 140
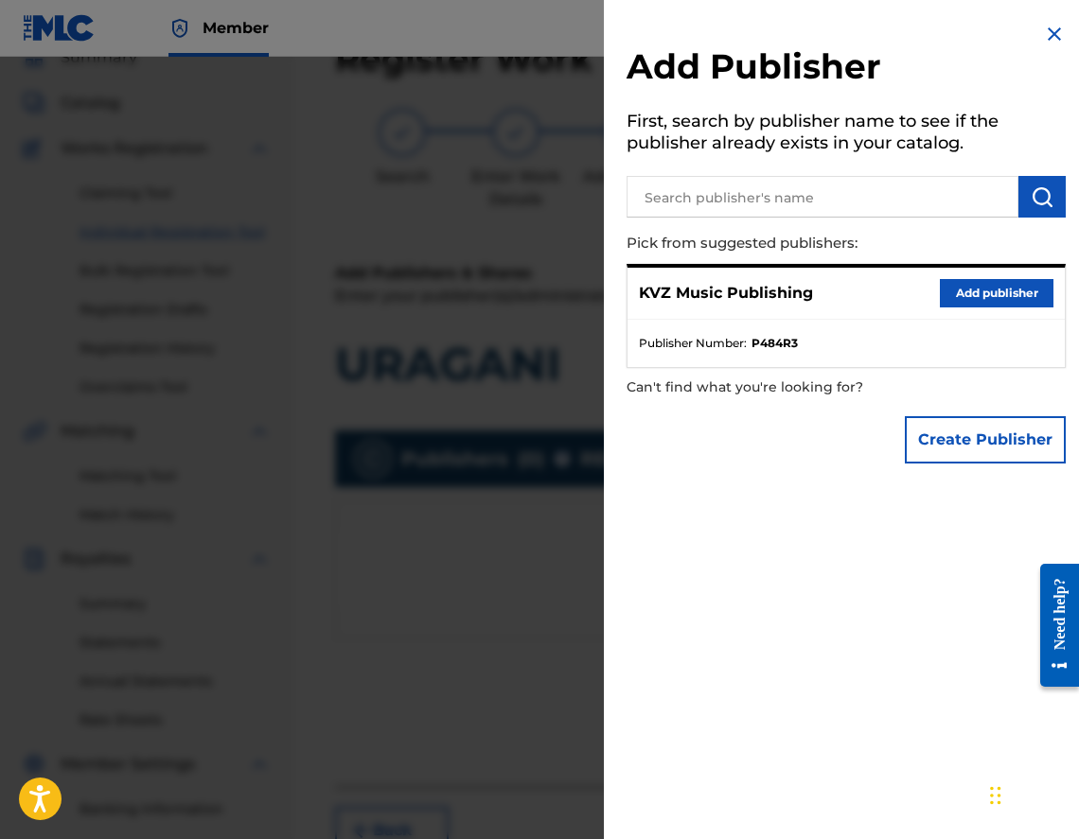
click at [969, 283] on button "Add publisher" at bounding box center [997, 293] width 114 height 28
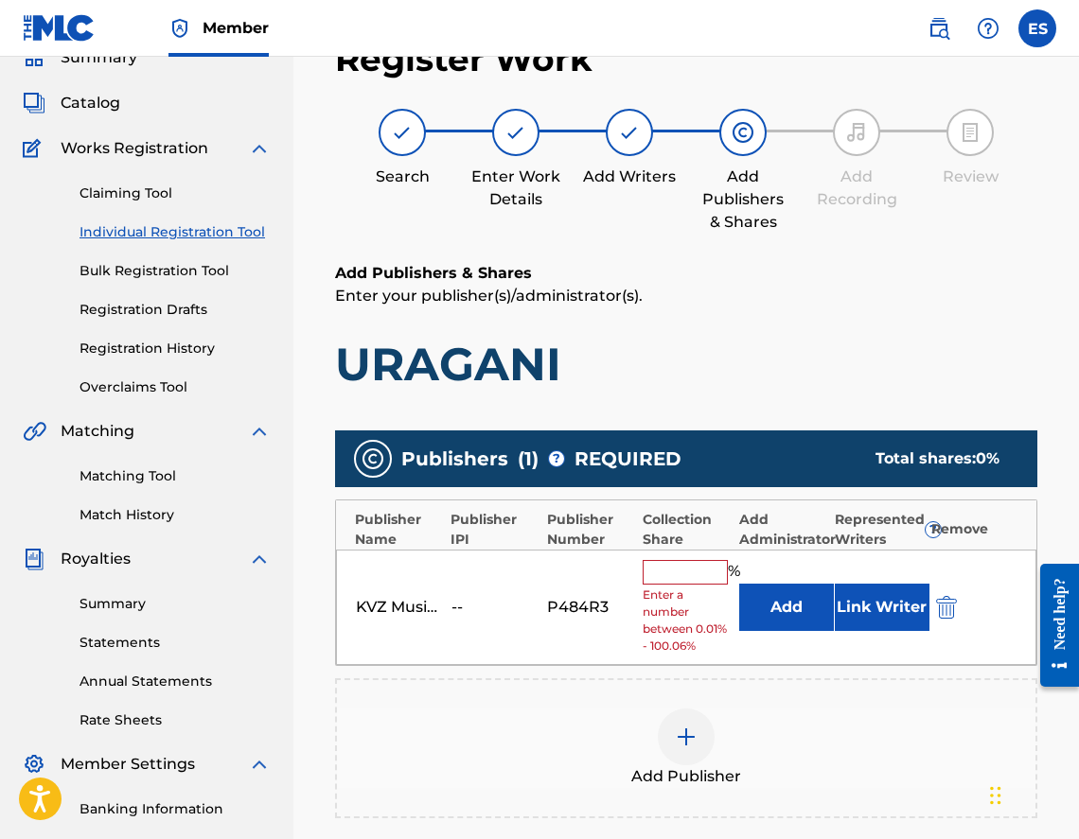
click at [695, 580] on input "text" at bounding box center [685, 572] width 85 height 25
type input "33.33"
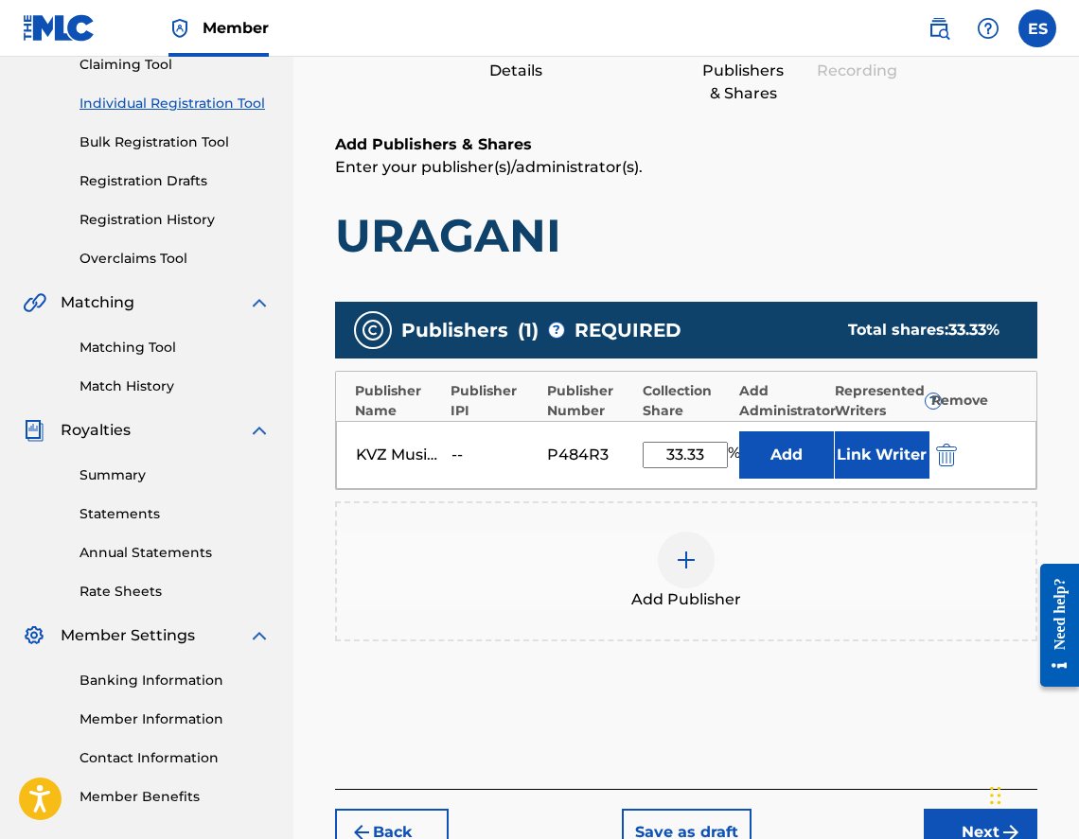
scroll to position [341, 0]
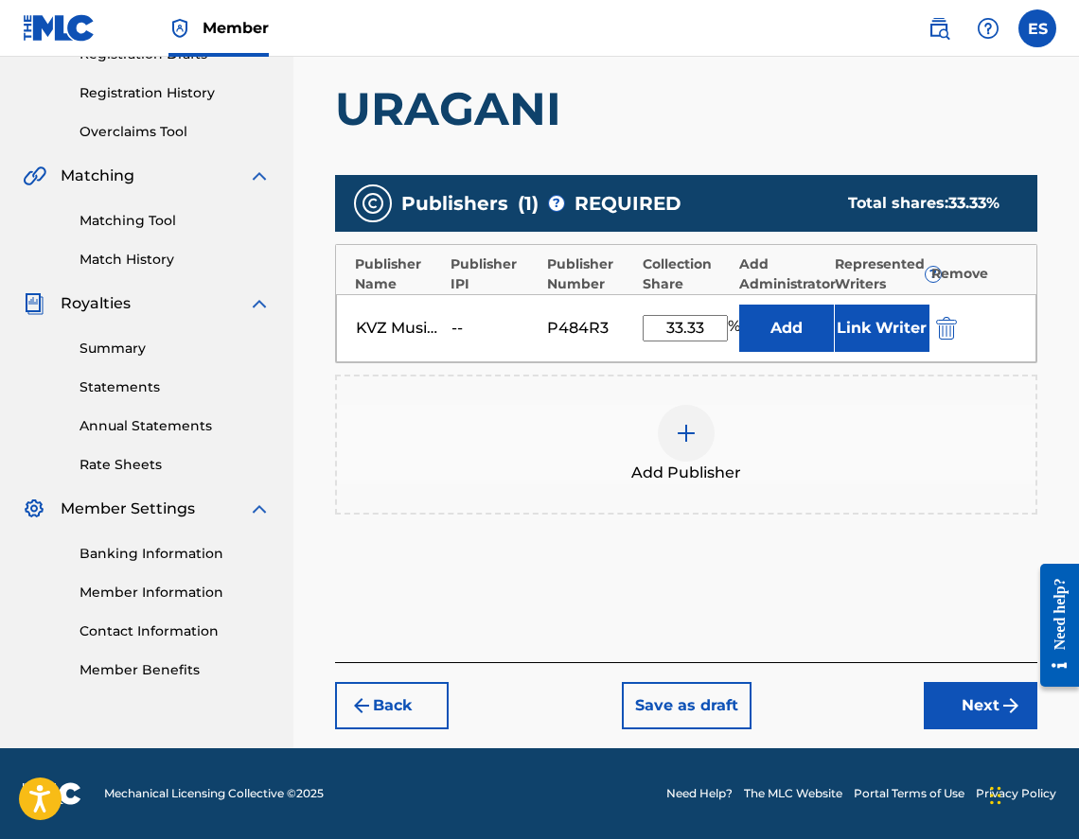
click at [967, 680] on div "Back Save as draft Next" at bounding box center [686, 695] width 702 height 67
click at [961, 690] on button "Next" at bounding box center [981, 705] width 114 height 47
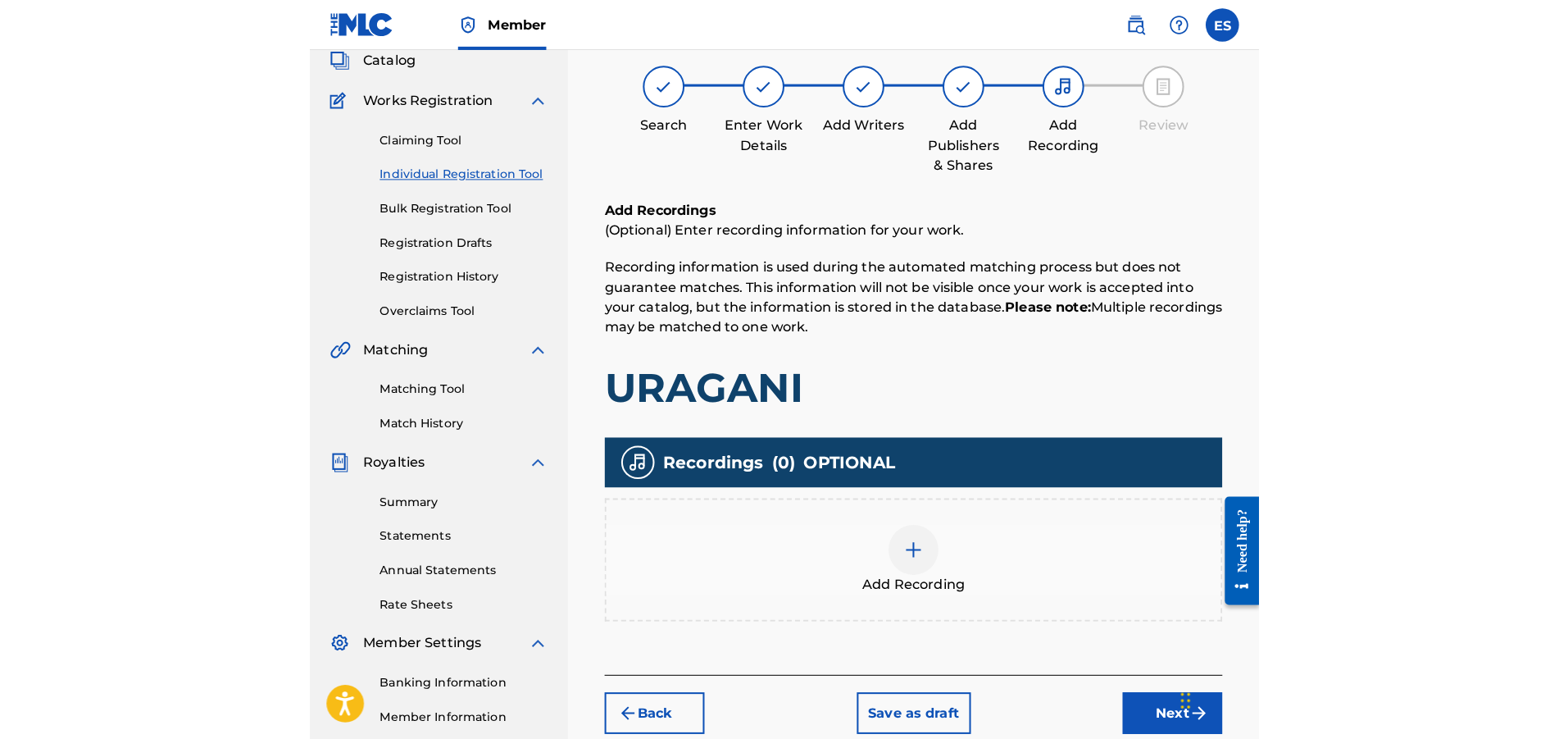
scroll to position [74, 0]
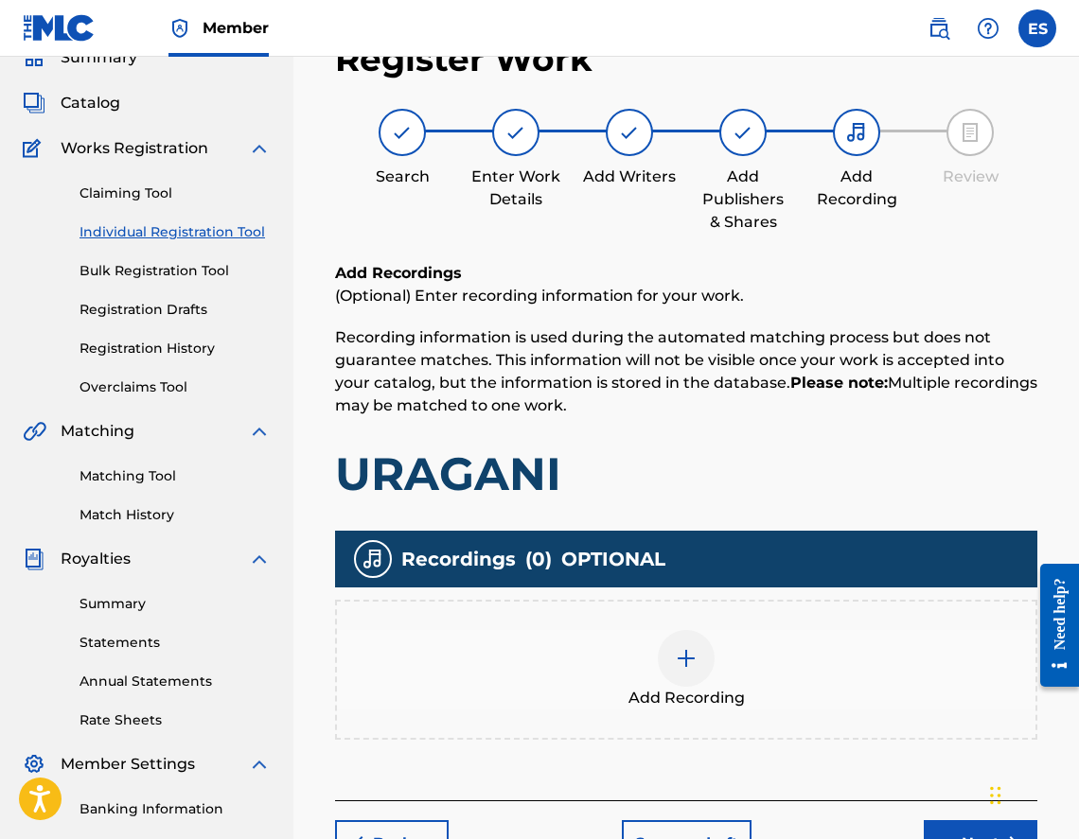
click at [769, 652] on div "Add Recording" at bounding box center [686, 669] width 698 height 79
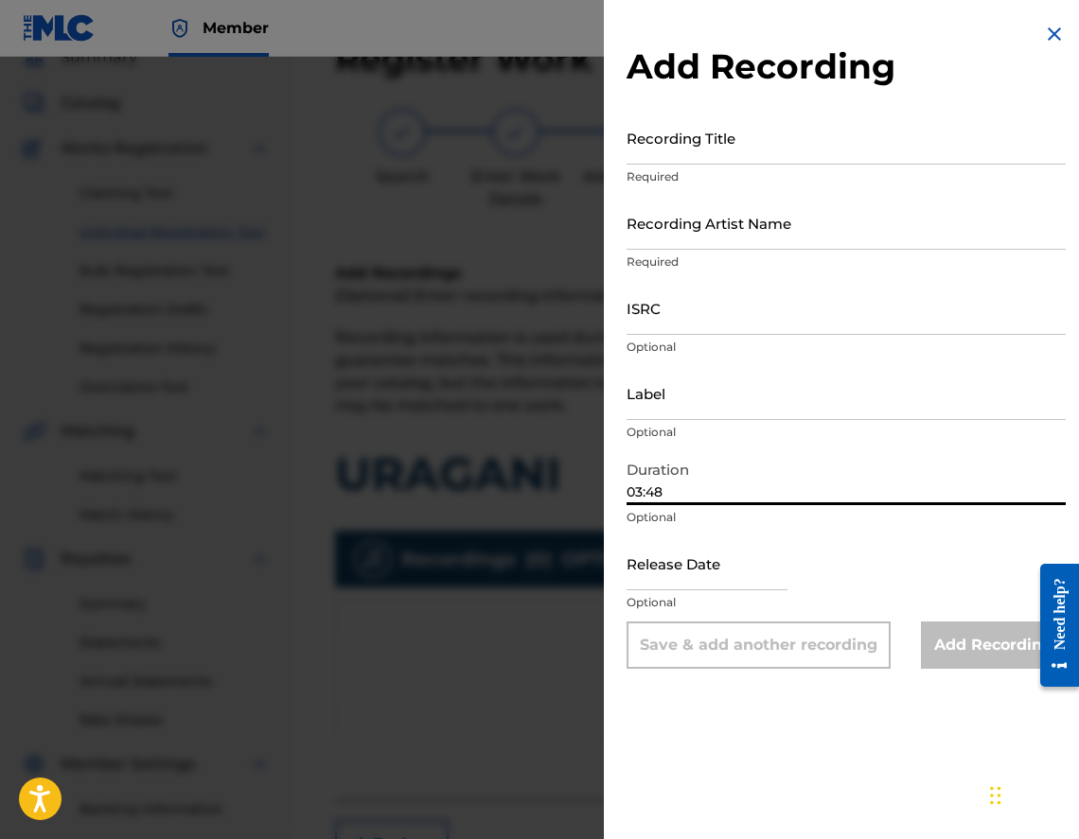
type input "03:48"
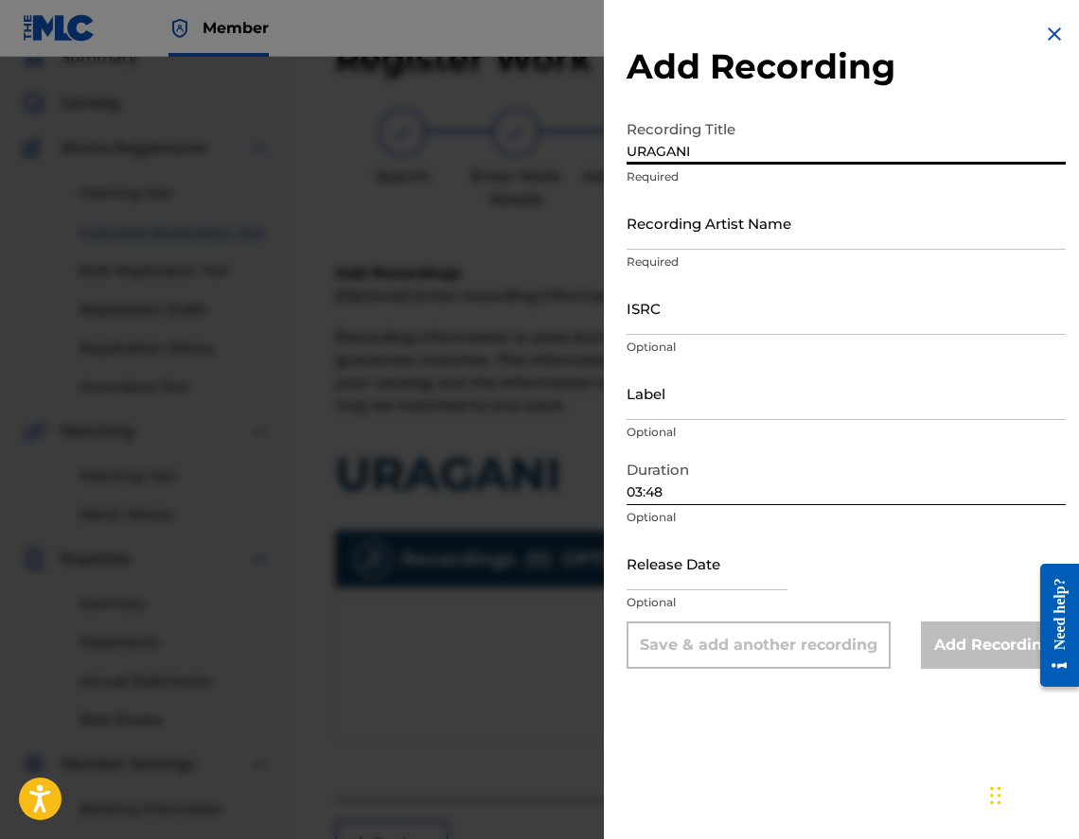
type input "URAGANI"
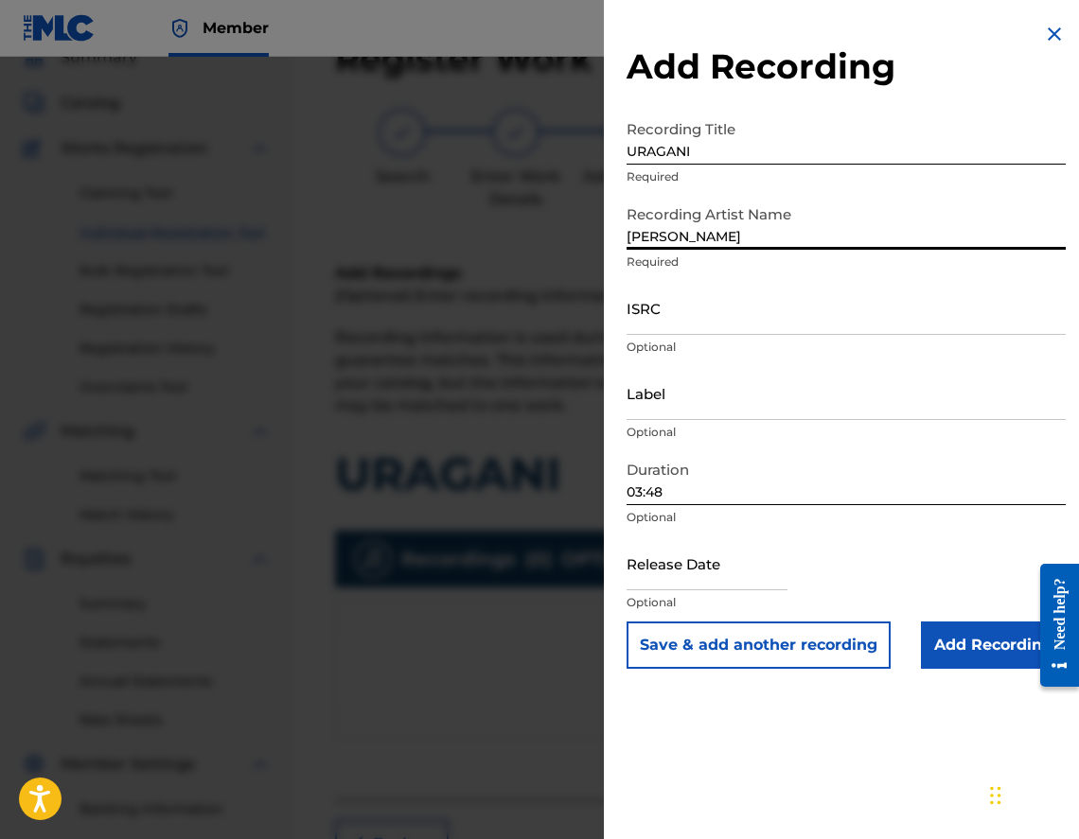
type input "[PERSON_NAME]"
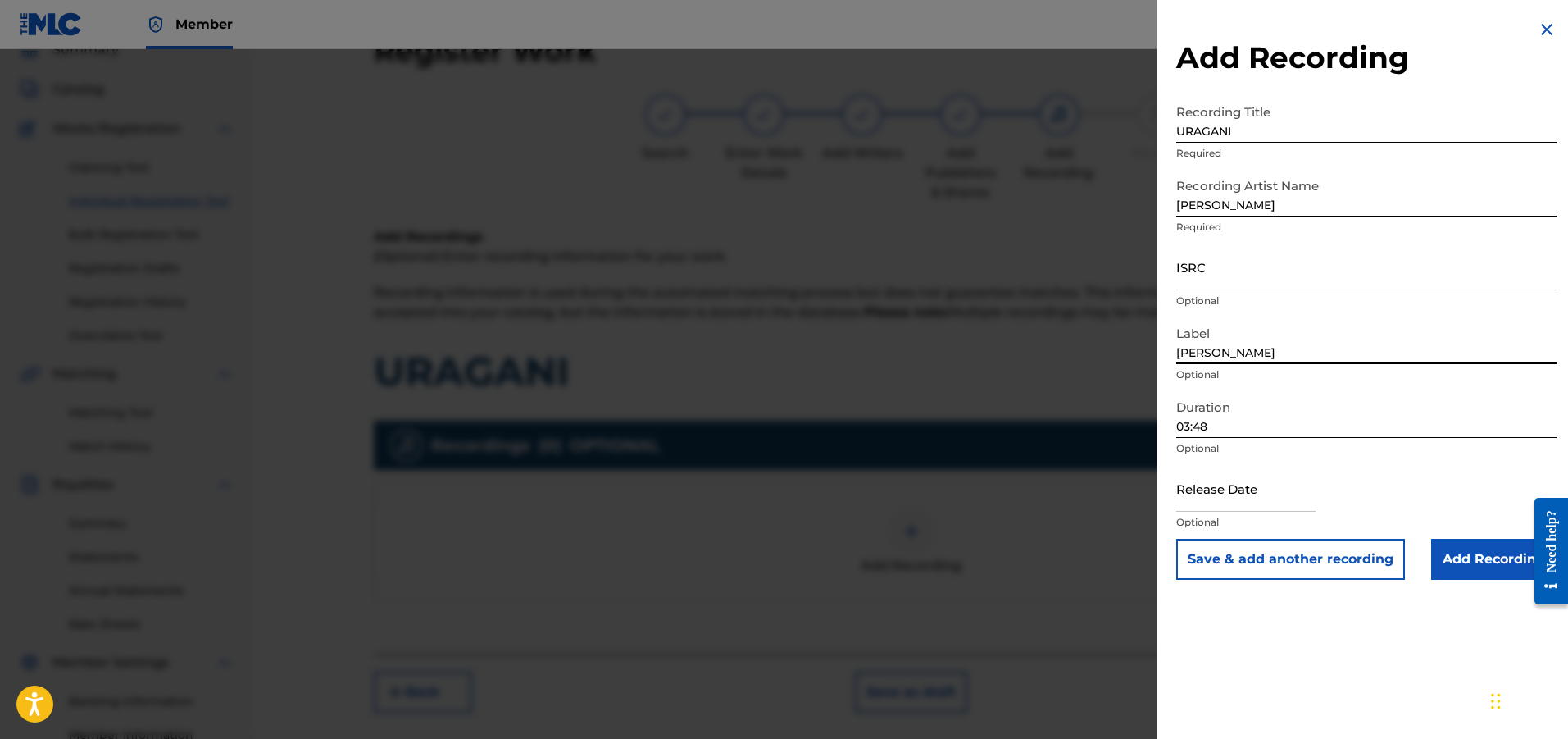
type input "[PERSON_NAME]"
type input "FR2X42300666"
click at [1455, 564] on input "Add Recording" at bounding box center [1493, 559] width 126 height 41
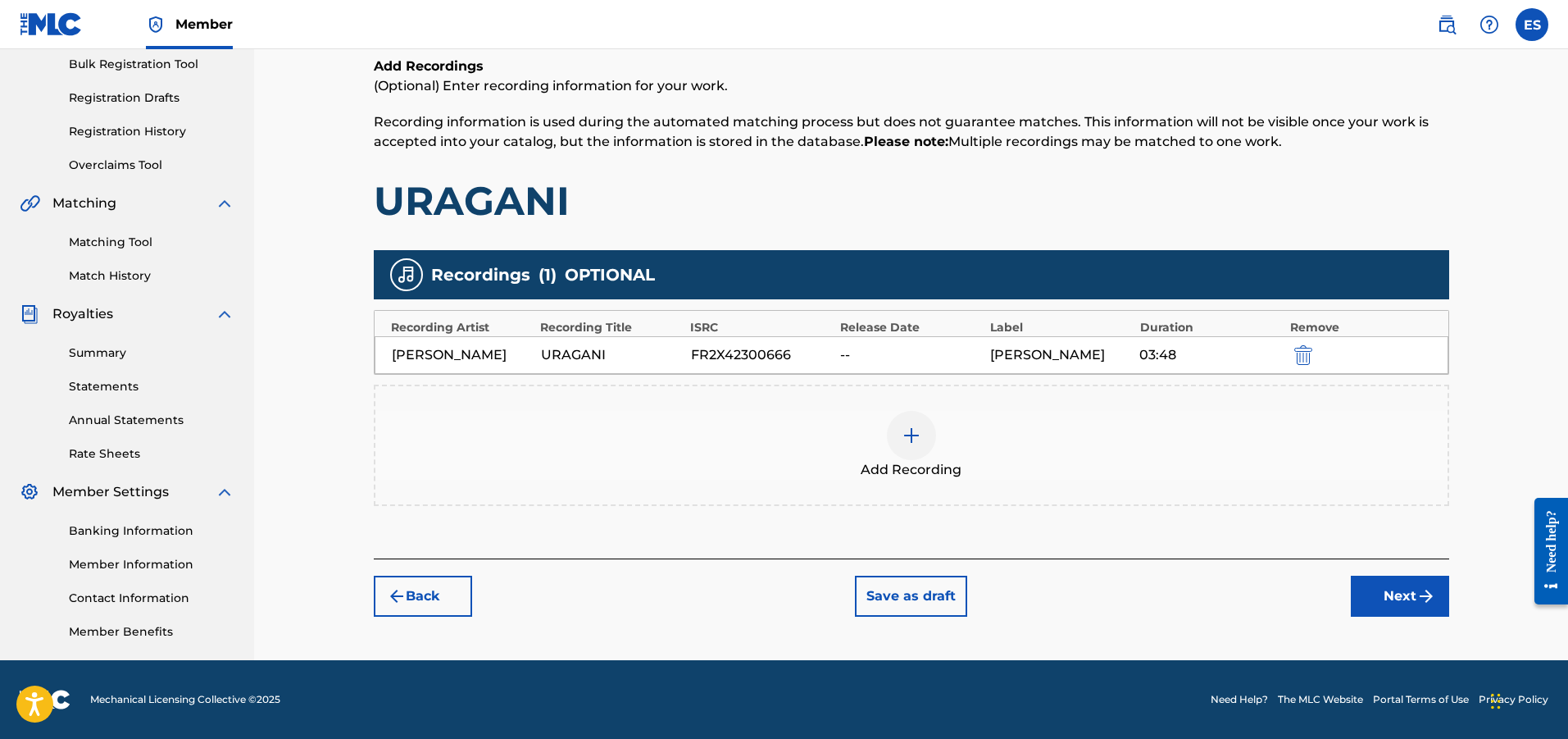
click at [1363, 593] on button "Next" at bounding box center [1401, 595] width 99 height 41
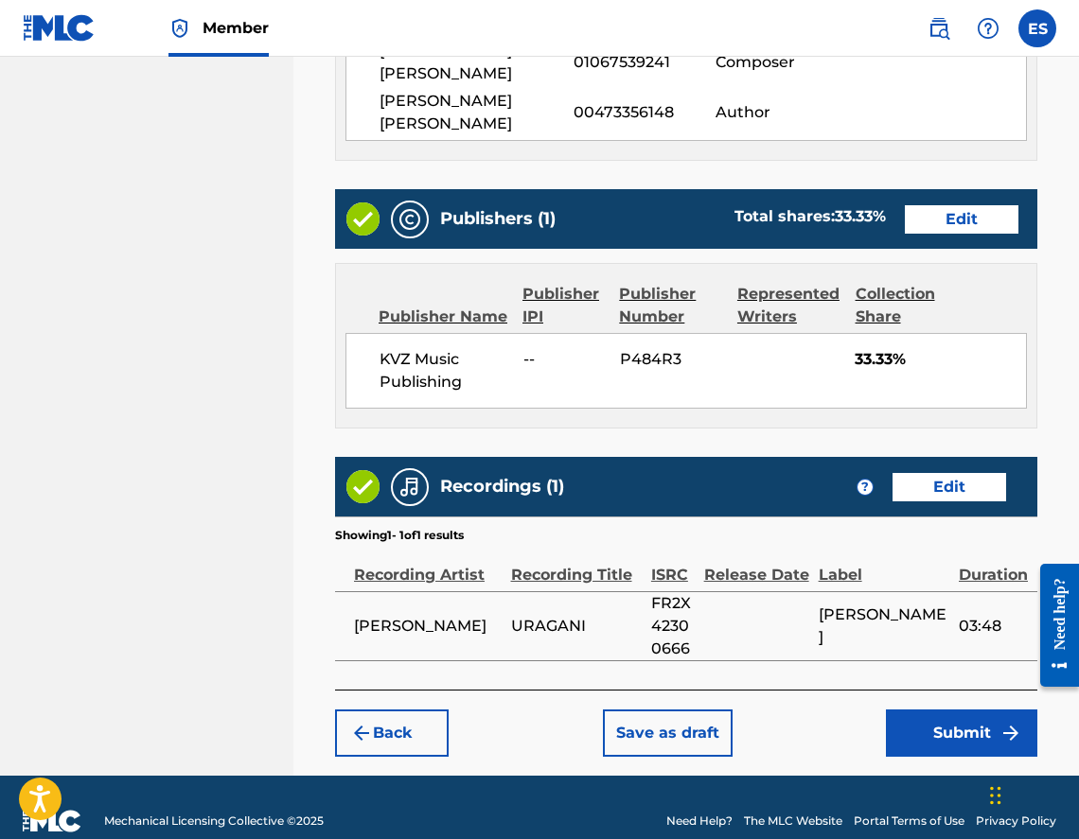
scroll to position [1050, 0]
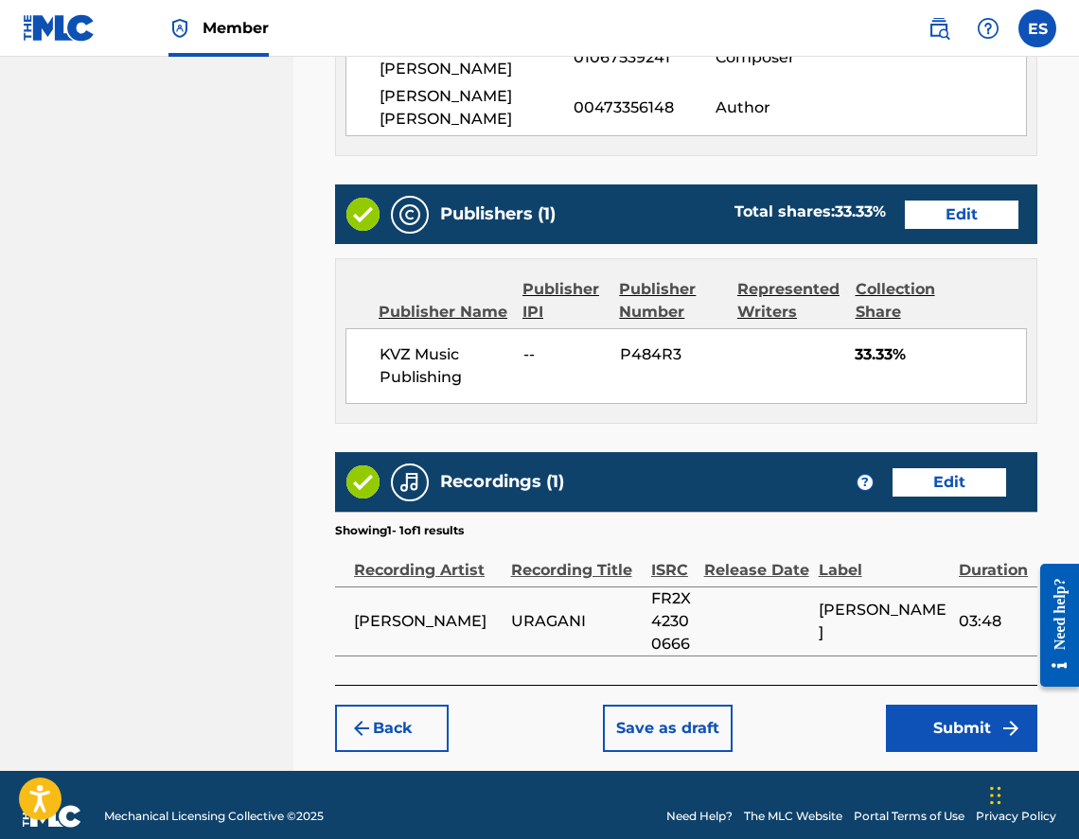
click at [930, 711] on button "Submit" at bounding box center [961, 728] width 151 height 47
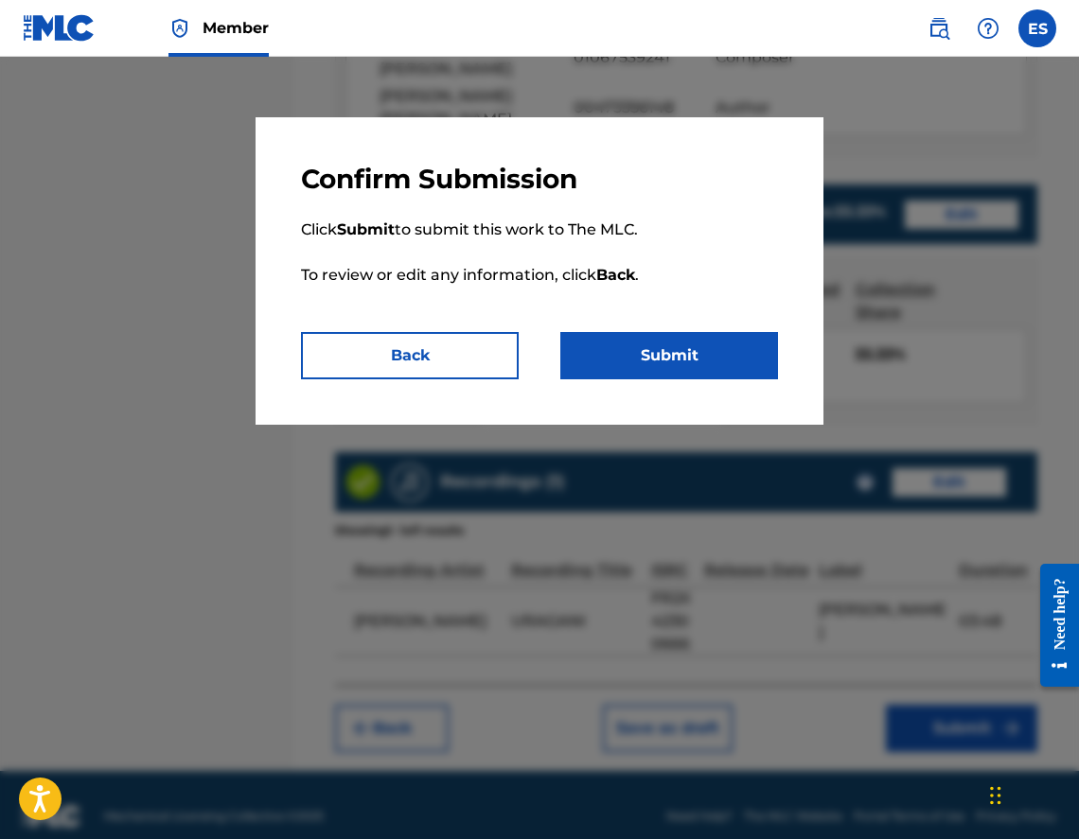
click at [611, 372] on button "Submit" at bounding box center [669, 355] width 218 height 47
